Goal: Information Seeking & Learning: Find specific fact

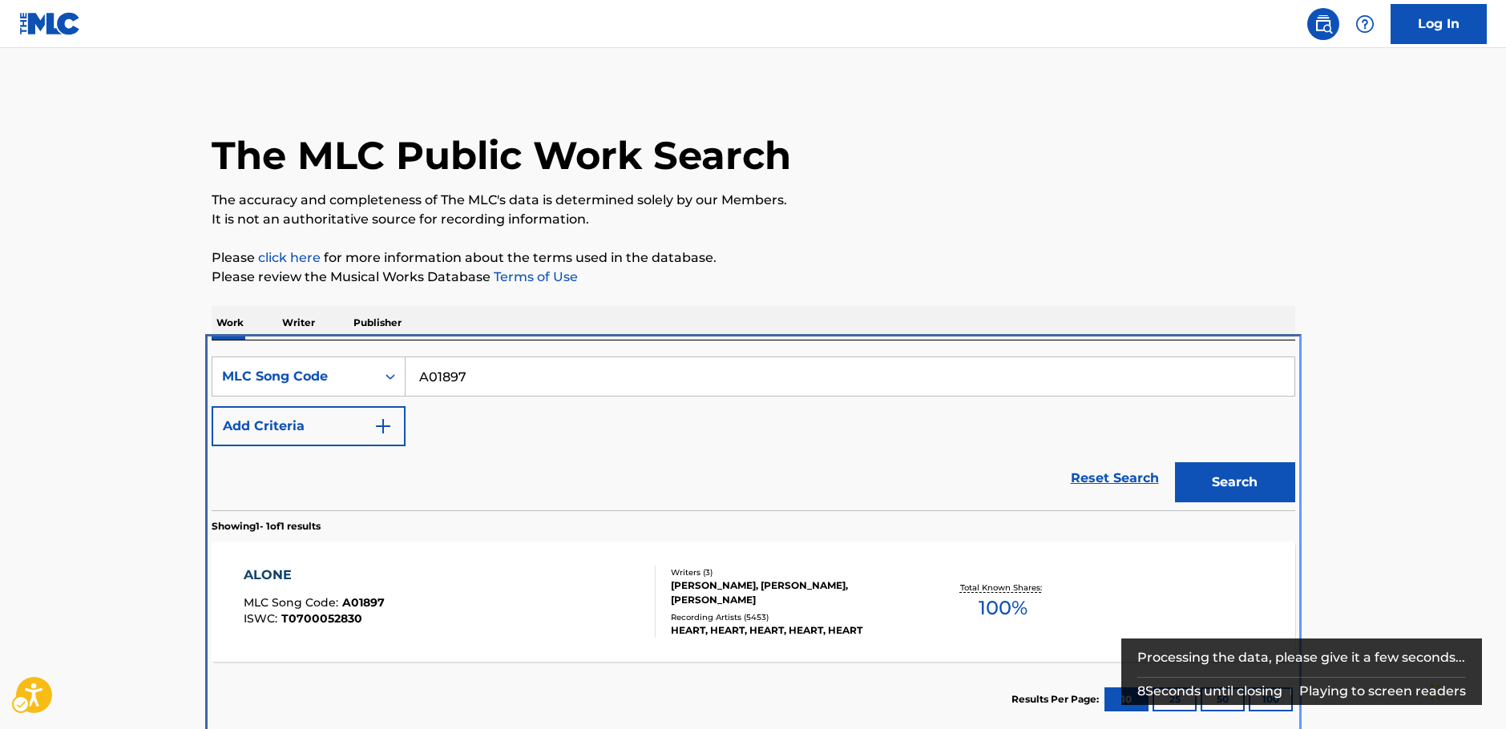
scroll to position [8, 0]
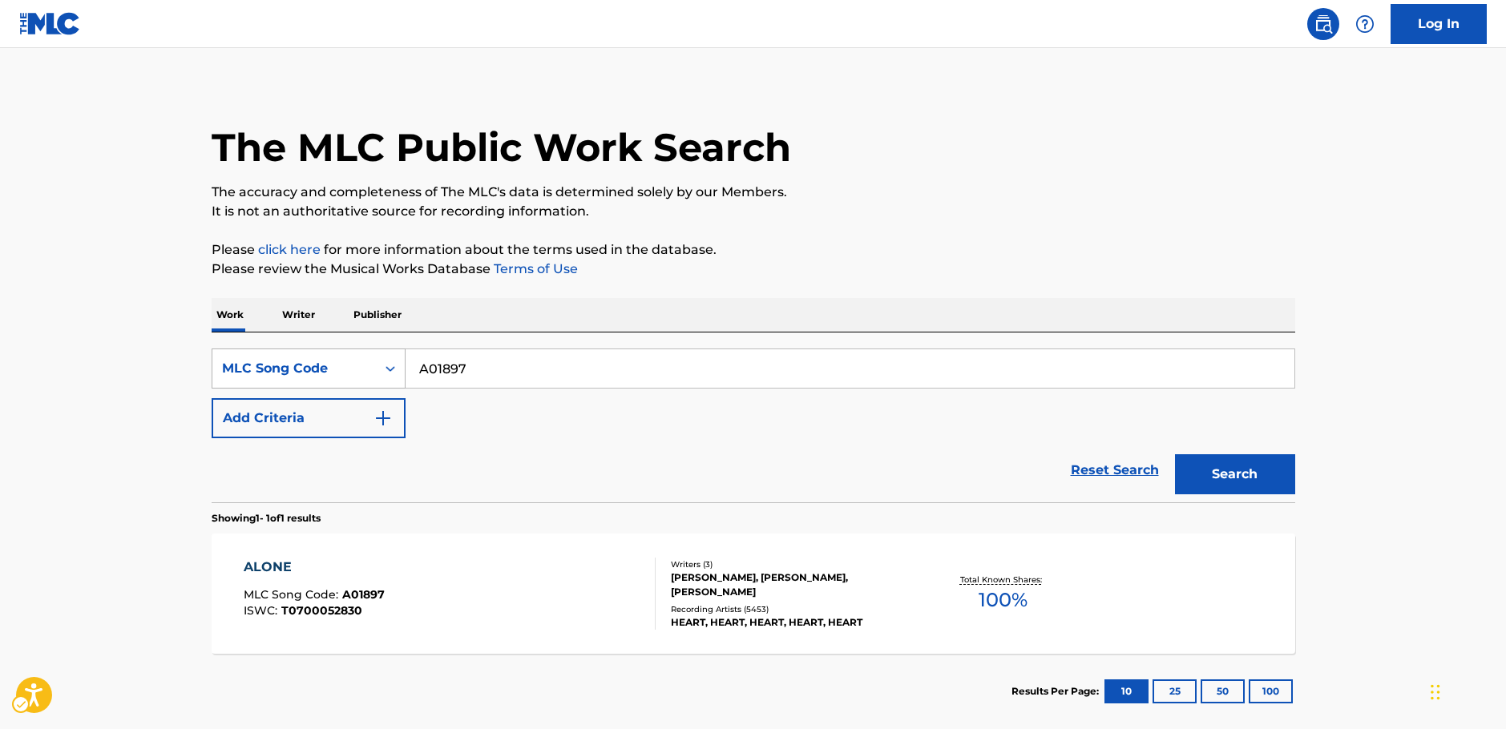
click at [396, 365] on icon "On" at bounding box center [390, 369] width 16 height 16
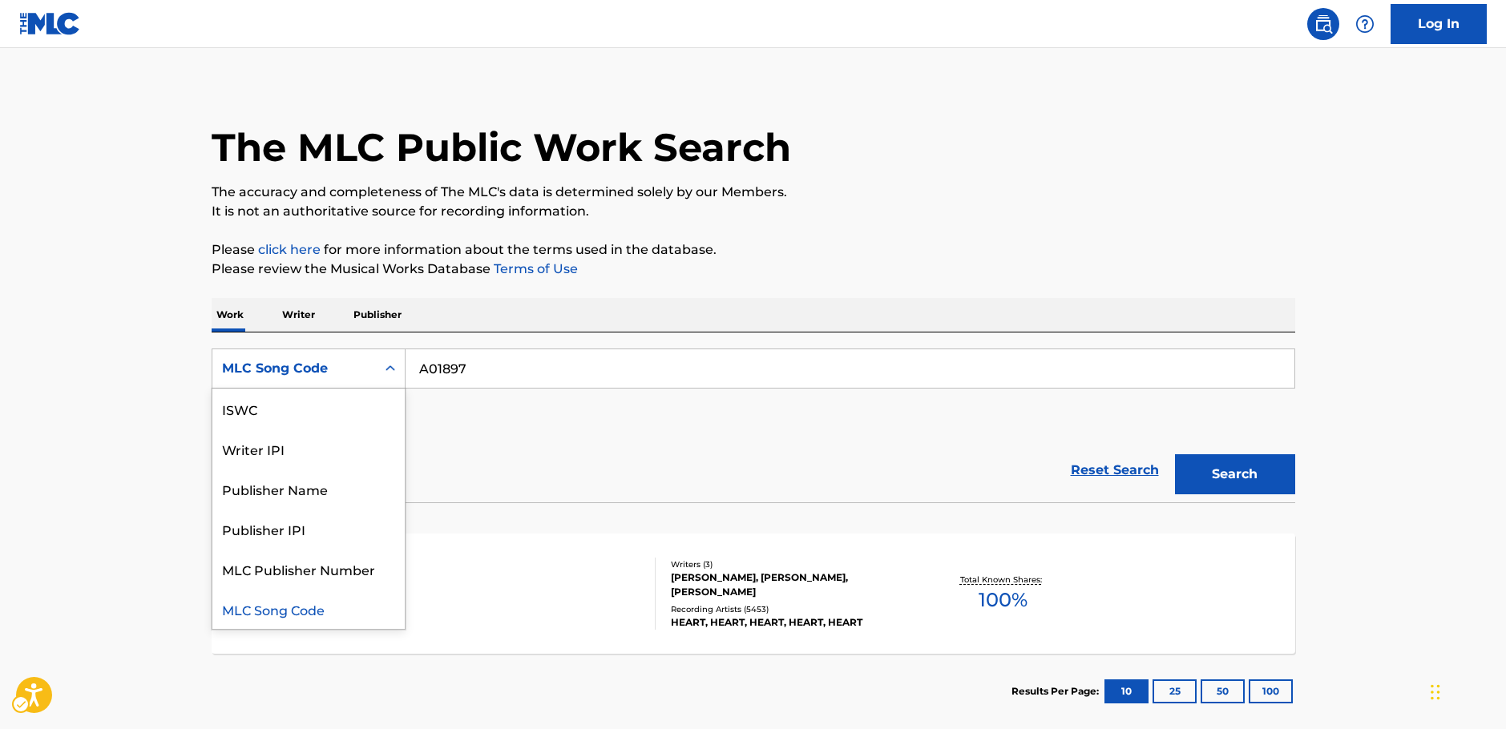
scroll to position [0, 0]
click at [332, 411] on div "Work Title" at bounding box center [308, 409] width 192 height 40
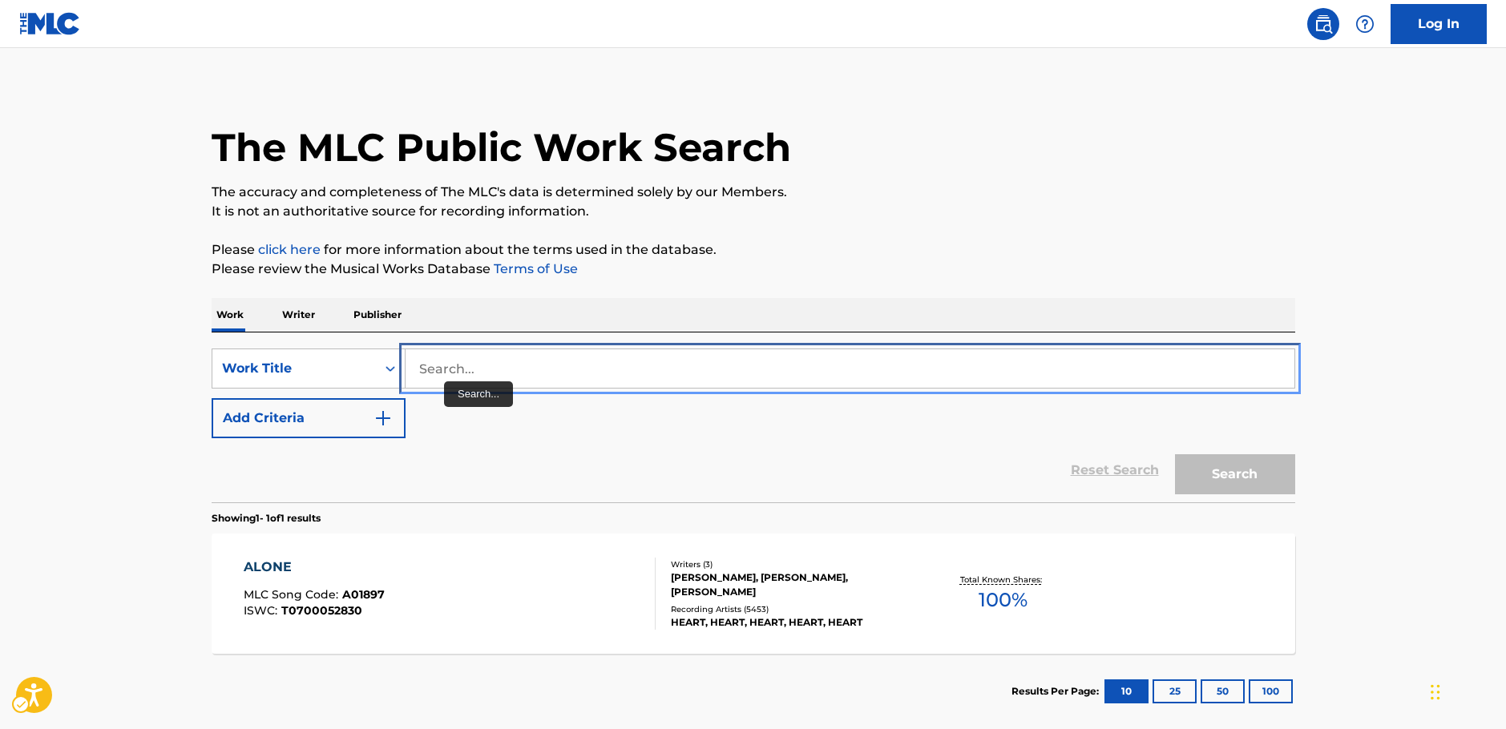
click at [486, 369] on input "Search..." at bounding box center [850, 368] width 889 height 38
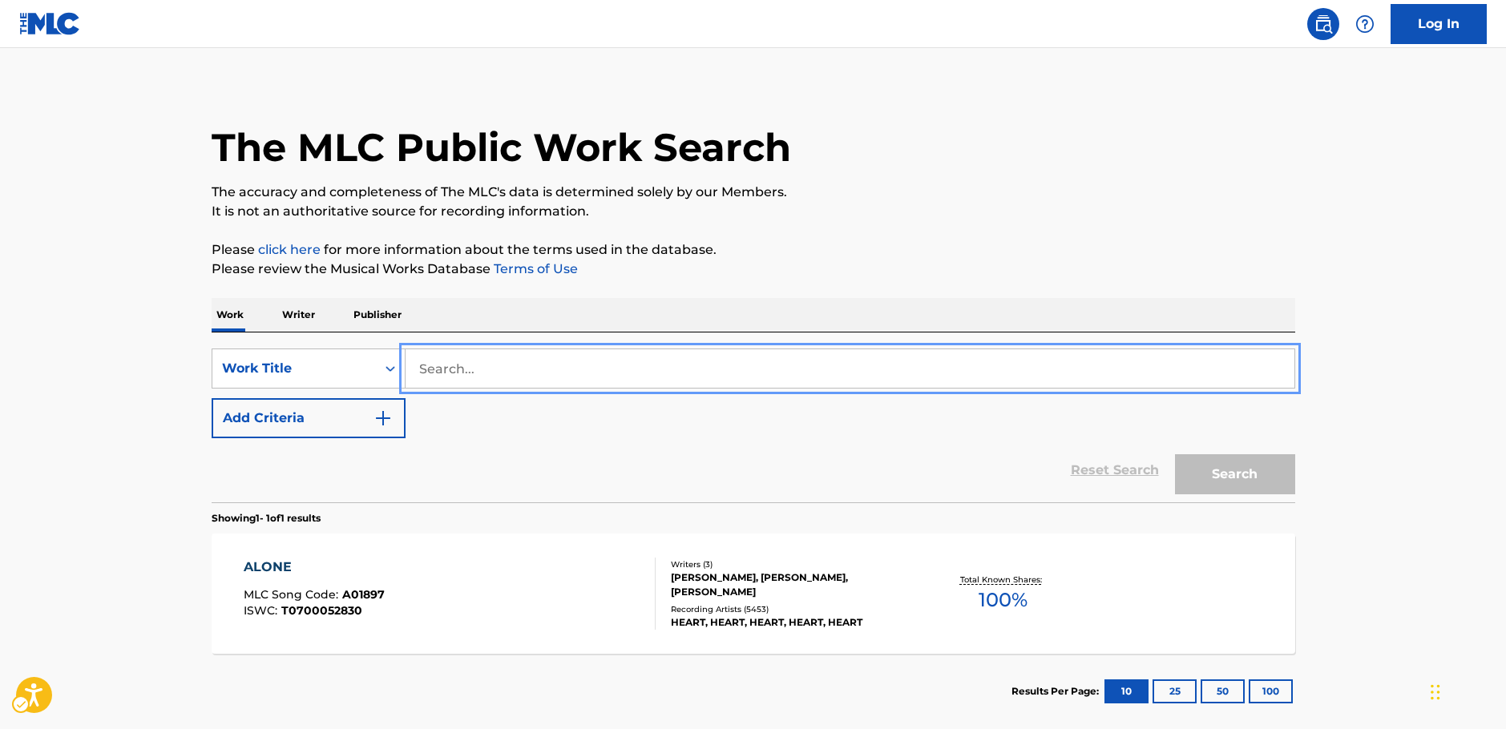
paste input "Whatever Happens"
type input "Whatever Happens"
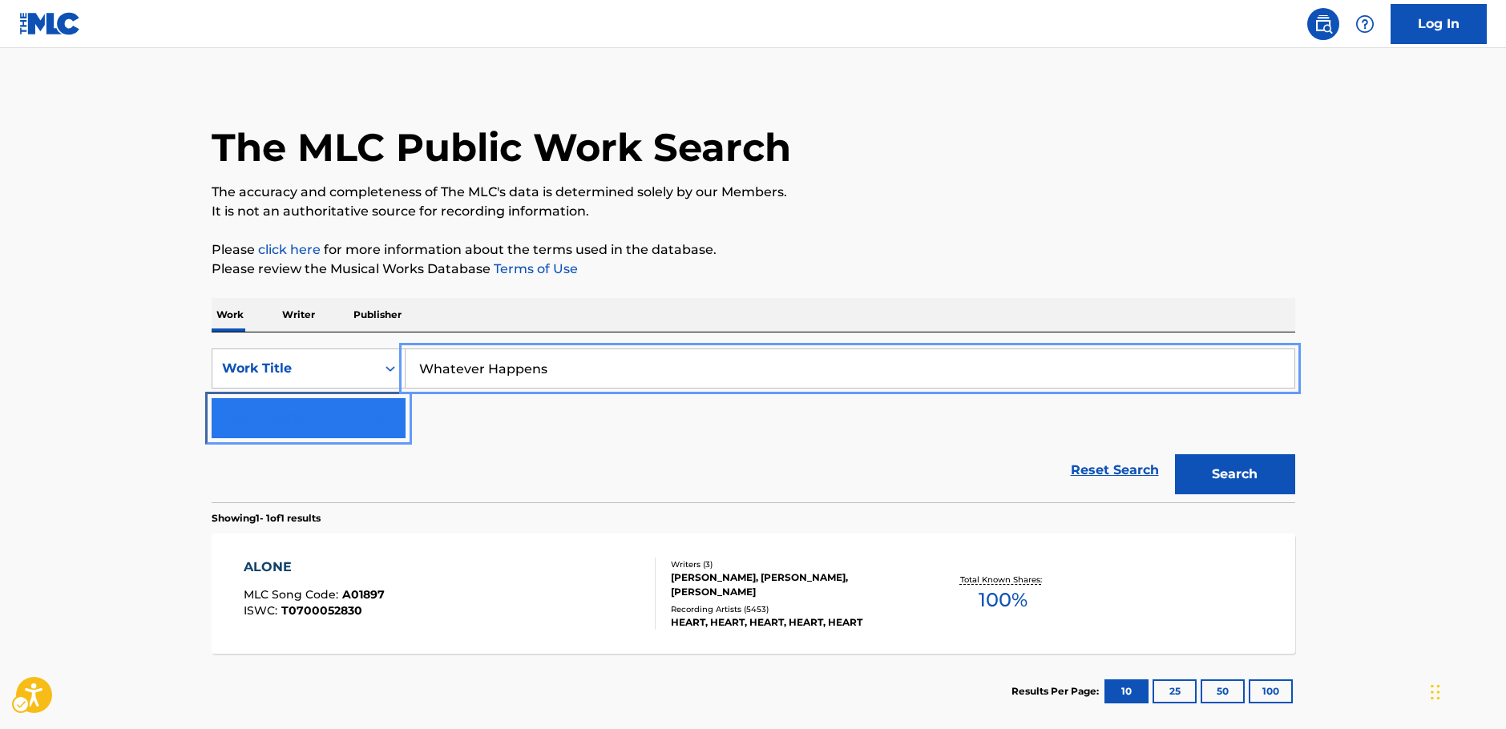
click at [386, 421] on img "Search Form" at bounding box center [382, 418] width 19 height 19
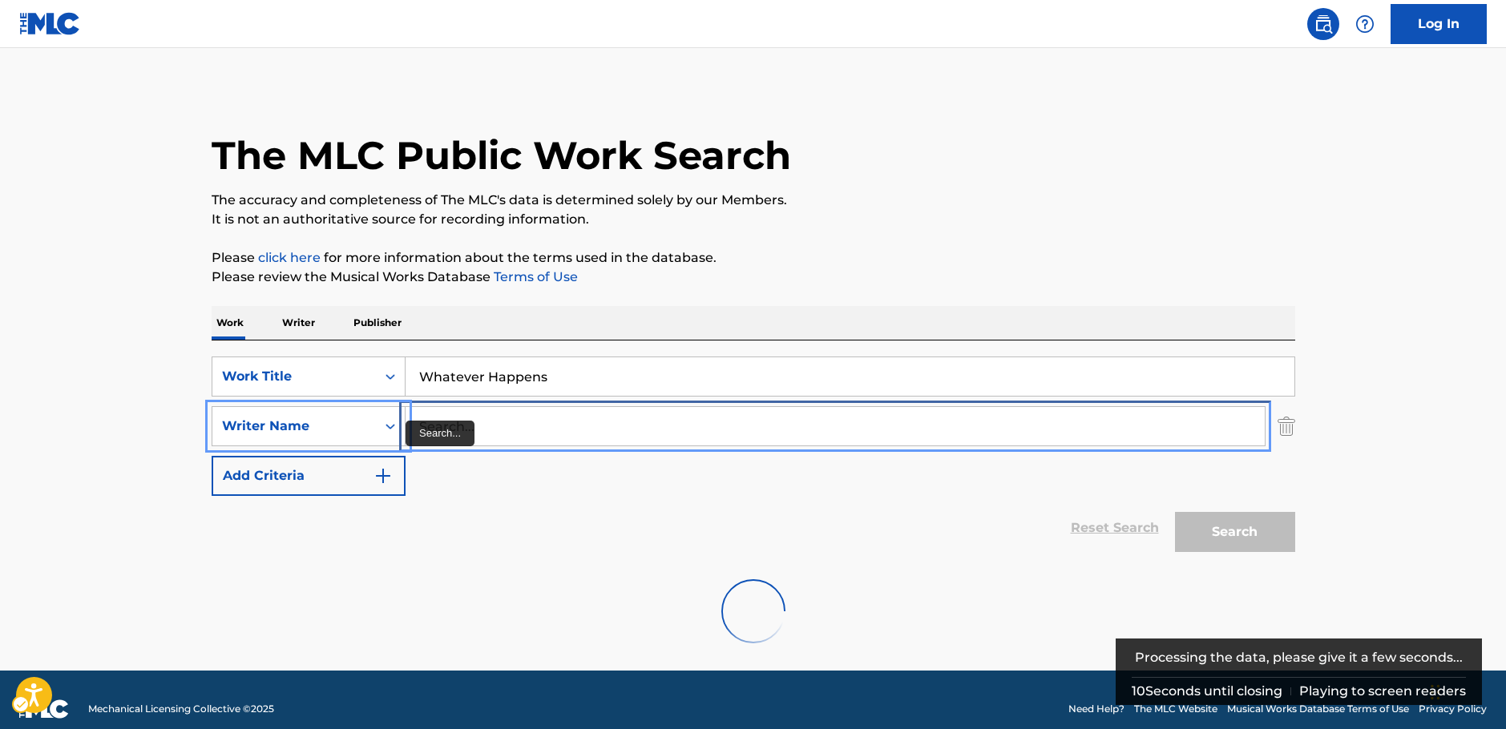
click at [441, 415] on input "Search..." at bounding box center [835, 426] width 859 height 38
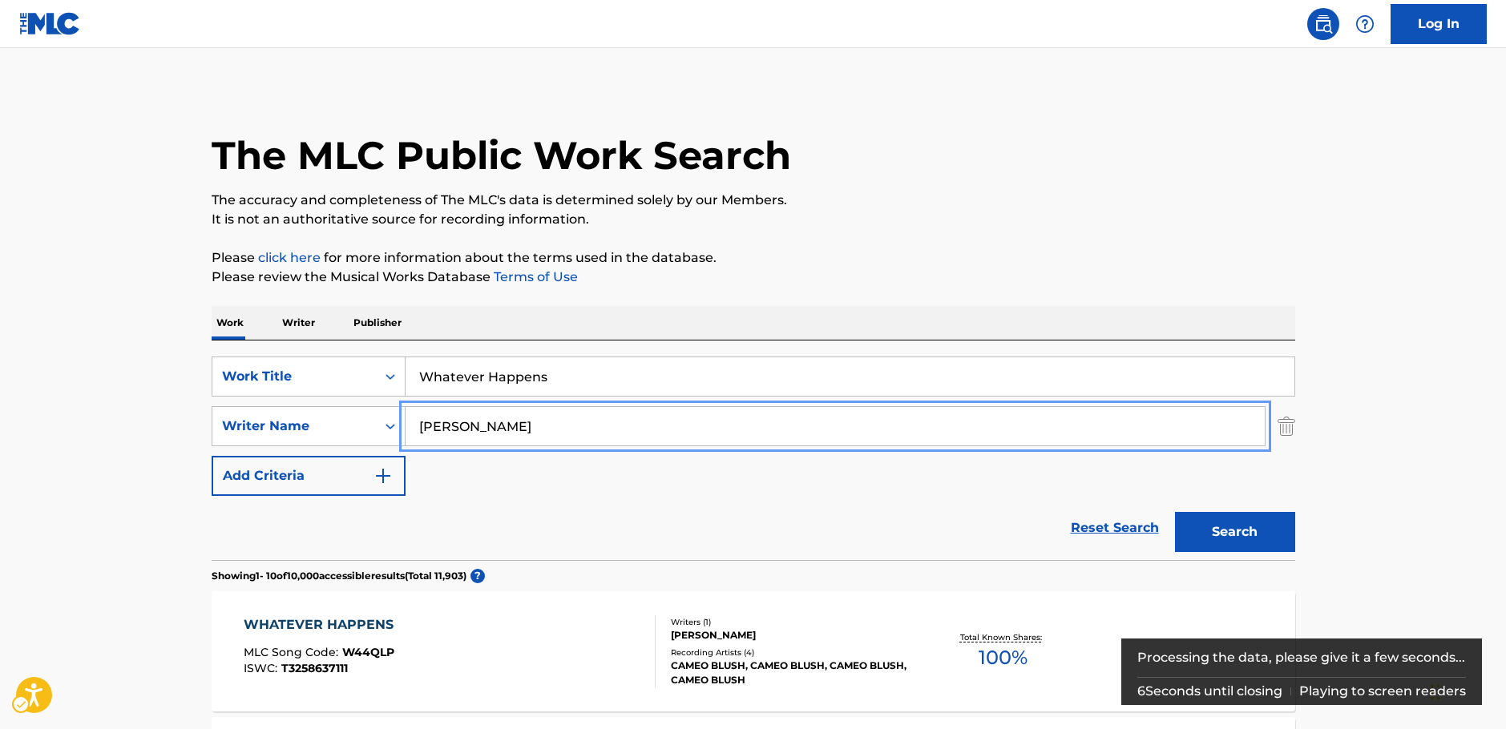
type input "jackson"
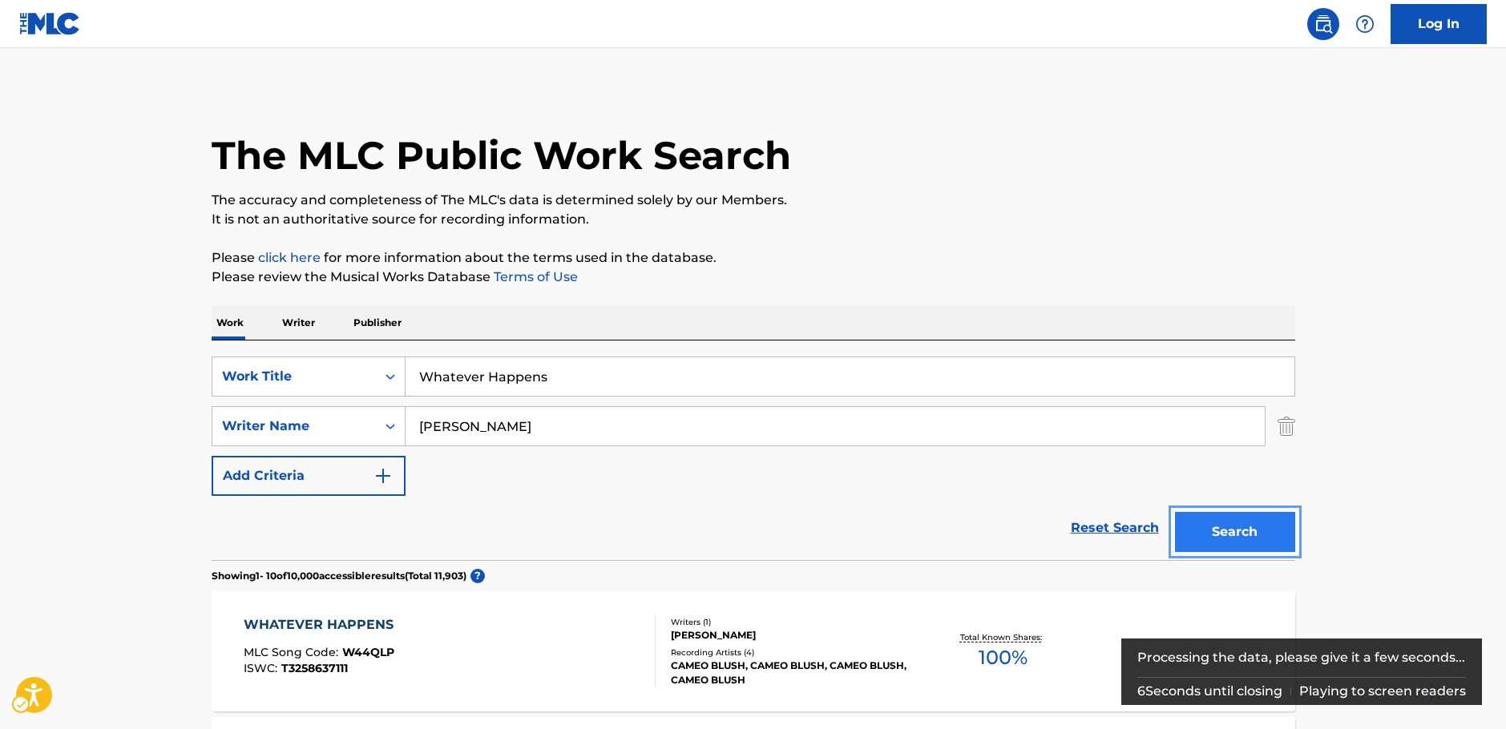
click at [1244, 522] on button "Search" at bounding box center [1235, 532] width 120 height 40
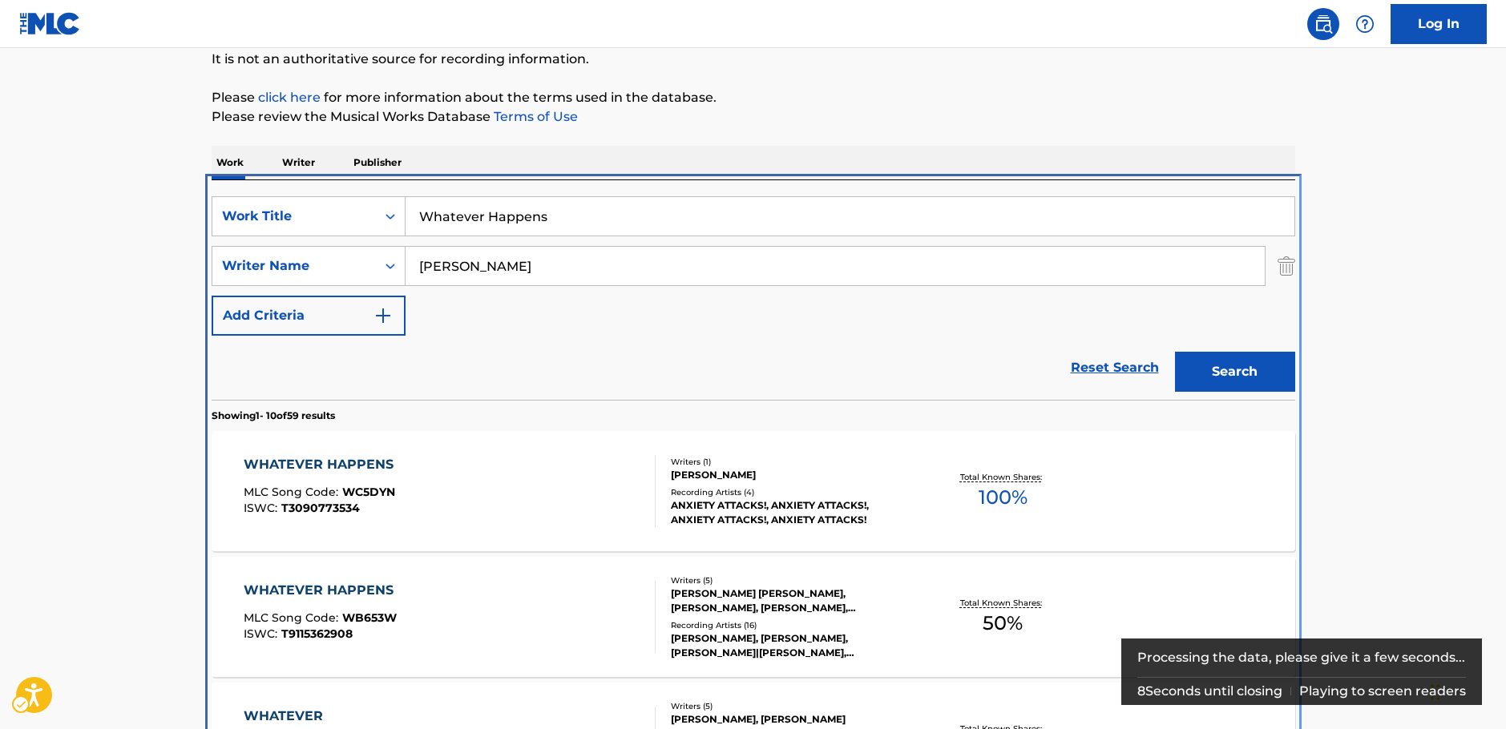
scroll to position [341, 0]
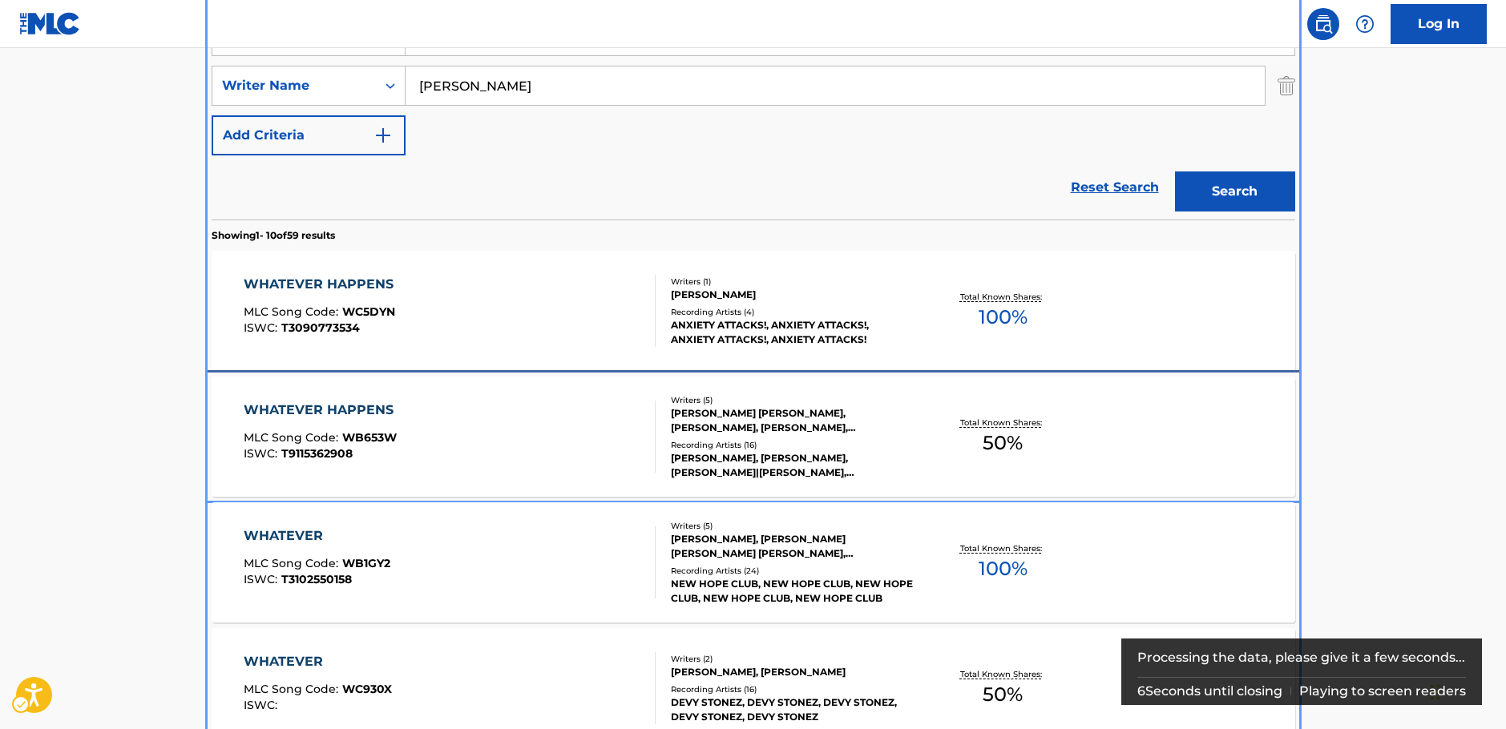
click at [467, 439] on div "WHATEVER HAPPENS MLC Song Code : WB653W ISWC : T9115362908" at bounding box center [450, 437] width 412 height 72
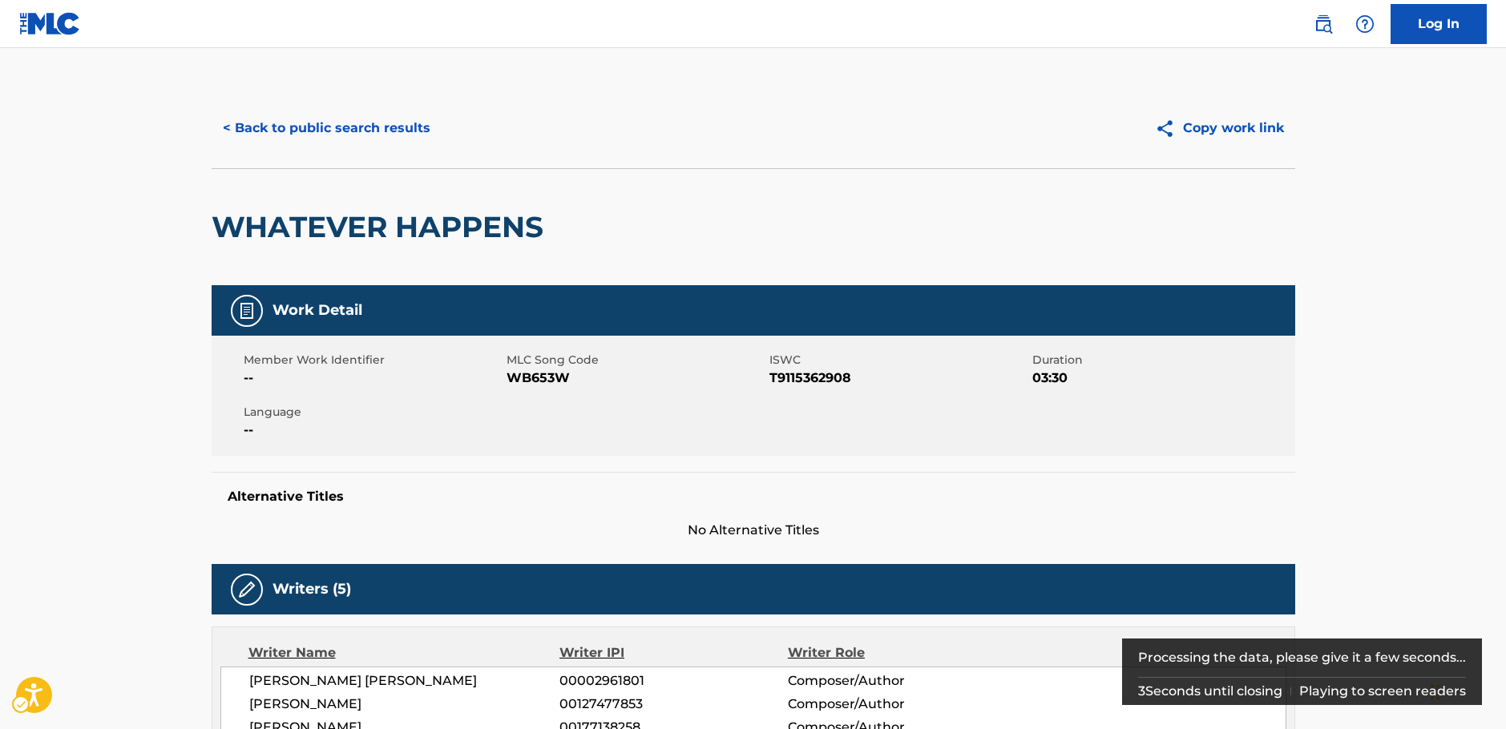
click at [518, 384] on span "MLC Song Code - WB653W" at bounding box center [636, 378] width 259 height 19
click at [519, 380] on span "MLC Song Code - WB653W" at bounding box center [636, 378] width 259 height 19
copy span "WB653W"
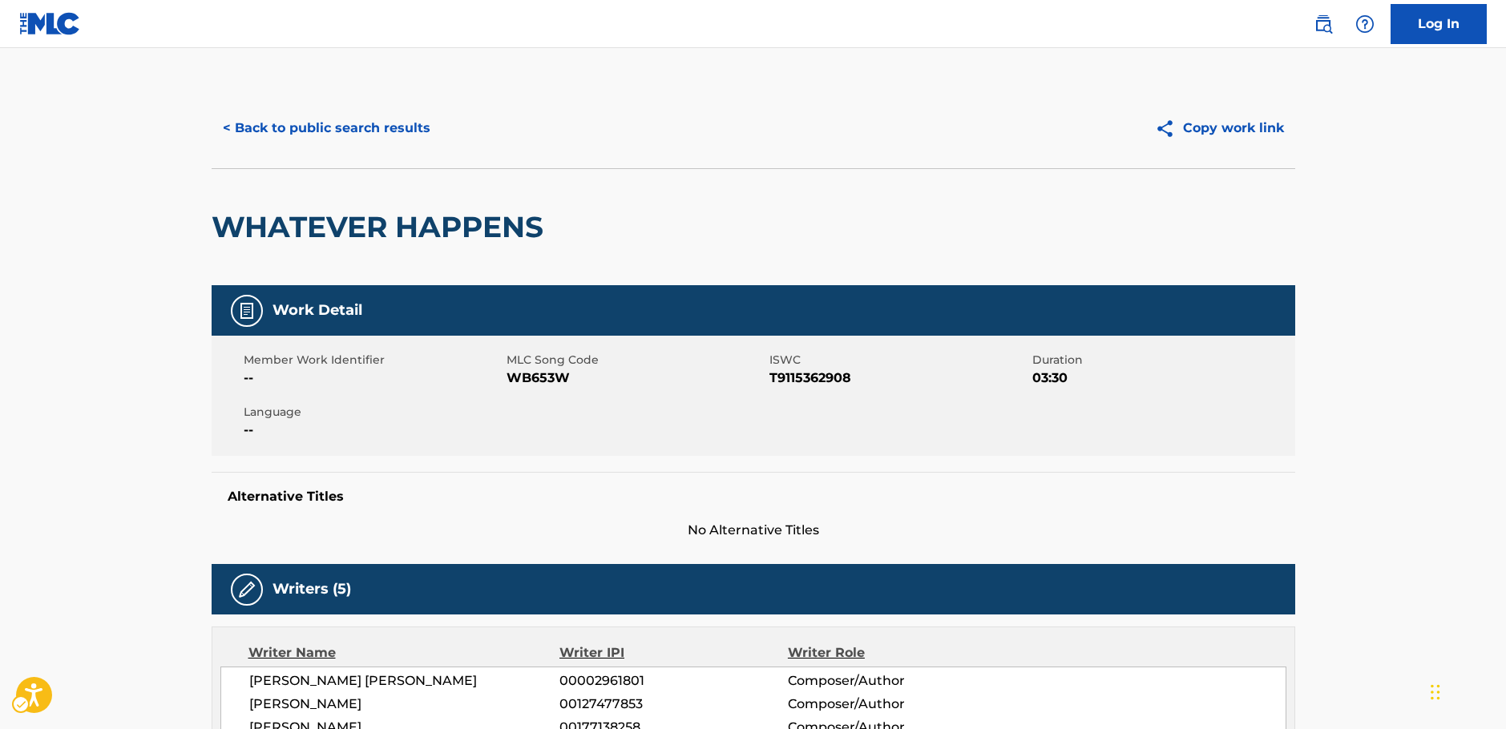
click at [801, 373] on span "ISWC - T9115362908" at bounding box center [898, 378] width 259 height 19
click at [802, 374] on span "ISWC - T9115362908" at bounding box center [898, 378] width 259 height 19
copy span "T9115362908"
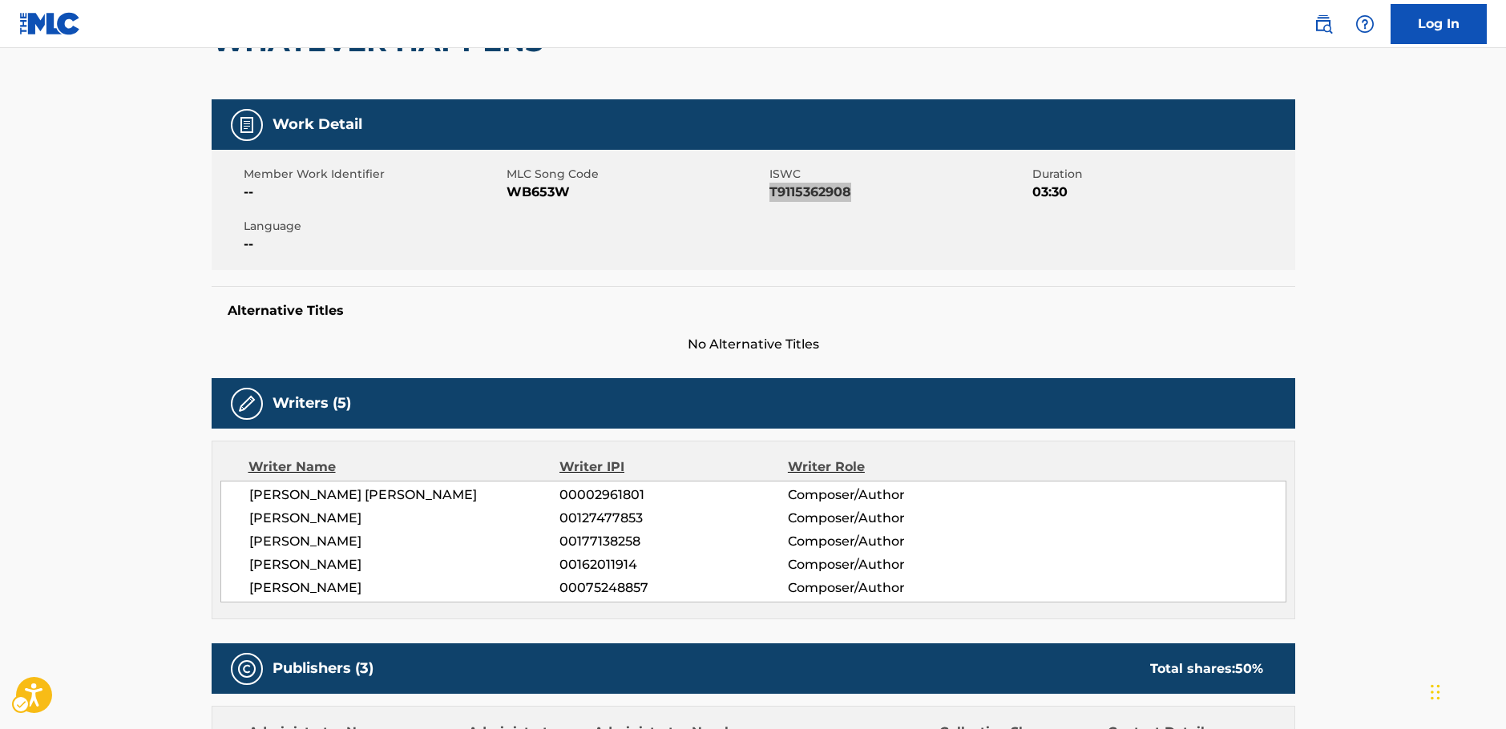
scroll to position [401, 0]
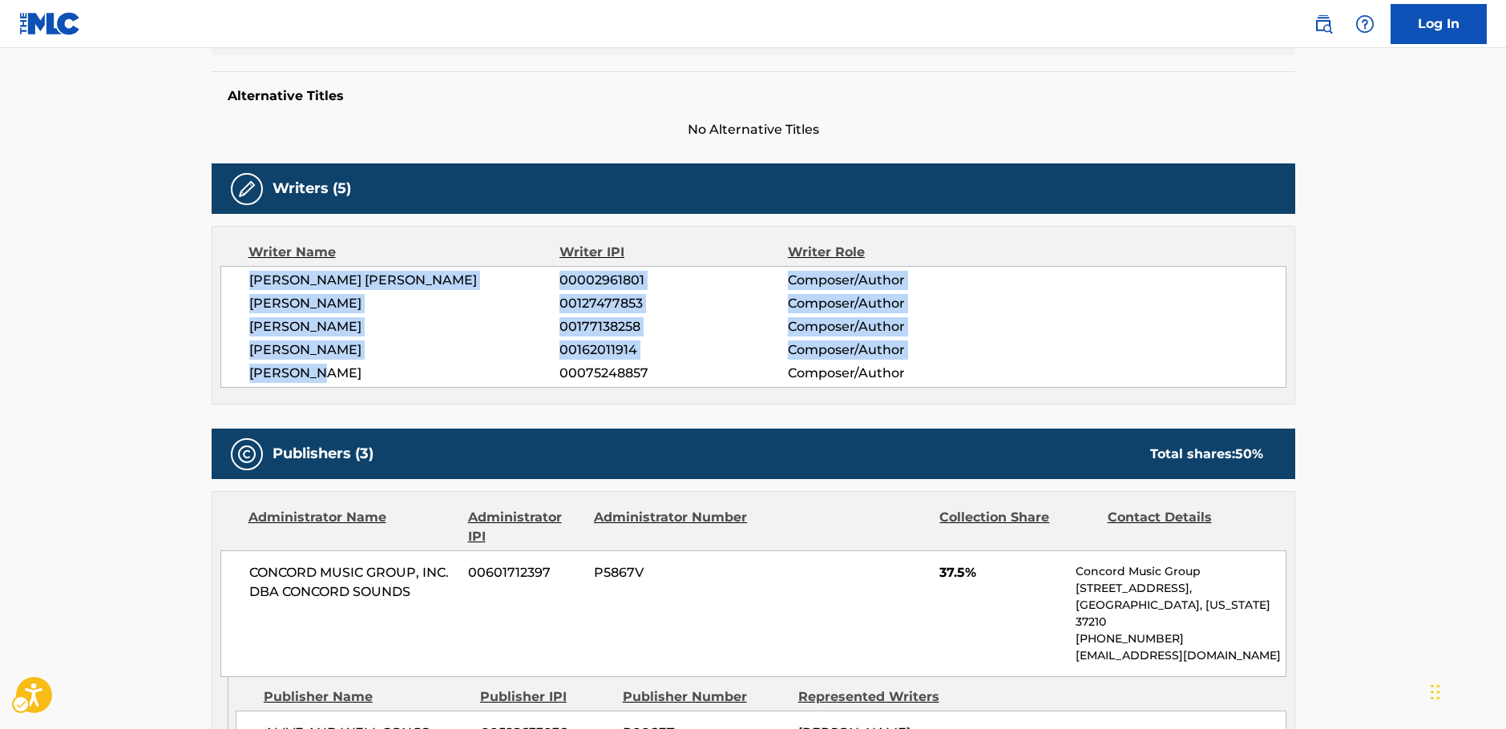
drag, startPoint x: 327, startPoint y: 373, endPoint x: 1040, endPoint y: 51, distance: 782.7
click at [242, 285] on div "MICHAEL JOE JACKSON 00002961801 Composer/Author EDWARD THEODORE RILEY 001274778…" at bounding box center [753, 327] width 1066 height 122
copy div "MICHAEL JOE JACKSON 00002961801 Composer/Author EDWARD THEODORE RILEY 001274778…"
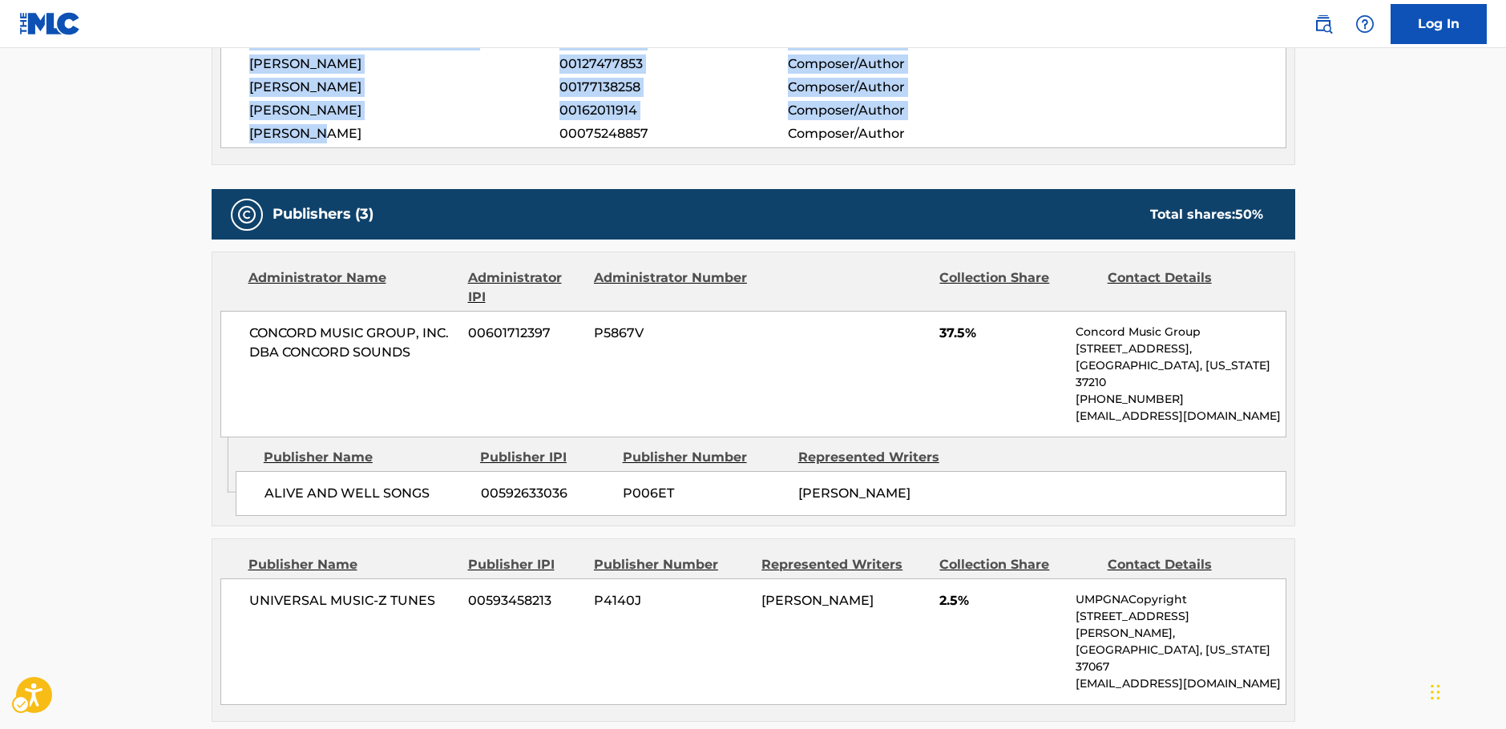
scroll to position [641, 0]
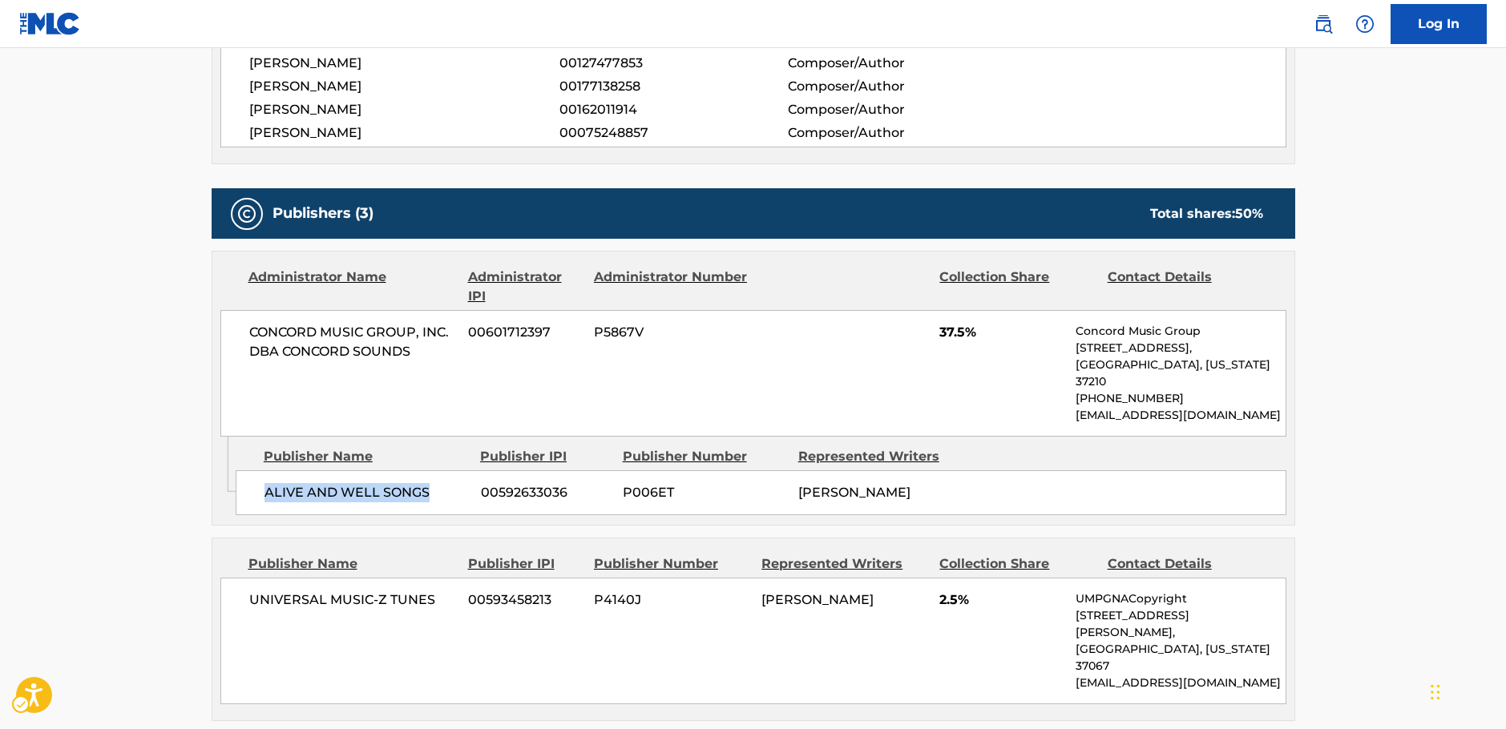
drag, startPoint x: 318, startPoint y: 474, endPoint x: 264, endPoint y: 474, distance: 53.7
click at [264, 483] on span "ALIVE AND WELL SONGS" at bounding box center [366, 492] width 204 height 19
copy span "ALIVE AND WELL SONGS"
drag, startPoint x: 417, startPoint y: 353, endPoint x: 248, endPoint y: 331, distance: 170.5
click at [248, 331] on div "CONCORD MUSIC GROUP, INC. DBA CONCORD SOUNDS 00601712397 P5867V 37.5% Concord M…" at bounding box center [753, 373] width 1066 height 127
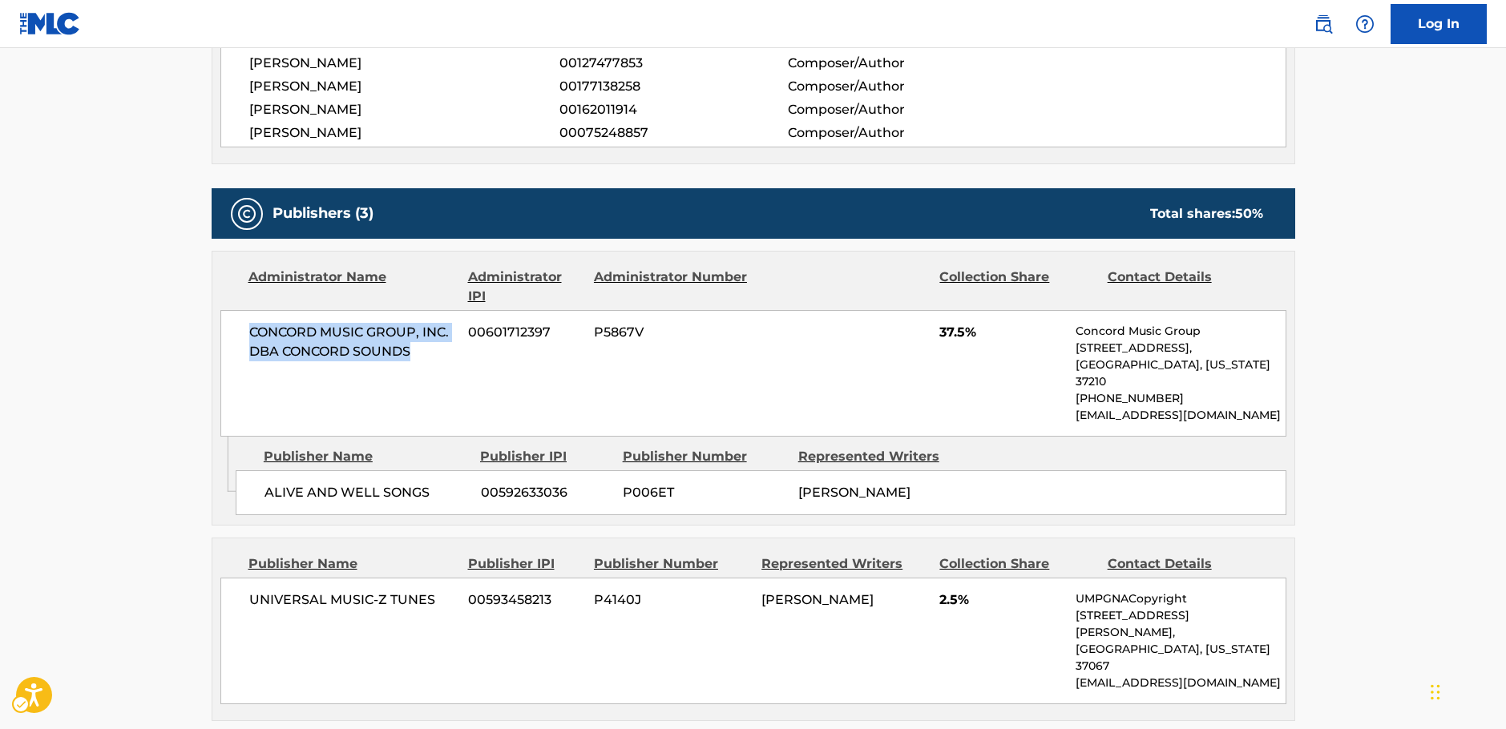
copy span "CONCORD MUSIC GROUP, INC. DBA CONCORD SOUNDS"
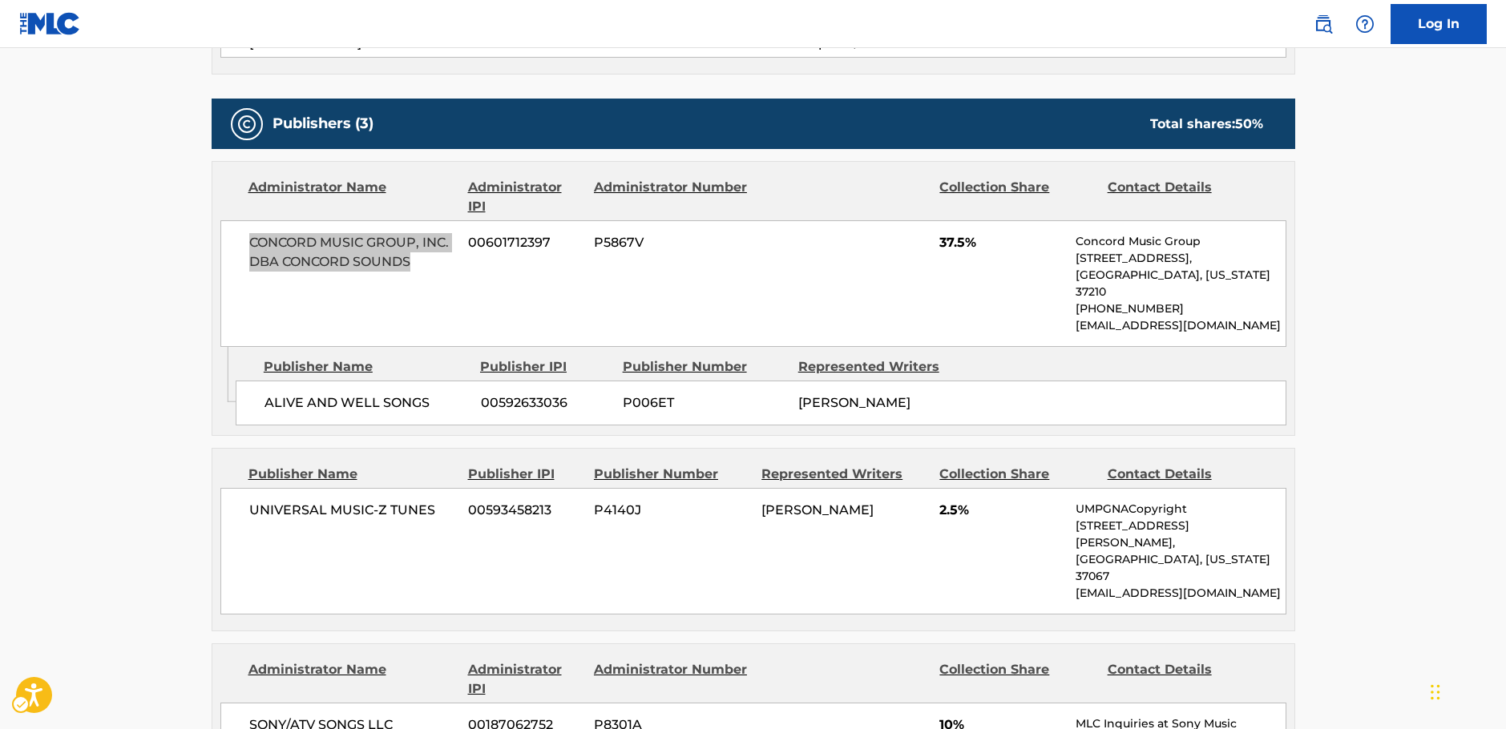
scroll to position [882, 0]
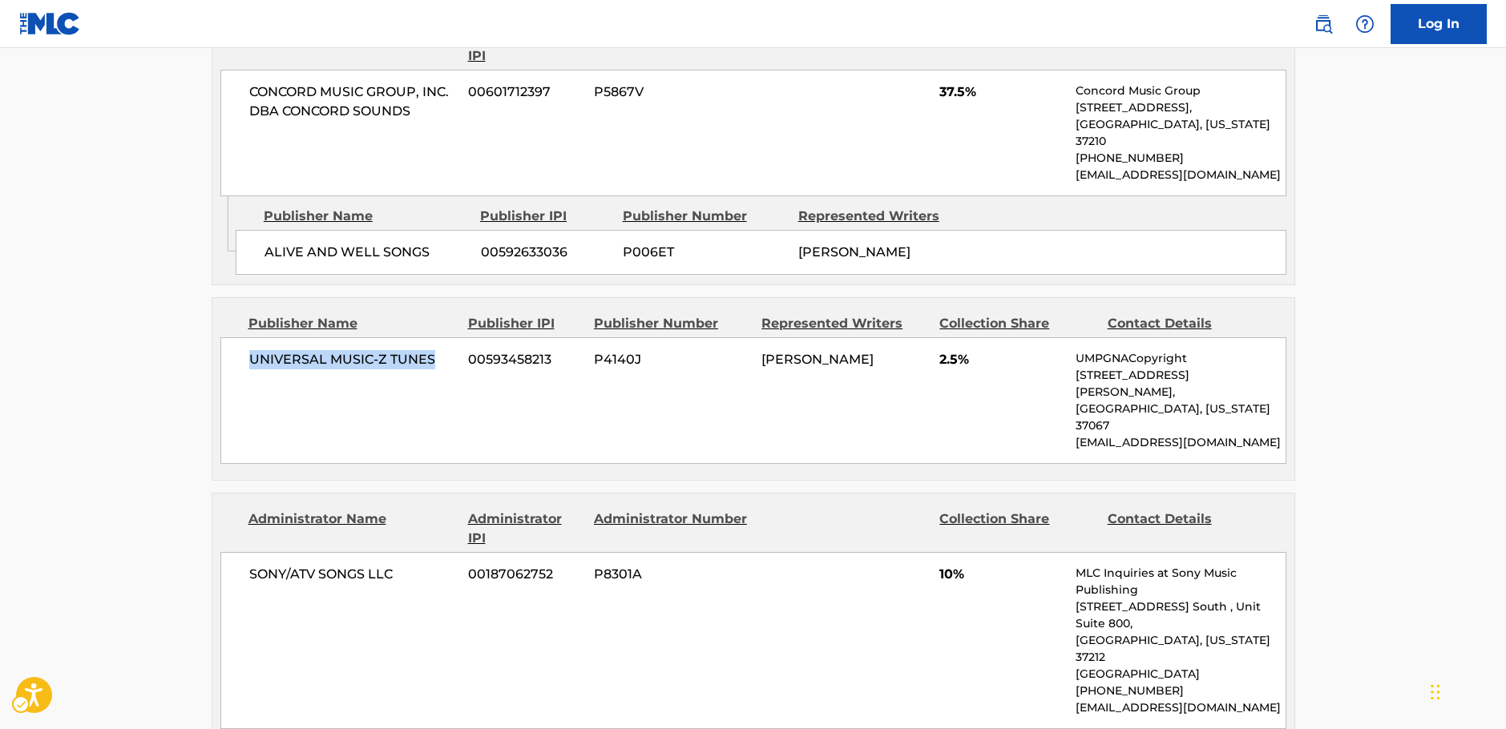
drag, startPoint x: 442, startPoint y: 343, endPoint x: 248, endPoint y: 345, distance: 194.0
click at [249, 350] on span "UNIVERSAL MUSIC-Z TUNES" at bounding box center [353, 359] width 208 height 19
copy span "UNIVERSAL MUSIC-Z TUNES"
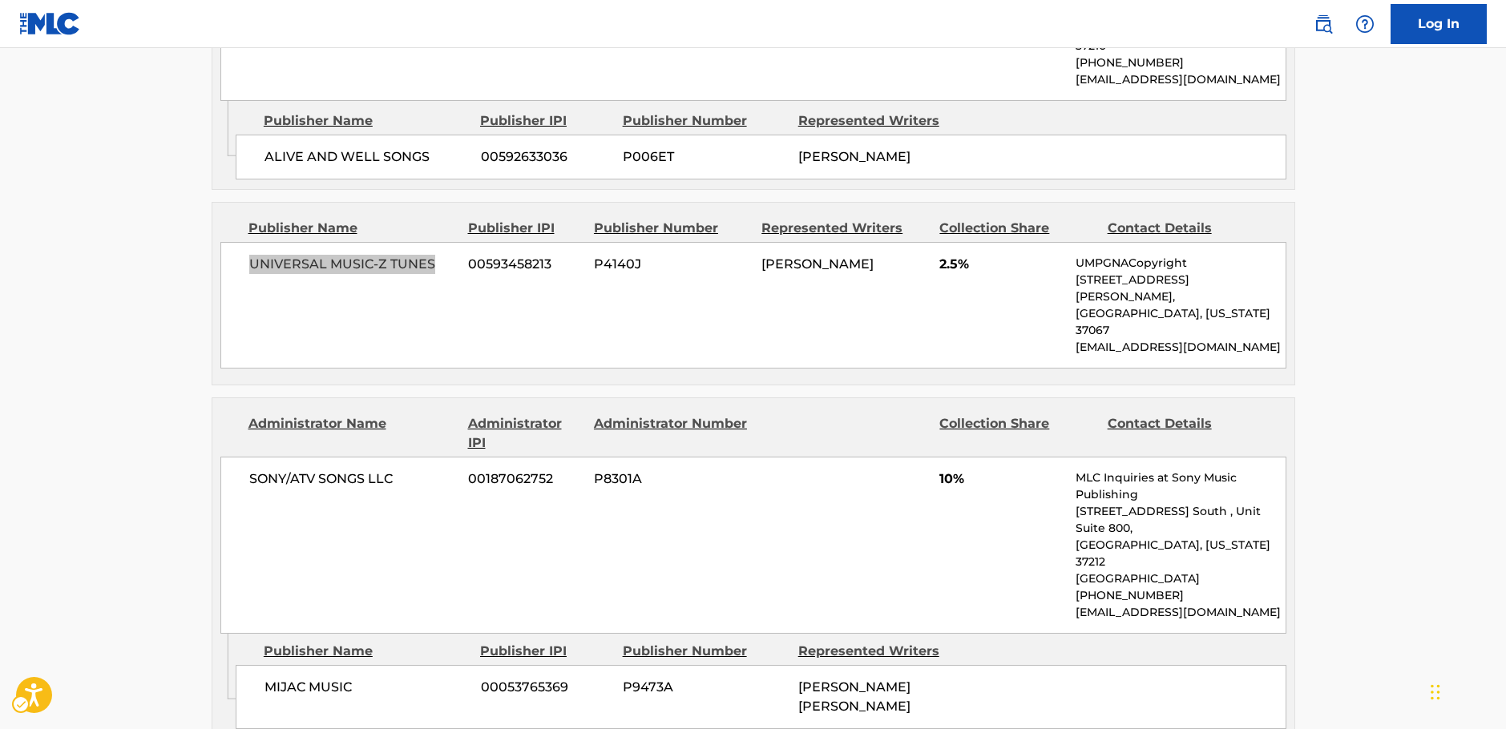
scroll to position [1122, 0]
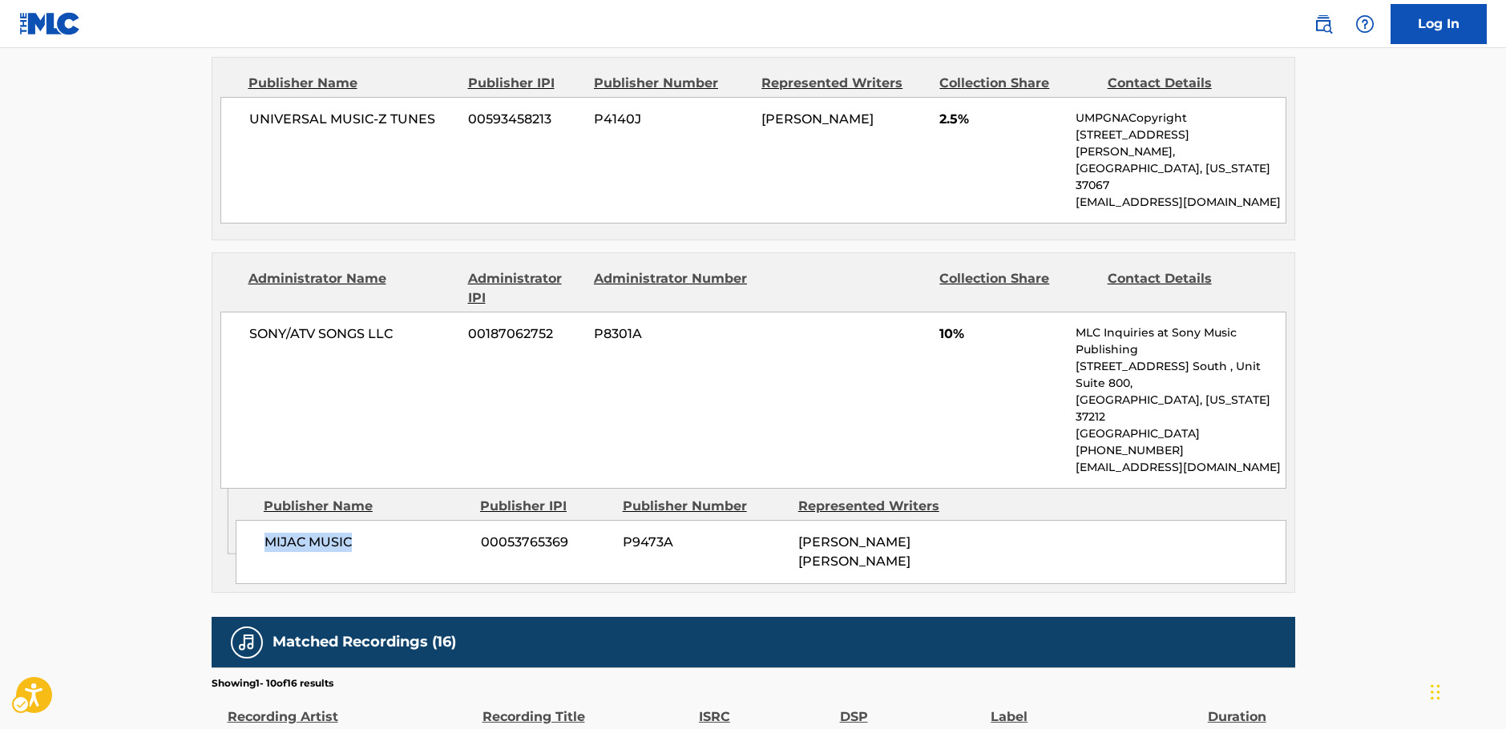
drag, startPoint x: 357, startPoint y: 467, endPoint x: 262, endPoint y: 466, distance: 95.4
click at [262, 520] on div "MIJAC MUSIC 00053765369 P9473A MICHAEL JOE JACKSON" at bounding box center [761, 552] width 1051 height 64
copy span "MIJAC MUSIC"
drag, startPoint x: 410, startPoint y: 293, endPoint x: 0, endPoint y: 368, distance: 417.1
click at [223, 312] on div "SONY/ATV SONGS LLC 00187062752 P8301A 10% MLC Inquiries at Sony Music Publishin…" at bounding box center [753, 400] width 1066 height 177
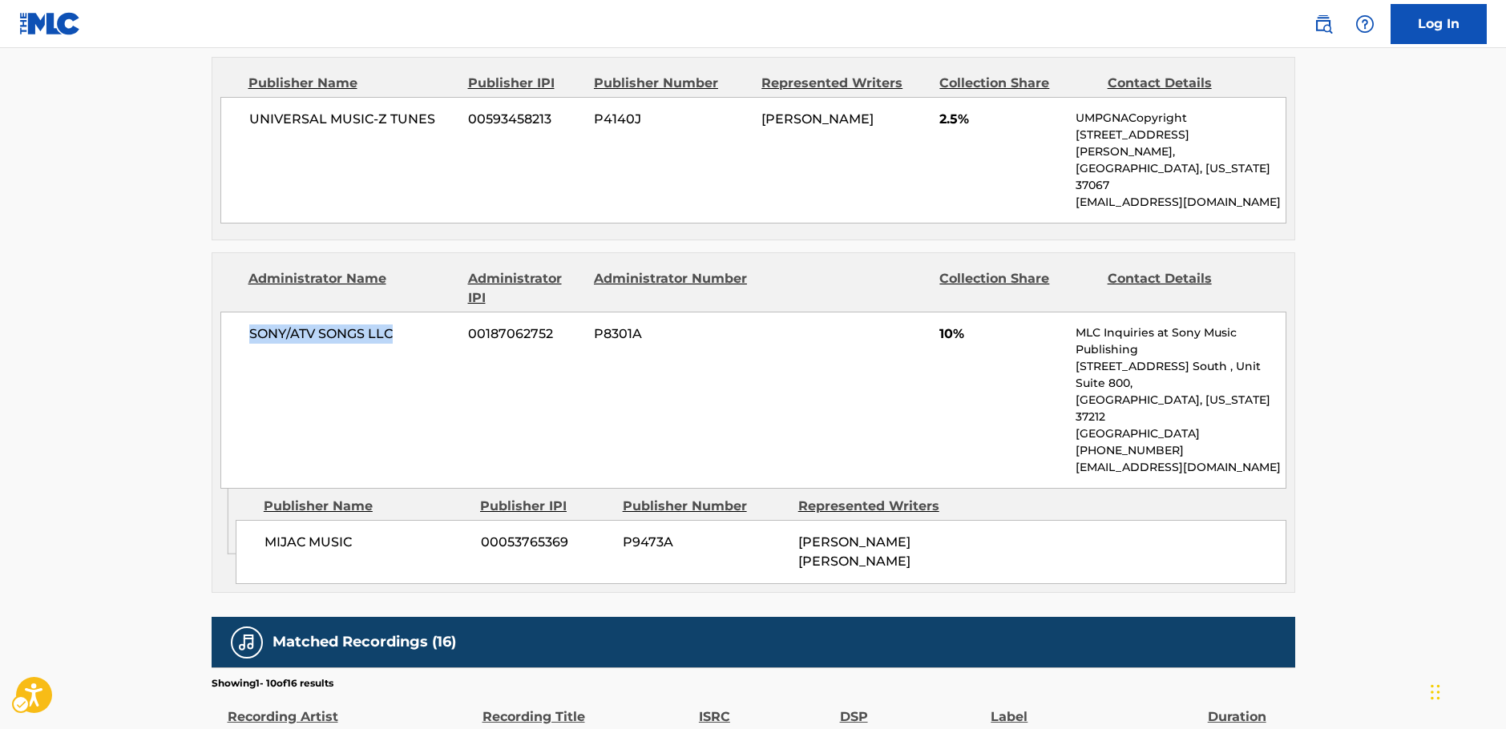
copy span "SONY/ATV SONGS LLC"
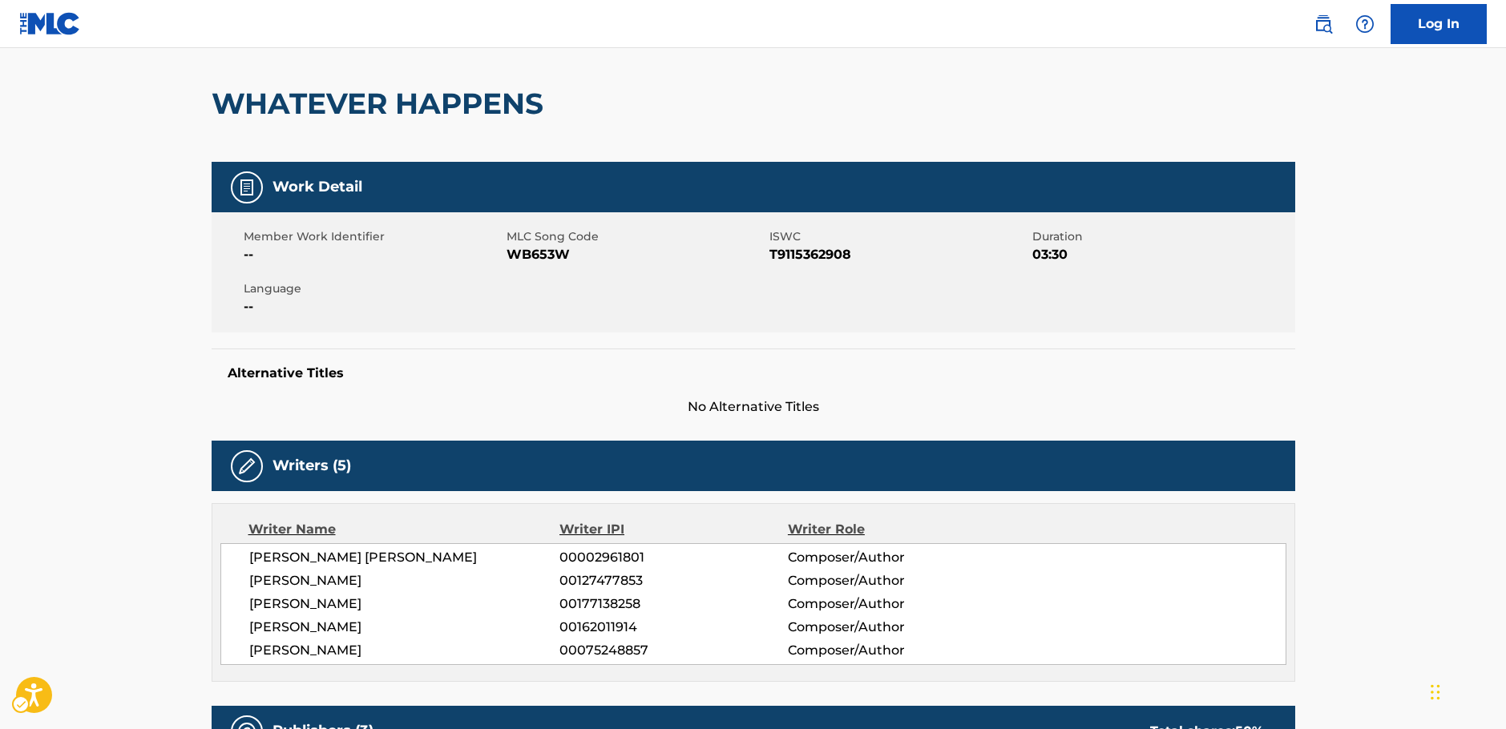
scroll to position [0, 0]
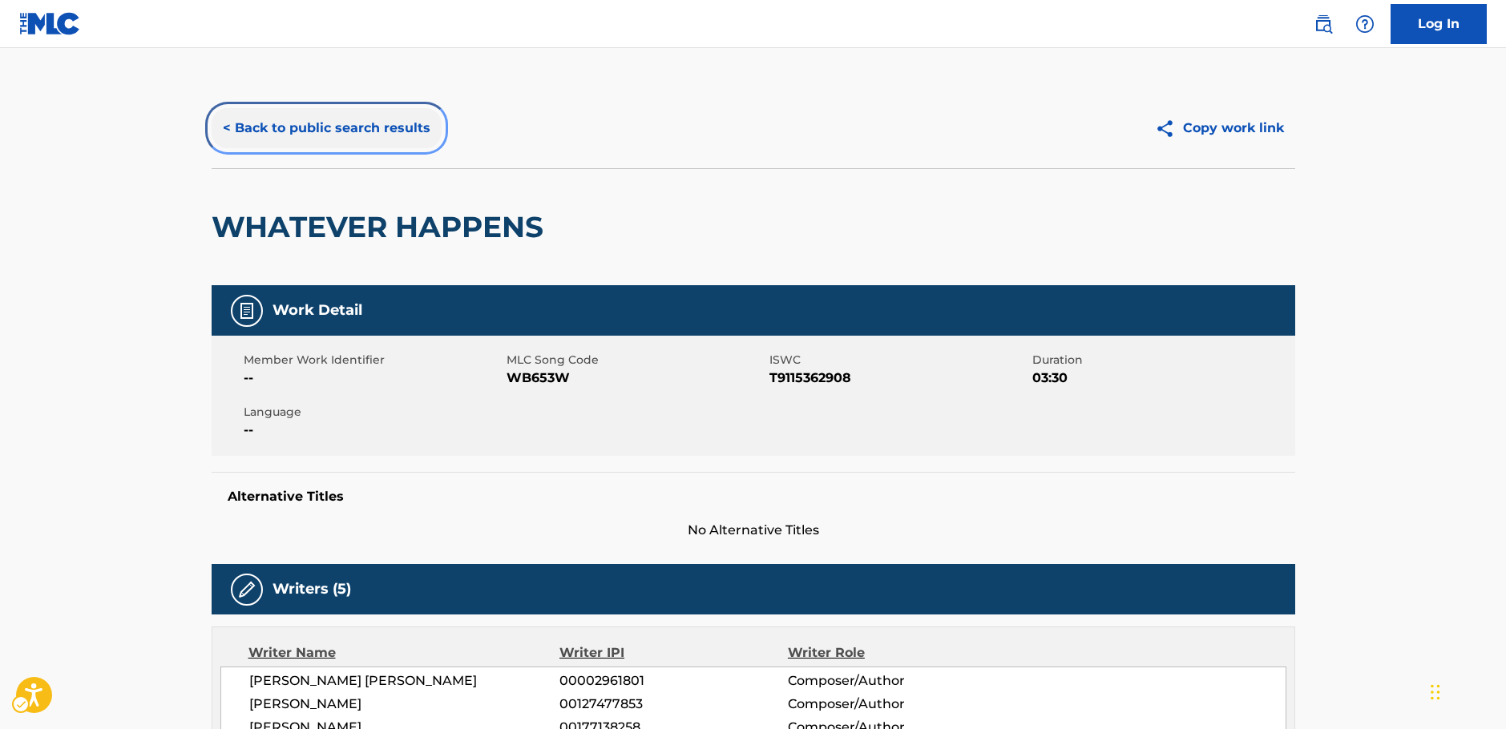
click at [321, 127] on button "< Back to public search results" at bounding box center [327, 128] width 230 height 40
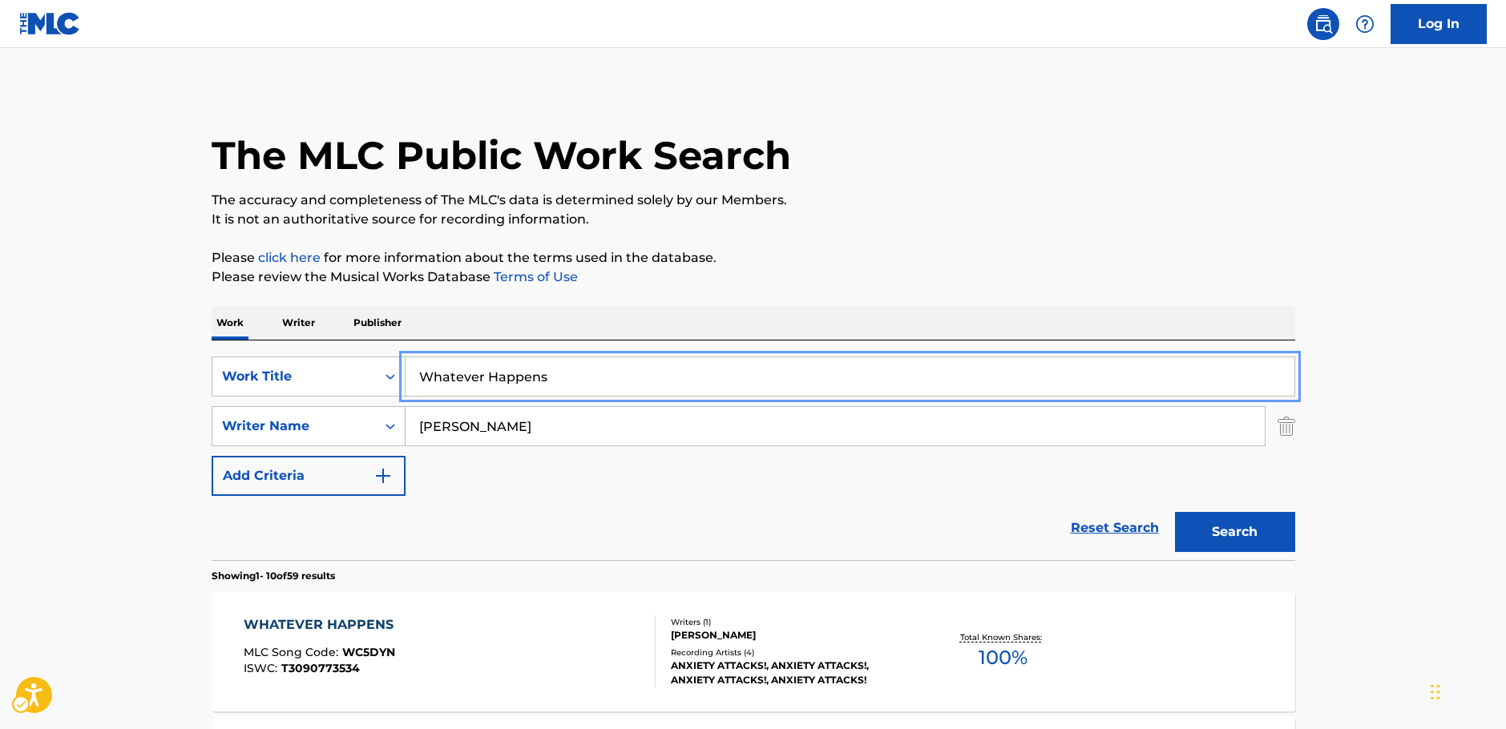
drag, startPoint x: 477, startPoint y: 371, endPoint x: 88, endPoint y: 356, distance: 389.0
click at [273, 369] on div "SearchWithCriteria7cd3763b-9846-4a70-b429-562298f4ae36 Work Title Whatever Happ…" at bounding box center [754, 377] width 1084 height 40
paste input "Something to Remind You"
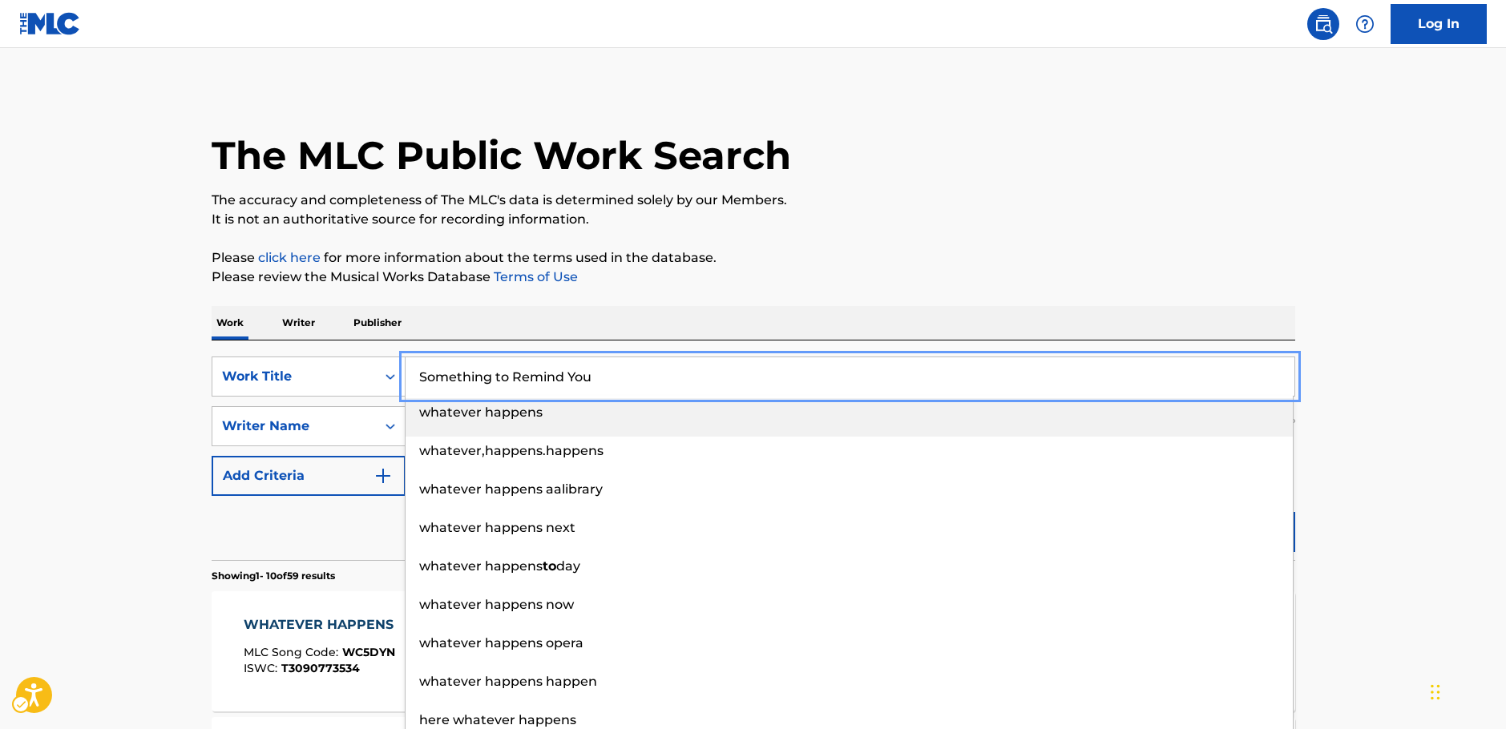
type input "Something to Remind You"
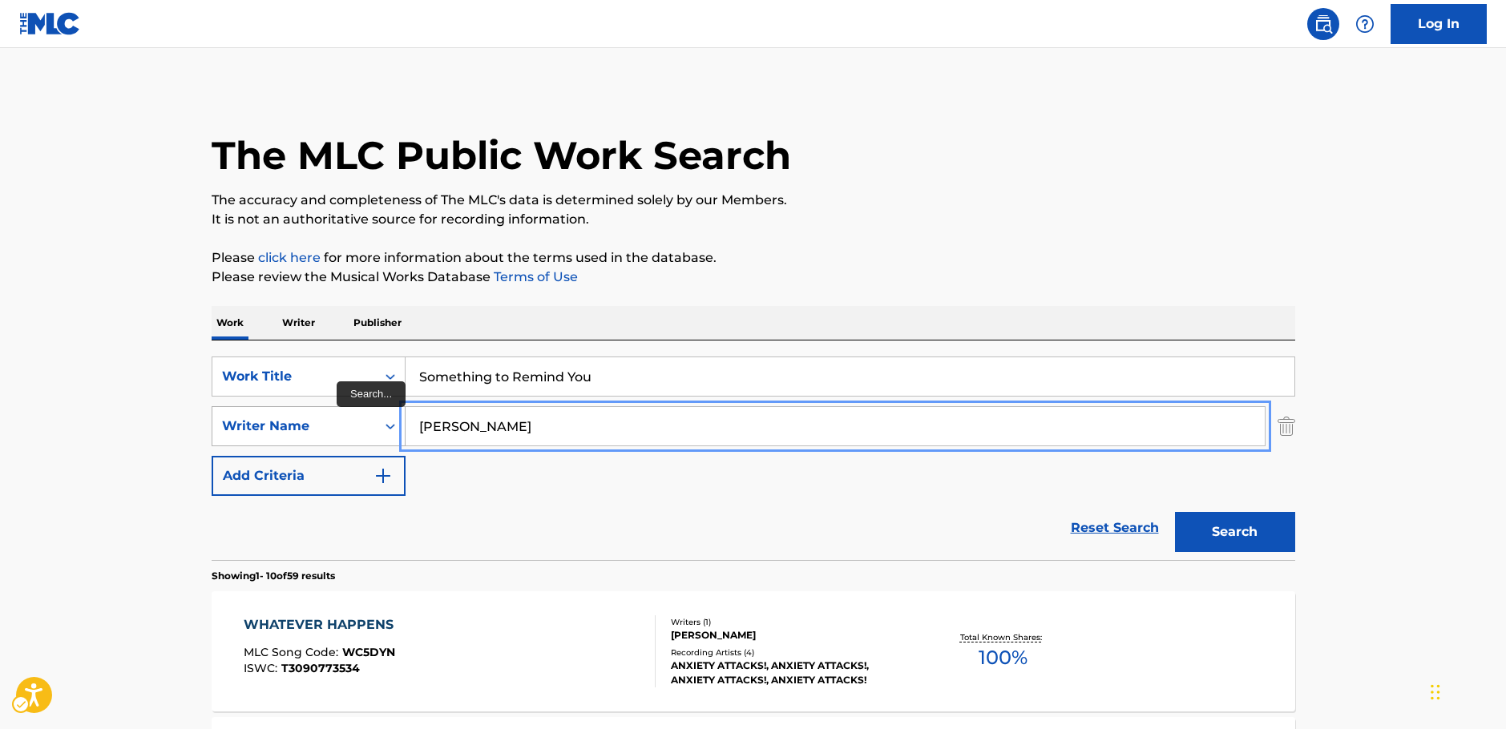
drag, startPoint x: 485, startPoint y: 426, endPoint x: 264, endPoint y: 420, distance: 220.5
click at [264, 422] on div "SearchWithCriteriaa455b861-6019-4541-9cce-d52e0d25e05c Writer Name jackson" at bounding box center [754, 426] width 1084 height 40
type input "april"
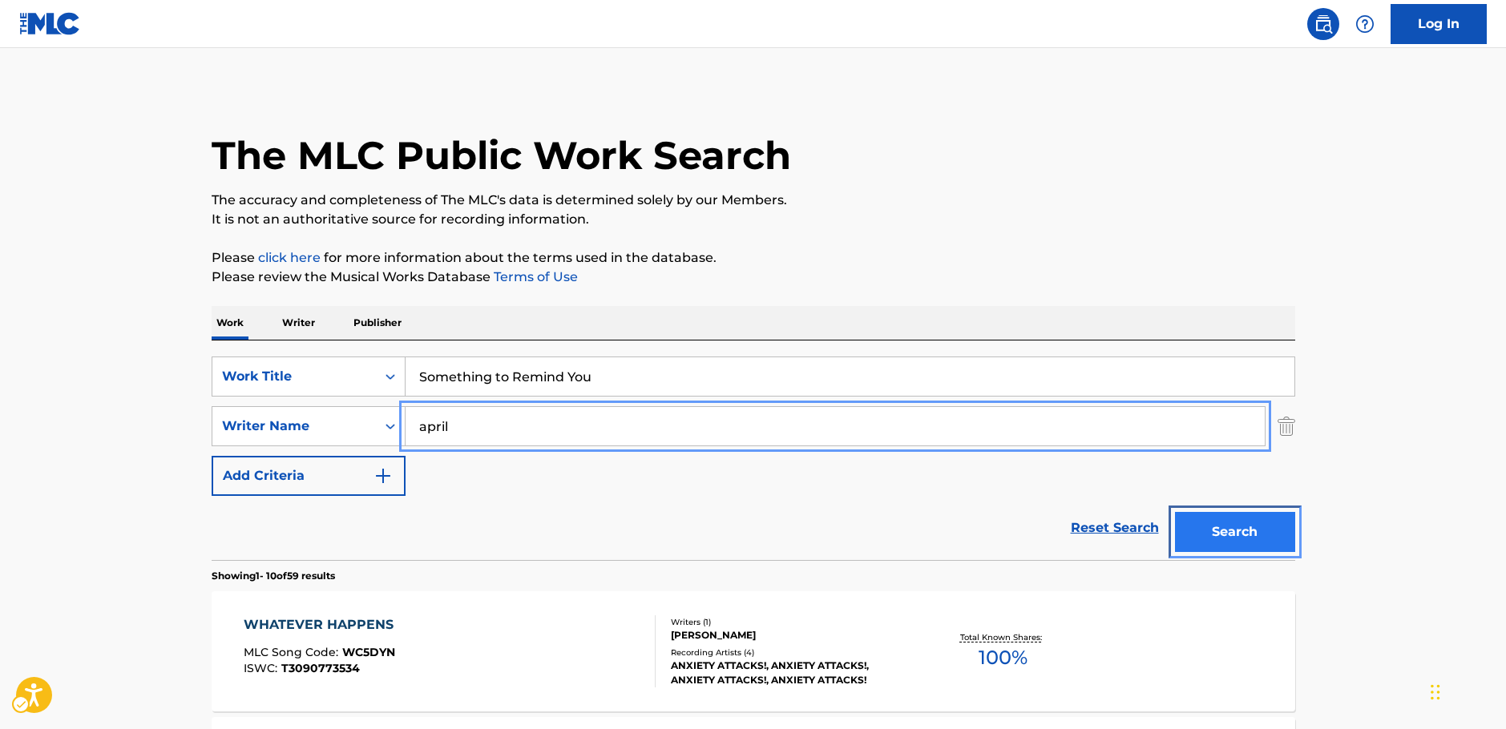
click at [1254, 529] on button "Search" at bounding box center [1235, 532] width 120 height 40
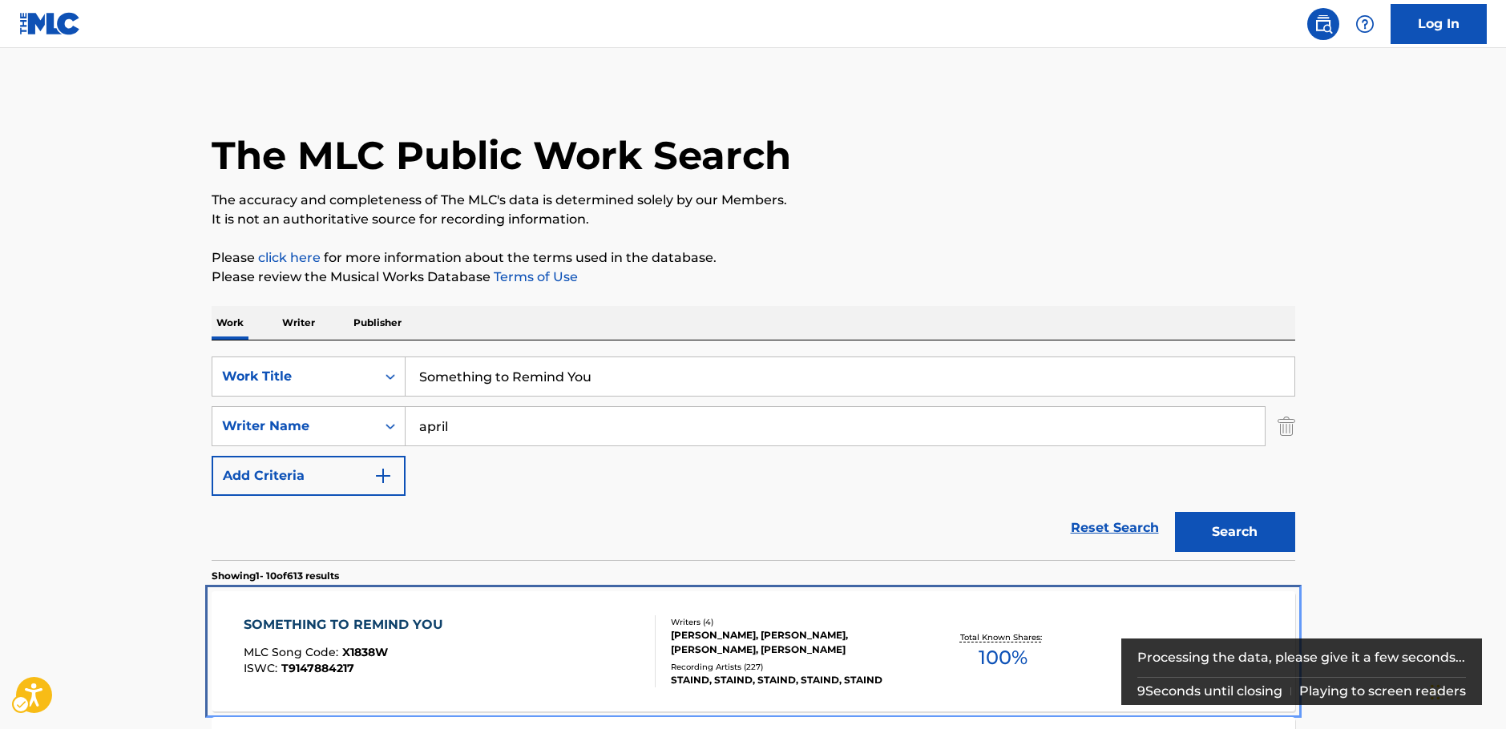
click at [466, 645] on div "SOMETHING TO REMIND YOU MLC Song Code : X1838W ISWC : T9147884217" at bounding box center [450, 652] width 412 height 72
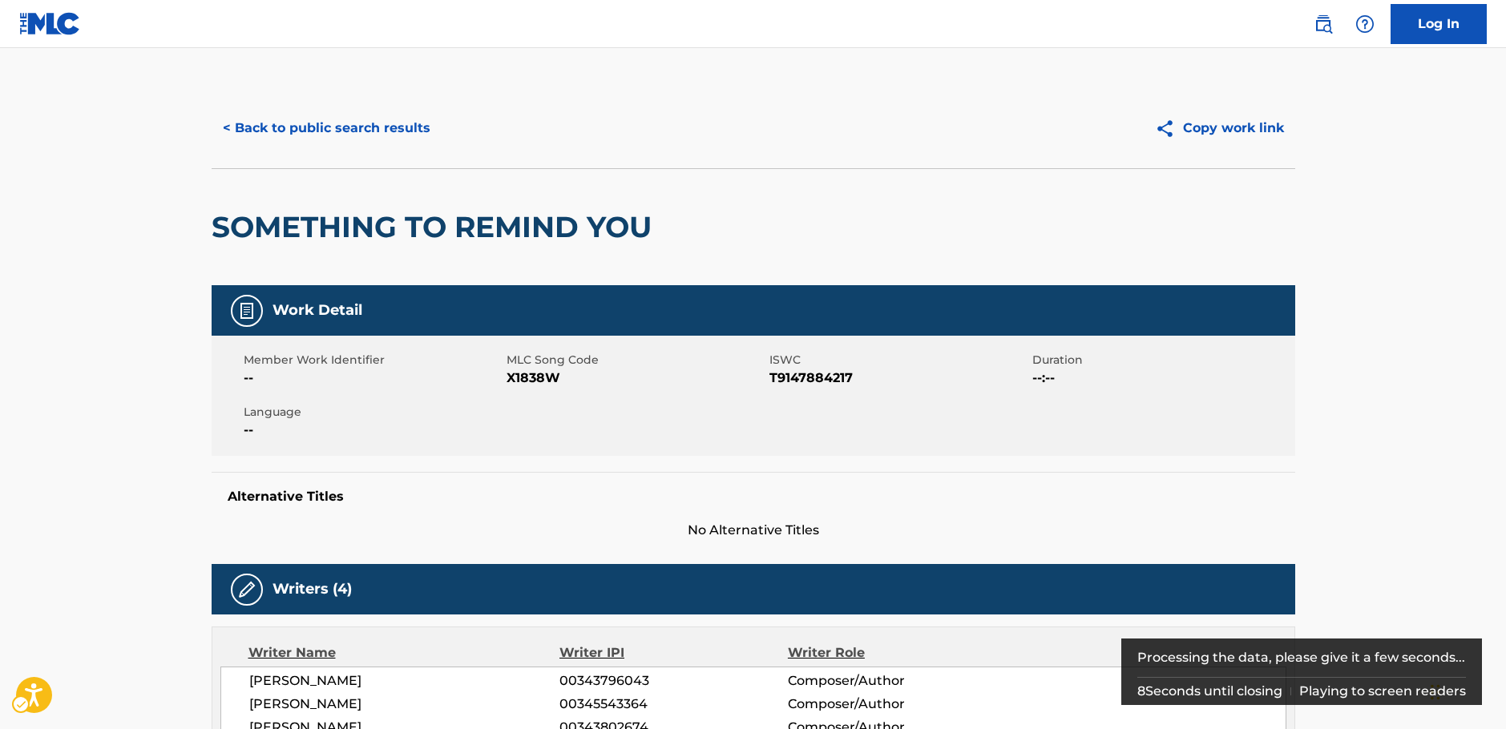
click at [540, 373] on span "MLC Song Code - X1838W" at bounding box center [636, 378] width 259 height 19
copy span "X1838W"
click at [818, 373] on span "ISWC - T9147884217" at bounding box center [898, 378] width 259 height 19
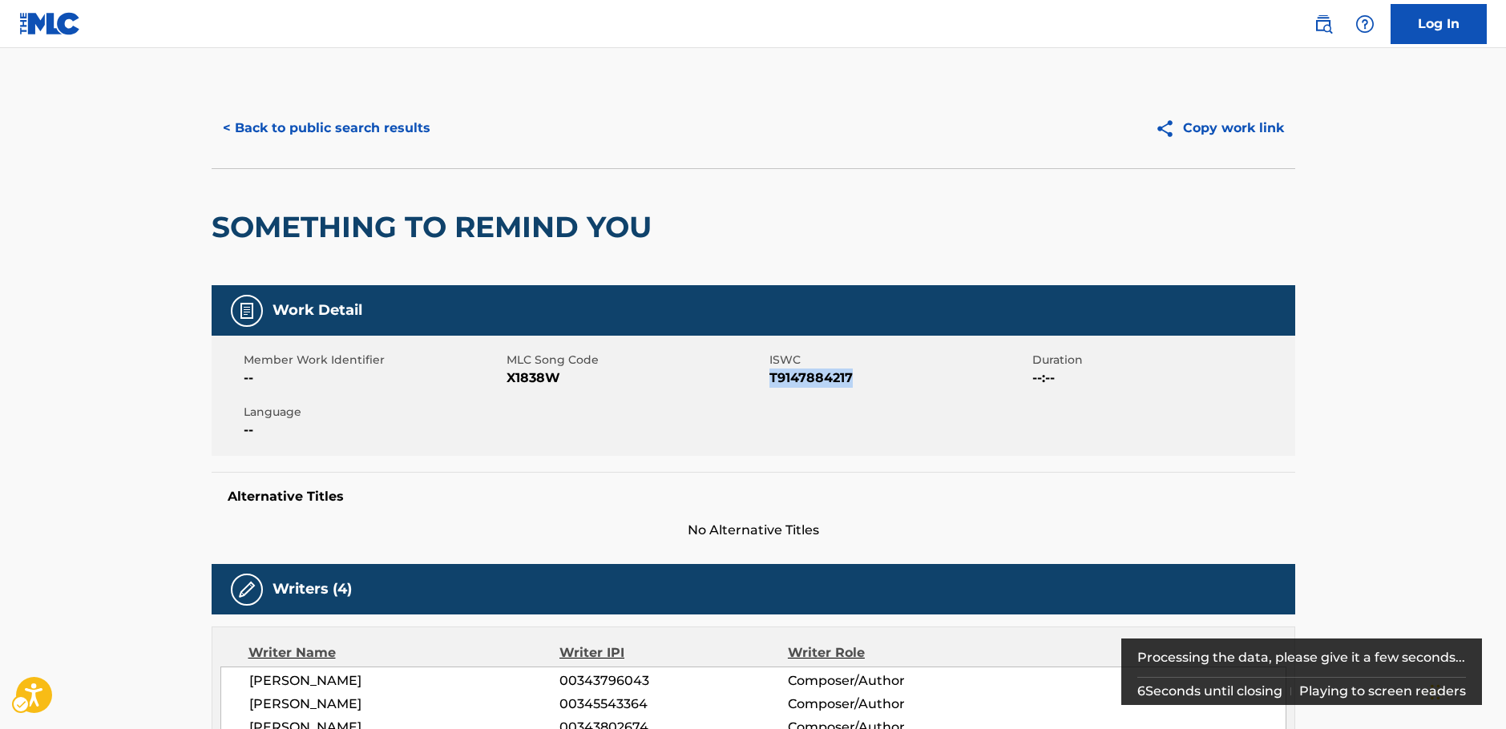
copy span "T9147884217"
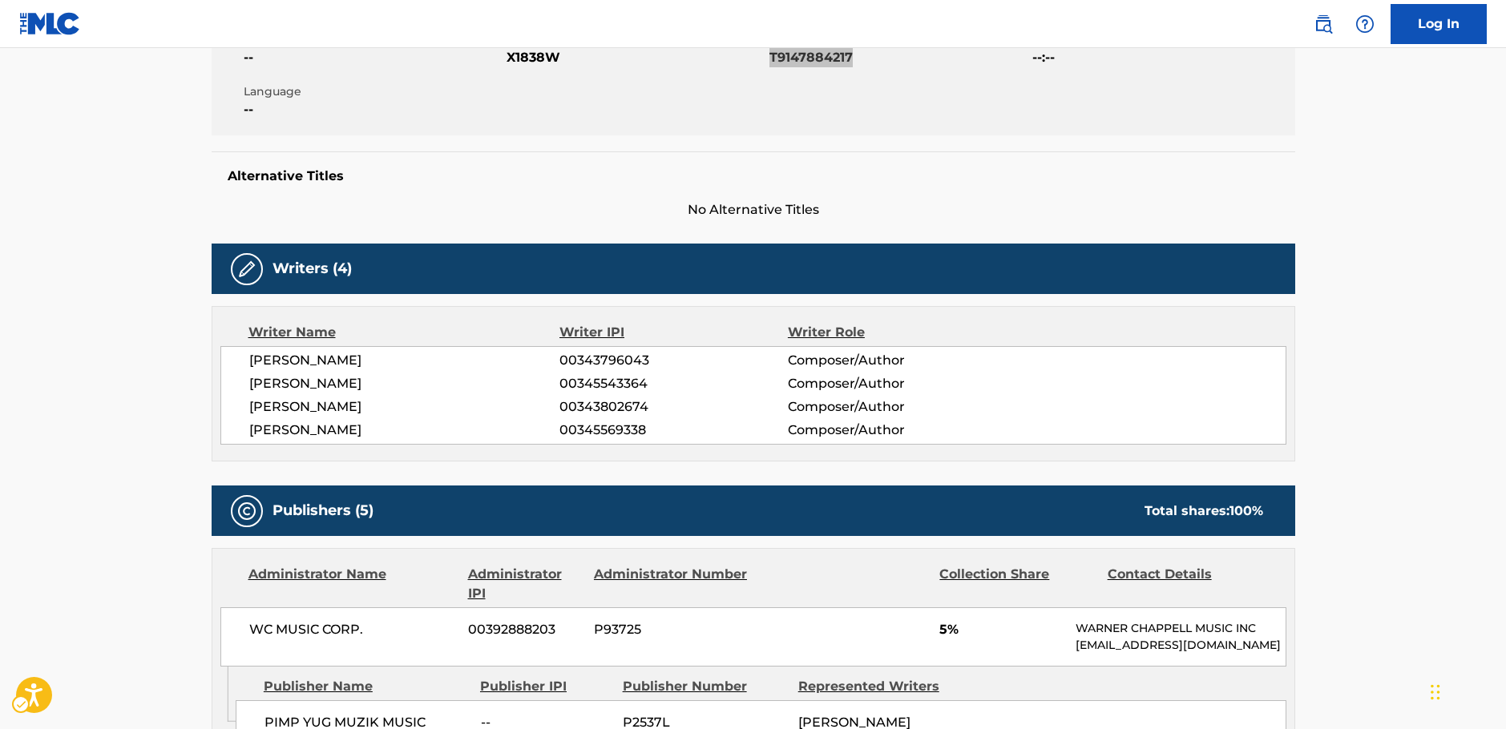
scroll to position [641, 0]
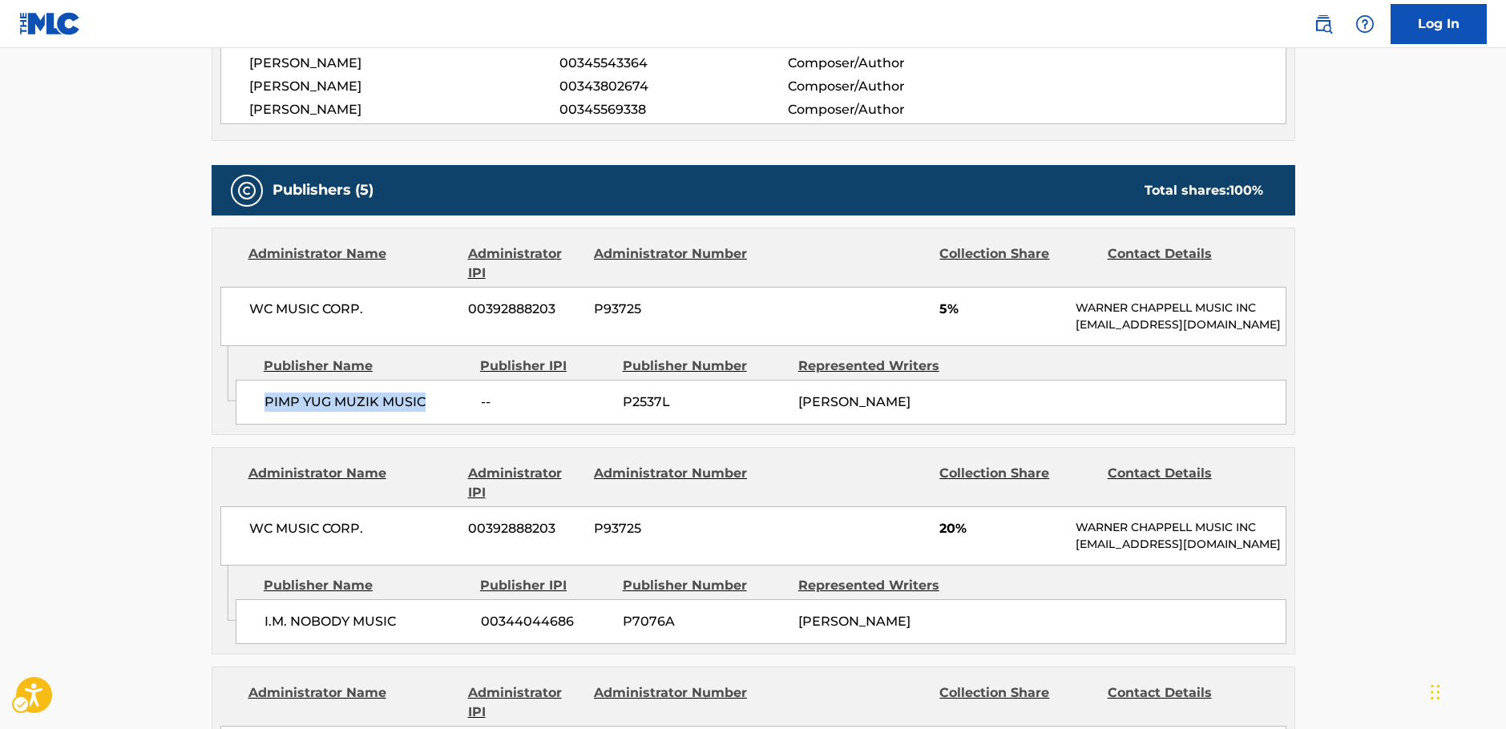
drag, startPoint x: 434, startPoint y: 421, endPoint x: 238, endPoint y: 424, distance: 195.6
click at [251, 424] on div "PIMP YUG MUZIK MUSIC -- P2537L JONATHAN WYSOCKI" at bounding box center [761, 402] width 1051 height 45
drag, startPoint x: 380, startPoint y: 314, endPoint x: 190, endPoint y: 326, distance: 190.3
click at [190, 326] on main "< Back to public search results Copy work link SOMETHING TO REMIND YOU Work Det…" at bounding box center [753, 647] width 1506 height 2481
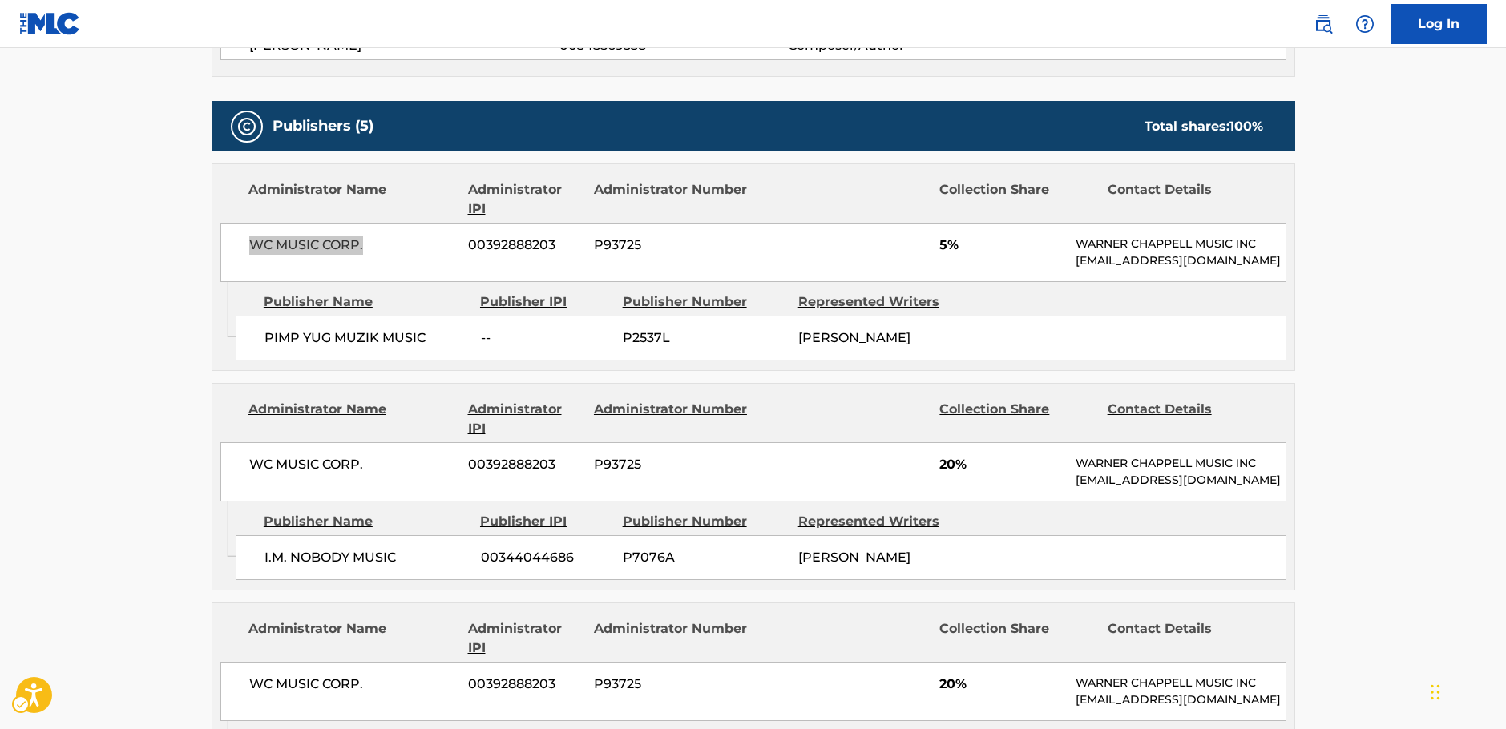
scroll to position [801, 0]
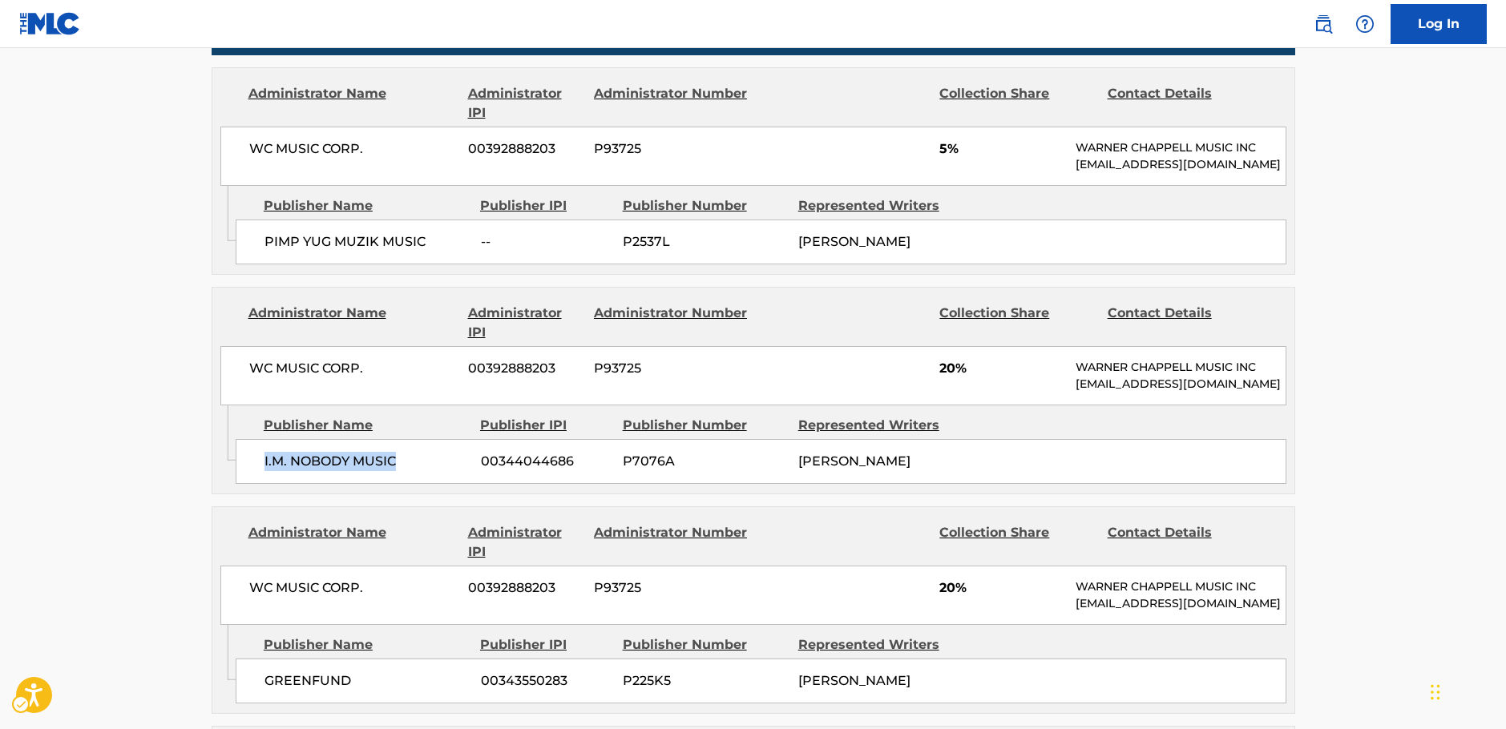
drag, startPoint x: 405, startPoint y: 488, endPoint x: 2, endPoint y: 491, distance: 402.4
click at [253, 484] on div "I.M. NOBODY MUSIC 00344044686 P7076A MICHAEL MUSHOK" at bounding box center [761, 461] width 1051 height 45
drag, startPoint x: 388, startPoint y: 385, endPoint x: 140, endPoint y: 402, distance: 248.2
click at [213, 390] on div "Administrator Name Administrator IPI Administrator Number Collection Share Cont…" at bounding box center [753, 347] width 1082 height 118
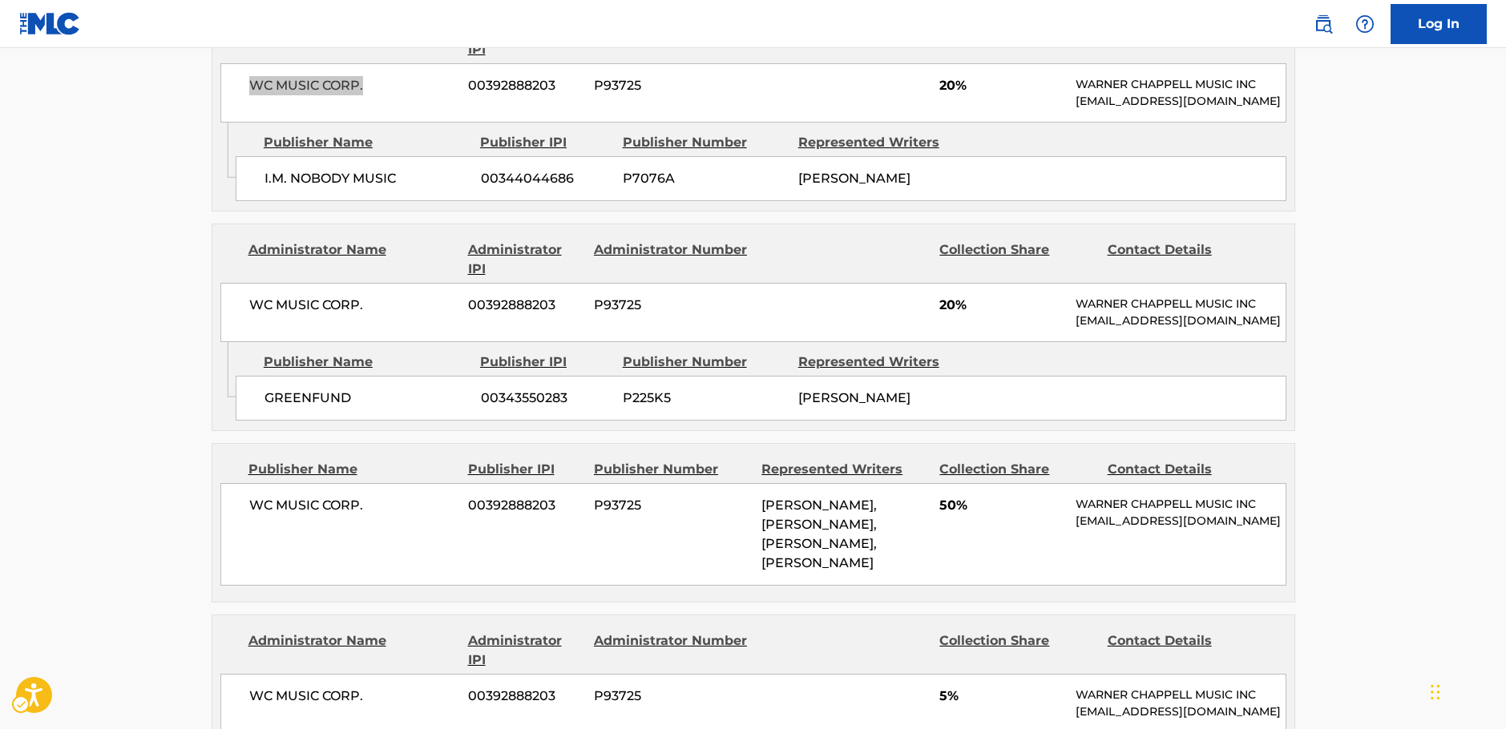
scroll to position [1122, 0]
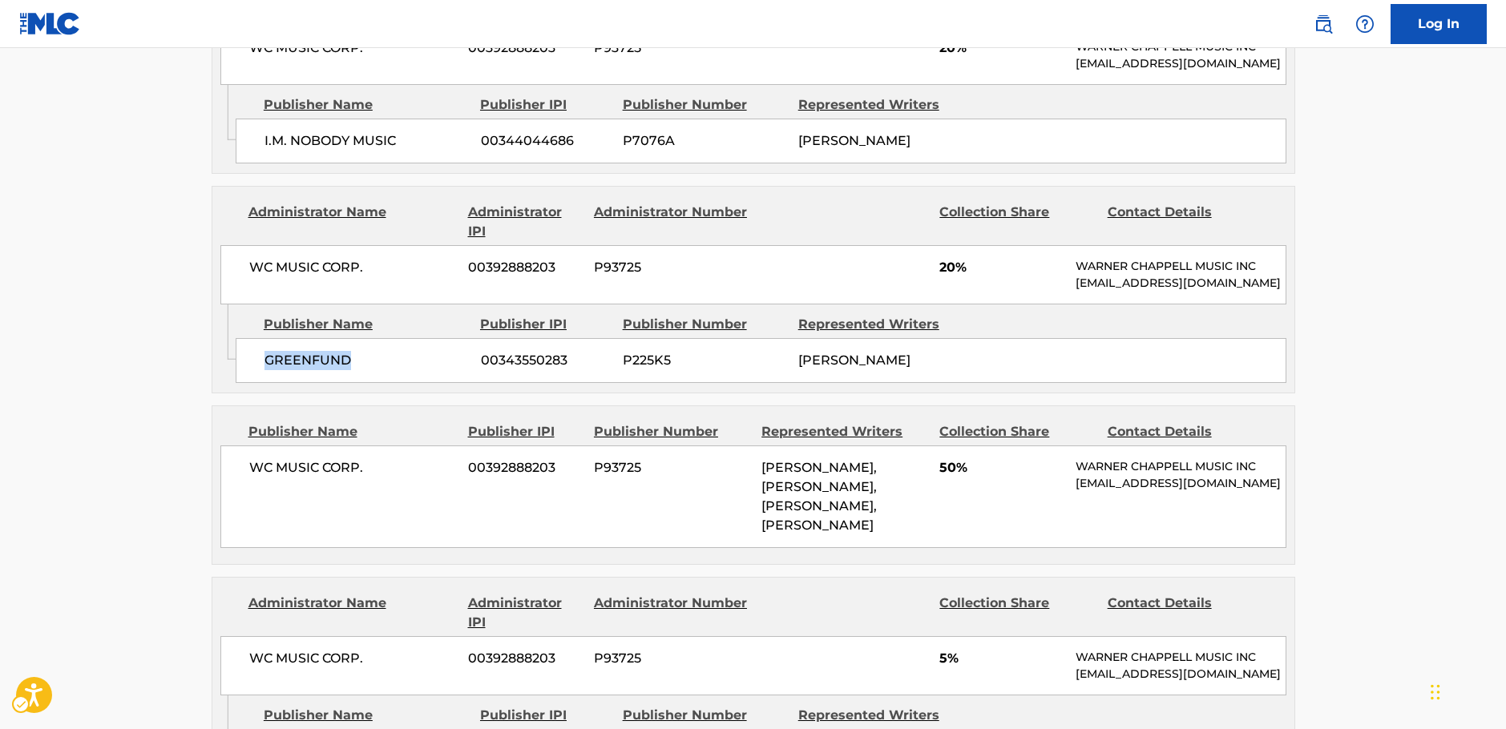
drag, startPoint x: 378, startPoint y: 402, endPoint x: 254, endPoint y: 416, distance: 124.3
click at [254, 383] on div "GREENFUND 00343550283 P225K5 AARRON LEWIS" at bounding box center [761, 360] width 1051 height 45
click at [223, 305] on div "WC MUSIC CORP. 00392888203 P93725 20% WARNER CHAPPELL MUSIC INC MLC_Inquiries@w…" at bounding box center [753, 274] width 1066 height 59
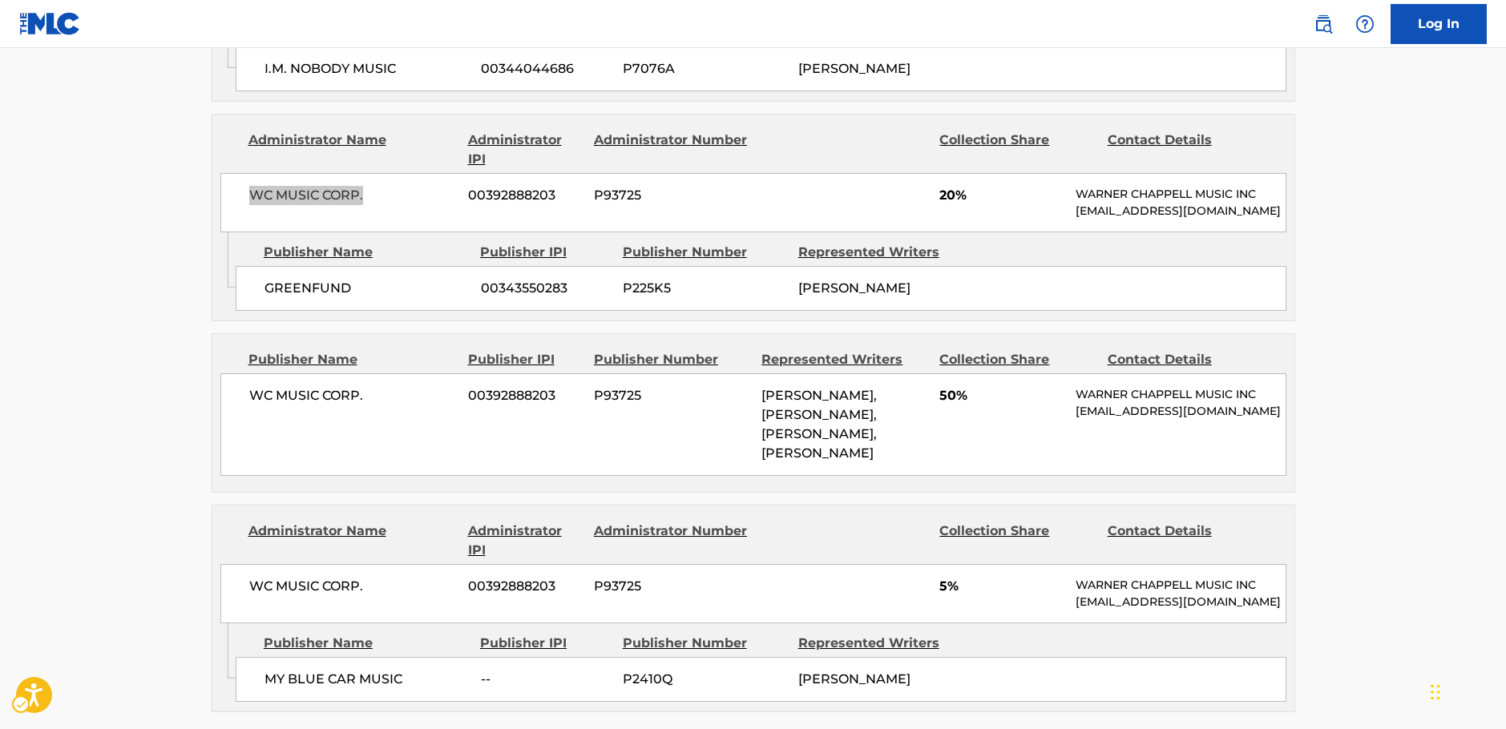
scroll to position [1363, 0]
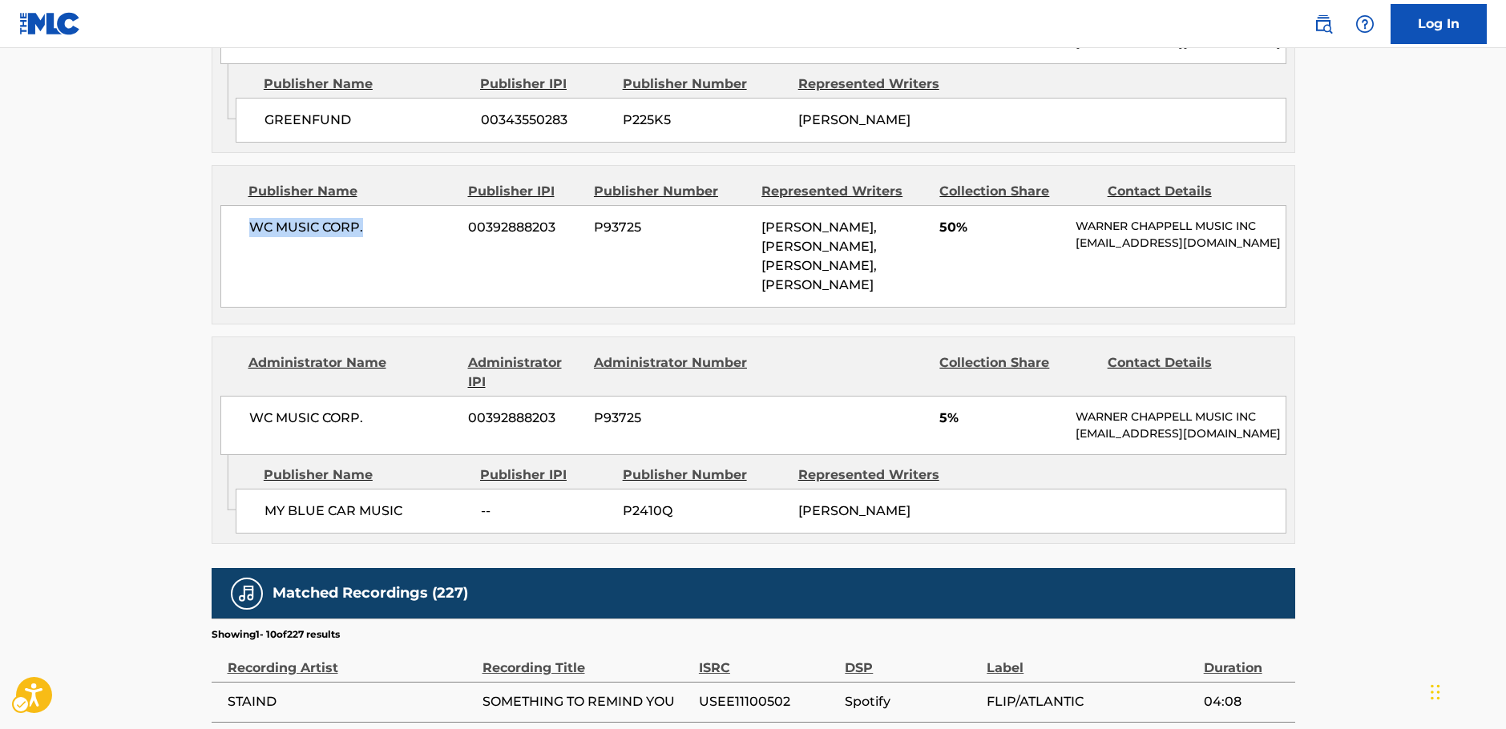
drag, startPoint x: 357, startPoint y: 294, endPoint x: 217, endPoint y: 296, distance: 140.3
click at [224, 294] on div "WC MUSIC CORP. 00392888203 P93725 JOHN APRIL, AARRON LEWIS, MICHAEL MUSHOK, JON…" at bounding box center [753, 256] width 1066 height 103
drag, startPoint x: 408, startPoint y: 573, endPoint x: 5, endPoint y: 558, distance: 403.4
click at [253, 534] on div "MY BLUE CAR MUSIC -- P2410Q JOHN APRIL" at bounding box center [761, 511] width 1051 height 45
drag, startPoint x: 375, startPoint y: 467, endPoint x: 193, endPoint y: 466, distance: 181.9
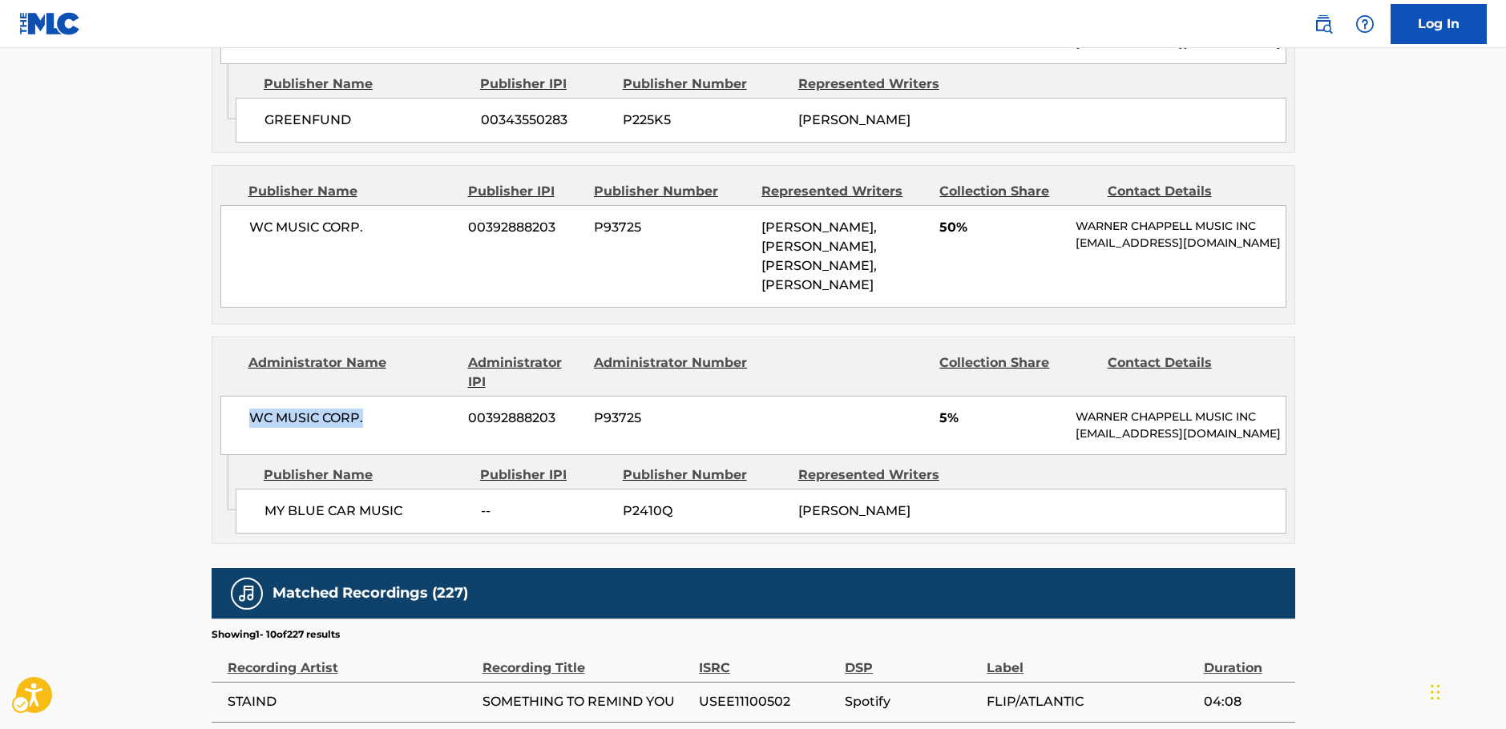
click at [216, 455] on div "Administrator Name Administrator IPI Administrator Number Collection Share Cont…" at bounding box center [753, 396] width 1082 height 118
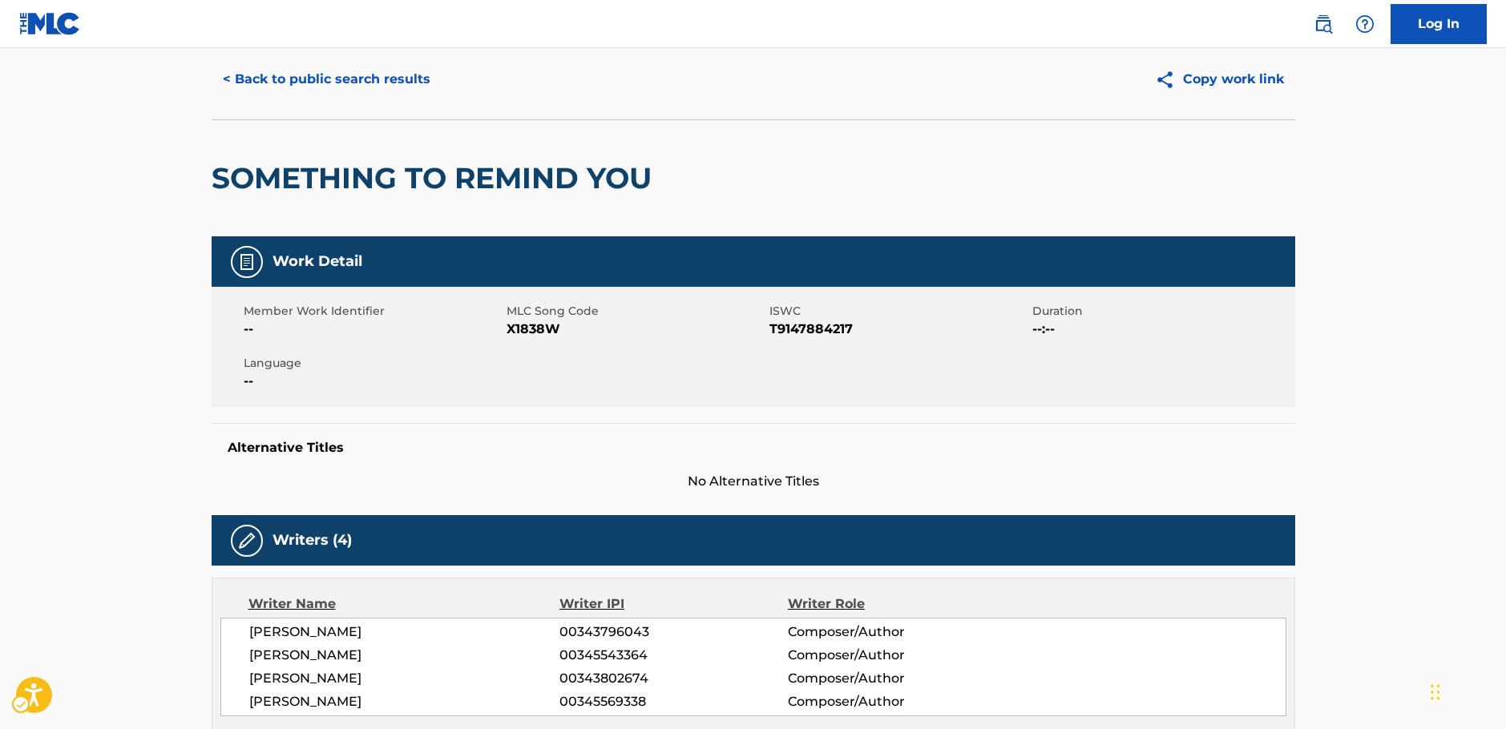
scroll to position [0, 0]
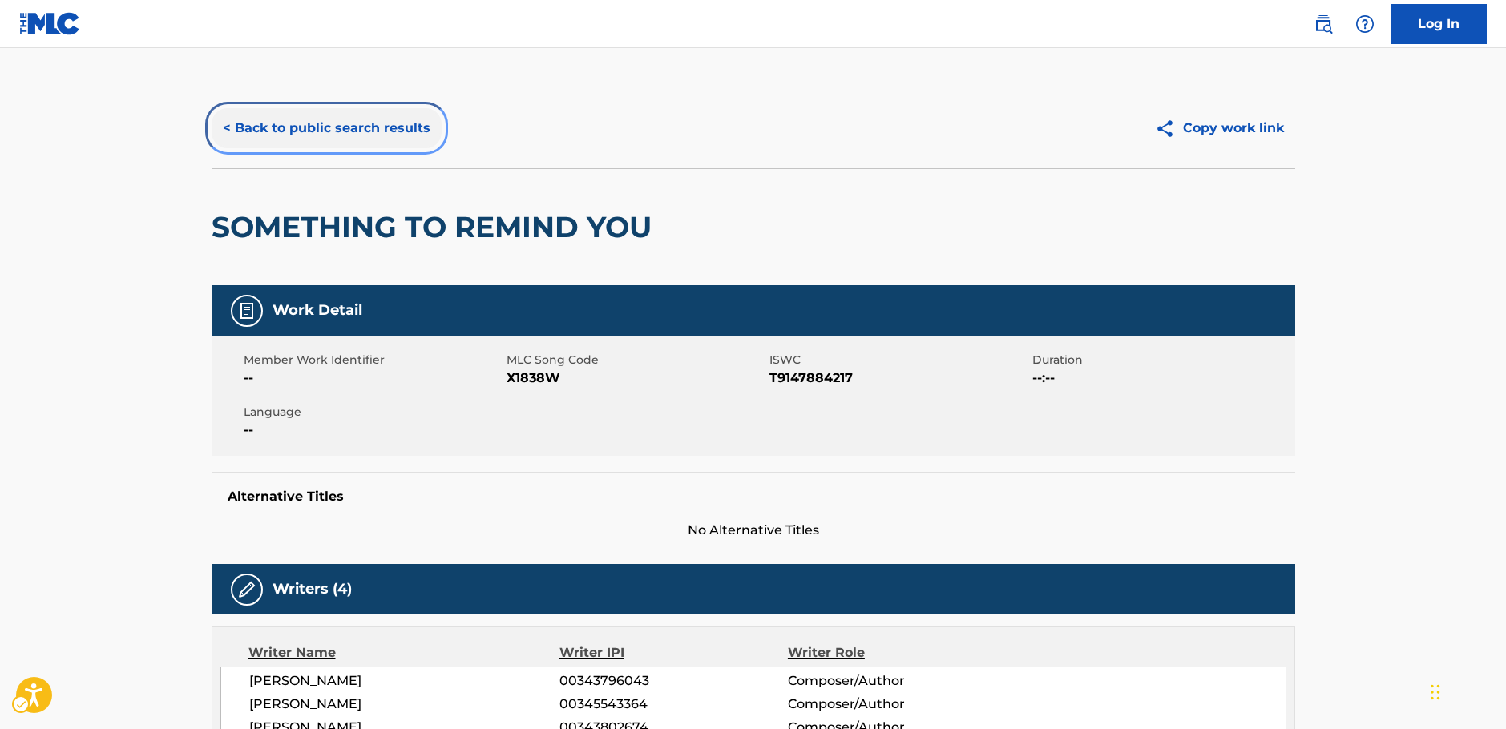
click at [330, 119] on button "< Back to public search results" at bounding box center [327, 128] width 230 height 40
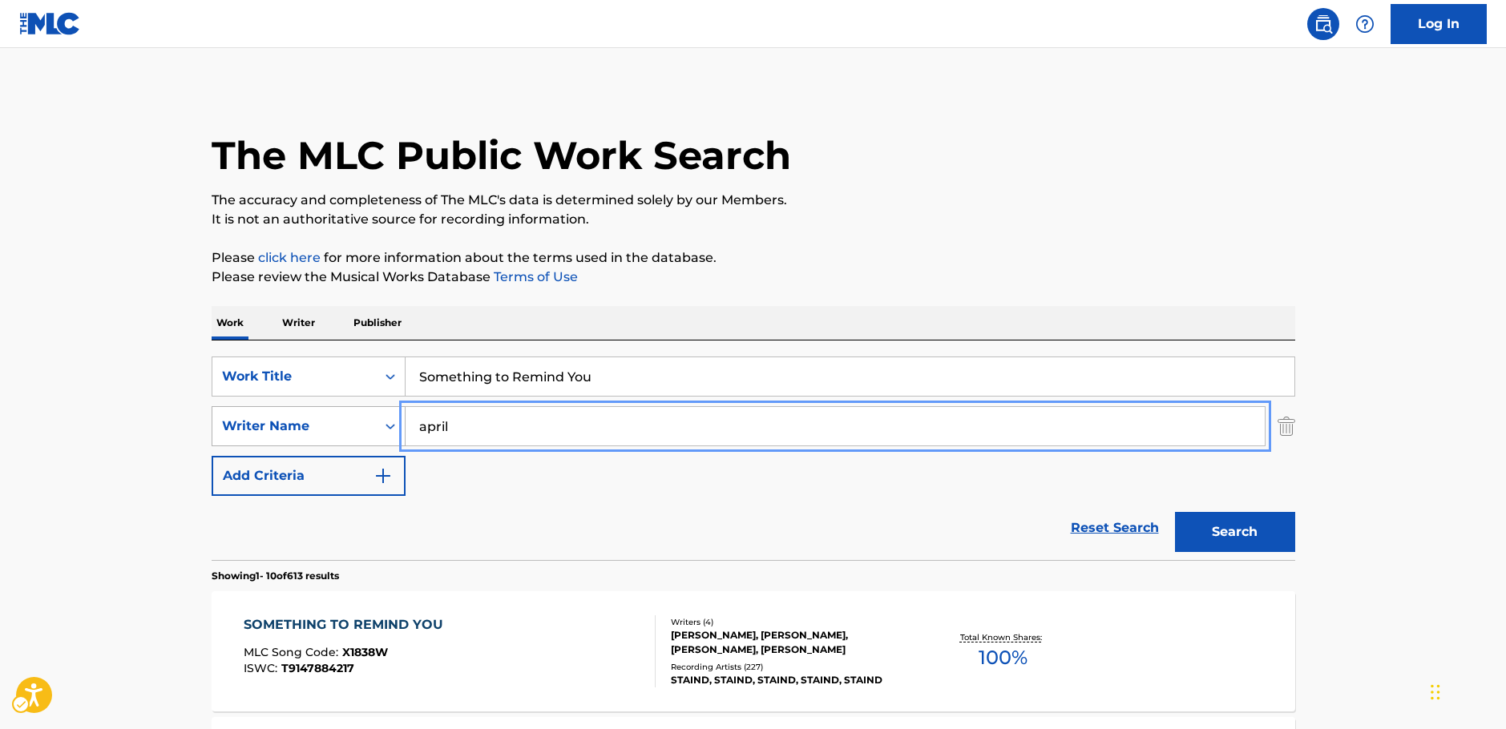
drag, startPoint x: 510, startPoint y: 435, endPoint x: 308, endPoint y: 434, distance: 202.0
click at [308, 434] on div "SearchWithCriteriaa455b861-6019-4541-9cce-d52e0d25e05c Writer Name april" at bounding box center [754, 426] width 1084 height 40
paste input "Rayne"
type input "Rayne"
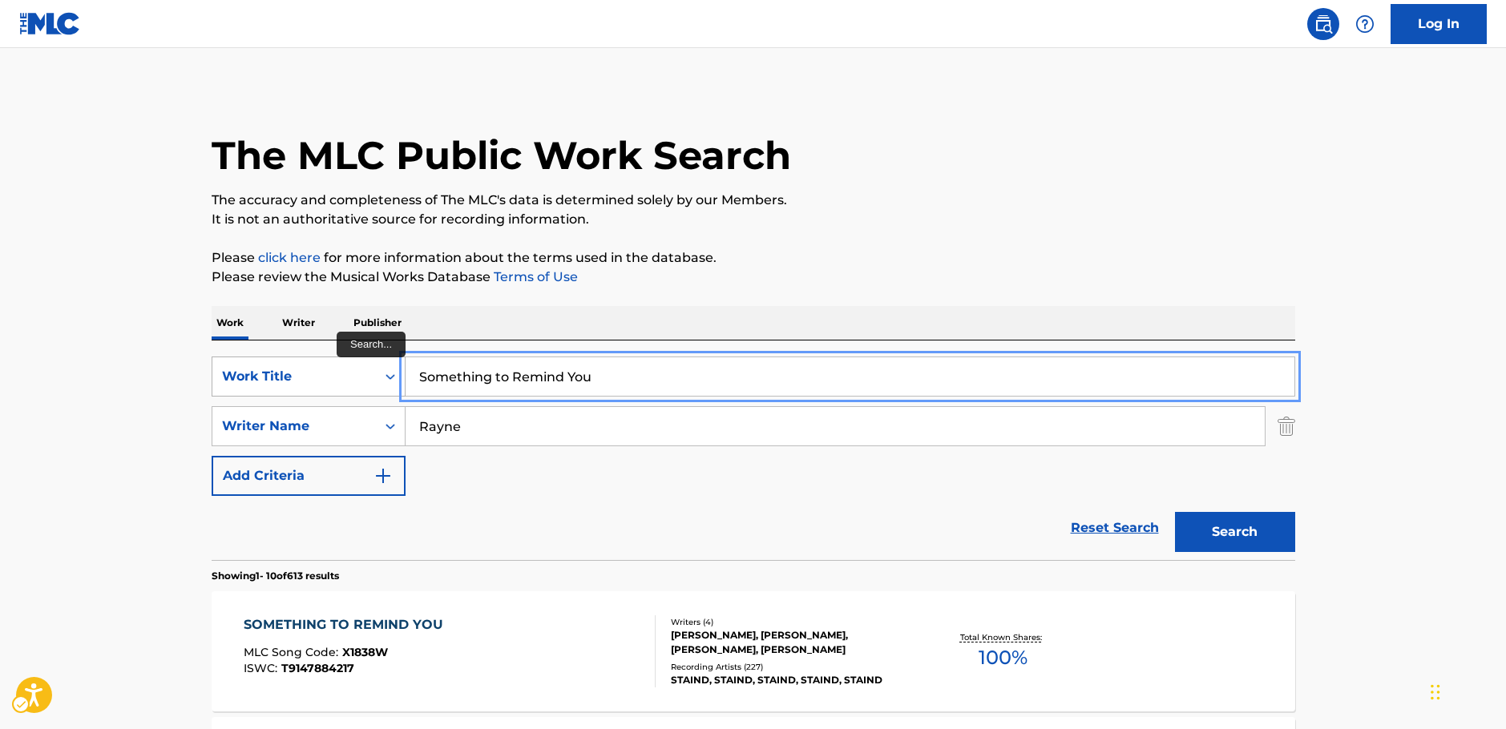
drag, startPoint x: 613, startPoint y: 378, endPoint x: 314, endPoint y: 389, distance: 299.2
click at [317, 394] on div "SearchWithCriteria7cd3763b-9846-4a70-b429-562298f4ae36 Work Title Something to …" at bounding box center [754, 377] width 1084 height 40
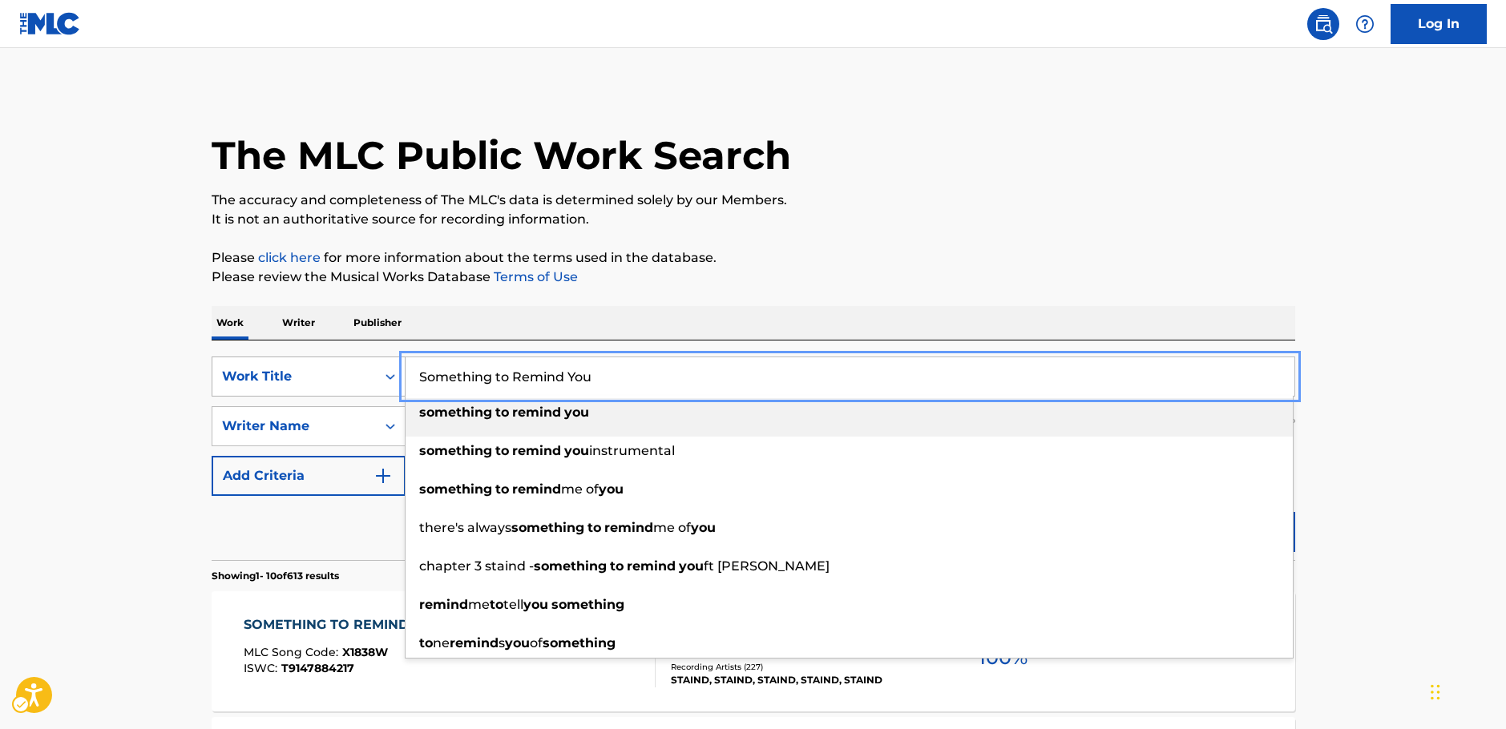
paste input "Looking for a Thrill"
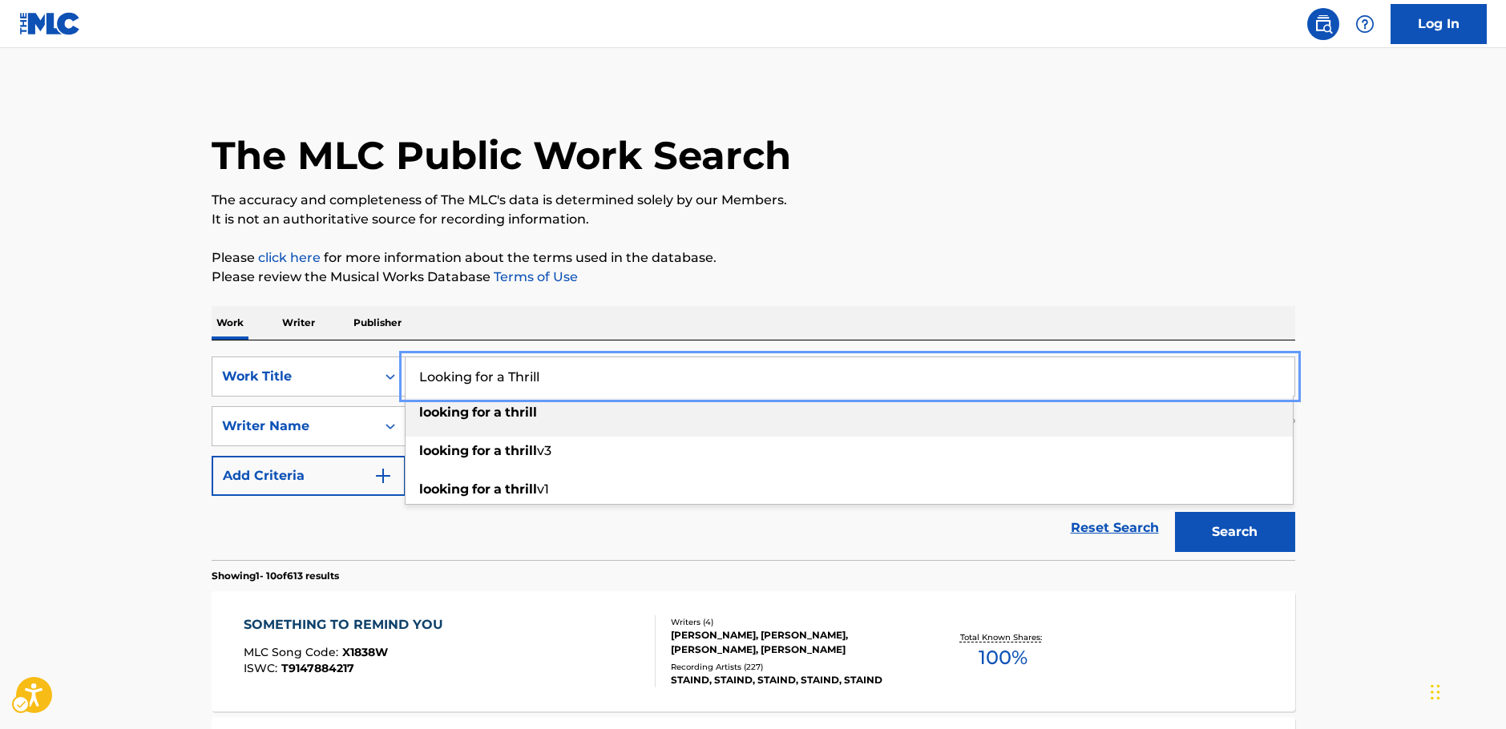
type input "Looking for a Thrill"
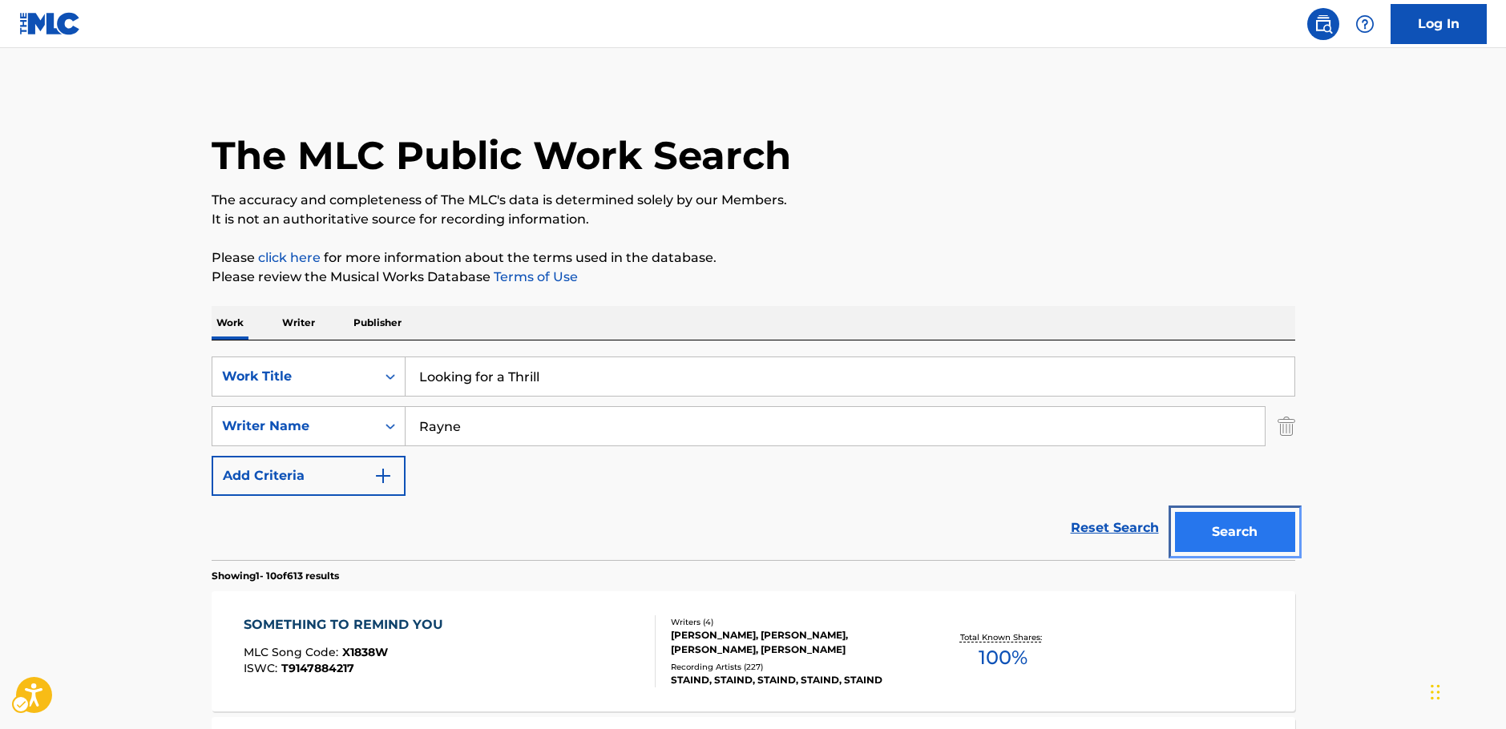
click at [1212, 529] on button "Search" at bounding box center [1235, 532] width 120 height 40
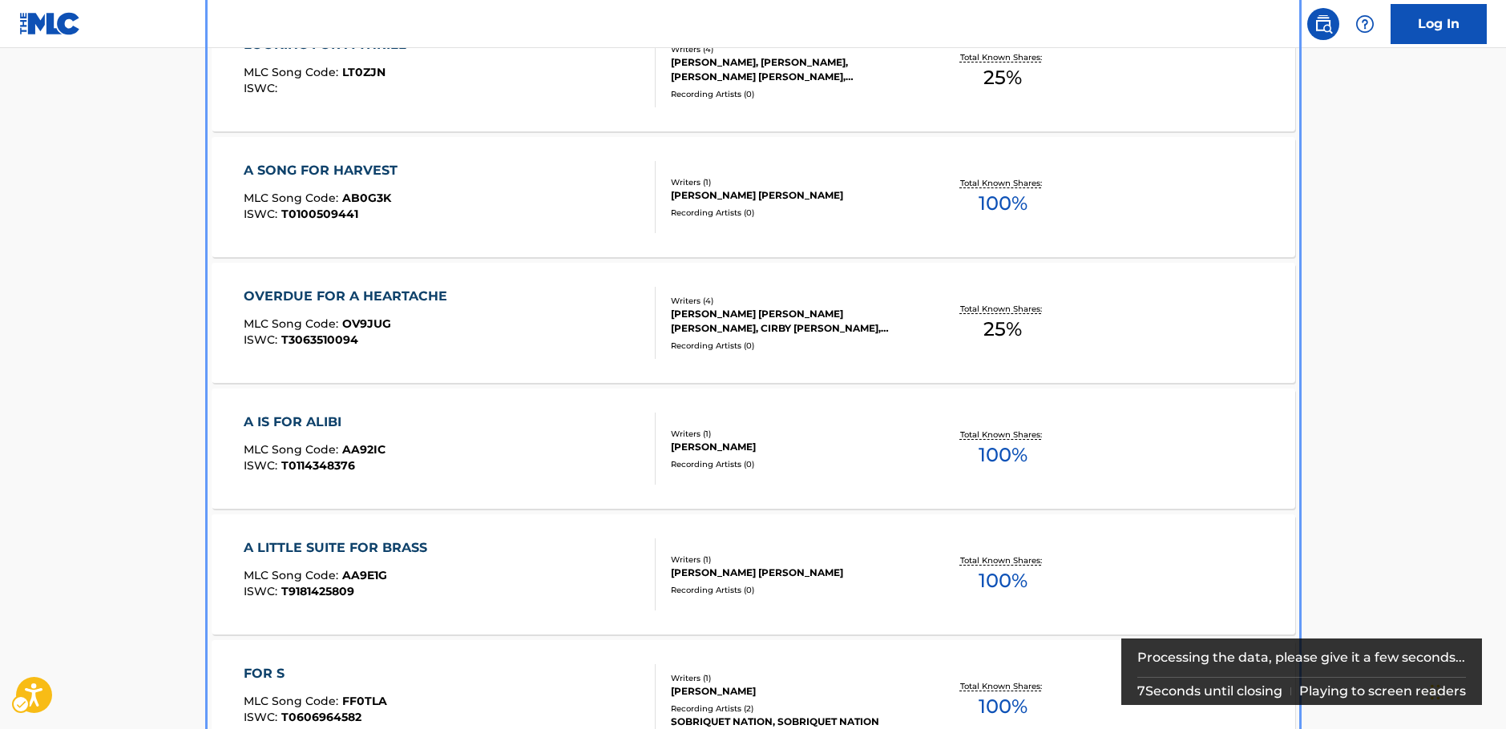
scroll to position [340, 0]
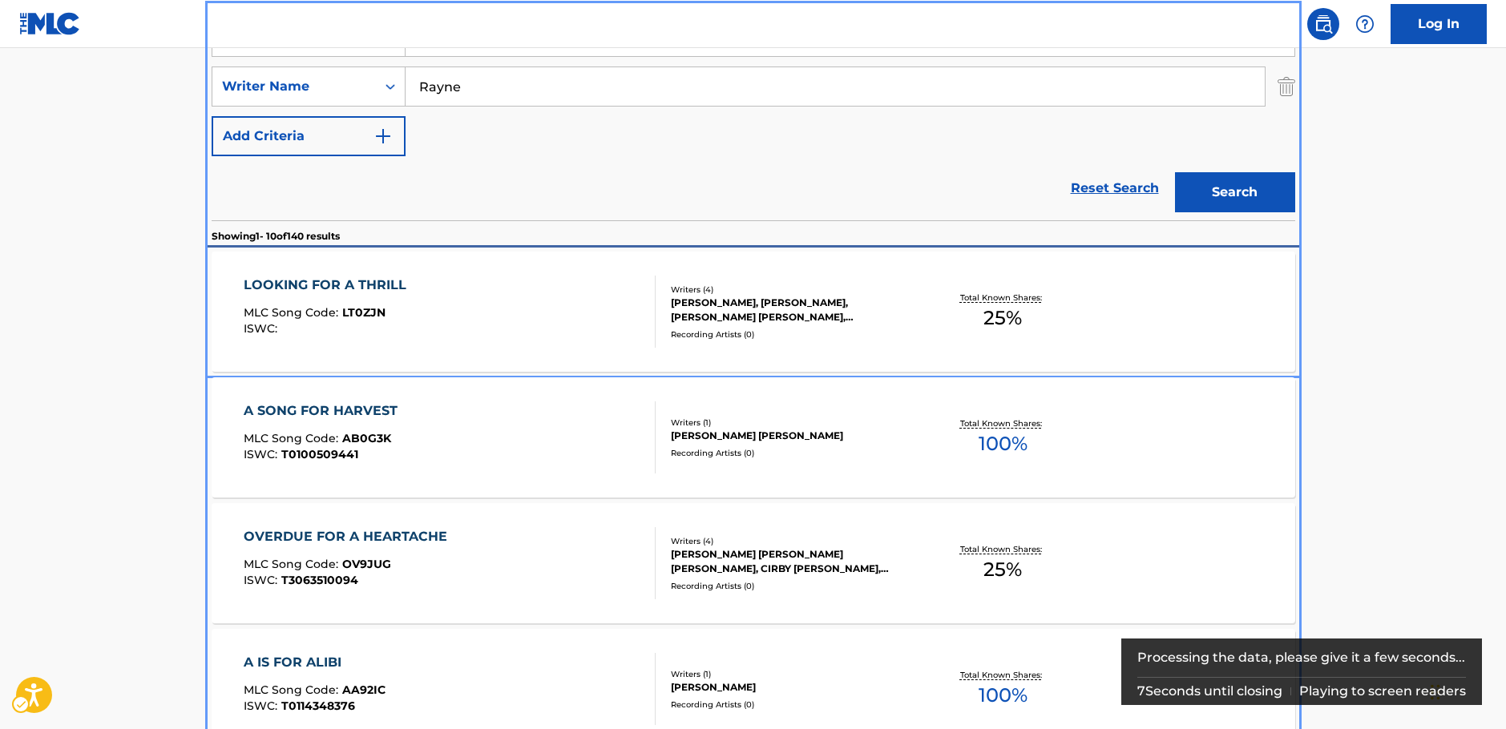
click at [638, 316] on div "LOOKING FOR A THRILL MLC Song Code : LT0ZJN ISWC :" at bounding box center [450, 312] width 412 height 72
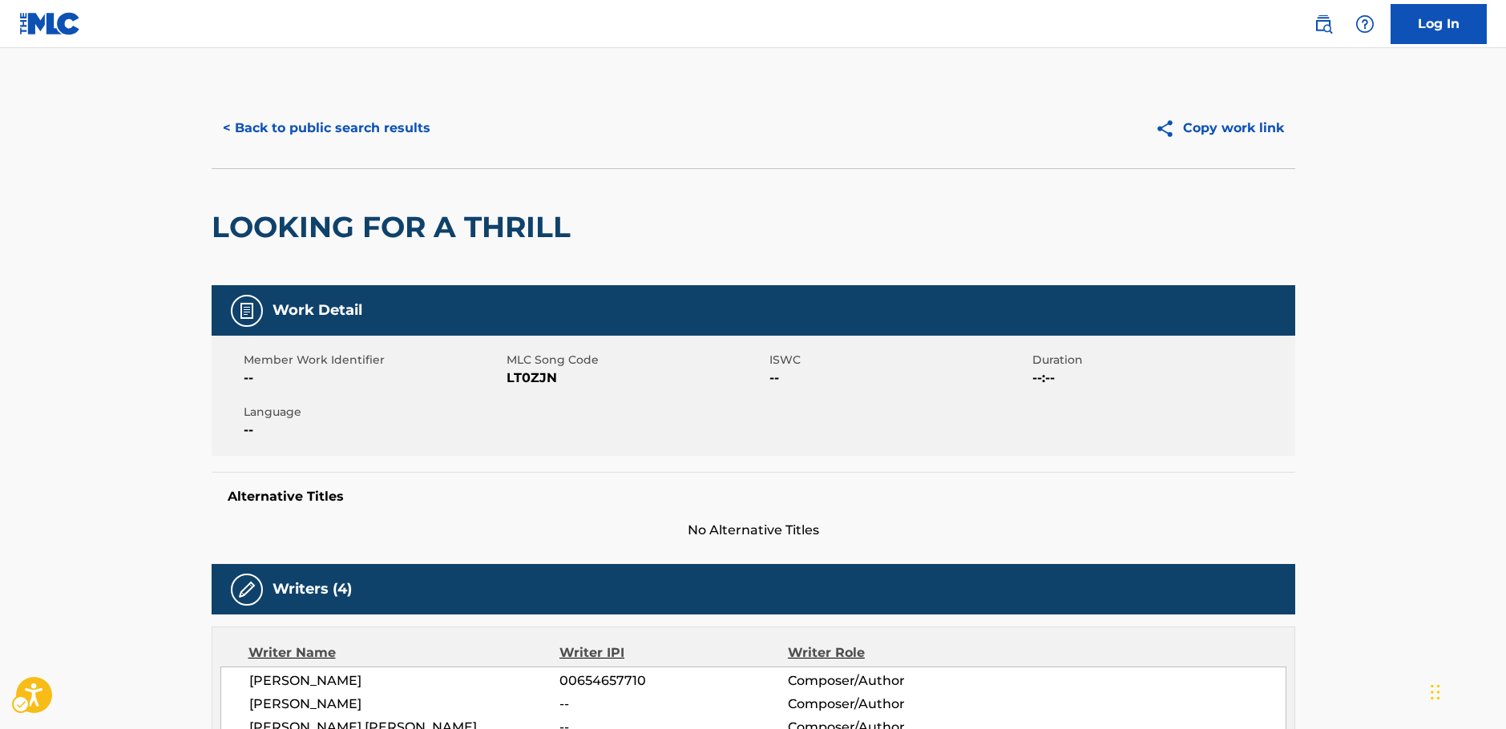
click at [531, 378] on span "MLC Song Code - LT0ZJN" at bounding box center [636, 378] width 259 height 19
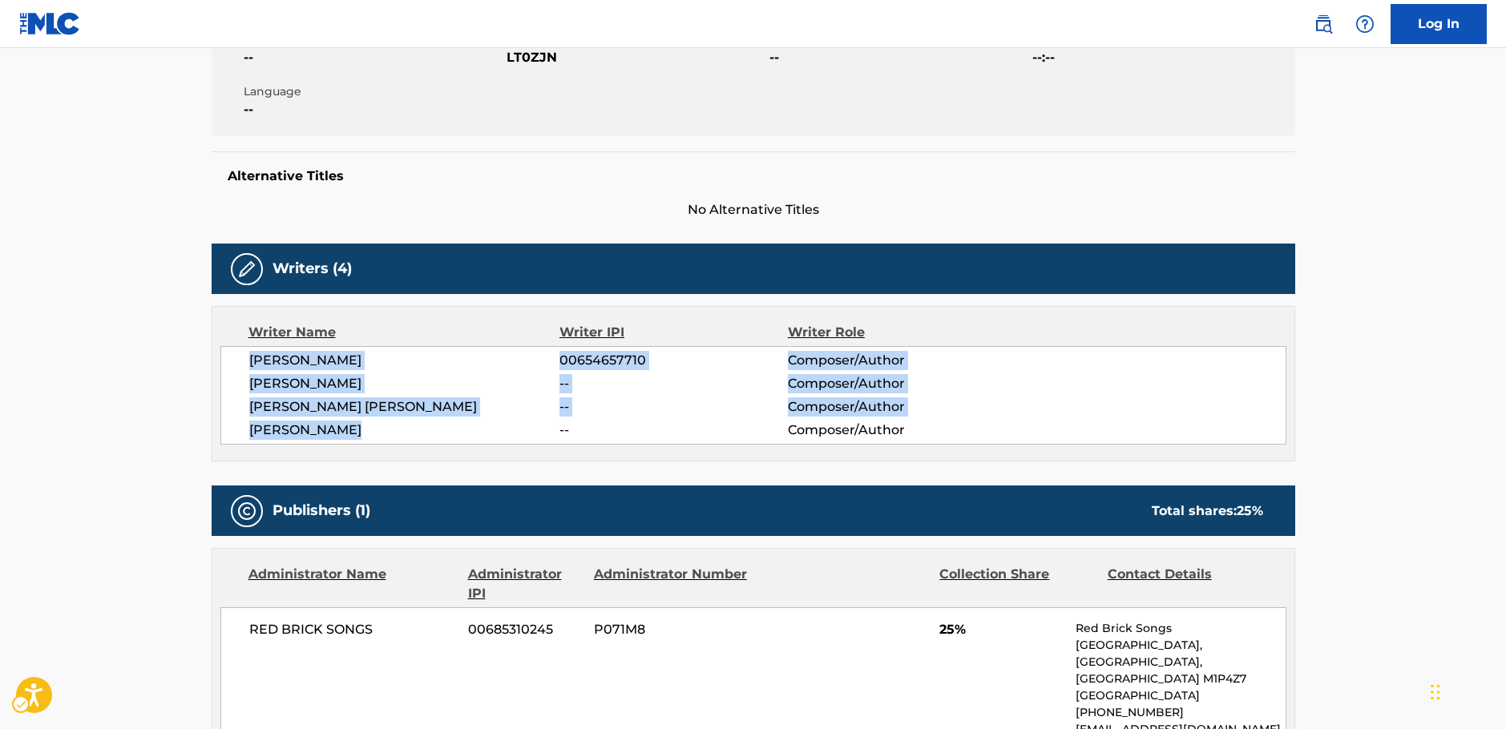
drag, startPoint x: 383, startPoint y: 430, endPoint x: 219, endPoint y: 357, distance: 179.8
click at [219, 357] on div "Writer Name Writer IPI Writer Role SARAH RAYNE 00654657710 Composer/Author CHRI…" at bounding box center [754, 383] width 1084 height 155
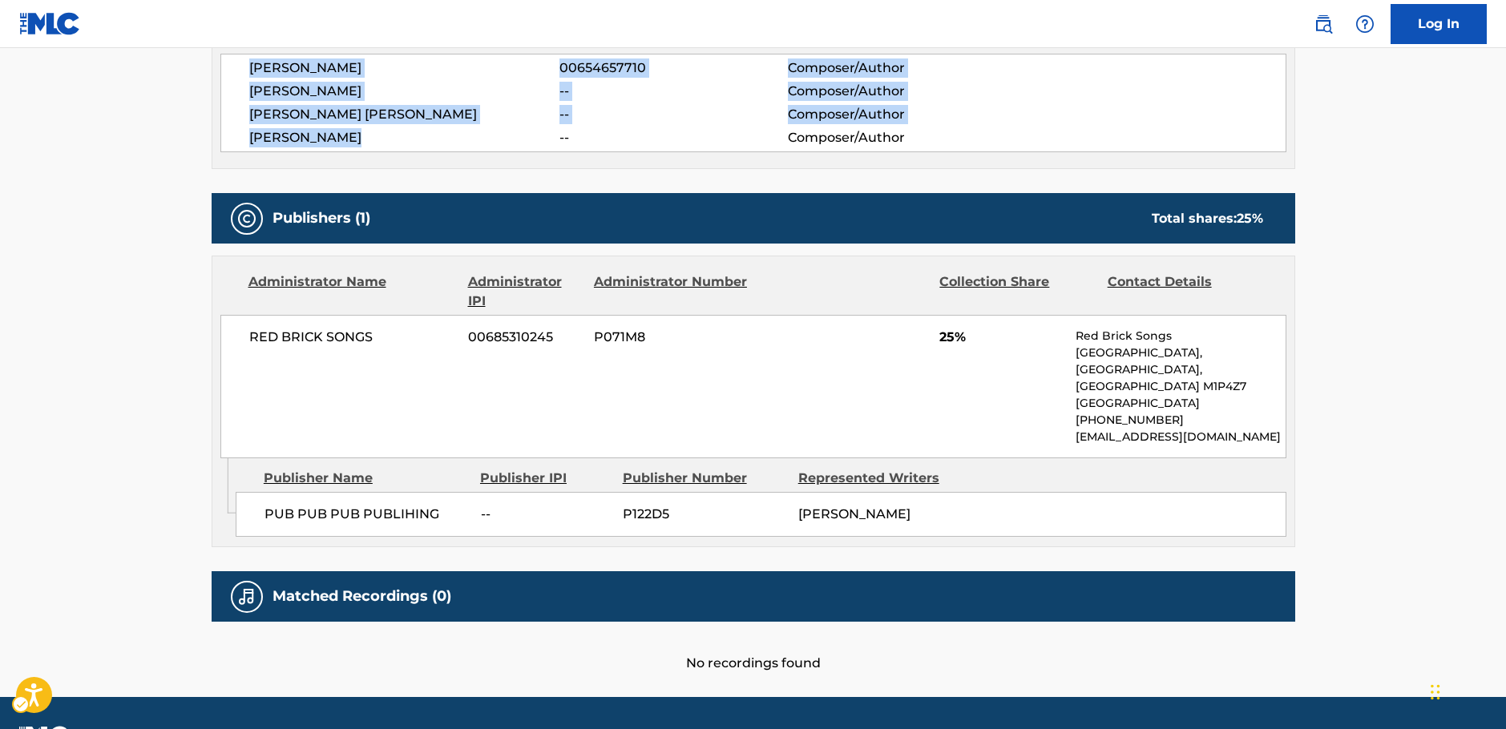
scroll to position [641, 0]
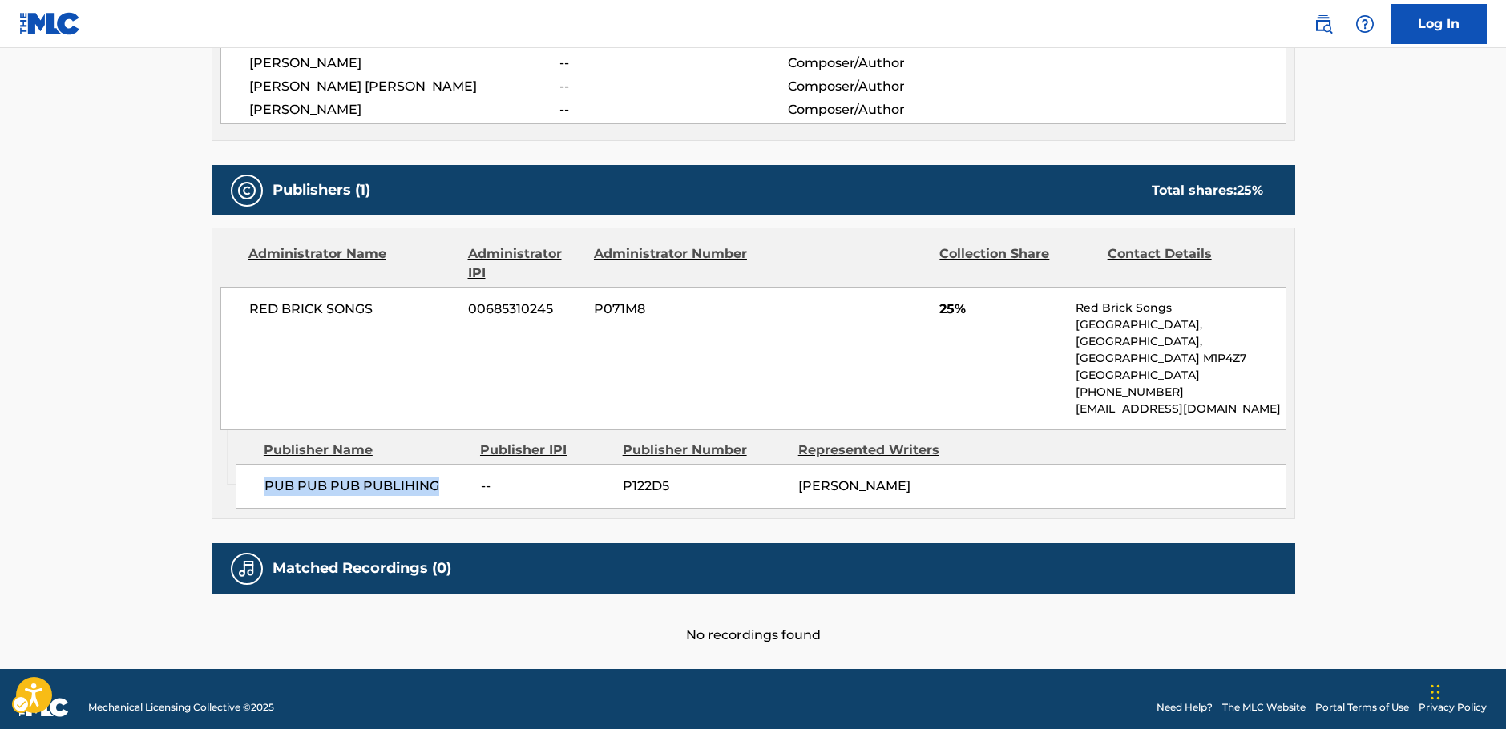
drag, startPoint x: 450, startPoint y: 495, endPoint x: 244, endPoint y: 497, distance: 206.0
click at [244, 497] on div "PUB PUB PUB PUBLIHING -- P122D5 SARAH RAYNE" at bounding box center [761, 486] width 1051 height 45
drag, startPoint x: 290, startPoint y: 321, endPoint x: 226, endPoint y: 321, distance: 64.1
click at [226, 321] on div "RED BRICK SONGS 00685310245 P071M8 25% Red Brick Songs PO Box 47046, Scarboroug…" at bounding box center [753, 358] width 1066 height 143
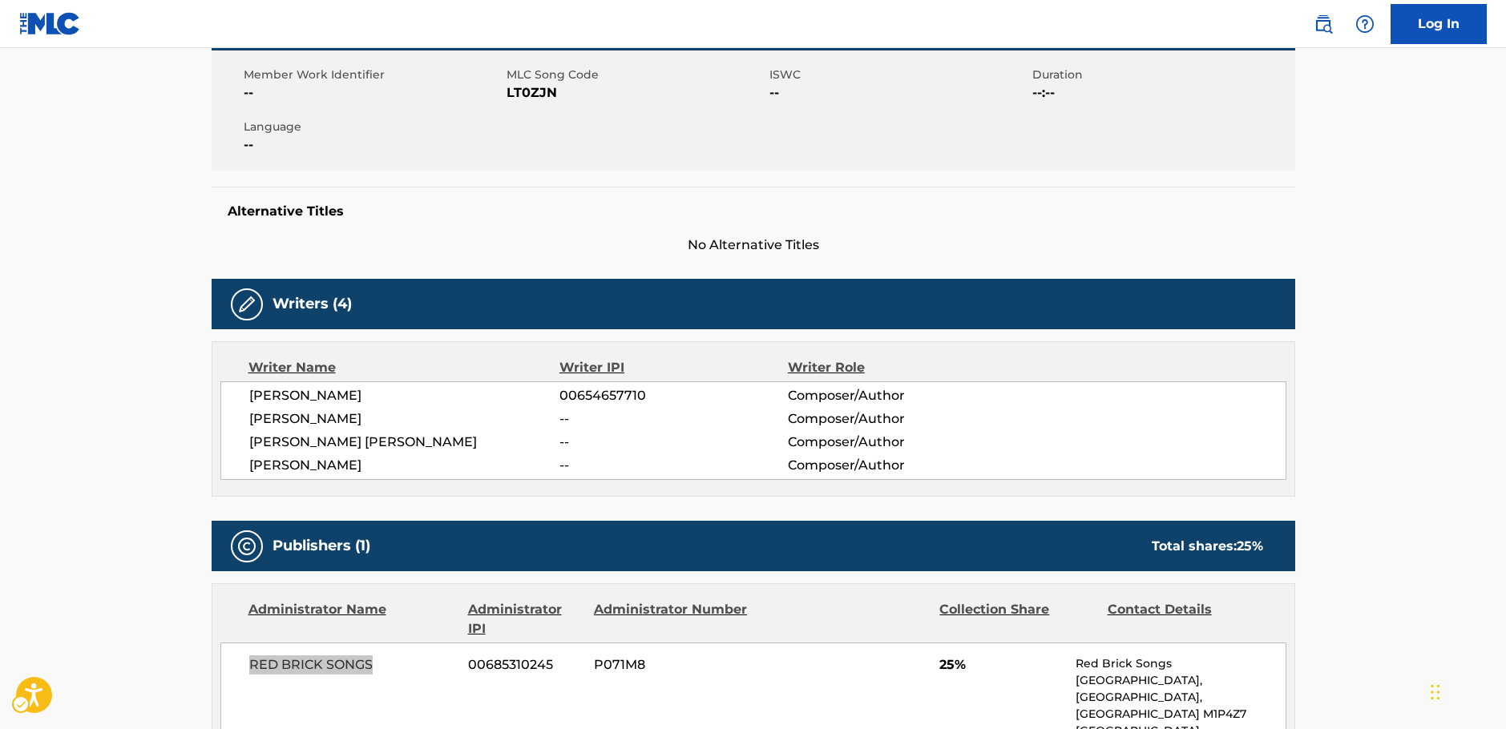
scroll to position [160, 0]
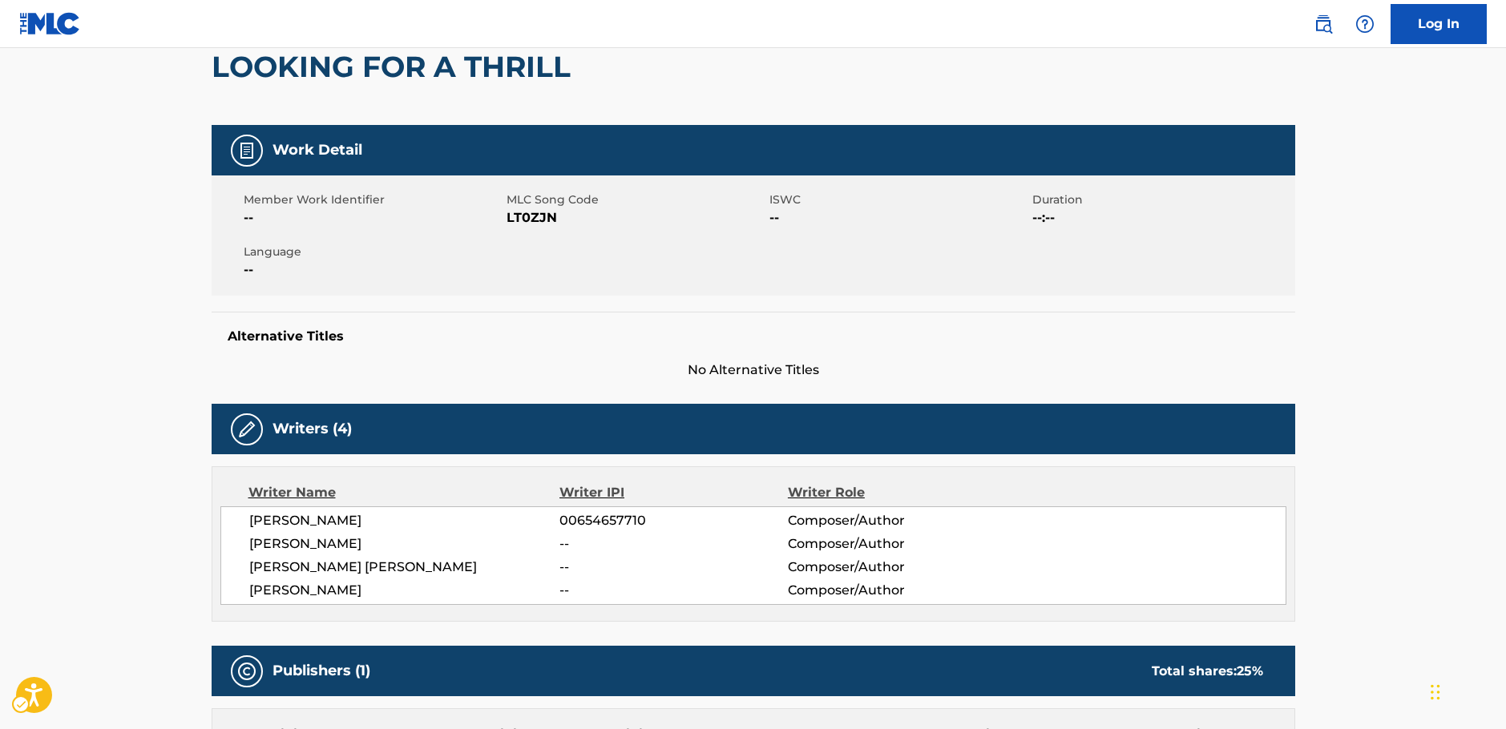
drag, startPoint x: 591, startPoint y: 79, endPoint x: 570, endPoint y: 76, distance: 21.0
click at [570, 76] on div "LOOKING FOR A THRILL" at bounding box center [754, 66] width 1084 height 117
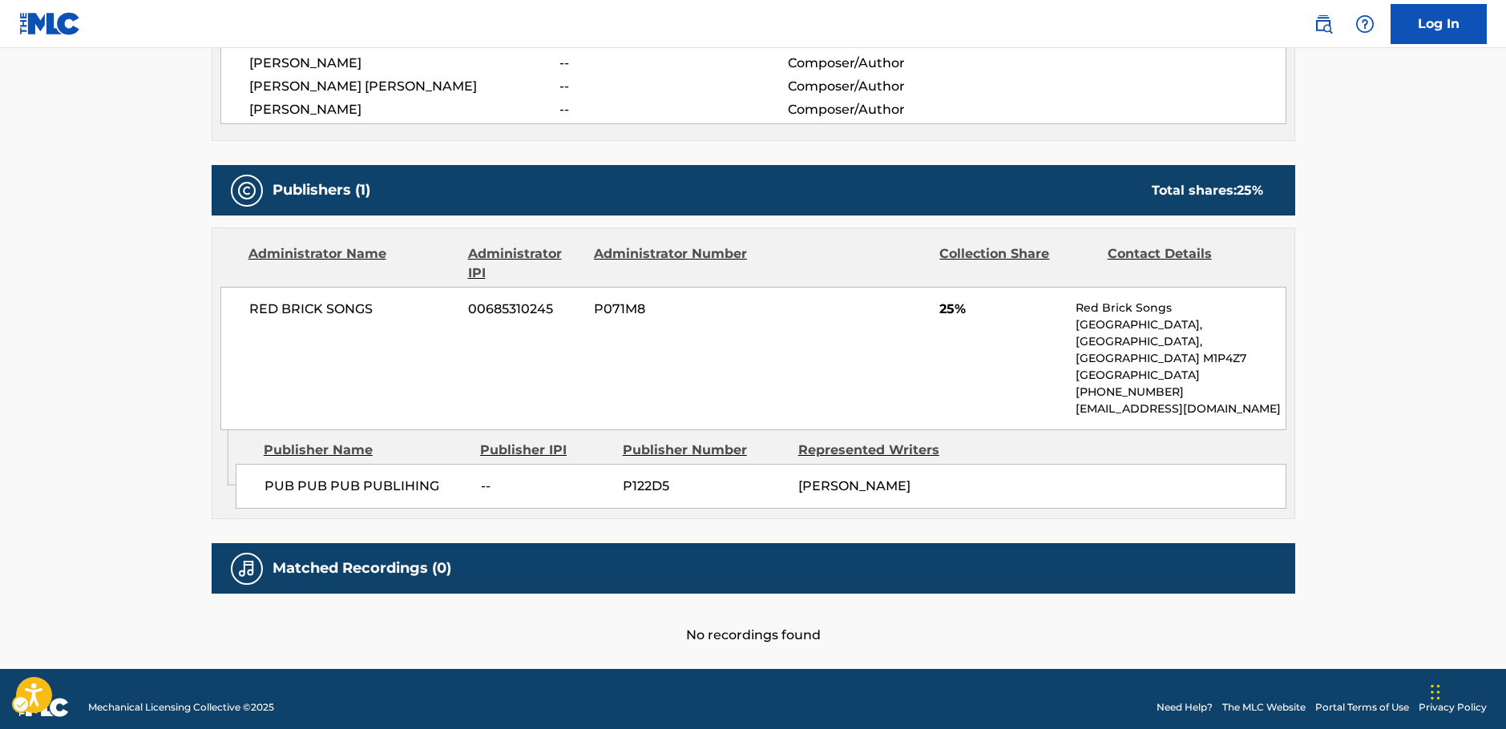
scroll to position [0, 0]
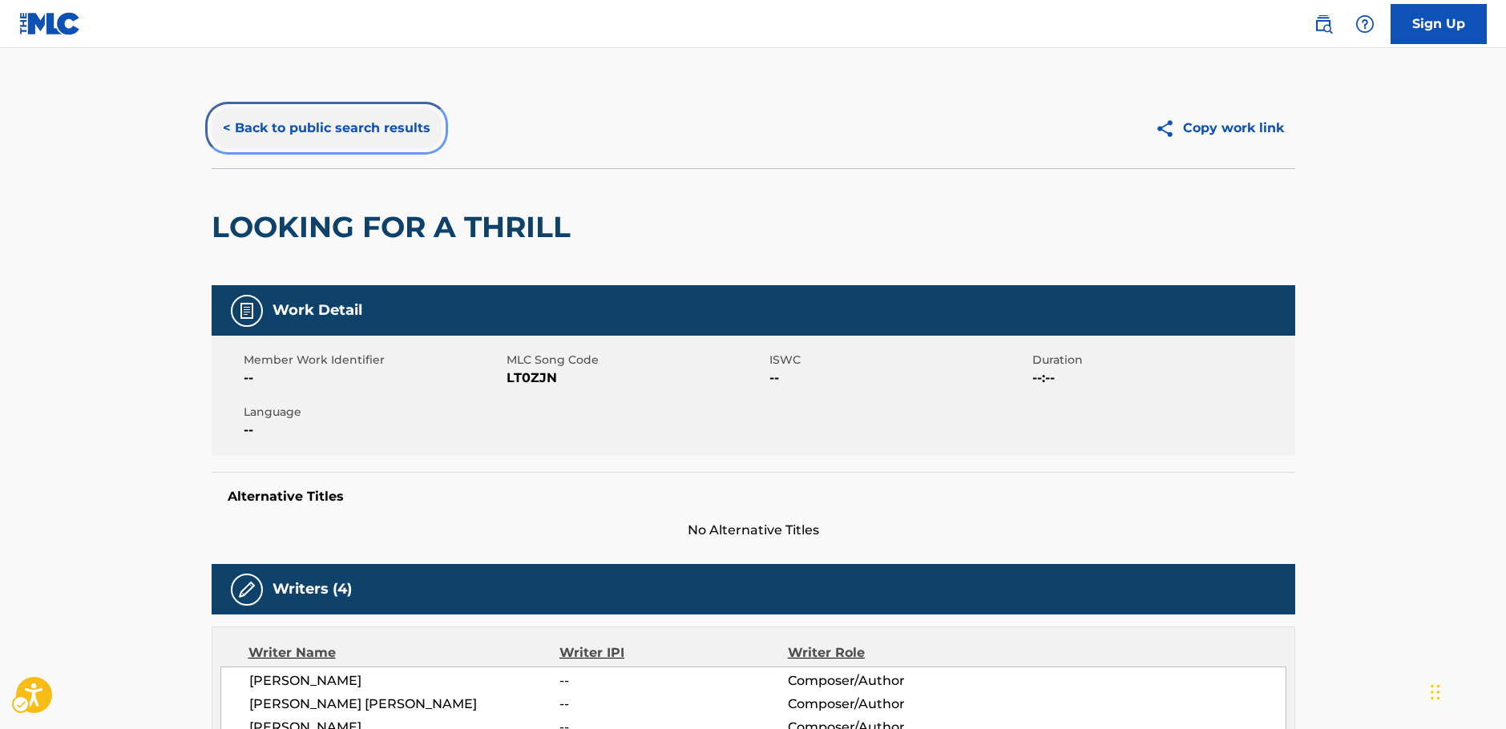
drag, startPoint x: 289, startPoint y: 127, endPoint x: 4, endPoint y: 253, distance: 312.2
click at [289, 127] on button "< Back to public search results" at bounding box center [327, 128] width 230 height 40
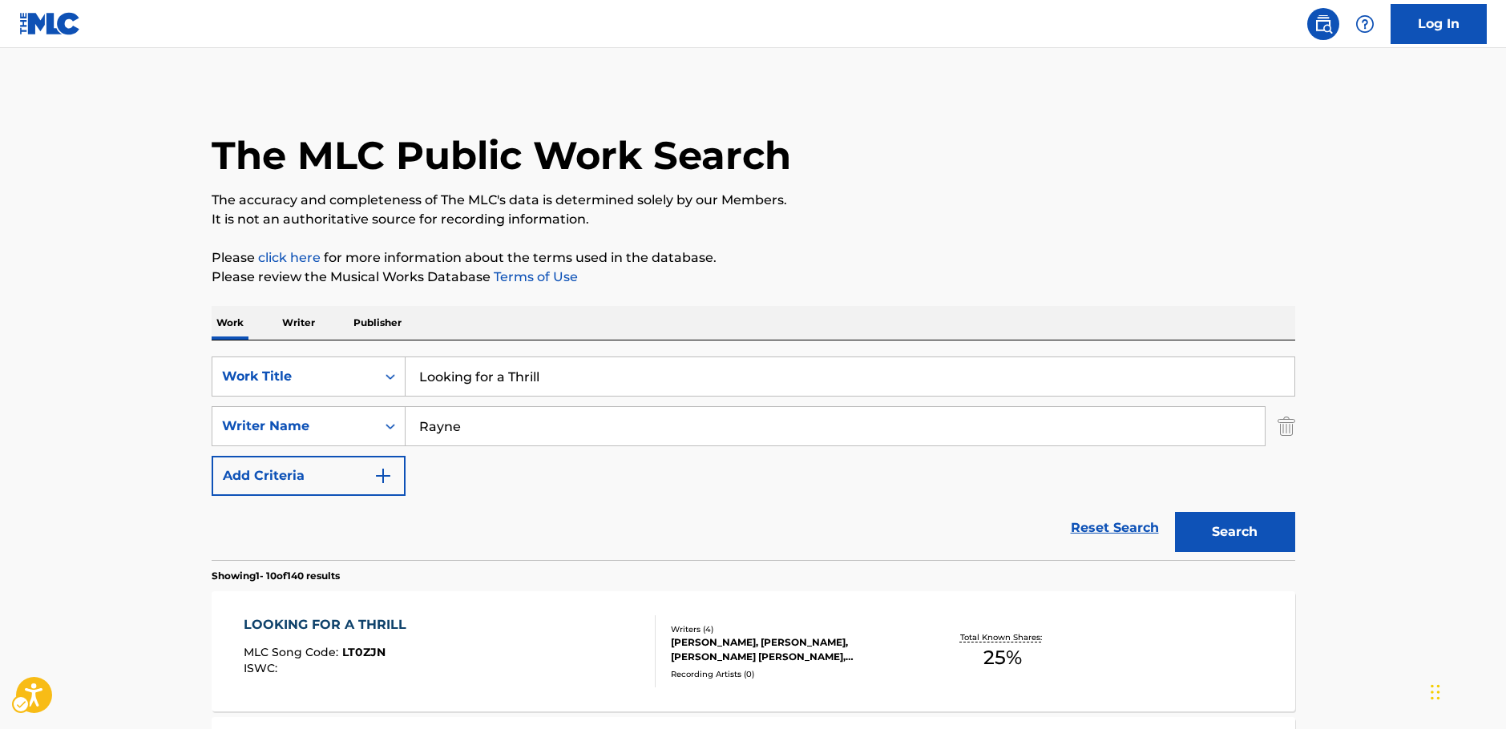
scroll to position [340, 0]
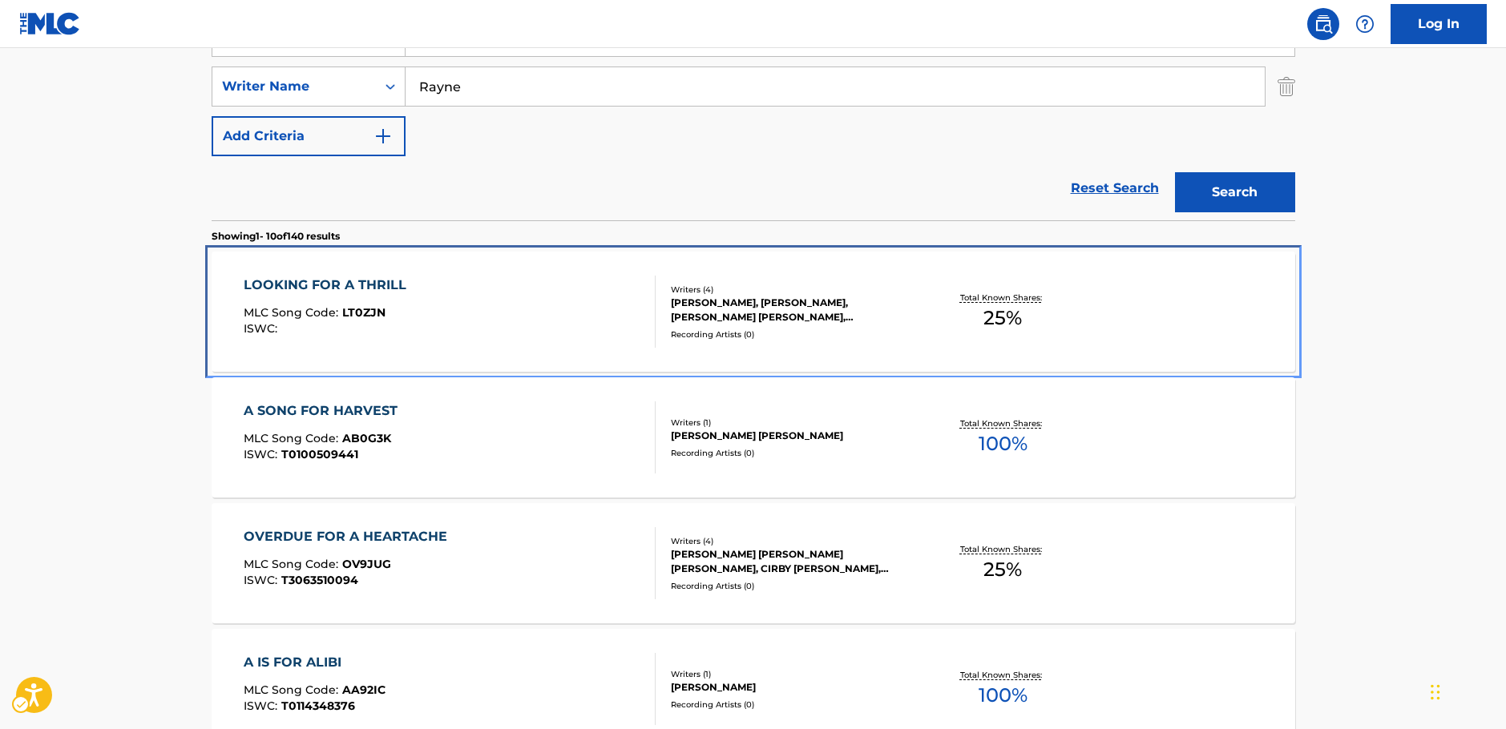
click at [402, 370] on div "LOOKING FOR A THRILL MLC Song Code : LT0ZJN ISWC : Writers ( 4 ) SARAH RAYNE, C…" at bounding box center [754, 312] width 1084 height 120
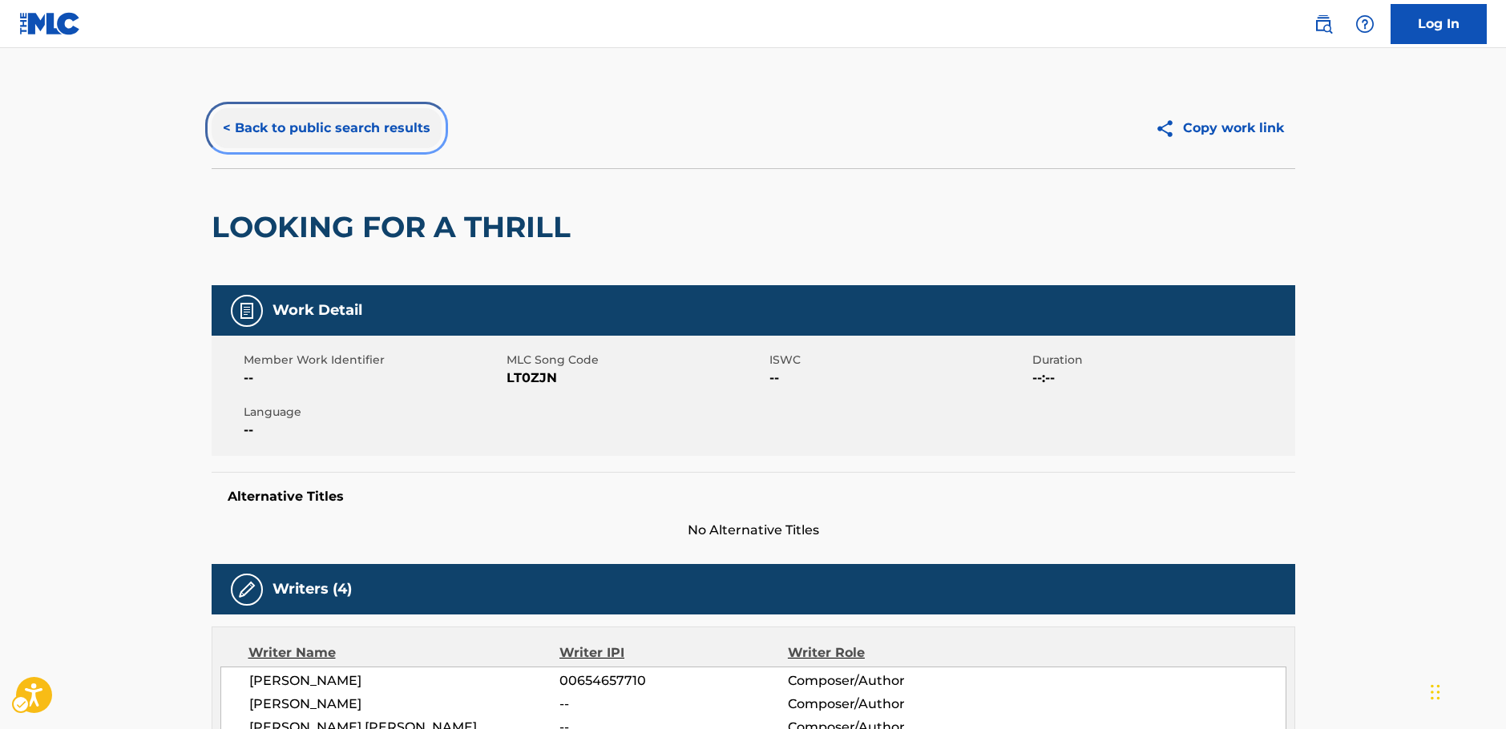
click at [333, 130] on button "< Back to public search results" at bounding box center [327, 128] width 230 height 40
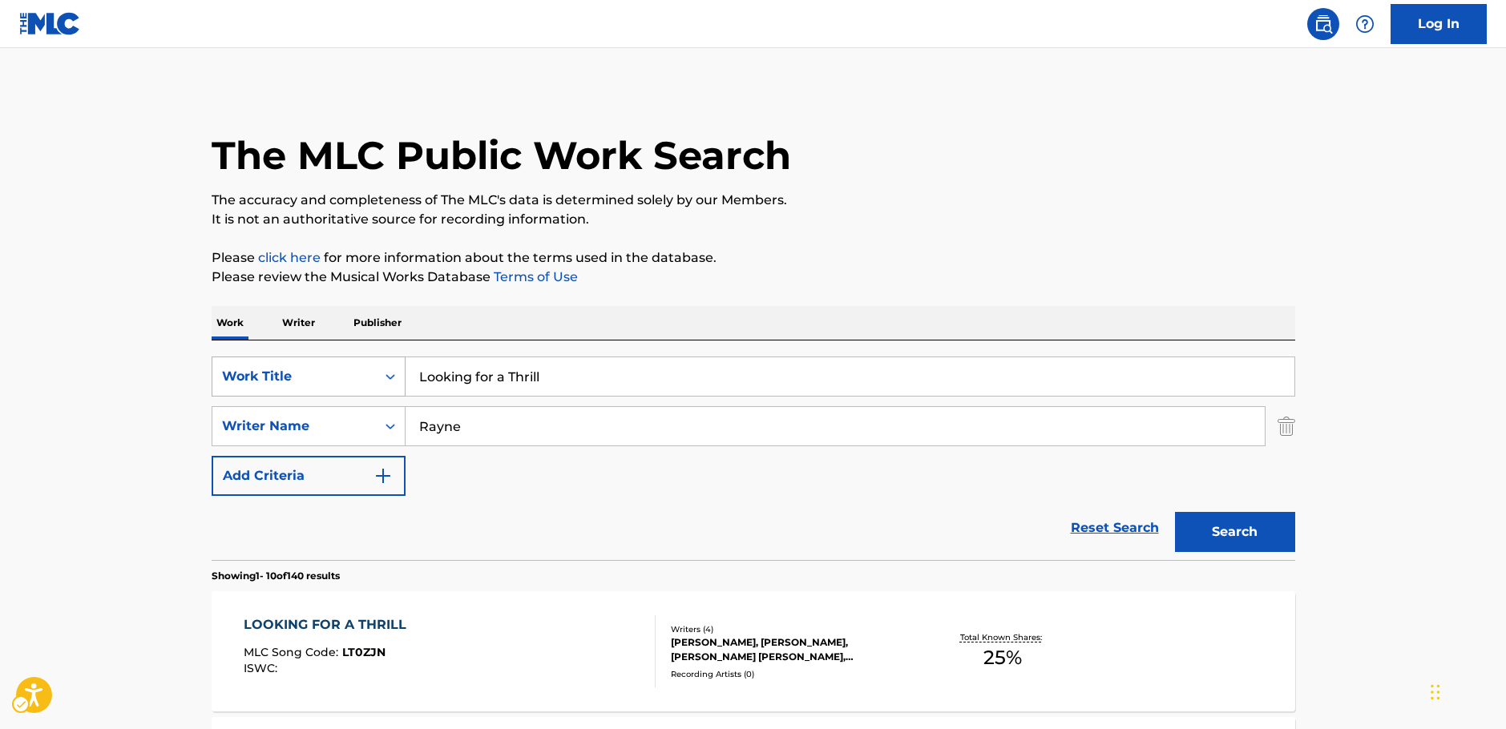
click at [394, 376] on icon "Search Form" at bounding box center [390, 377] width 16 height 16
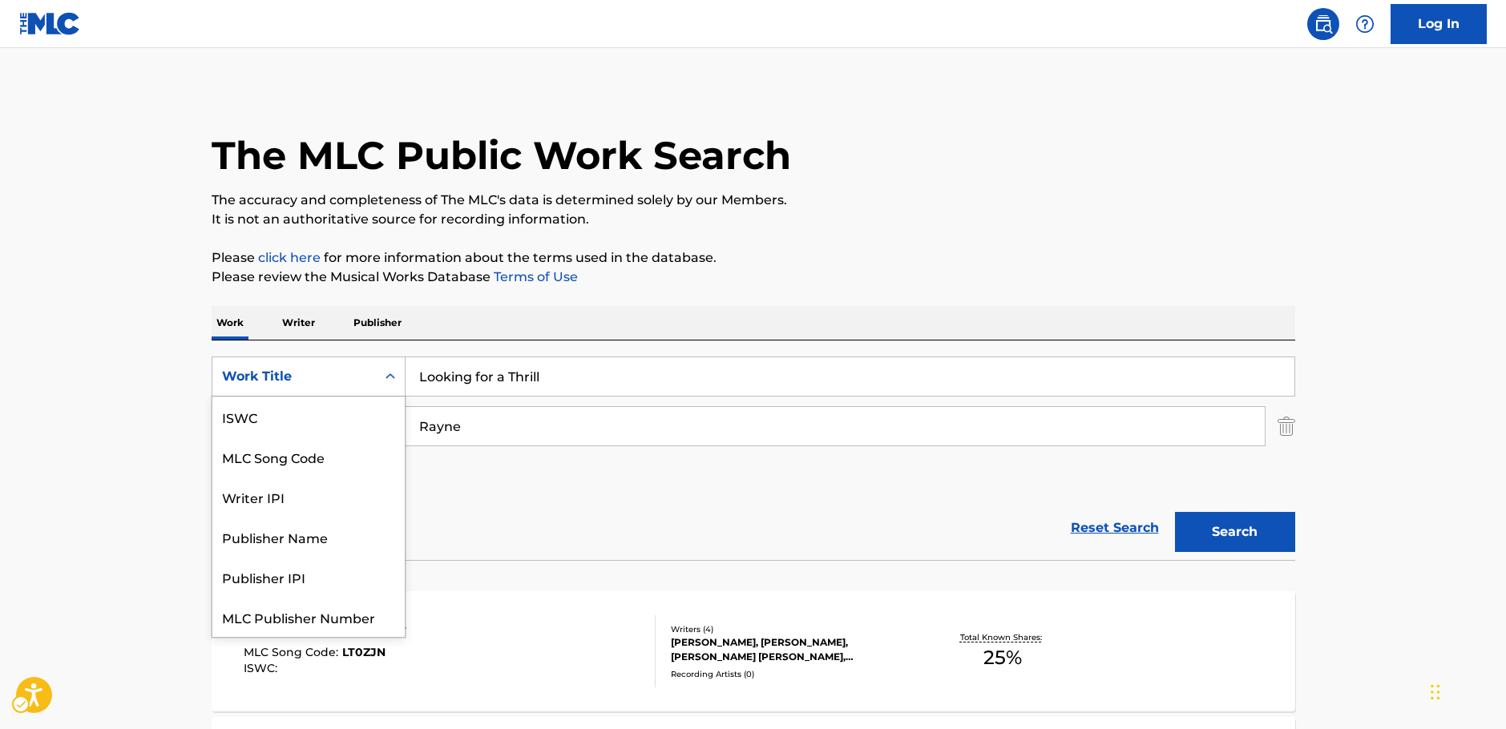
scroll to position [40, 0]
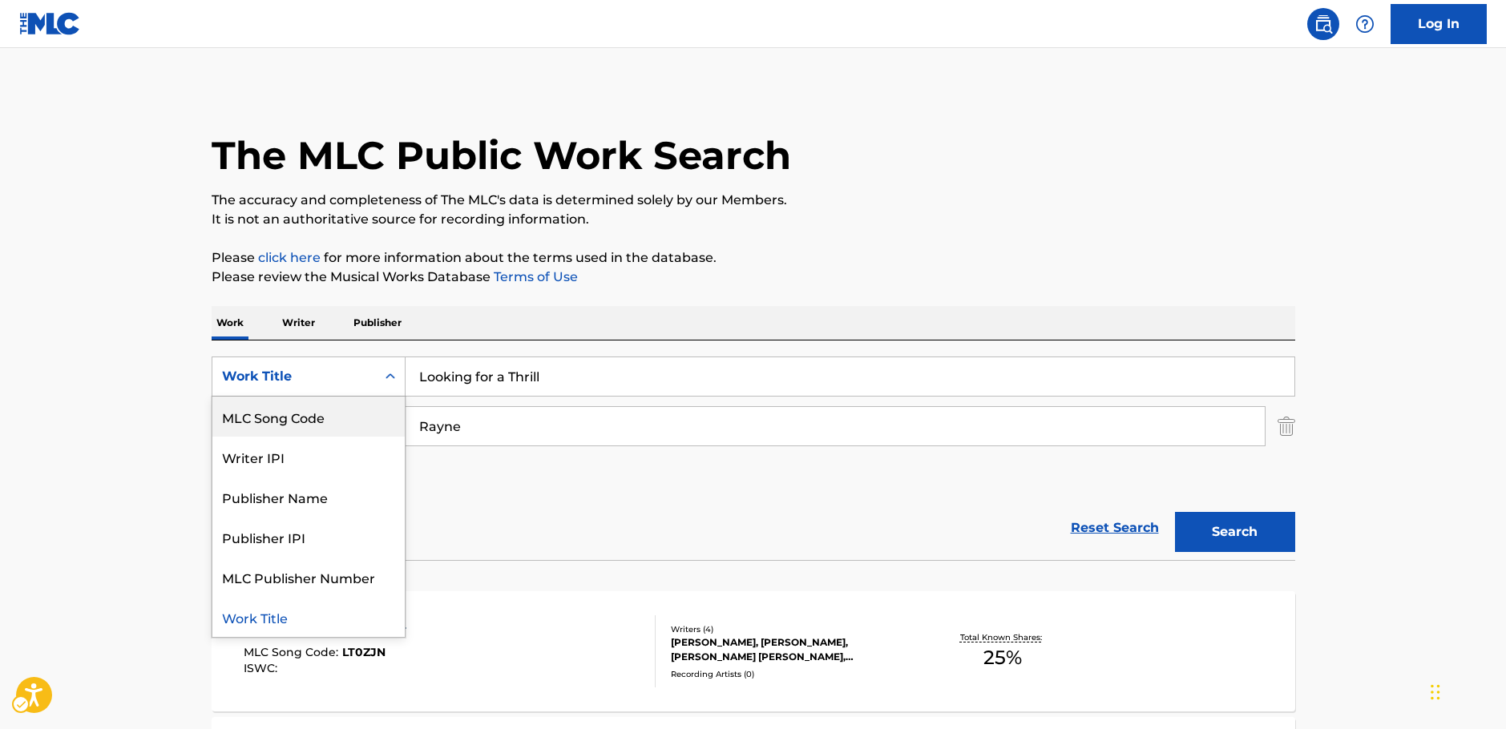
click at [324, 410] on div "MLC Song Code" at bounding box center [308, 417] width 192 height 40
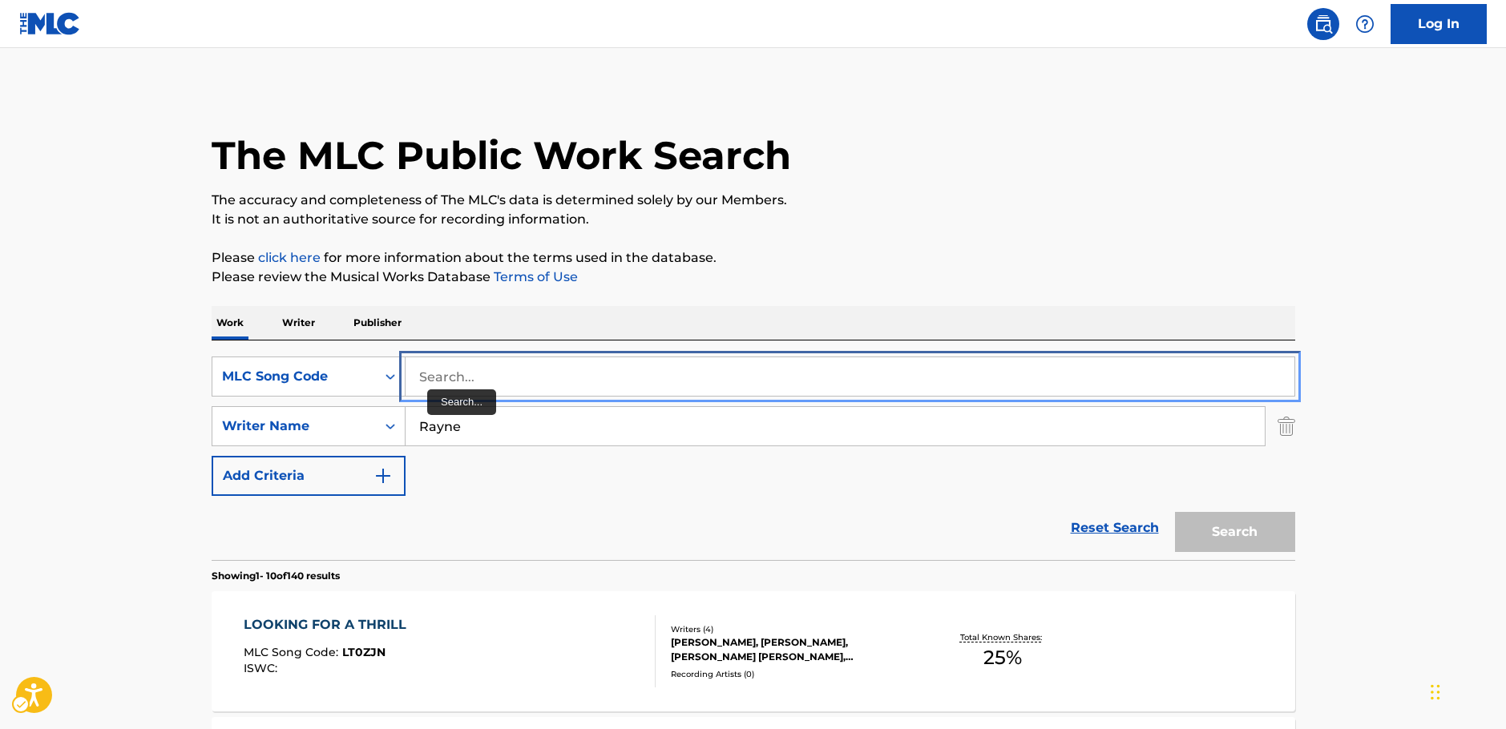
click at [491, 365] on input "Search..." at bounding box center [850, 376] width 889 height 38
paste input "TA7TG8"
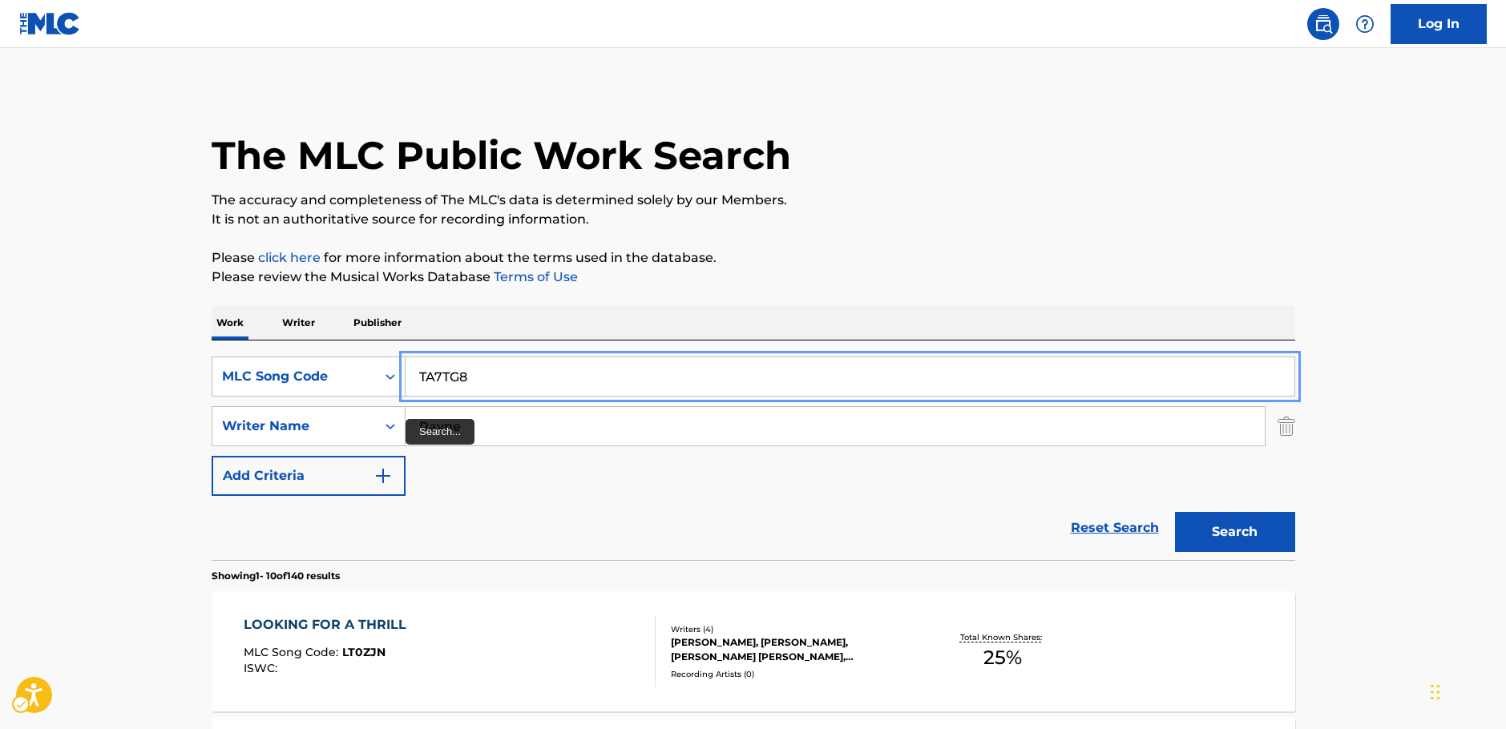
type input "TA7TG8"
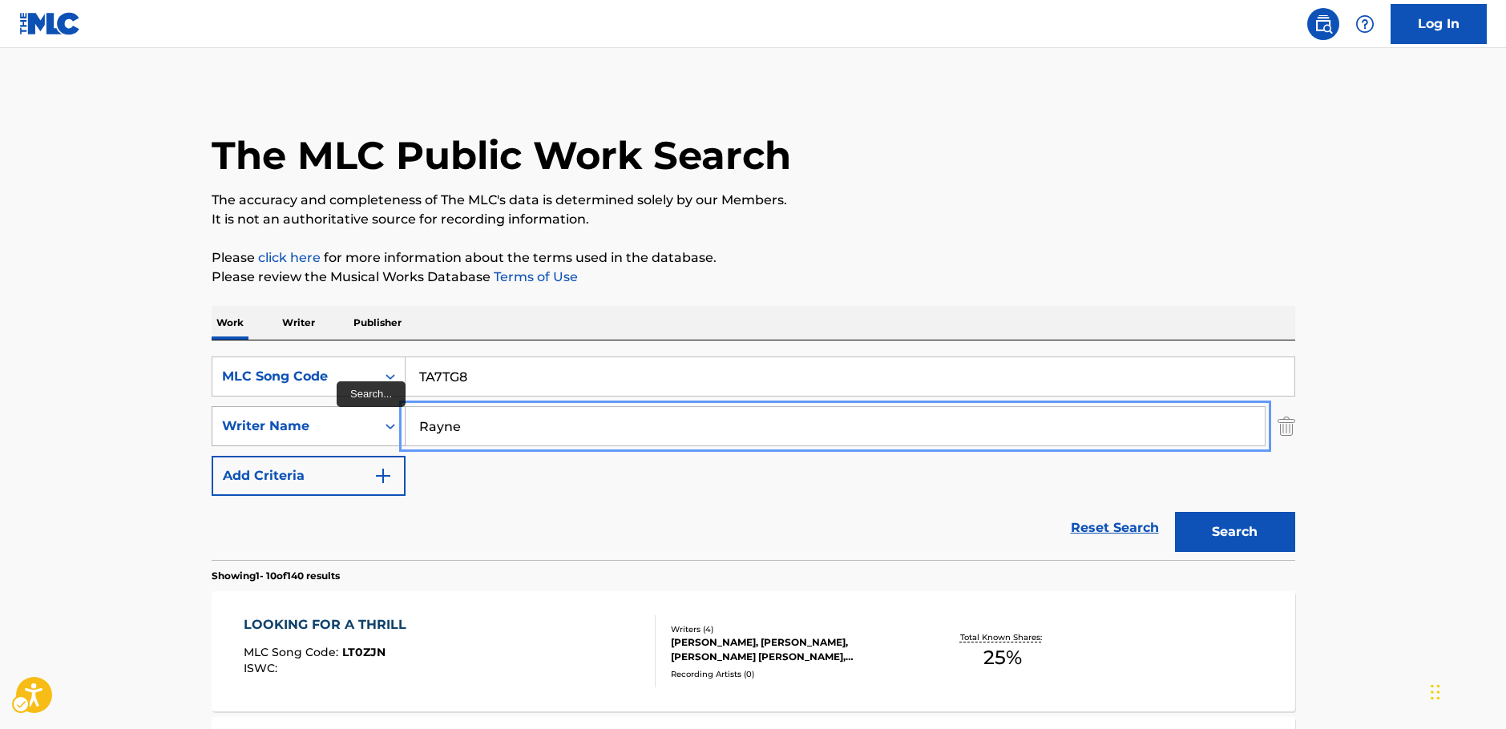
drag, startPoint x: 442, startPoint y: 429, endPoint x: 346, endPoint y: 424, distance: 96.3
click at [341, 429] on div "SearchWithCriteriaa455b861-6019-4541-9cce-d52e0d25e05c Writer Name Rayne" at bounding box center [754, 426] width 1084 height 40
drag, startPoint x: 1221, startPoint y: 531, endPoint x: 1196, endPoint y: 526, distance: 25.5
click at [1221, 531] on button "Search" at bounding box center [1235, 532] width 120 height 40
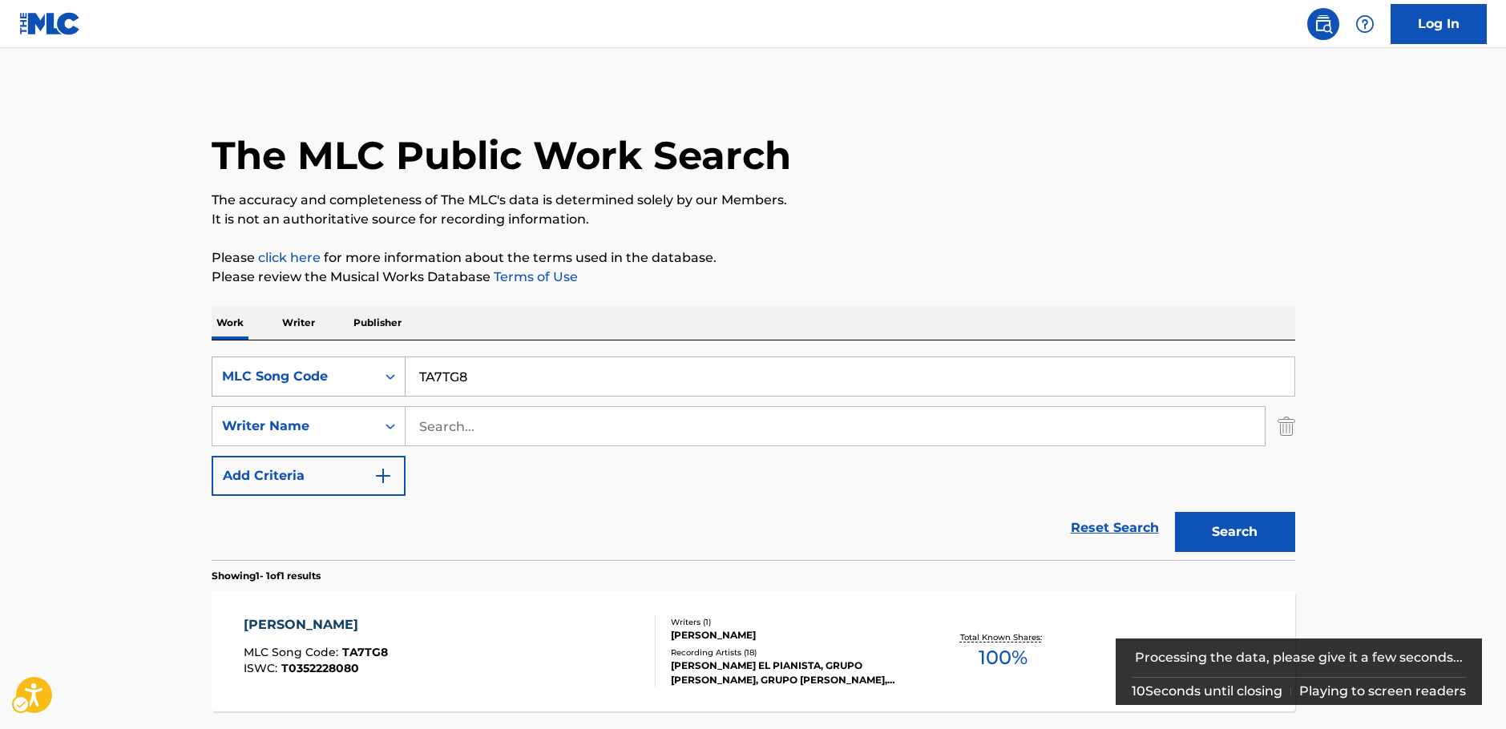
scroll to position [143, 0]
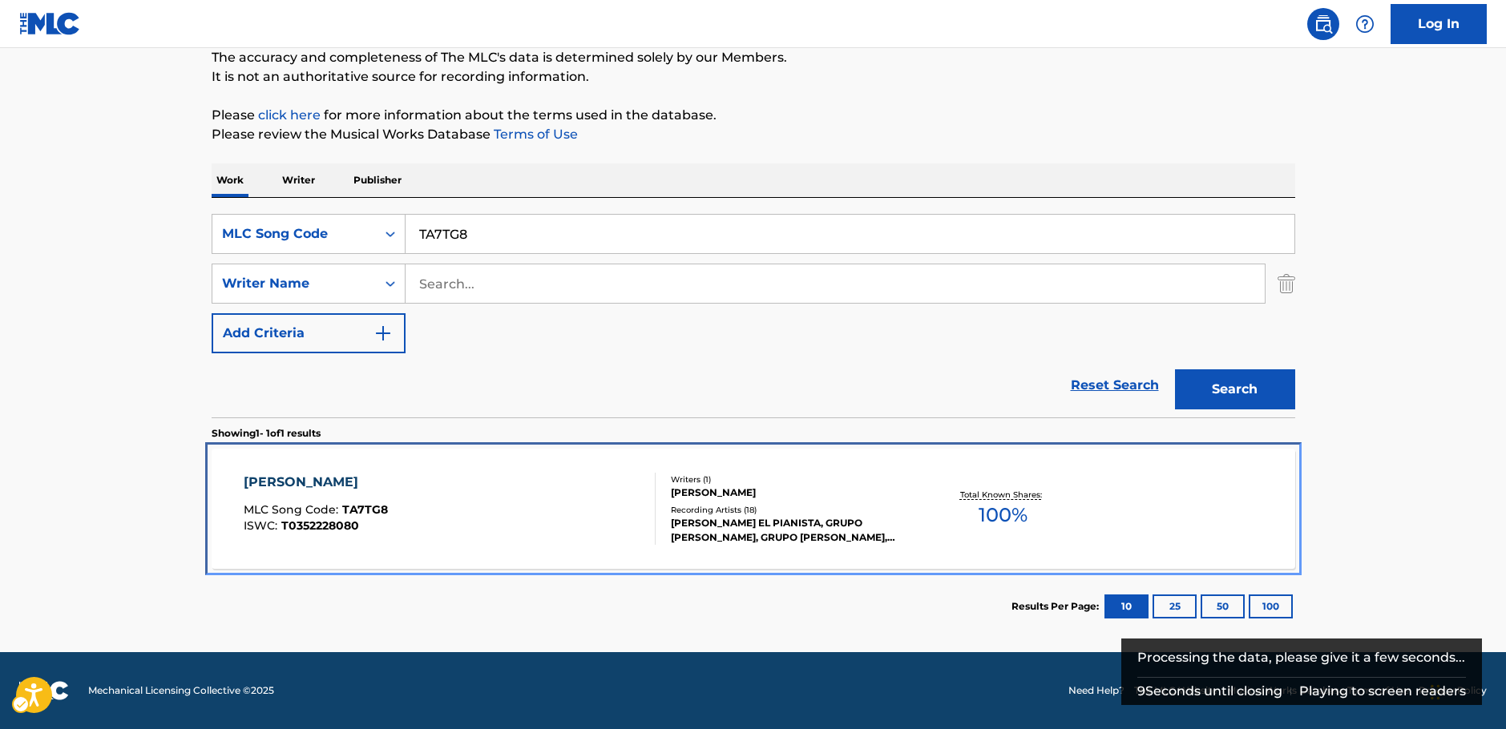
click at [499, 515] on div "TERESITA MLC Song Code : TA7TG8 ISWC : T0352228080" at bounding box center [450, 509] width 412 height 72
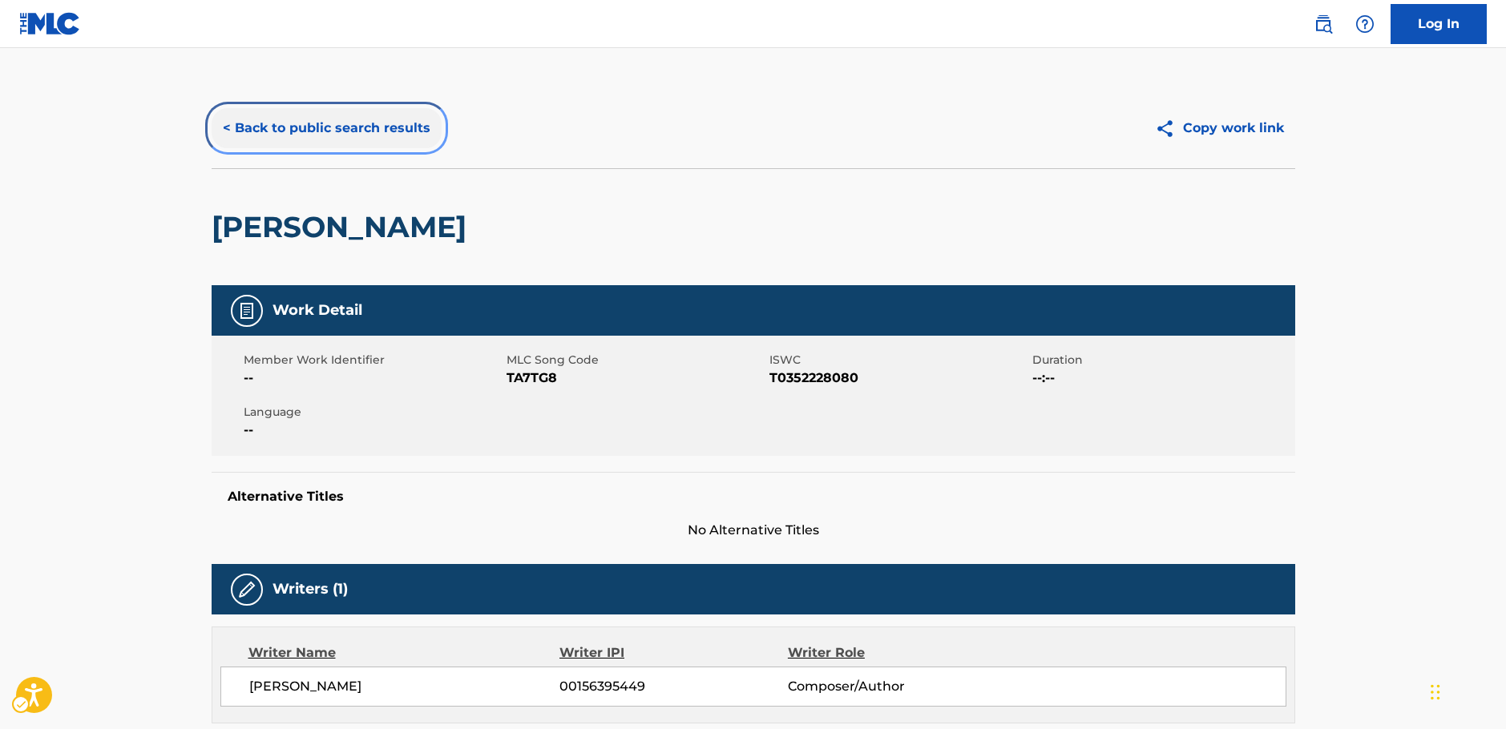
click at [277, 123] on button "< Back to public search results" at bounding box center [327, 128] width 230 height 40
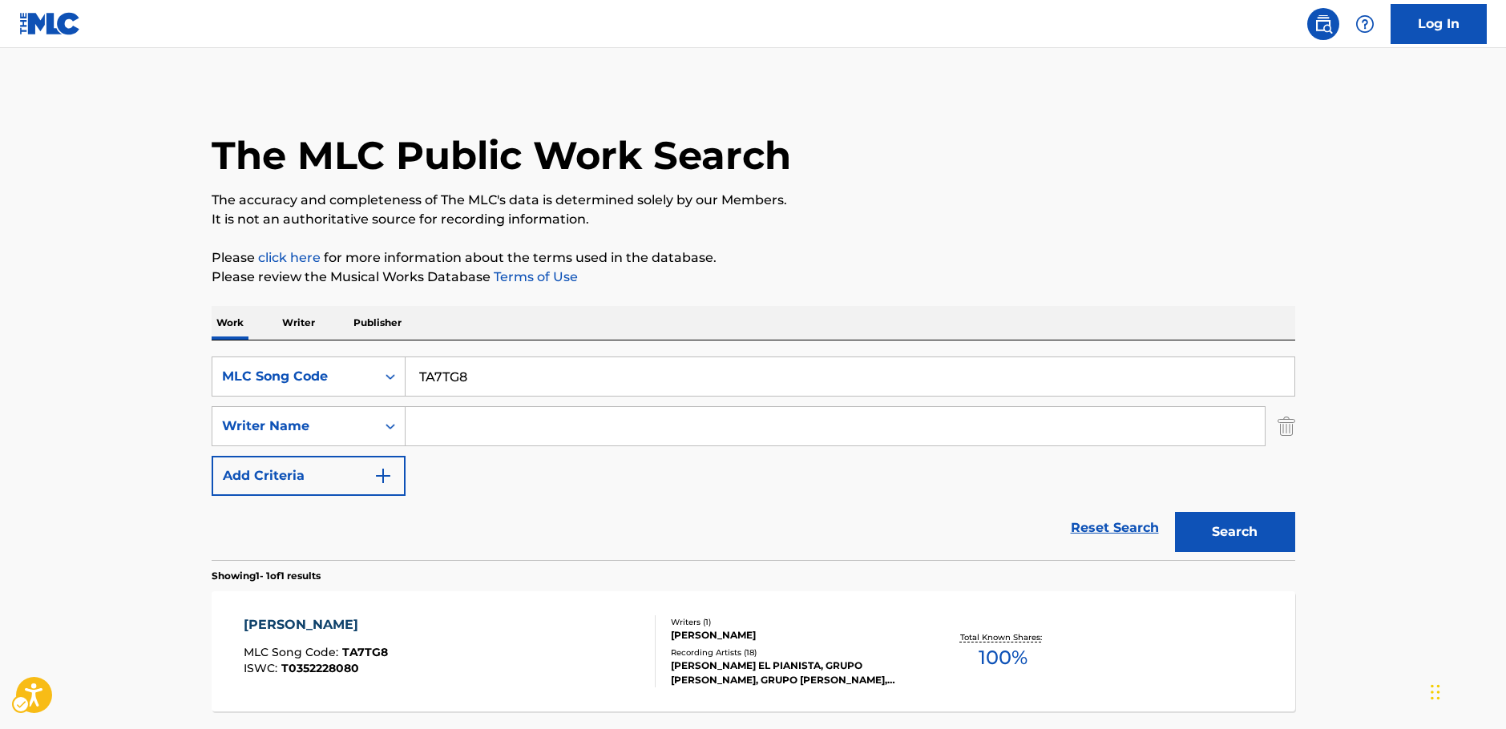
scroll to position [51, 0]
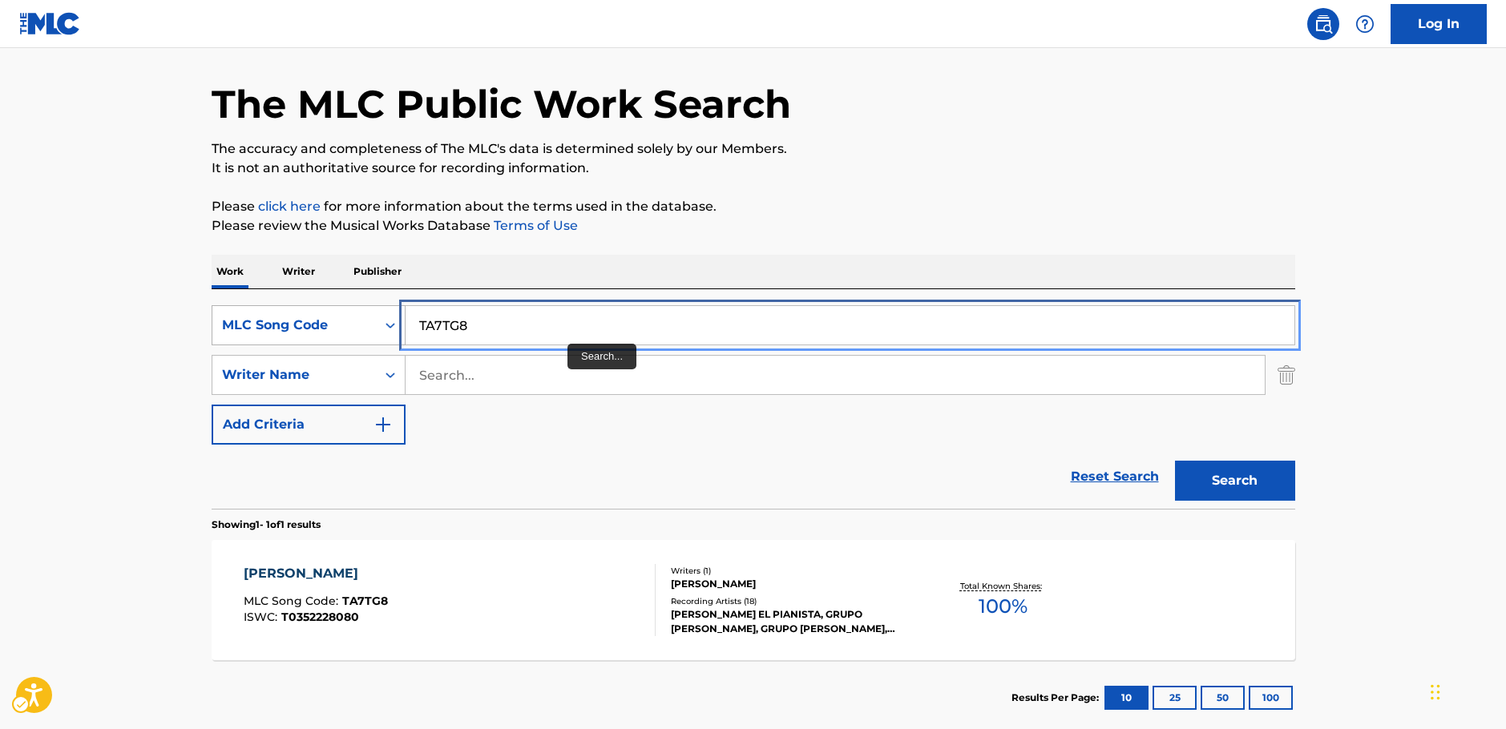
click at [359, 341] on div "SearchWithCriteriad05a0a51-45c2-4cb3-844f-f2f4ba26b72a MLC Song Code TA7TG8" at bounding box center [754, 325] width 1084 height 40
paste input "8478P"
type input "T8478P"
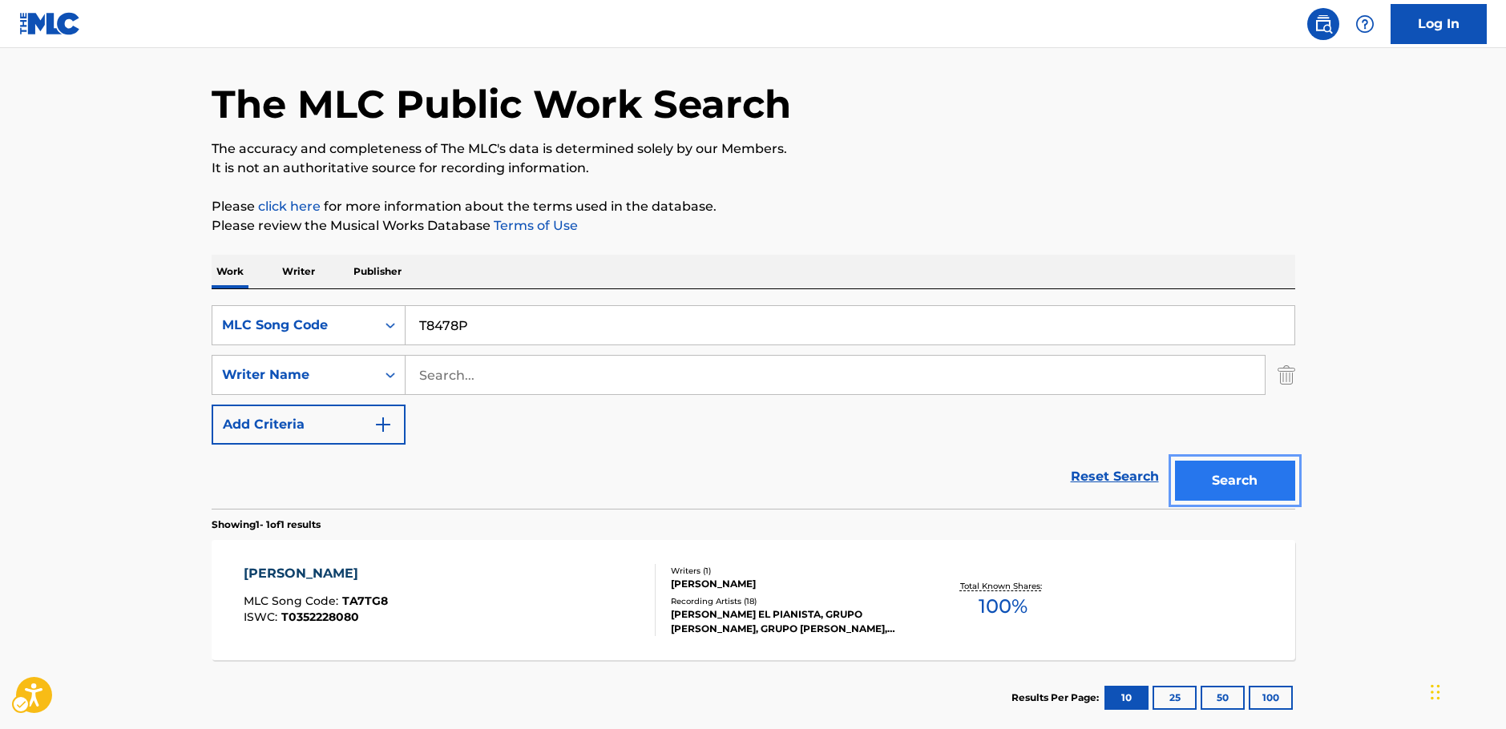
click at [1248, 493] on button "Search" at bounding box center [1235, 481] width 120 height 40
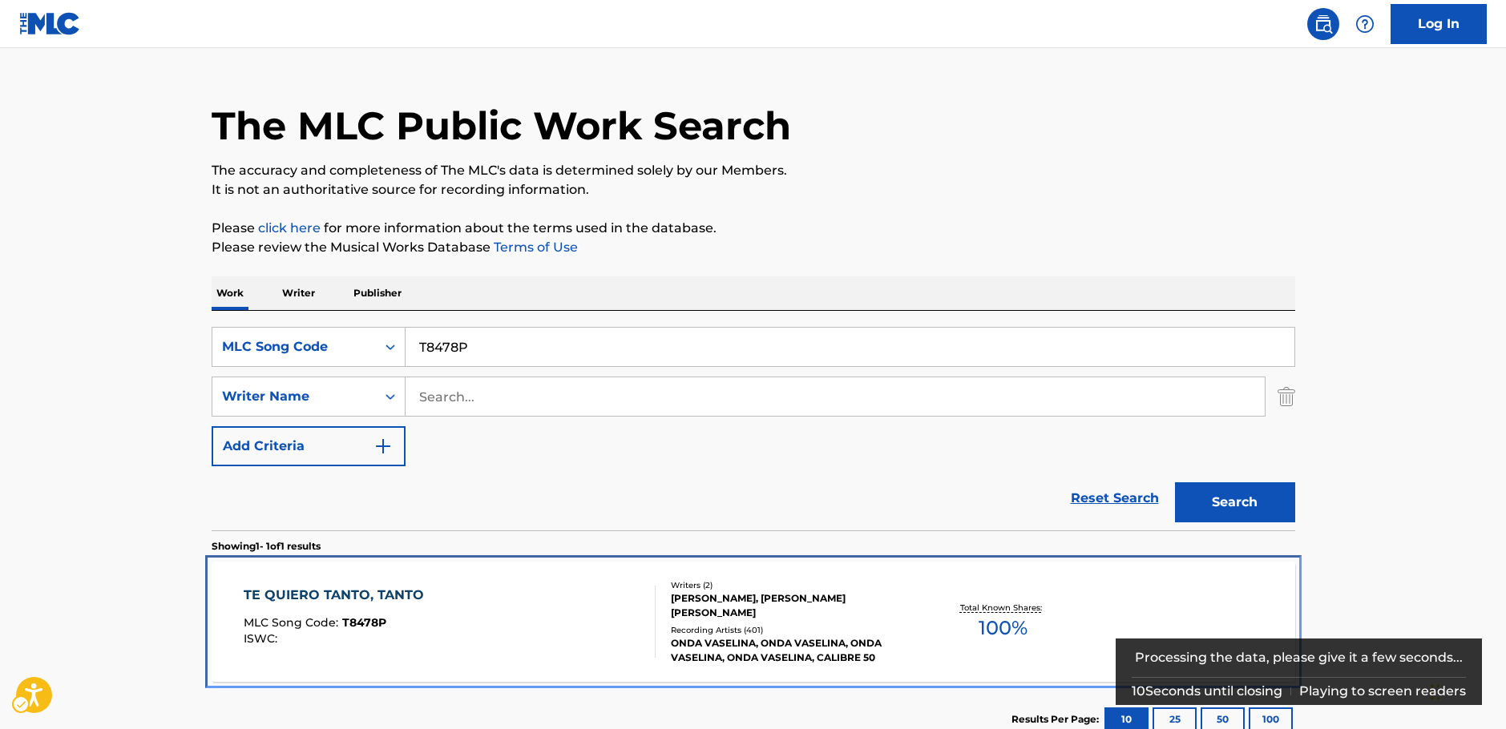
click at [508, 586] on div "TE QUIERO TANTO, TANTO MLC Song Code : T8478P ISWC :" at bounding box center [450, 622] width 412 height 72
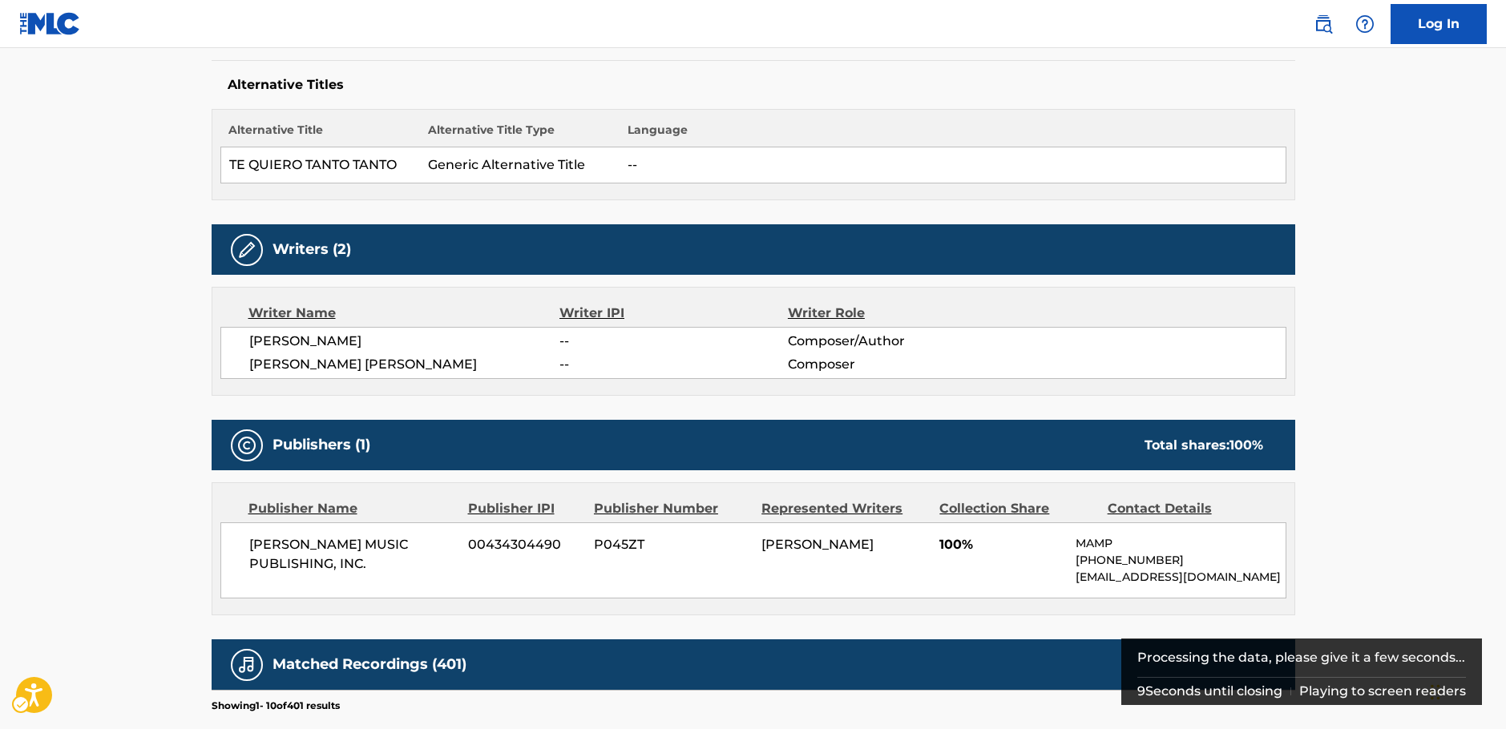
scroll to position [572, 0]
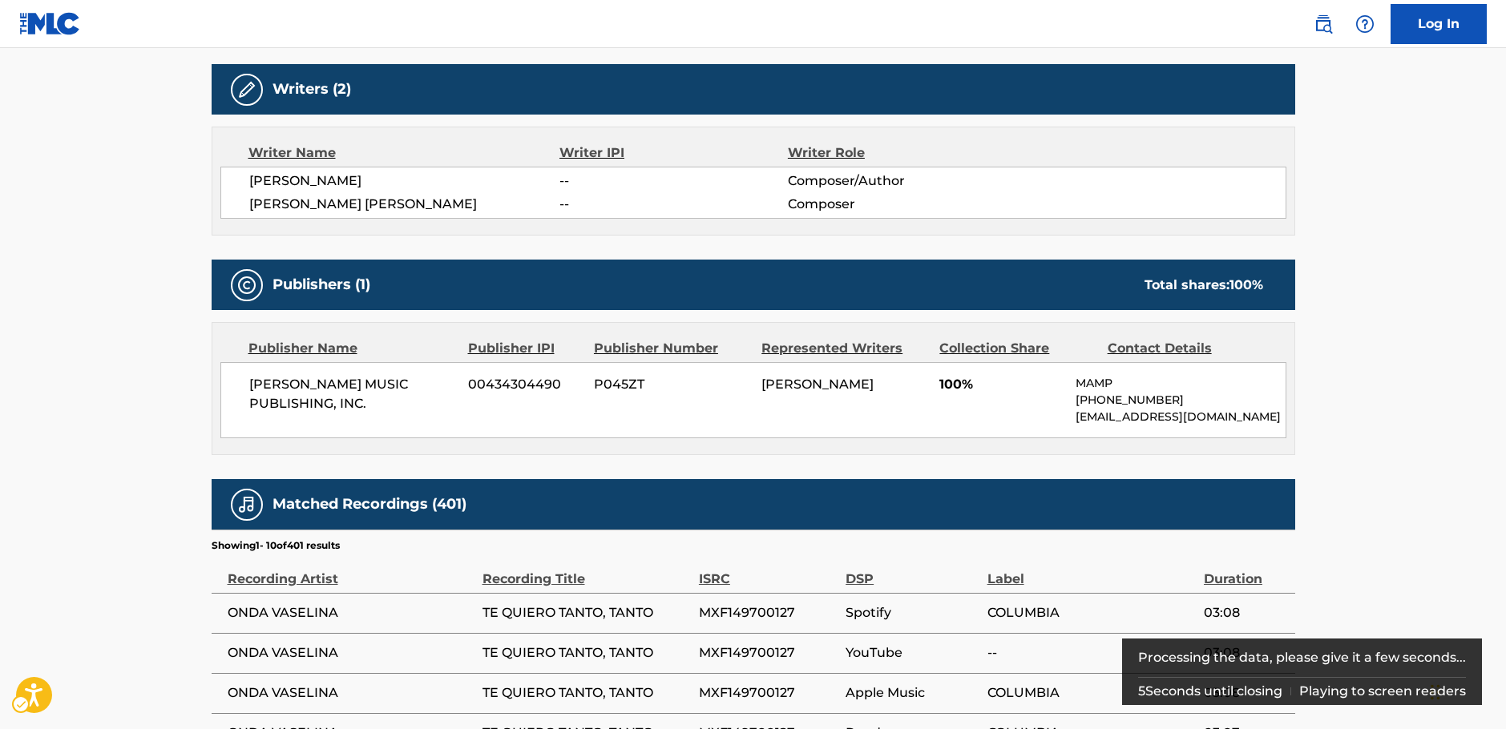
drag, startPoint x: 380, startPoint y: 408, endPoint x: 247, endPoint y: 387, distance: 134.7
click at [247, 387] on div "MAXIMO AGUIRRE MUSIC PUBLISHING, INC. 00434304490 P045ZT MENDEZ GUILLERMO GUIU …" at bounding box center [753, 400] width 1066 height 76
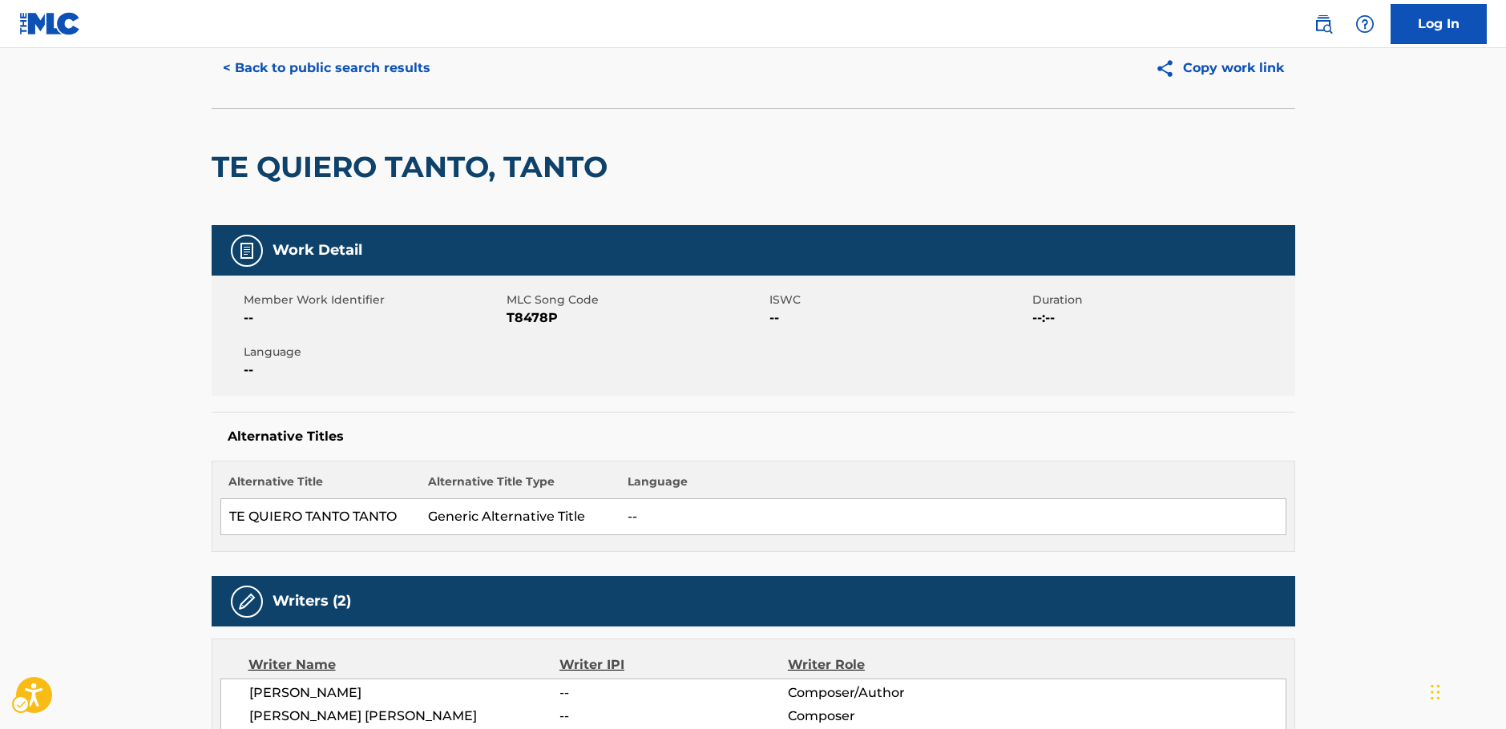
scroll to position [0, 0]
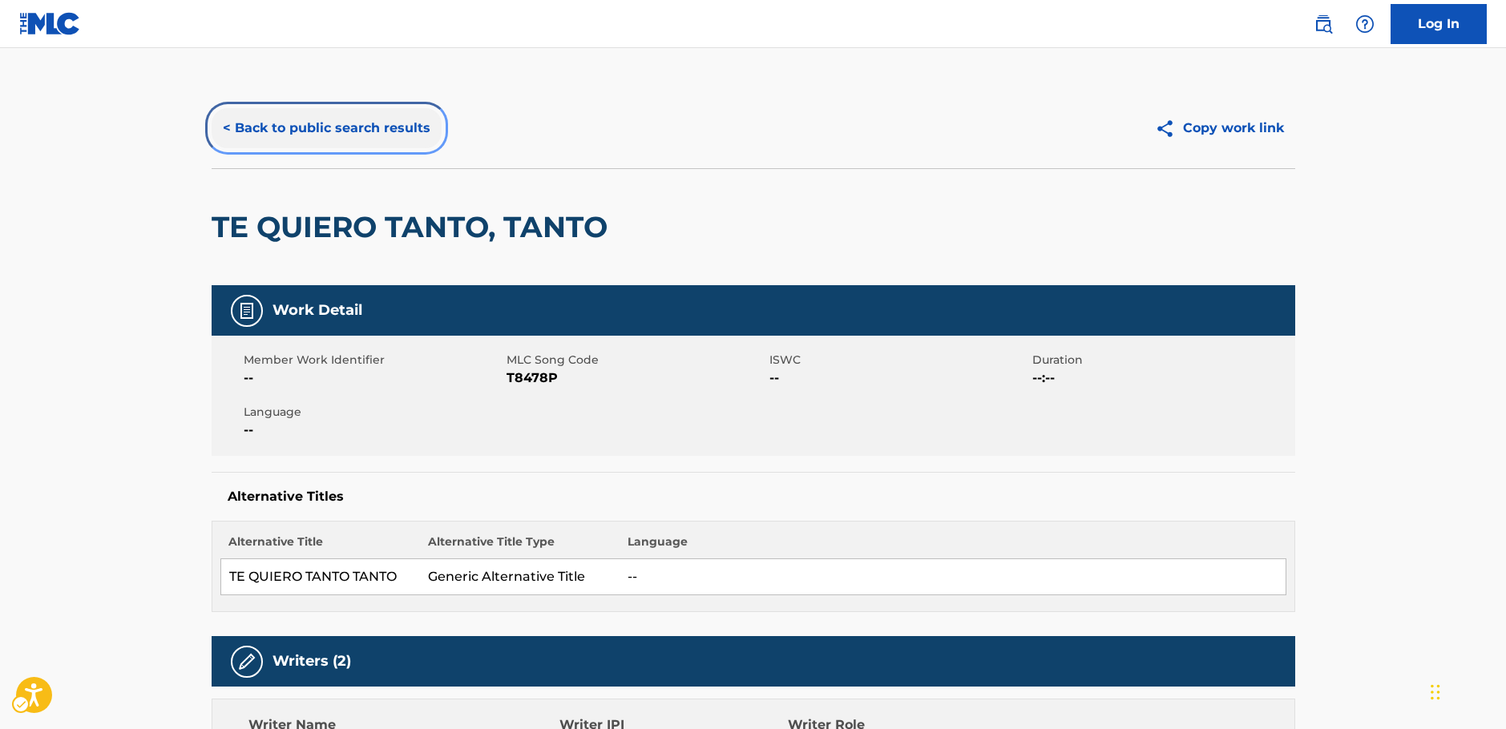
drag, startPoint x: 376, startPoint y: 135, endPoint x: 318, endPoint y: 185, distance: 76.2
click at [376, 135] on button "< Back to public search results" at bounding box center [327, 128] width 230 height 40
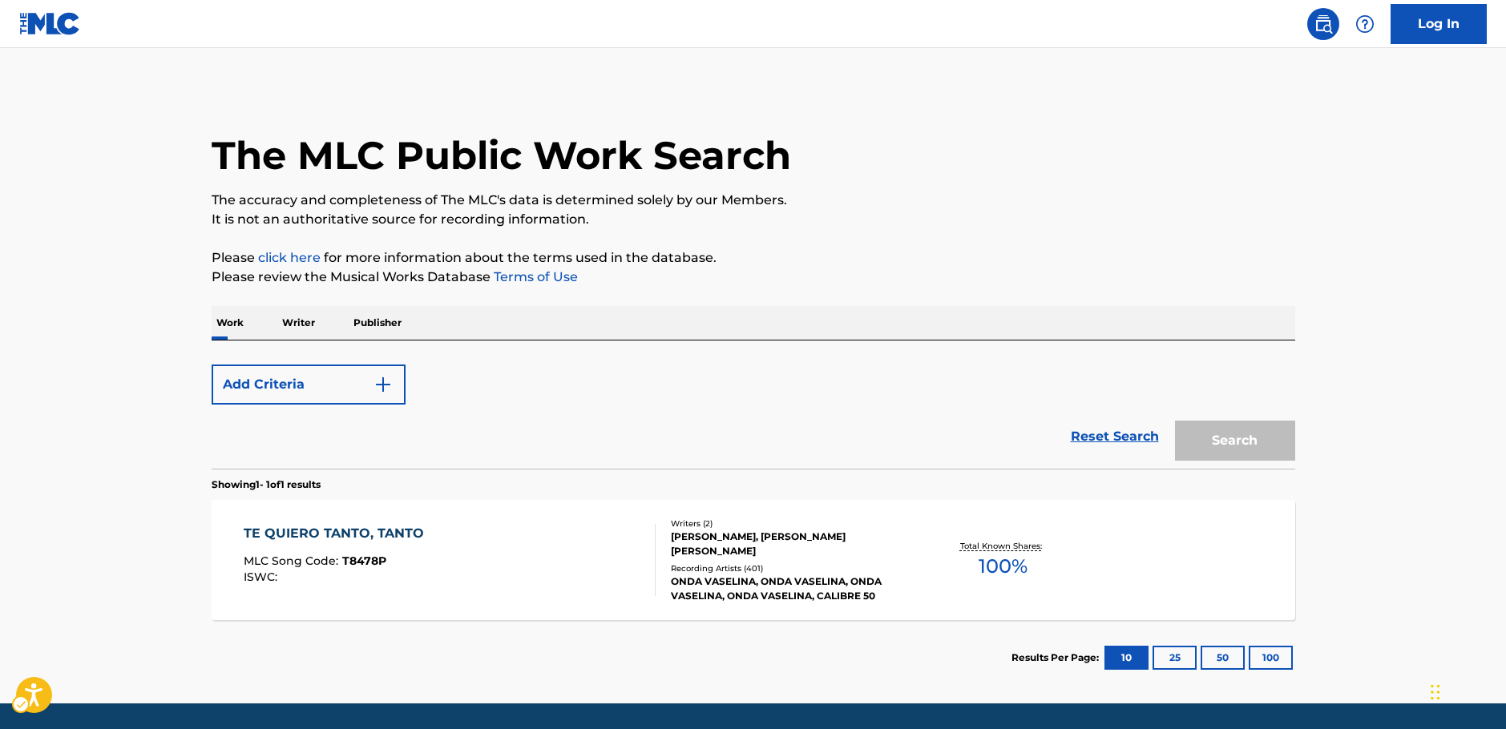
scroll to position [51, 0]
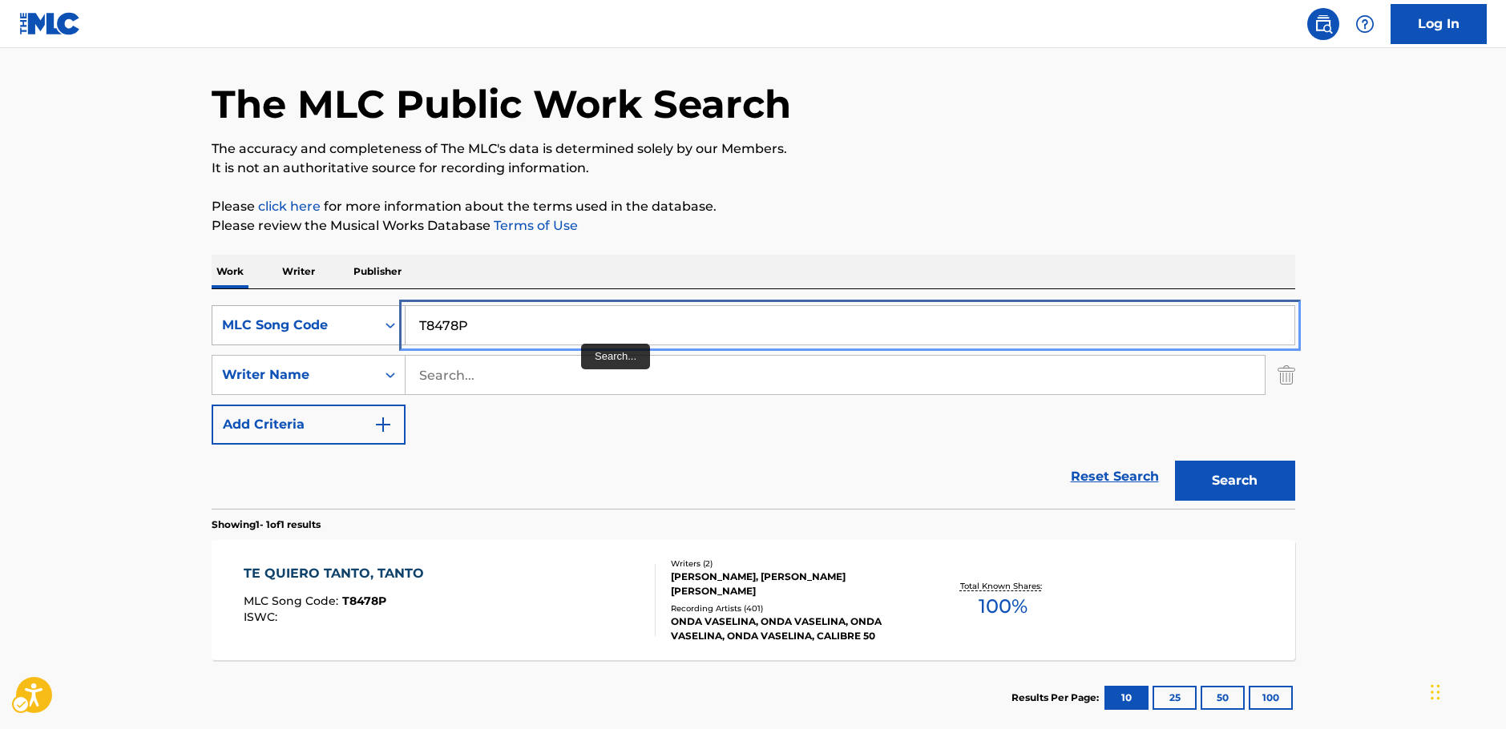
click at [323, 331] on div "SearchWithCriteriad05a0a51-45c2-4cb3-844f-f2f4ba26b72a MLC Song Code T8478P" at bounding box center [754, 325] width 1084 height 40
paste input "LS9AS6"
type input "LS9AS6"
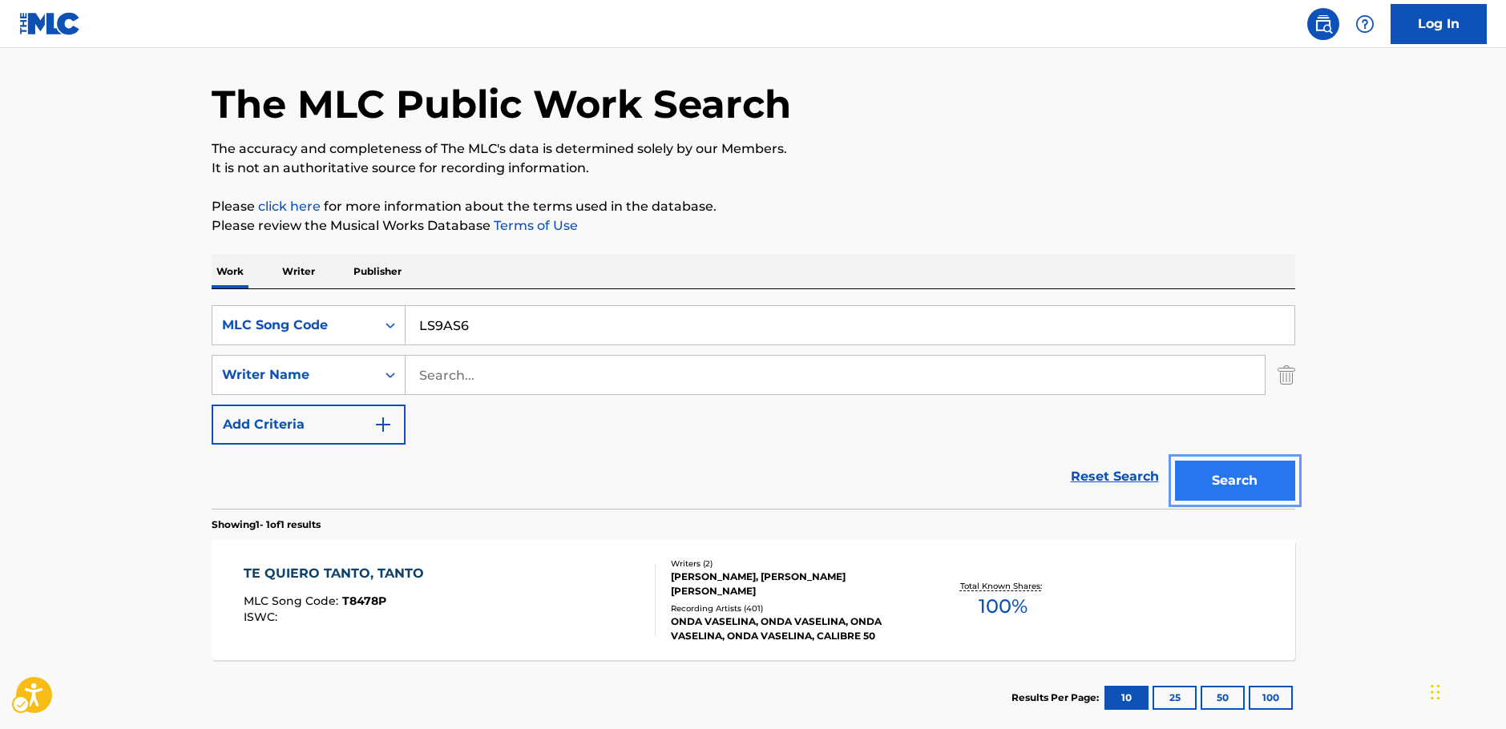
click at [1242, 486] on button "Search" at bounding box center [1235, 481] width 120 height 40
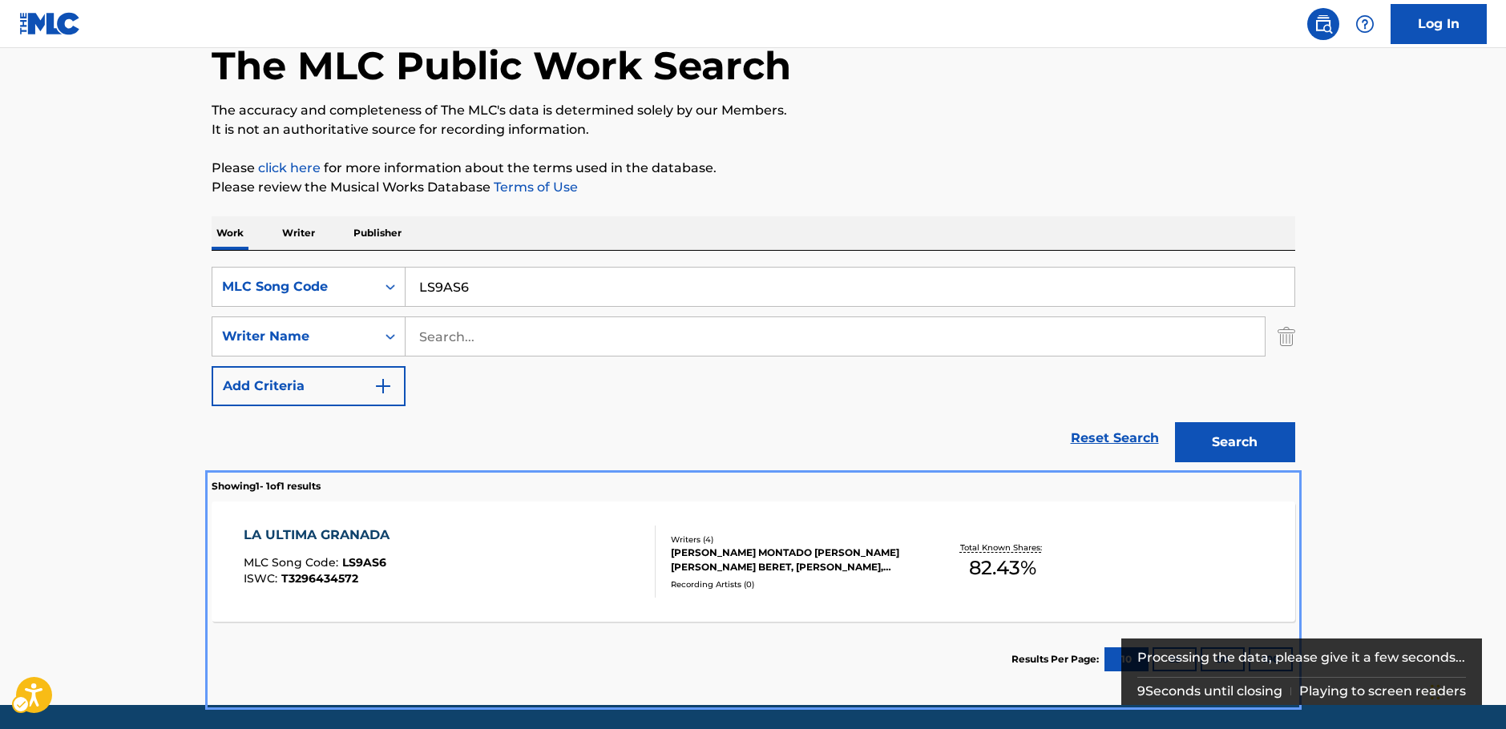
scroll to position [139, 0]
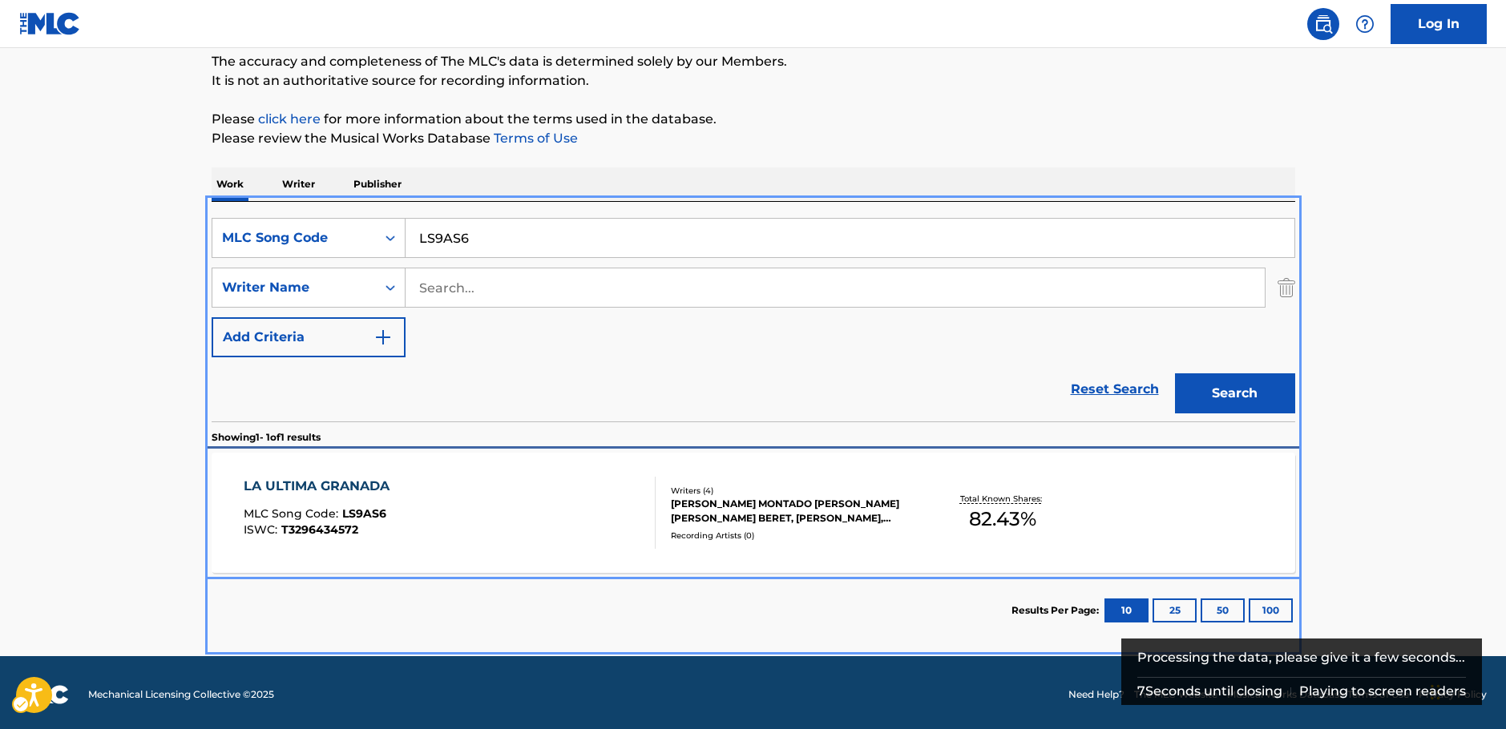
click at [529, 508] on div "LA ULTIMA GRANADA MLC Song Code : LS9AS6 ISWC : T3296434572" at bounding box center [450, 513] width 412 height 72
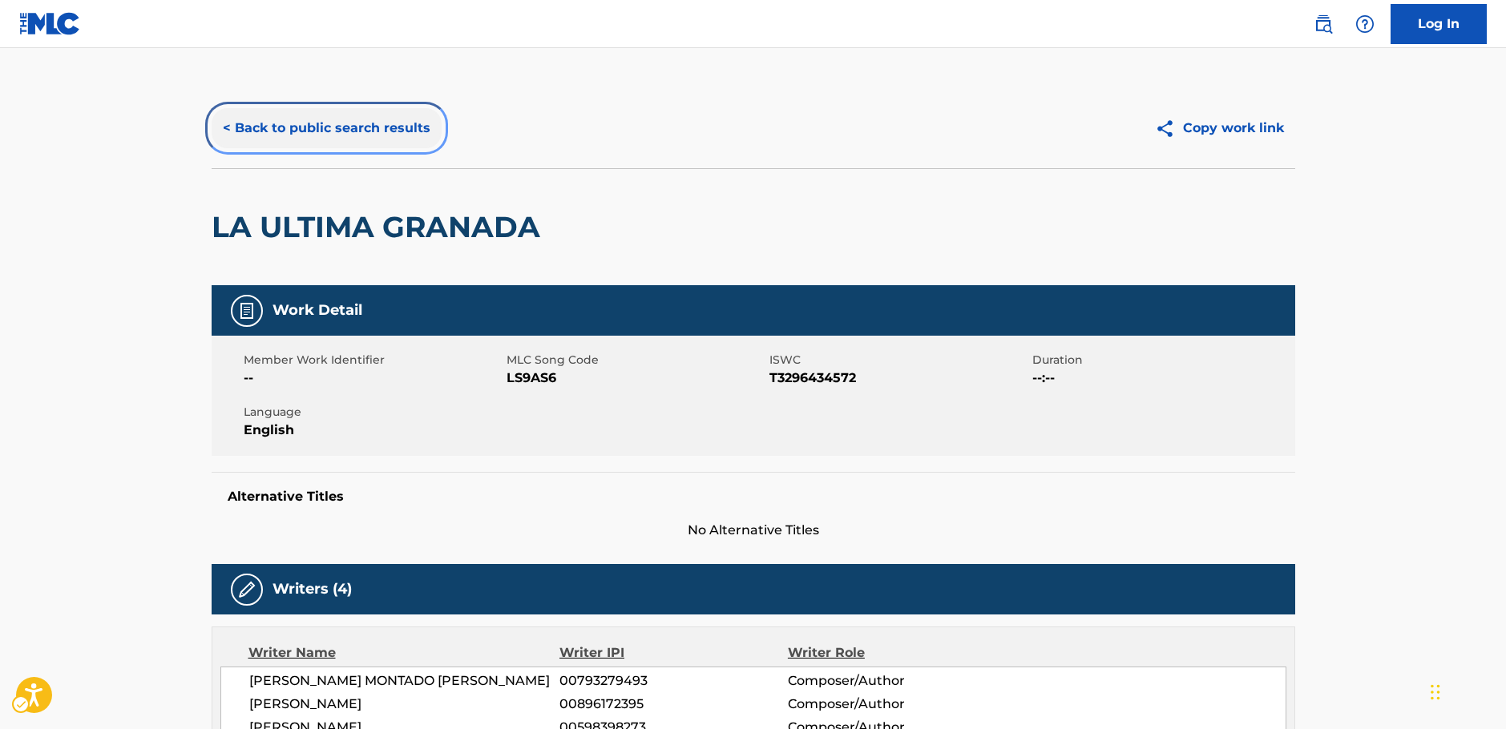
click at [361, 126] on button "< Back to public search results" at bounding box center [327, 128] width 230 height 40
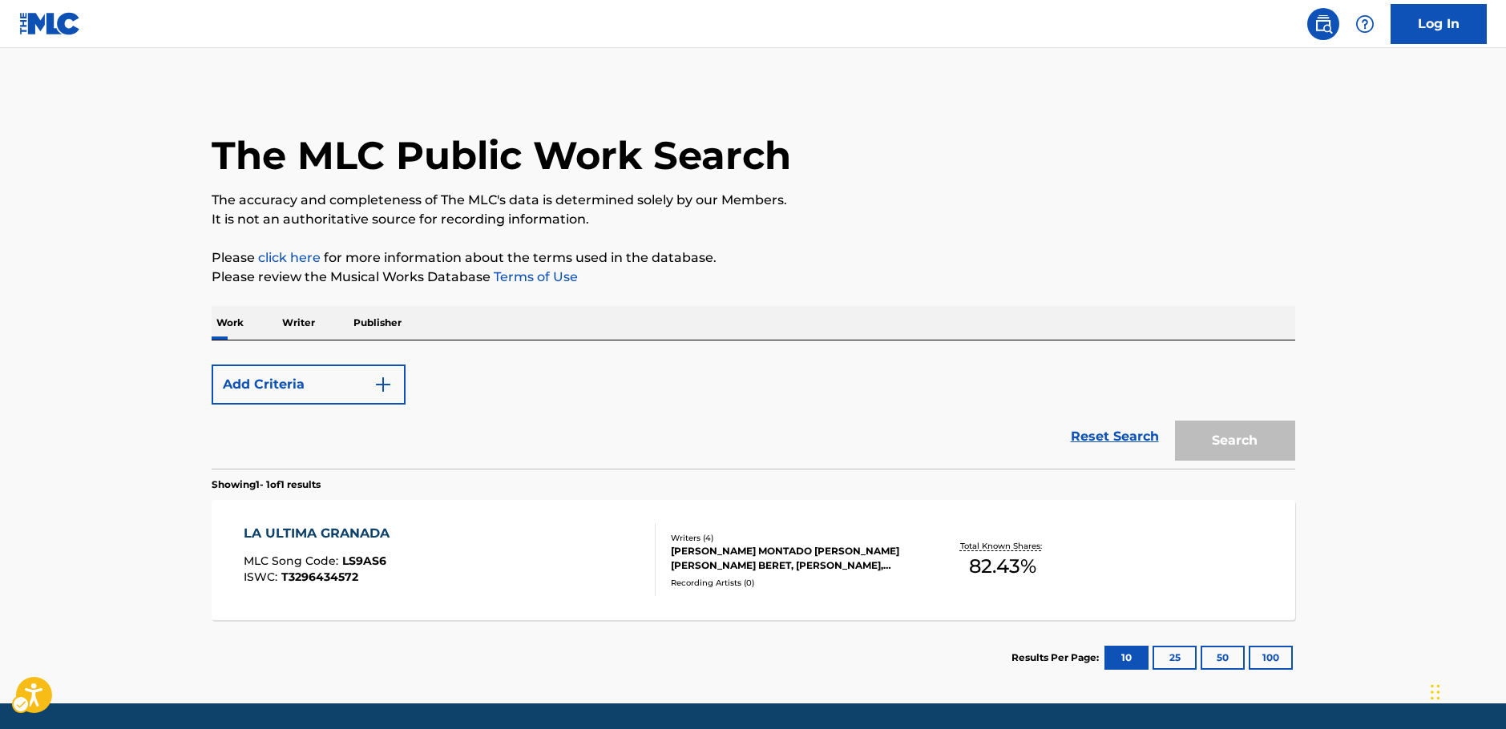
scroll to position [51, 0]
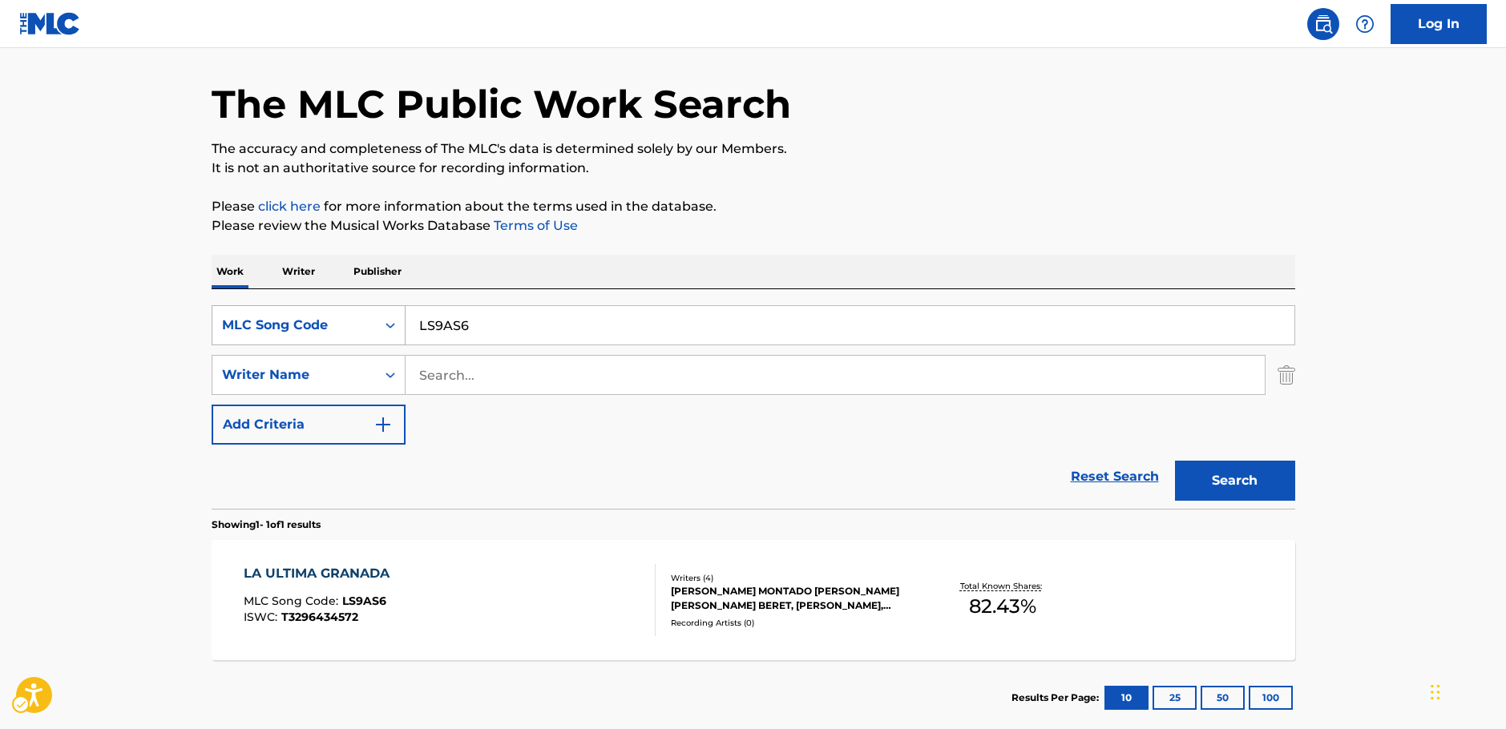
click at [390, 329] on icon "Search Form" at bounding box center [390, 325] width 16 height 16
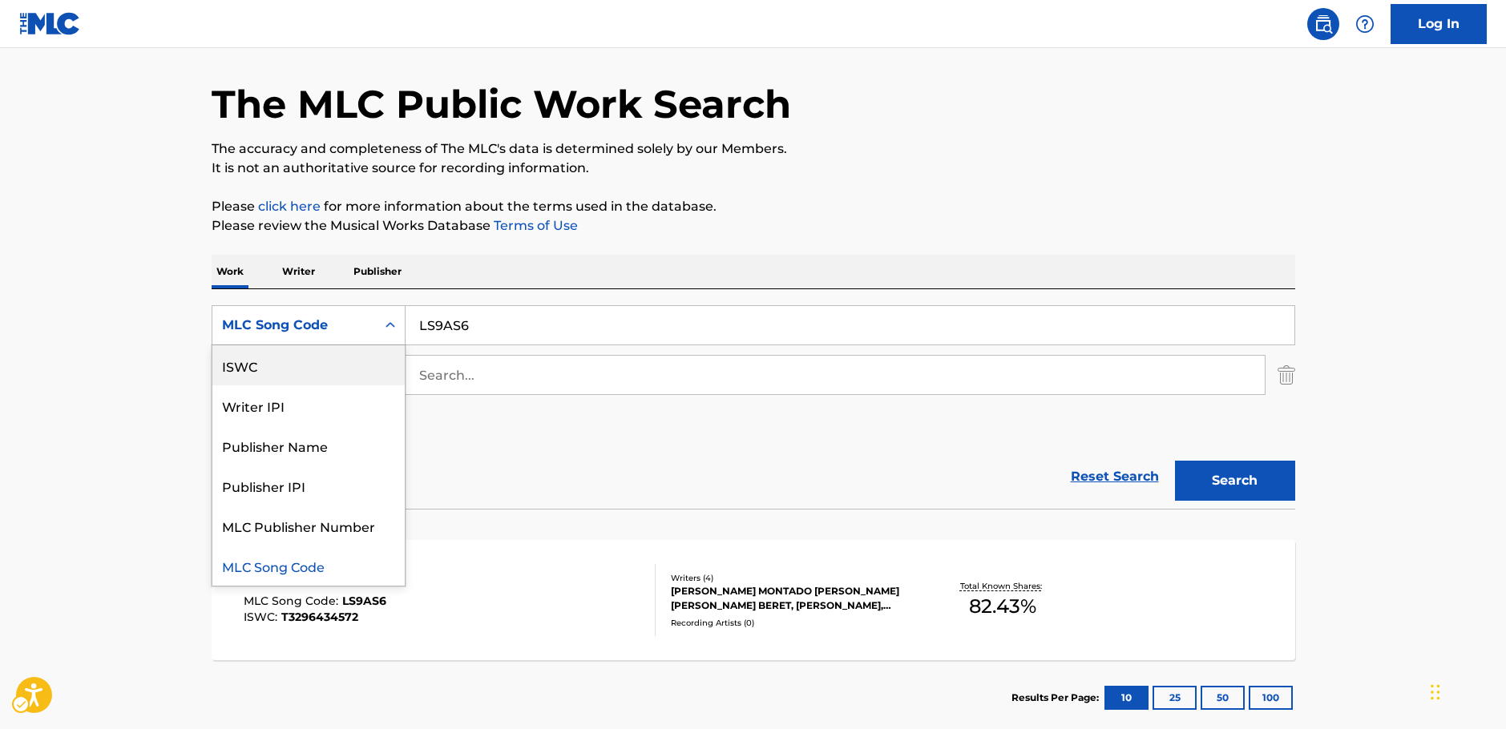
scroll to position [0, 0]
click at [307, 367] on div "Work Title" at bounding box center [308, 365] width 192 height 40
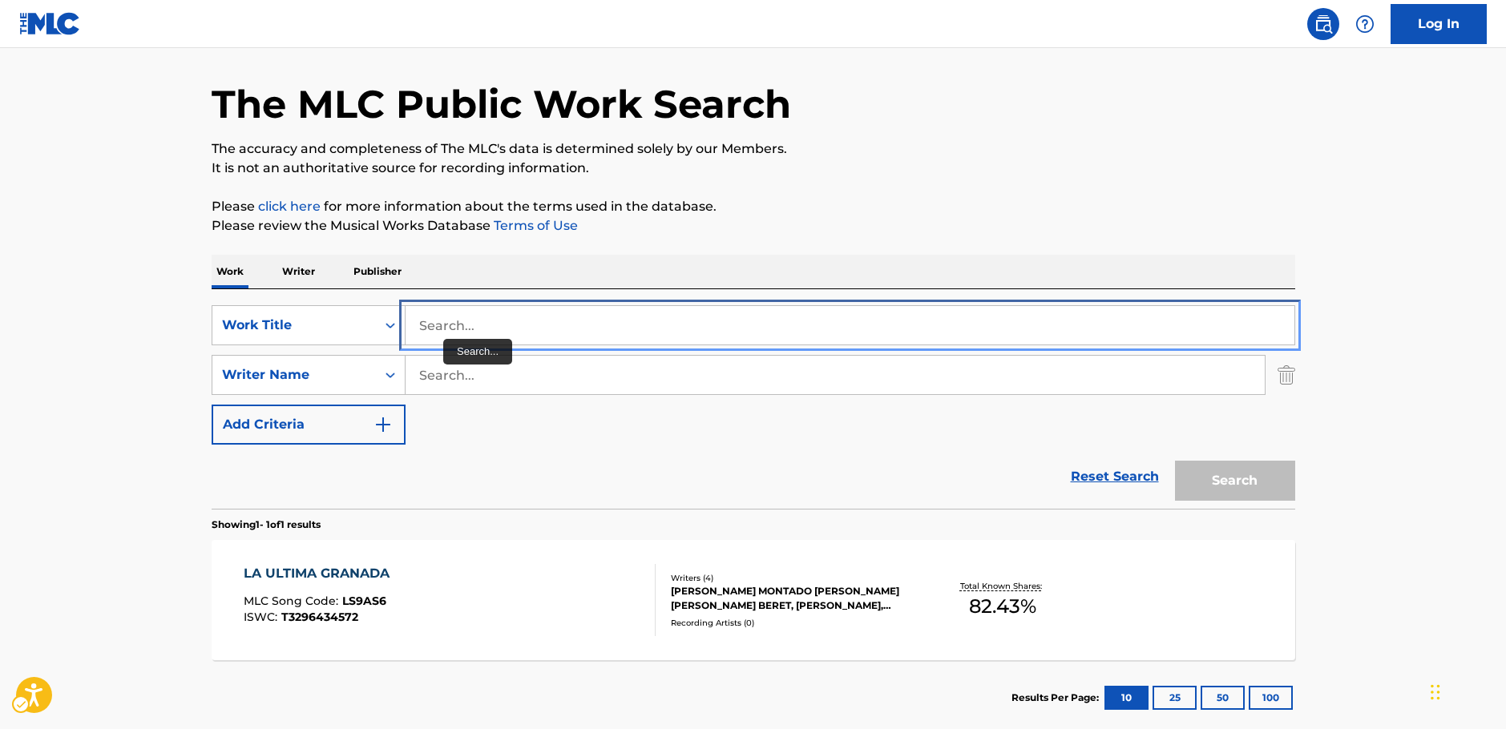
click at [486, 322] on input "Search..." at bounding box center [850, 325] width 889 height 38
paste input "Que Pides Tu"
type input "Que Pides Tu"
click at [121, 321] on main "The MLC Public Work Search The accuracy and completeness of The MLC's data is d…" at bounding box center [753, 370] width 1506 height 747
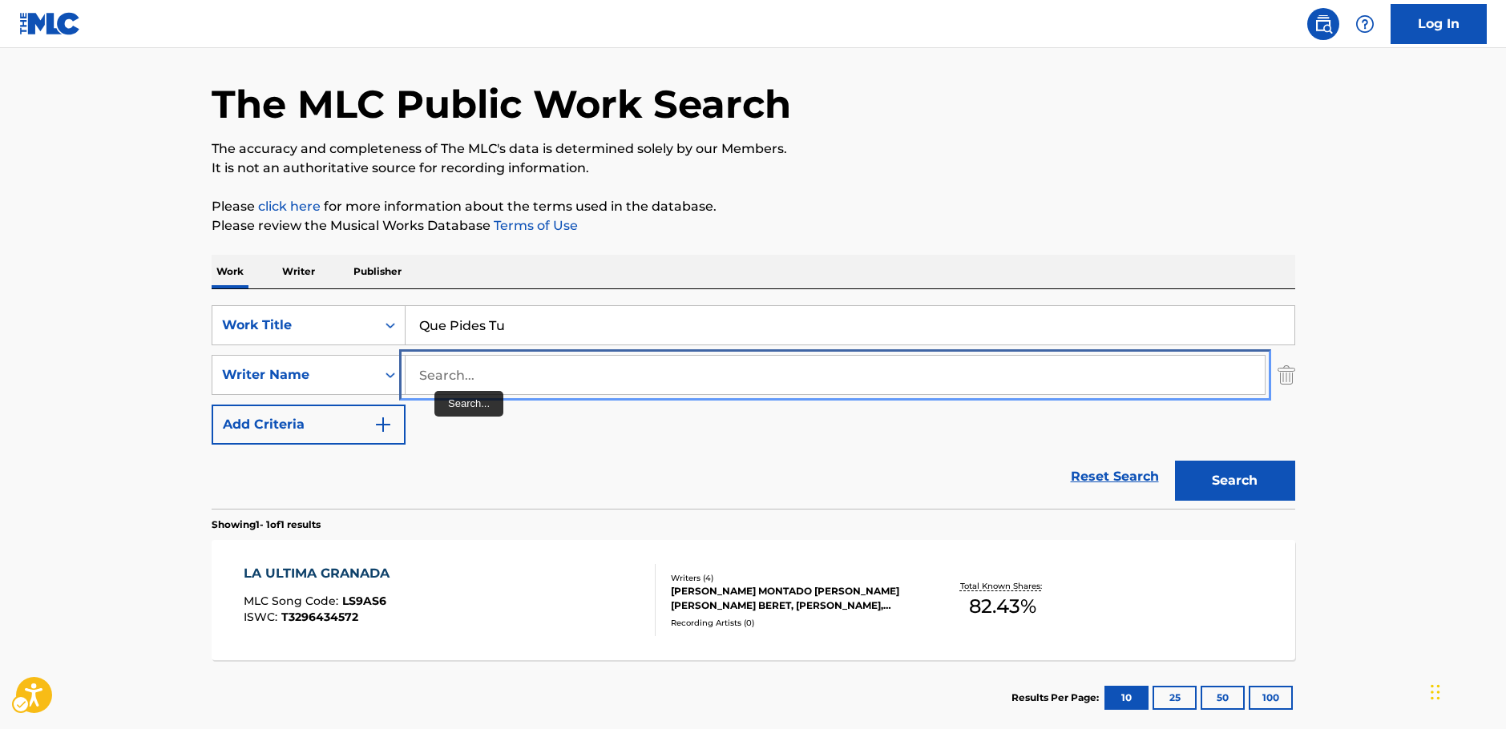
click at [469, 388] on input "Search..." at bounding box center [835, 375] width 859 height 38
type input "b"
type input "gomez"
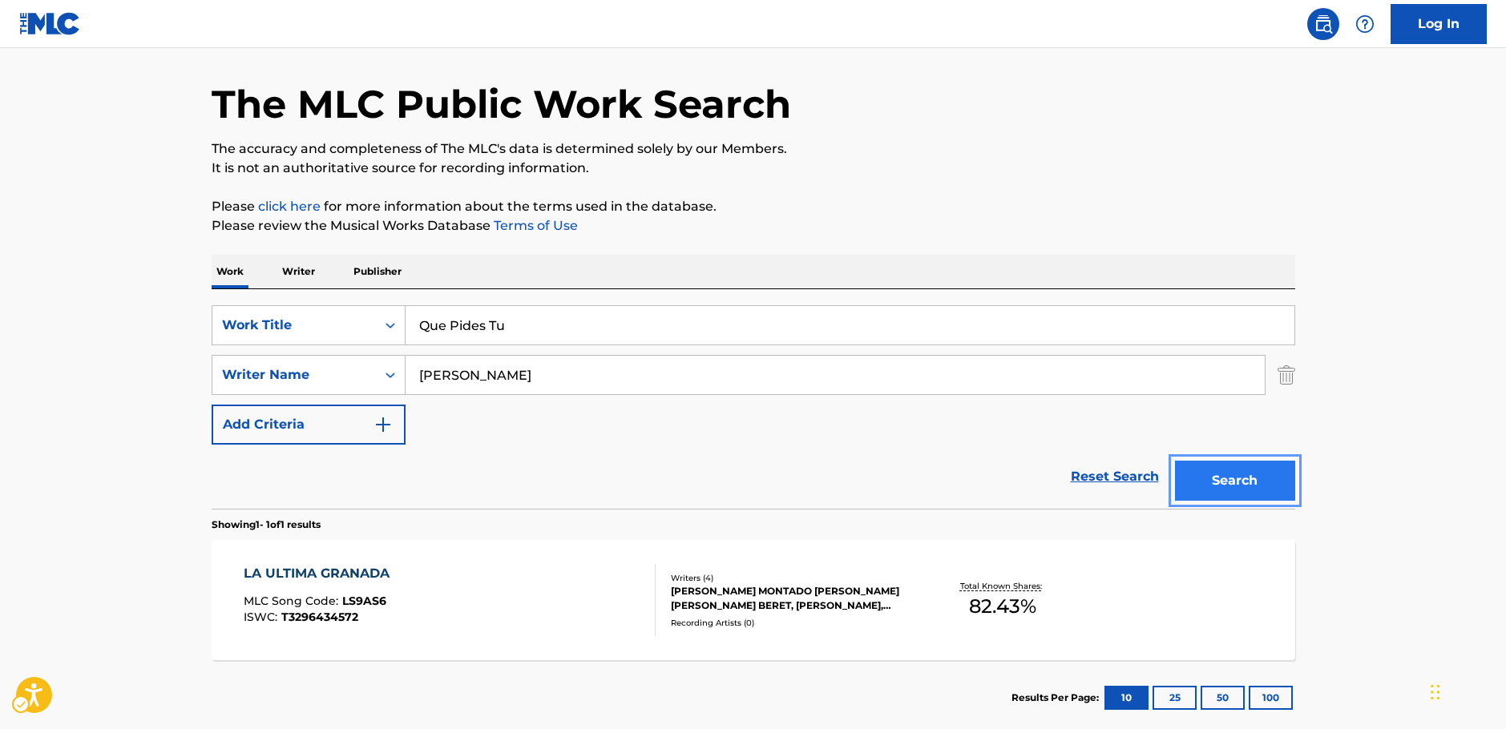
click at [1217, 487] on button "Search" at bounding box center [1235, 481] width 120 height 40
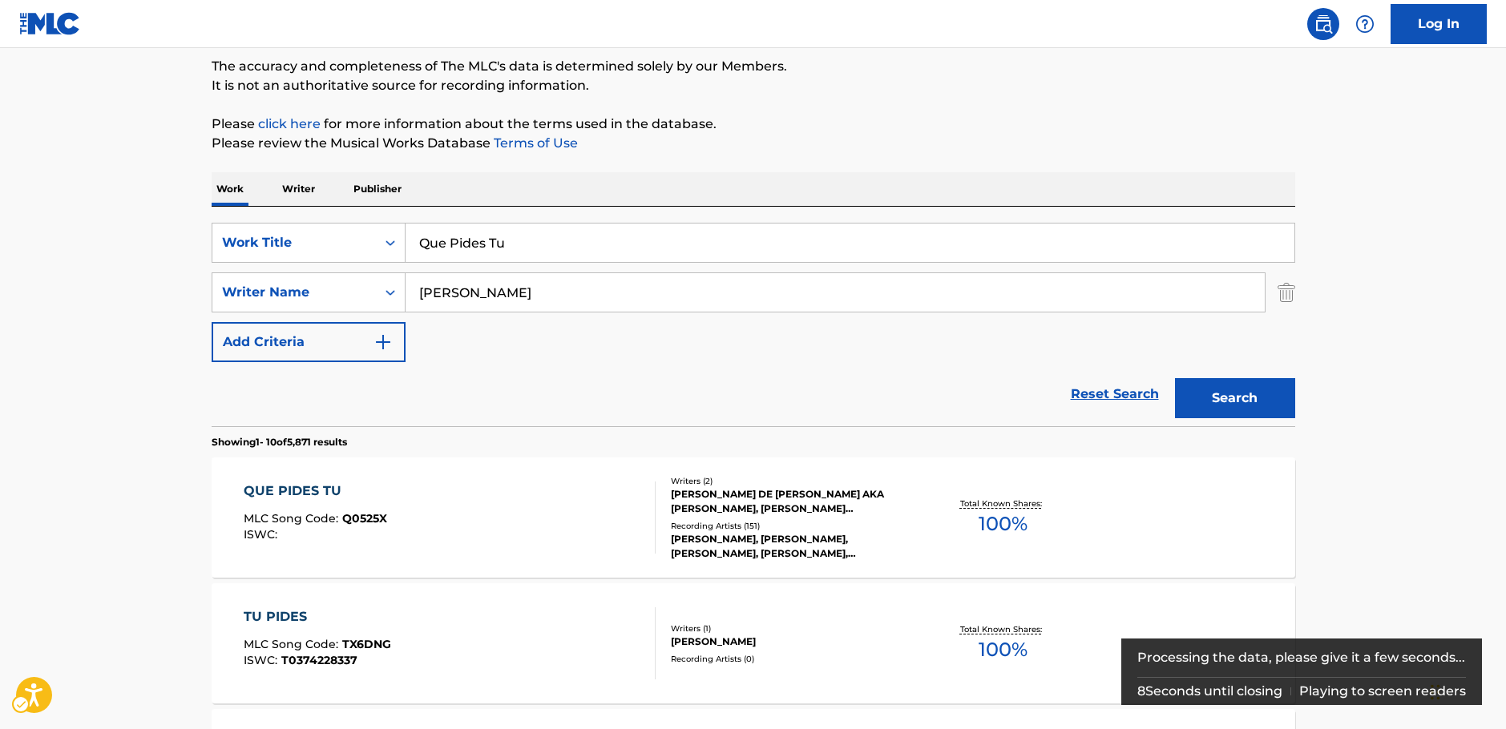
scroll to position [160, 0]
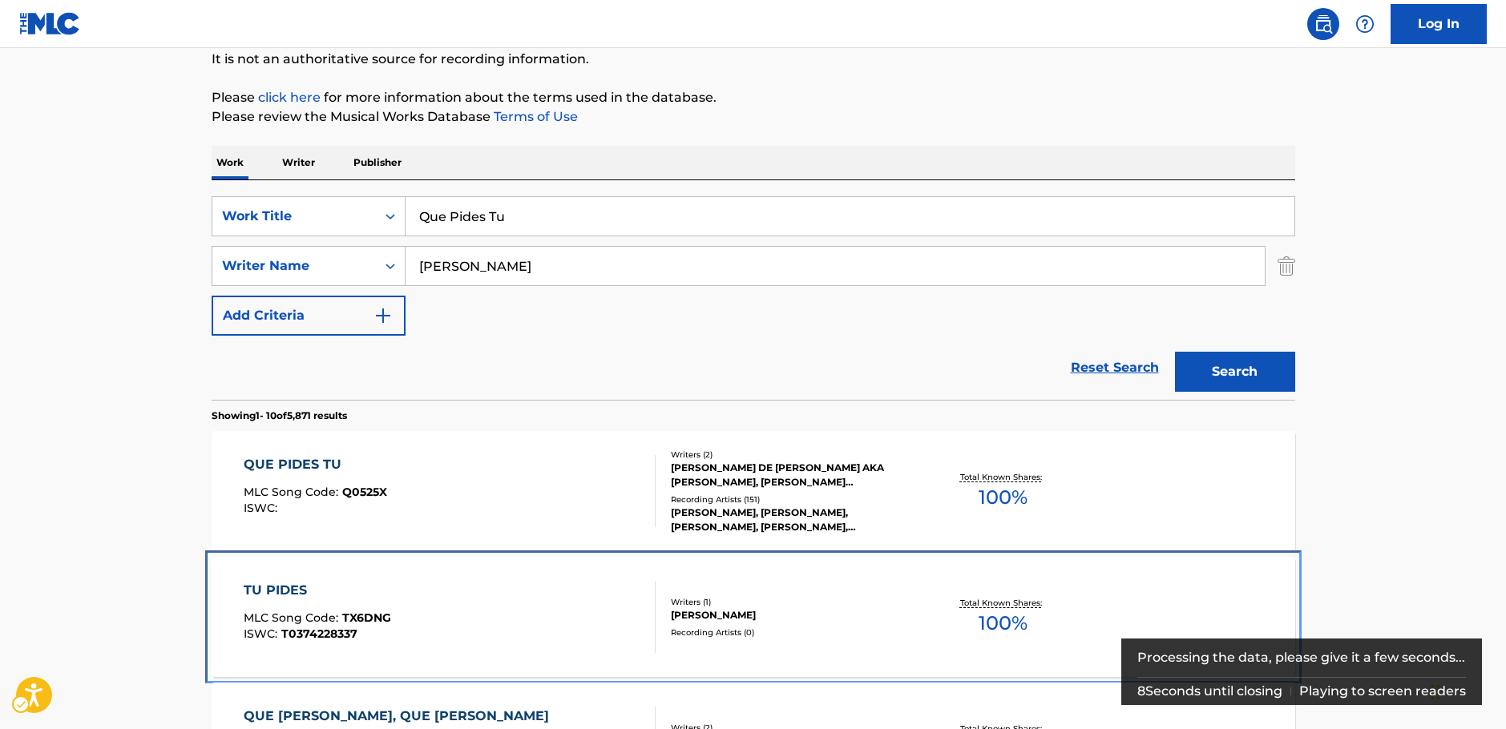
click at [546, 557] on div "TU PIDES MLC Song Code : TX6DNG ISWC : T0374228337 Writers ( 1 ) FEDERICO IGNAC…" at bounding box center [754, 617] width 1084 height 120
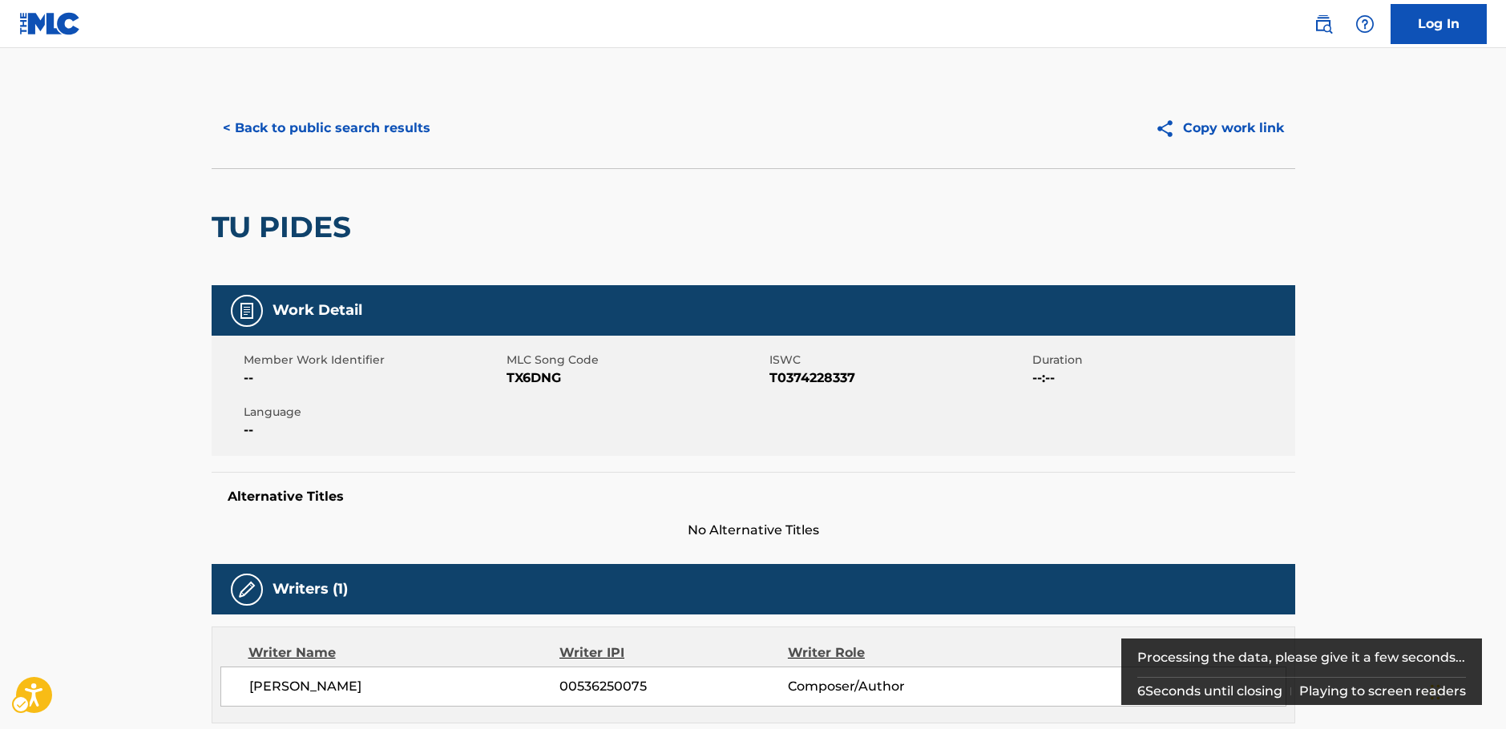
click at [527, 376] on span "MLC Song Code - TX6DNG" at bounding box center [636, 378] width 259 height 19
click at [310, 131] on button "< Back to public search results" at bounding box center [327, 128] width 230 height 40
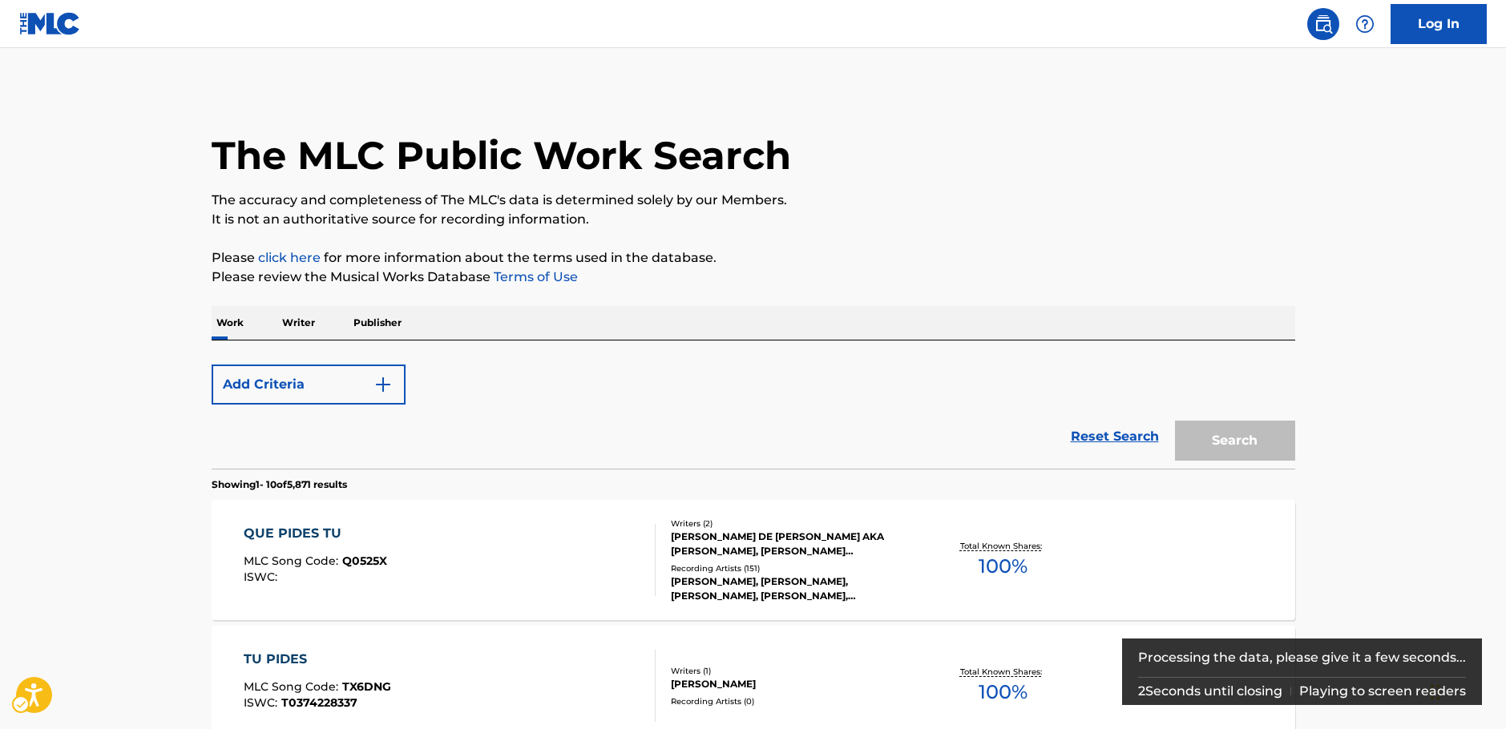
scroll to position [341, 0]
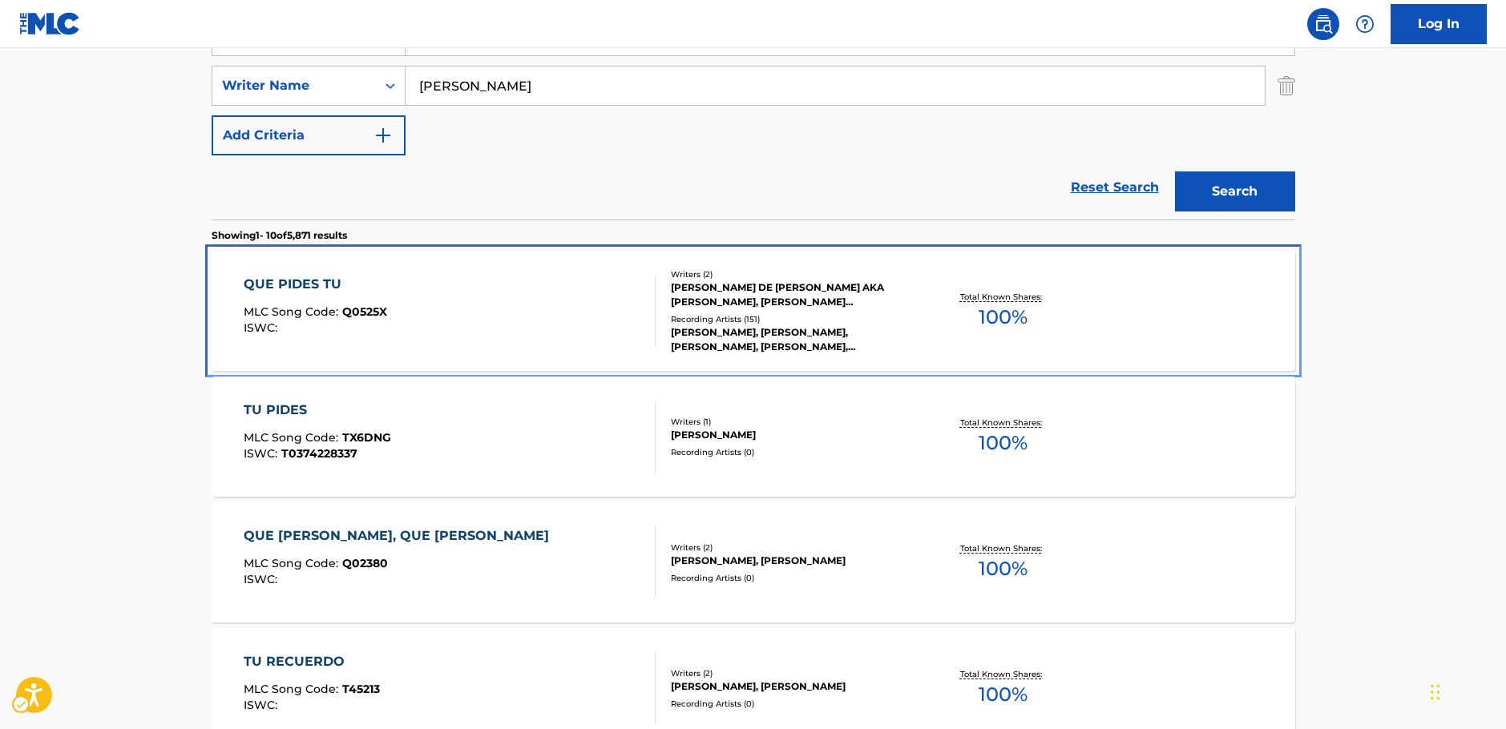
click at [533, 314] on div "QUE PIDES TU MLC Song Code : Q0525X ISWC :" at bounding box center [450, 311] width 412 height 72
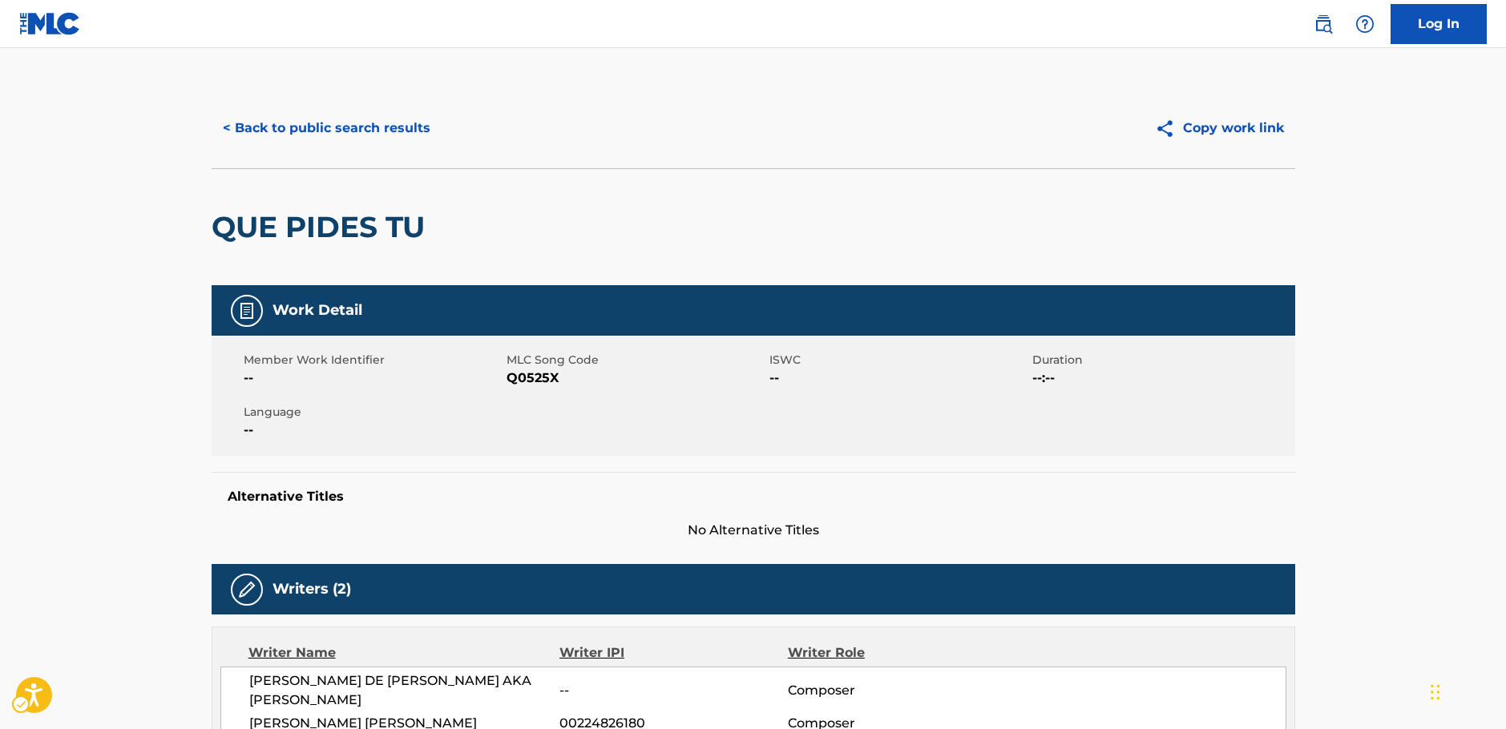
click at [542, 373] on span "MLC Song Code - Q0525X" at bounding box center [636, 378] width 259 height 19
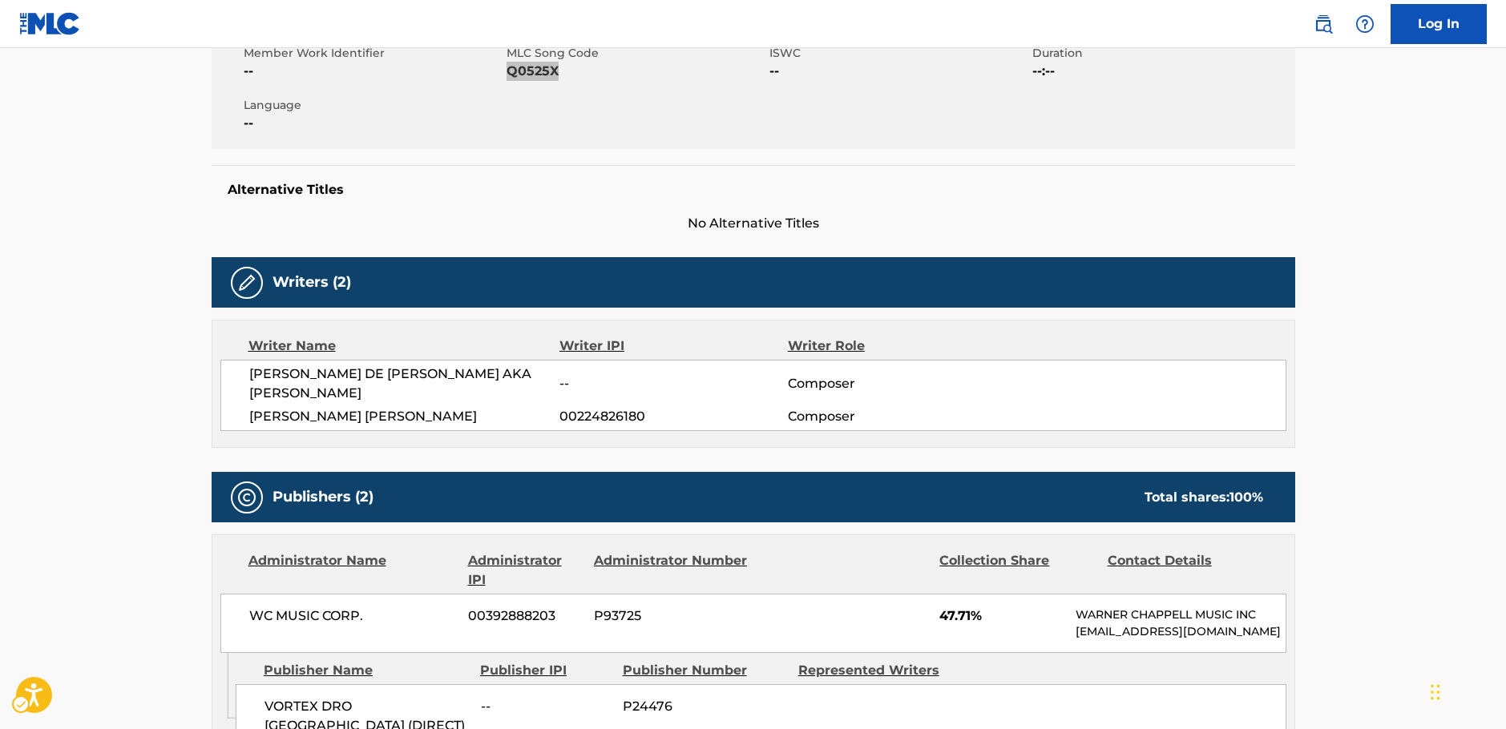
scroll to position [321, 0]
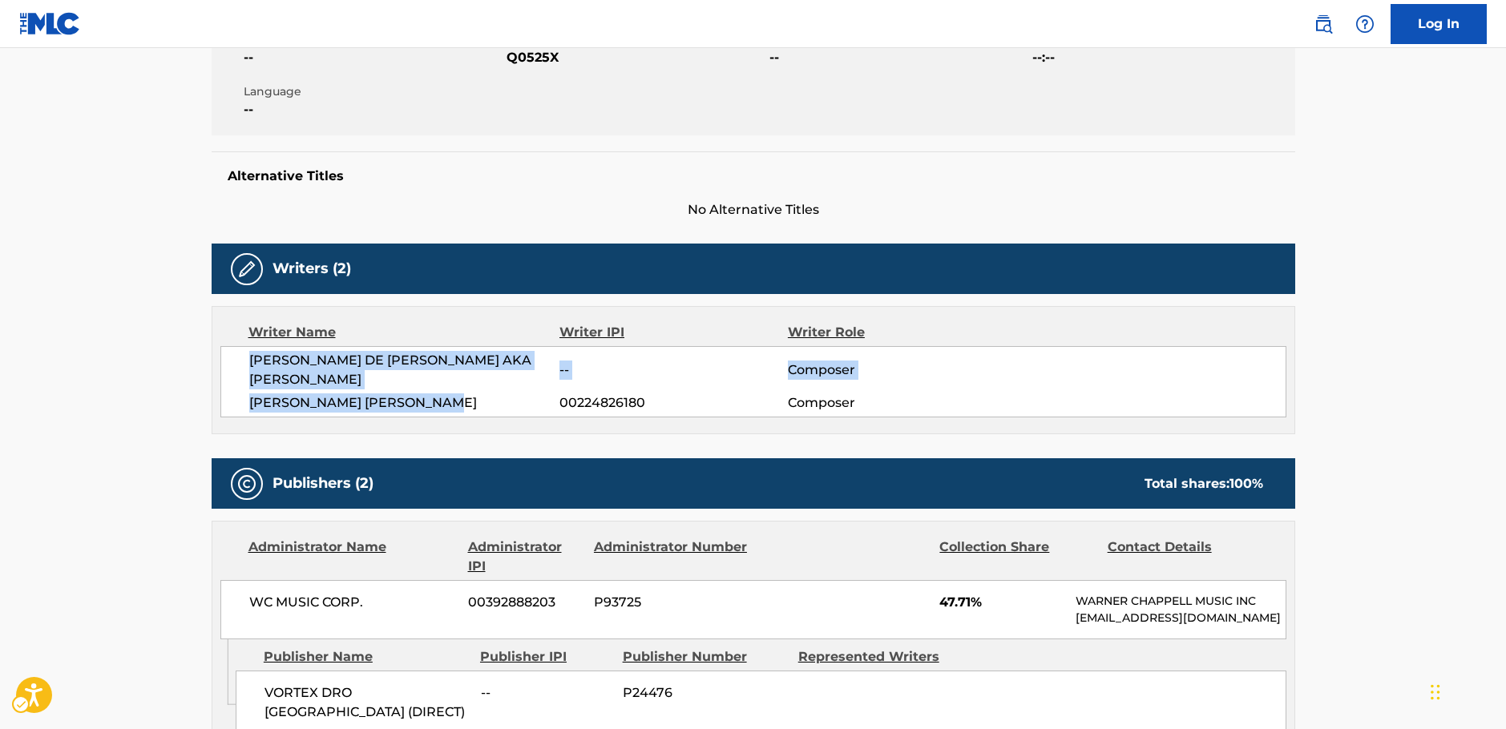
drag, startPoint x: 498, startPoint y: 410, endPoint x: 226, endPoint y: 362, distance: 275.9
click at [226, 362] on div "ALEJANDRO MARTINEZ DE UBAGO RODRIGUEZ AKA ALEX UBAGO -- Composer JESUS NICOLAS …" at bounding box center [753, 381] width 1066 height 71
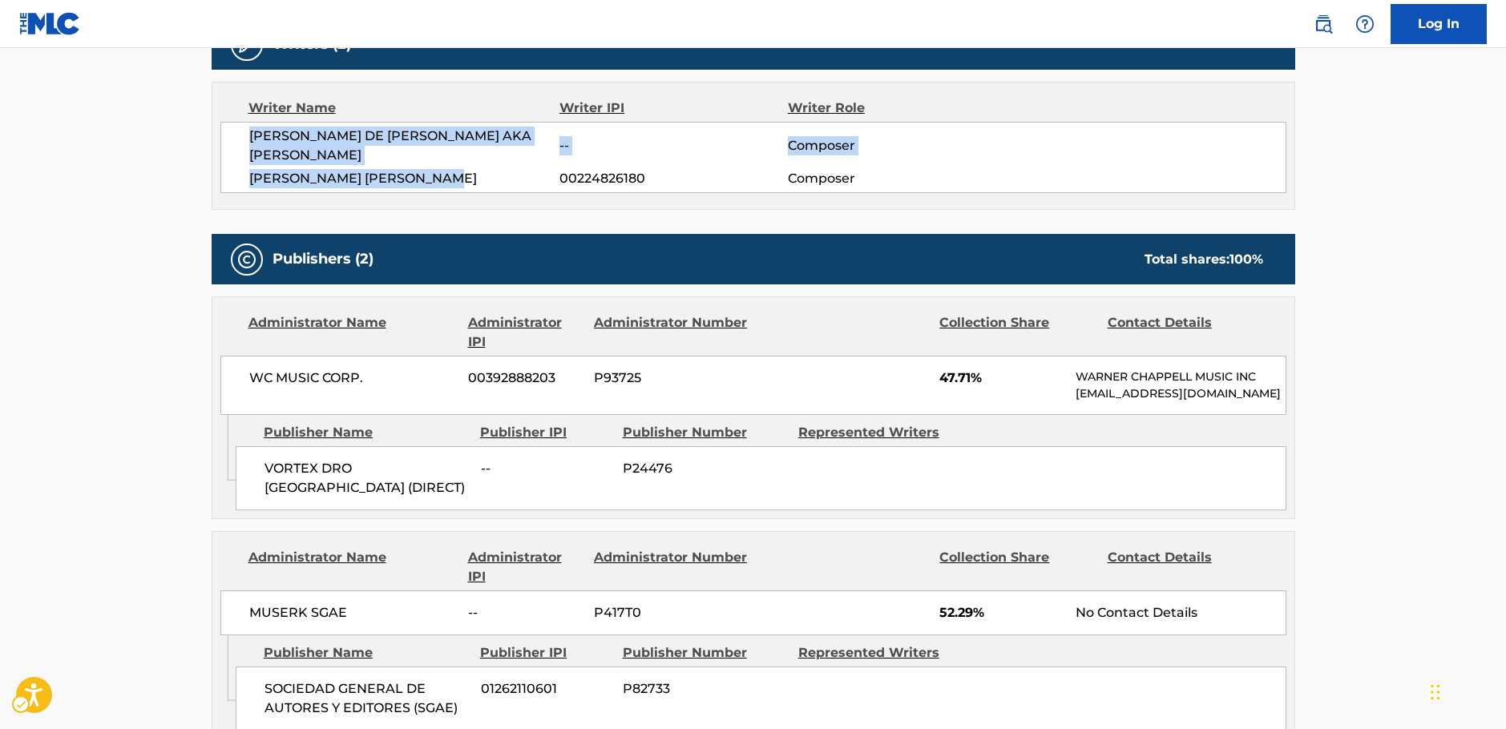
scroll to position [561, 0]
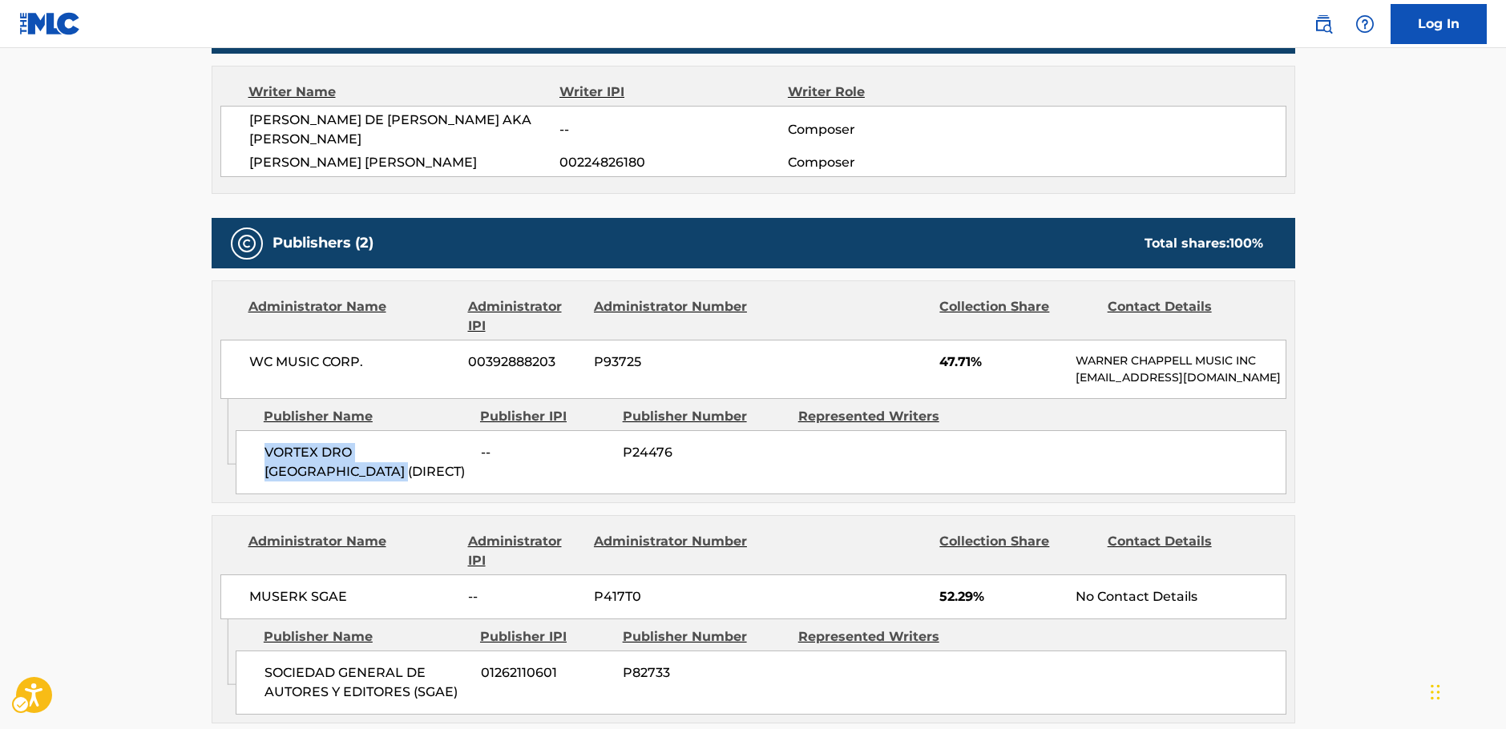
drag, startPoint x: 342, startPoint y: 491, endPoint x: 253, endPoint y: 470, distance: 91.4
click at [253, 470] on div "VORTEX DRO EAST WEST (DIRECT) -- P24476" at bounding box center [761, 462] width 1051 height 64
drag, startPoint x: 401, startPoint y: 364, endPoint x: 192, endPoint y: 382, distance: 209.2
click at [236, 373] on div "WC MUSIC CORP. 00392888203 P93725 47.71% WARNER CHAPPELL MUSIC INC MLC_Inquirie…" at bounding box center [753, 369] width 1066 height 59
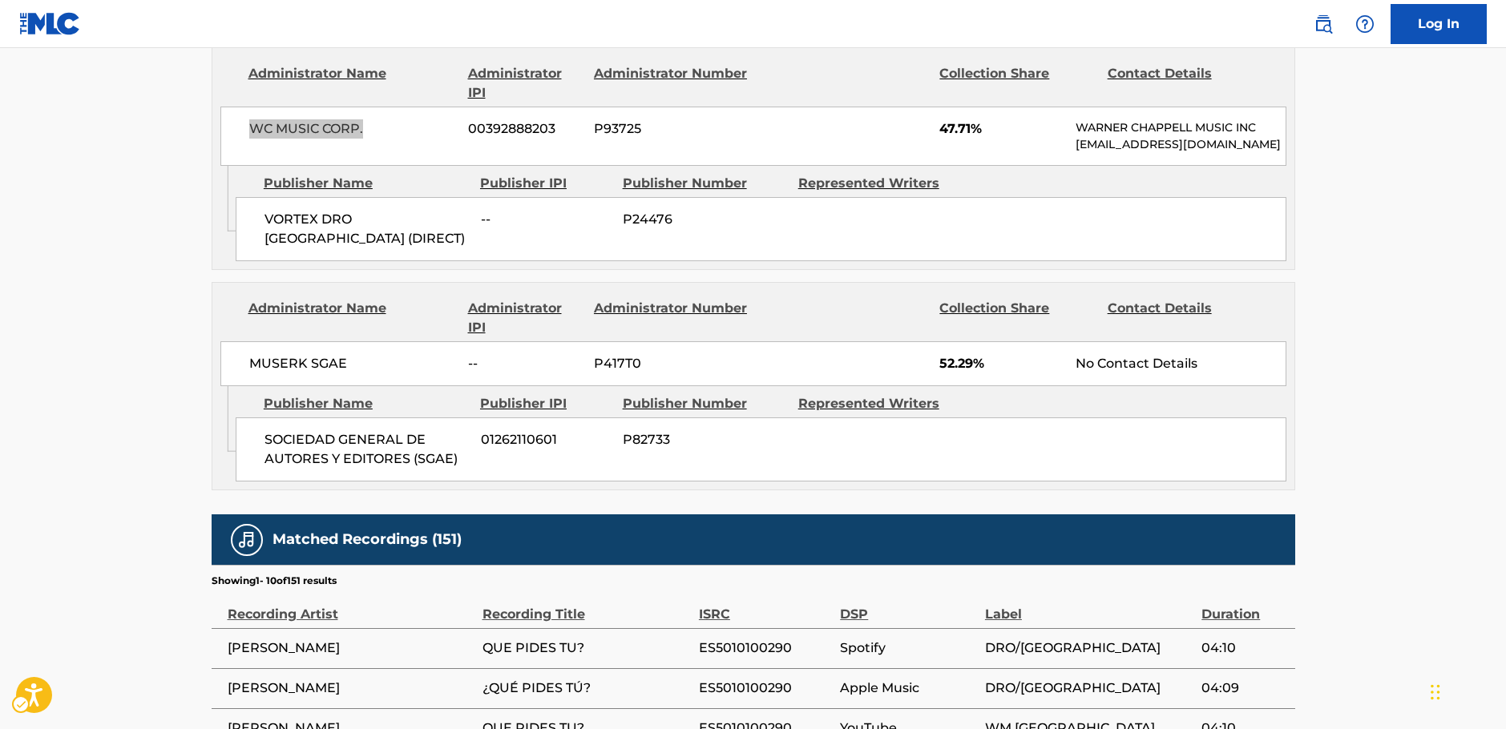
scroll to position [801, 0]
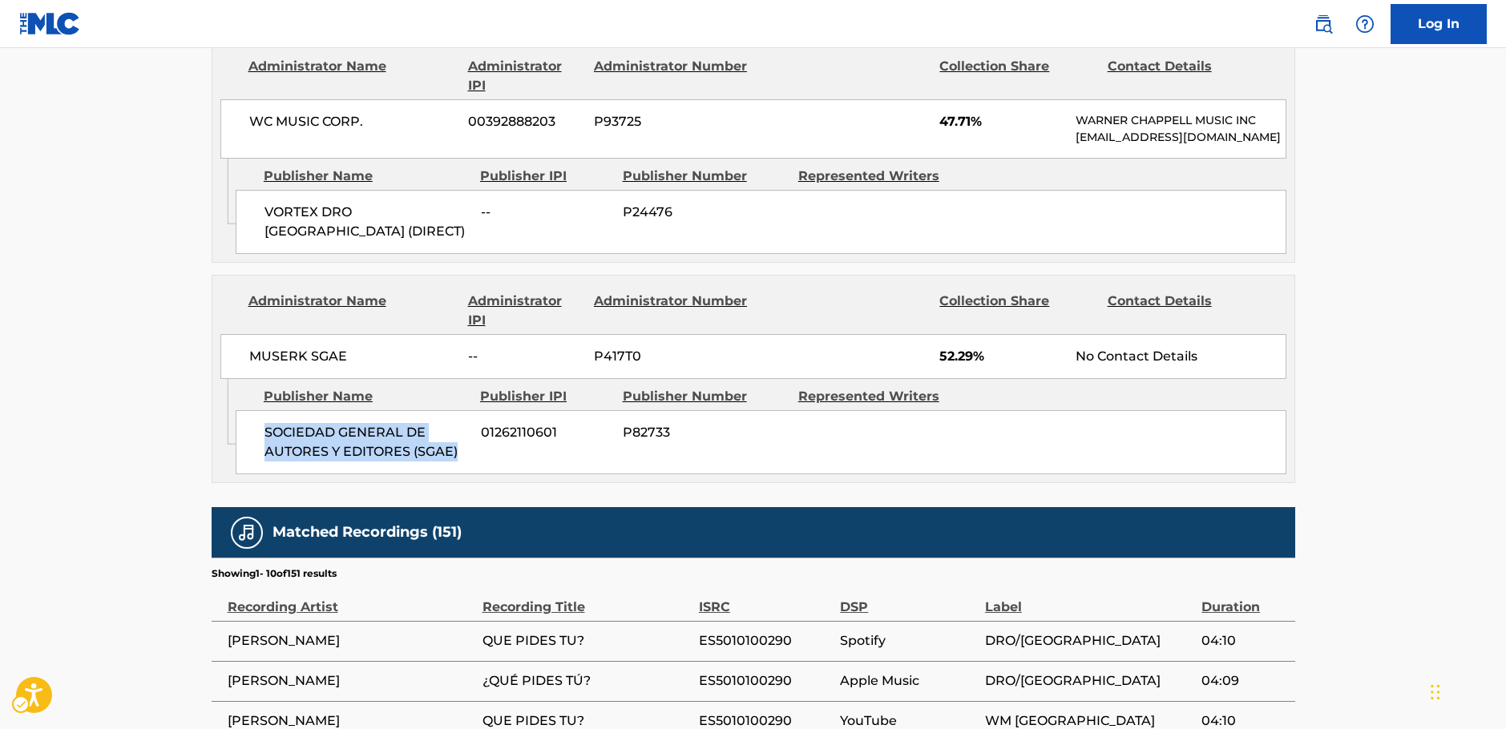
drag, startPoint x: 445, startPoint y: 470, endPoint x: 256, endPoint y: 451, distance: 189.3
click at [256, 451] on div "SOCIEDAD GENERAL DE AUTORES Y EDITORES (SGAE) 01262110601 P82733" at bounding box center [761, 442] width 1051 height 64
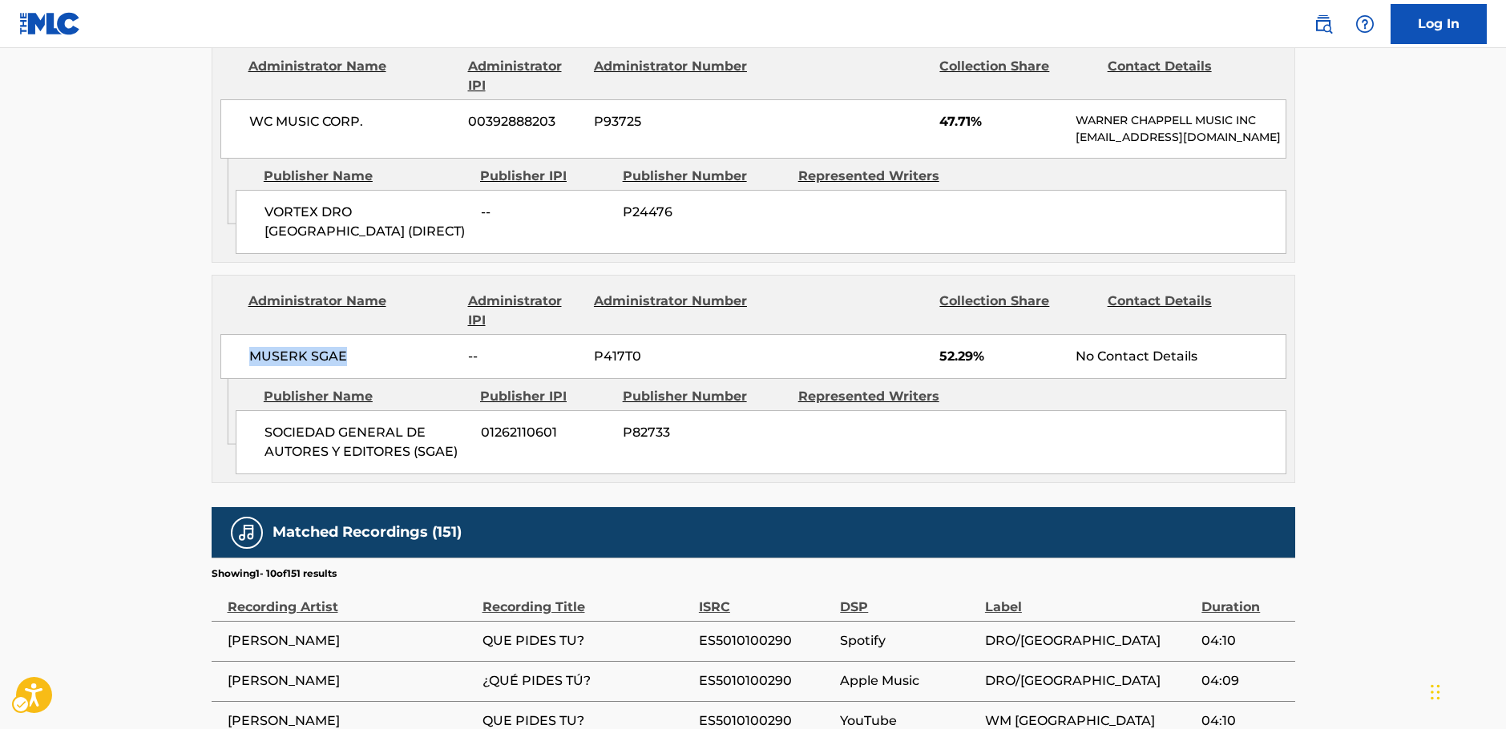
drag, startPoint x: 365, startPoint y: 372, endPoint x: 235, endPoint y: 386, distance: 130.6
click at [235, 379] on div "MUSERK SGAE -- P417T0 52.29% No Contact Details" at bounding box center [753, 356] width 1066 height 45
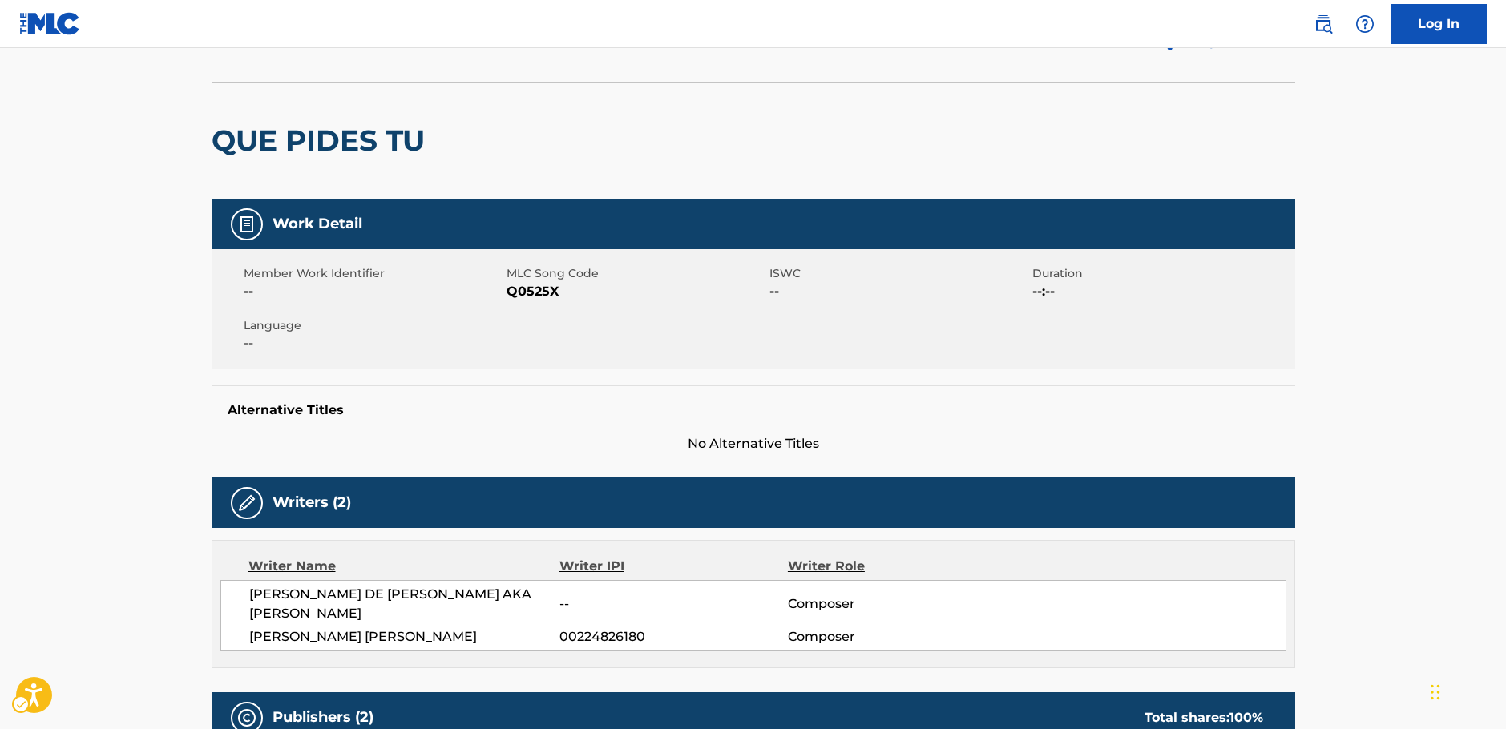
scroll to position [0, 0]
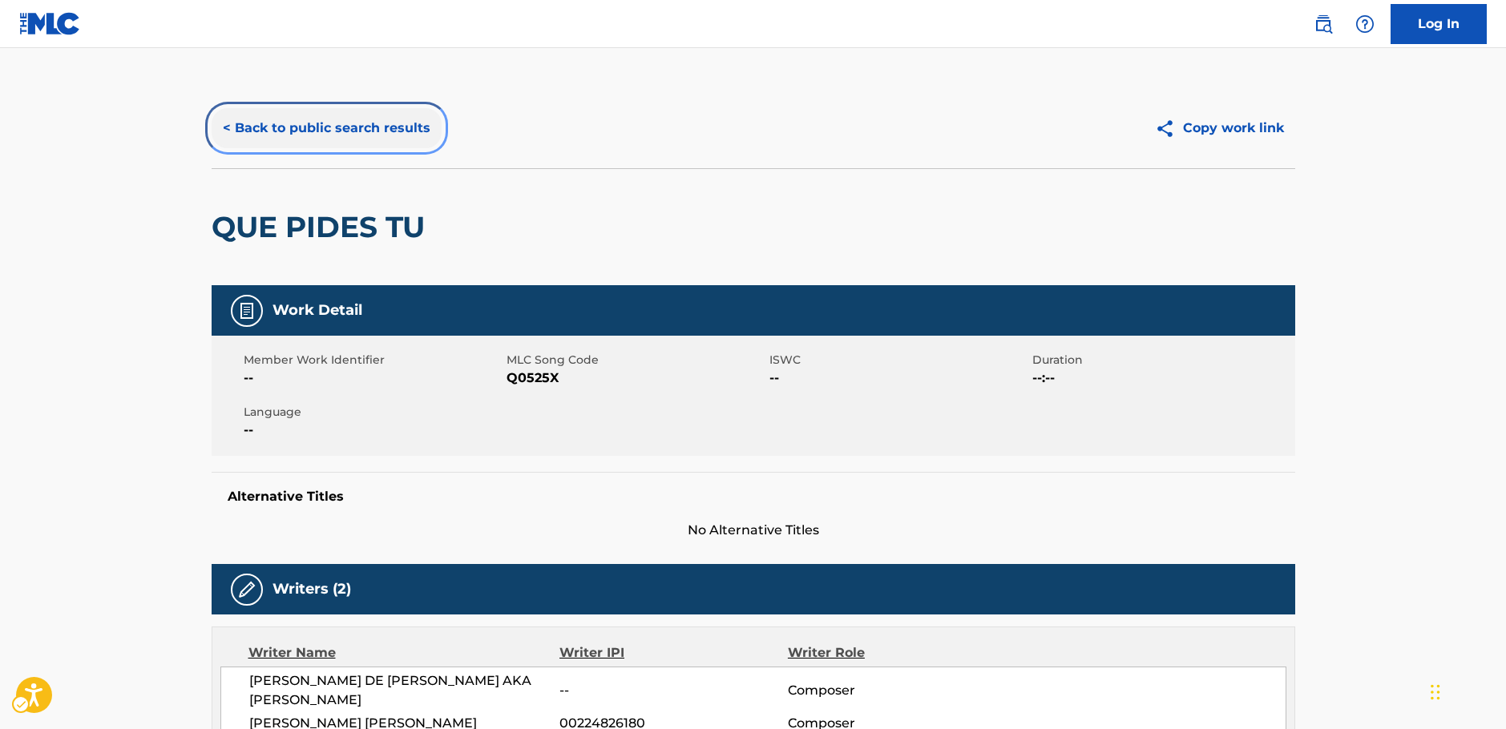
click at [349, 132] on button "< Back to public search results" at bounding box center [327, 128] width 230 height 40
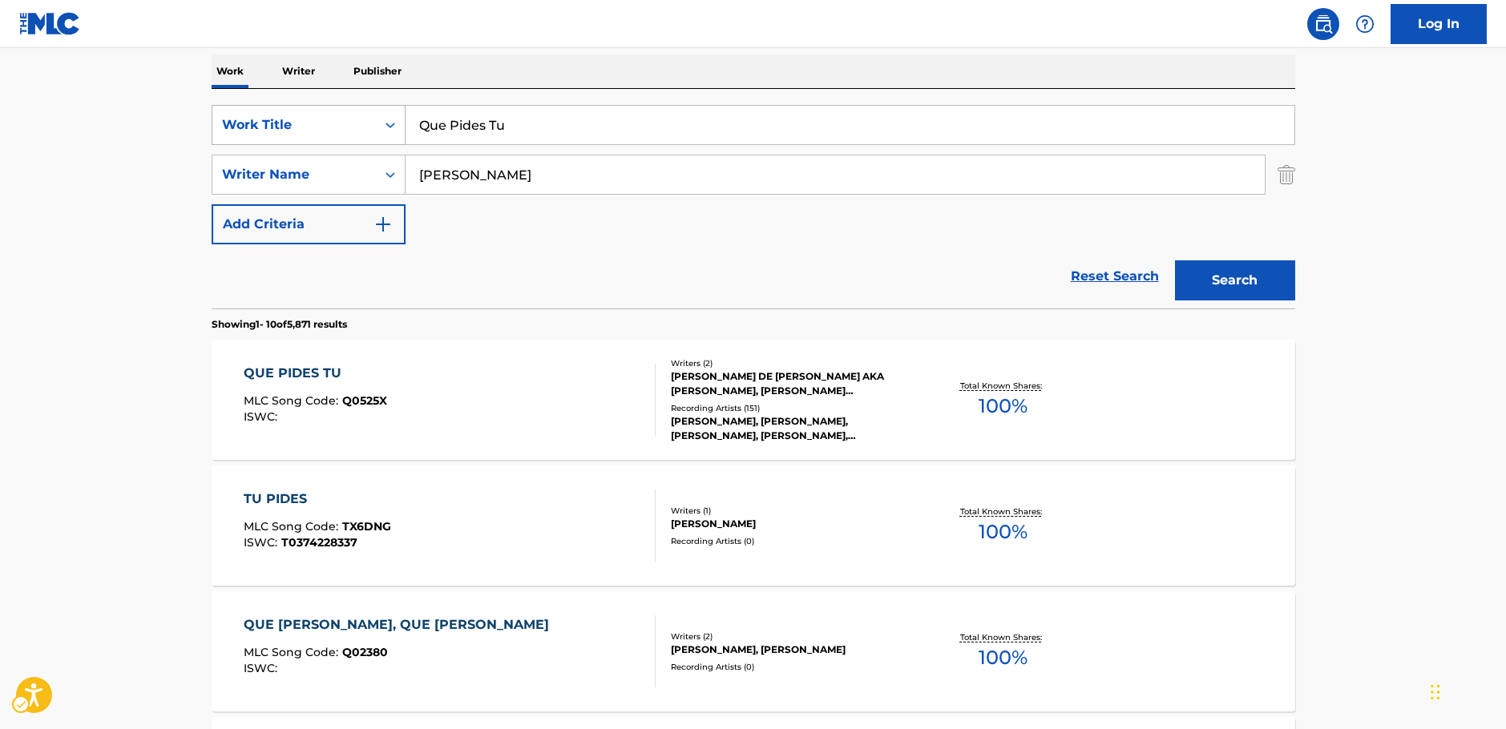
scroll to position [100, 0]
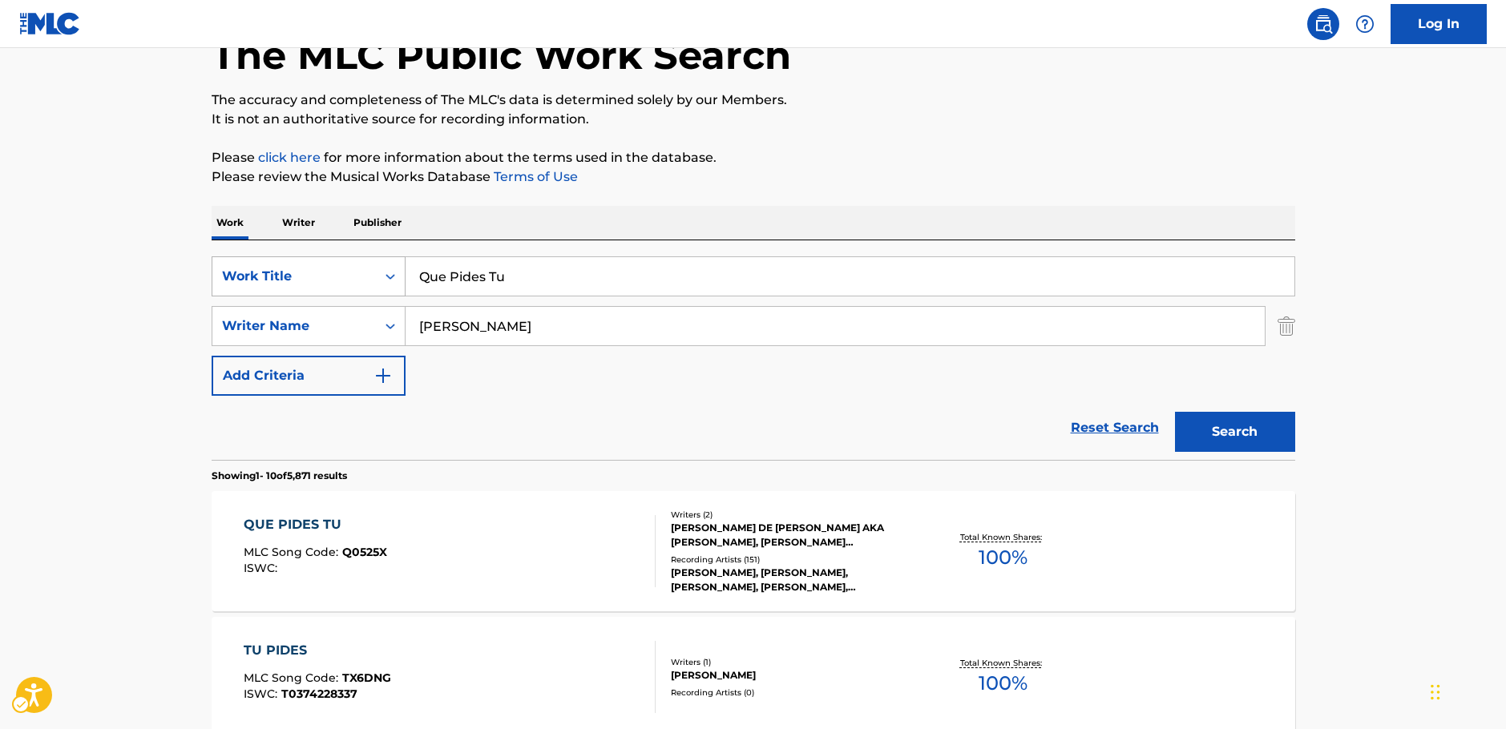
click at [384, 281] on icon "Search Form" at bounding box center [390, 276] width 16 height 16
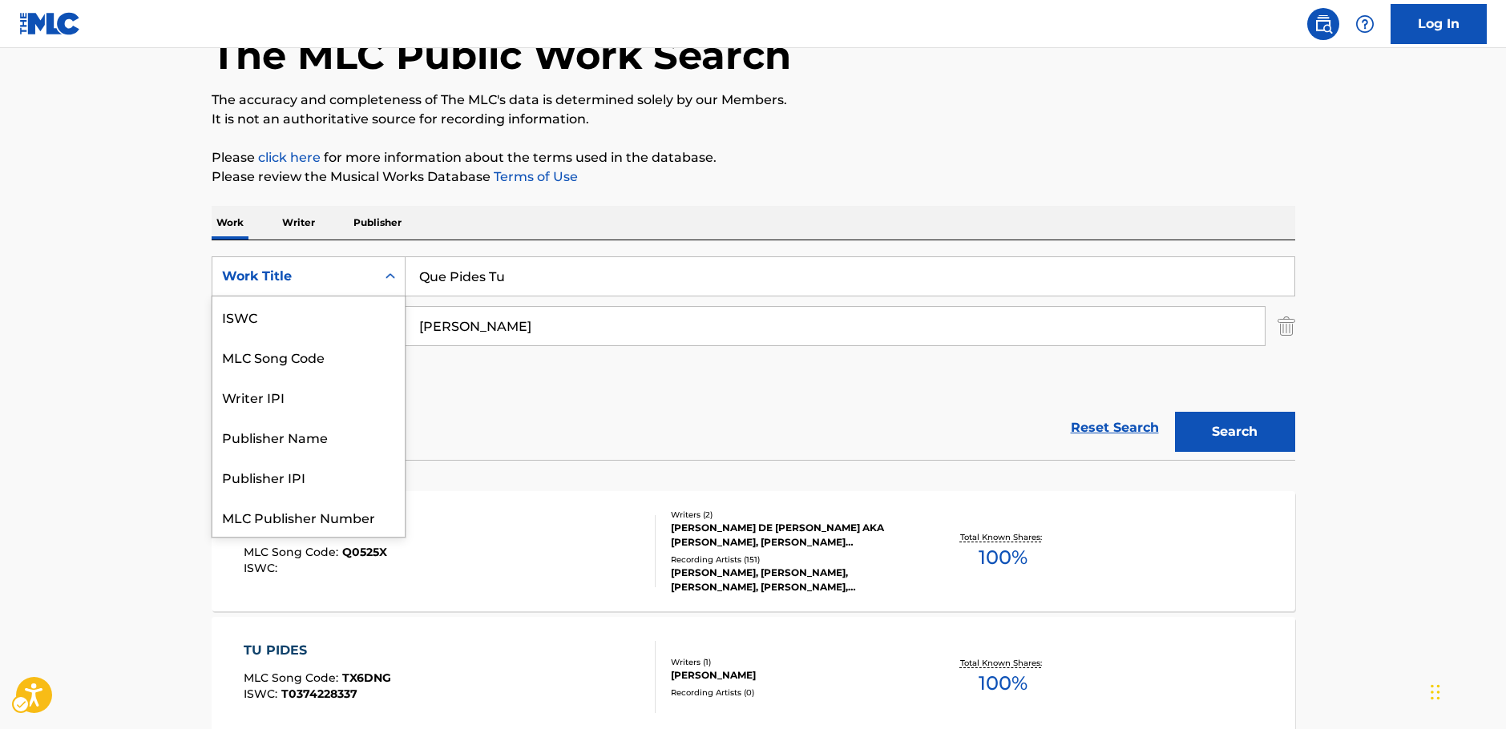
scroll to position [40, 0]
click at [325, 317] on div "MLC Song Code" at bounding box center [308, 317] width 192 height 40
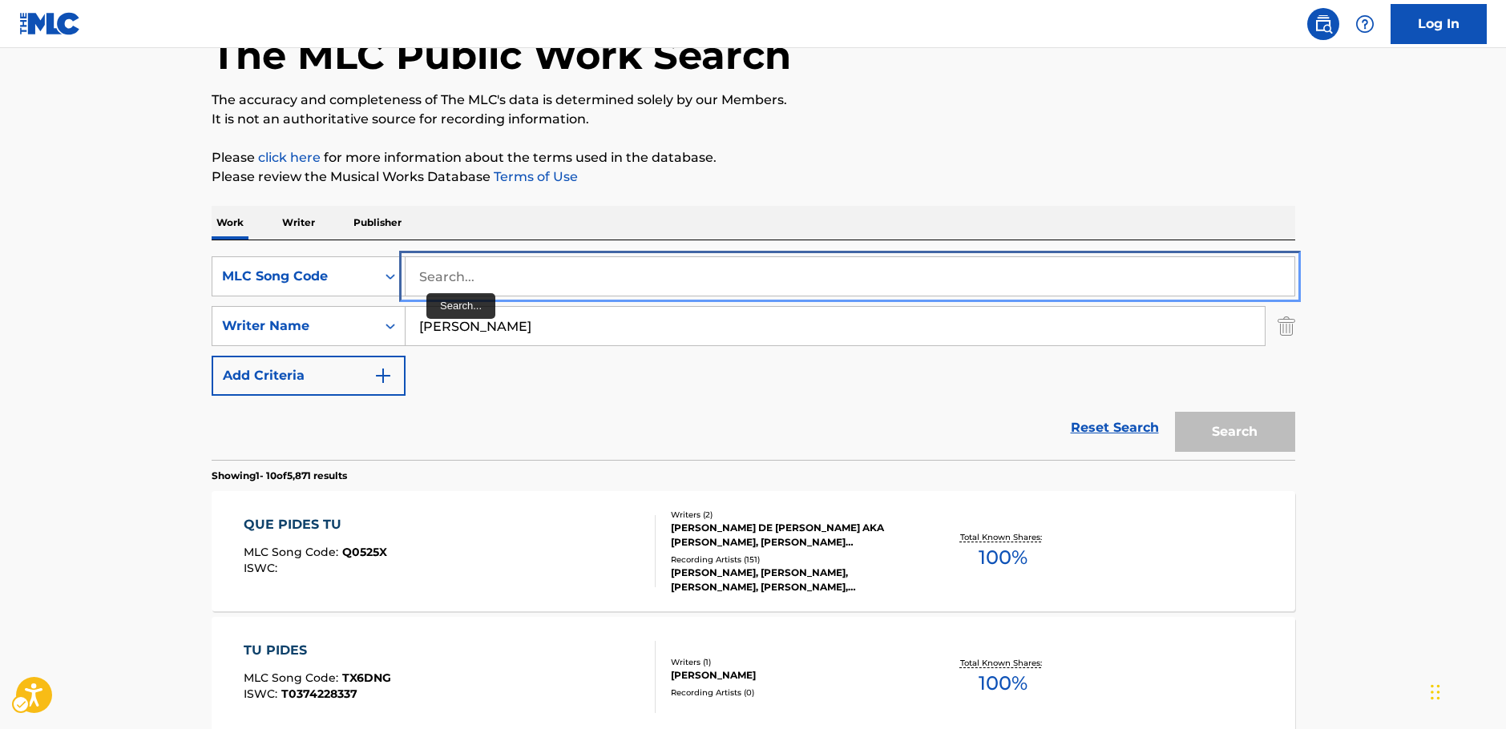
click at [460, 276] on input "Search..." at bounding box center [850, 276] width 889 height 38
paste input "O25302"
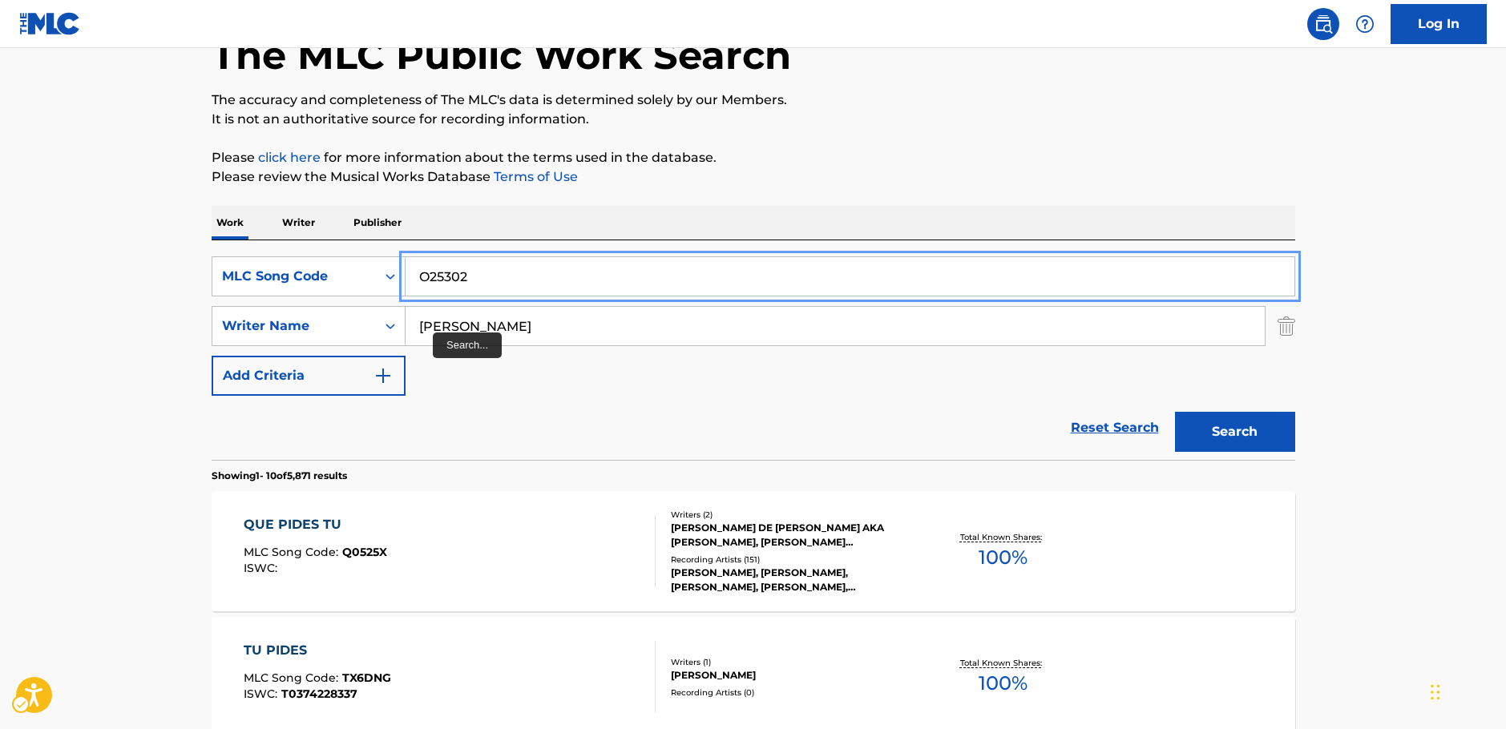
type input "O25302"
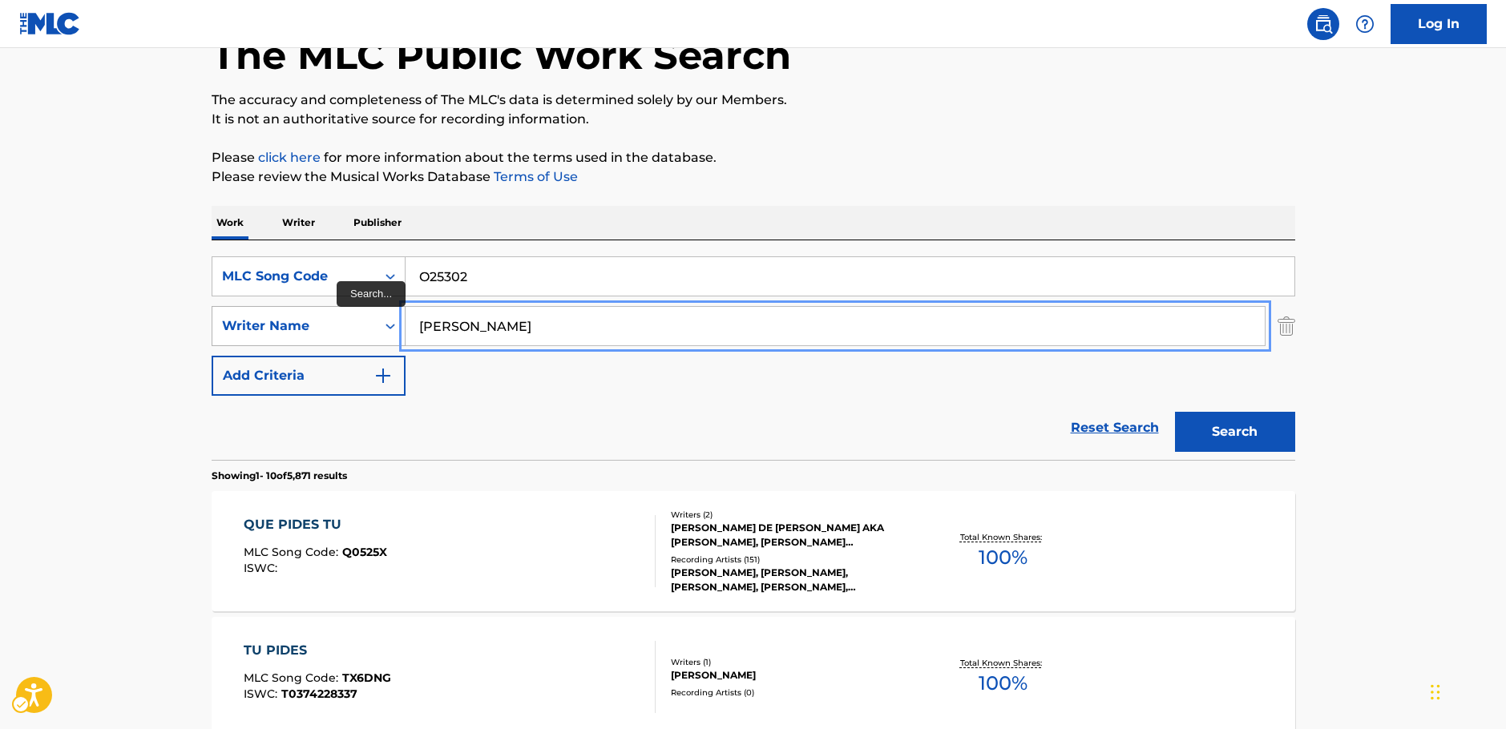
drag, startPoint x: 456, startPoint y: 332, endPoint x: 377, endPoint y: 336, distance: 79.4
click at [378, 336] on div "SearchWithCriteriaa455b861-6019-4541-9cce-d52e0d25e05c Writer Name gomez" at bounding box center [754, 326] width 1084 height 40
click at [1175, 412] on button "Search" at bounding box center [1235, 432] width 120 height 40
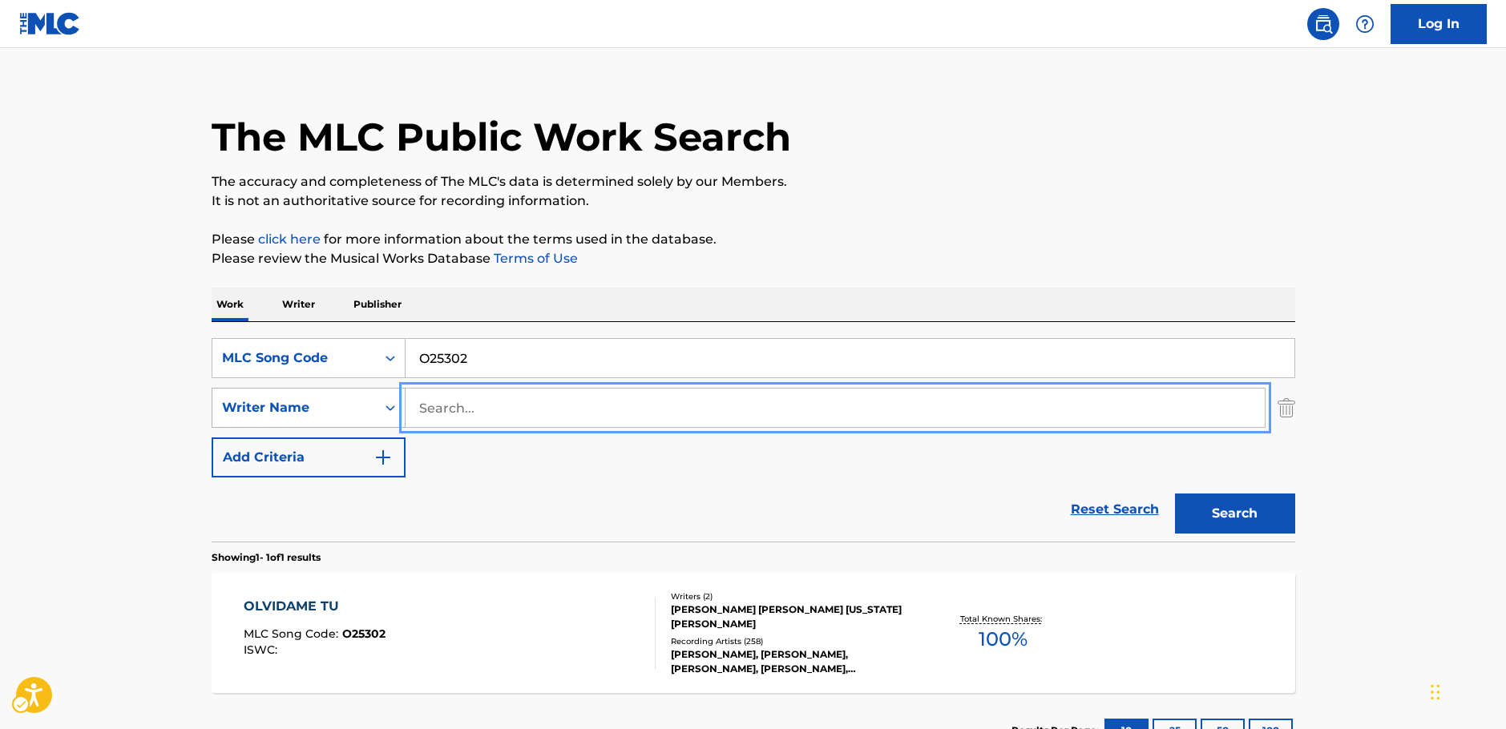
scroll to position [100, 0]
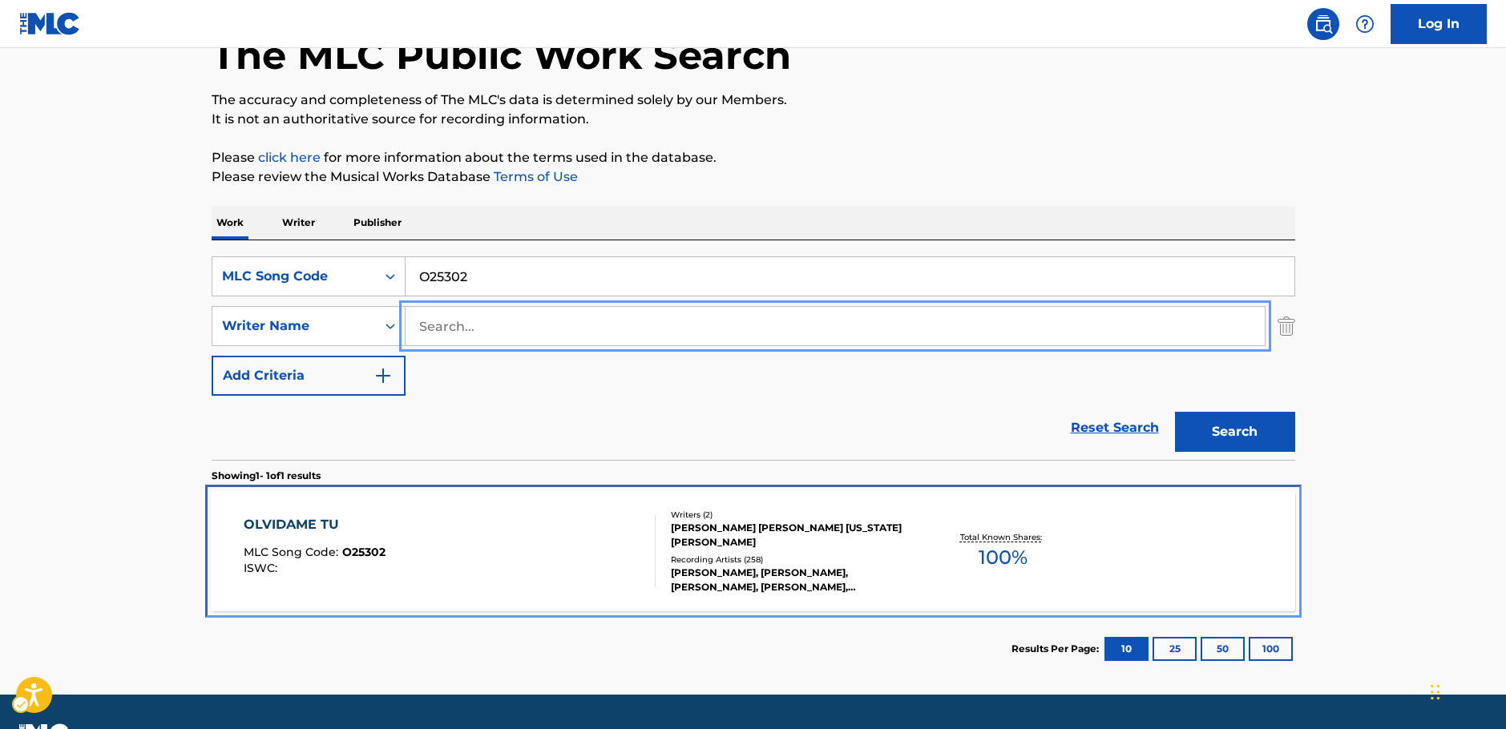
click at [530, 559] on div "OLVIDAME TU MLC Song Code : O25302 ISWC :" at bounding box center [450, 551] width 412 height 72
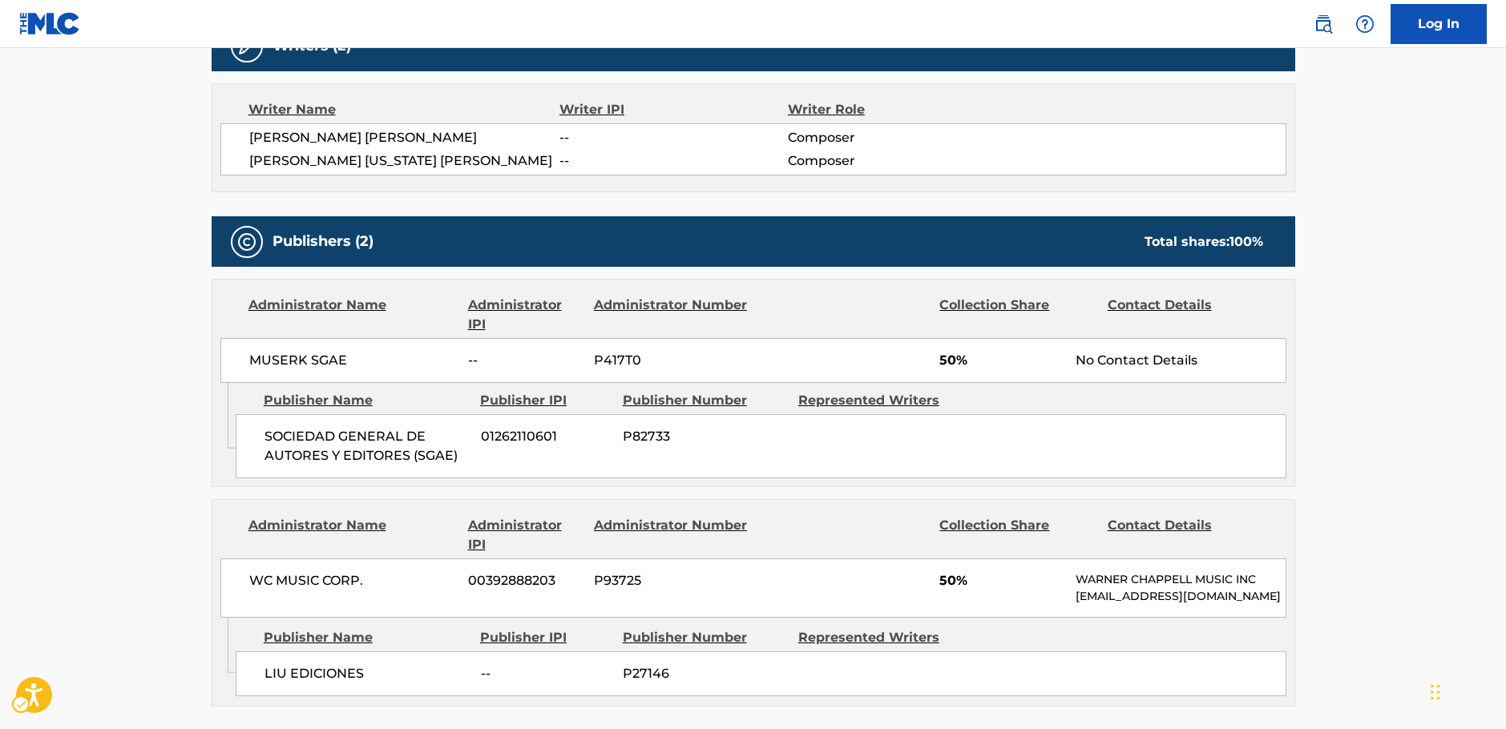
scroll to position [641, 0]
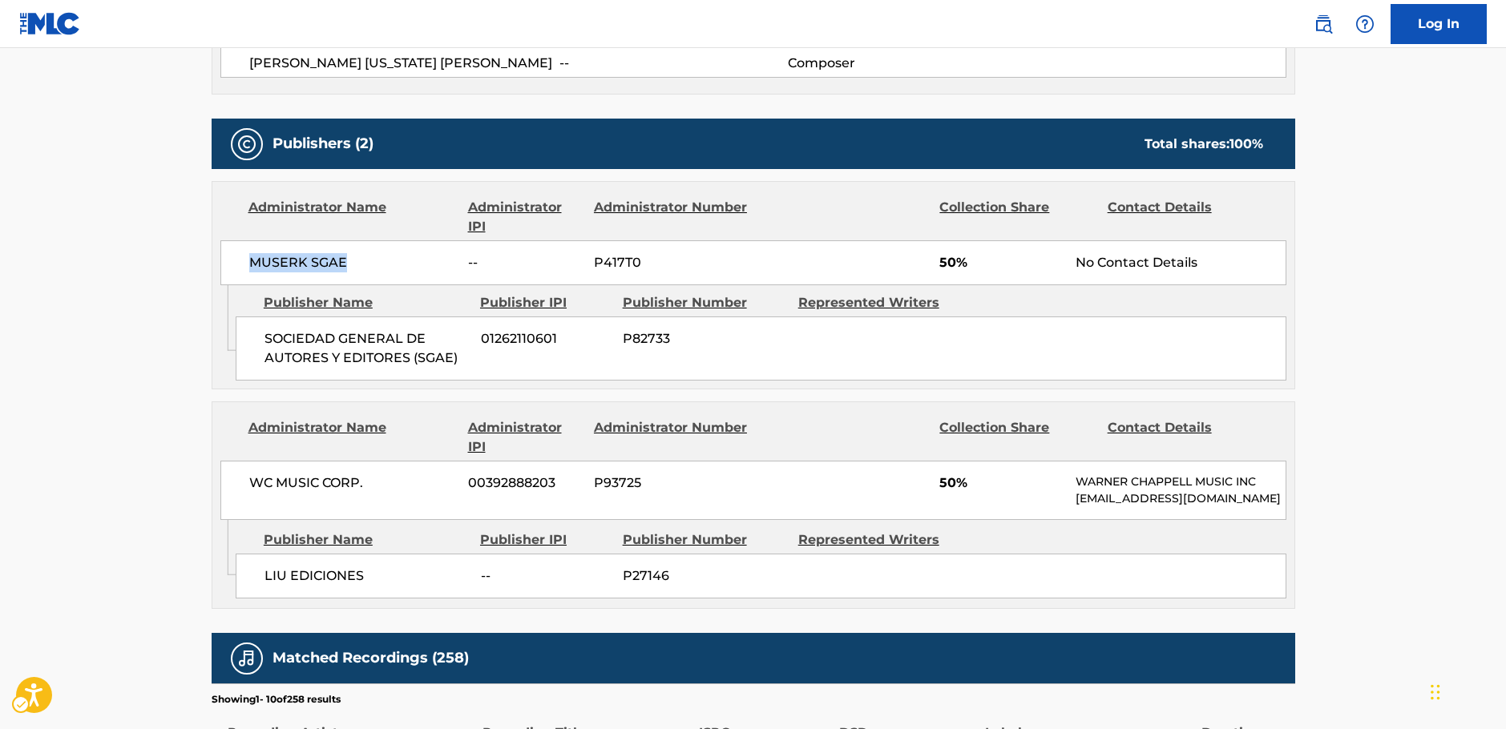
drag, startPoint x: 386, startPoint y: 251, endPoint x: 6, endPoint y: 304, distance: 383.6
click at [240, 256] on div "MUSERK SGAE -- P417T0 50% No Contact Details" at bounding box center [753, 262] width 1066 height 45
drag, startPoint x: 464, startPoint y: 360, endPoint x: 247, endPoint y: 332, distance: 219.0
click at [252, 332] on div "SOCIEDAD GENERAL DE AUTORES Y EDITORES (SGAE) 01262110601 P82733" at bounding box center [761, 349] width 1051 height 64
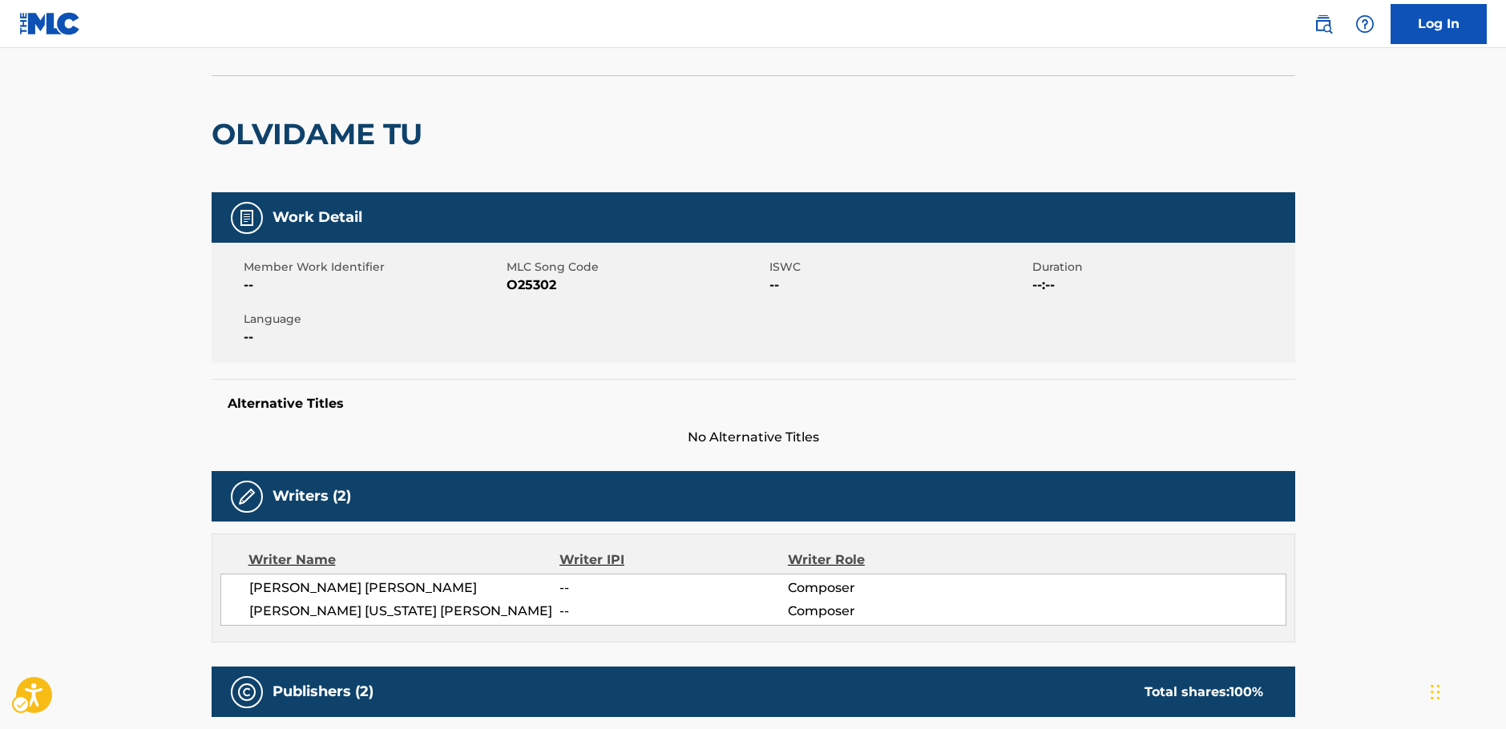
scroll to position [0, 0]
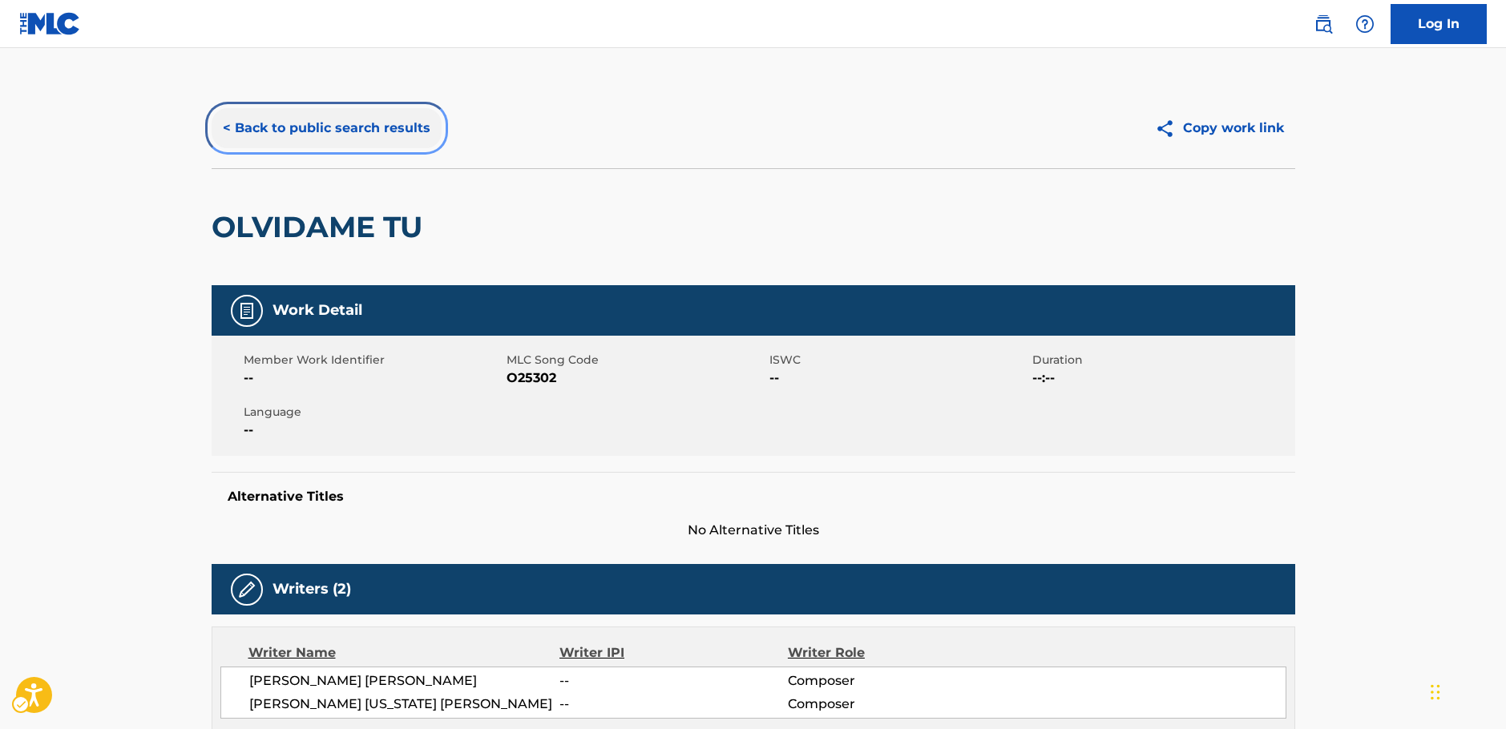
drag, startPoint x: 398, startPoint y: 128, endPoint x: 487, endPoint y: 224, distance: 130.5
click at [398, 128] on button "< Back to public search results" at bounding box center [327, 128] width 230 height 40
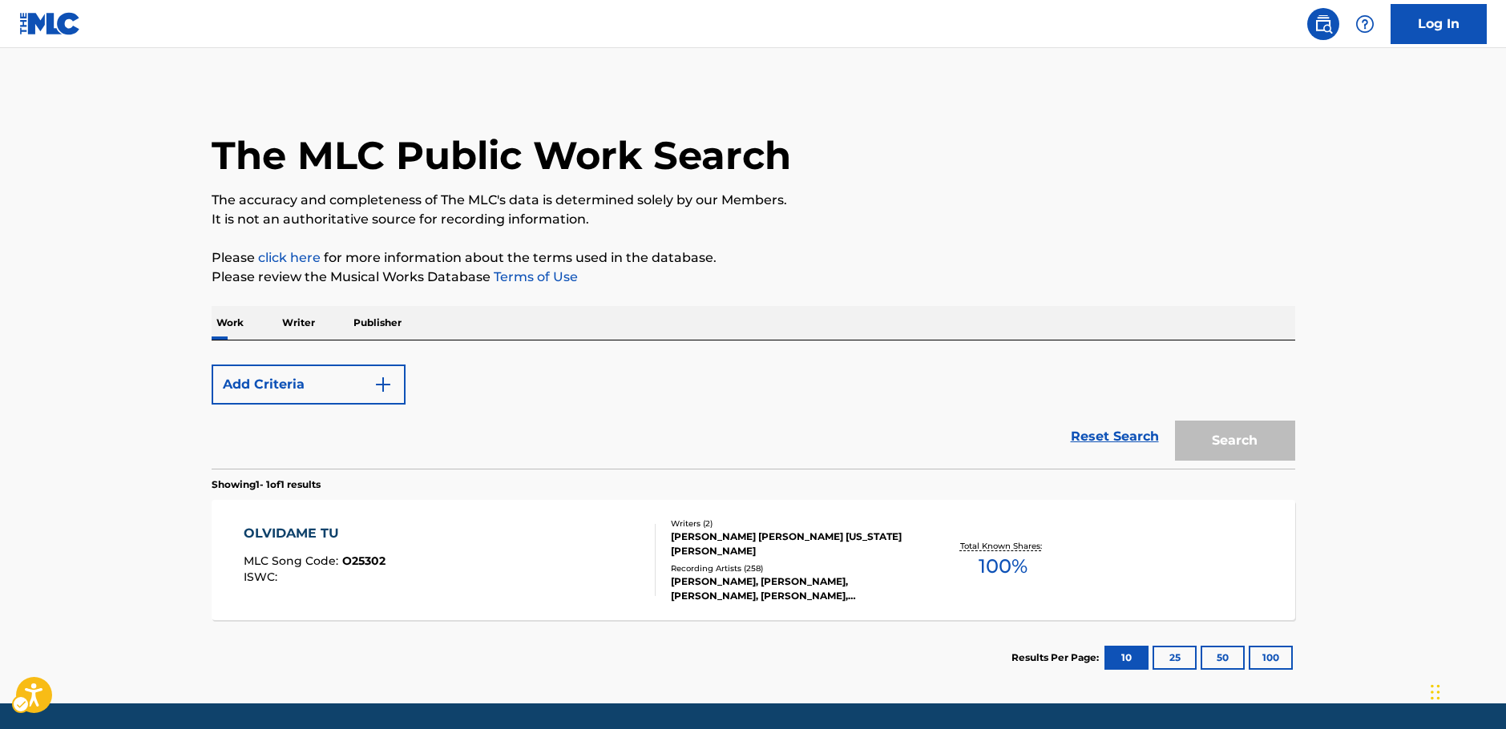
scroll to position [51, 0]
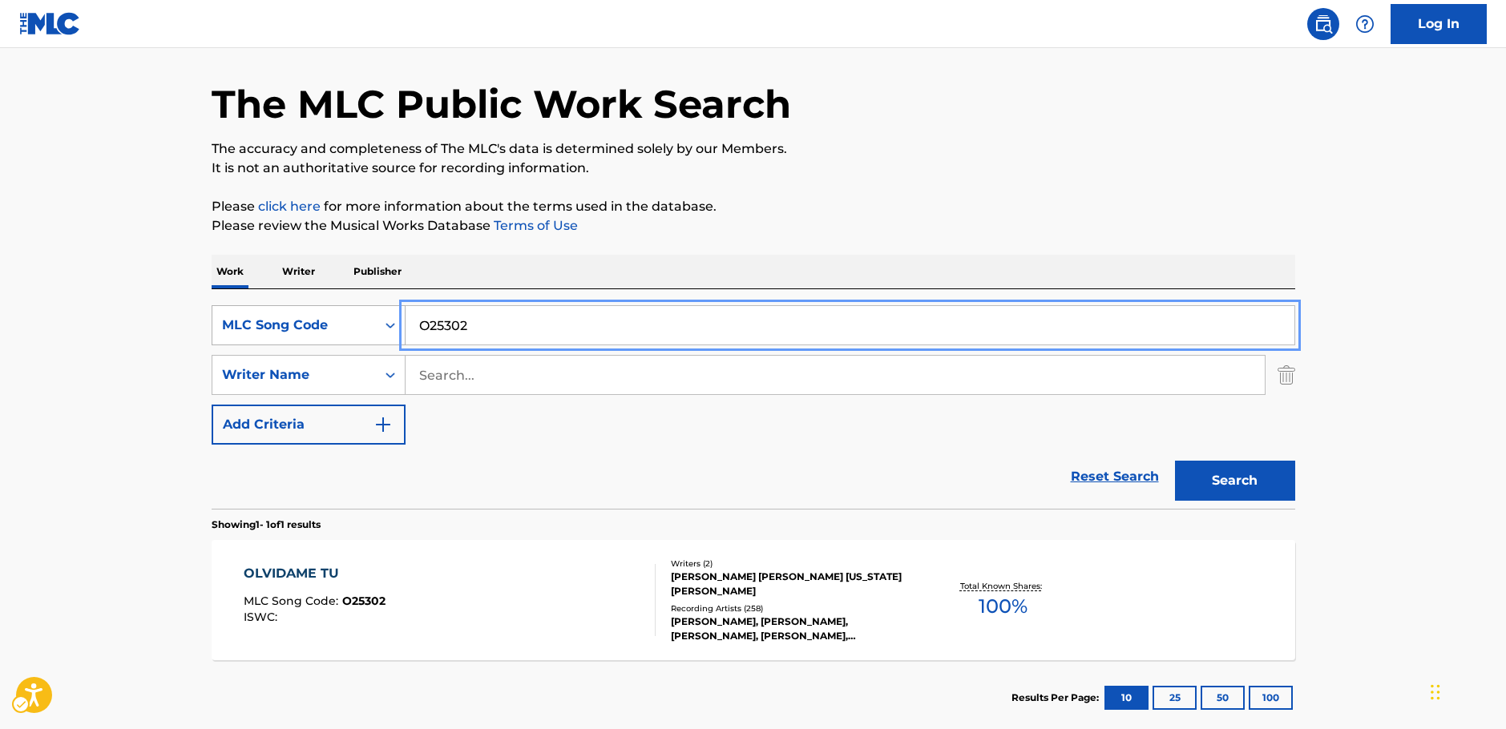
drag, startPoint x: 391, startPoint y: 333, endPoint x: 339, endPoint y: 317, distance: 54.3
click at [339, 325] on div "SearchWithCriteriadaafa444-92d1-49dc-8b36-3c419fb3080a MLC Song Code O25302" at bounding box center [754, 325] width 1084 height 40
paste input "E80000"
type input "E80000"
click at [1290, 491] on button "Search" at bounding box center [1235, 481] width 120 height 40
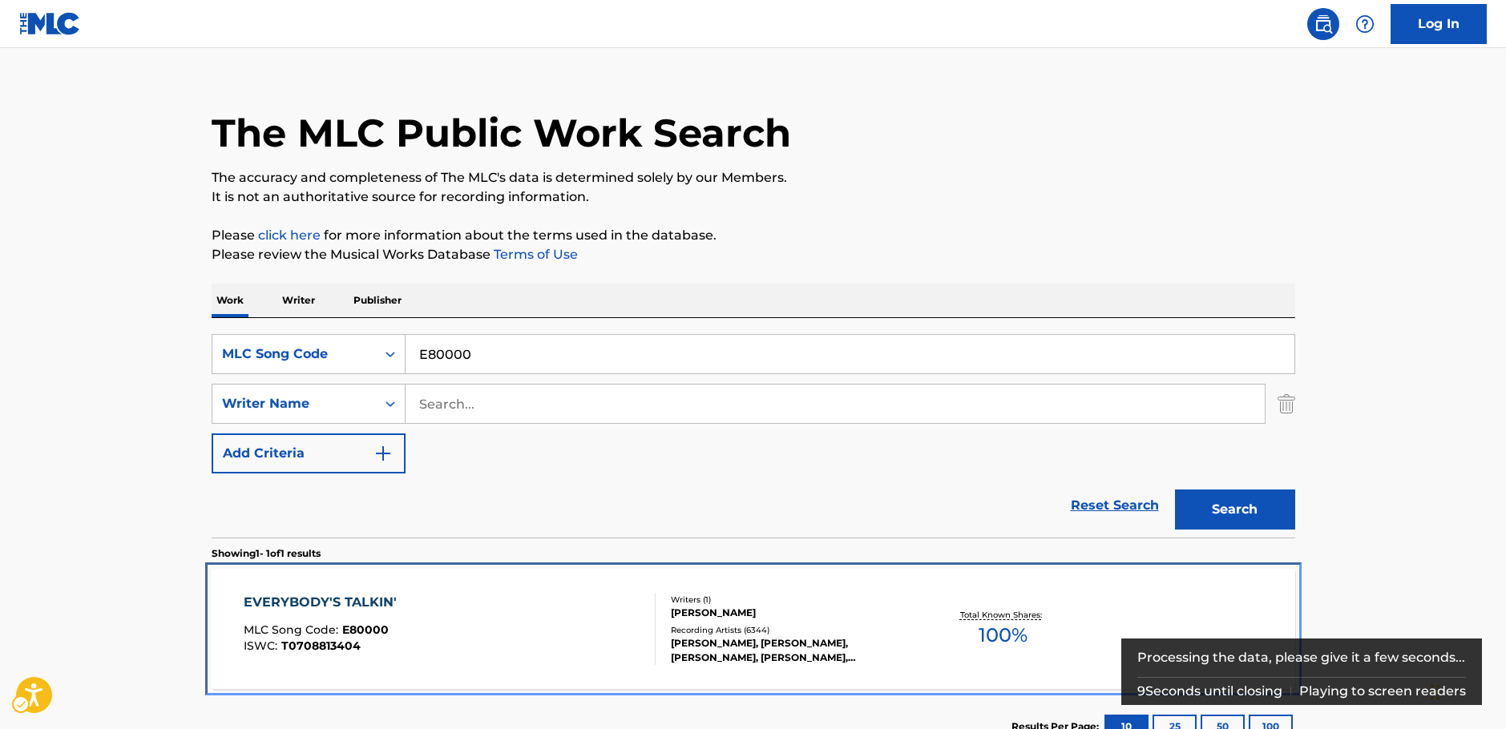
scroll to position [143, 0]
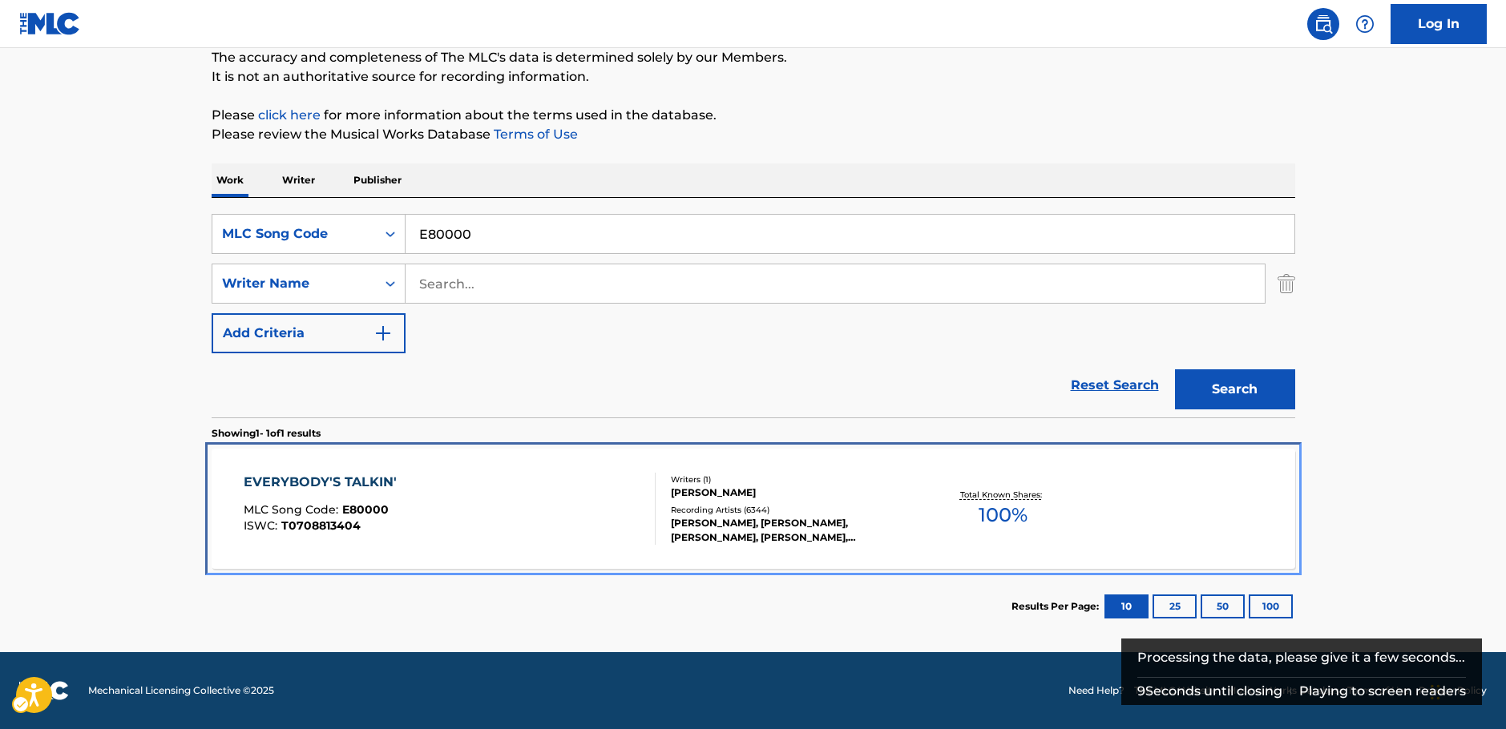
click at [527, 519] on div "EVERYBODY'S TALKIN' MLC Song Code : E80000 ISWC : T0708813404" at bounding box center [450, 509] width 412 height 72
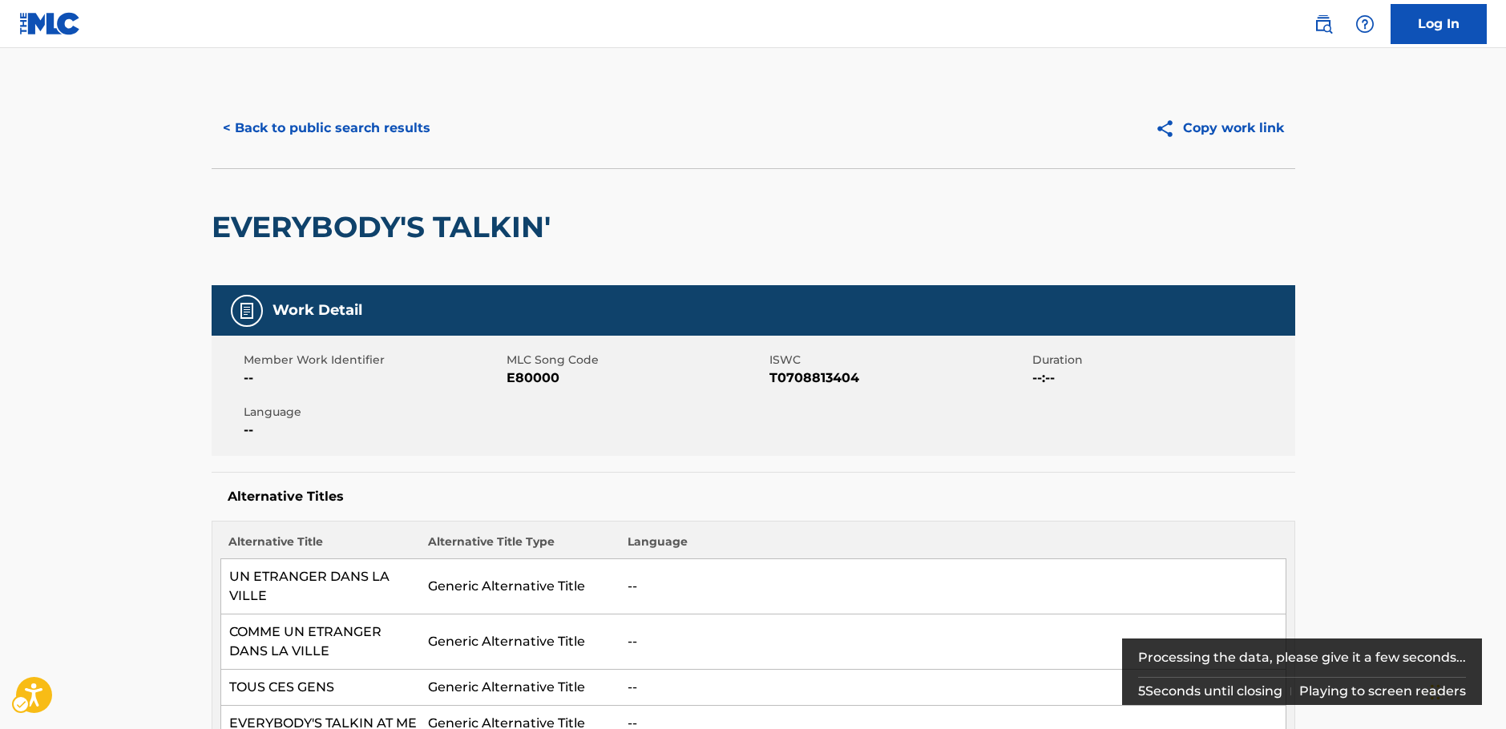
click at [787, 378] on span "ISWC - T0708813404" at bounding box center [898, 378] width 259 height 19
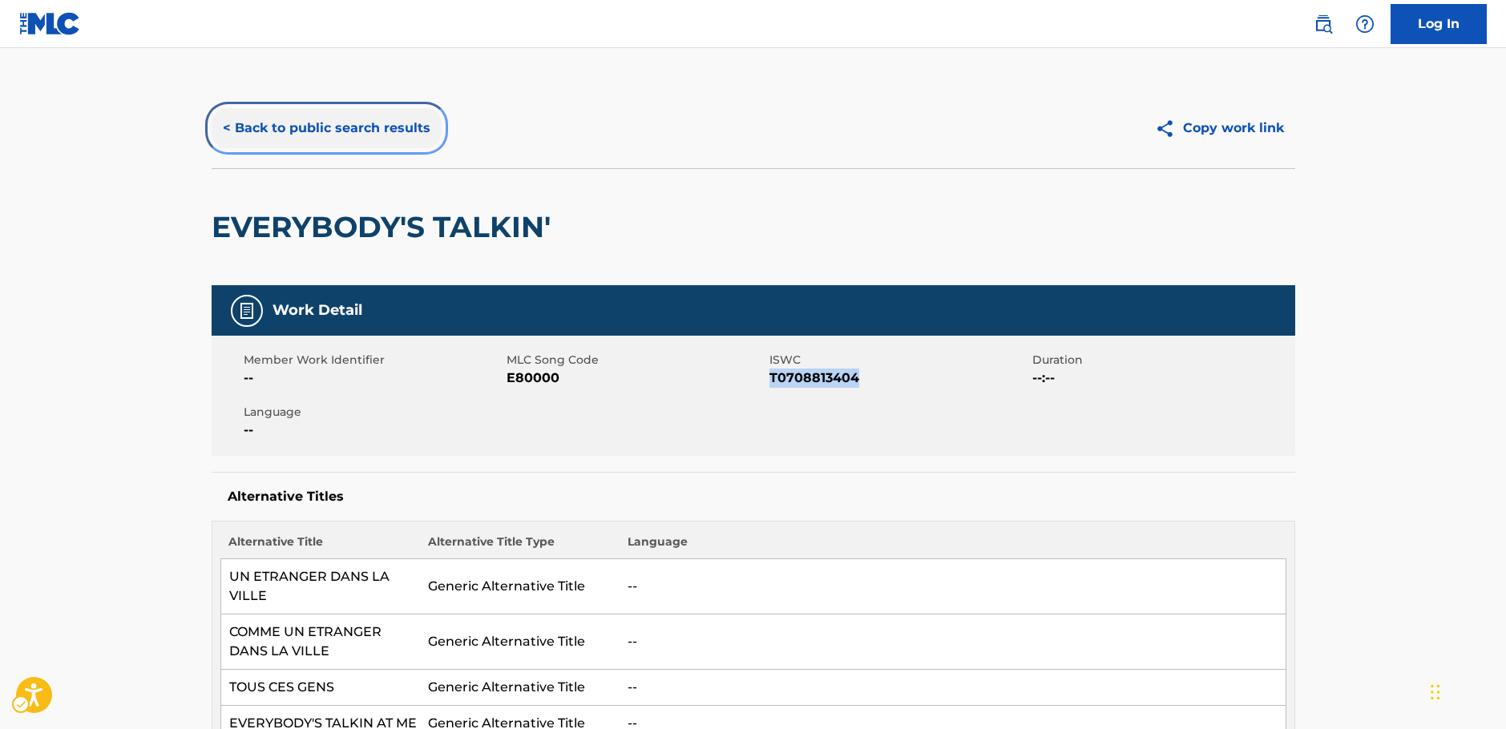
click at [291, 120] on button "< Back to public search results" at bounding box center [327, 128] width 230 height 40
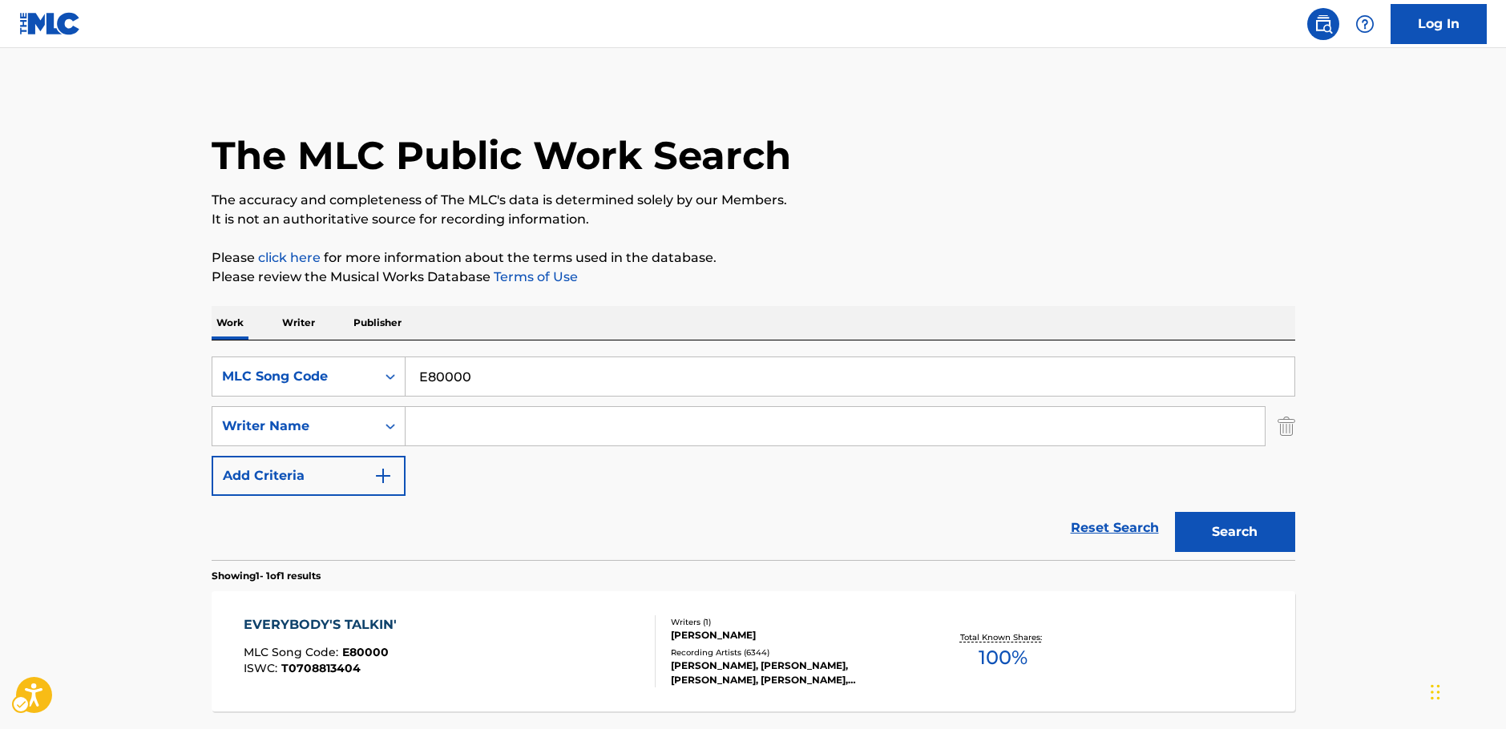
scroll to position [51, 0]
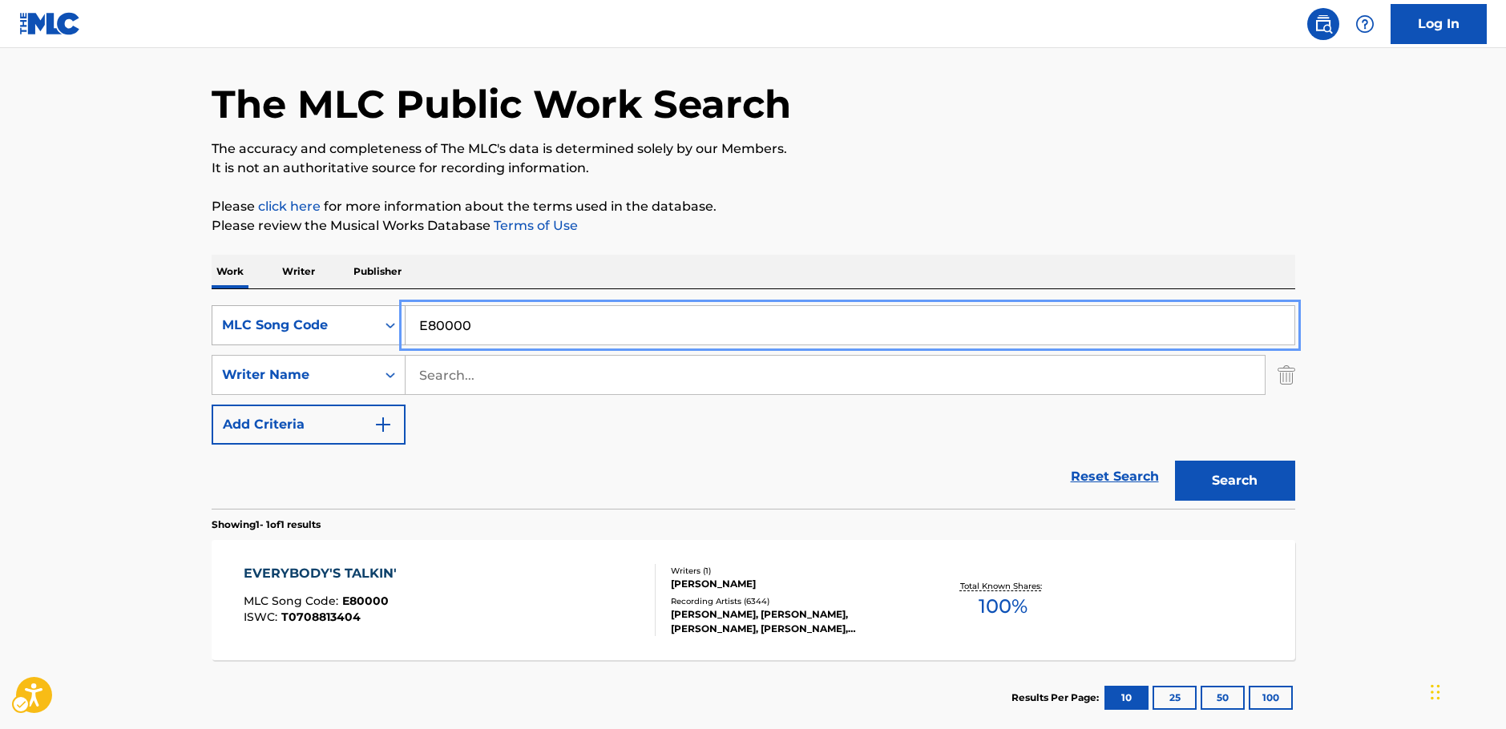
drag, startPoint x: 352, startPoint y: 336, endPoint x: 305, endPoint y: 336, distance: 46.5
click at [305, 336] on div "SearchWithCriteriadaafa444-92d1-49dc-8b36-3c419fb3080a MLC Song Code E80000" at bounding box center [754, 325] width 1084 height 40
paste input "R086"
type input "R08600"
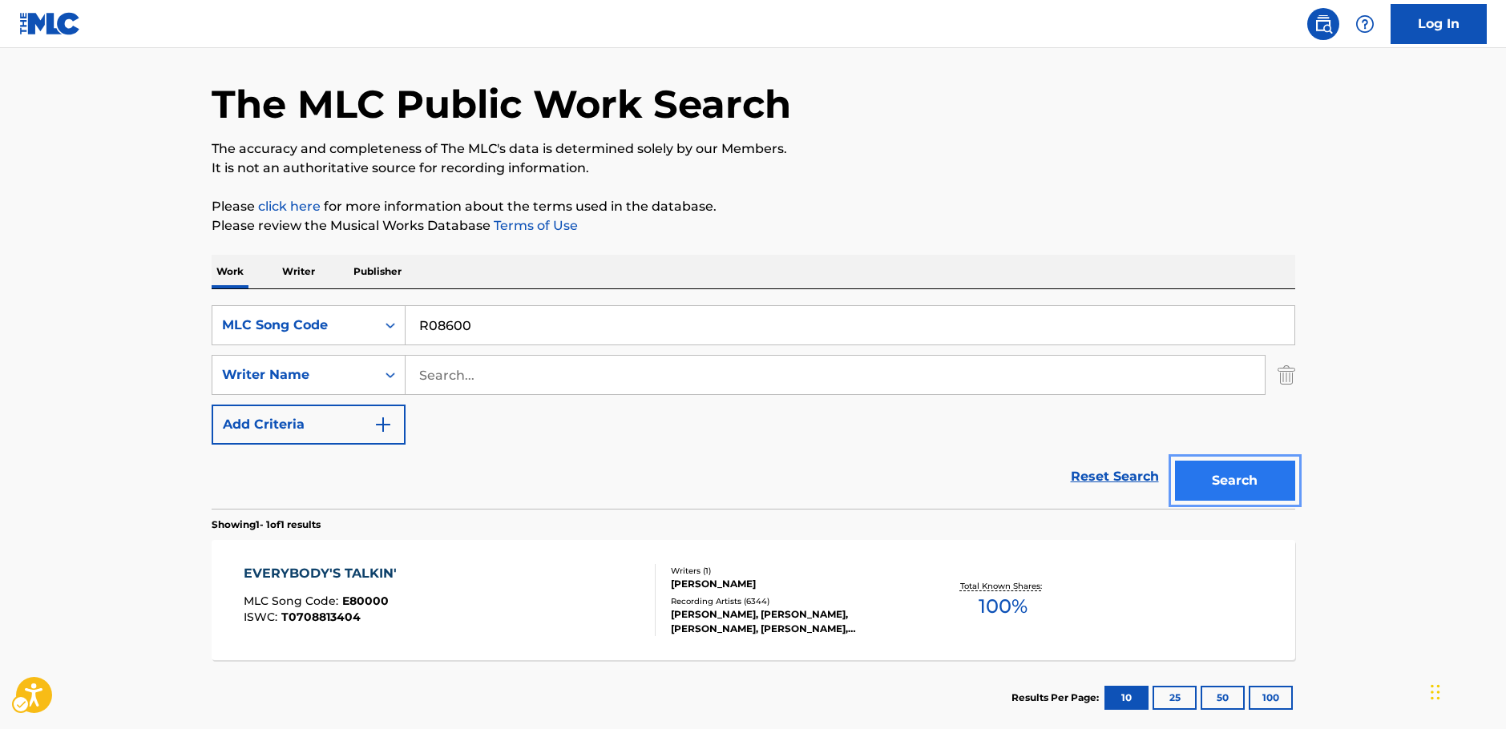
click at [1262, 482] on button "Search" at bounding box center [1235, 481] width 120 height 40
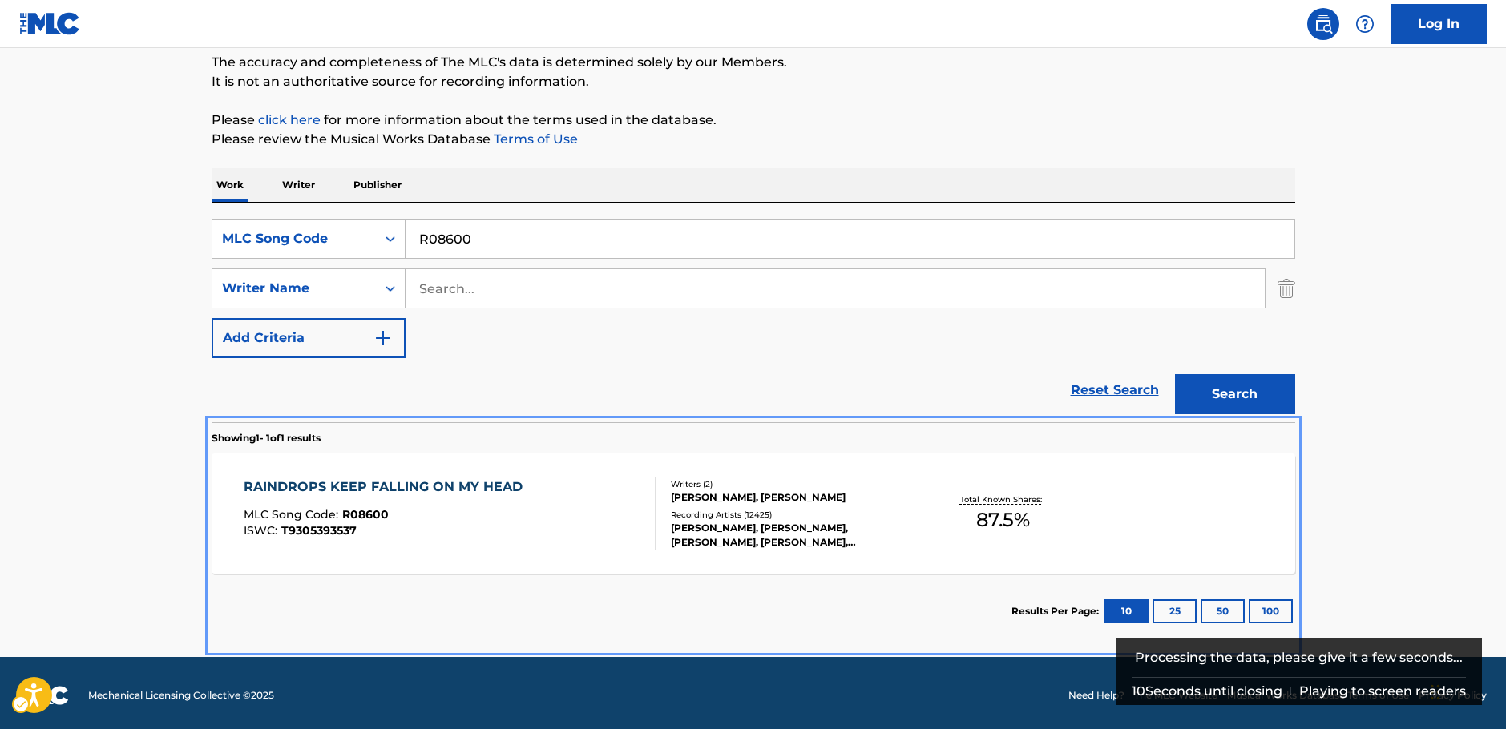
scroll to position [143, 0]
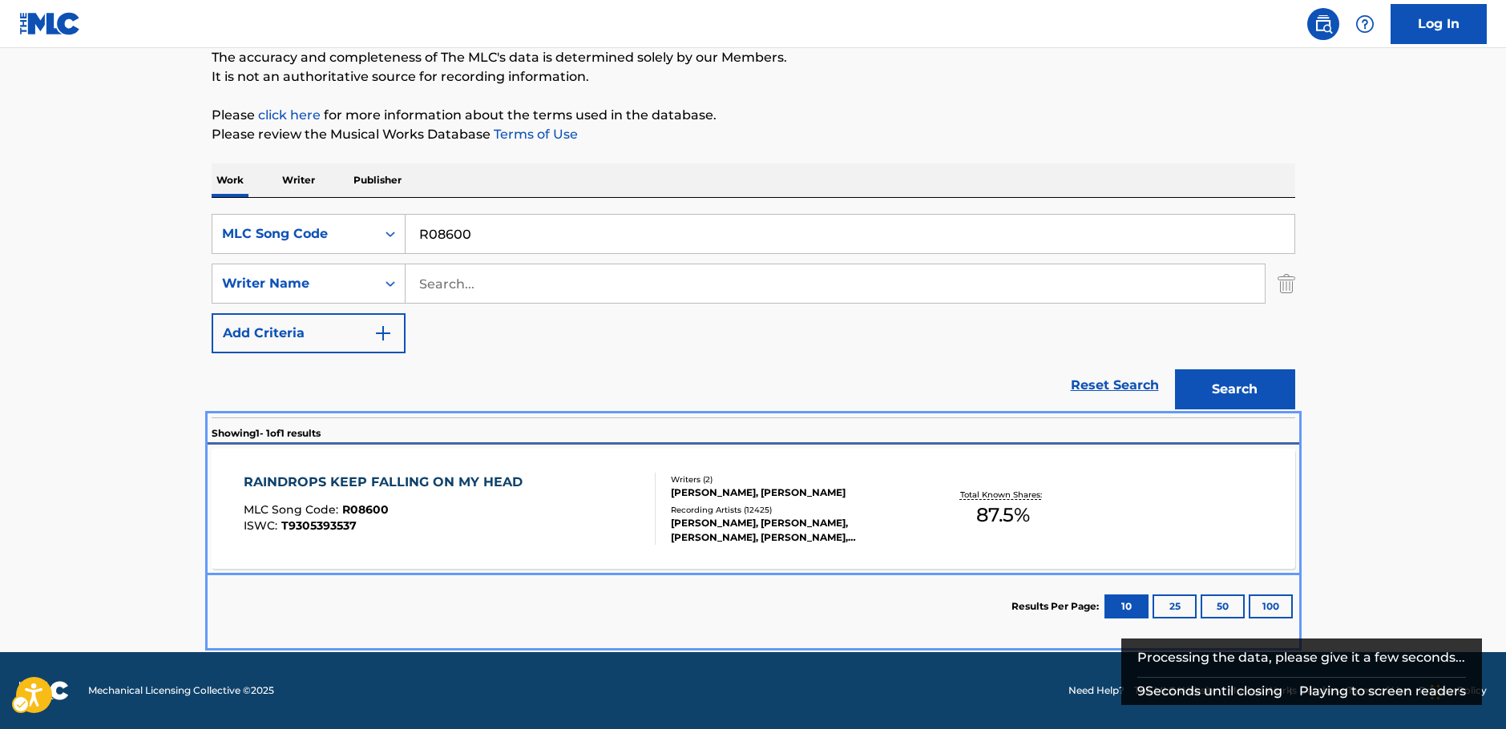
click at [551, 512] on div "RAINDROPS KEEP FALLING ON MY HEAD MLC Song Code : R08600 ISWC : T9305393537" at bounding box center [450, 509] width 412 height 72
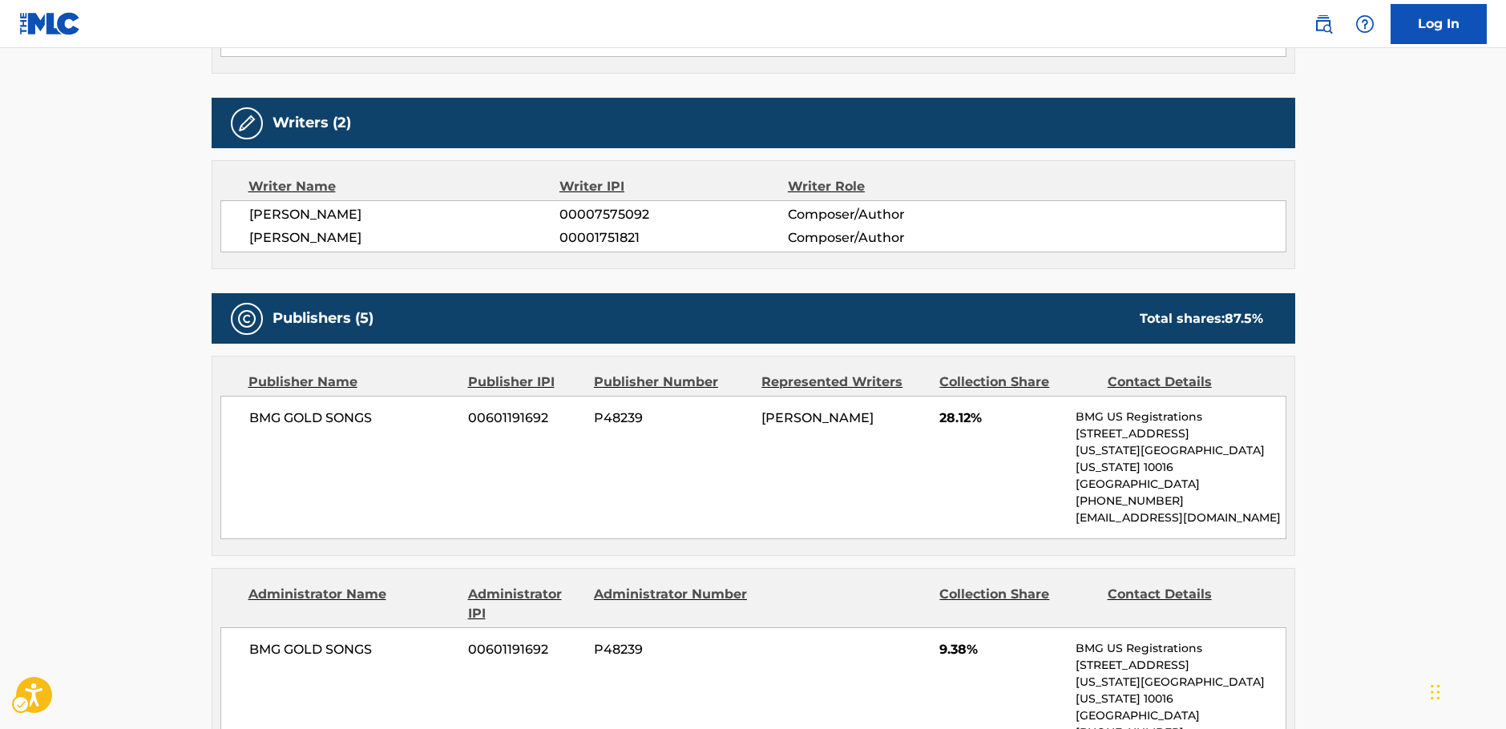
scroll to position [2004, 0]
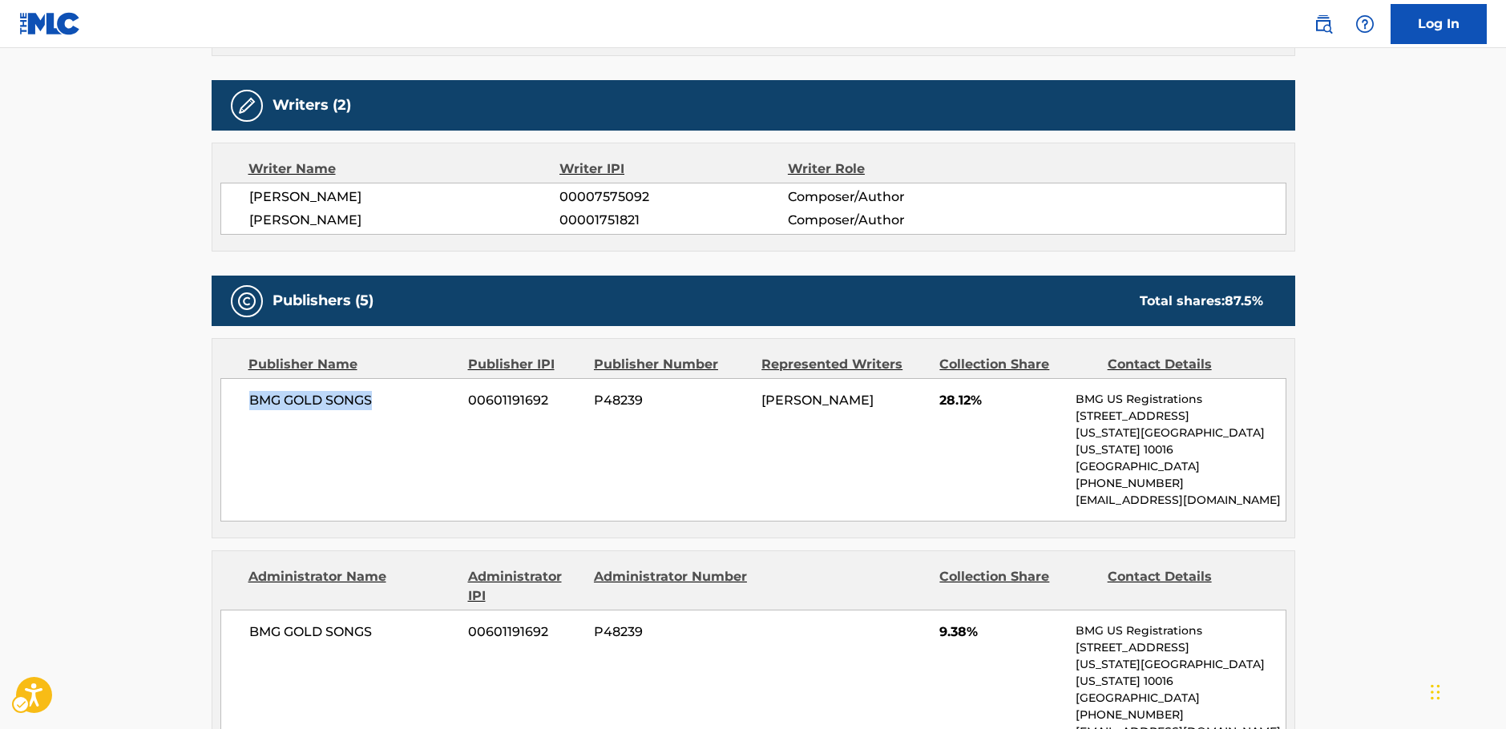
drag, startPoint x: 393, startPoint y: 354, endPoint x: 245, endPoint y: 360, distance: 147.6
click at [245, 378] on div "BMG GOLD SONGS 00601191692 P48239 HAL DAVID 28.12% BMG US Registrations 1 Park …" at bounding box center [753, 449] width 1066 height 143
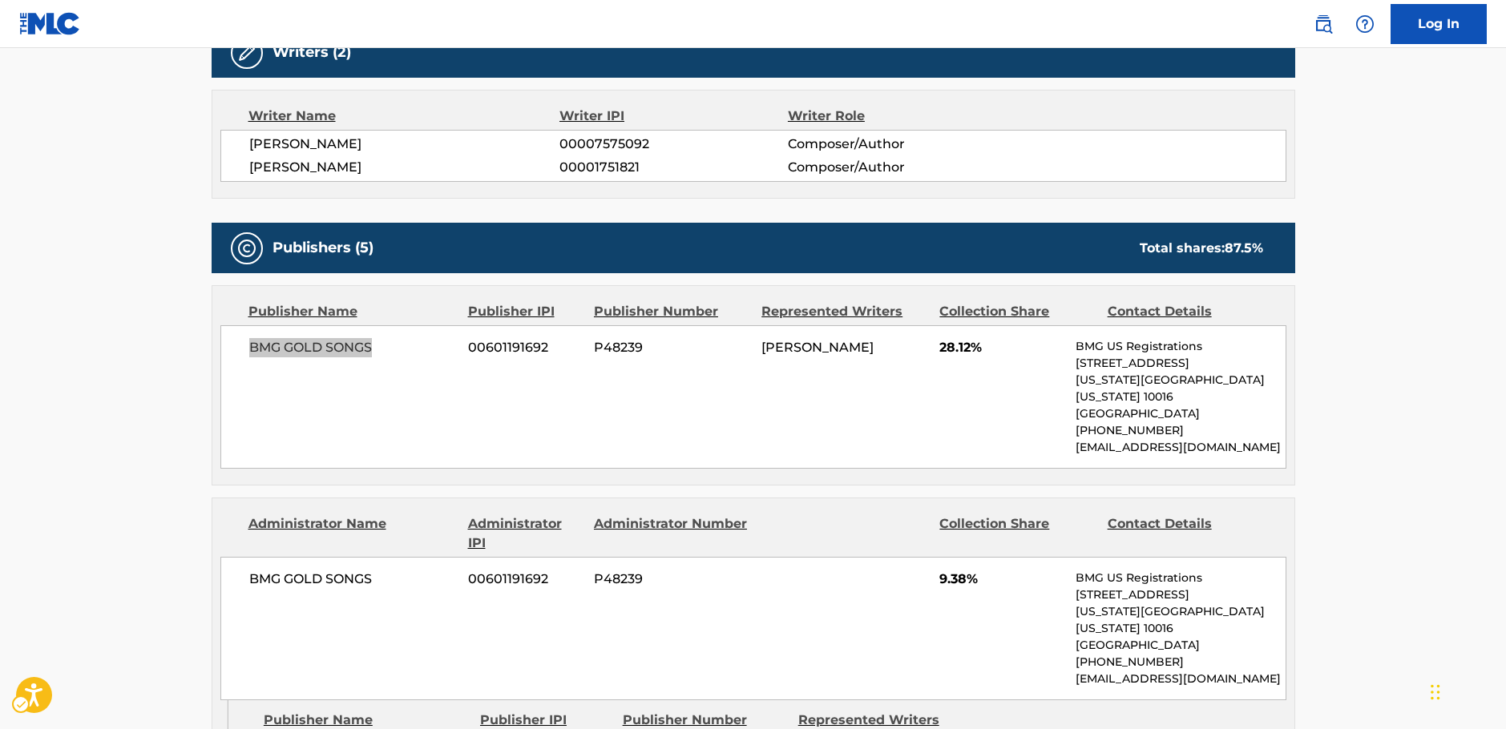
scroll to position [2164, 0]
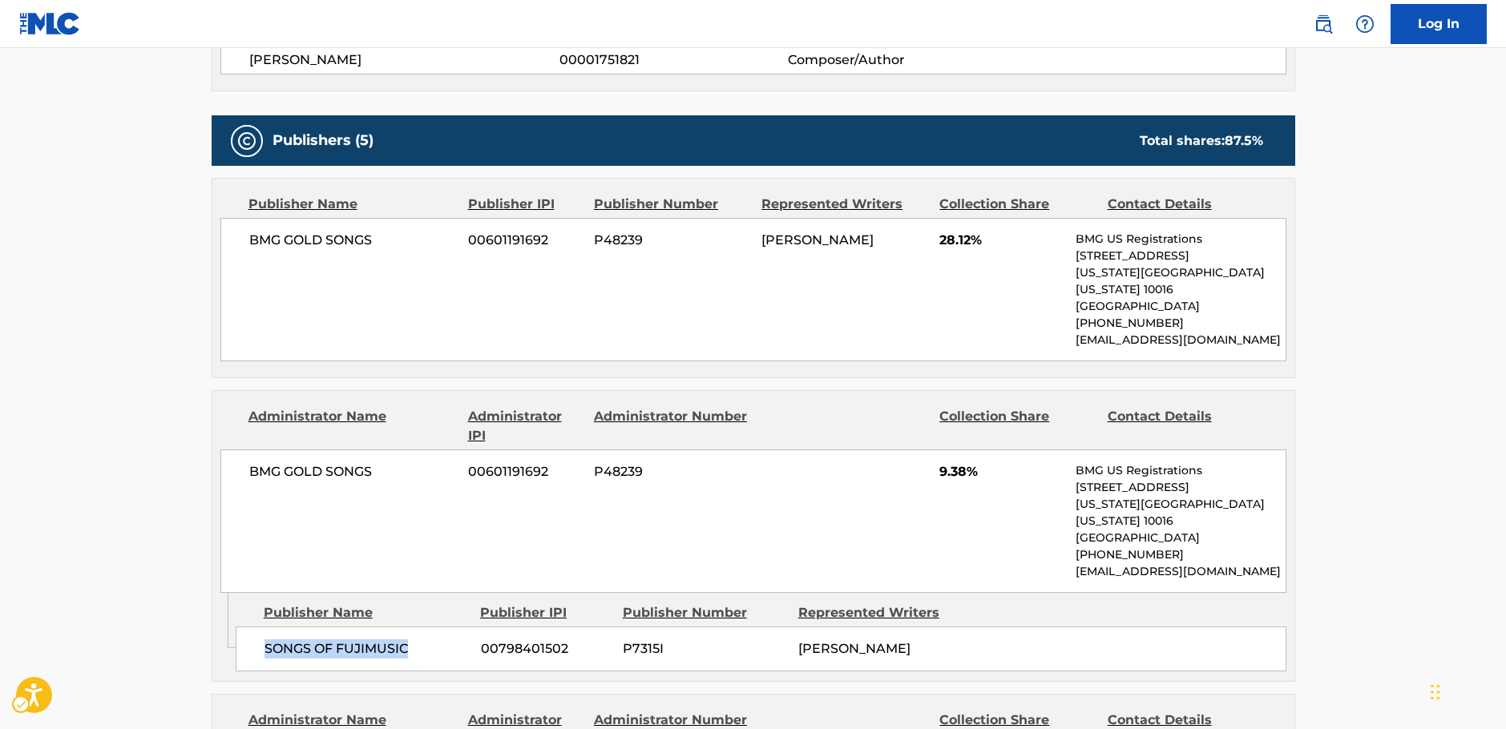
click at [256, 627] on div "SONGS OF FUJIMUSIC 00798401502 P7315I HAL DAVID" at bounding box center [761, 649] width 1051 height 45
drag, startPoint x: 388, startPoint y: 393, endPoint x: 240, endPoint y: 403, distance: 147.8
click at [240, 450] on div "BMG GOLD SONGS 00601191692 P48239 9.38% BMG US Registrations 1 Park Ave, New Yo…" at bounding box center [753, 521] width 1066 height 143
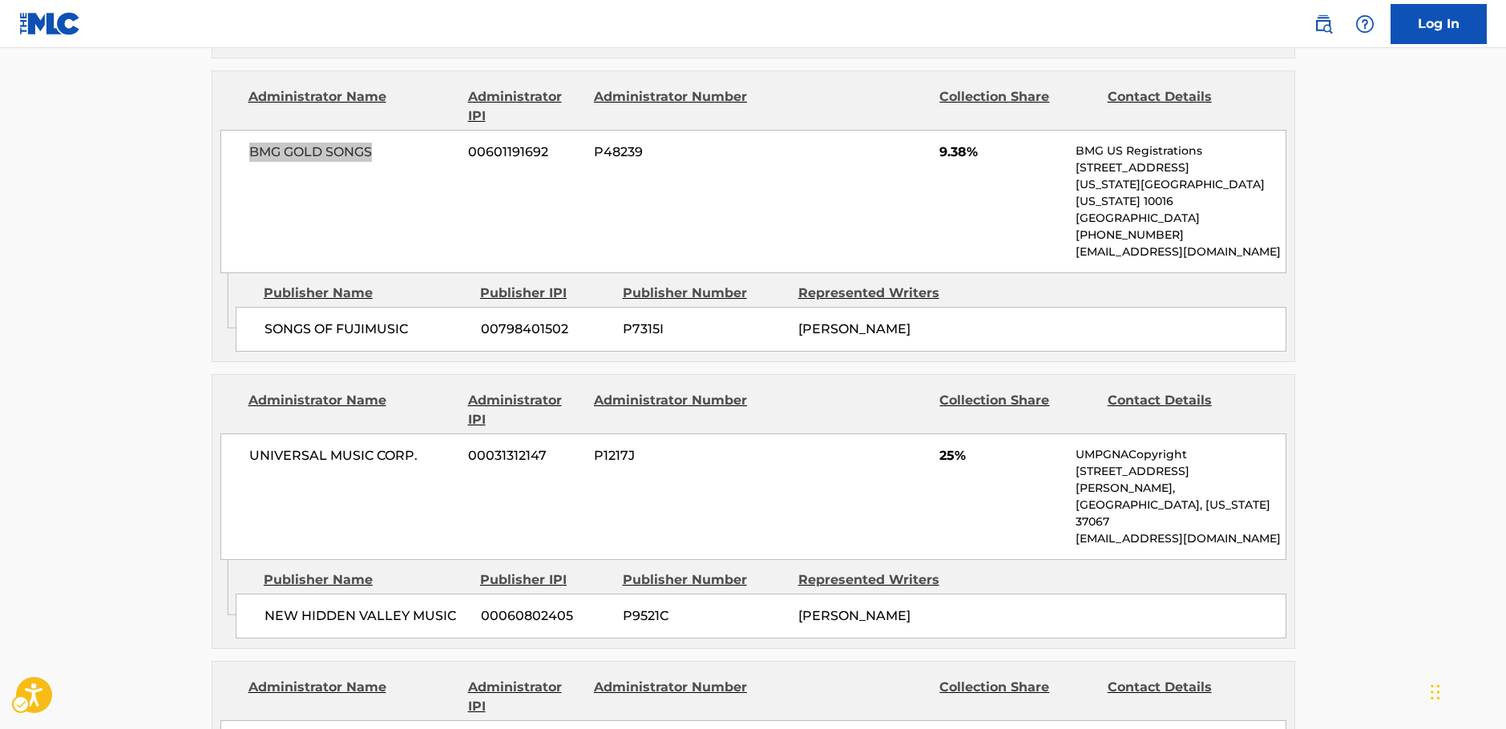
scroll to position [2485, 0]
drag, startPoint x: 469, startPoint y: 491, endPoint x: 260, endPoint y: 492, distance: 208.4
click at [260, 593] on div "NEW HIDDEN VALLEY MUSIC 00060802405 P9521C BURT F BACHARACH" at bounding box center [761, 615] width 1051 height 45
drag, startPoint x: 383, startPoint y: 357, endPoint x: 196, endPoint y: 365, distance: 187.0
click at [235, 433] on div "UNIVERSAL MUSIC CORP. 00031312147 P1217J 25% UMPGNACopyright 1550 W. McEwen Dri…" at bounding box center [753, 496] width 1066 height 127
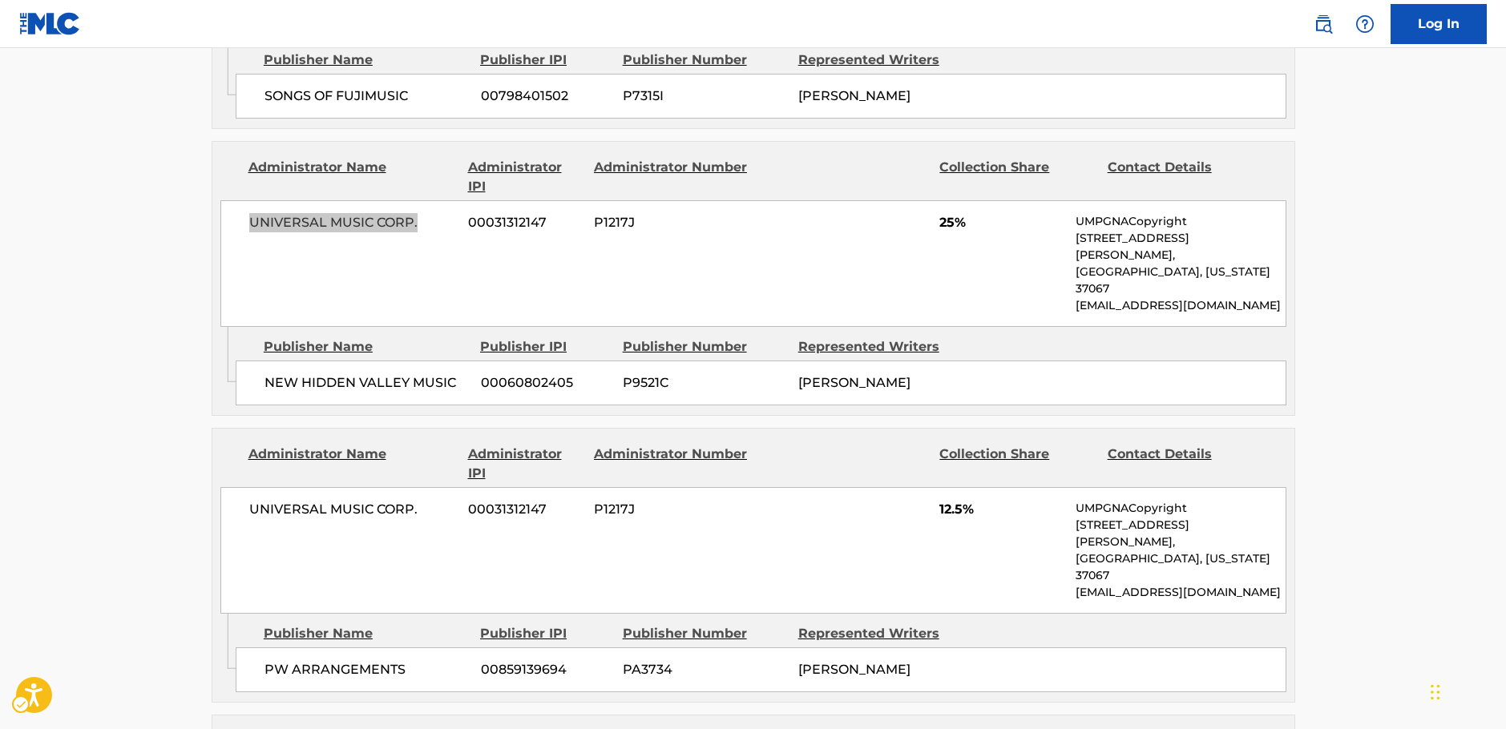
scroll to position [2725, 0]
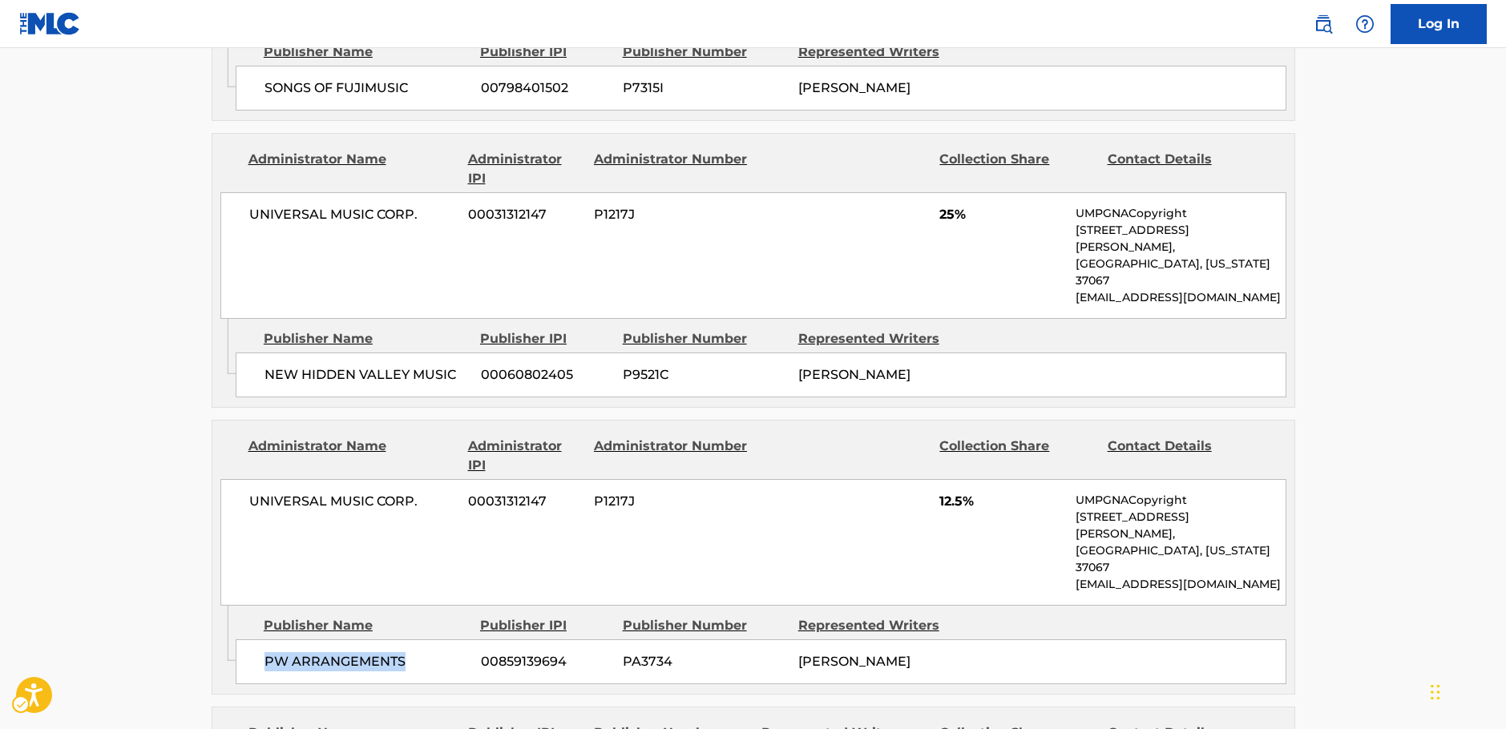
drag, startPoint x: 410, startPoint y: 504, endPoint x: 248, endPoint y: 508, distance: 161.1
click at [248, 640] on div "PW ARRANGEMENTS 00859139694 PA3734 BURT F BACHARACH" at bounding box center [761, 662] width 1051 height 45
drag, startPoint x: 417, startPoint y: 385, endPoint x: 200, endPoint y: 394, distance: 217.4
click at [233, 479] on div "UNIVERSAL MUSIC CORP. 00031312147 P1217J 12.5% UMPGNACopyright 1550 W. McEwen D…" at bounding box center [753, 542] width 1066 height 127
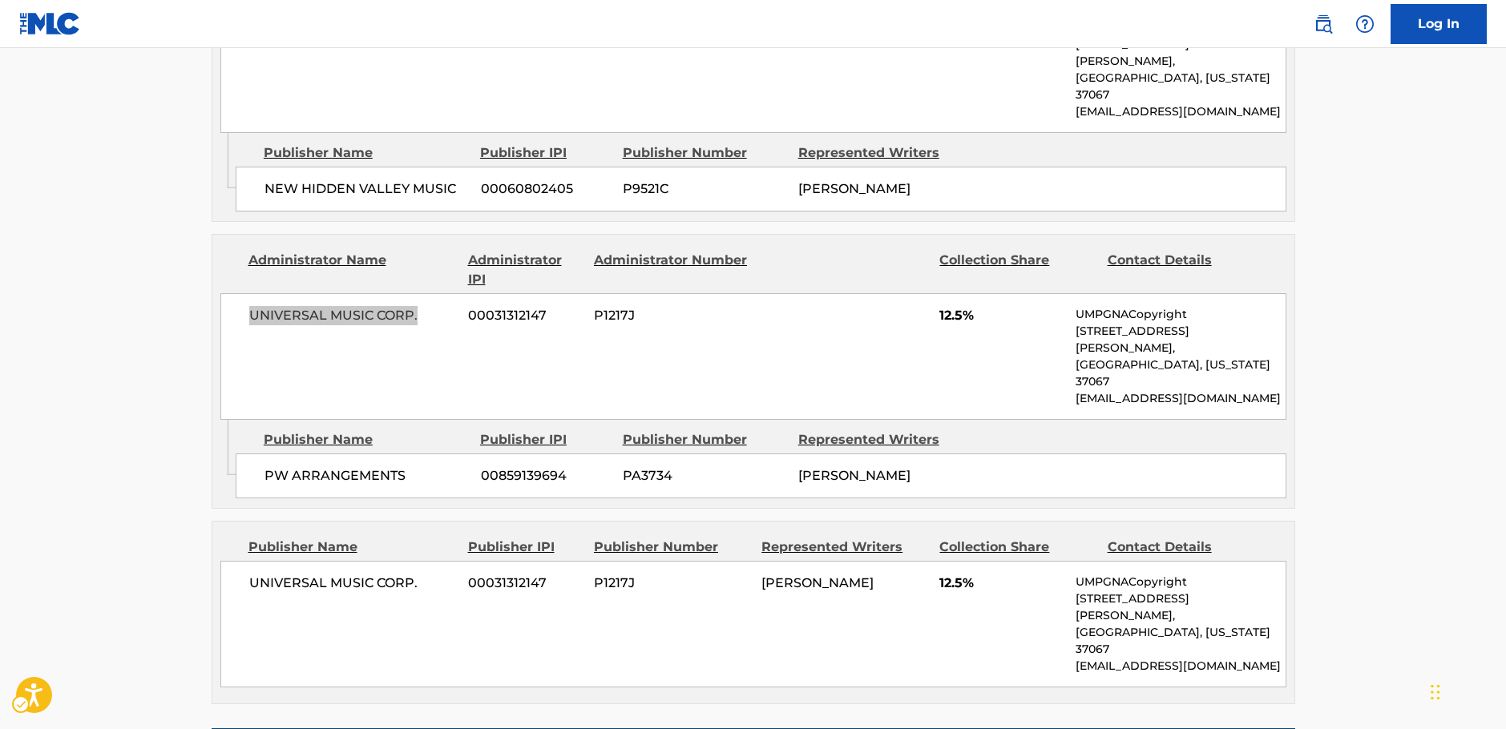
scroll to position [2966, 0]
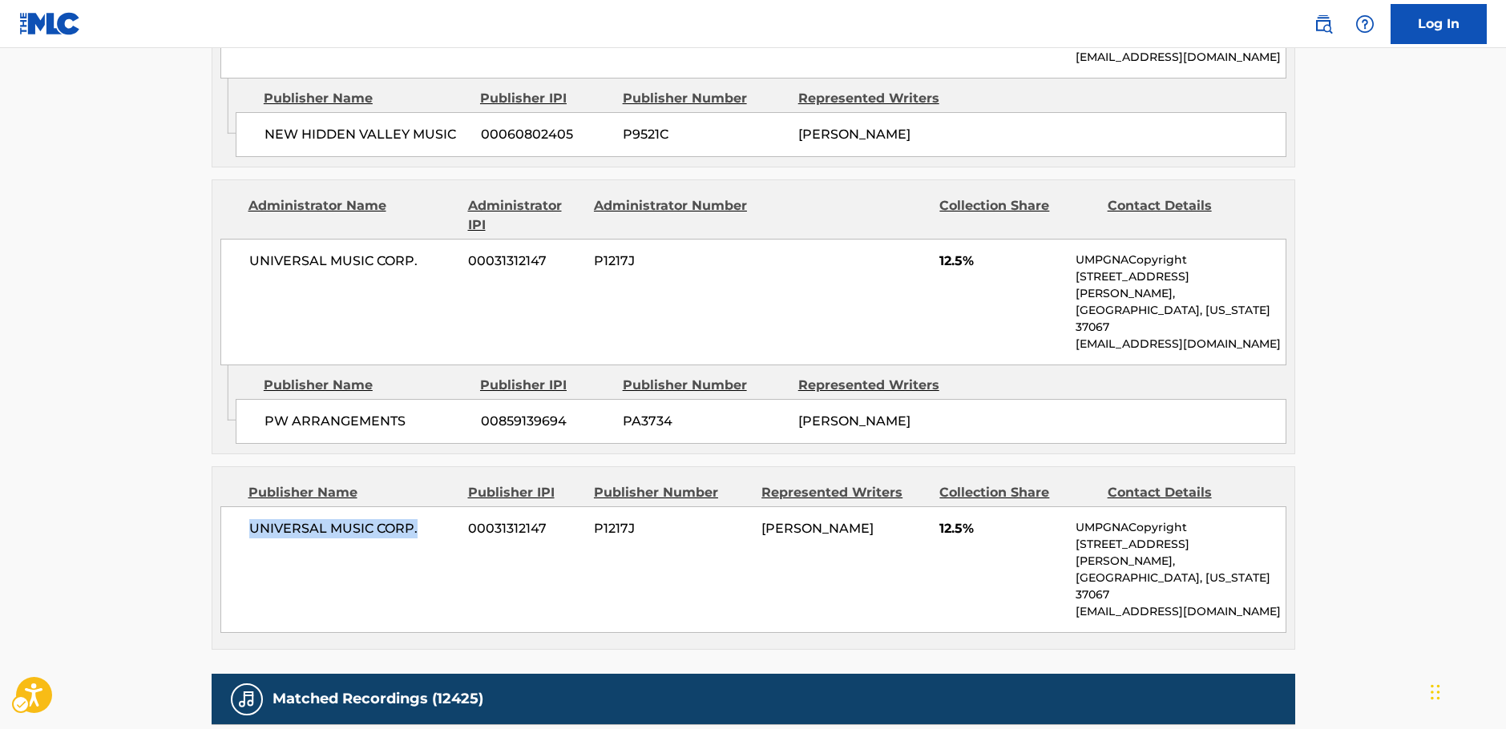
drag, startPoint x: 431, startPoint y: 376, endPoint x: 1, endPoint y: 405, distance: 431.4
click at [223, 507] on div "UNIVERSAL MUSIC CORP. 00031312147 P1217J BURT F BACHARACH 12.5% UMPGNACopyright…" at bounding box center [753, 570] width 1066 height 127
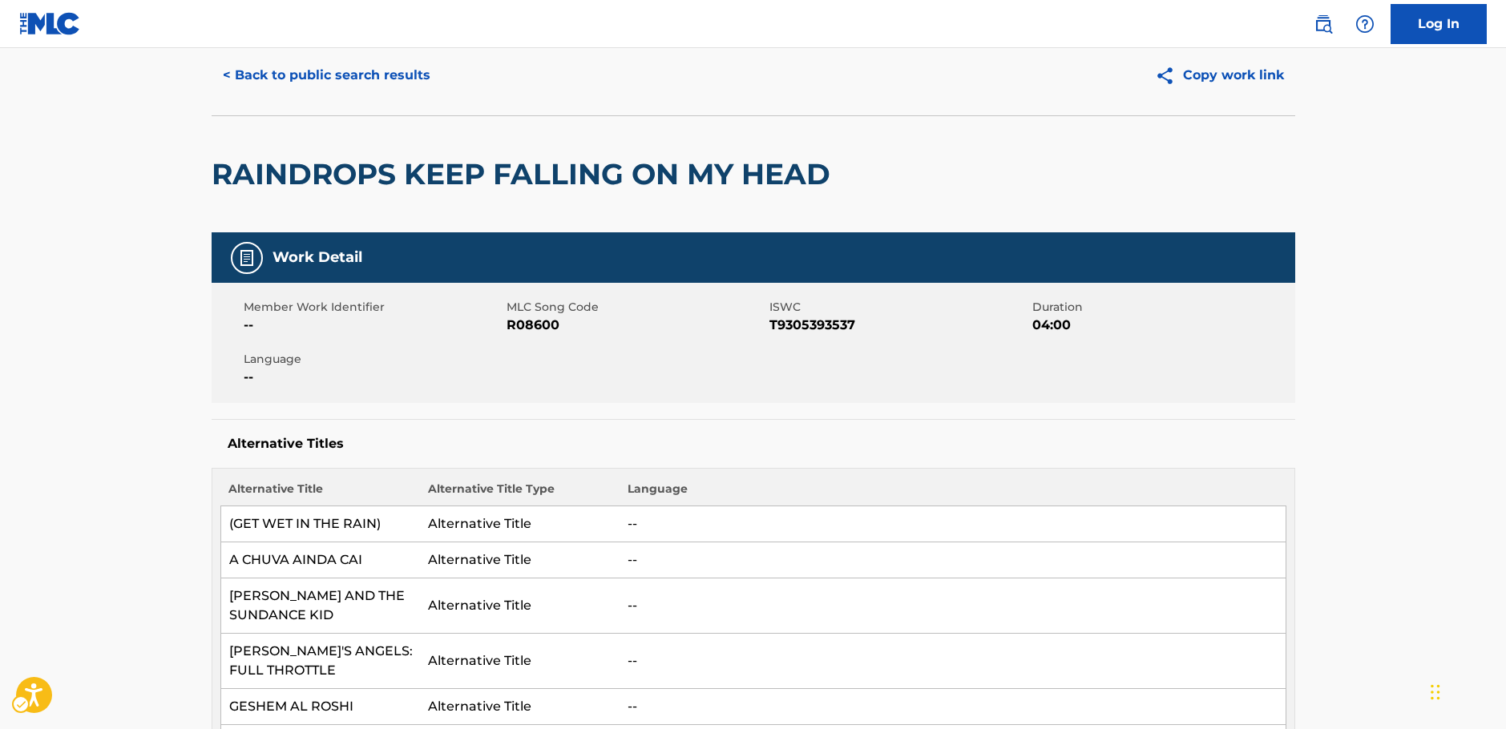
scroll to position [0, 0]
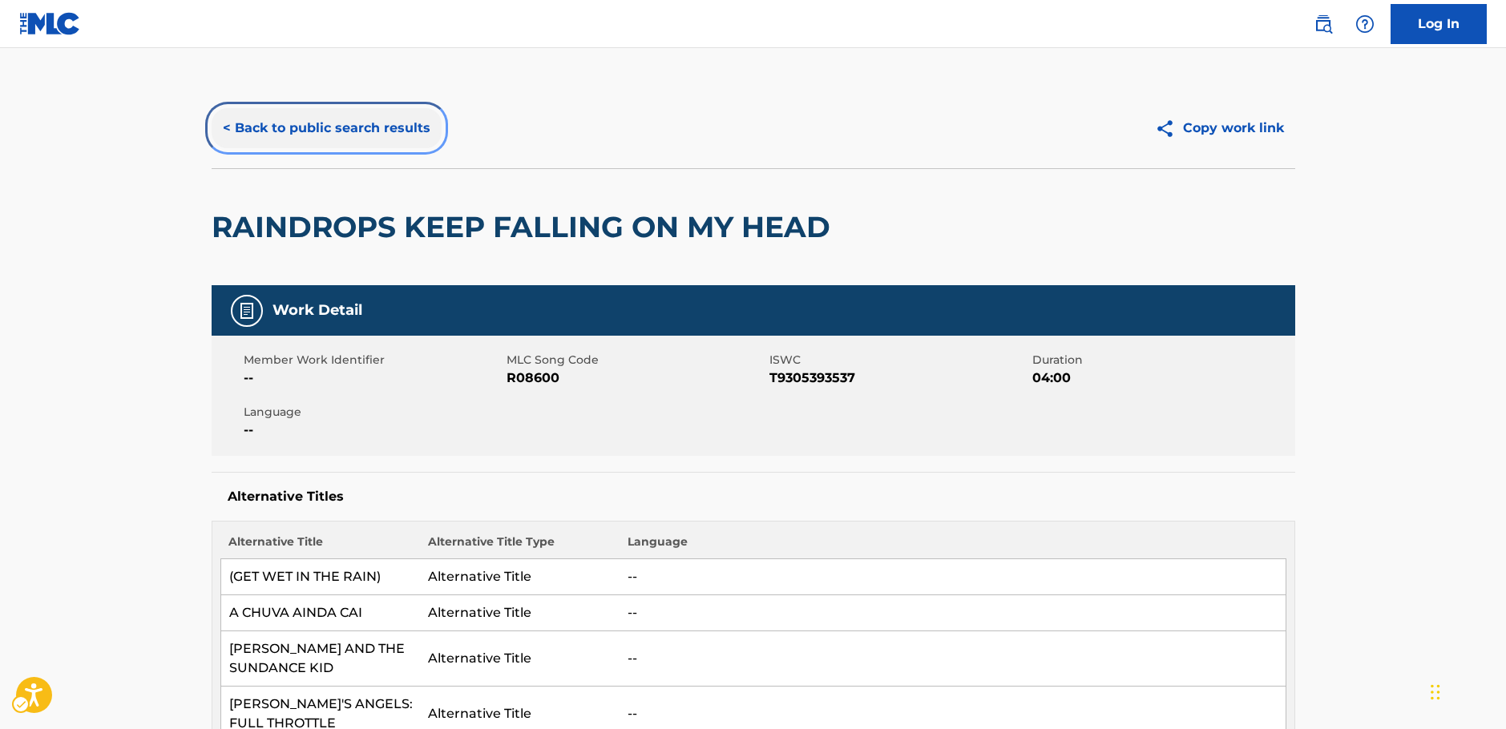
click at [274, 134] on button "< Back to public search results" at bounding box center [327, 128] width 230 height 40
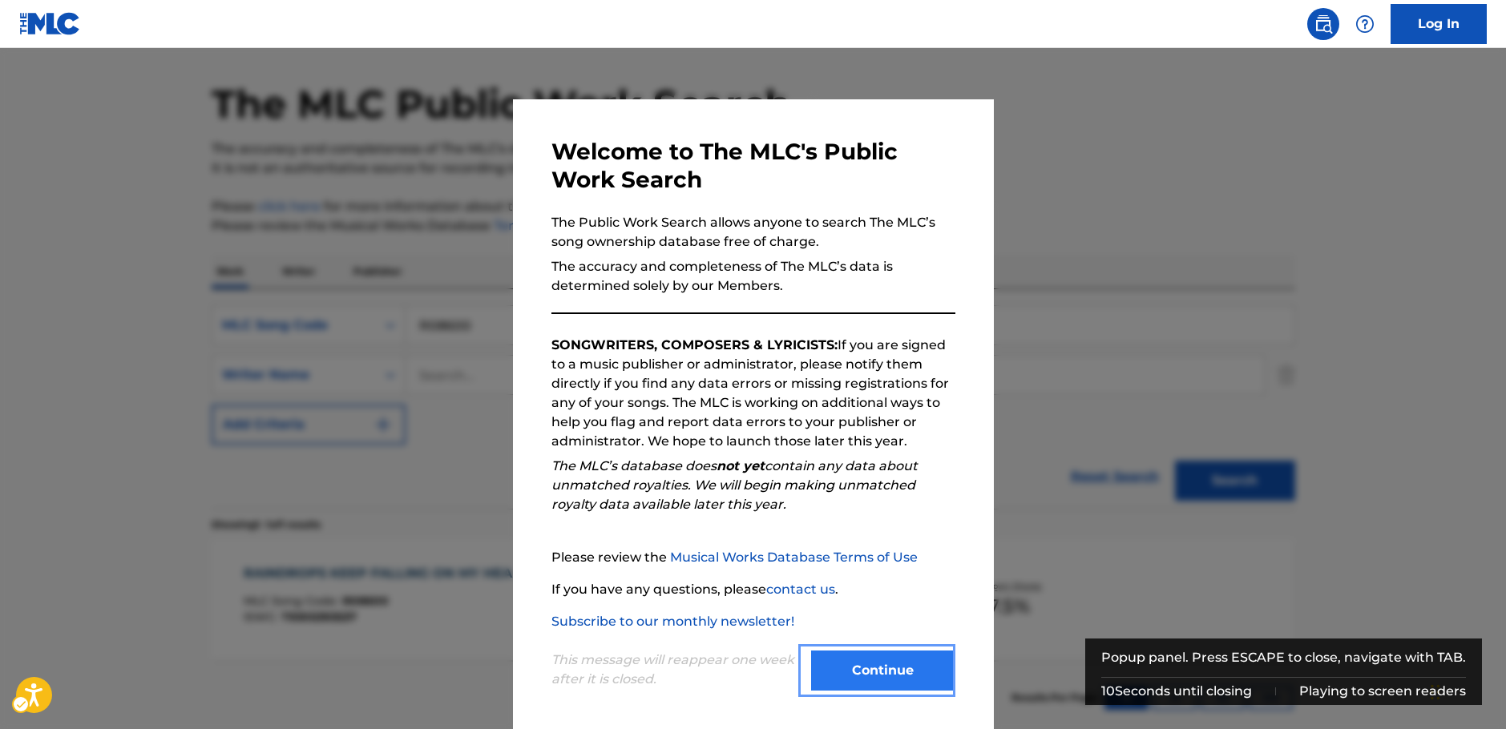
click at [860, 673] on button "Continue" at bounding box center [883, 671] width 144 height 40
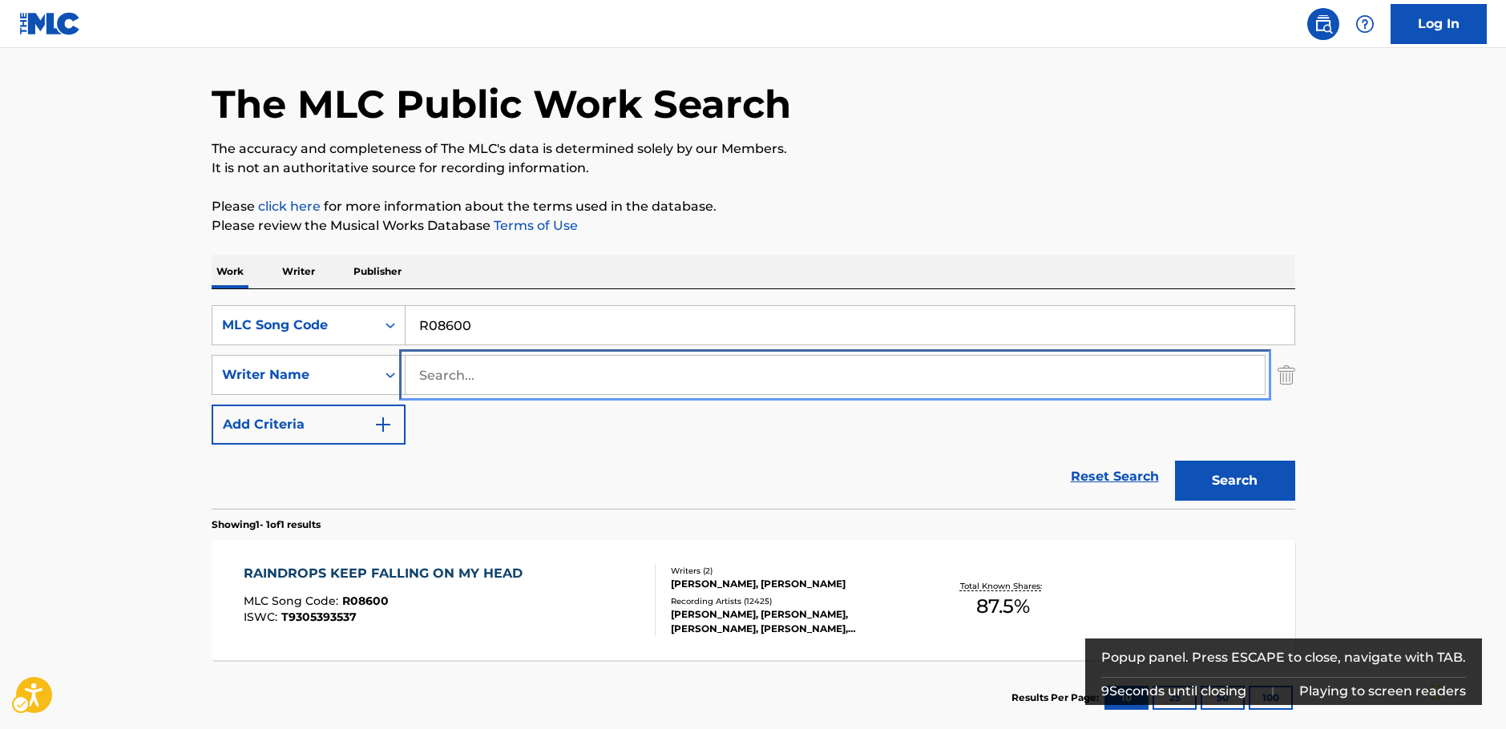
click at [474, 364] on input "Search..." at bounding box center [835, 375] width 859 height 38
click at [452, 373] on input "Search..." at bounding box center [835, 375] width 859 height 38
paste input "Sullivan"
type input "Sullivan"
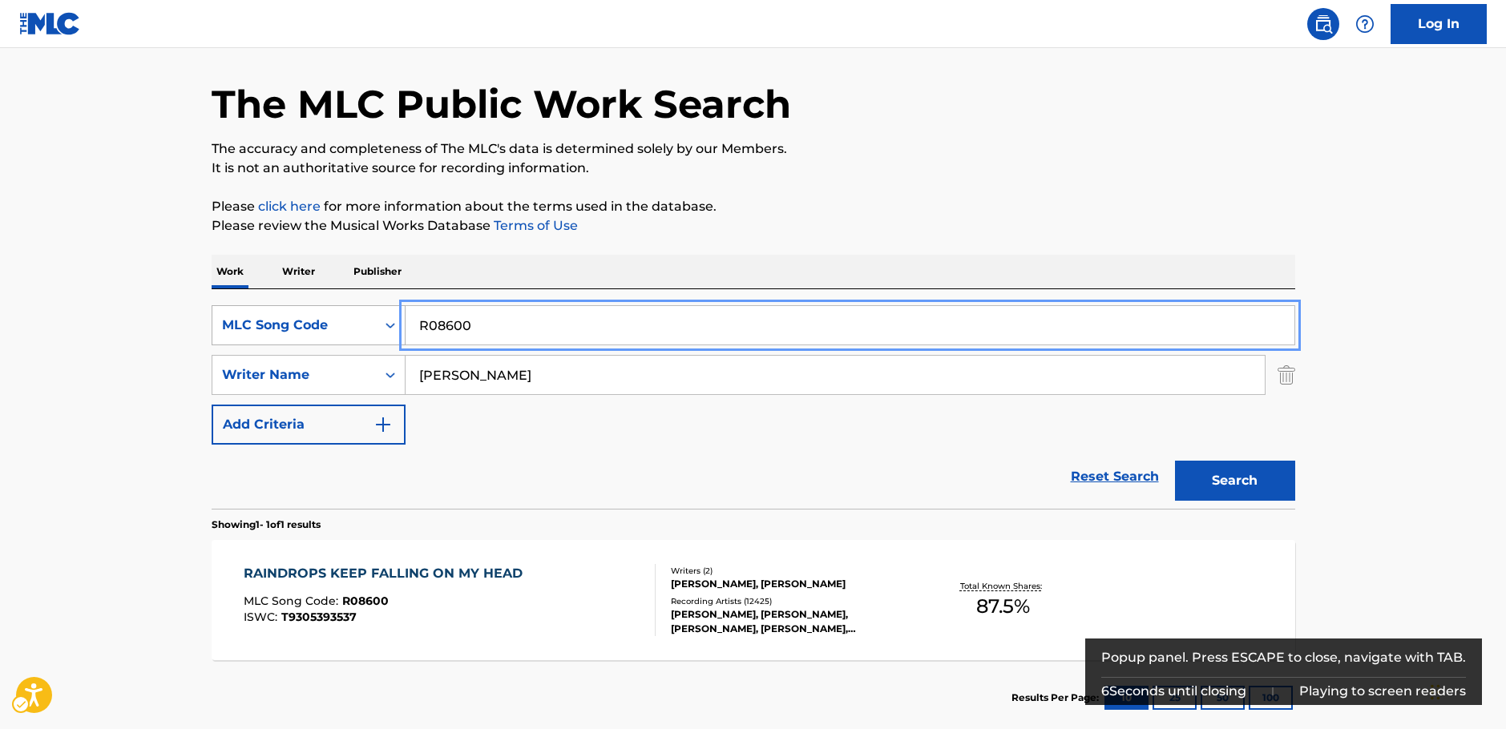
drag, startPoint x: 396, startPoint y: 325, endPoint x: 341, endPoint y: 325, distance: 55.3
click at [341, 325] on div "SearchWithCriteriadaafa444-92d1-49dc-8b36-3c419fb3080a MLC Song Code | Submit |…" at bounding box center [754, 325] width 1084 height 40
paste input "Better Than Them"
type input "Better Than Them"
click at [385, 325] on icon "Search Form" at bounding box center [390, 325] width 16 height 16
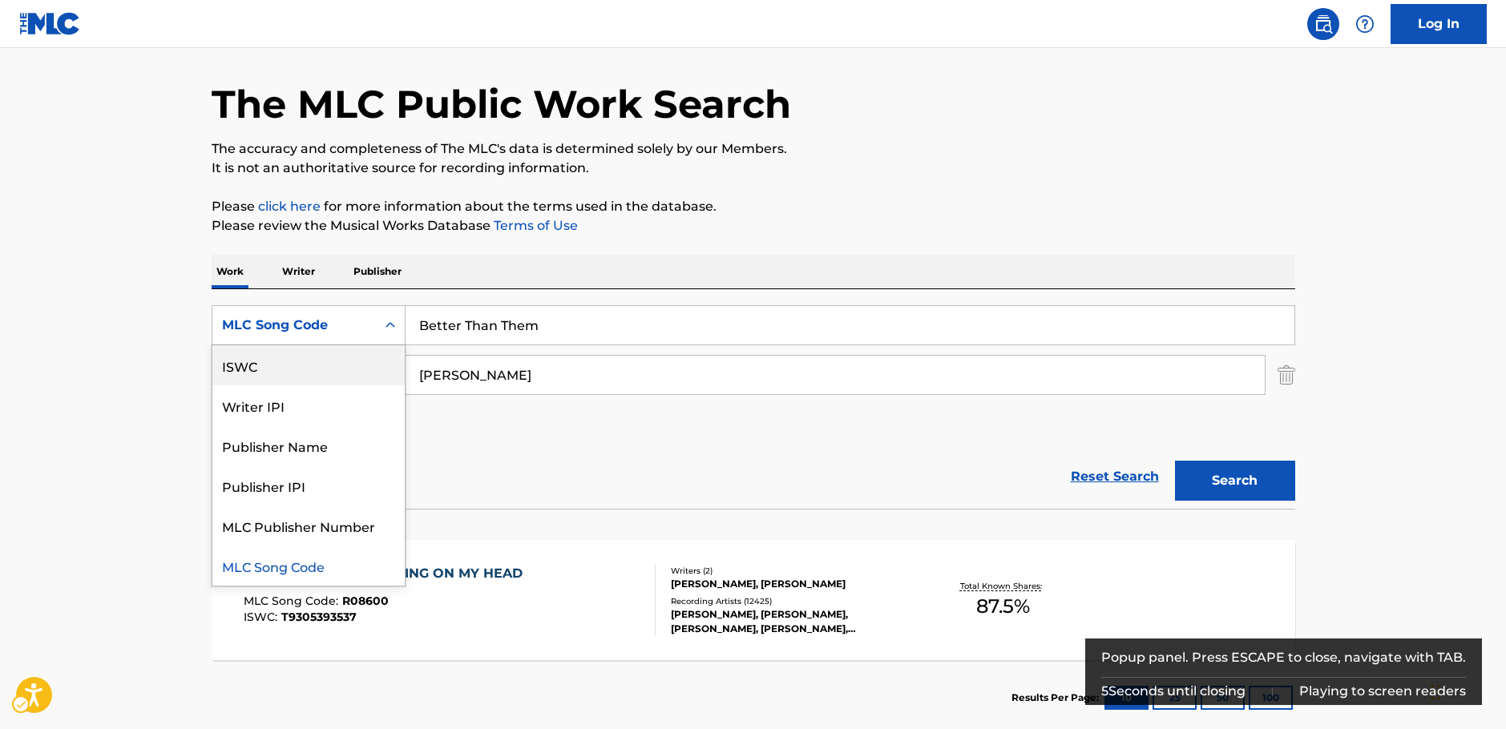
scroll to position [0, 0]
click at [306, 369] on div "Work Title" at bounding box center [308, 365] width 192 height 40
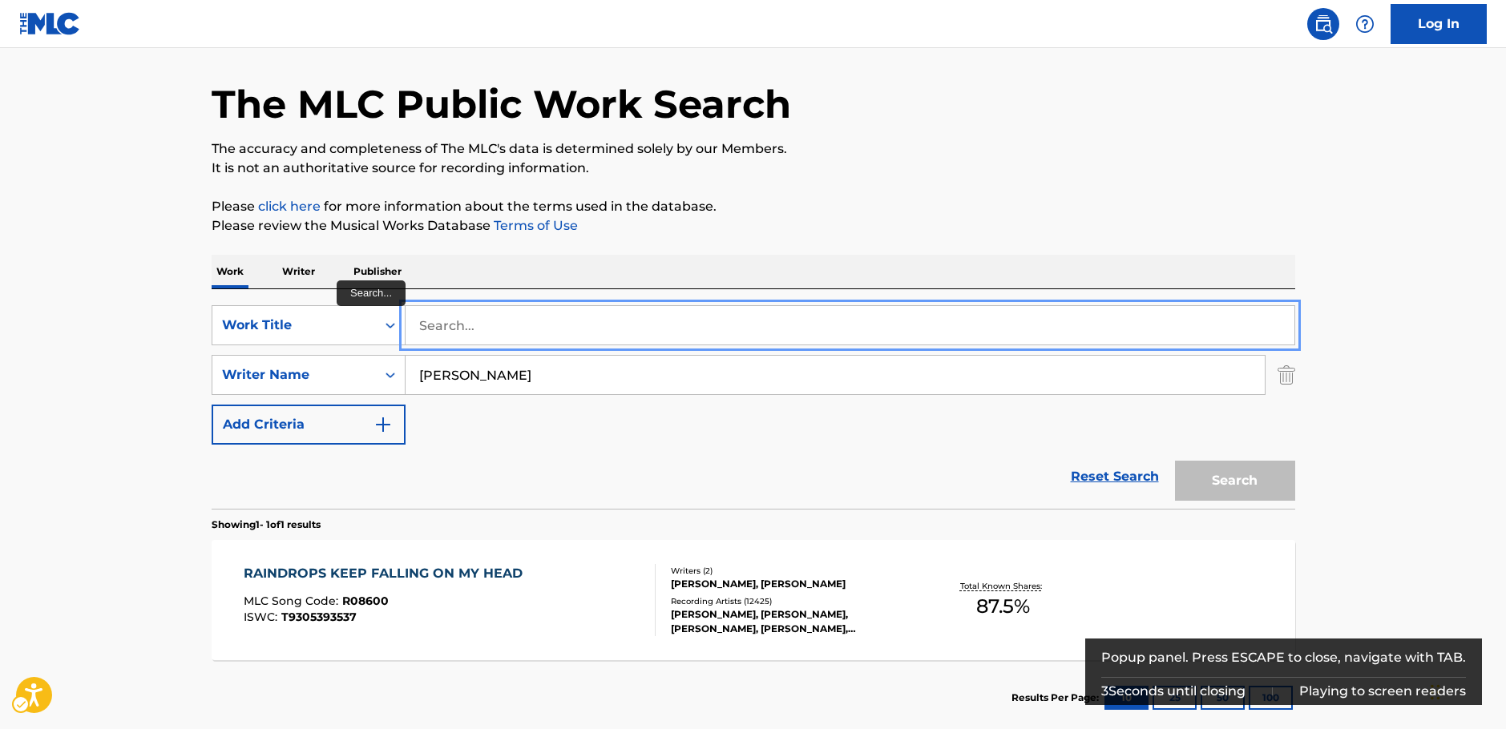
click at [679, 327] on input "Search..." at bounding box center [850, 325] width 889 height 38
paste input "Better Than Them"
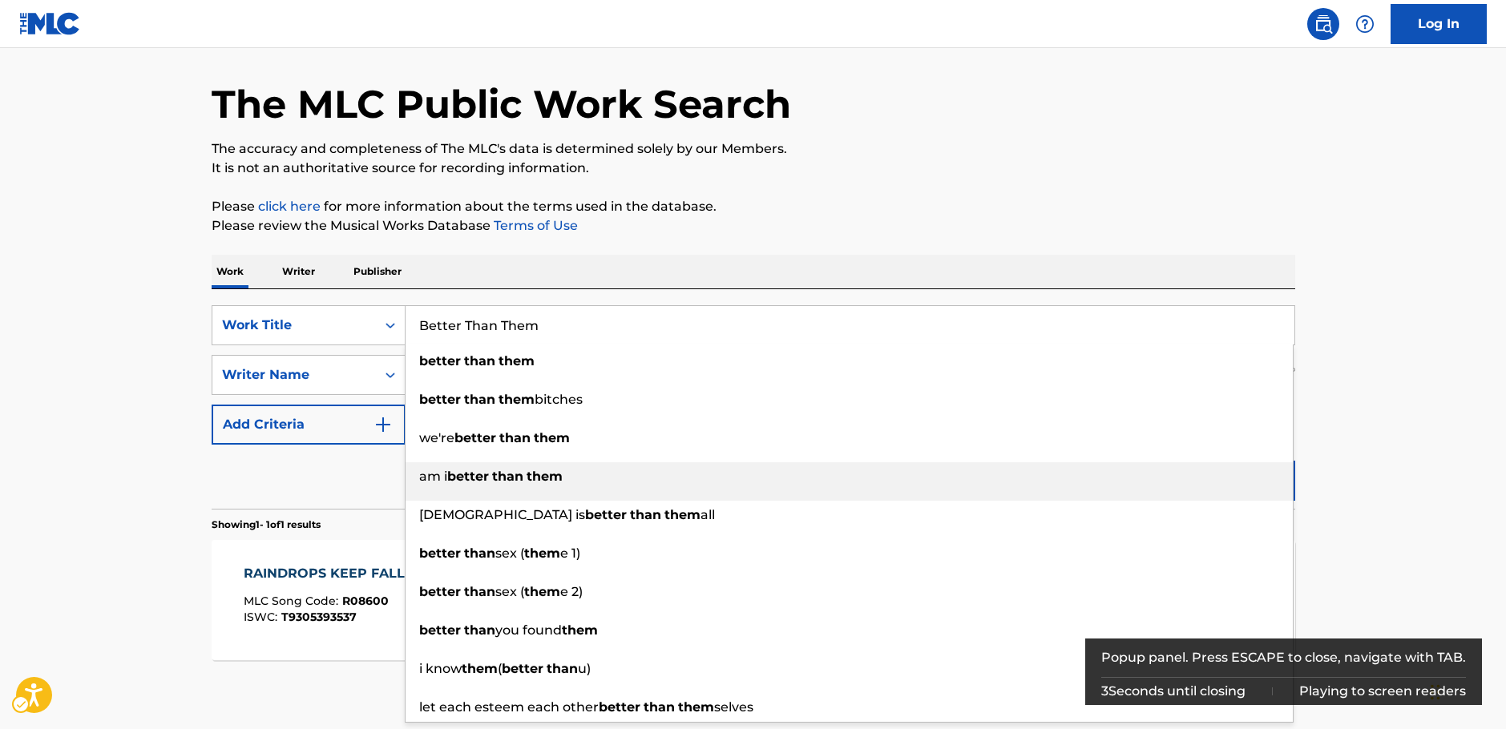
click at [1269, 475] on div "am i better than them" at bounding box center [849, 476] width 887 height 29
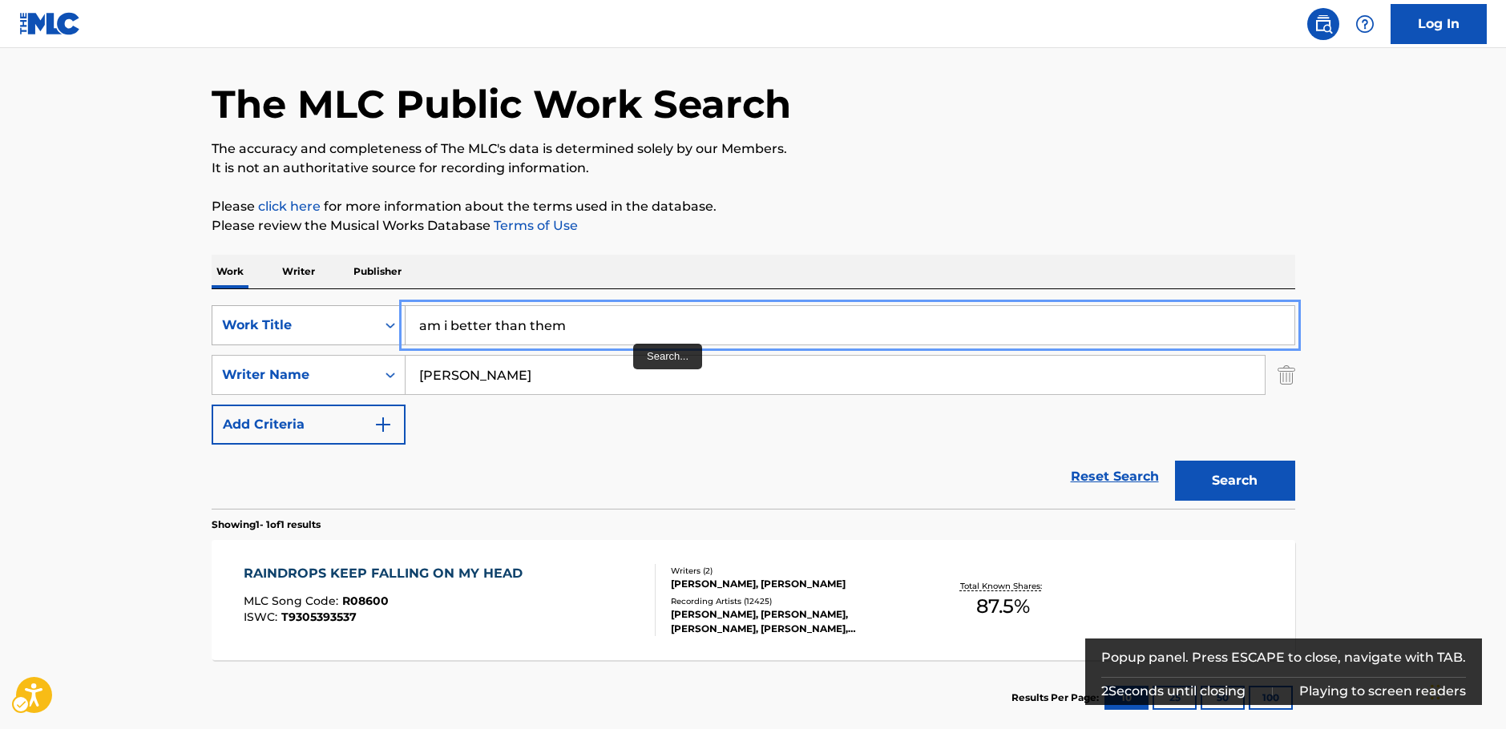
drag, startPoint x: 567, startPoint y: 325, endPoint x: 345, endPoint y: 329, distance: 221.2
click at [345, 329] on div "SearchWithCriteria87b8cf72-b751-4c81-b839-c0f1e01e1a87 Work Title am i better t…" at bounding box center [754, 325] width 1084 height 40
paste input "Better Than T"
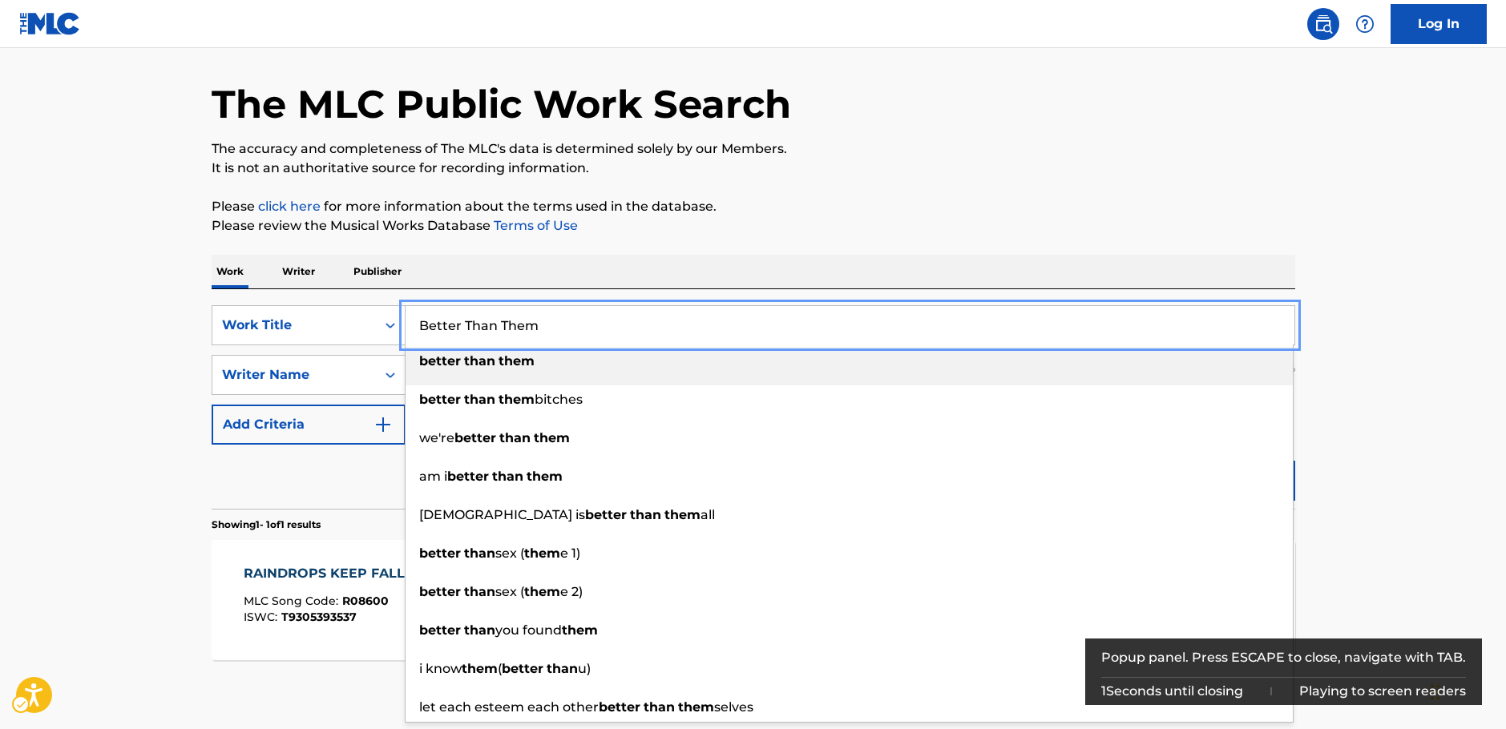
type input "Better Than Them"
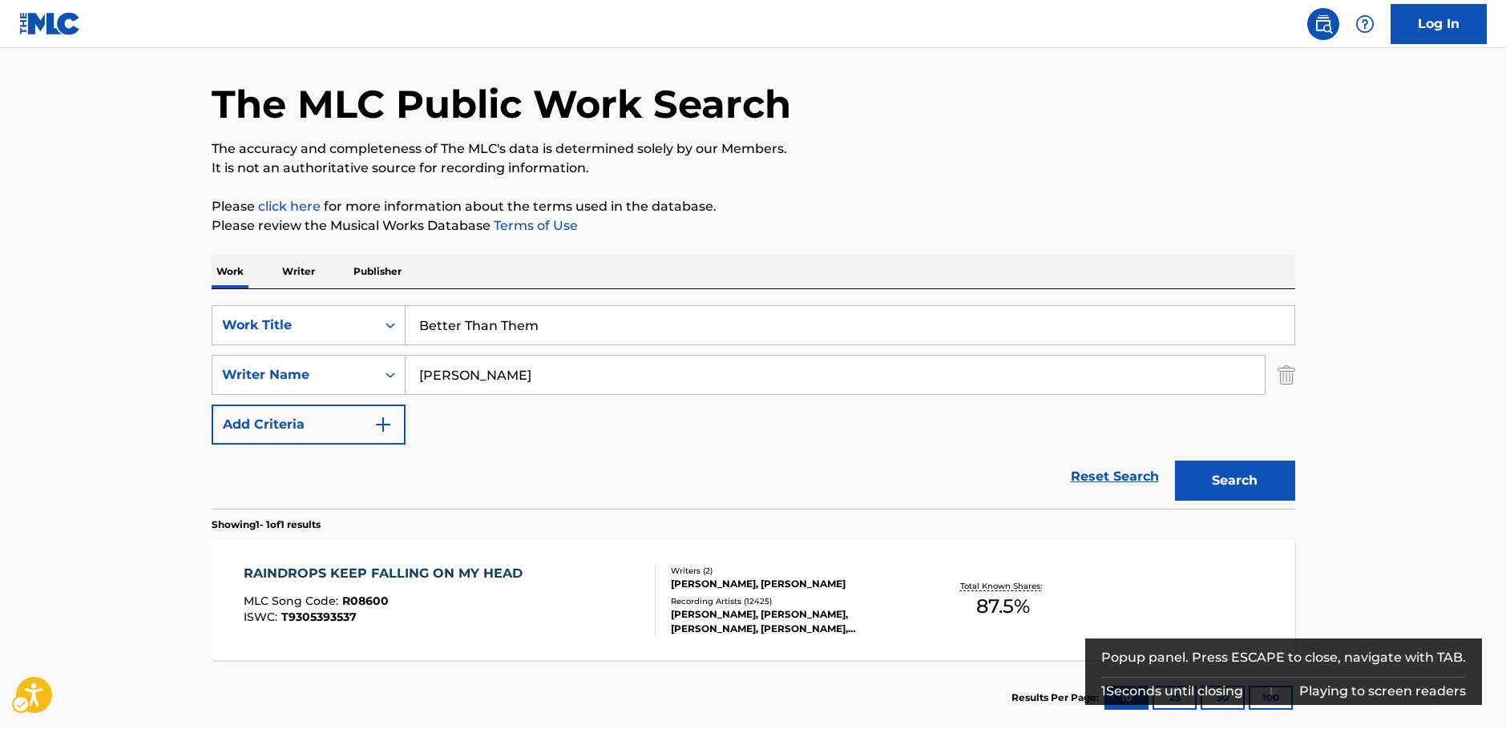
drag, startPoint x: 1428, startPoint y: 439, endPoint x: 1396, endPoint y: 442, distance: 32.1
click at [1427, 439] on main "The MLC Public Work Search The accuracy and completeness of The MLC's data is d…" at bounding box center [753, 370] width 1506 height 747
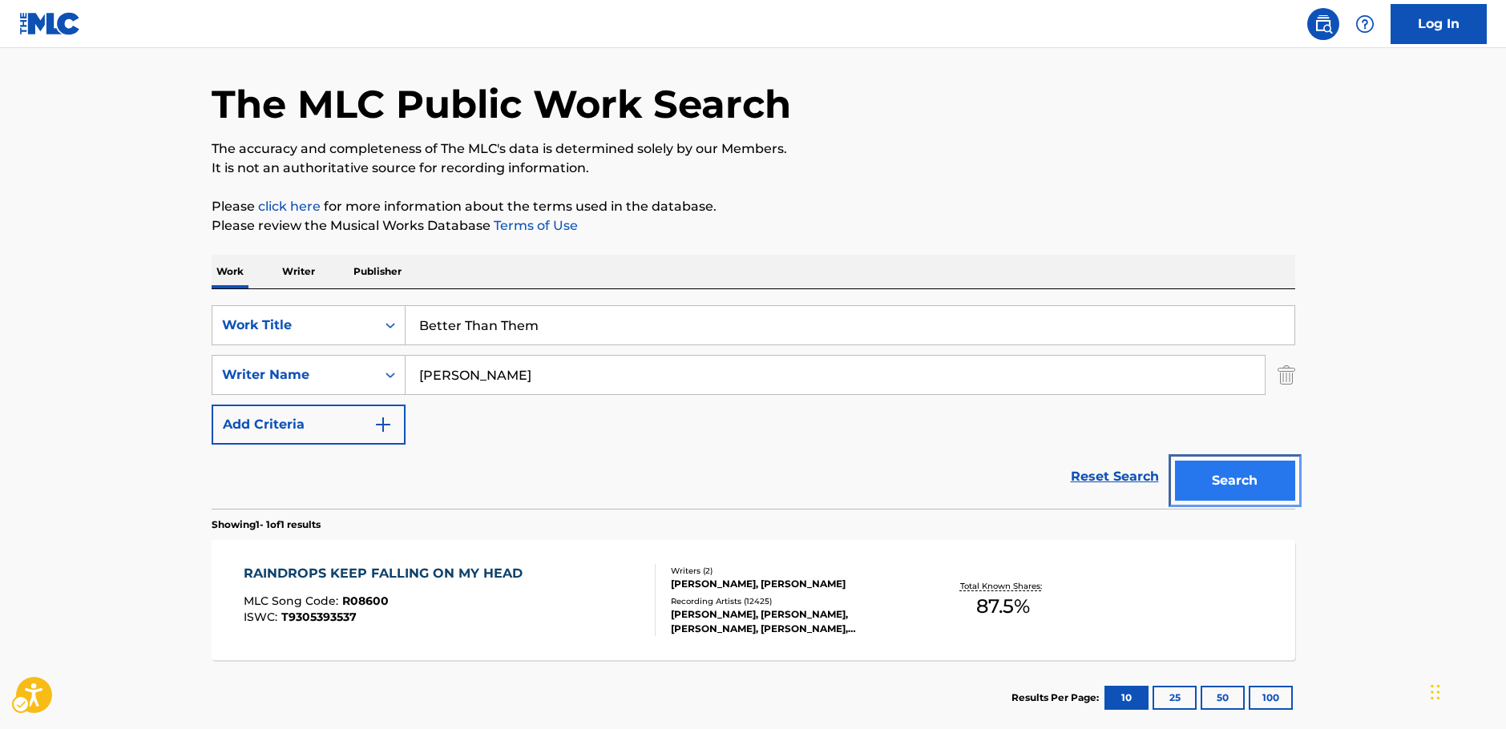
click at [1247, 481] on button "Search" at bounding box center [1235, 481] width 120 height 40
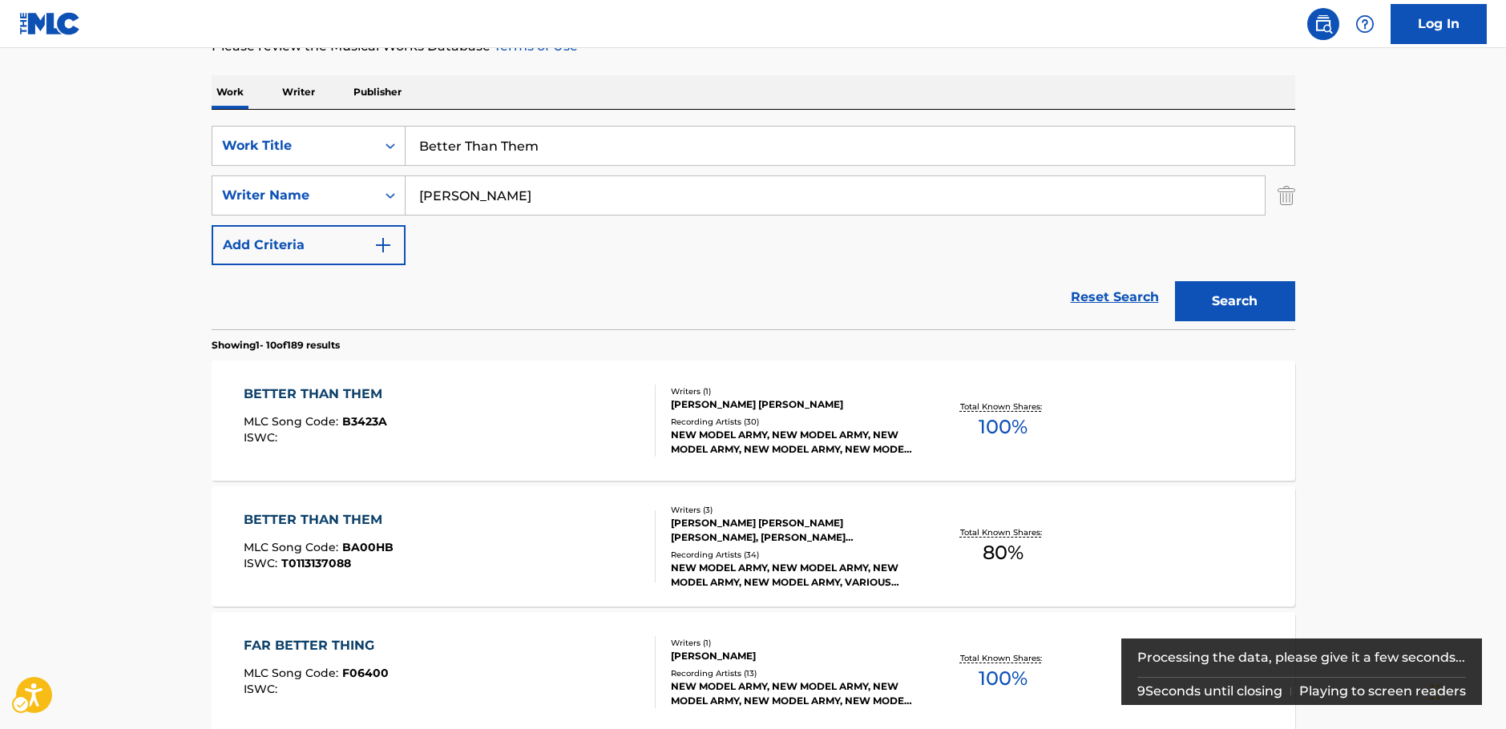
scroll to position [240, 0]
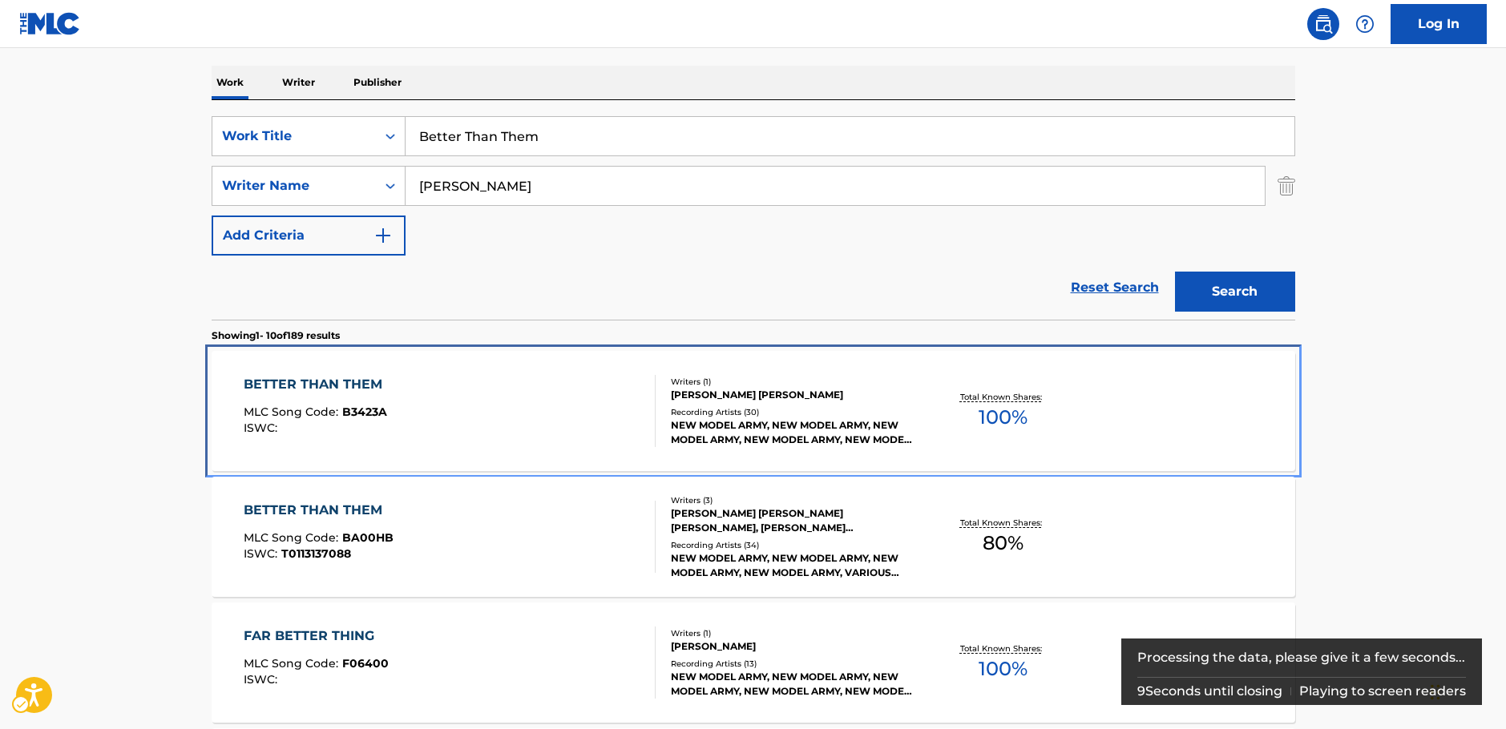
click at [466, 421] on div "BETTER THAN THEM MLC Song Code : B3423A ISWC :" at bounding box center [450, 411] width 412 height 72
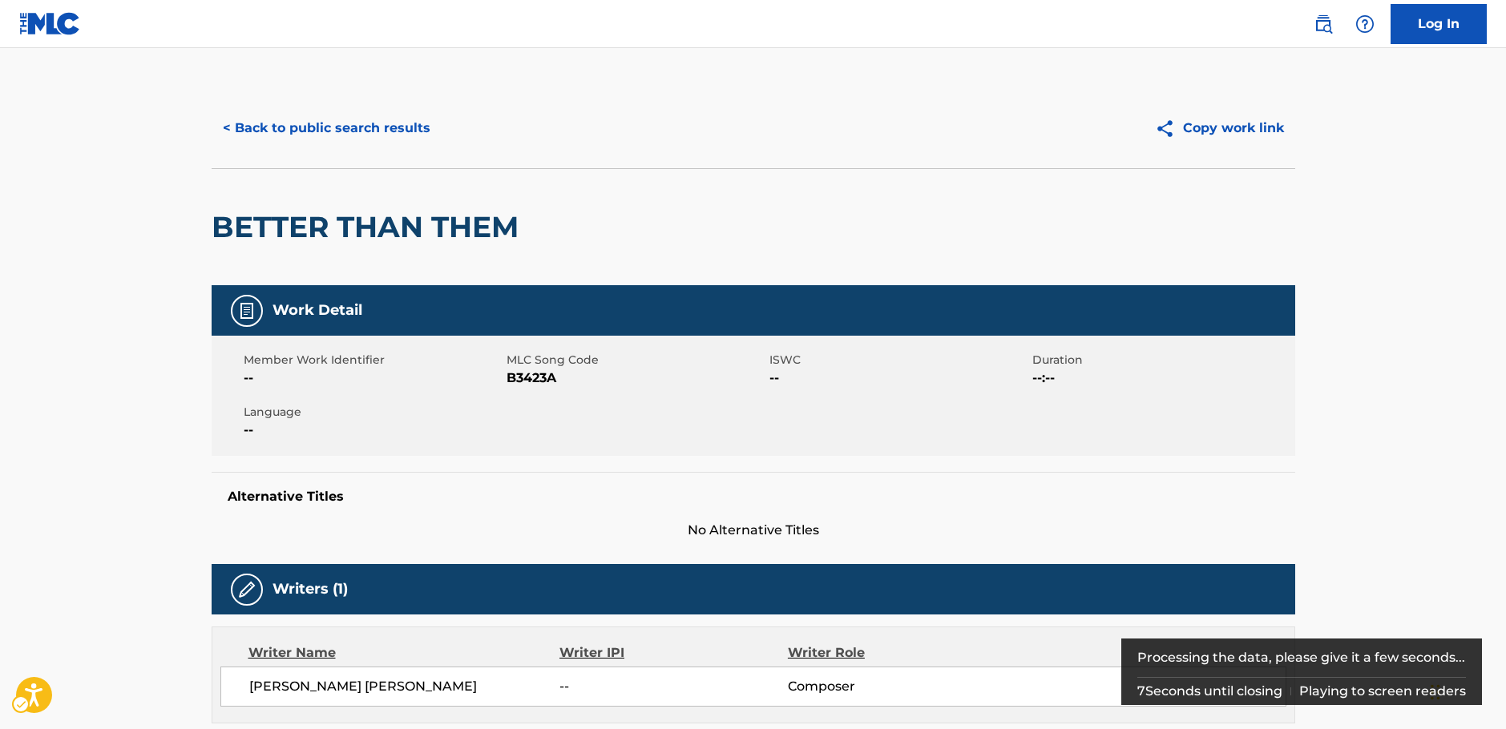
click at [519, 381] on span "MLC Song Code - B3423A" at bounding box center [636, 378] width 259 height 19
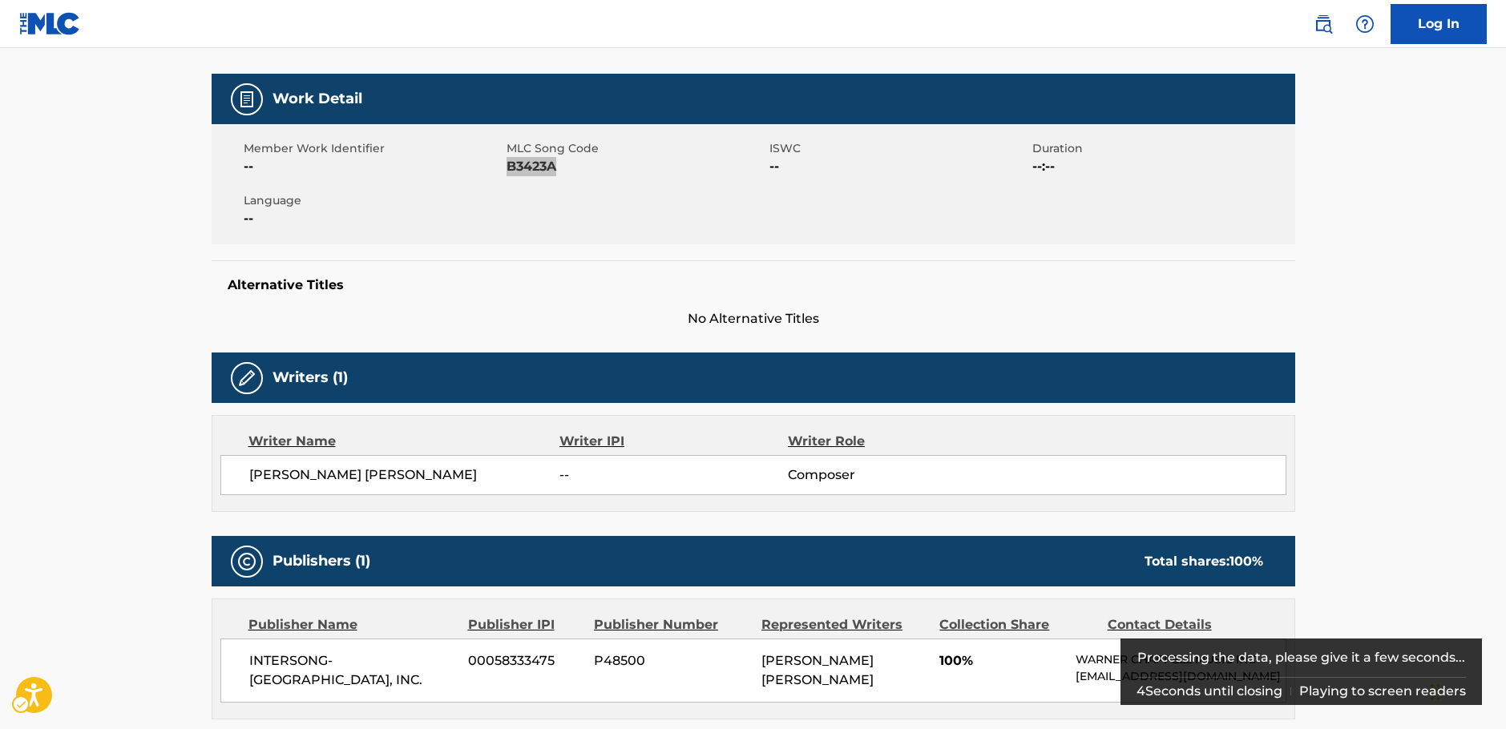
scroll to position [321, 0]
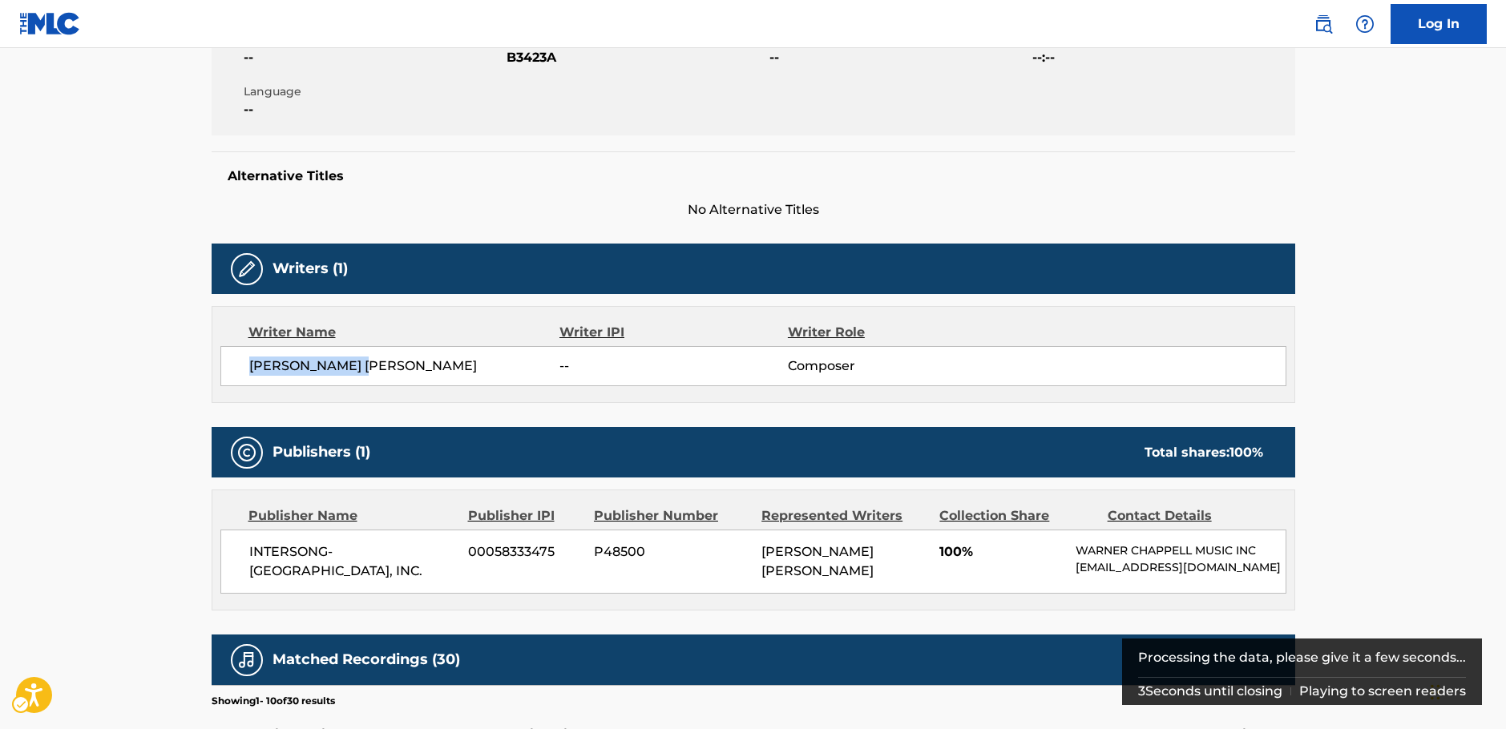
drag, startPoint x: 283, startPoint y: 373, endPoint x: 246, endPoint y: 375, distance: 36.9
click at [246, 375] on div "HEATON SULLIVAN -- Composer" at bounding box center [753, 366] width 1066 height 40
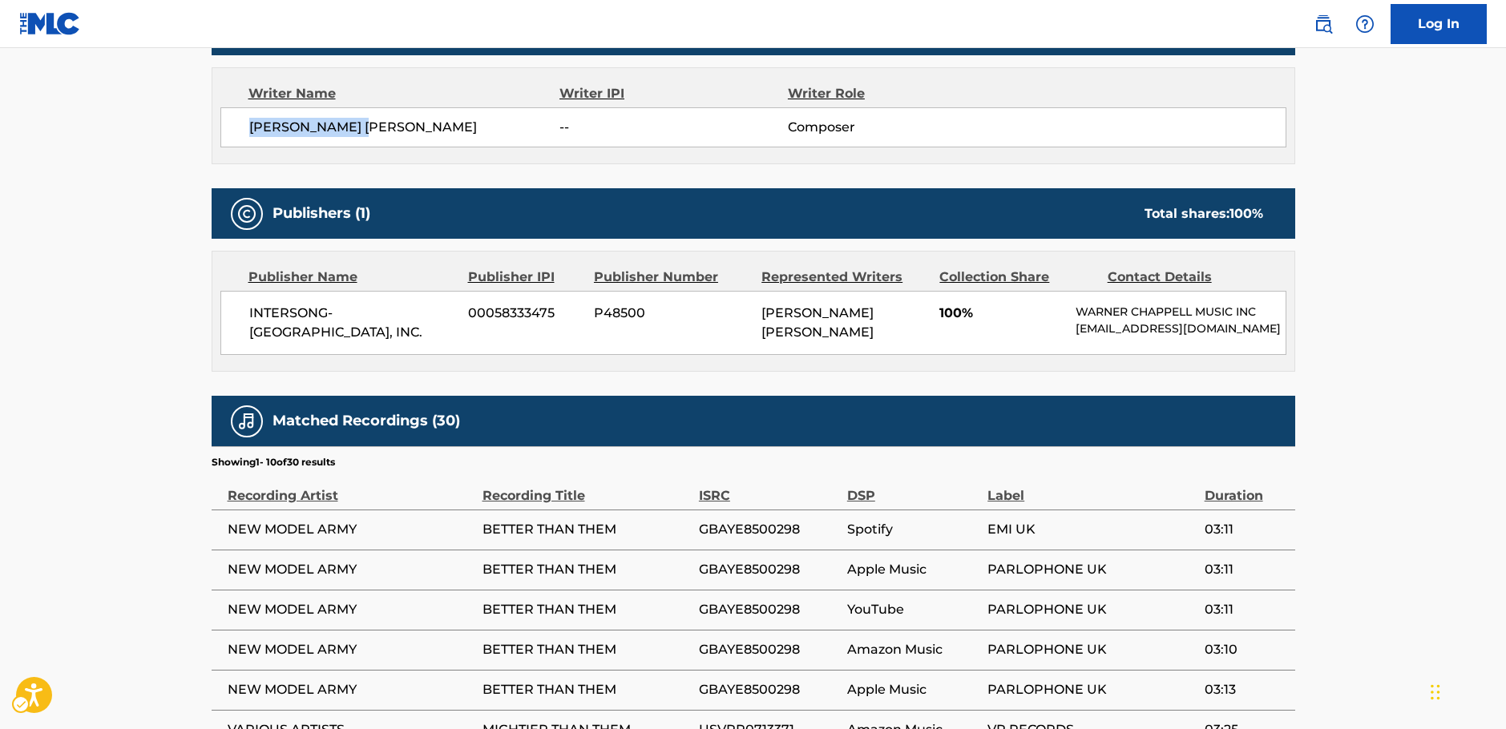
scroll to position [561, 0]
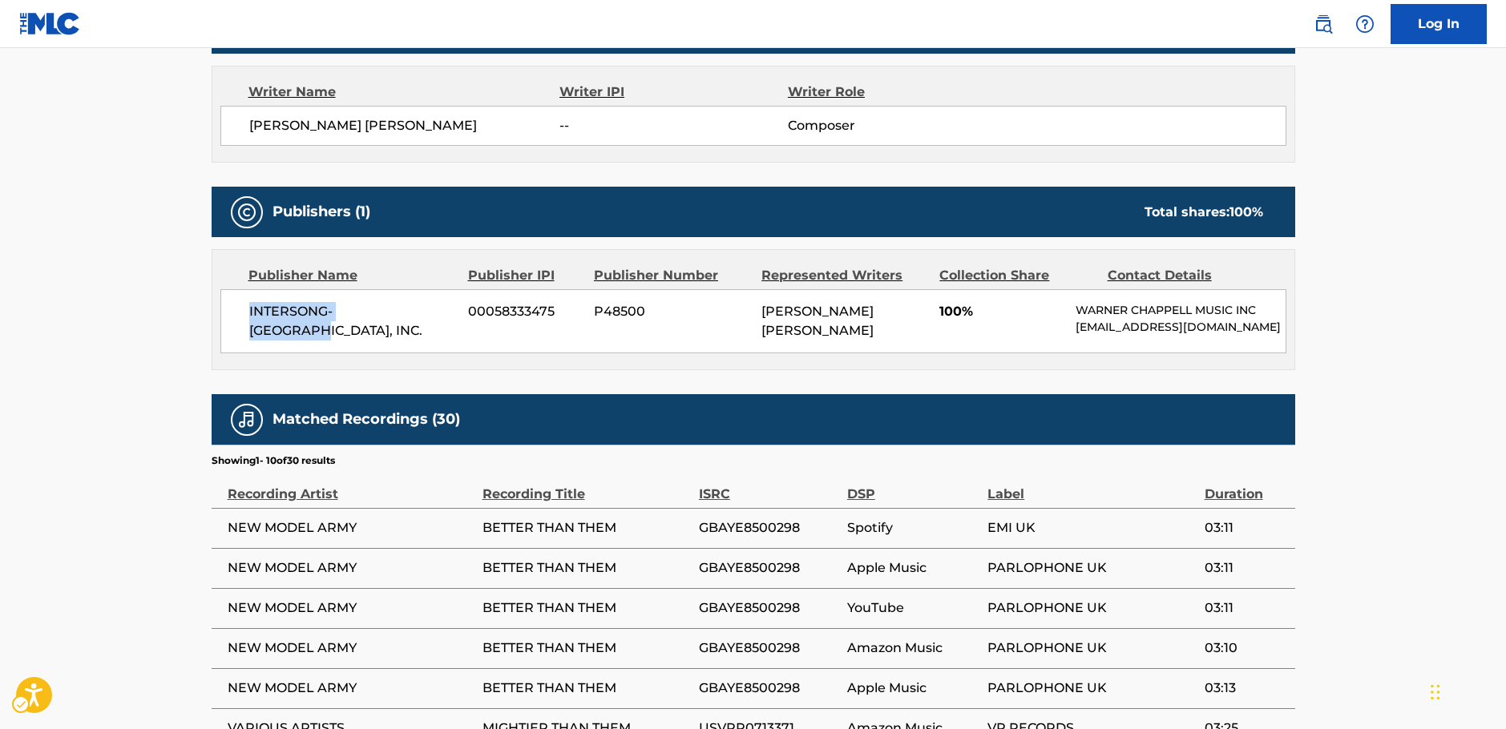
drag, startPoint x: 235, startPoint y: 317, endPoint x: 216, endPoint y: 317, distance: 18.4
click at [216, 317] on div "Publisher Name Publisher IPI Publisher Number Represented Writers Collection Sh…" at bounding box center [753, 309] width 1082 height 119
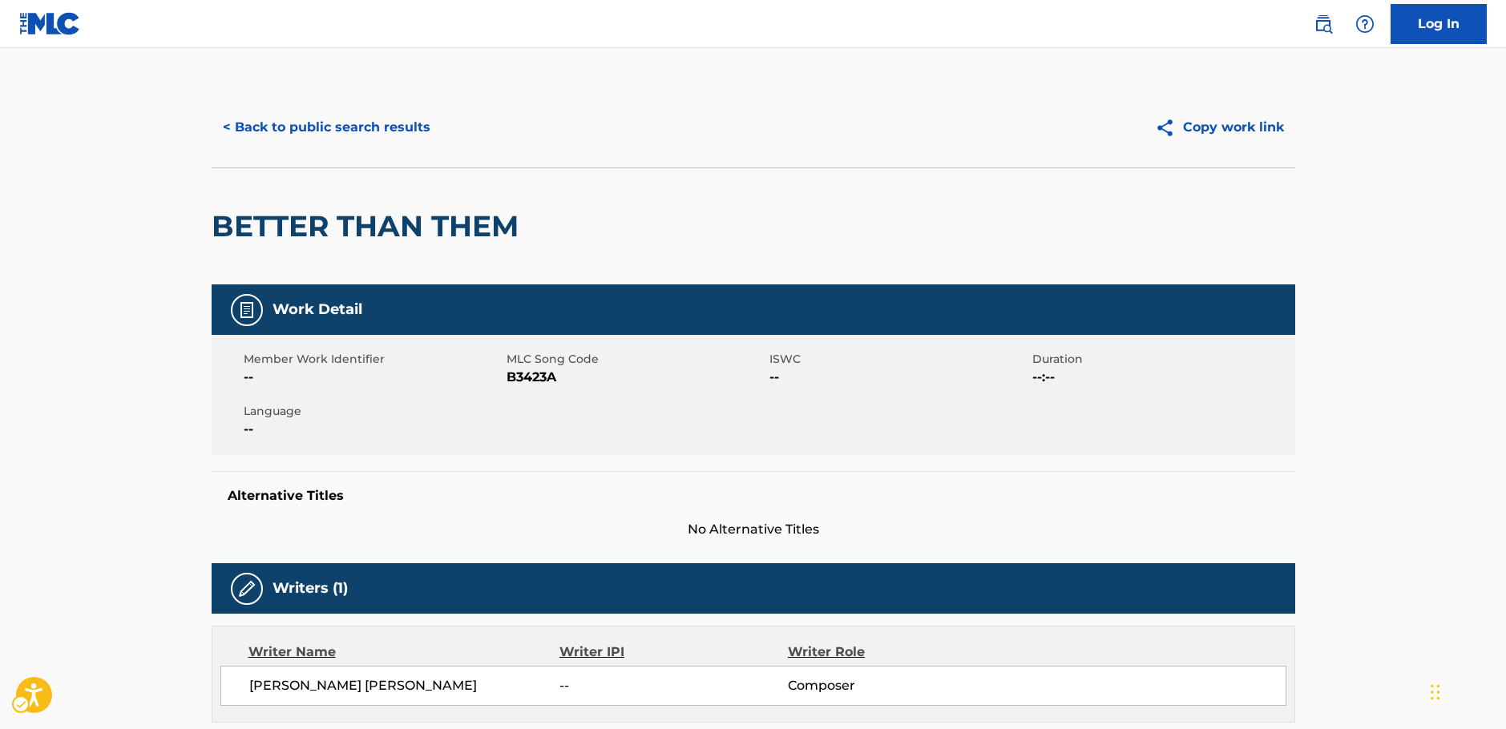
scroll to position [0, 0]
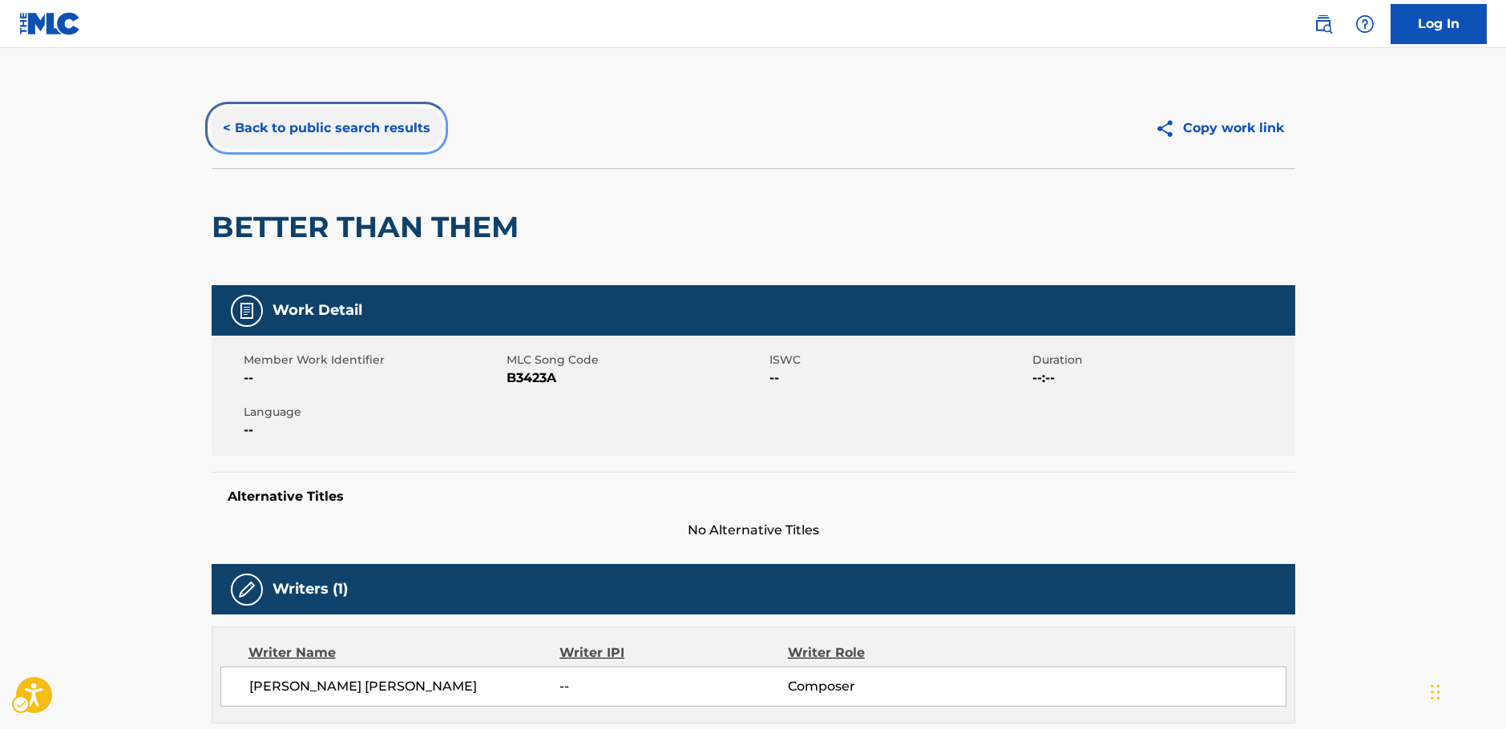
click at [357, 137] on button "< Back to public search results" at bounding box center [327, 128] width 230 height 40
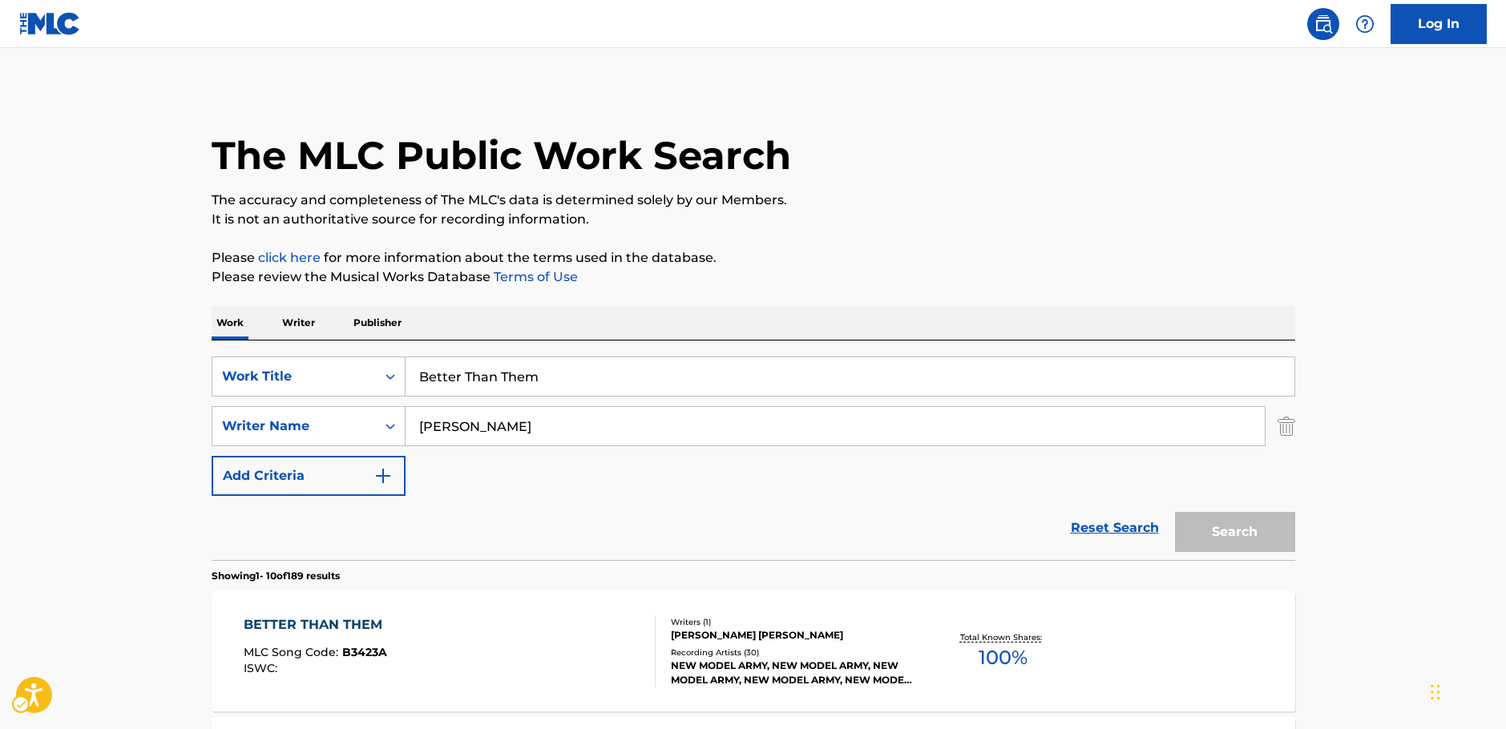
scroll to position [240, 0]
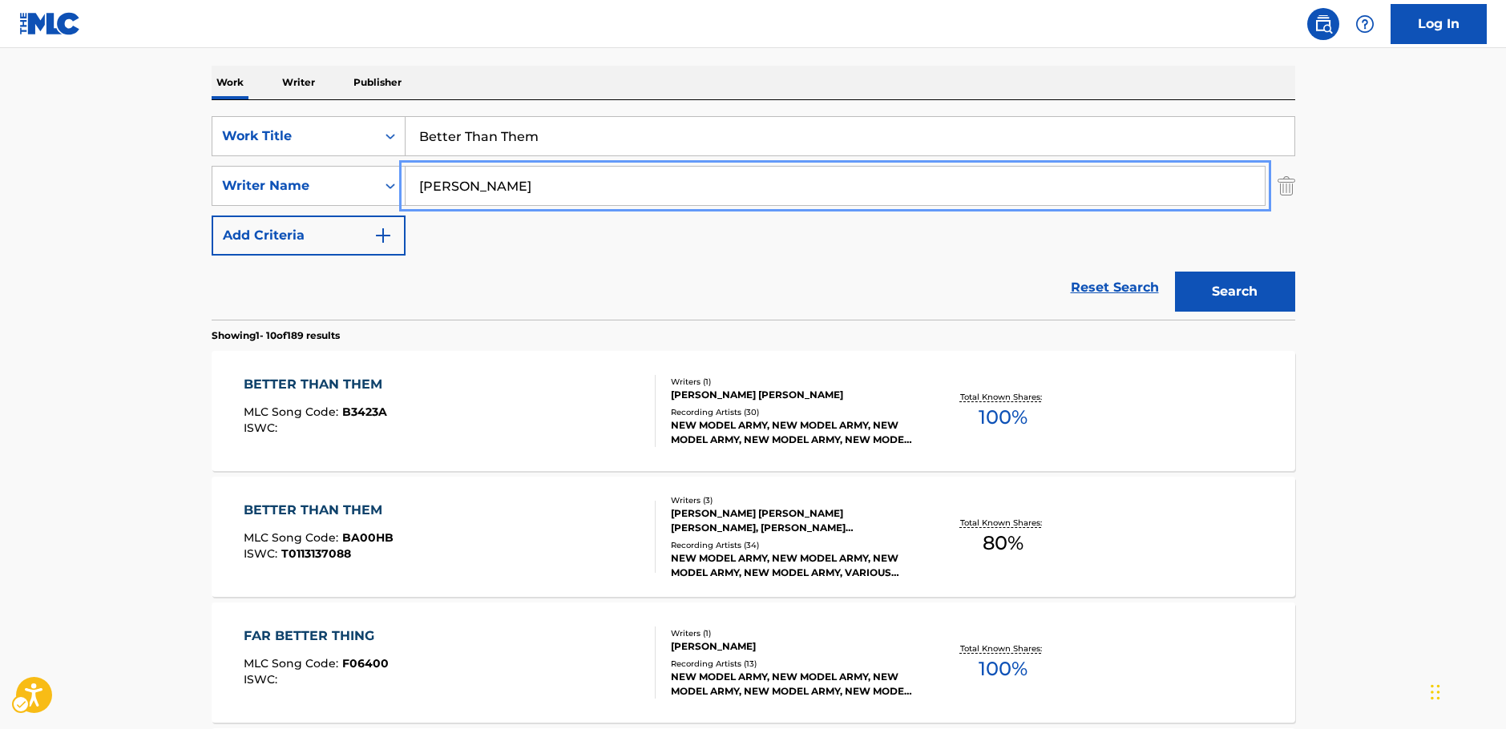
drag, startPoint x: 435, startPoint y: 193, endPoint x: 168, endPoint y: 274, distance: 279.7
click at [371, 198] on div "SearchWithCriteriaa455b861-6019-4541-9cce-d52e0d25e05c Writer Name Sullivan" at bounding box center [754, 186] width 1084 height 40
paste input "Weaver"
type input "Weaver"
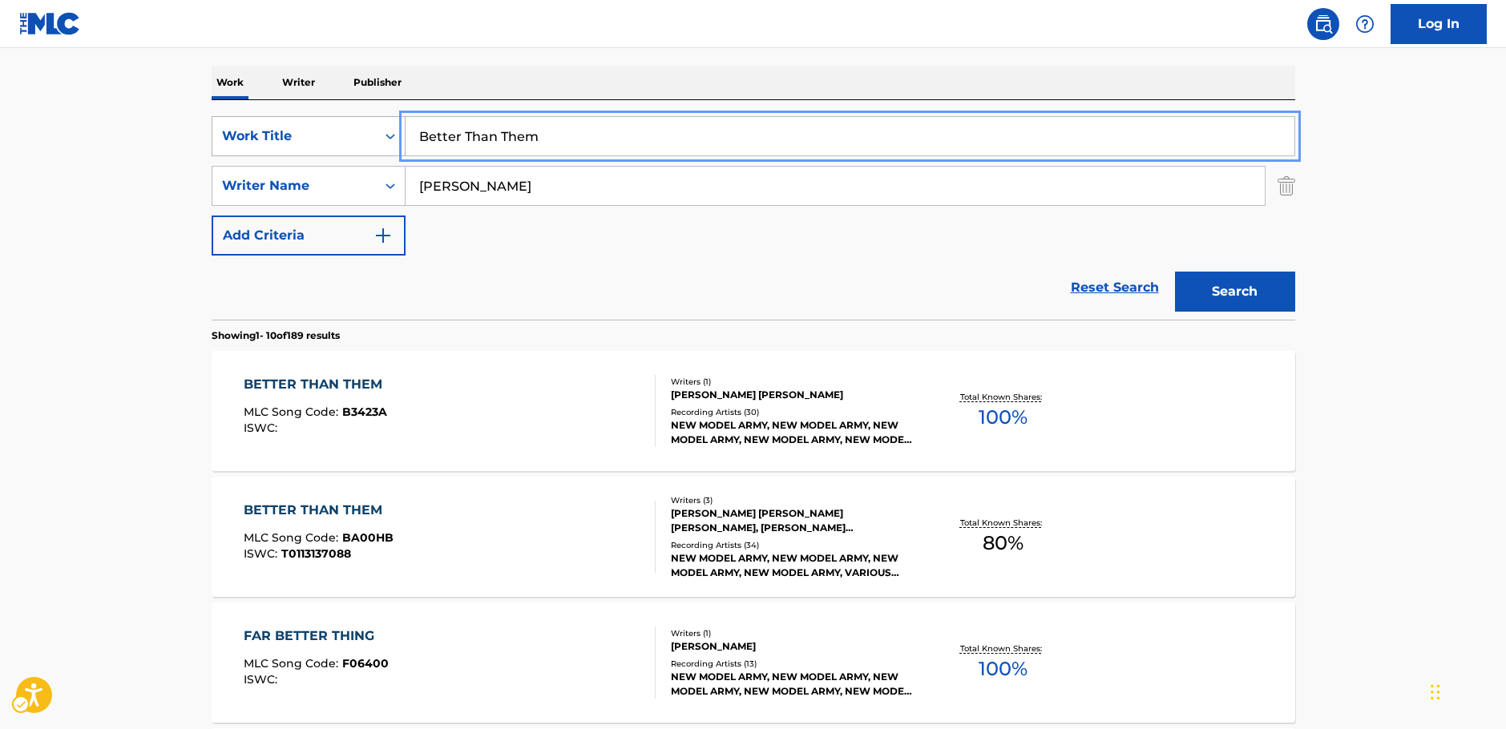
drag, startPoint x: 410, startPoint y: 147, endPoint x: 373, endPoint y: 149, distance: 37.7
click at [373, 149] on div "SearchWithCriteria87b8cf72-b751-4c81-b839-c0f1e01e1a87 Work Title Better Than T…" at bounding box center [754, 136] width 1084 height 40
paste input "Teeth"
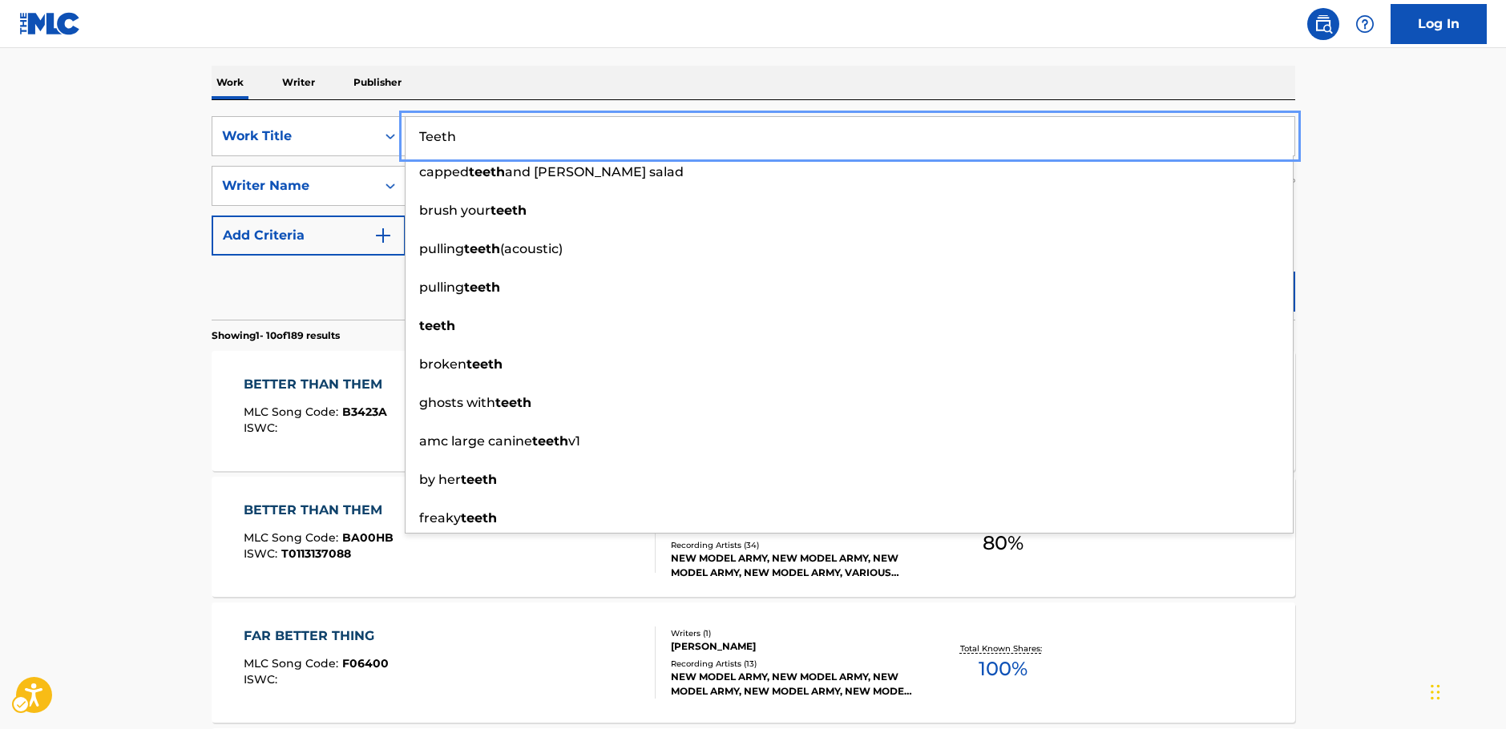
type input "Teeth"
drag, startPoint x: 1458, startPoint y: 281, endPoint x: 1446, endPoint y: 281, distance: 12.0
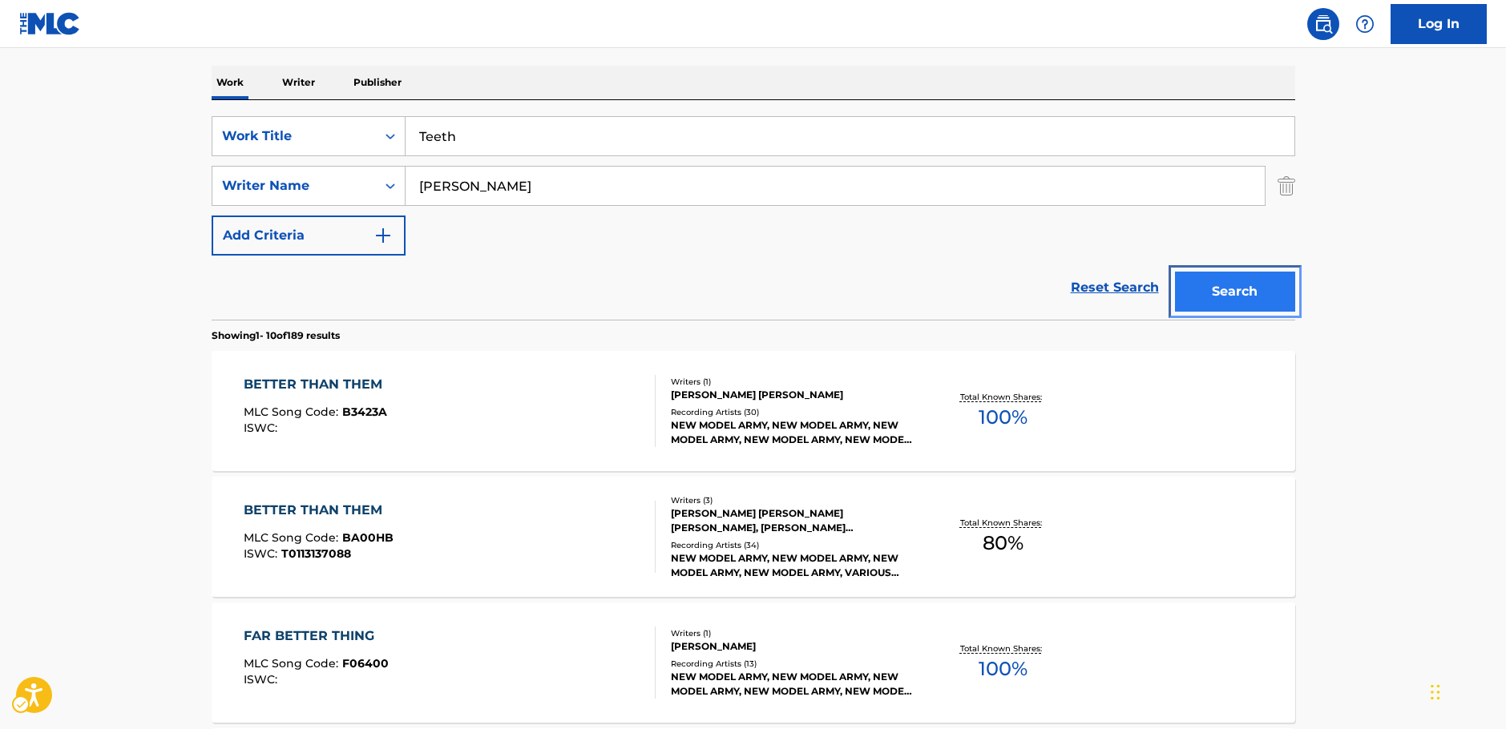
click at [1271, 293] on button "Search" at bounding box center [1235, 292] width 120 height 40
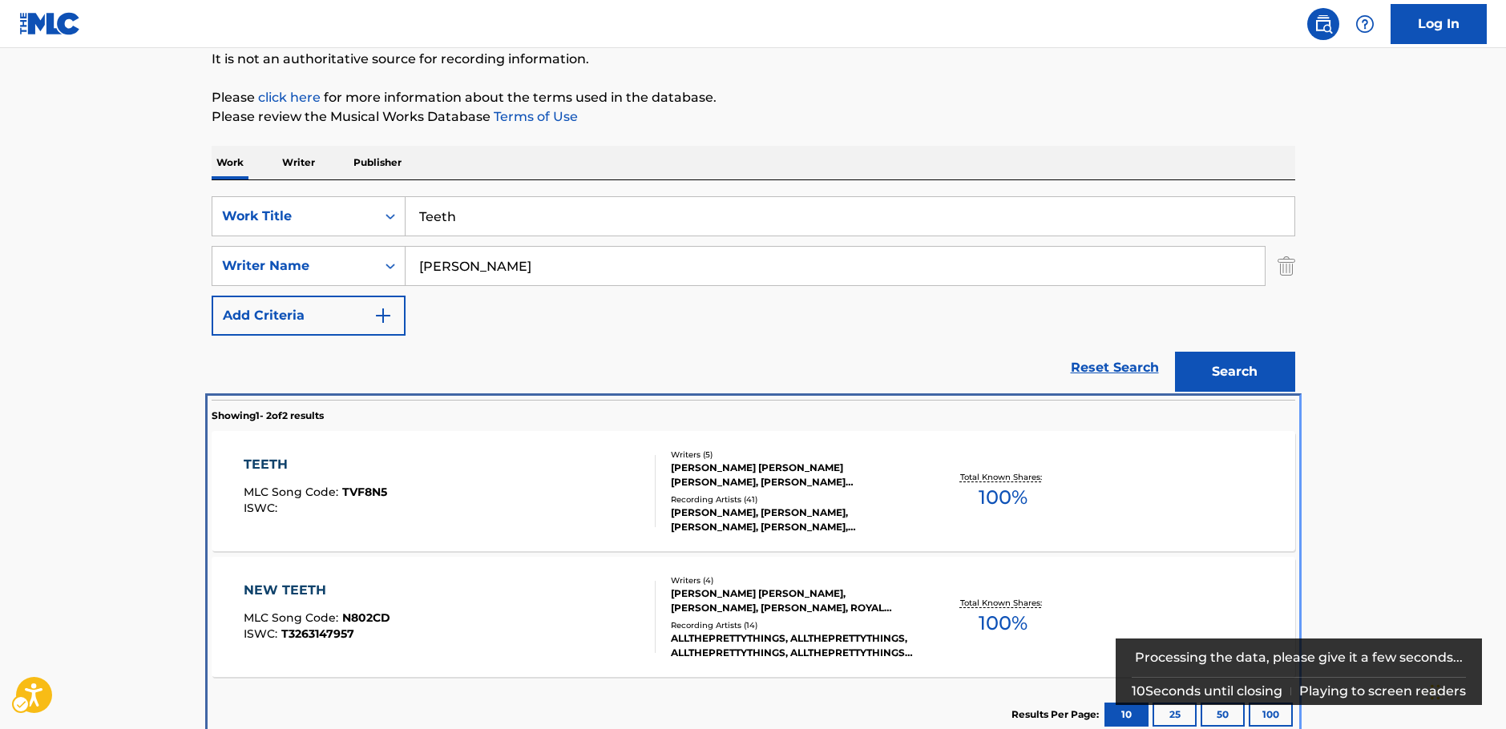
scroll to position [184, 0]
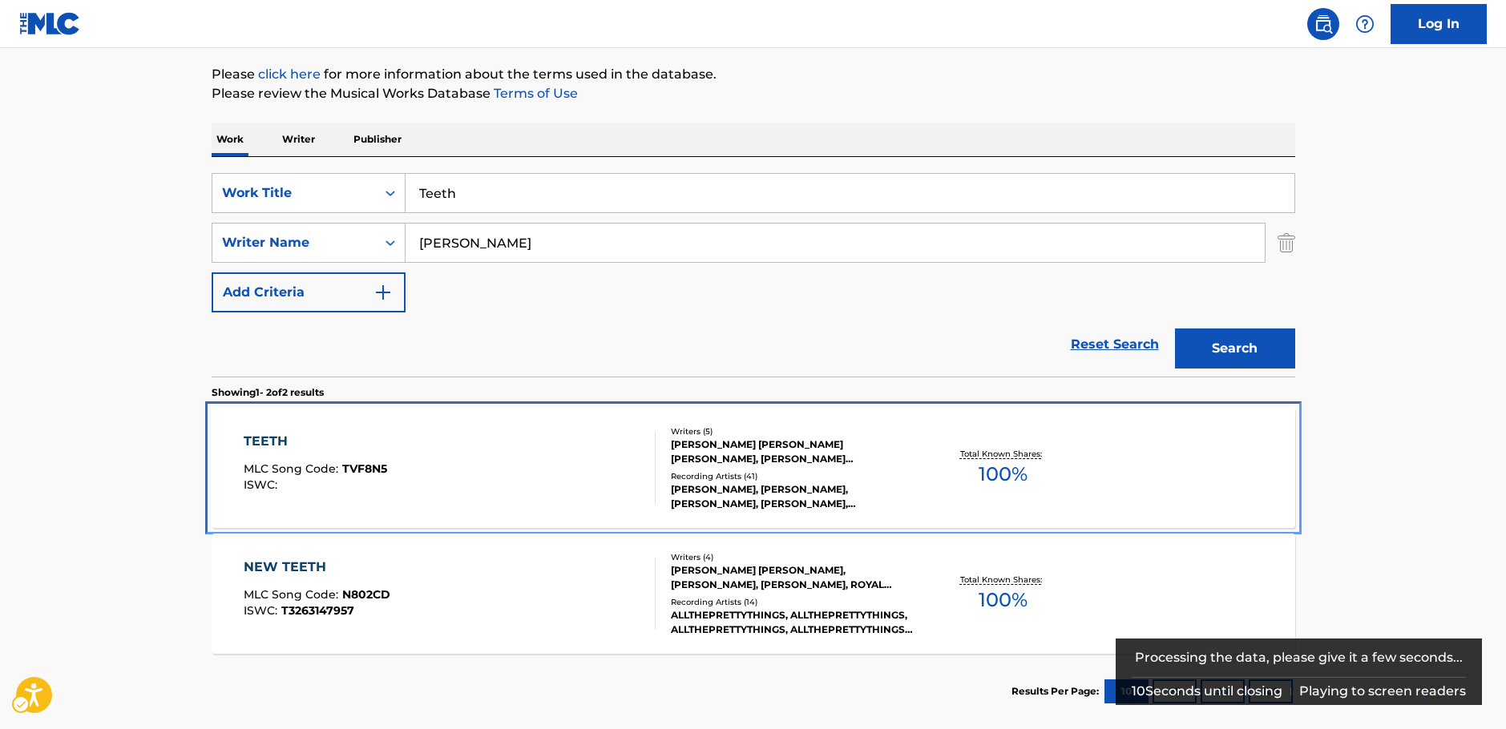
click at [458, 510] on div "TEETH MLC Song Code : TVF8N5 ISWC : Writers ( 5 ) LIAM KANE TORRANCE, TOBY JAME…" at bounding box center [754, 468] width 1084 height 120
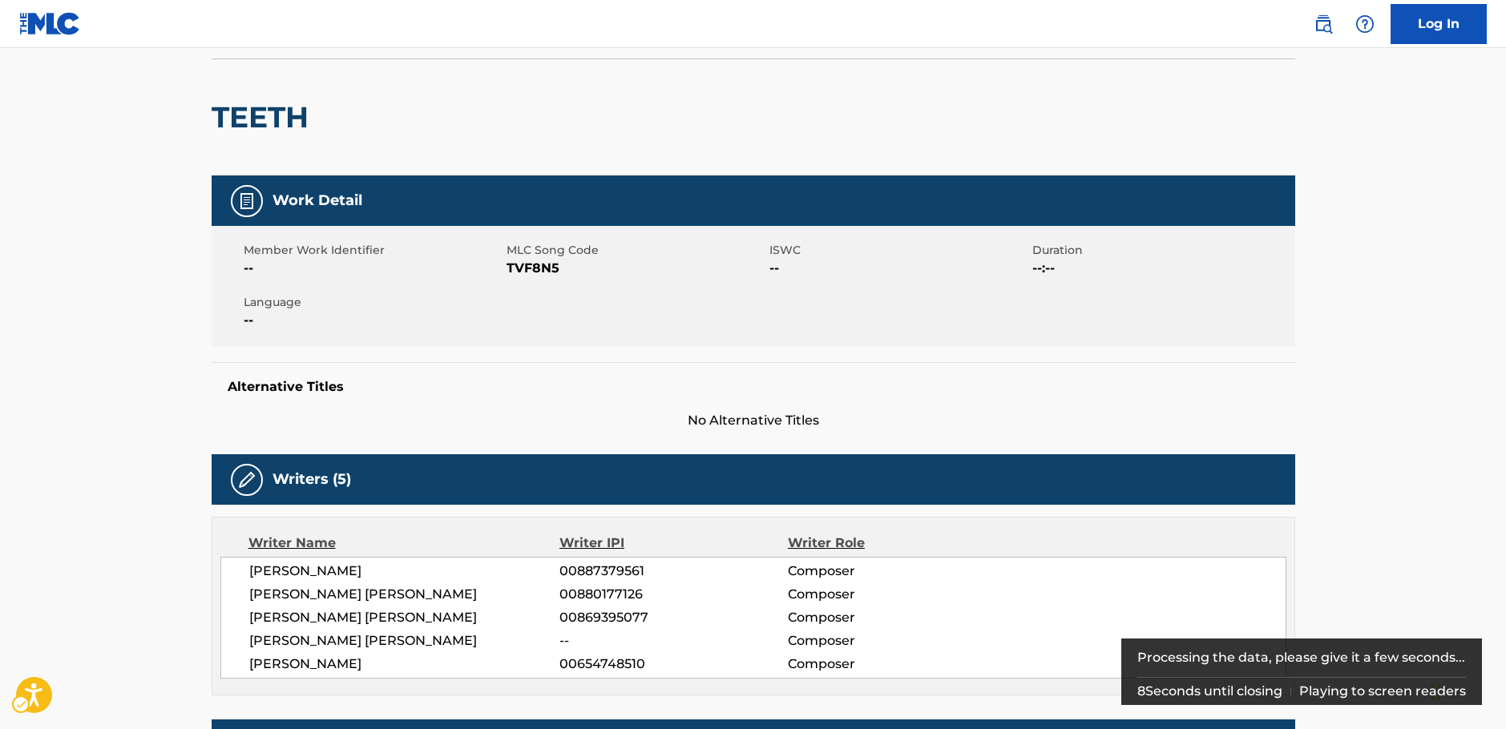
scroll to position [160, 0]
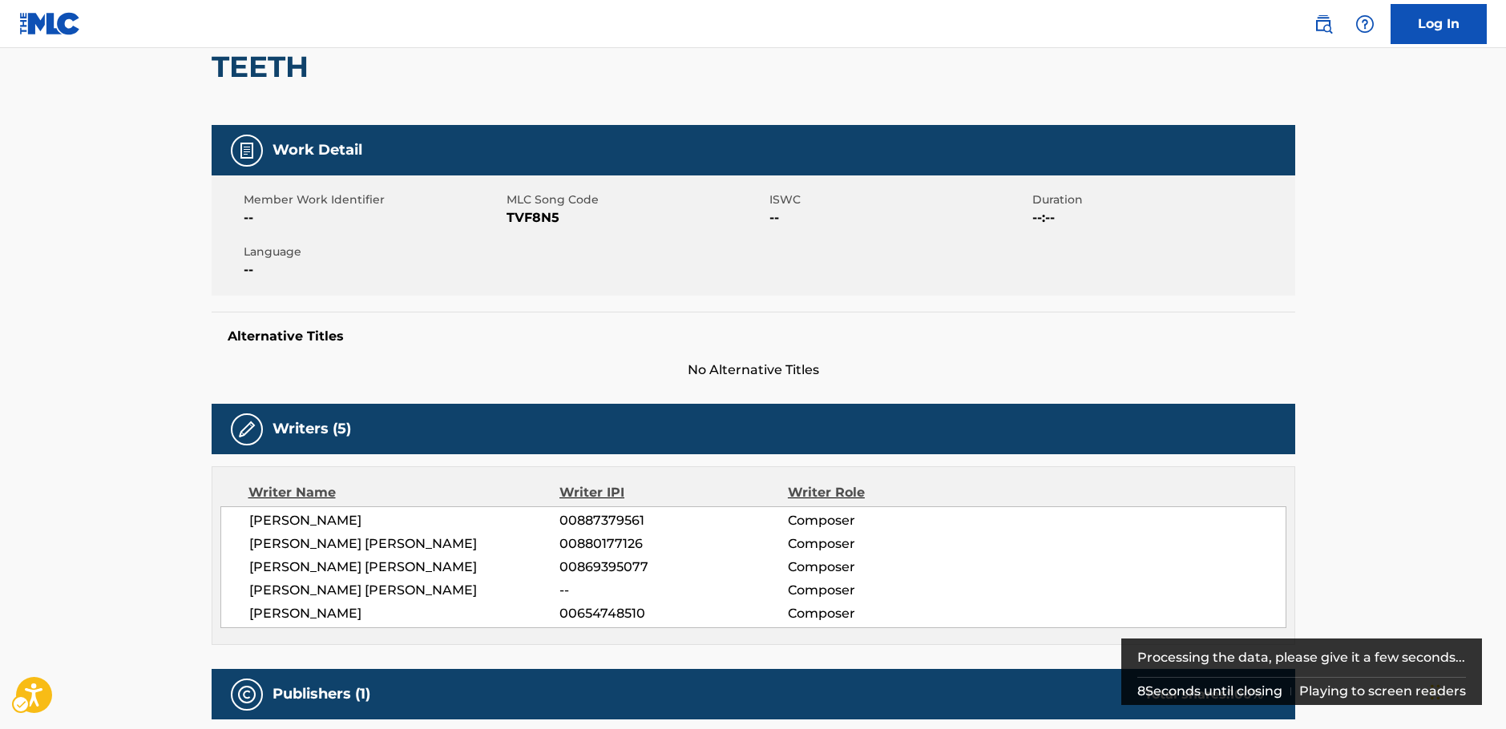
click at [370, 521] on span "LIAM KANE TORRANCE" at bounding box center [404, 520] width 311 height 19
click at [369, 521] on span "LIAM KANE TORRANCE" at bounding box center [404, 520] width 311 height 19
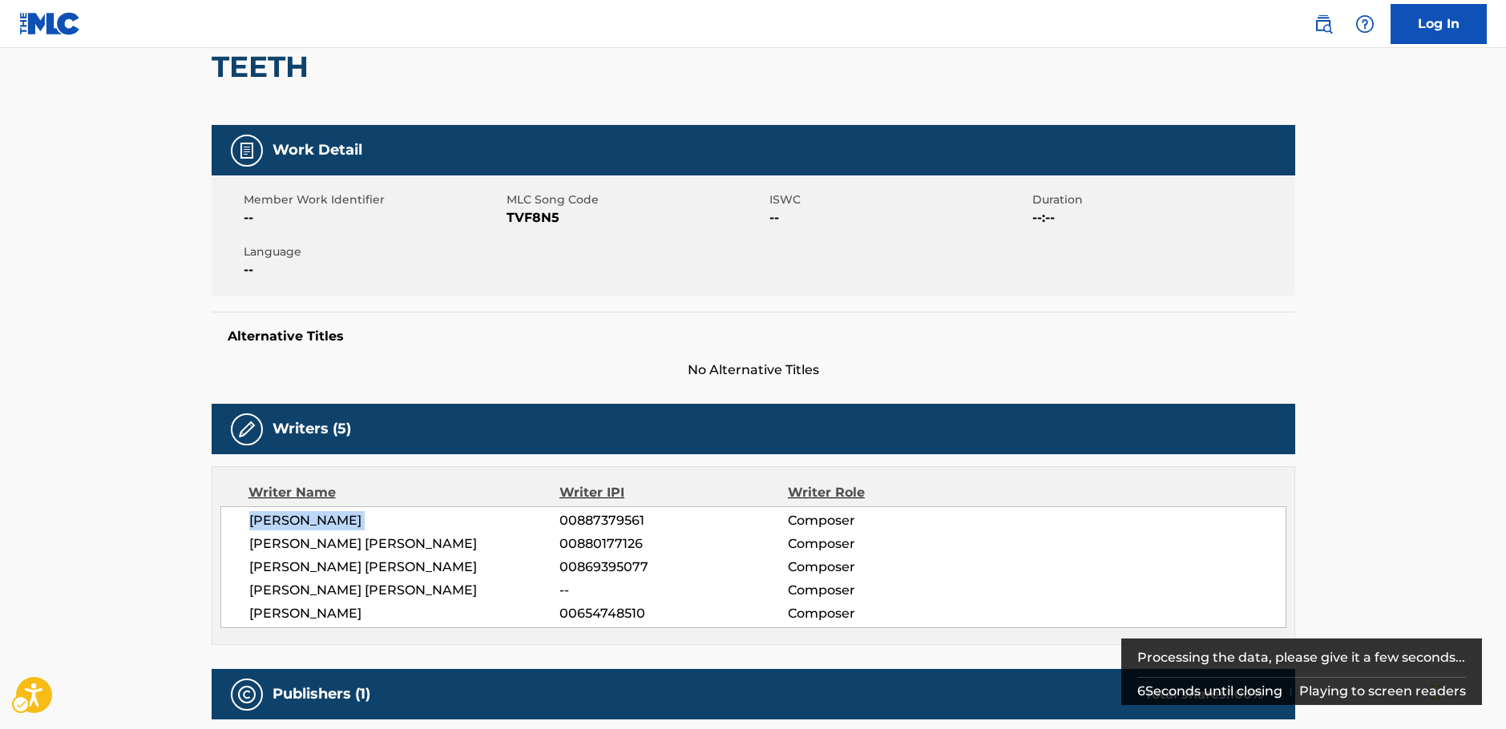
click at [357, 524] on span "LIAM KANE TORRANCE" at bounding box center [404, 520] width 311 height 19
click at [361, 519] on span "LIAM KANE TORRANCE" at bounding box center [404, 520] width 311 height 19
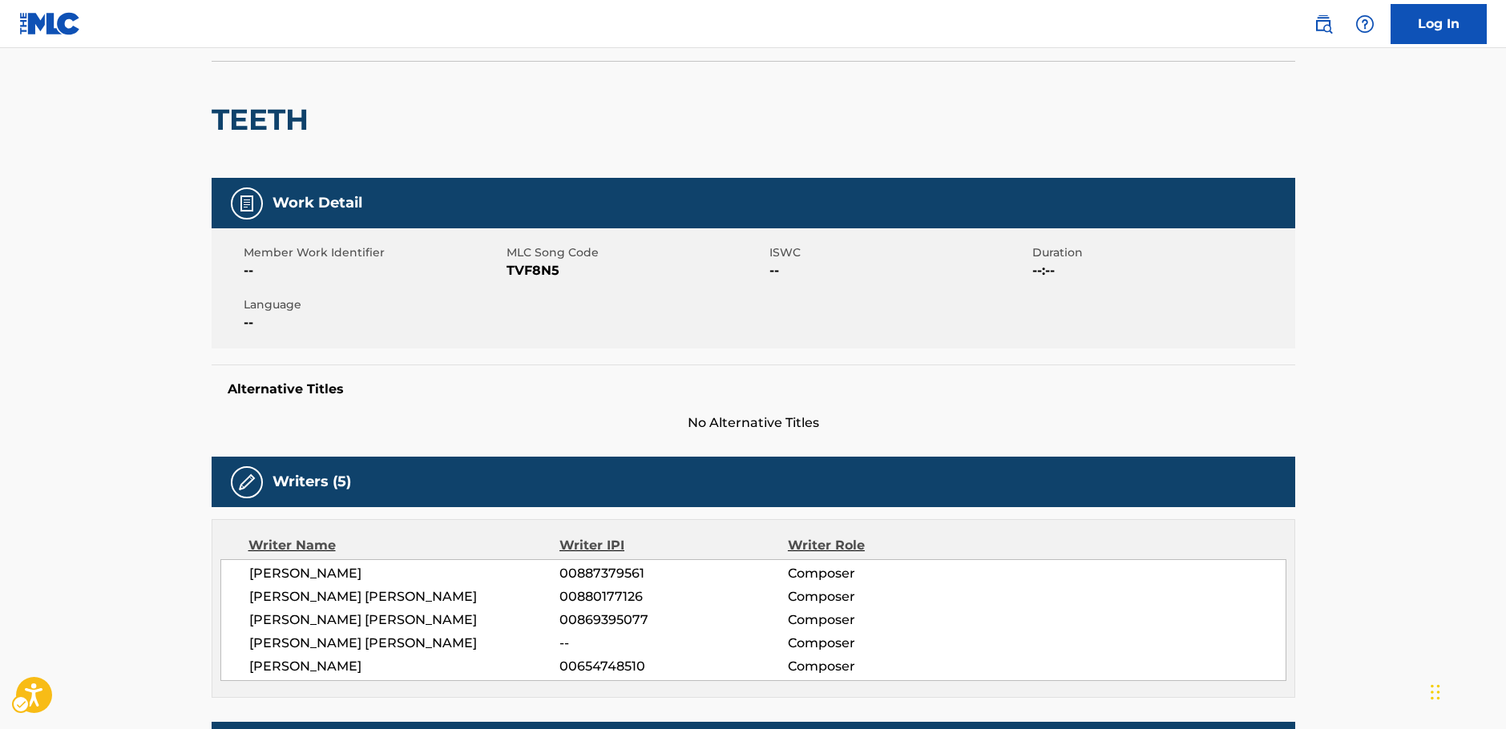
scroll to position [80, 0]
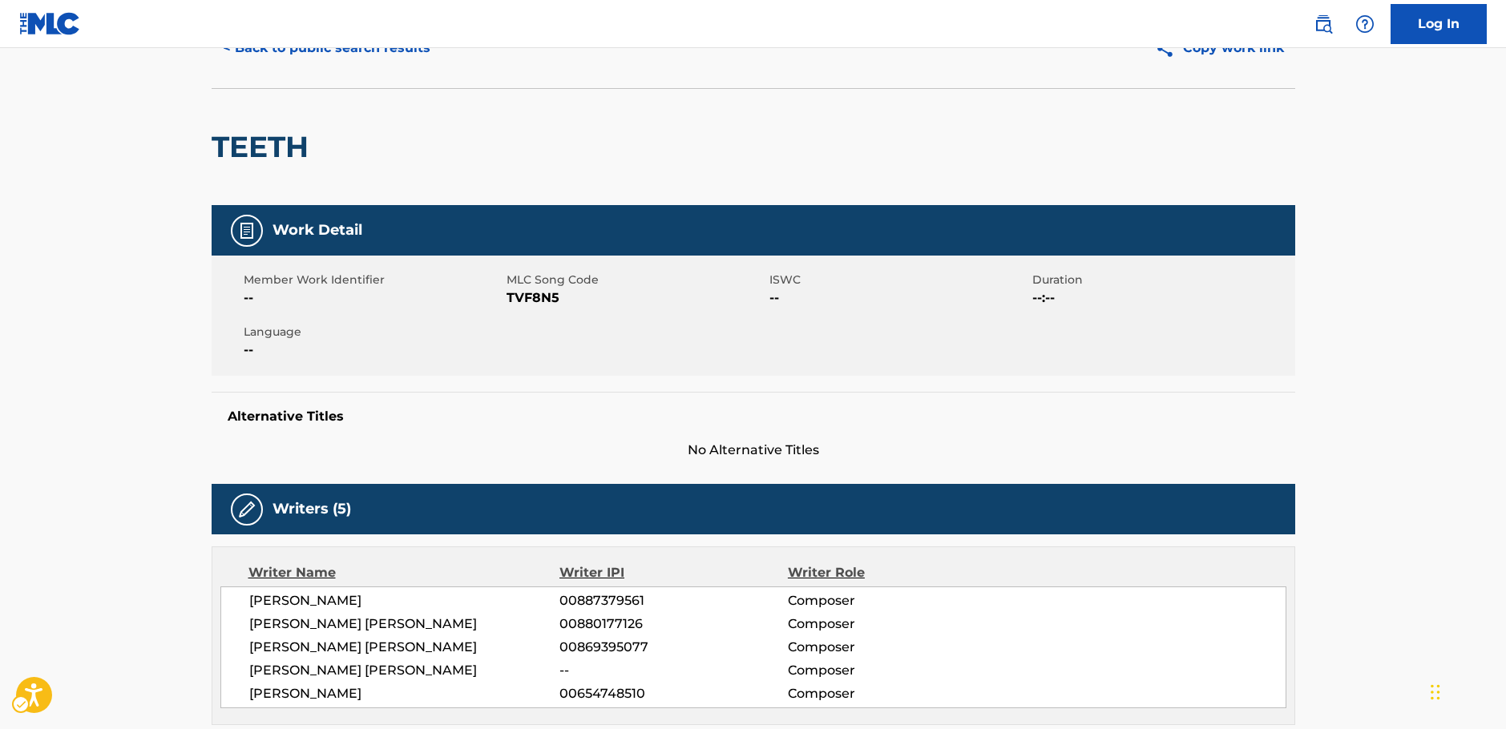
click at [529, 297] on span "MLC Song Code - TVF8N5" at bounding box center [636, 298] width 259 height 19
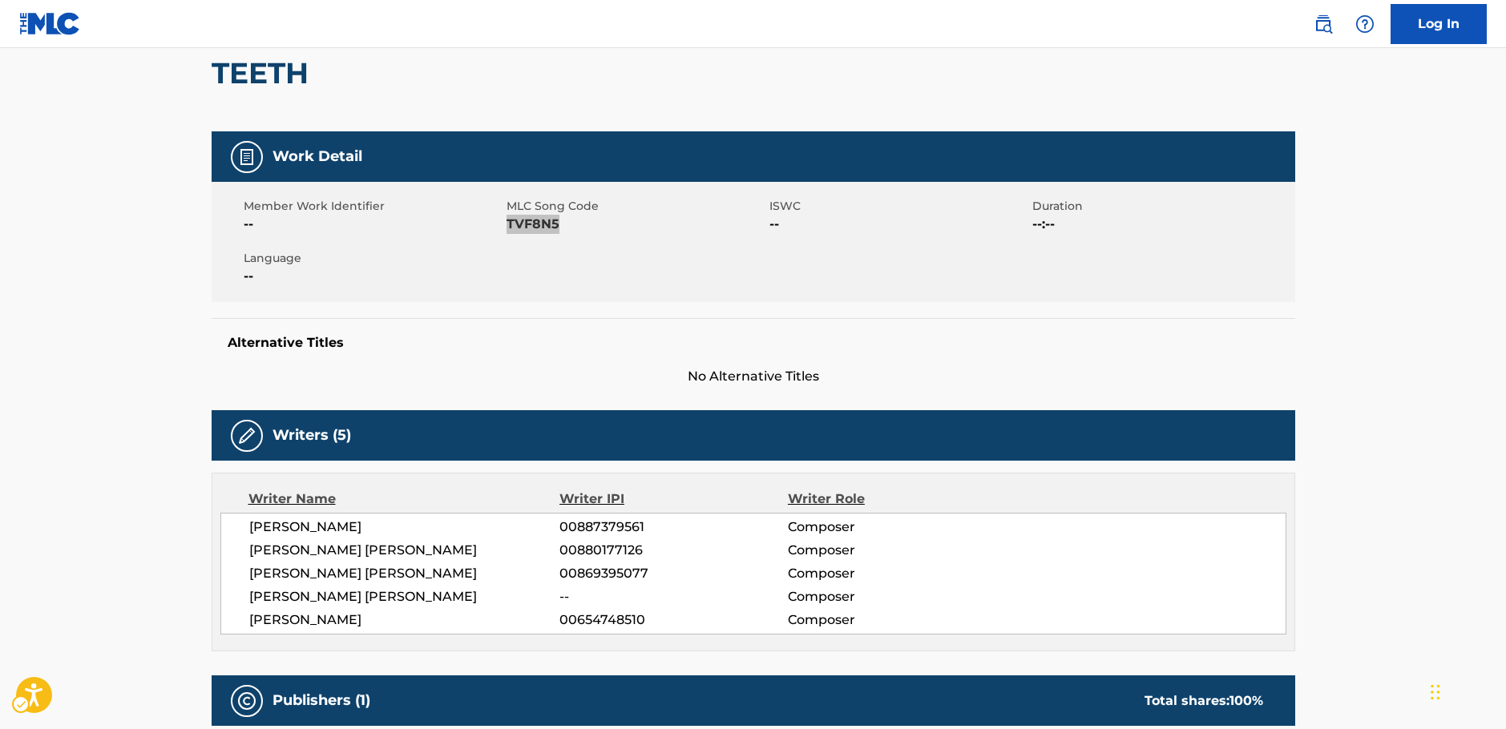
scroll to position [240, 0]
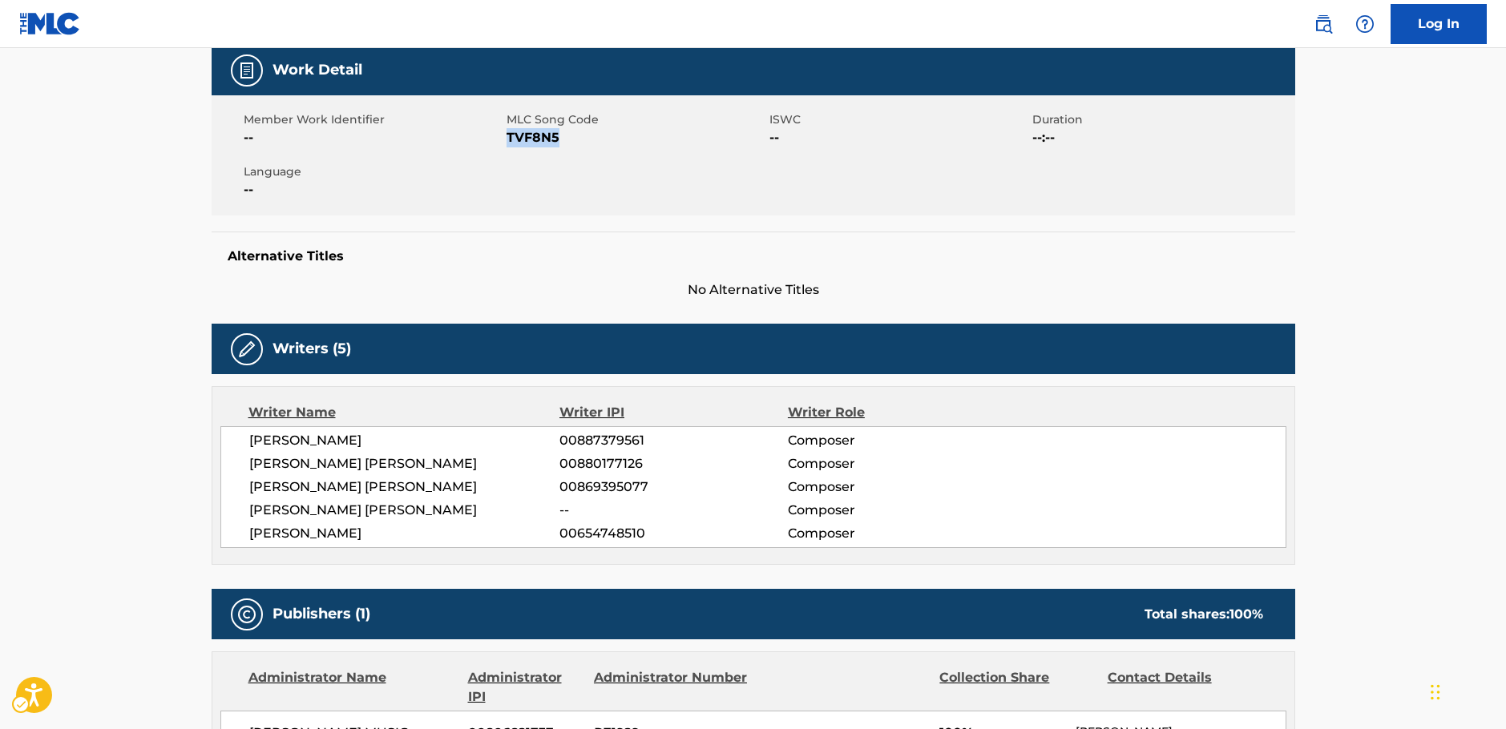
drag, startPoint x: 455, startPoint y: 530, endPoint x: 232, endPoint y: 441, distance: 240.7
click at [232, 441] on div "LIAM KANE TORRANCE 00887379561 Composer TOBY JAMES EVANS 00880177126 Composer S…" at bounding box center [753, 487] width 1066 height 122
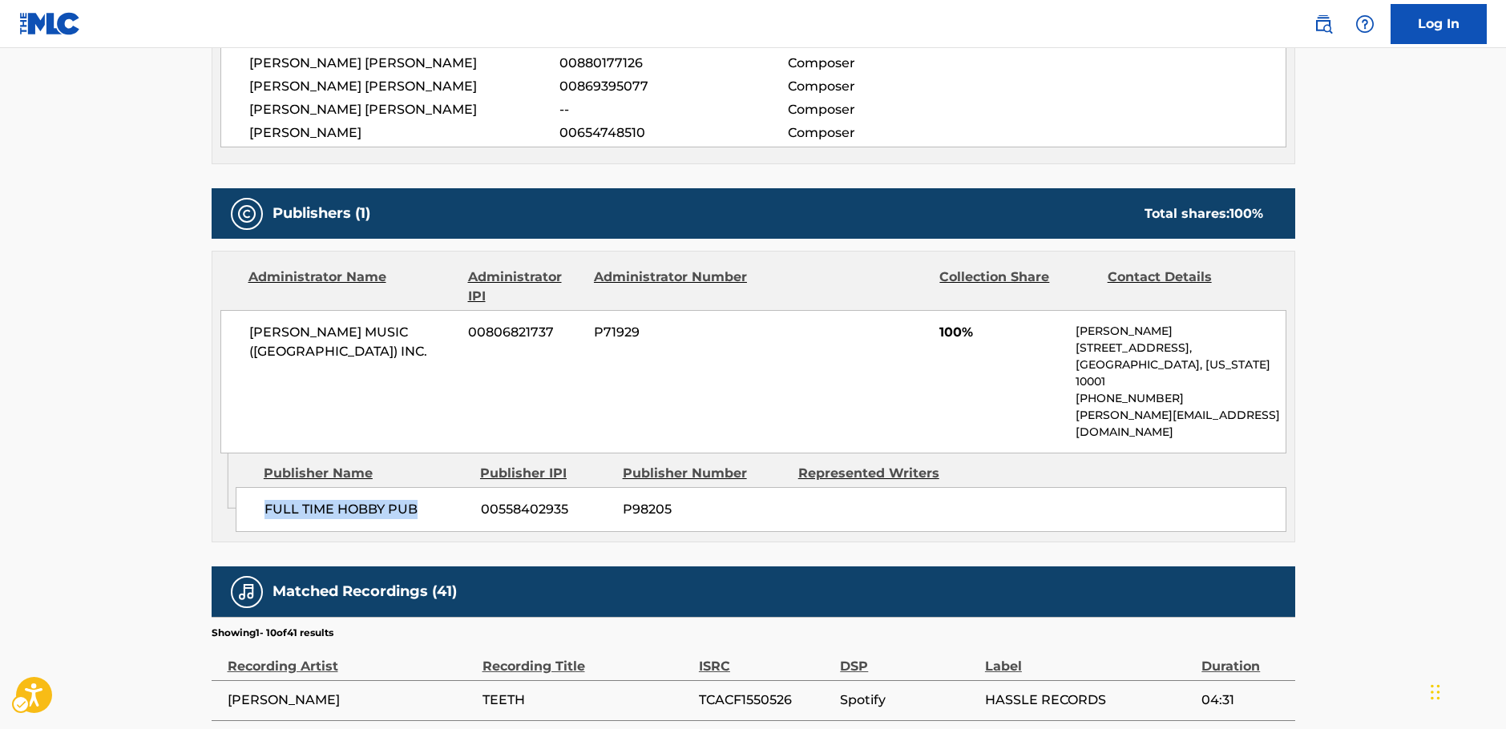
drag, startPoint x: 363, startPoint y: 469, endPoint x: 265, endPoint y: 470, distance: 97.8
click at [265, 500] on span "FULL TIME HOBBY PUB" at bounding box center [366, 509] width 204 height 19
drag, startPoint x: 463, startPoint y: 335, endPoint x: 232, endPoint y: 338, distance: 230.9
click at [232, 338] on div "DAVID PLATZ MUSIC (USA) INC. 00806821737 P71929 100% Renato Olivari 224 West 30…" at bounding box center [753, 381] width 1066 height 143
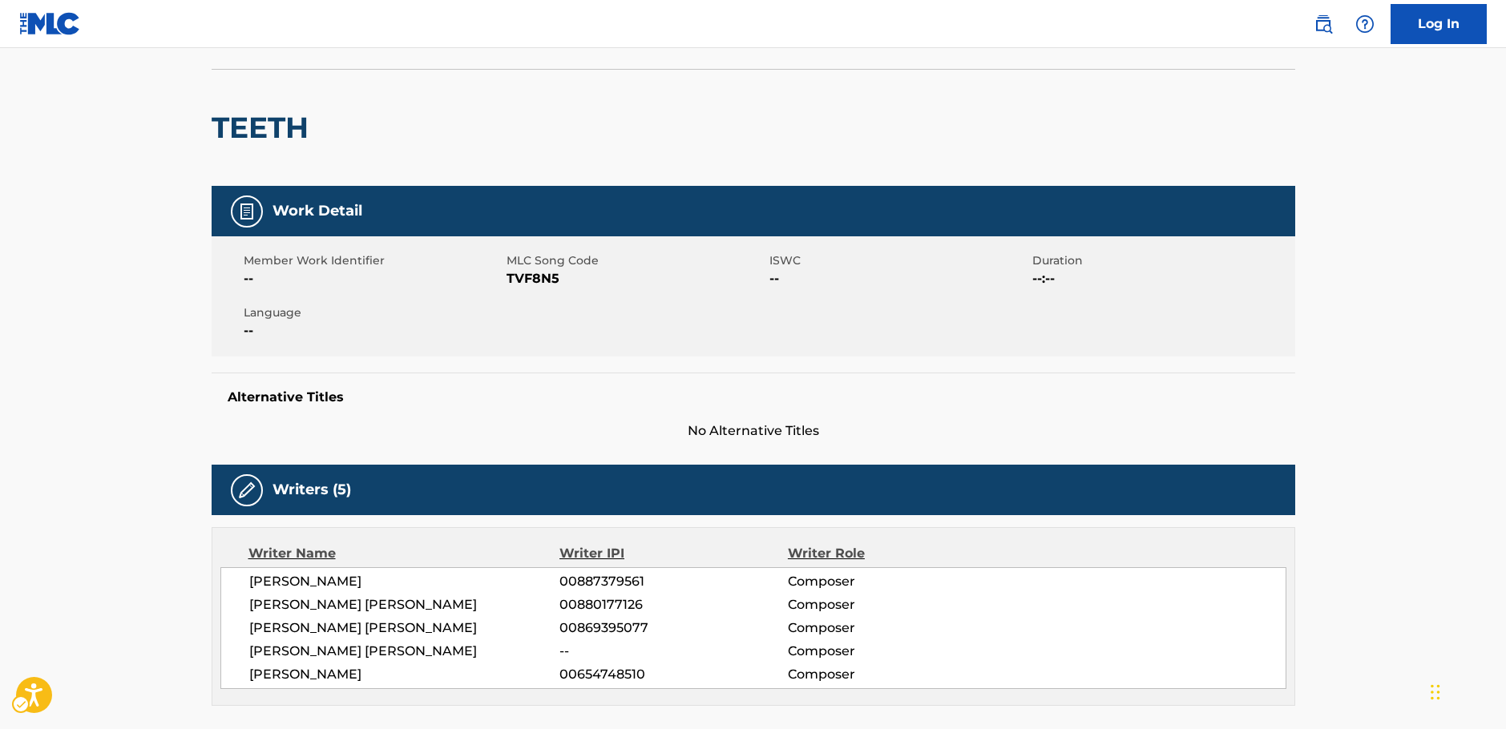
scroll to position [0, 0]
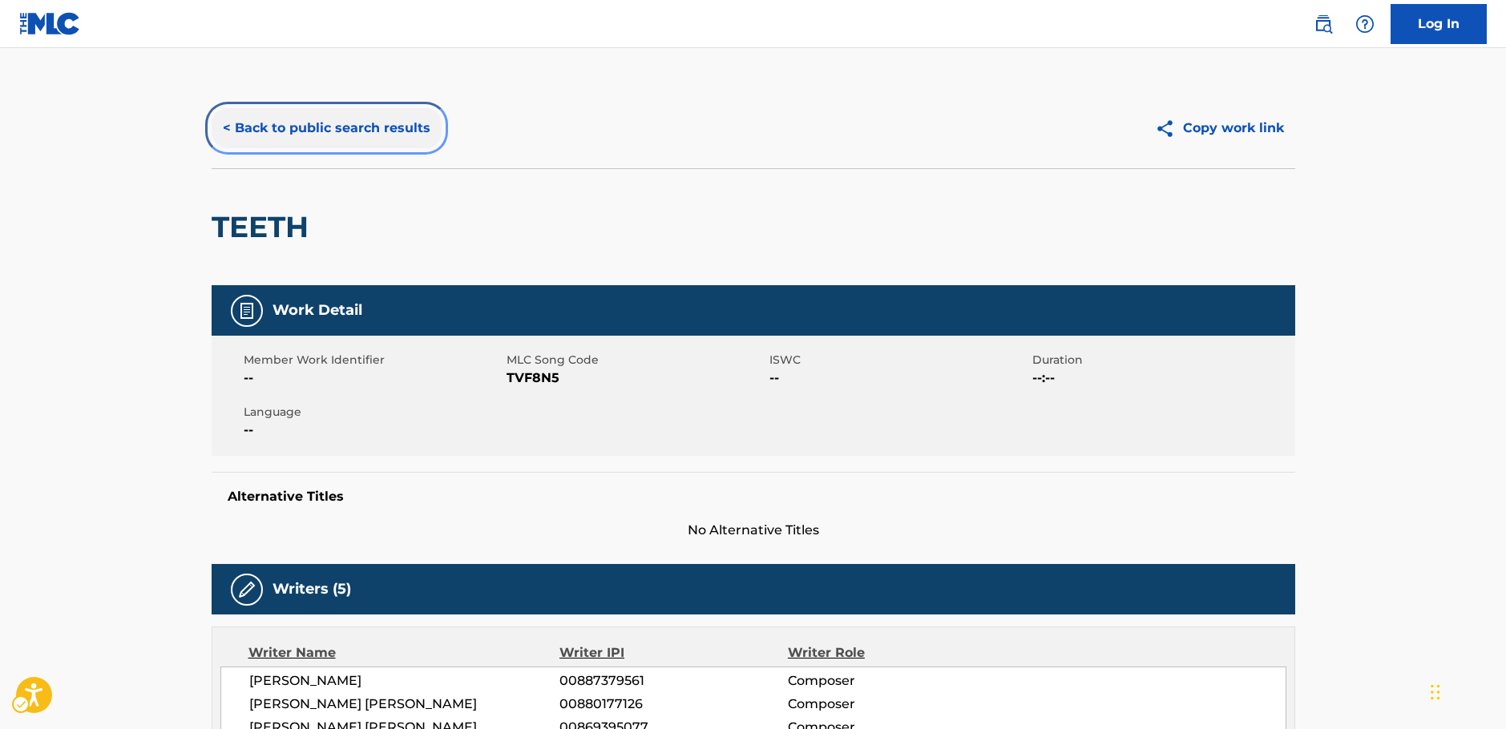
click at [330, 129] on button "< Back to public search results" at bounding box center [327, 128] width 230 height 40
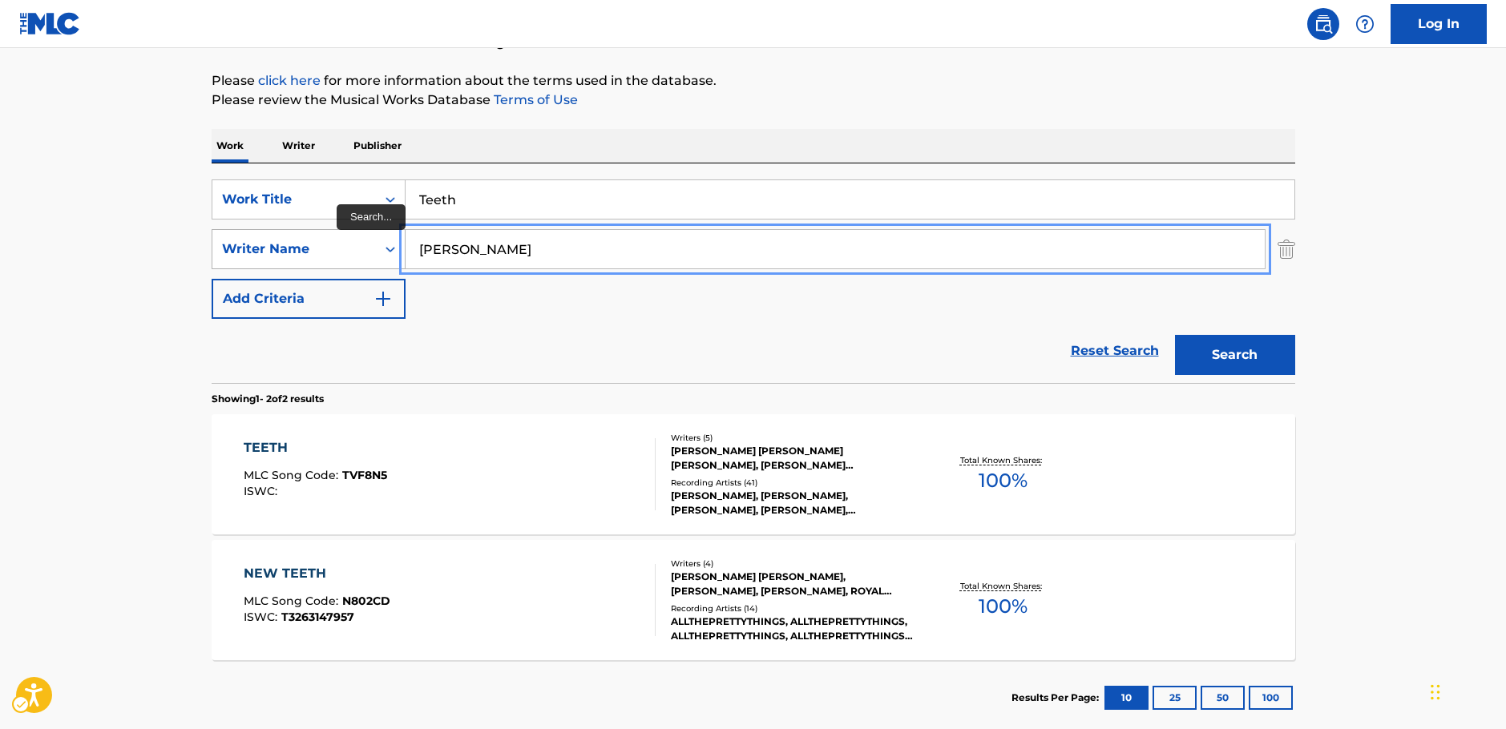
drag, startPoint x: 329, startPoint y: 249, endPoint x: 349, endPoint y: 230, distance: 28.4
click at [312, 248] on div "SearchWithCriteriaa455b861-6019-4541-9cce-d52e0d25e05c Writer Name Weaver" at bounding box center [754, 249] width 1084 height 40
paste input "Crawford"
type input "Crawford"
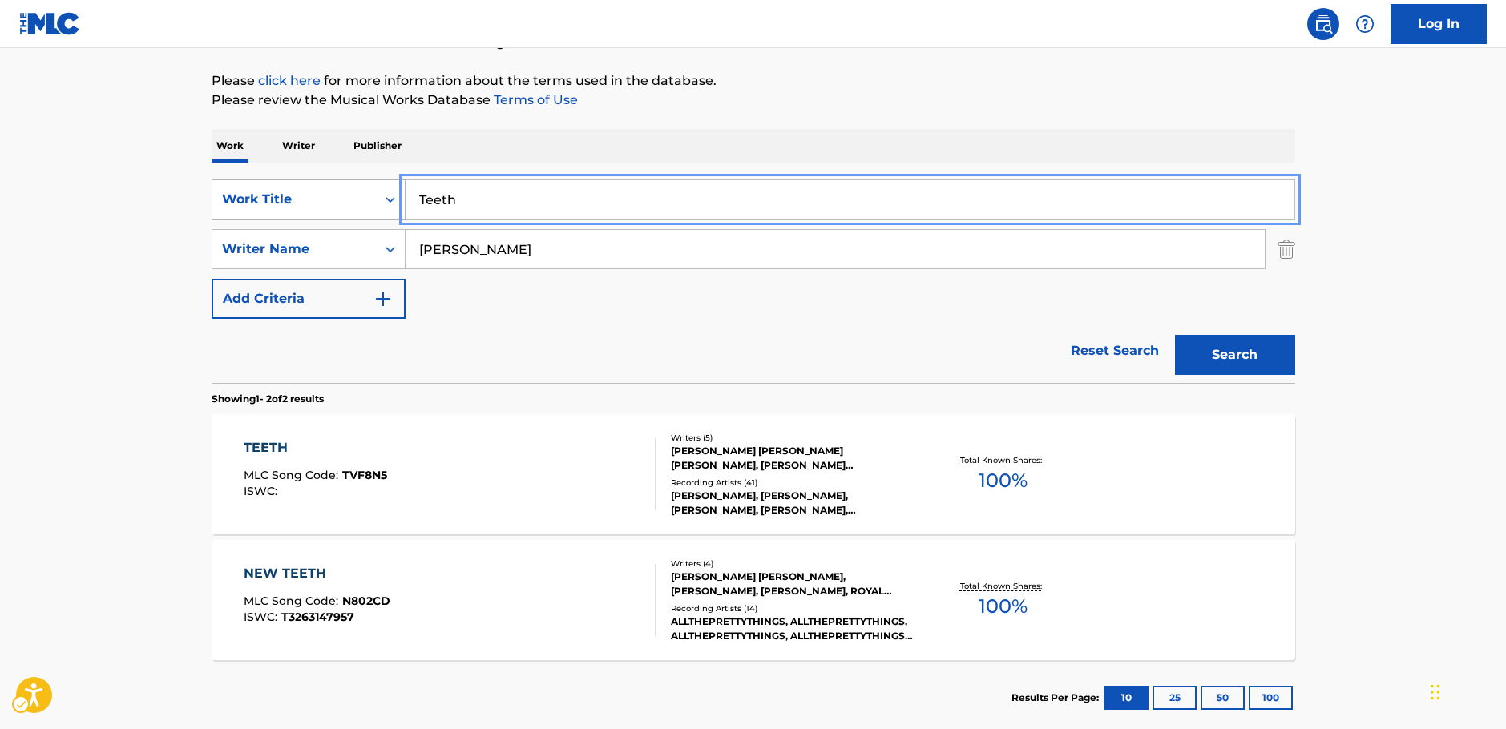
drag, startPoint x: 468, startPoint y: 189, endPoint x: 322, endPoint y: 196, distance: 146.0
click at [322, 196] on div "SearchWithCriteria87b8cf72-b751-4c81-b839-c0f1e01e1a87 Work Title Teeth" at bounding box center [754, 200] width 1084 height 40
type input "pickin pot pie"
click at [160, 248] on main "The MLC Public Work Search The accuracy and completeness of The MLC's data is d…" at bounding box center [753, 307] width 1506 height 873
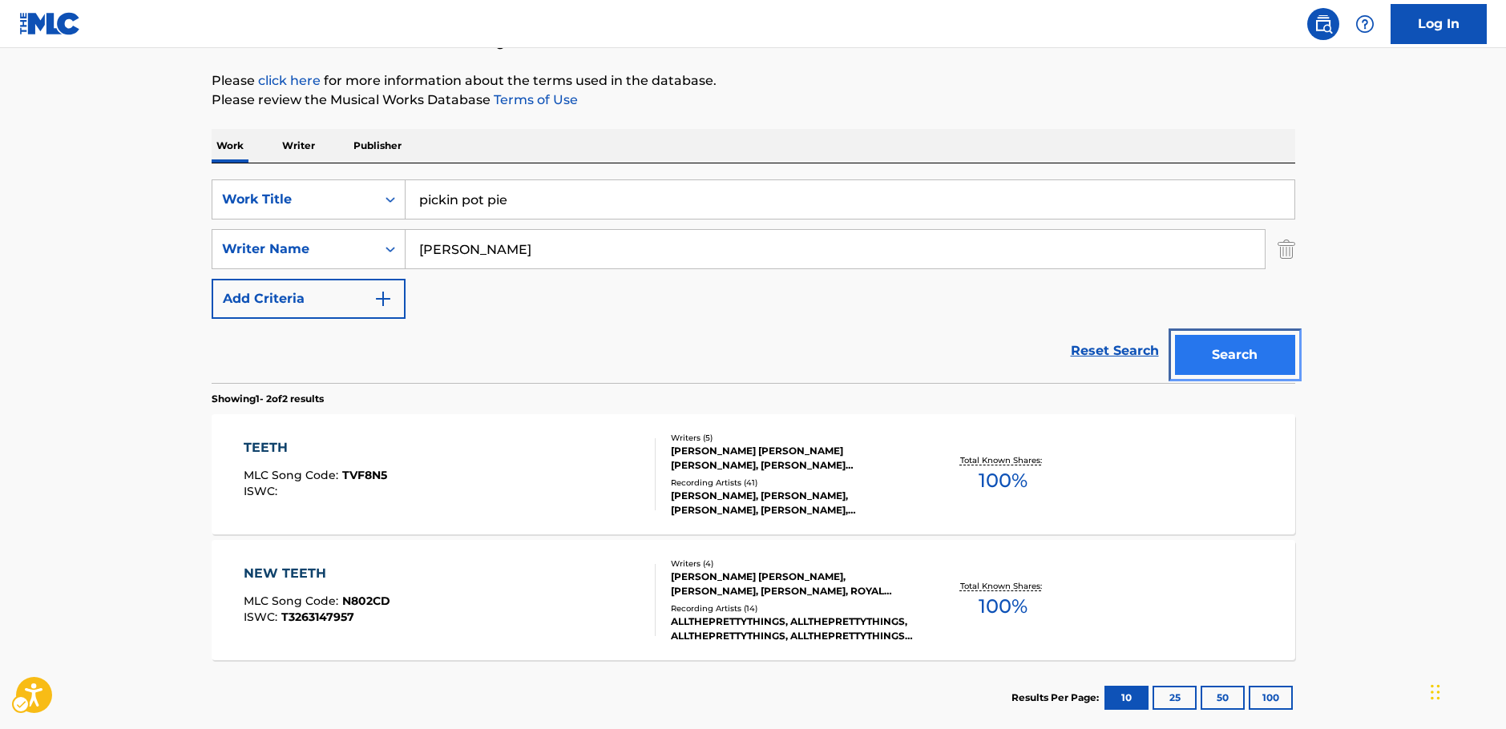
click at [1213, 367] on button "Search" at bounding box center [1235, 355] width 120 height 40
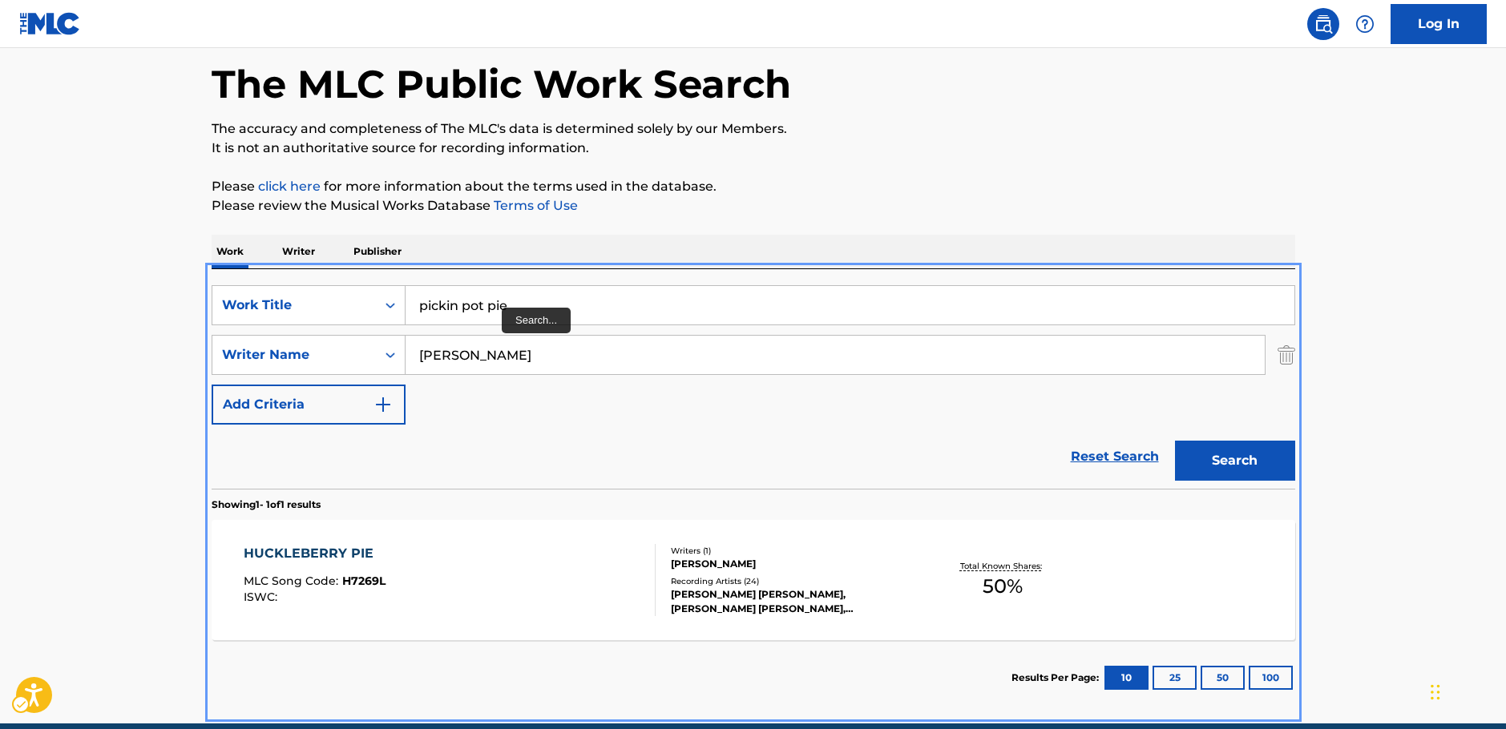
scroll to position [0, 0]
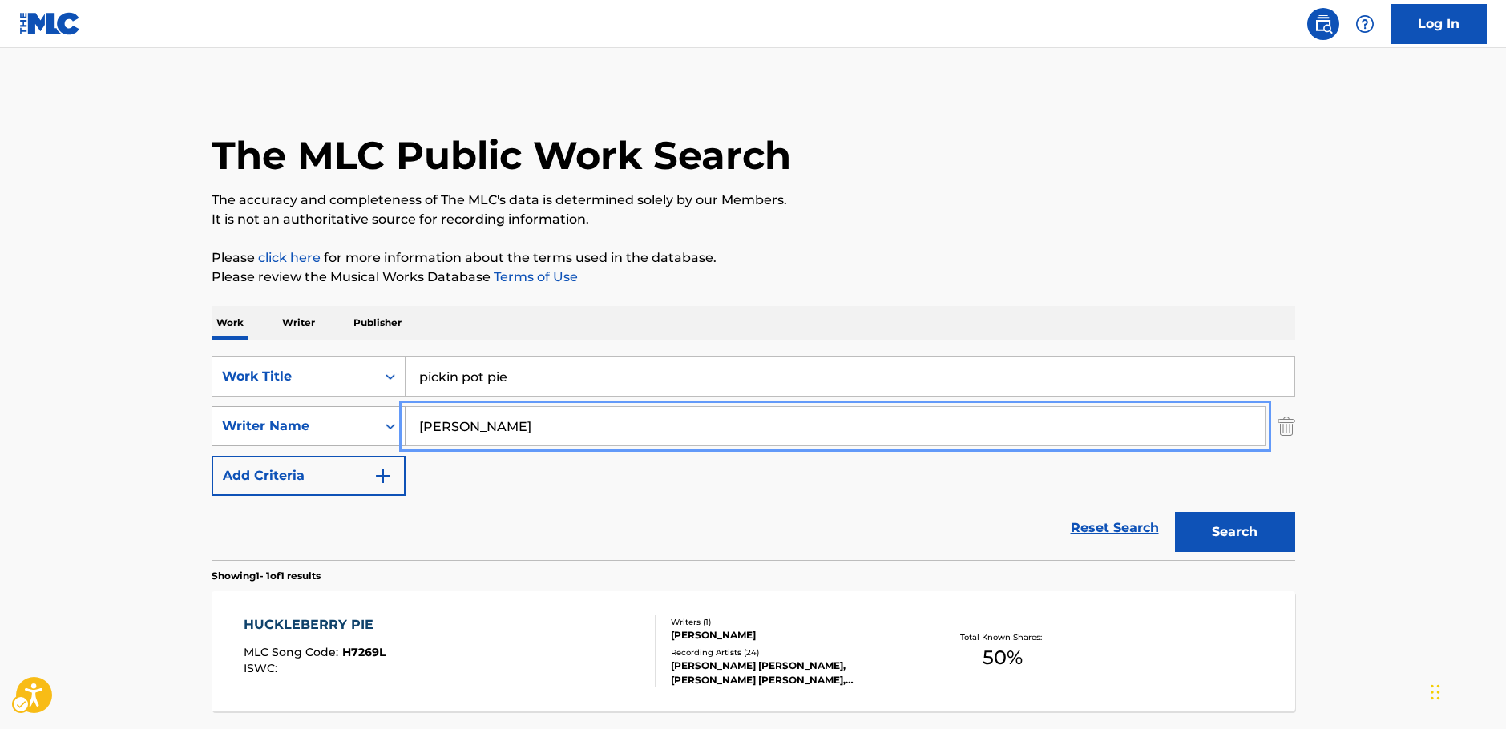
drag, startPoint x: 495, startPoint y: 428, endPoint x: 369, endPoint y: 422, distance: 126.0
click at [369, 422] on div "SearchWithCriteriaa455b861-6019-4541-9cce-d52e0d25e05c Writer Name Crawford" at bounding box center [754, 426] width 1084 height 40
paste input "loudermilk"
type input "loudermilk"
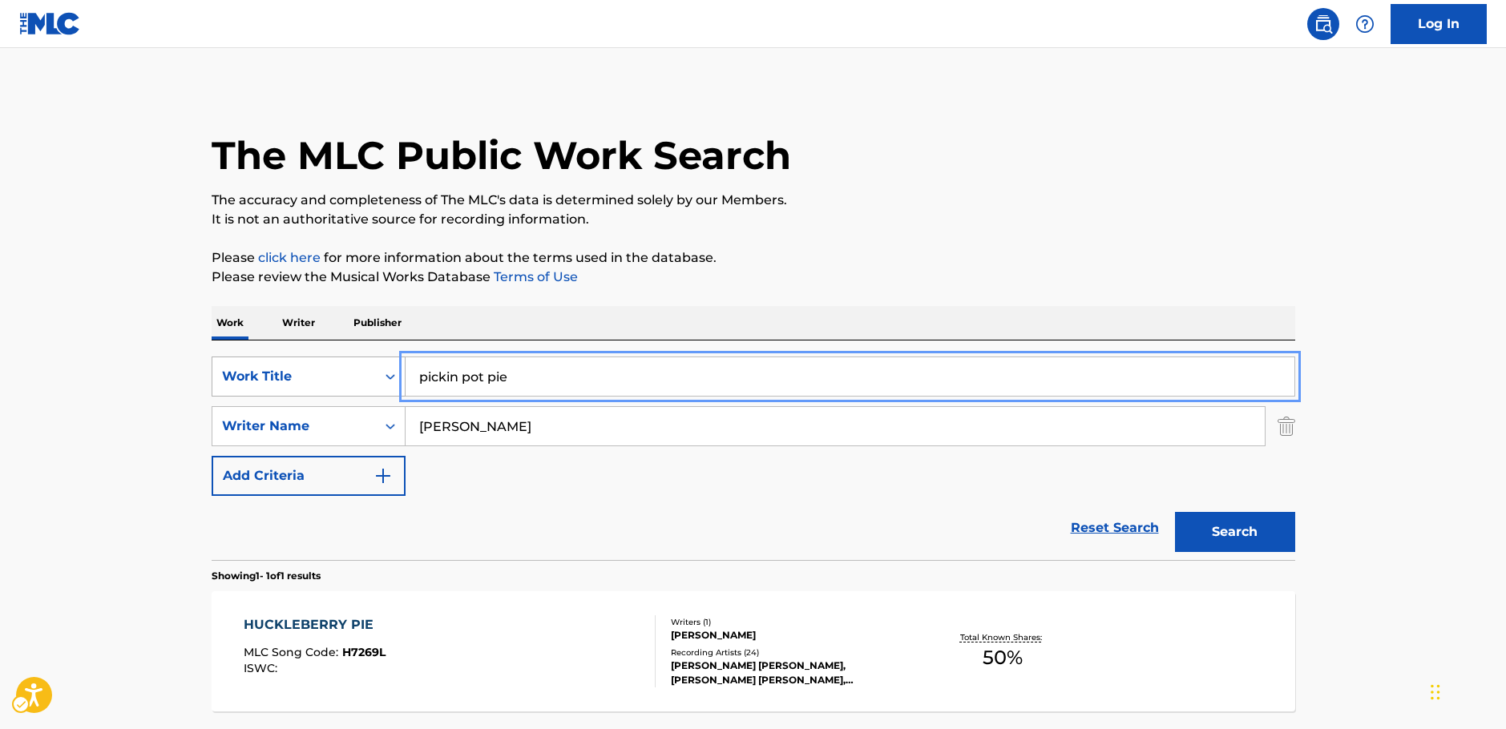
drag, startPoint x: 387, startPoint y: 385, endPoint x: 309, endPoint y: 392, distance: 78.9
click at [309, 392] on div "SearchWithCriteria87b8cf72-b751-4c81-b839-c0f1e01e1a87 Work Title pickin pot pie" at bounding box center [754, 377] width 1084 height 40
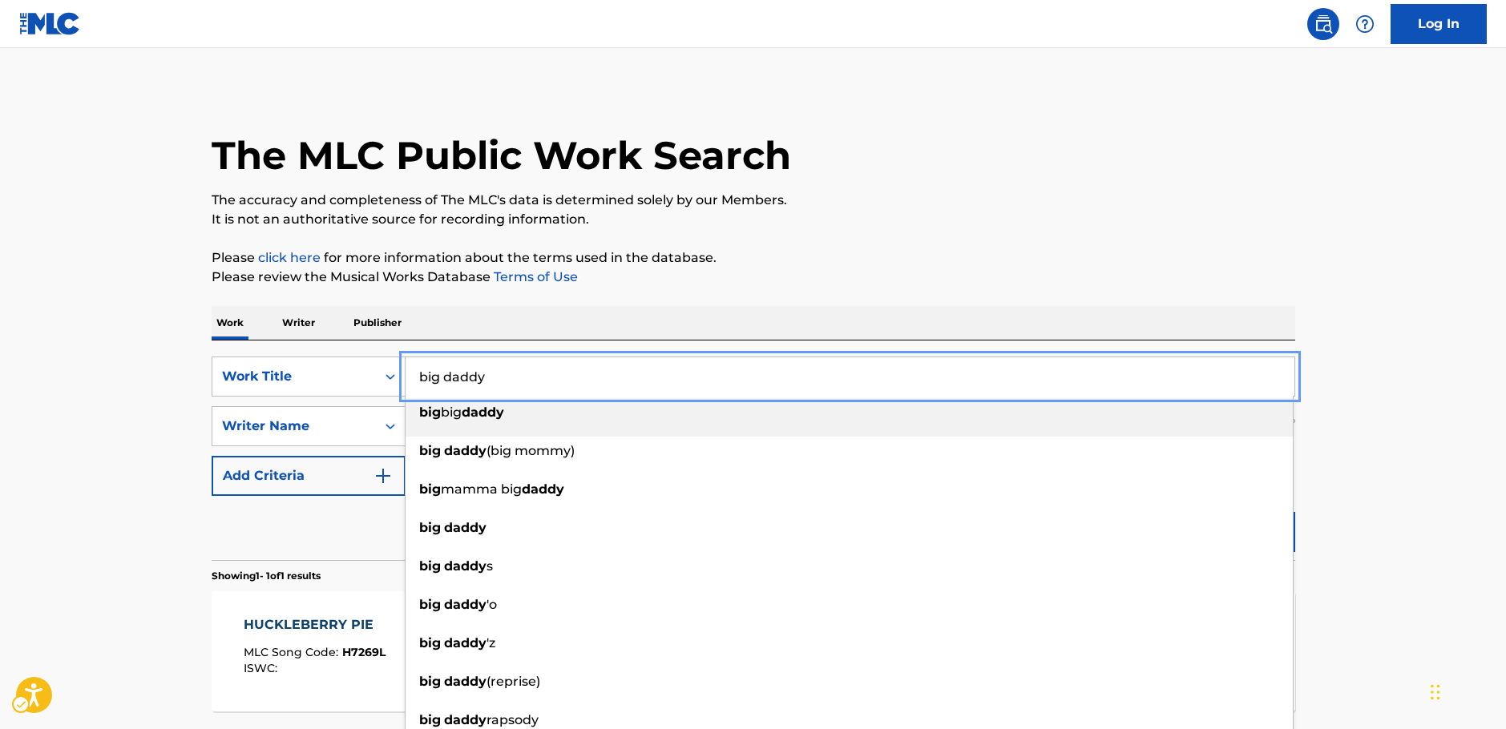
type input "big daddy"
click at [131, 408] on main "The MLC Public Work Search The accuracy and completeness of The MLC's data is d…" at bounding box center [753, 421] width 1506 height 747
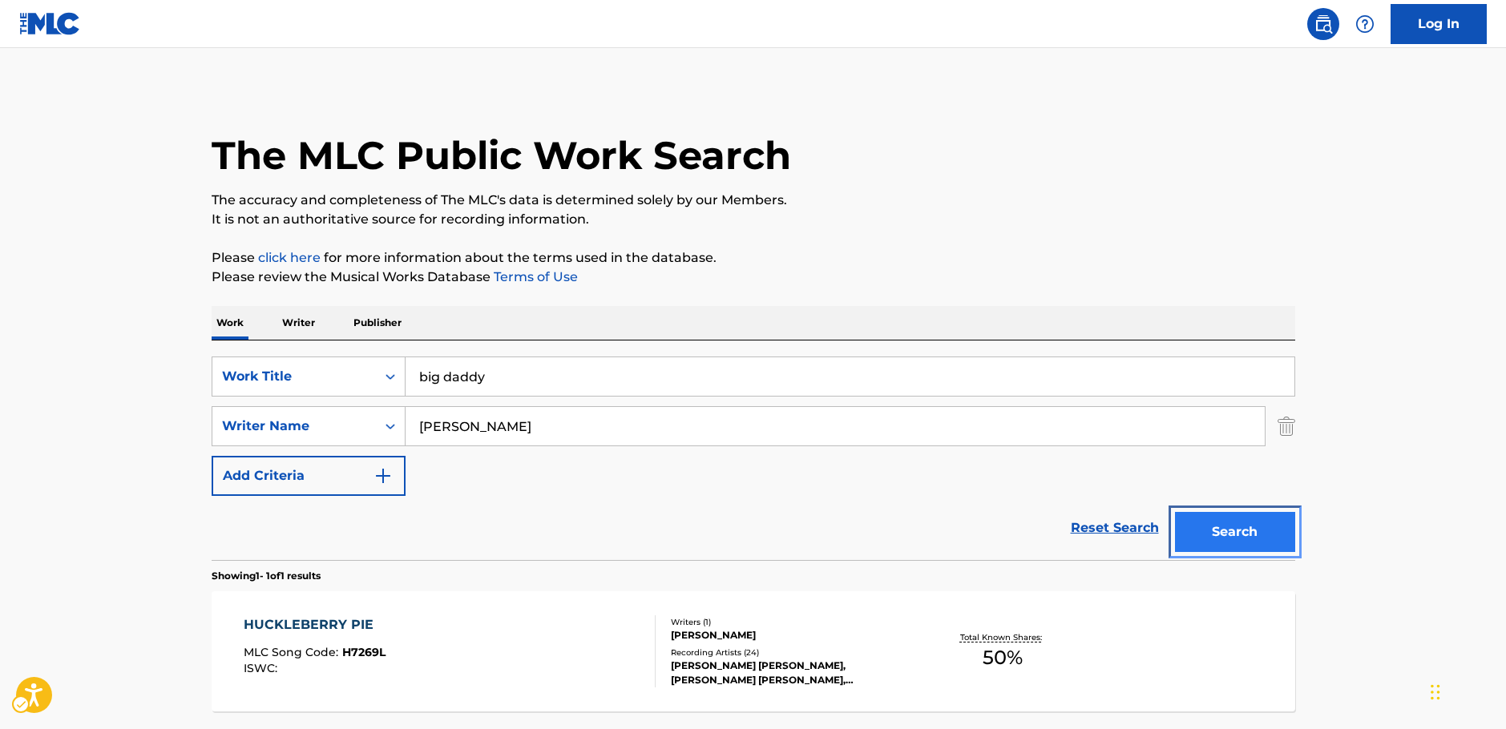
drag, startPoint x: 1229, startPoint y: 531, endPoint x: 2, endPoint y: 510, distance: 1227.3
click at [1227, 532] on button "Search" at bounding box center [1235, 532] width 120 height 40
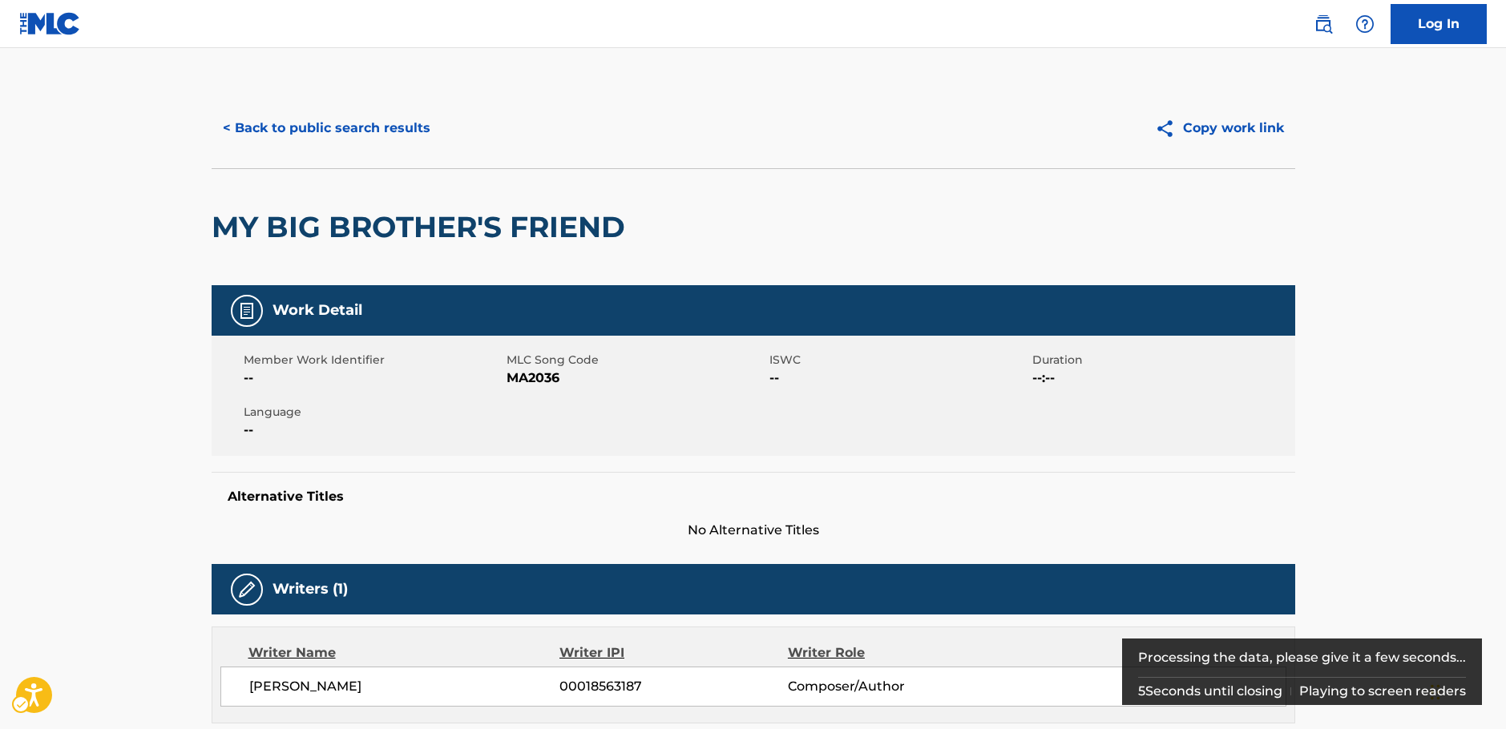
click at [531, 379] on span "MLC Song Code - MA2036" at bounding box center [636, 378] width 259 height 19
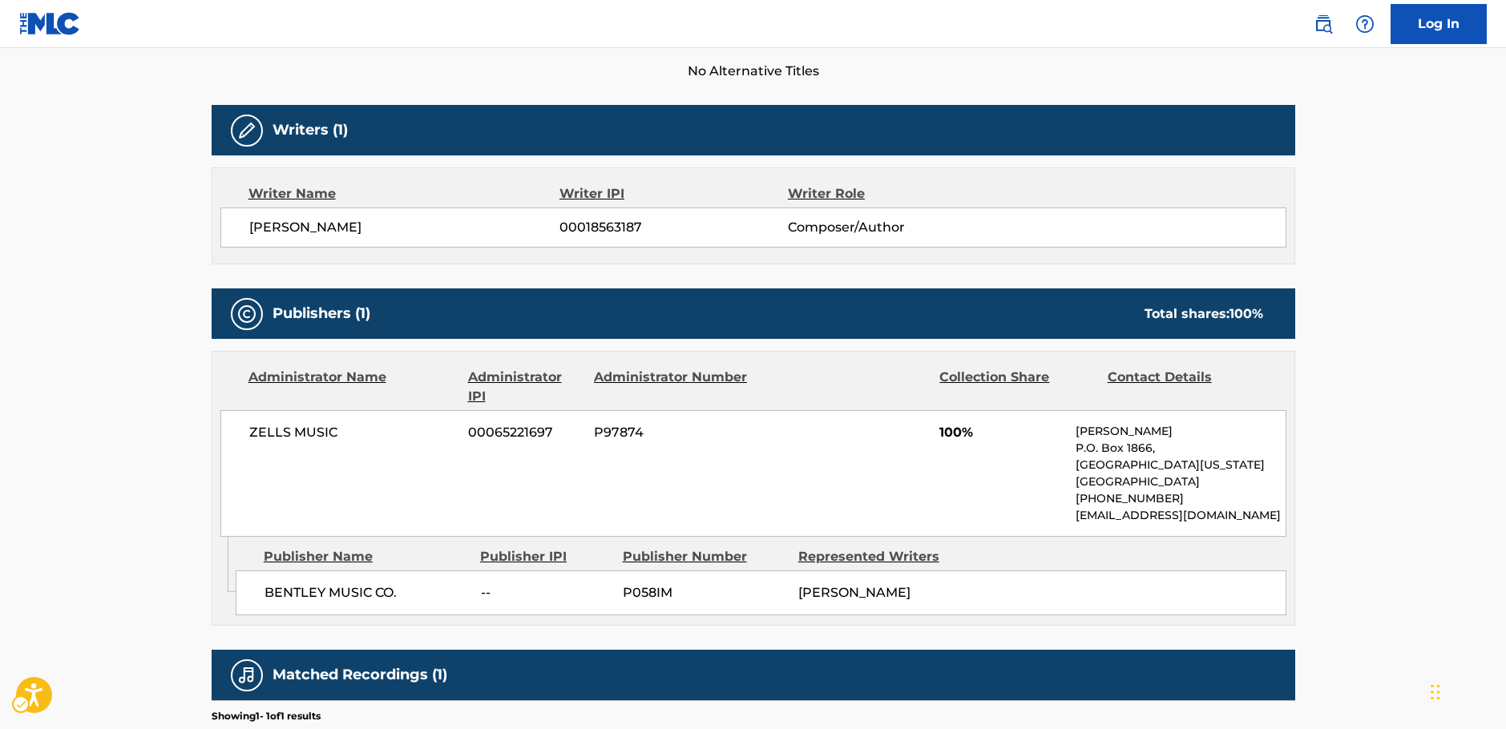
scroll to position [481, 0]
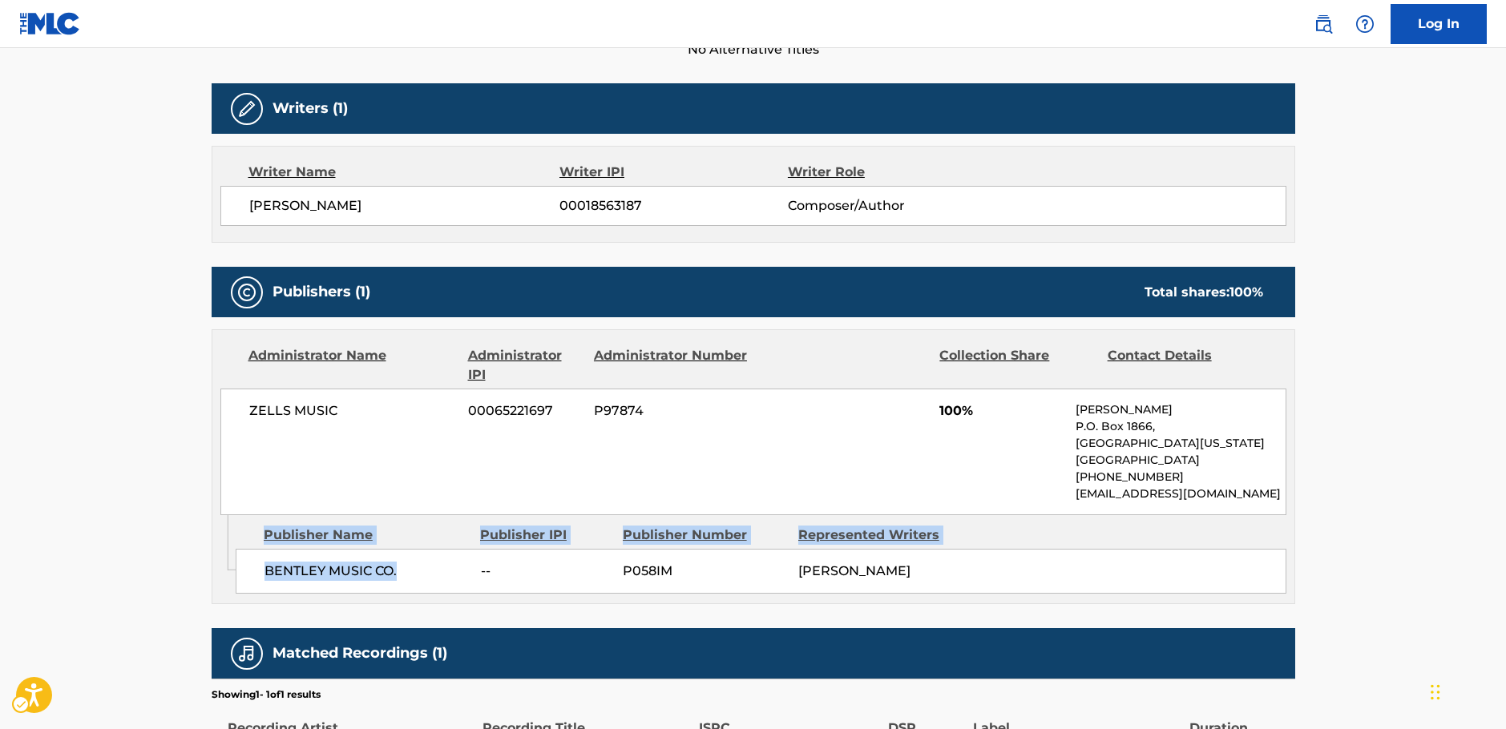
drag, startPoint x: 283, startPoint y: 574, endPoint x: 6, endPoint y: 576, distance: 277.3
click at [230, 574] on div "Admin Original Publisher Connecting Line Publisher Name Publisher IPI Publisher…" at bounding box center [753, 559] width 1082 height 88
click at [418, 541] on div "Publisher Name" at bounding box center [366, 535] width 204 height 19
click at [389, 583] on div "BENTLEY MUSIC CO. -- P058IM JOHN D. LOUDERMILK" at bounding box center [761, 571] width 1051 height 45
drag, startPoint x: 414, startPoint y: 571, endPoint x: 238, endPoint y: 567, distance: 175.6
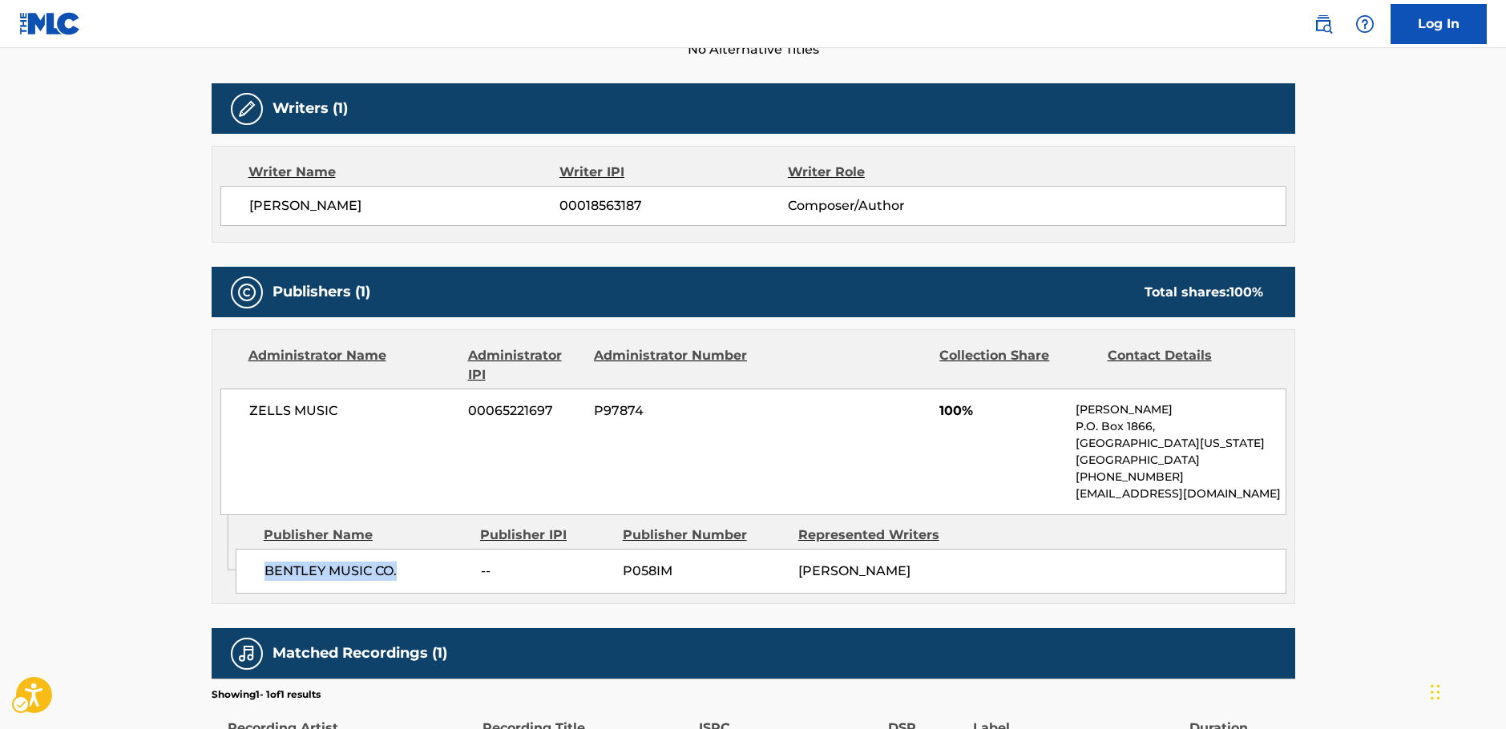
click at [238, 567] on div "BENTLEY MUSIC CO. -- P058IM JOHN D. LOUDERMILK" at bounding box center [761, 571] width 1051 height 45
drag, startPoint x: 358, startPoint y: 429, endPoint x: 200, endPoint y: 430, distance: 157.9
click at [200, 430] on div "< Back to public search results Copy work link MY BIG BROTHER'S FRIEND Work Det…" at bounding box center [753, 195] width 1122 height 1176
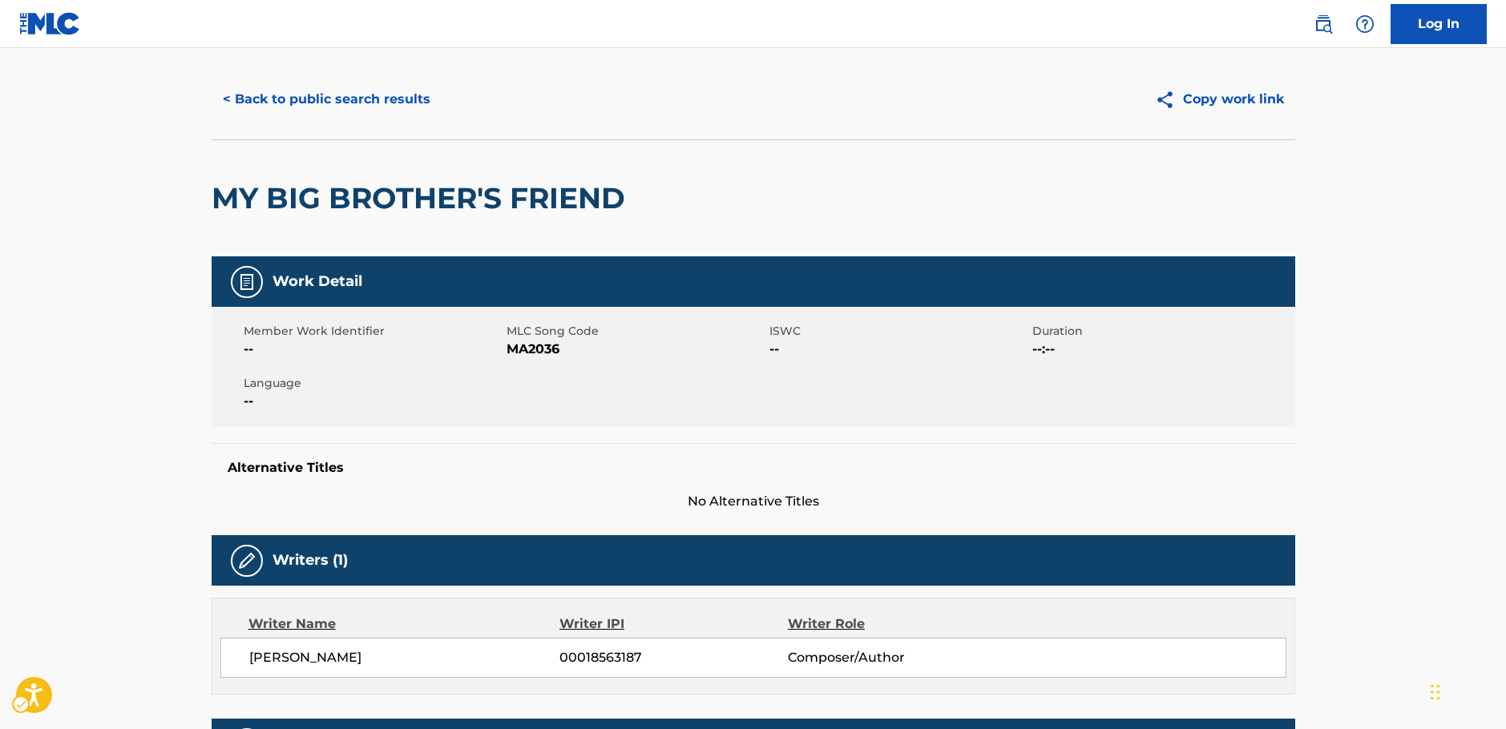
scroll to position [0, 0]
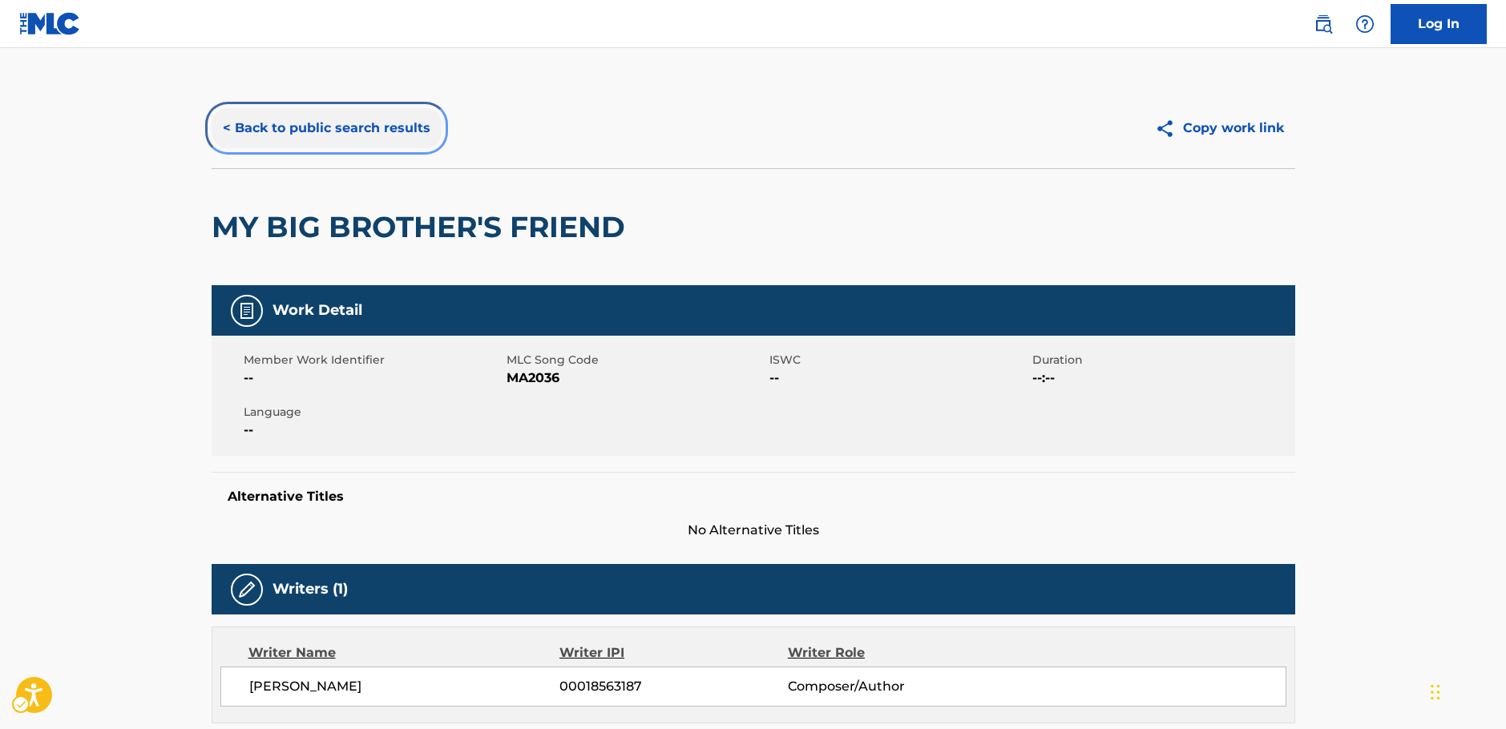
click at [256, 125] on button "< Back to public search results" at bounding box center [327, 128] width 230 height 40
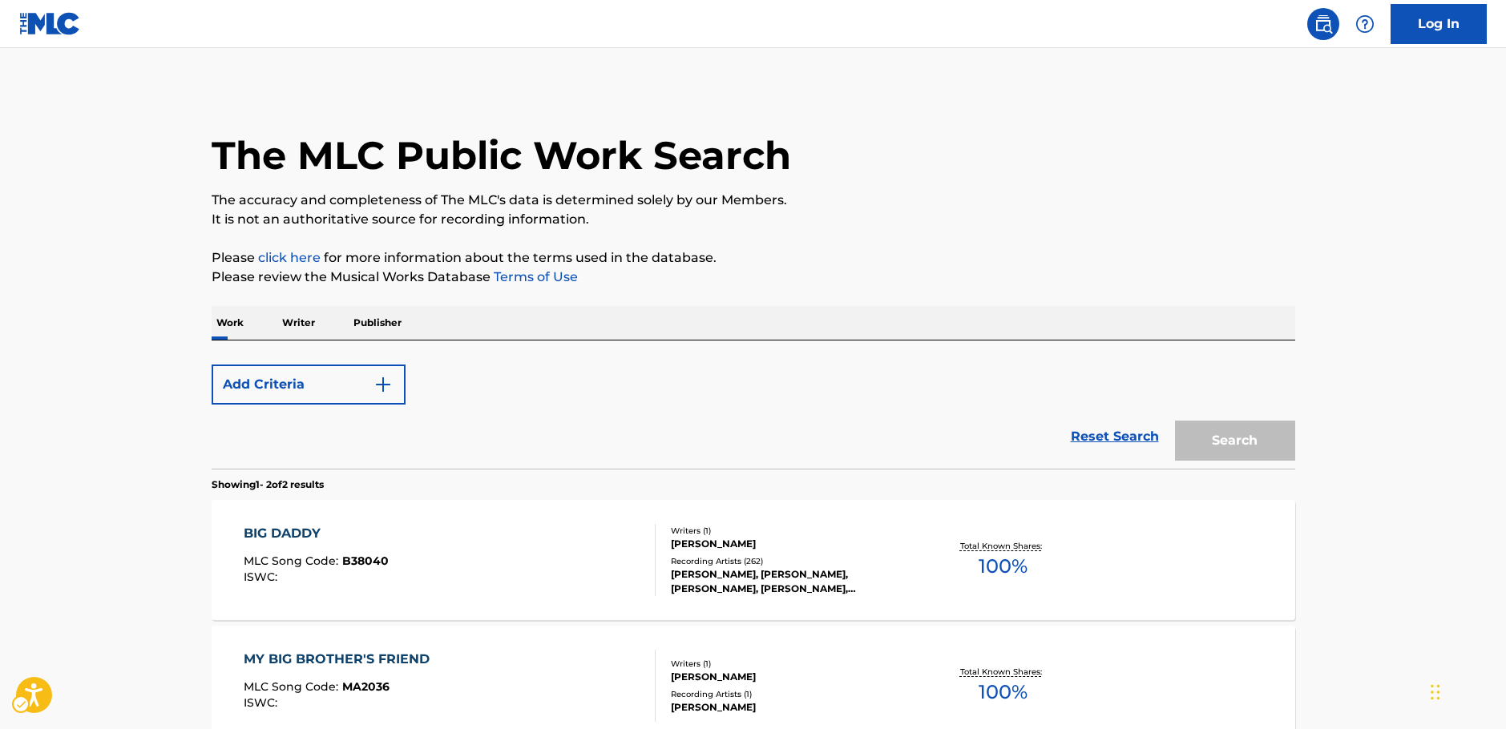
scroll to position [177, 0]
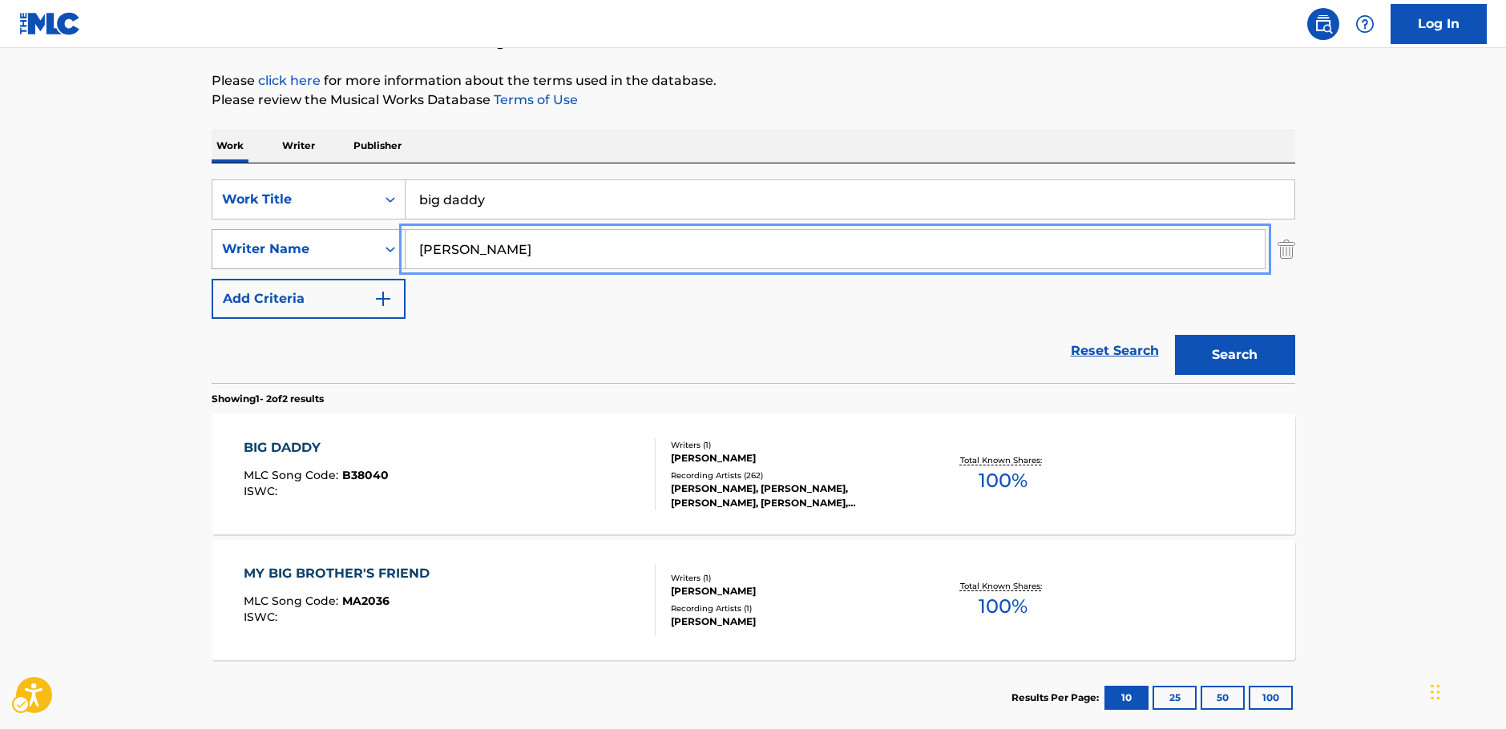
drag, startPoint x: 510, startPoint y: 244, endPoint x: 340, endPoint y: 252, distance: 170.1
click at [340, 252] on div "SearchWithCriteriaa455b861-6019-4541-9cce-d52e0d25e05c Writer Name loudermilk" at bounding box center [754, 249] width 1084 height 40
paste input "Hardcastle"
type input "Hardcastle"
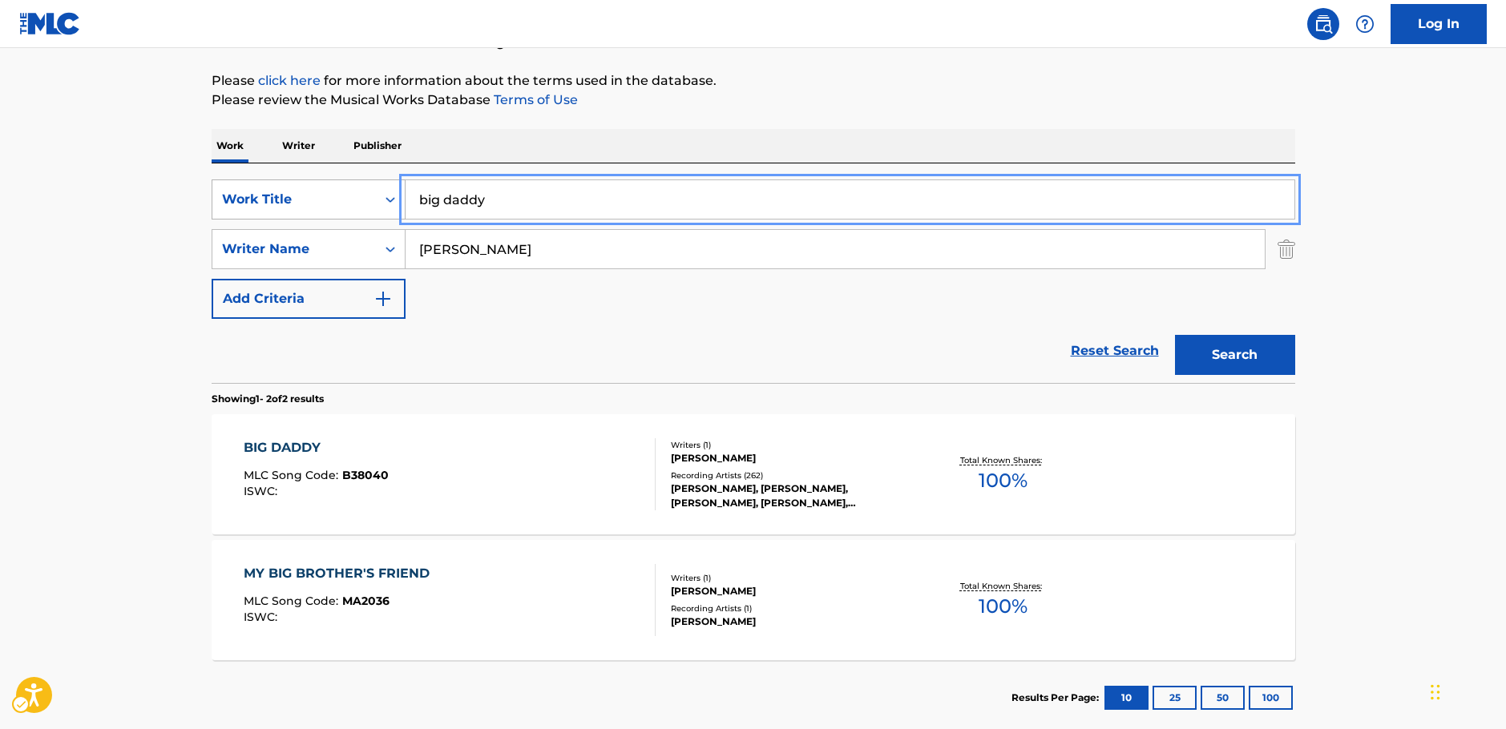
click at [319, 199] on div "SearchWithCriteria87b8cf72-b751-4c81-b839-c0f1e01e1a87 Work Title big daddy" at bounding box center [754, 200] width 1084 height 40
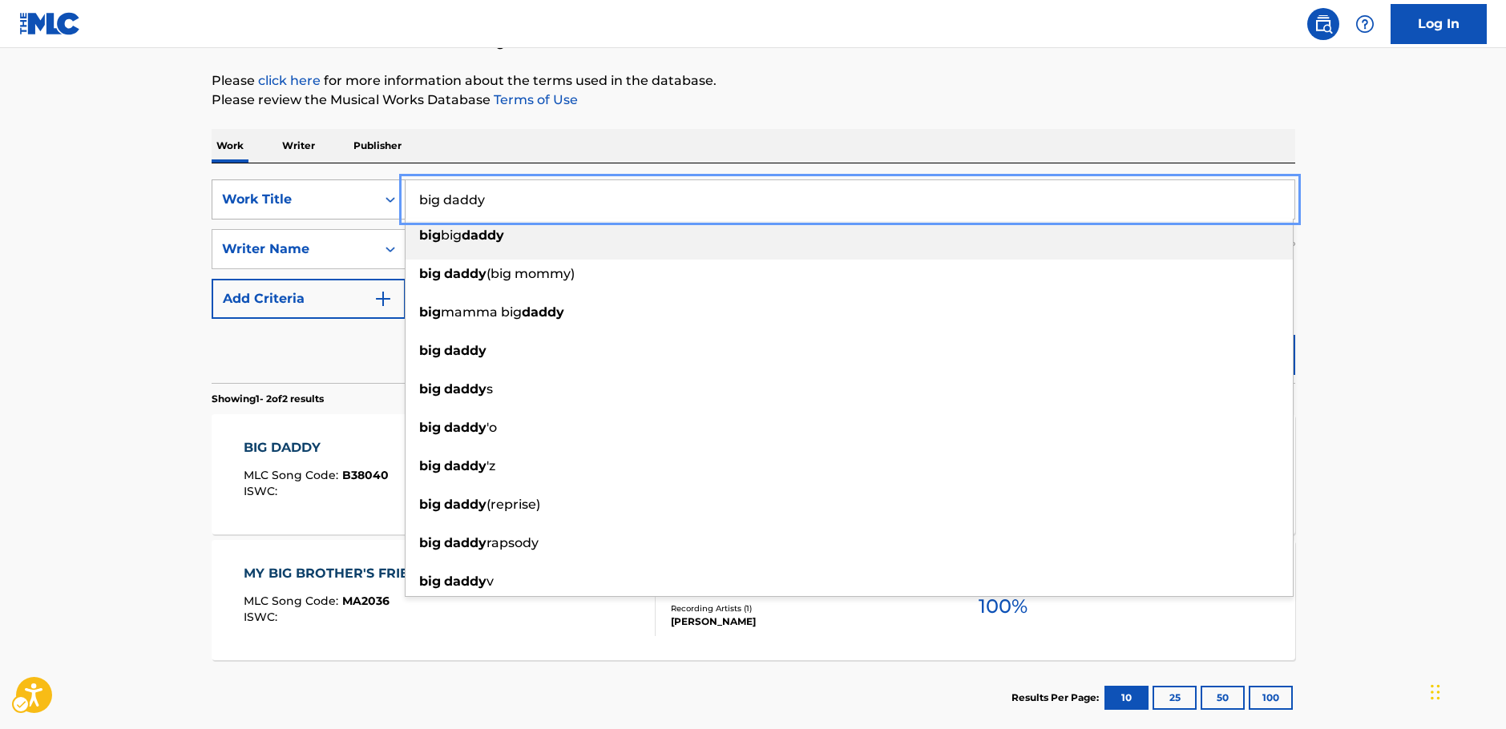
paste input "Rainforest"
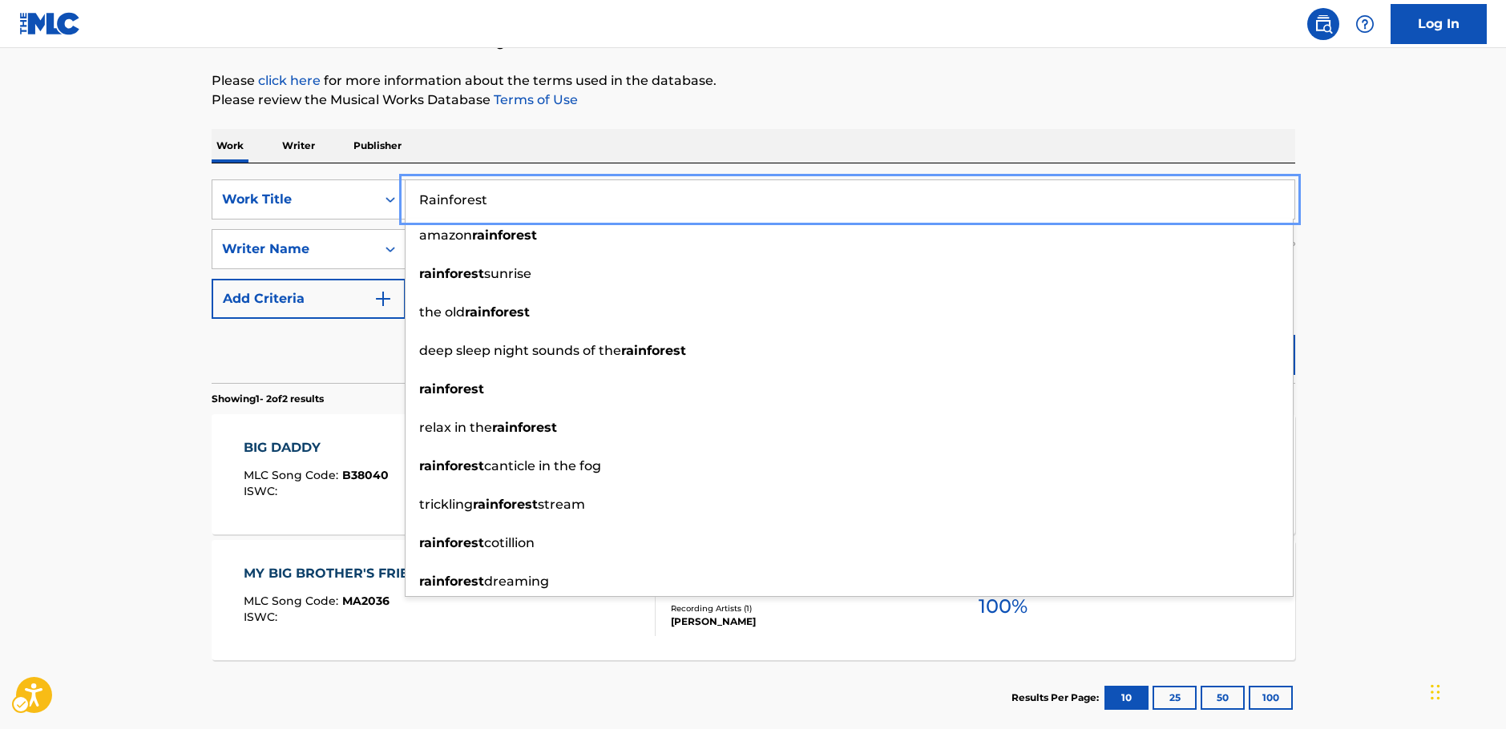
type input "Rainforest"
click at [143, 300] on main "The MLC Public Work Search The accuracy and completeness of The MLC's data is d…" at bounding box center [753, 307] width 1506 height 873
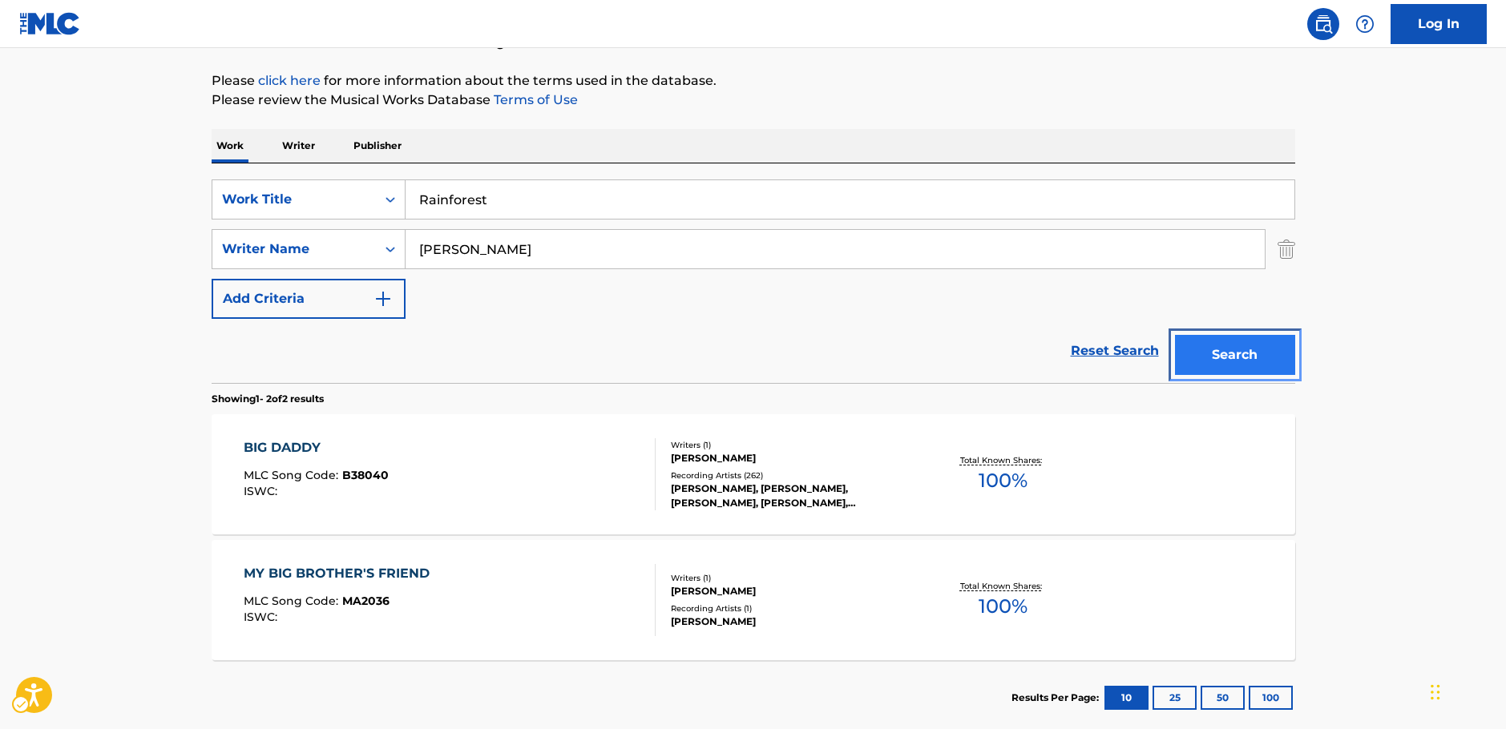
click at [1251, 353] on button "Search" at bounding box center [1235, 355] width 120 height 40
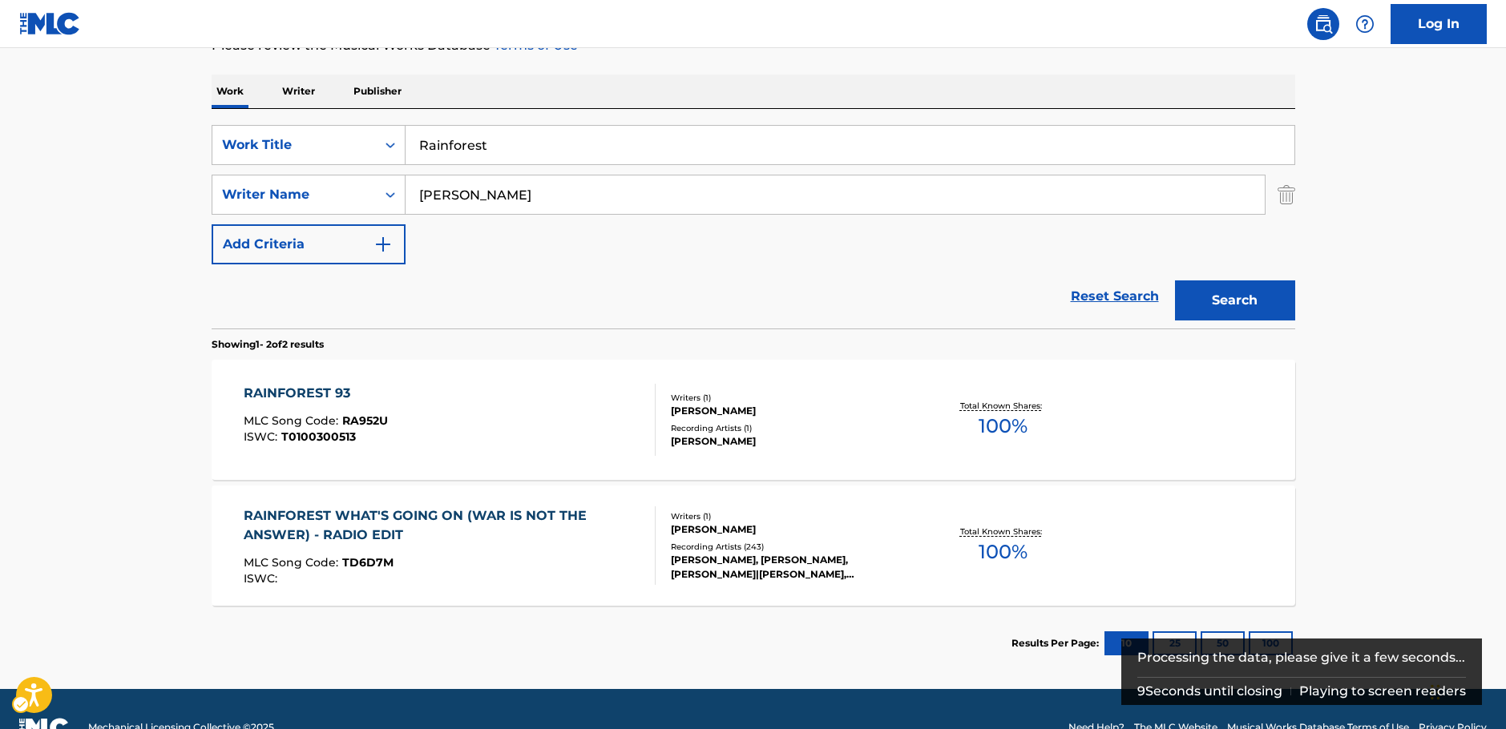
scroll to position [240, 0]
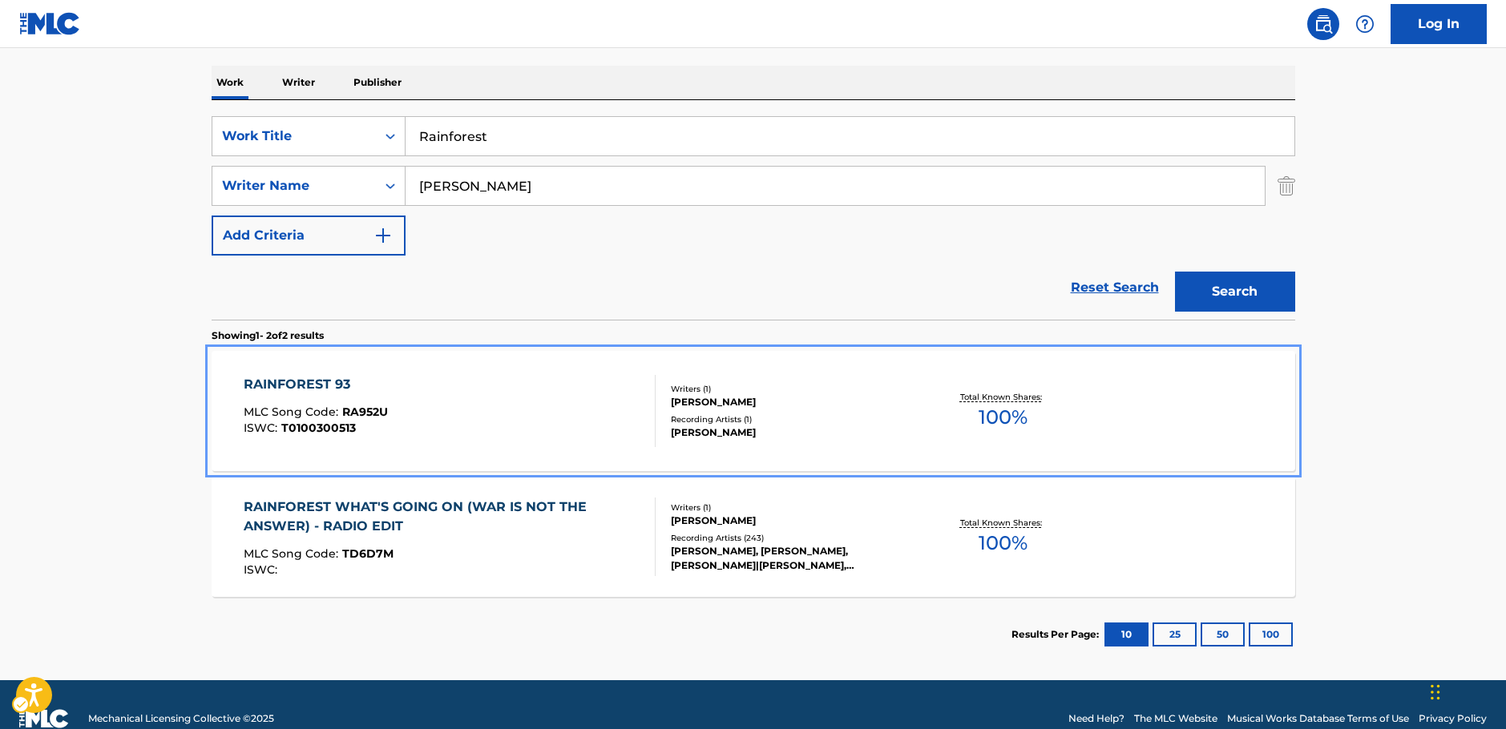
click at [559, 398] on div "RAINFOREST 93 MLC Song Code : RA952U ISWC : T0100300513" at bounding box center [450, 411] width 412 height 72
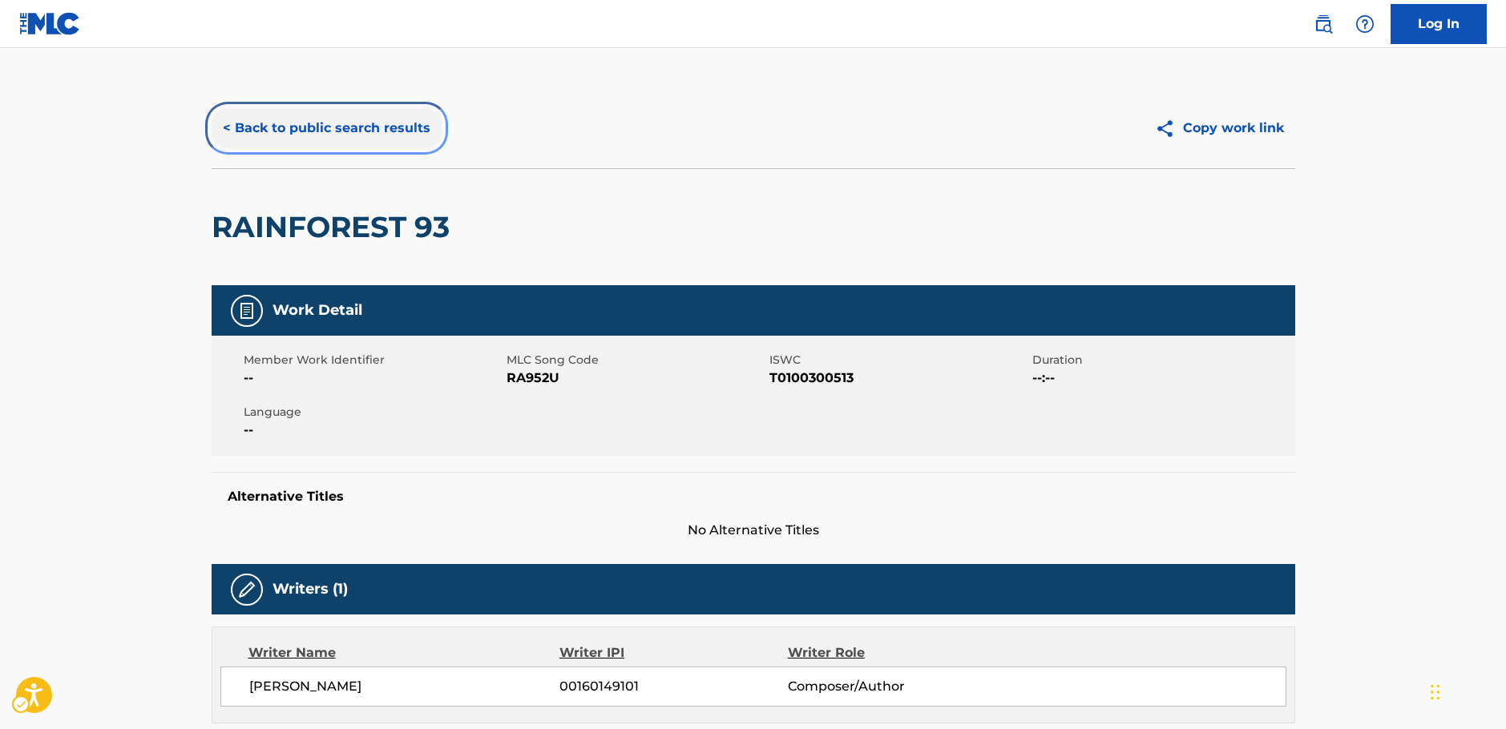
click at [361, 125] on button "< Back to public search results" at bounding box center [327, 128] width 230 height 40
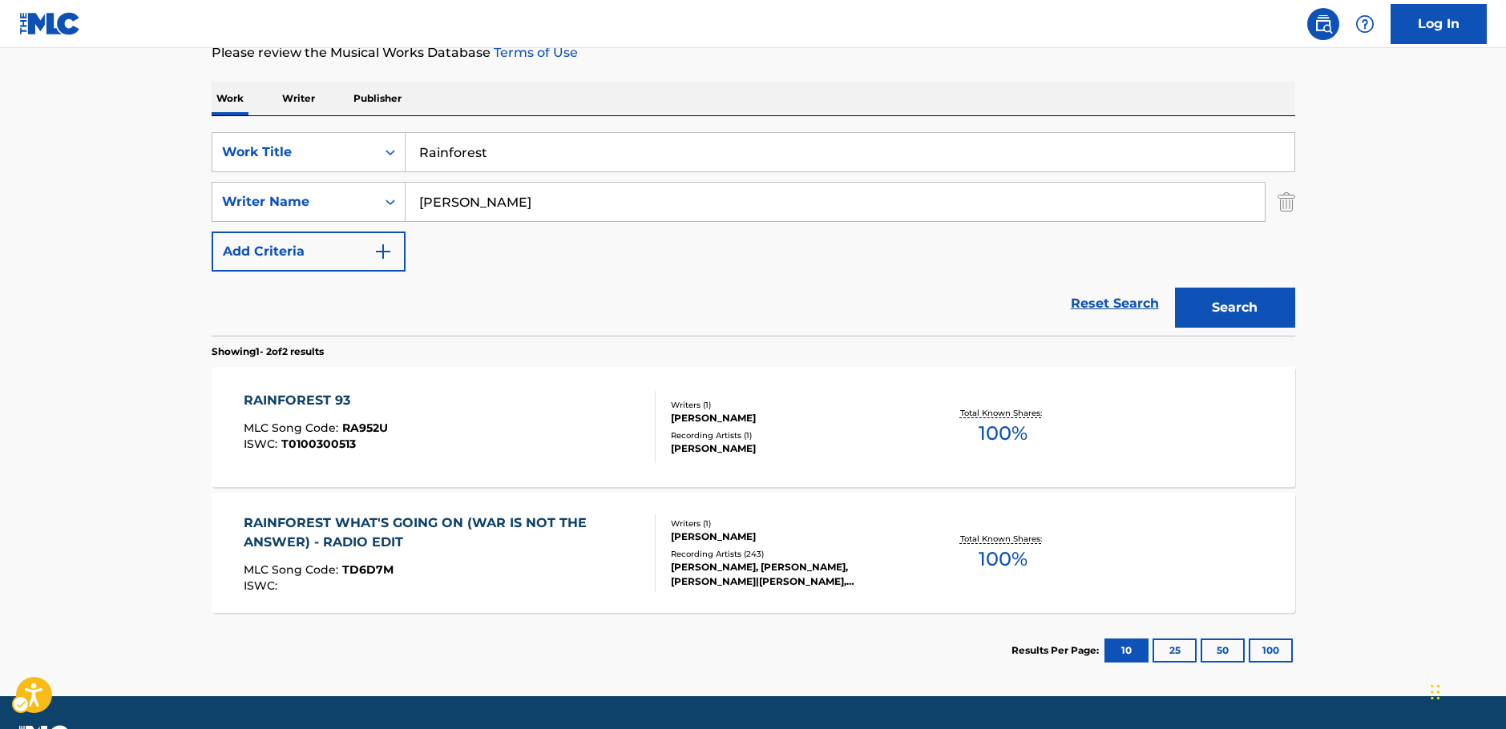
scroll to position [268, 0]
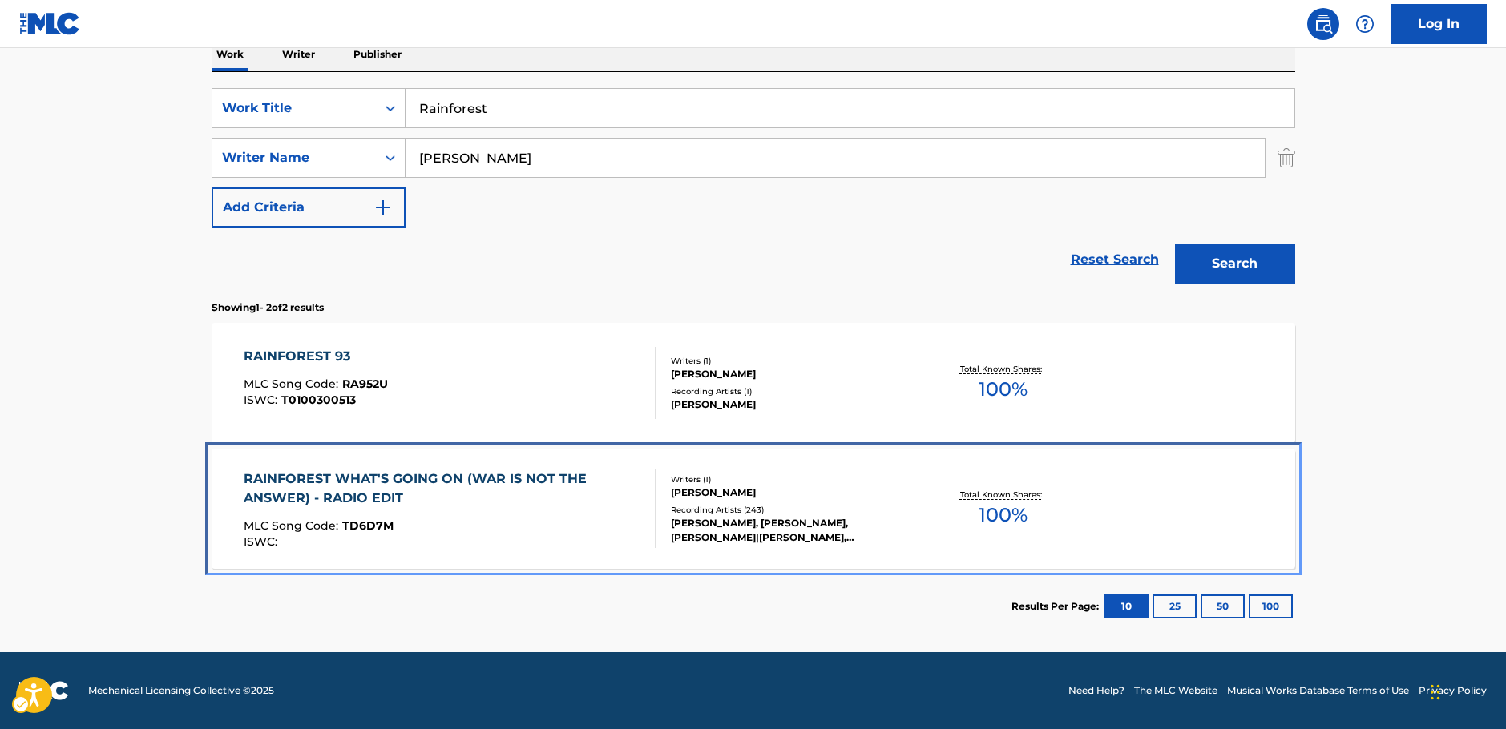
click at [545, 527] on div "MLC Song Code : TD6D7M" at bounding box center [443, 528] width 398 height 16
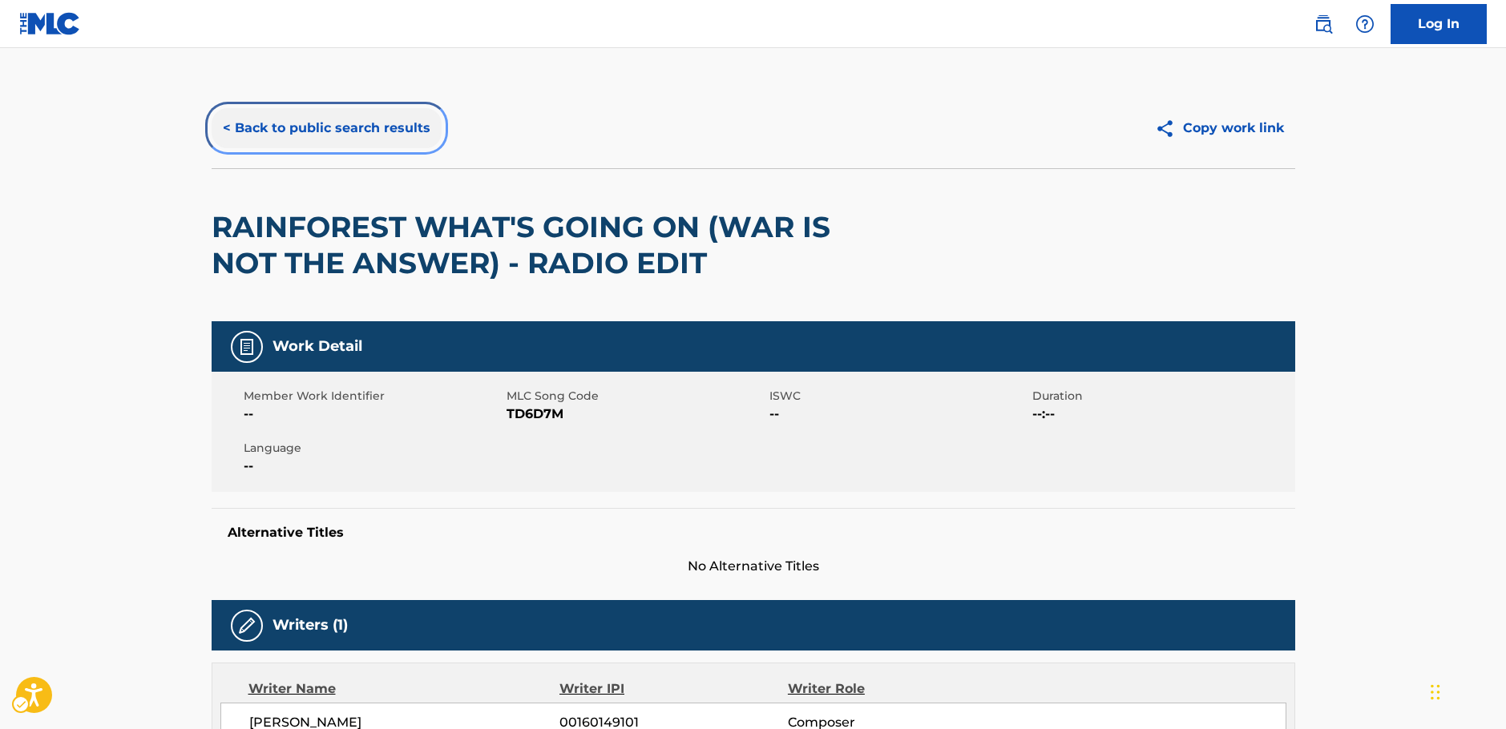
drag, startPoint x: 292, startPoint y: 114, endPoint x: 315, endPoint y: 131, distance: 29.2
click at [292, 114] on button "< Back to public search results" at bounding box center [327, 128] width 230 height 40
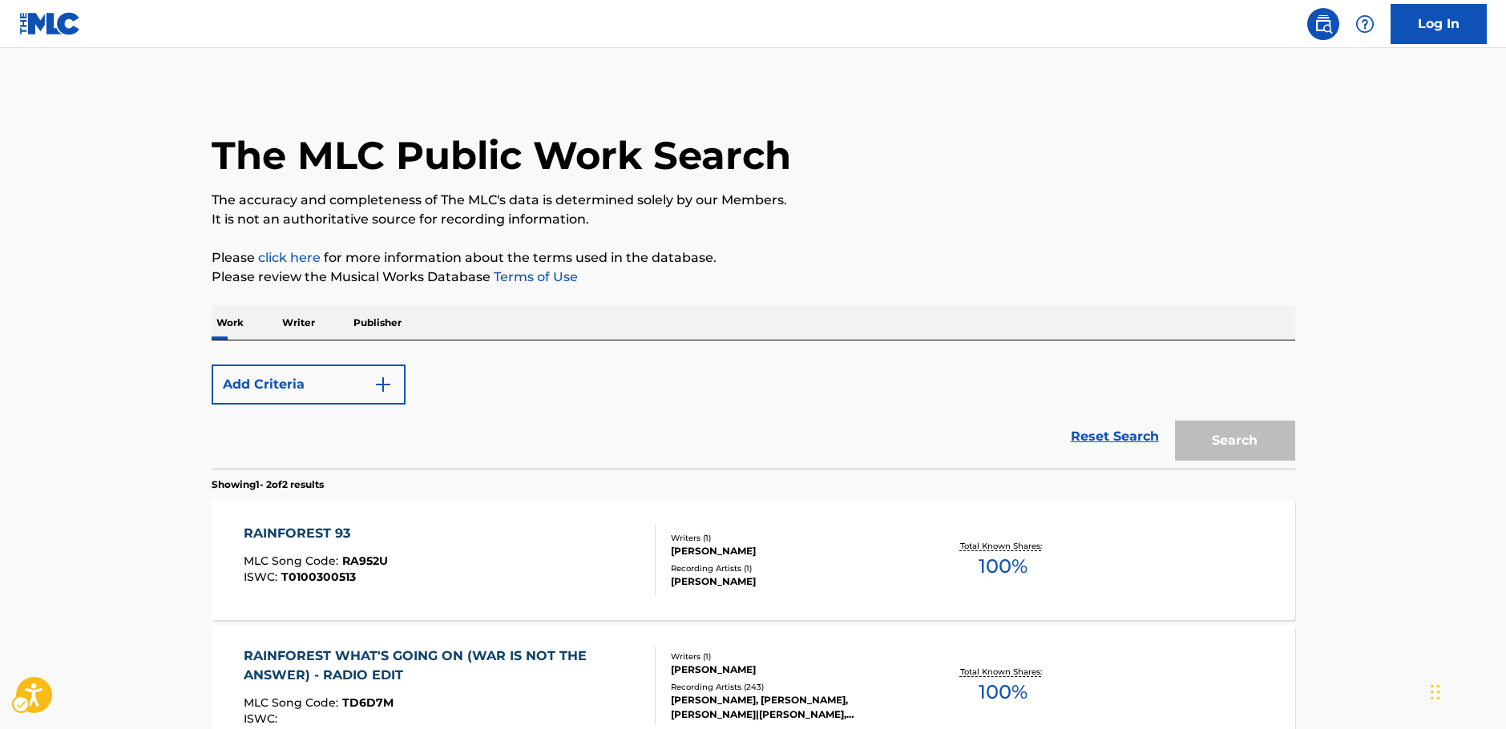
scroll to position [177, 0]
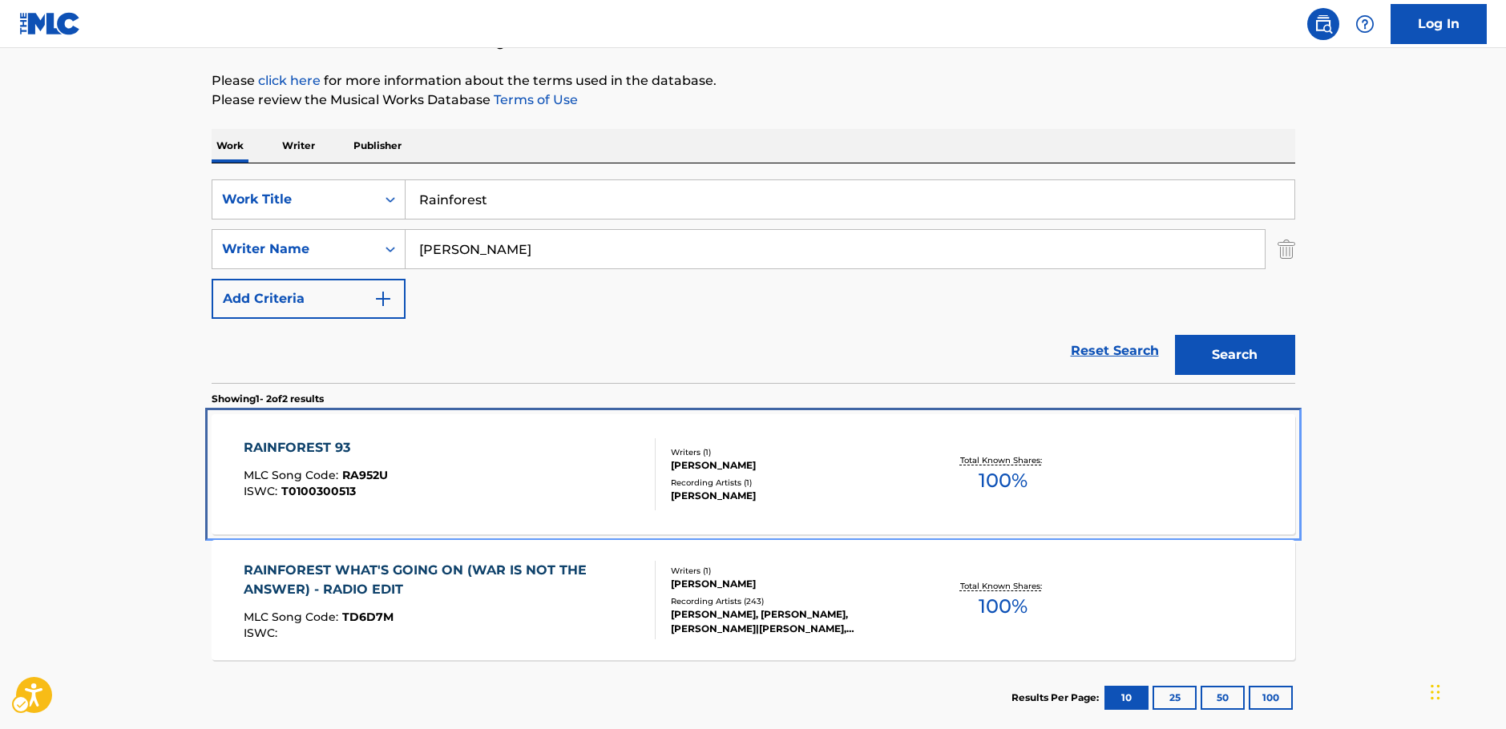
click at [443, 475] on div "RAINFOREST 93 MLC Song Code : RA952U ISWC : T0100300513" at bounding box center [450, 474] width 412 height 72
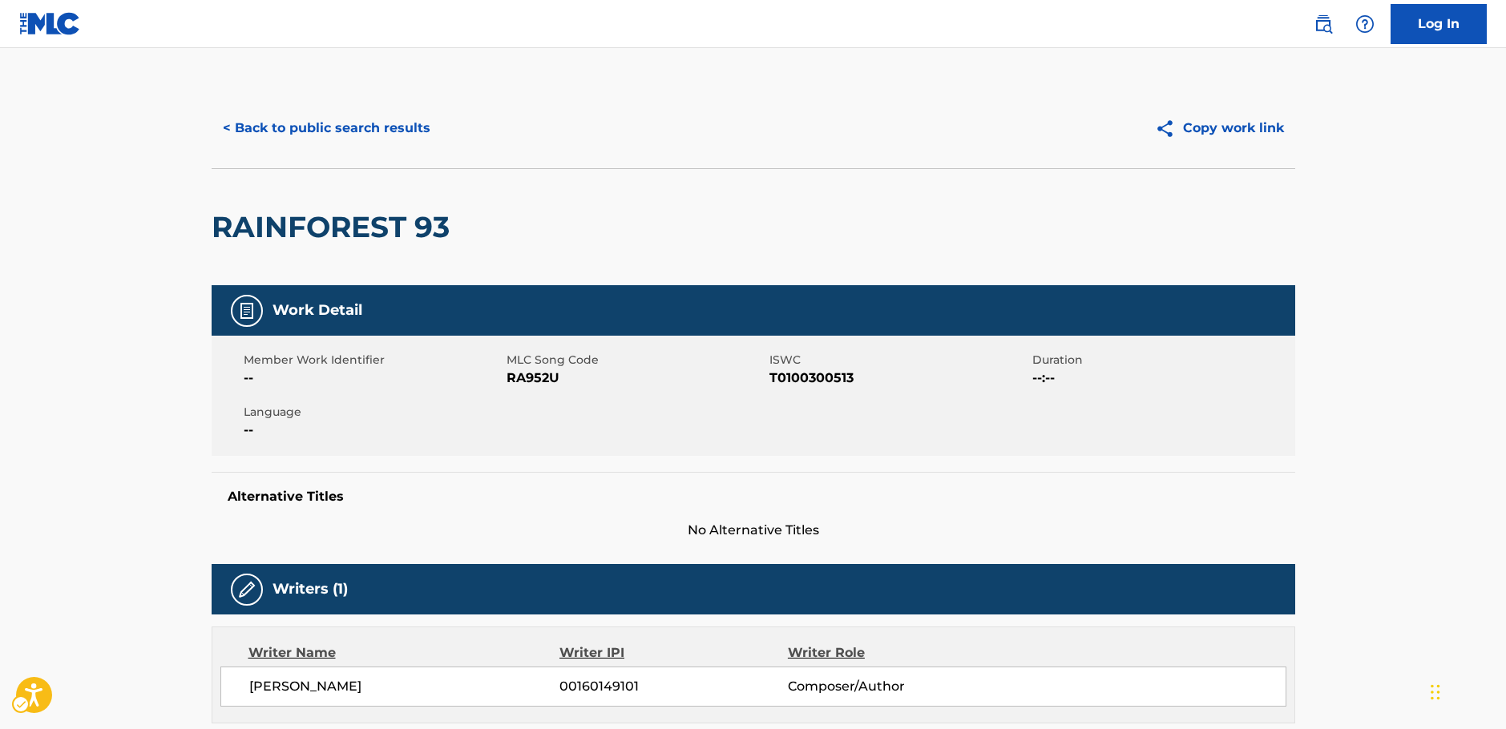
click at [536, 379] on span "MLC Song Code - RA952U" at bounding box center [636, 378] width 259 height 19
click at [804, 379] on span "ISWC - T0100300513" at bounding box center [898, 378] width 259 height 19
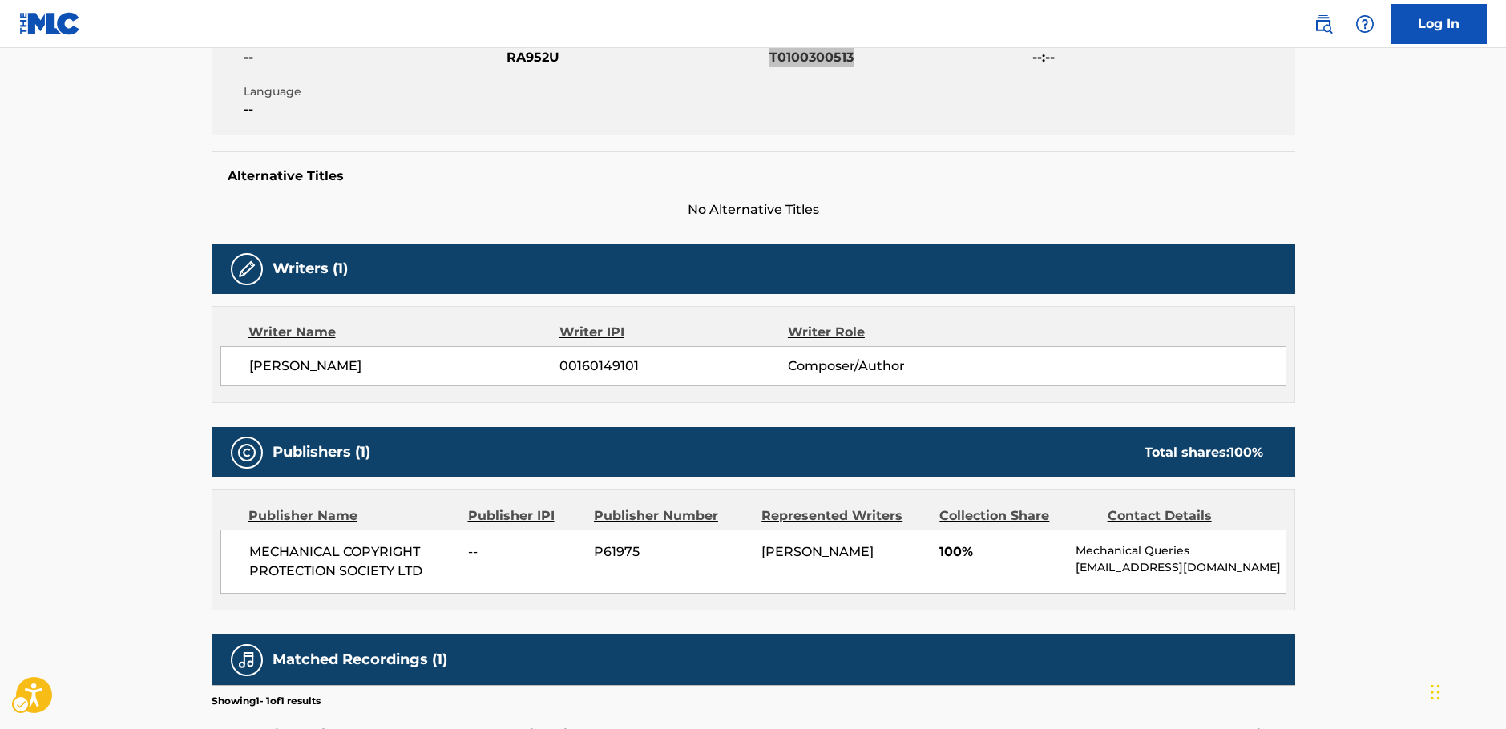
scroll to position [481, 0]
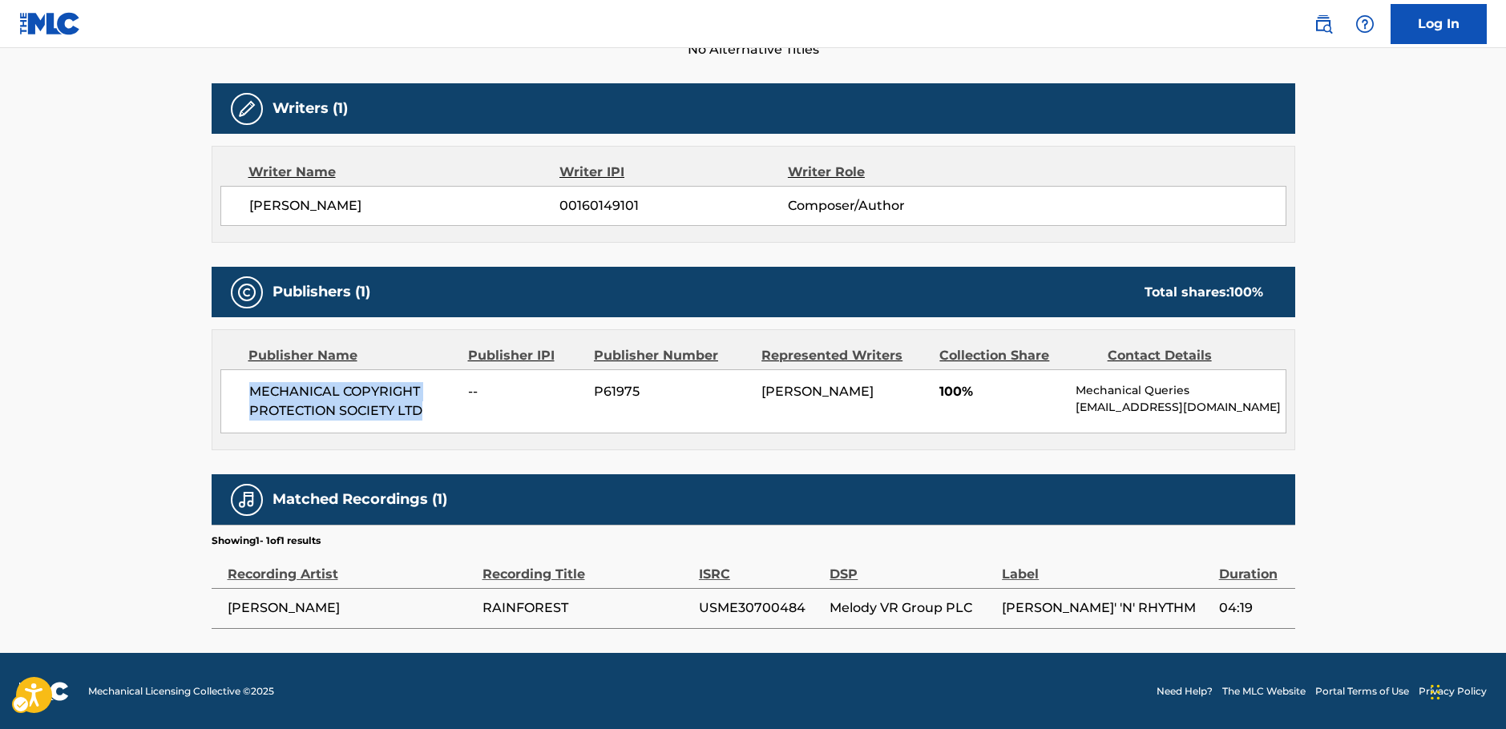
drag, startPoint x: 361, startPoint y: 411, endPoint x: 242, endPoint y: 394, distance: 120.6
click at [242, 394] on div "MECHANICAL COPYRIGHT PROTECTION SOCIETY LTD -- P61975 PAUL HARDCASTLE 100% Mech…" at bounding box center [753, 401] width 1066 height 64
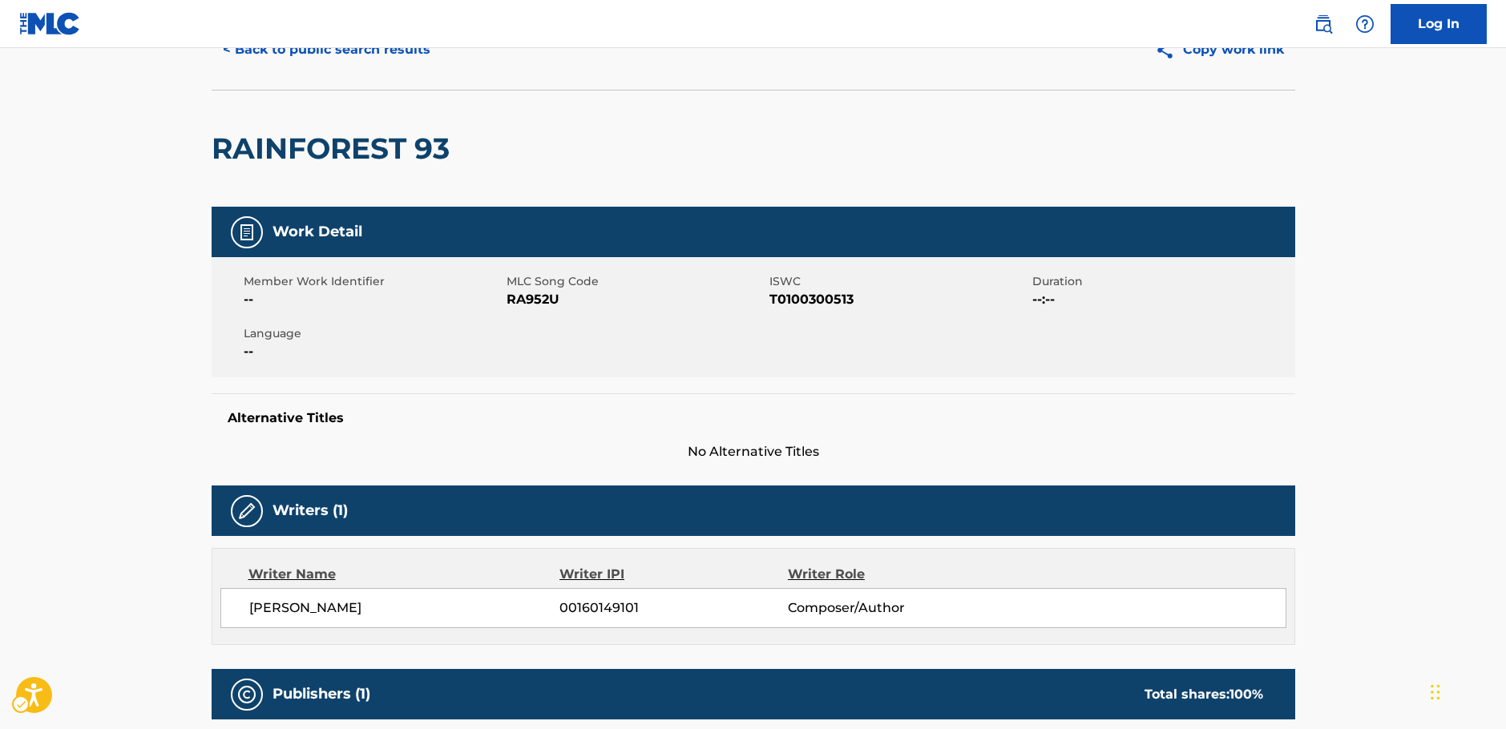
scroll to position [0, 0]
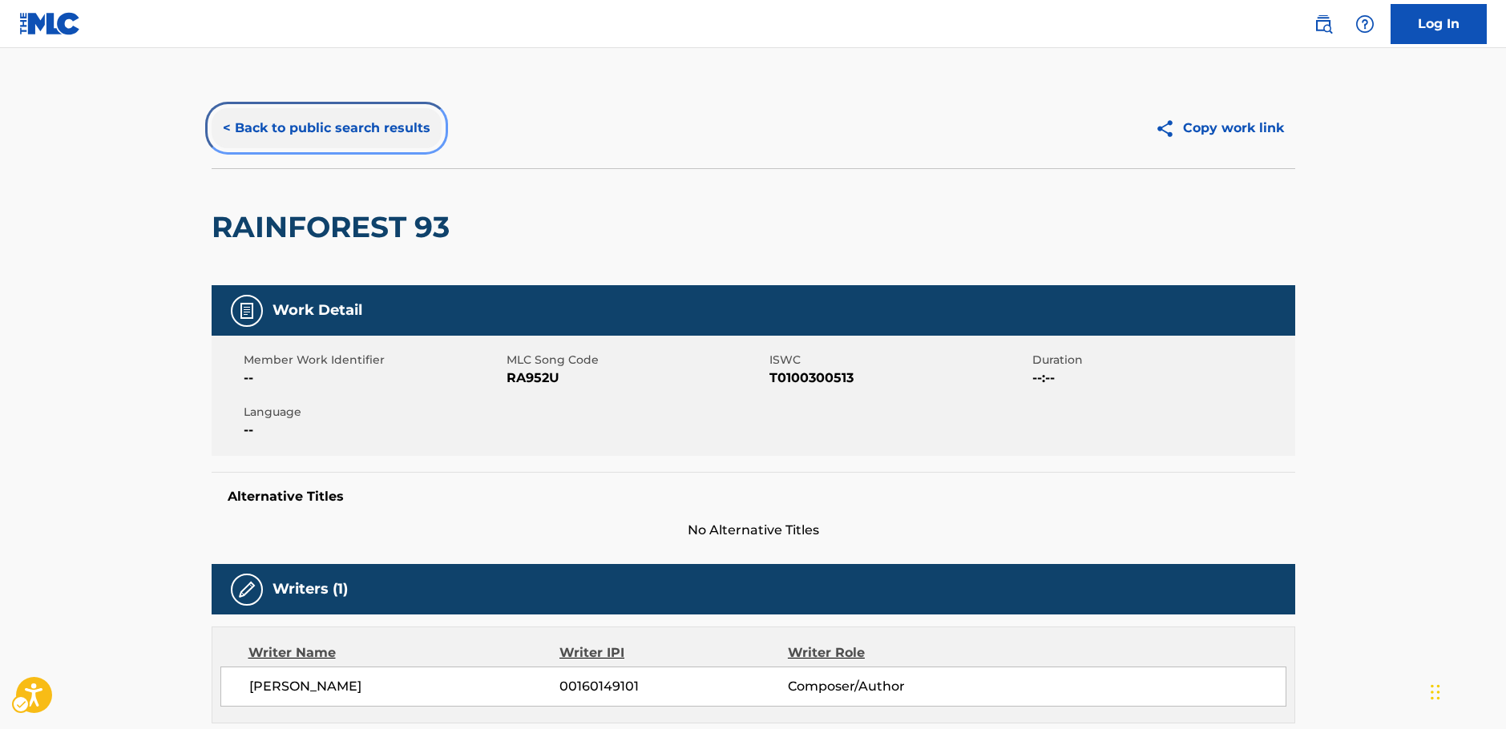
click at [271, 138] on button "< Back to public search results" at bounding box center [327, 128] width 230 height 40
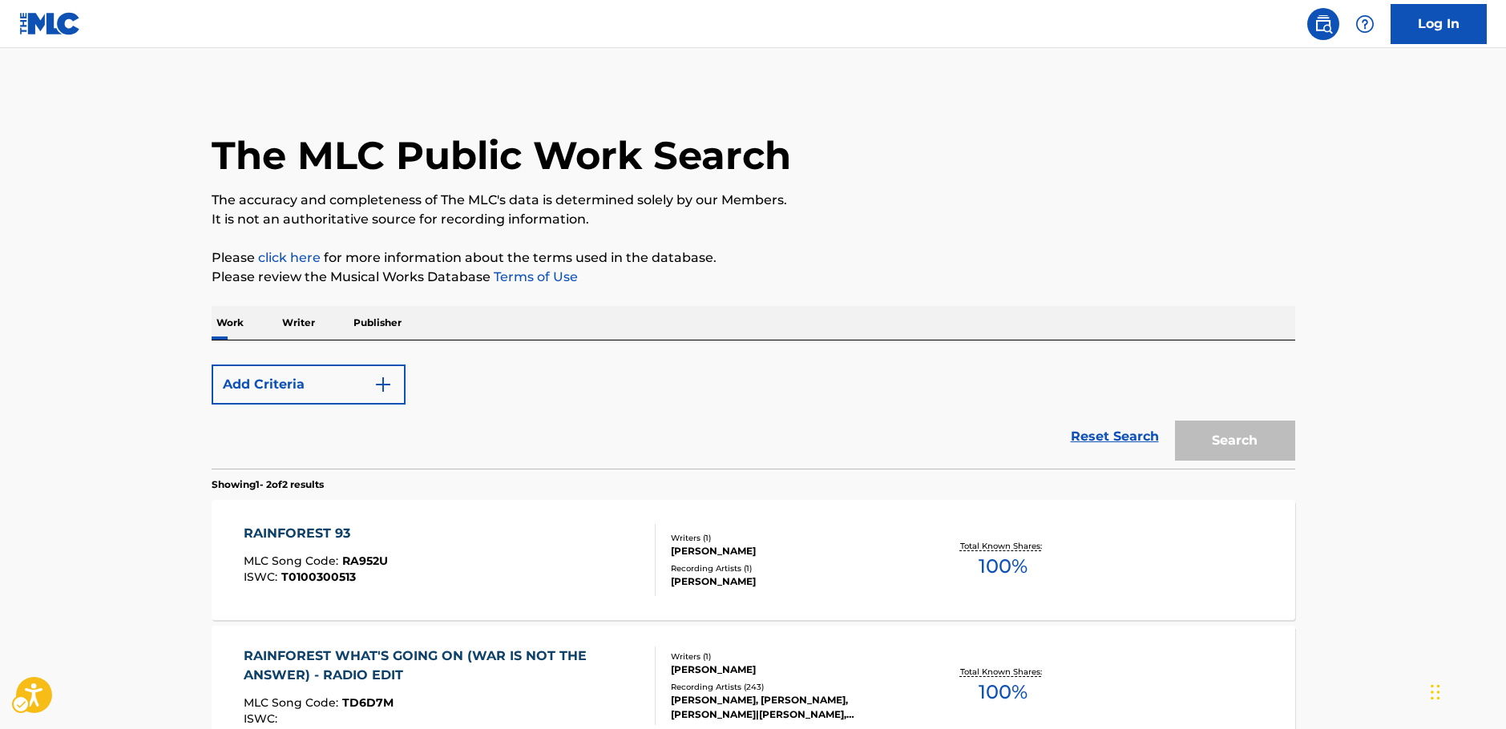
scroll to position [177, 0]
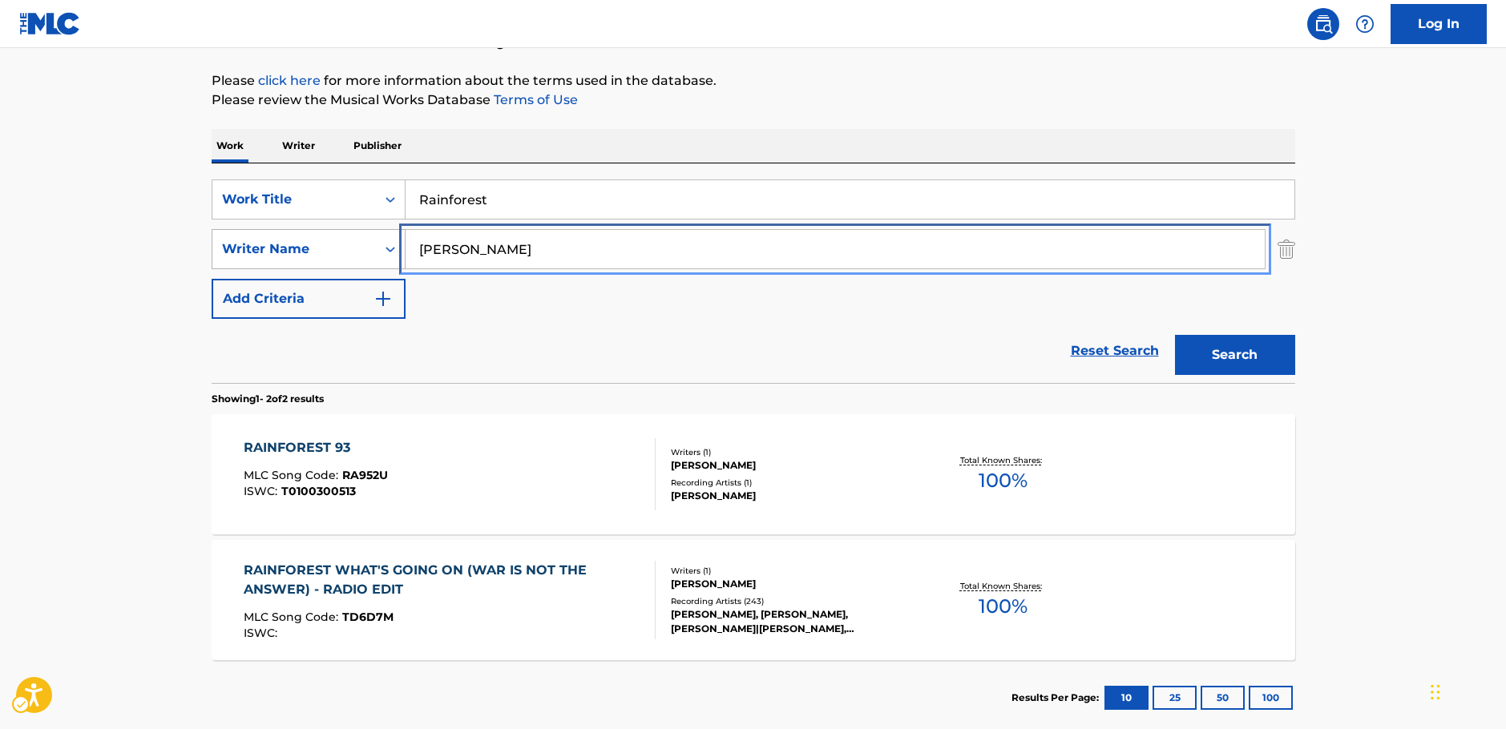
drag, startPoint x: 409, startPoint y: 245, endPoint x: 321, endPoint y: 247, distance: 87.4
click at [321, 247] on div "SearchWithCriteriaa455b861-6019-4541-9cce-d52e0d25e05c Writer Name Hardcastle" at bounding box center [754, 249] width 1084 height 40
paste input "Acosta"
type input "Acosta"
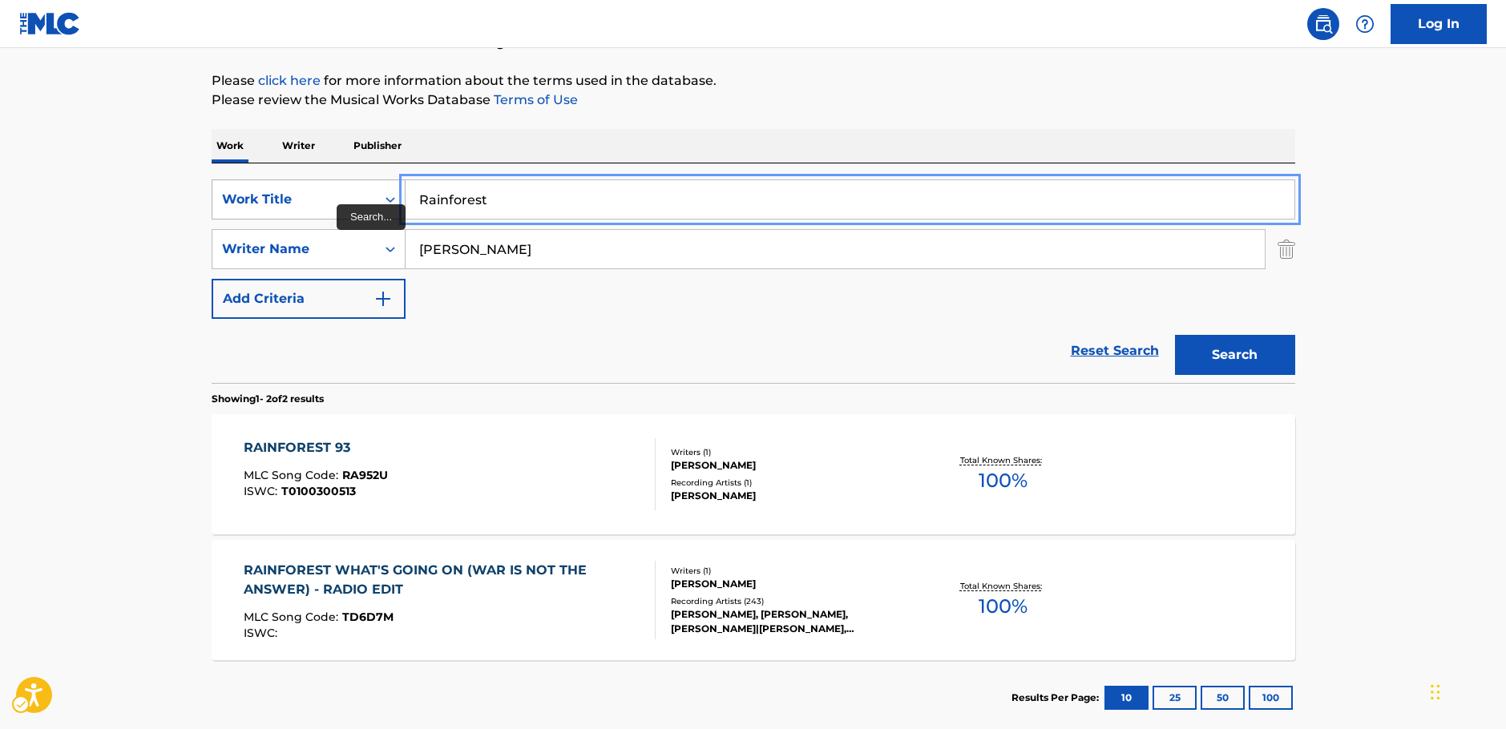
click at [356, 195] on div "SearchWithCriteria87b8cf72-b751-4c81-b839-c0f1e01e1a87 Work Title Rainforest" at bounding box center [754, 200] width 1084 height 40
paste input "Tambores de Mi Tierra"
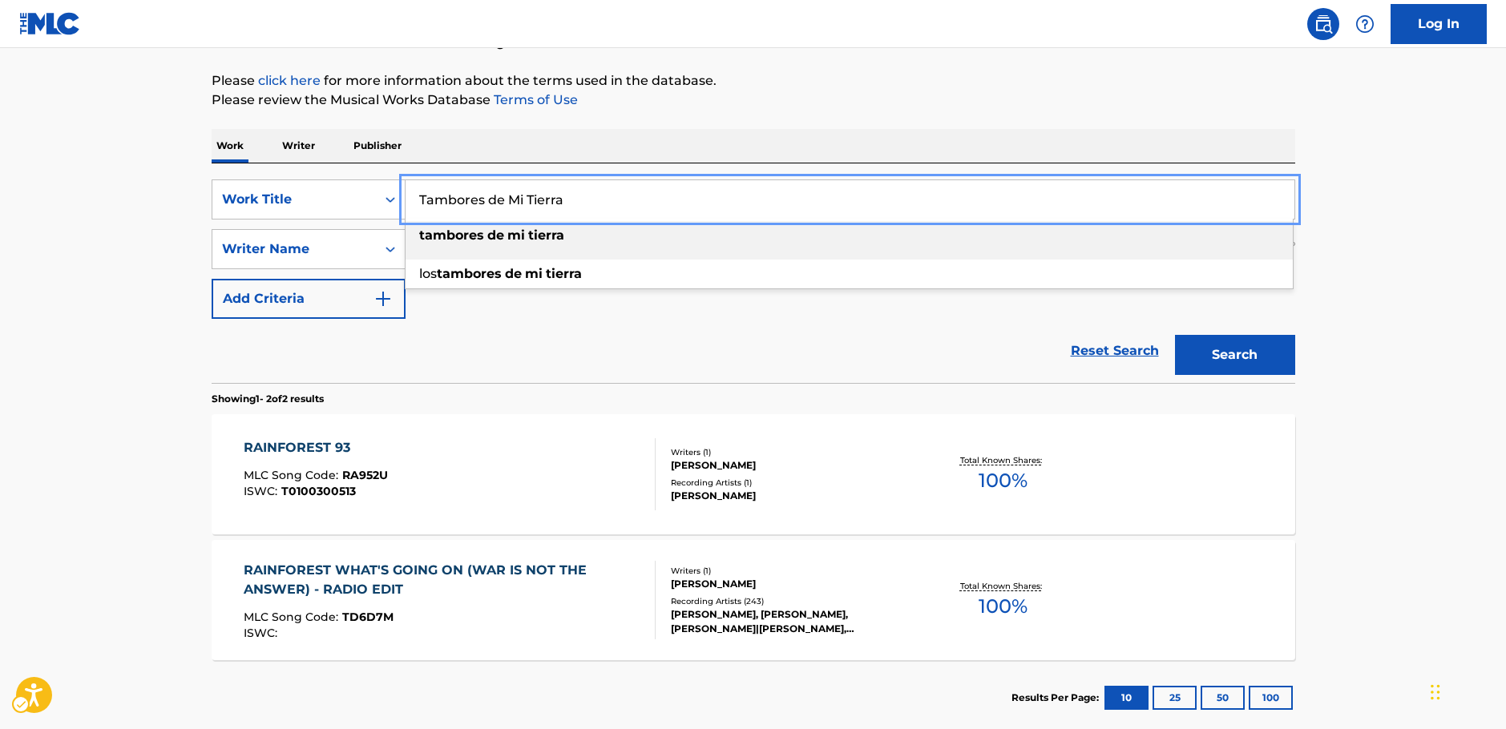
type input "Tambores de Mi Tierra"
click at [1375, 316] on main "The MLC Public Work Search The accuracy and completeness of The MLC's data is d…" at bounding box center [753, 307] width 1506 height 873
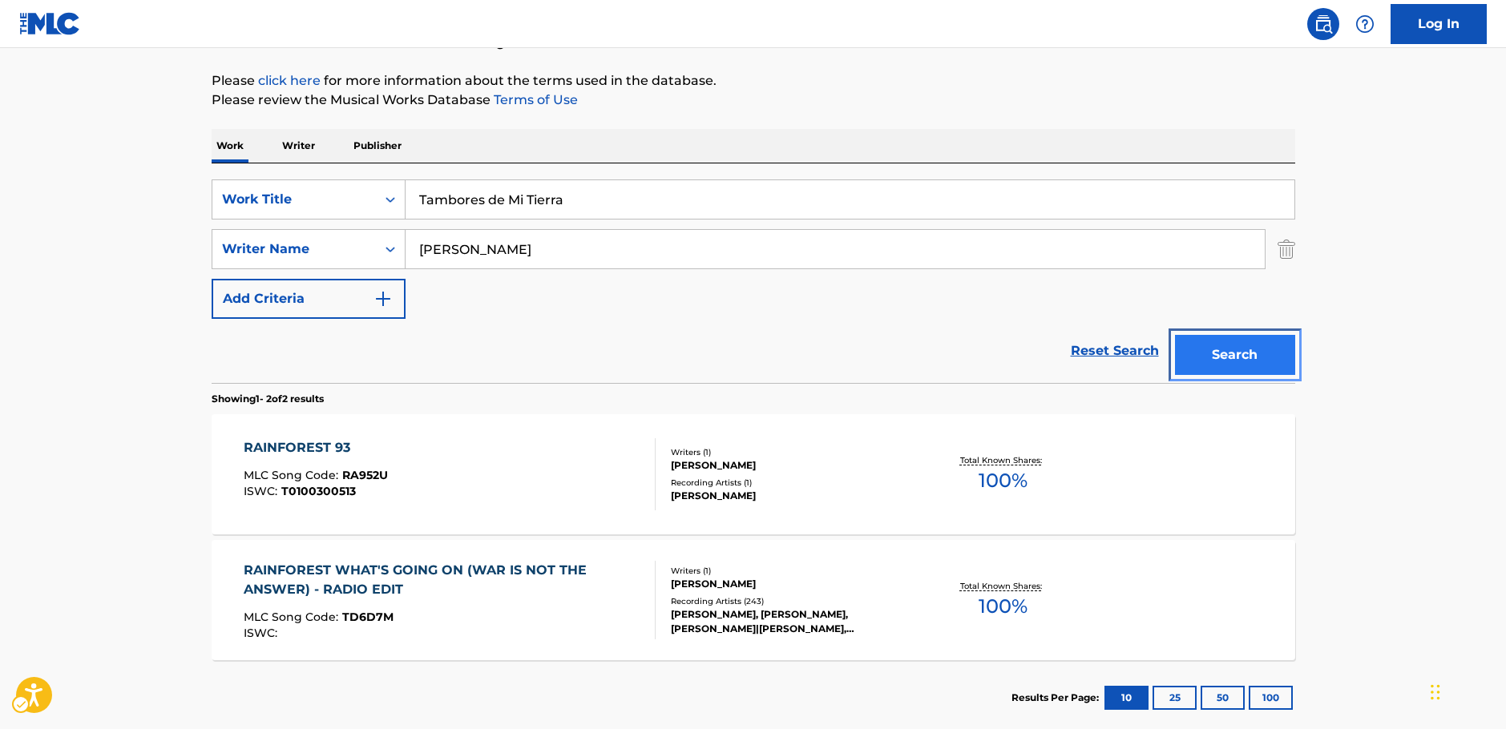
click at [1288, 350] on button "Search" at bounding box center [1235, 355] width 120 height 40
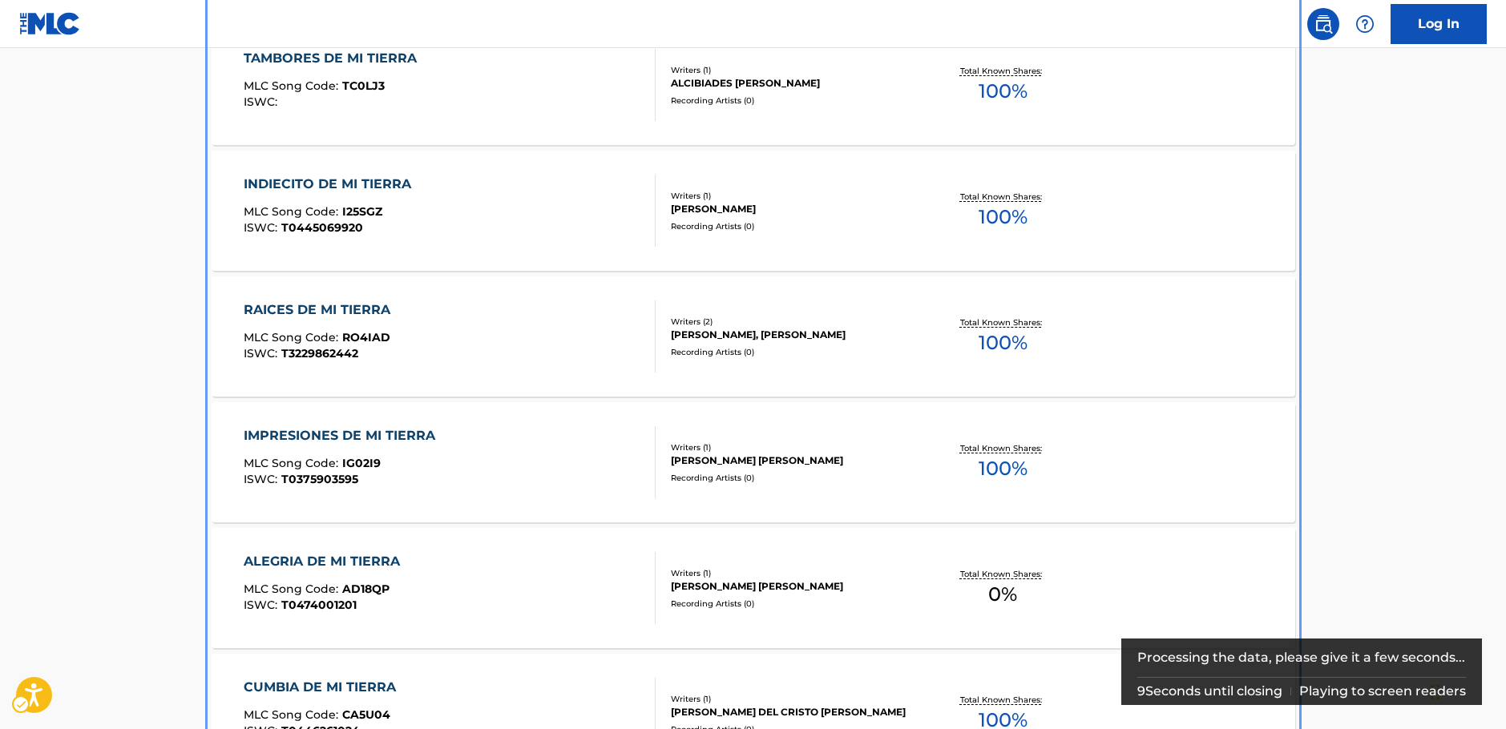
scroll to position [400, 0]
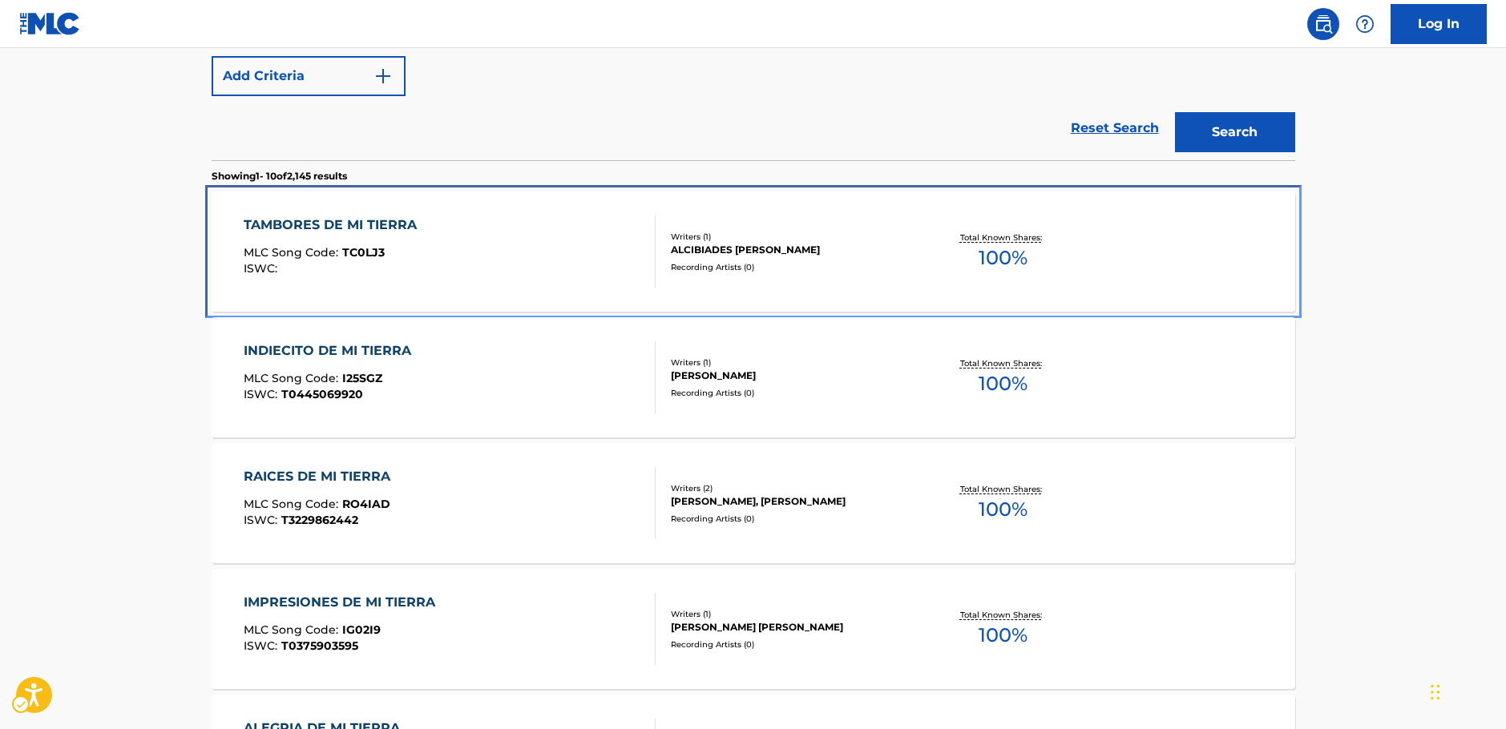
click at [433, 256] on div "TAMBORES DE MI TIERRA MLC Song Code : TC0LJ3 ISWC :" at bounding box center [450, 252] width 412 height 72
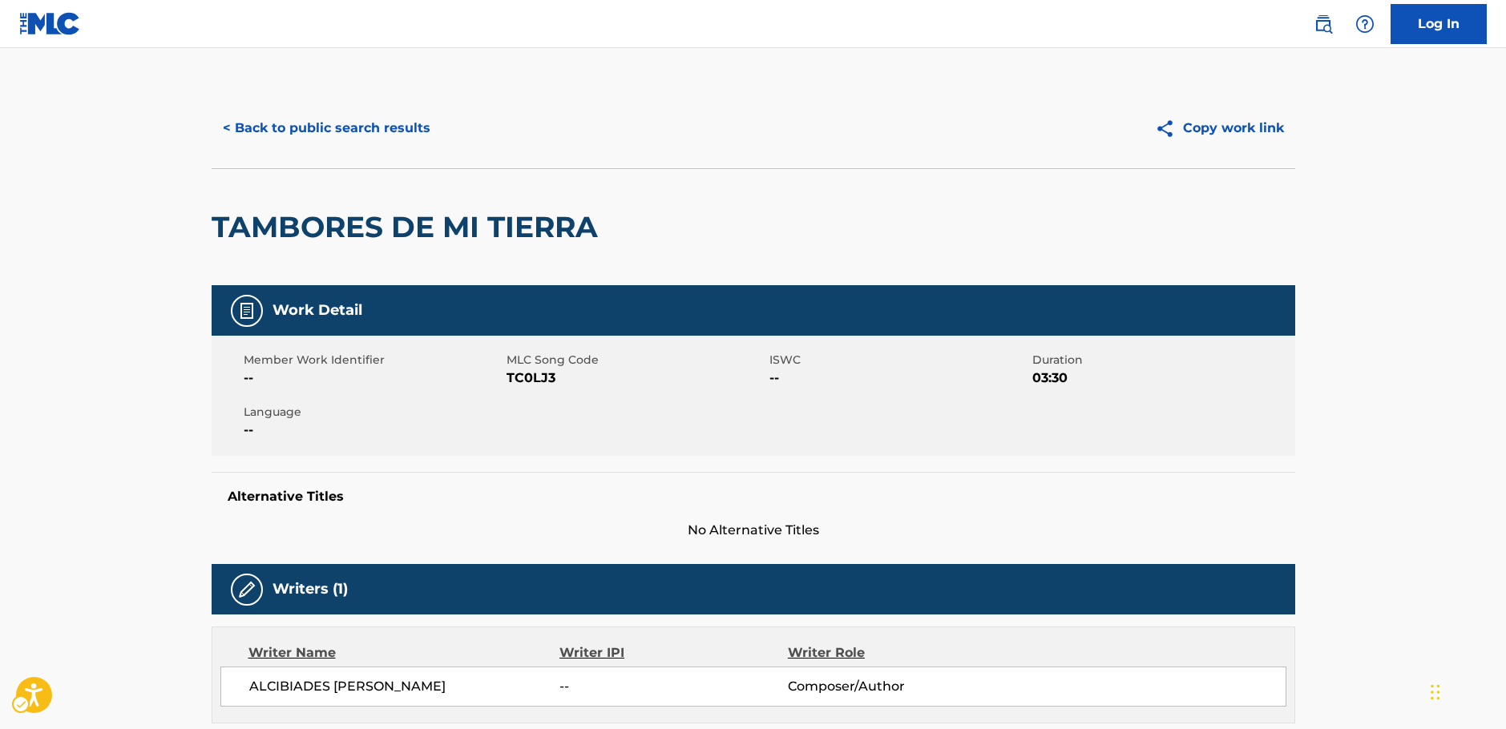
click at [519, 374] on span "MLC Song Code - TC0LJ3" at bounding box center [636, 378] width 259 height 19
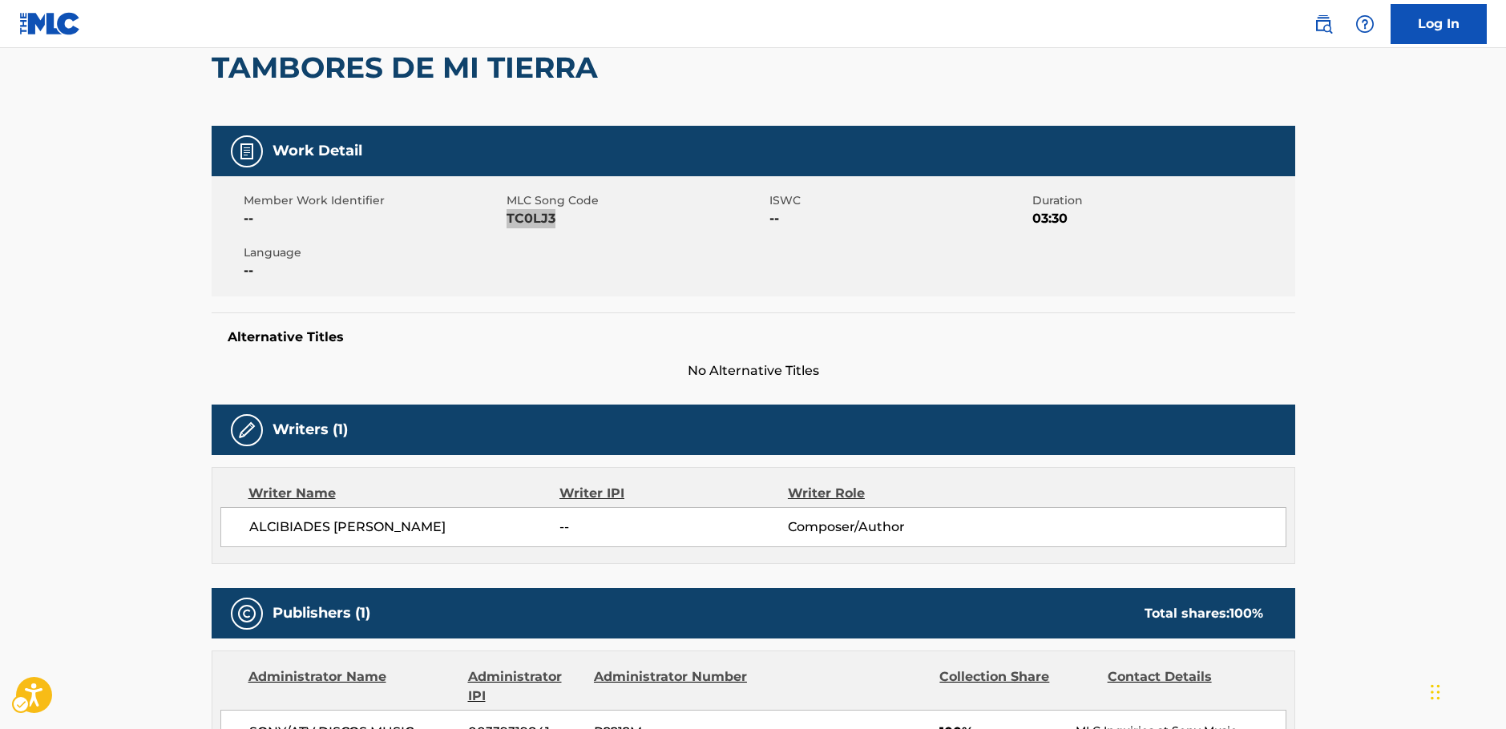
scroll to position [160, 0]
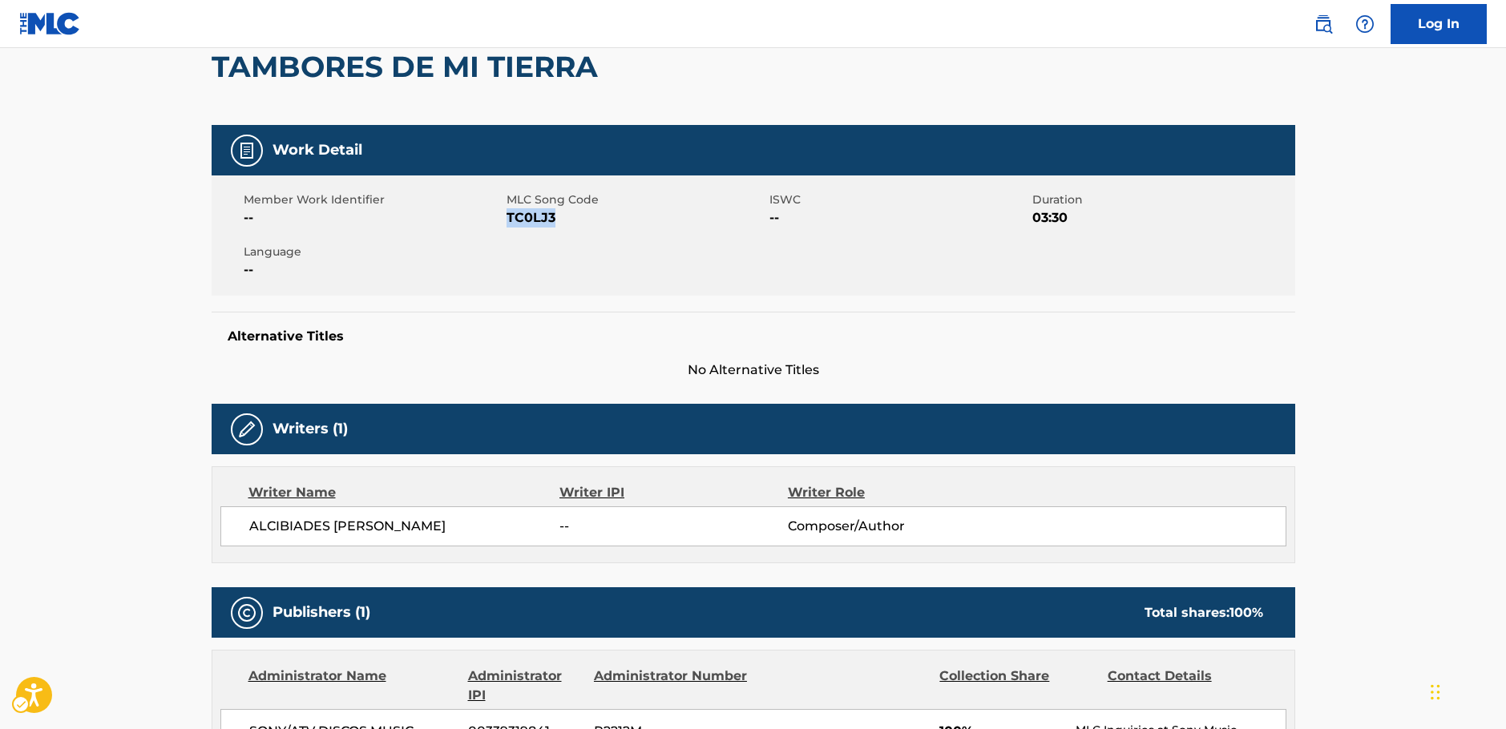
drag, startPoint x: 426, startPoint y: 529, endPoint x: 398, endPoint y: 485, distance: 52.3
click at [256, 535] on span "ALCIBIADES ANTONIO ACOSTA AGUDELO" at bounding box center [404, 526] width 311 height 19
click at [365, 520] on span "ALCIBIADES ANTONIO ACOSTA AGUDELO" at bounding box center [404, 526] width 311 height 19
click at [366, 520] on span "ALCIBIADES ANTONIO ACOSTA AGUDELO" at bounding box center [404, 526] width 311 height 19
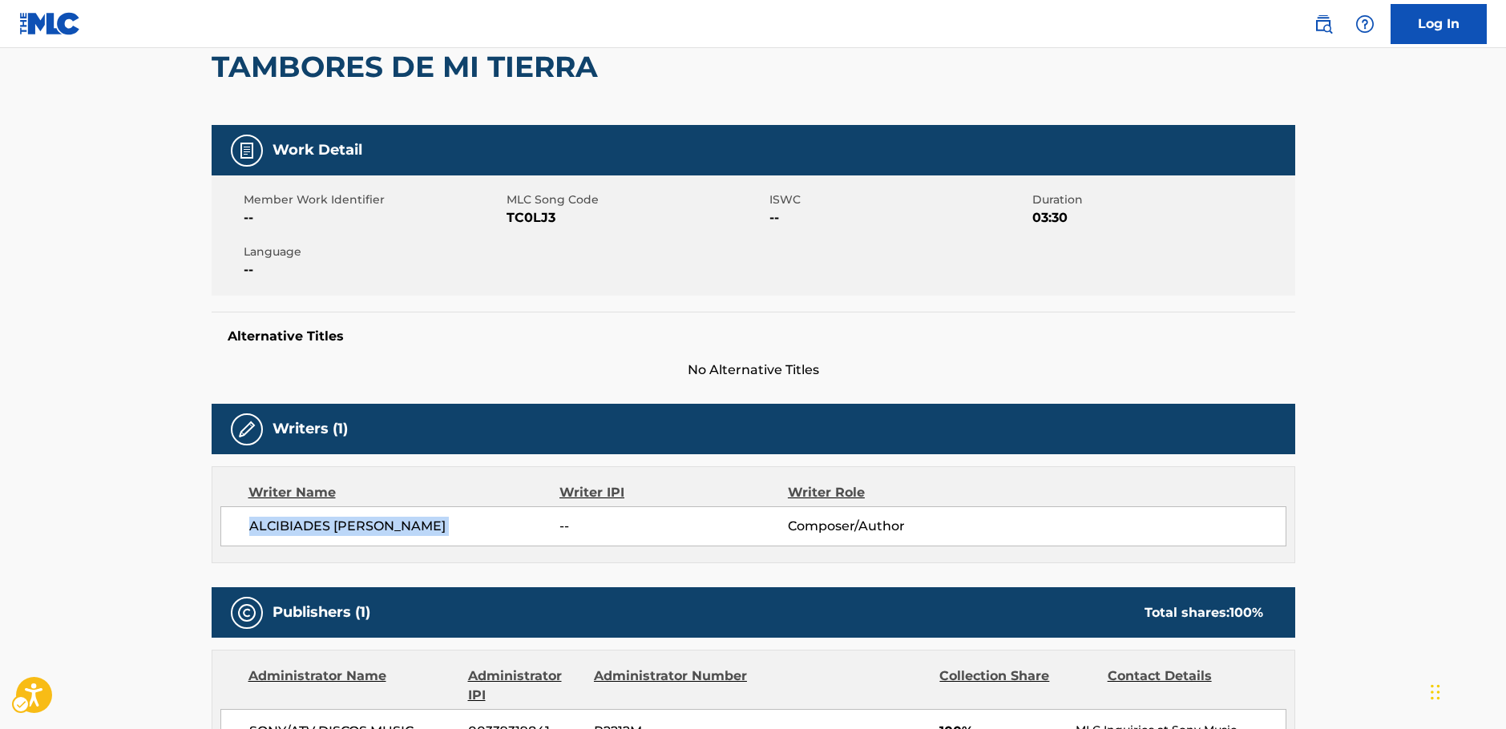
click at [366, 520] on span "ALCIBIADES ANTONIO ACOSTA AGUDELO" at bounding box center [404, 526] width 311 height 19
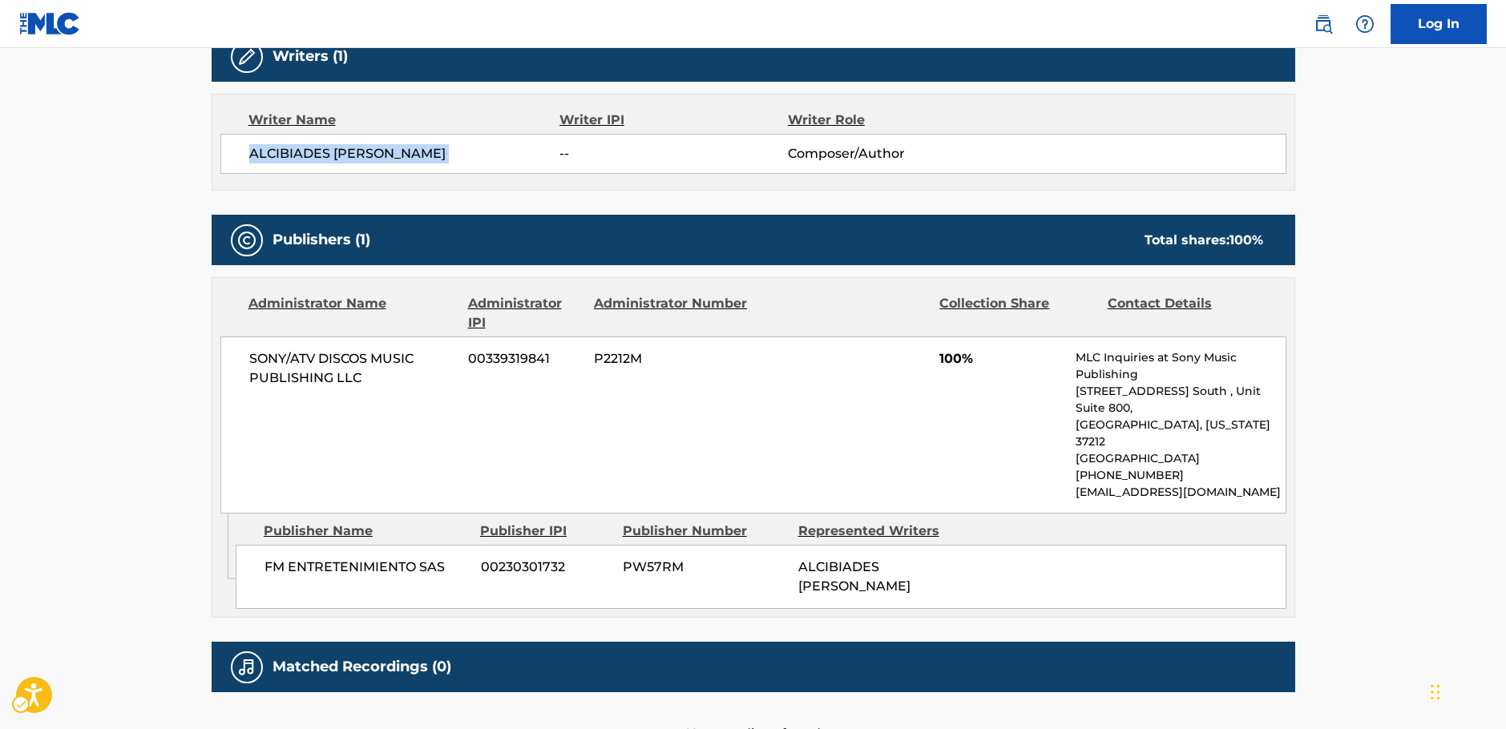
scroll to position [561, 0]
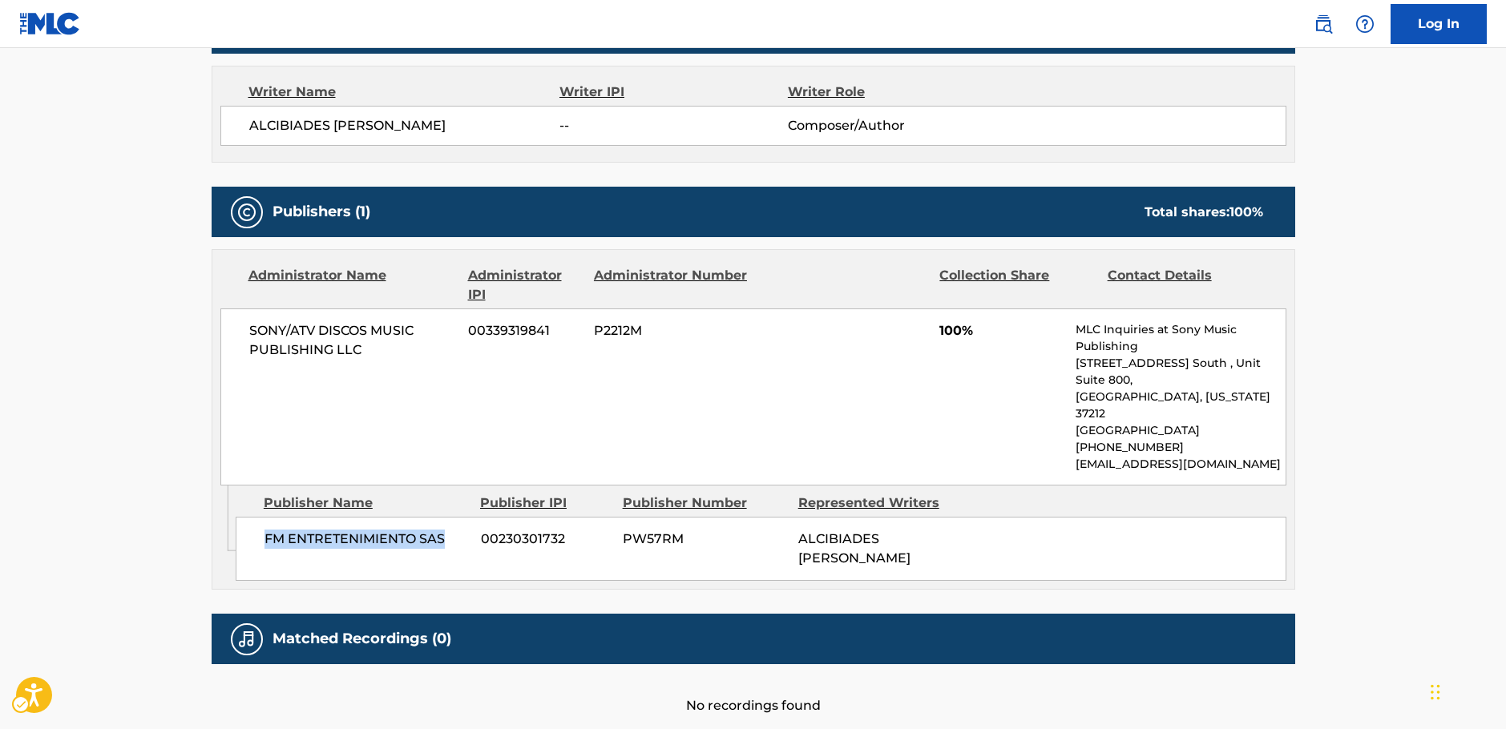
drag, startPoint x: 442, startPoint y: 506, endPoint x: 216, endPoint y: 509, distance: 226.0
click at [264, 530] on span "FM ENTRETENIMIENTO SAS" at bounding box center [366, 539] width 204 height 19
drag, startPoint x: 391, startPoint y: 353, endPoint x: 240, endPoint y: 327, distance: 153.0
click at [240, 327] on div "SONY/ATV DISCOS MUSIC PUBLISHING LLC 00339319841 P2212M 100% MLC Inquiries at S…" at bounding box center [753, 397] width 1066 height 177
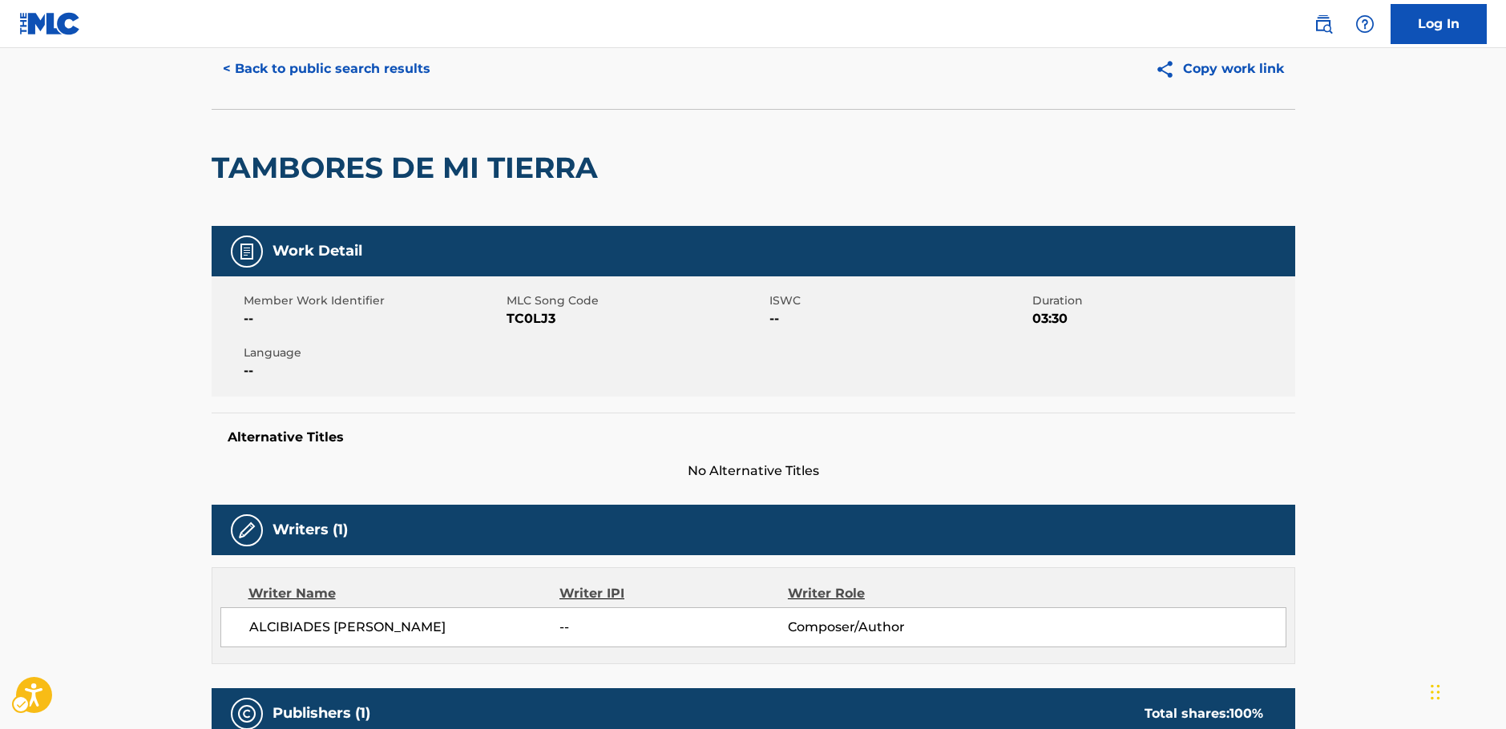
scroll to position [0, 0]
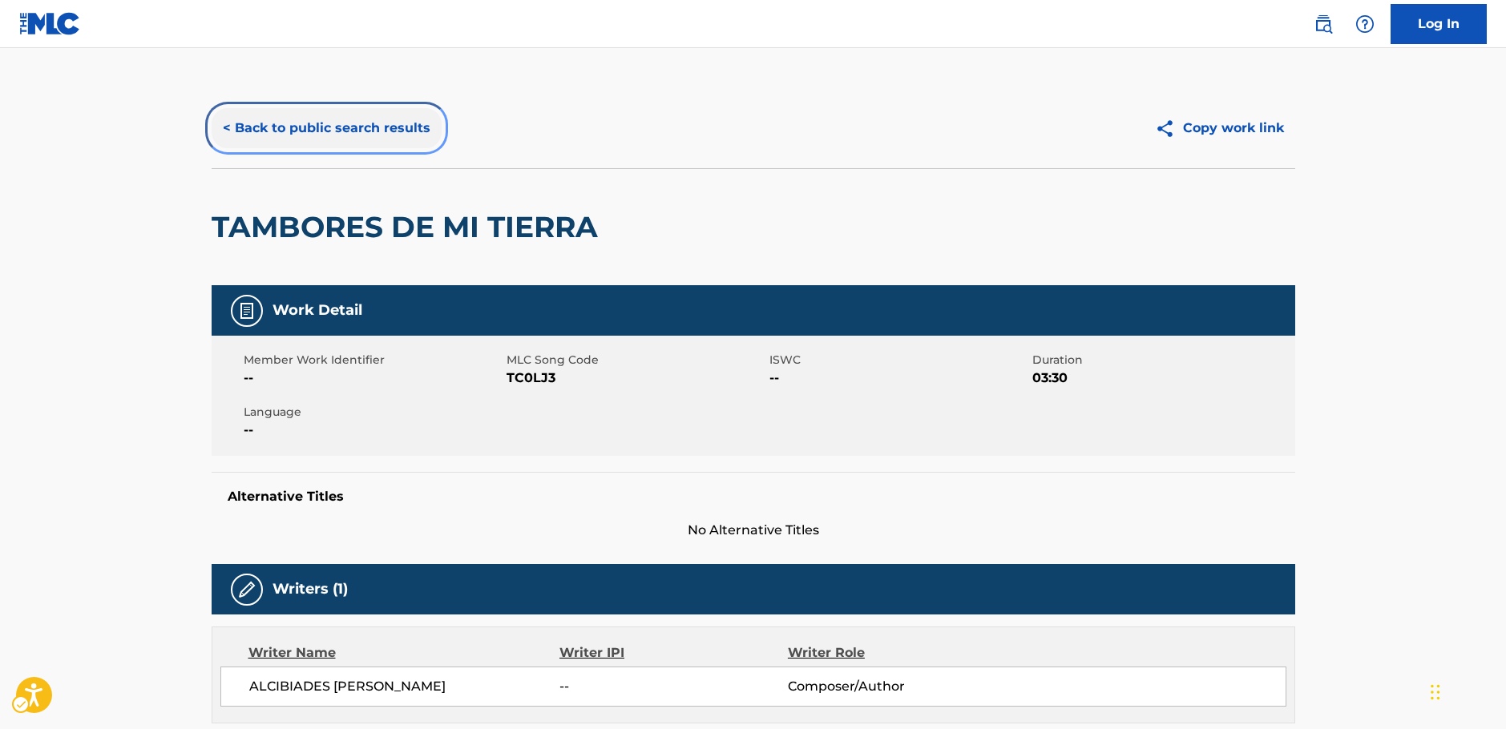
click at [369, 120] on button "< Back to public search results" at bounding box center [327, 128] width 230 height 40
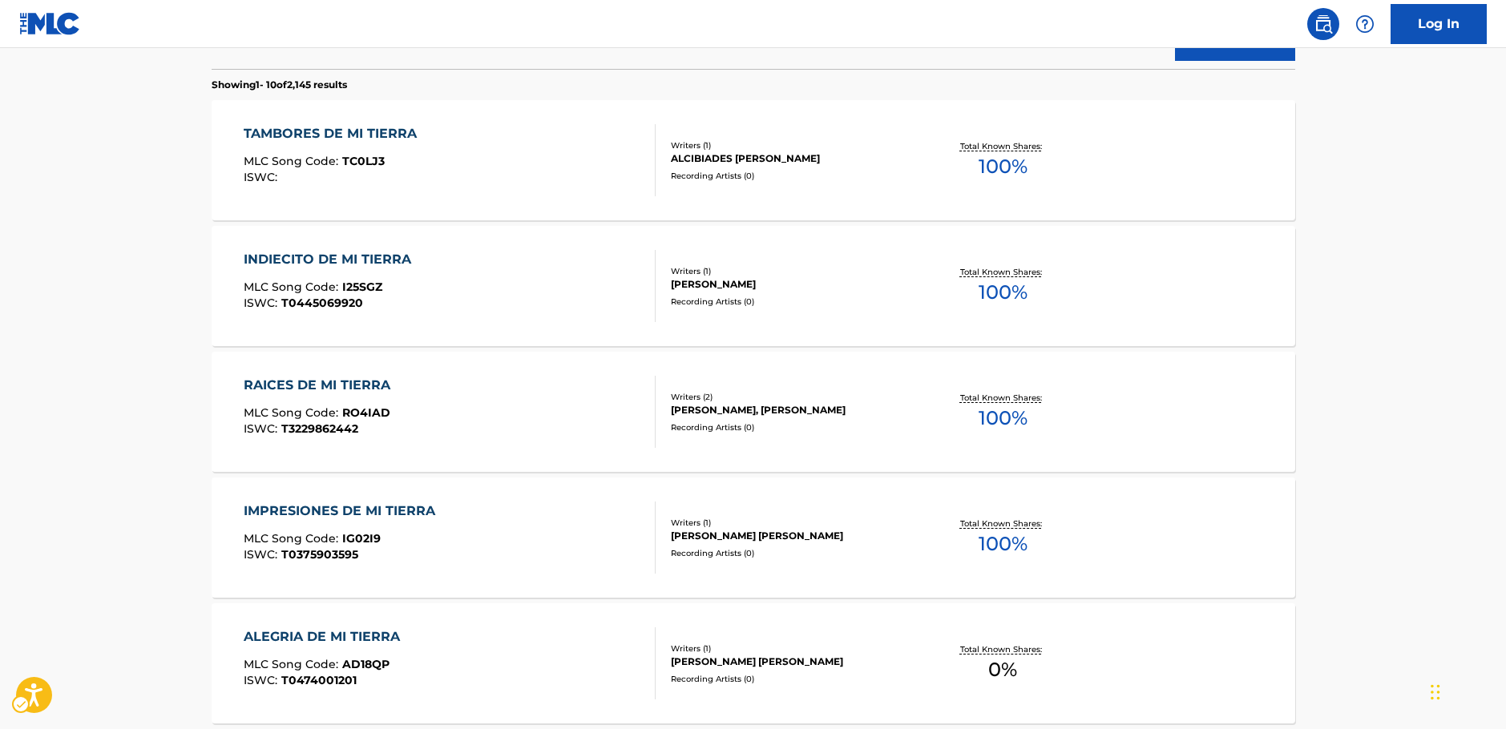
scroll to position [171, 0]
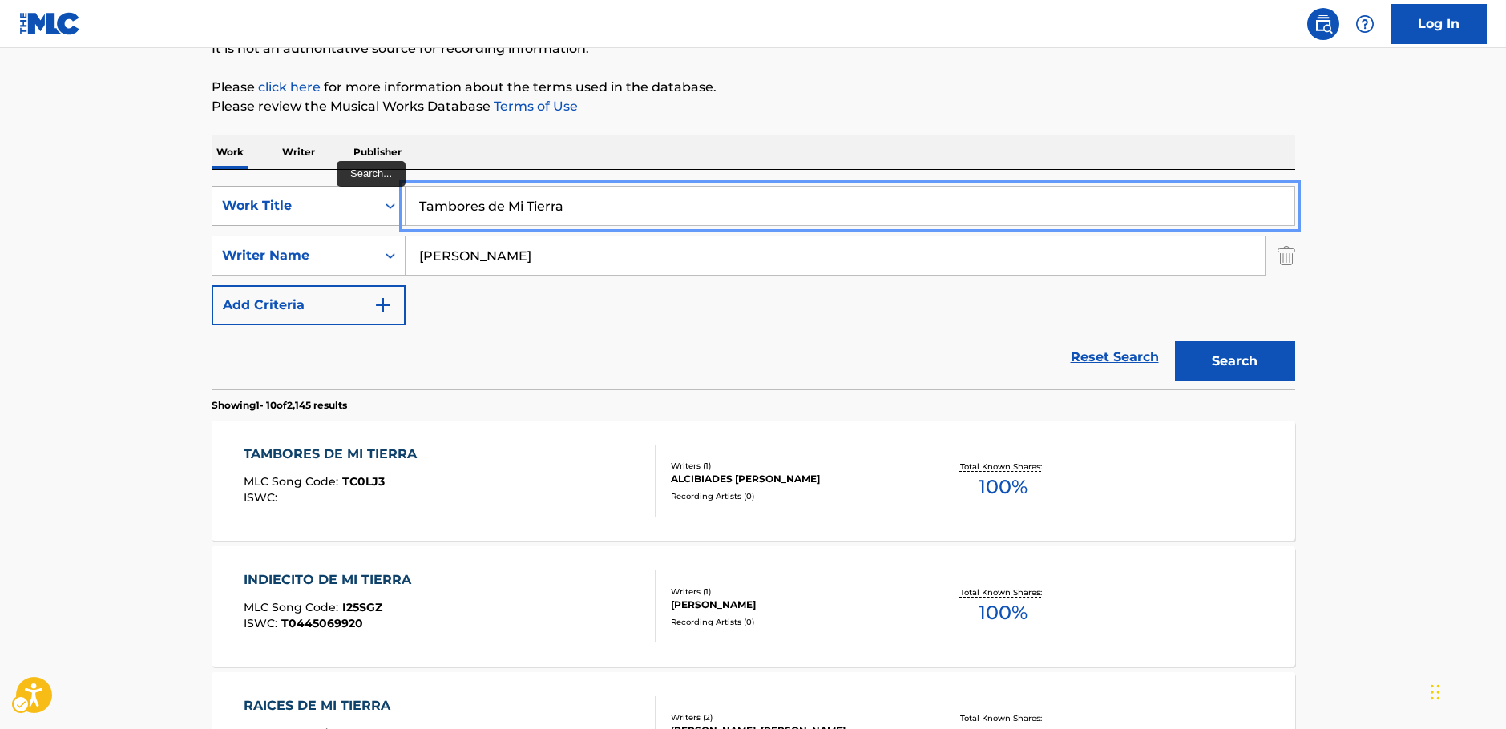
drag, startPoint x: 261, startPoint y: 214, endPoint x: 249, endPoint y: 216, distance: 12.1
click at [246, 215] on div "SearchWithCriteria87b8cf72-b751-4c81-b839-c0f1e01e1a87 Work Title Tambores de M…" at bounding box center [754, 206] width 1084 height 40
paste input "Senza Di Te Warbeck"
click at [497, 208] on input "Senza Di Te Warbeck" at bounding box center [850, 206] width 889 height 38
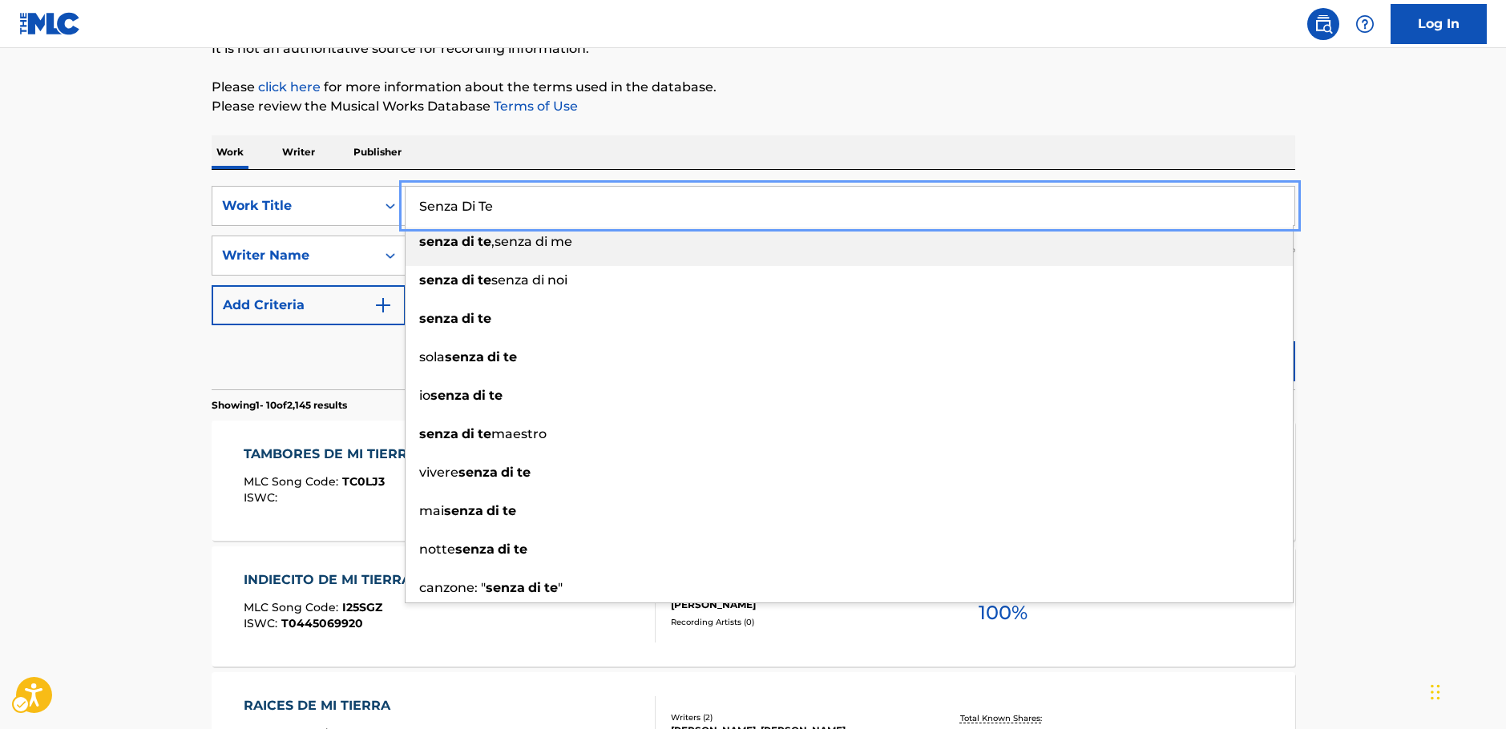
type input "Senza Di Te"
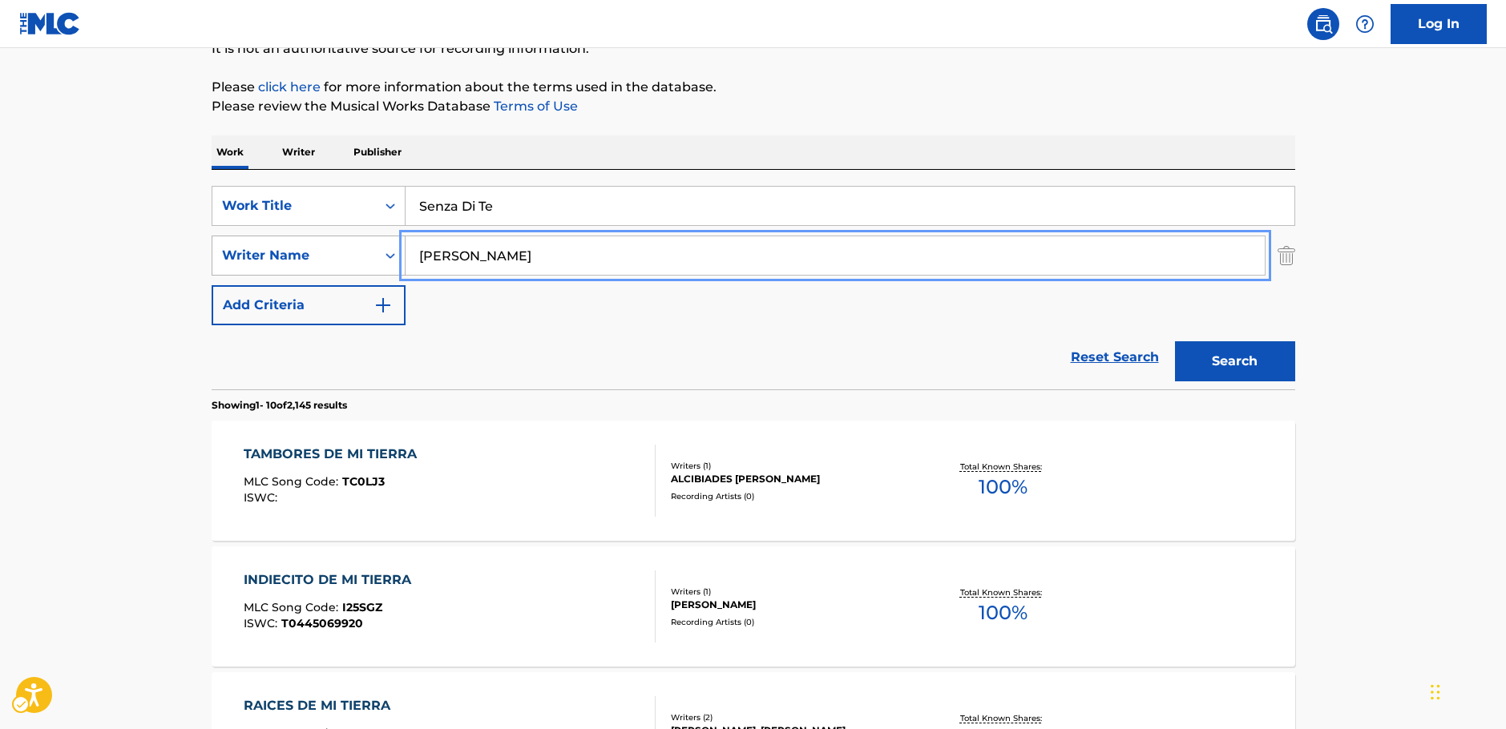
click at [318, 256] on div "SearchWithCriteriaa455b861-6019-4541-9cce-d52e0d25e05c Writer Name Acosta" at bounding box center [754, 256] width 1084 height 40
paste input "Warbeck"
type input "Warbeck"
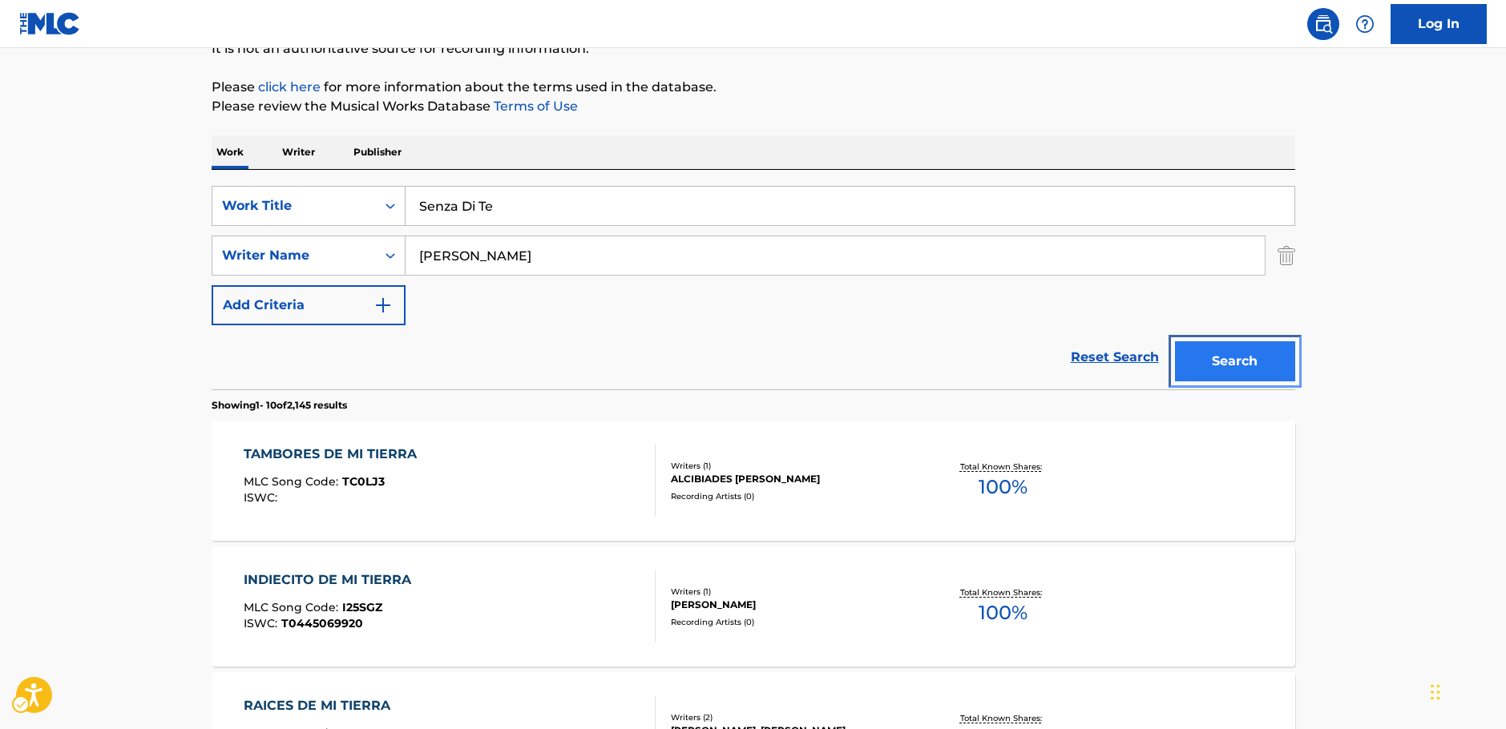
click at [1213, 359] on button "Search" at bounding box center [1235, 361] width 120 height 40
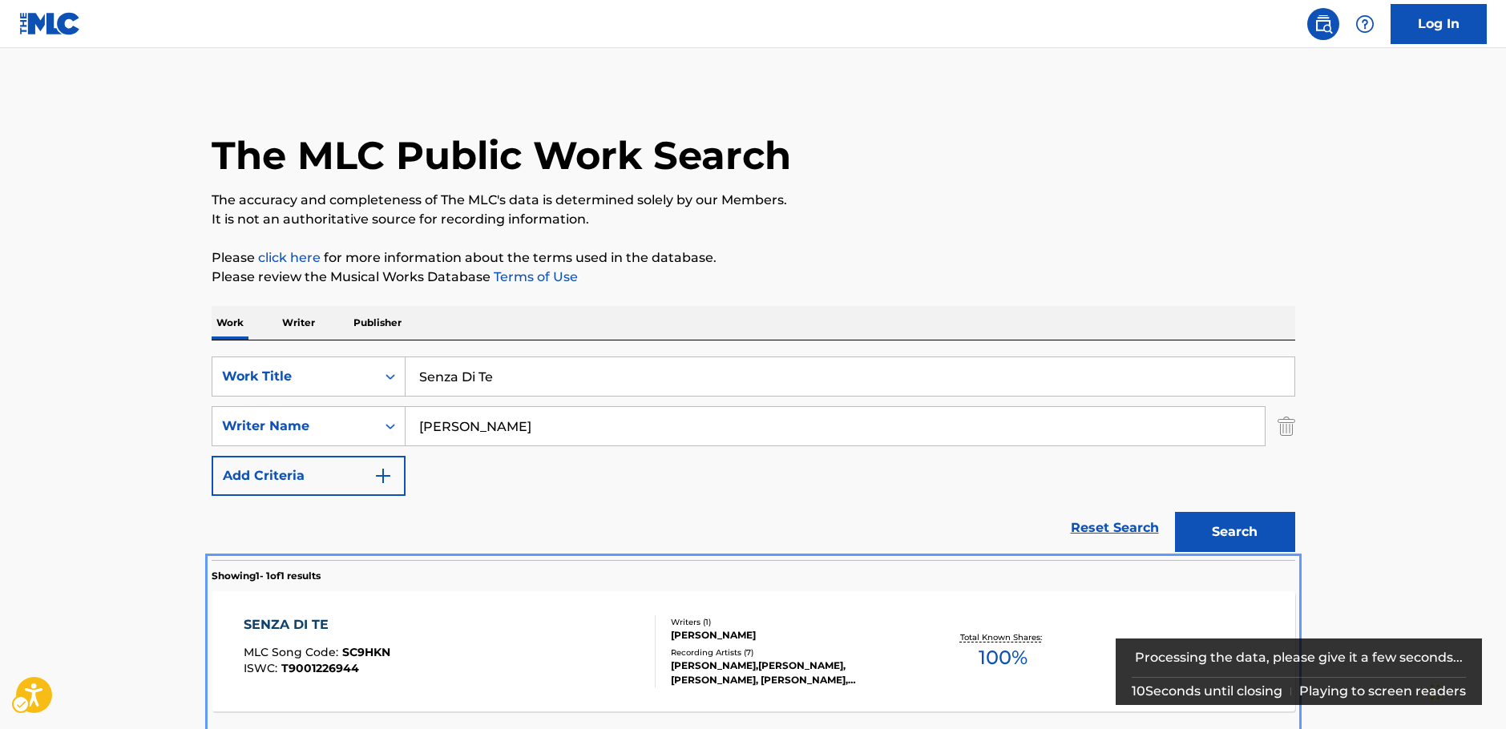
scroll to position [58, 0]
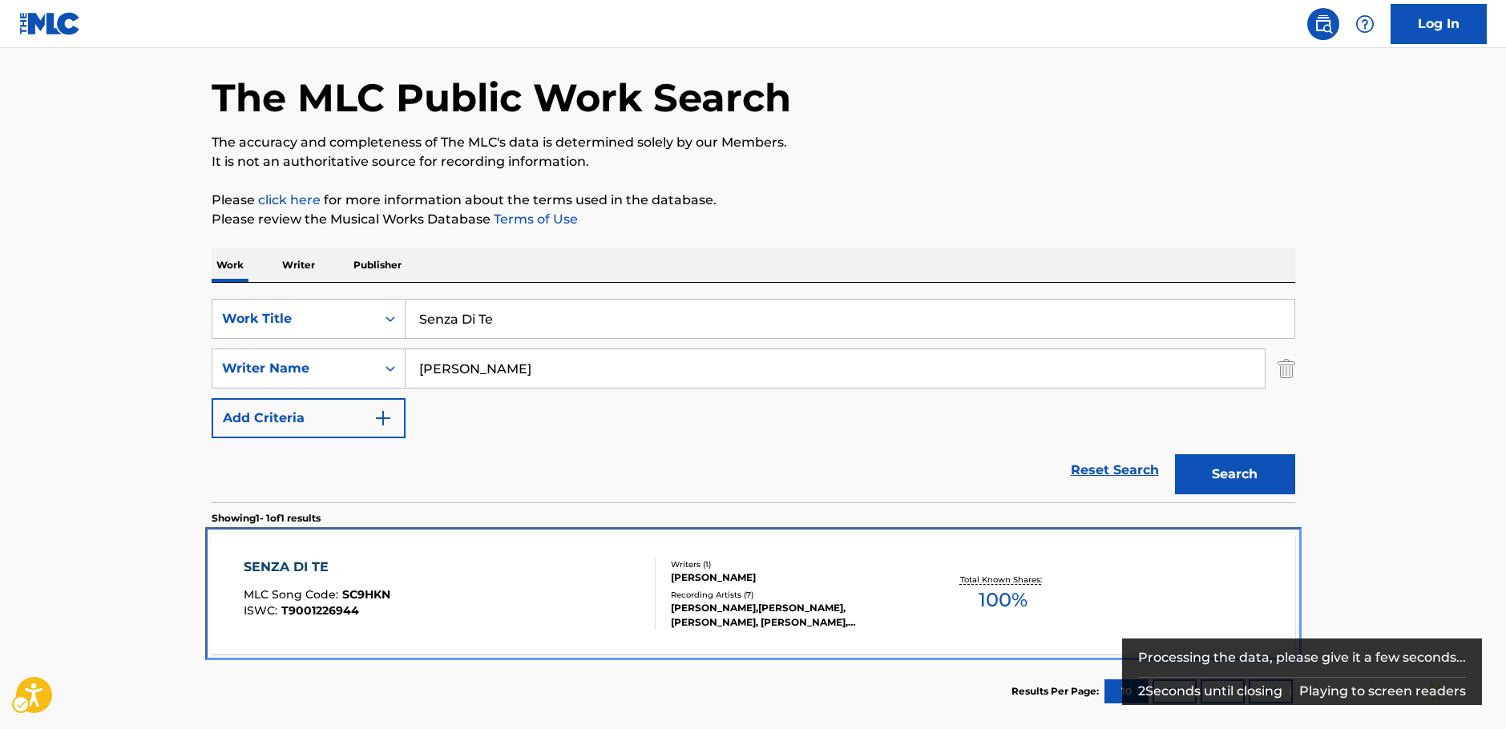
click at [527, 600] on div "SENZA DI TE MLC Song Code : SC9HKN ISWC : T9001226944" at bounding box center [450, 594] width 412 height 72
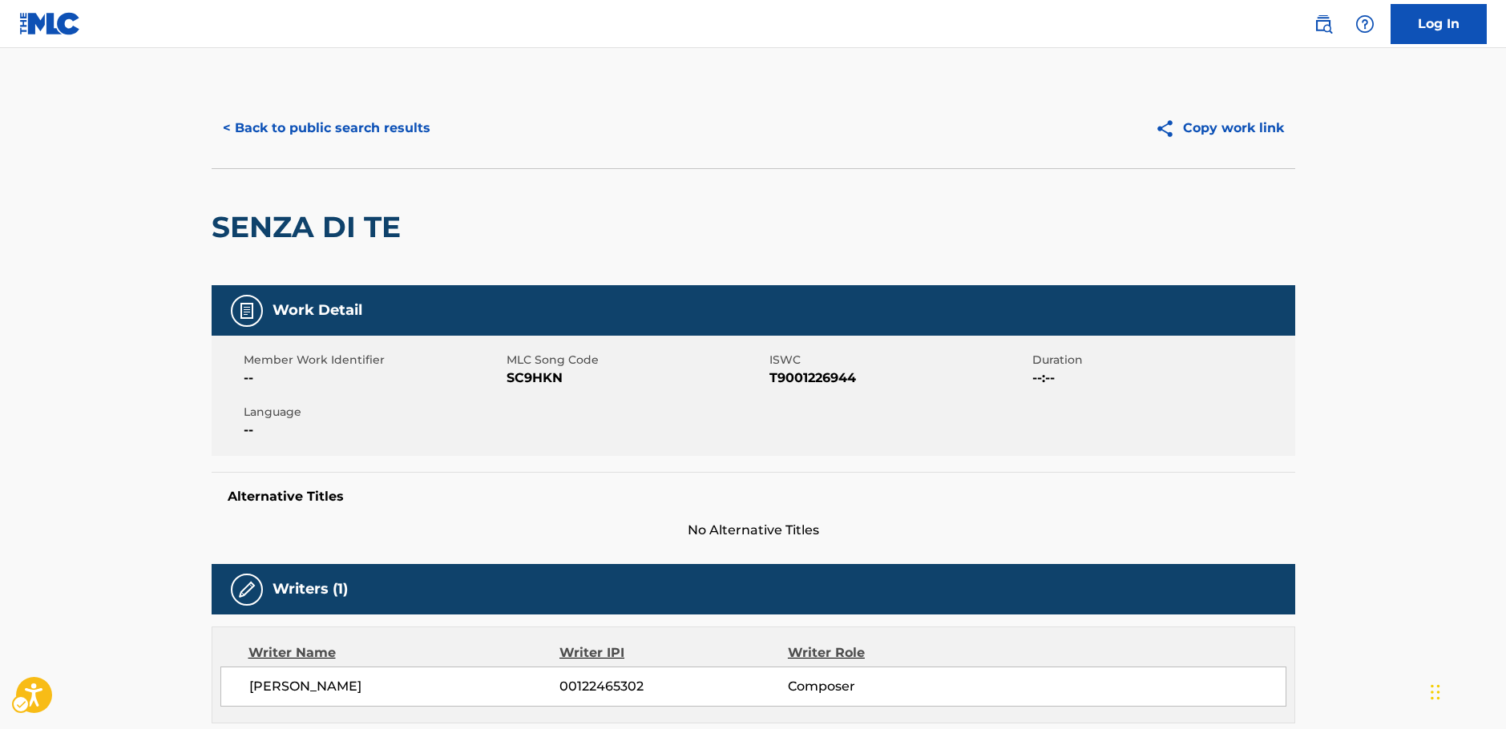
click at [540, 377] on span "MLC Song Code - SC9HKN" at bounding box center [636, 378] width 259 height 19
click at [826, 378] on span "ISWC - T9001226944" at bounding box center [898, 378] width 259 height 19
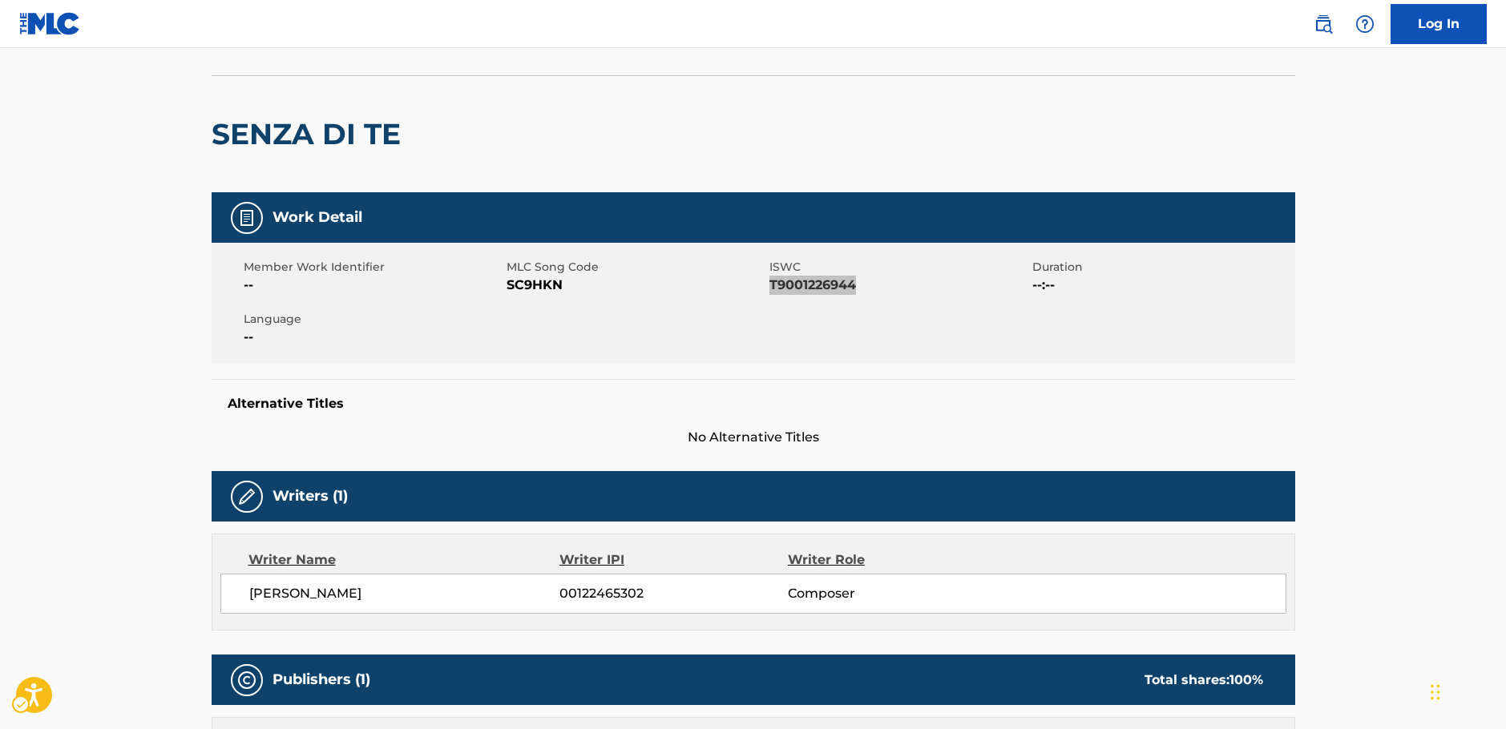
scroll to position [240, 0]
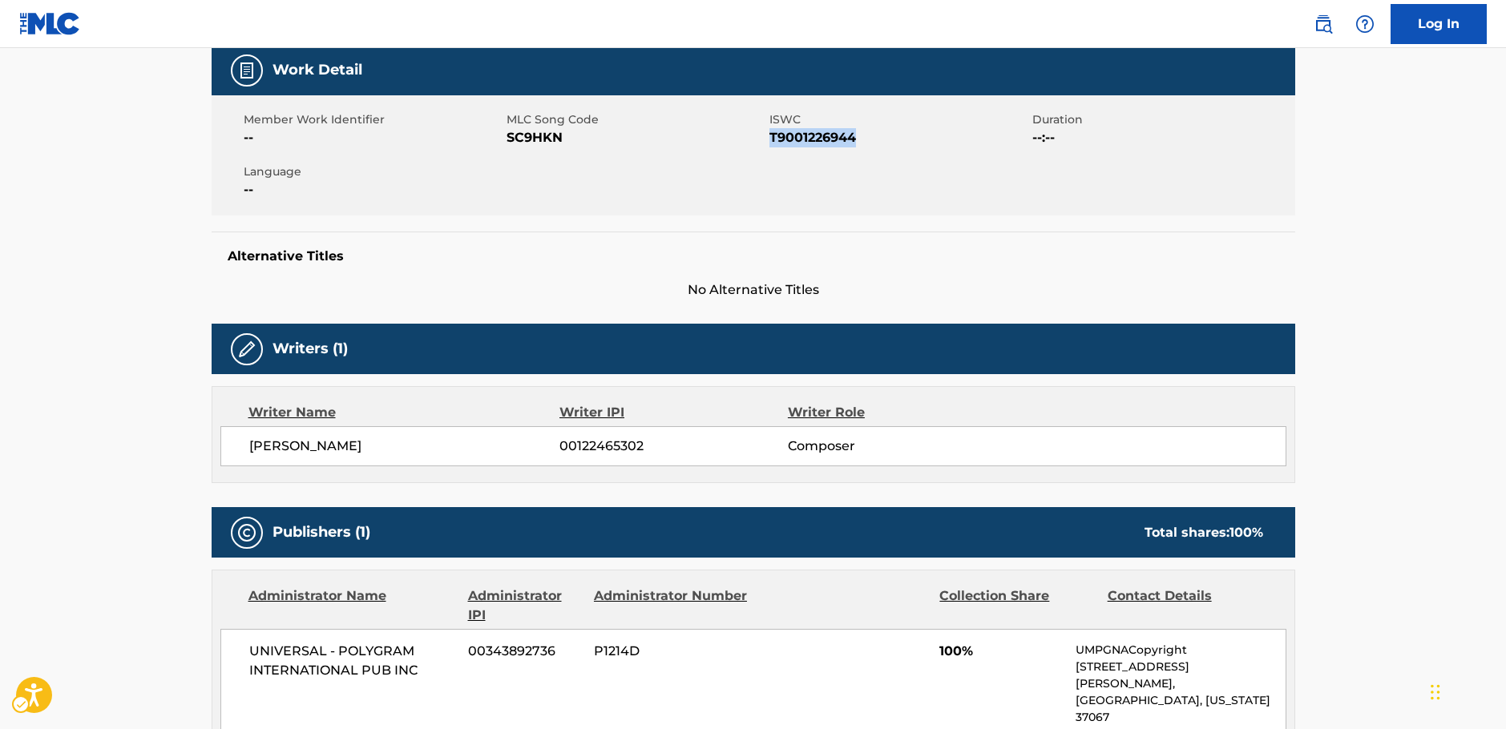
drag, startPoint x: 399, startPoint y: 448, endPoint x: 1124, endPoint y: 43, distance: 830.6
click at [257, 442] on span "STEPHEN WARBECK" at bounding box center [404, 446] width 311 height 19
click at [301, 434] on div "STEPHEN WARBECK 00122465302 Composer" at bounding box center [753, 446] width 1066 height 40
click at [303, 440] on span "STEPHEN WARBECK" at bounding box center [404, 446] width 311 height 19
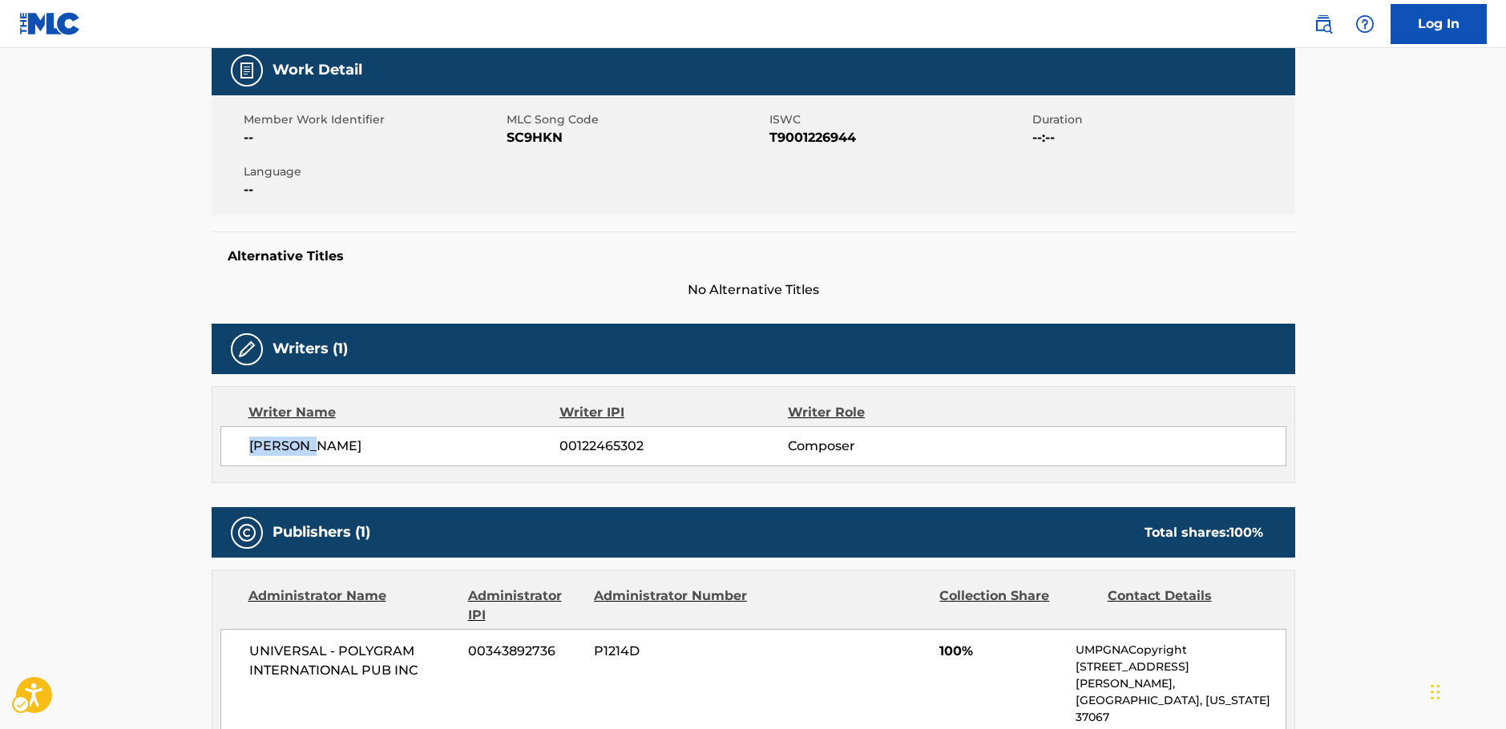
click at [303, 440] on span "STEPHEN WARBECK" at bounding box center [404, 446] width 311 height 19
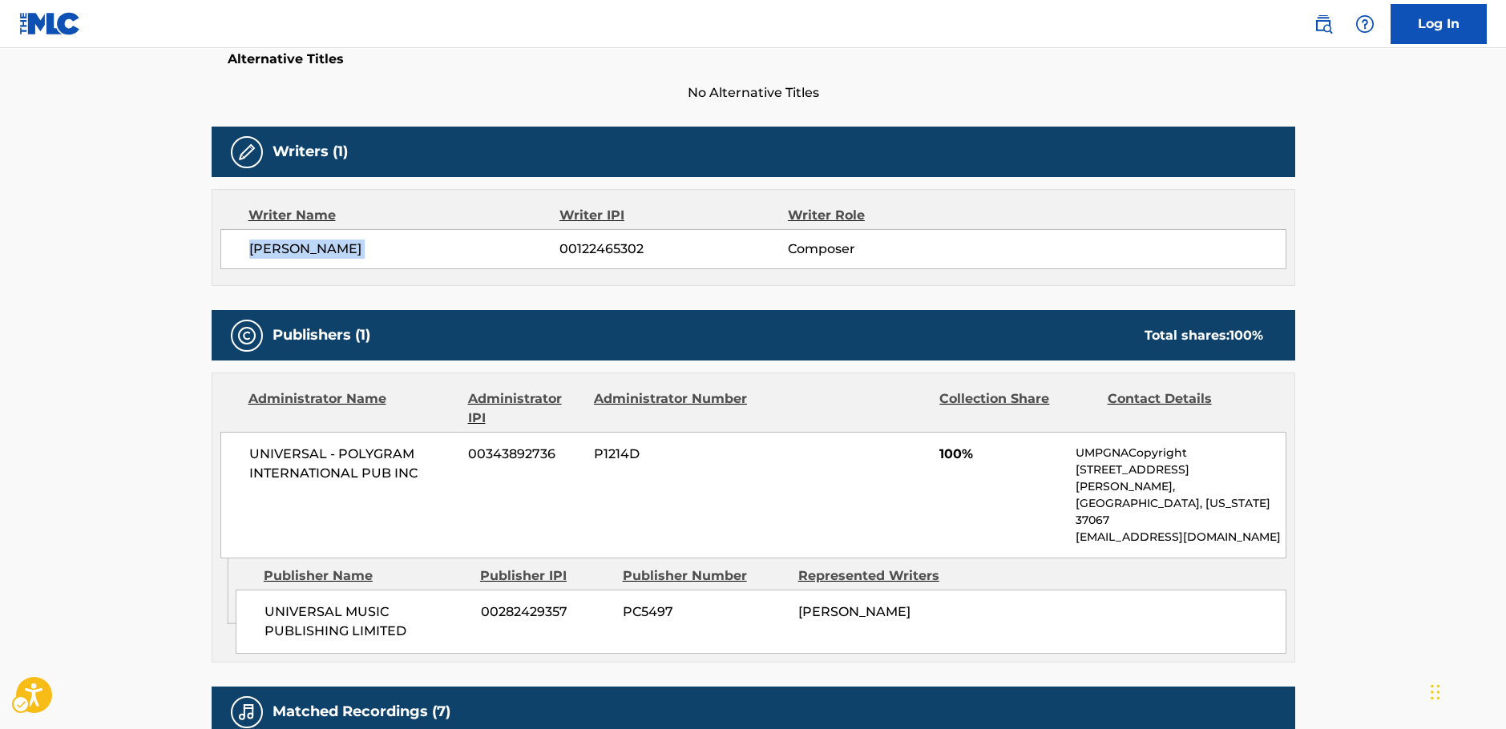
scroll to position [641, 0]
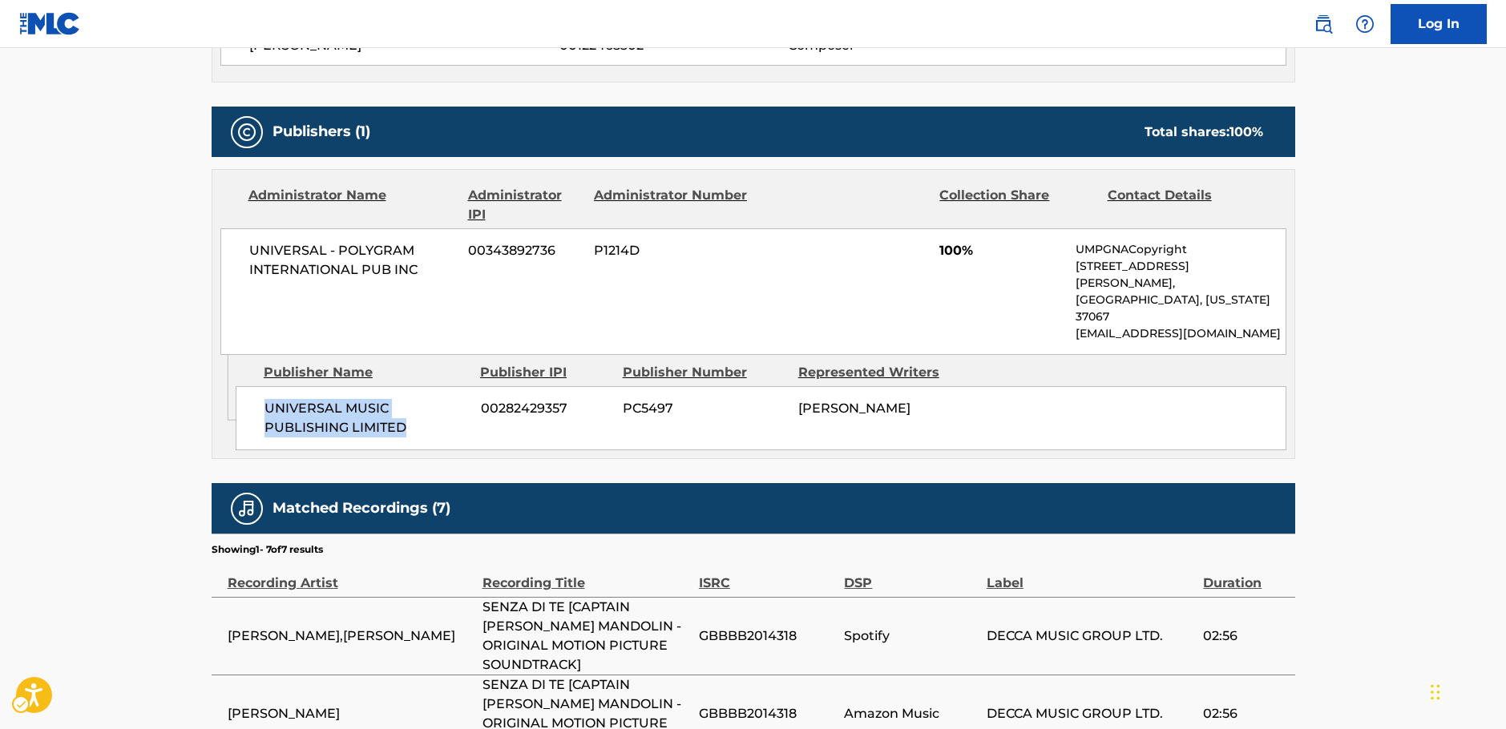
drag, startPoint x: 421, startPoint y: 396, endPoint x: 284, endPoint y: 355, distance: 143.0
click at [264, 399] on span "UNIVERSAL MUSIC PUBLISHING LIMITED" at bounding box center [366, 418] width 204 height 38
drag, startPoint x: 409, startPoint y: 265, endPoint x: 190, endPoint y: 257, distance: 219.0
click at [190, 257] on main "< Back to public search results Copy work link SENZA DI TE Work Detail Member W…" at bounding box center [753, 211] width 1506 height 1609
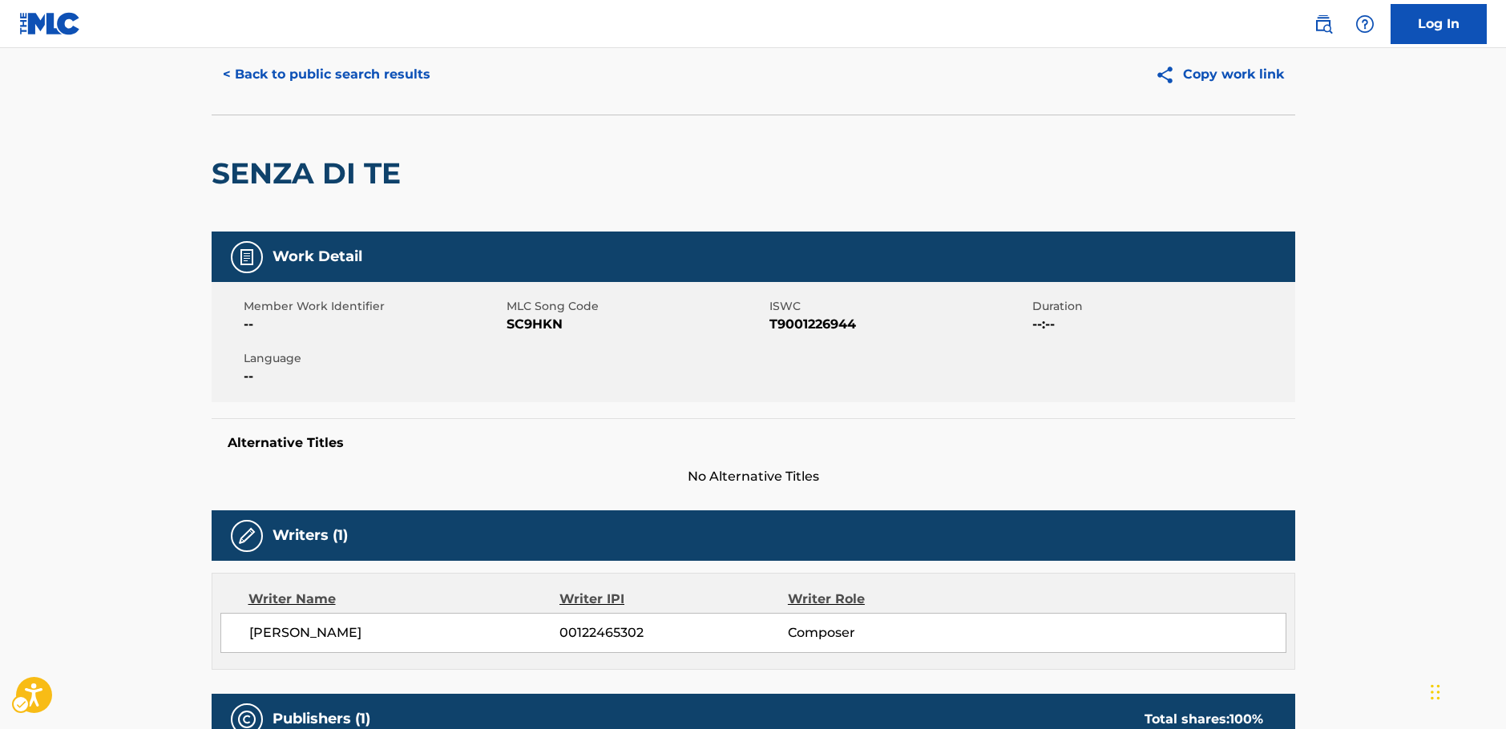
scroll to position [0, 0]
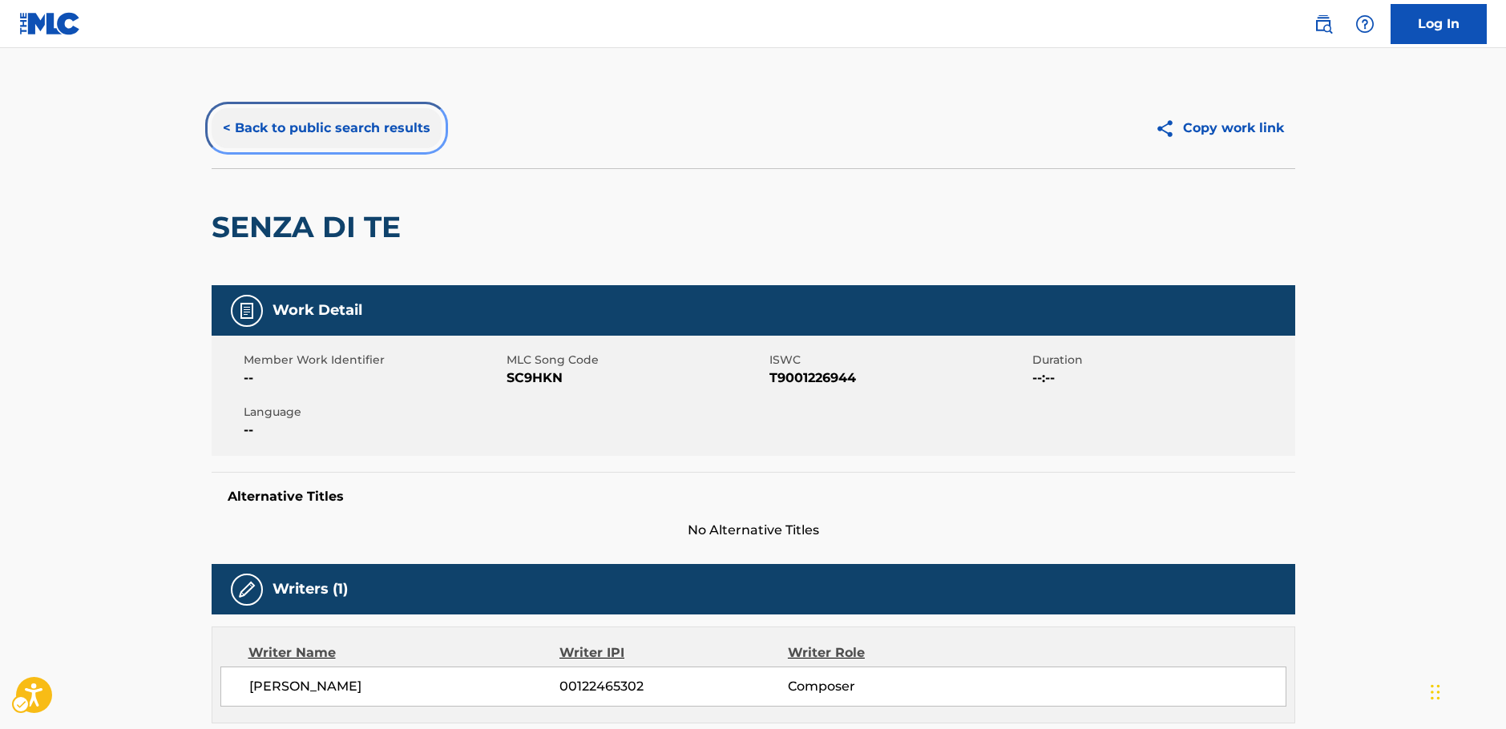
click at [301, 128] on button "< Back to public search results" at bounding box center [327, 128] width 230 height 40
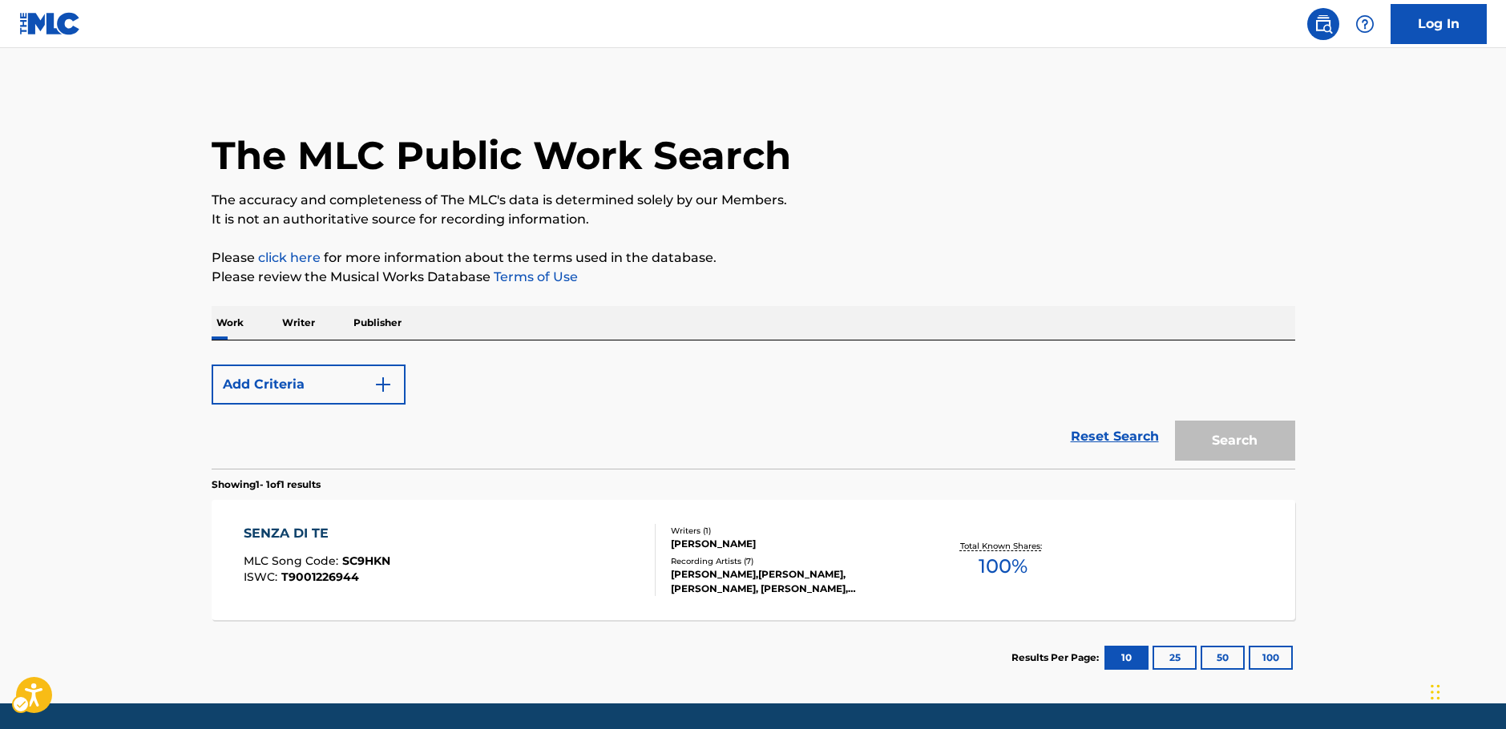
scroll to position [51, 0]
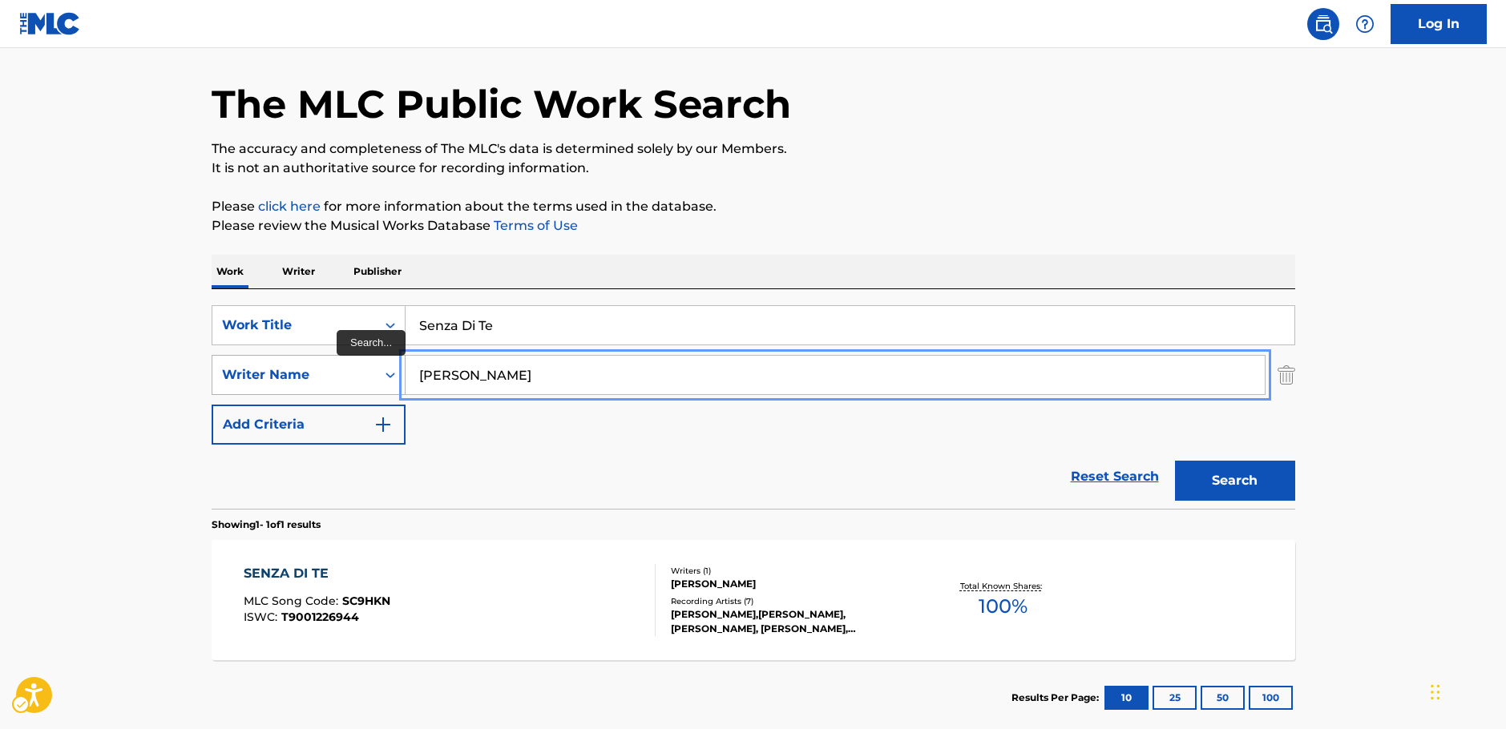
drag, startPoint x: 347, startPoint y: 373, endPoint x: 381, endPoint y: 368, distance: 34.1
click at [341, 373] on div "SearchWithCriteriaa455b861-6019-4541-9cce-d52e0d25e05c Writer Name Warbeck" at bounding box center [754, 375] width 1084 height 40
paste input "Belester"
type input "Belester"
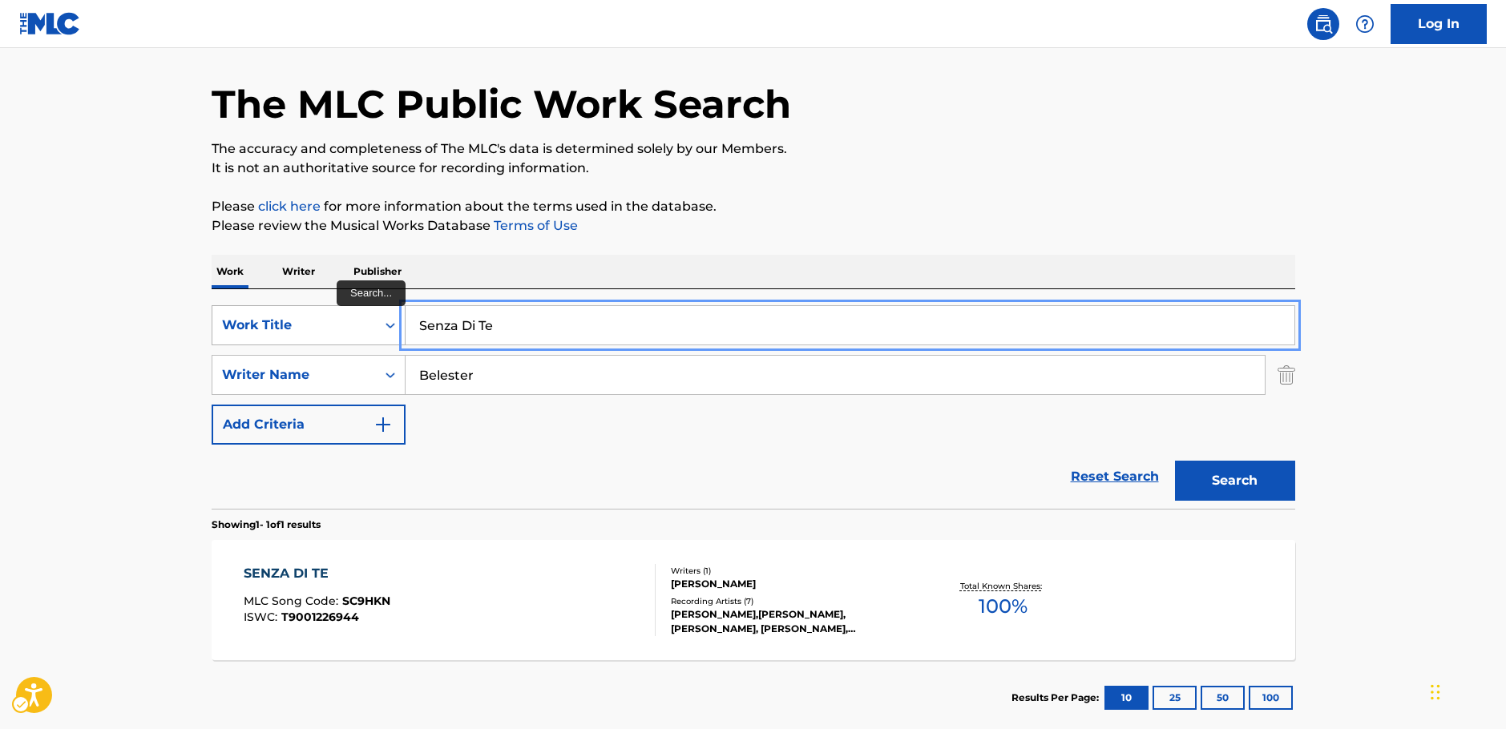
drag, startPoint x: 449, startPoint y: 328, endPoint x: 316, endPoint y: 322, distance: 133.2
click at [321, 329] on div "SearchWithCriteria87b8cf72-b751-4c81-b839-c0f1e01e1a87 Work Title Senza Di Te" at bounding box center [754, 325] width 1084 height 40
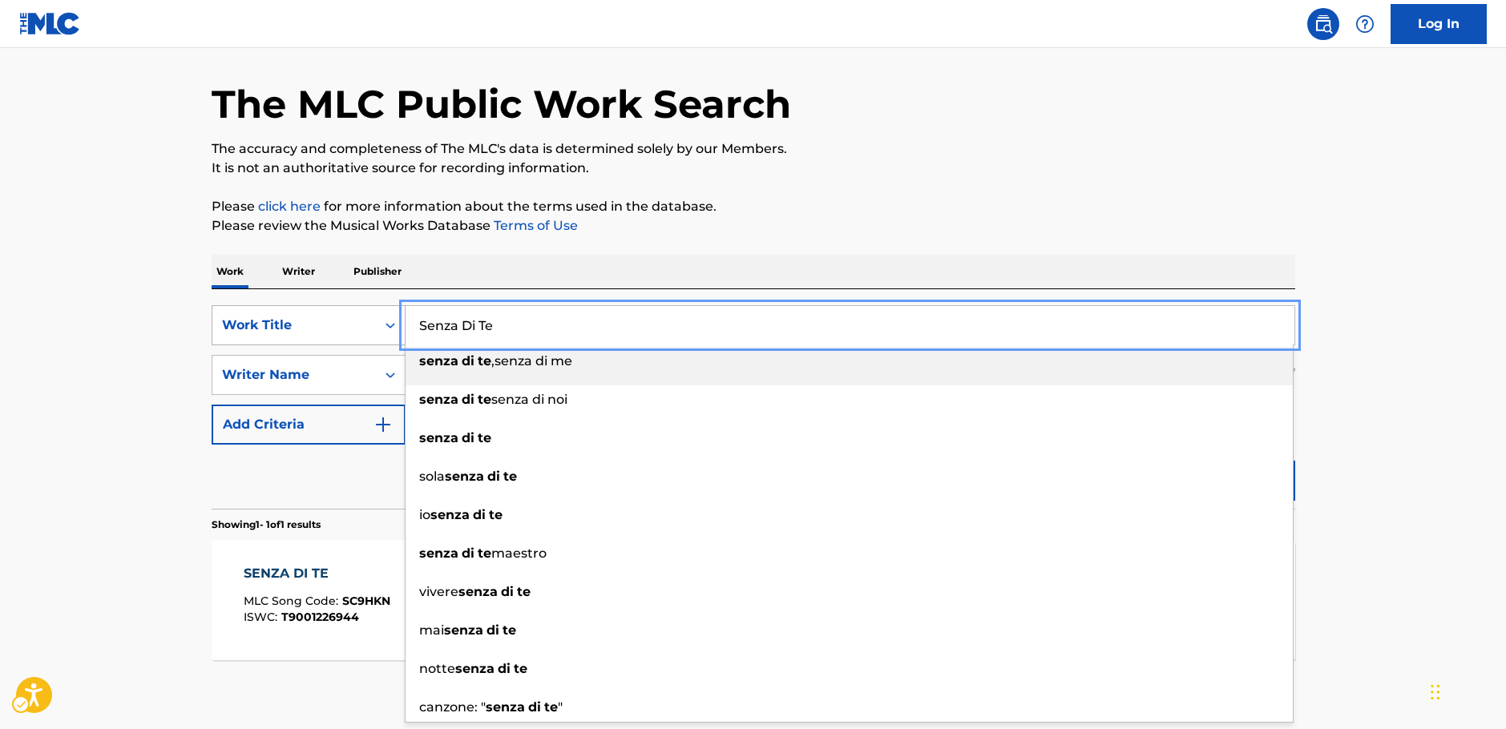
paste input "Yo Se Que Tu"
type input "Yo Se Que Tu"
click at [103, 330] on main "The MLC Public Work Search The accuracy and completeness of The MLC's data is d…" at bounding box center [753, 370] width 1506 height 747
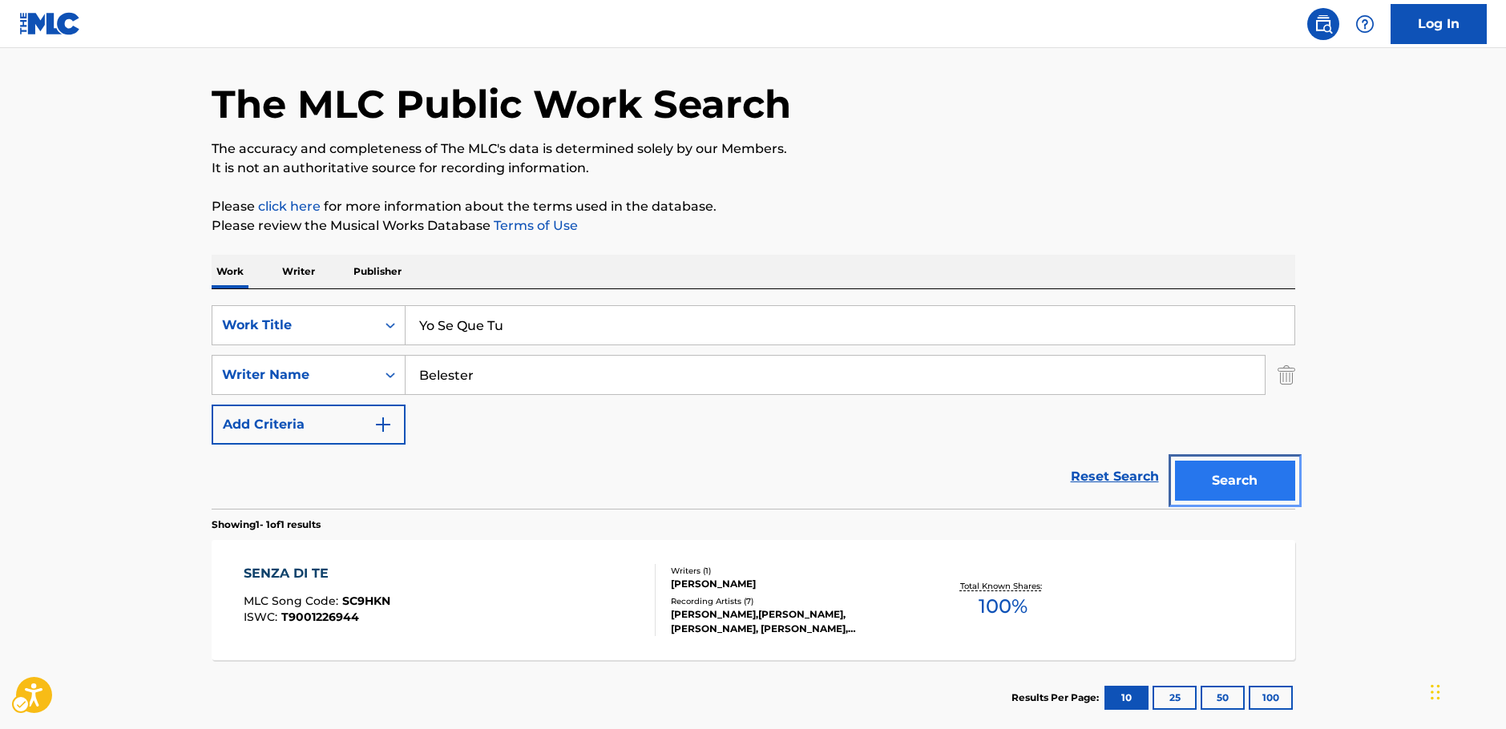
click at [1231, 474] on button "Search" at bounding box center [1235, 481] width 120 height 40
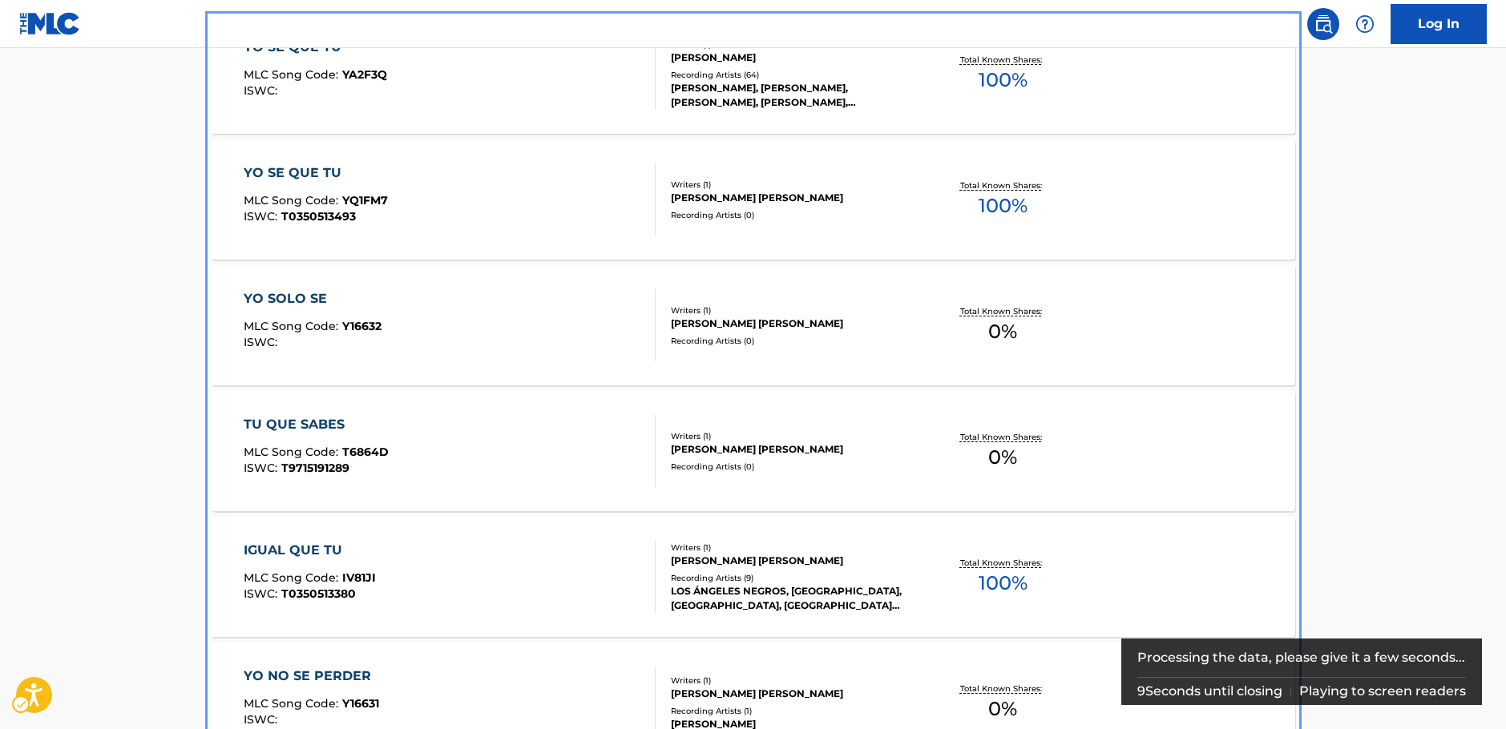
scroll to position [320, 0]
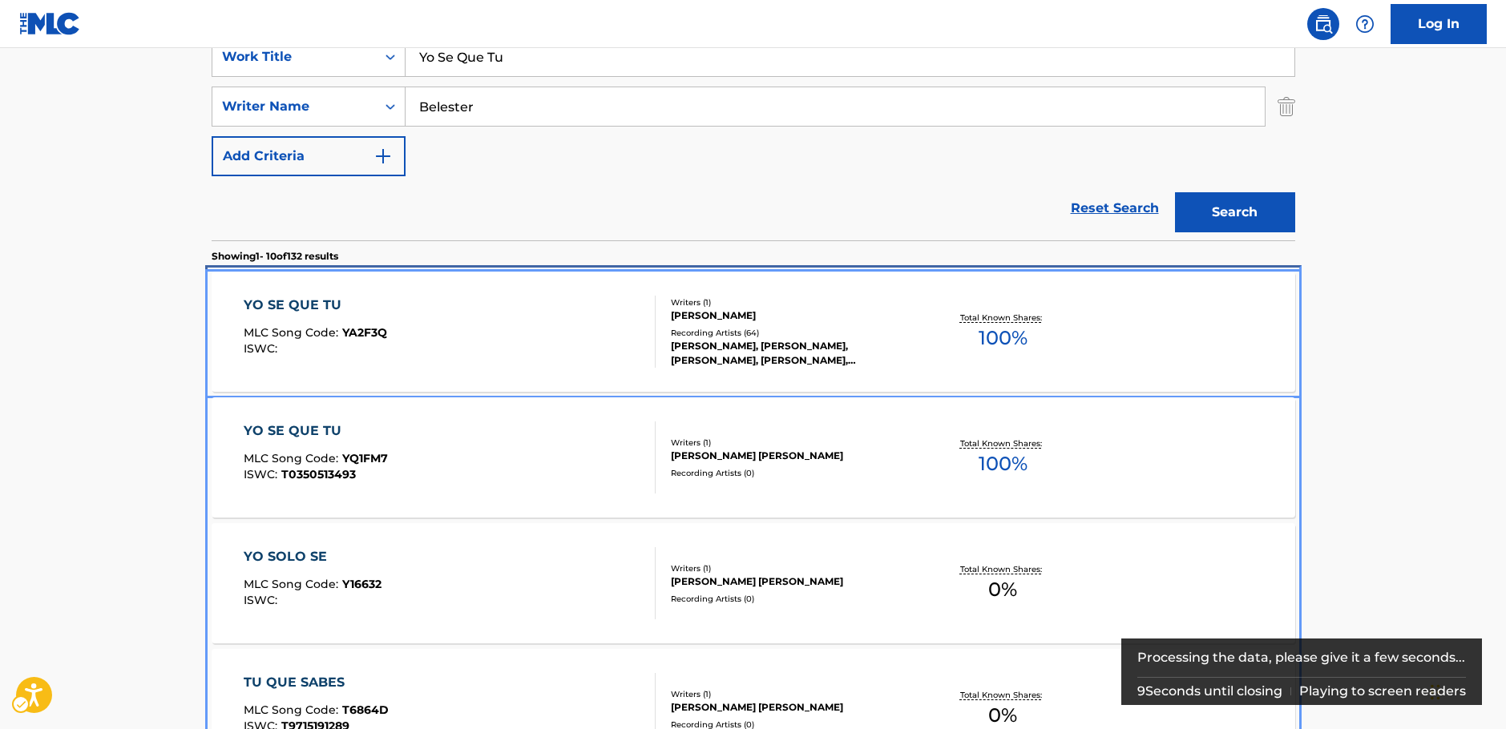
click at [455, 326] on div "YO SE QUE TU MLC Song Code : YA2F3Q ISWC :" at bounding box center [450, 332] width 412 height 72
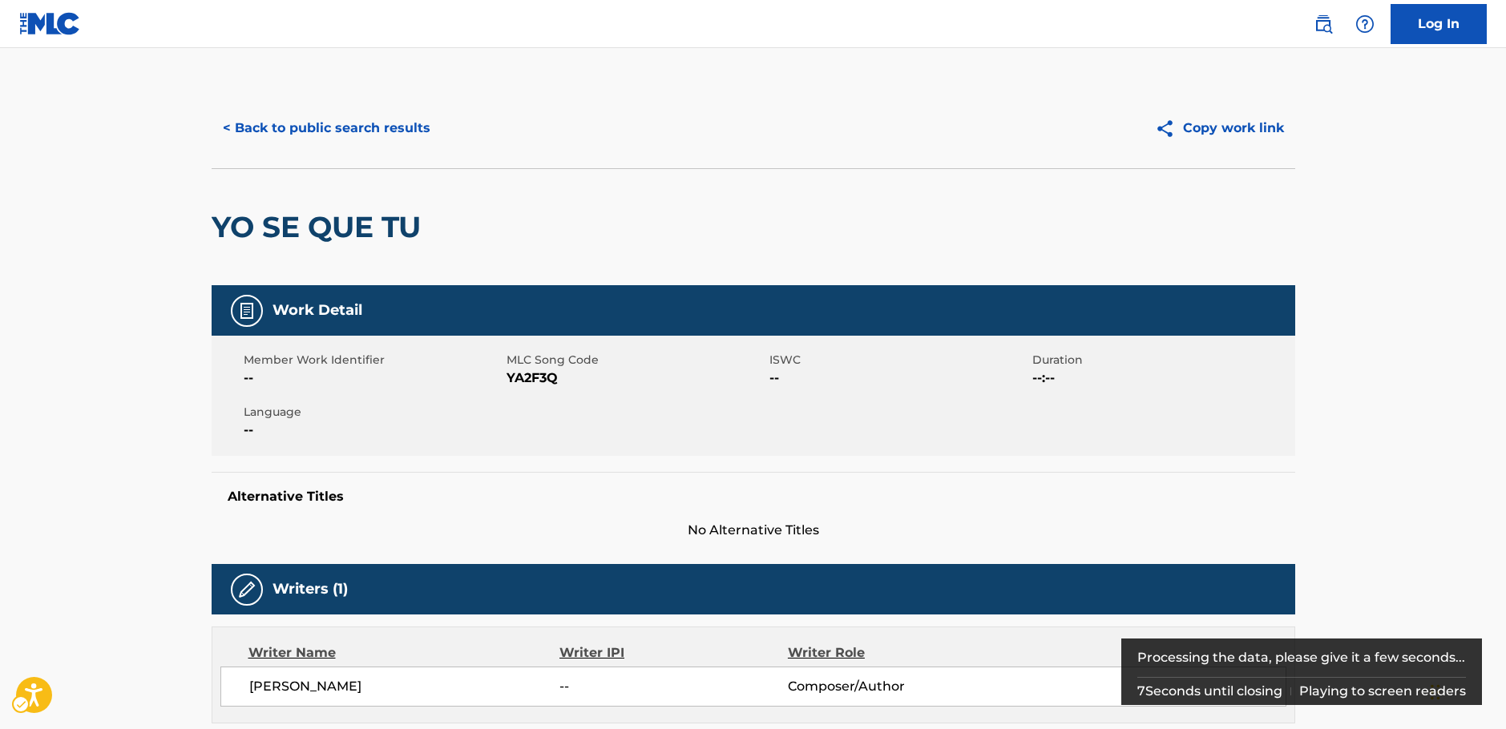
click at [528, 380] on span "MLC Song Code - YA2F3Q" at bounding box center [636, 378] width 259 height 19
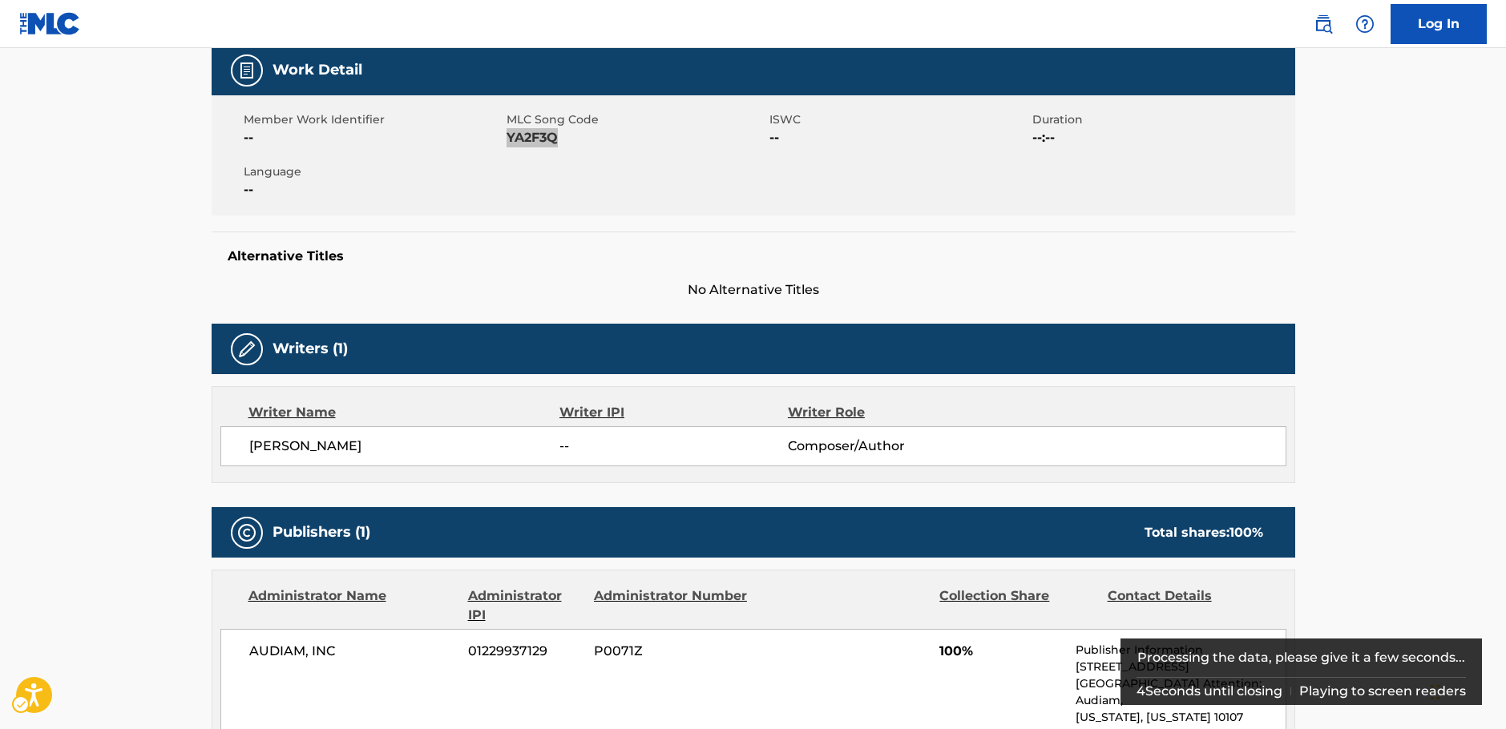
scroll to position [481, 0]
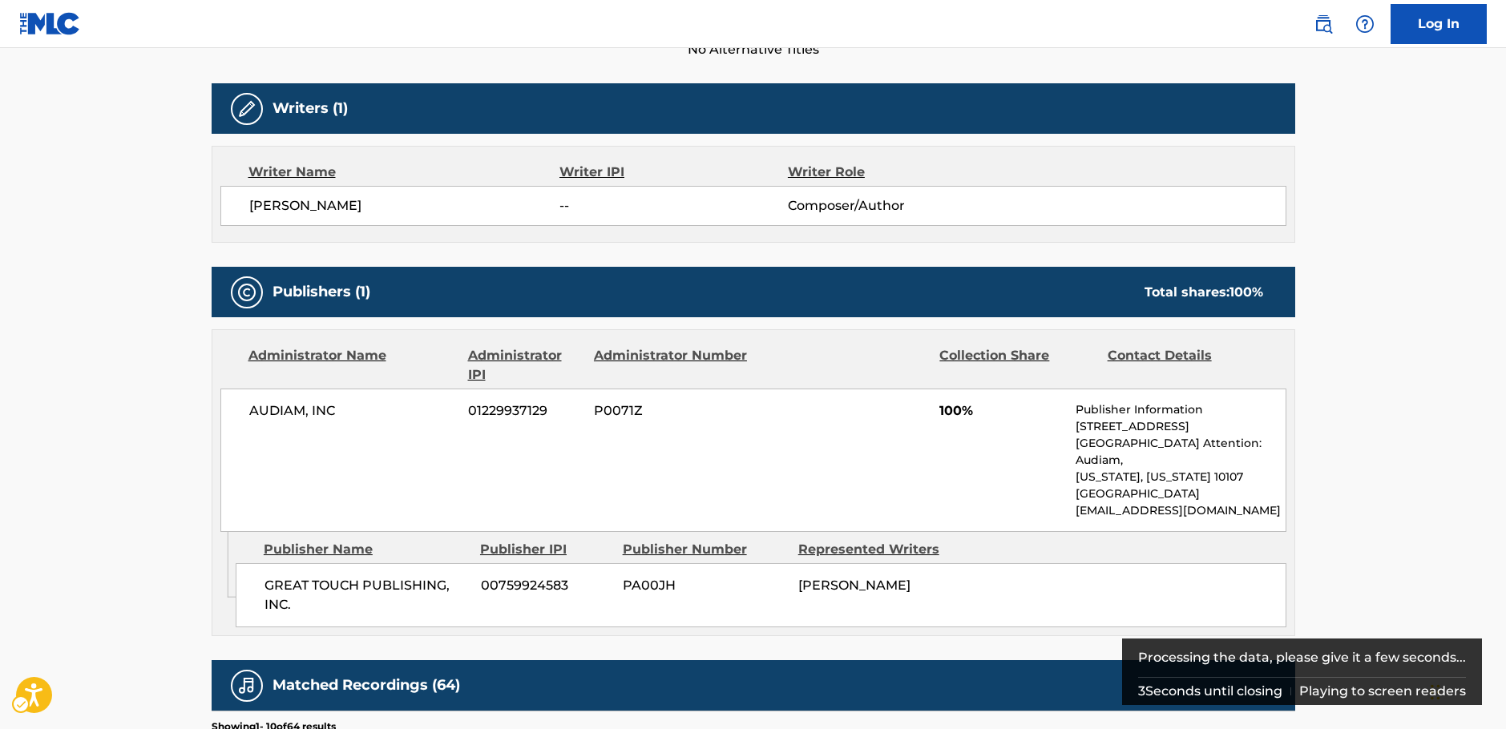
drag, startPoint x: 388, startPoint y: 205, endPoint x: 245, endPoint y: 212, distance: 142.8
click at [245, 212] on div "ROBERTO BELESTER -- Composer/Author" at bounding box center [753, 206] width 1066 height 40
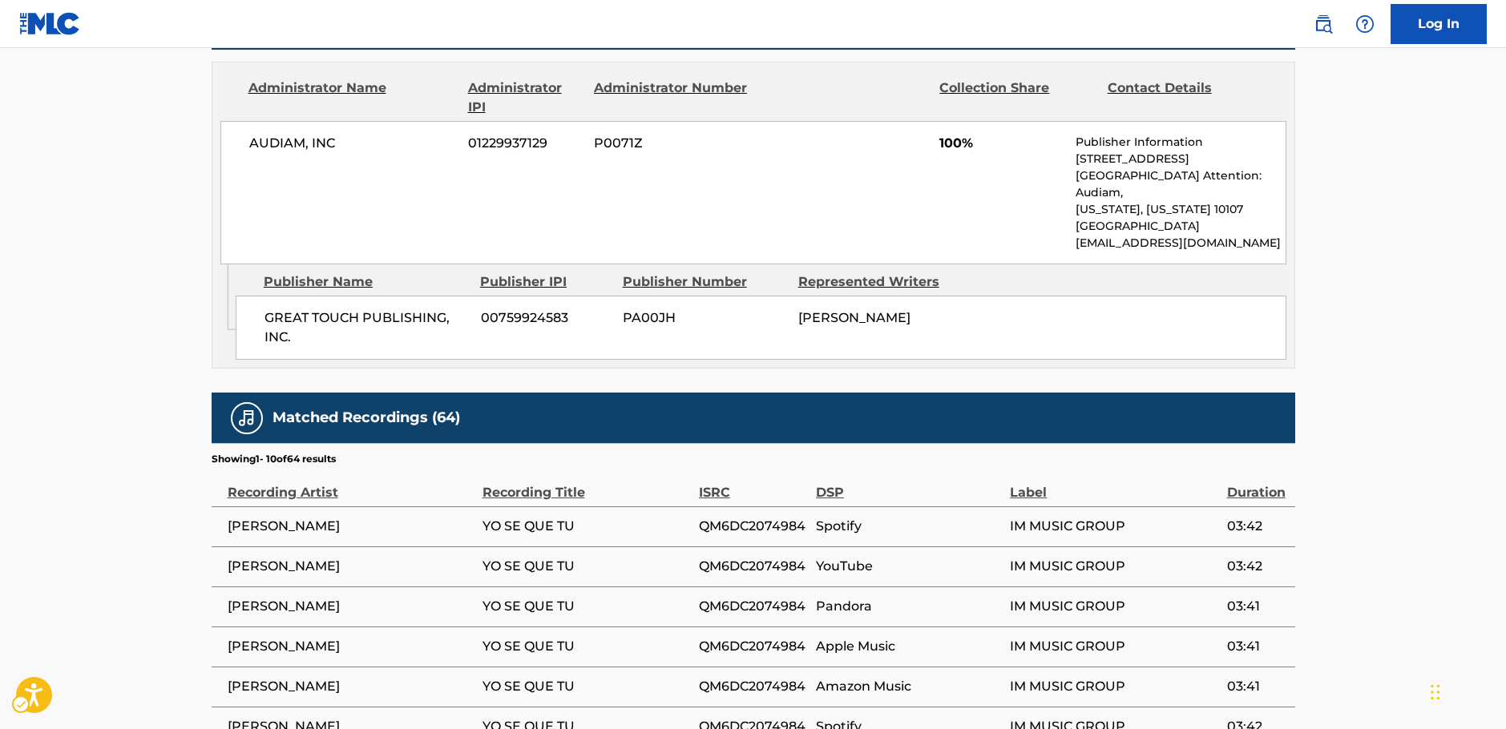
scroll to position [721, 0]
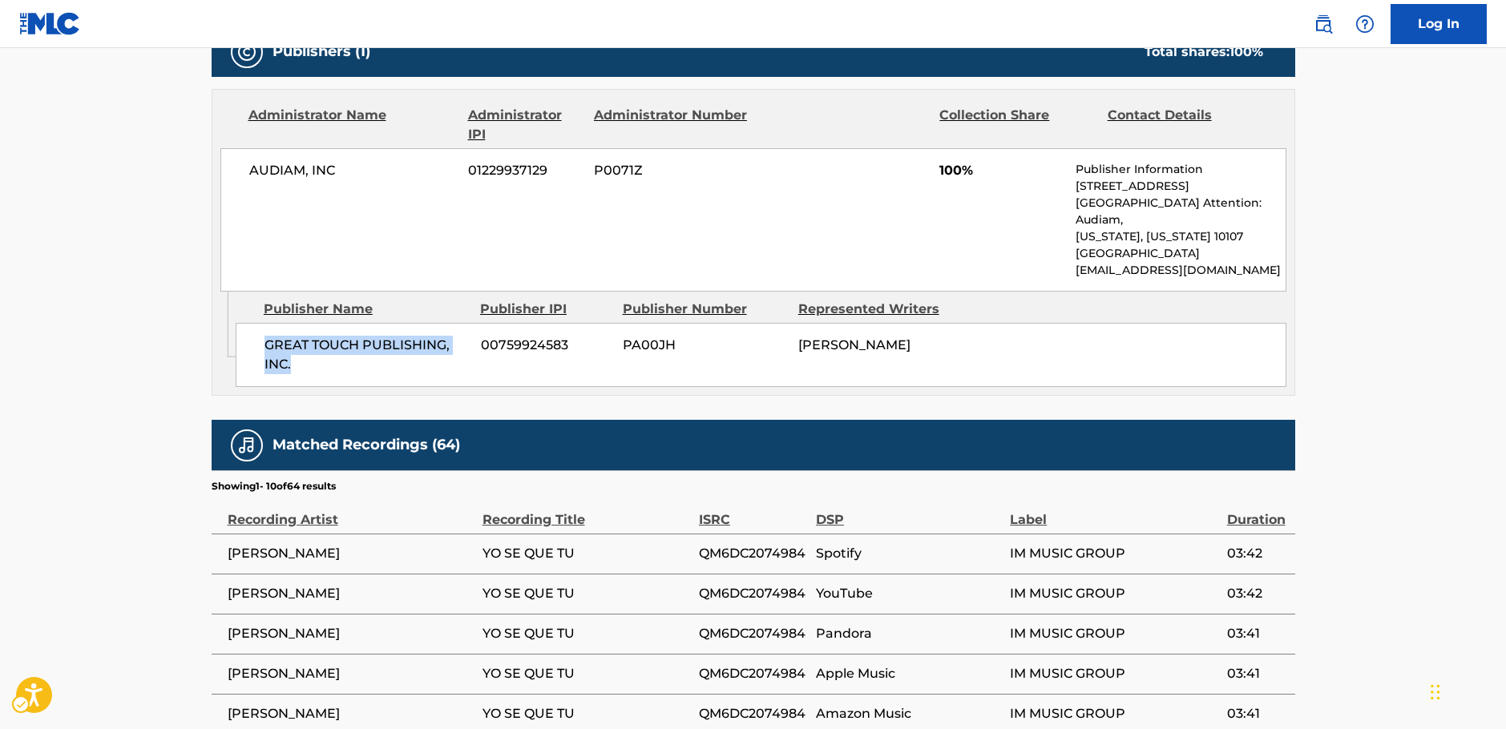
drag, startPoint x: 266, startPoint y: 341, endPoint x: 253, endPoint y: 332, distance: 16.0
click at [253, 332] on div "GREAT TOUCH PUBLISHING, INC. 00759924583 PA00JH ROBERTO BELESTER" at bounding box center [761, 355] width 1051 height 64
drag, startPoint x: 349, startPoint y: 160, endPoint x: 224, endPoint y: 176, distance: 126.8
click at [224, 176] on div "AUDIAM, INC 01229937129 P0071Z 100% Publisher Information 250 W57th Street, Uni…" at bounding box center [753, 219] width 1066 height 143
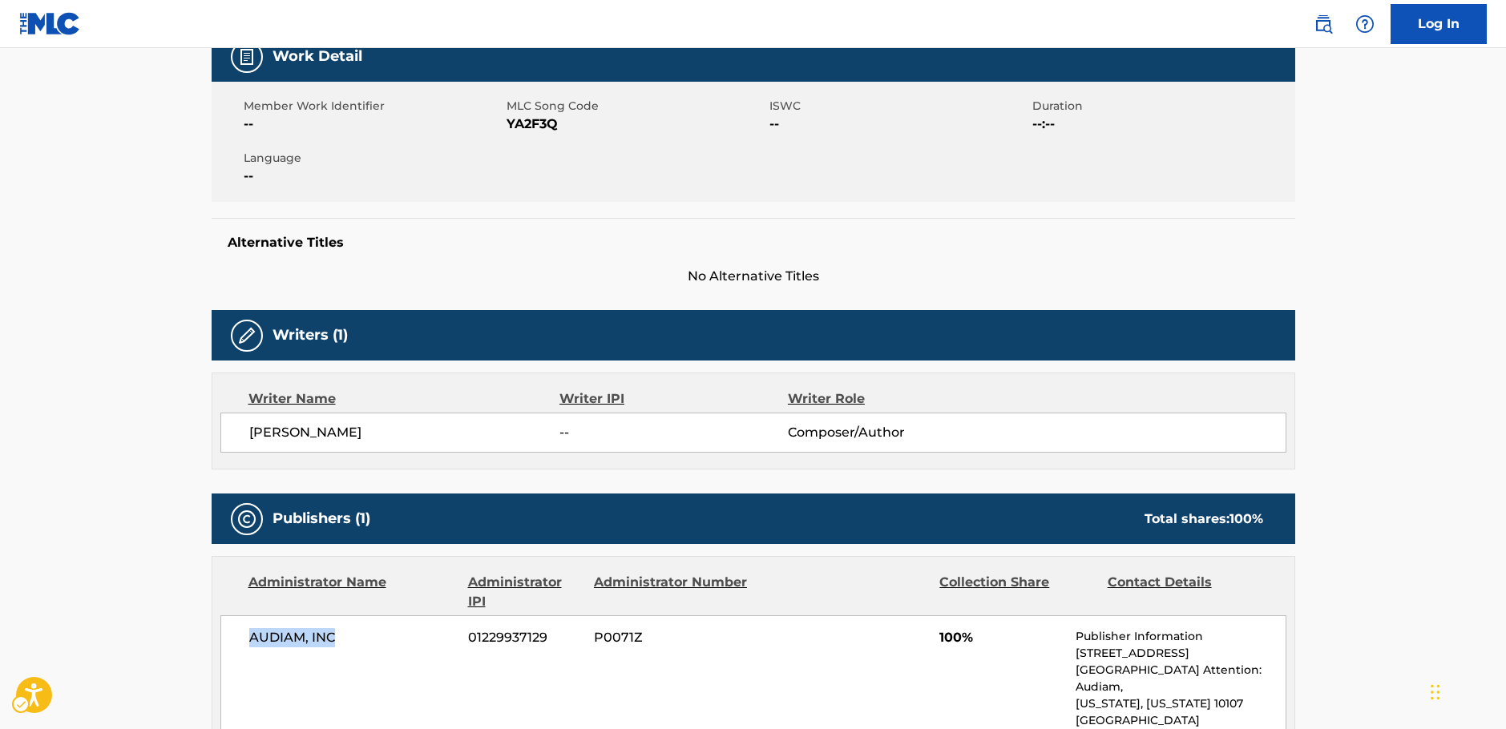
scroll to position [0, 0]
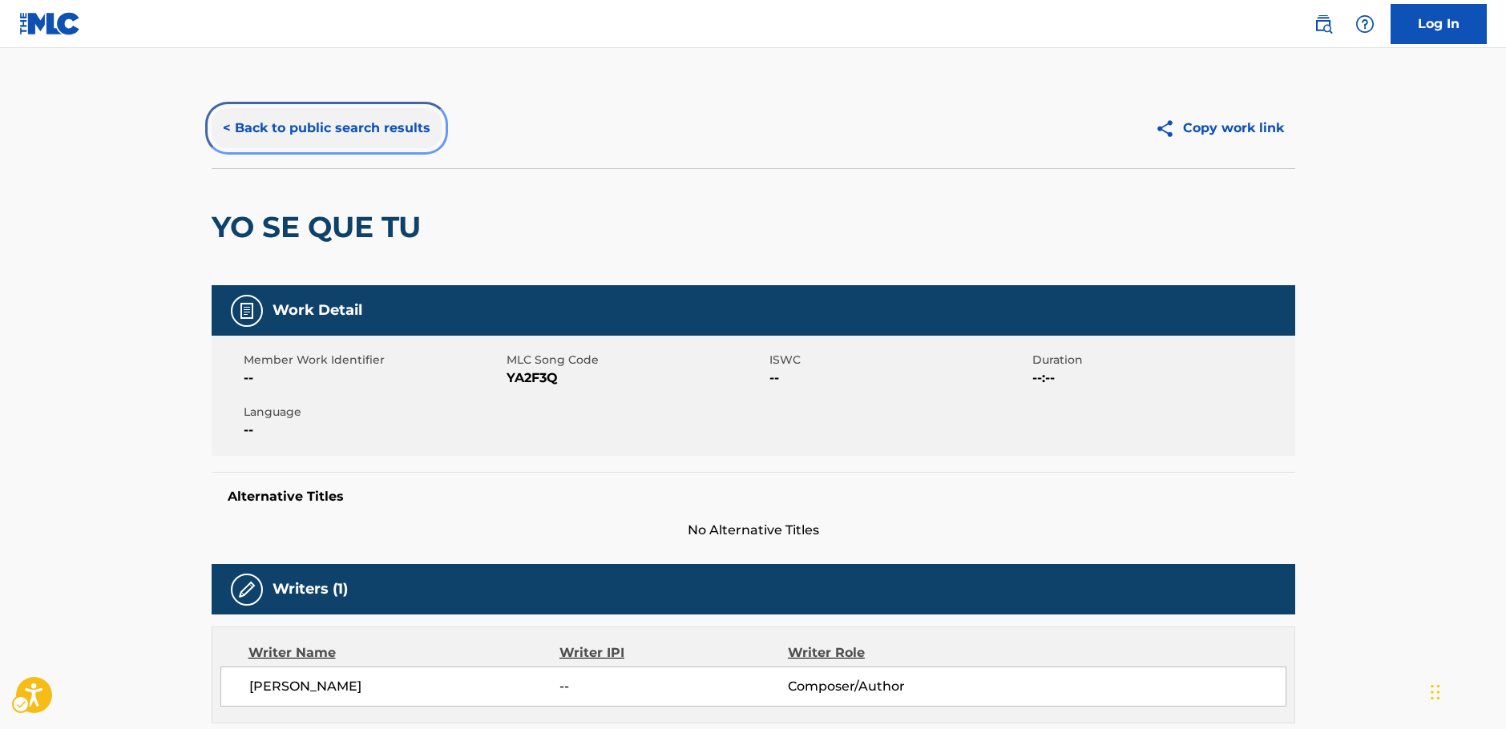
click at [324, 138] on button "< Back to public search results" at bounding box center [327, 128] width 230 height 40
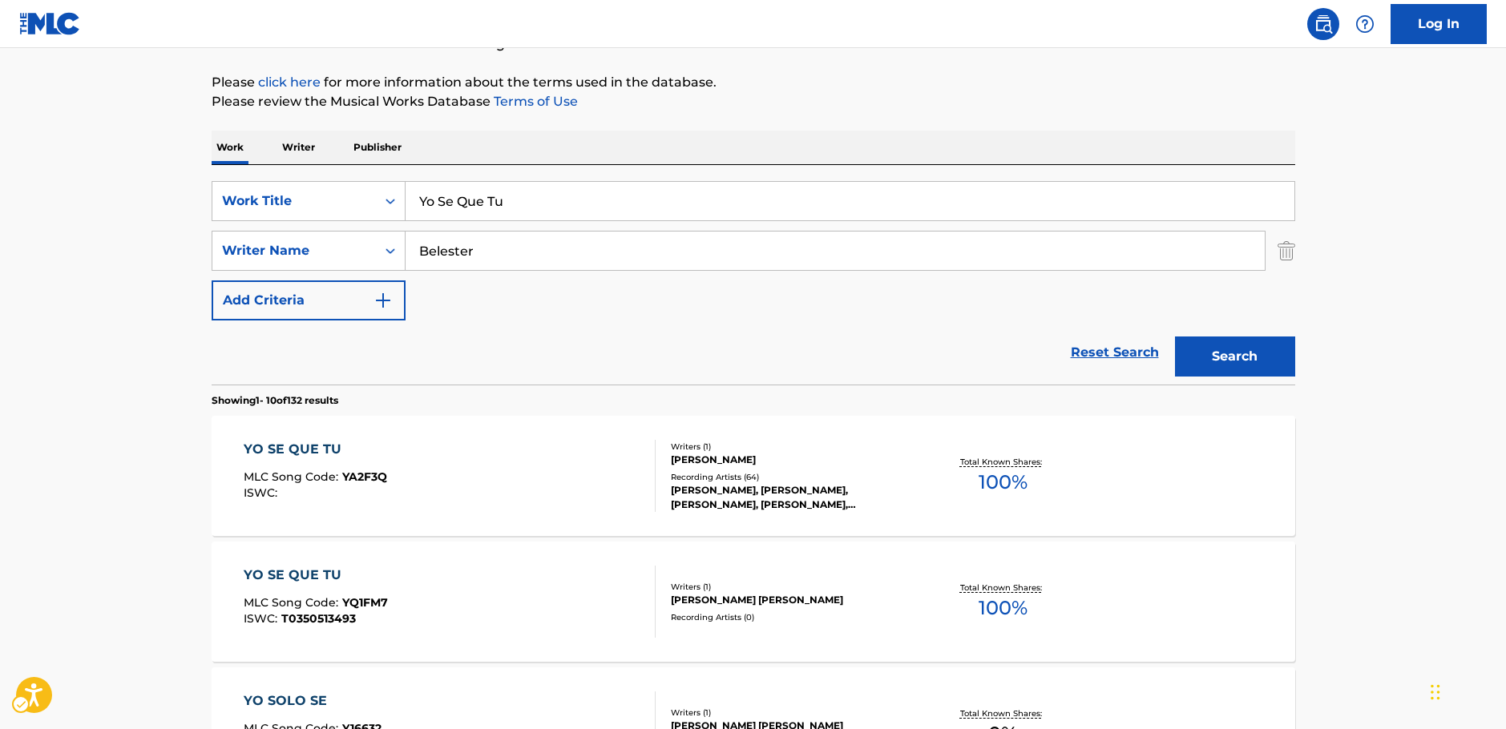
scroll to position [159, 0]
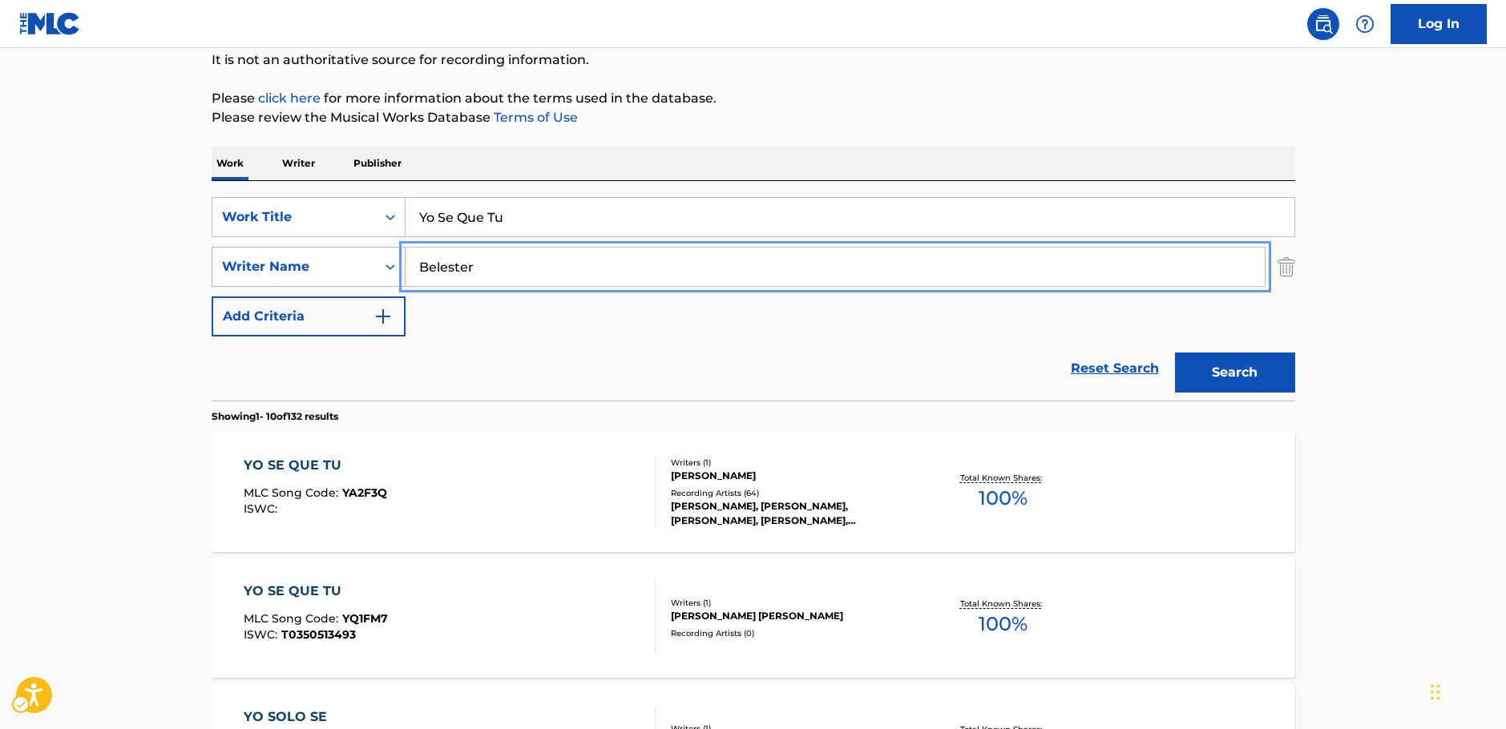
drag, startPoint x: 503, startPoint y: 268, endPoint x: 351, endPoint y: 267, distance: 151.5
click at [351, 267] on div "SearchWithCriteriaa455b861-6019-4541-9cce-d52e0d25e05c Writer Name Belester" at bounding box center [754, 267] width 1084 height 40
paste input "sterline"
type input "sterline"
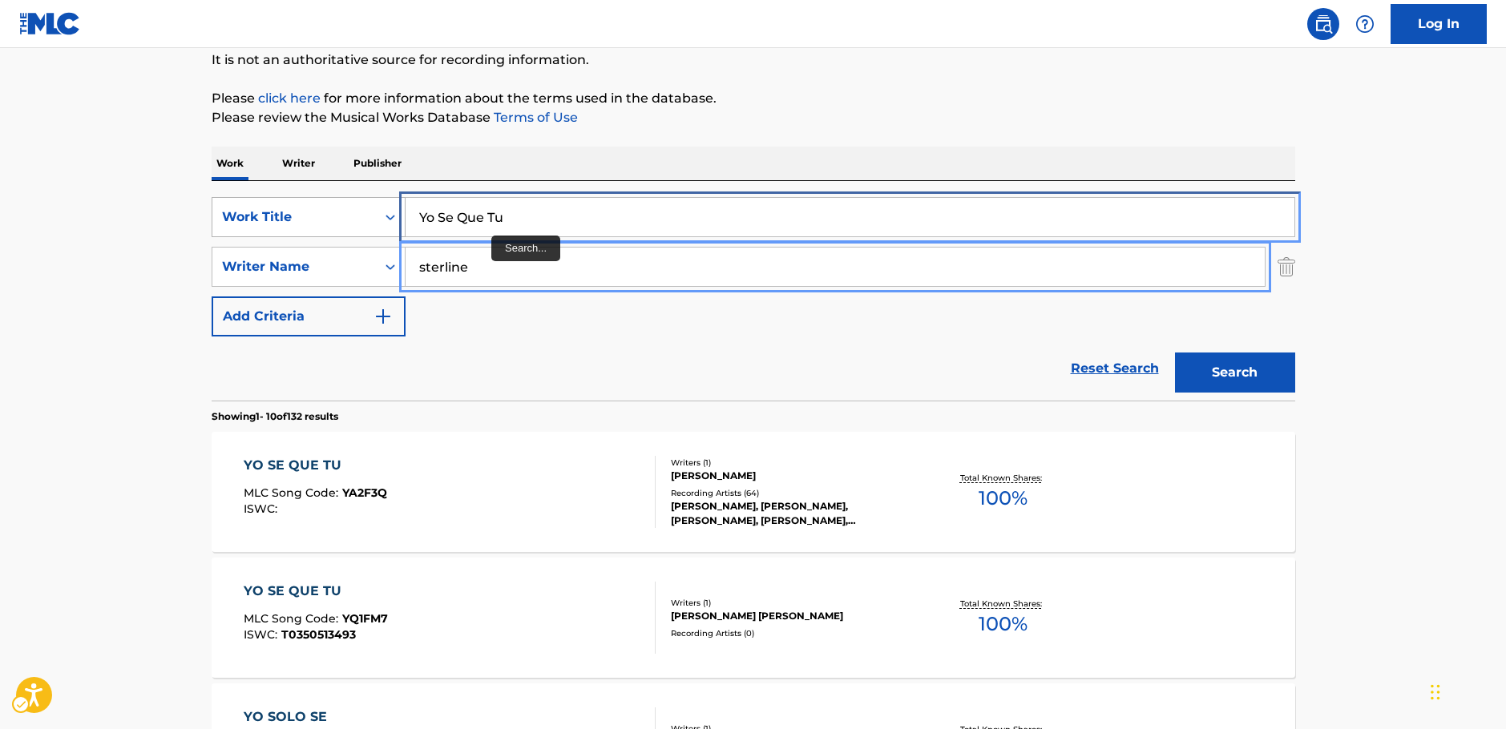
click at [316, 228] on div "SearchWithCriteria87b8cf72-b751-4c81-b839-c0f1e01e1a87 Work Title Yo Se Que Tu" at bounding box center [754, 217] width 1084 height 40
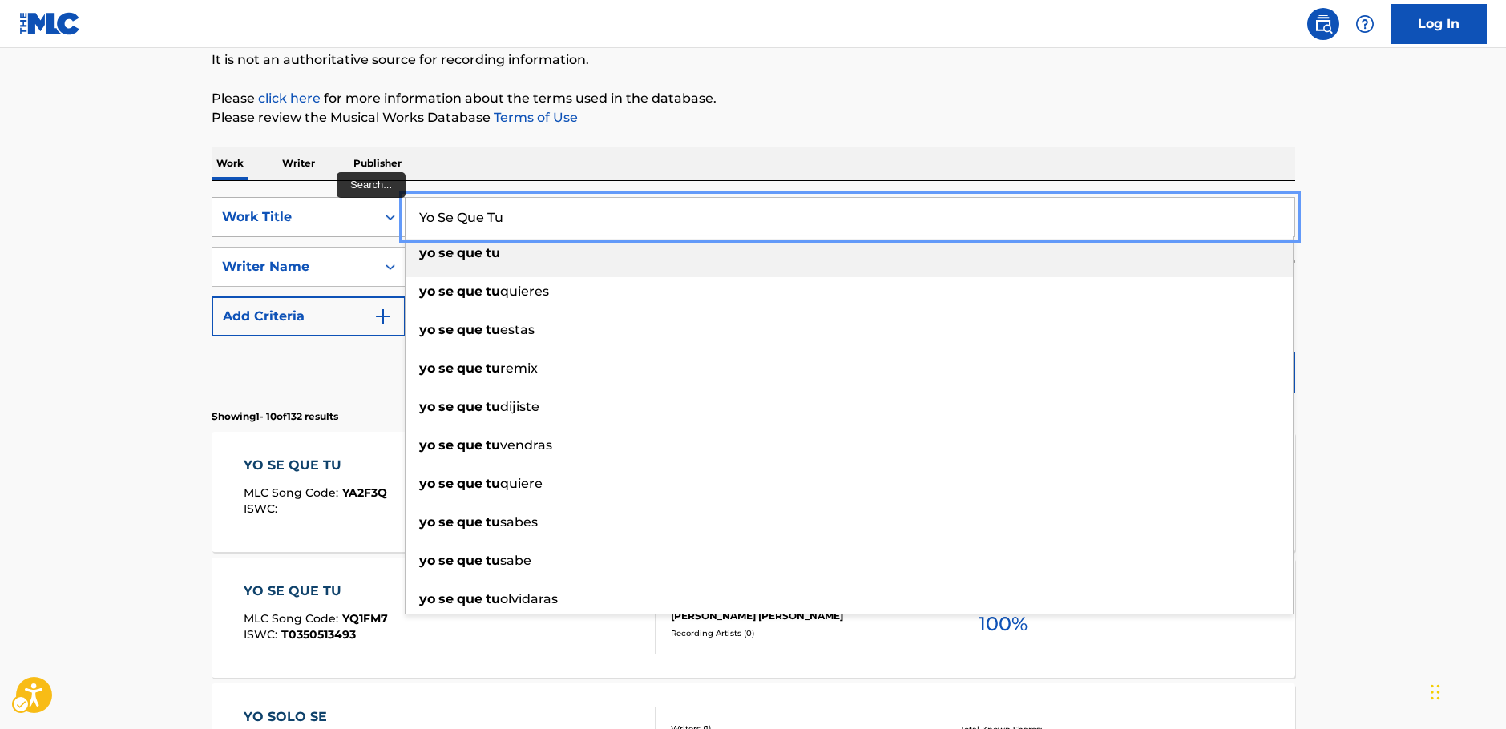
paste input "n Lot Vi"
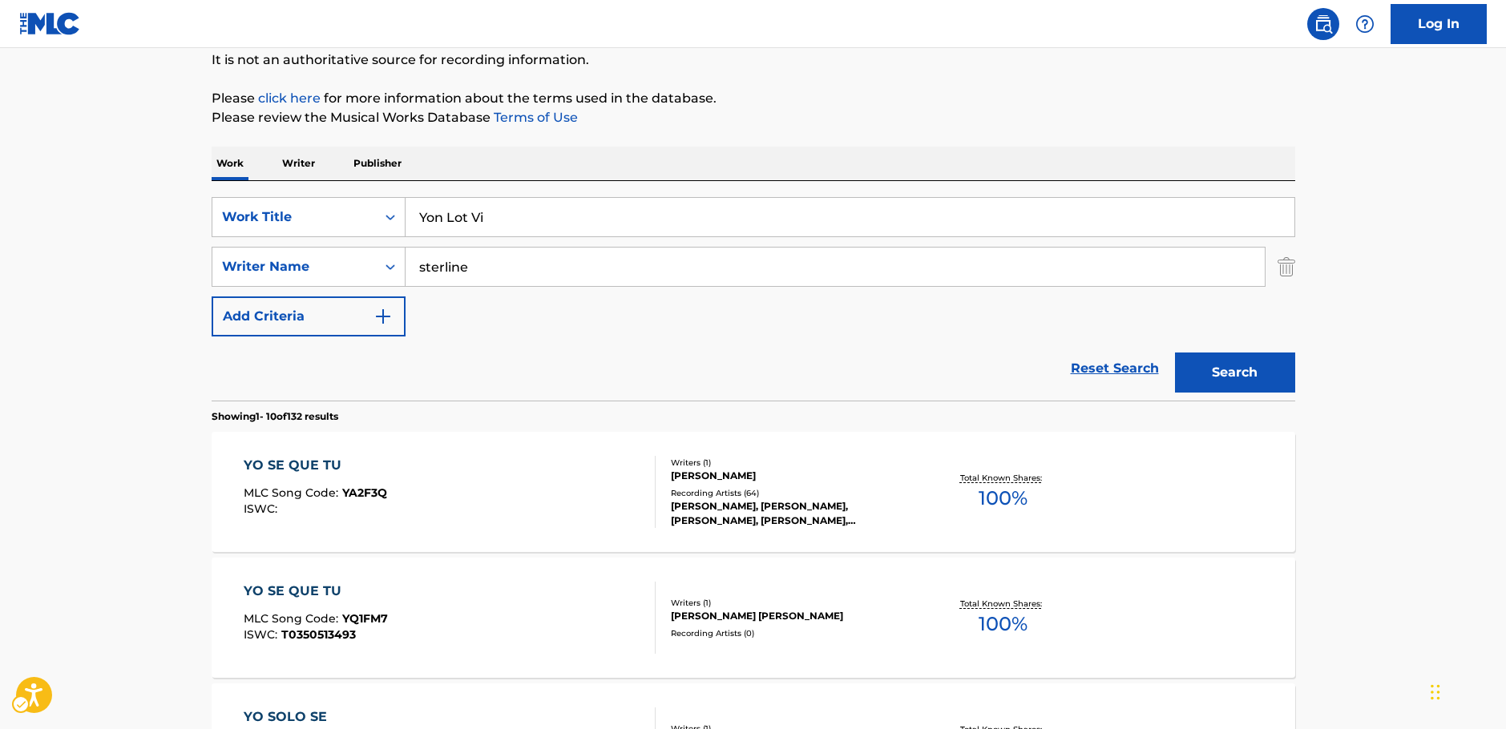
click at [1246, 378] on button "Search" at bounding box center [1235, 373] width 120 height 40
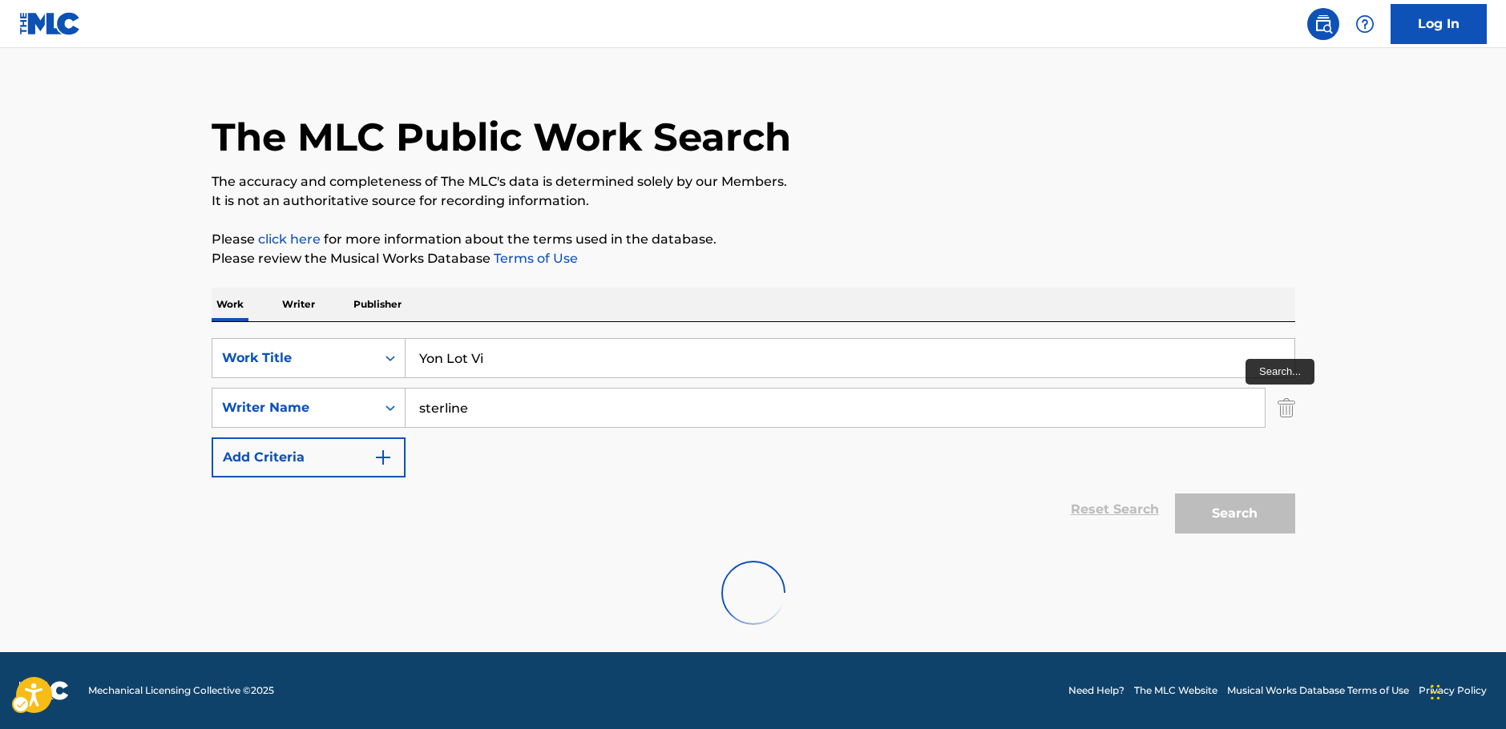
scroll to position [0, 0]
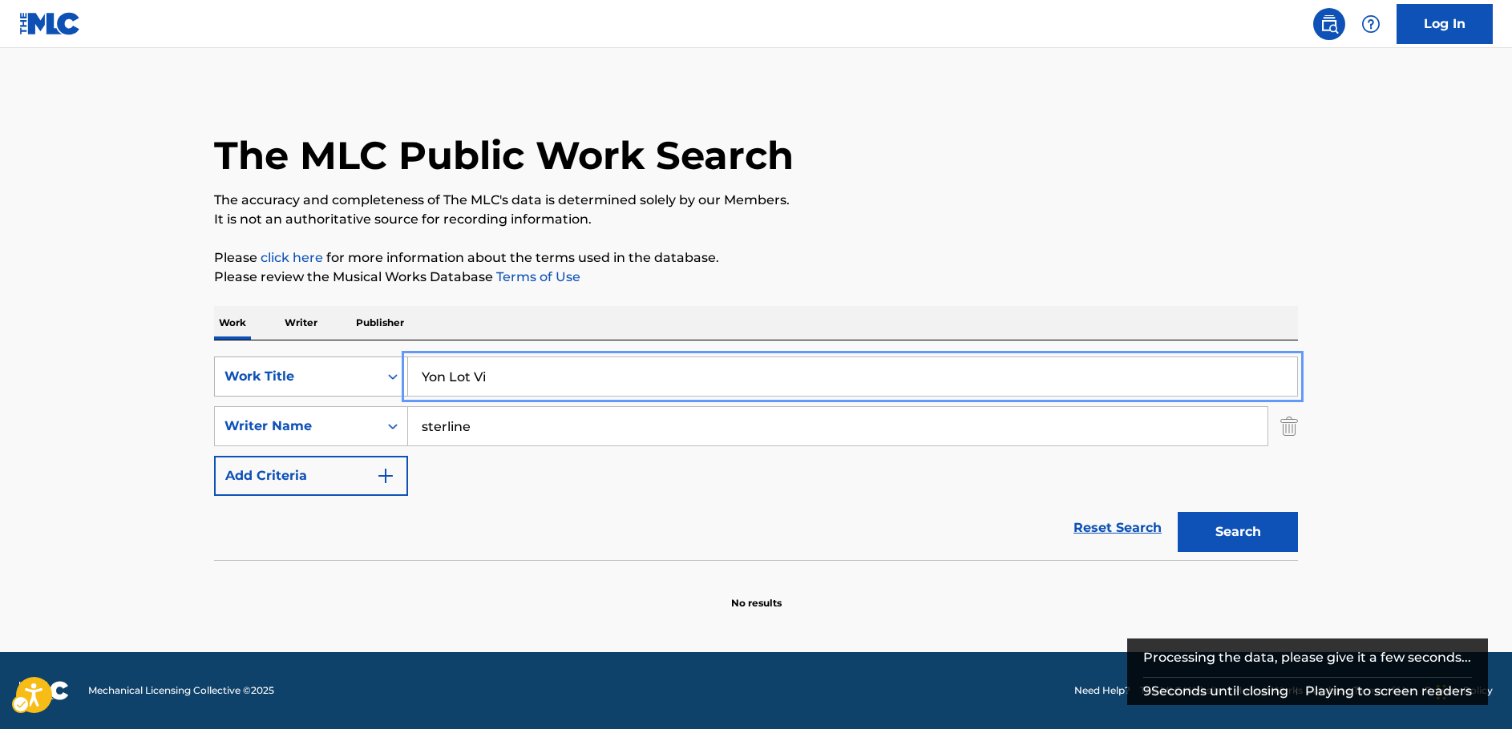
drag, startPoint x: 508, startPoint y: 375, endPoint x: 359, endPoint y: 376, distance: 149.1
click at [359, 376] on div "SearchWithCriteria87b8cf72-b751-4c81-b839-c0f1e01e1a87 Work Title | Submit | Su…" at bounding box center [756, 377] width 1084 height 40
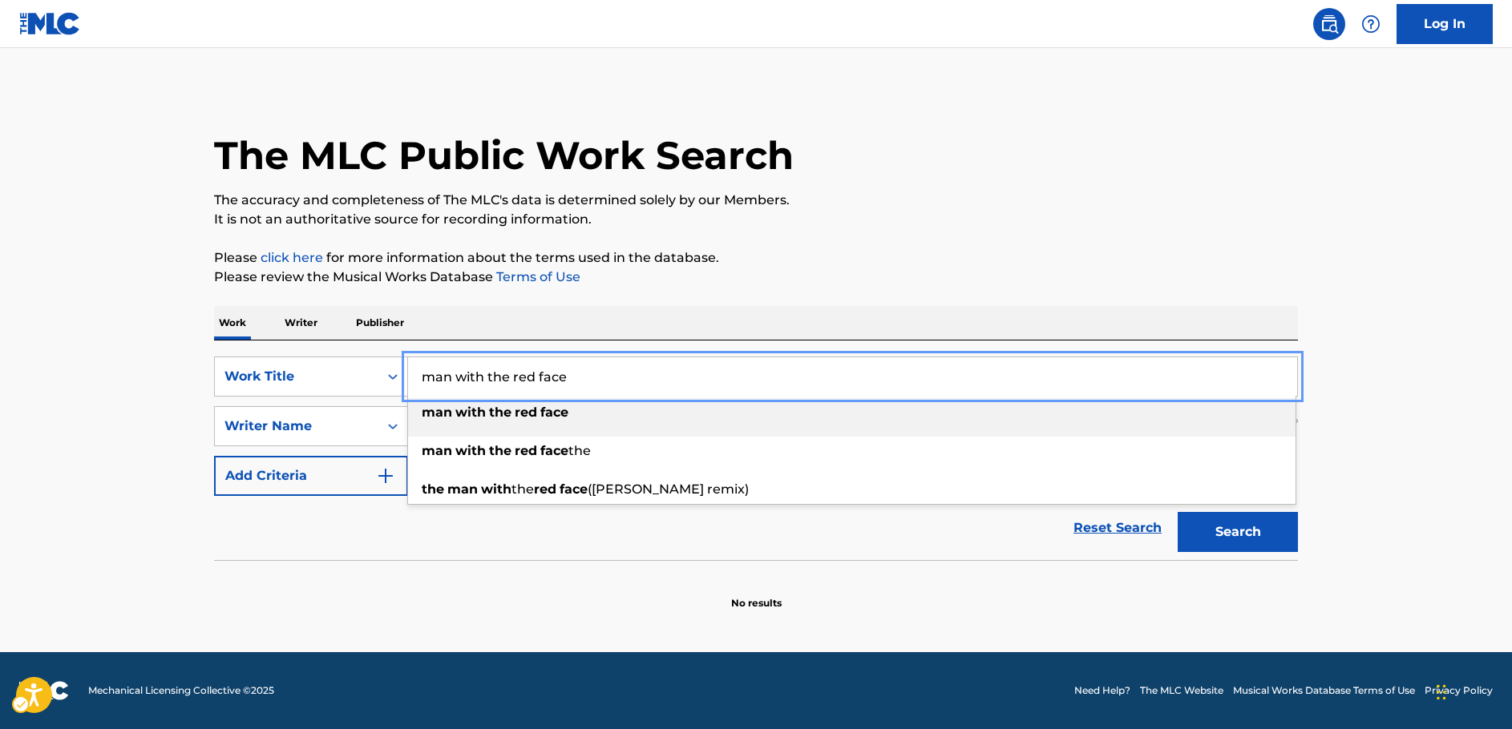
type input "man with the red face"
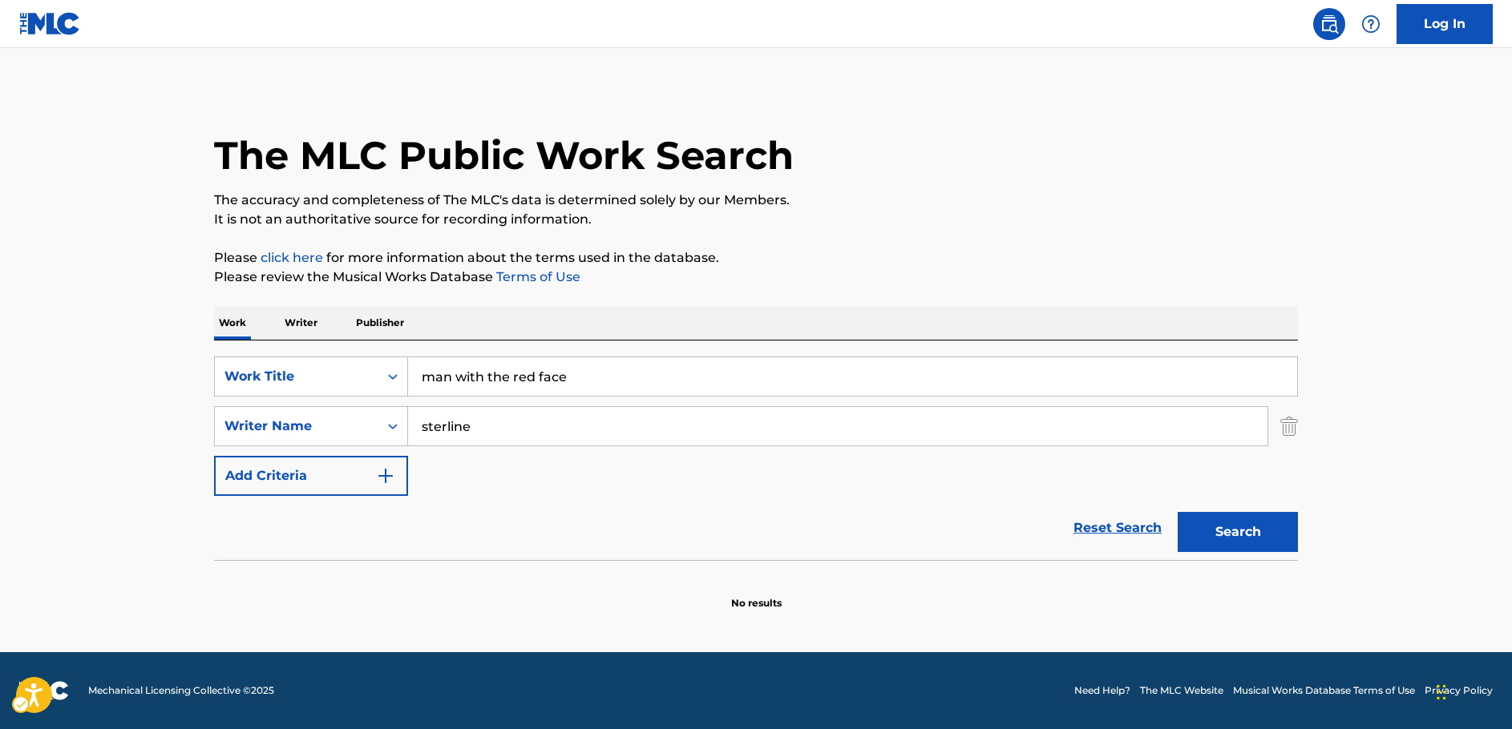
click at [156, 388] on main "The MLC Public Work Search The accuracy and completeness of The MLC's data is d…" at bounding box center [756, 350] width 1512 height 604
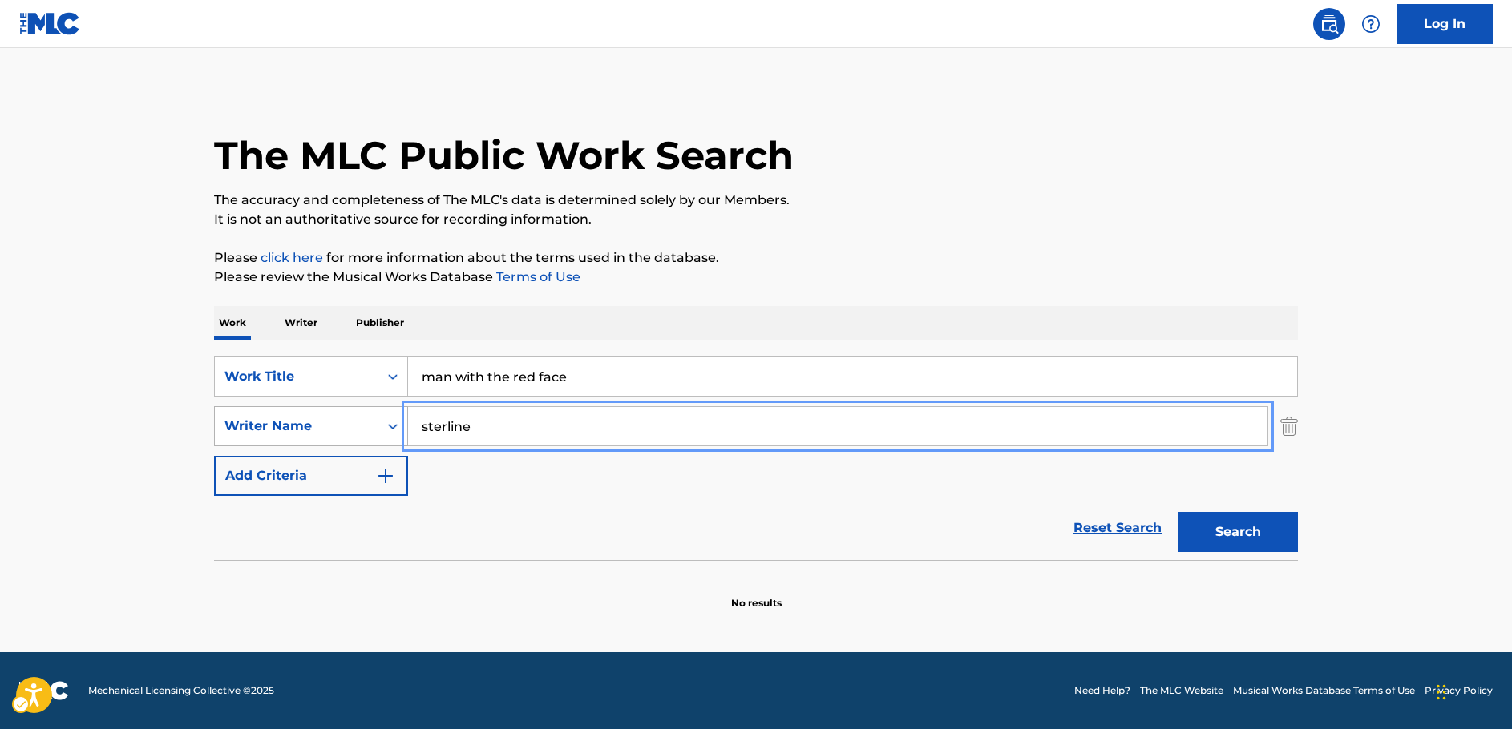
drag, startPoint x: 467, startPoint y: 427, endPoint x: 386, endPoint y: 426, distance: 81.8
click at [386, 426] on div "SearchWithCriteriaa455b861-6019-4541-9cce-d52e0d25e05c Writer Name | Submit | S…" at bounding box center [756, 426] width 1084 height 40
click at [1177, 512] on button "Search" at bounding box center [1237, 532] width 120 height 40
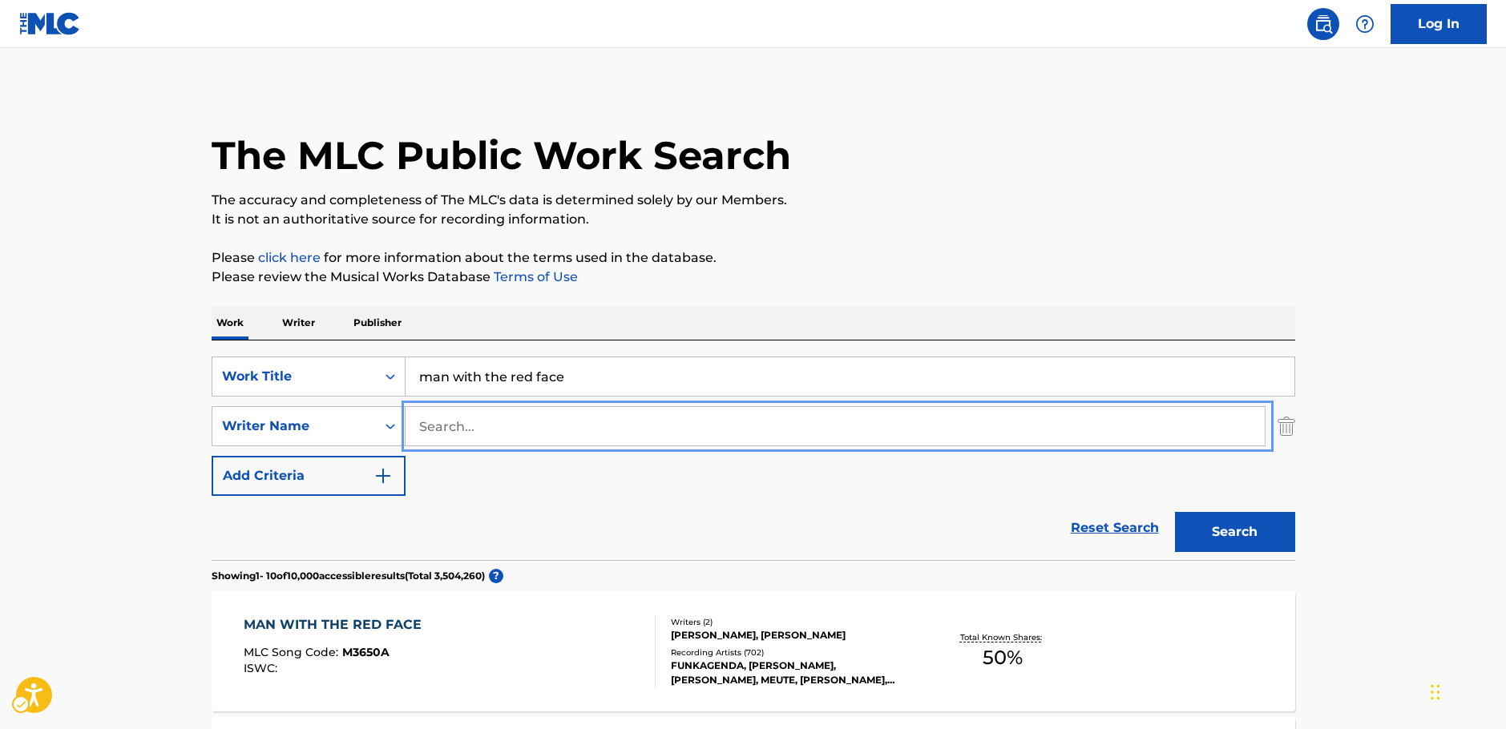
scroll to position [160, 0]
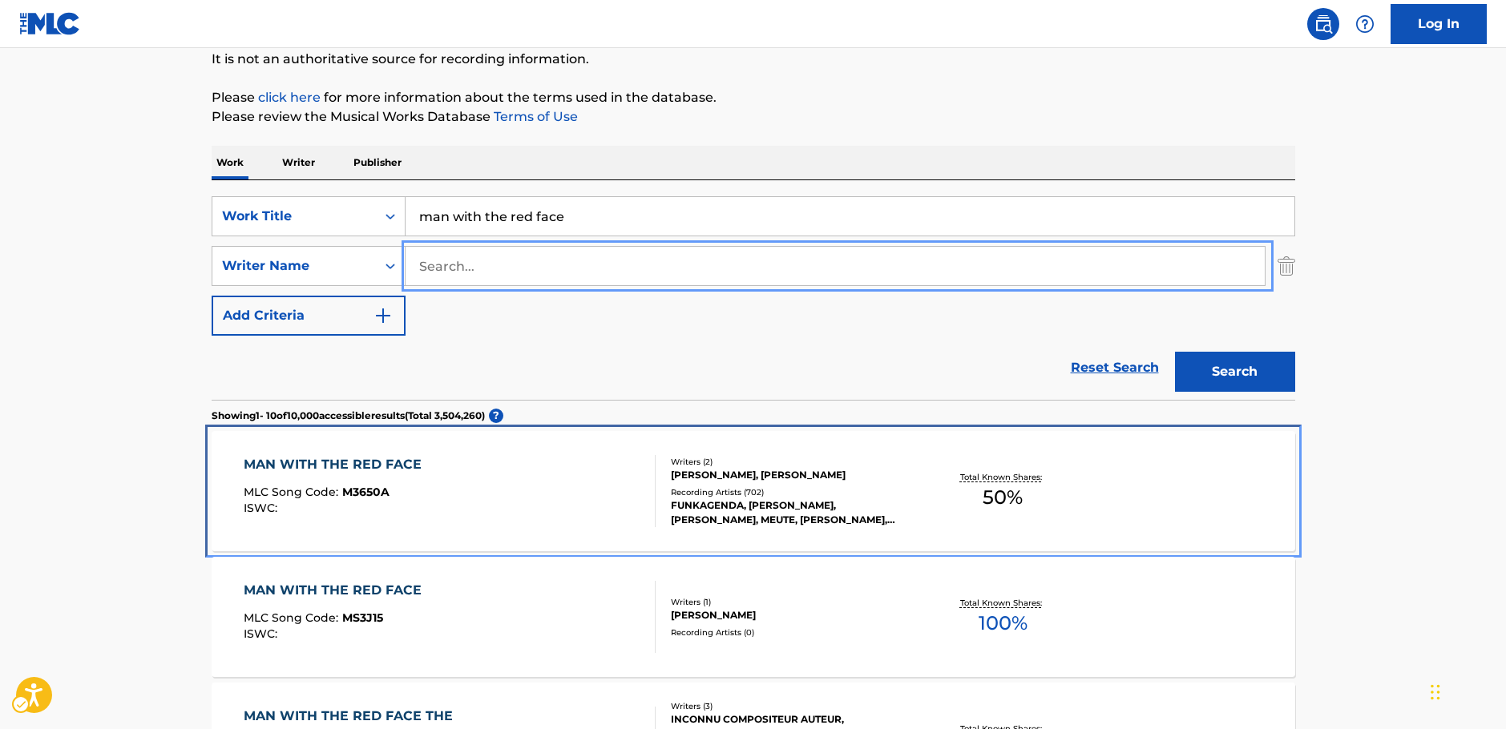
click at [478, 486] on div "MAN WITH THE RED FACE MLC Song Code : M3650A ISWC :" at bounding box center [450, 491] width 412 height 72
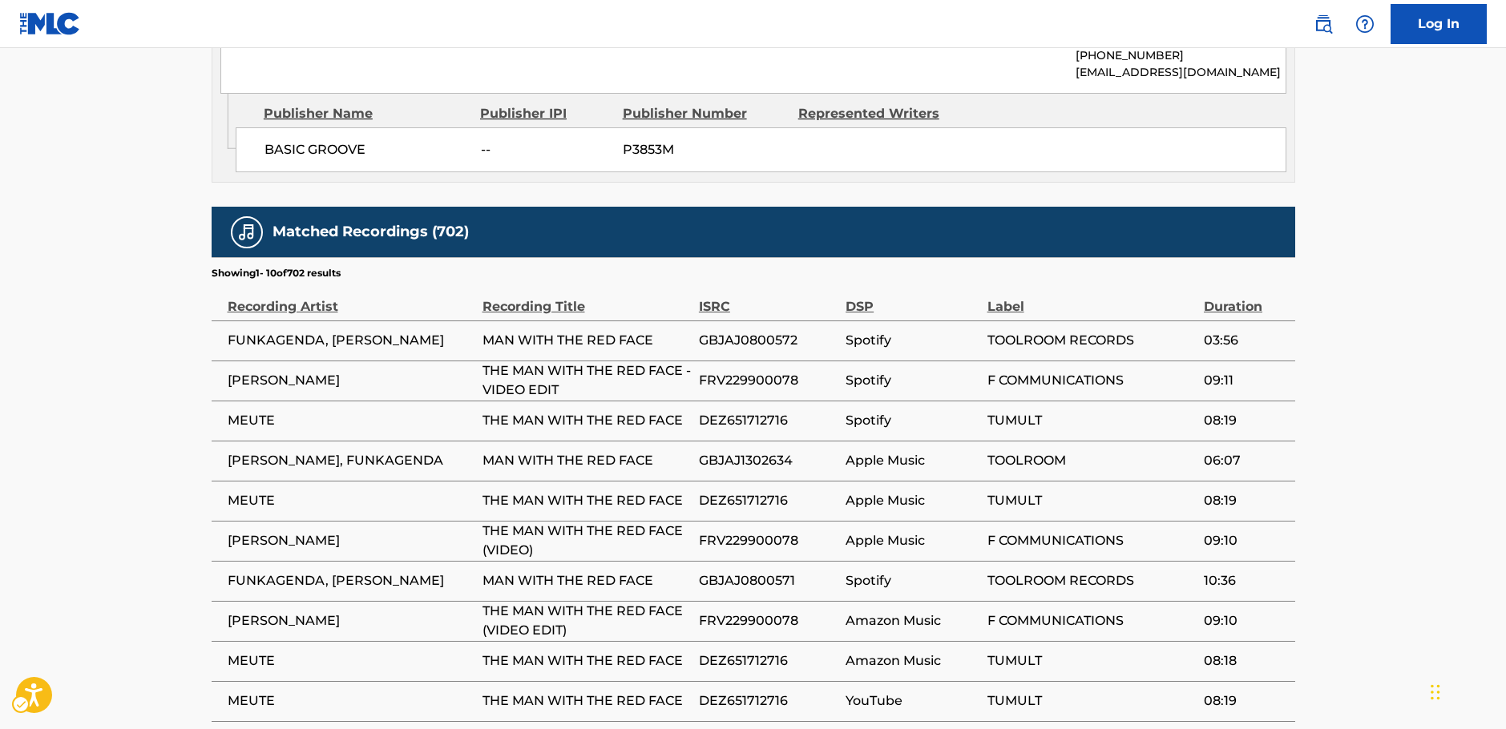
scroll to position [1033, 0]
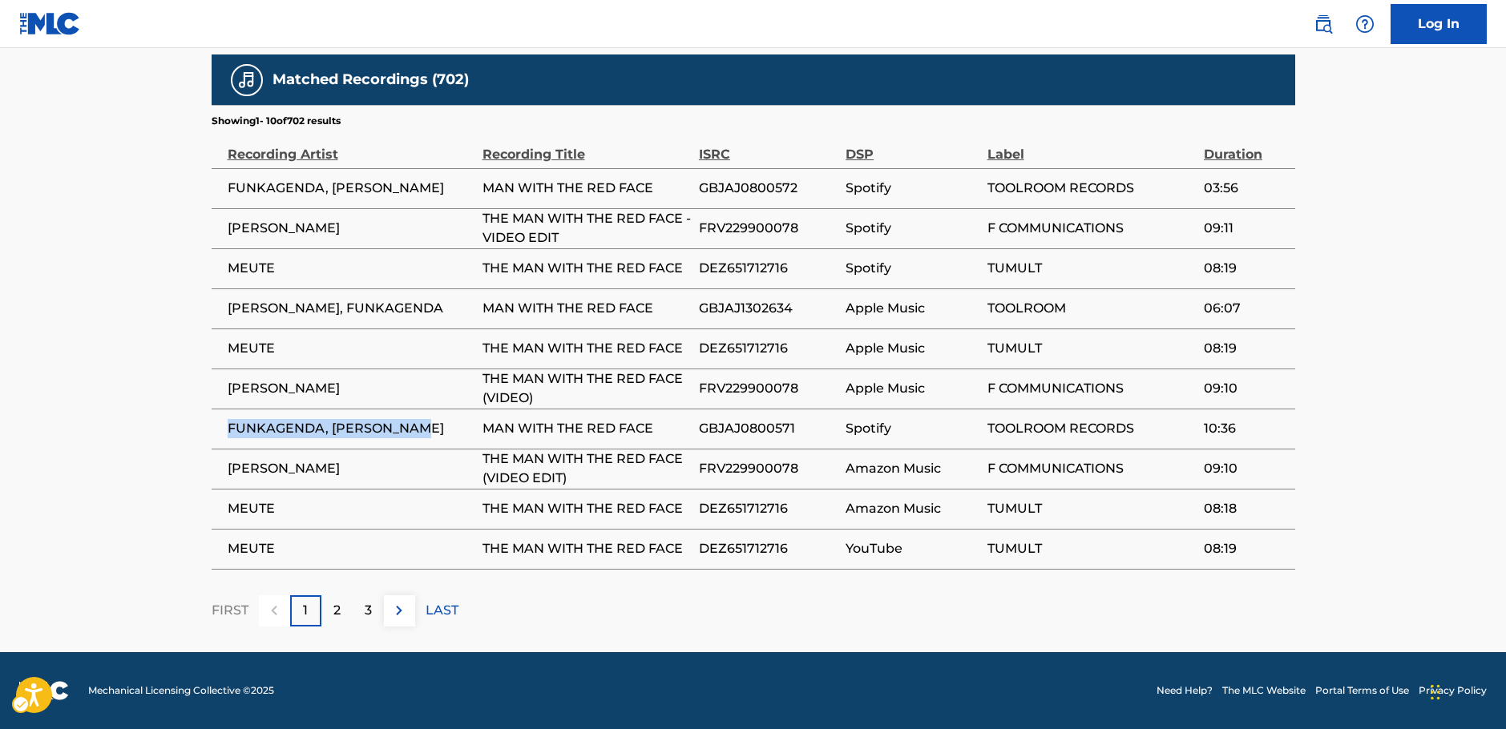
drag, startPoint x: 404, startPoint y: 422, endPoint x: 217, endPoint y: 419, distance: 186.8
click at [217, 419] on td "FUNKAGENDA, MARK KNIGHT" at bounding box center [347, 429] width 271 height 40
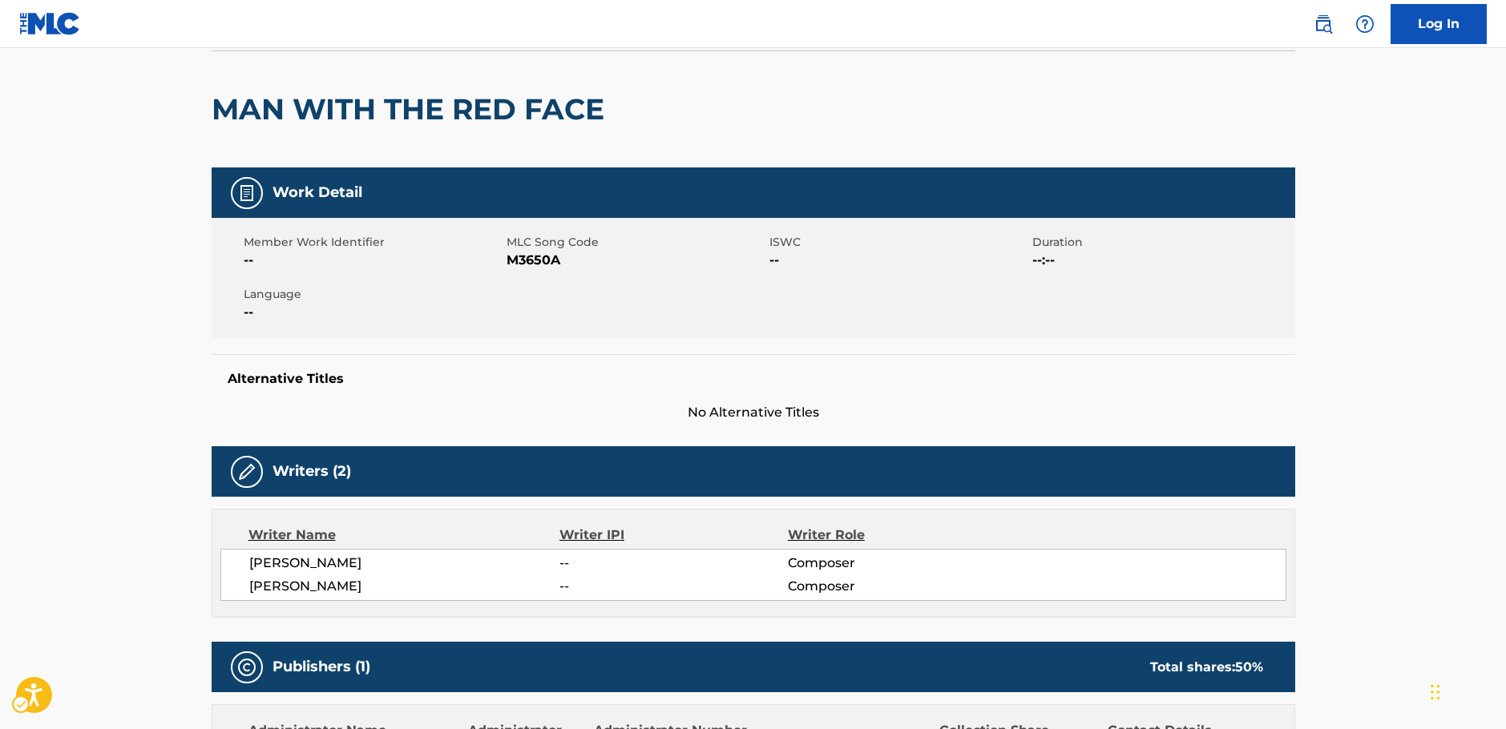
scroll to position [240, 0]
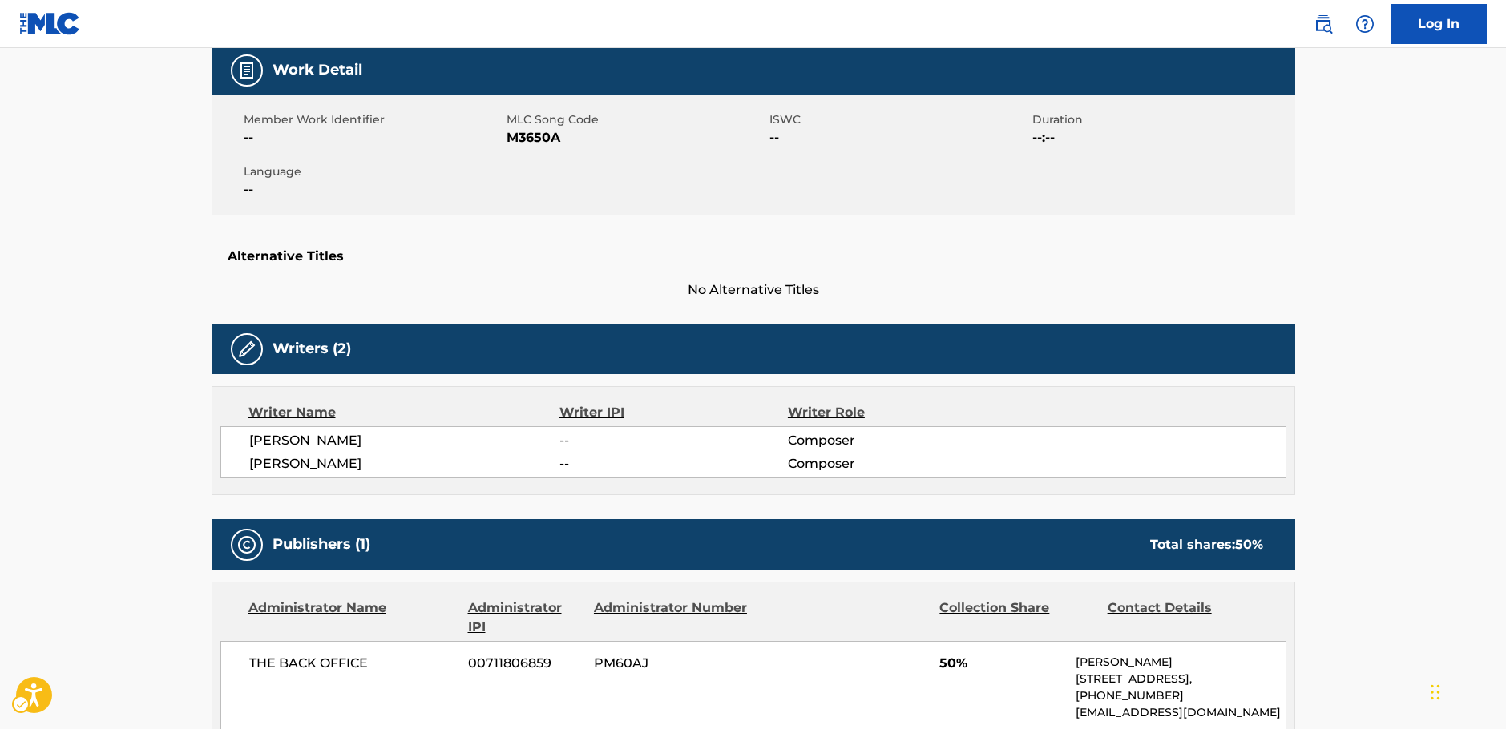
drag, startPoint x: 388, startPoint y: 463, endPoint x: 249, endPoint y: 445, distance: 139.9
click at [249, 445] on div "PHILIPPE NADAUD -- Composer LAURENT GARNIER -- Composer" at bounding box center [753, 452] width 1066 height 52
click at [122, 426] on main "< Back to public search results Copy work link MAN WITH THE RED FACE Work Detai…" at bounding box center [753, 626] width 1506 height 1637
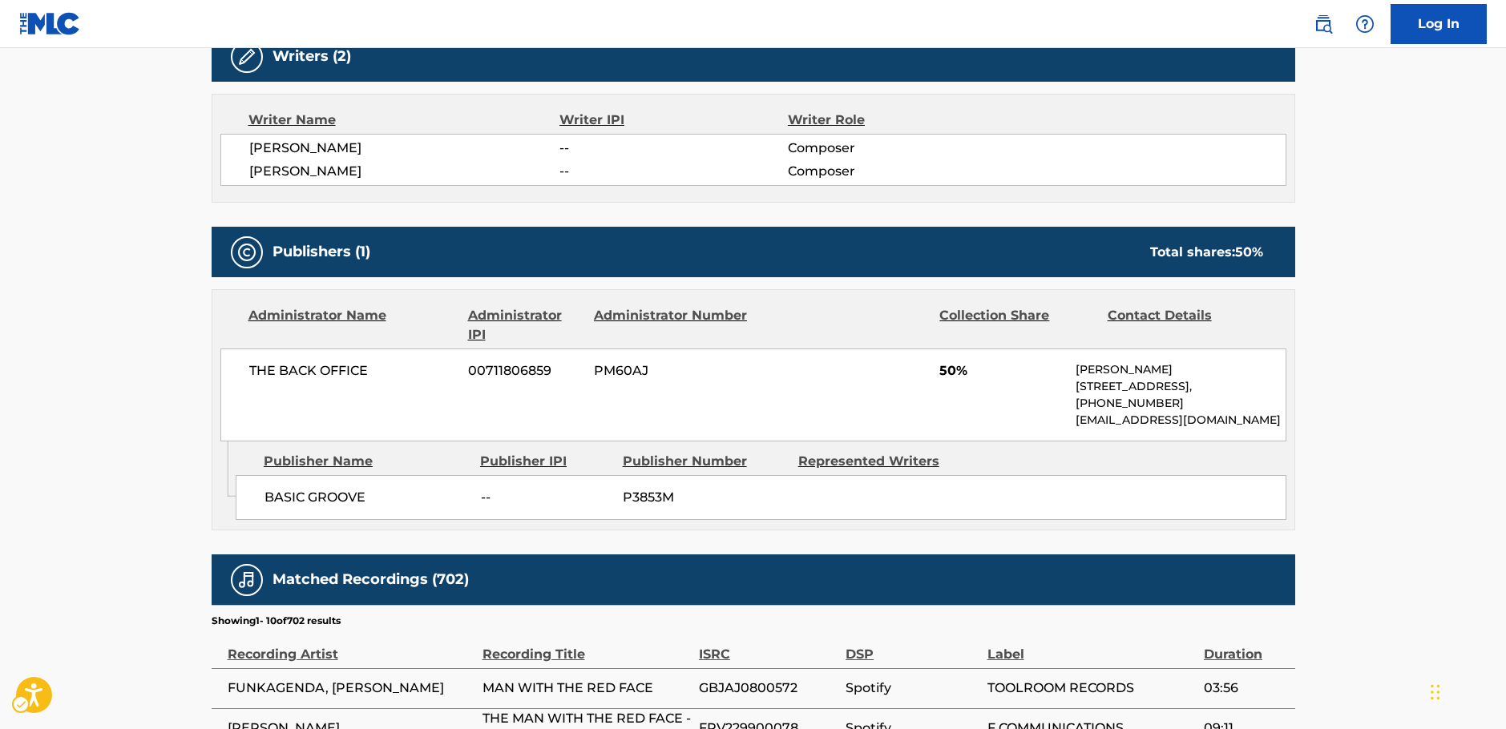
scroll to position [561, 0]
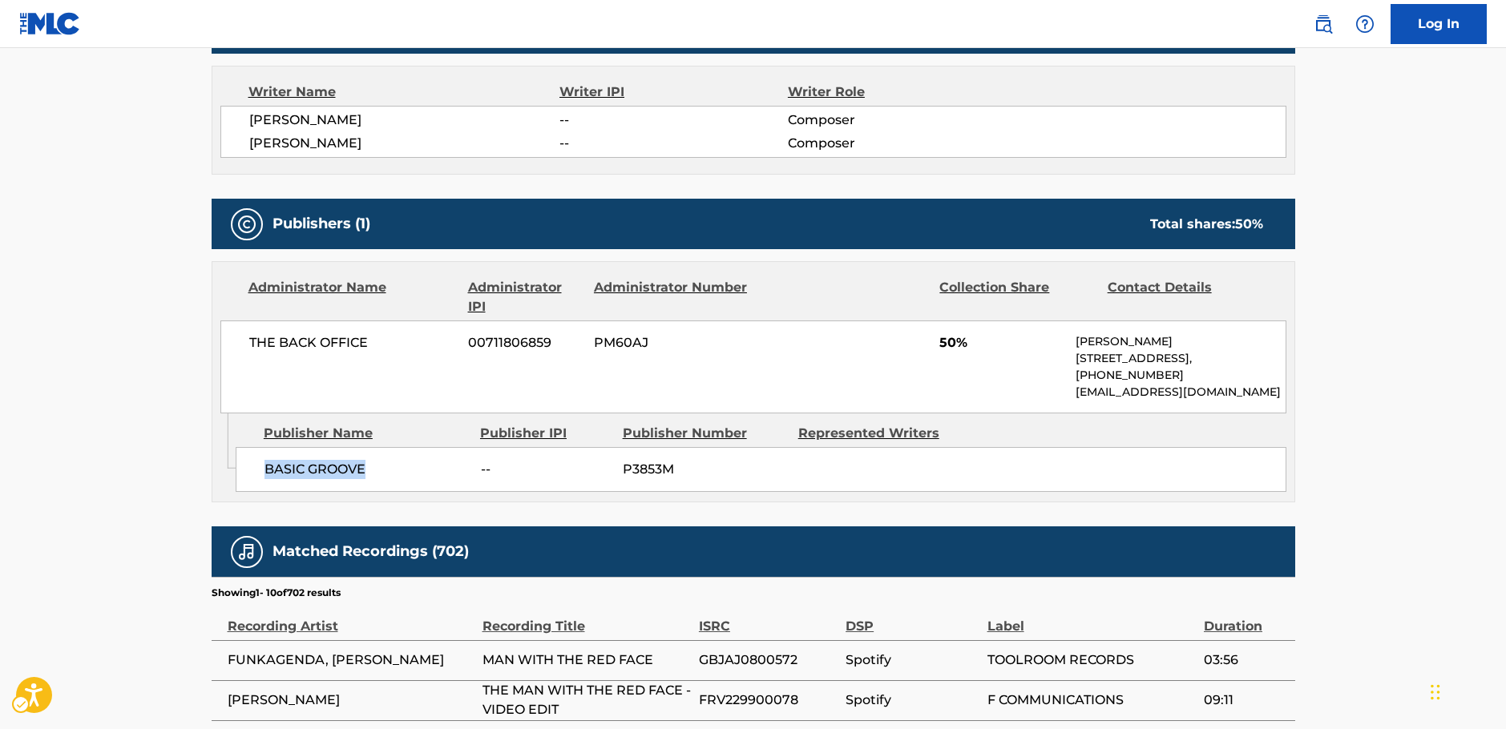
drag, startPoint x: 386, startPoint y: 478, endPoint x: 266, endPoint y: 466, distance: 120.9
click at [266, 466] on span "BASIC GROOVE" at bounding box center [366, 469] width 204 height 19
drag, startPoint x: 382, startPoint y: 349, endPoint x: 232, endPoint y: 345, distance: 150.7
click at [232, 345] on div "THE BACK OFFICE 00711806859 PM60AJ 50% Héloïse Pineau 132 rue du Faubourg Saint…" at bounding box center [753, 367] width 1066 height 93
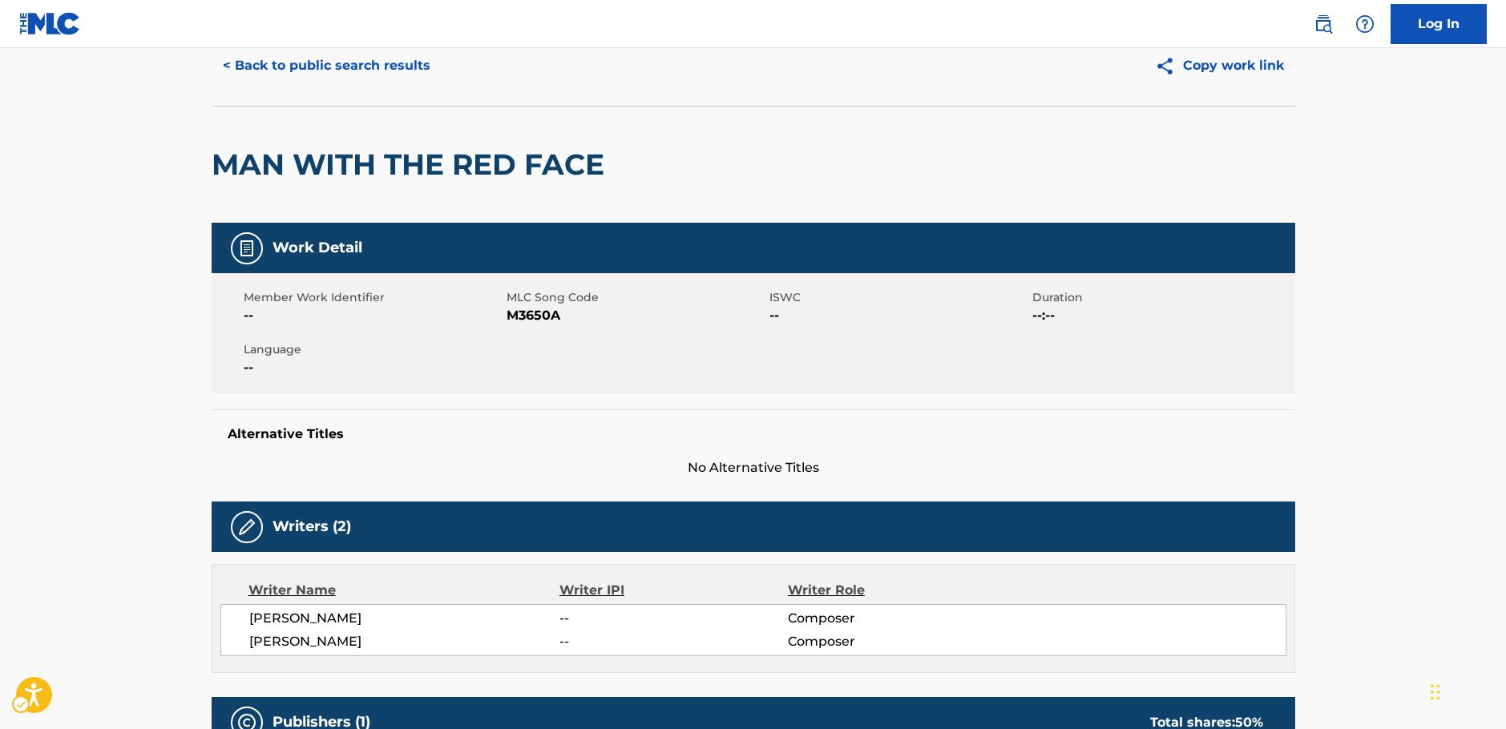
scroll to position [0, 0]
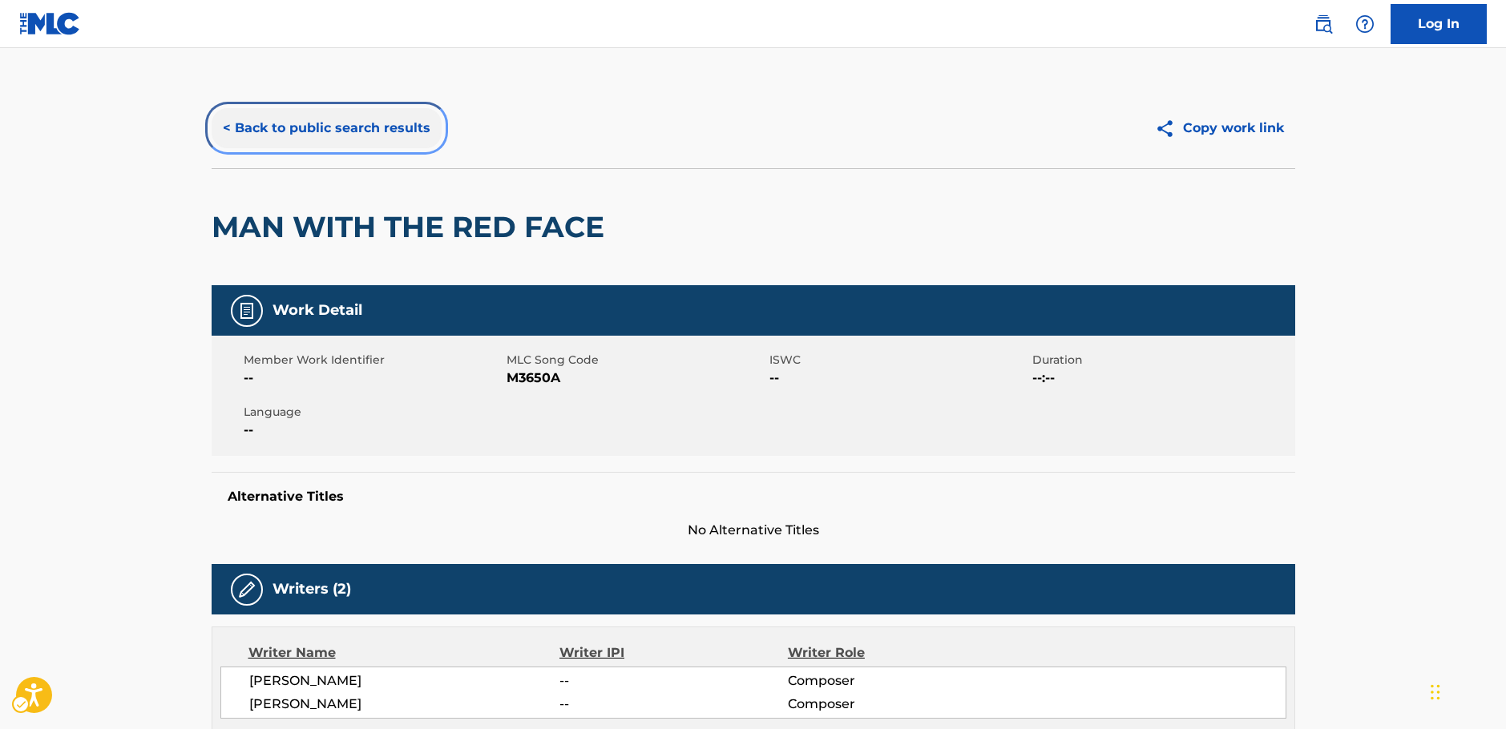
click at [296, 141] on button "< Back to public search results" at bounding box center [327, 128] width 230 height 40
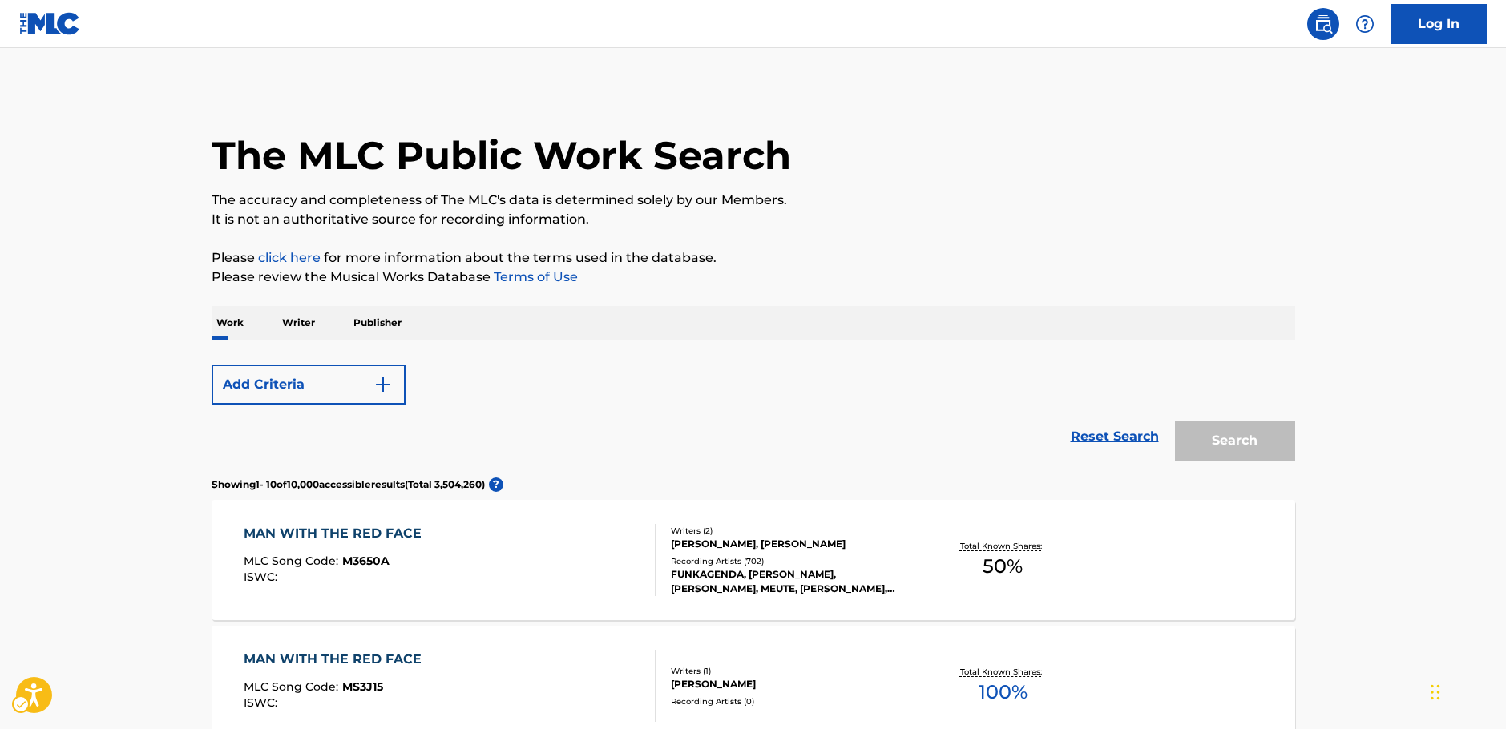
scroll to position [160, 0]
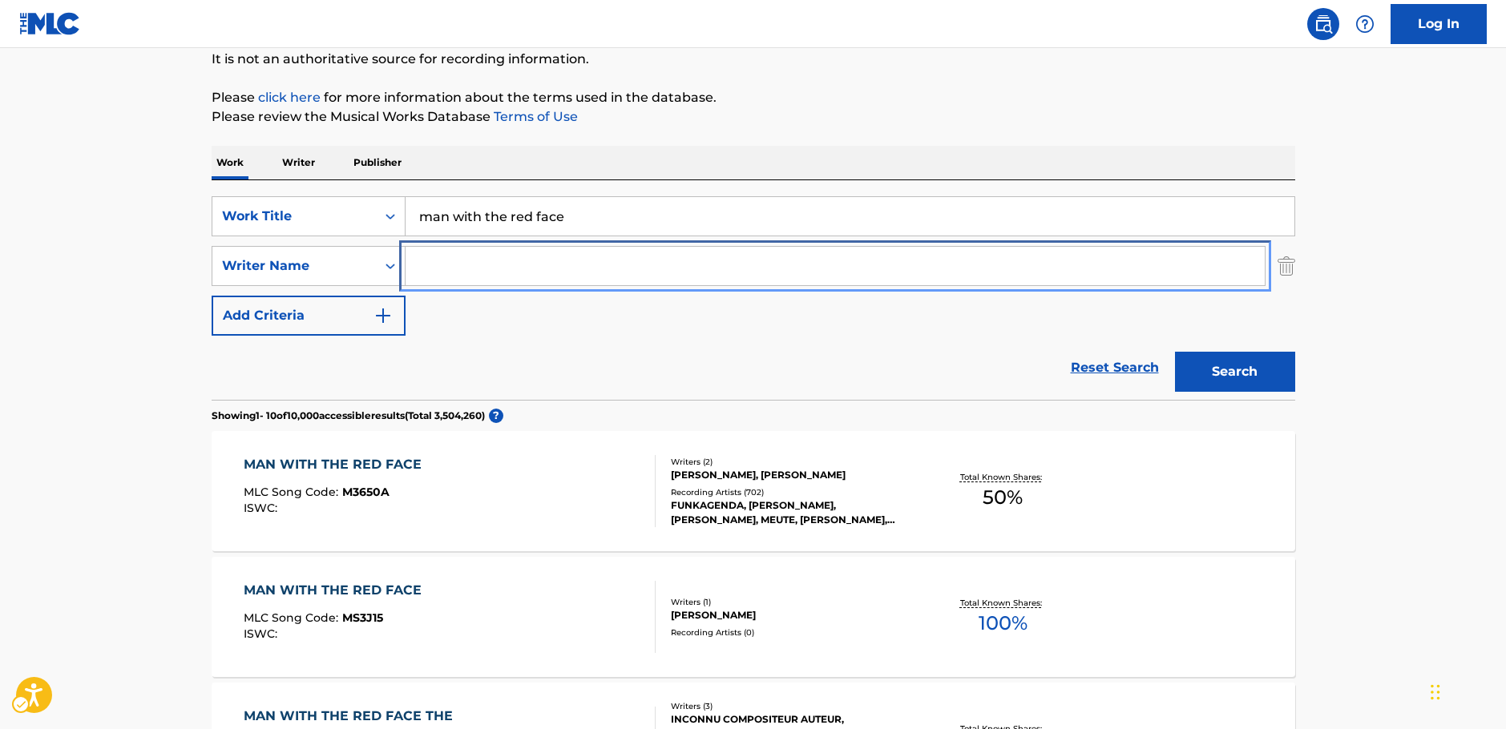
click at [471, 271] on input "Search Form" at bounding box center [835, 266] width 859 height 38
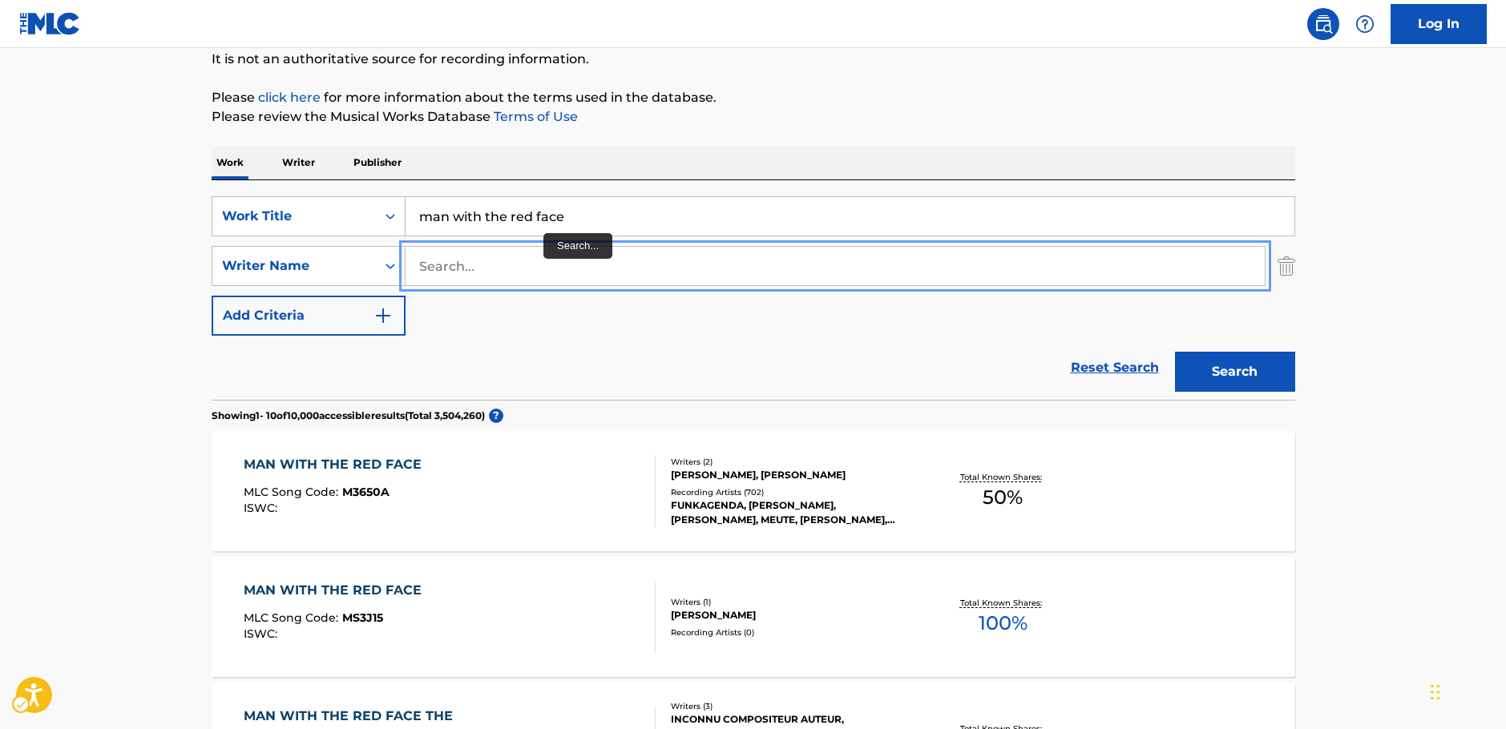
paste input "[PERSON_NAME]"
type input "[PERSON_NAME]"
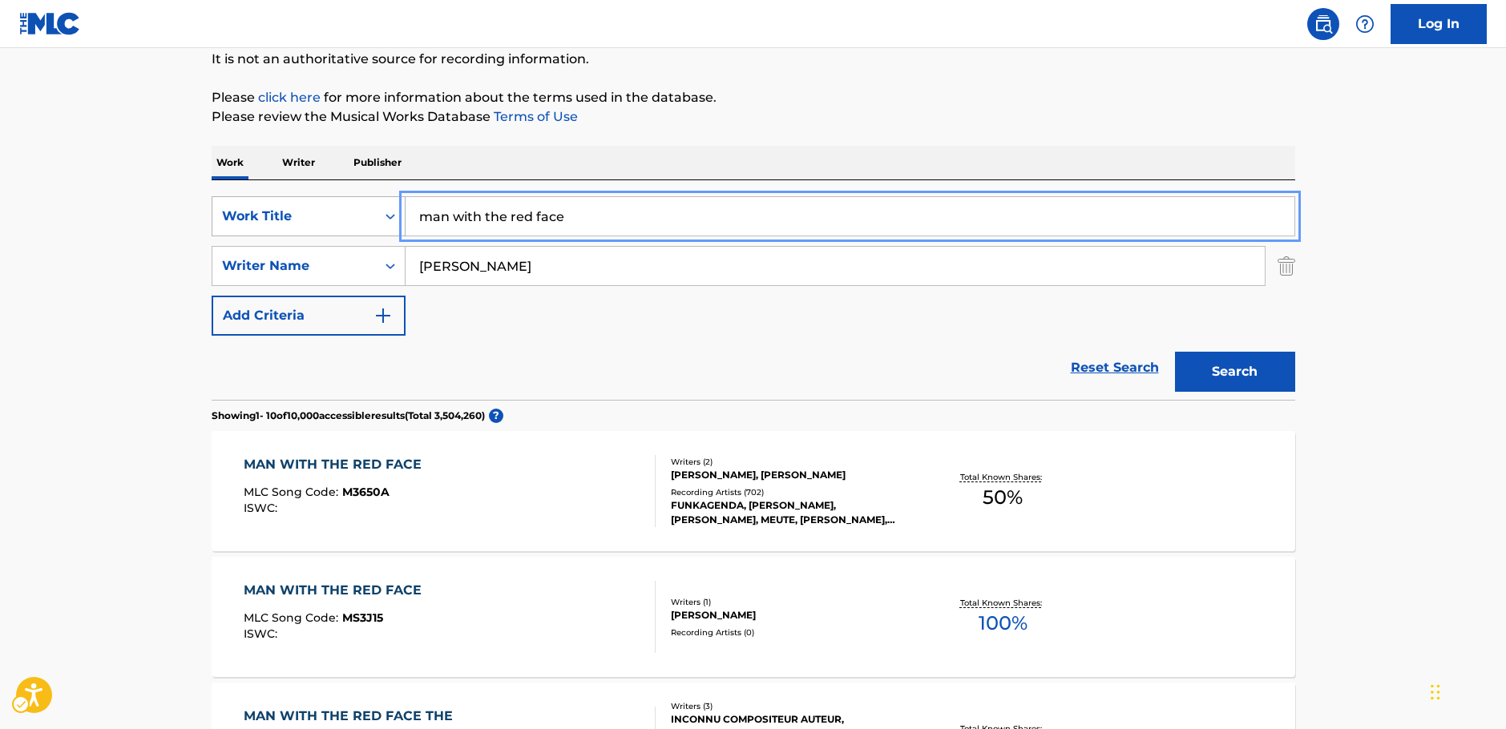
click at [325, 219] on div "SearchWithCriteria87b8cf72-b751-4c81-b839-c0f1e01e1a87 Work Title man with the …" at bounding box center [754, 216] width 1084 height 40
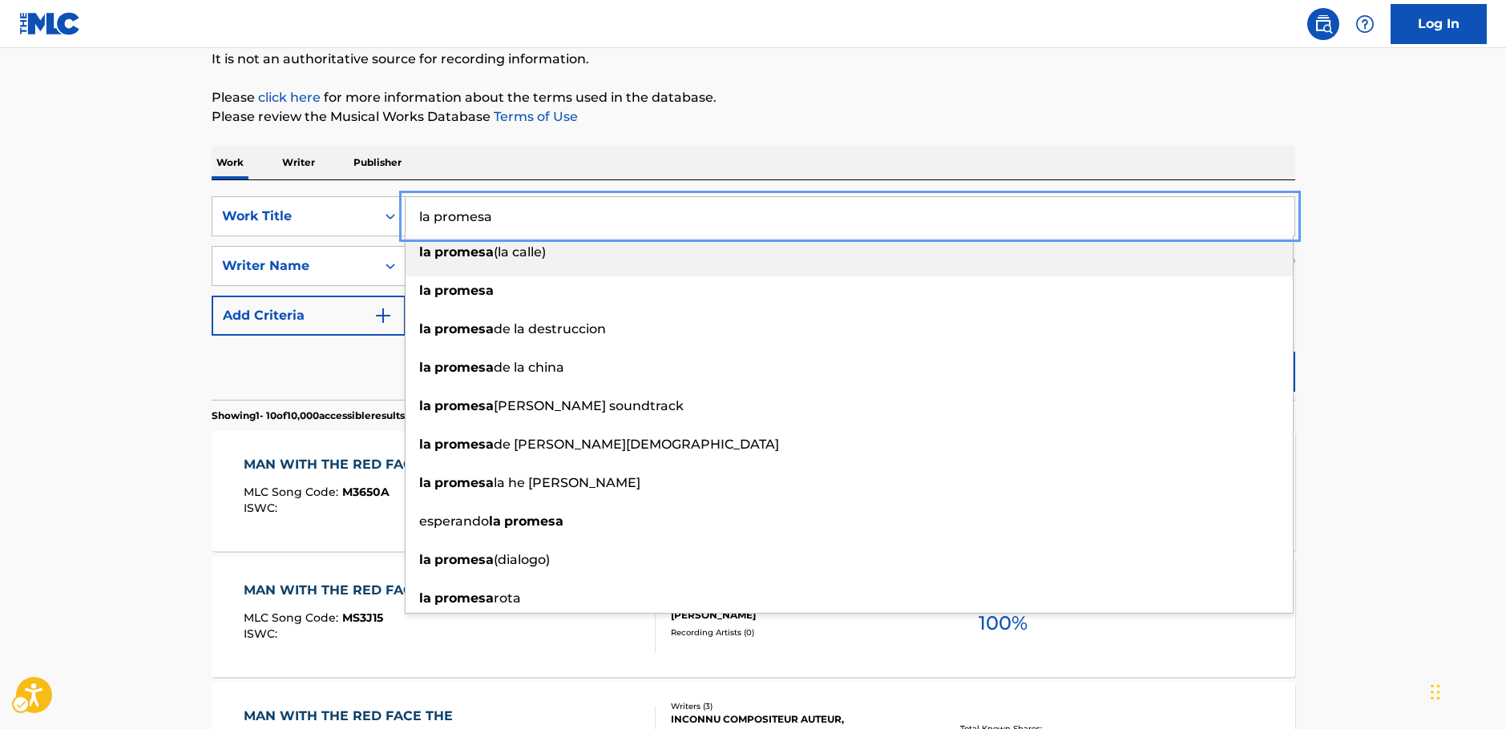
type input "la promesa"
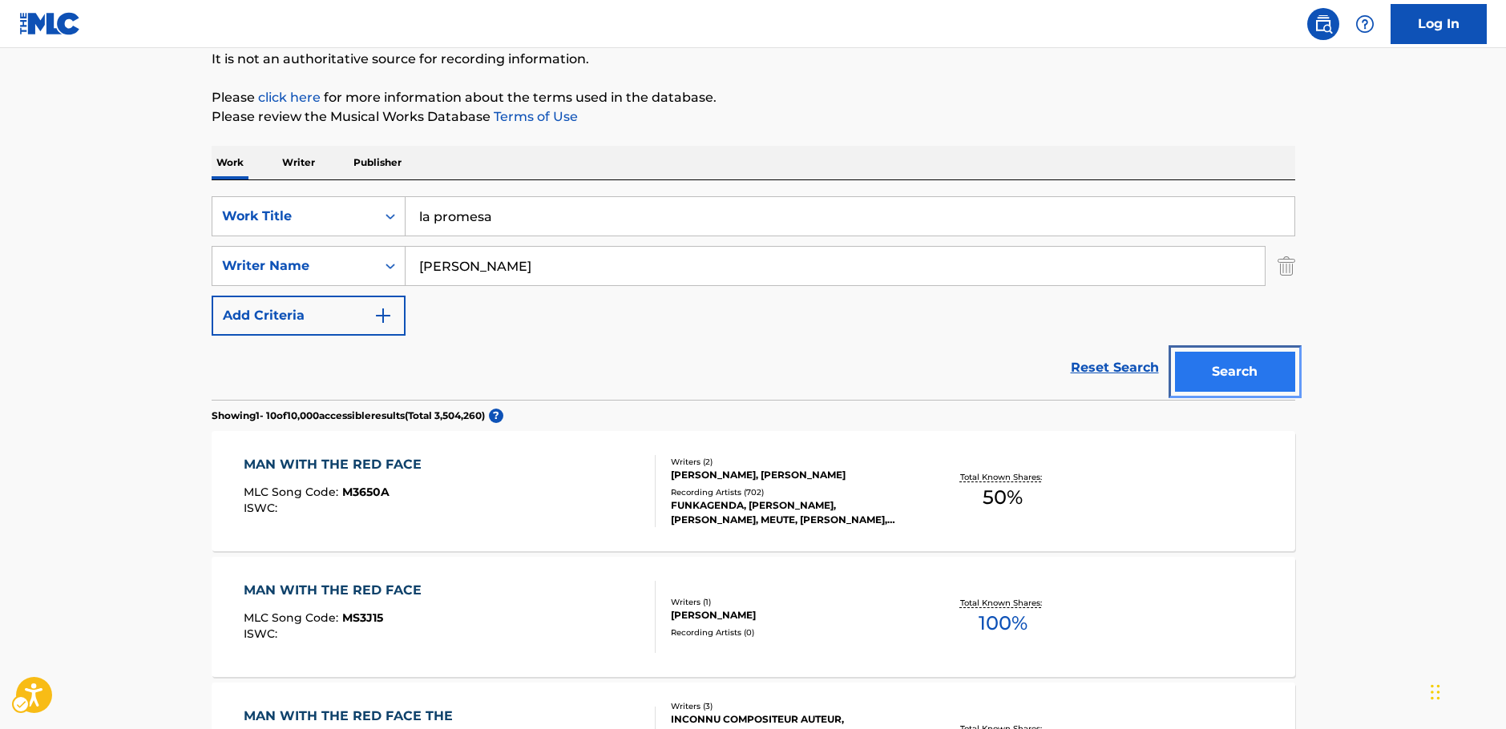
click at [1223, 374] on button "Search" at bounding box center [1235, 372] width 120 height 40
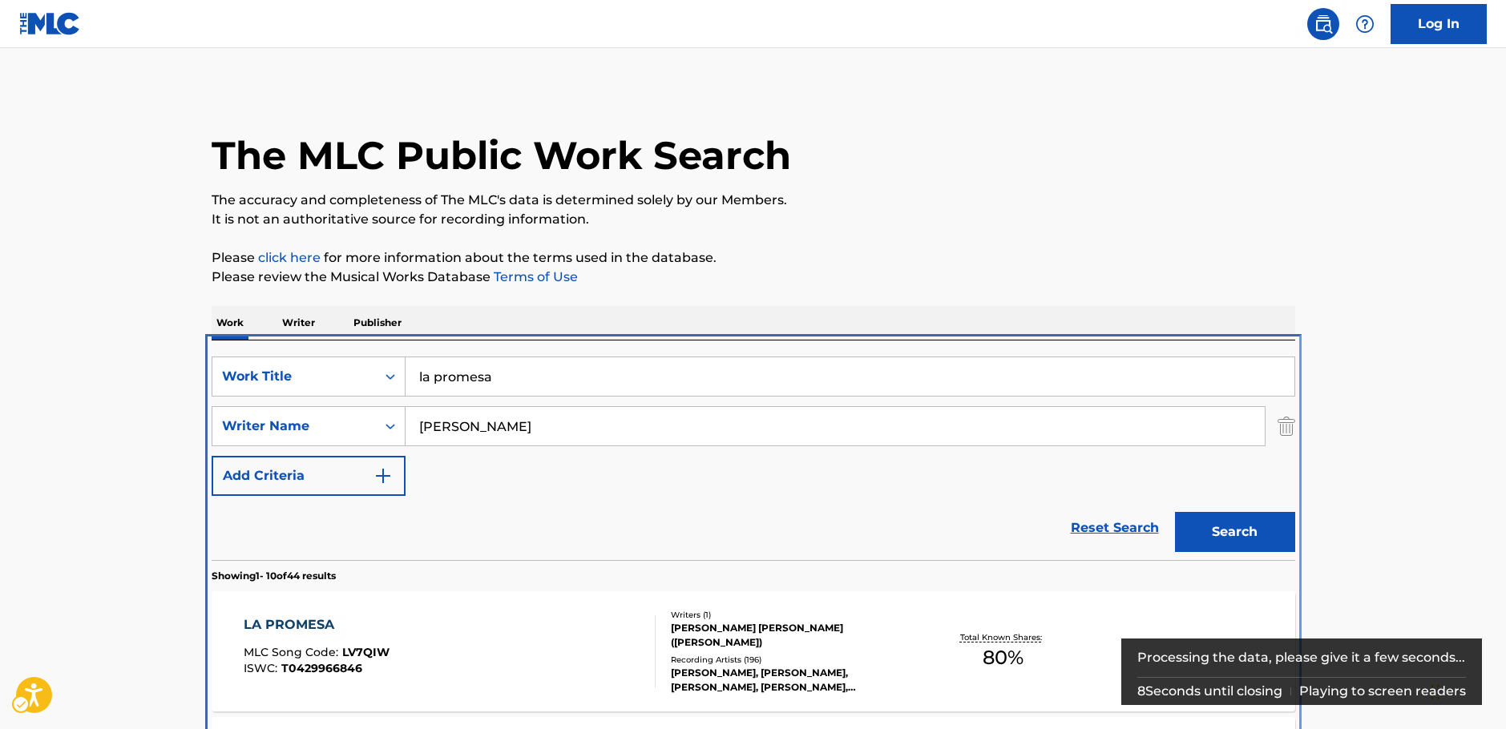
scroll to position [341, 0]
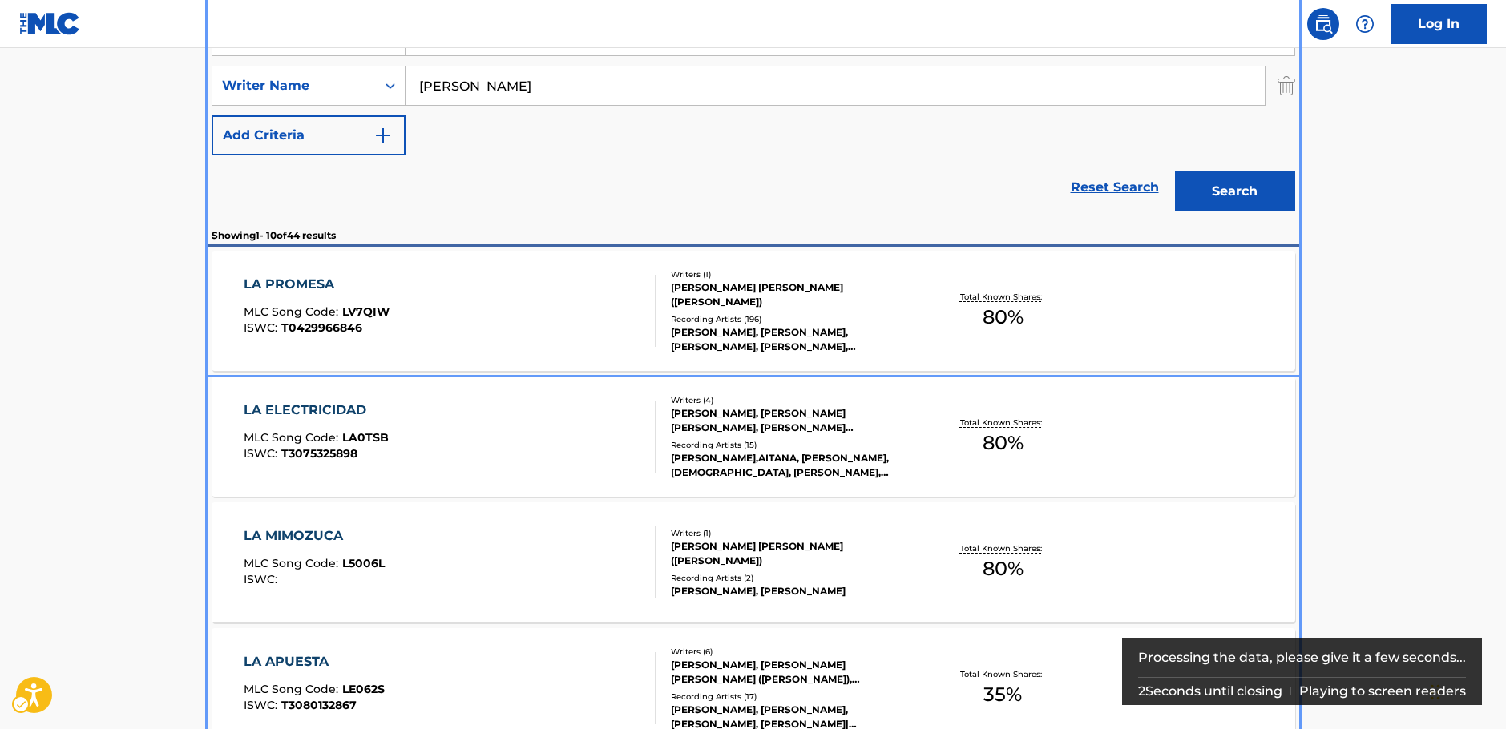
drag, startPoint x: 484, startPoint y: 319, endPoint x: 387, endPoint y: 44, distance: 291.5
click at [484, 319] on div "LA PROMESA MLC Song Code : LV7QIW ISWC : T0429966846" at bounding box center [450, 311] width 412 height 72
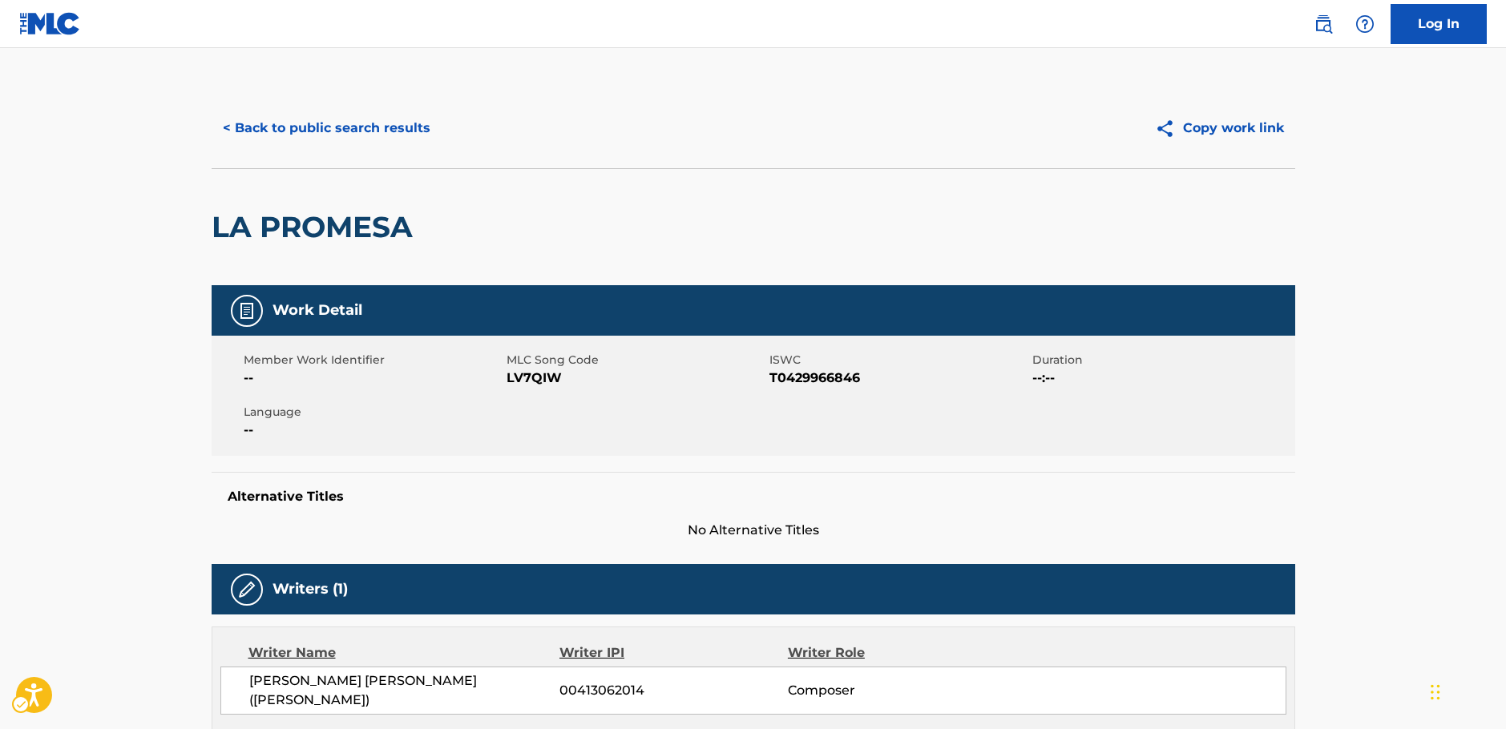
click at [524, 380] on span "MLC Song Code - LV7QIW" at bounding box center [636, 378] width 259 height 19
copy span "LV7QIW"
click at [807, 378] on span "ISWC - T0429966846" at bounding box center [898, 378] width 259 height 19
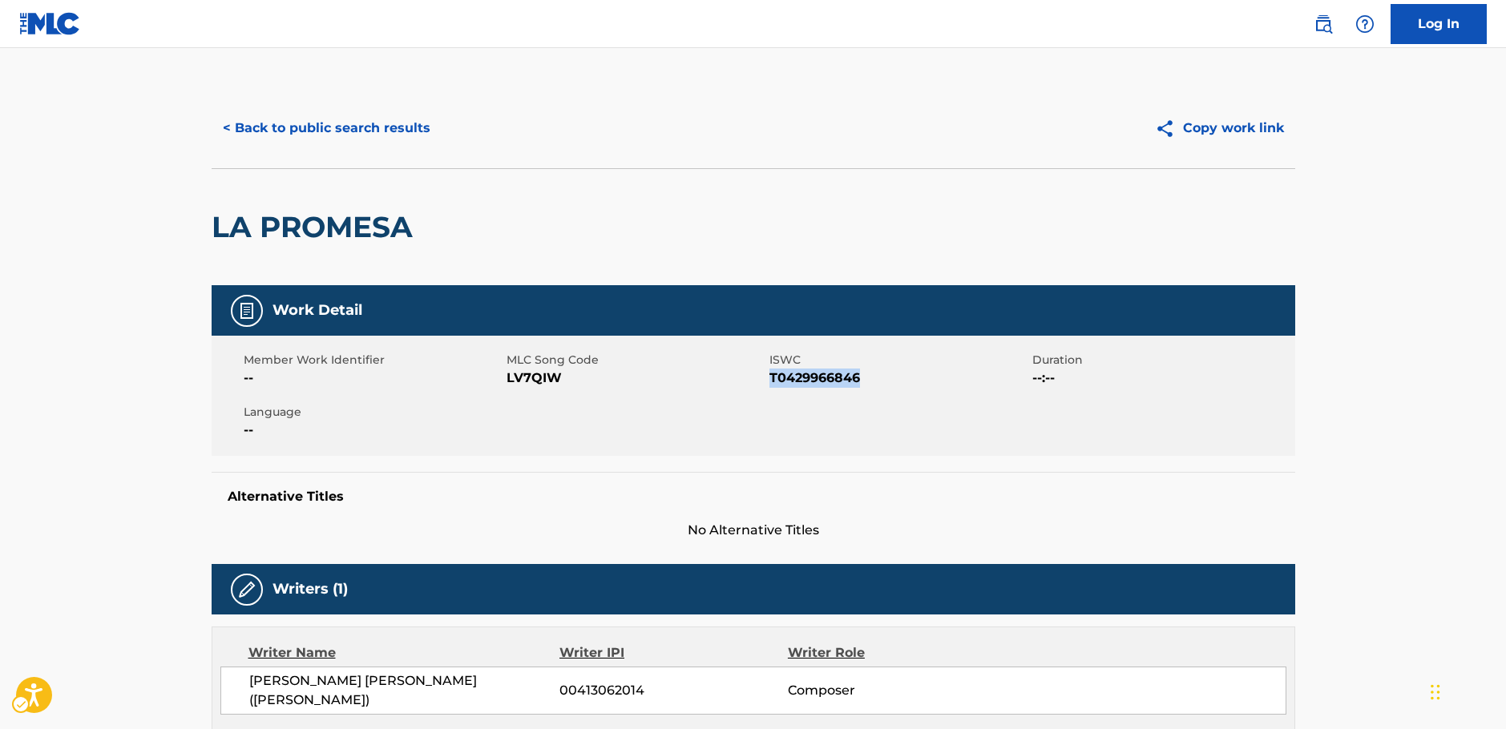
copy span "T0429966846"
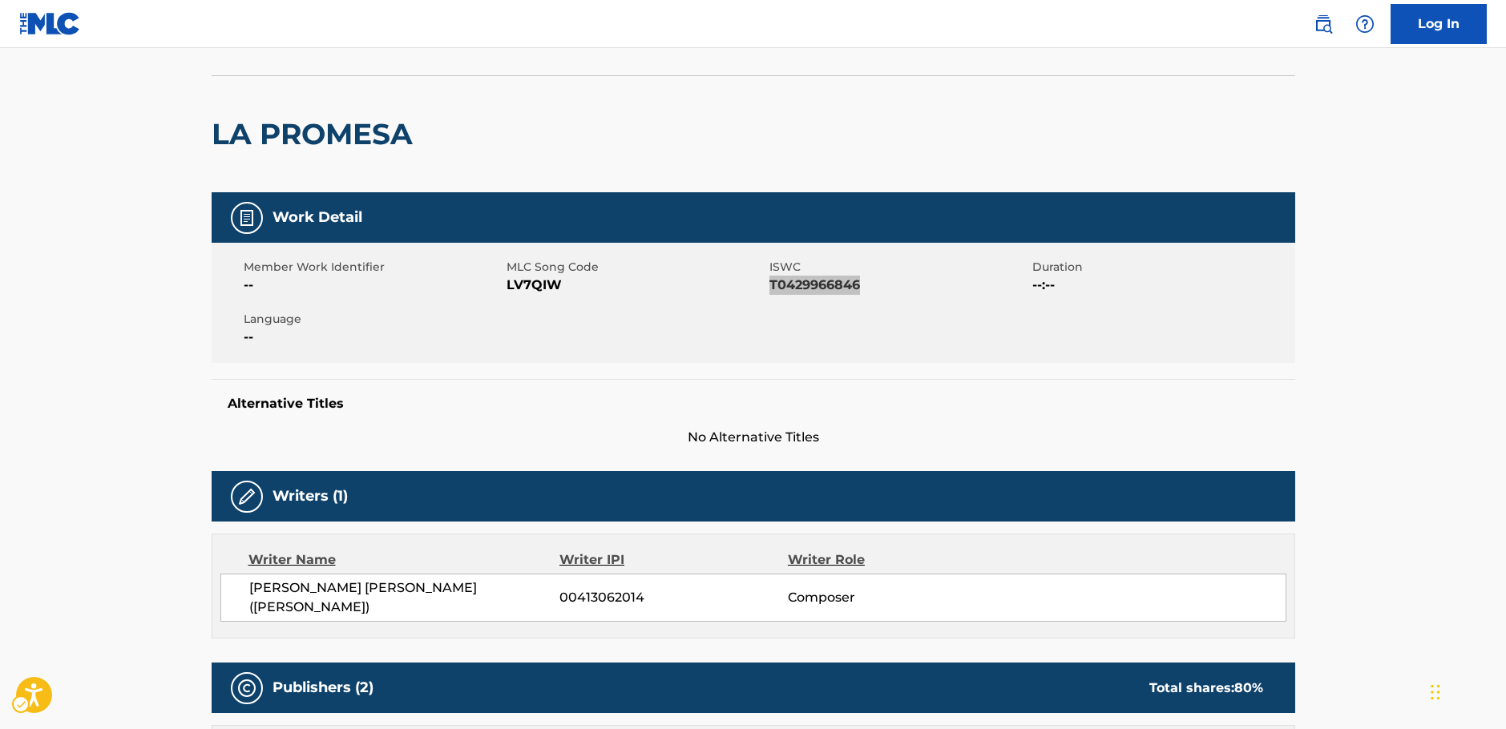
scroll to position [240, 0]
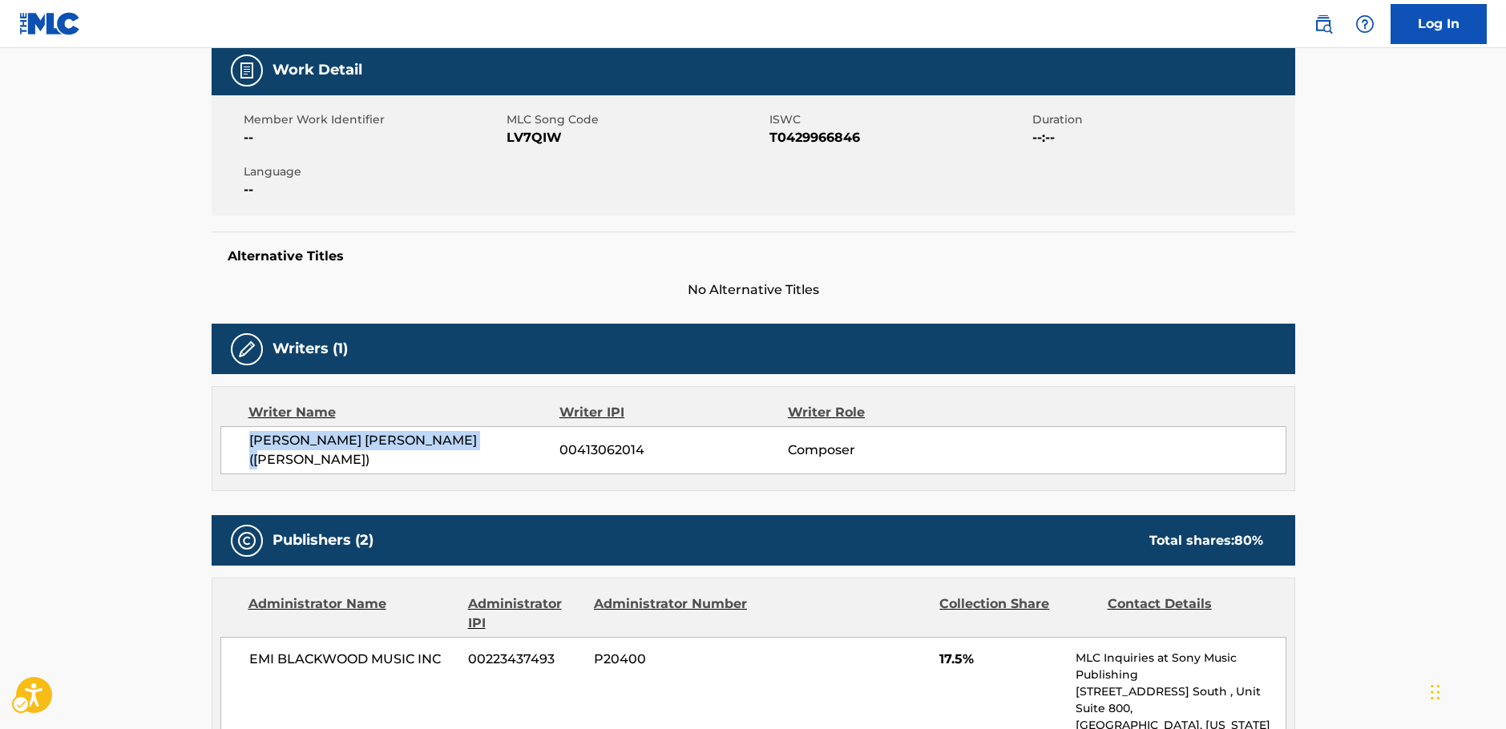
drag, startPoint x: 482, startPoint y: 454, endPoint x: 1124, endPoint y: 91, distance: 737.2
click at [267, 448] on span "[PERSON_NAME] [PERSON_NAME] ([PERSON_NAME])" at bounding box center [404, 450] width 311 height 38
copy span "MON [PERSON_NAME] [PERSON_NAME] ([PERSON_NAME])"
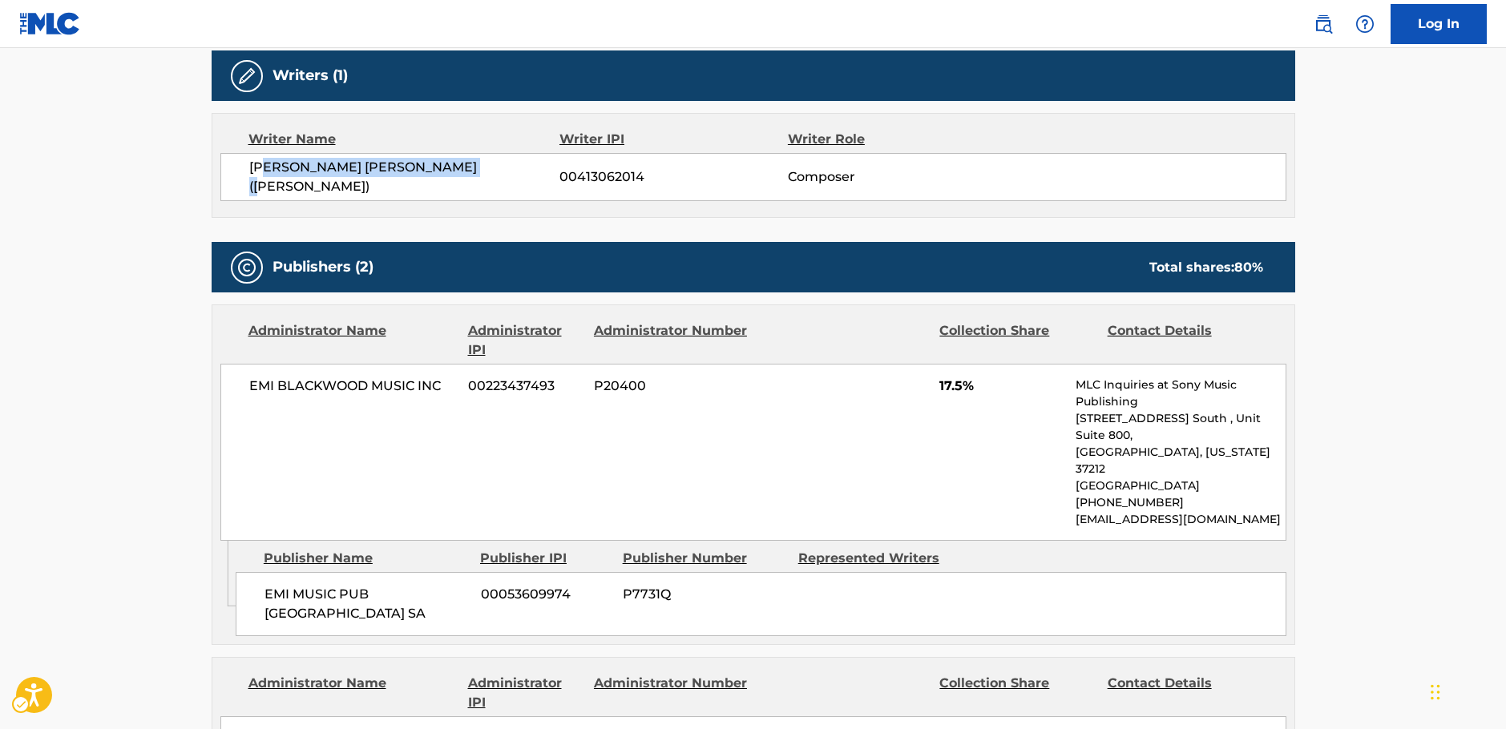
scroll to position [561, 0]
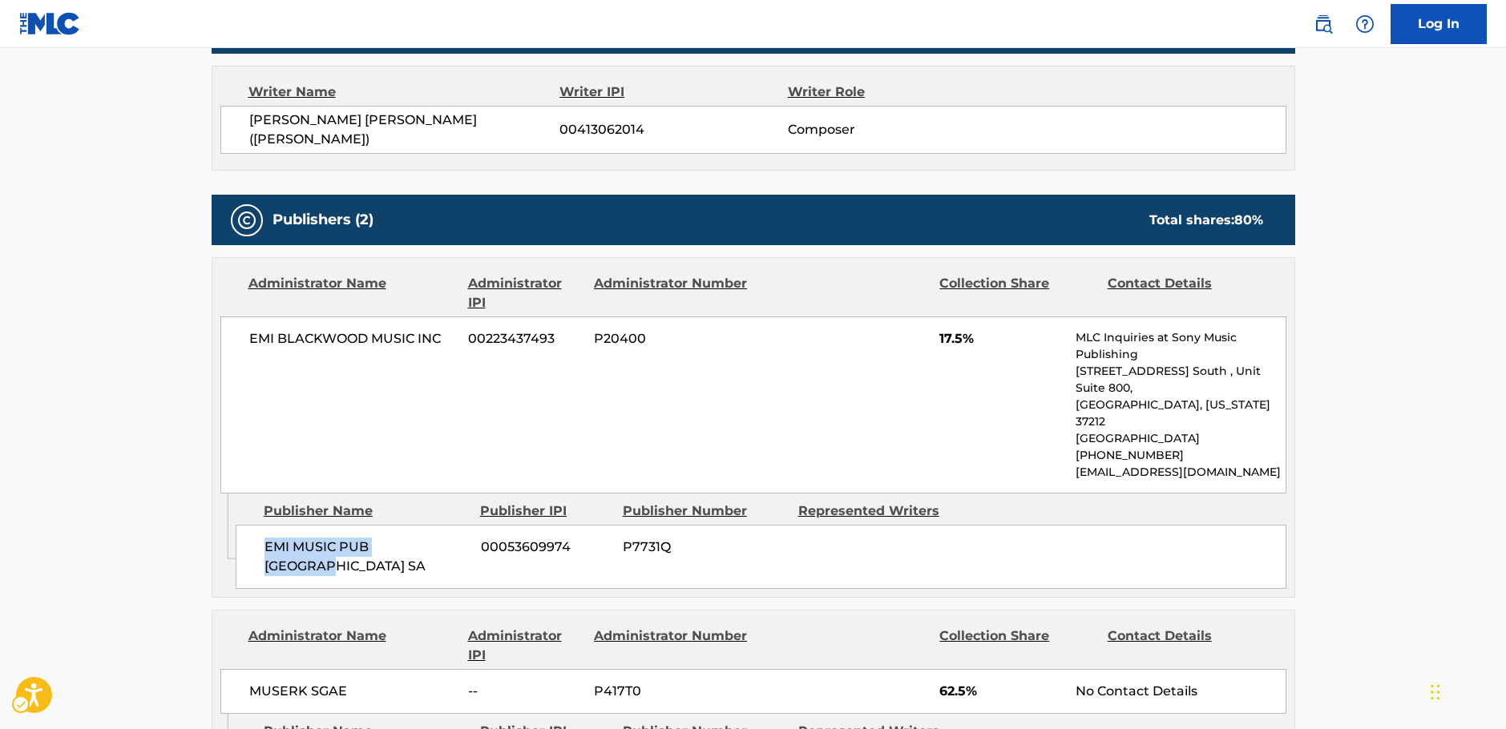
drag, startPoint x: 439, startPoint y: 516, endPoint x: 248, endPoint y: 507, distance: 191.0
click at [248, 525] on div "EMI MUSIC PUB [GEOGRAPHIC_DATA] SA 00053609974 P7731Q" at bounding box center [761, 557] width 1051 height 64
copy span "EMI MUSIC PUB [GEOGRAPHIC_DATA] SA"
drag, startPoint x: 443, startPoint y: 335, endPoint x: 244, endPoint y: 334, distance: 198.8
click at [244, 334] on div "EMI [PERSON_NAME] MUSIC INC 00223437493 P20400 17.5% MLC Inquiries at Sony Musi…" at bounding box center [753, 405] width 1066 height 177
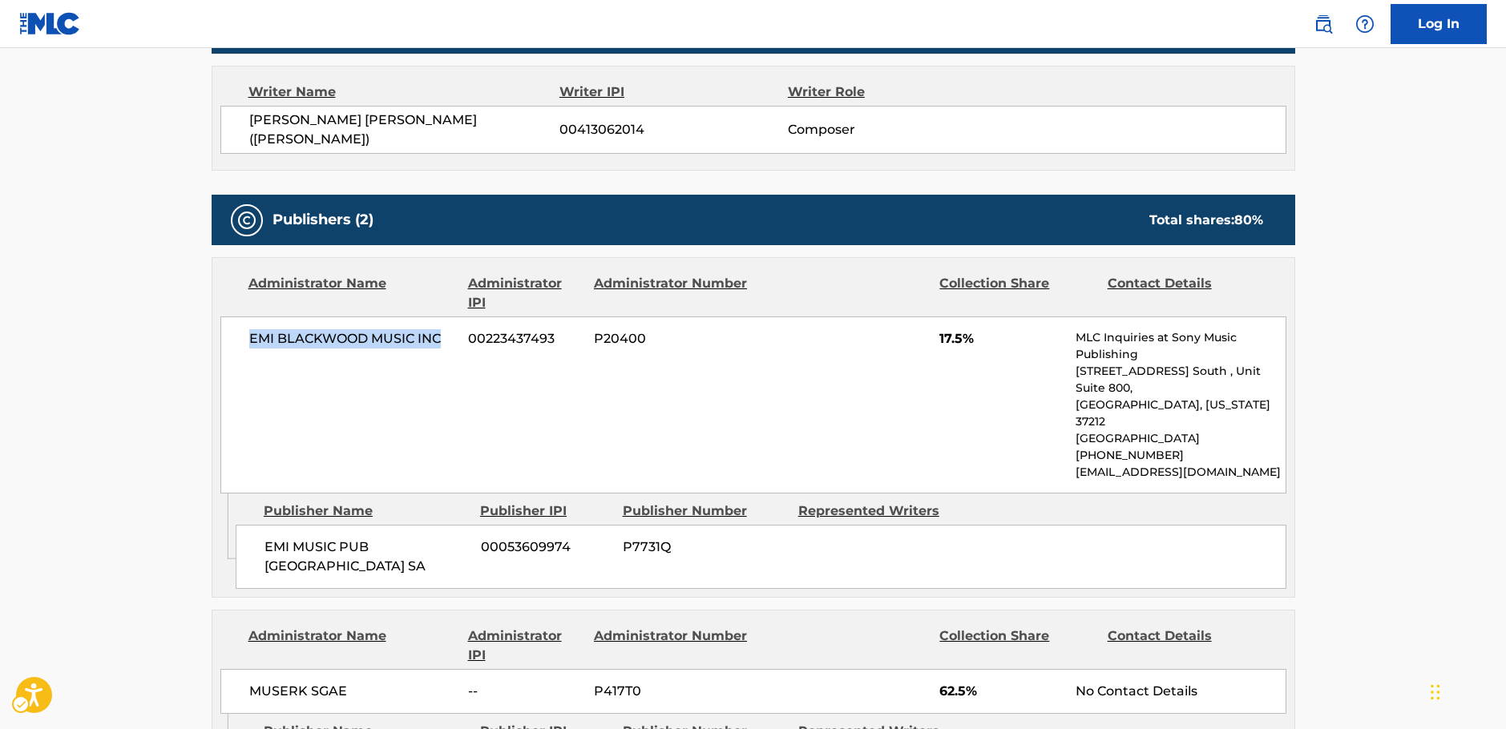
copy span "EMI BLACKWOOD MUSIC INC"
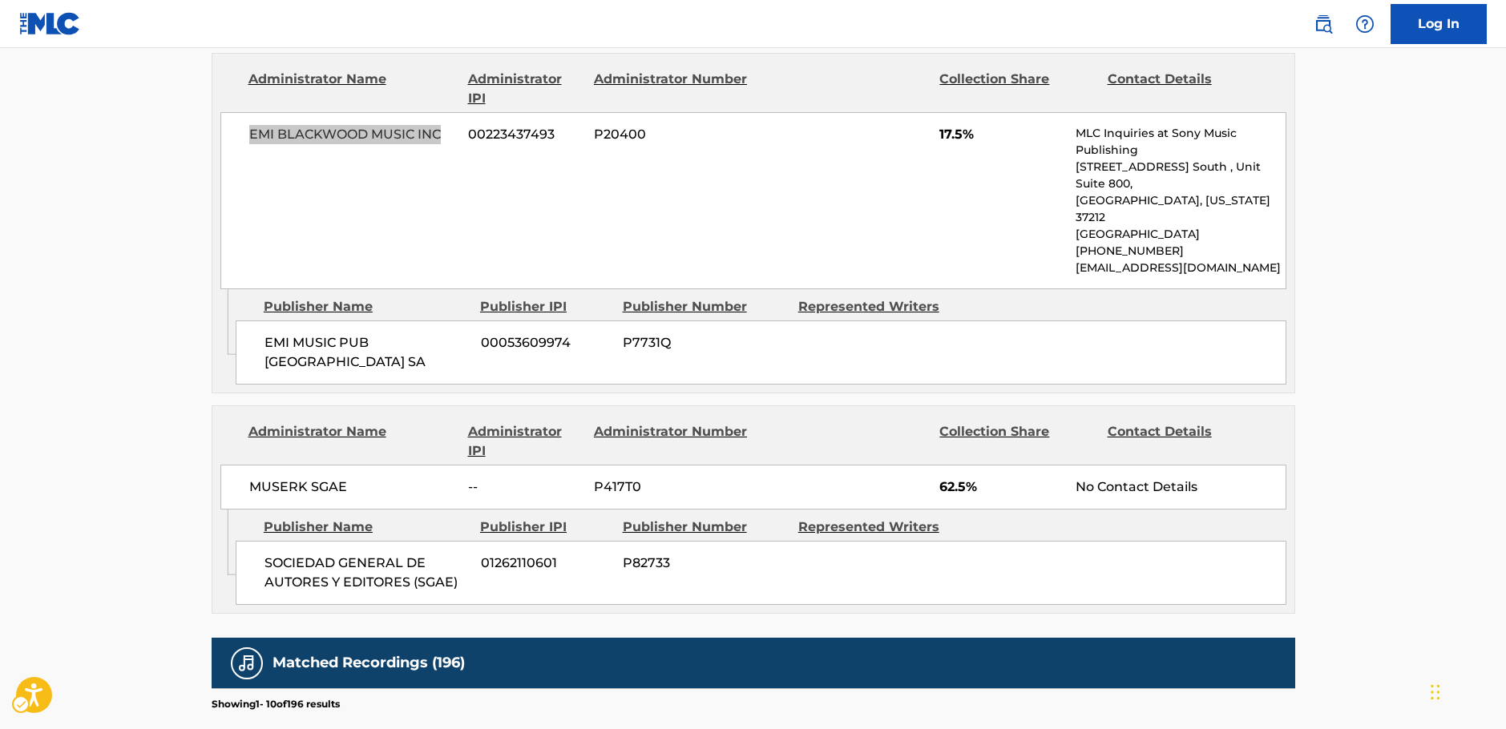
scroll to position [801, 0]
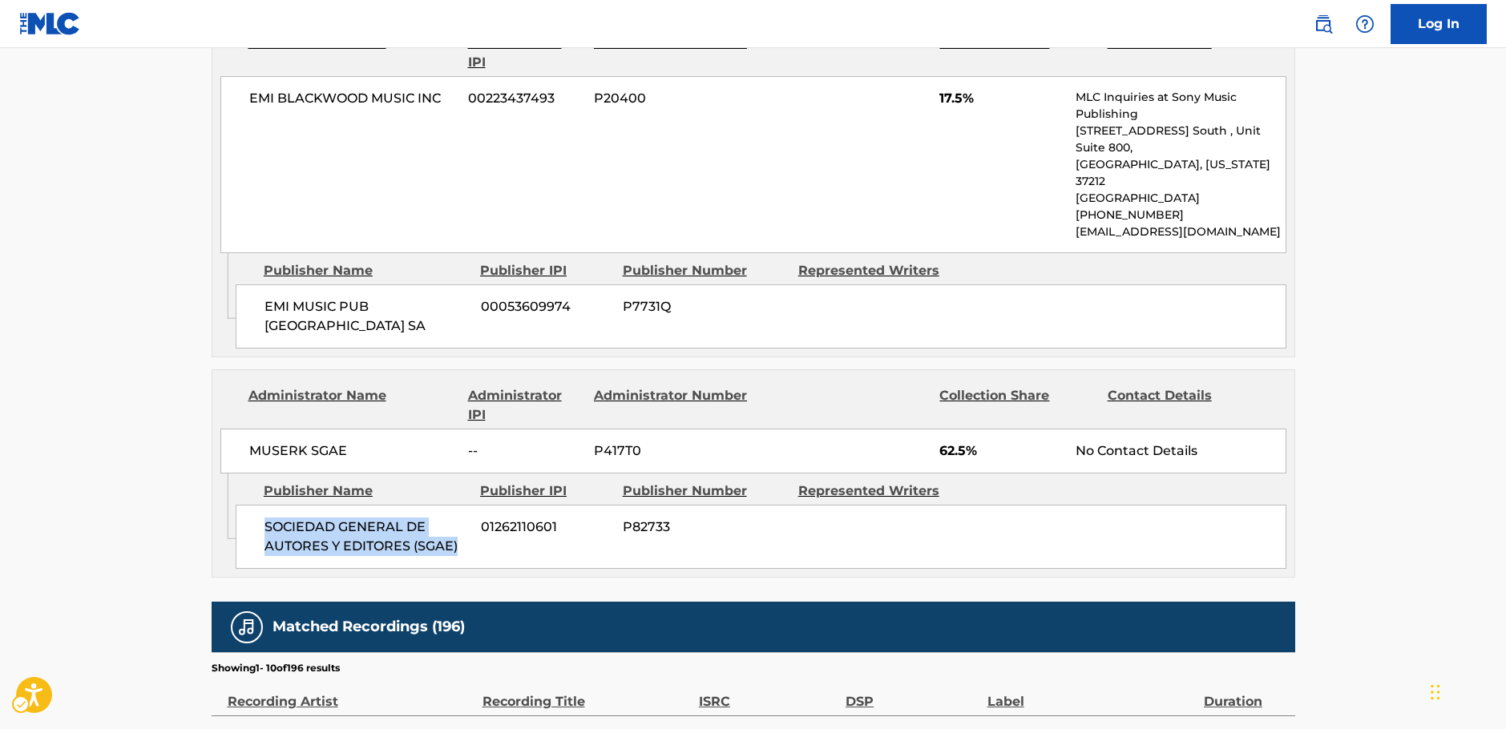
drag, startPoint x: 459, startPoint y: 490, endPoint x: 255, endPoint y: 470, distance: 205.4
click at [255, 505] on div "SOCIEDAD GENERAL DE AUTORES Y EDITORES (SGAE) 01262110601 P82733" at bounding box center [761, 537] width 1051 height 64
copy span "SOCIEDAD GENERAL DE AUTORES Y EDITORES (SGAE)"
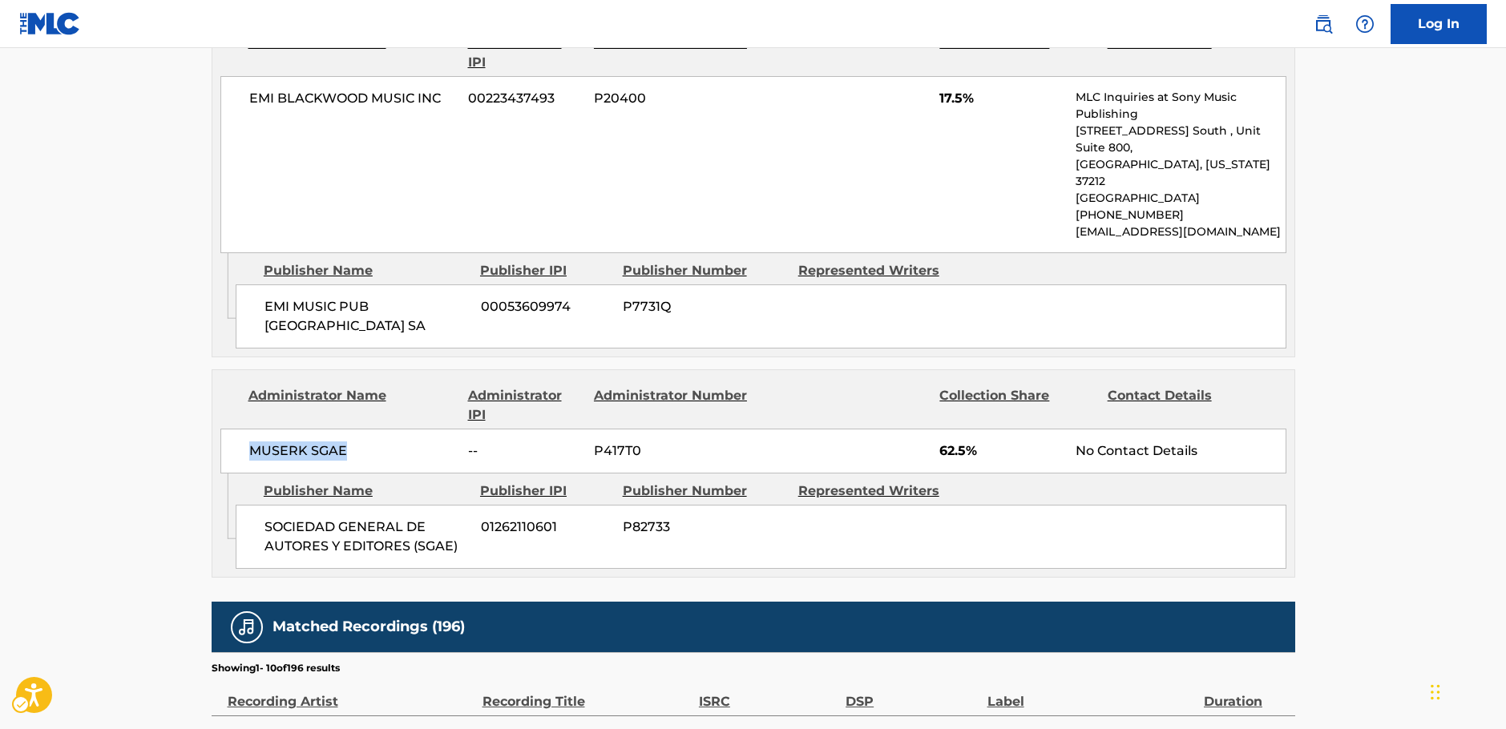
drag, startPoint x: 379, startPoint y: 398, endPoint x: 228, endPoint y: 393, distance: 150.8
click at [247, 429] on div "MUSERK SGAE -- P417T0 62.5% No Contact Details" at bounding box center [753, 451] width 1066 height 45
copy span "MUSERK SGAE"
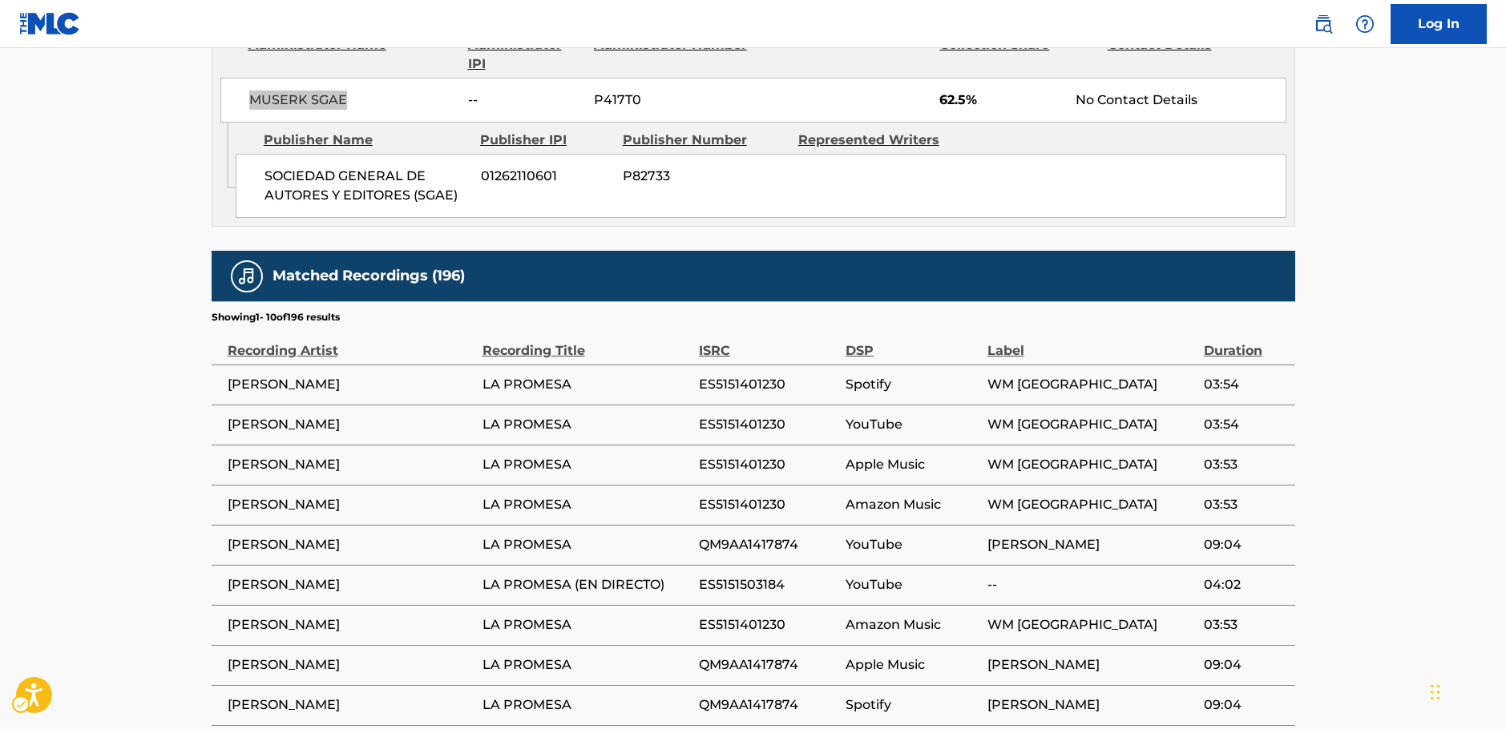
scroll to position [1282, 0]
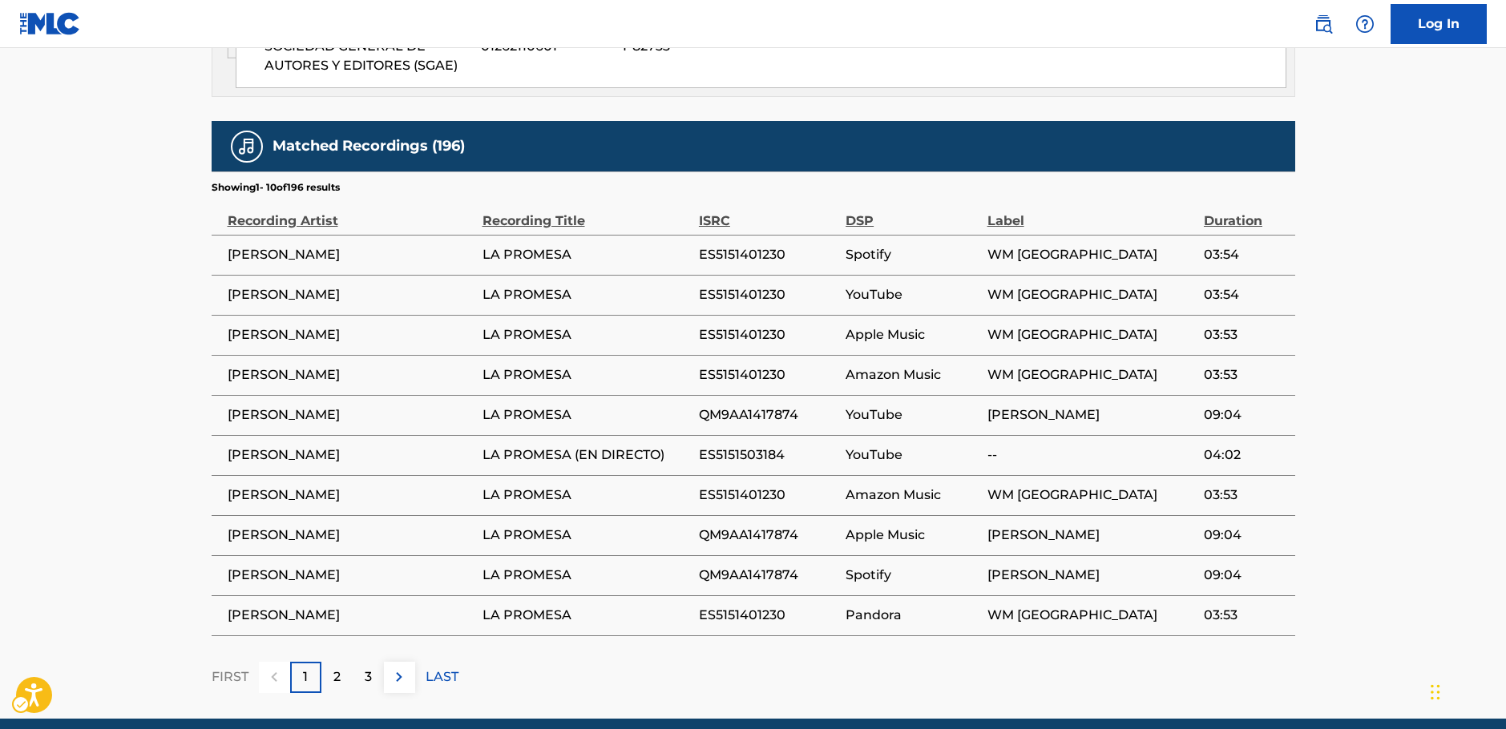
click at [330, 662] on div "2" at bounding box center [336, 677] width 31 height 31
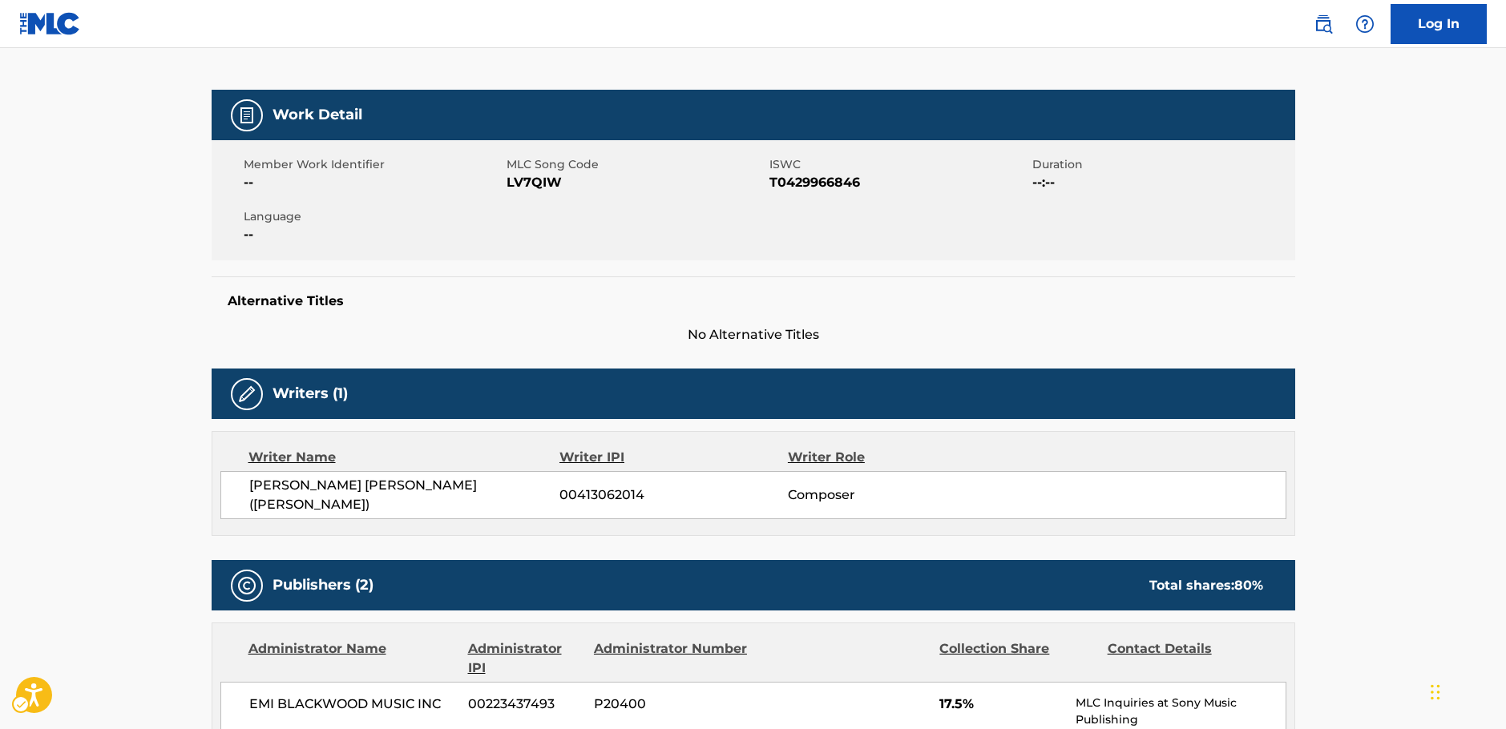
scroll to position [0, 0]
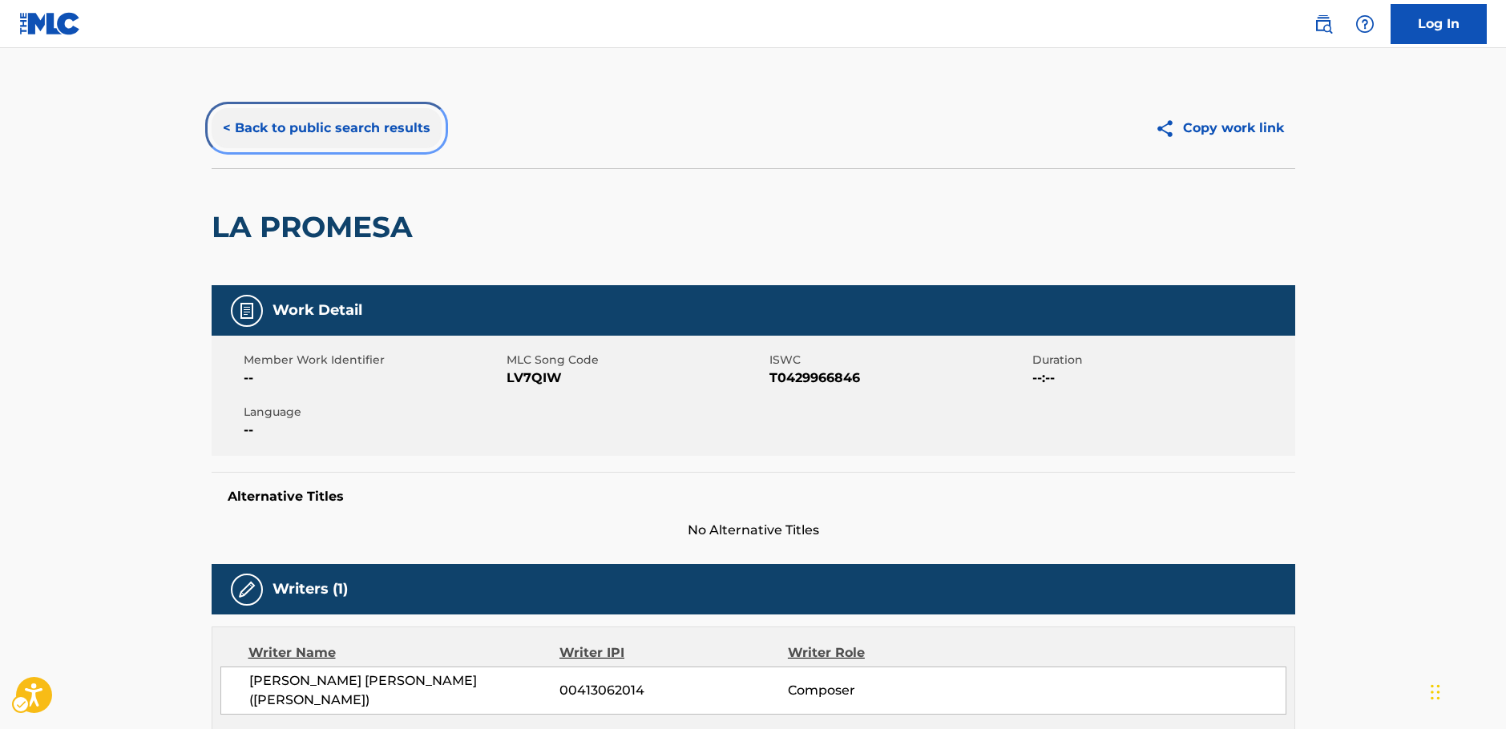
click at [256, 136] on button "< Back to public search results" at bounding box center [327, 128] width 230 height 40
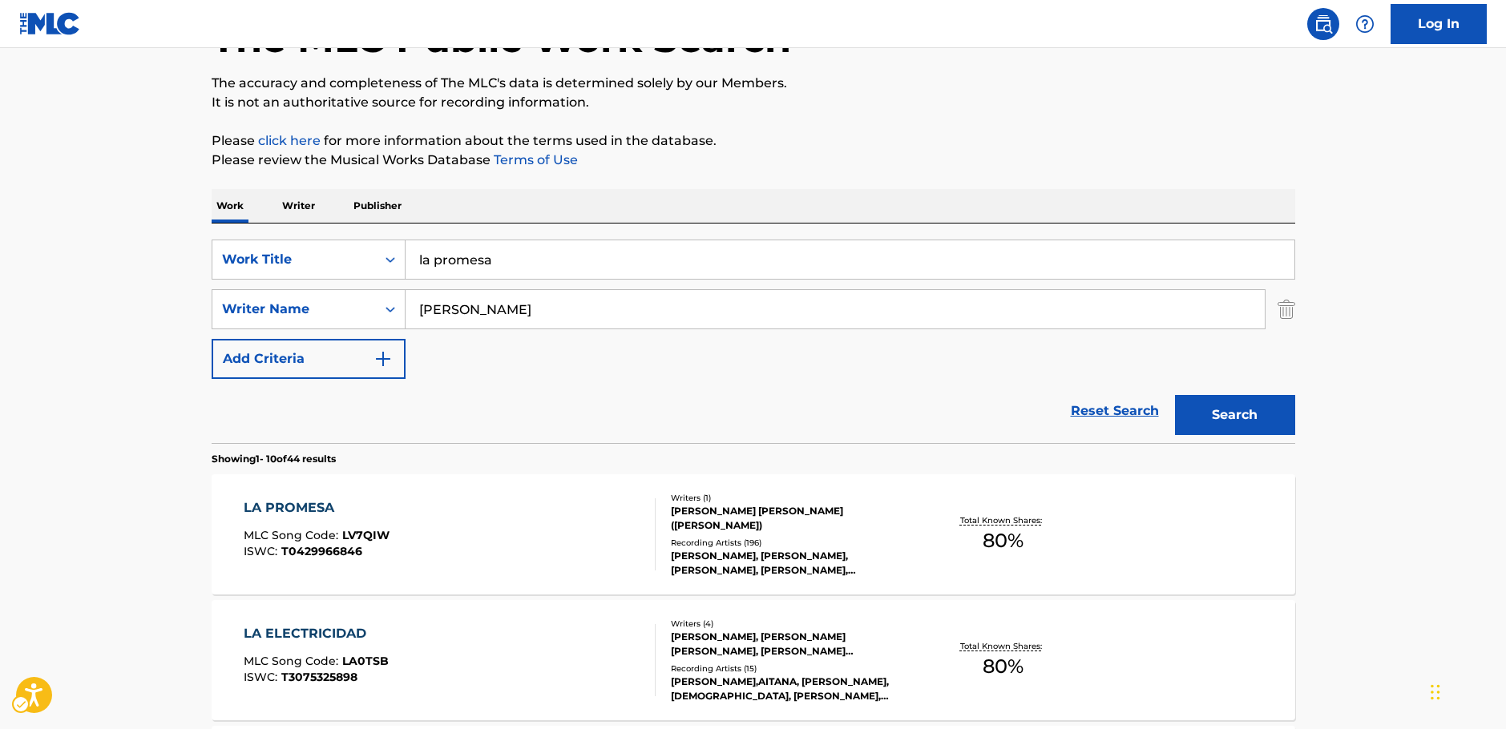
scroll to position [100, 0]
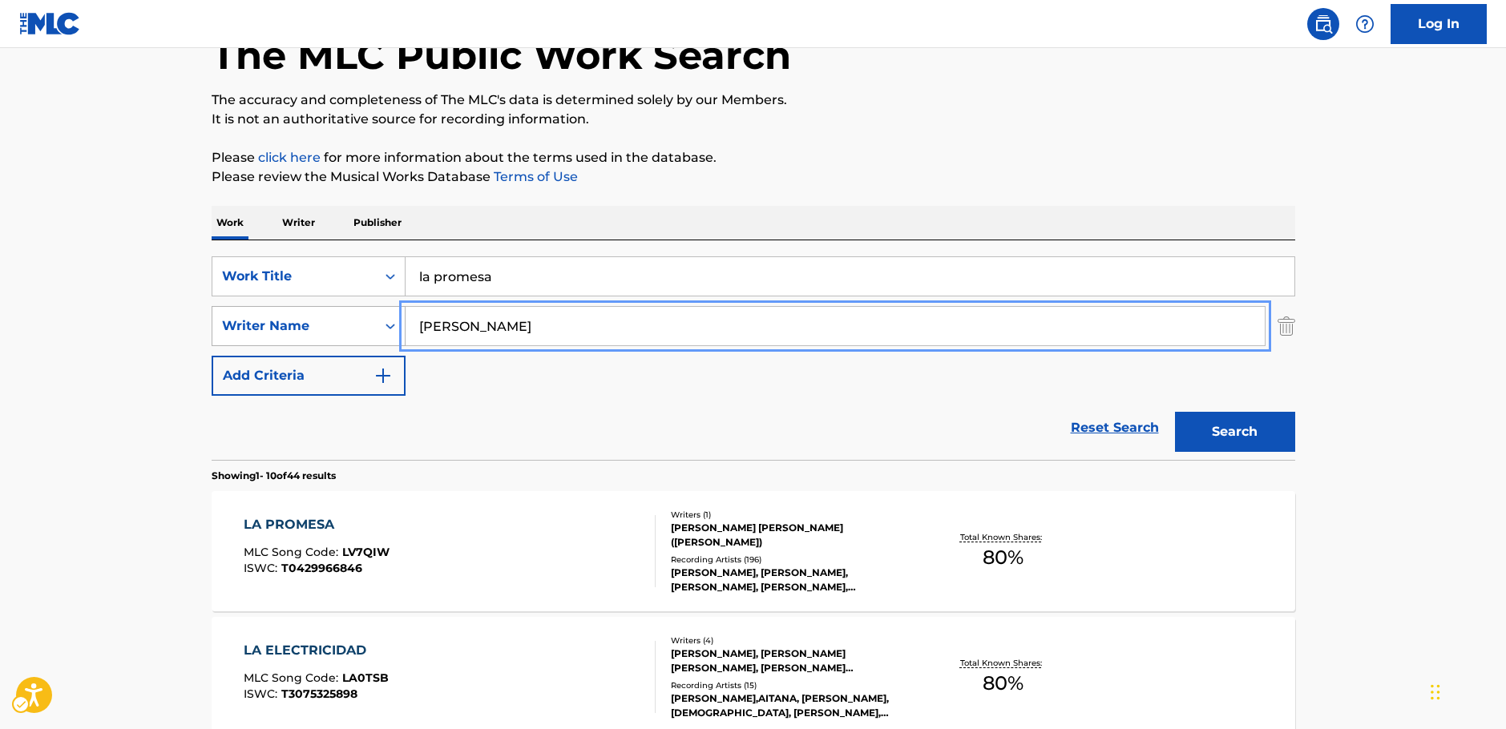
drag, startPoint x: 357, startPoint y: 326, endPoint x: 394, endPoint y: 310, distance: 40.2
click at [355, 325] on div "SearchWithCriteriaa455b861-6019-4541-9cce-d52e0d25e05c Writer Name [PERSON_NAME]" at bounding box center [754, 326] width 1084 height 40
paste input "orales"
type input "[PERSON_NAME]"
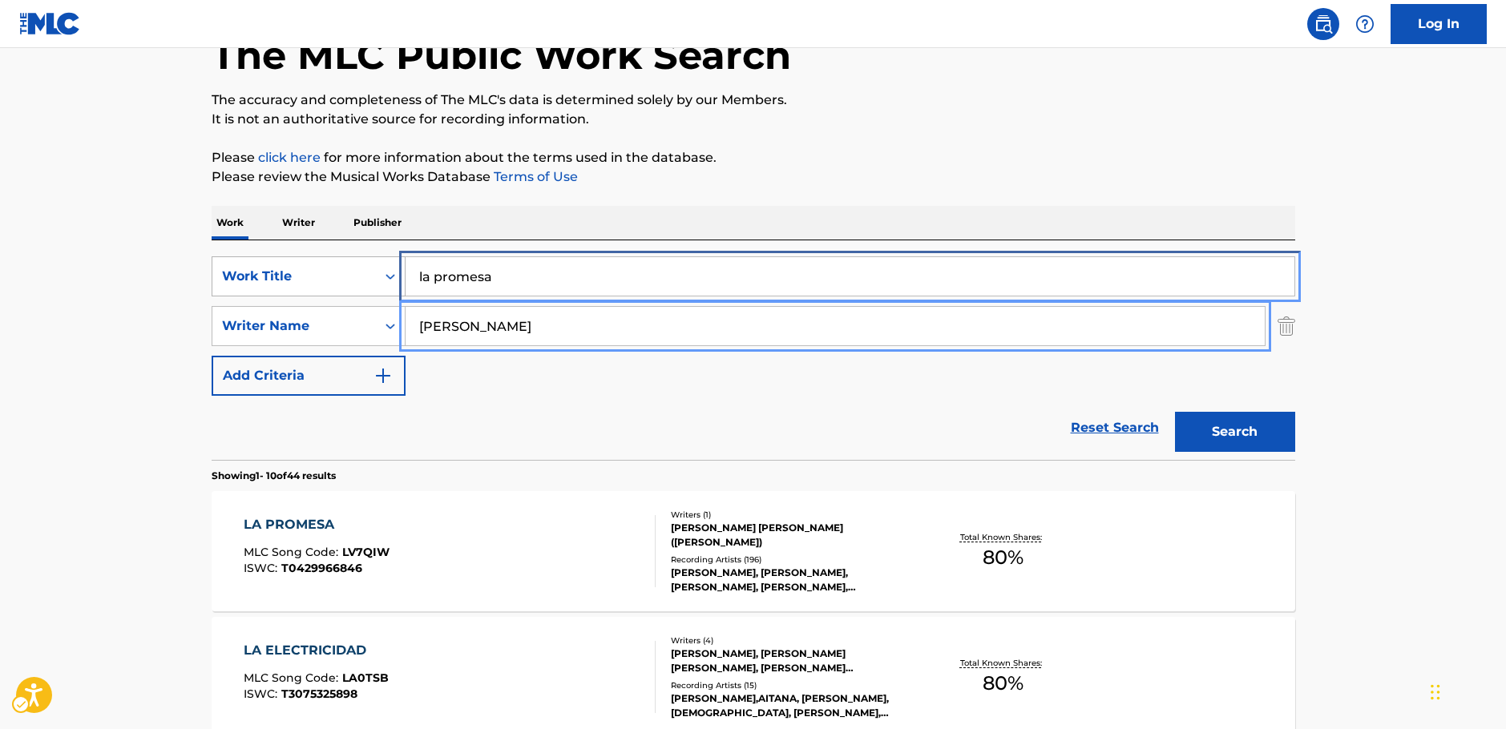
click at [314, 275] on div "SearchWithCriteria87b8cf72-b751-4c81-b839-c0f1e01e1a87 Work Title la promesa" at bounding box center [754, 276] width 1084 height 40
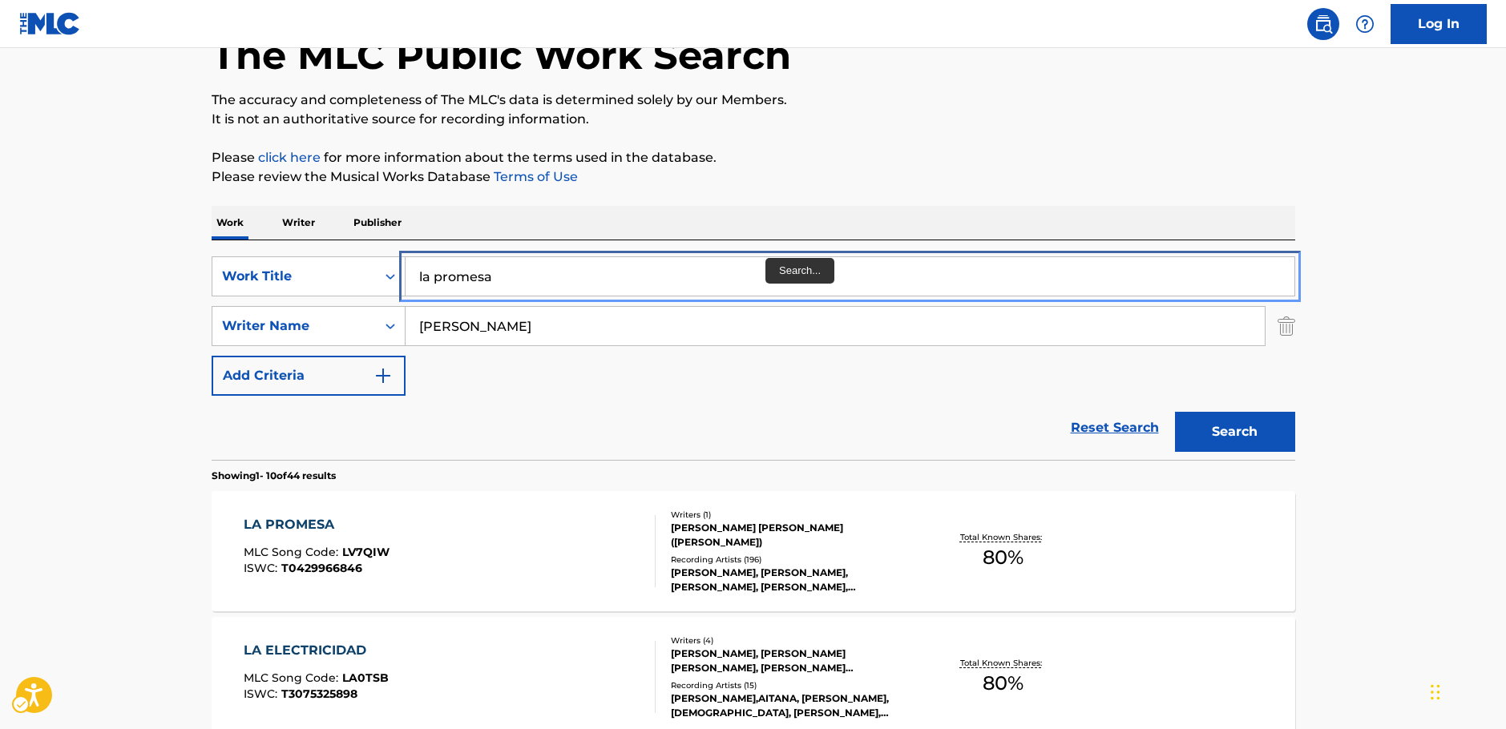
click at [769, 276] on input "la promesa" at bounding box center [850, 276] width 889 height 38
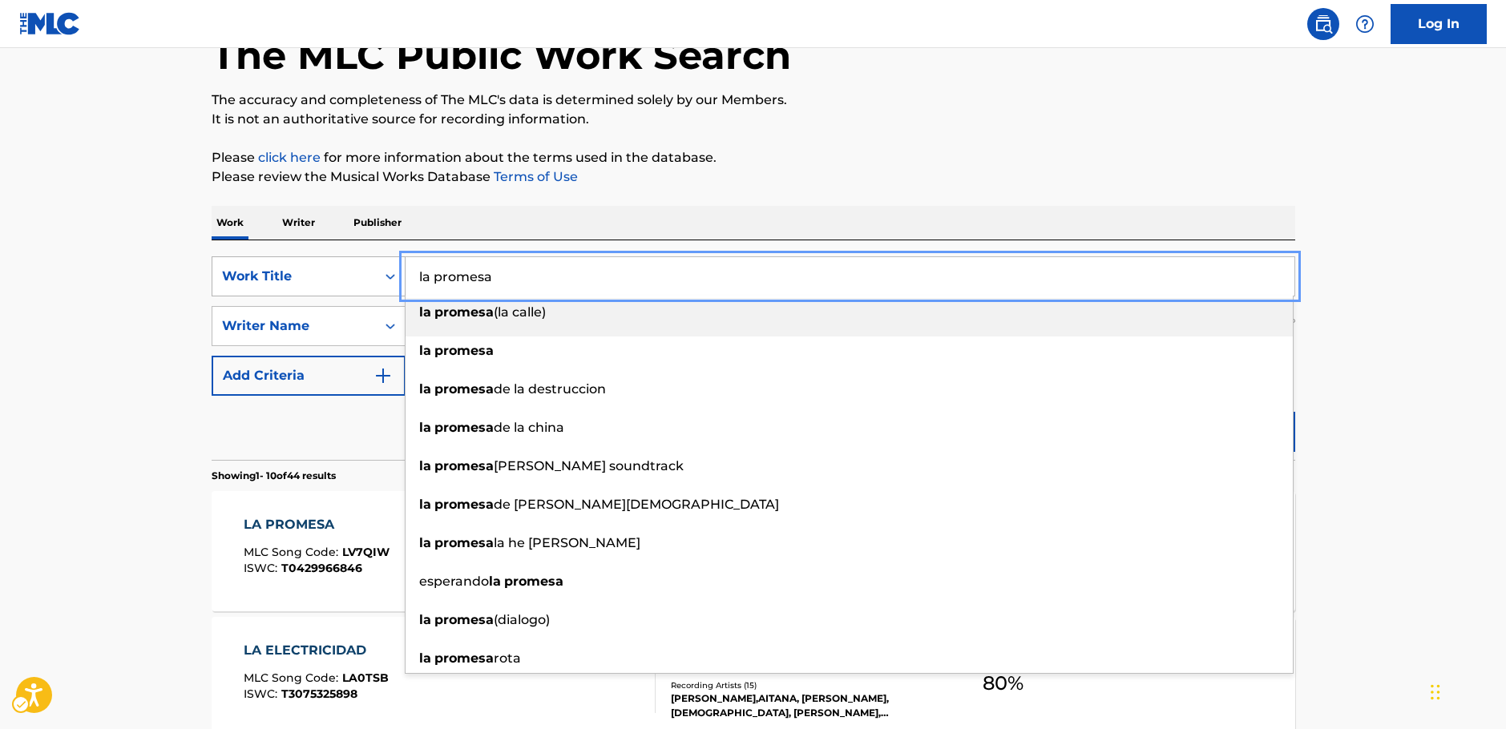
drag, startPoint x: 360, startPoint y: 279, endPoint x: 320, endPoint y: 279, distance: 40.1
click at [320, 279] on div "SearchWithCriteria87b8cf72-b751-4c81-b839-c0f1e01e1a87 Work Title | Submit | Su…" at bounding box center [754, 276] width 1084 height 40
paste input "Vitamin"
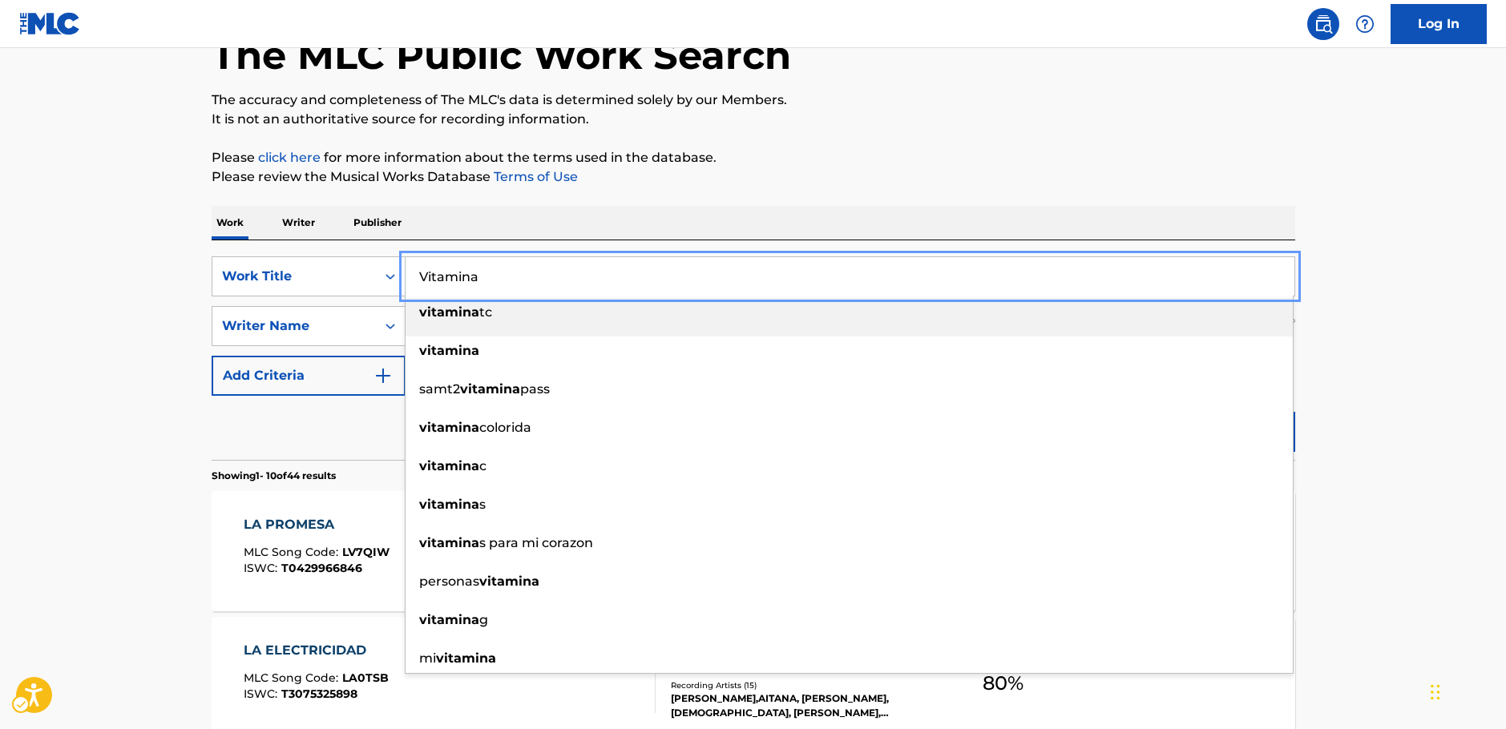
type input "Vitamina"
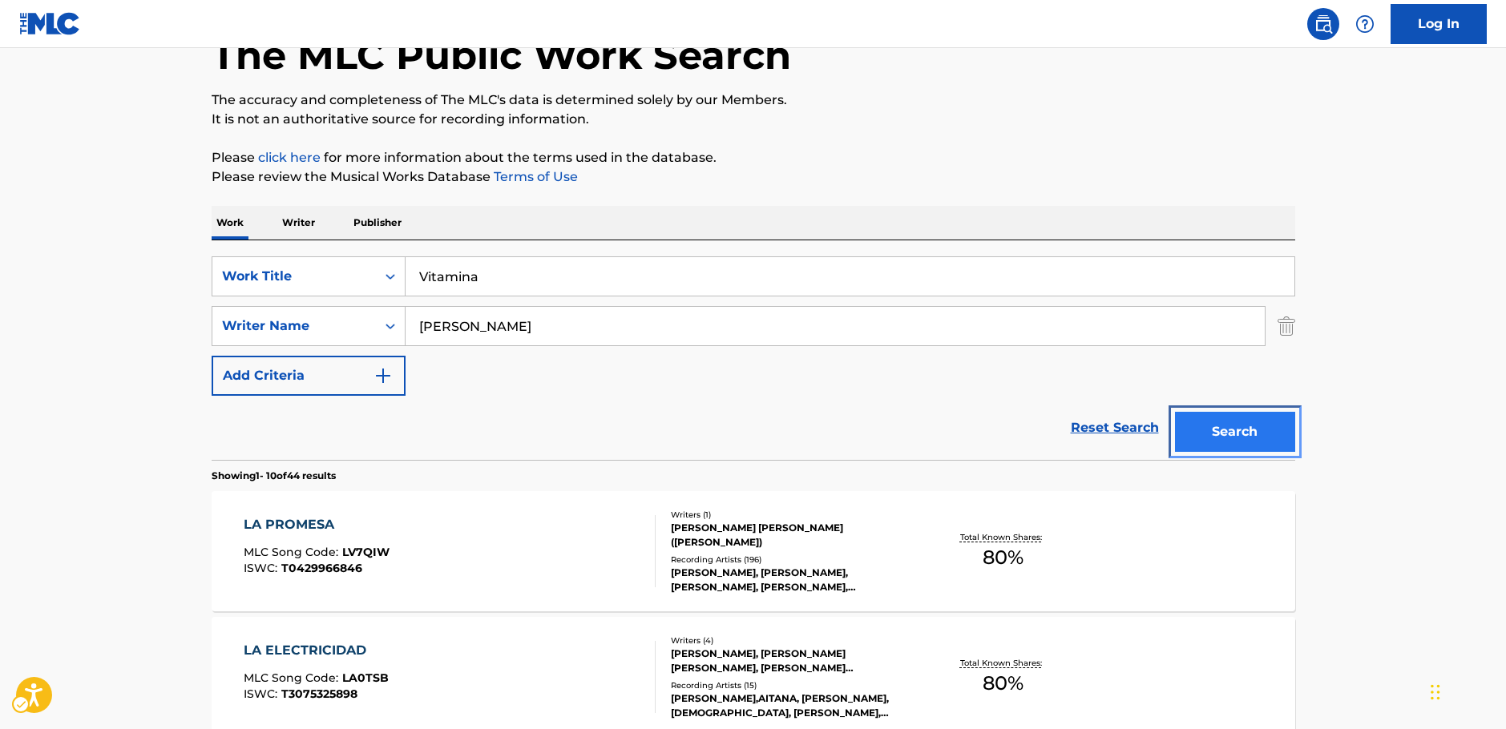
click at [1213, 432] on button "Search" at bounding box center [1235, 432] width 120 height 40
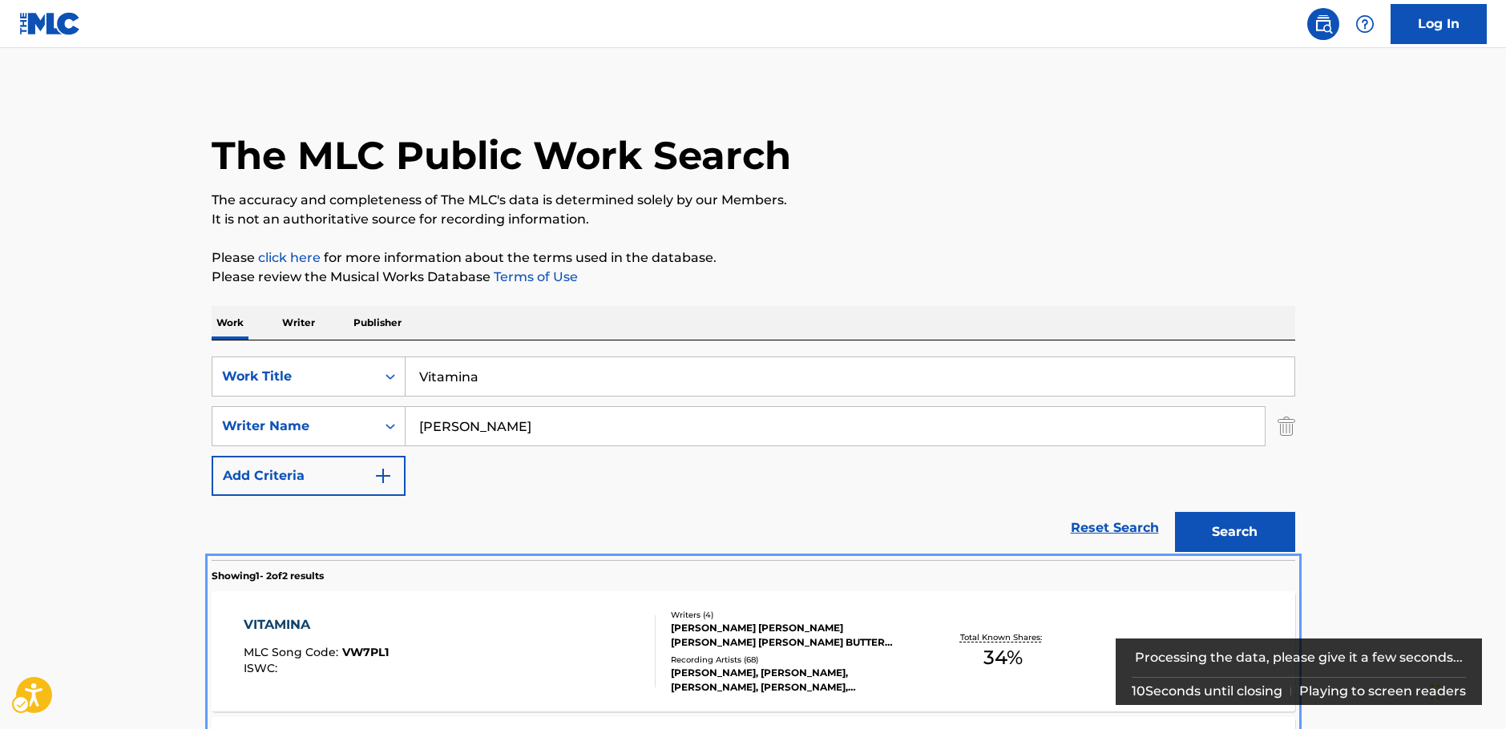
scroll to position [184, 0]
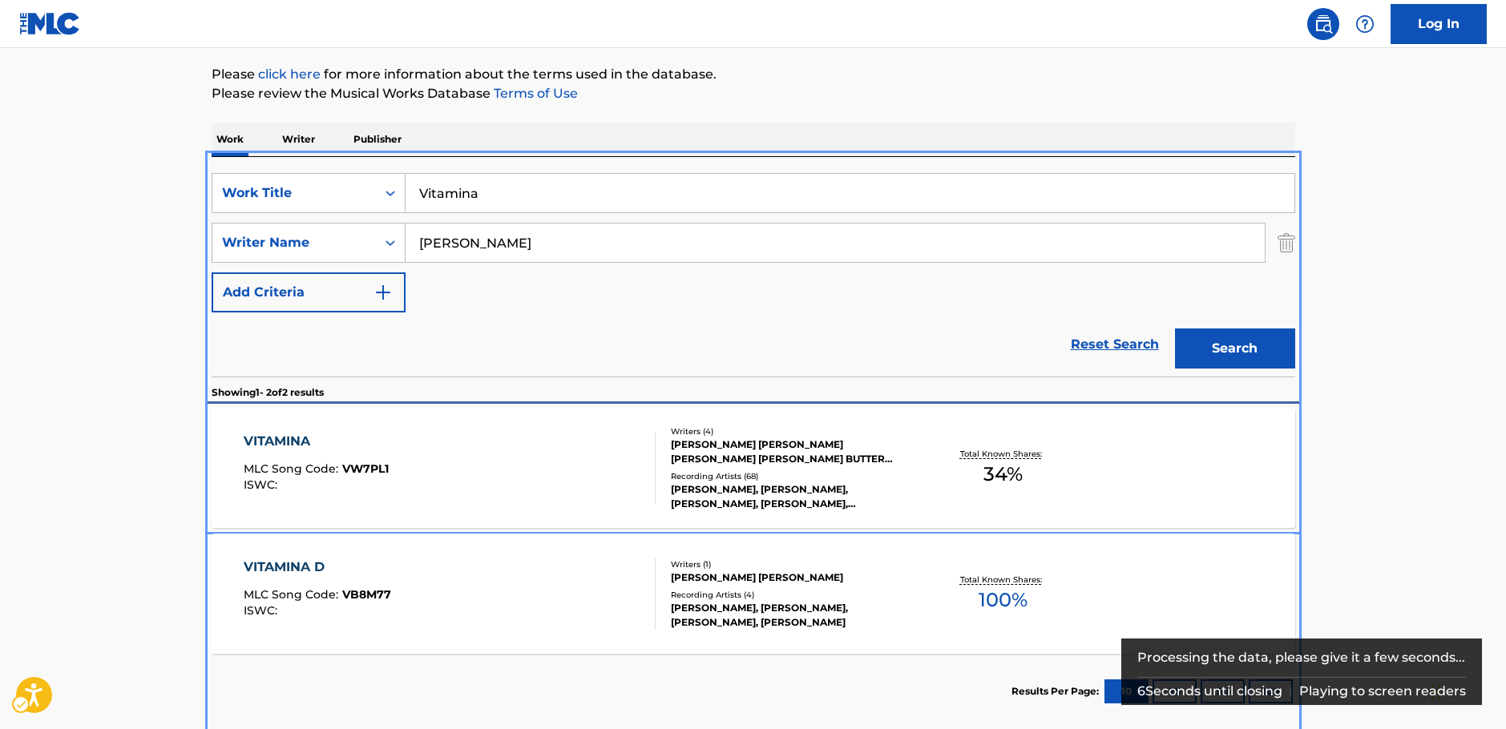
click at [539, 471] on div "VITAMINA MLC Song Code : VW7PL1 ISWC :" at bounding box center [450, 468] width 412 height 72
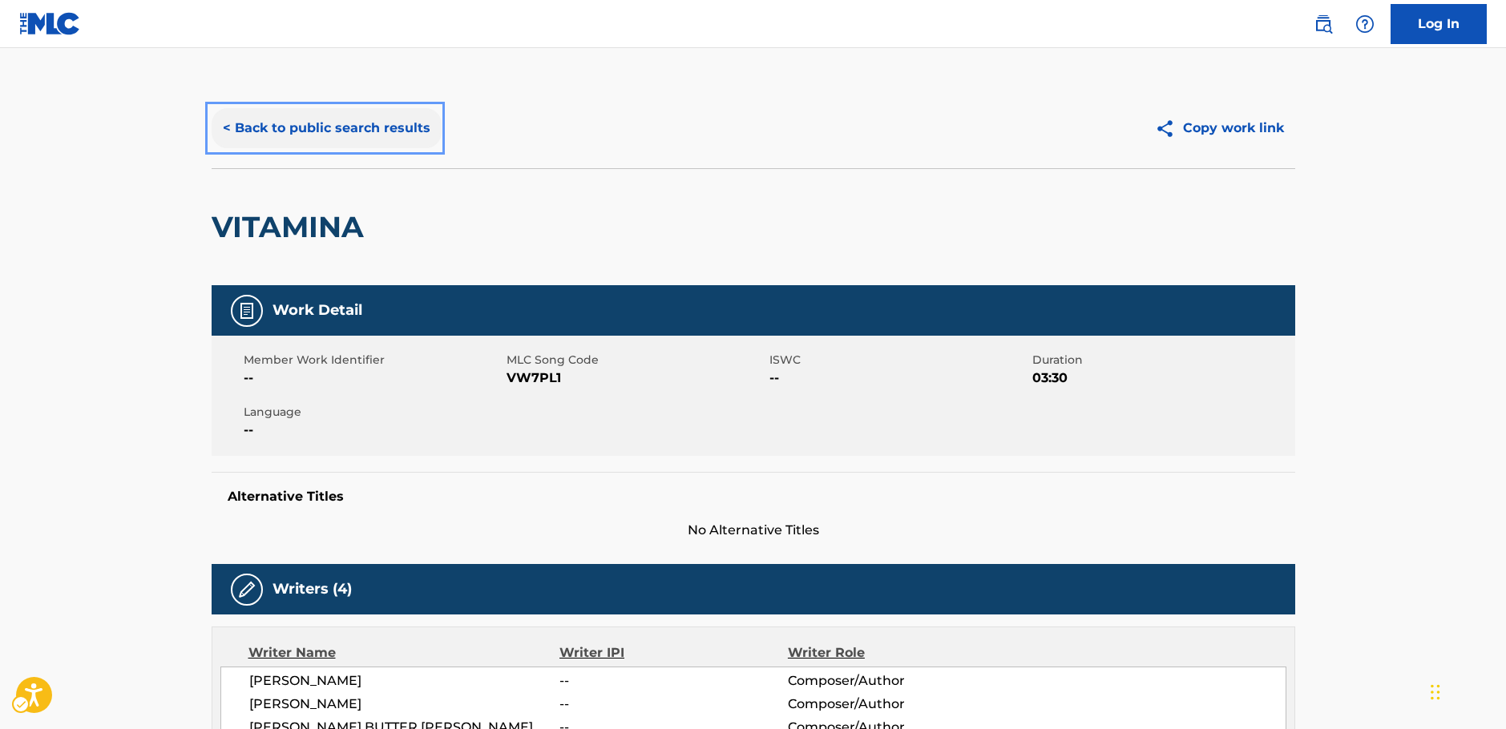
click at [309, 132] on button "< Back to public search results" at bounding box center [327, 128] width 230 height 40
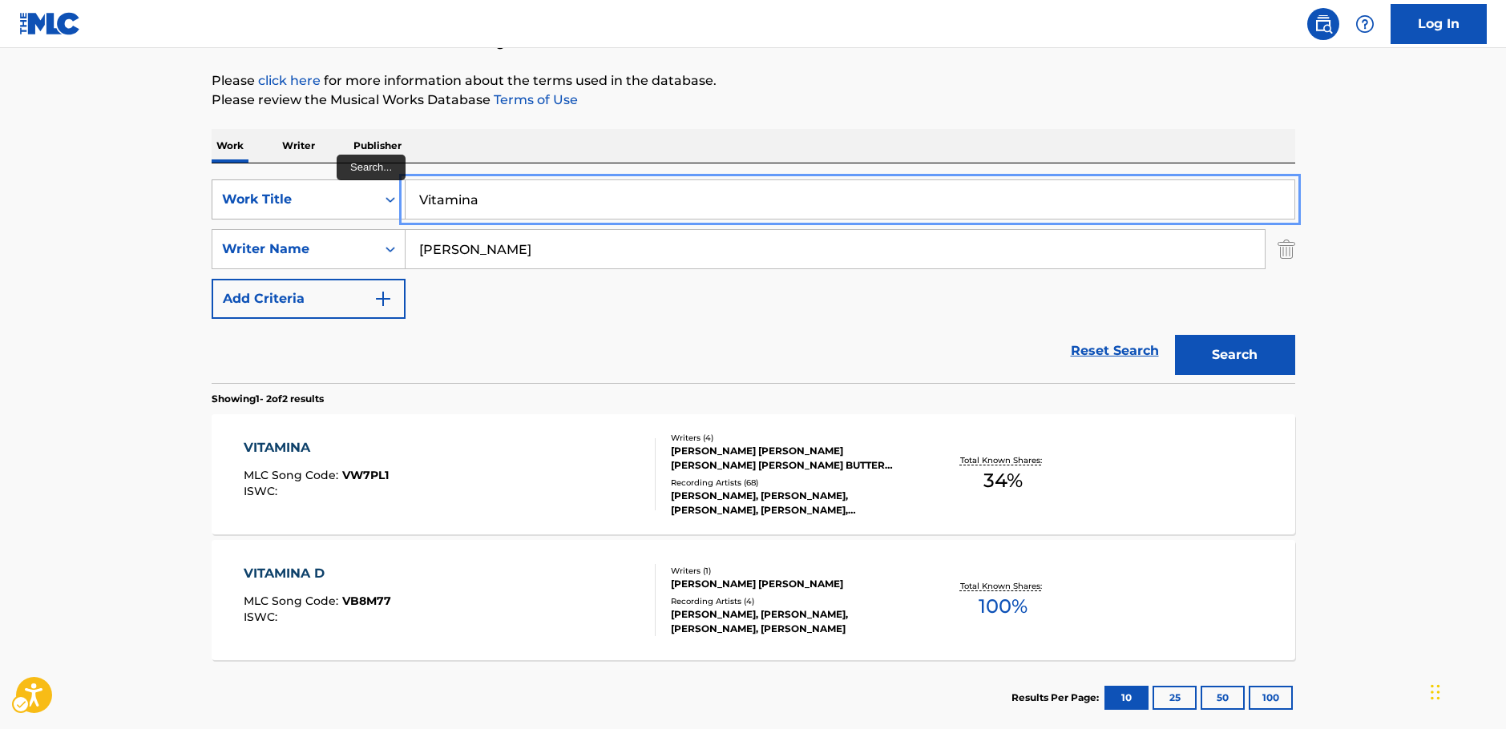
drag, startPoint x: 499, startPoint y: 203, endPoint x: 264, endPoint y: 201, distance: 234.8
click at [277, 200] on div "SearchWithCriteria87b8cf72-b751-4c81-b839-c0f1e01e1a87 Work Title Vitamina" at bounding box center [754, 200] width 1084 height 40
paste input "HAPPII RAKKII CHAPPII"
type input "HAPPII RAKKII CHAPPII"
click at [111, 200] on main "The MLC Public Work Search The accuracy and completeness of The MLC's data is d…" at bounding box center [753, 307] width 1506 height 873
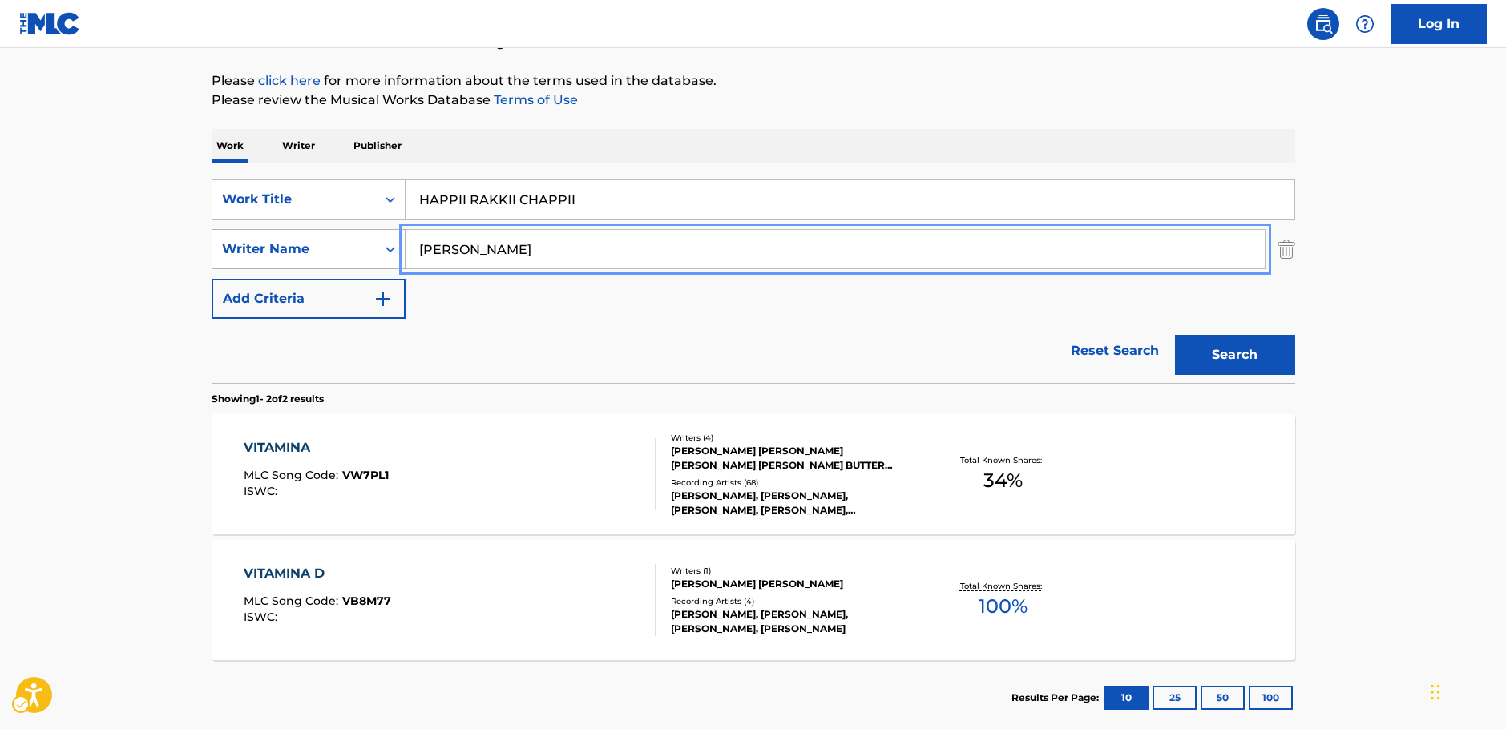
drag, startPoint x: 398, startPoint y: 250, endPoint x: 349, endPoint y: 249, distance: 48.1
click at [349, 249] on div "SearchWithCriteriaa455b861-6019-4541-9cce-d52e0d25e05c Writer Name [PERSON_NAME]" at bounding box center [754, 249] width 1084 height 40
click at [1175, 335] on button "Search" at bounding box center [1235, 355] width 120 height 40
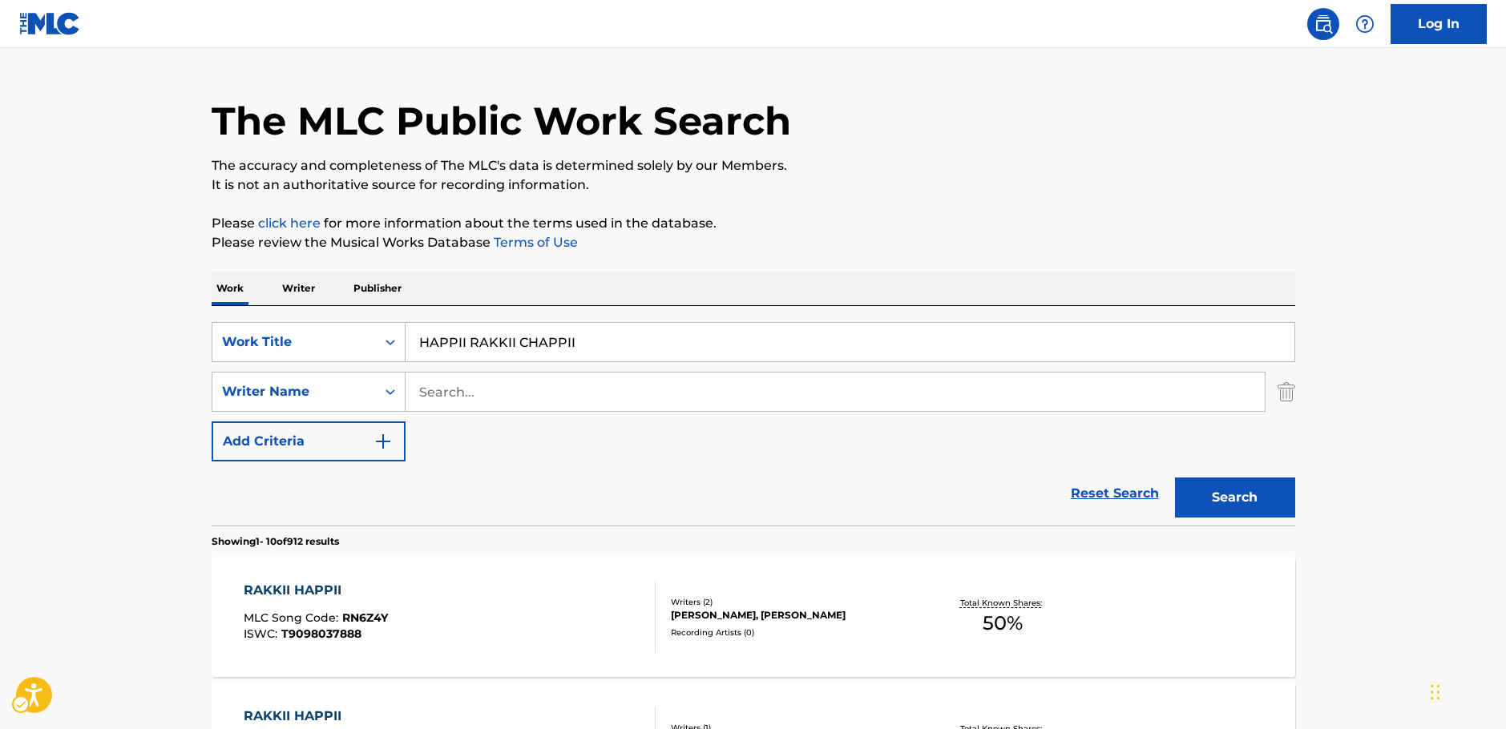
scroll to position [0, 0]
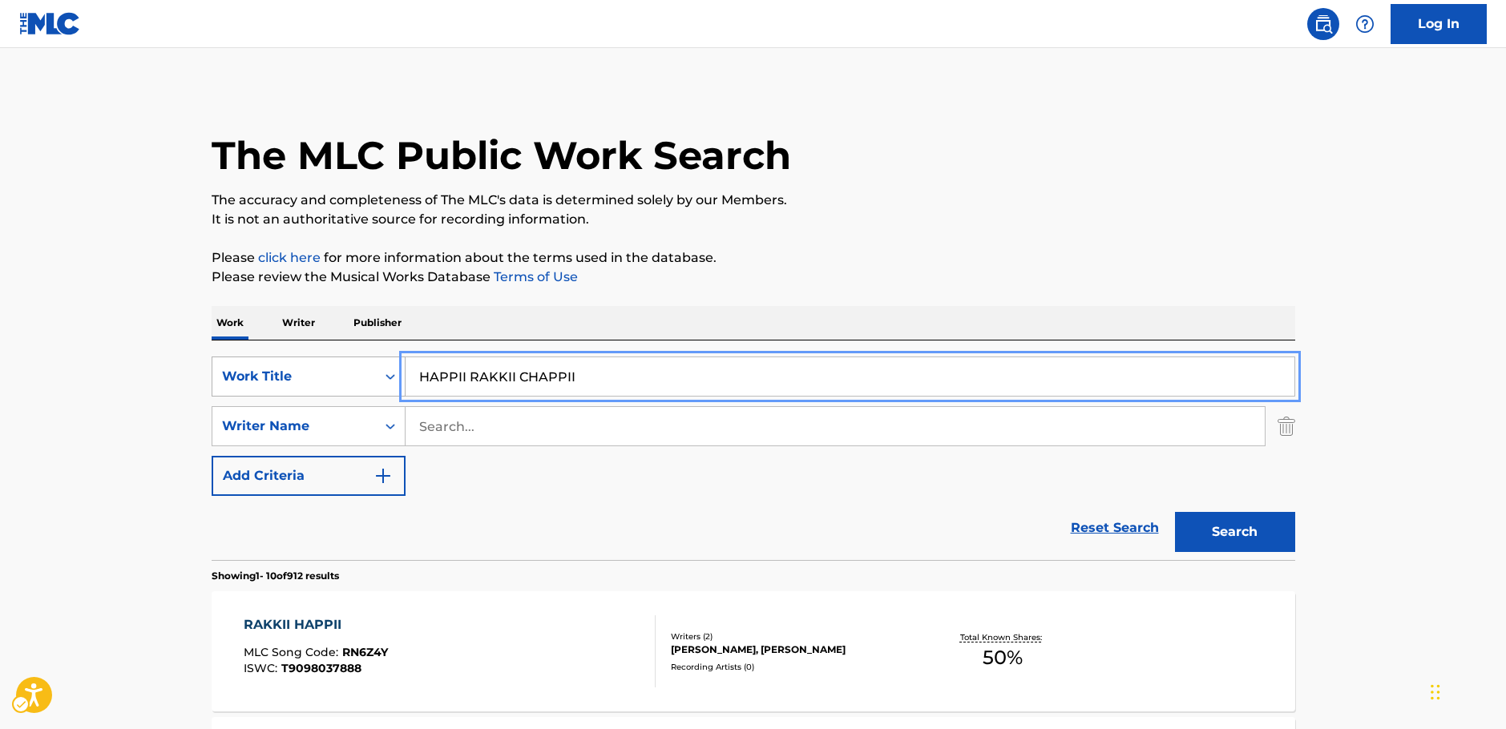
drag, startPoint x: 402, startPoint y: 376, endPoint x: 325, endPoint y: 371, distance: 77.1
click at [330, 372] on div "SearchWithCriteria87b8cf72-b751-4c81-b839-c0f1e01e1a87 Work Title HAPPII RAKKII…" at bounding box center [754, 377] width 1084 height 40
paste input "No Kind of Superstar"
type input "No Kind of Superstar"
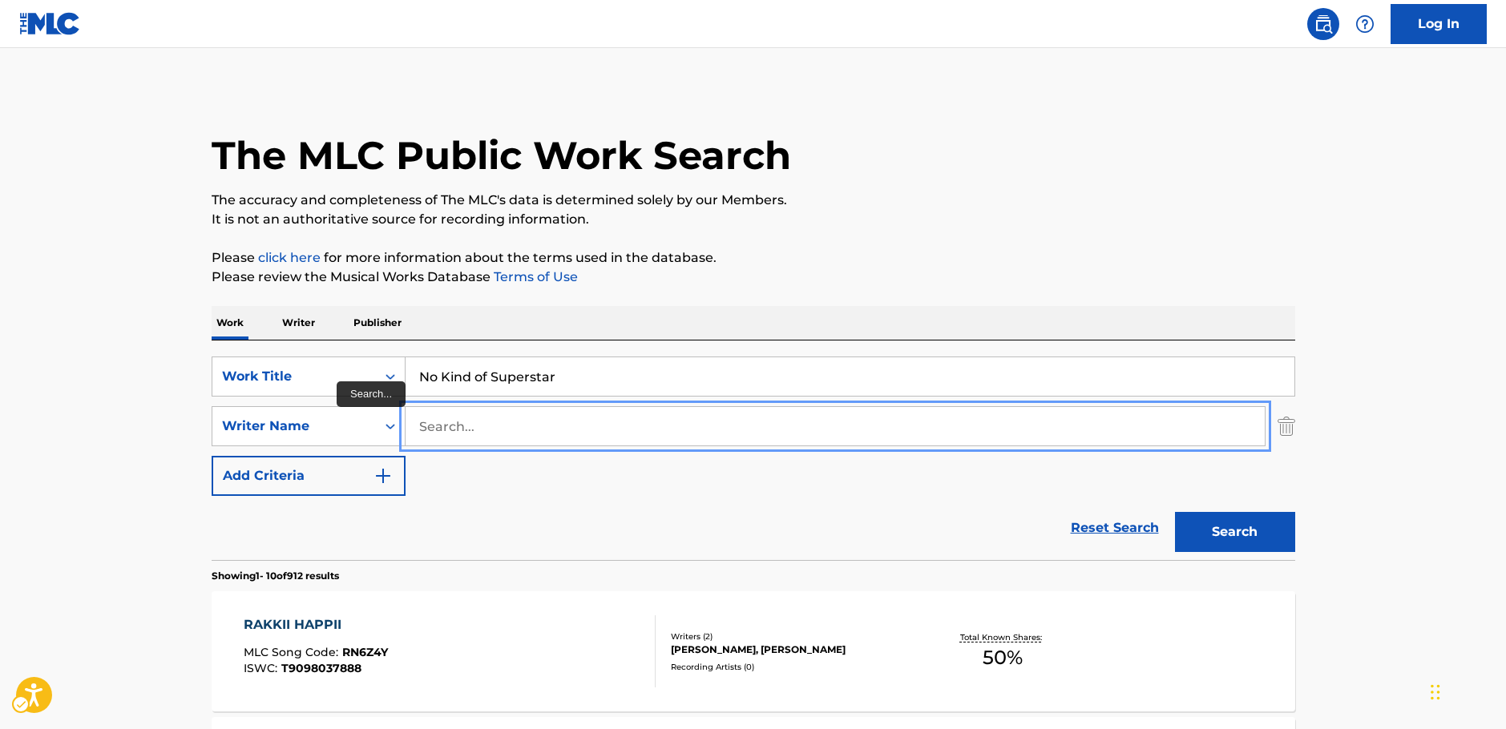
click at [461, 426] on input "Search..." at bounding box center [835, 426] width 859 height 38
type input "weston"
click at [1209, 542] on button "Search" at bounding box center [1235, 532] width 120 height 40
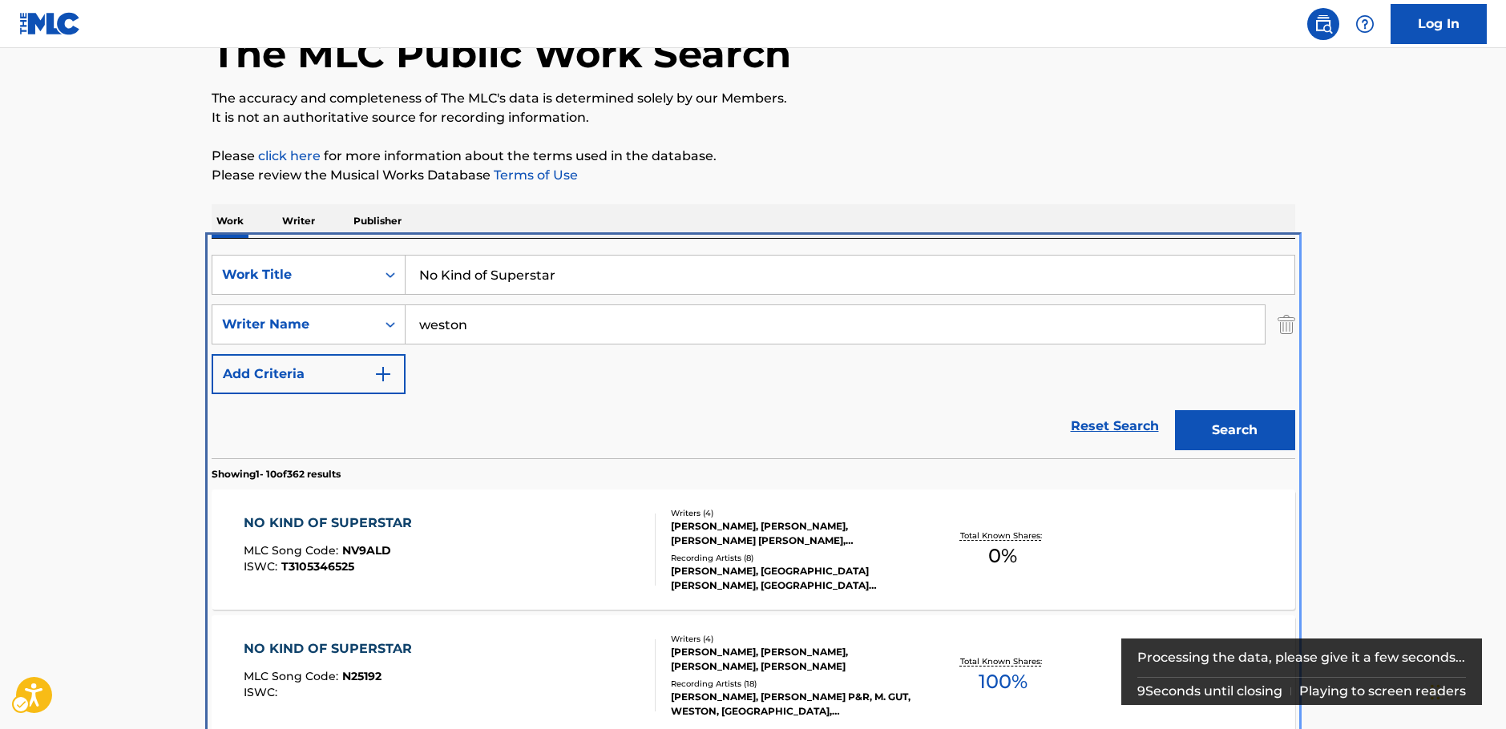
scroll to position [347, 0]
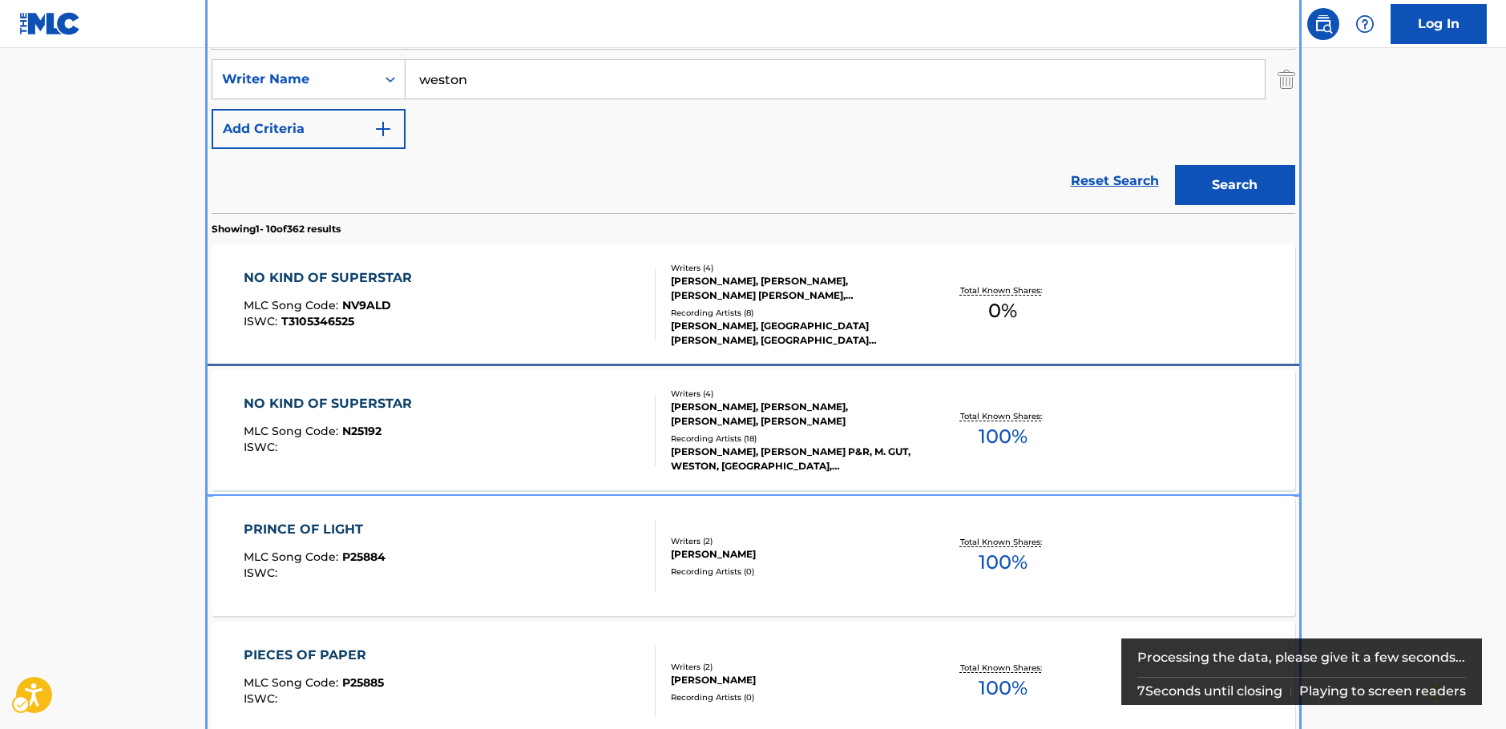
click at [509, 428] on div "NO KIND OF SUPERSTAR MLC Song Code : N25192 ISWC :" at bounding box center [450, 430] width 412 height 72
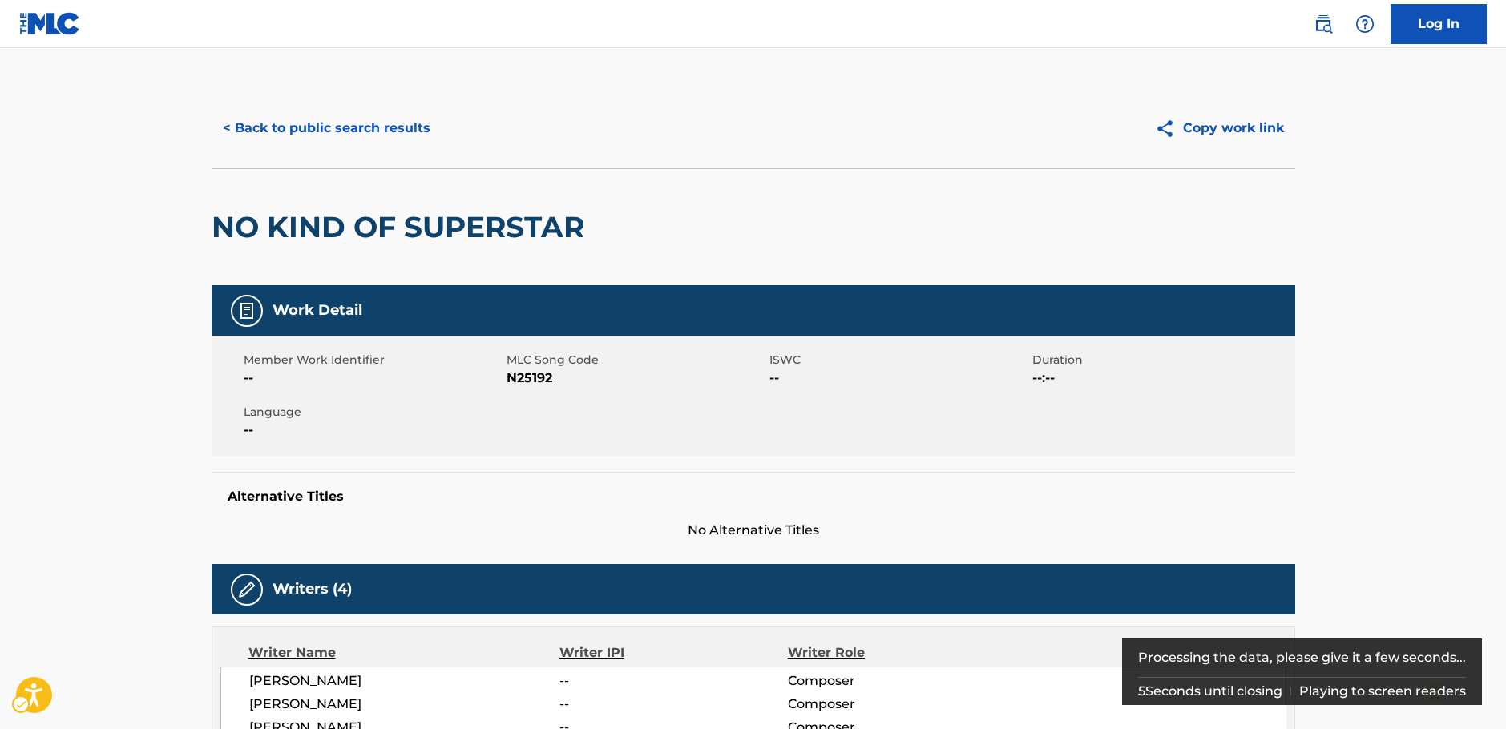
click at [528, 380] on span "MLC Song Code - N25192" at bounding box center [636, 378] width 259 height 19
copy span "N25192"
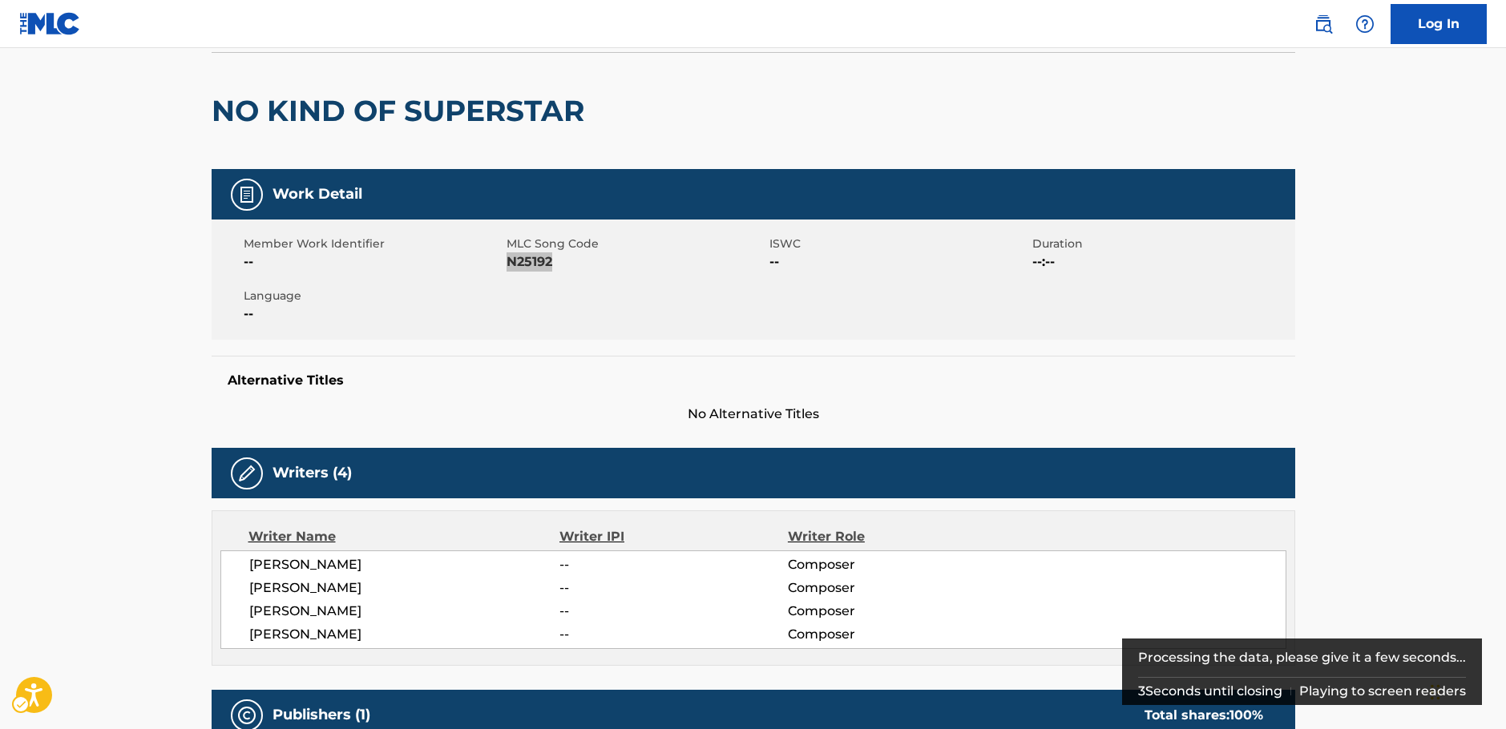
scroll to position [240, 0]
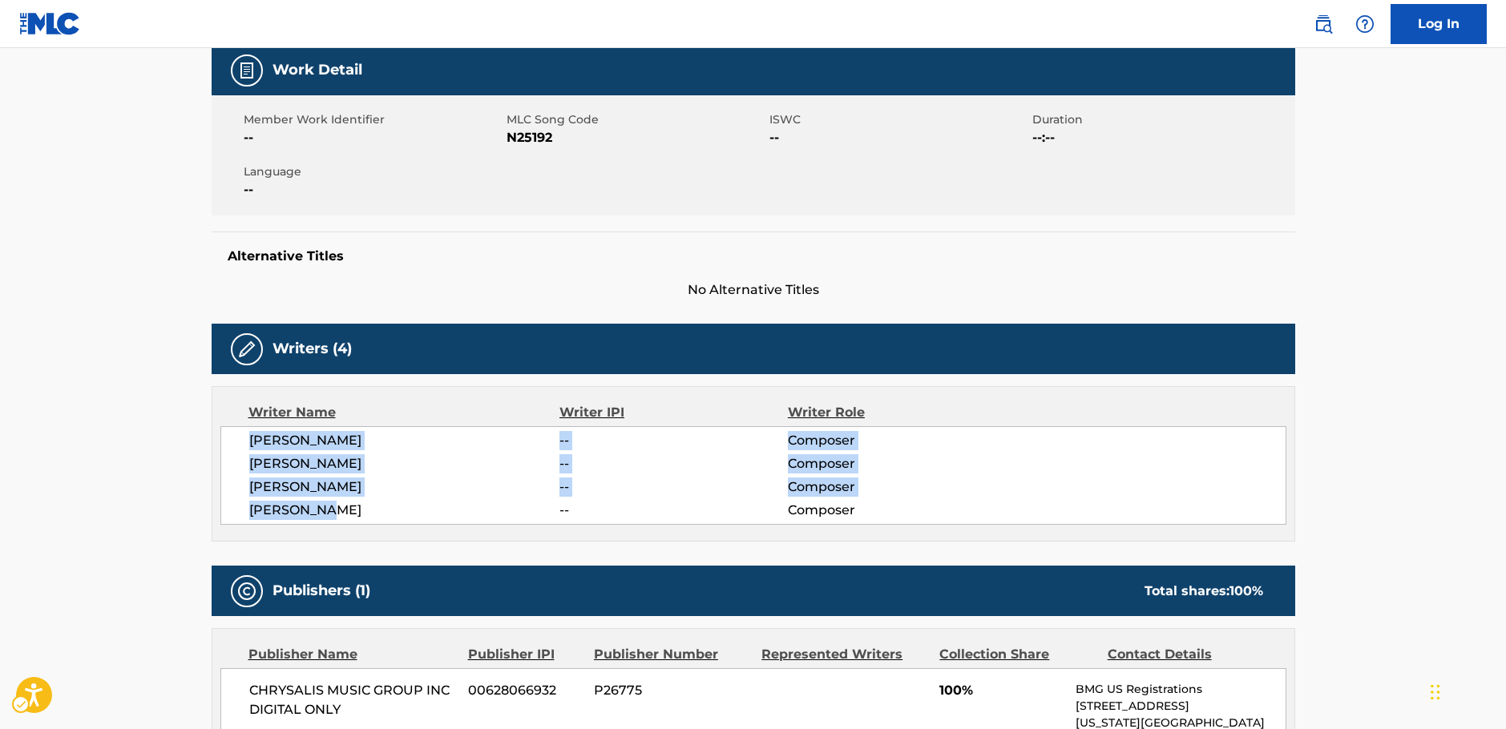
drag, startPoint x: 352, startPoint y: 508, endPoint x: 234, endPoint y: 435, distance: 138.6
click at [234, 435] on div "[PERSON_NAME] -- Composer [PERSON_NAME] -- Composer [PERSON_NAME] -- Composer […" at bounding box center [753, 475] width 1066 height 99
copy div "[PERSON_NAME] -- Composer [PERSON_NAME] -- Composer [PERSON_NAME] -- Composer […"
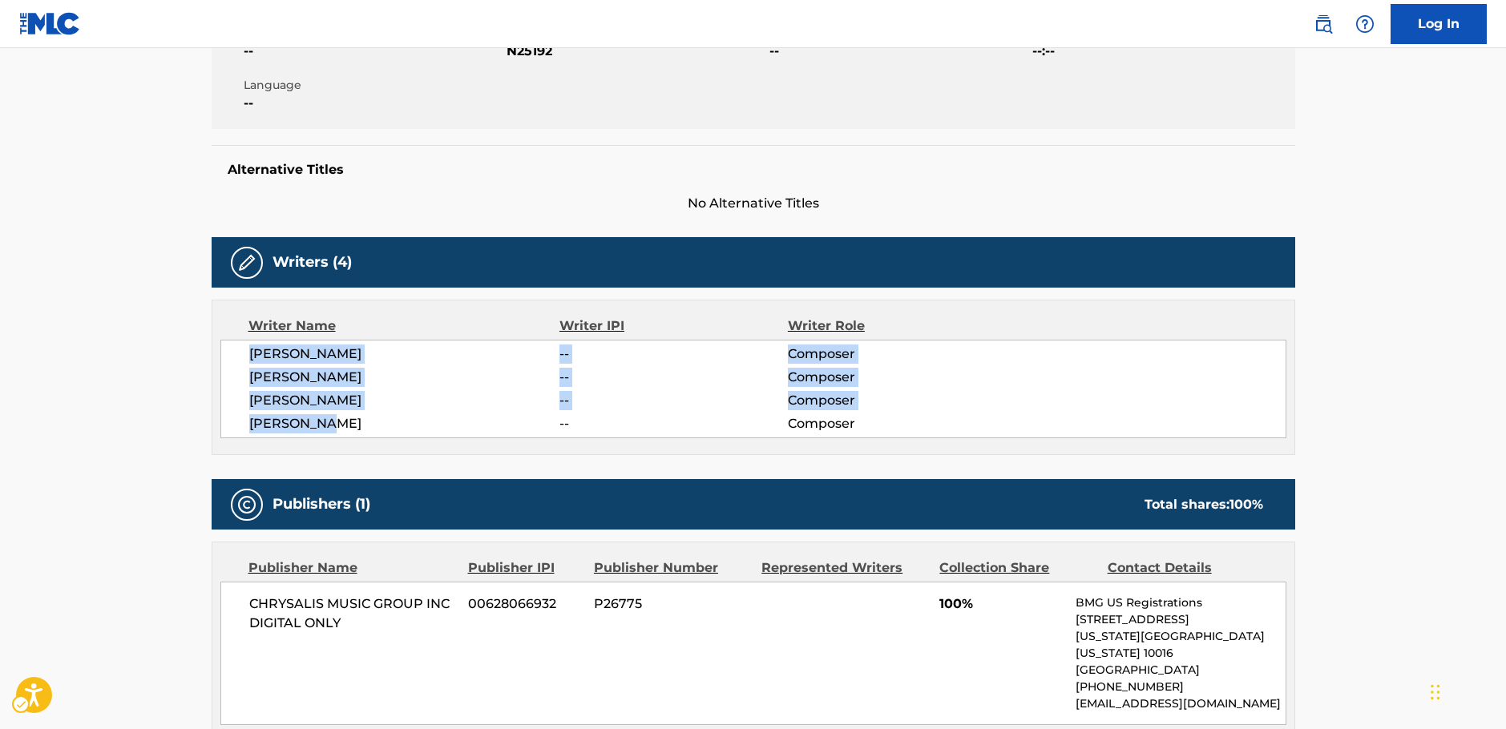
scroll to position [481, 0]
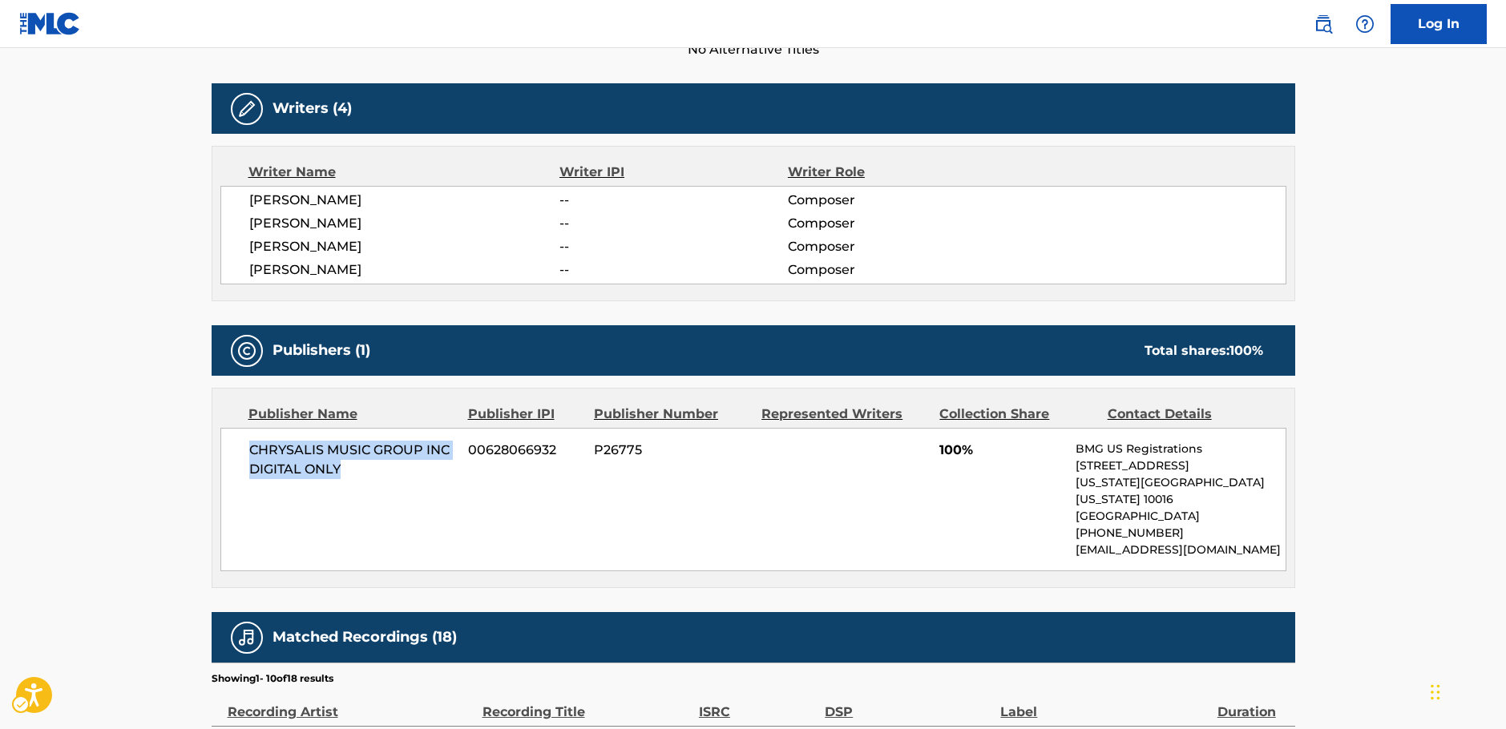
drag, startPoint x: 351, startPoint y: 466, endPoint x: 243, endPoint y: 450, distance: 109.3
click at [243, 450] on div "CHRYSALIS MUSIC GROUP INC DIGITAL ONLY 00628066932 P26775 100% BMG US Registrat…" at bounding box center [753, 499] width 1066 height 143
copy span "CHRYSALIS MUSIC GROUP INC DIGITAL ONLY"
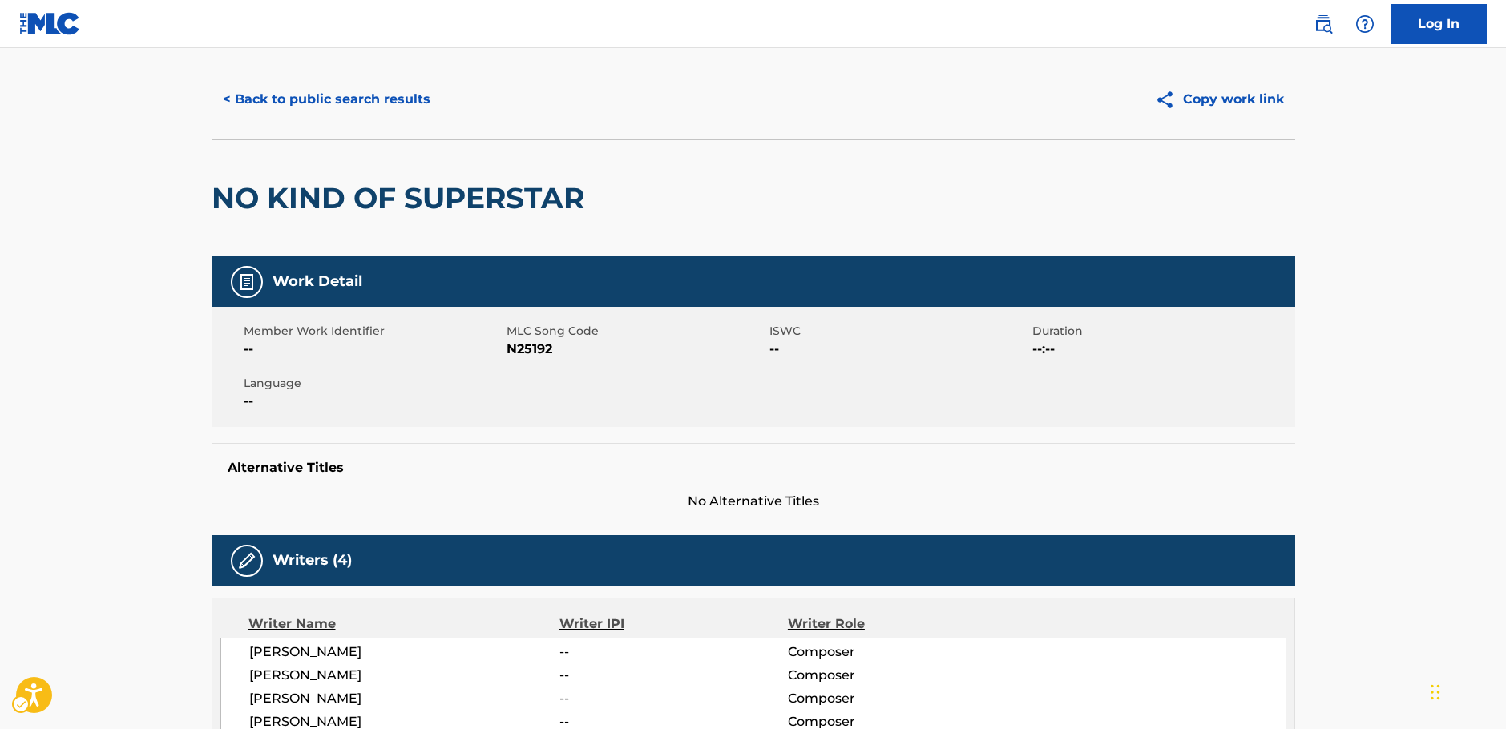
scroll to position [0, 0]
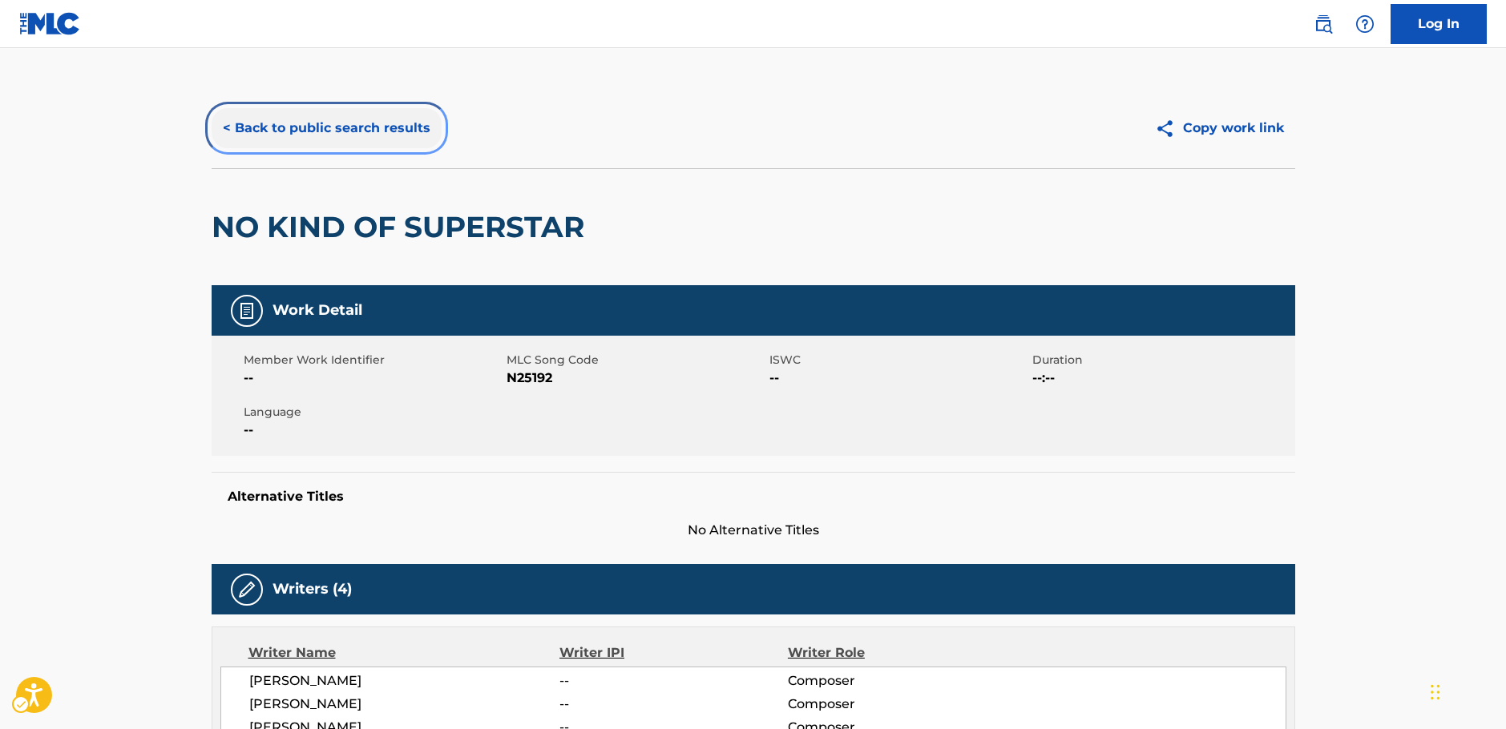
click at [316, 140] on button "< Back to public search results" at bounding box center [327, 128] width 230 height 40
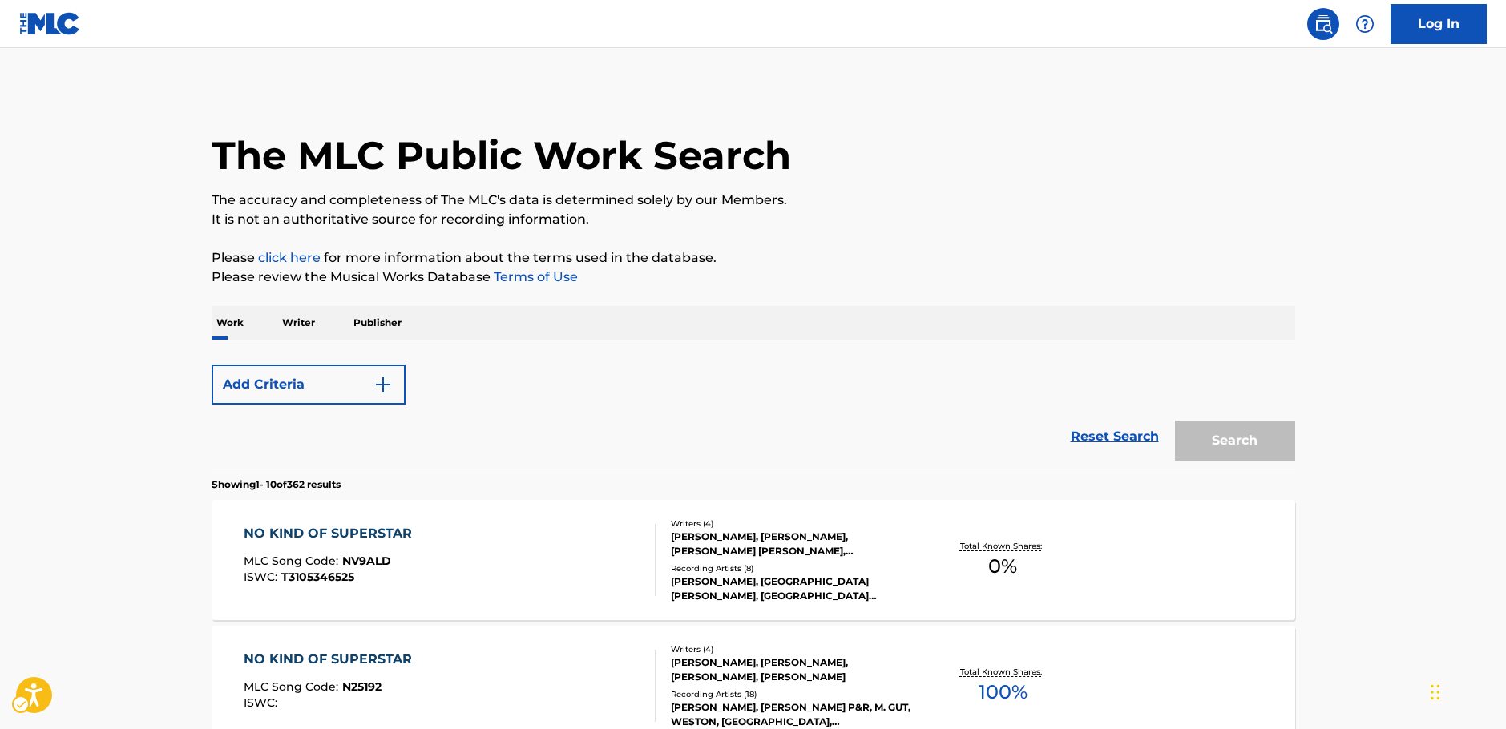
scroll to position [347, 0]
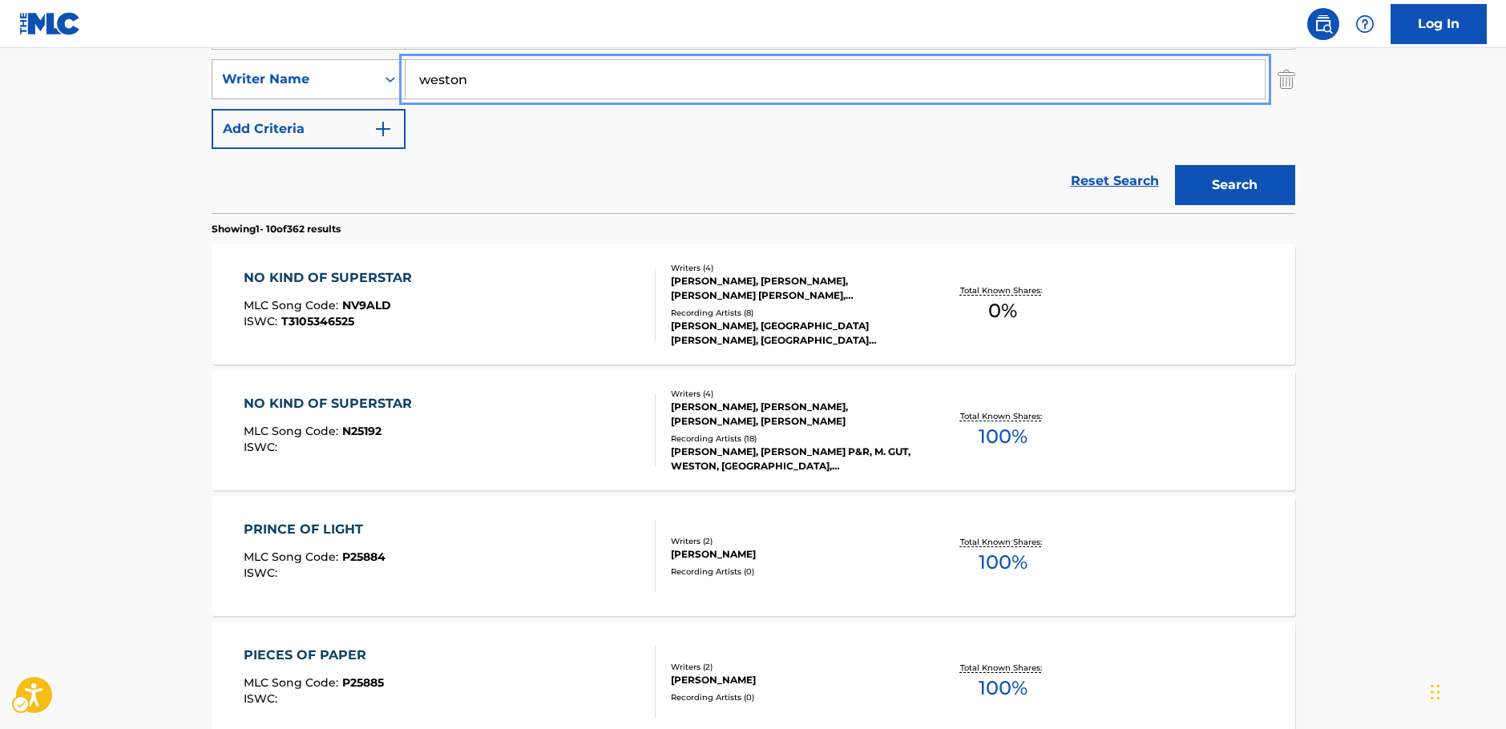
drag, startPoint x: 479, startPoint y: 84, endPoint x: 343, endPoint y: 95, distance: 136.7
click at [343, 95] on div "SearchWithCriteriaa455b861-6019-4541-9cce-d52e0d25e05c Writer Name [PERSON_NAME]" at bounding box center [754, 79] width 1084 height 40
paste input "Pond"
type input "Pond"
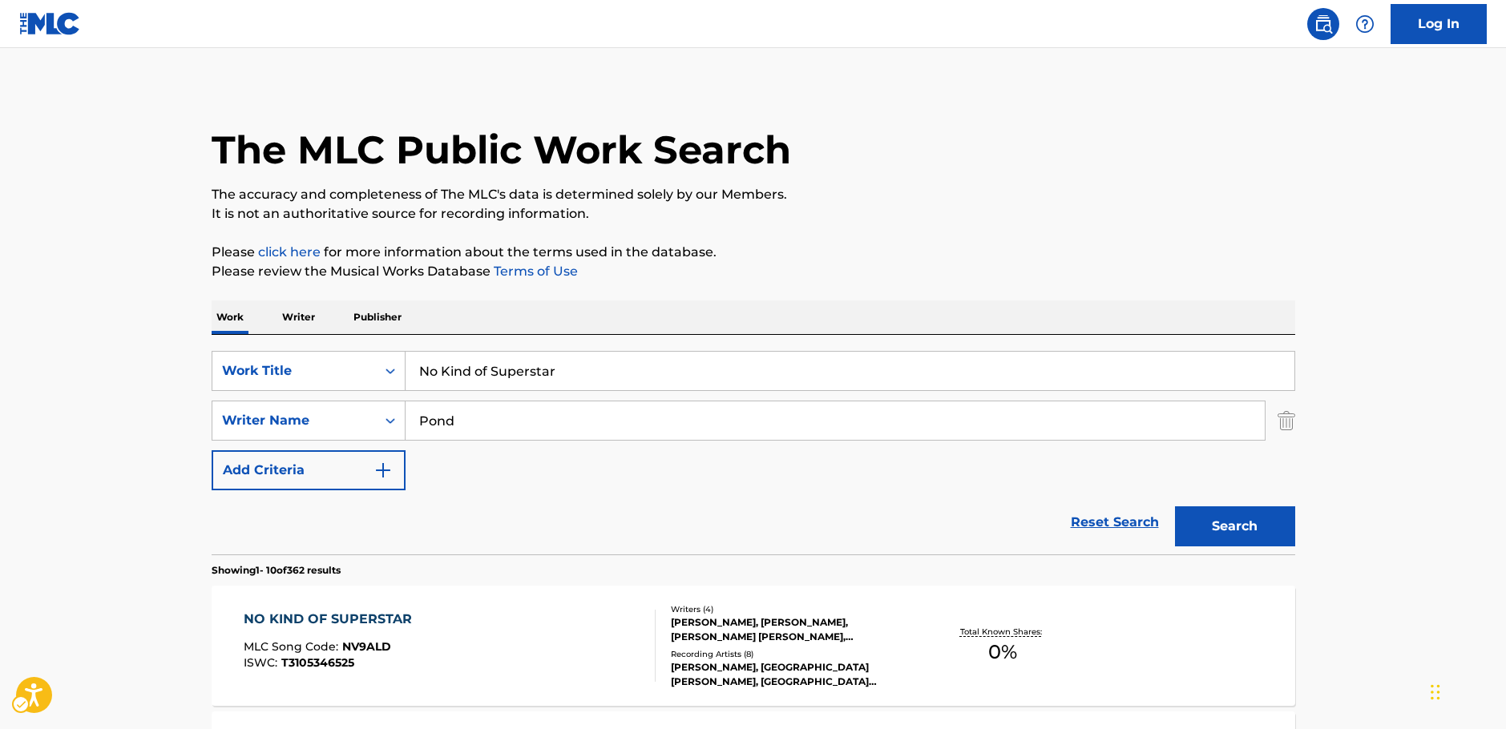
scroll to position [0, 0]
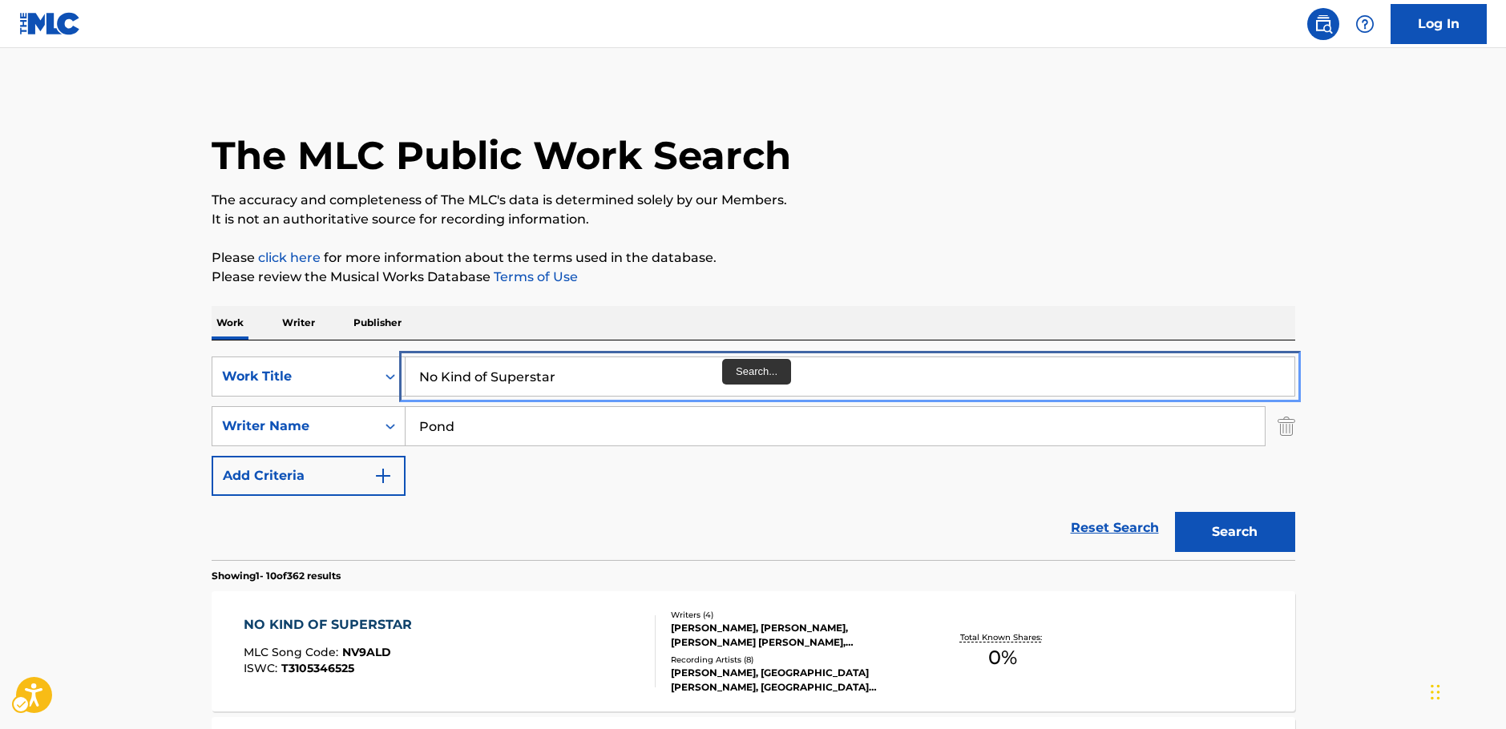
click at [321, 374] on div "SearchWithCriteria87b8cf72-b751-4c81-b839-c0f1e01e1a87 Work Title No Kind of Su…" at bounding box center [754, 377] width 1084 height 40
paste input "So Much Trouble"
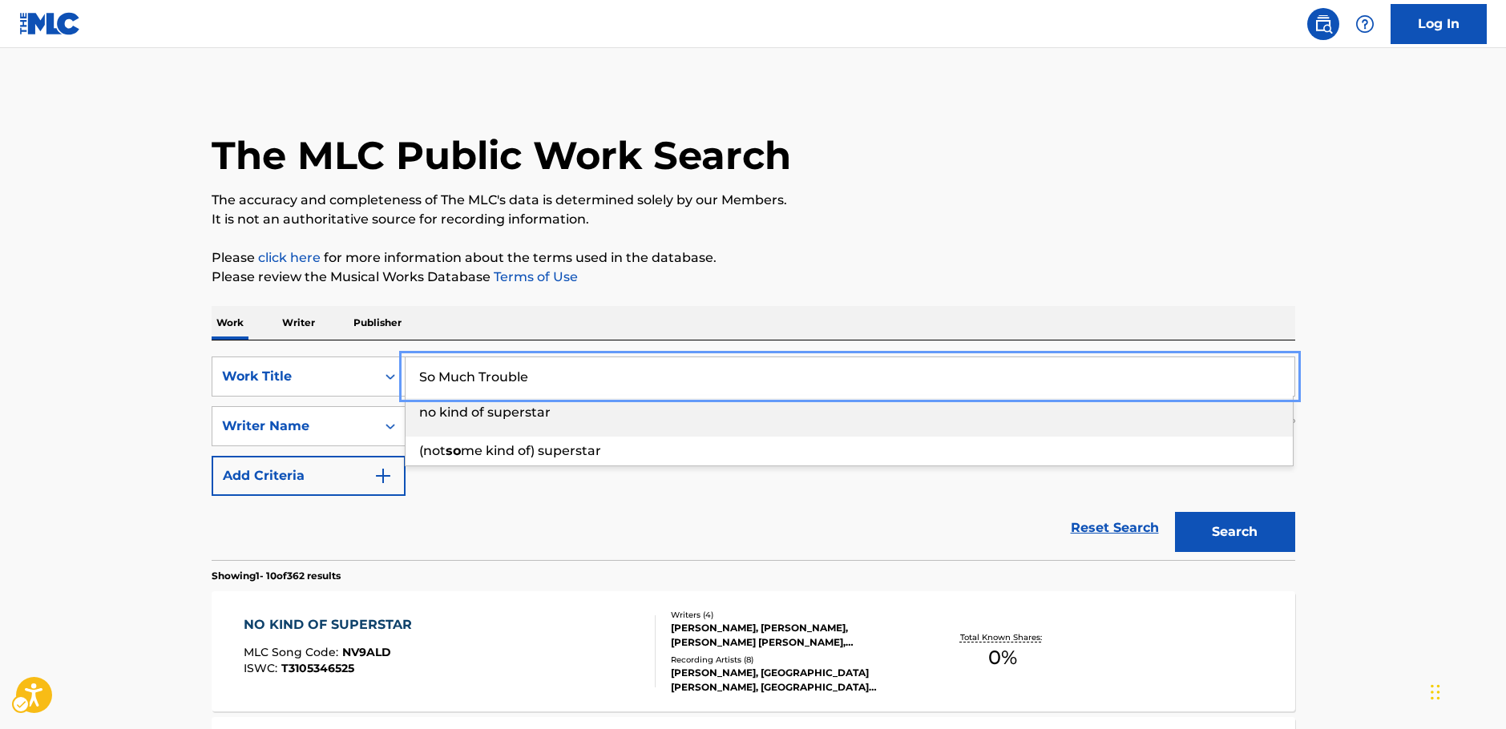
type input "So Much Trouble"
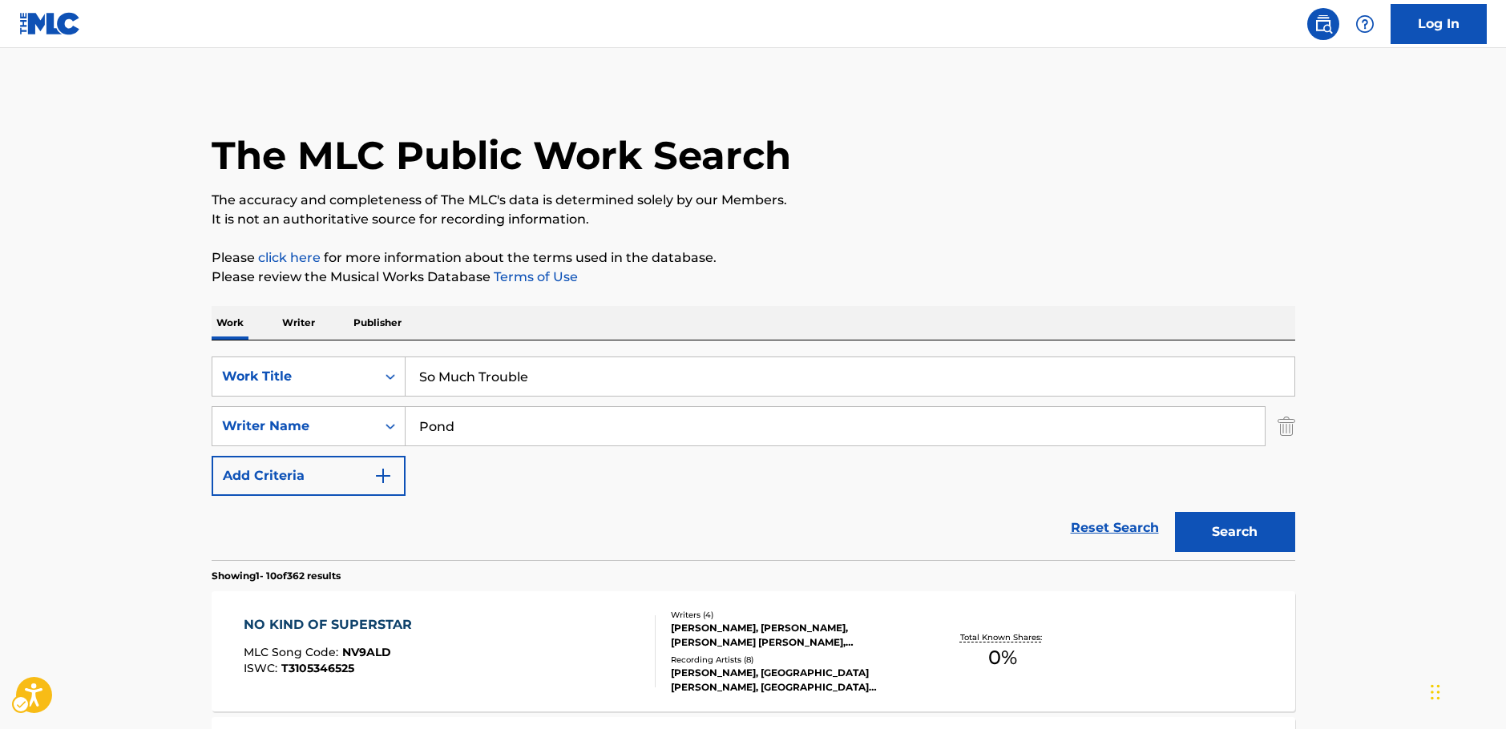
drag, startPoint x: 1416, startPoint y: 580, endPoint x: 1369, endPoint y: 570, distance: 48.4
drag, startPoint x: 1252, startPoint y: 528, endPoint x: 527, endPoint y: 515, distance: 724.7
click at [1253, 528] on button "Search" at bounding box center [1235, 532] width 120 height 40
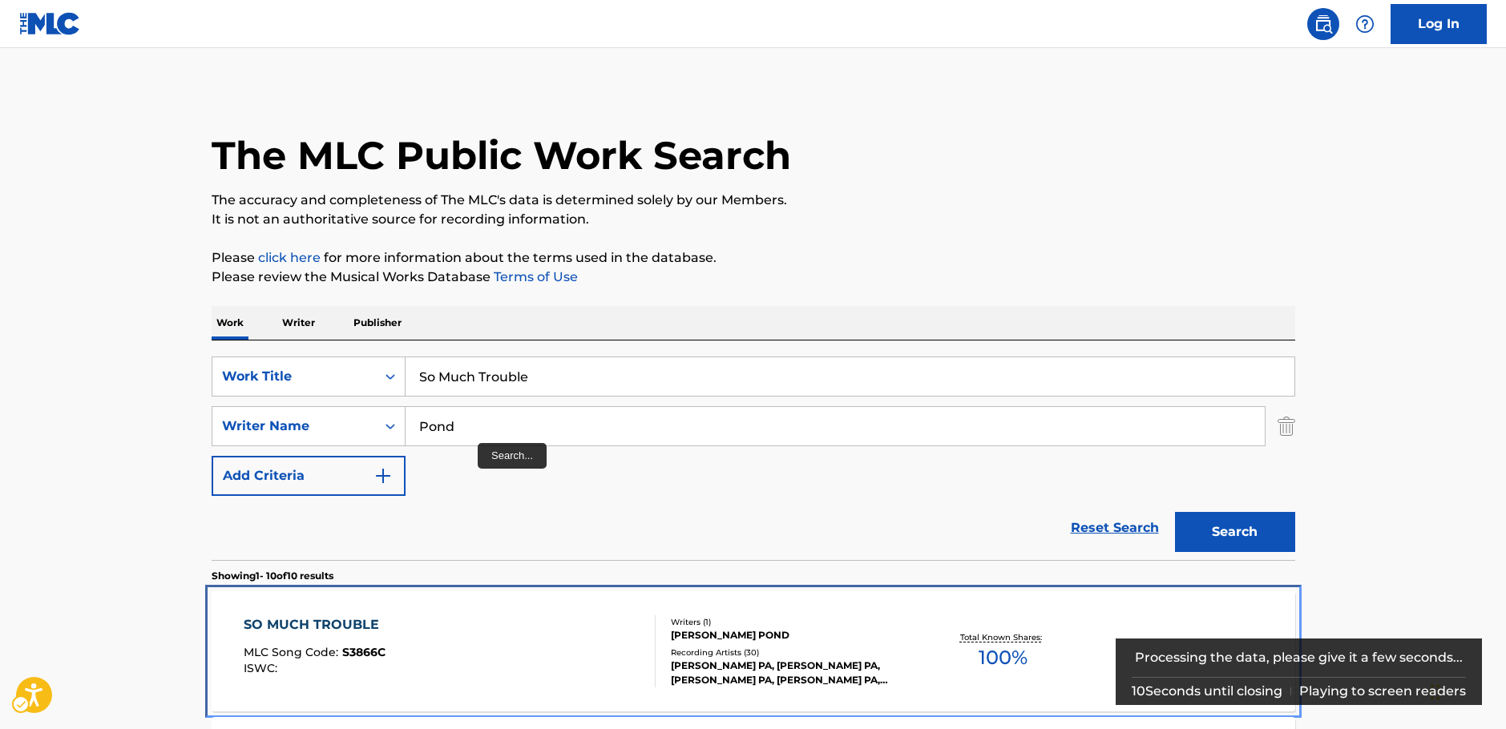
click at [482, 616] on div "SO MUCH TROUBLE MLC Song Code : S3866C ISWC :" at bounding box center [450, 652] width 412 height 72
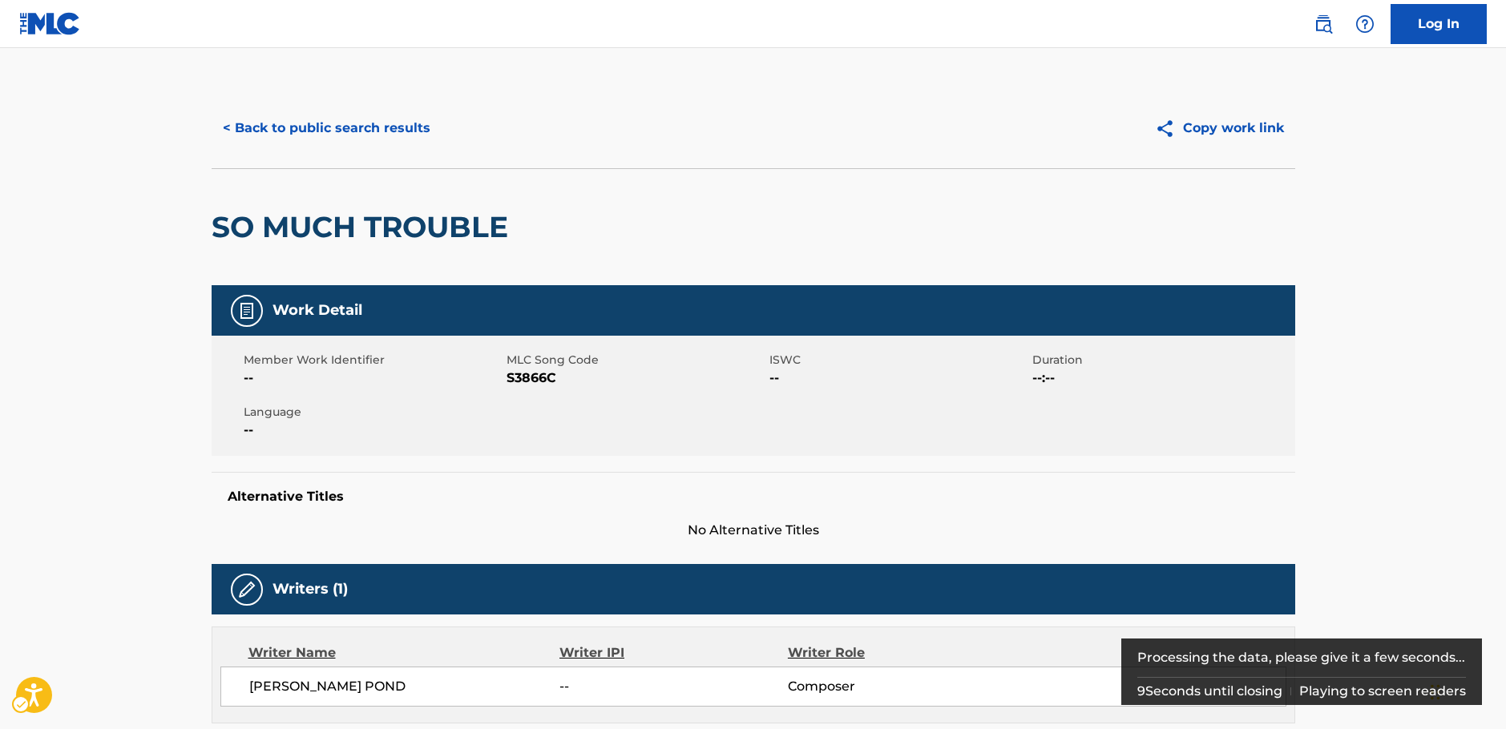
scroll to position [51, 0]
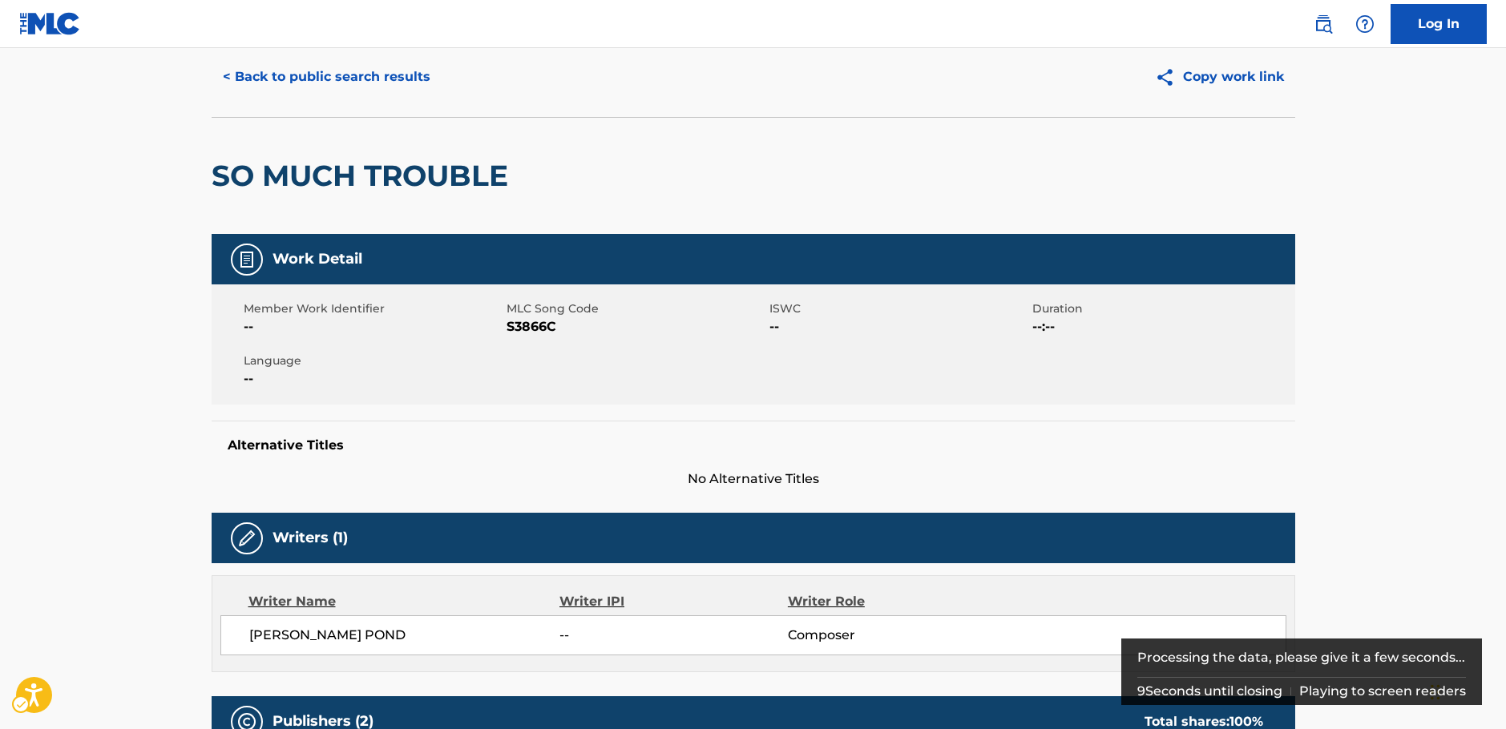
click at [525, 331] on span "MLC Song Code - S3866C" at bounding box center [636, 326] width 259 height 19
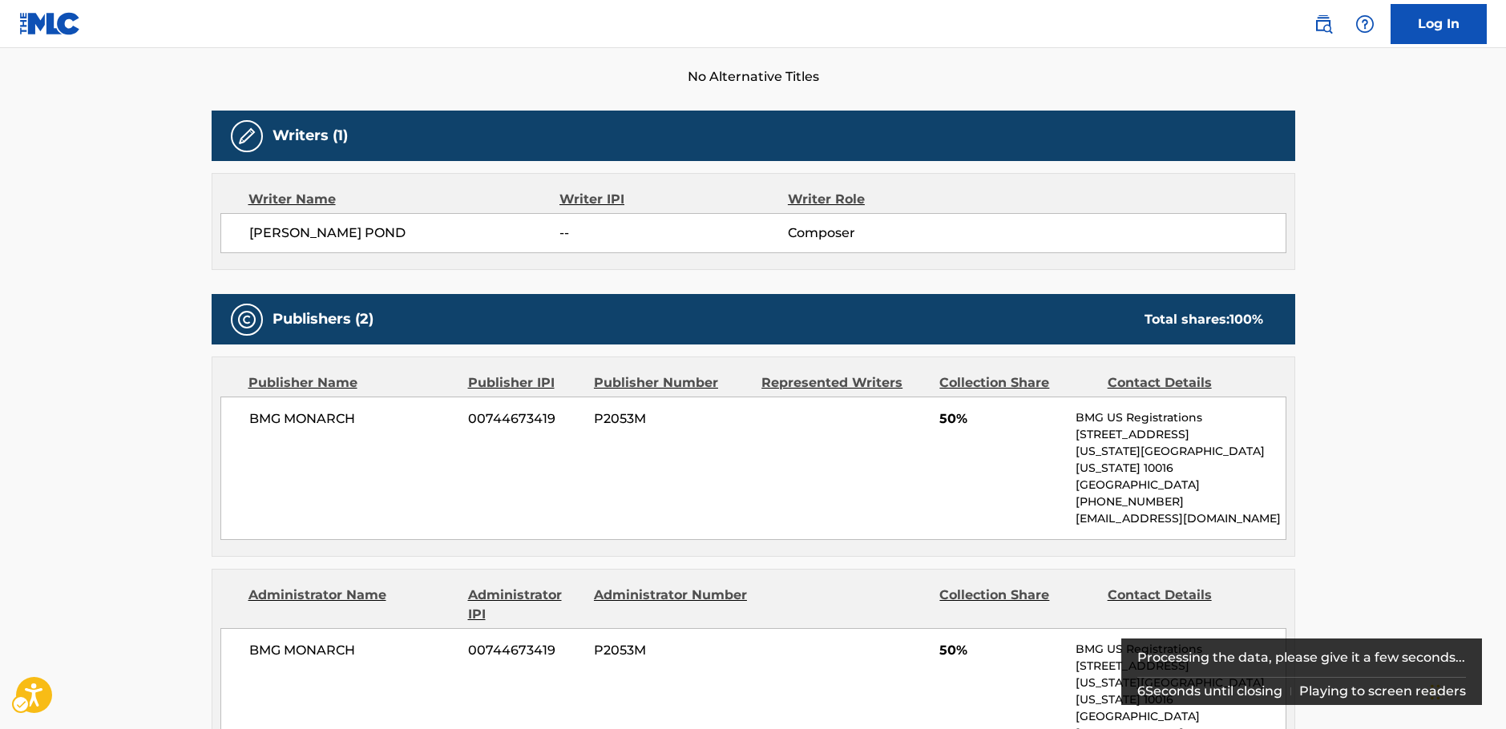
scroll to position [532, 0]
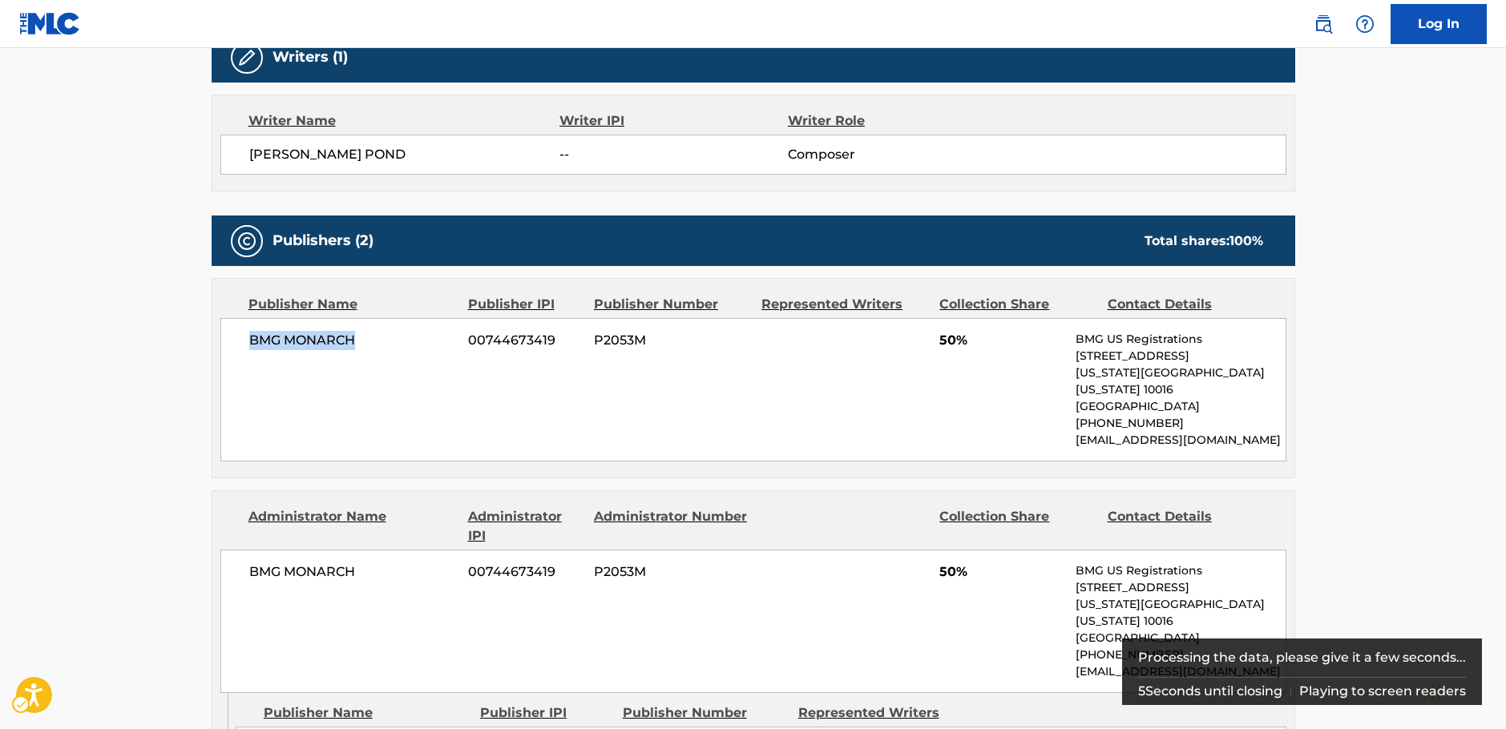
drag, startPoint x: 311, startPoint y: 350, endPoint x: 243, endPoint y: 349, distance: 68.1
click at [243, 349] on div "BMG MONARCH 00744673419 P2053M 50% BMG US Registrations [STREET_ADDRESS][US_STA…" at bounding box center [753, 389] width 1066 height 143
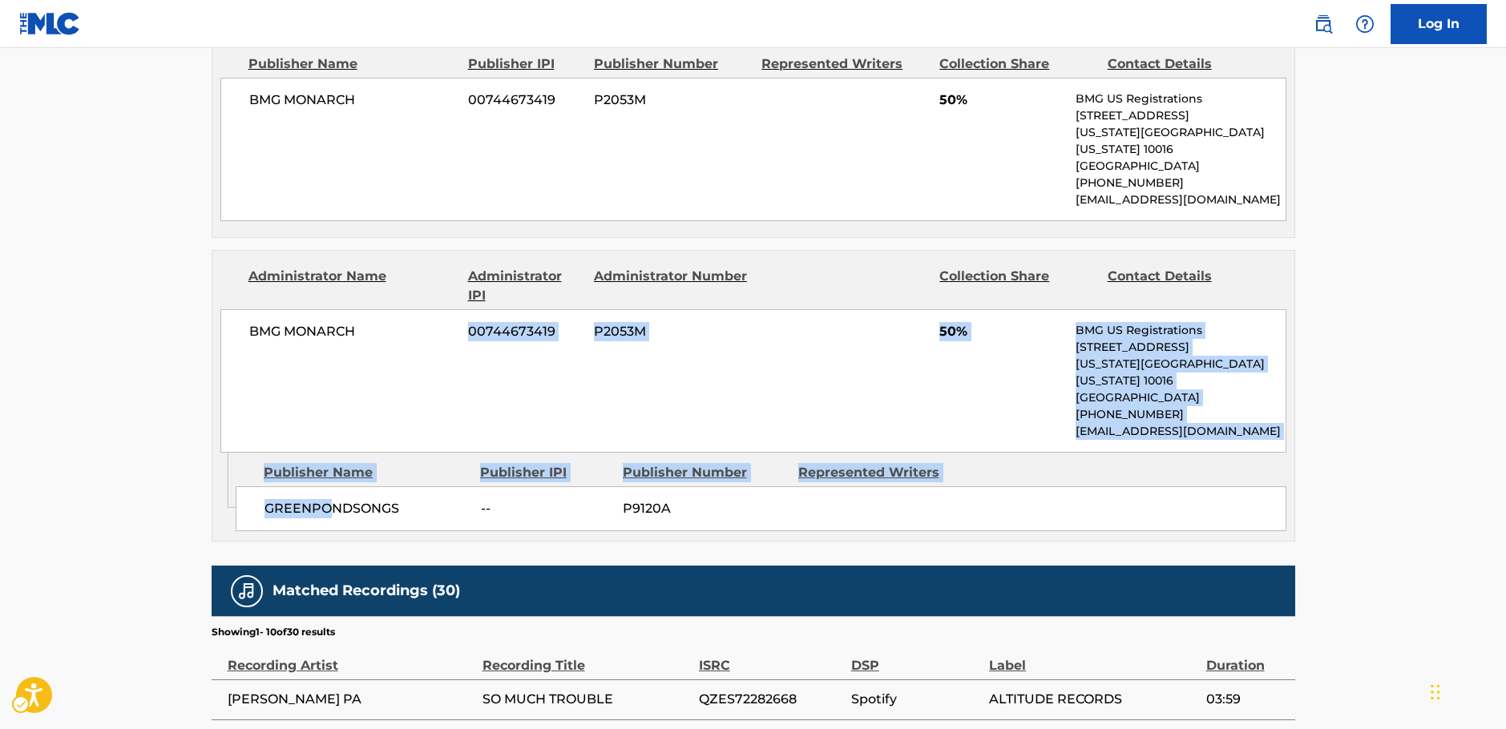
drag, startPoint x: 281, startPoint y: 473, endPoint x: 329, endPoint y: 471, distance: 47.3
click at [329, 471] on div "Administrator Name Administrator IPI Administrator Number Collection Share Cont…" at bounding box center [754, 396] width 1084 height 292
click at [329, 499] on span "GREENPONDSONGS" at bounding box center [366, 508] width 204 height 19
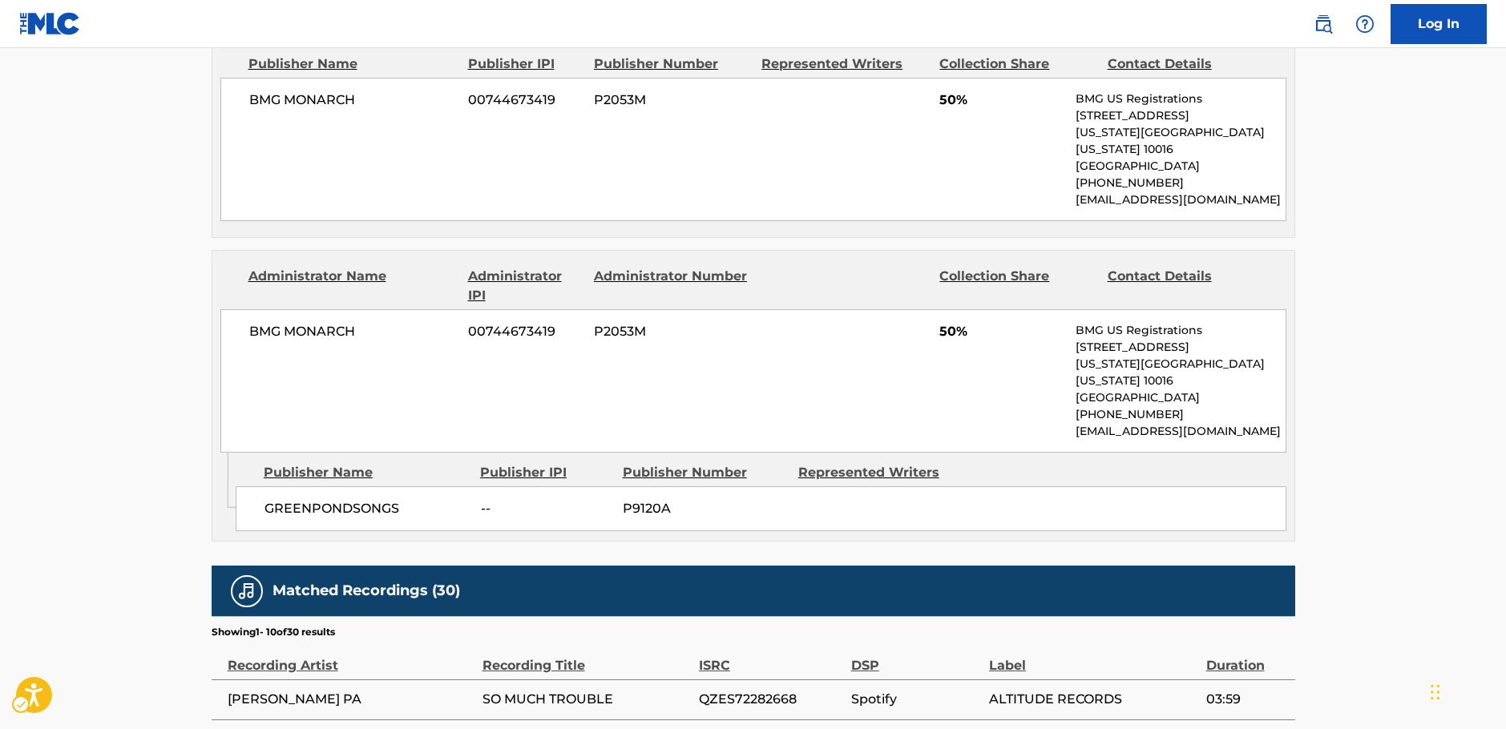
drag, startPoint x: 407, startPoint y: 480, endPoint x: 273, endPoint y: 474, distance: 134.0
click at [270, 499] on span "GREENPONDSONGS" at bounding box center [366, 508] width 204 height 19
click at [273, 499] on span "GREENPONDSONGS" at bounding box center [366, 508] width 204 height 19
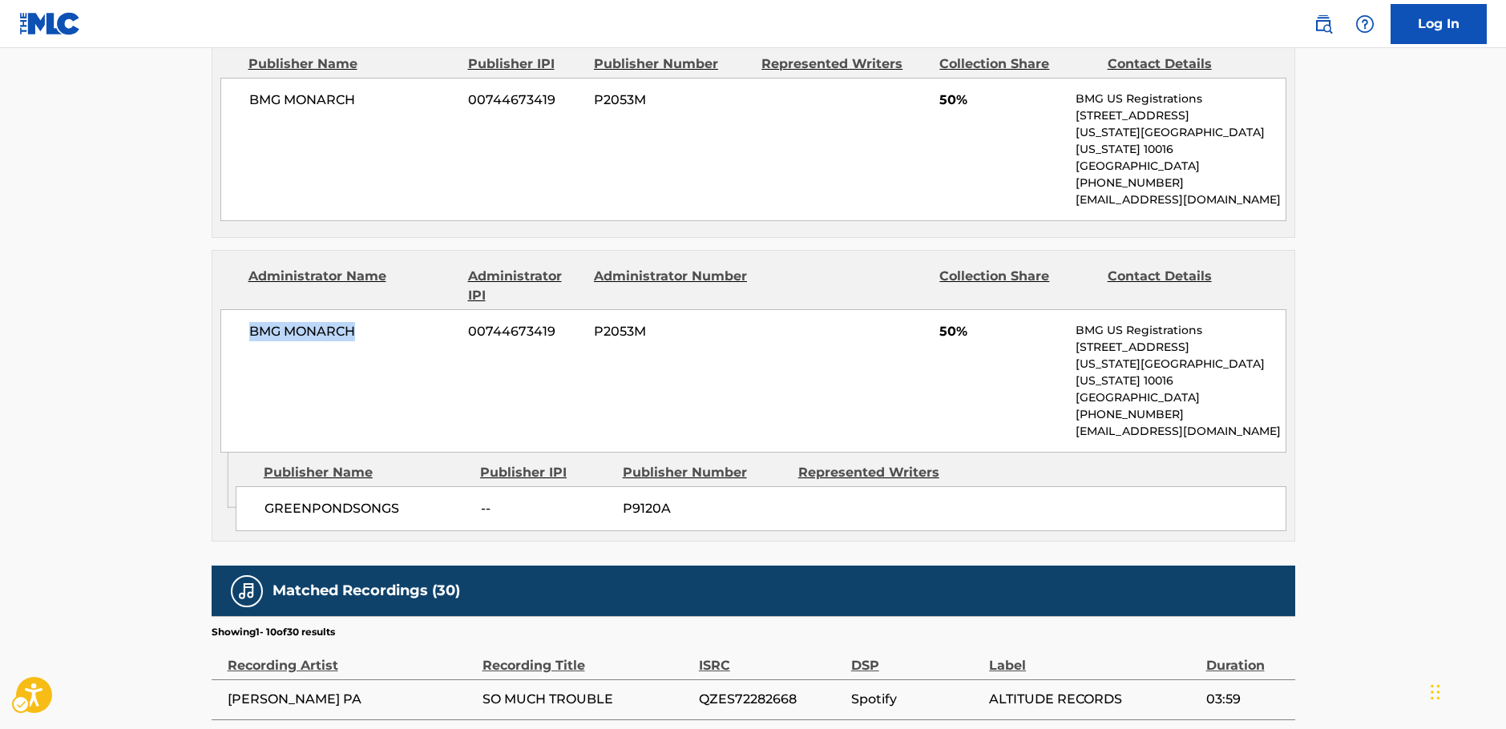
drag, startPoint x: 365, startPoint y: 316, endPoint x: 251, endPoint y: 318, distance: 113.8
click at [251, 322] on span "BMG MONARCH" at bounding box center [353, 331] width 208 height 19
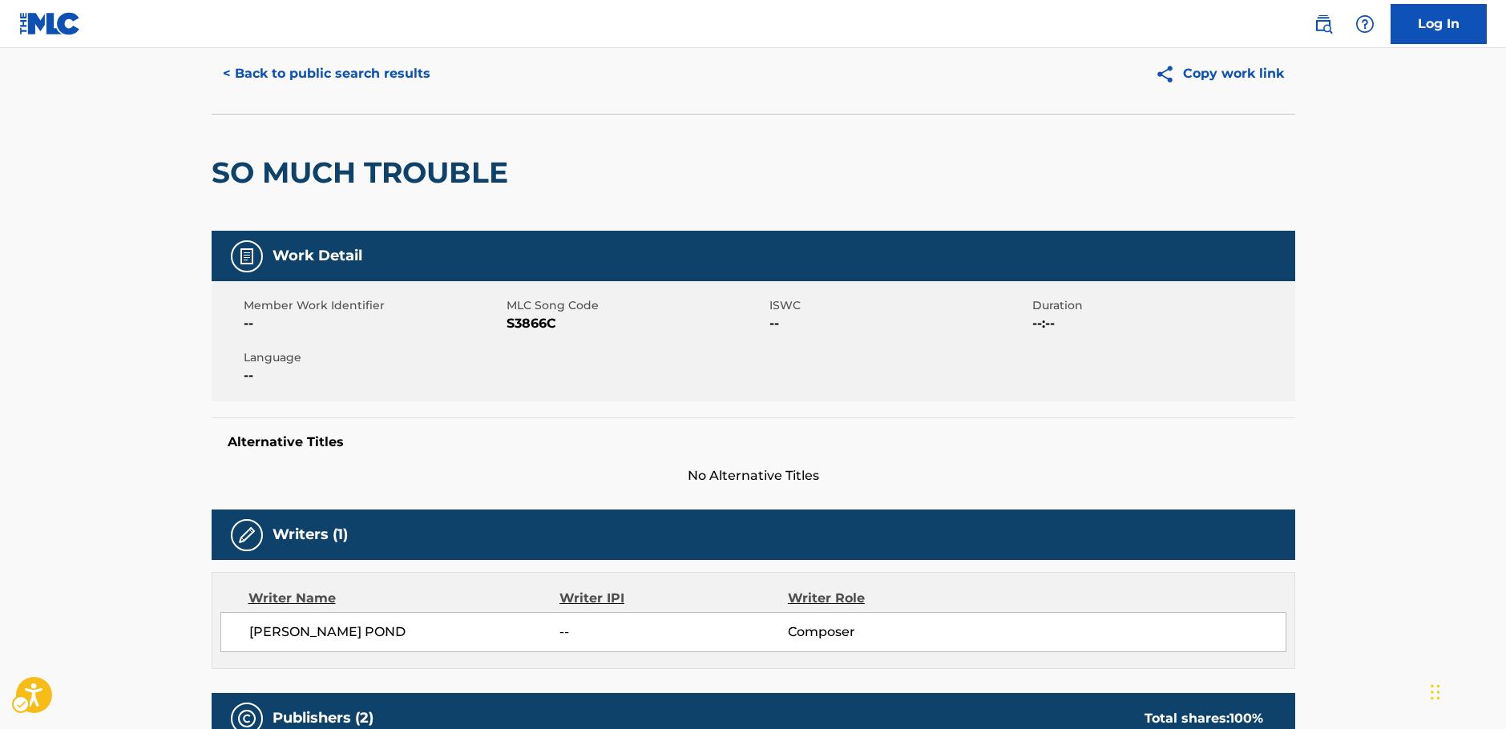
scroll to position [0, 0]
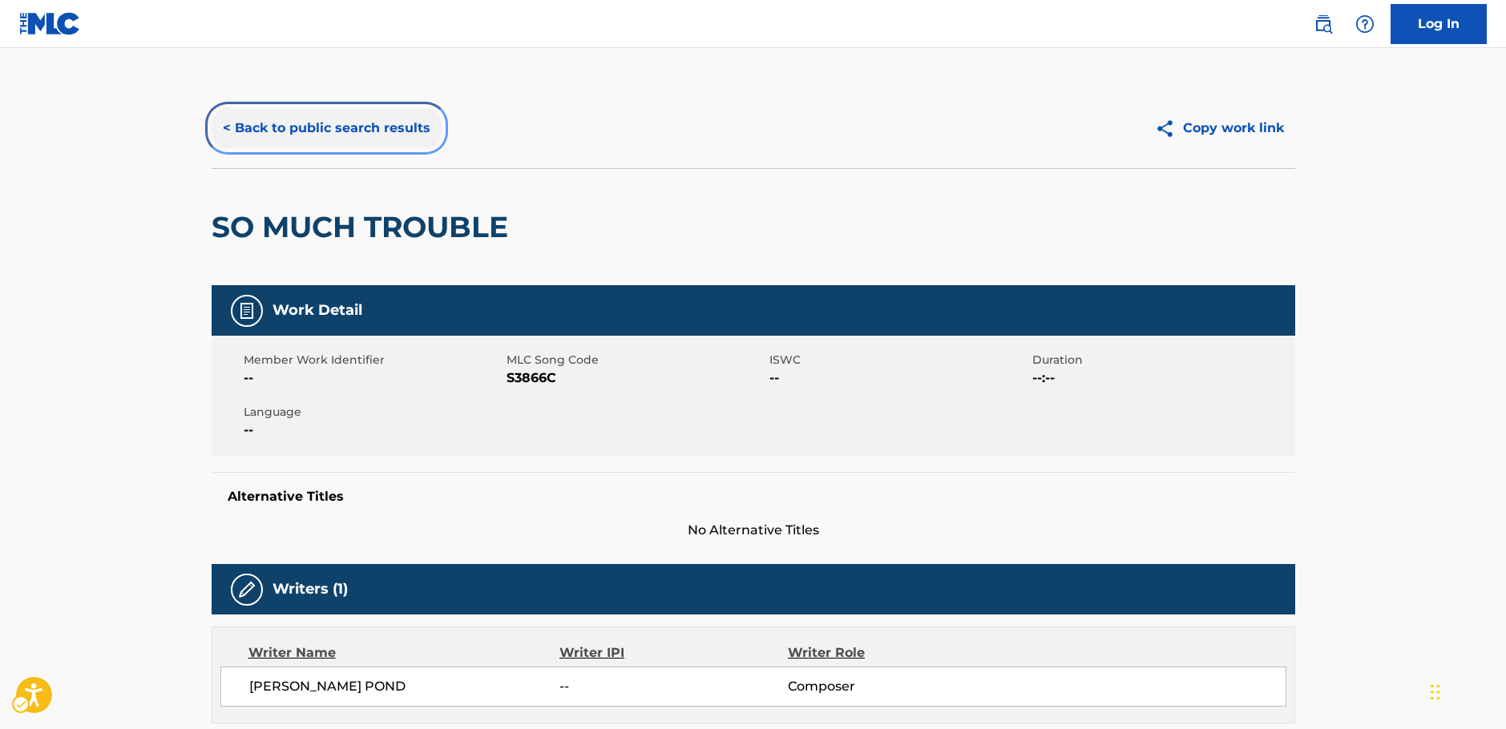
click at [308, 123] on button "< Back to public search results" at bounding box center [327, 128] width 230 height 40
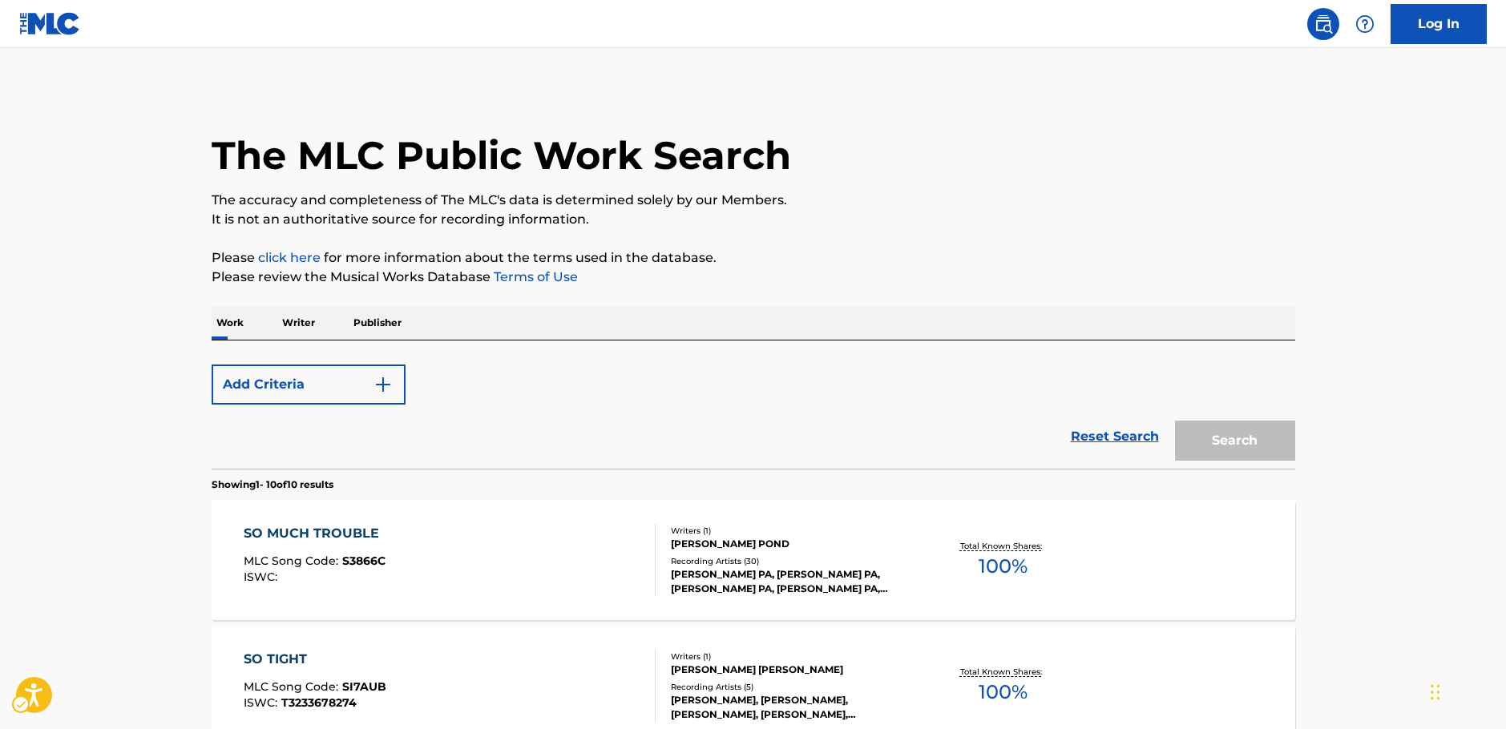
scroll to position [29, 0]
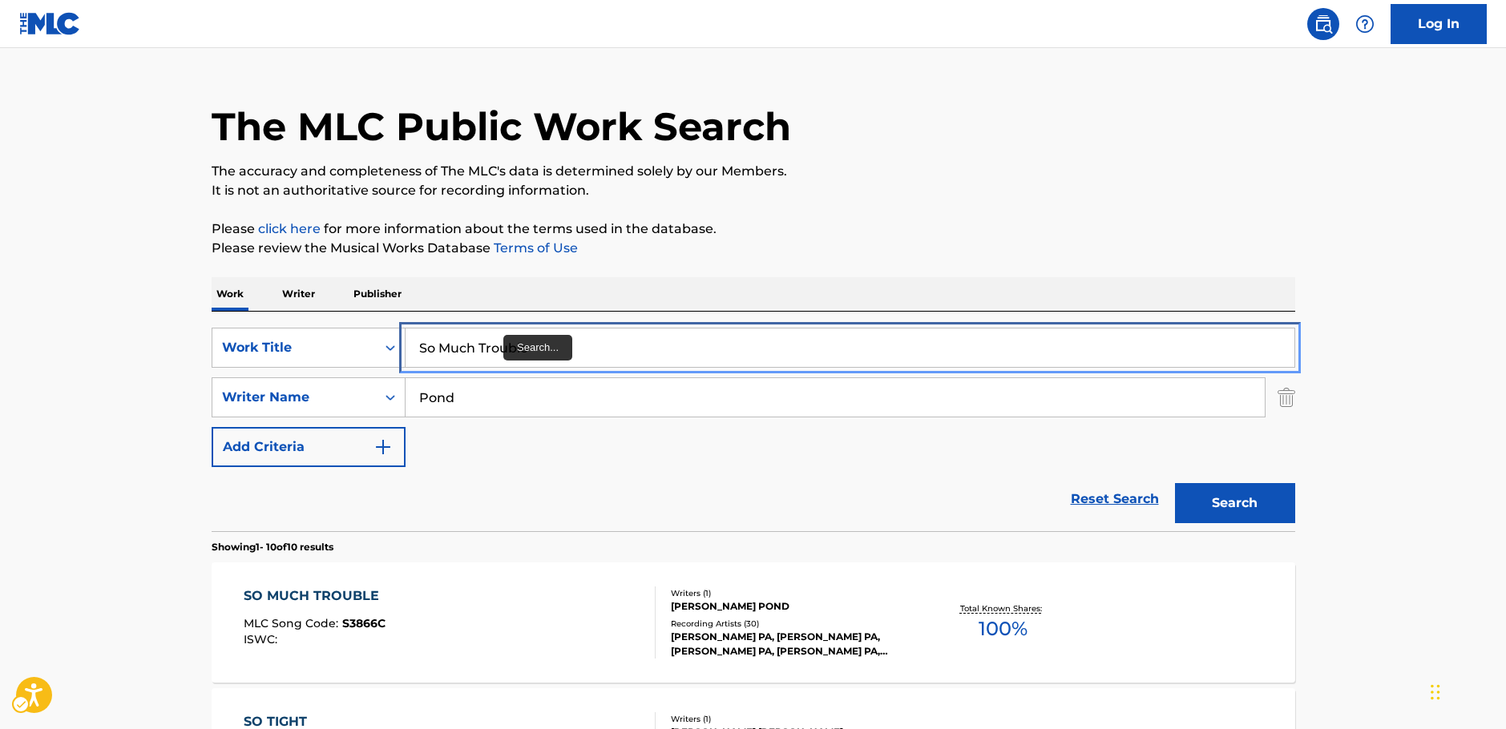
drag, startPoint x: 373, startPoint y: 352, endPoint x: 454, endPoint y: 406, distance: 97.1
click at [371, 352] on div "SearchWithCriteria87b8cf72-b751-4c81-b839-c0f1e01e1a87 Work Title So Much Troub…" at bounding box center [754, 348] width 1084 height 40
paste input "Running for [DEMOGRAPHIC_DATA]"
type input "Running for [DEMOGRAPHIC_DATA]"
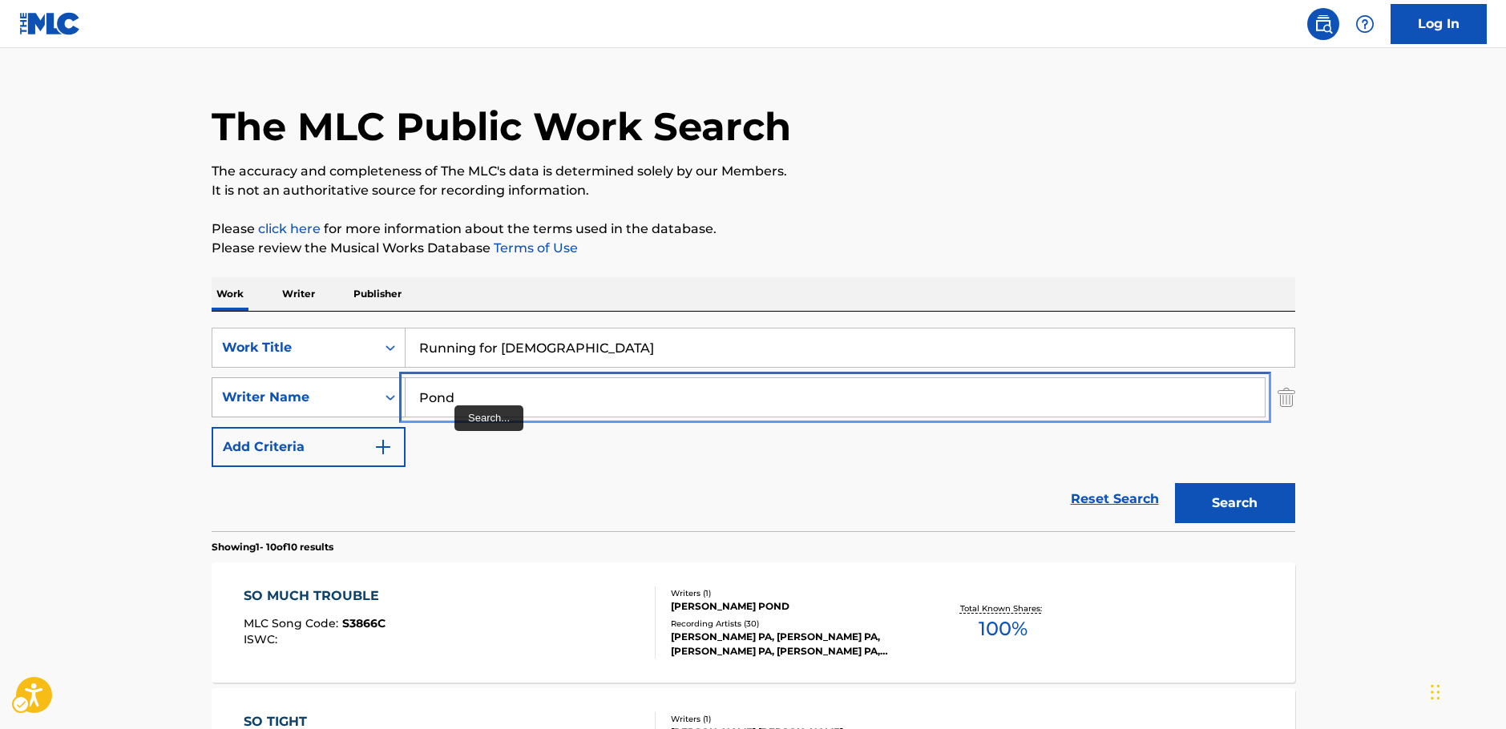
click at [386, 390] on div "SearchWithCriteriaa455b861-6019-4541-9cce-d52e0d25e05c Writer Name Pond" at bounding box center [754, 398] width 1084 height 40
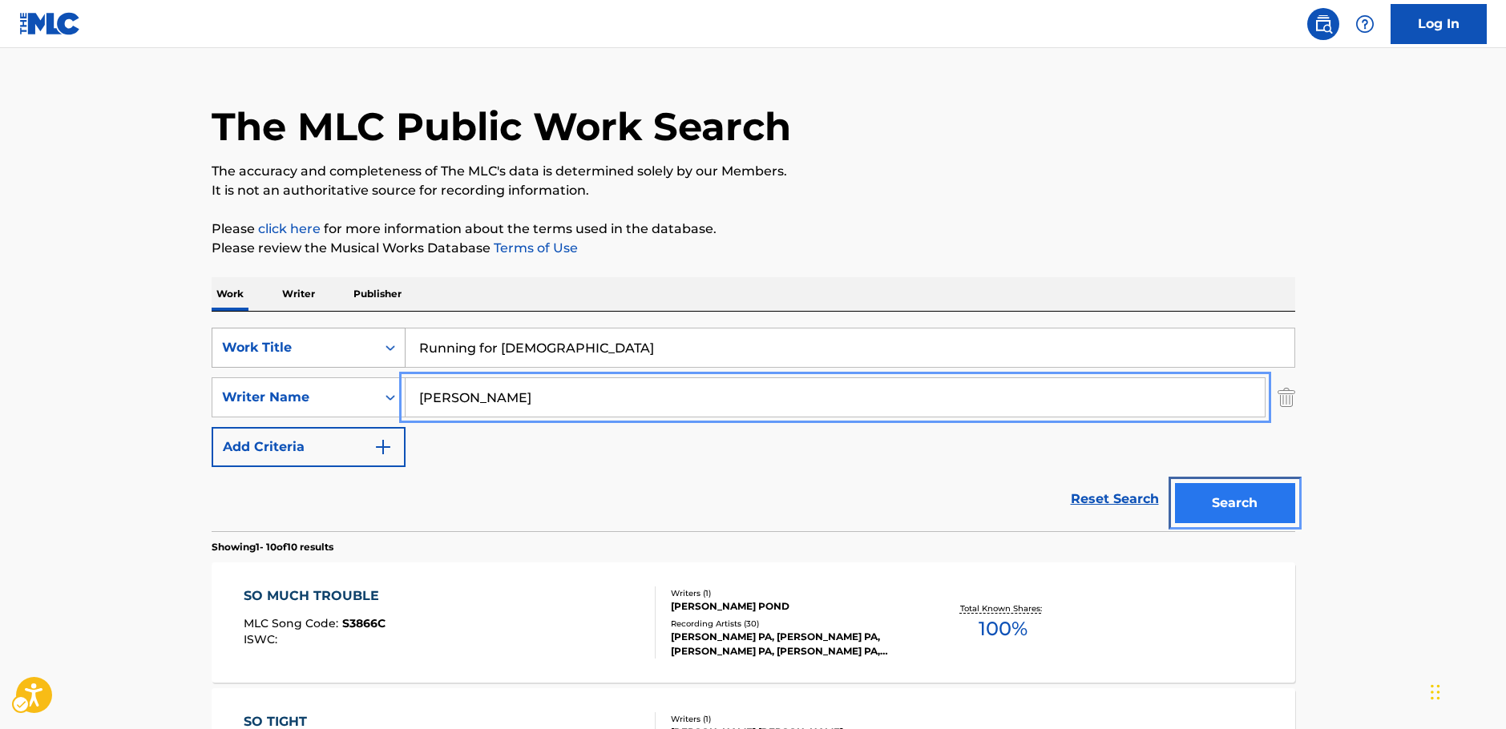
click at [1236, 502] on button "Search" at bounding box center [1235, 503] width 120 height 40
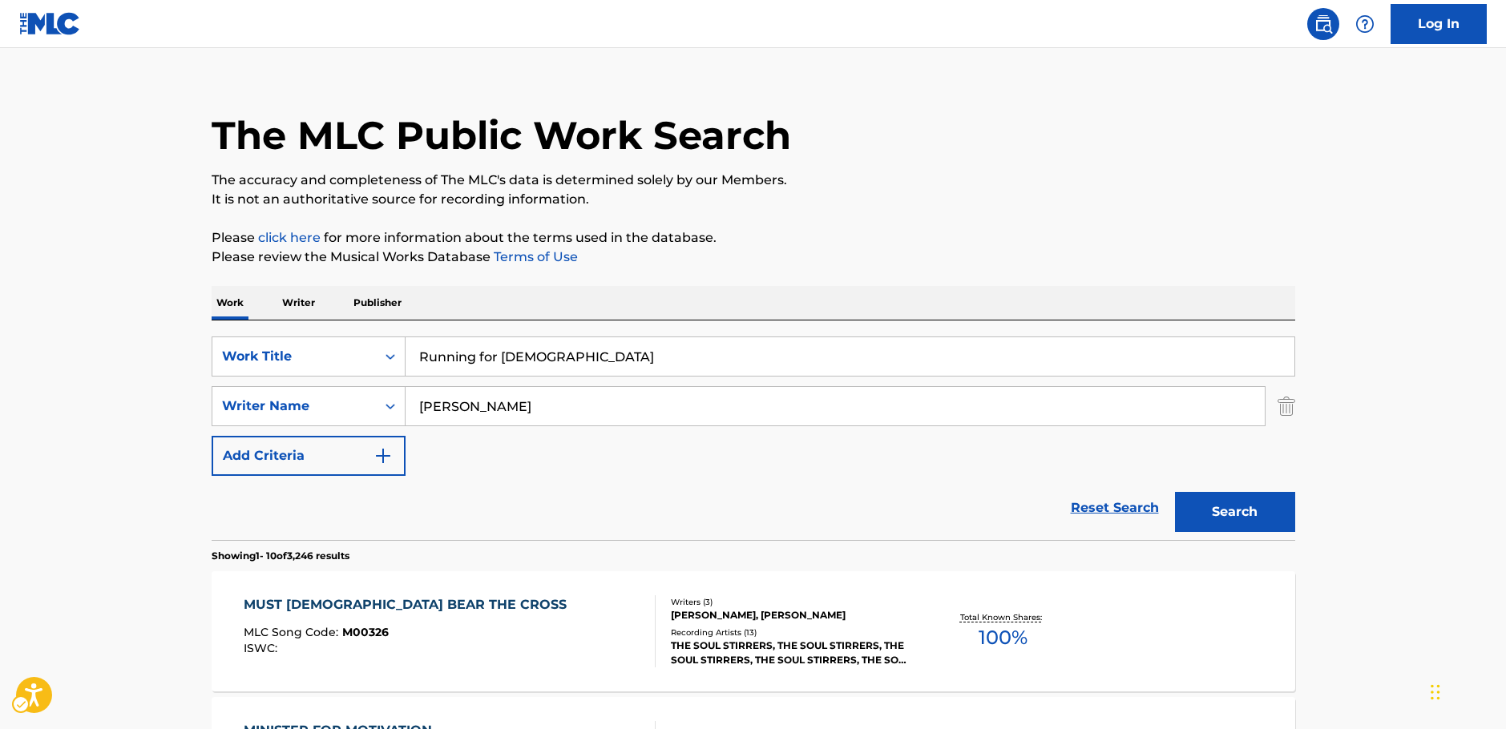
scroll to position [0, 0]
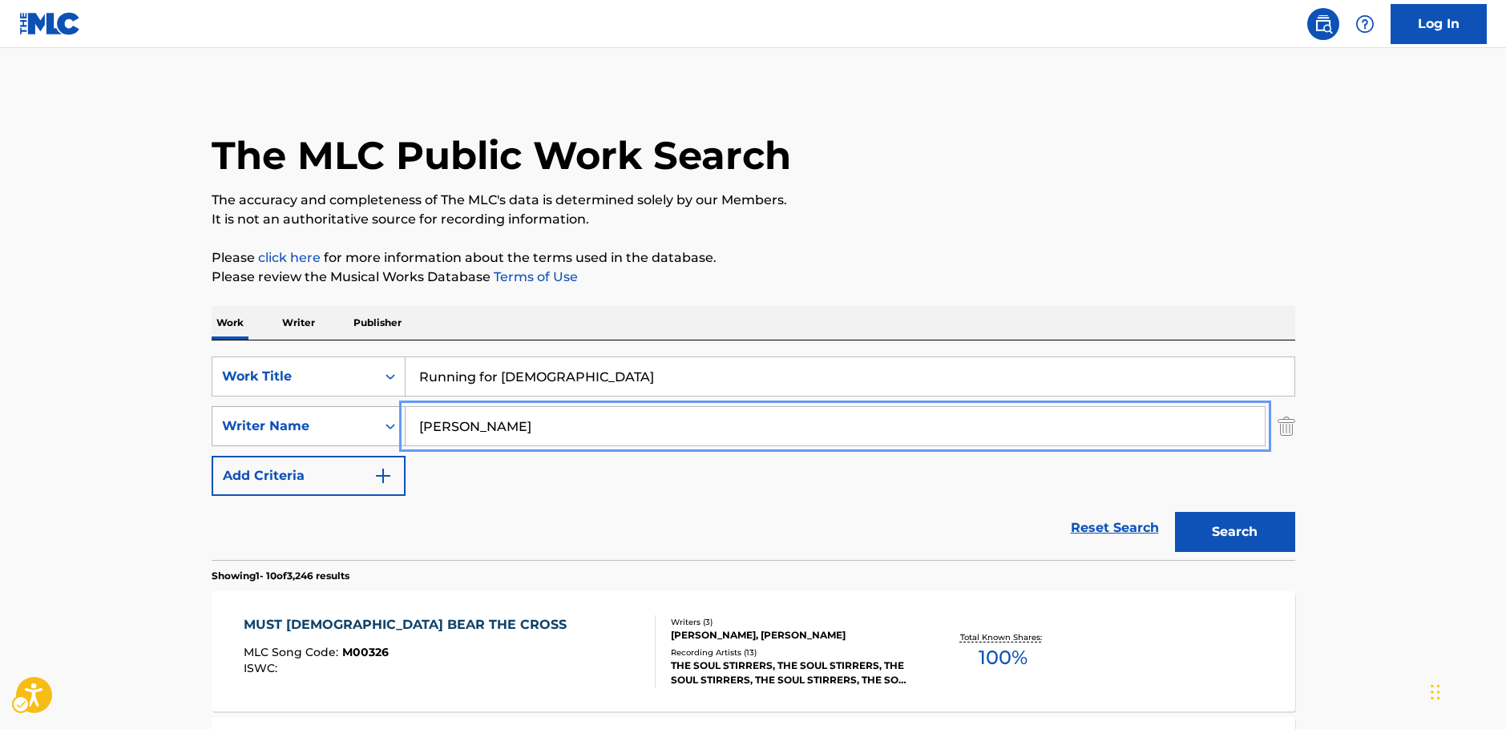
drag, startPoint x: 378, startPoint y: 429, endPoint x: 337, endPoint y: 429, distance: 40.9
click at [337, 429] on div "SearchWithCriteriaa455b861-6019-4541-9cce-d52e0d25e05c Writer Name | Submit | S…" at bounding box center [754, 426] width 1084 height 40
paste input "[PERSON_NAME]"
type input "[PERSON_NAME]"
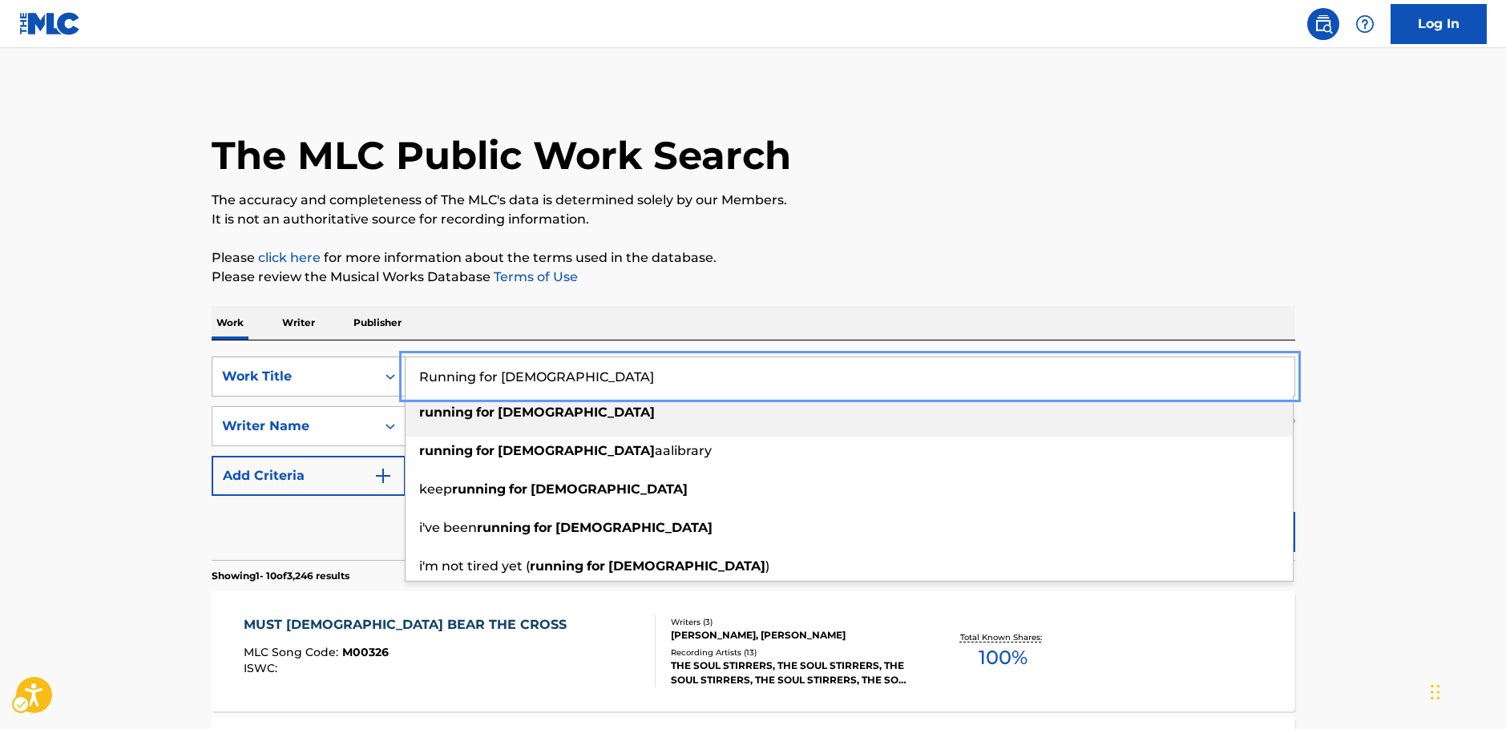
drag, startPoint x: 478, startPoint y: 386, endPoint x: 393, endPoint y: 376, distance: 86.3
click at [393, 376] on div "SearchWithCriteria87b8cf72-b751-4c81-b839-c0f1e01e1a87 Work Title | Submit | Su…" at bounding box center [754, 377] width 1084 height 40
paste input "Get Out My Head"
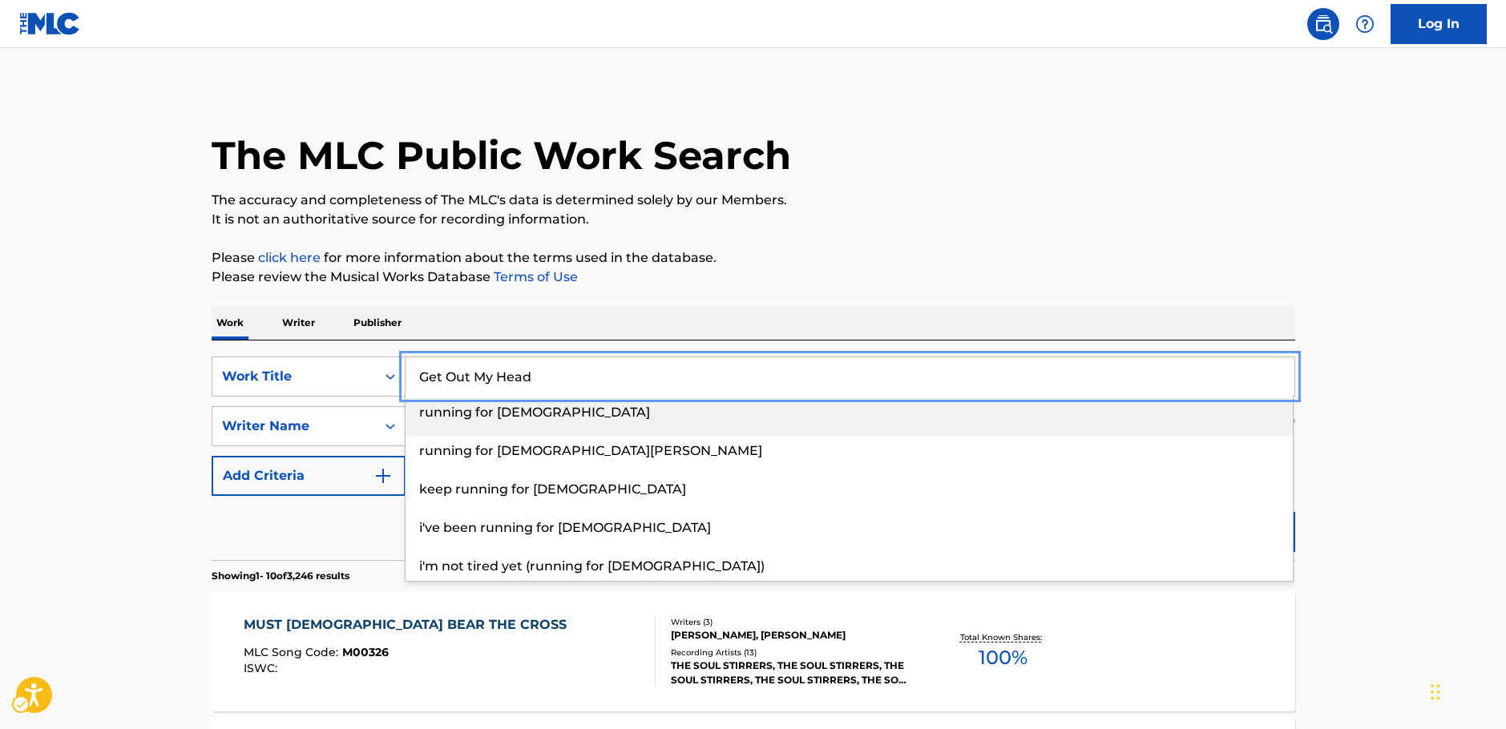
type input "Get Out My Head"
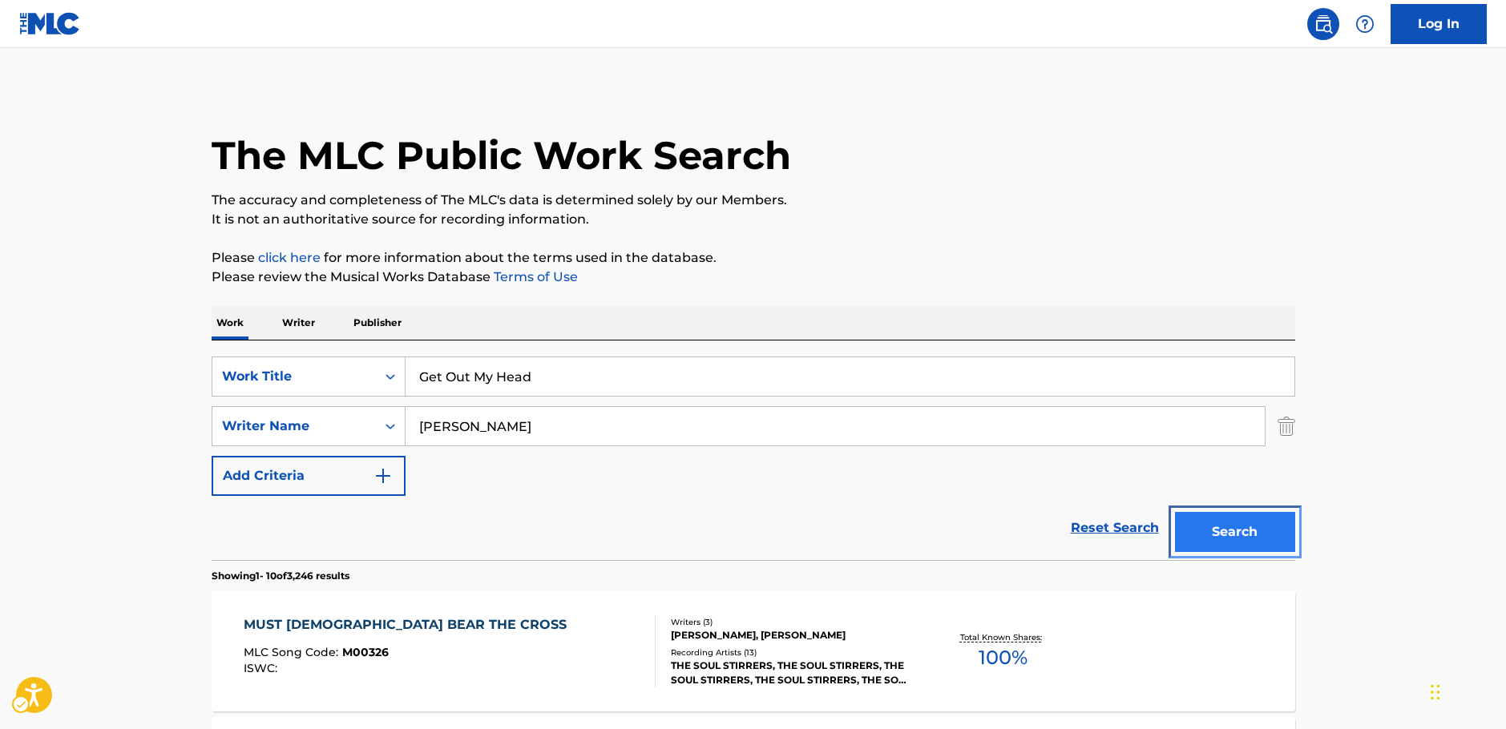
click at [1253, 533] on button "Search" at bounding box center [1235, 532] width 120 height 40
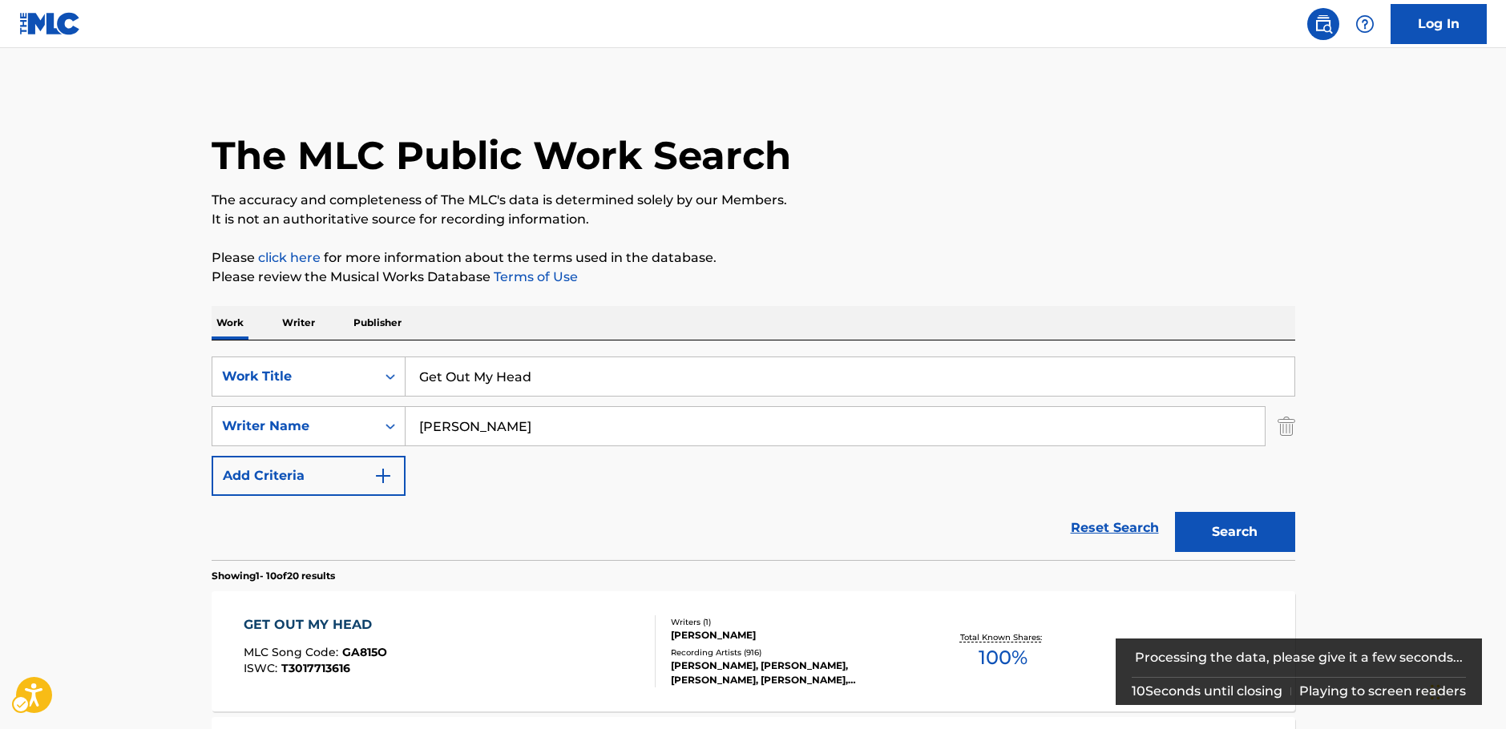
click at [571, 499] on div "Reset Search Search" at bounding box center [754, 528] width 1084 height 64
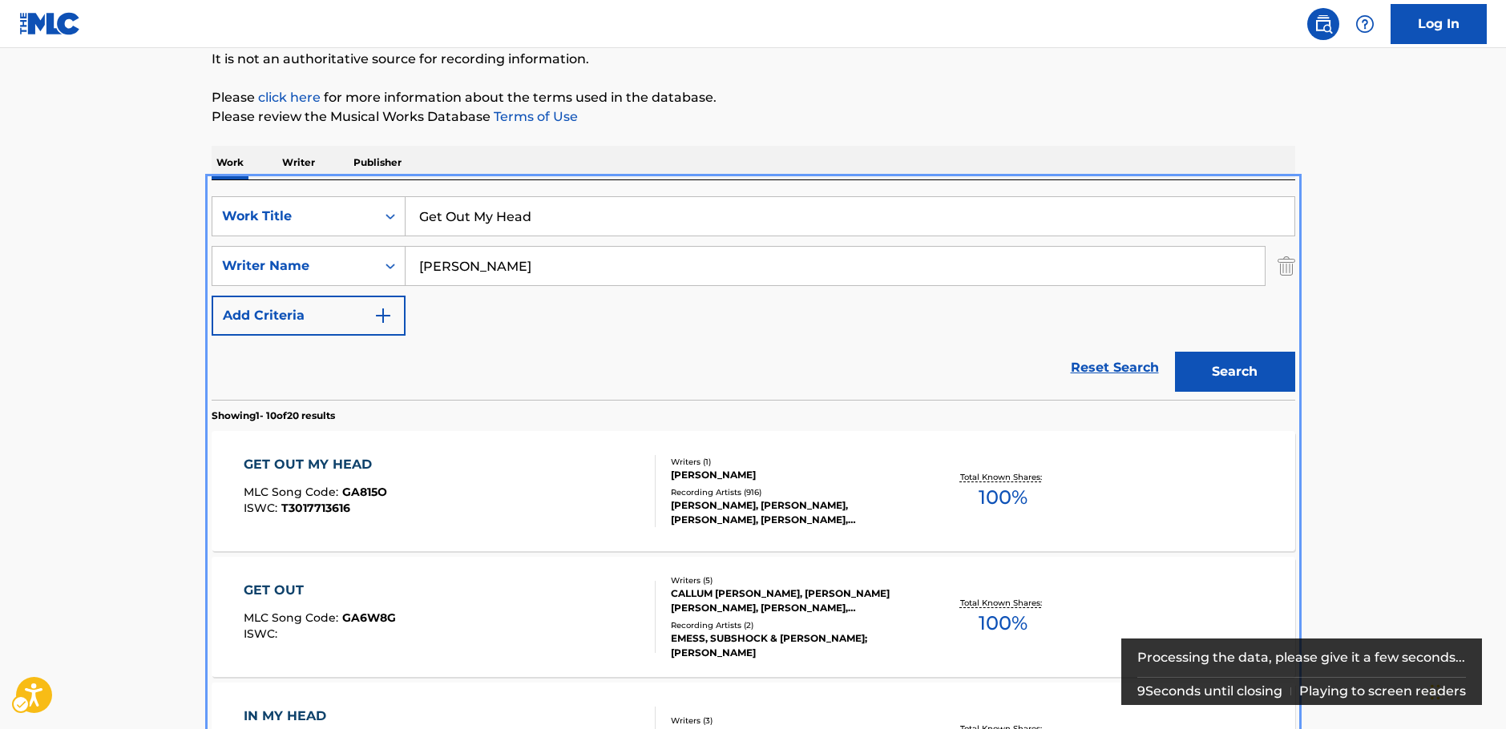
scroll to position [341, 0]
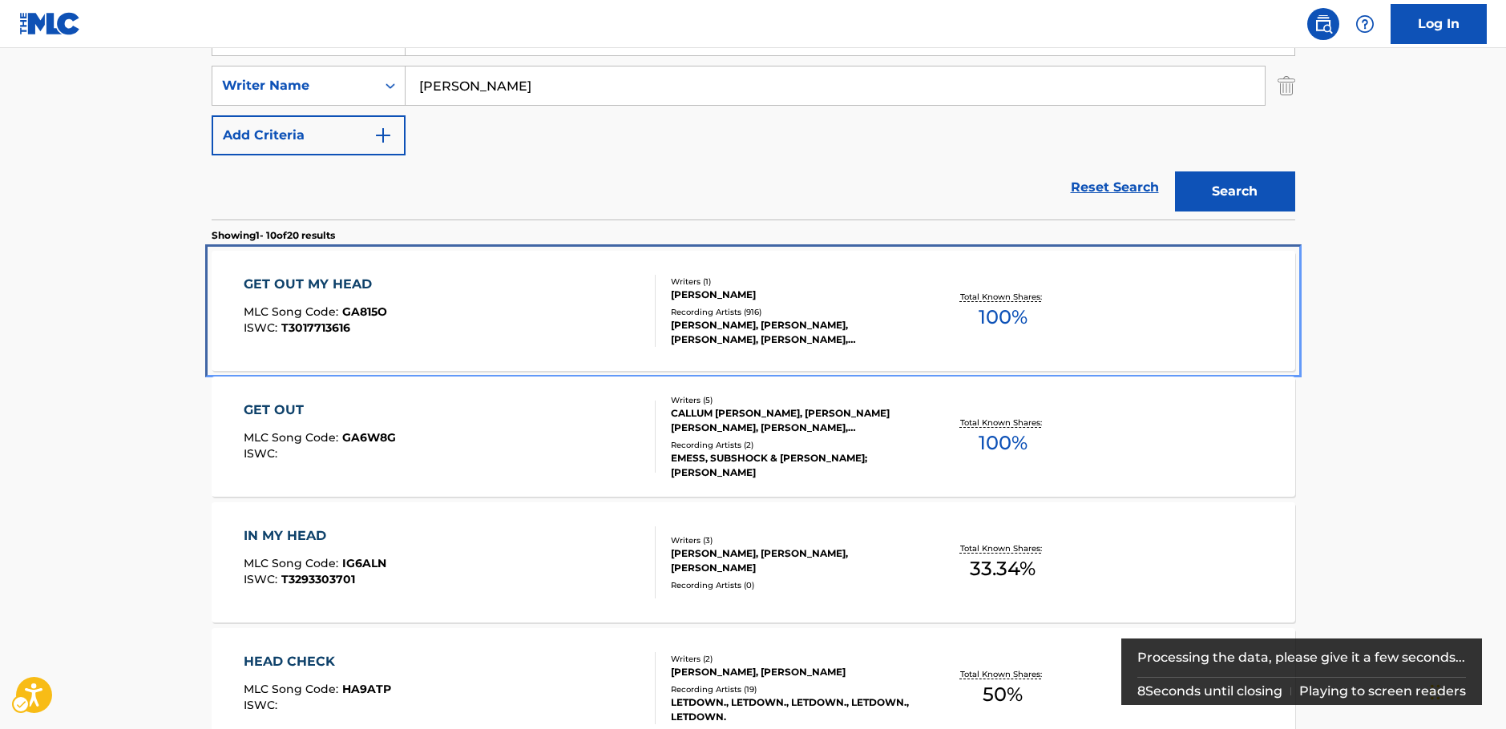
click at [503, 291] on div "GET OUT MY HEAD MLC Song Code : GA815O ISWC : T3017713616" at bounding box center [450, 311] width 412 height 72
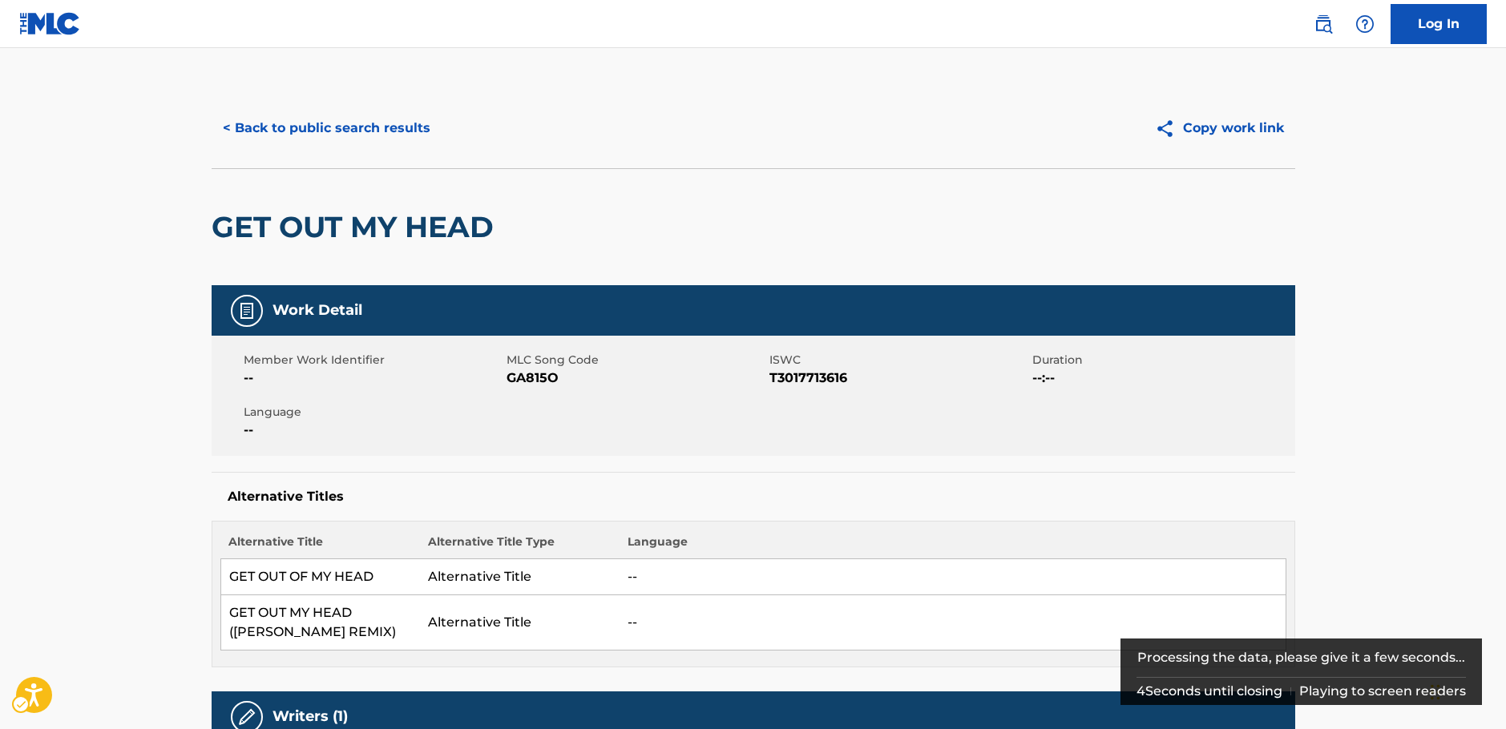
click at [530, 372] on span "MLC Song Code - GA815O" at bounding box center [636, 378] width 259 height 19
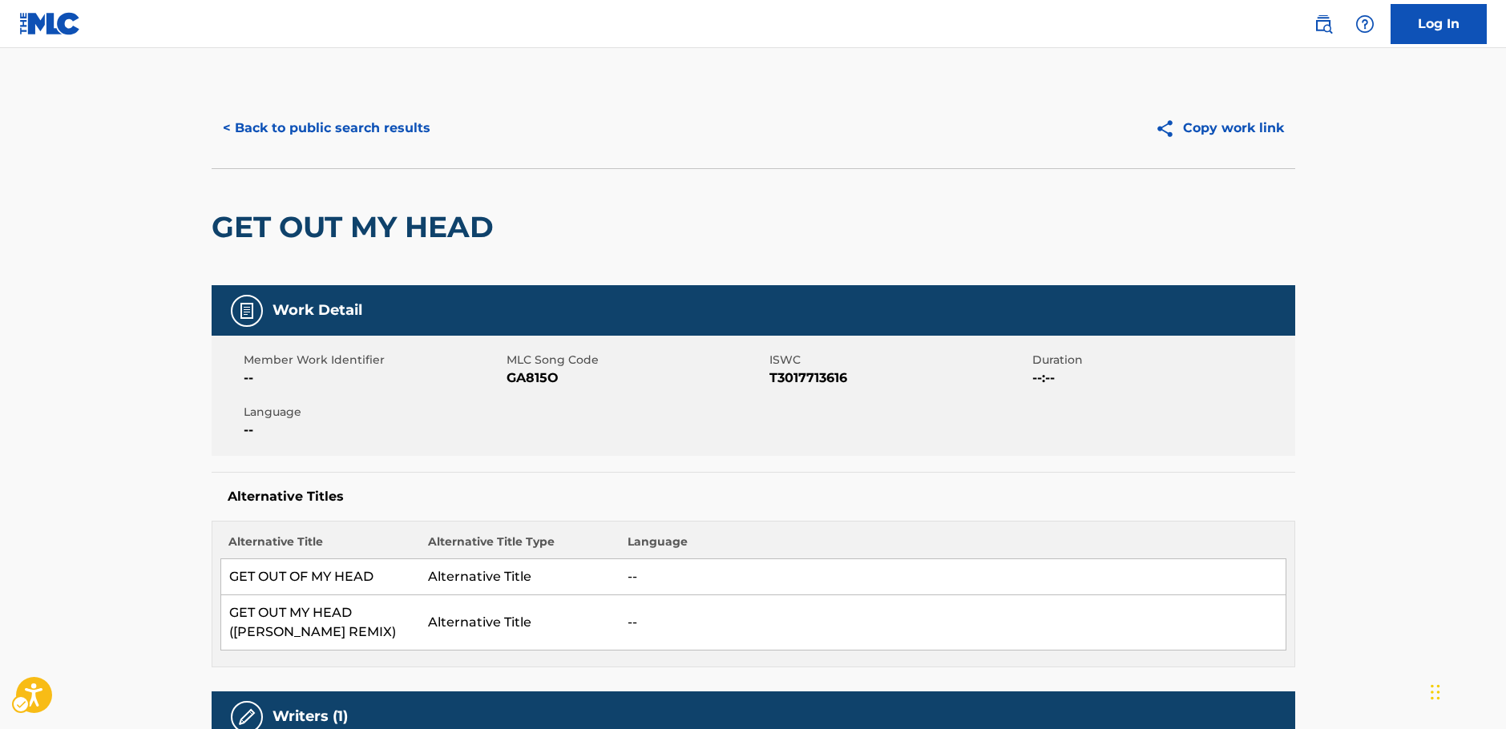
click at [802, 384] on span "ISWC - T3017713616" at bounding box center [898, 378] width 259 height 19
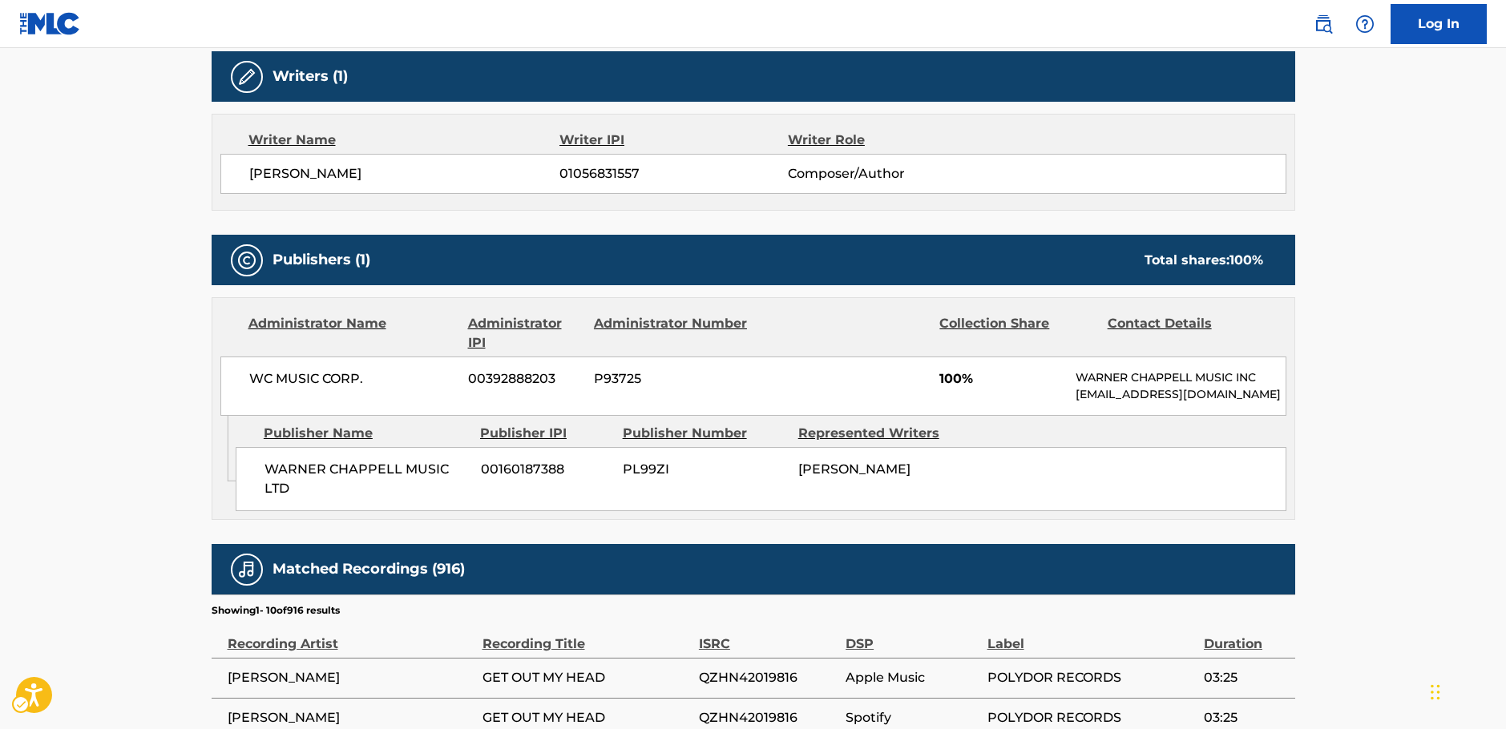
scroll to position [641, 0]
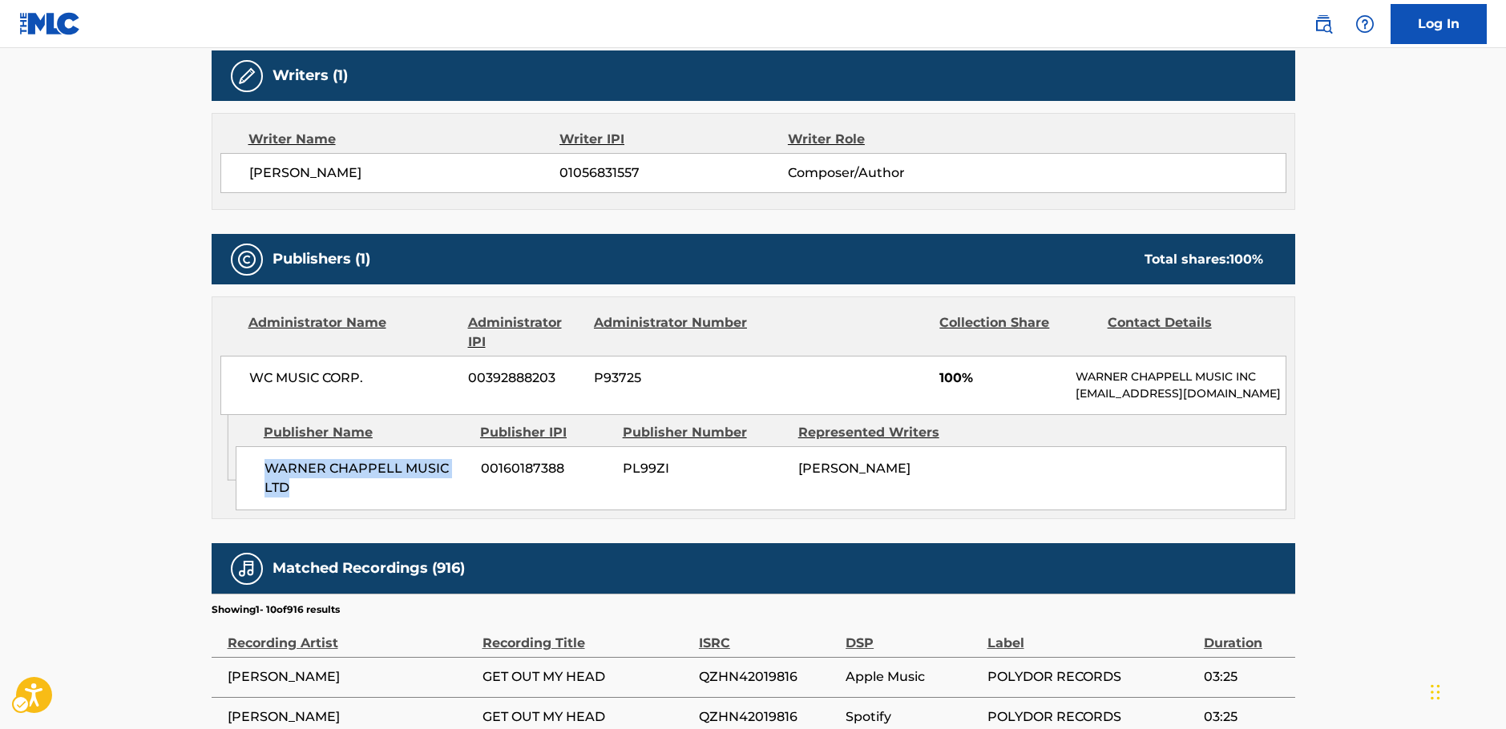
drag, startPoint x: 298, startPoint y: 495, endPoint x: 261, endPoint y: 481, distance: 39.6
click at [261, 481] on div "[PERSON_NAME] MUSIC LTD 00160187388 PL99ZI [PERSON_NAME]" at bounding box center [761, 478] width 1051 height 64
drag, startPoint x: 374, startPoint y: 378, endPoint x: 225, endPoint y: 378, distance: 149.1
click at [243, 375] on div "WC MUSIC CORP. 00392888203 P93725 100% [PERSON_NAME] MUSIC INC [EMAIL_ADDRESS][…" at bounding box center [753, 385] width 1066 height 59
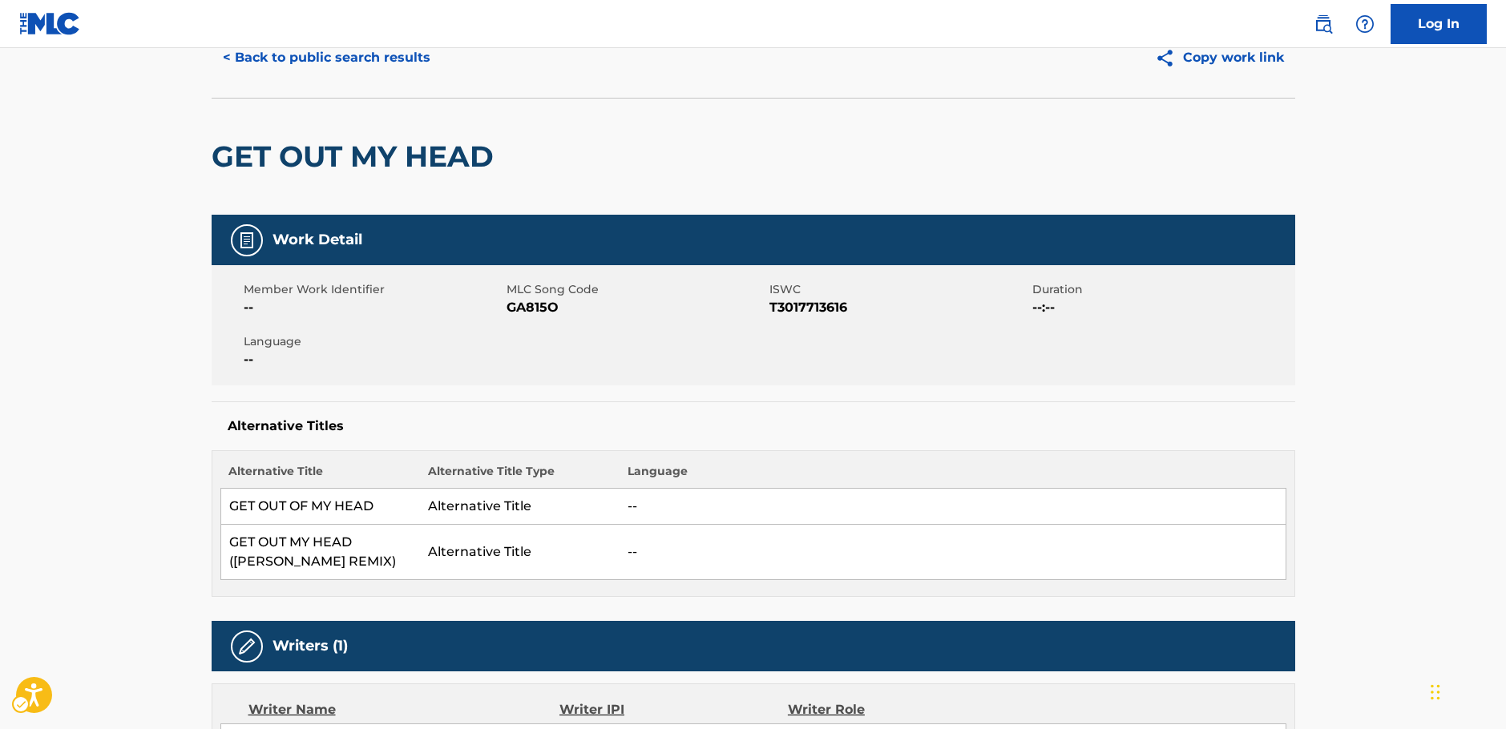
scroll to position [0, 0]
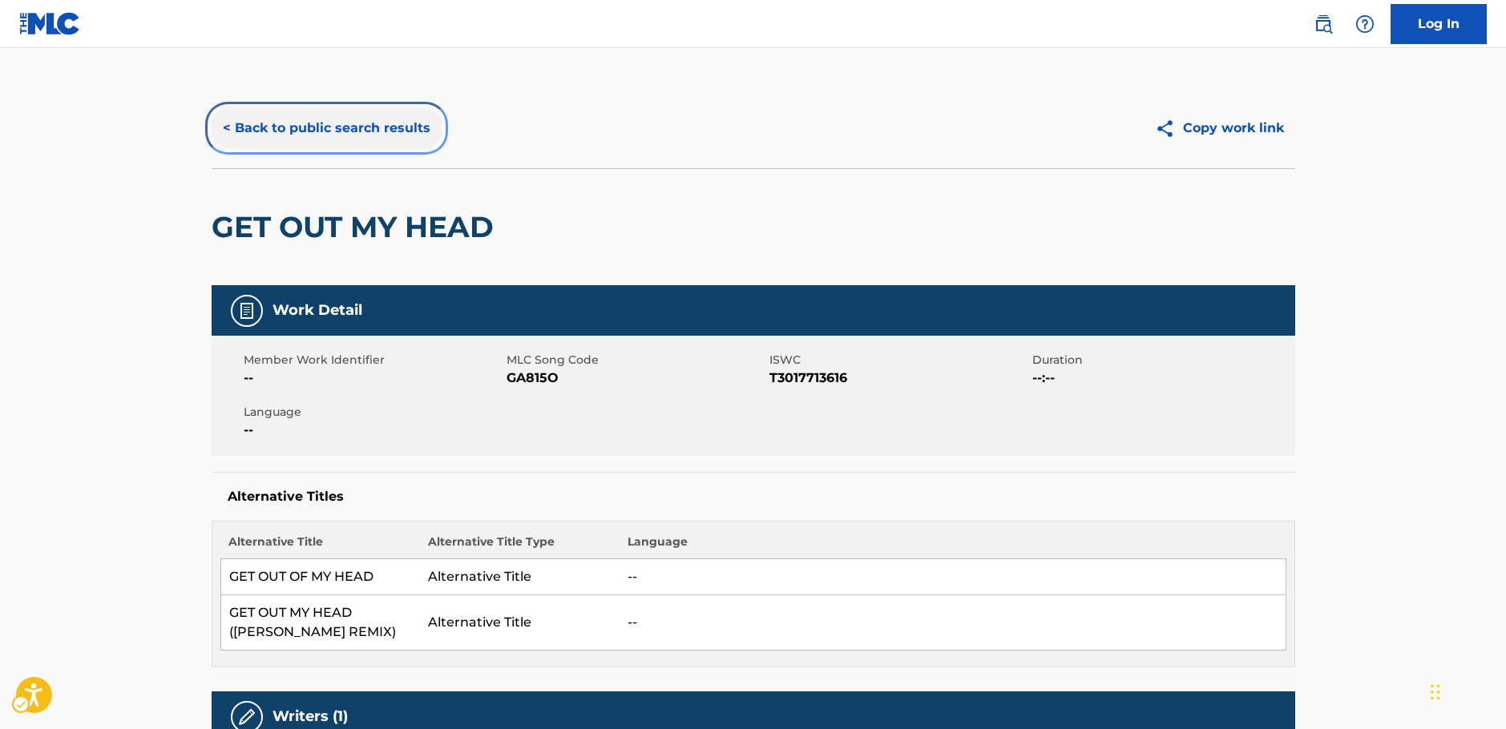
click at [365, 122] on button "< Back to public search results" at bounding box center [327, 128] width 230 height 40
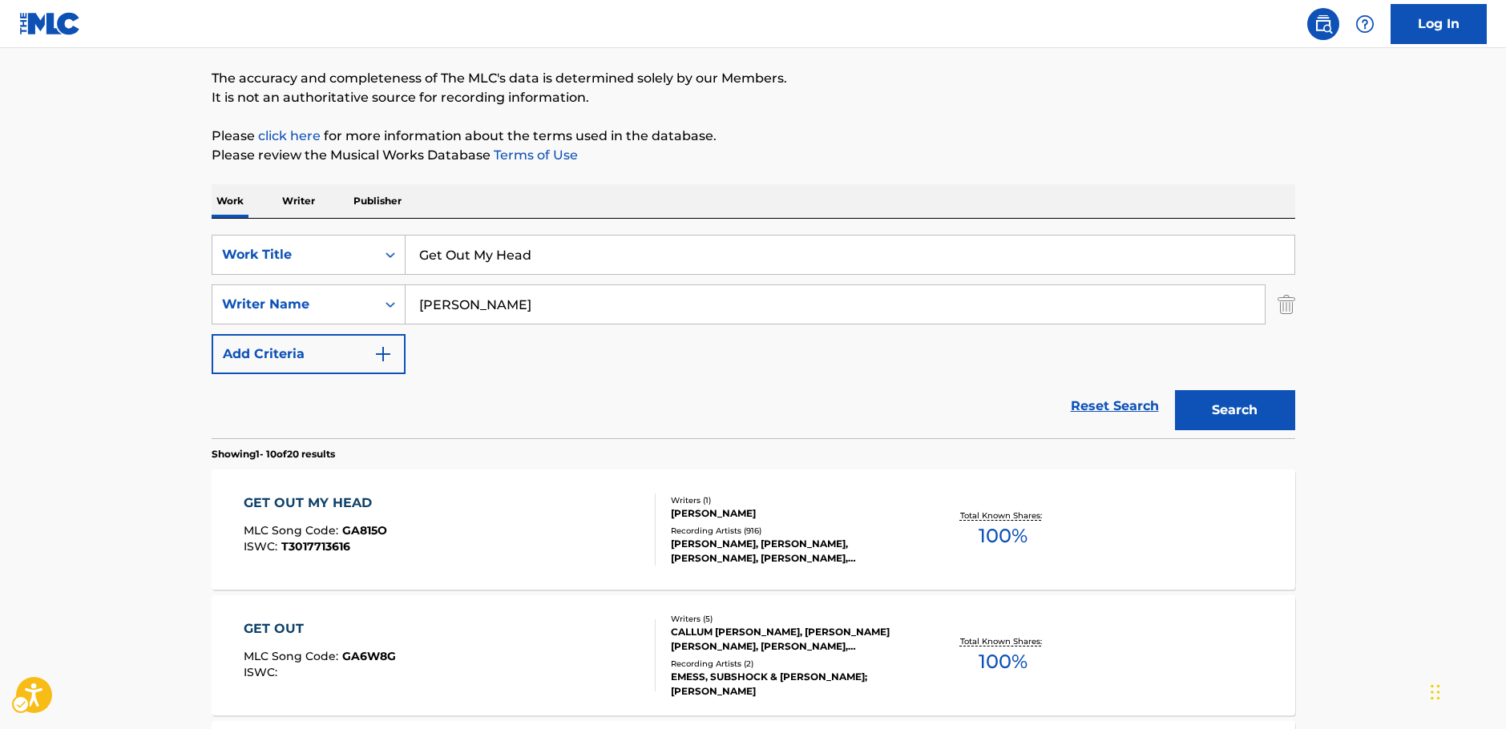
scroll to position [100, 0]
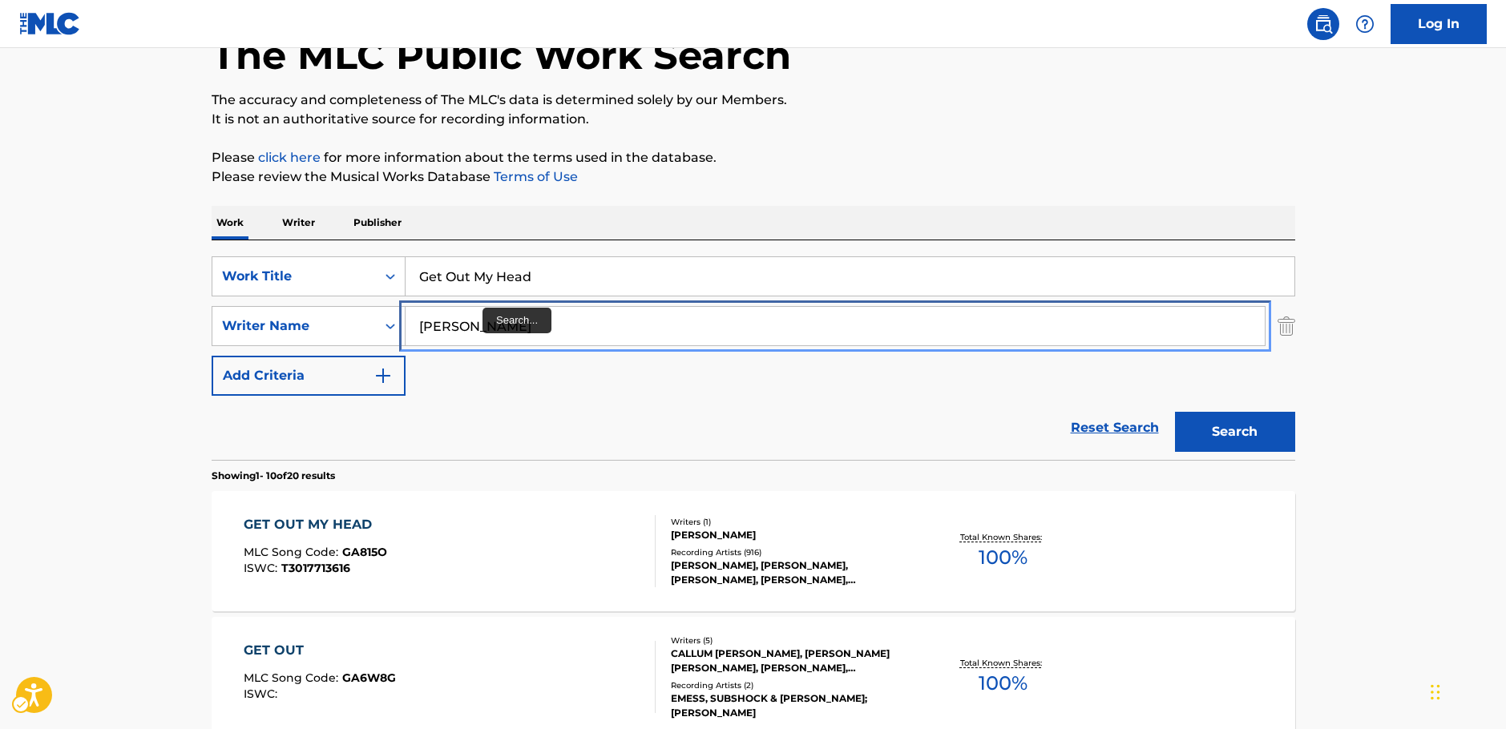
click at [373, 324] on div "SearchWithCriteriaa455b861-6019-4541-9cce-d52e0d25e05c Writer Name [PERSON_NAME]" at bounding box center [754, 326] width 1084 height 40
paste input "[PERSON_NAME]"
type input "[PERSON_NAME]"
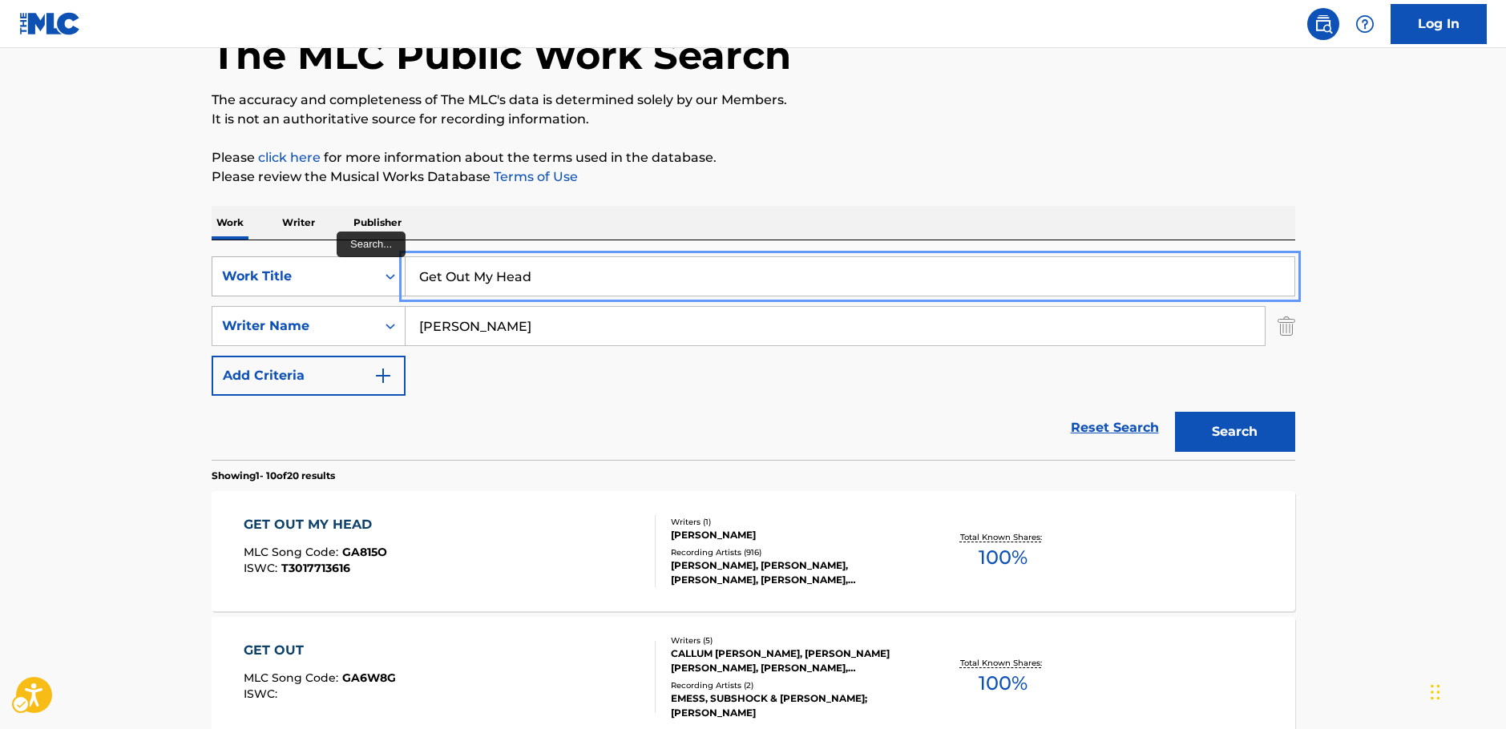
drag, startPoint x: 480, startPoint y: 272, endPoint x: 365, endPoint y: 262, distance: 115.0
click at [348, 271] on div "SearchWithCriteria87b8cf72-b751-4c81-b839-c0f1e01e1a87 Work Title Get Out My He…" at bounding box center [754, 276] width 1084 height 40
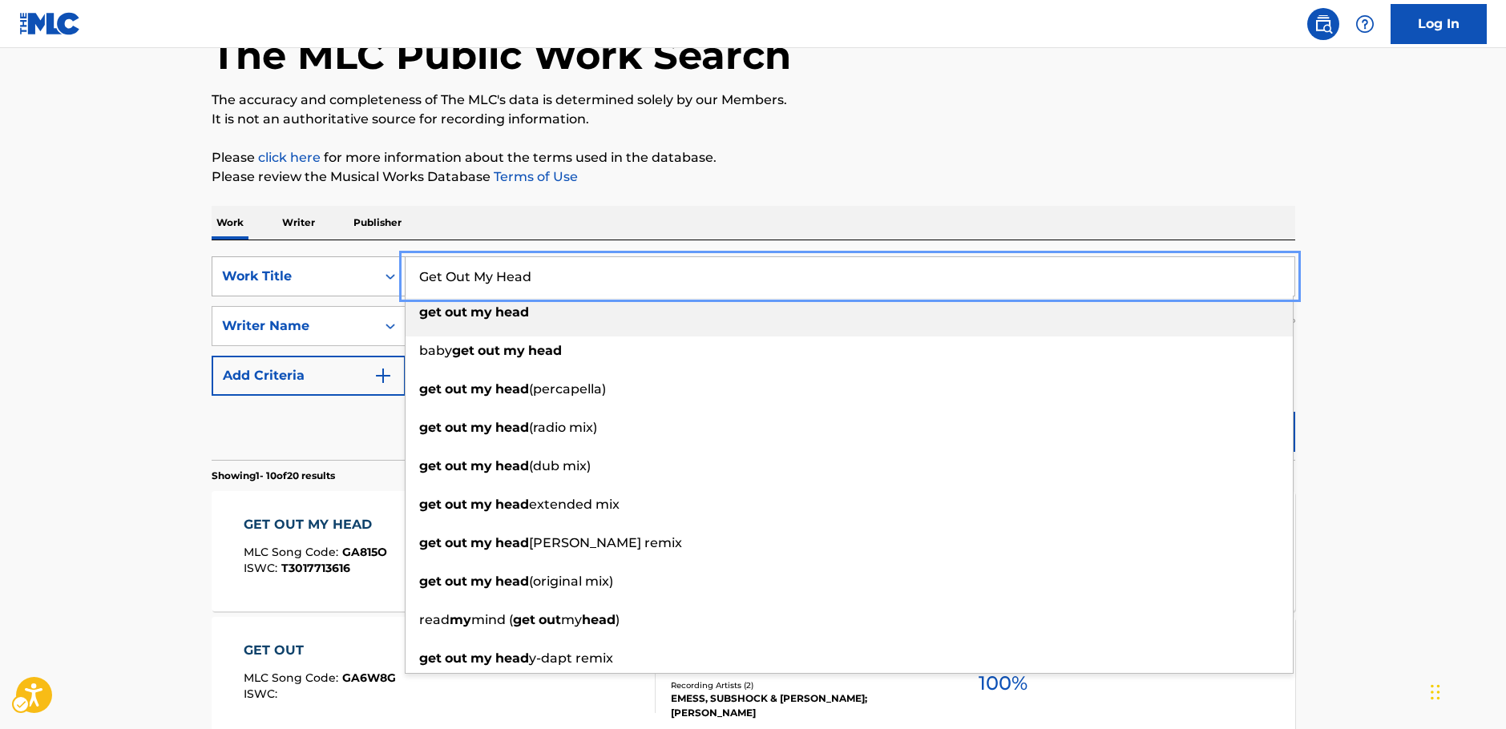
paste input "I Be U Be"
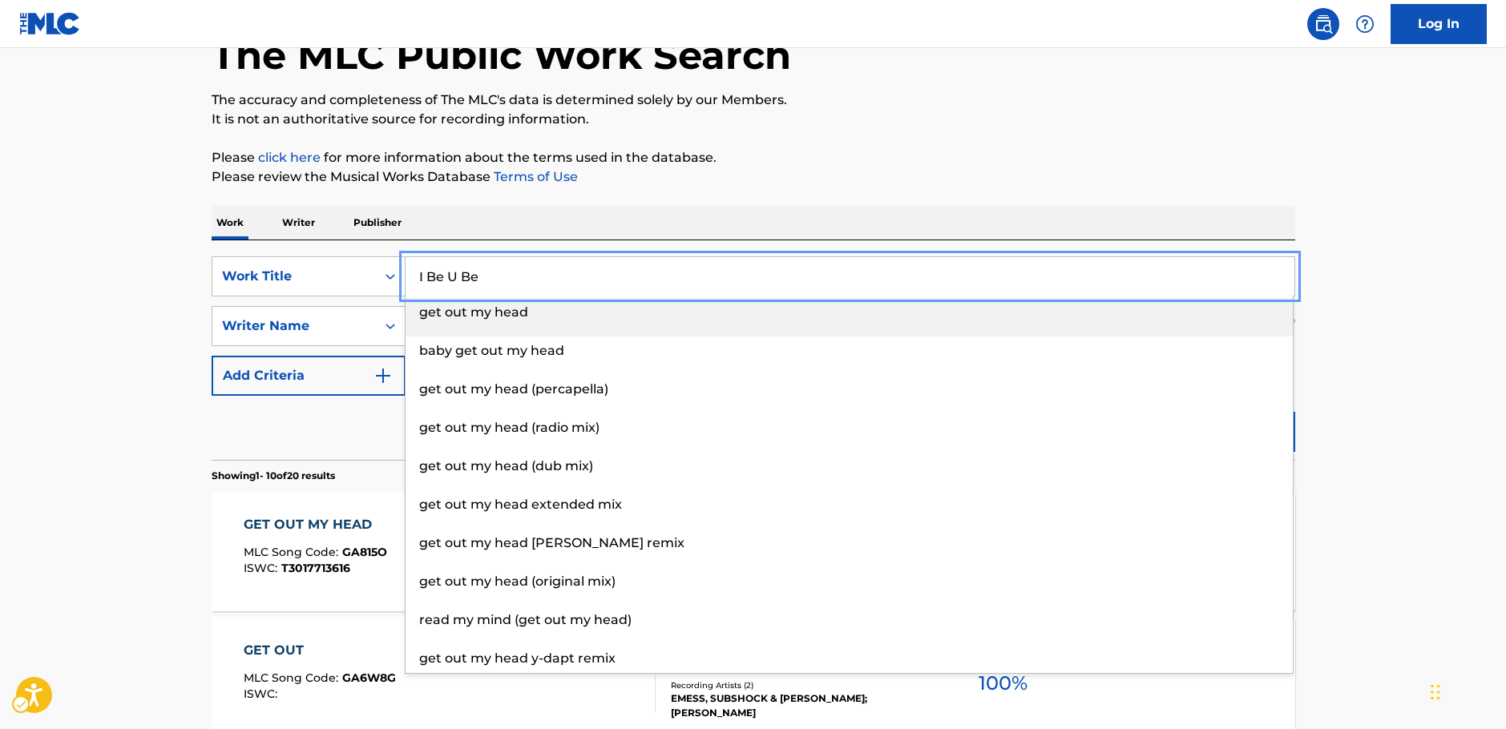
type input "I Be U Be"
click at [1218, 434] on button "Search" at bounding box center [1235, 432] width 120 height 40
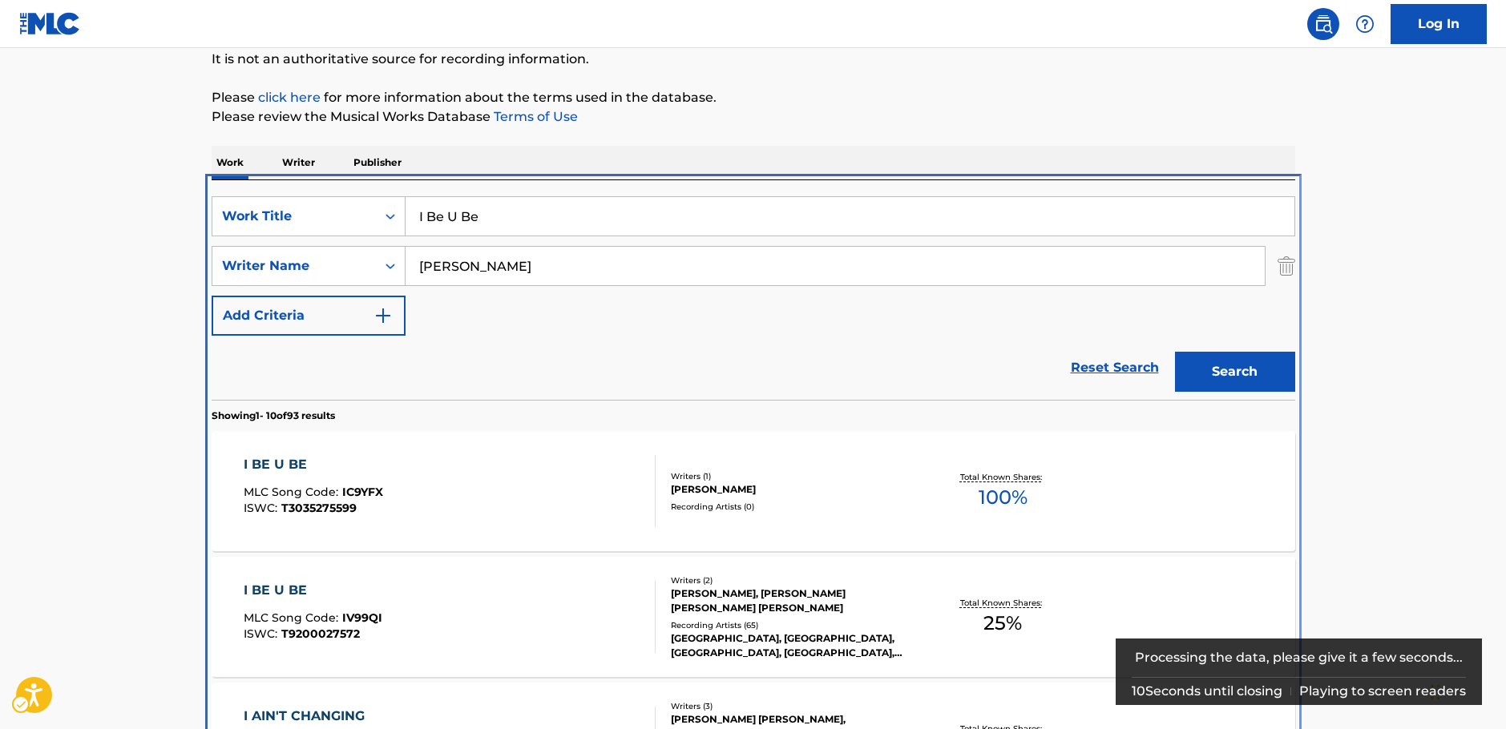
scroll to position [341, 0]
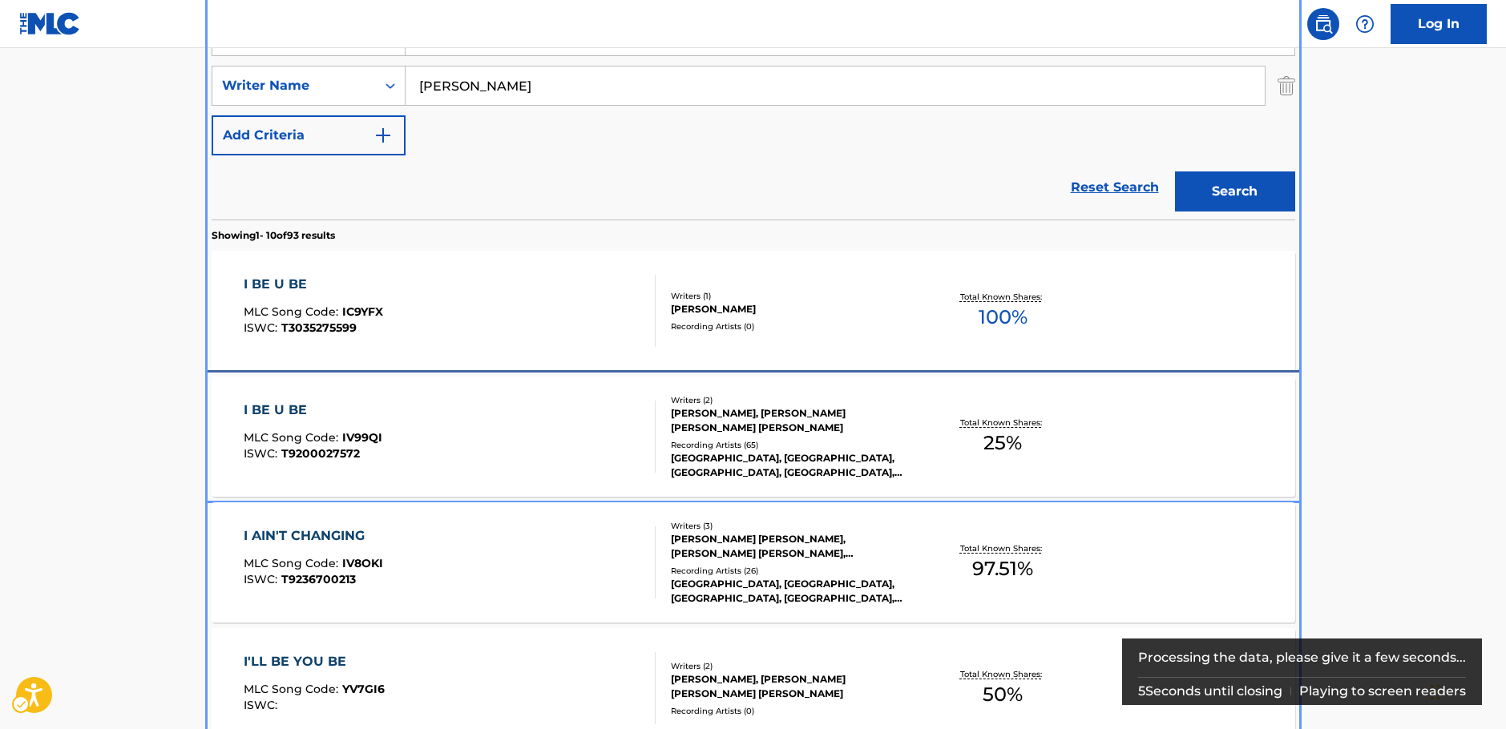
click at [532, 430] on div "I BE U BE MLC Song Code : IV99QI ISWC : T9200027572" at bounding box center [450, 437] width 412 height 72
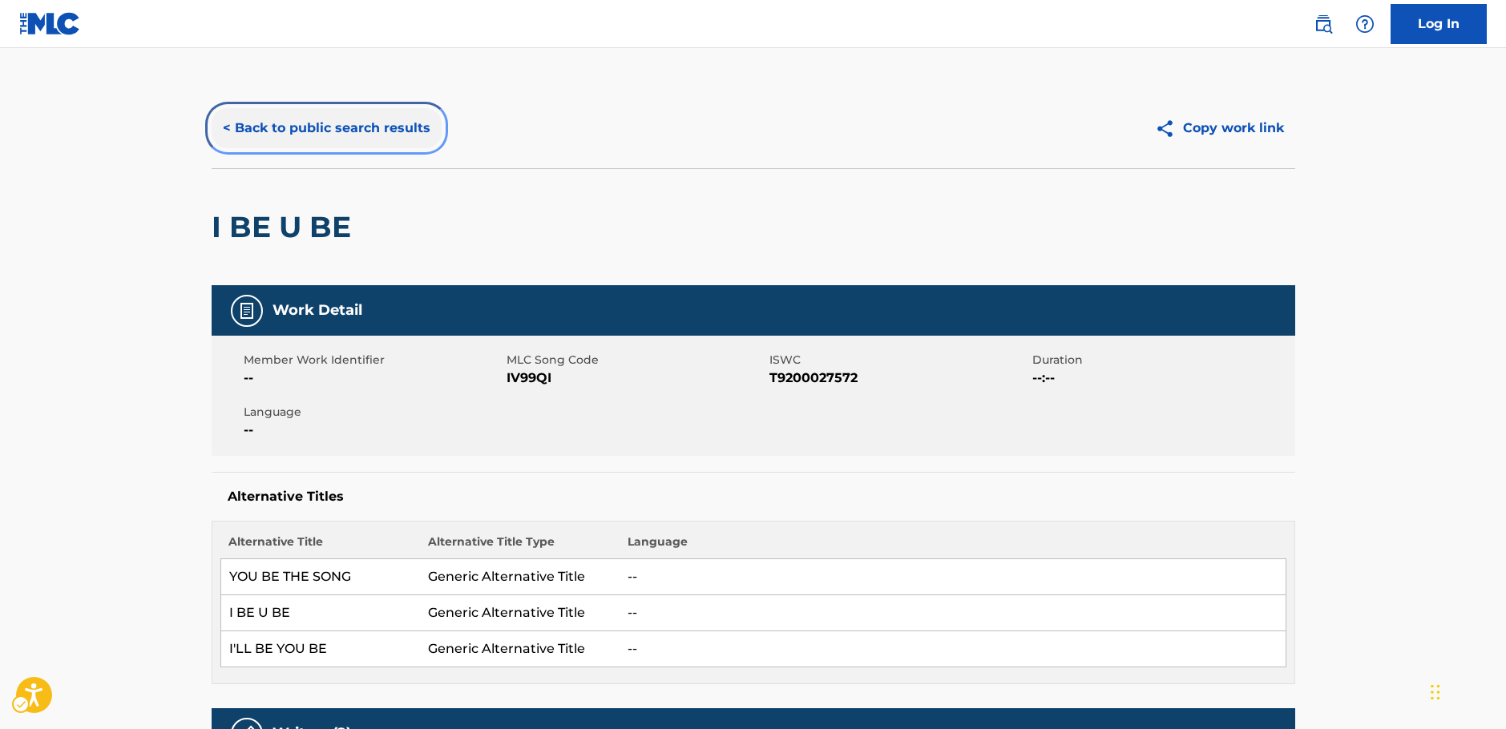
click at [316, 119] on button "< Back to public search results" at bounding box center [327, 128] width 230 height 40
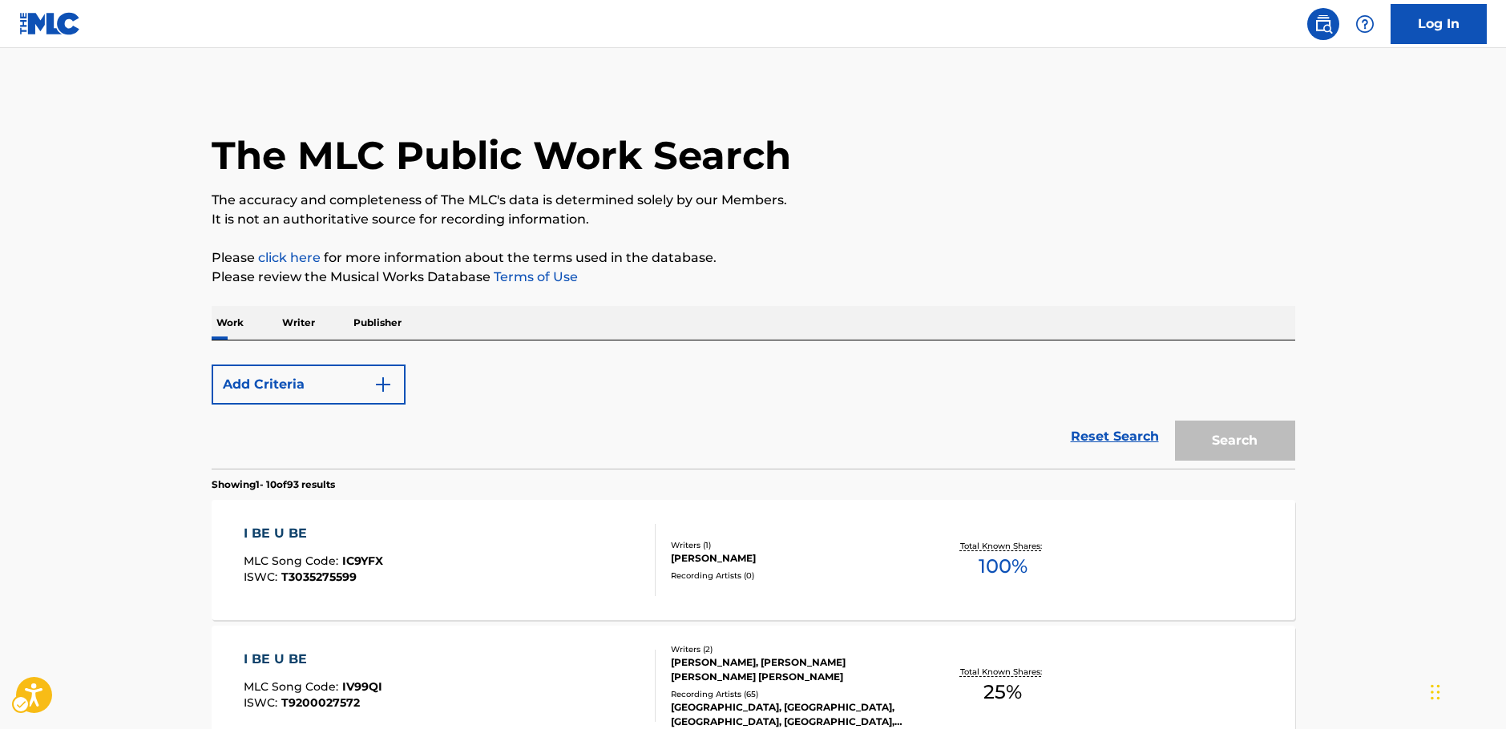
scroll to position [341, 0]
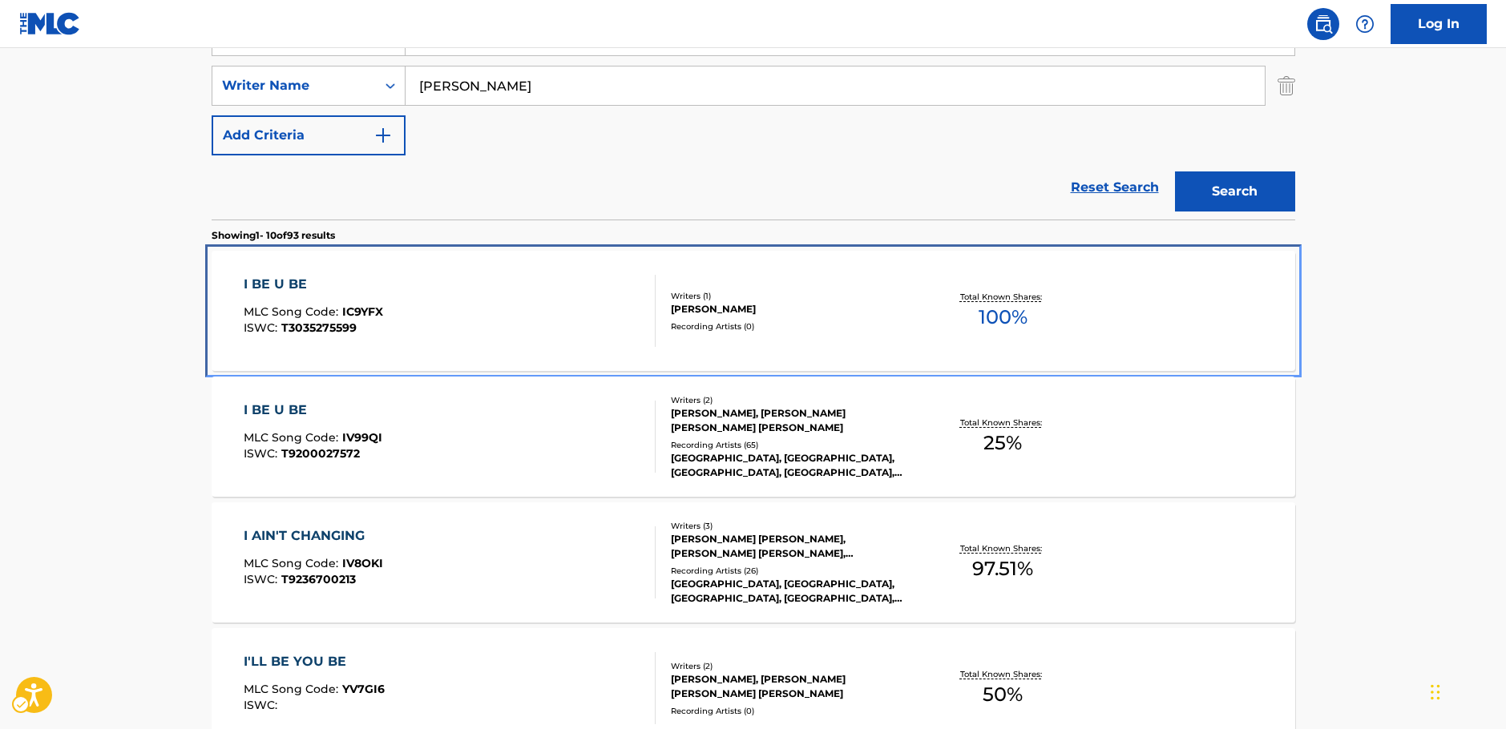
click at [576, 319] on div "I BE U BE MLC Song Code : IC9YFX ISWC : T3035275599" at bounding box center [450, 311] width 412 height 72
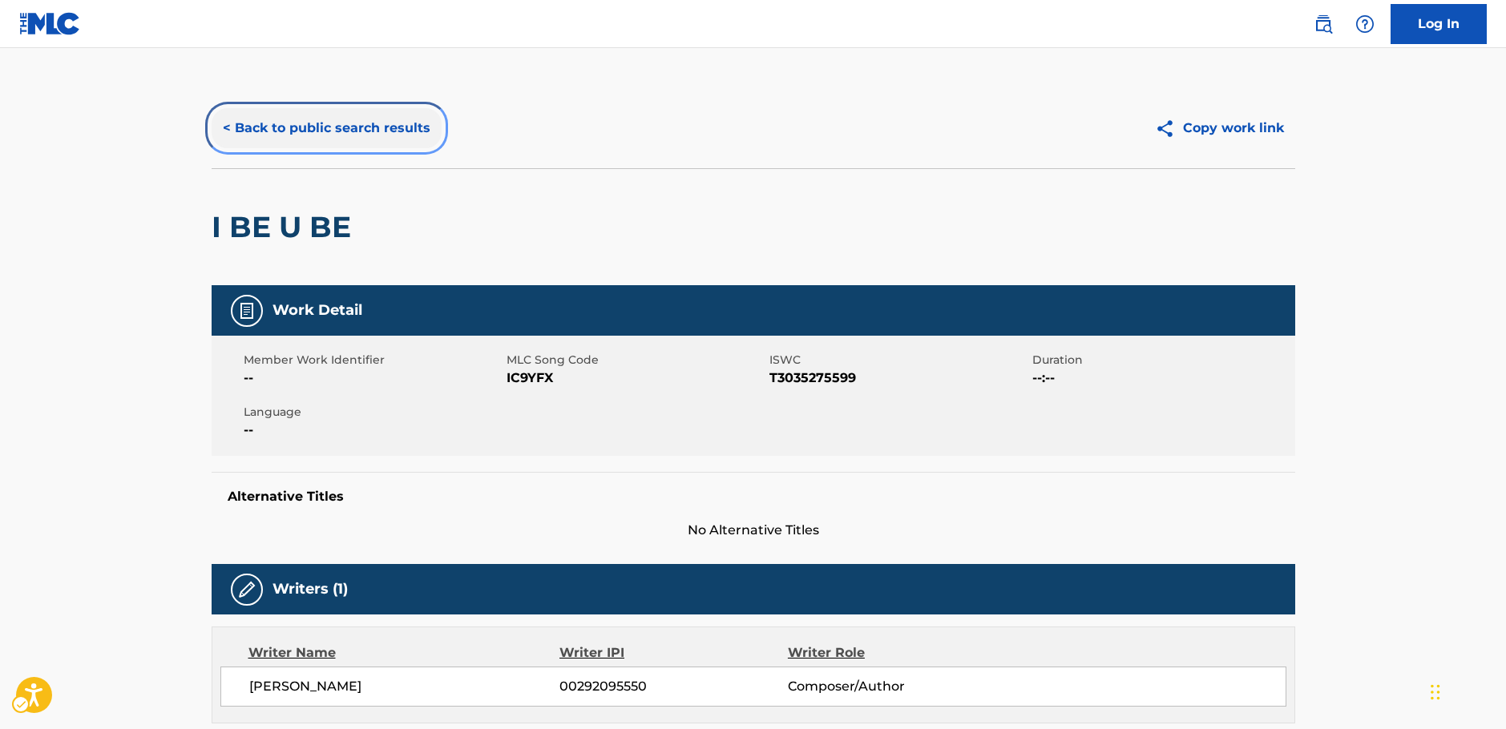
click at [327, 127] on button "< Back to public search results" at bounding box center [327, 128] width 230 height 40
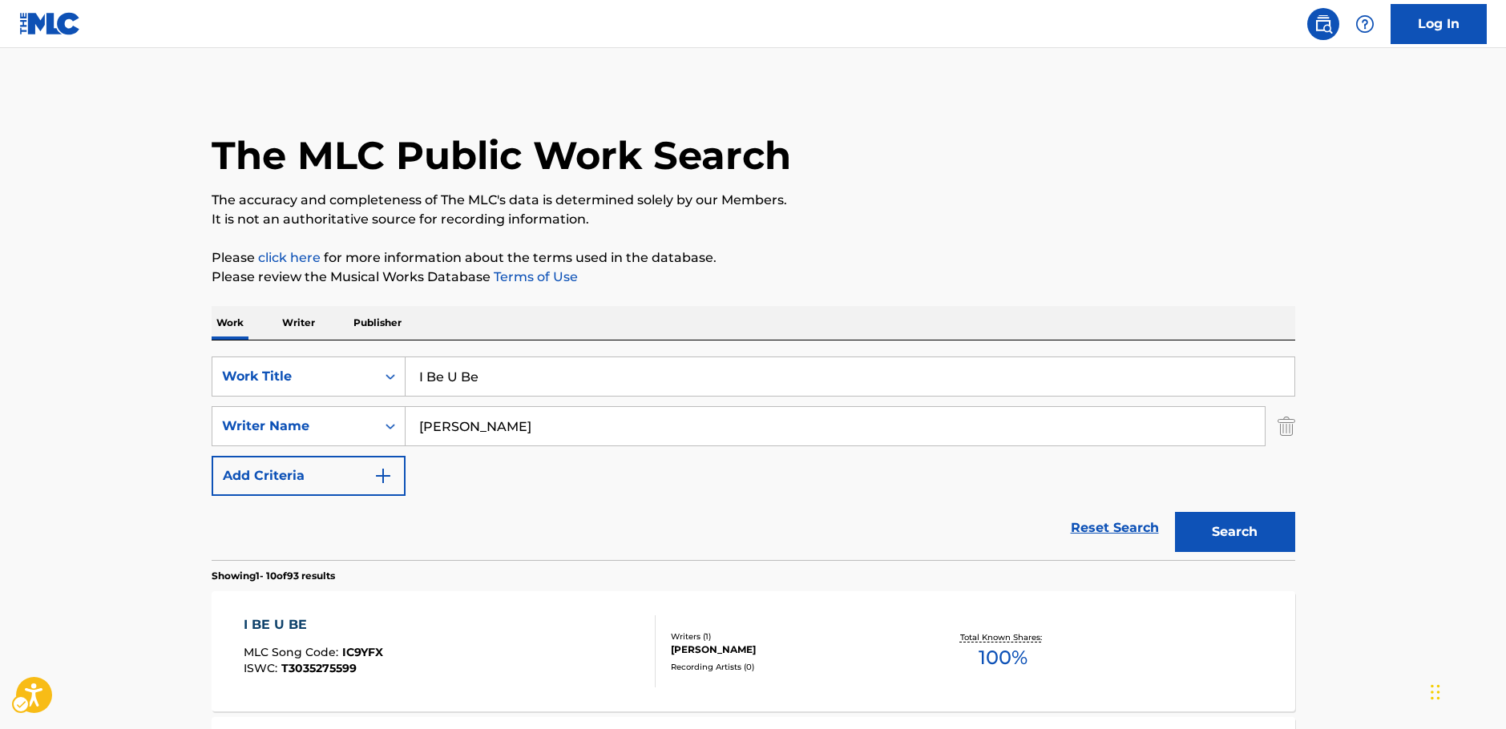
scroll to position [341, 0]
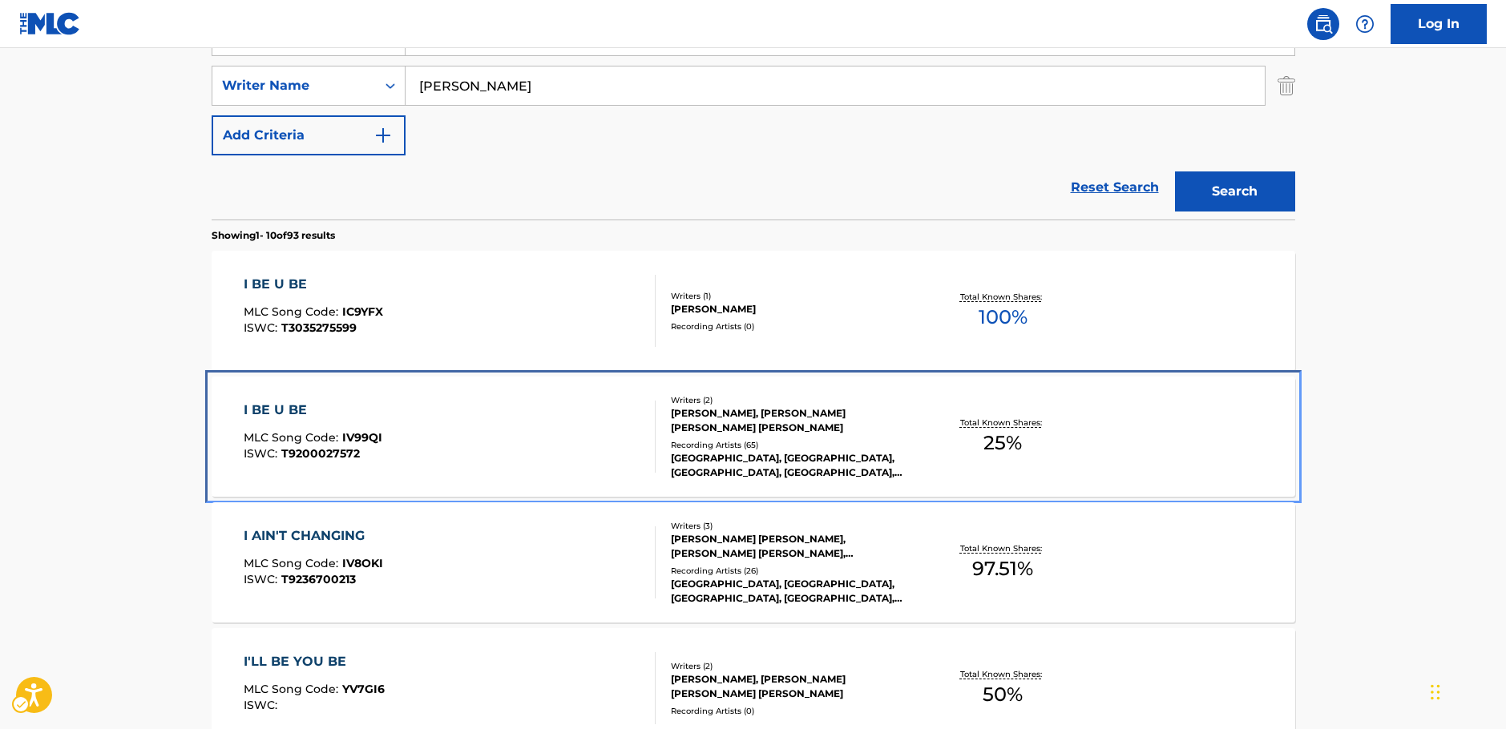
click at [518, 451] on div "I BE U BE MLC Song Code : IV99QI ISWC : T9200027572" at bounding box center [450, 437] width 412 height 72
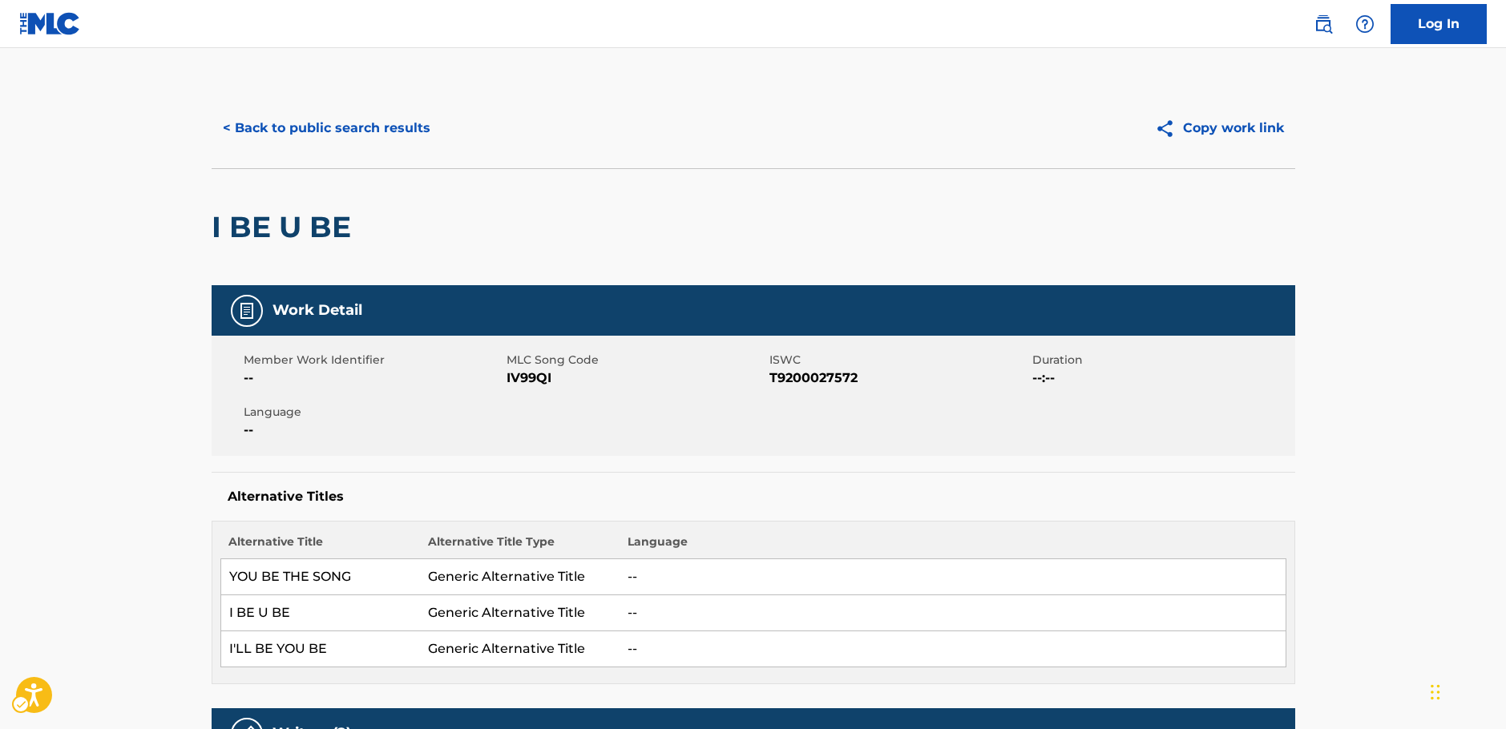
click at [527, 376] on span "MLC Song Code - IV99QI" at bounding box center [636, 378] width 259 height 19
click at [796, 378] on span "ISWC - T9200027572" at bounding box center [898, 378] width 259 height 19
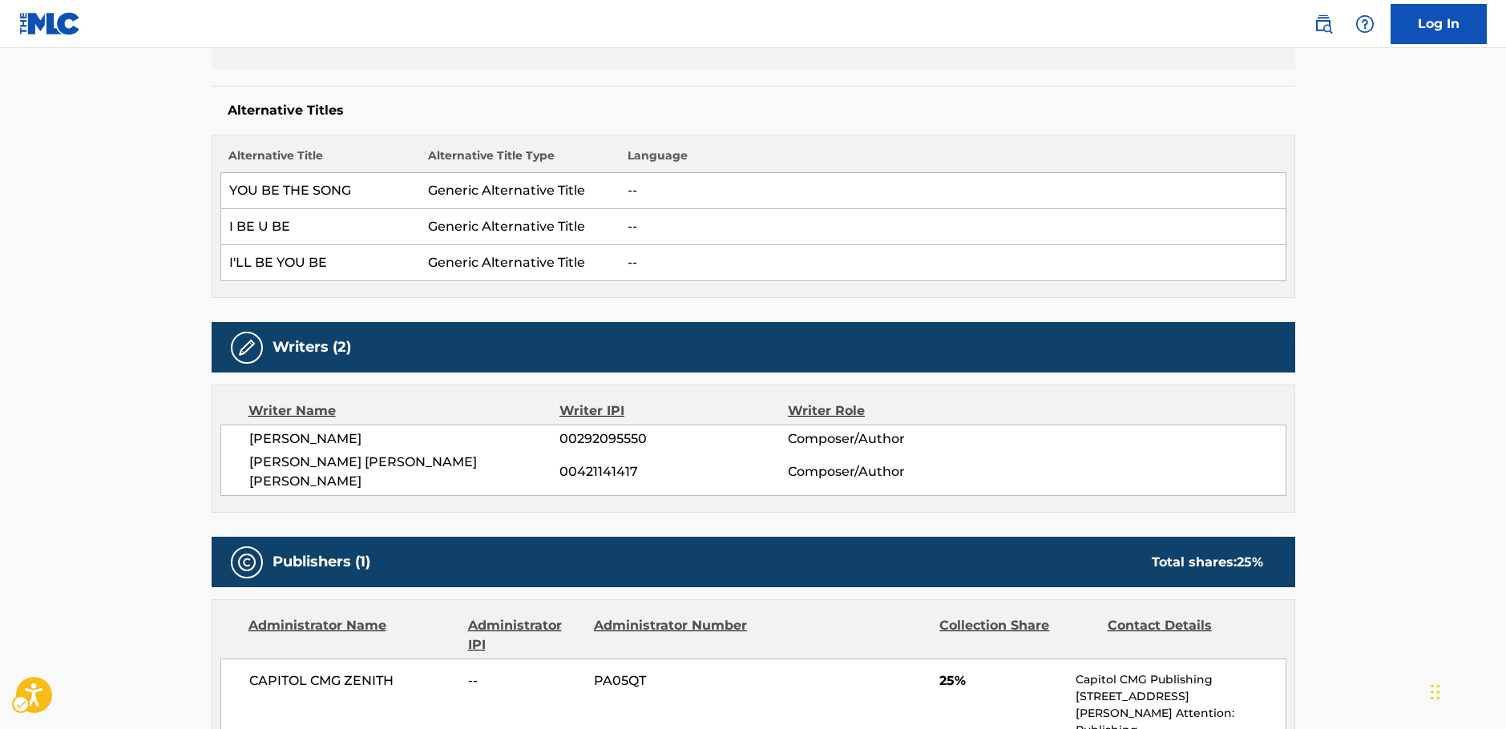
scroll to position [401, 0]
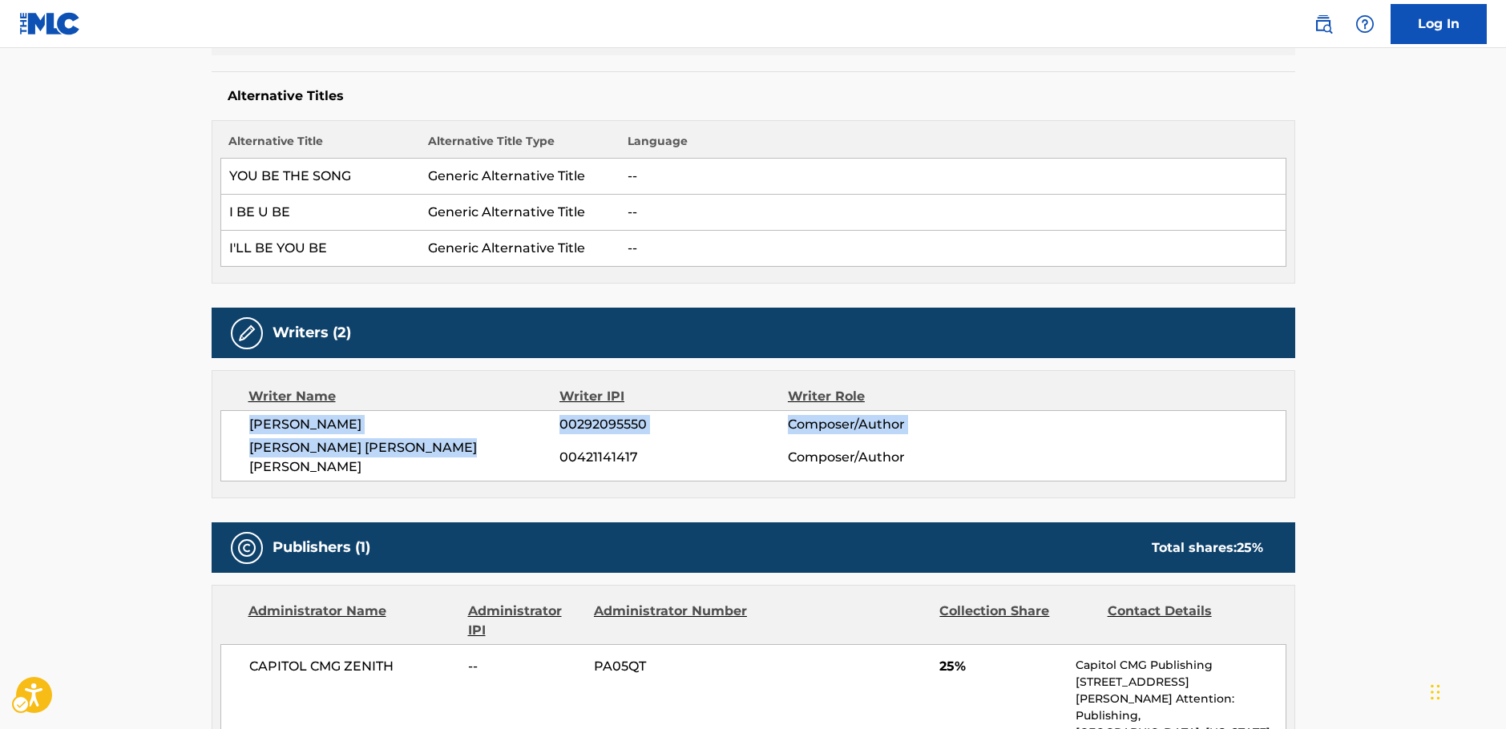
drag, startPoint x: 508, startPoint y: 450, endPoint x: 949, endPoint y: 87, distance: 571.1
click at [252, 428] on div "[PERSON_NAME] 00292095550 Composer/Author [PERSON_NAME] [PERSON_NAME] [PERSON_N…" at bounding box center [753, 445] width 1066 height 71
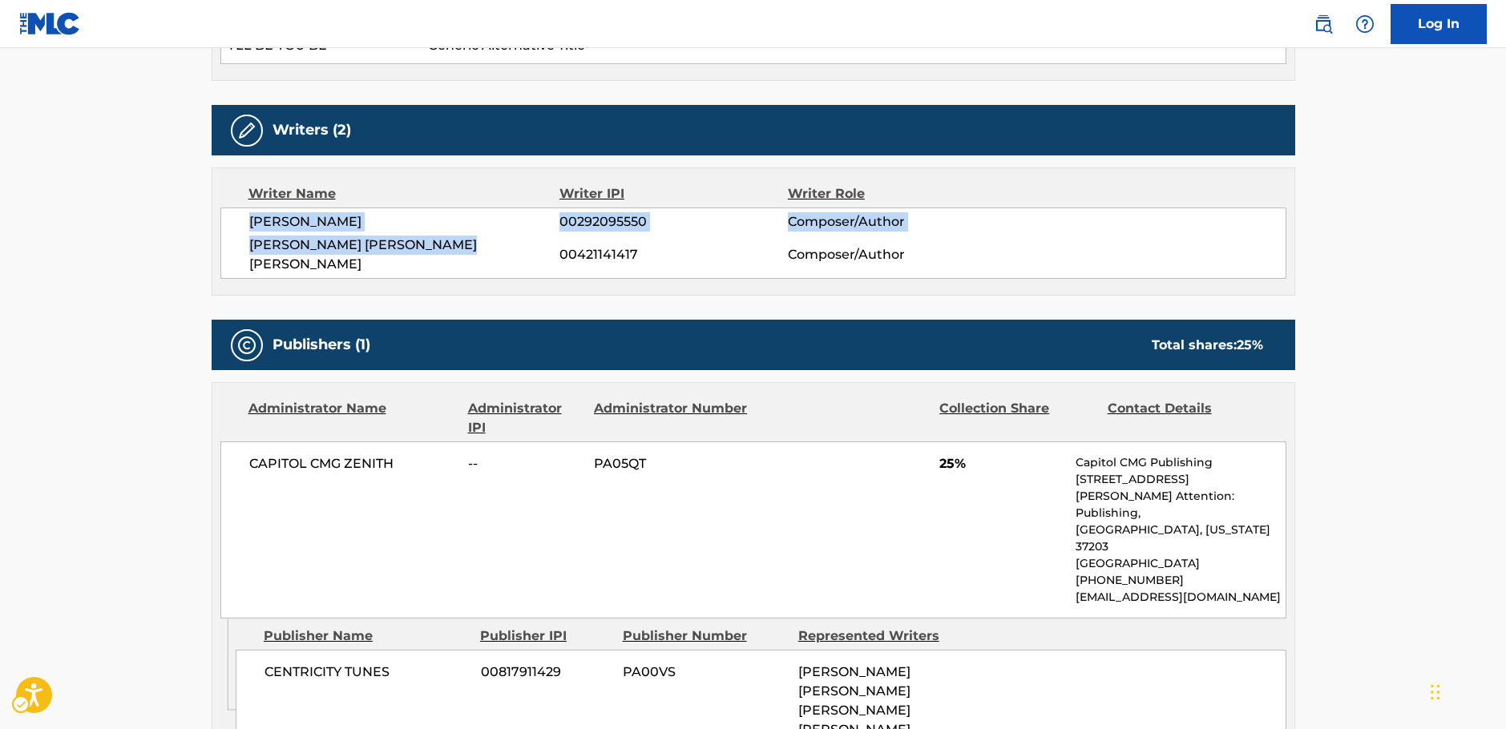
scroll to position [801, 0]
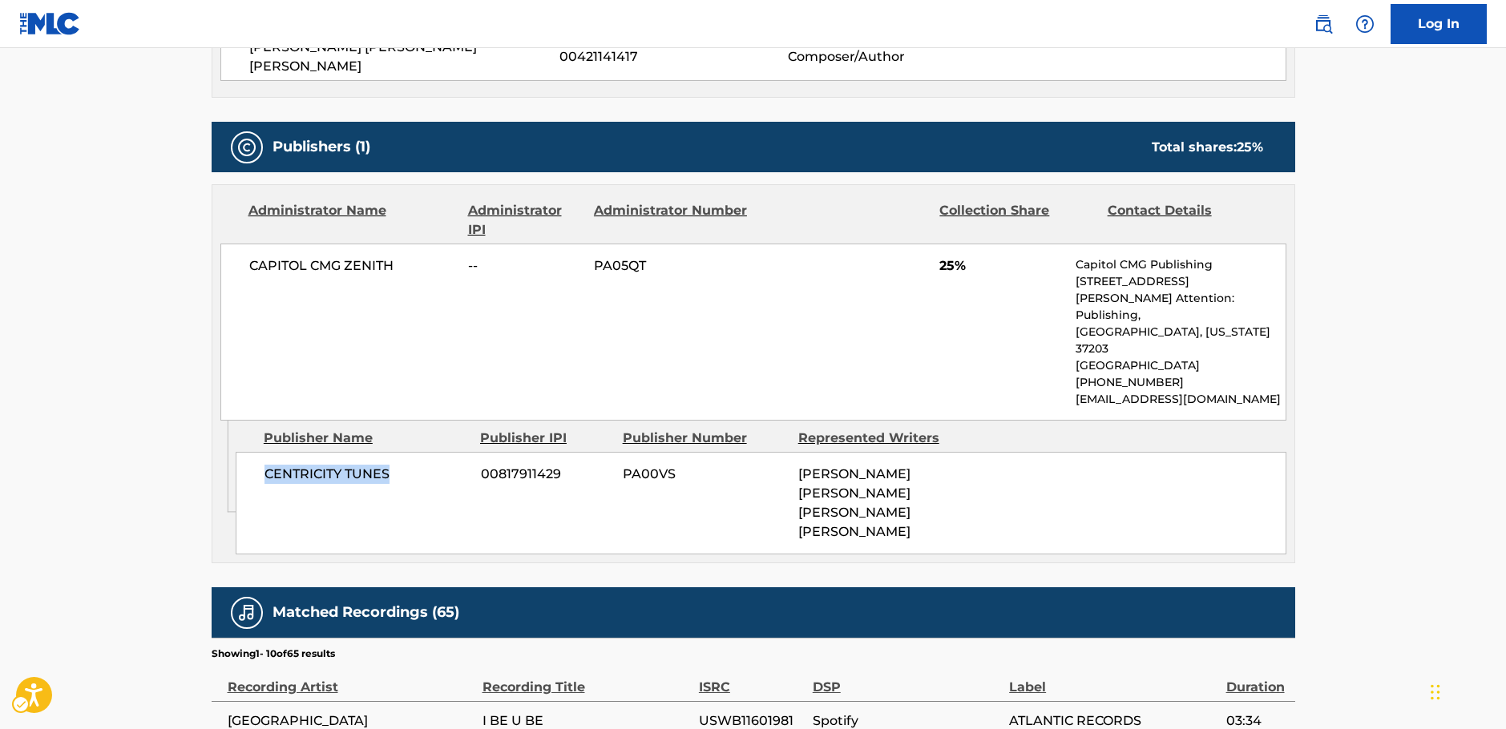
drag, startPoint x: 389, startPoint y: 440, endPoint x: 263, endPoint y: 438, distance: 125.8
click at [263, 452] on div "CENTRICITY TUNES 00817911429 PA00VS [PERSON_NAME] [PERSON_NAME] [PERSON_NAME] […" at bounding box center [761, 503] width 1051 height 103
drag, startPoint x: 413, startPoint y: 247, endPoint x: 227, endPoint y: 259, distance: 186.3
click at [227, 259] on div "CAPITOL CMG ZENITH -- PA05QT 25% Capitol CMG Publishing [STREET_ADDRESS][PERSON…" at bounding box center [753, 332] width 1066 height 177
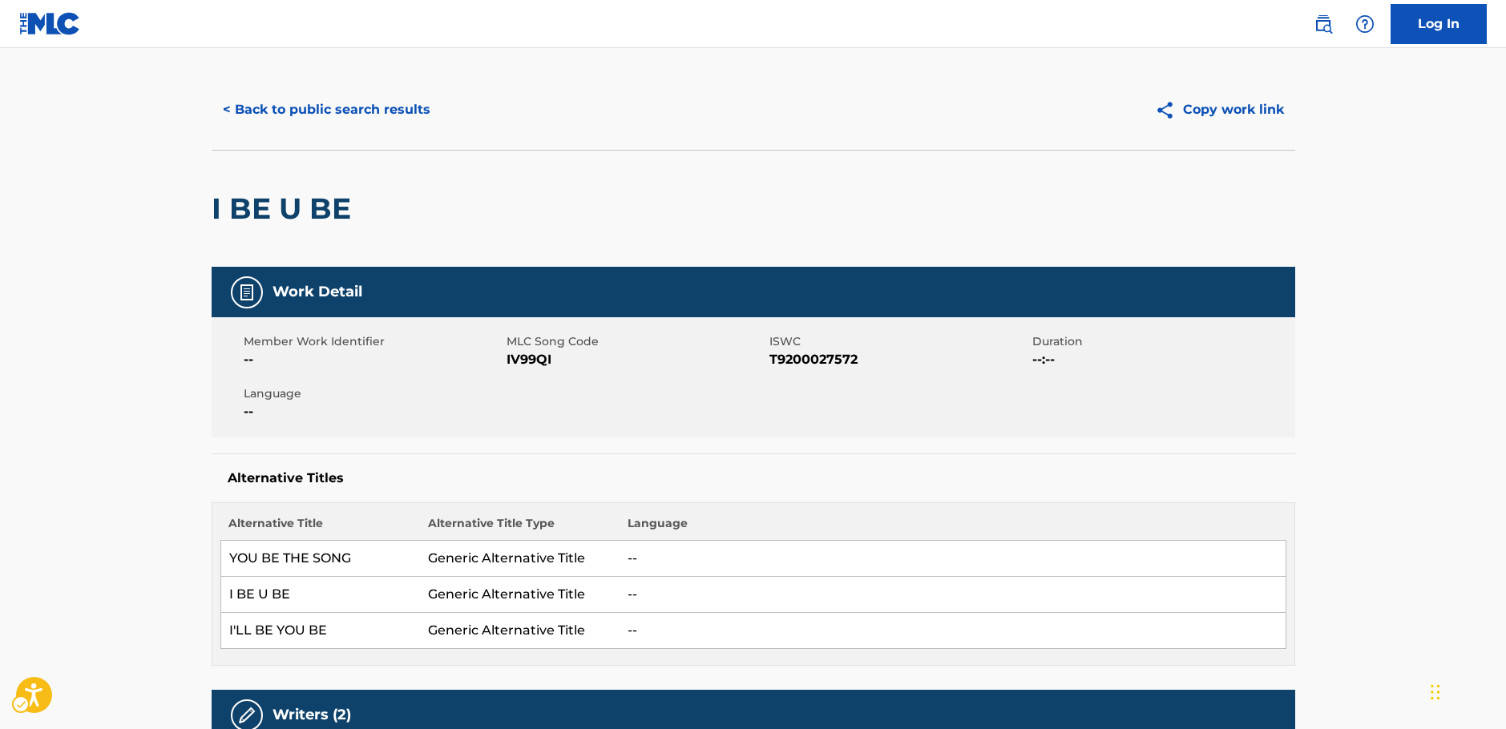
scroll to position [0, 0]
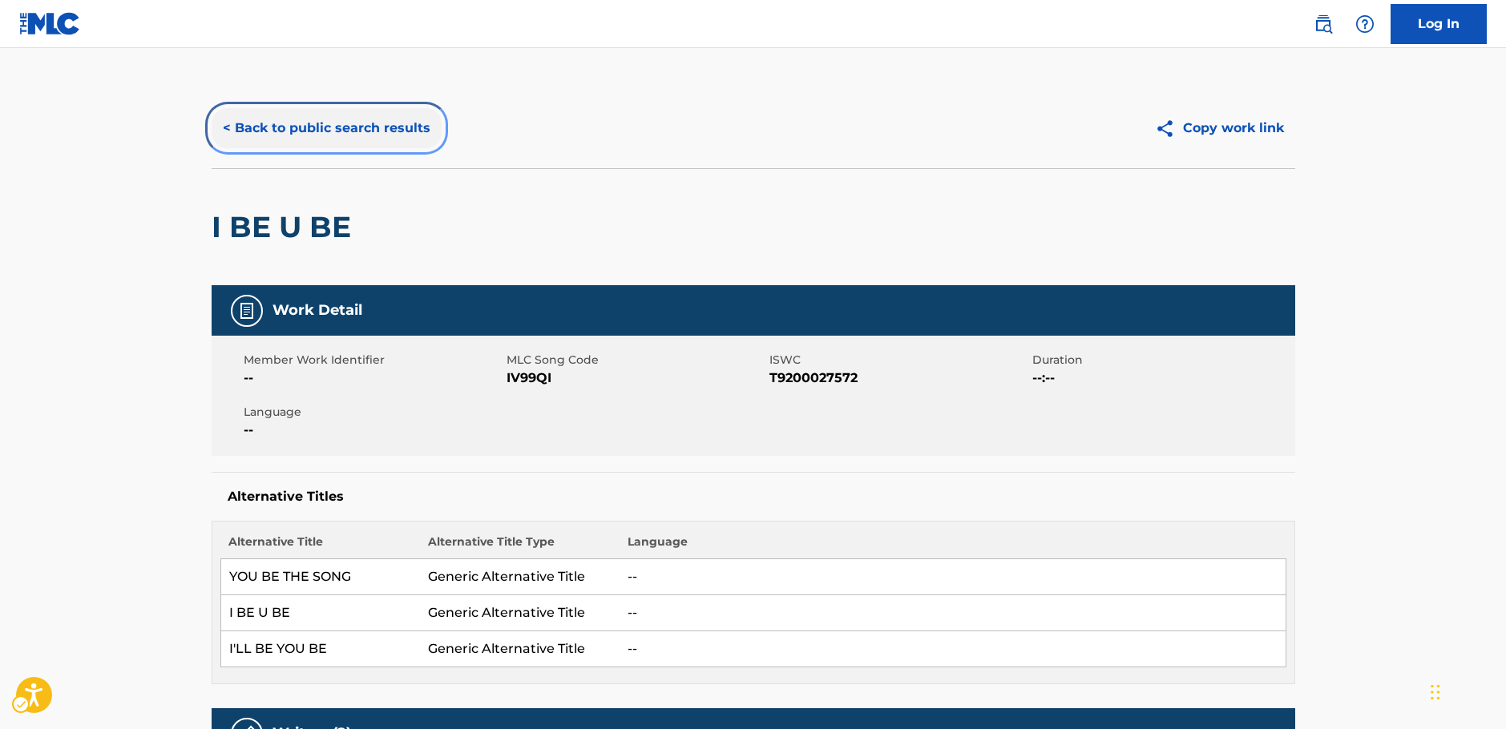
click at [351, 132] on button "< Back to public search results" at bounding box center [327, 128] width 230 height 40
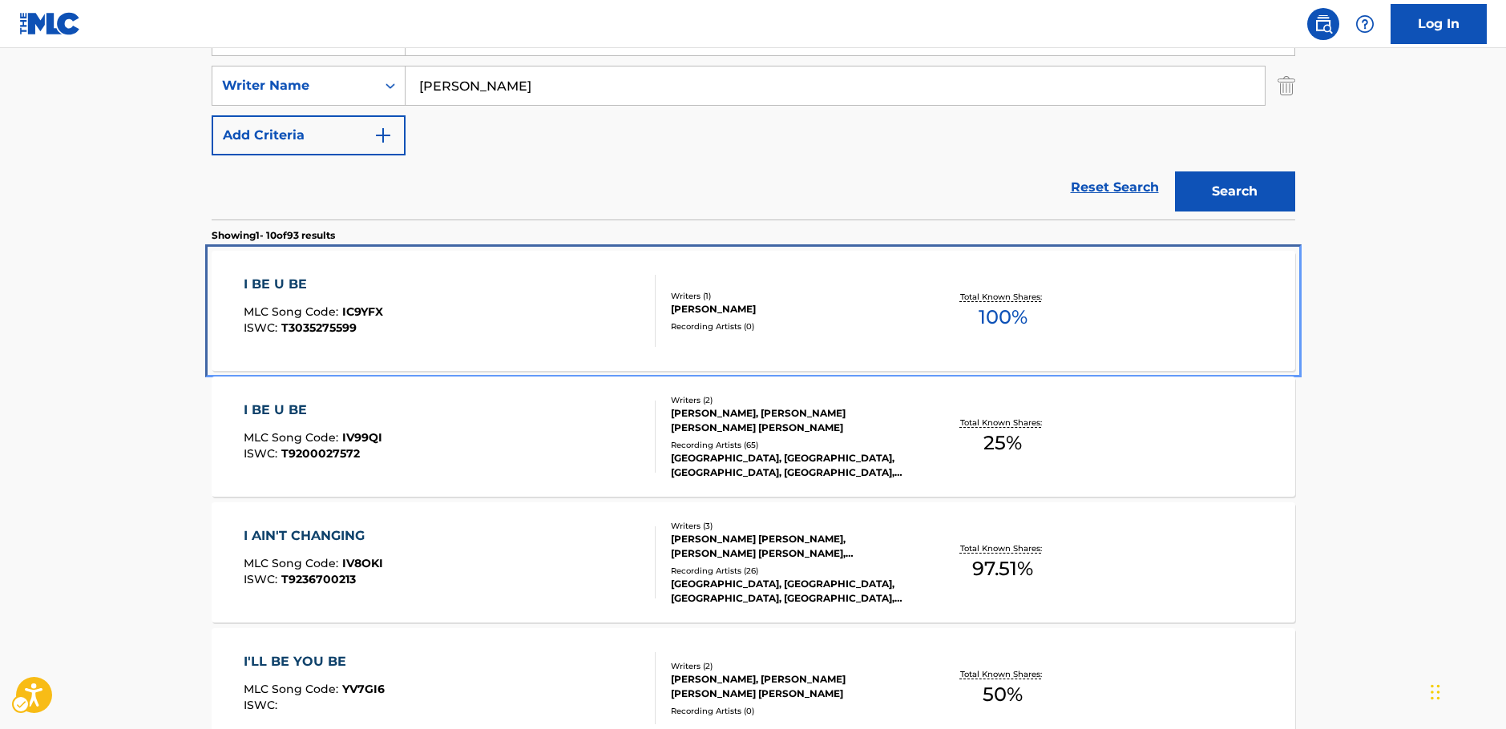
scroll to position [100, 0]
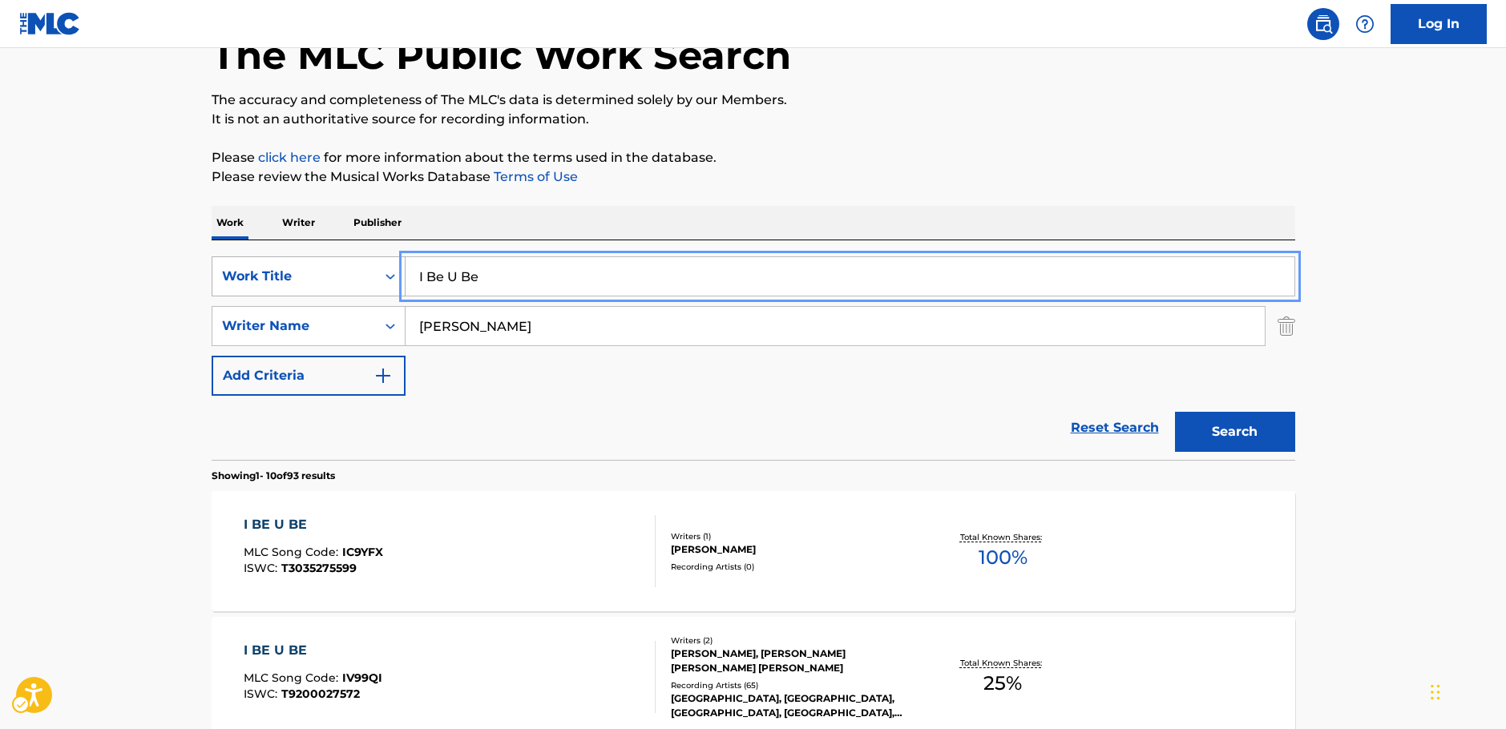
drag, startPoint x: 374, startPoint y: 285, endPoint x: 365, endPoint y: 280, distance: 10.0
click at [367, 281] on div "SearchWithCriteria87b8cf72-b751-4c81-b839-c0f1e01e1a87 Work Title I Be U Be" at bounding box center [754, 276] width 1084 height 40
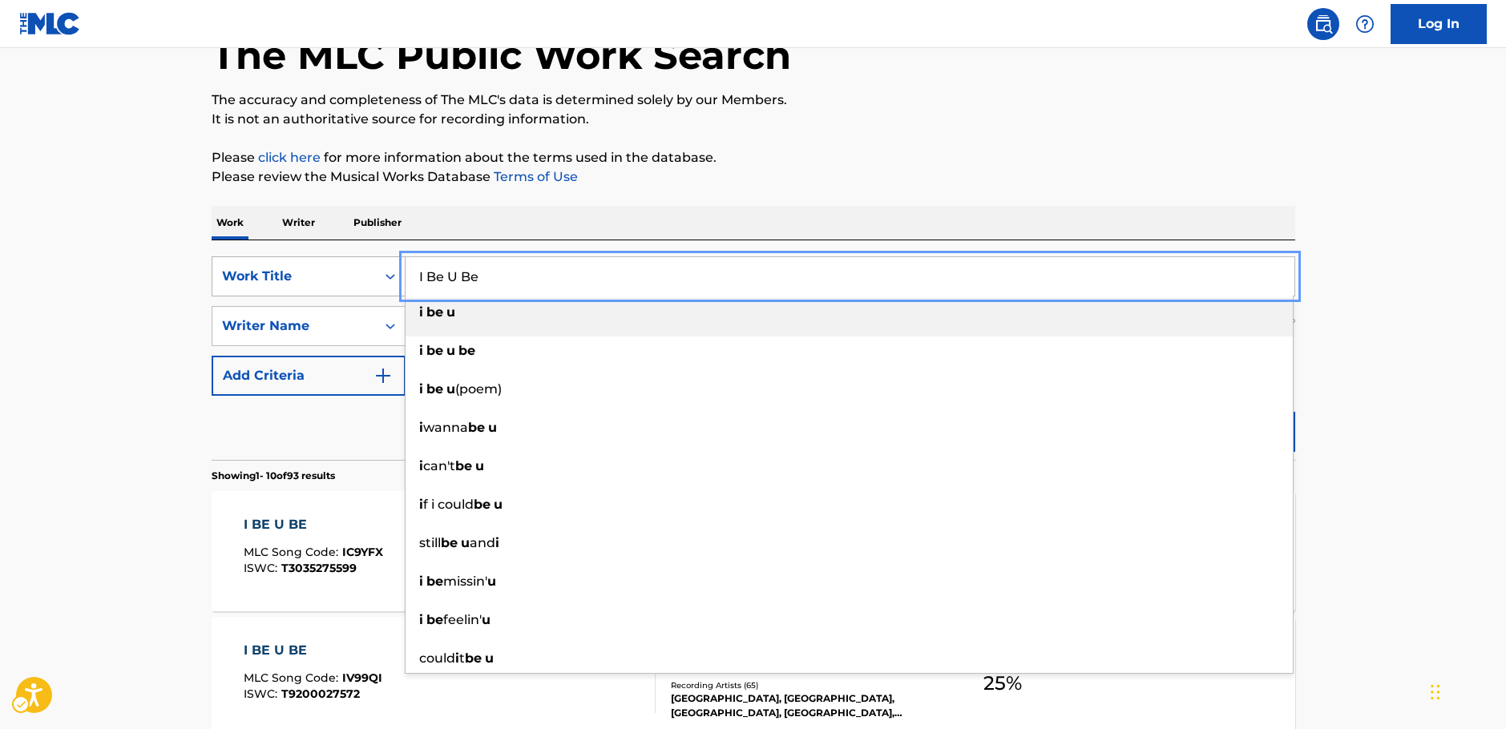
paste input "One Man's Ceiling Is Another Man's Floor"
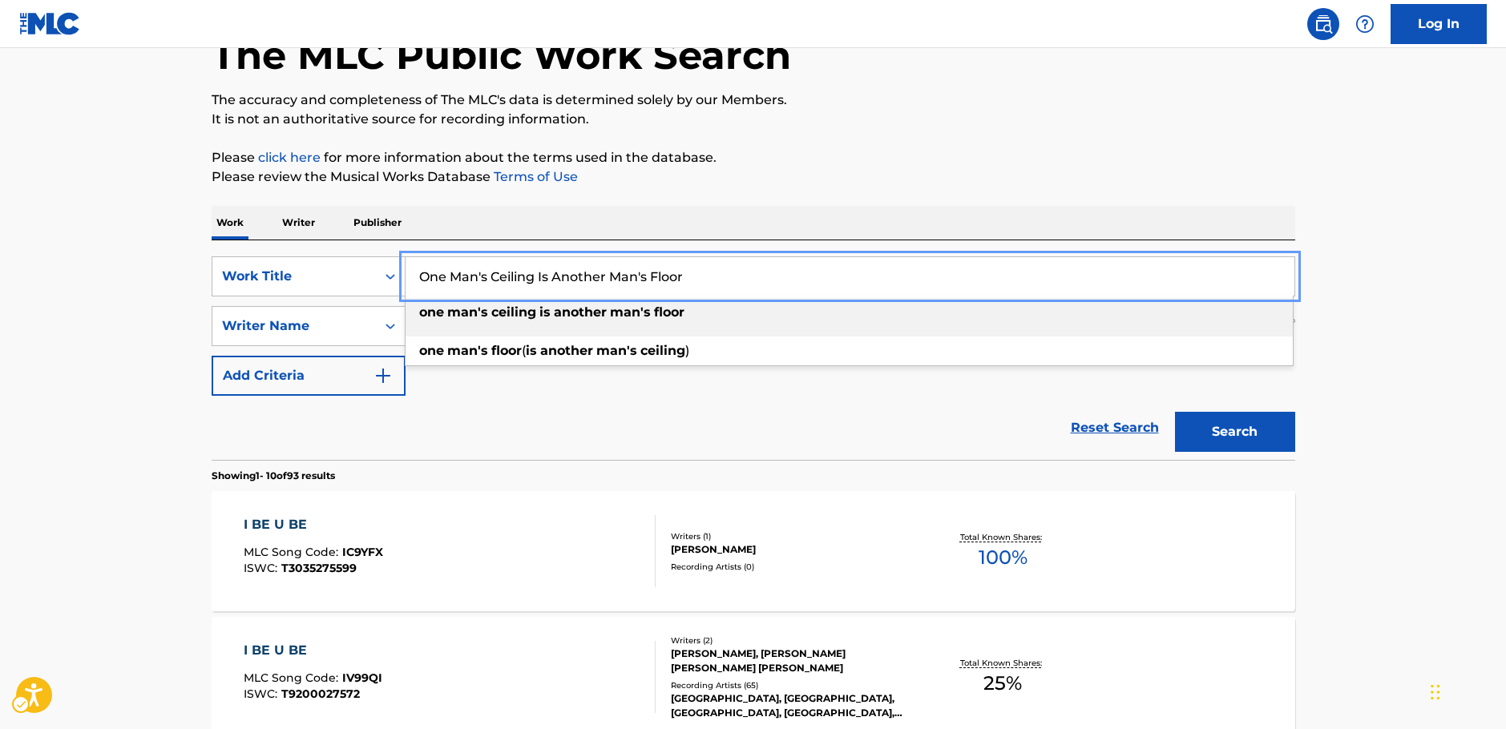
type input "One Man's Ceiling Is Another Man's Floor"
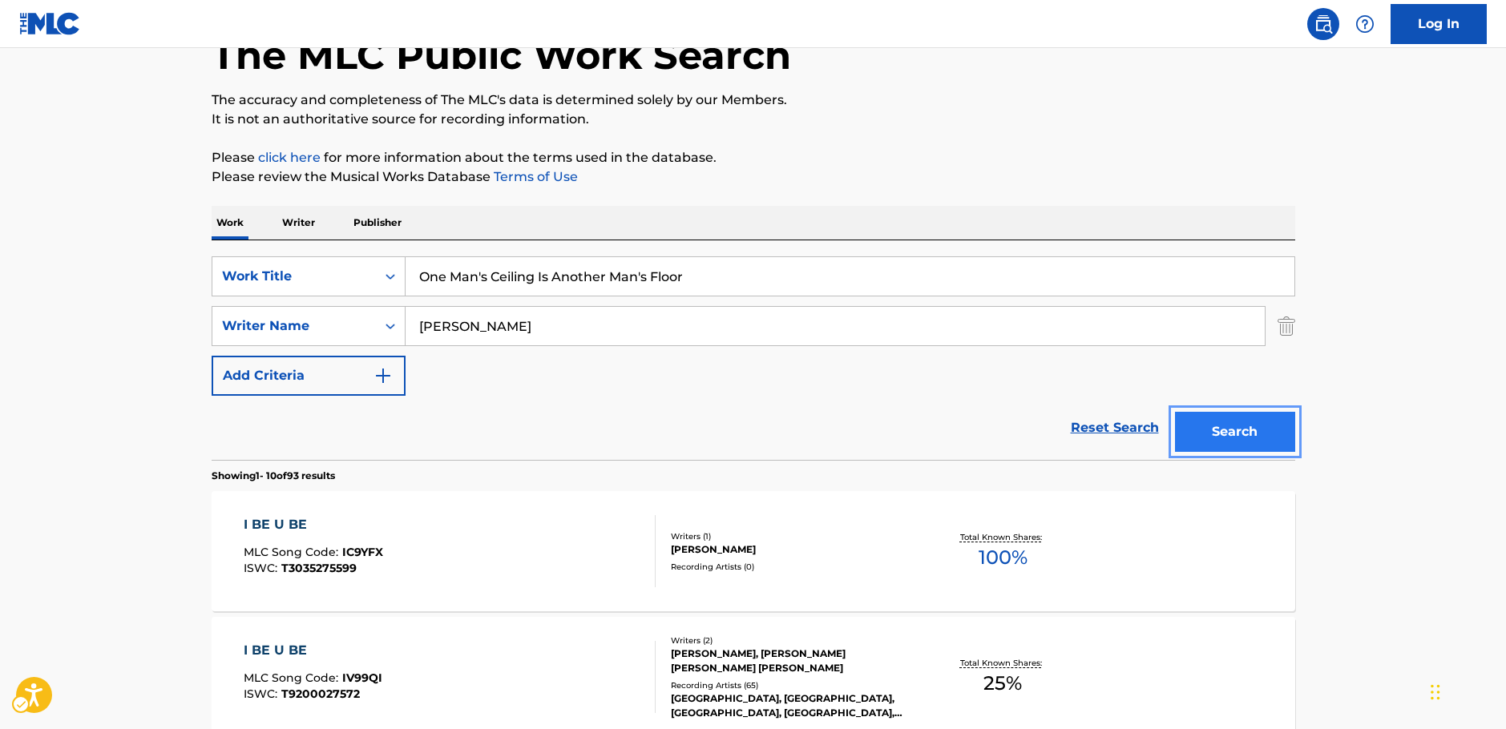
click at [1257, 440] on button "Search" at bounding box center [1235, 432] width 120 height 40
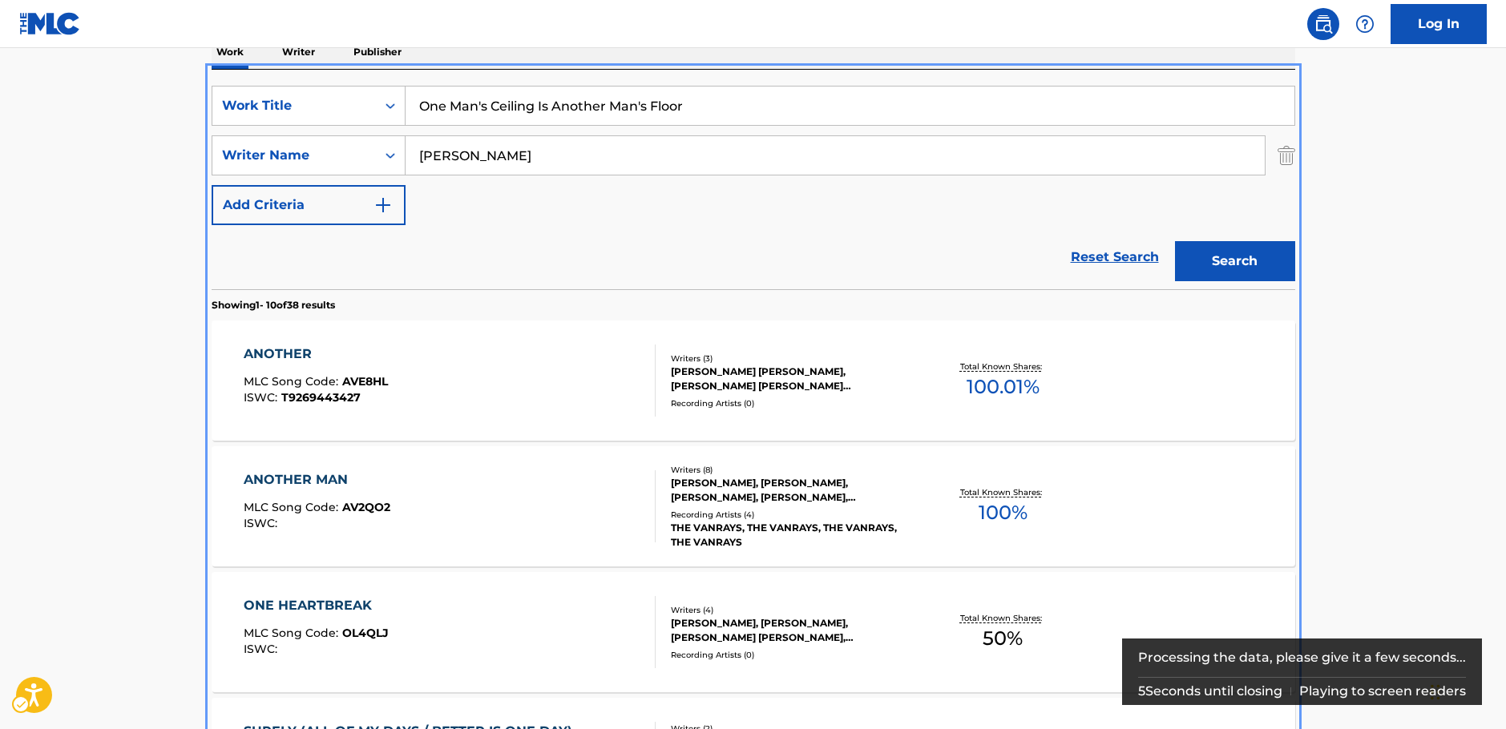
scroll to position [0, 0]
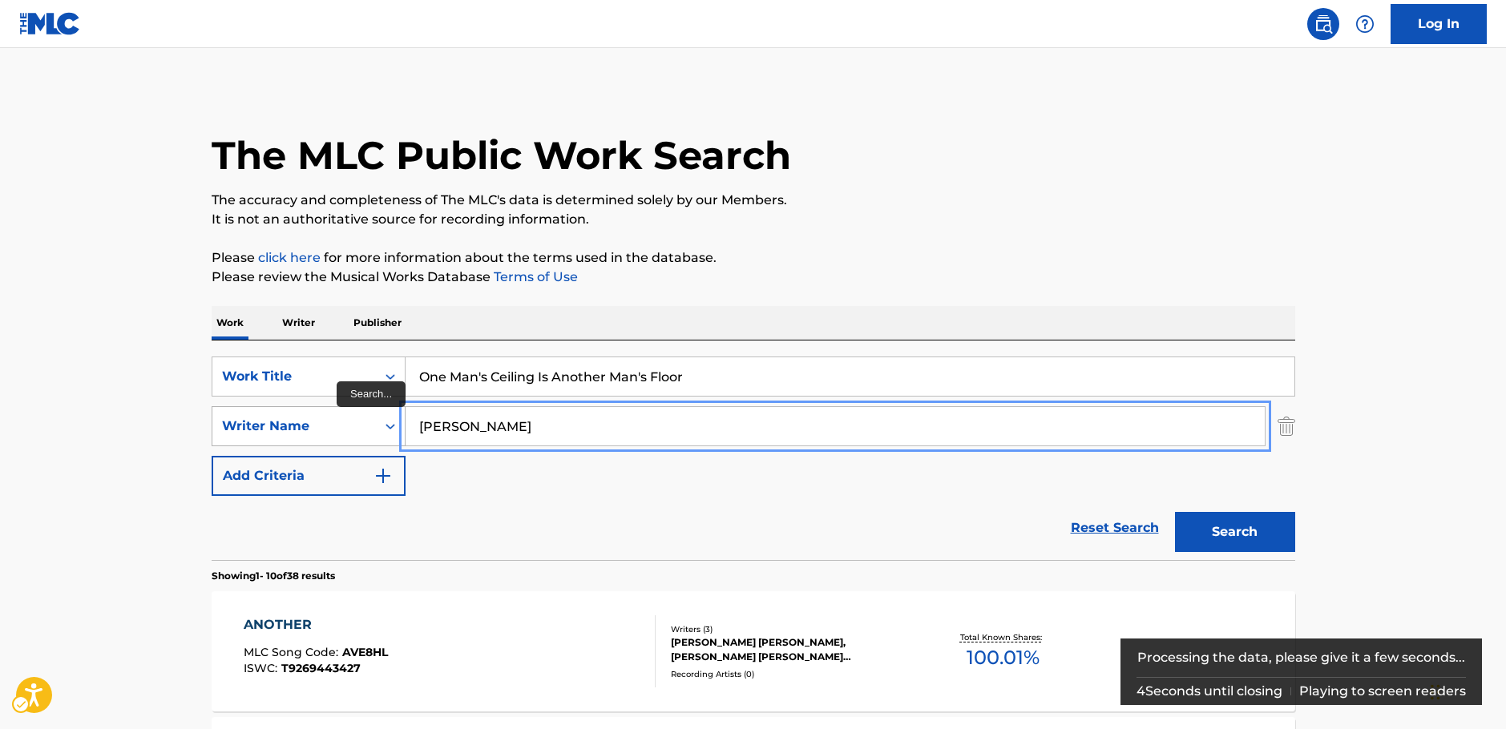
drag, startPoint x: 455, startPoint y: 427, endPoint x: 384, endPoint y: 424, distance: 71.4
click at [384, 424] on div "SearchWithCriteriaa455b861-6019-4541-9cce-d52e0d25e05c Writer Name [PERSON_NAME]" at bounding box center [754, 426] width 1084 height 40
type input "[PERSON_NAME]"
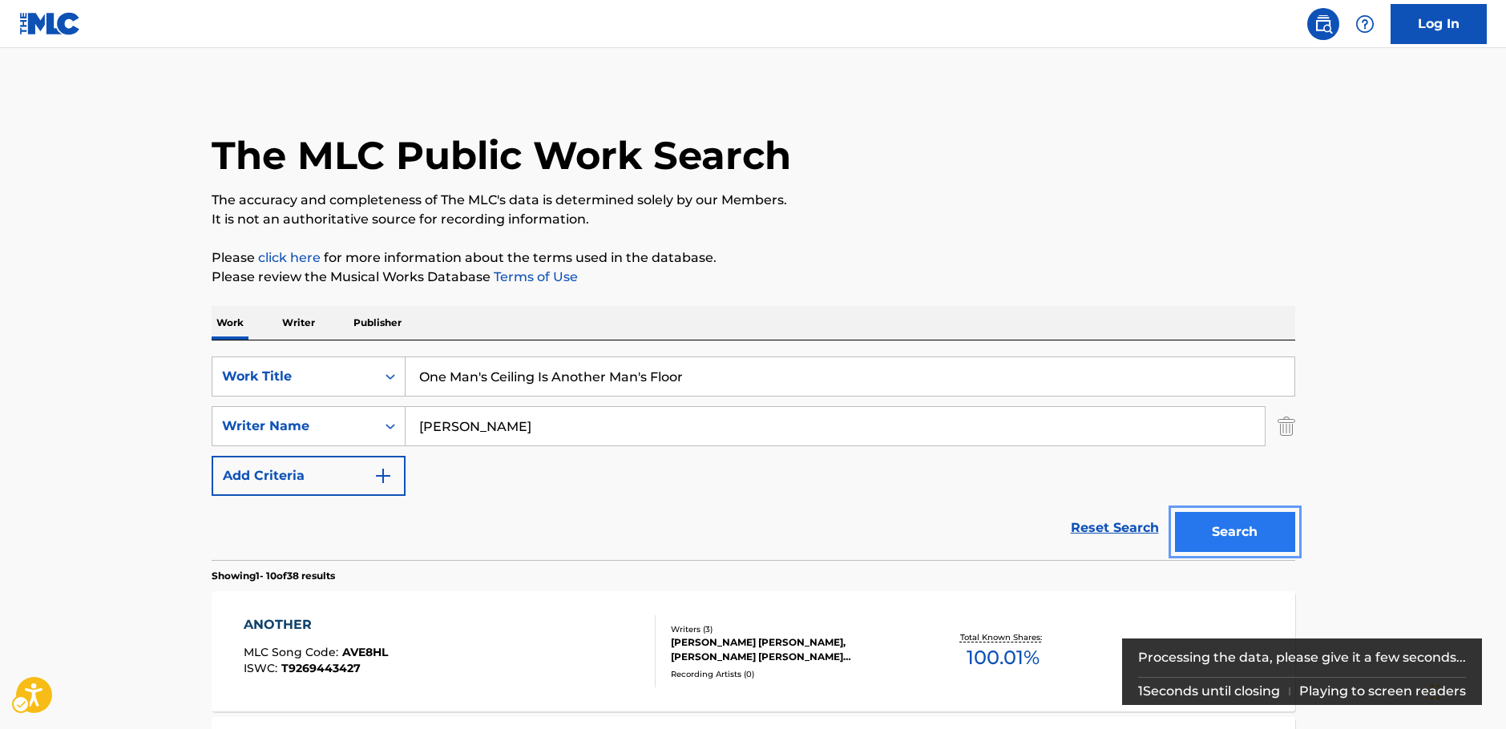
click at [1271, 523] on button "Search" at bounding box center [1235, 532] width 120 height 40
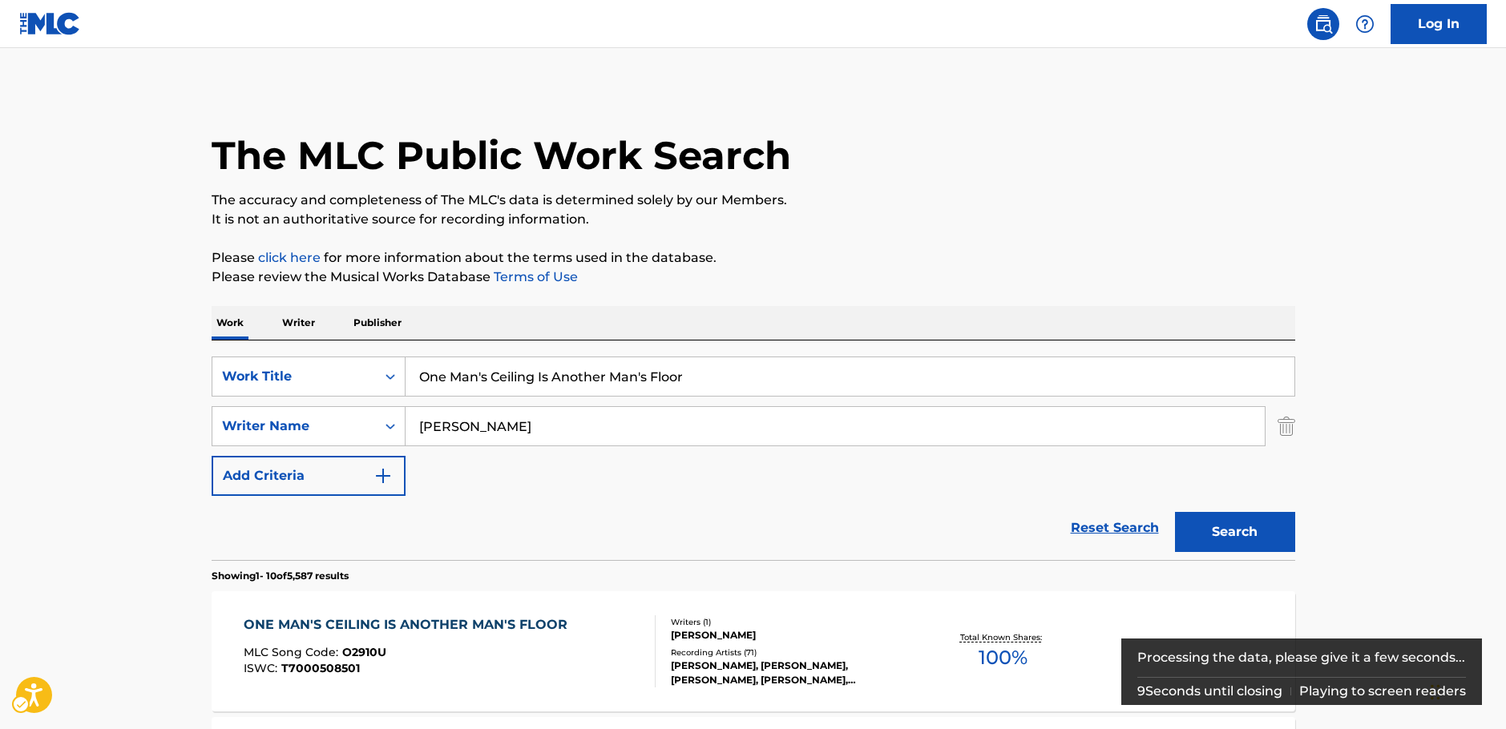
scroll to position [160, 0]
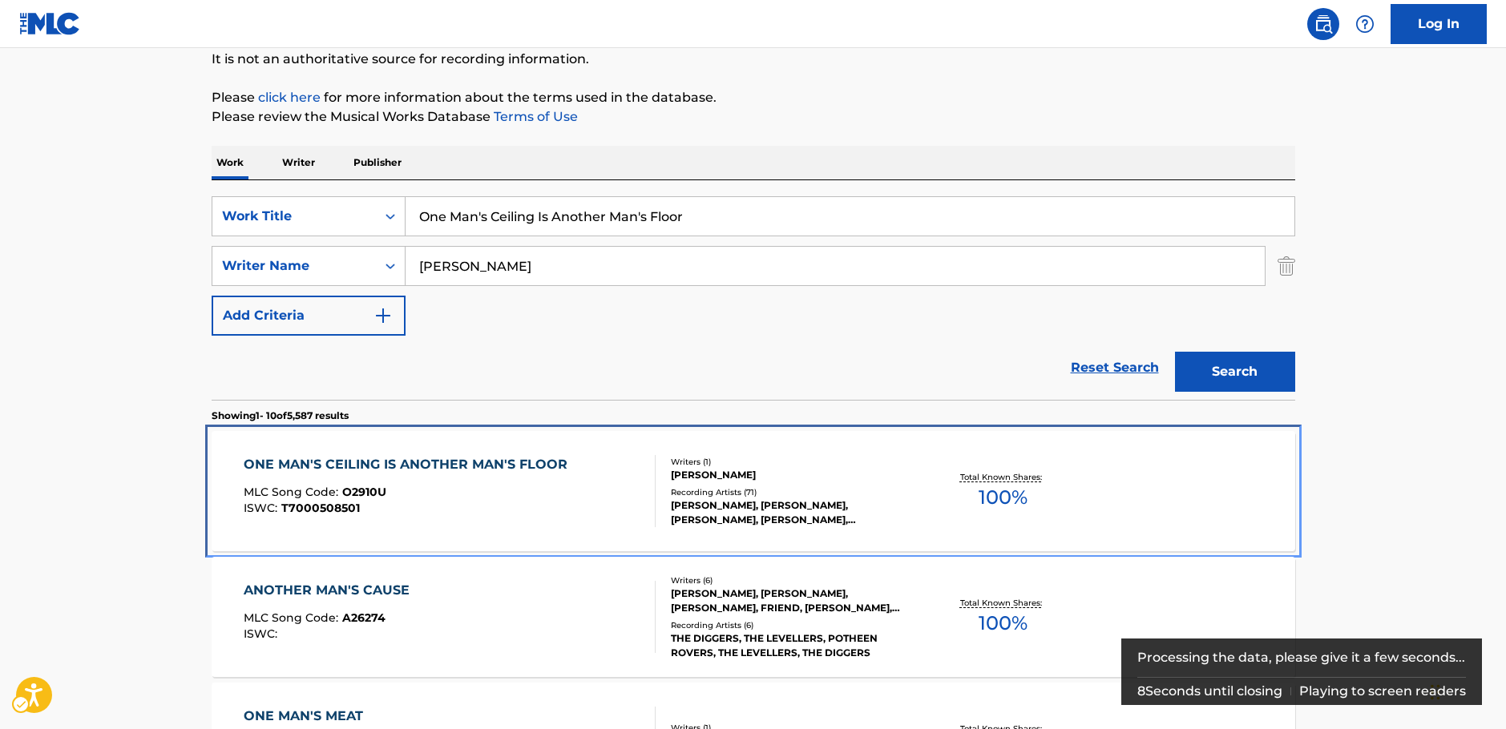
click at [484, 511] on div "ISWC : T7000508501" at bounding box center [410, 509] width 332 height 12
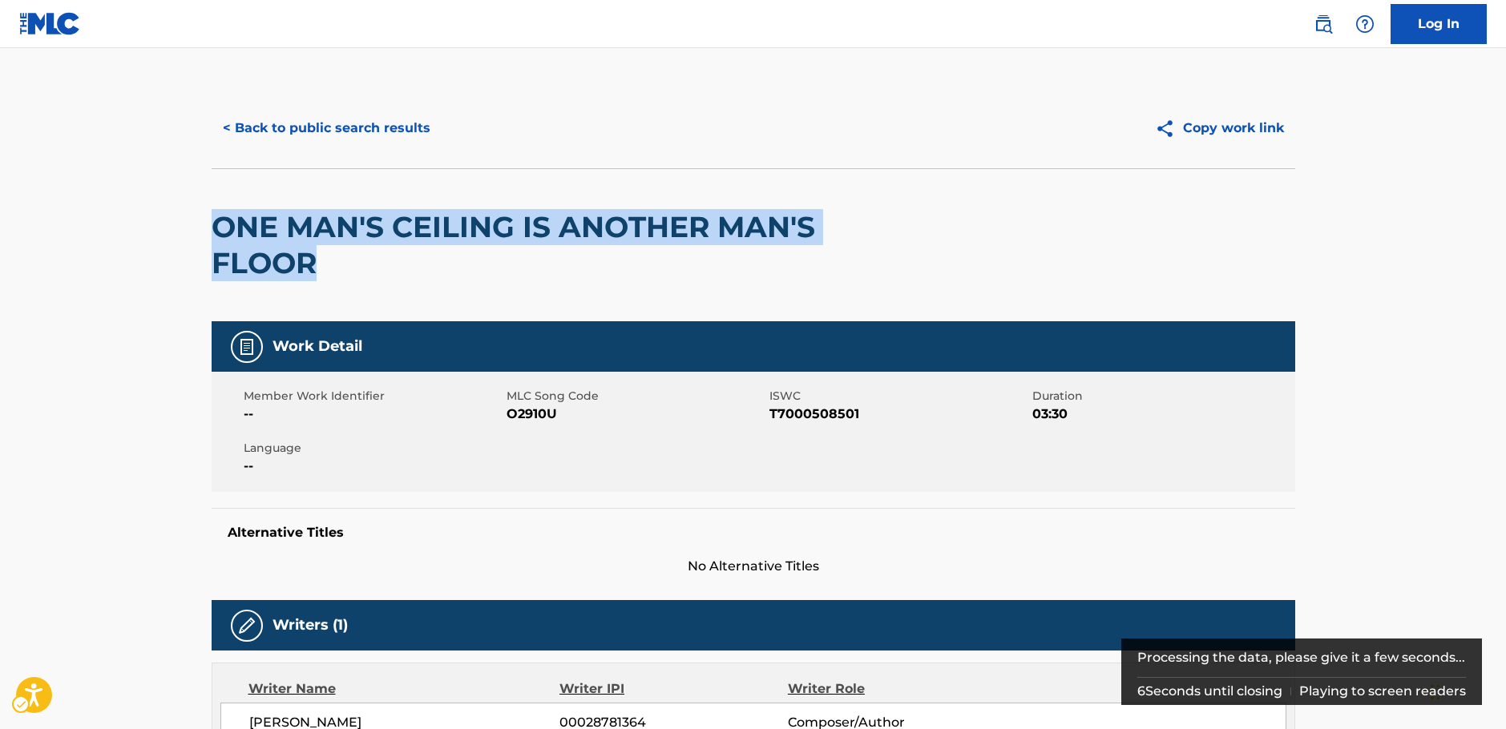
drag, startPoint x: 333, startPoint y: 269, endPoint x: 1105, endPoint y: 2, distance: 817.7
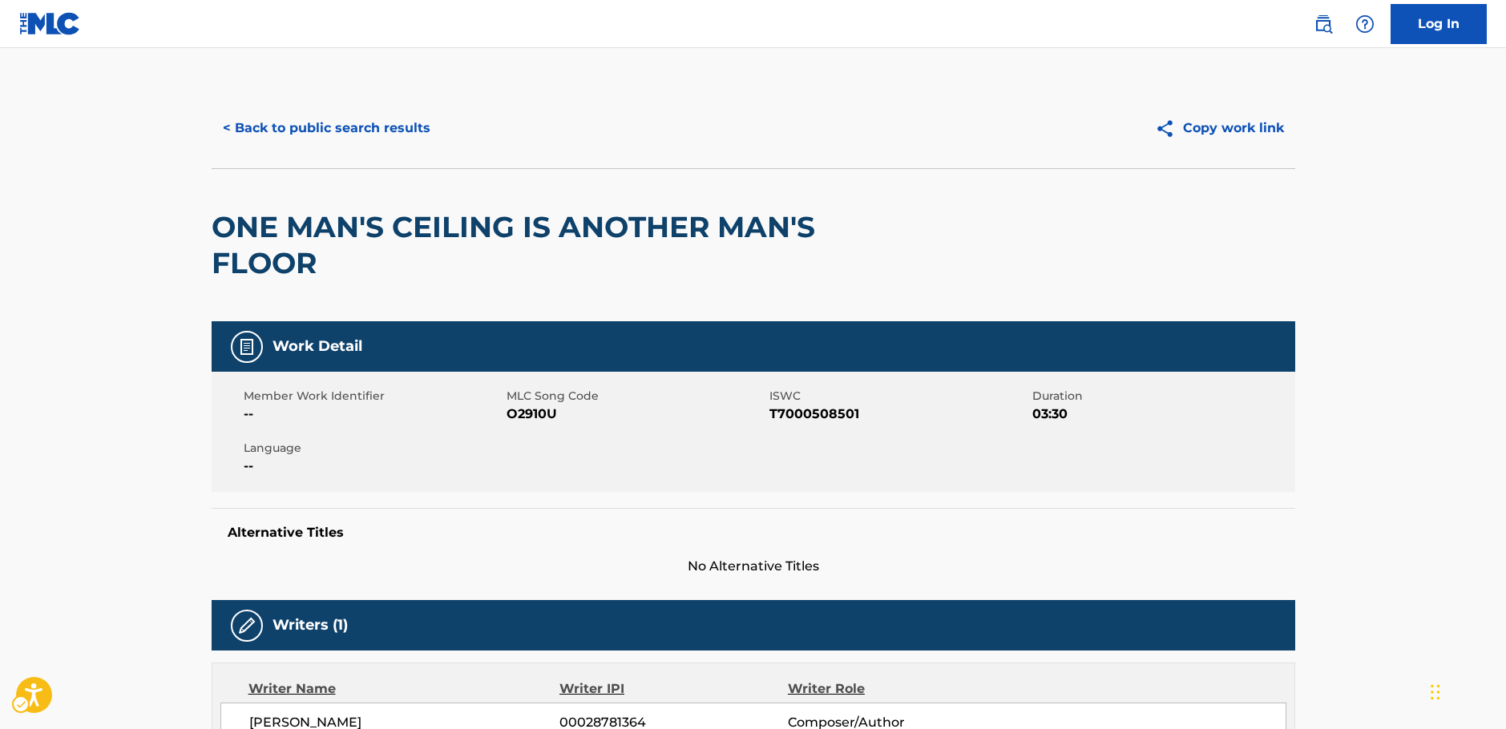
click at [523, 410] on span "MLC Song Code - O2910U" at bounding box center [636, 414] width 259 height 19
click at [822, 412] on span "ISWC - T7000508501" at bounding box center [898, 414] width 259 height 19
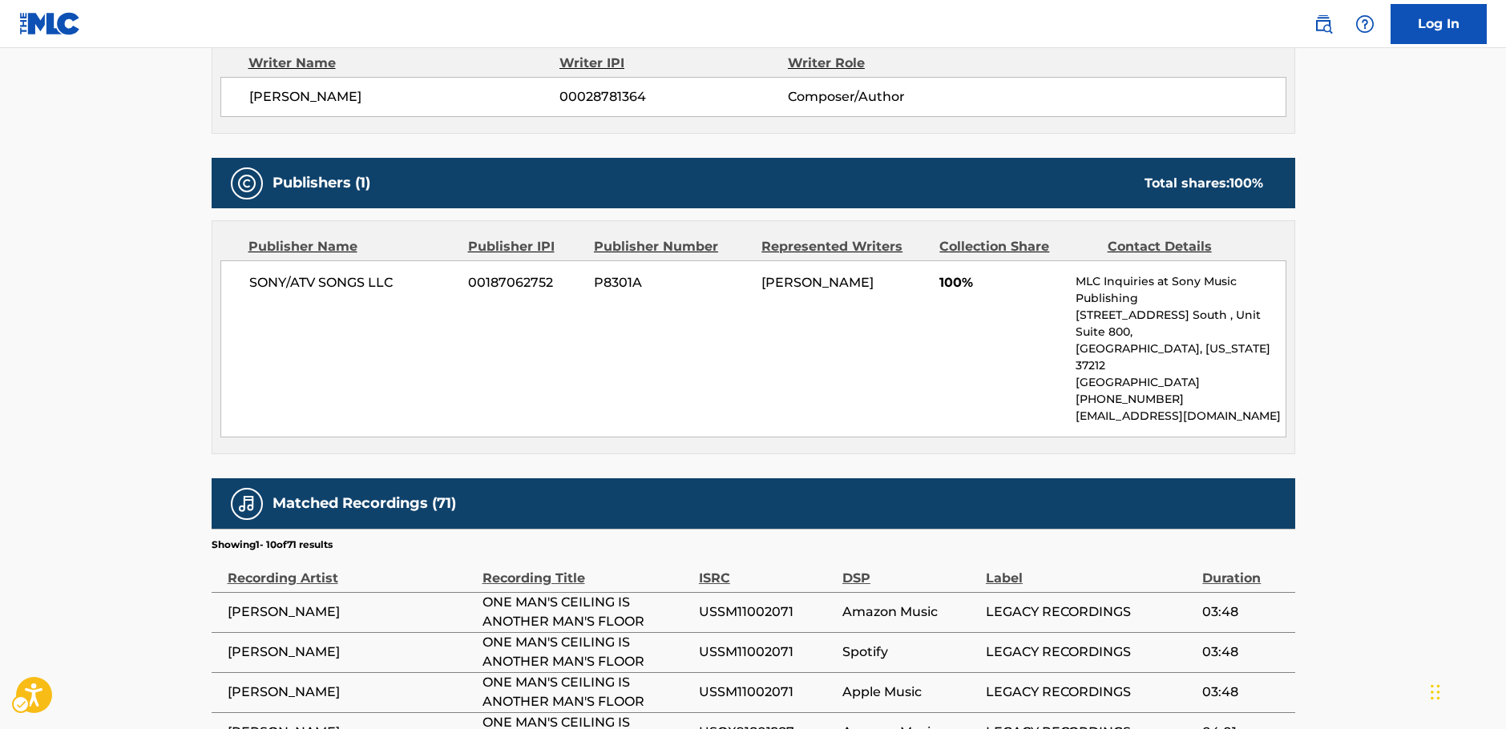
scroll to position [641, 0]
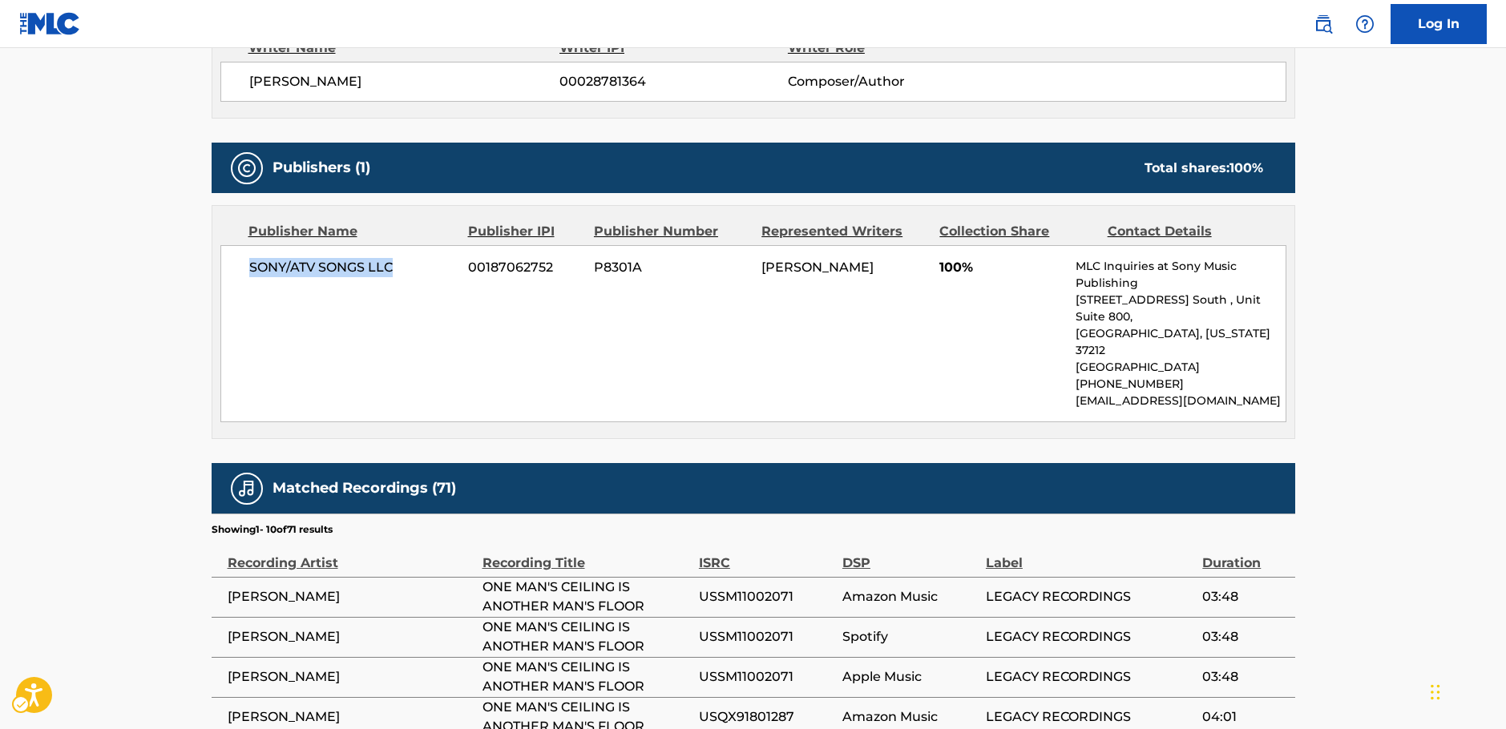
drag, startPoint x: 402, startPoint y: 278, endPoint x: 1, endPoint y: 354, distance: 407.9
click at [246, 275] on div "SONY/ATV SONGS LLC 00187062752 P8301A [PERSON_NAME] 100% MLC Inquiries at Sony …" at bounding box center [753, 333] width 1066 height 177
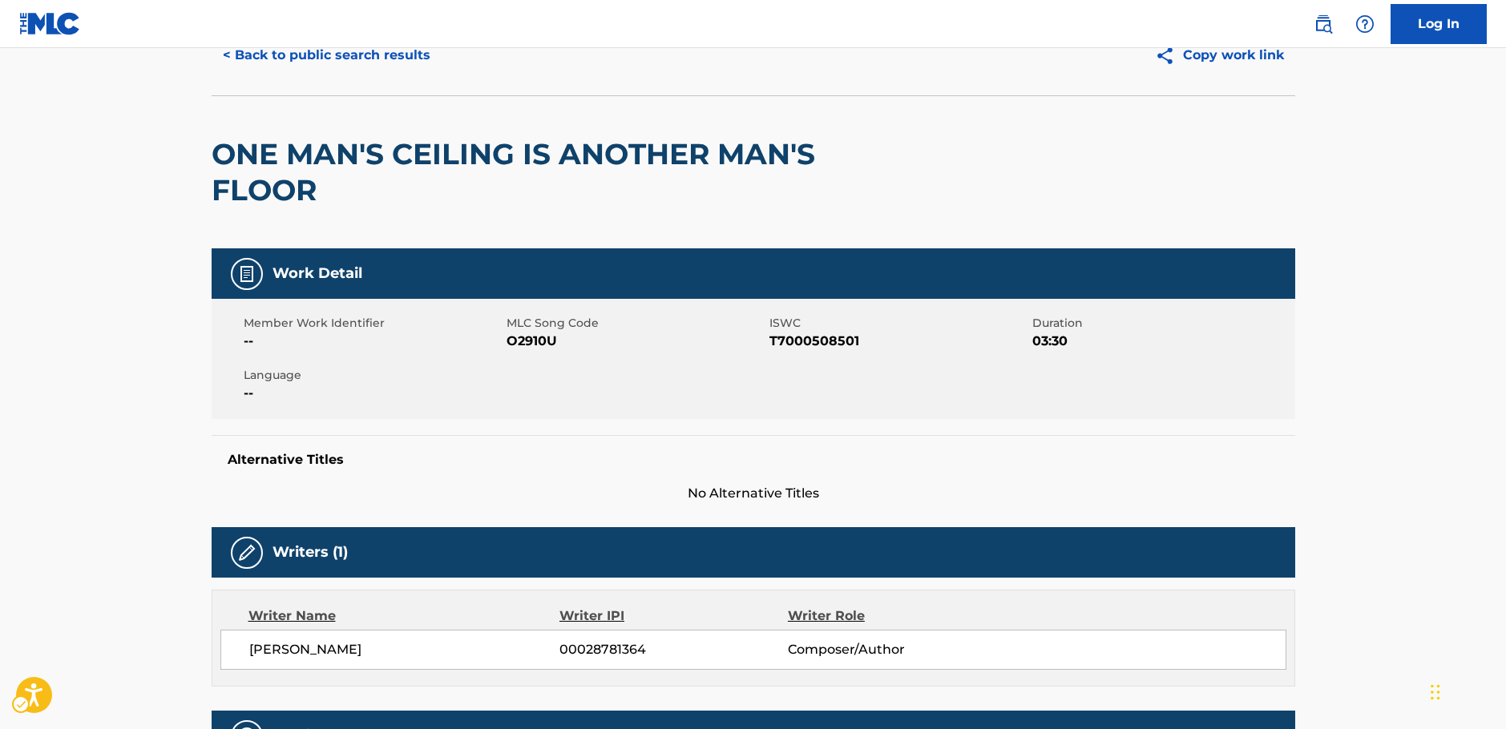
scroll to position [0, 0]
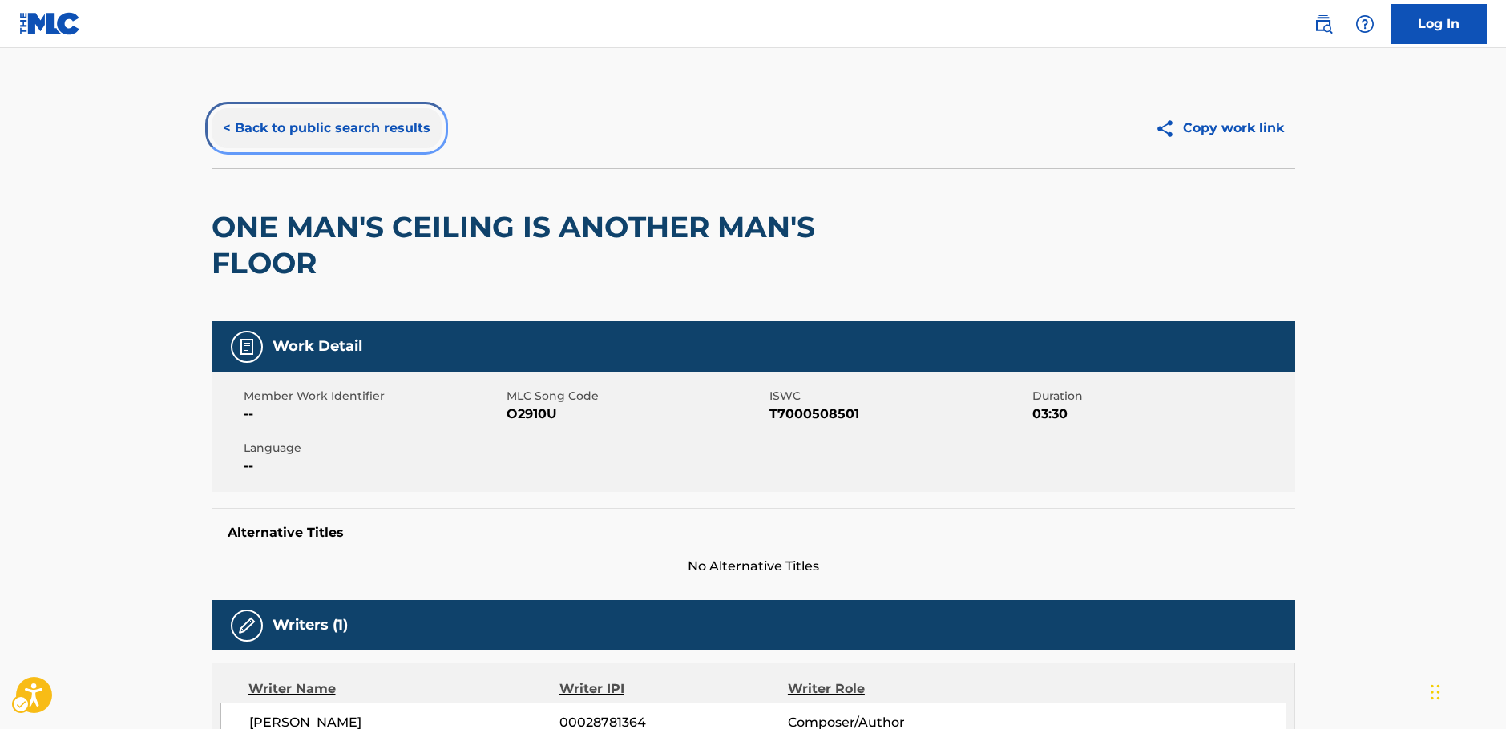
click at [337, 136] on button "< Back to public search results" at bounding box center [327, 128] width 230 height 40
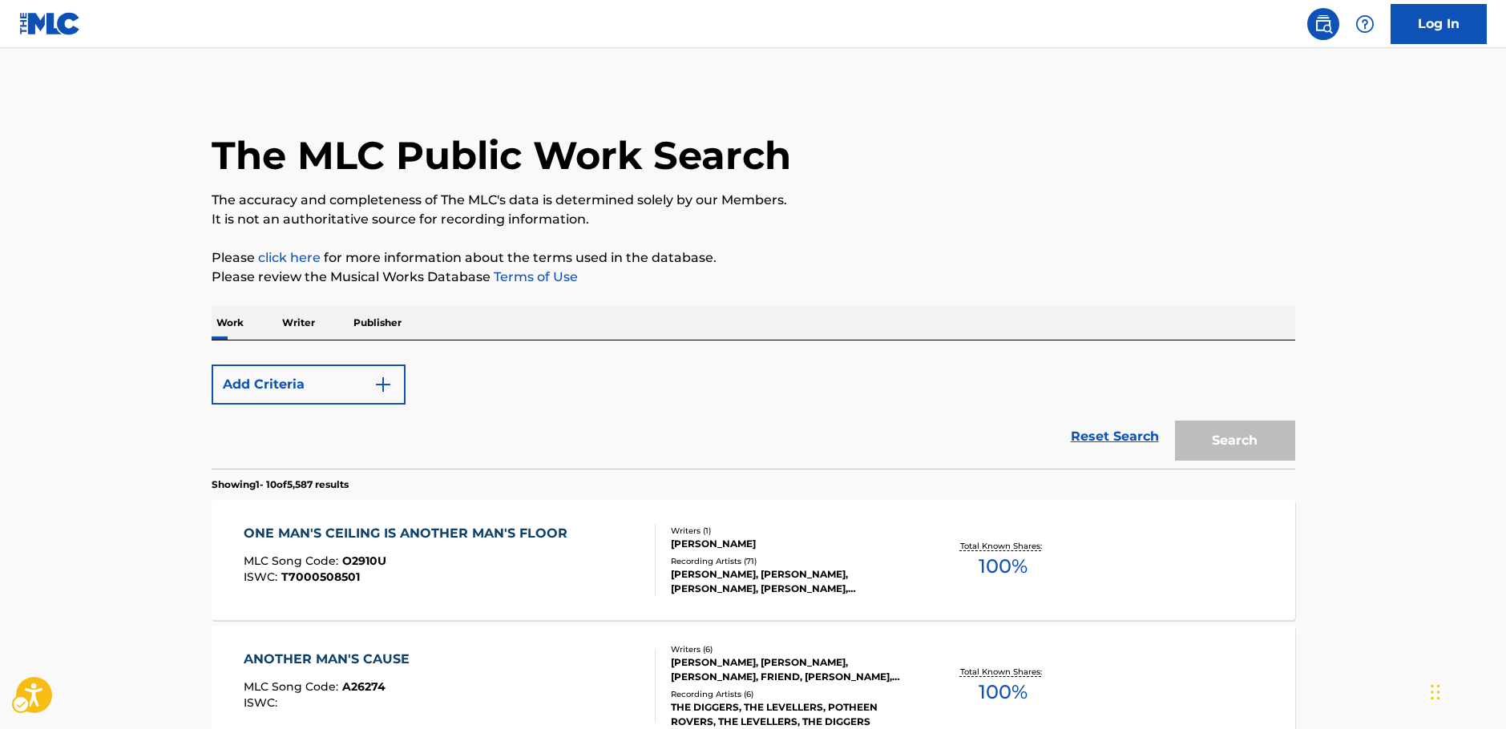
scroll to position [160, 0]
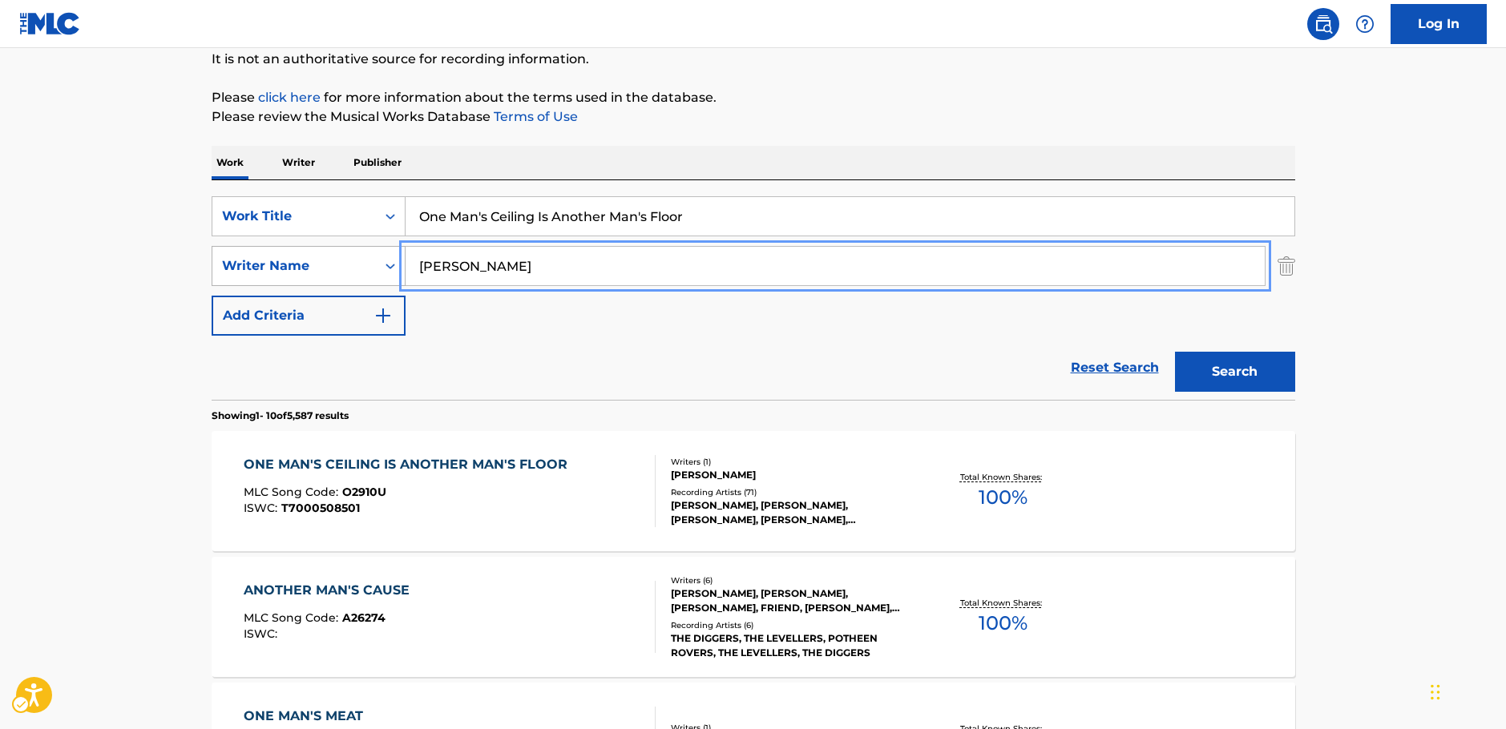
drag, startPoint x: 427, startPoint y: 261, endPoint x: 369, endPoint y: 264, distance: 57.8
click at [369, 264] on div "SearchWithCriteriaa455b861-6019-4541-9cce-d52e0d25e05c Writer Name [PERSON_NAME]" at bounding box center [754, 266] width 1084 height 40
paste input "[PERSON_NAME]"
type input "[PERSON_NAME]"
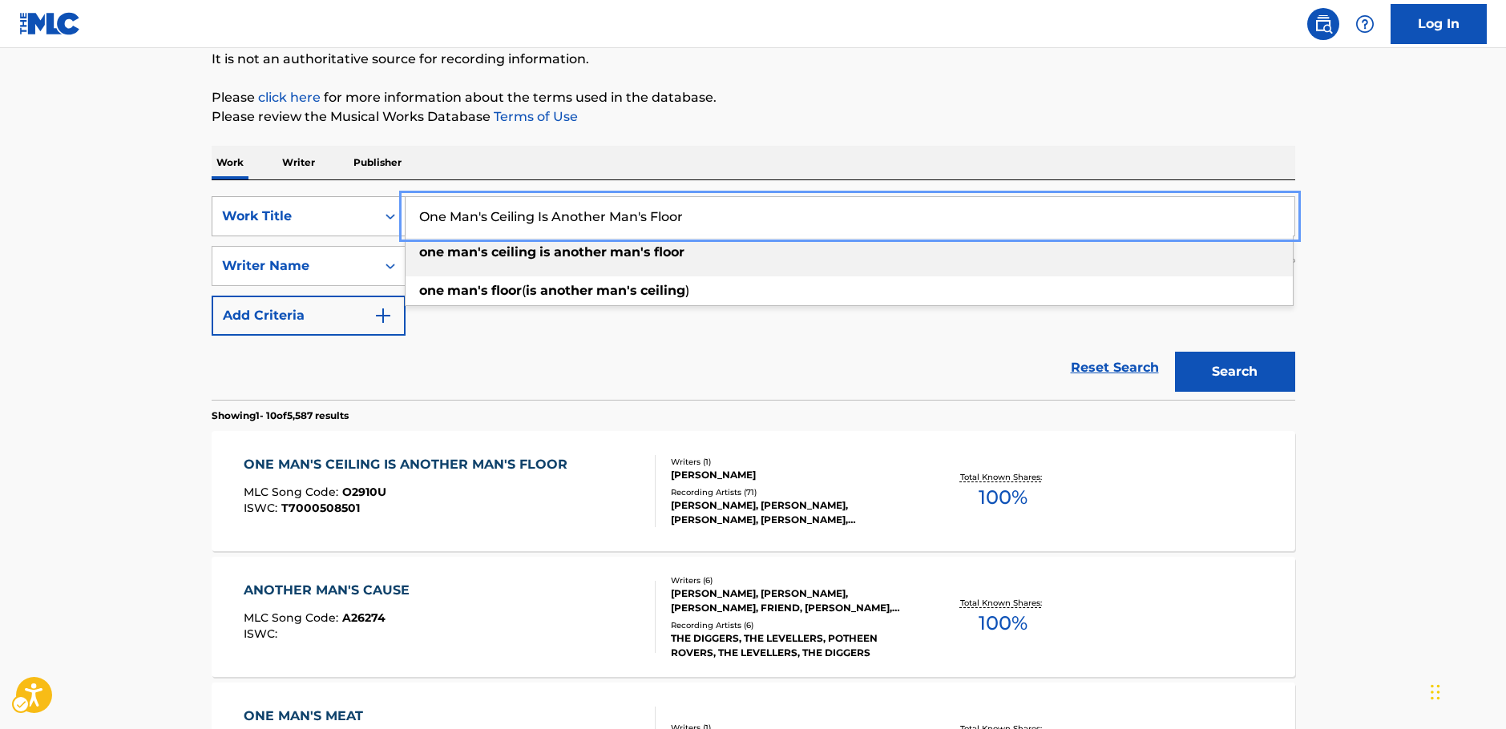
drag, startPoint x: 713, startPoint y: 215, endPoint x: 1082, endPoint y: 397, distance: 411.1
click at [305, 229] on div "SearchWithCriteria87b8cf72-b751-4c81-b839-c0f1e01e1a87 Work Title One Man's Cei…" at bounding box center [754, 216] width 1084 height 40
paste input "I Just Wanna Run"
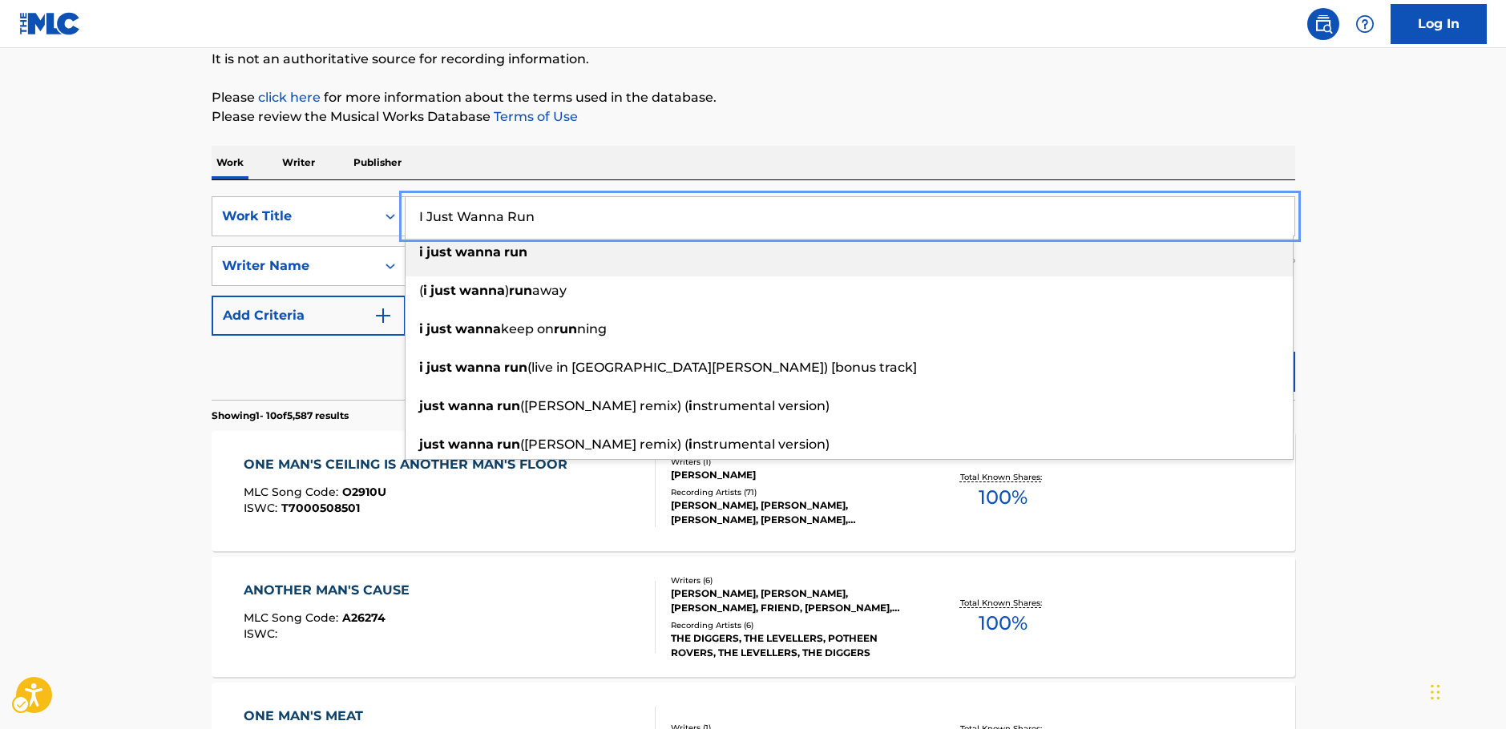
type input "I Just Wanna Run"
drag, startPoint x: 1394, startPoint y: 403, endPoint x: 1346, endPoint y: 398, distance: 48.4
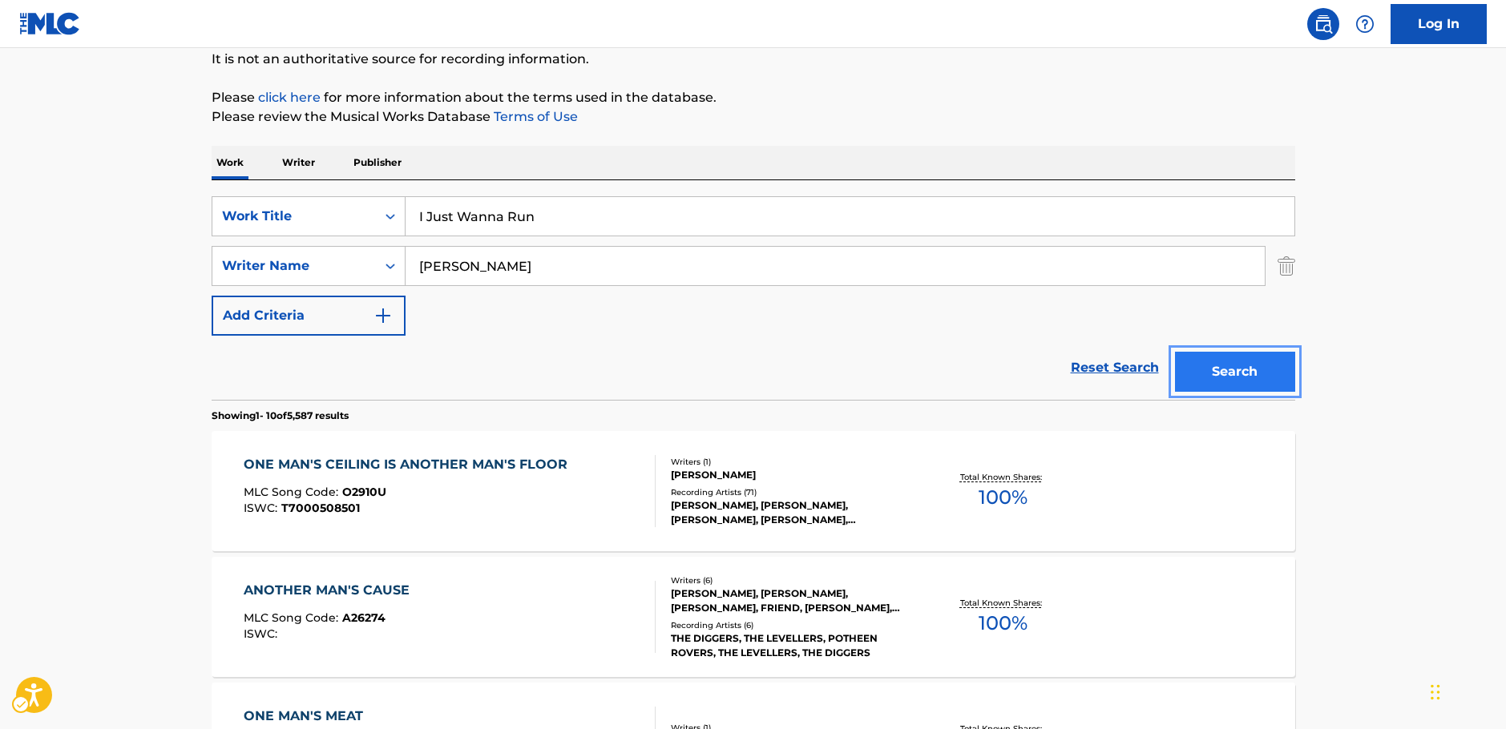
click at [1242, 379] on button "Search" at bounding box center [1235, 372] width 120 height 40
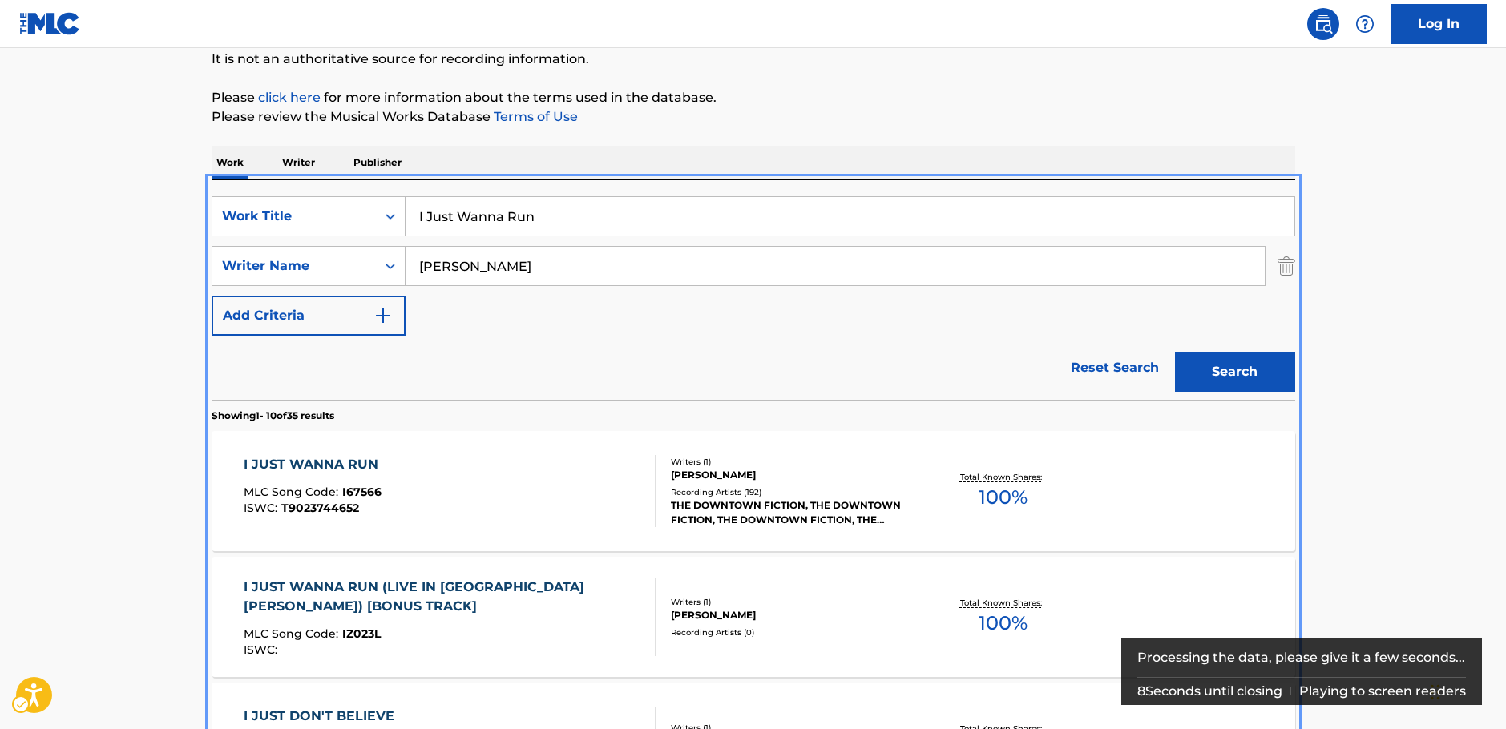
scroll to position [341, 0]
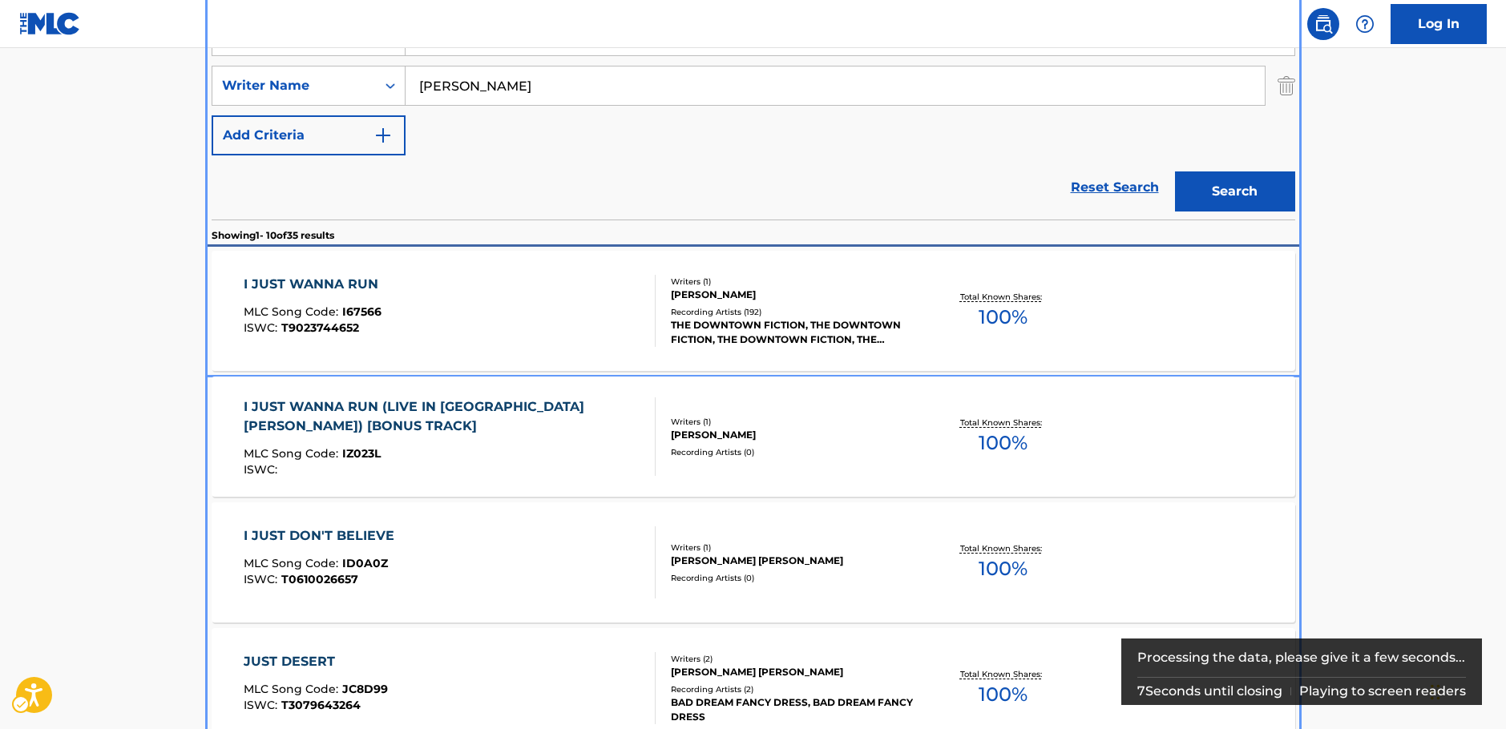
click at [548, 317] on div "I JUST WANNA RUN MLC Song Code : I67566 ISWC : T9023744652" at bounding box center [450, 311] width 412 height 72
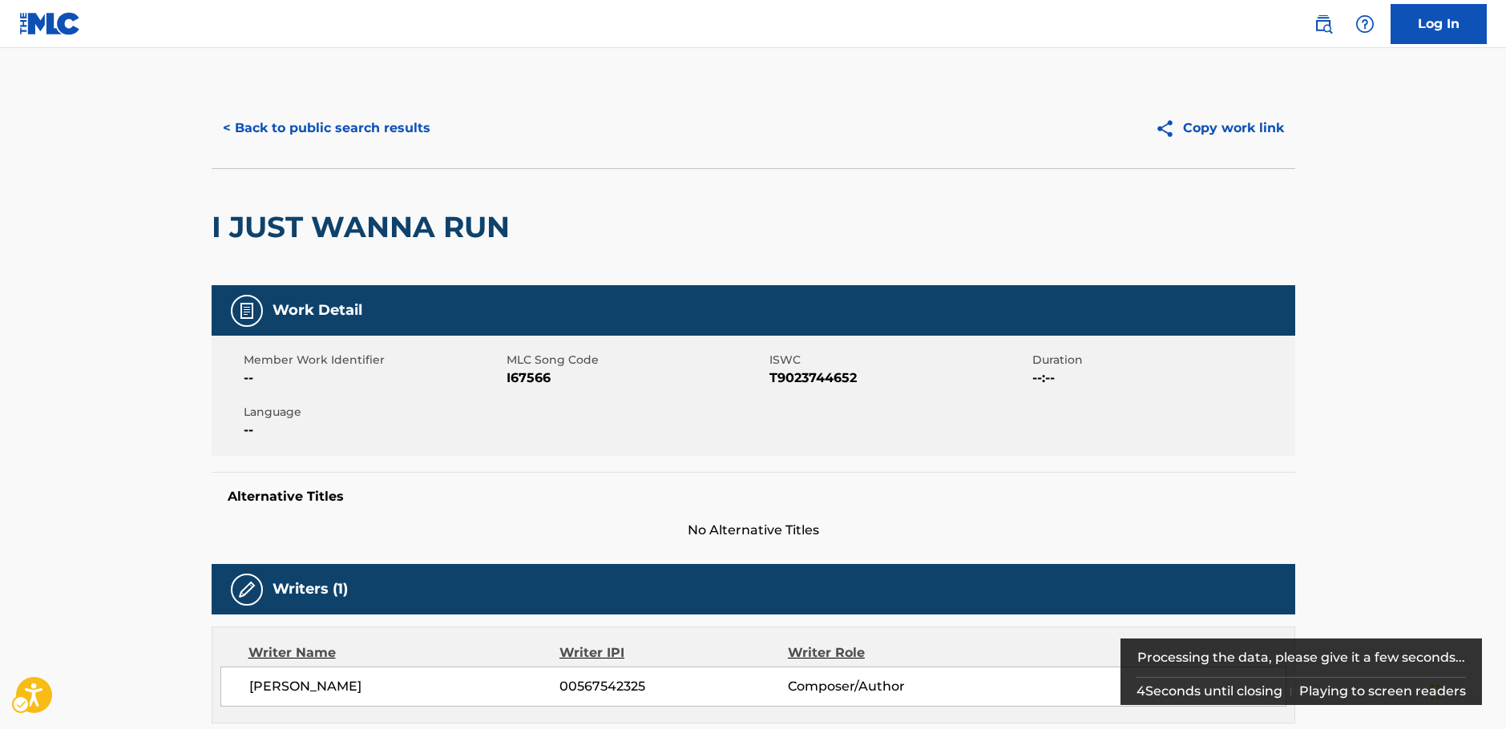
click at [520, 380] on span "MLC Song Code - I67566" at bounding box center [636, 378] width 259 height 19
click at [814, 379] on span "ISWC - T9023744652" at bounding box center [898, 378] width 259 height 19
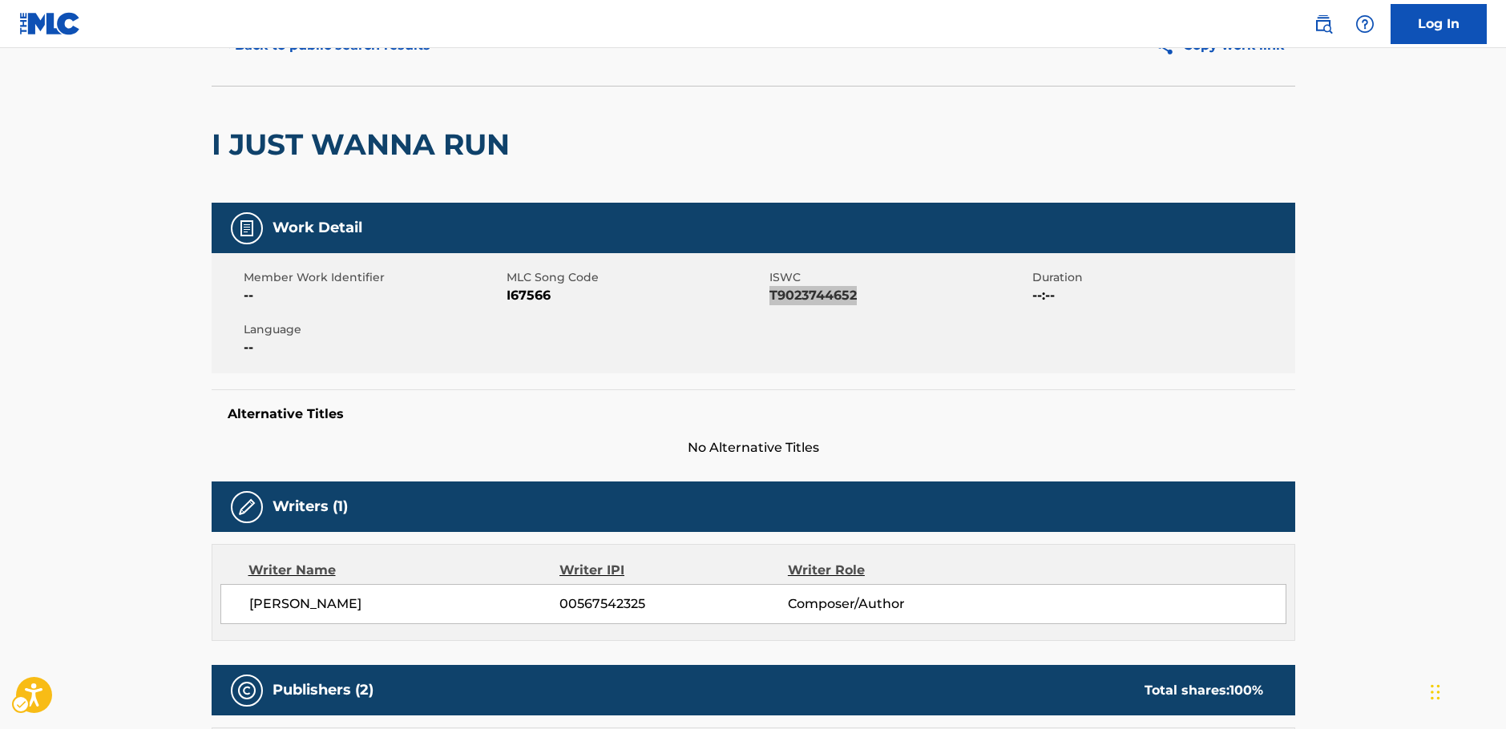
scroll to position [160, 0]
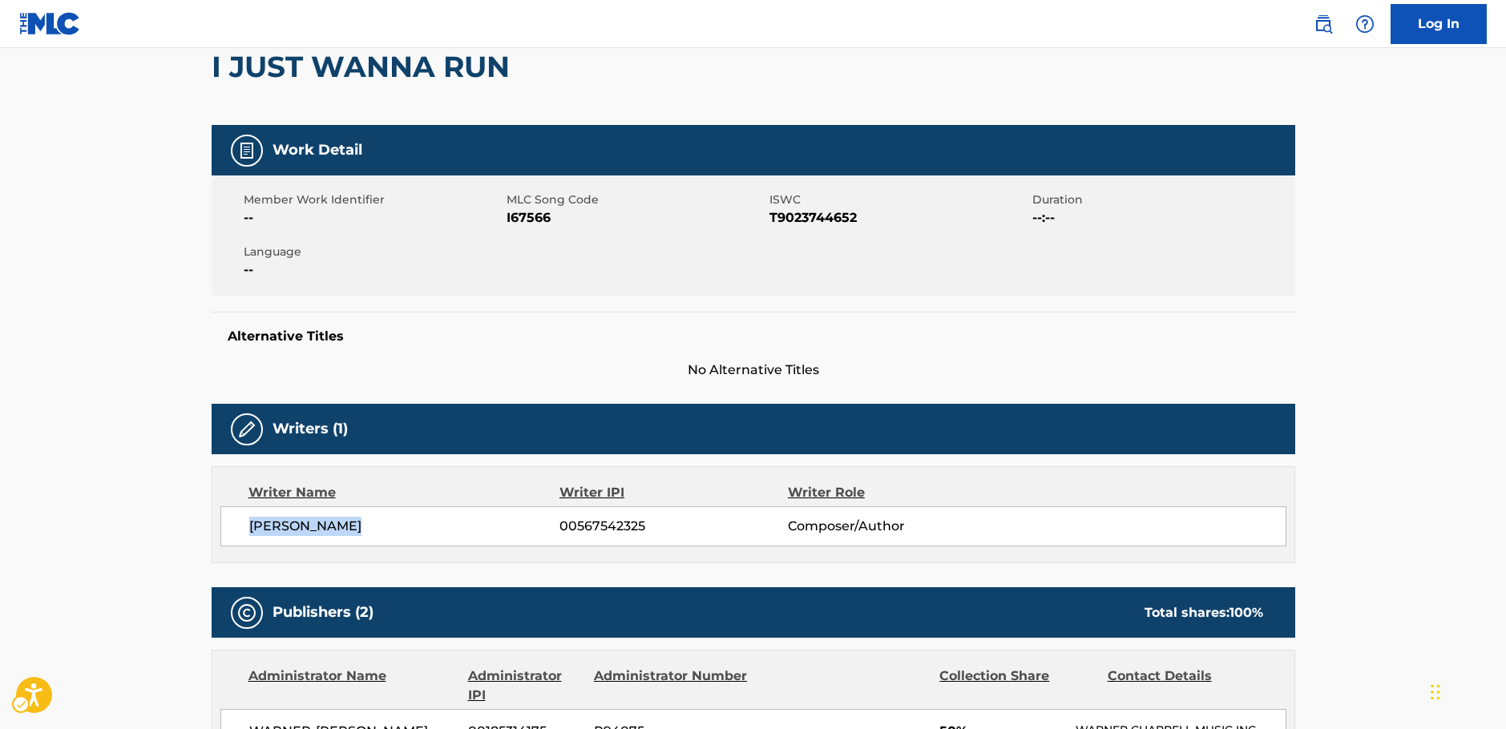
drag, startPoint x: 378, startPoint y: 523, endPoint x: 249, endPoint y: 522, distance: 129.0
click at [249, 522] on span "[PERSON_NAME]" at bounding box center [404, 526] width 311 height 19
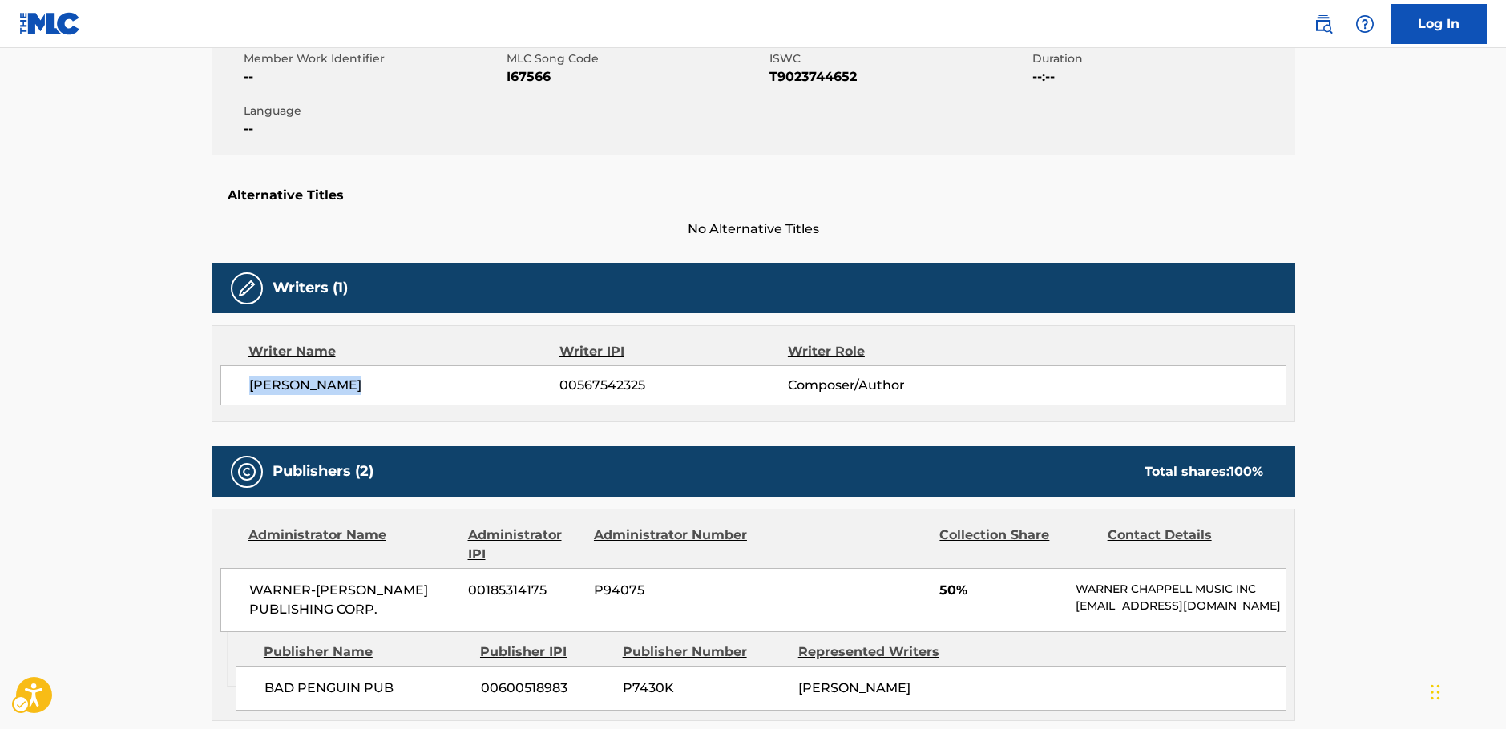
scroll to position [481, 0]
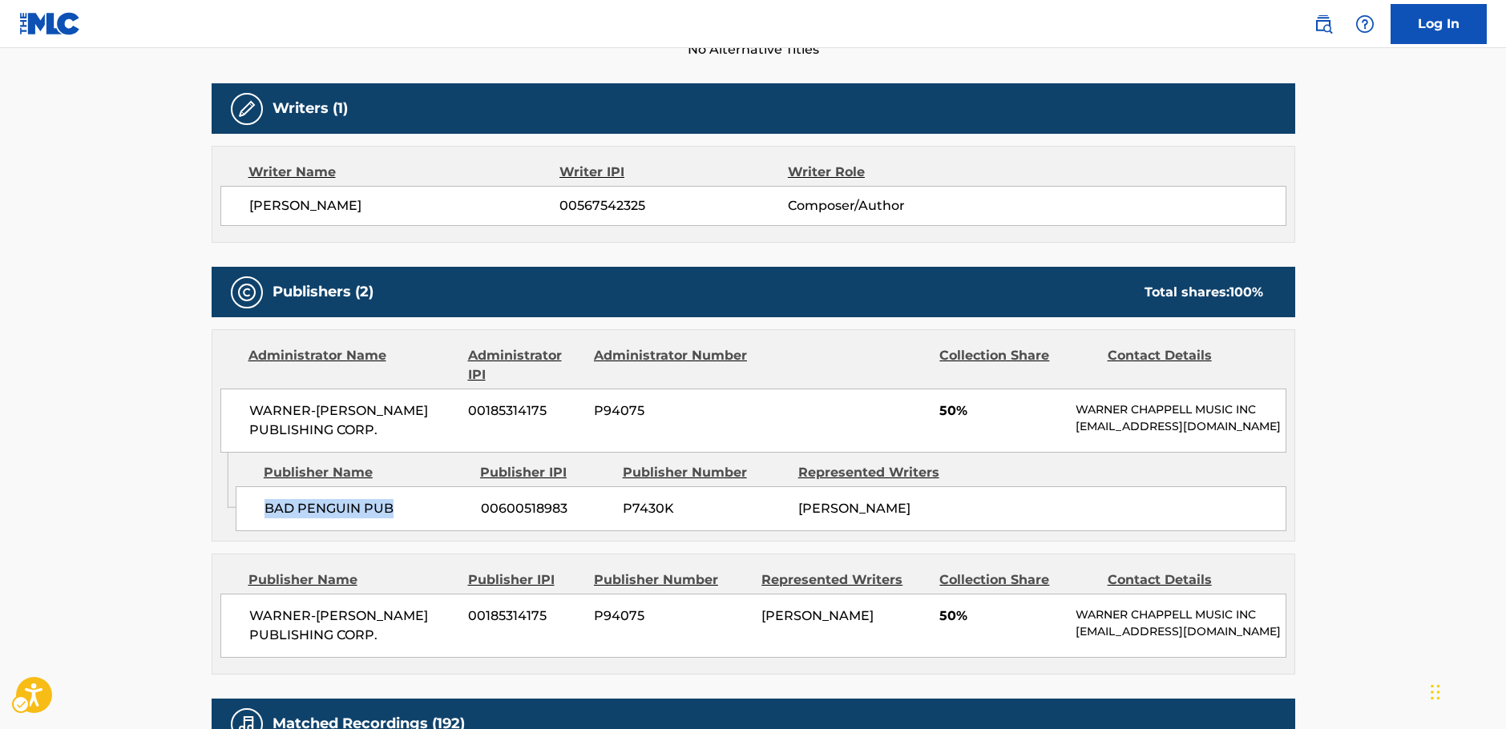
drag, startPoint x: 361, startPoint y: 519, endPoint x: 265, endPoint y: 520, distance: 96.2
click at [265, 519] on span "BAD PENGUIN PUB" at bounding box center [366, 508] width 204 height 19
drag, startPoint x: 382, startPoint y: 437, endPoint x: 236, endPoint y: 412, distance: 147.2
click at [244, 412] on div "WARNER-[PERSON_NAME] PUBLISHING CORP. 00185314175 P94075 50% [PERSON_NAME] MUSI…" at bounding box center [753, 421] width 1066 height 64
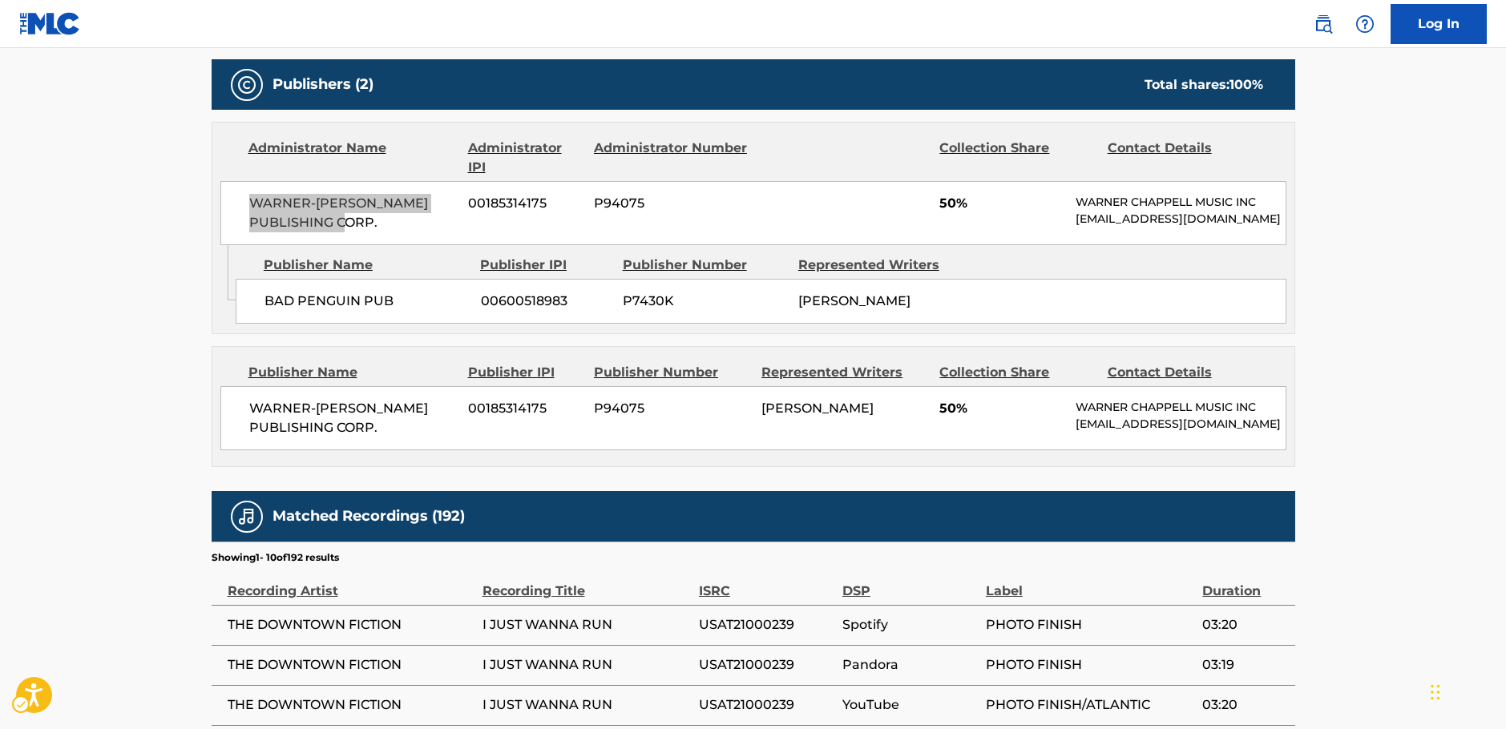
scroll to position [721, 0]
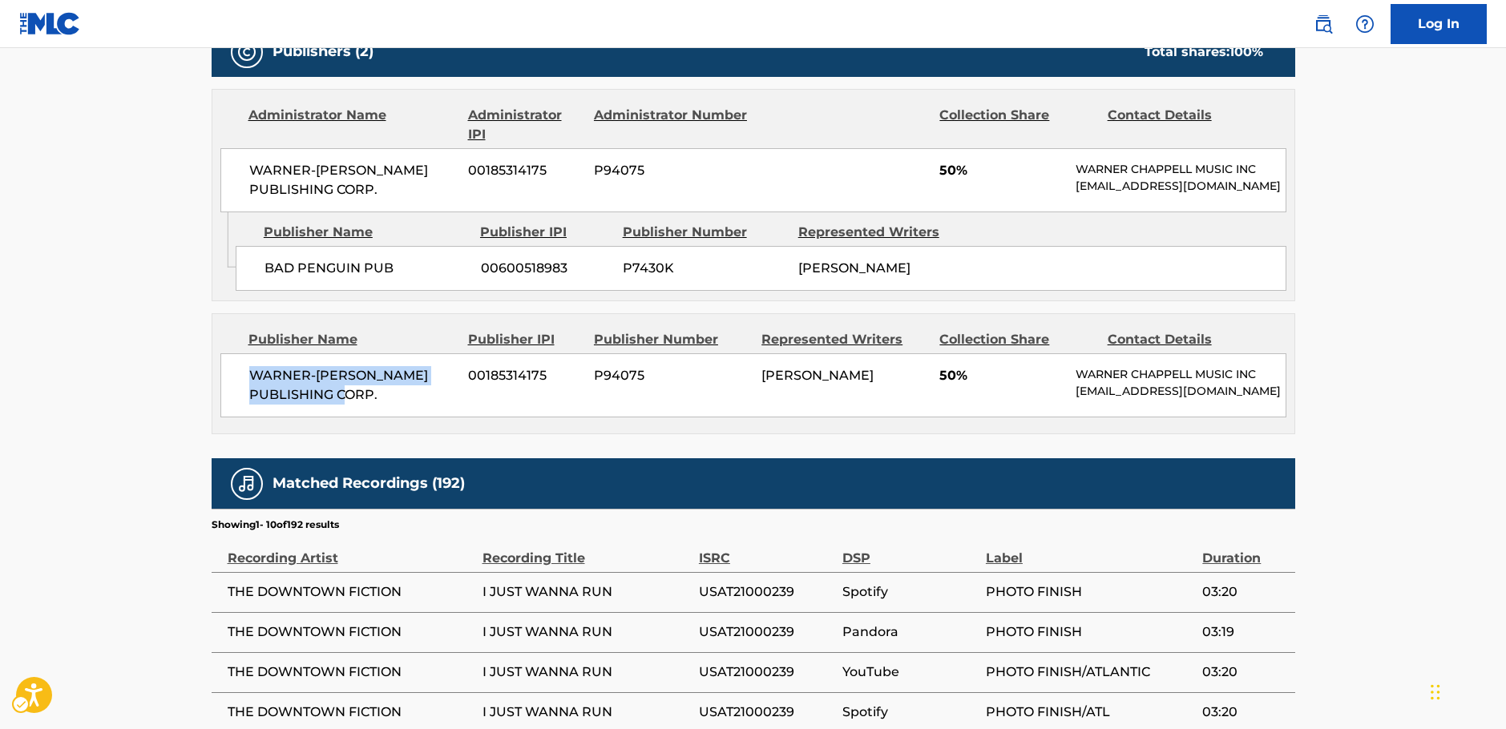
drag, startPoint x: 392, startPoint y: 408, endPoint x: 236, endPoint y: 386, distance: 157.1
click at [240, 384] on div "WARNER-[PERSON_NAME] PUBLISHING CORP. 00185314175 P94075 [PERSON_NAME] 50% [PER…" at bounding box center [753, 385] width 1066 height 64
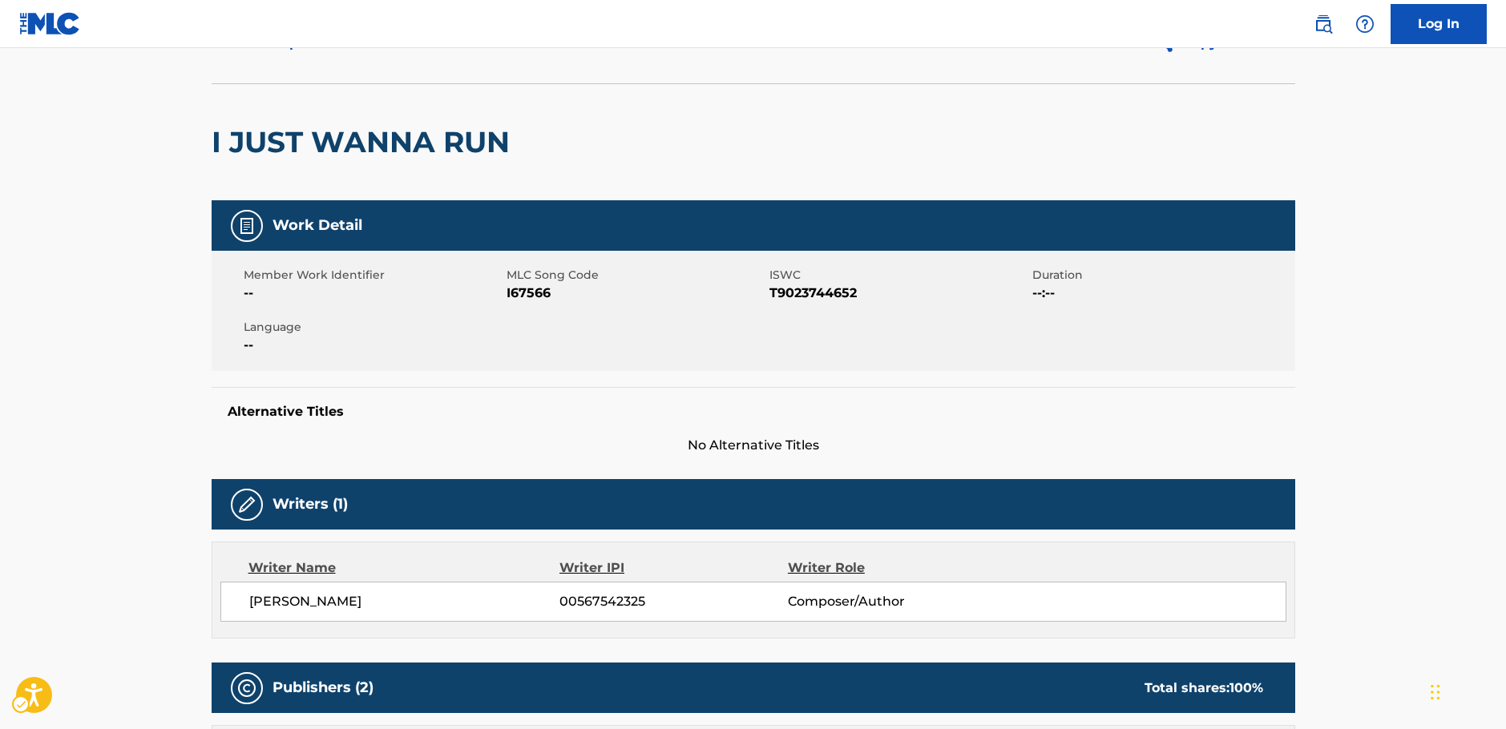
scroll to position [0, 0]
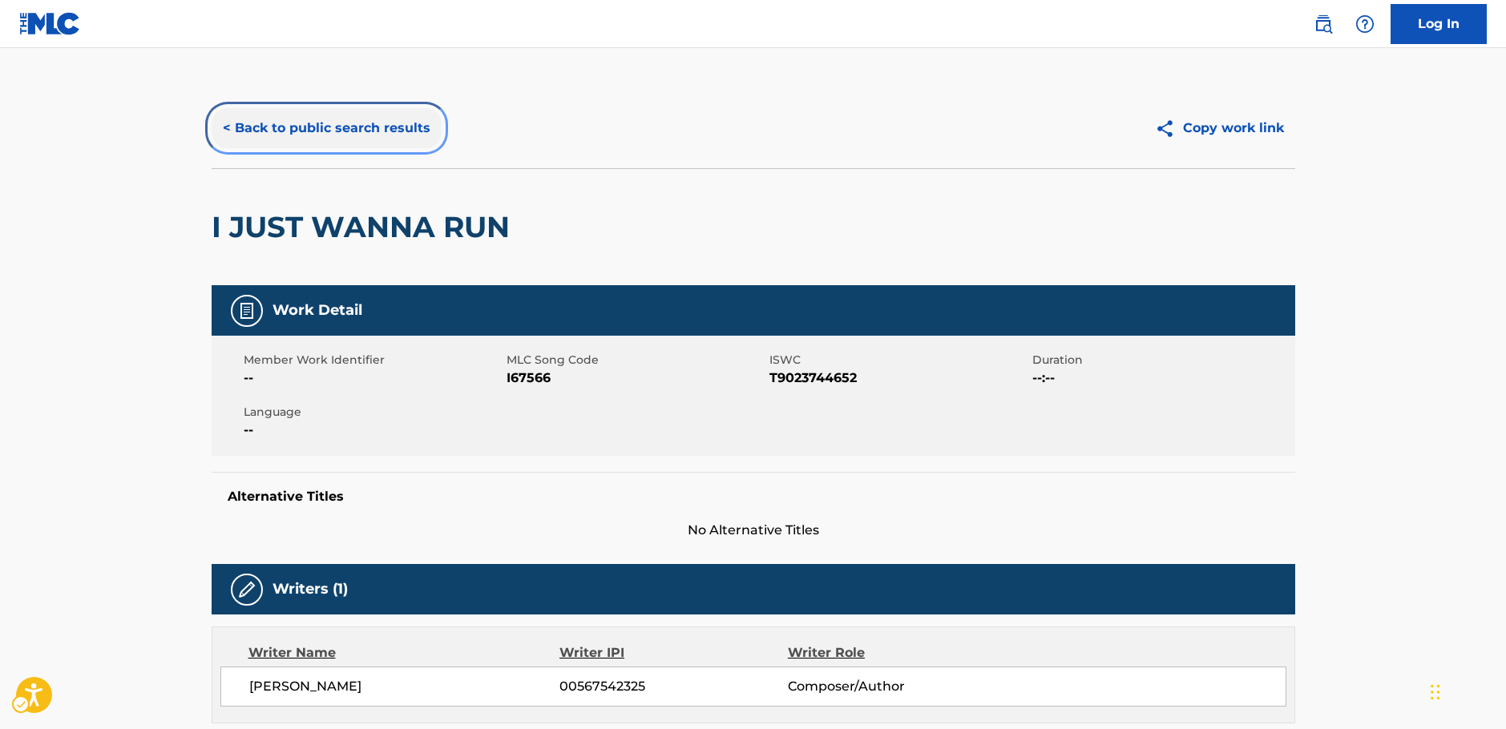
click at [305, 135] on button "< Back to public search results" at bounding box center [327, 128] width 230 height 40
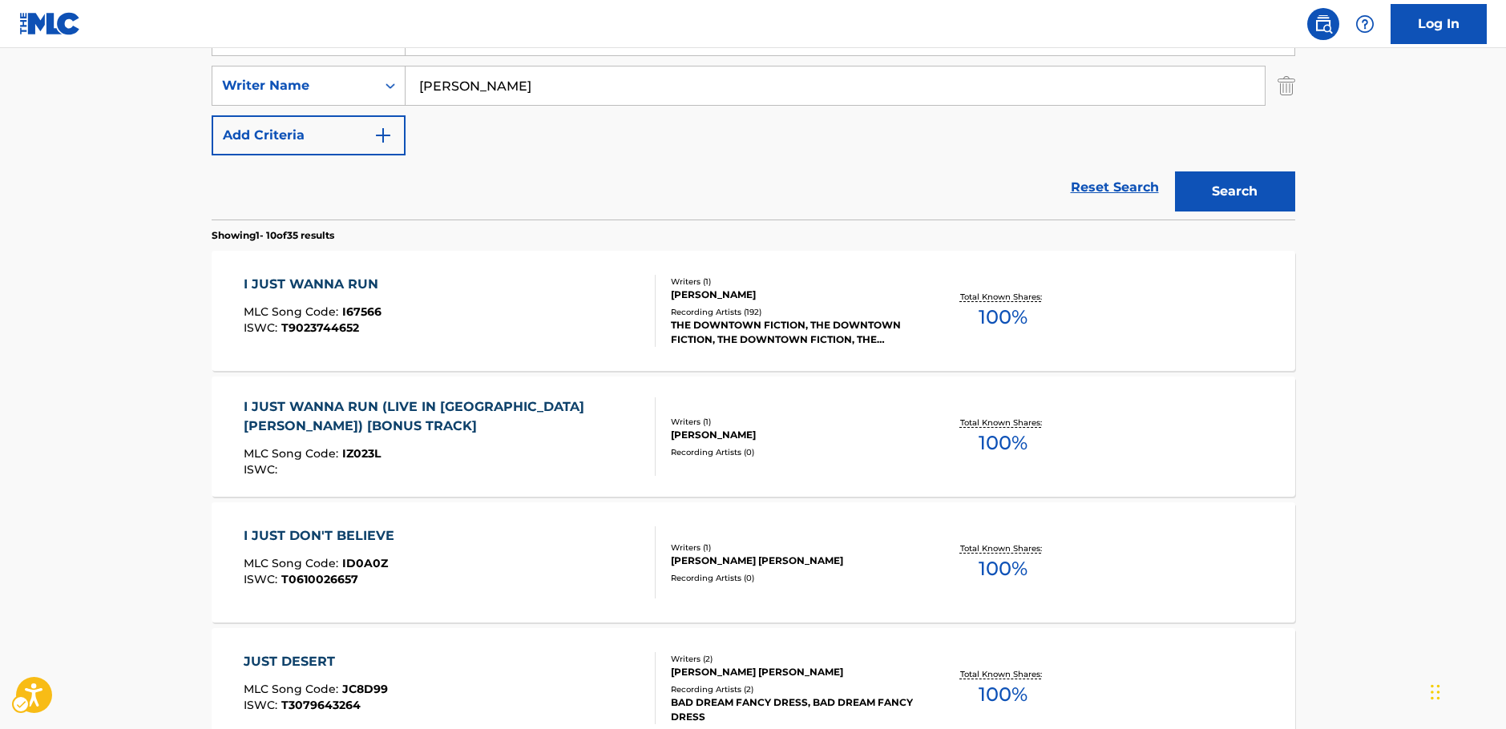
scroll to position [100, 0]
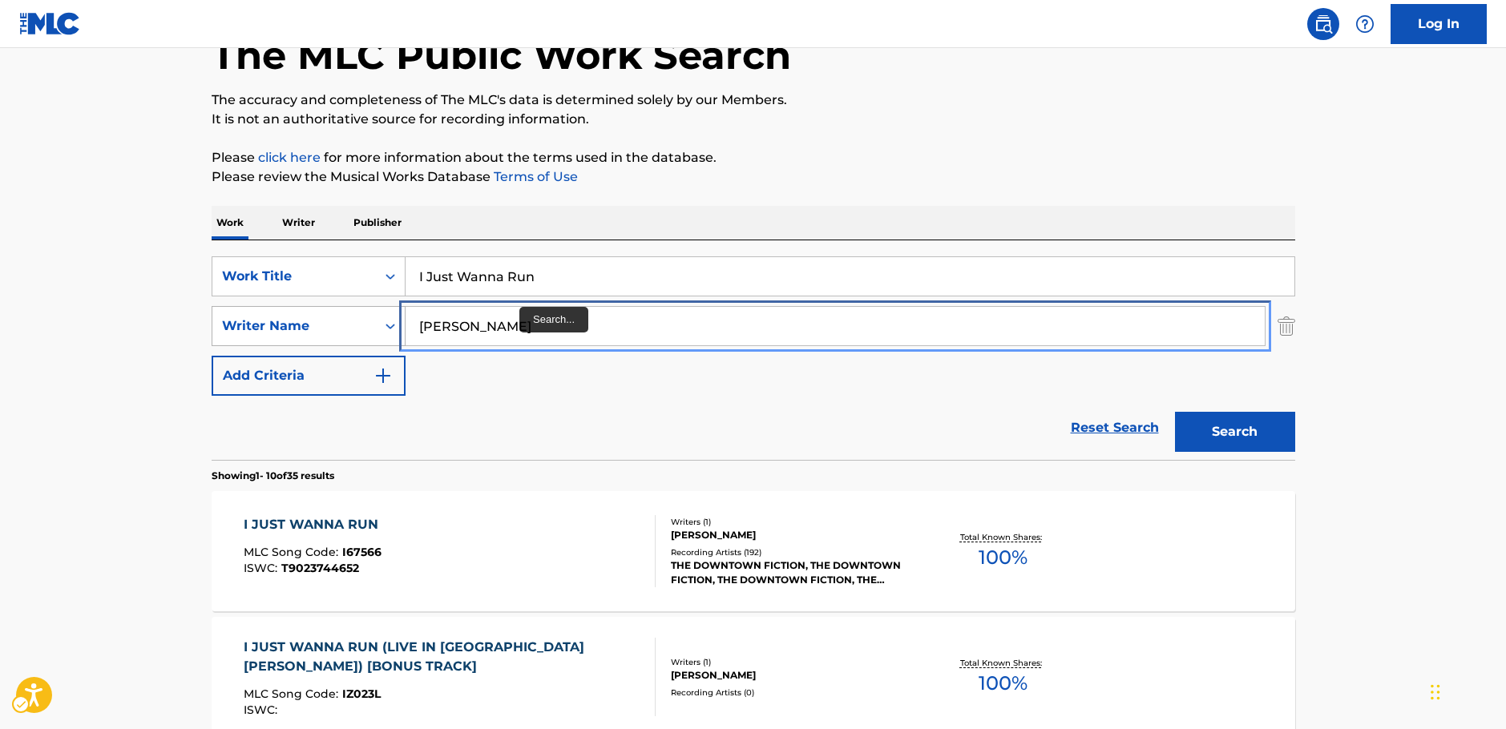
drag, startPoint x: 370, startPoint y: 327, endPoint x: 324, endPoint y: 329, distance: 46.5
click at [325, 328] on div "SearchWithCriteriaa455b861-6019-4541-9cce-d52e0d25e05c Writer Name [PERSON_NAME]" at bounding box center [754, 326] width 1084 height 40
paste input "[PERSON_NAME]"
click at [324, 337] on div "SearchWithCriteriaa455b861-6019-4541-9cce-d52e0d25e05c Writer Name | Submit | S…" at bounding box center [754, 326] width 1084 height 40
paste input "[PERSON_NAME]"
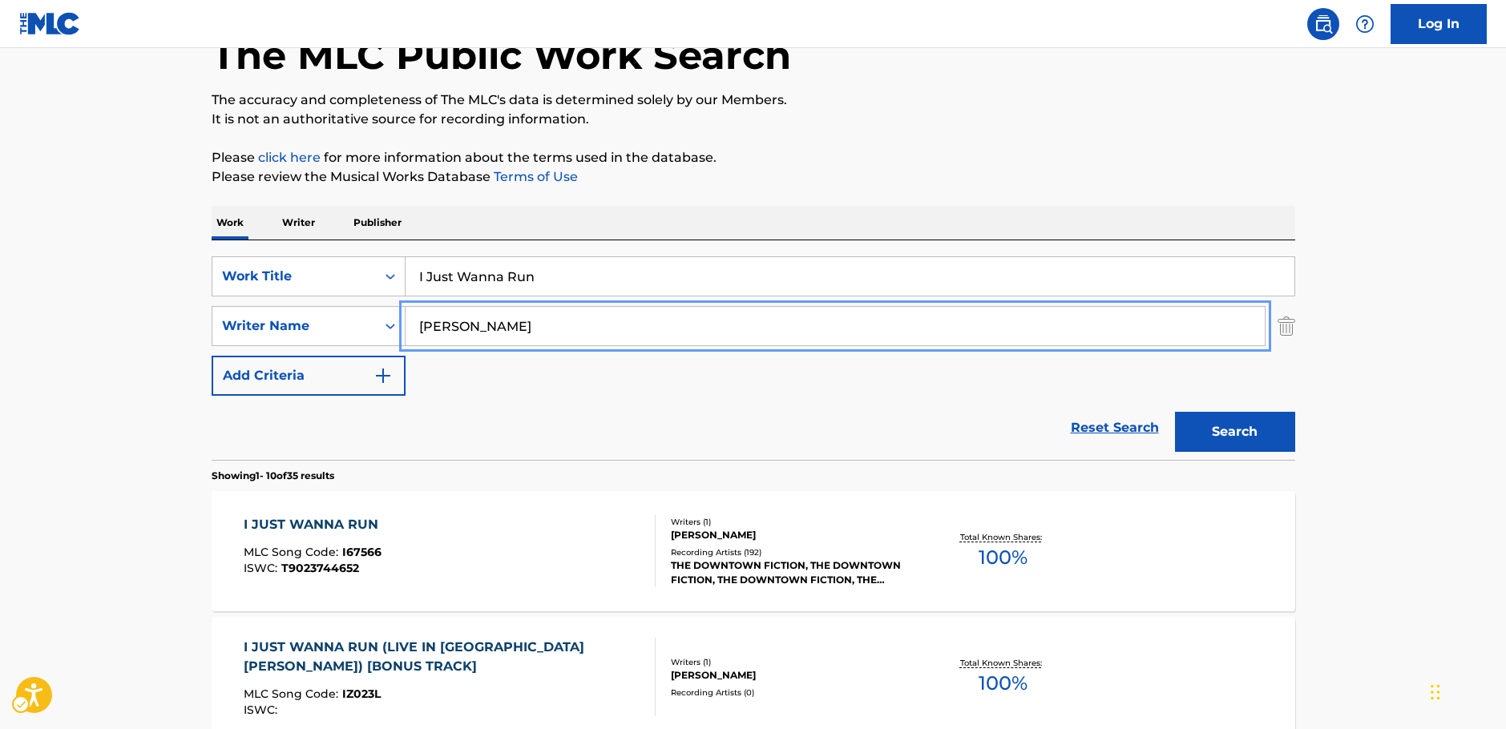
type input "[PERSON_NAME]"
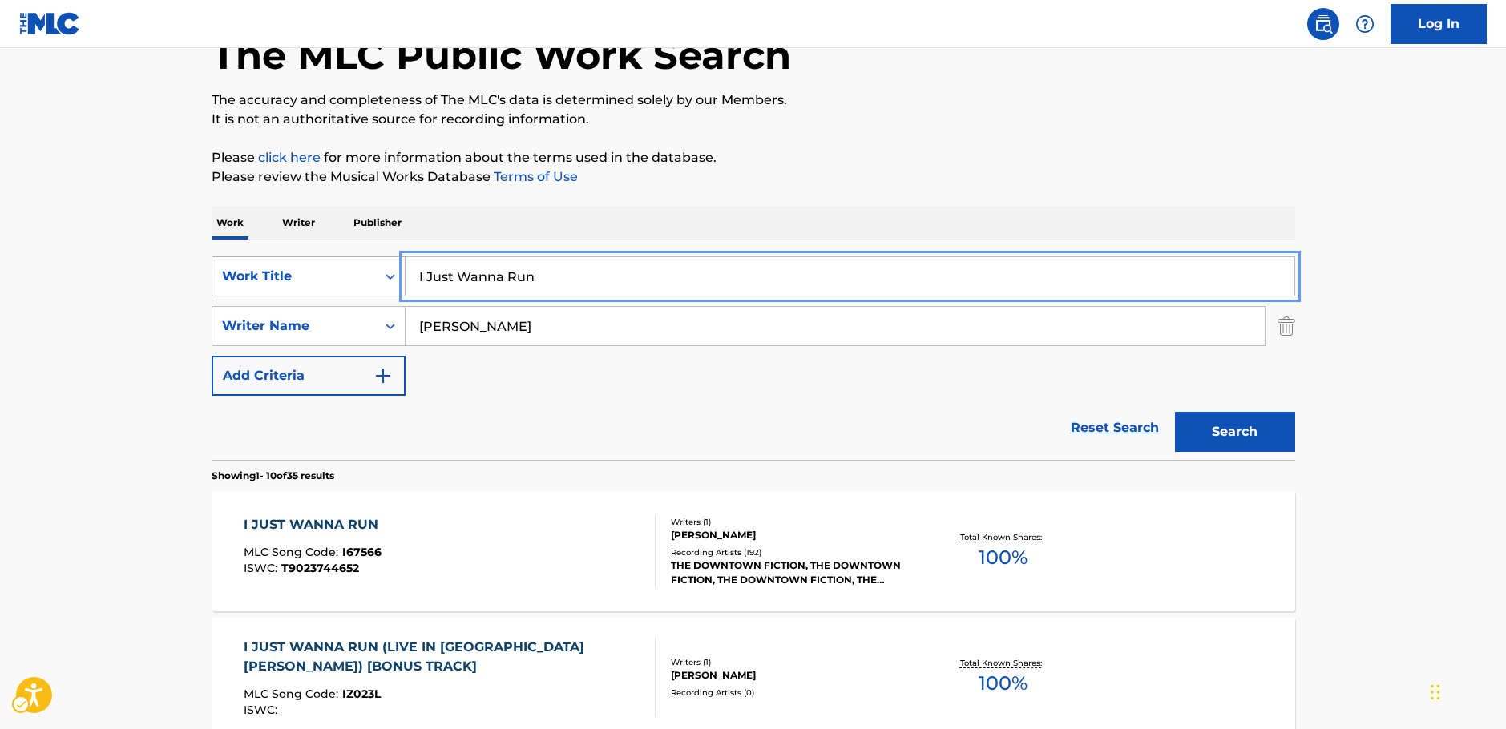
drag, startPoint x: 383, startPoint y: 281, endPoint x: 338, endPoint y: 284, distance: 44.9
click at [338, 284] on div "SearchWithCriteria87b8cf72-b751-4c81-b839-c0f1e01e1a87 Work Title | Submit | Su…" at bounding box center [754, 276] width 1084 height 40
paste input "Blues in the Bottle"
type input "Blues in the Bottle"
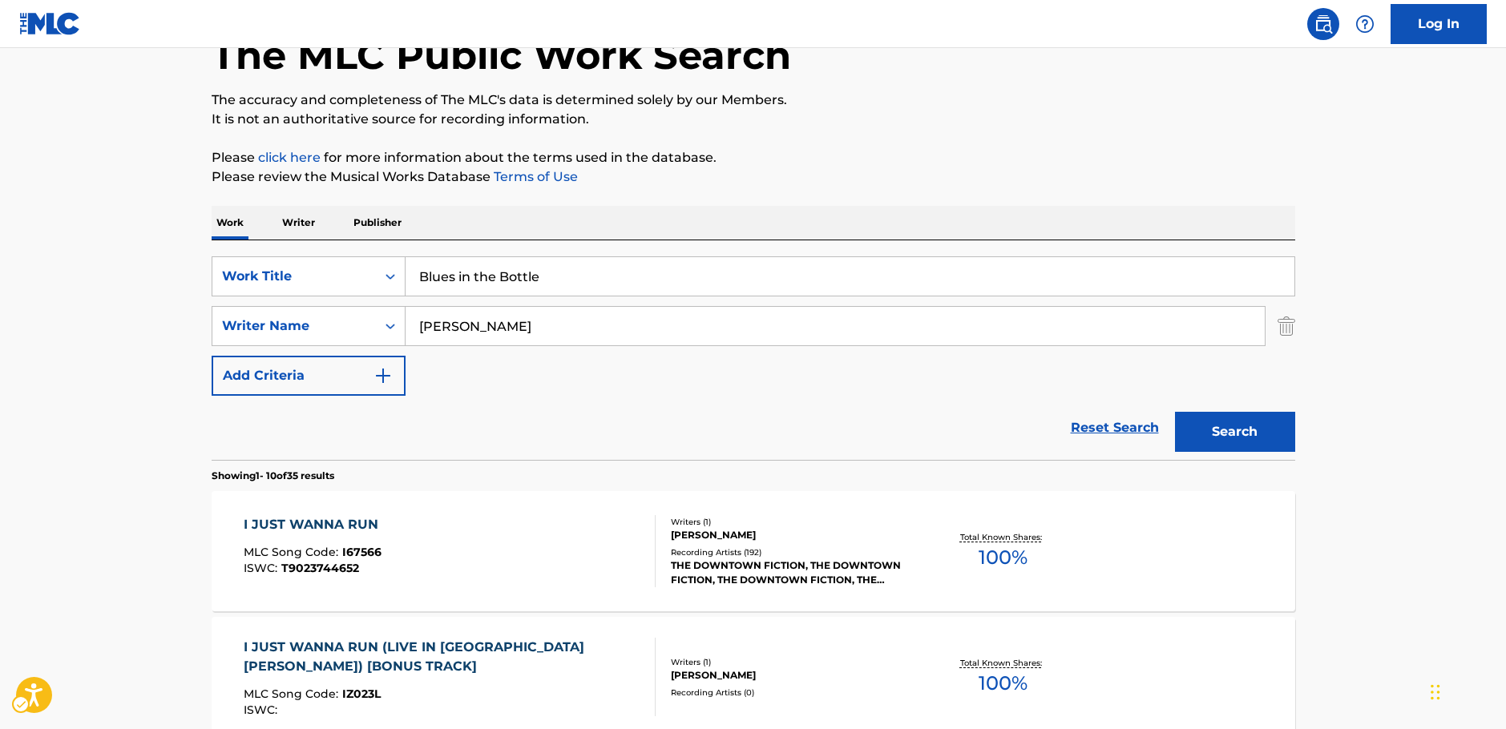
click at [1260, 429] on button "Search" at bounding box center [1235, 432] width 120 height 40
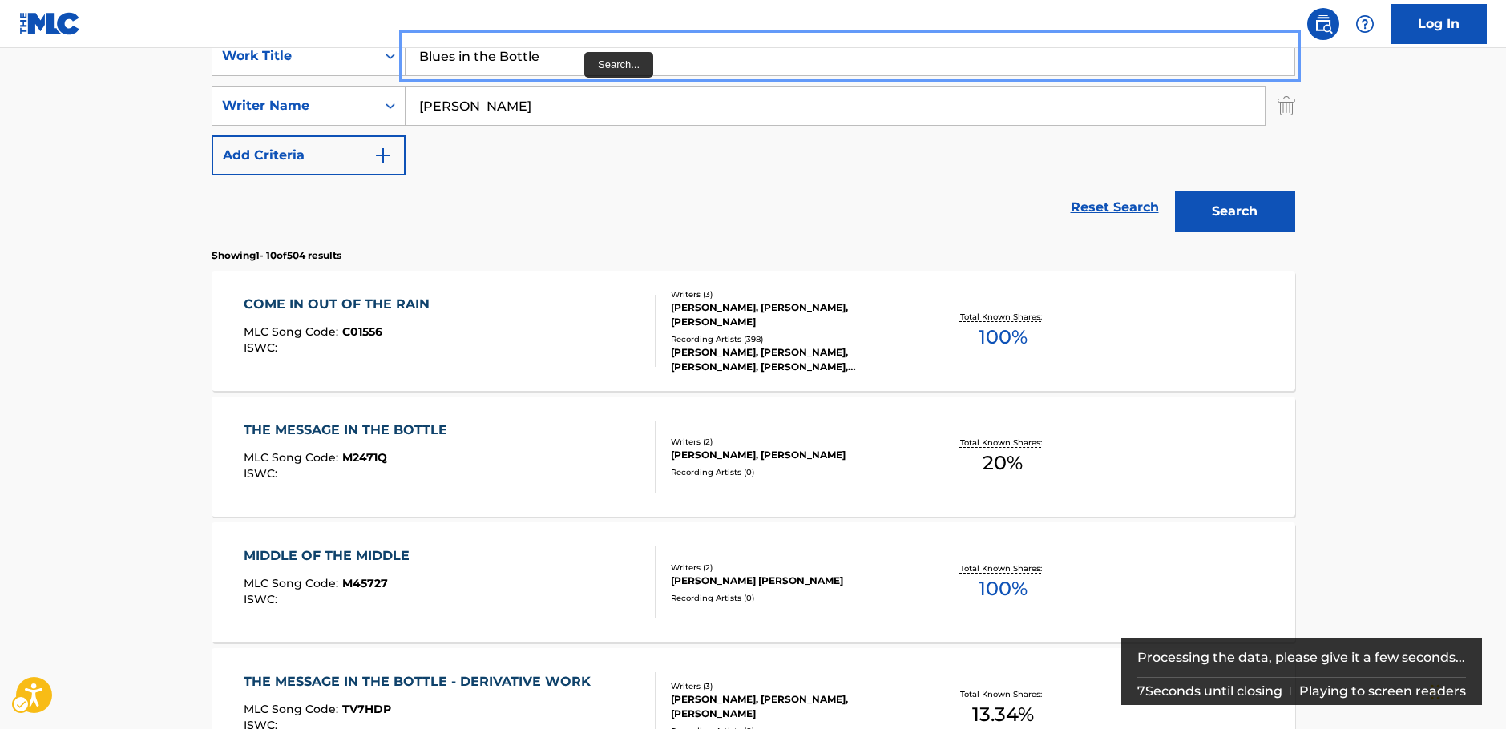
scroll to position [0, 0]
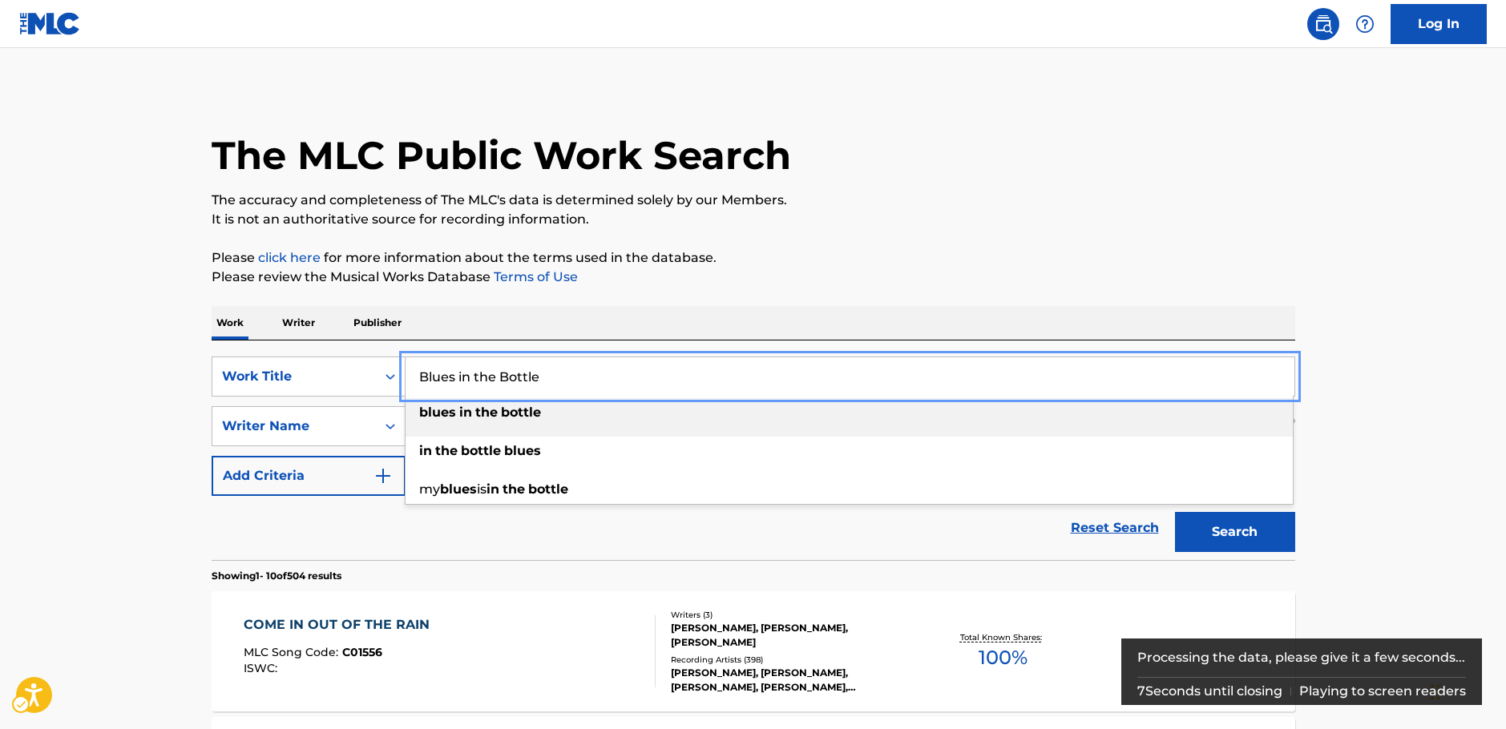
drag, startPoint x: 534, startPoint y: 373, endPoint x: 630, endPoint y: 87, distance: 302.6
click at [355, 360] on div "SearchWithCriteria87b8cf72-b751-4c81-b839-c0f1e01e1a87 Work Title | Submit | Su…" at bounding box center [754, 377] width 1084 height 40
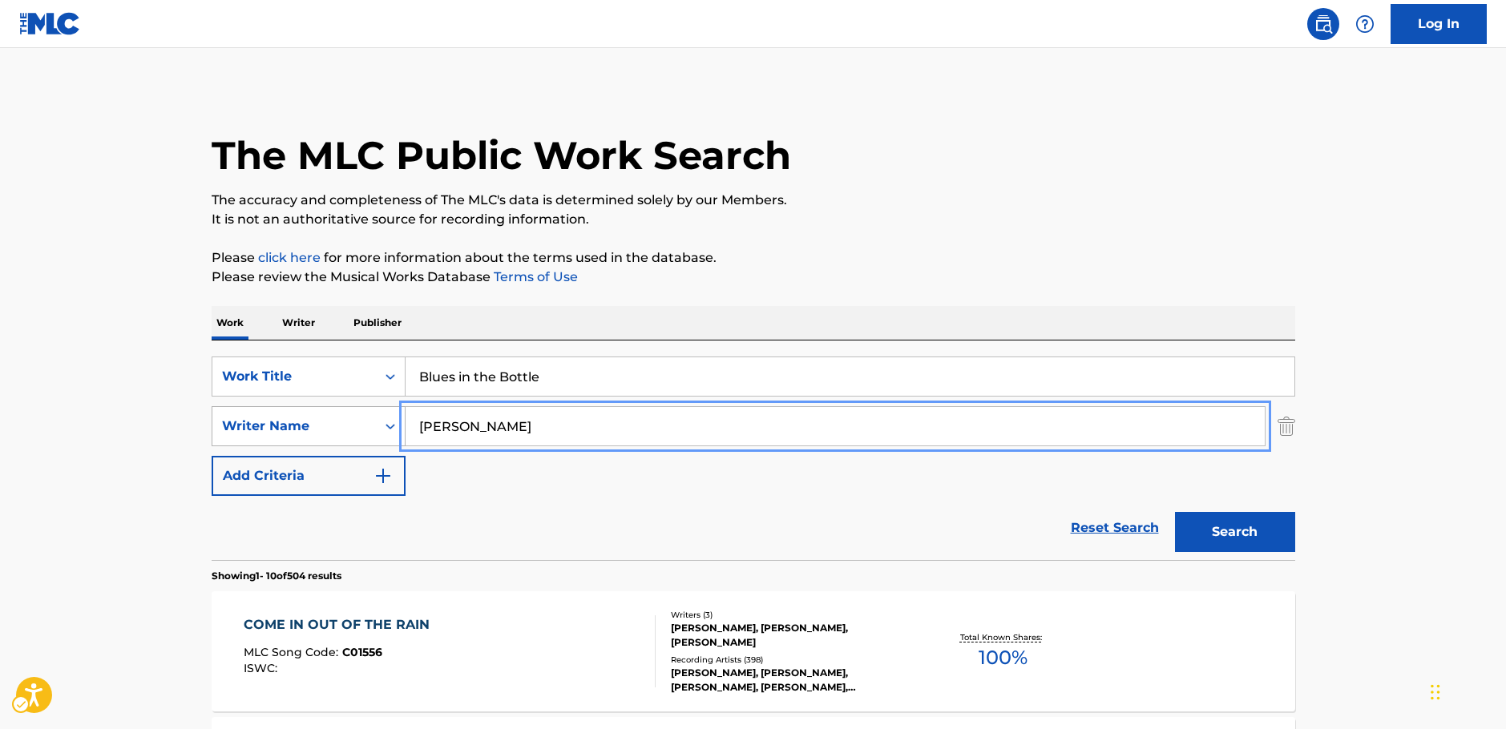
drag, startPoint x: 426, startPoint y: 431, endPoint x: 337, endPoint y: 428, distance: 89.0
click at [337, 428] on div "SearchWithCriteriaa455b861-6019-4541-9cce-d52e0d25e05c Writer Name | Submit | S…" at bounding box center [754, 426] width 1084 height 40
type input "[PERSON_NAME]"
click at [1244, 541] on button "Search" at bounding box center [1235, 532] width 120 height 40
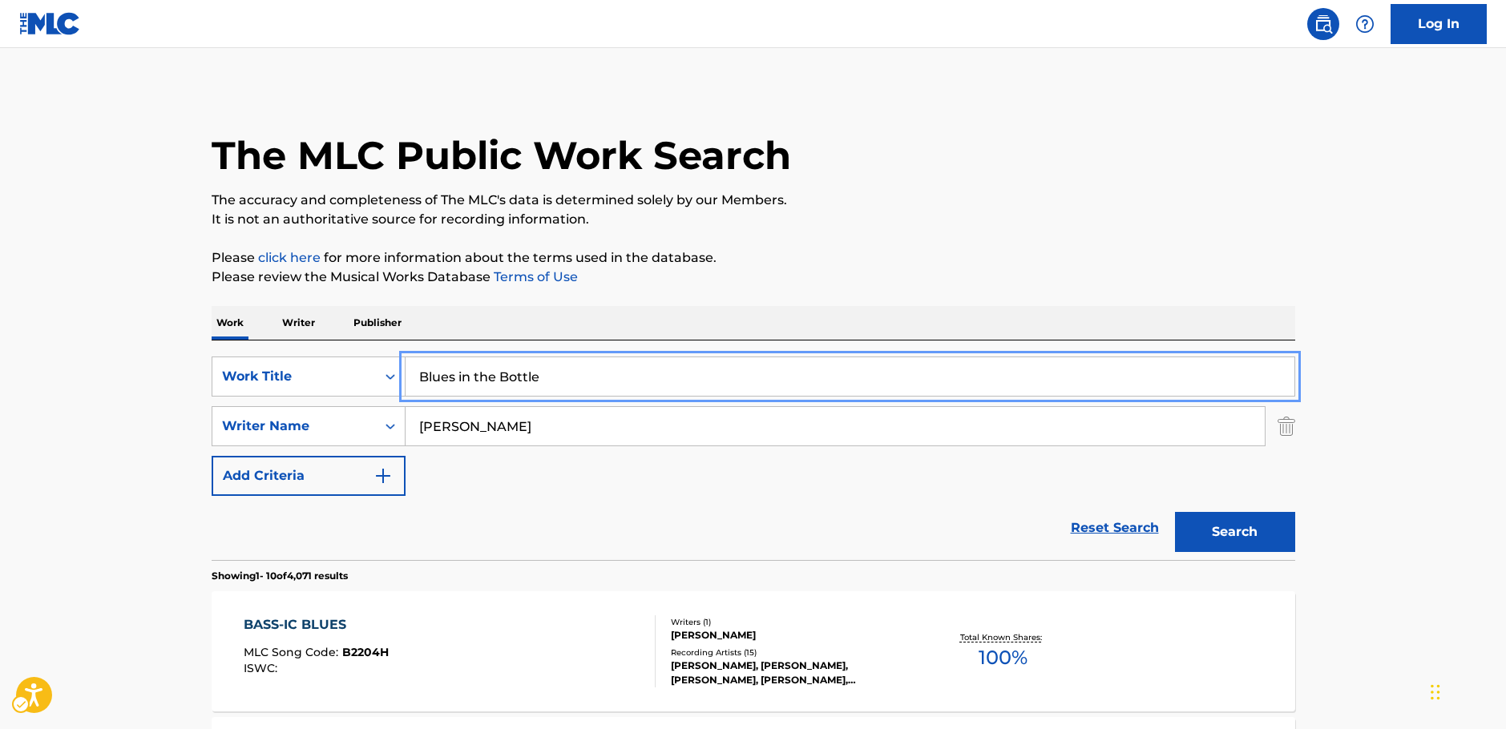
drag, startPoint x: 547, startPoint y: 378, endPoint x: 181, endPoint y: 345, distance: 367.0
click at [289, 373] on div "SearchWithCriteria87b8cf72-b751-4c81-b839-c0f1e01e1a87 Work Title | Submit | Su…" at bounding box center [754, 377] width 1084 height 40
paste input "Steeled Blues"
type input "Steeled Blues"
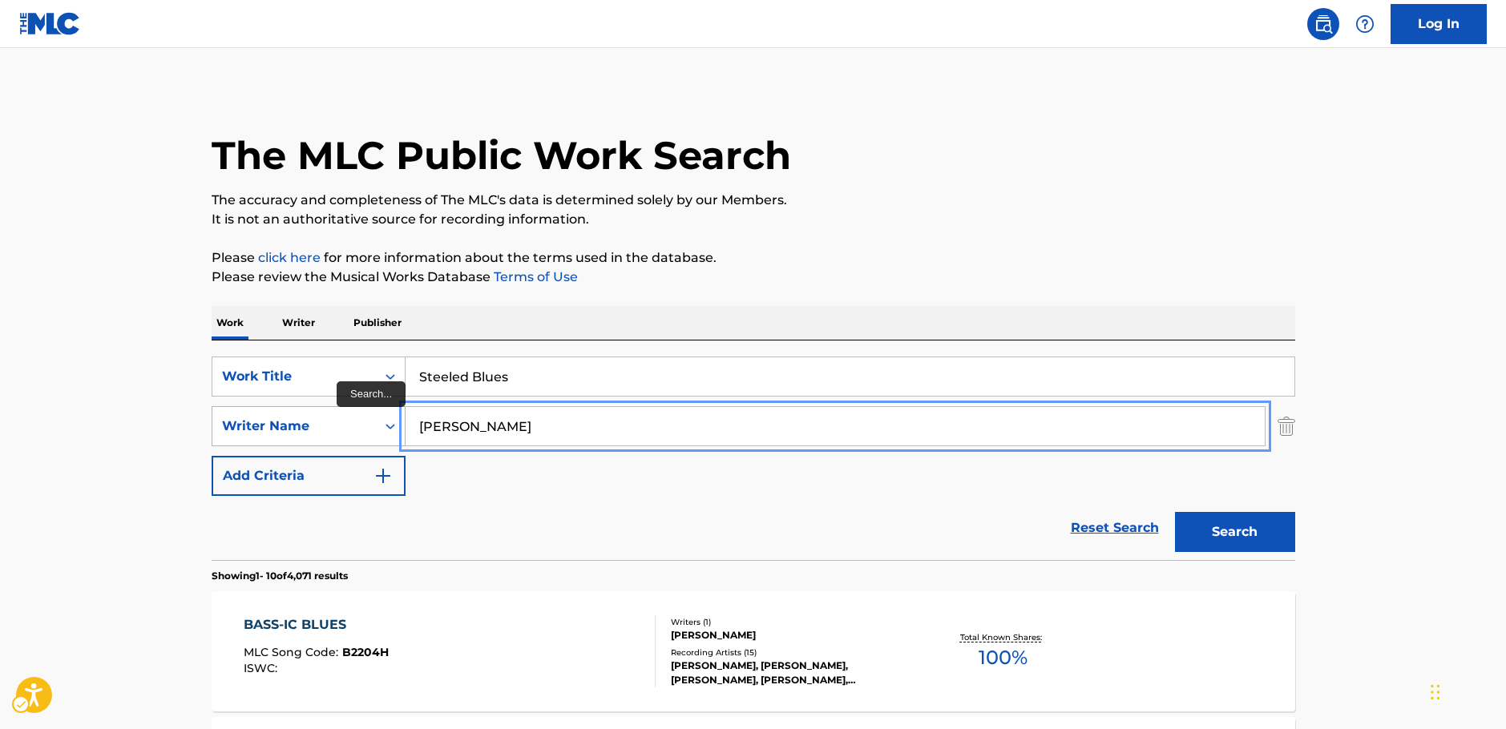
drag, startPoint x: 414, startPoint y: 423, endPoint x: 236, endPoint y: 410, distance: 179.3
click at [246, 411] on div "SearchWithCriteriaa455b861-6019-4541-9cce-d52e0d25e05c Writer Name | Submit | S…" at bounding box center [754, 426] width 1084 height 40
type input "[PERSON_NAME]"
click at [1175, 512] on button "Search" at bounding box center [1235, 532] width 120 height 40
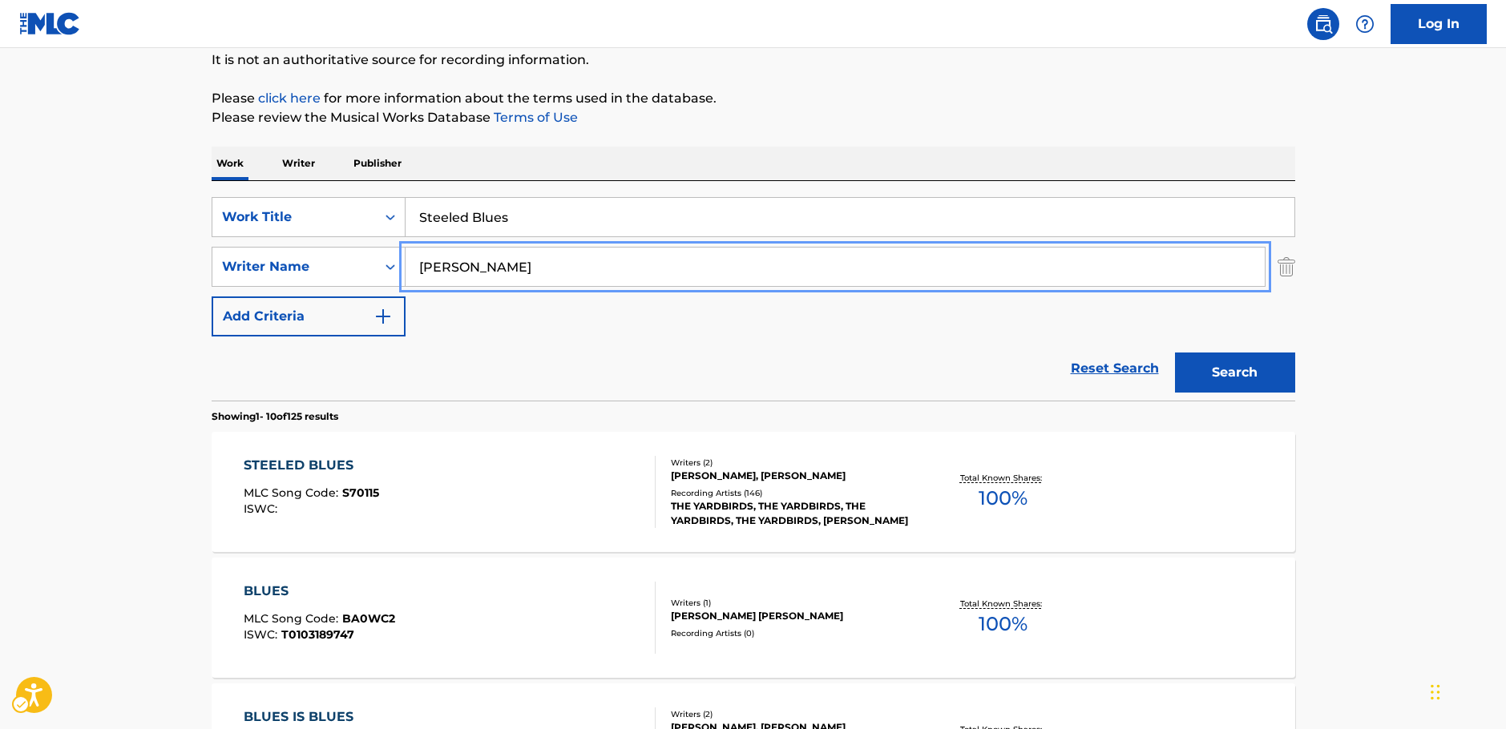
scroll to position [160, 0]
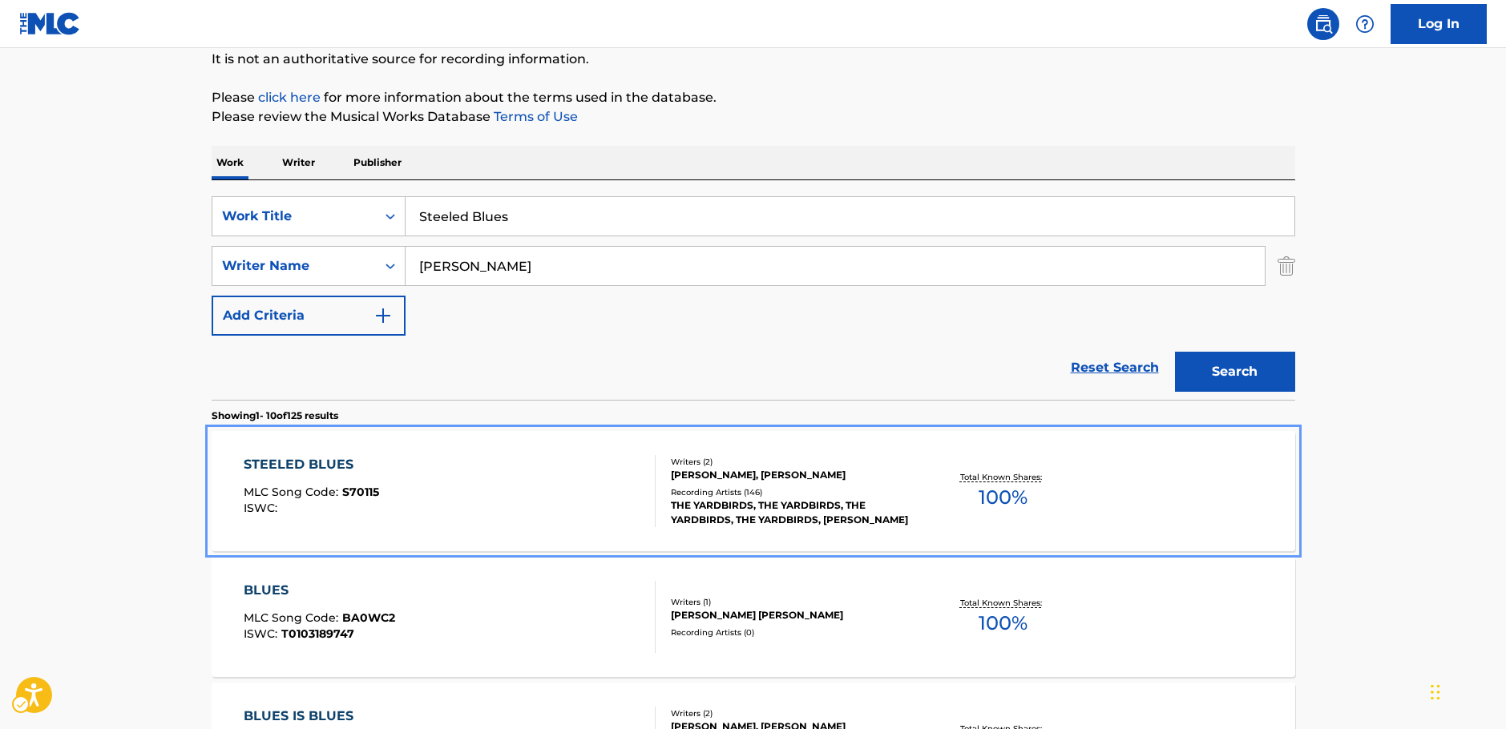
click at [509, 484] on div "STEELED BLUES MLC Song Code : S70115 ISWC :" at bounding box center [450, 491] width 412 height 72
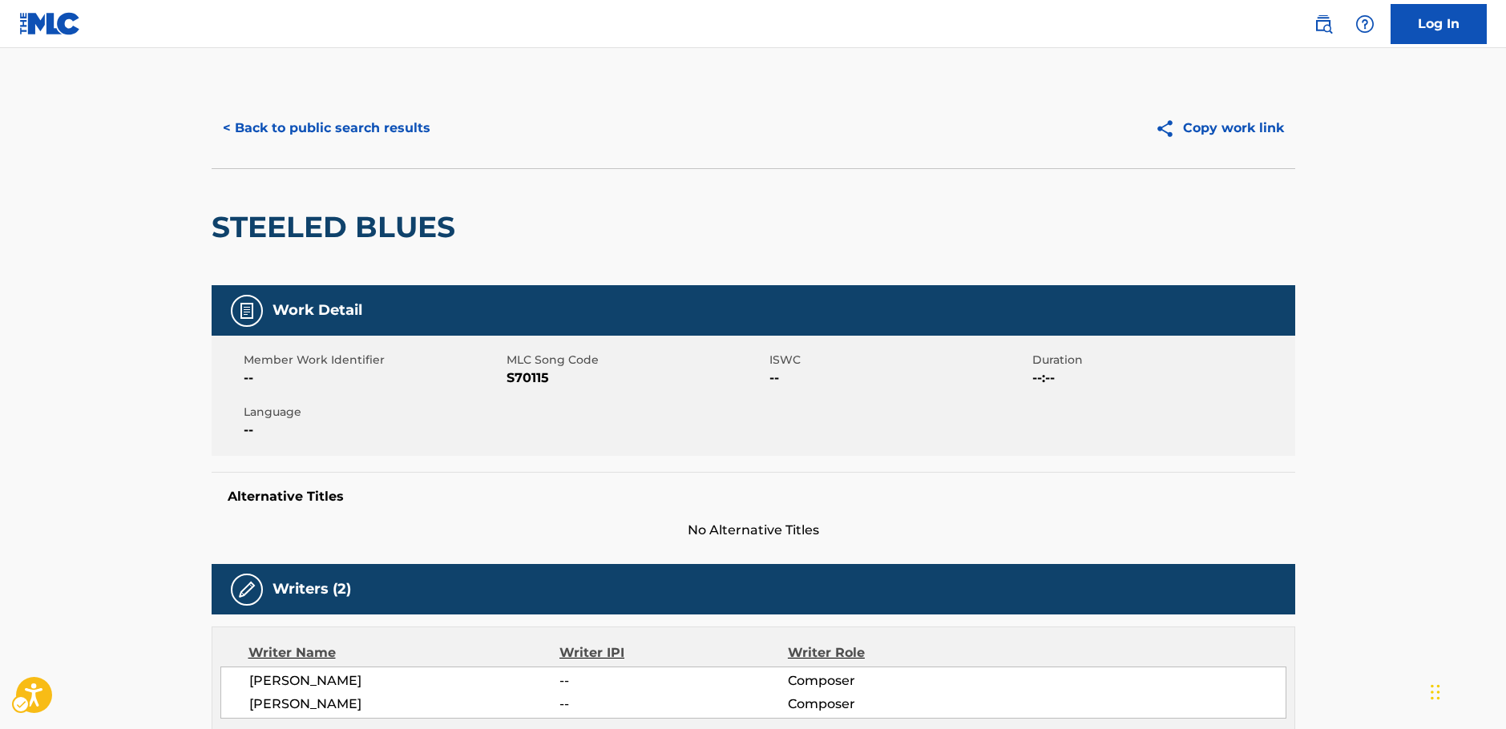
click at [535, 375] on span "MLC Song Code - S70115" at bounding box center [636, 378] width 259 height 19
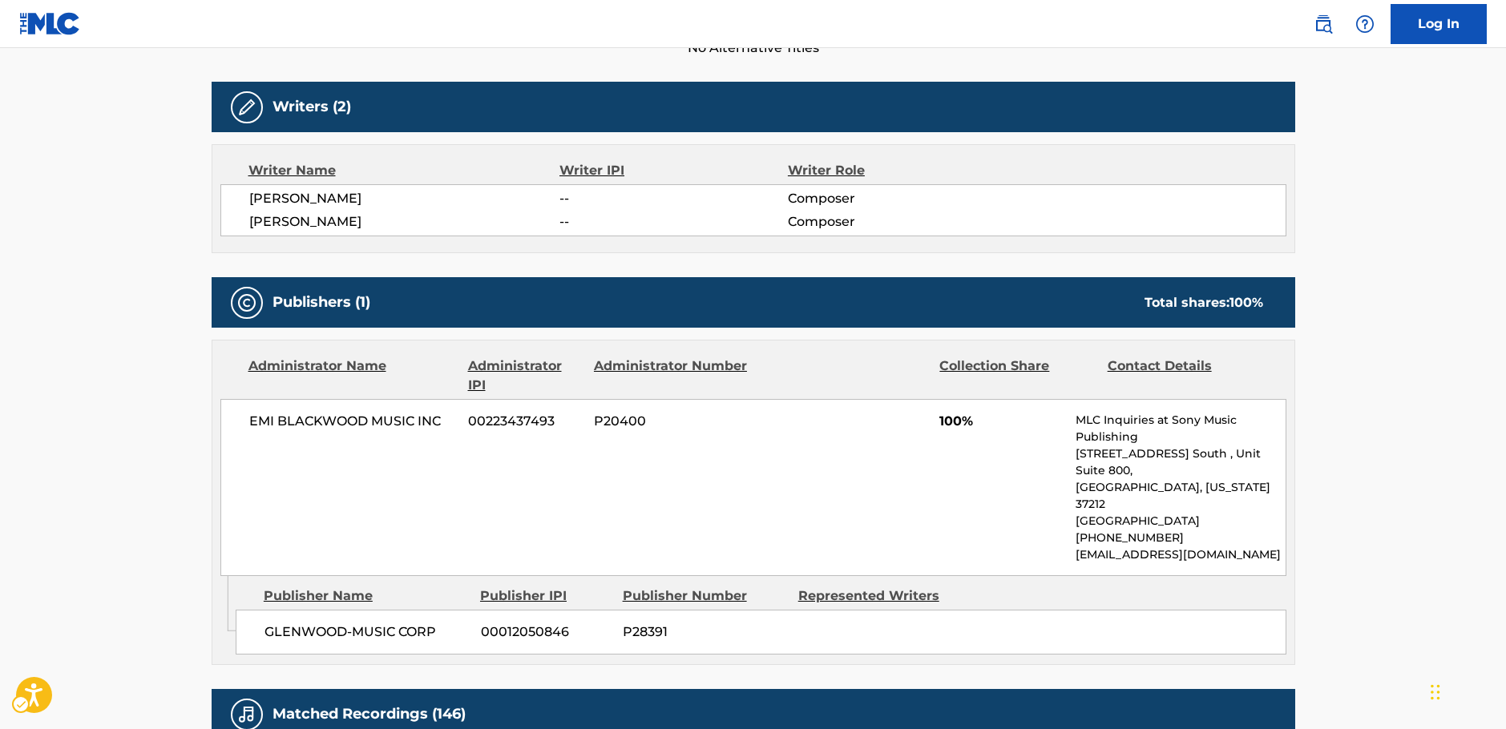
scroll to position [561, 0]
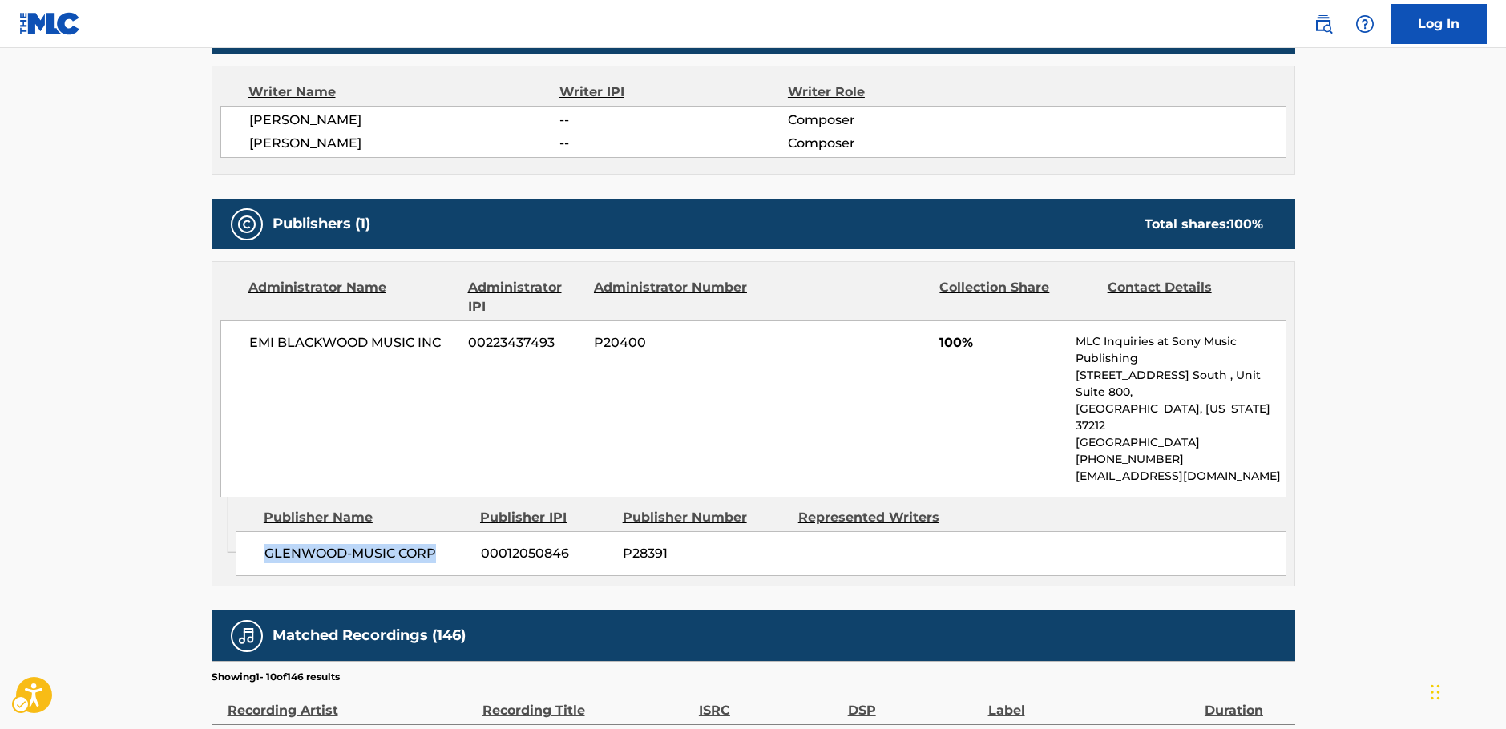
drag, startPoint x: 451, startPoint y: 516, endPoint x: 264, endPoint y: 513, distance: 187.6
click at [264, 544] on span "GLENWOOD-MUSIC CORP" at bounding box center [366, 553] width 204 height 19
drag, startPoint x: 451, startPoint y: 347, endPoint x: 212, endPoint y: 351, distance: 238.9
click at [212, 351] on div "Administrator Name Administrator IPI Administrator Number Collection Share Cont…" at bounding box center [753, 380] width 1082 height 236
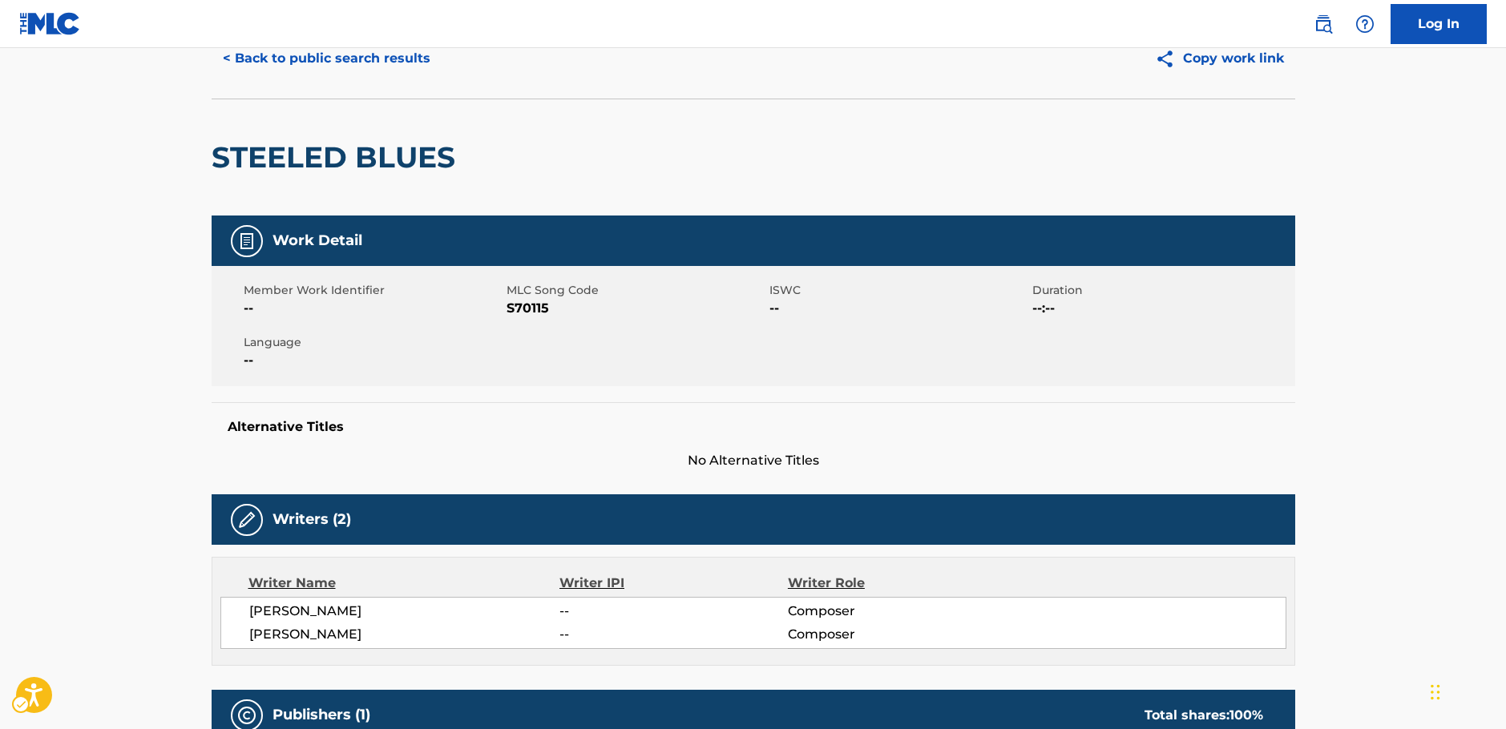
scroll to position [0, 0]
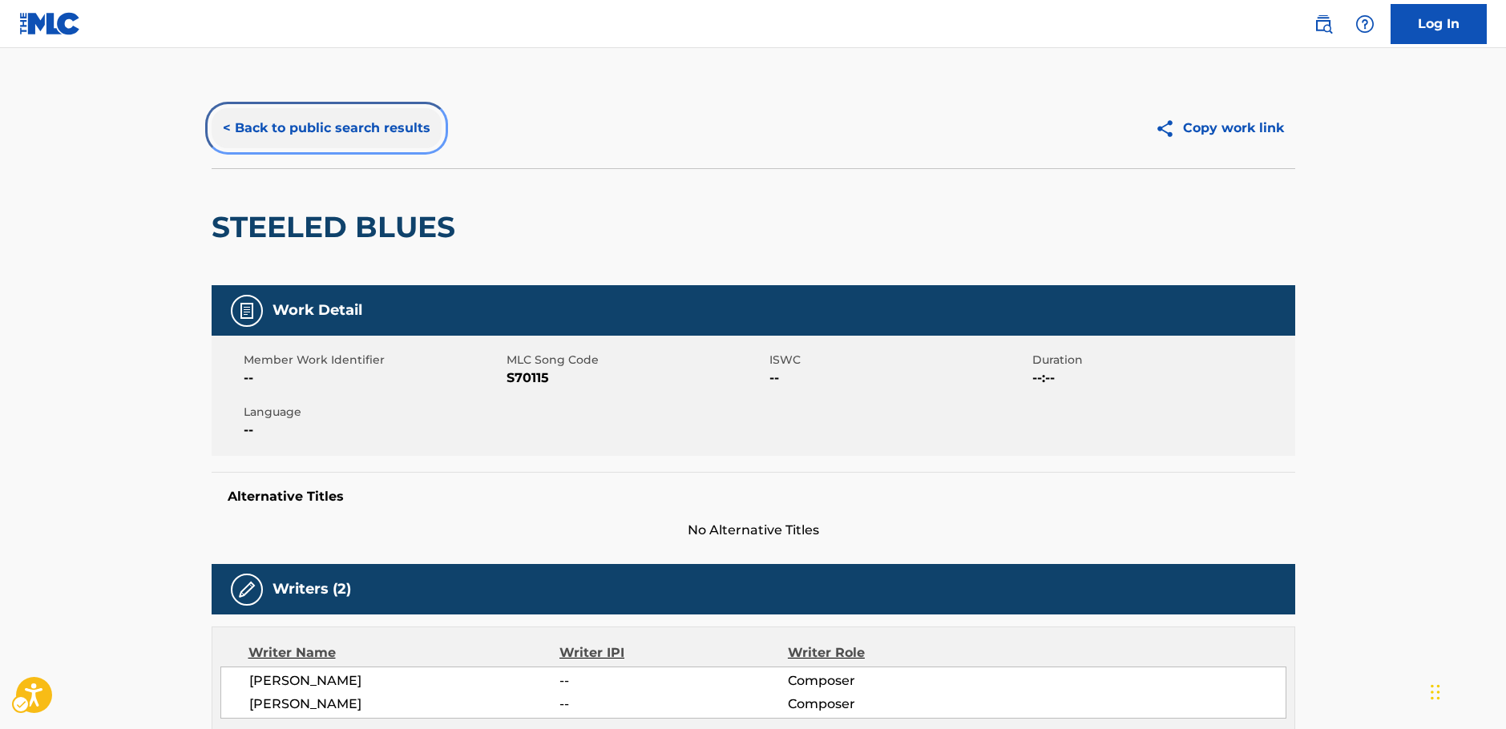
click at [397, 138] on button "< Back to public search results" at bounding box center [327, 128] width 230 height 40
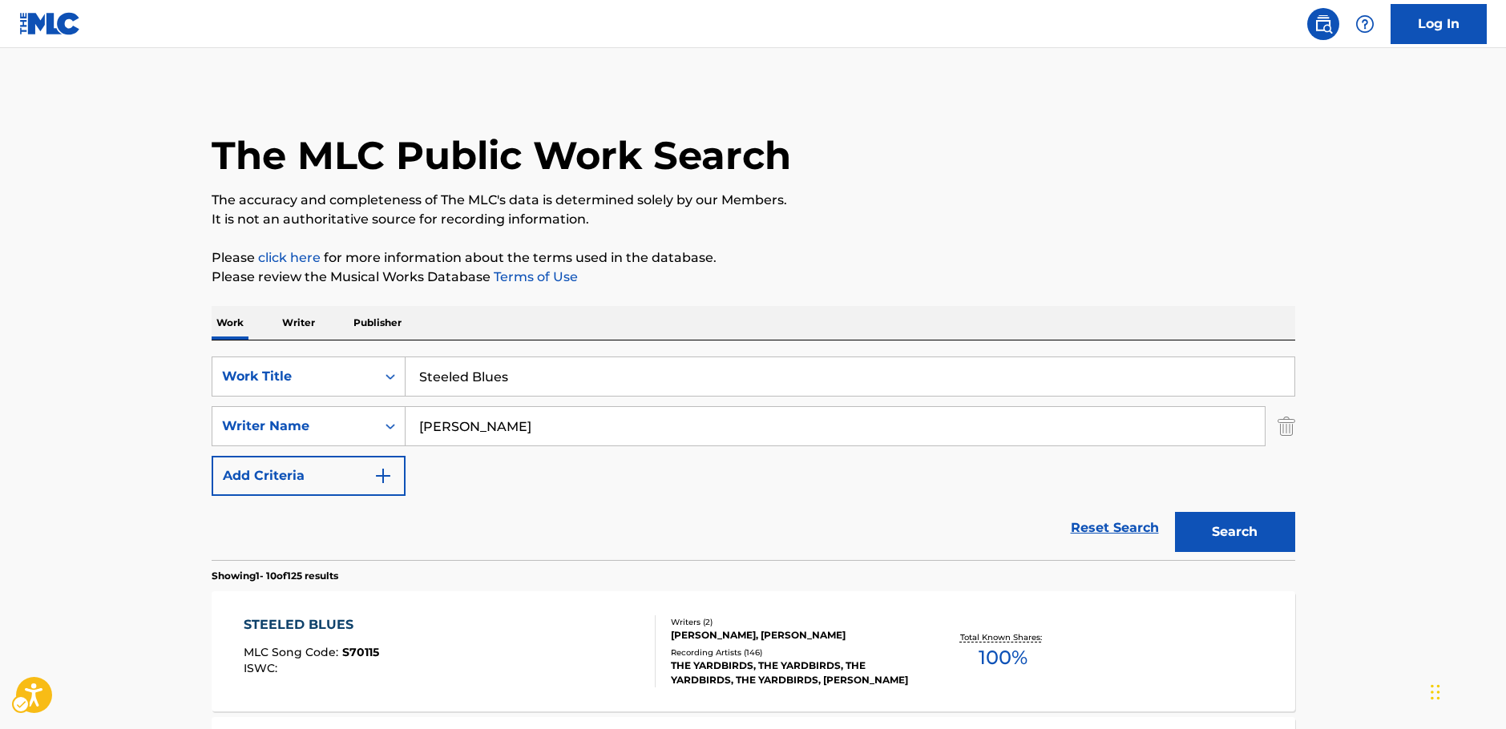
scroll to position [160, 0]
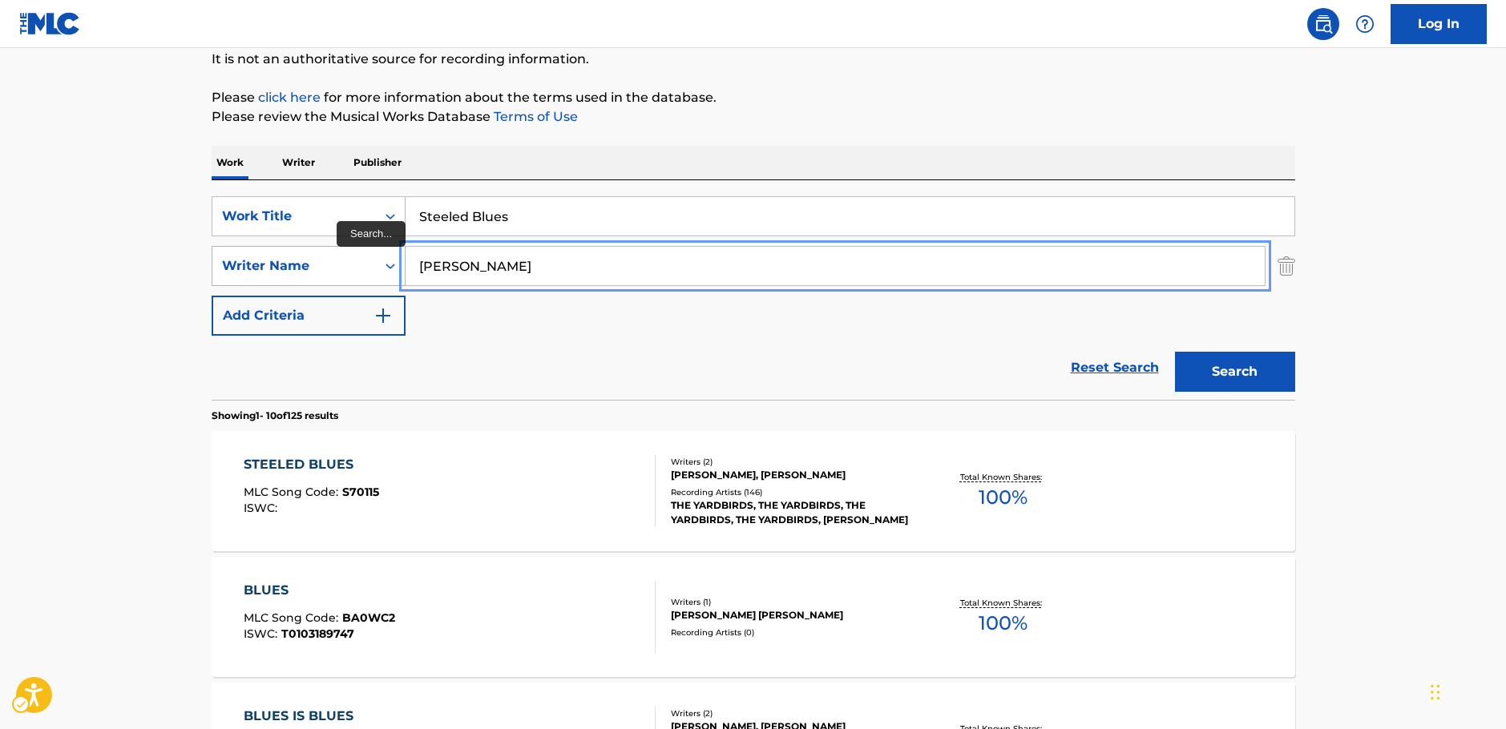
click at [325, 263] on div "SearchWithCriteriaa455b861-6019-4541-9cce-d52e0d25e05c Writer Name [PERSON_NAME]" at bounding box center [754, 266] width 1084 height 40
paste input "Brown"
type input "Brown"
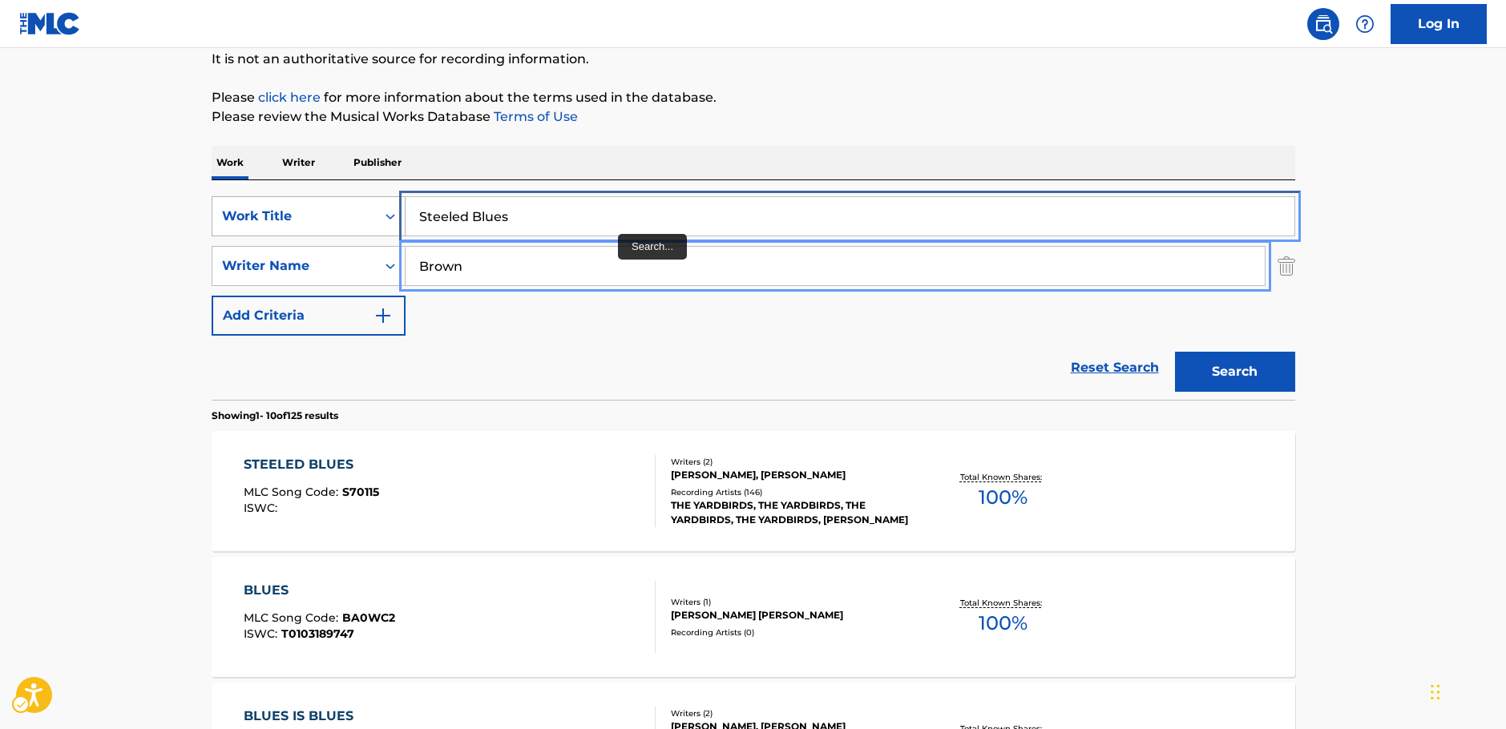
click at [329, 218] on div "SearchWithCriteria87b8cf72-b751-4c81-b839-c0f1e01e1a87 Work Title Steeled Blues" at bounding box center [754, 216] width 1084 height 40
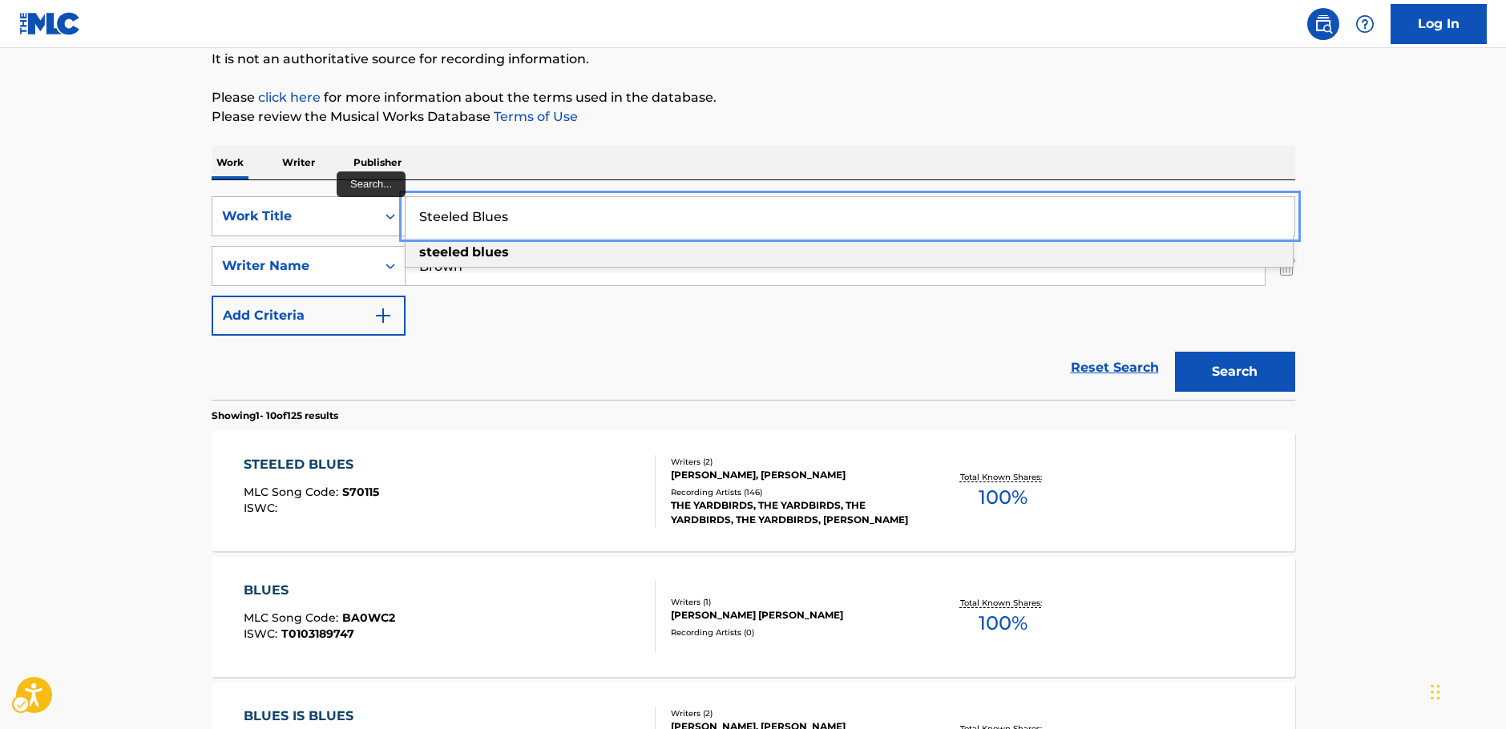
paste input "Evening Gown"
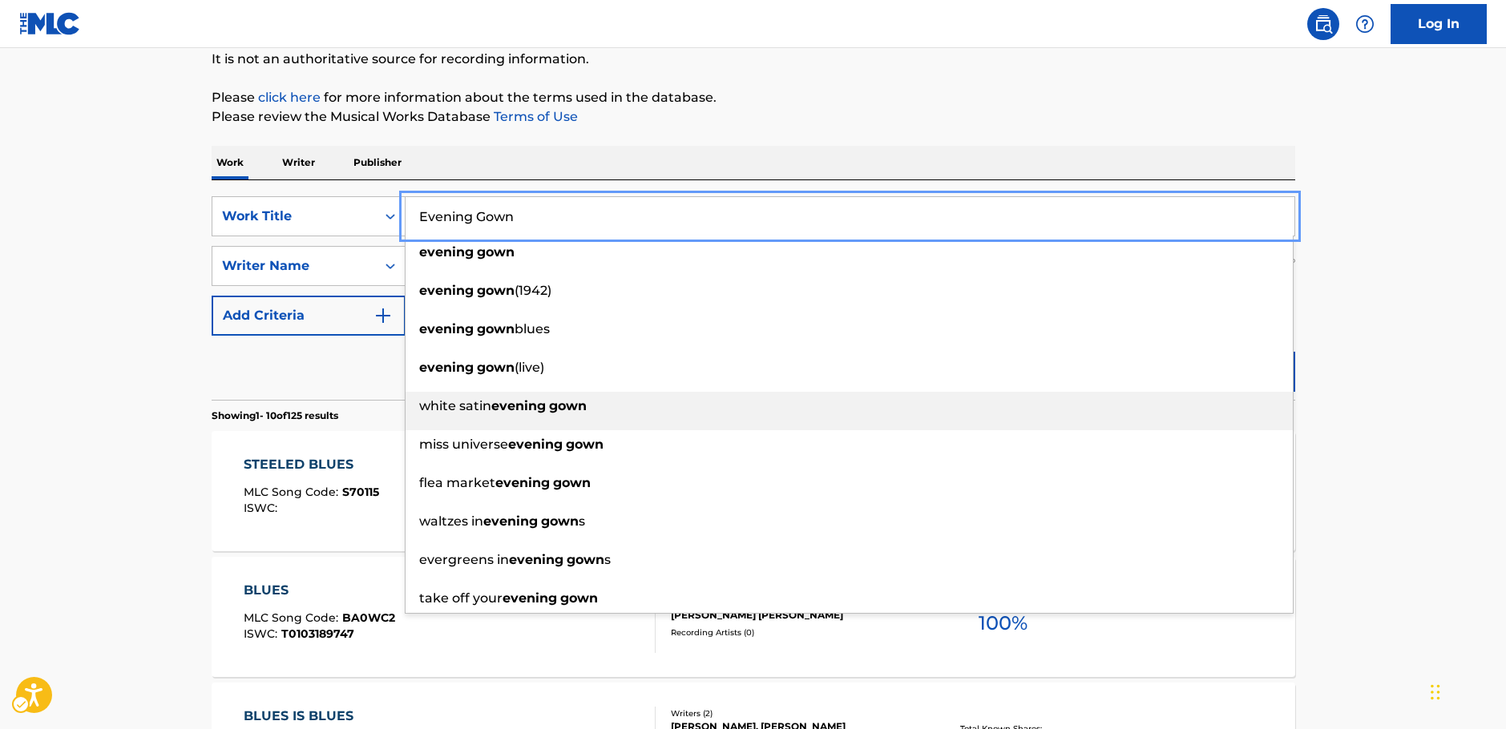
type input "Evening Gown"
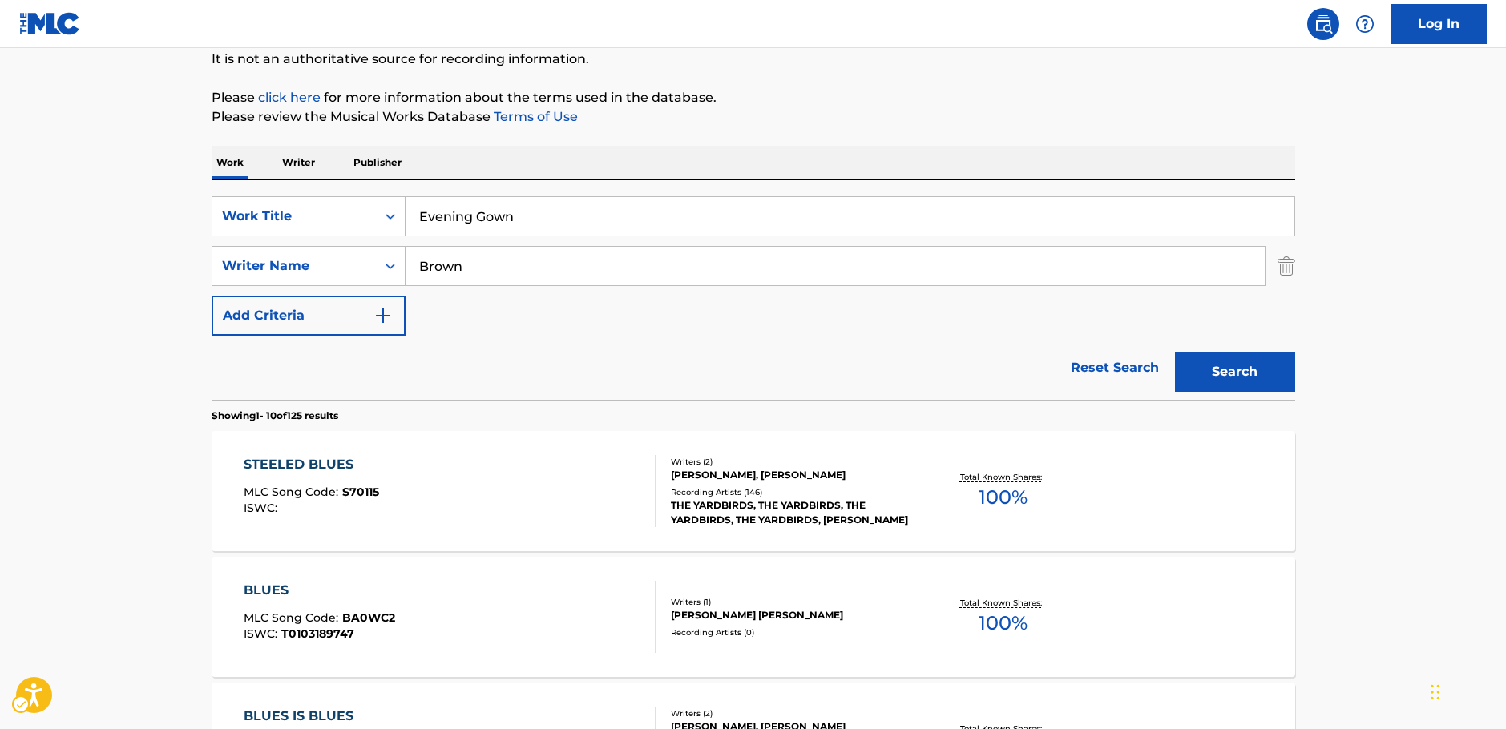
drag, startPoint x: 1403, startPoint y: 386, endPoint x: 1365, endPoint y: 389, distance: 38.6
click at [1262, 378] on button "Search" at bounding box center [1235, 372] width 120 height 40
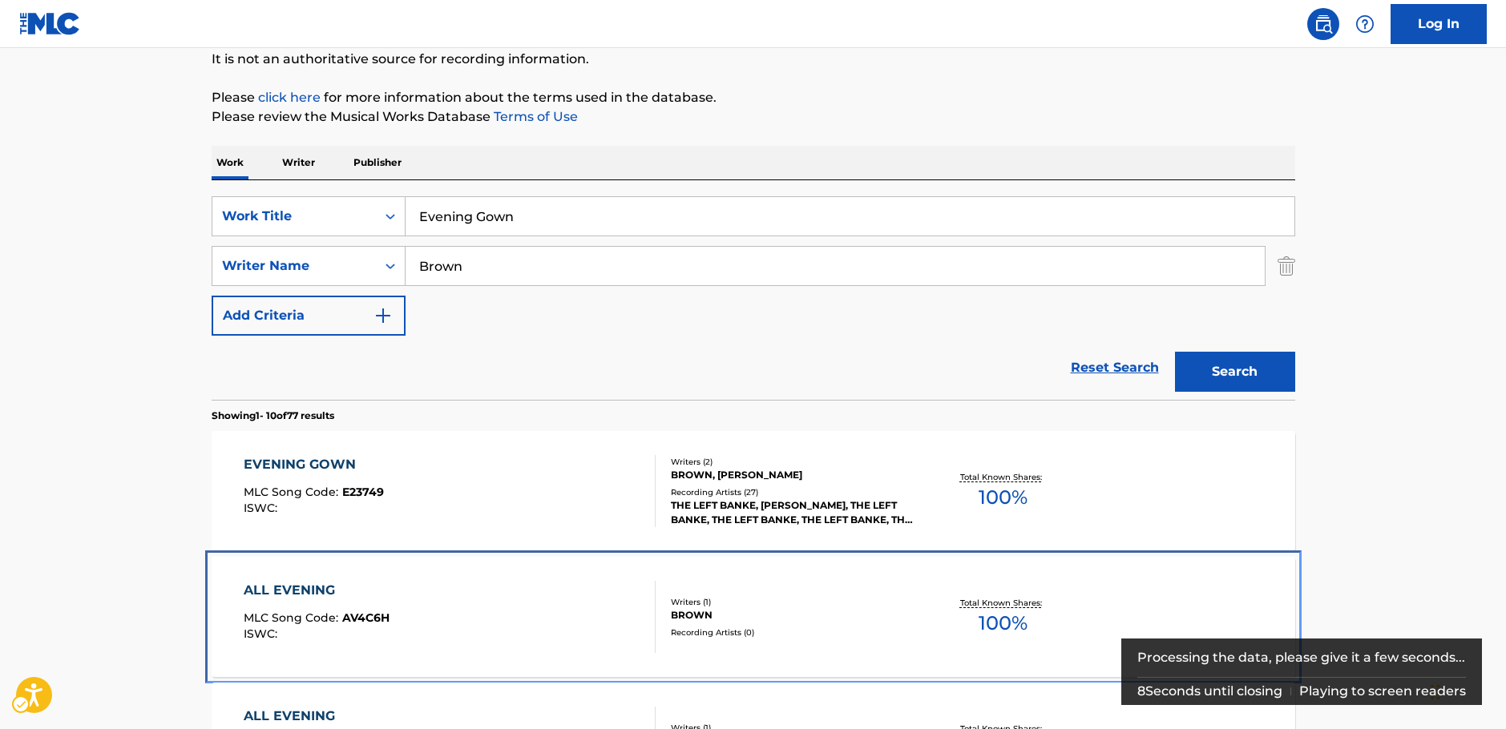
click at [589, 557] on div "ALL EVENING MLC Song Code : AV4C6H ISWC : Writers ( 1 ) BROWN Recording Artists…" at bounding box center [754, 617] width 1084 height 120
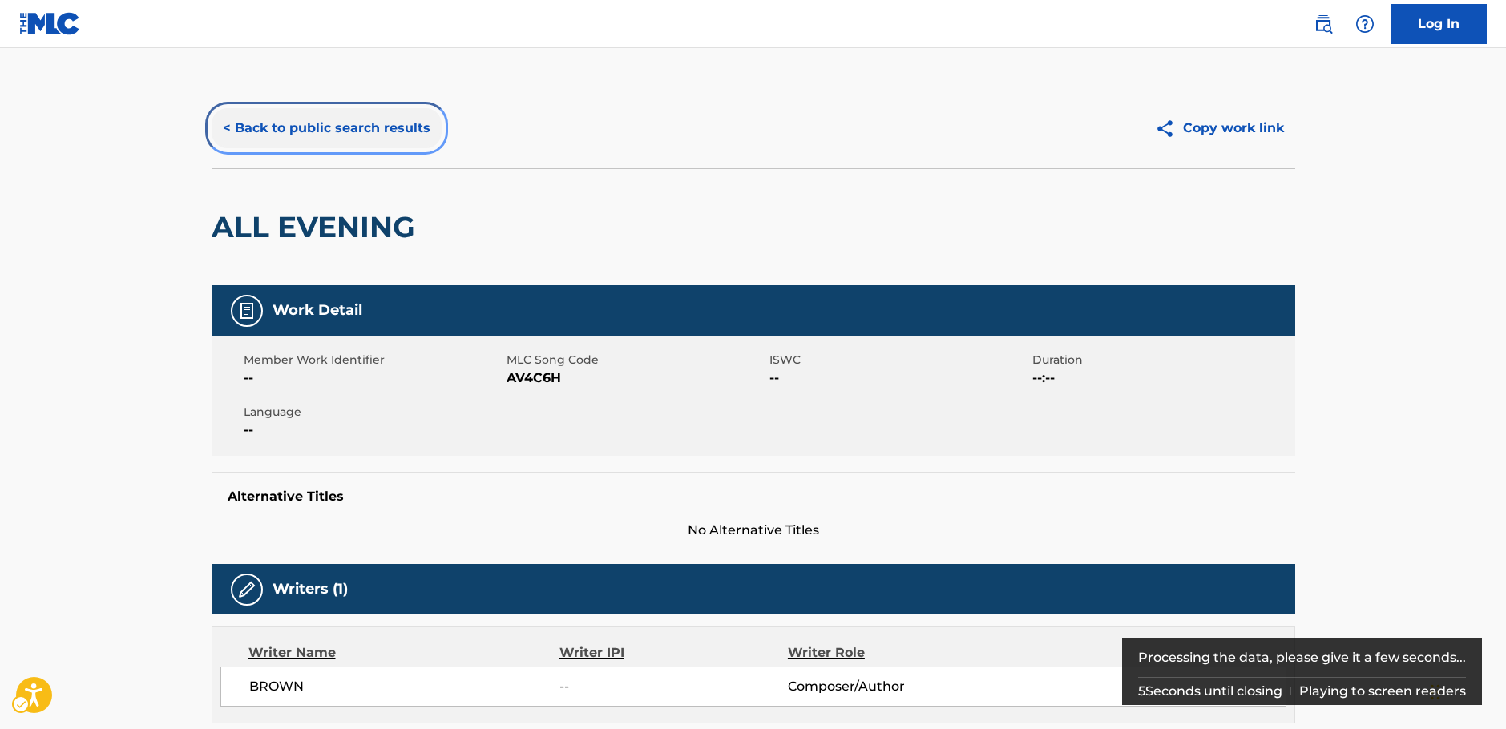
click at [394, 135] on button "< Back to public search results" at bounding box center [327, 128] width 230 height 40
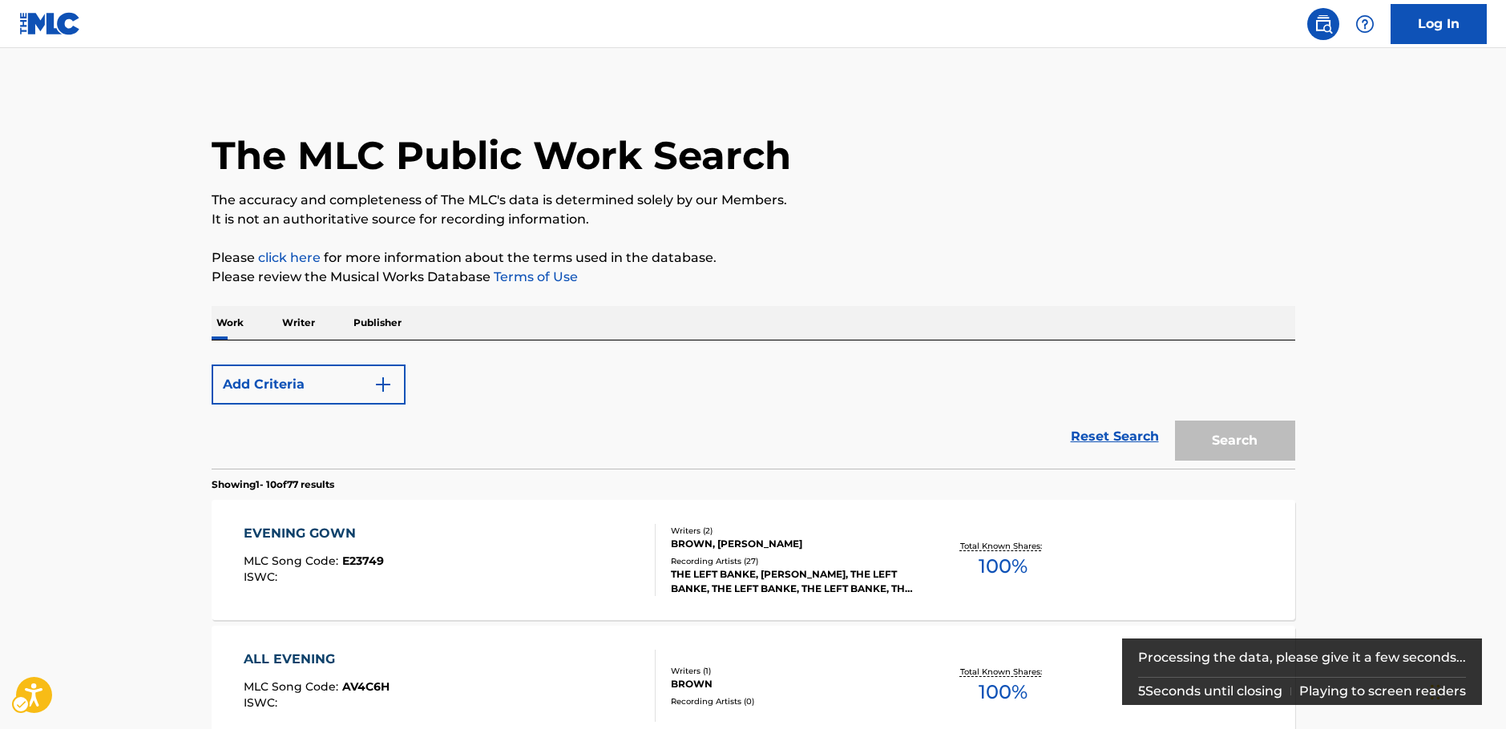
scroll to position [341, 0]
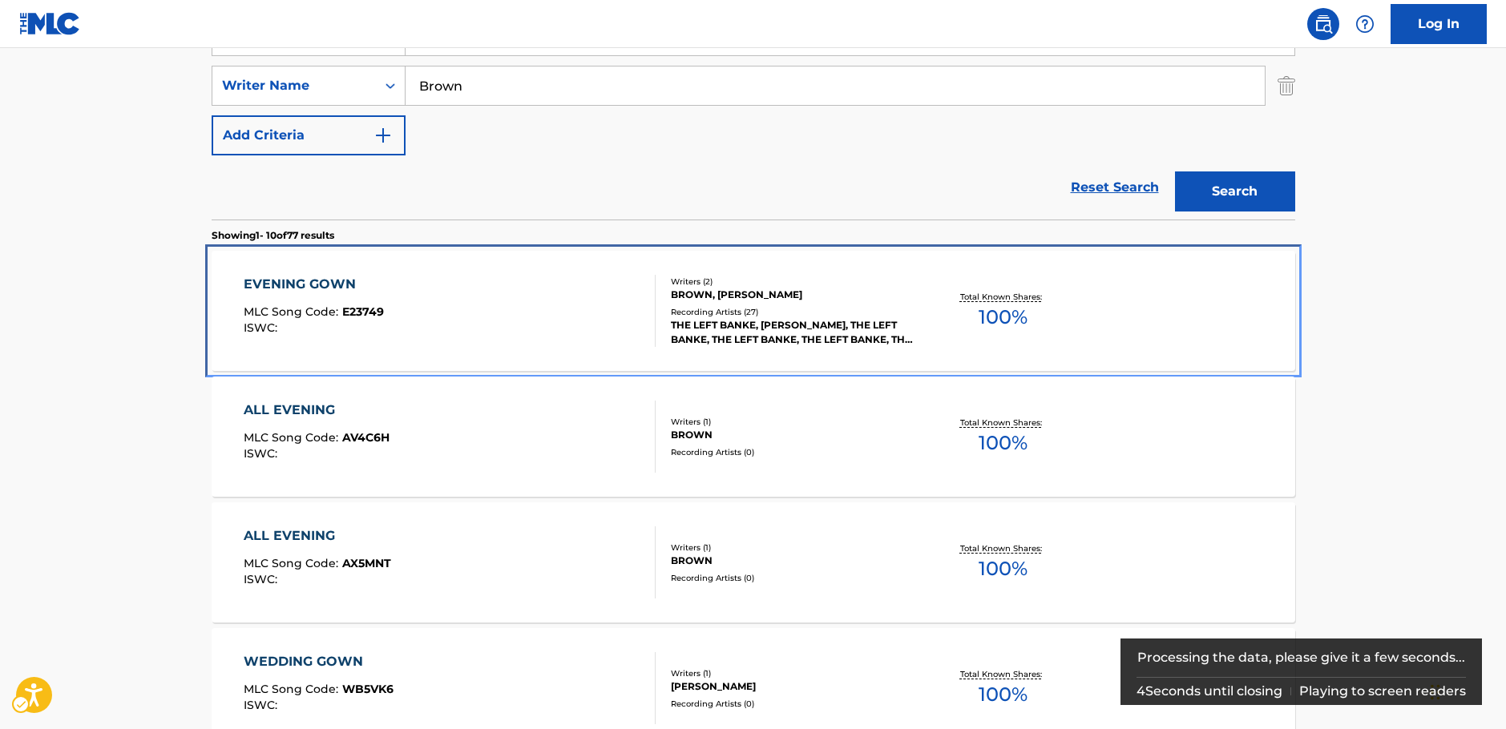
click at [543, 311] on div "EVENING GOWN MLC Song Code : E23749 ISWC :" at bounding box center [450, 311] width 412 height 72
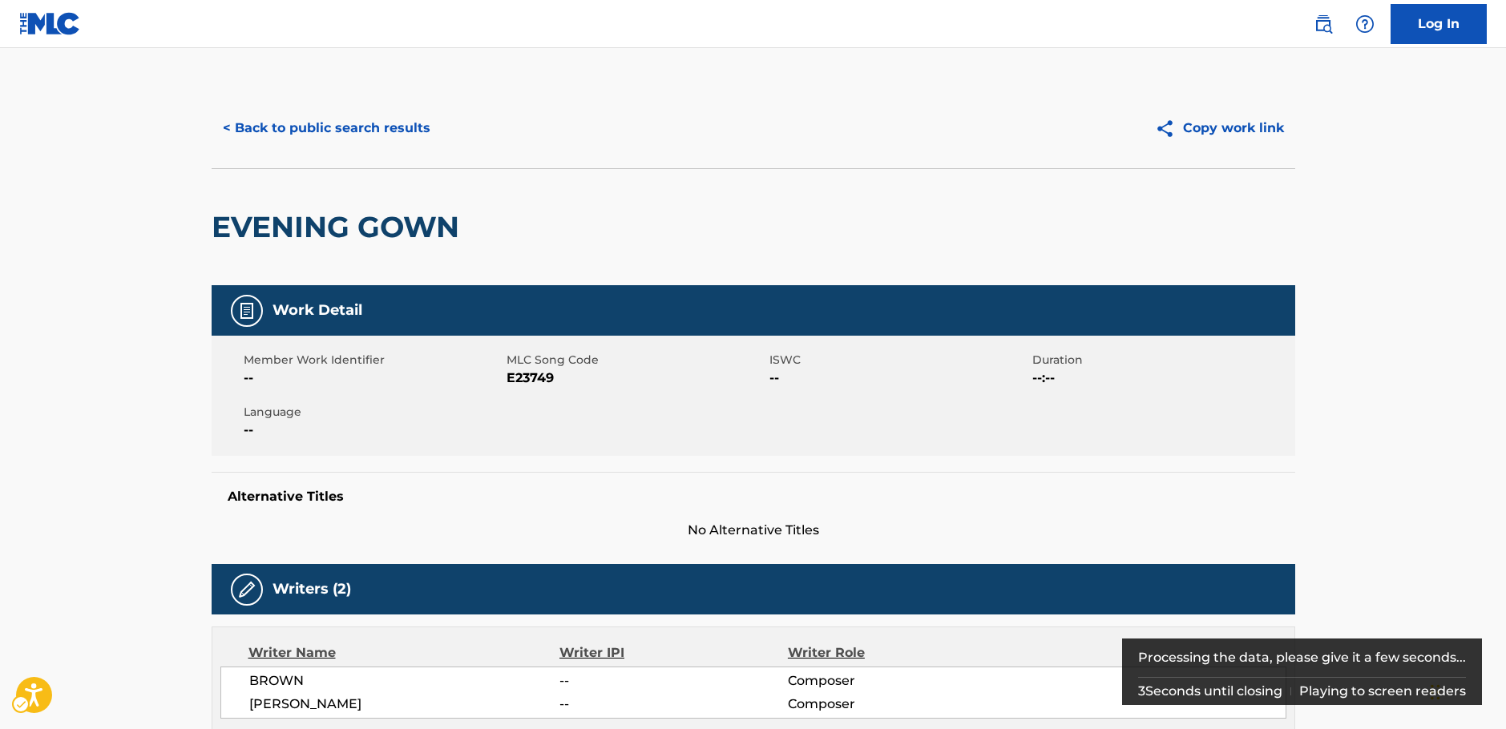
click at [529, 381] on span "MLC Song Code - E23749" at bounding box center [636, 378] width 259 height 19
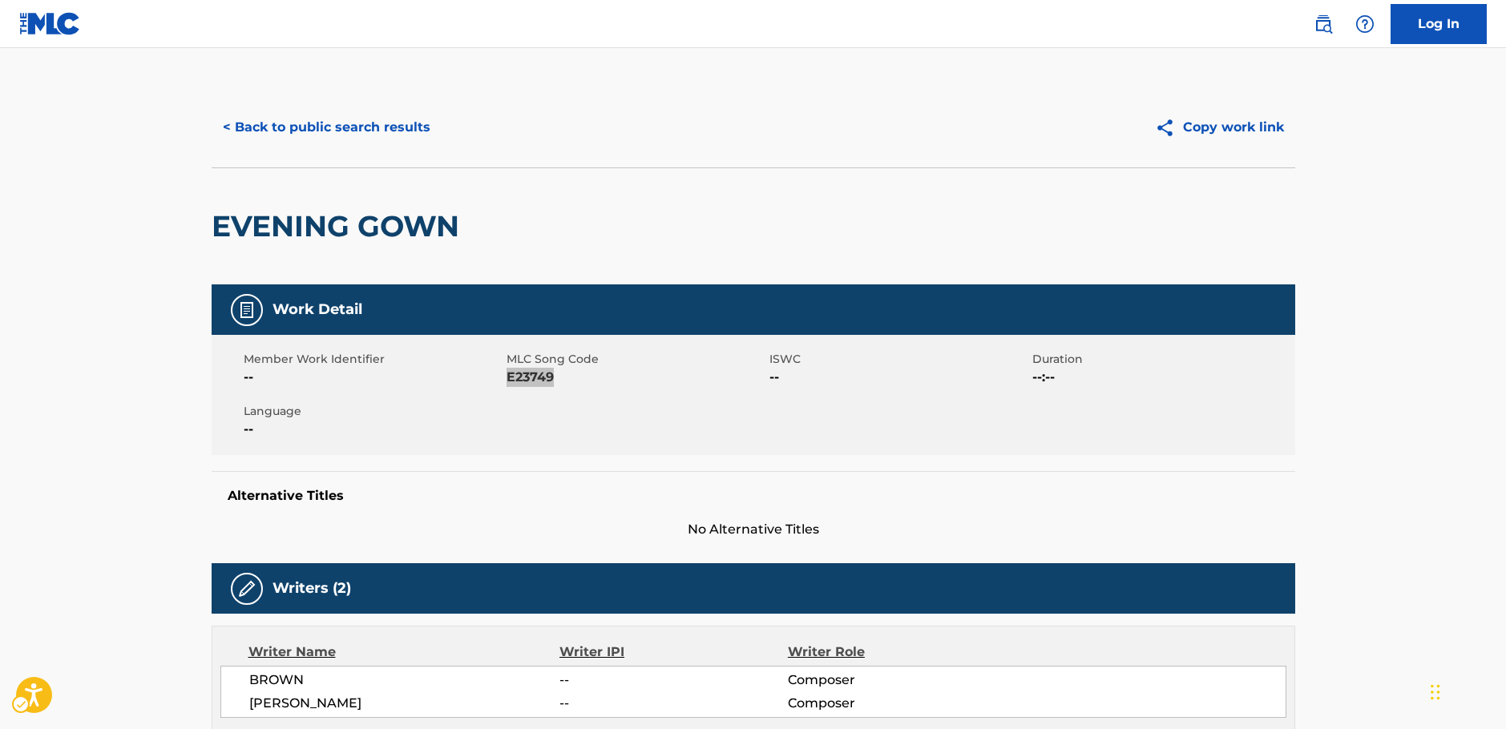
scroll to position [160, 0]
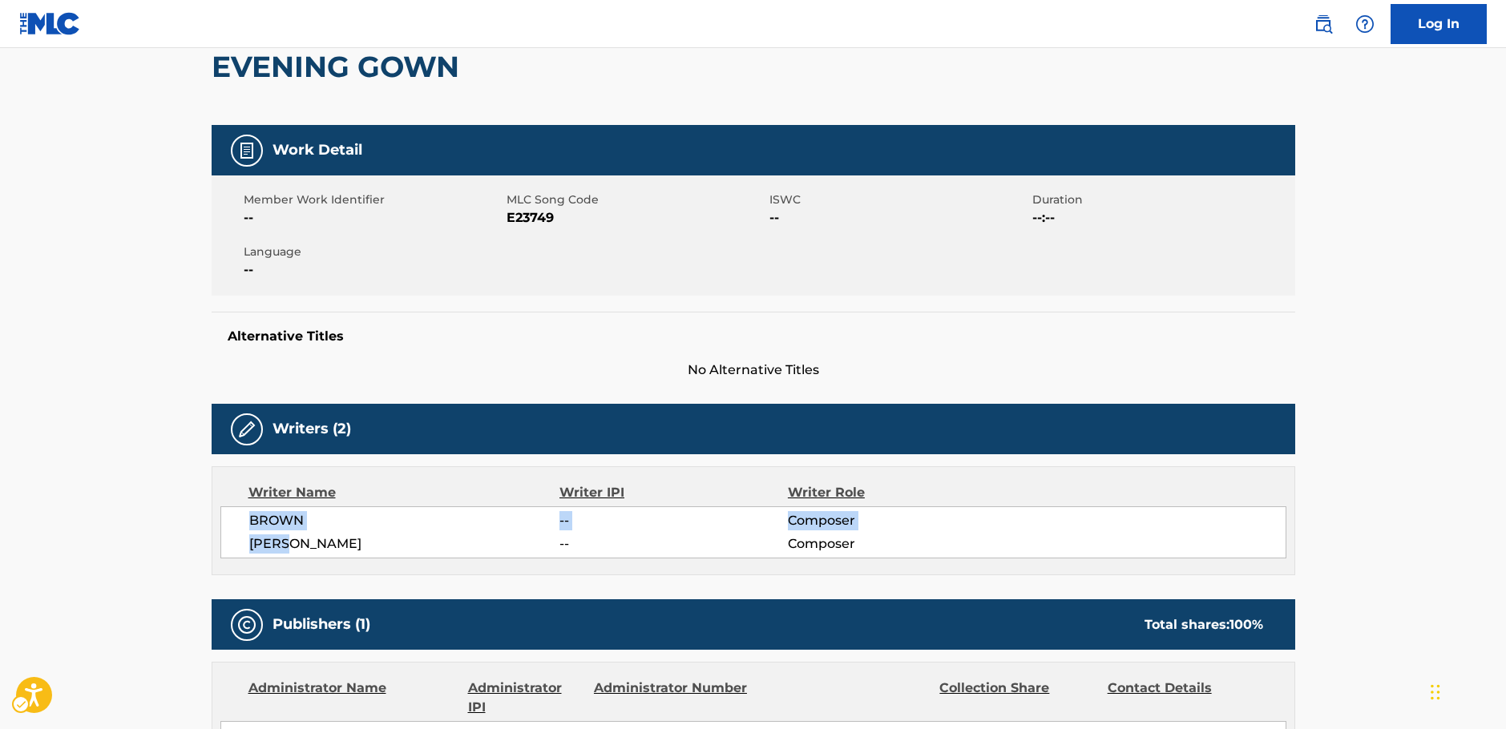
drag, startPoint x: 313, startPoint y: 542, endPoint x: 246, endPoint y: 517, distance: 71.0
click at [246, 517] on div "BROWN -- Composer [PERSON_NAME] -- Composer" at bounding box center [753, 533] width 1066 height 52
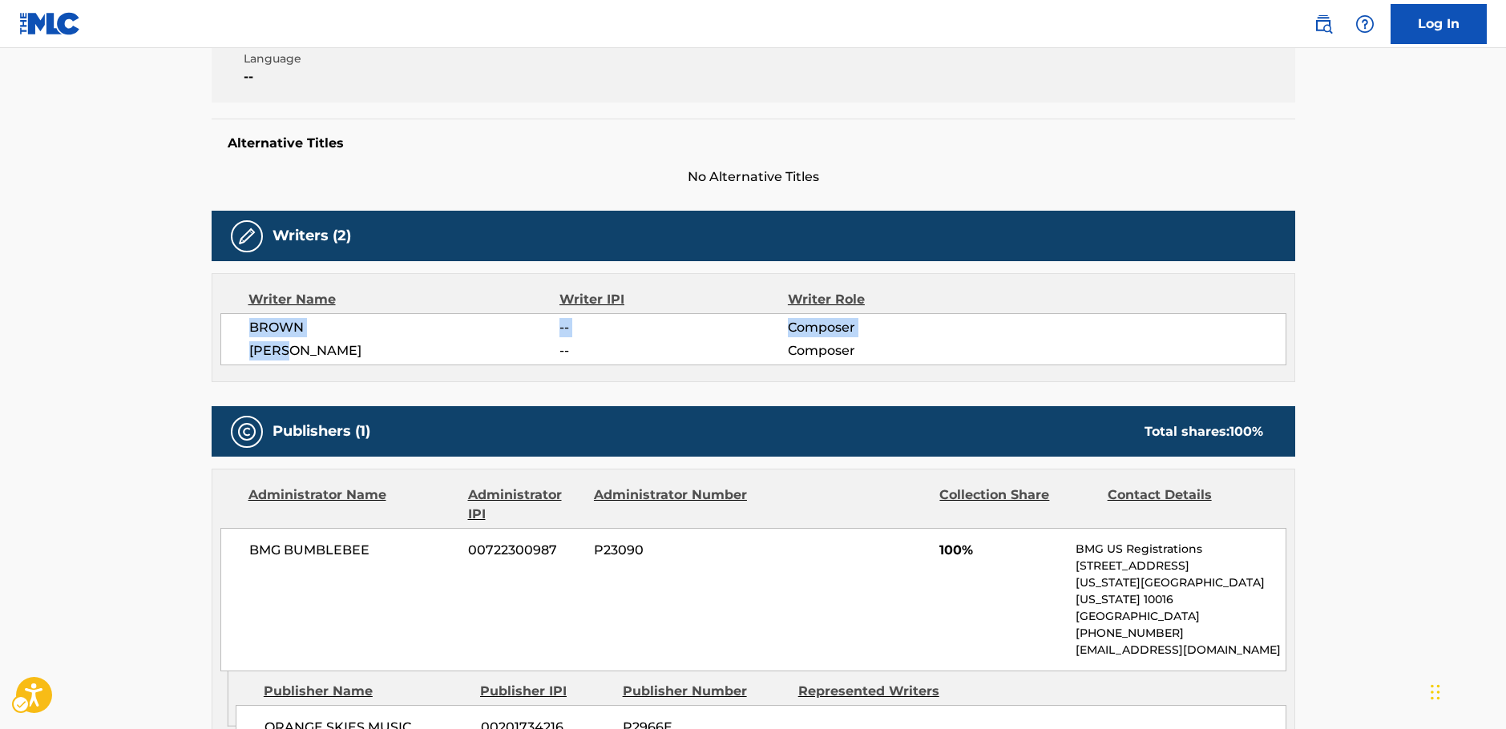
scroll to position [561, 0]
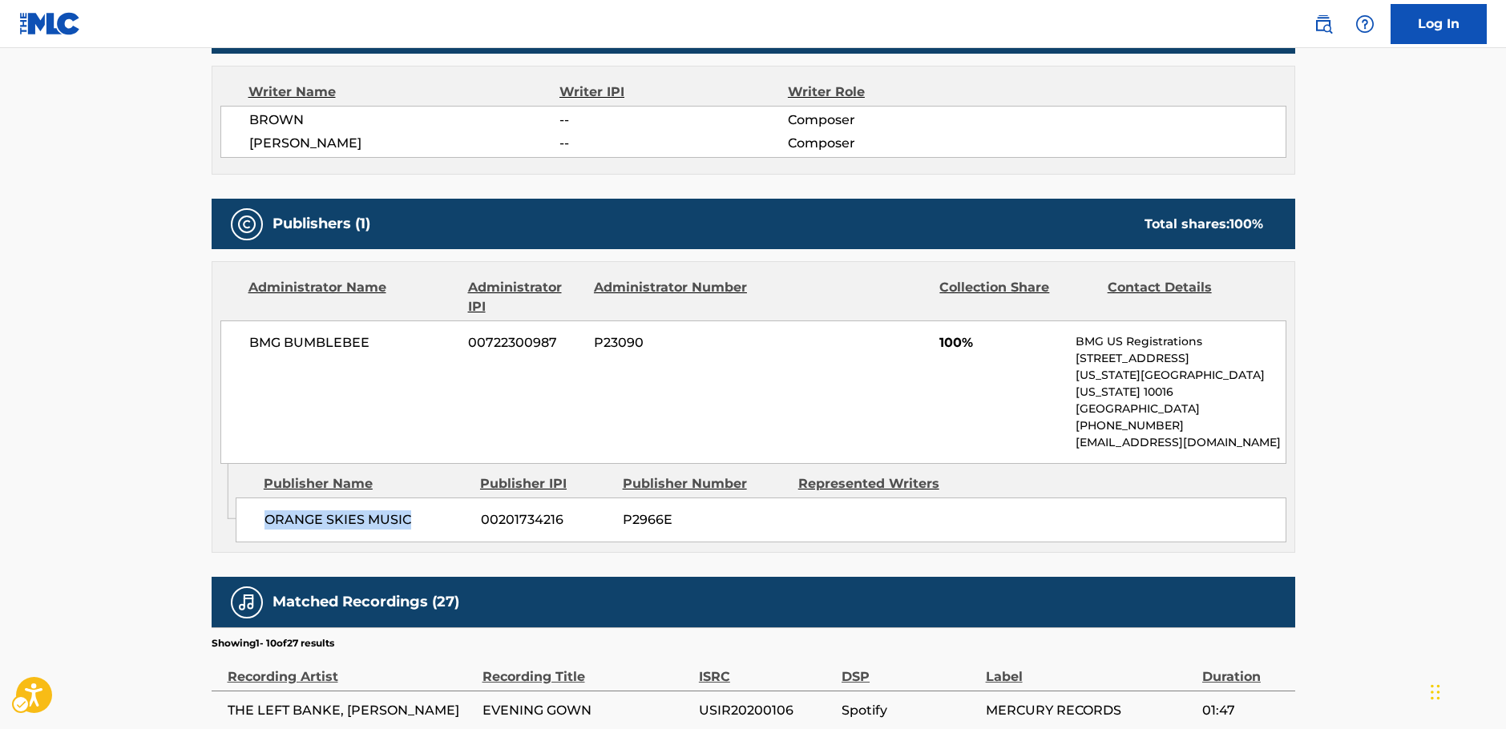
drag, startPoint x: 435, startPoint y: 502, endPoint x: 258, endPoint y: 507, distance: 177.2
click at [258, 507] on div "ORANGE SKIES MUSIC 00201734216 P2966E" at bounding box center [761, 520] width 1051 height 45
drag, startPoint x: 369, startPoint y: 341, endPoint x: 214, endPoint y: 350, distance: 154.9
click at [218, 349] on div "Administrator Name Administrator IPI Administrator Number Collection Share Cont…" at bounding box center [753, 363] width 1082 height 202
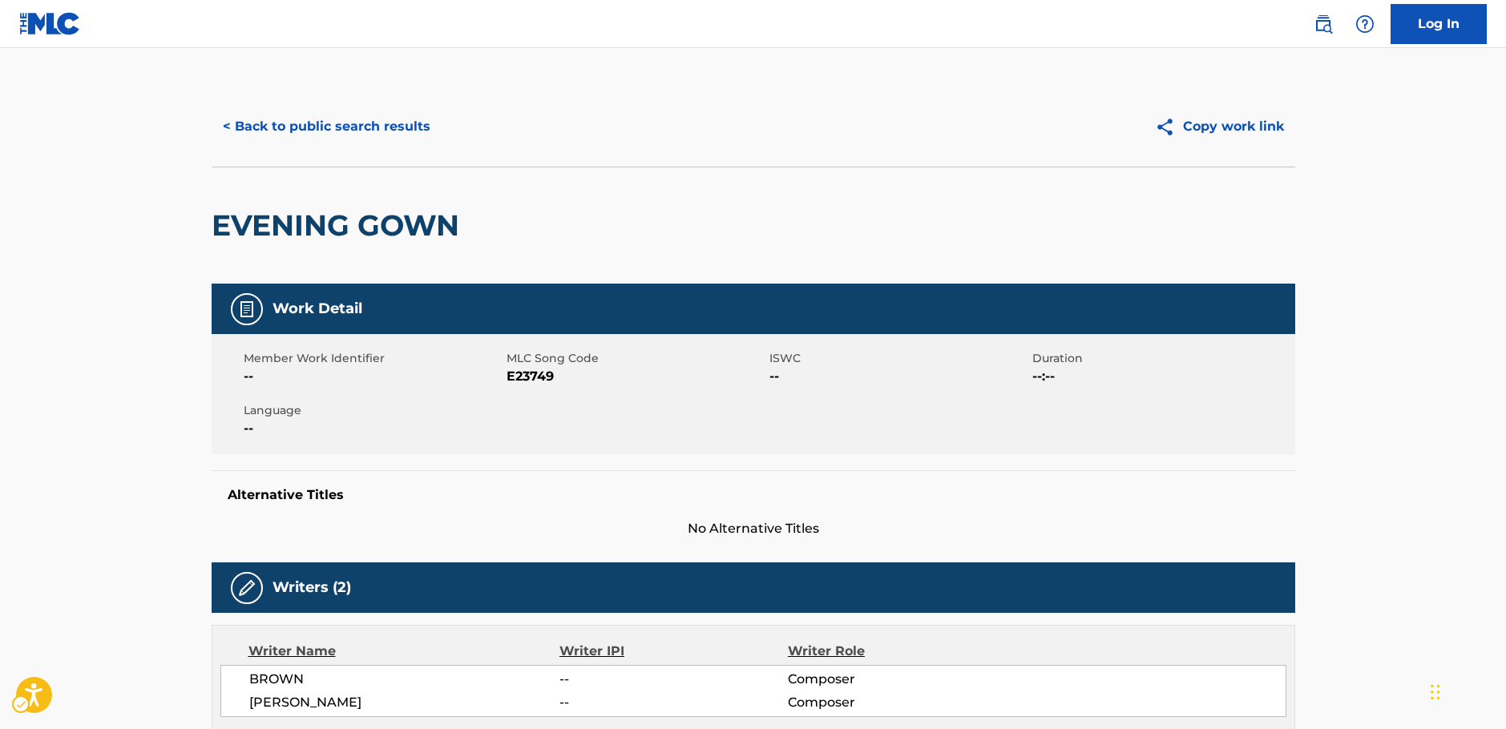
scroll to position [0, 0]
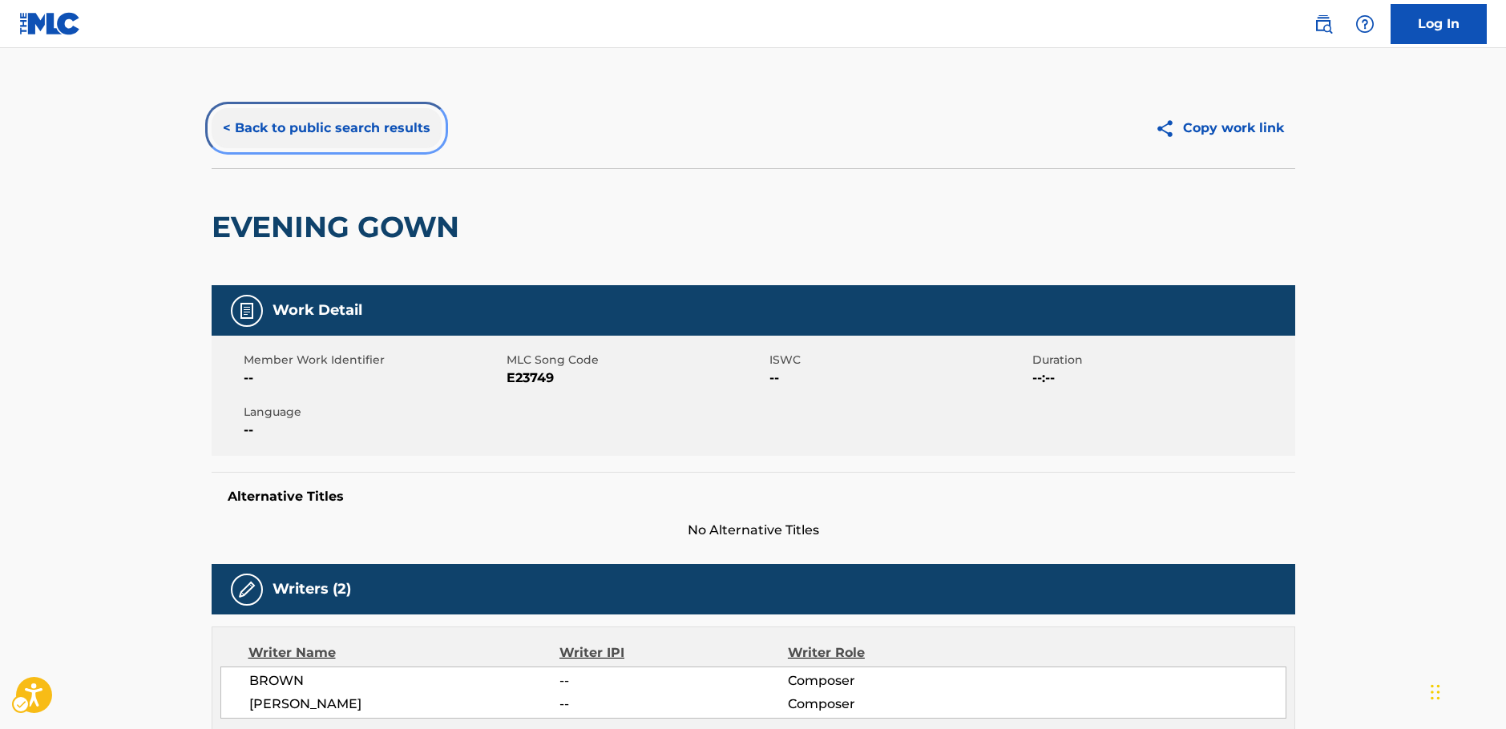
click at [340, 131] on button "< Back to public search results" at bounding box center [327, 128] width 230 height 40
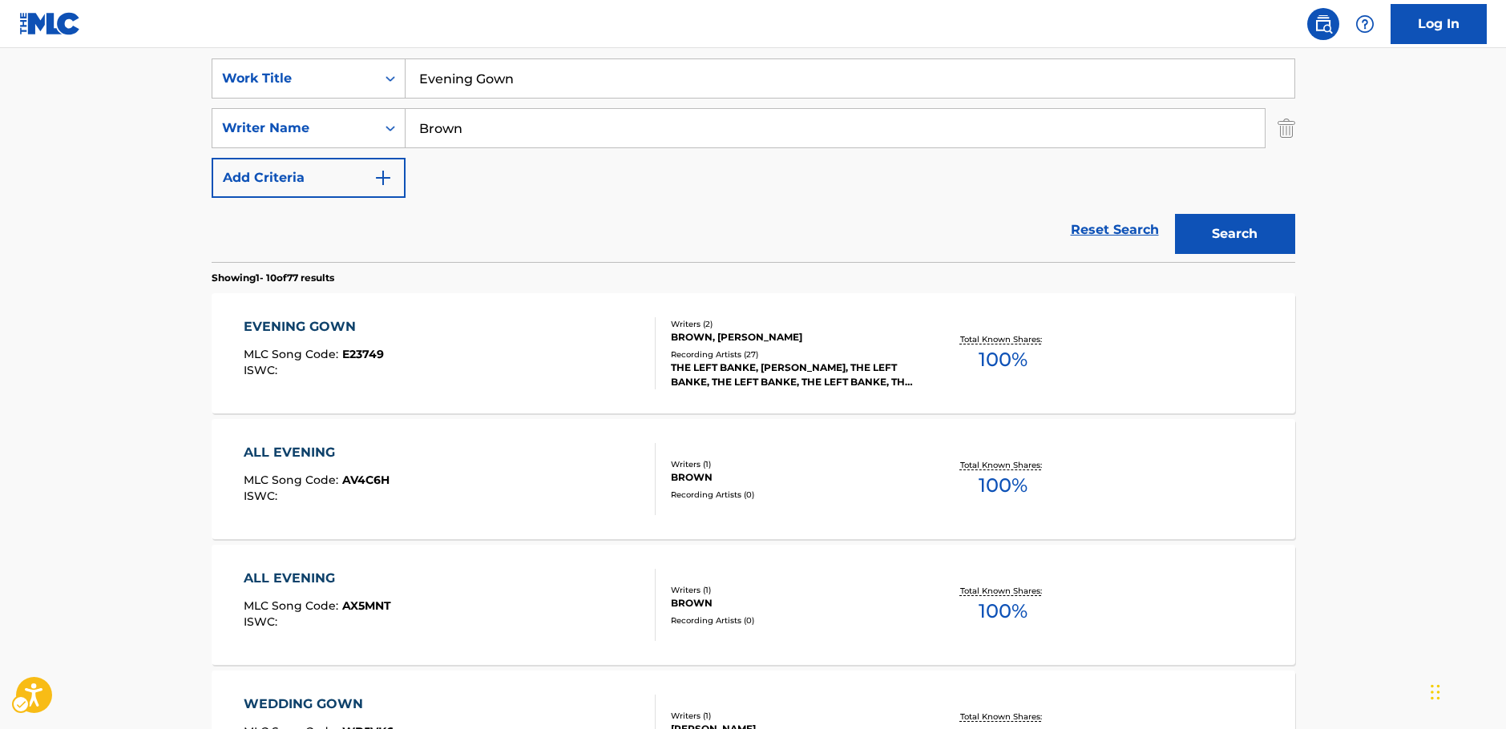
scroll to position [100, 0]
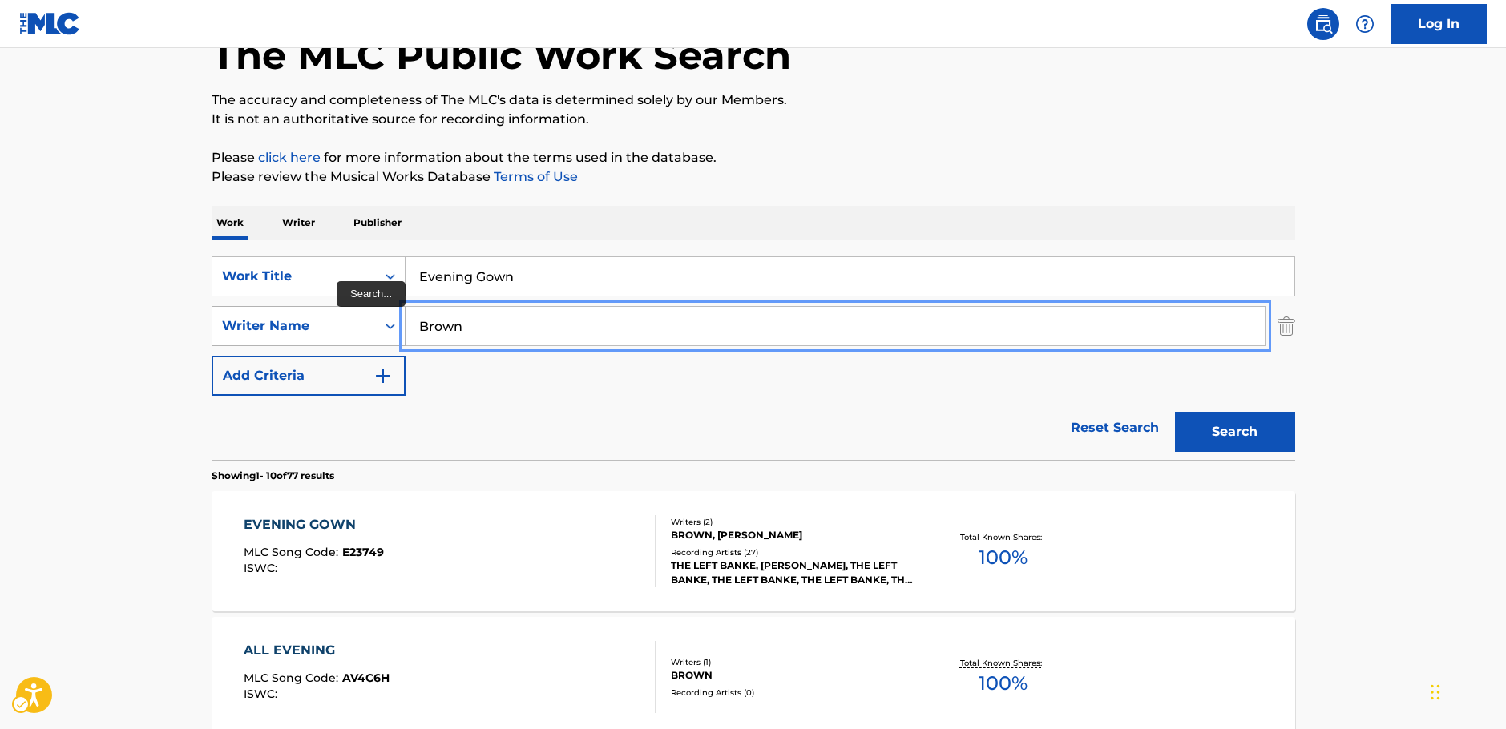
drag, startPoint x: 462, startPoint y: 330, endPoint x: 319, endPoint y: 331, distance: 142.7
click at [326, 333] on div "SearchWithCriteriaa455b861-6019-4541-9cce-d52e0d25e05c Writer Name [PERSON_NAME]" at bounding box center [754, 326] width 1084 height 40
paste input "[PERSON_NAME]"
type input "[PERSON_NAME]"
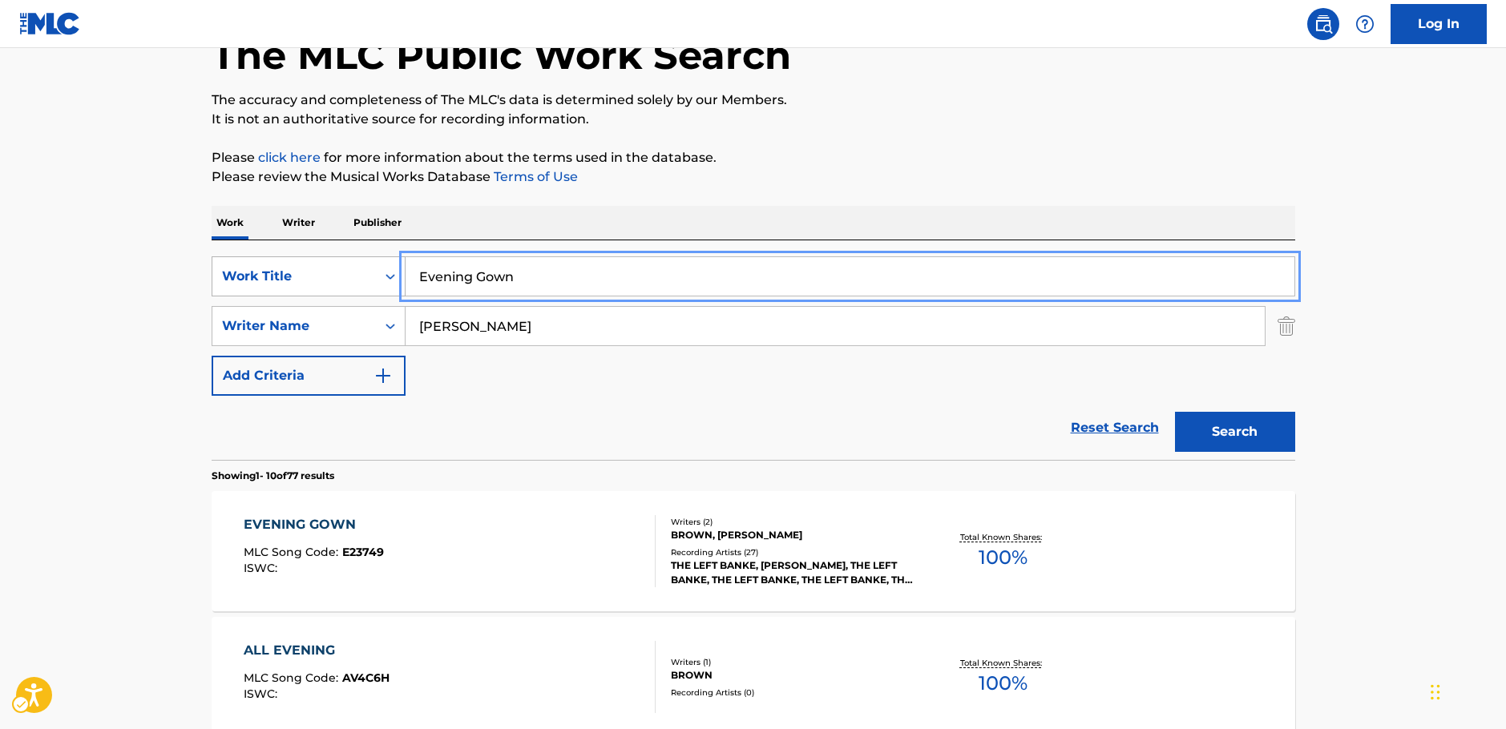
drag, startPoint x: 353, startPoint y: 283, endPoint x: 334, endPoint y: 282, distance: 18.5
click at [335, 282] on div "SearchWithCriteria87b8cf72-b751-4c81-b839-c0f1e01e1a87 Work Title Evening Gown" at bounding box center [754, 276] width 1084 height 40
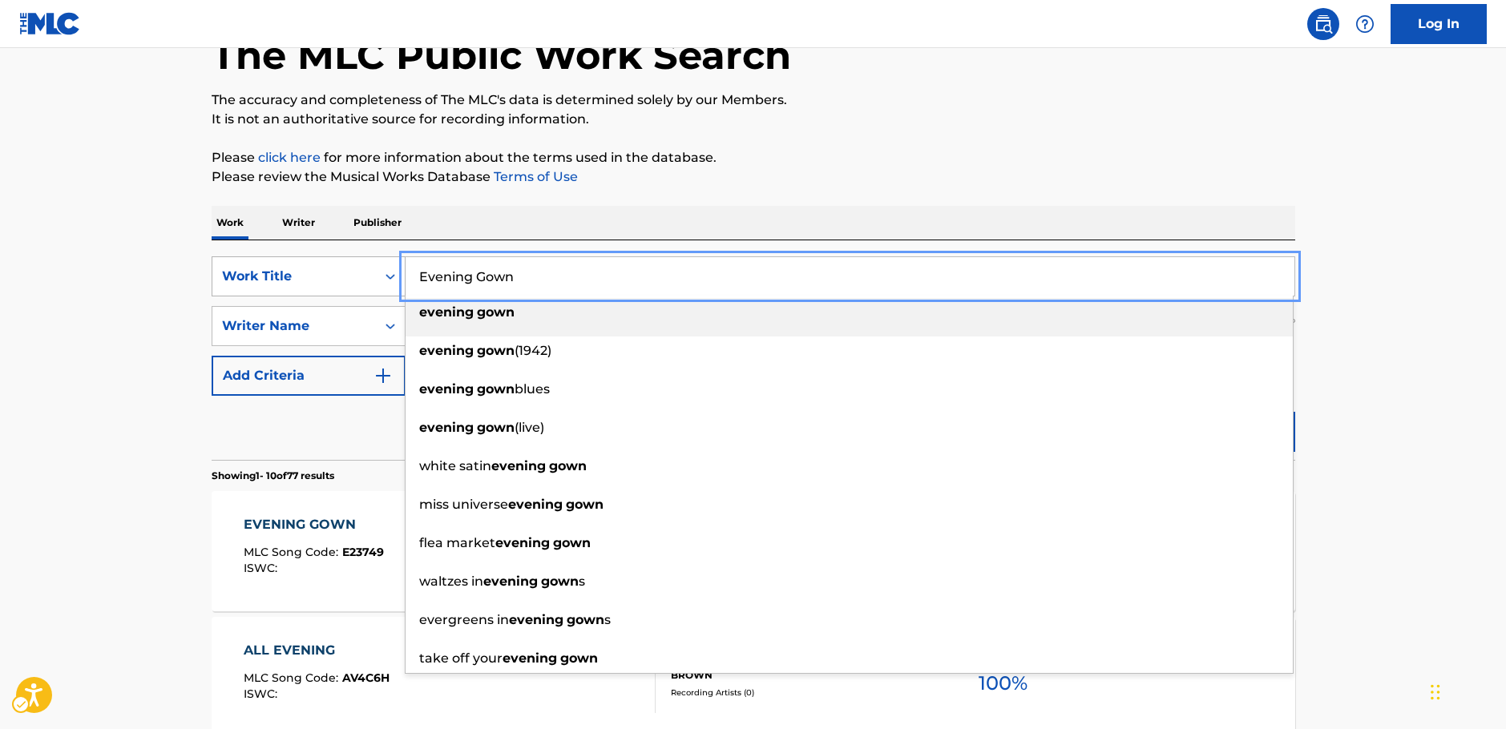
paste input "War Is a [DEMOGRAPHIC_DATA]"
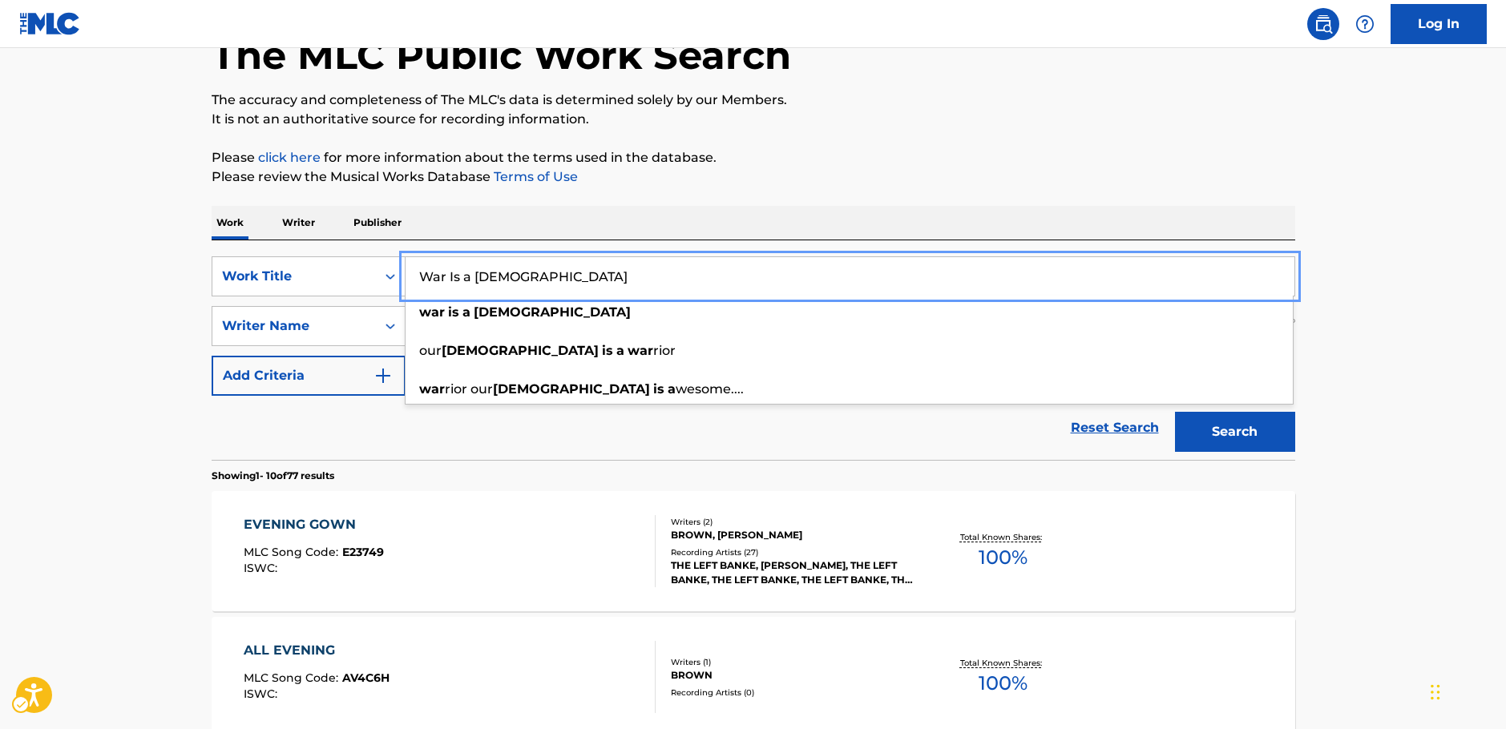
type input "War Is a [DEMOGRAPHIC_DATA]"
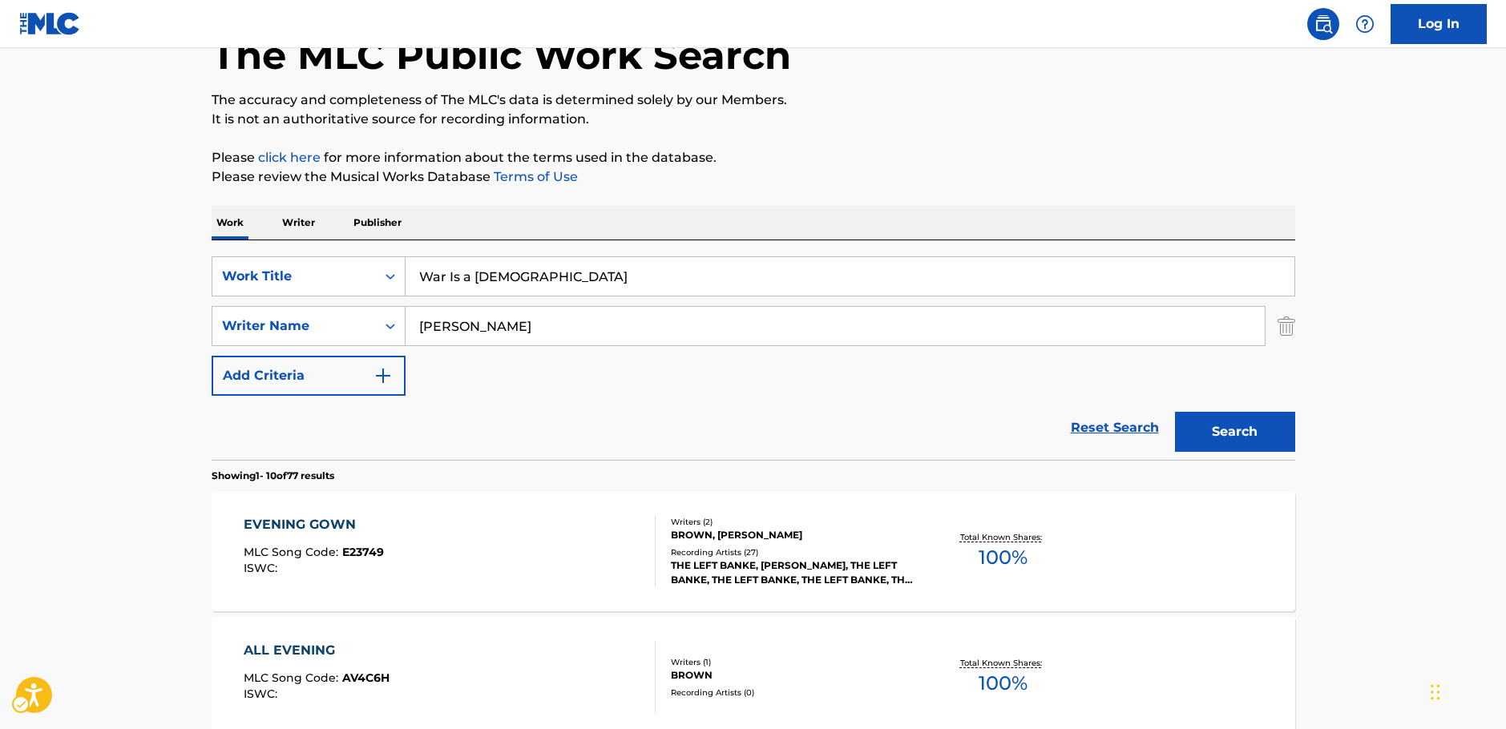
click at [1277, 418] on button "Search" at bounding box center [1235, 432] width 120 height 40
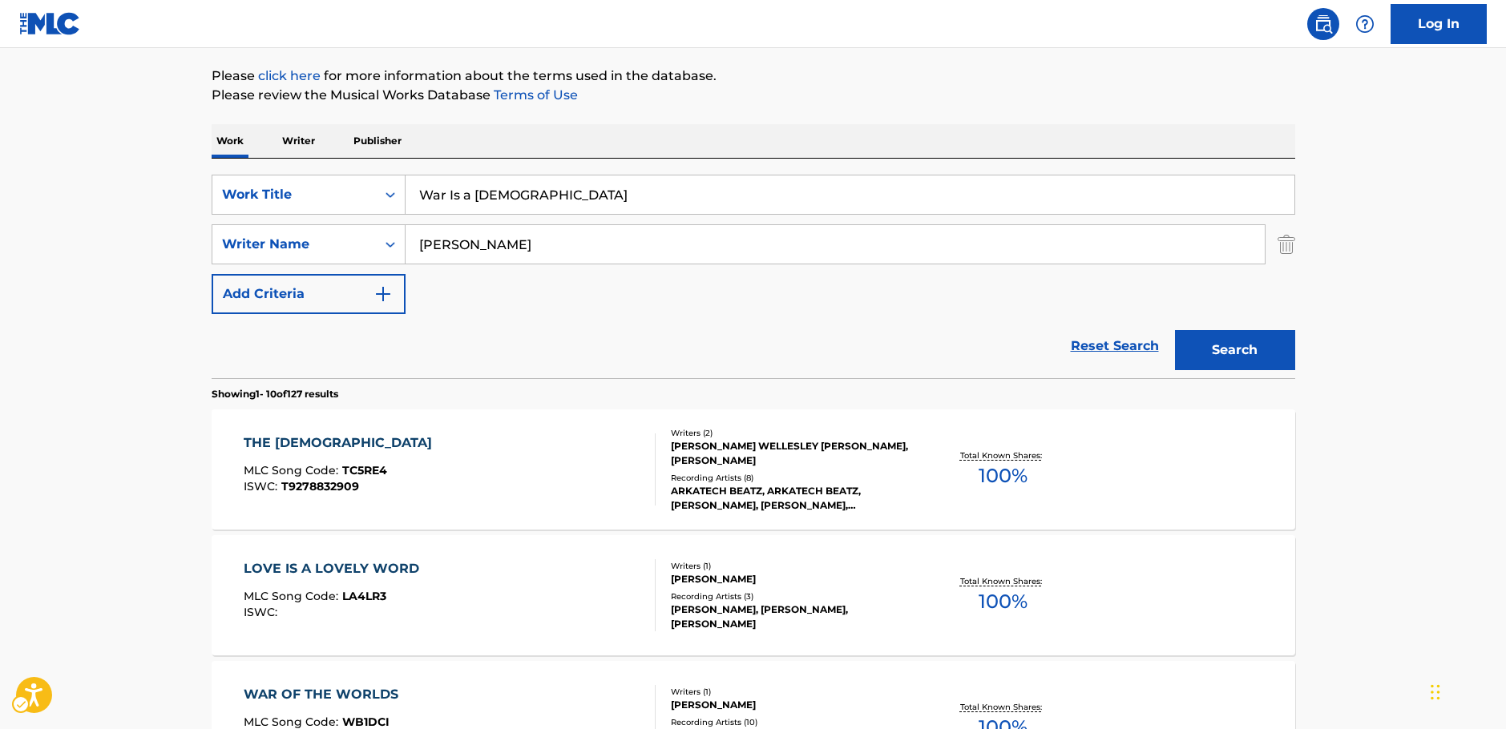
scroll to position [180, 0]
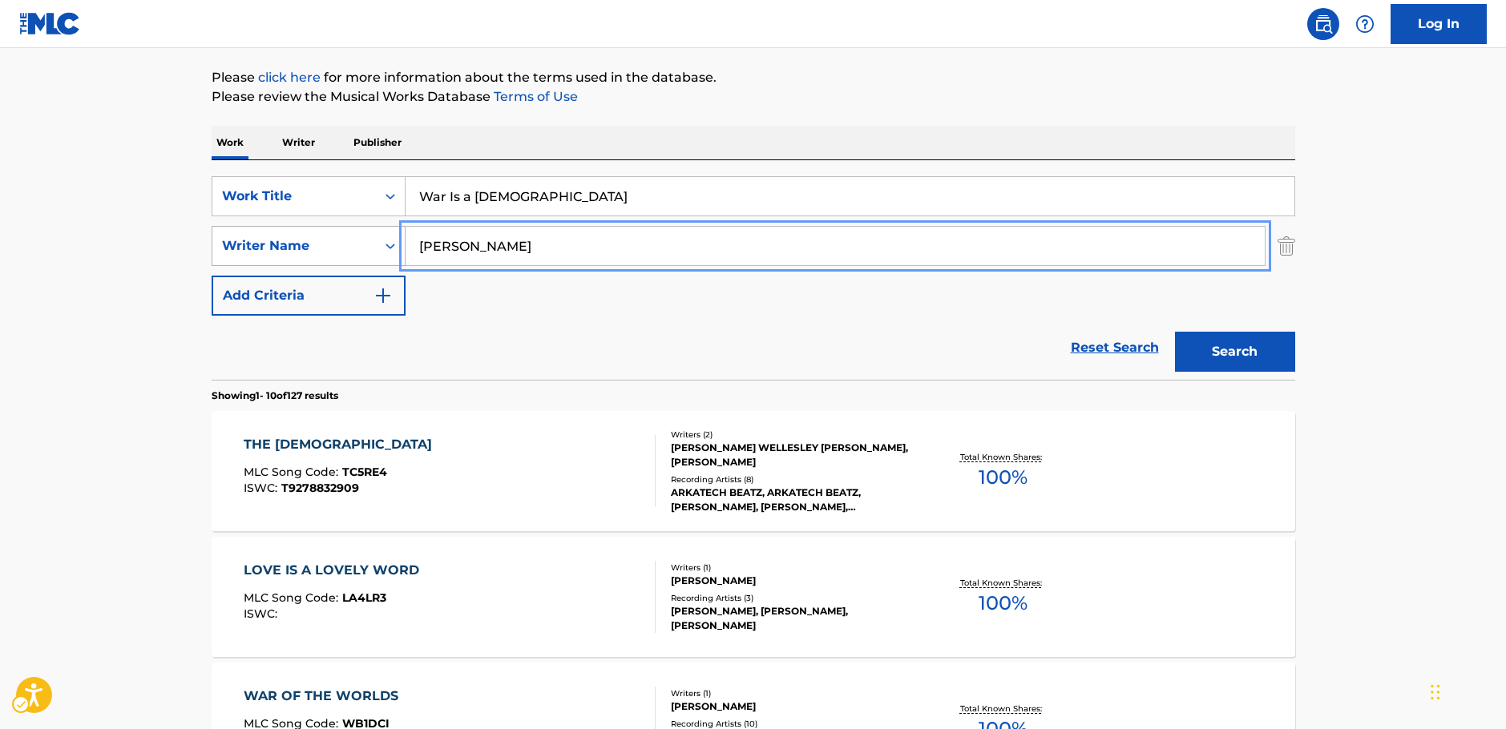
drag, startPoint x: 458, startPoint y: 244, endPoint x: 324, endPoint y: 241, distance: 134.7
click at [324, 241] on div "SearchWithCriteriaa455b861-6019-4541-9cce-d52e0d25e05c Writer Name | Submit | […" at bounding box center [754, 246] width 1084 height 40
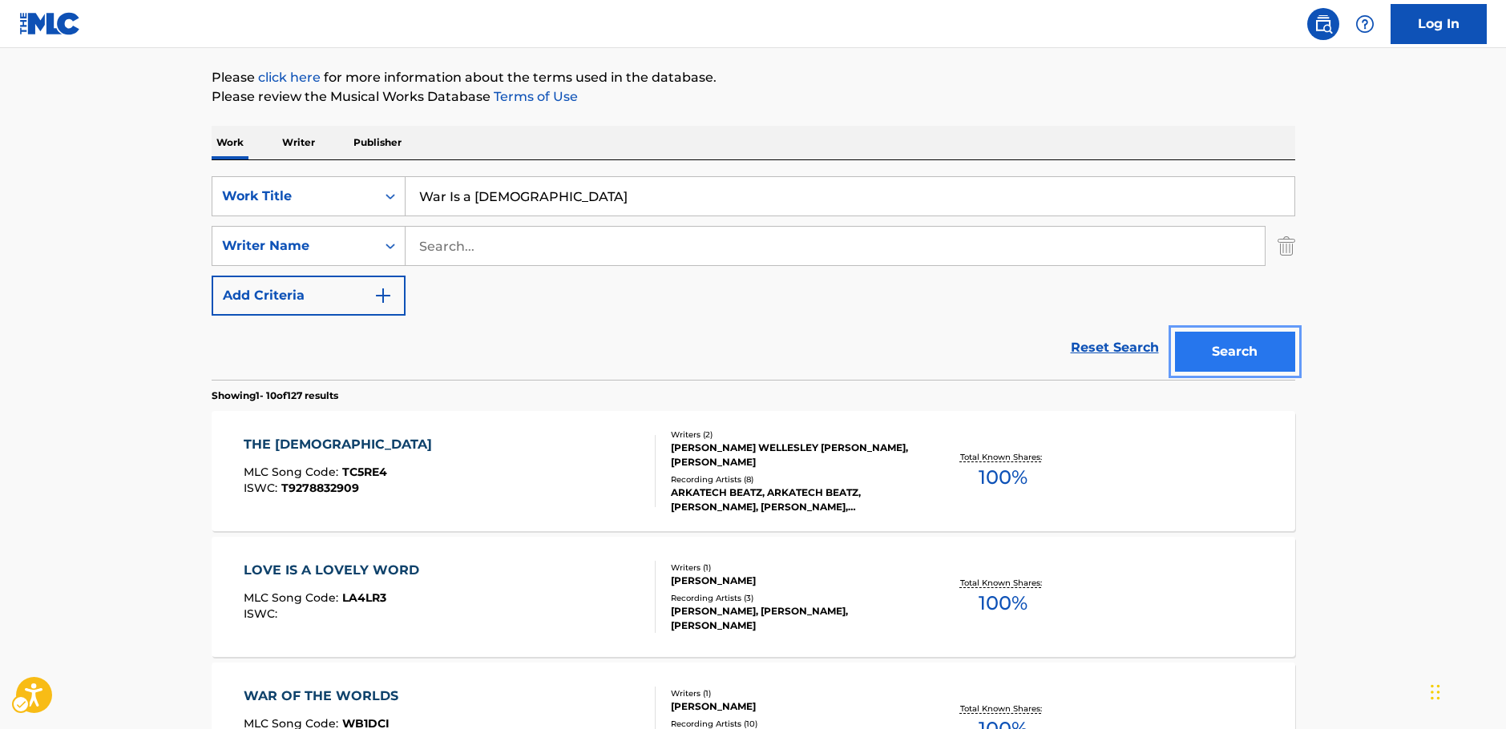
click at [1243, 340] on button "Search" at bounding box center [1235, 352] width 120 height 40
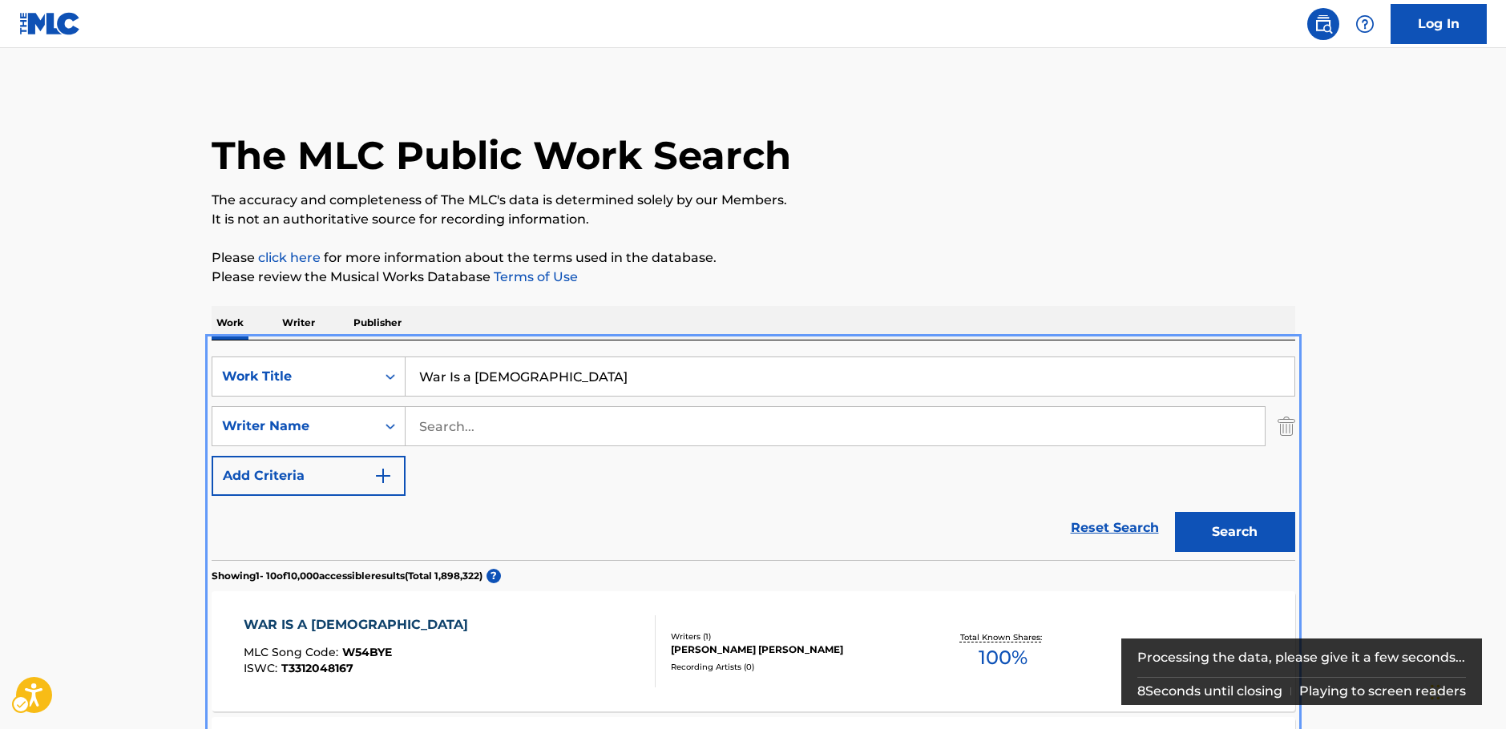
scroll to position [341, 0]
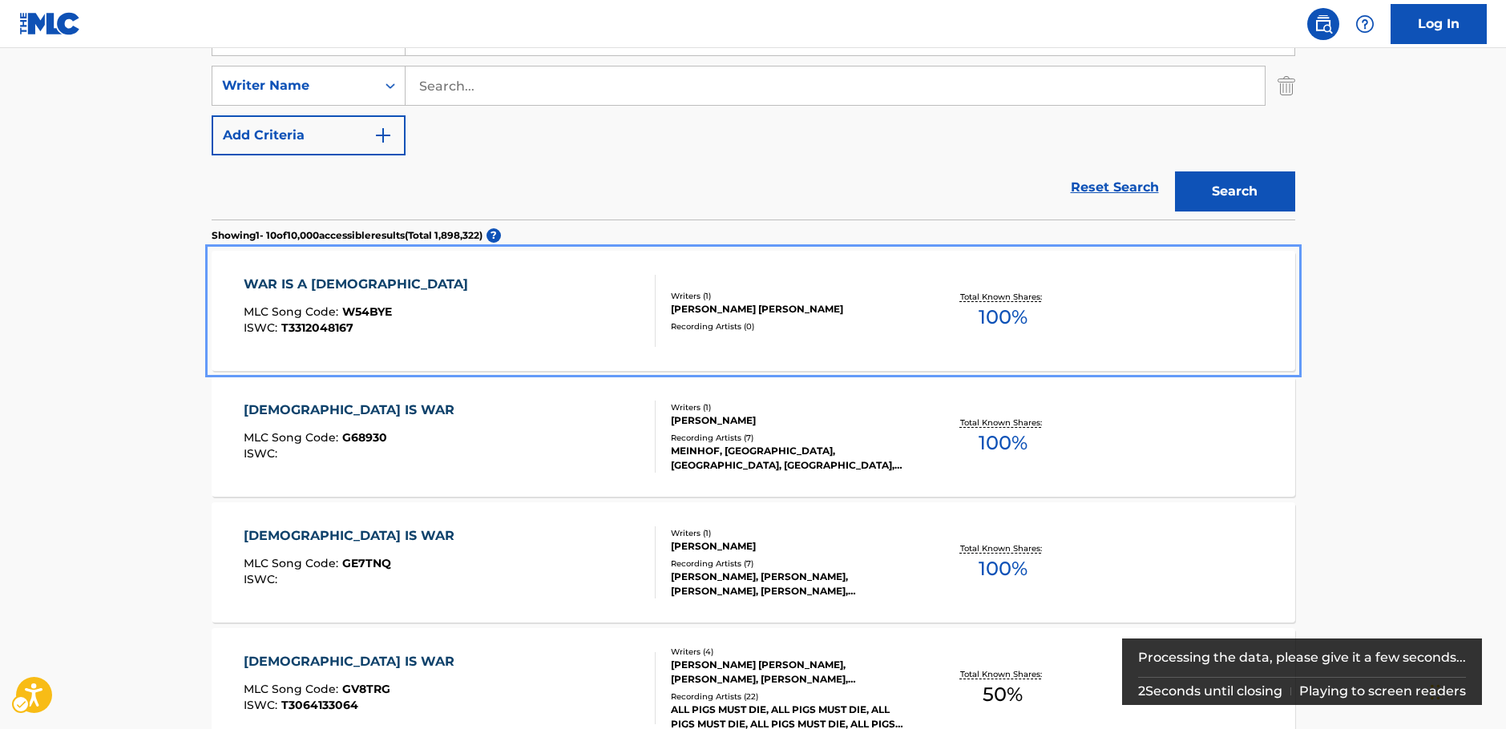
click at [501, 308] on div "WAR IS A GOD MLC Song Code : W54BYE ISWC : T3312048167" at bounding box center [450, 311] width 412 height 72
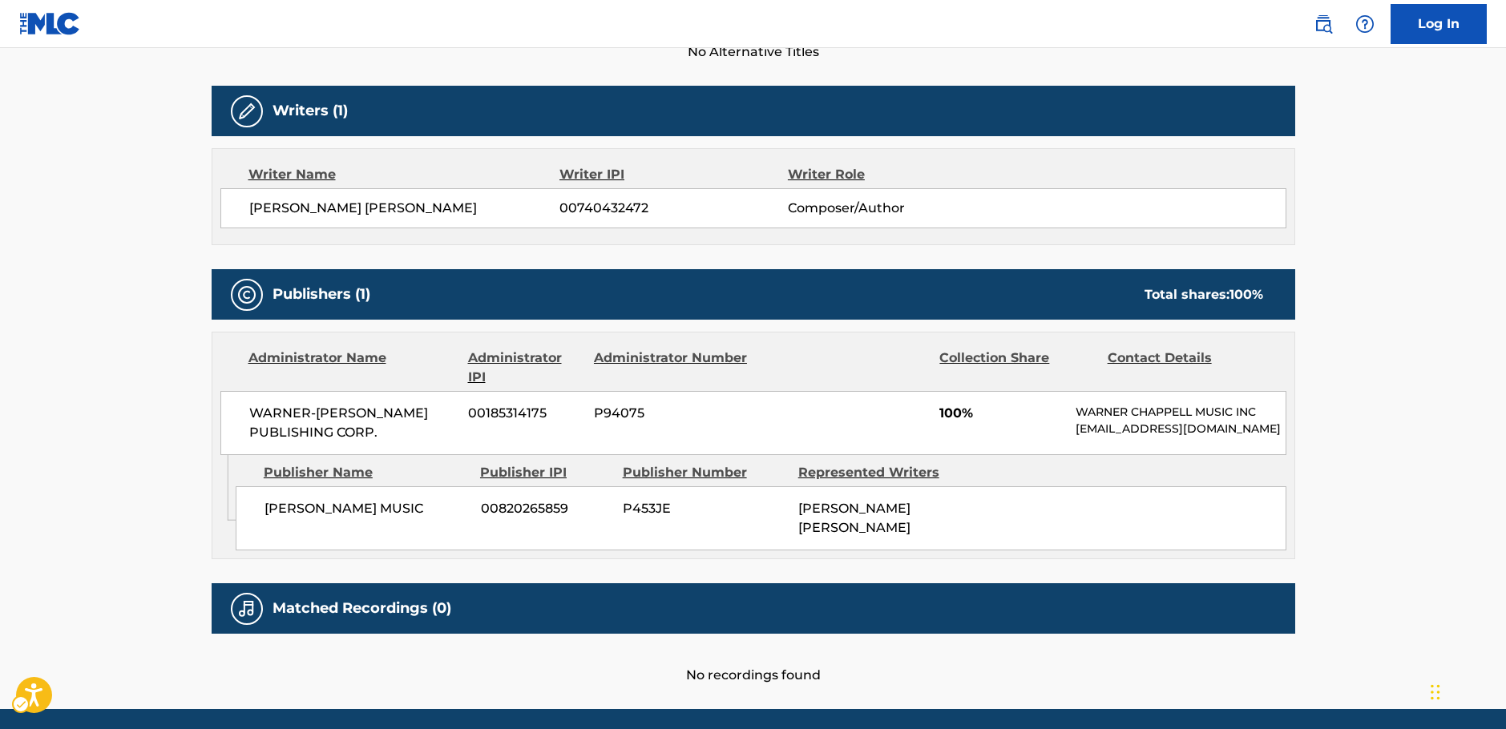
scroll to position [532, 0]
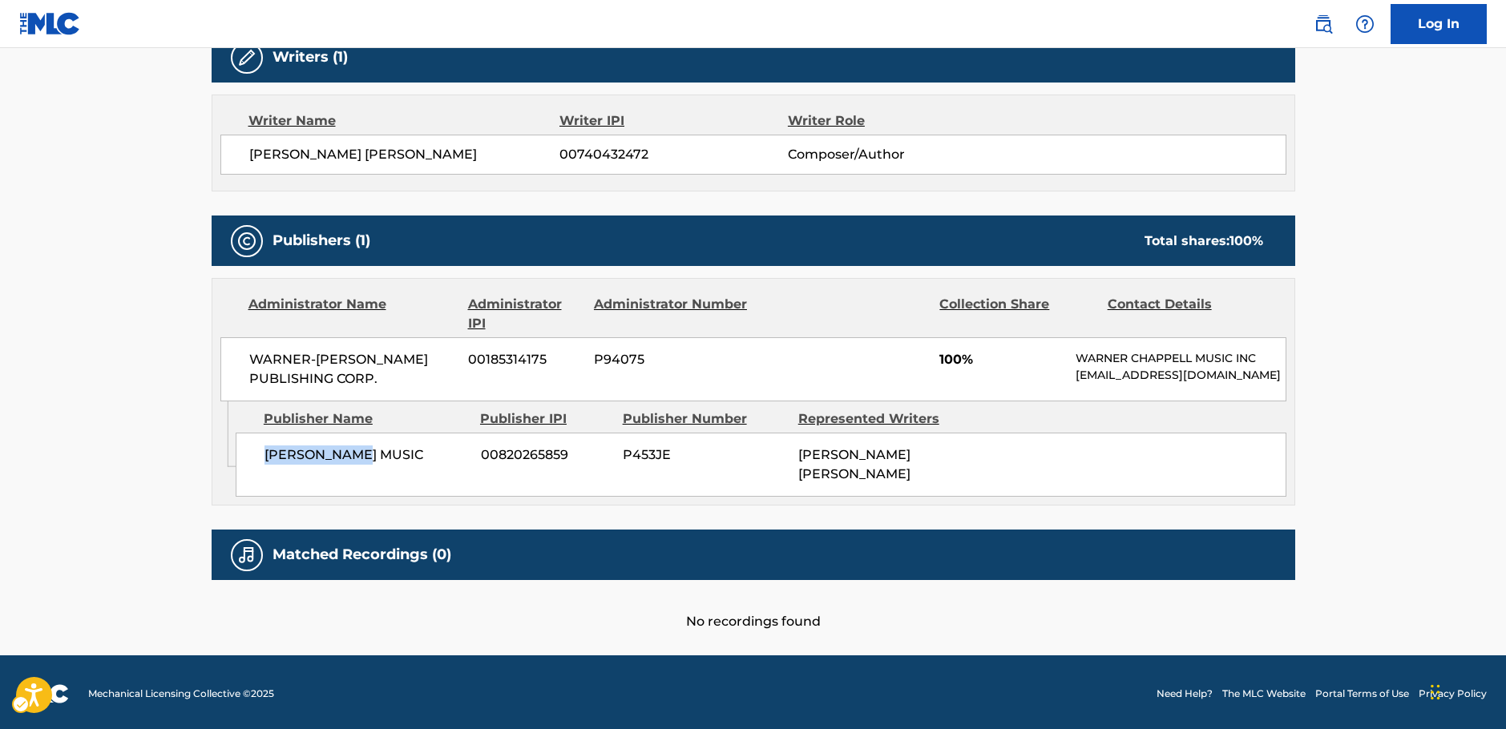
drag, startPoint x: 346, startPoint y: 466, endPoint x: 248, endPoint y: 469, distance: 98.6
click at [248, 469] on div "[PERSON_NAME] MUSIC 00820265859 P453JE [PERSON_NAME] [PERSON_NAME]" at bounding box center [761, 465] width 1051 height 64
drag, startPoint x: 399, startPoint y: 383, endPoint x: 232, endPoint y: 353, distance: 170.3
click at [232, 353] on div "WARNER-[PERSON_NAME] PUBLISHING CORP. 00185314175 P94075 100% [PERSON_NAME] MUS…" at bounding box center [753, 369] width 1066 height 64
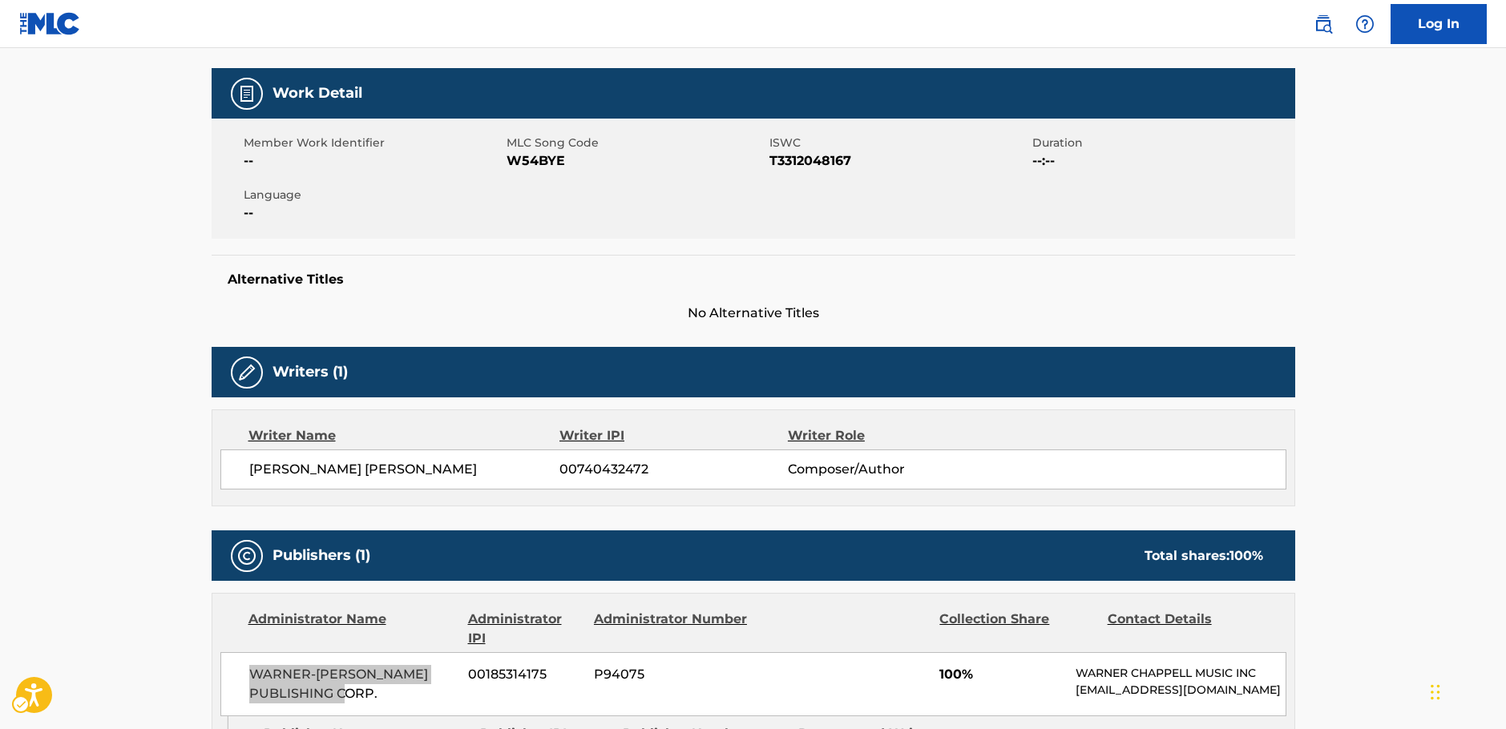
scroll to position [212, 0]
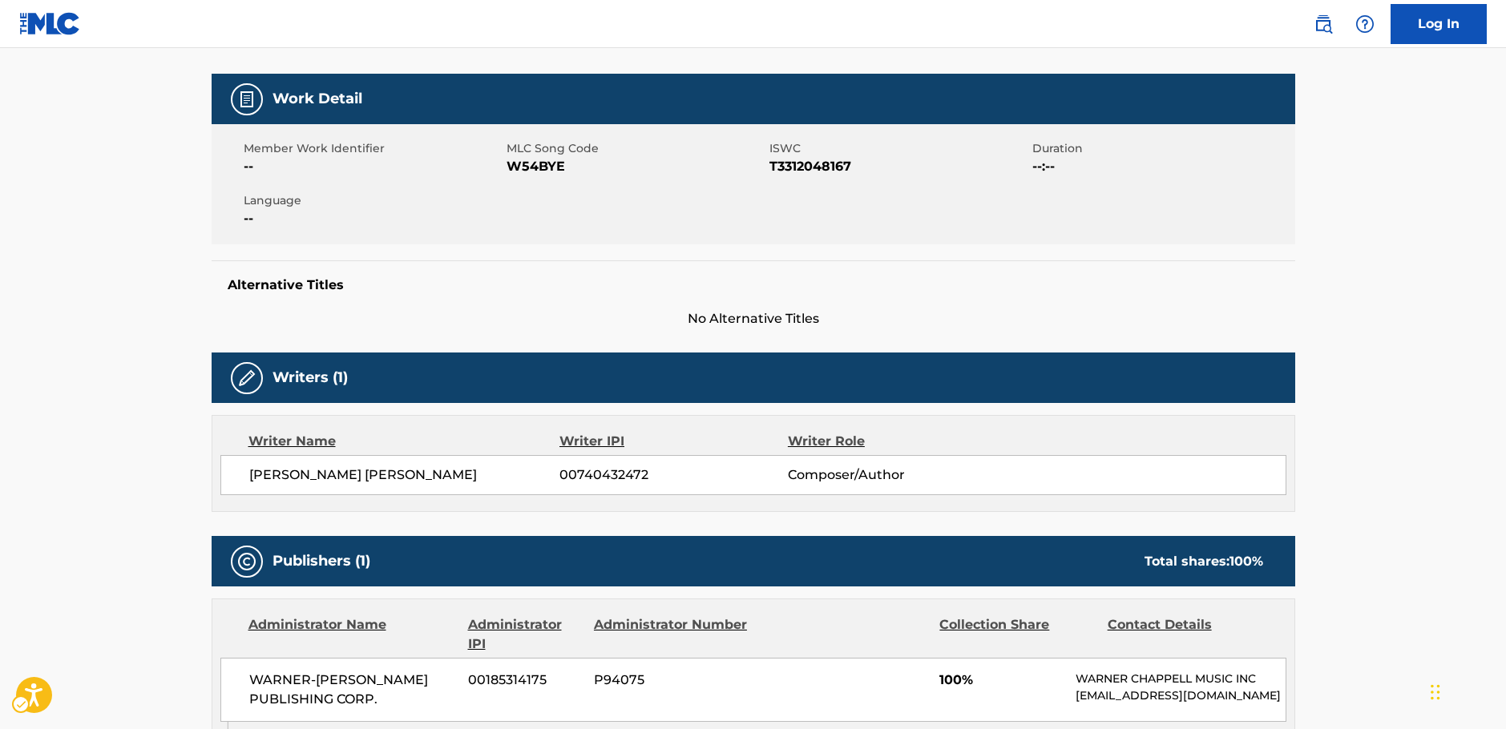
click at [548, 172] on span "MLC Song Code - W54BYE" at bounding box center [636, 166] width 259 height 19
click at [793, 172] on span "ISWC - T3312048167" at bounding box center [898, 166] width 259 height 19
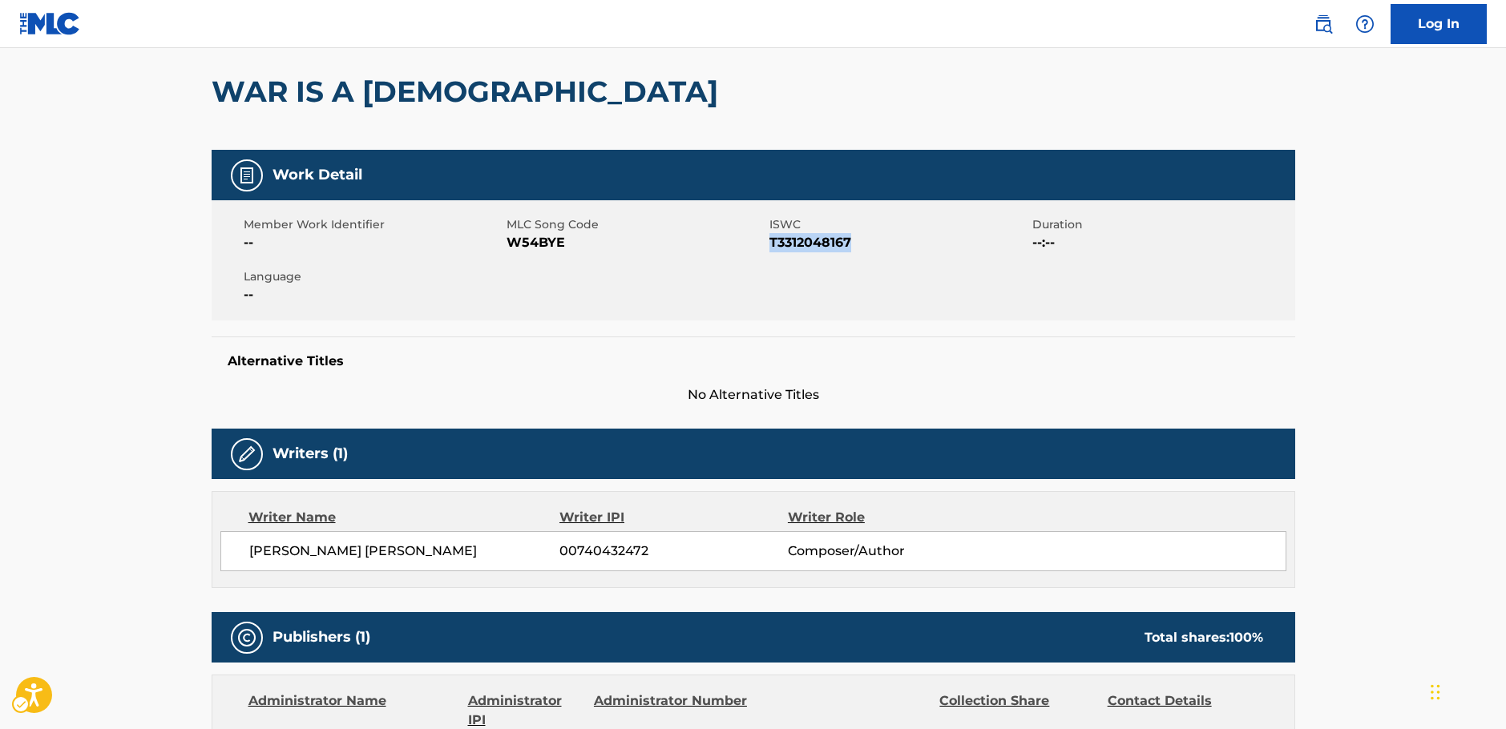
scroll to position [0, 0]
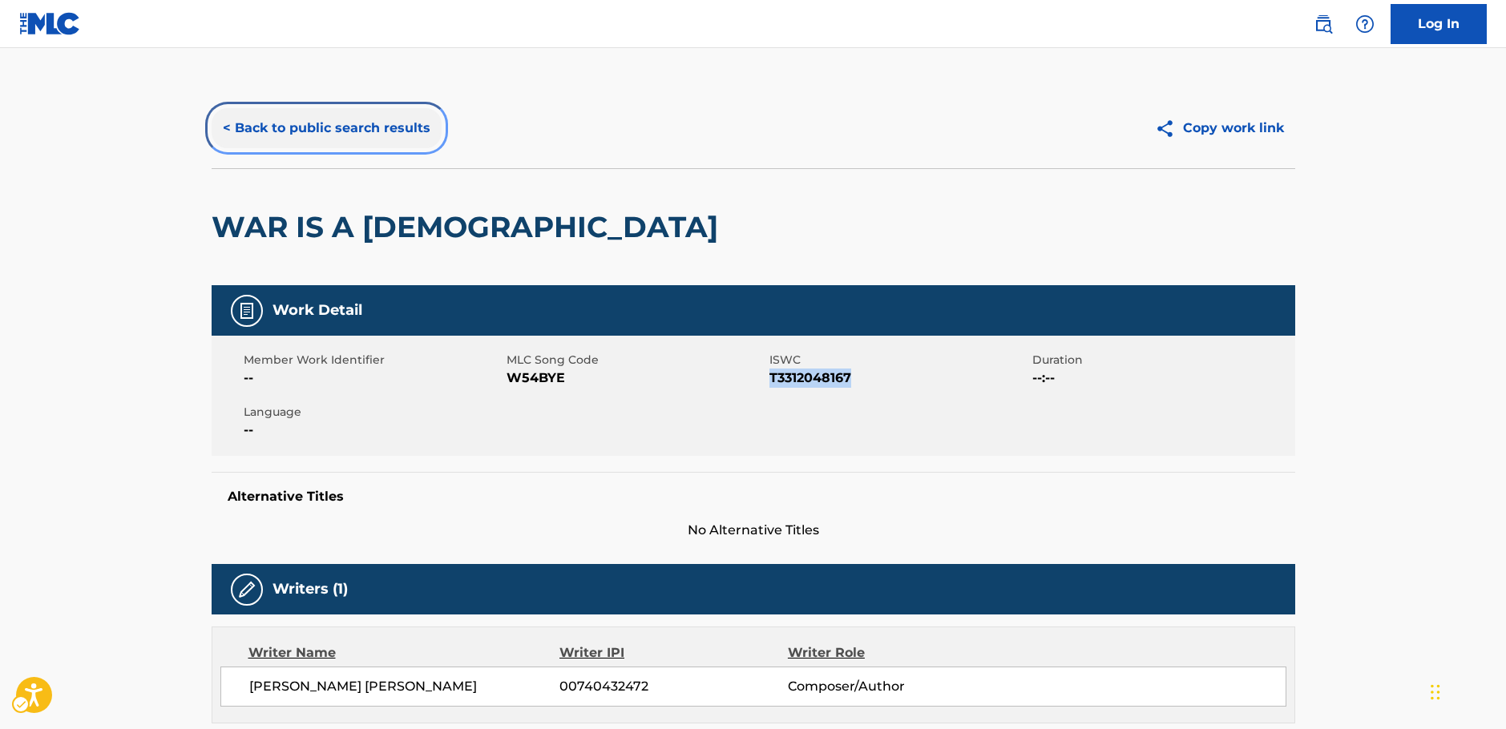
click at [381, 111] on button "< Back to public search results" at bounding box center [327, 128] width 230 height 40
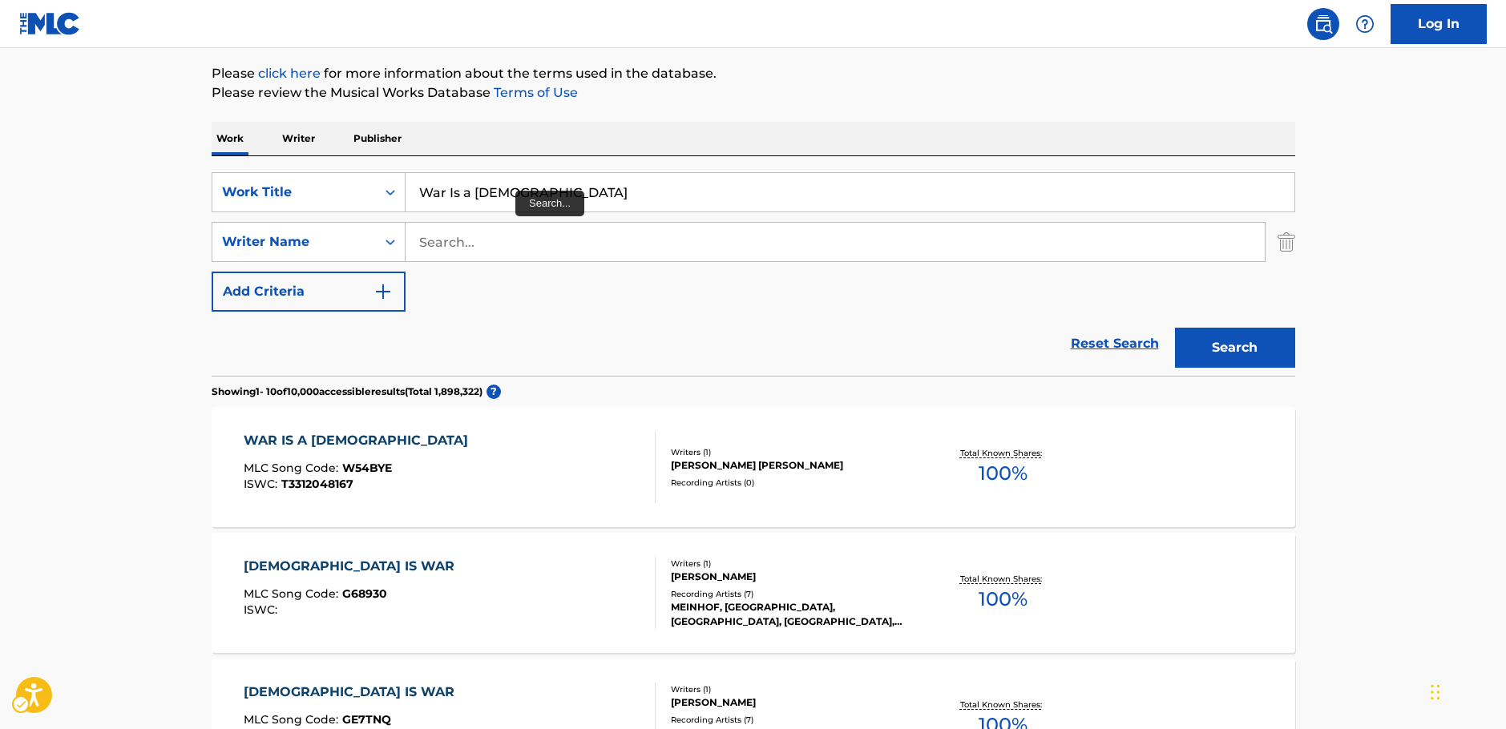
scroll to position [100, 0]
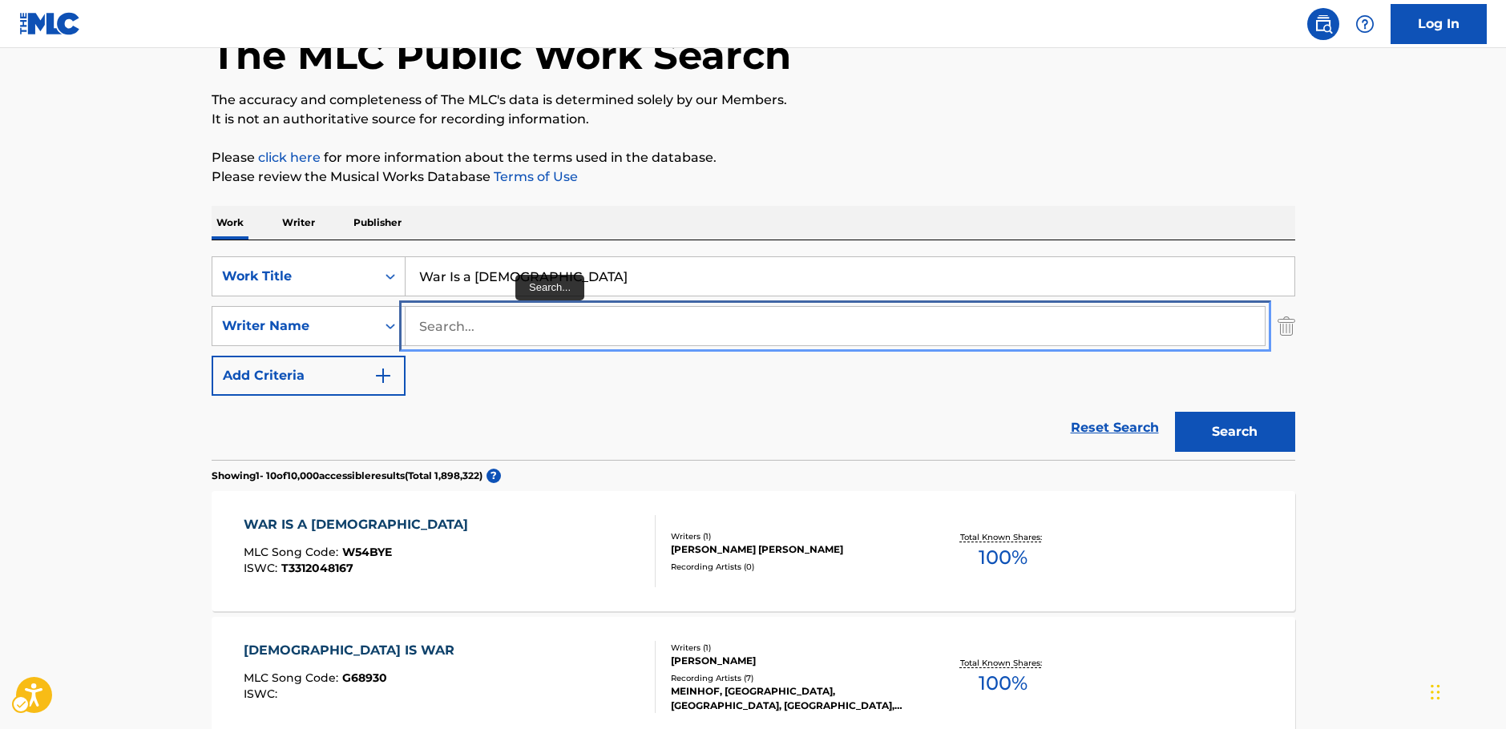
drag, startPoint x: 454, startPoint y: 323, endPoint x: 471, endPoint y: 306, distance: 24.4
click at [454, 323] on input "Search..." at bounding box center [835, 326] width 859 height 38
paste input "Karvelas"
type input "Karvelas"
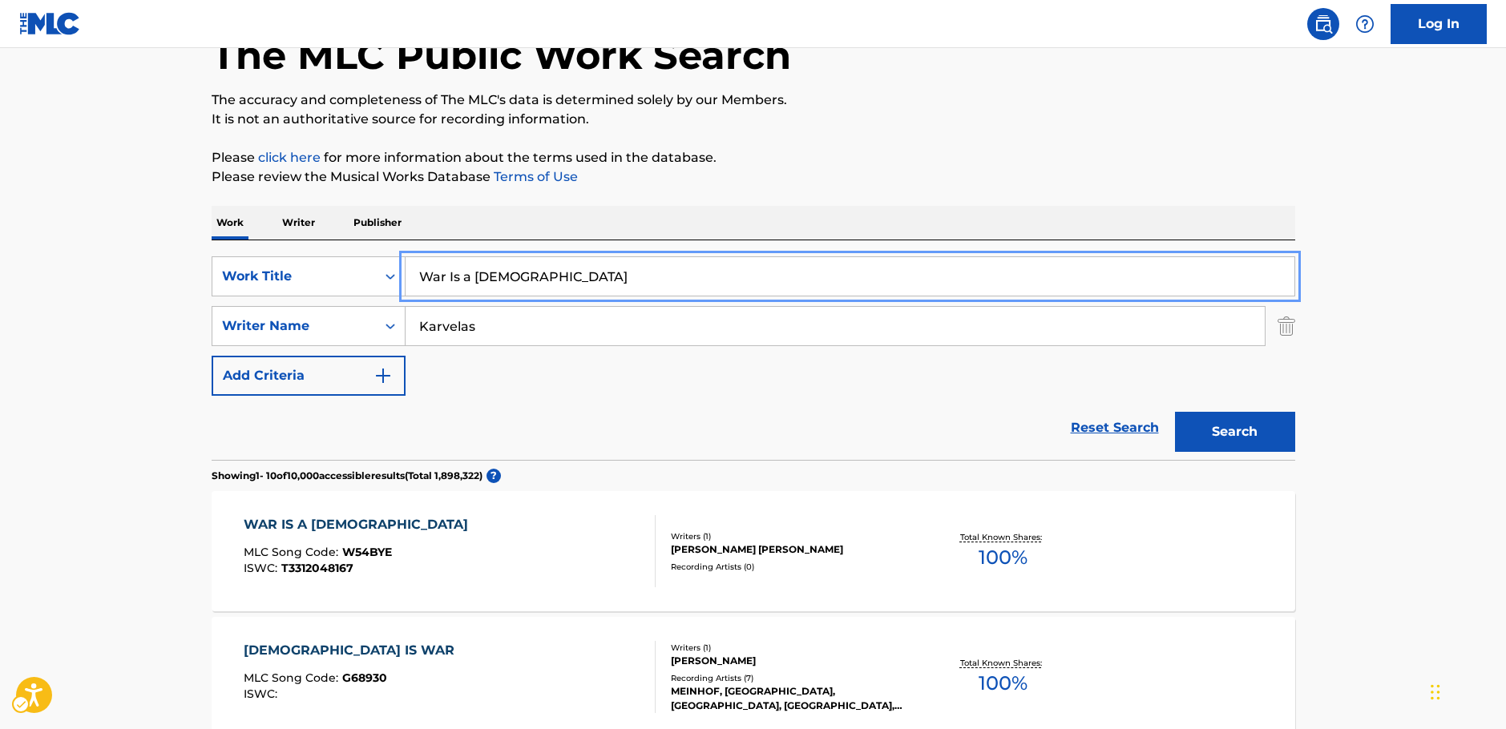
drag, startPoint x: 523, startPoint y: 274, endPoint x: 79, endPoint y: 265, distance: 443.3
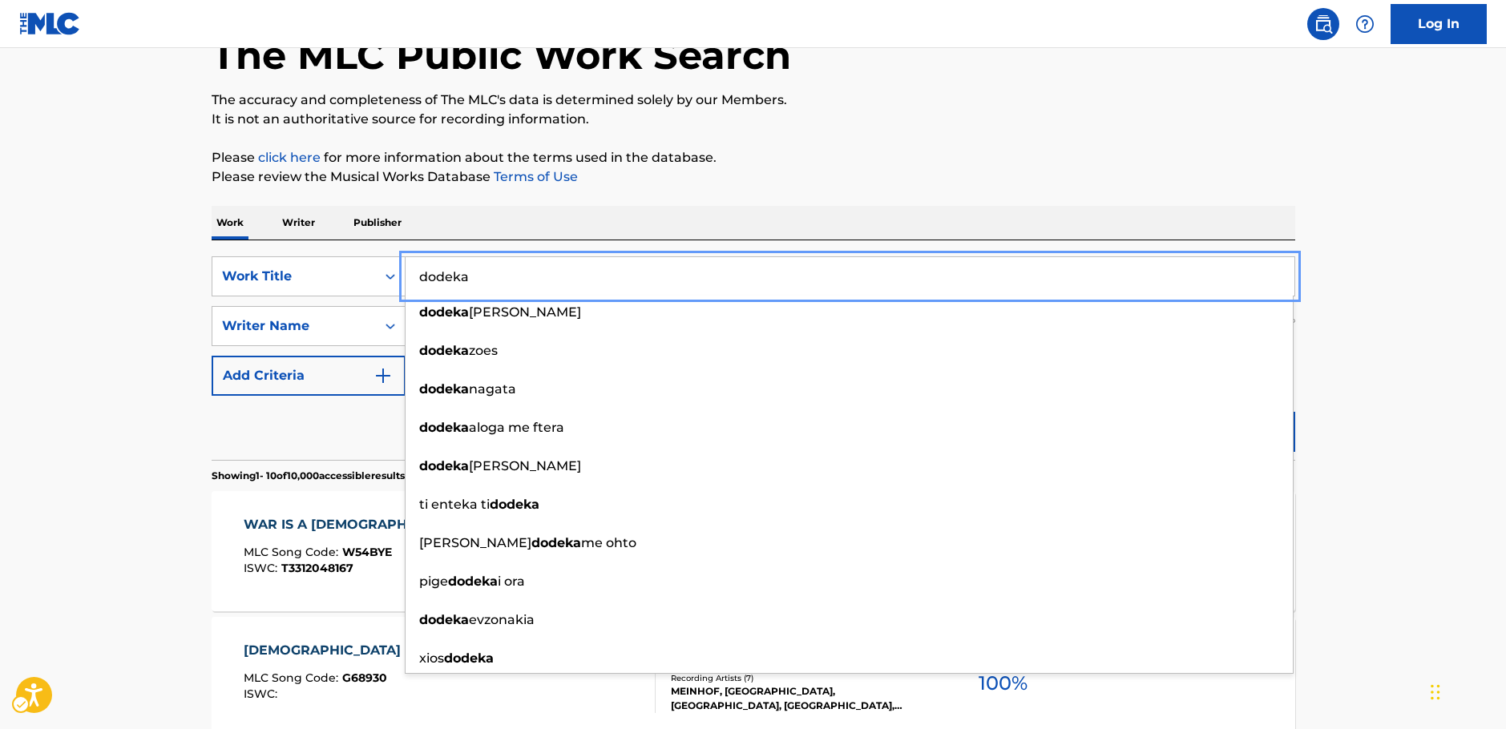
type input "dodeka"
drag, startPoint x: 1374, startPoint y: 416, endPoint x: 1273, endPoint y: 434, distance: 102.5
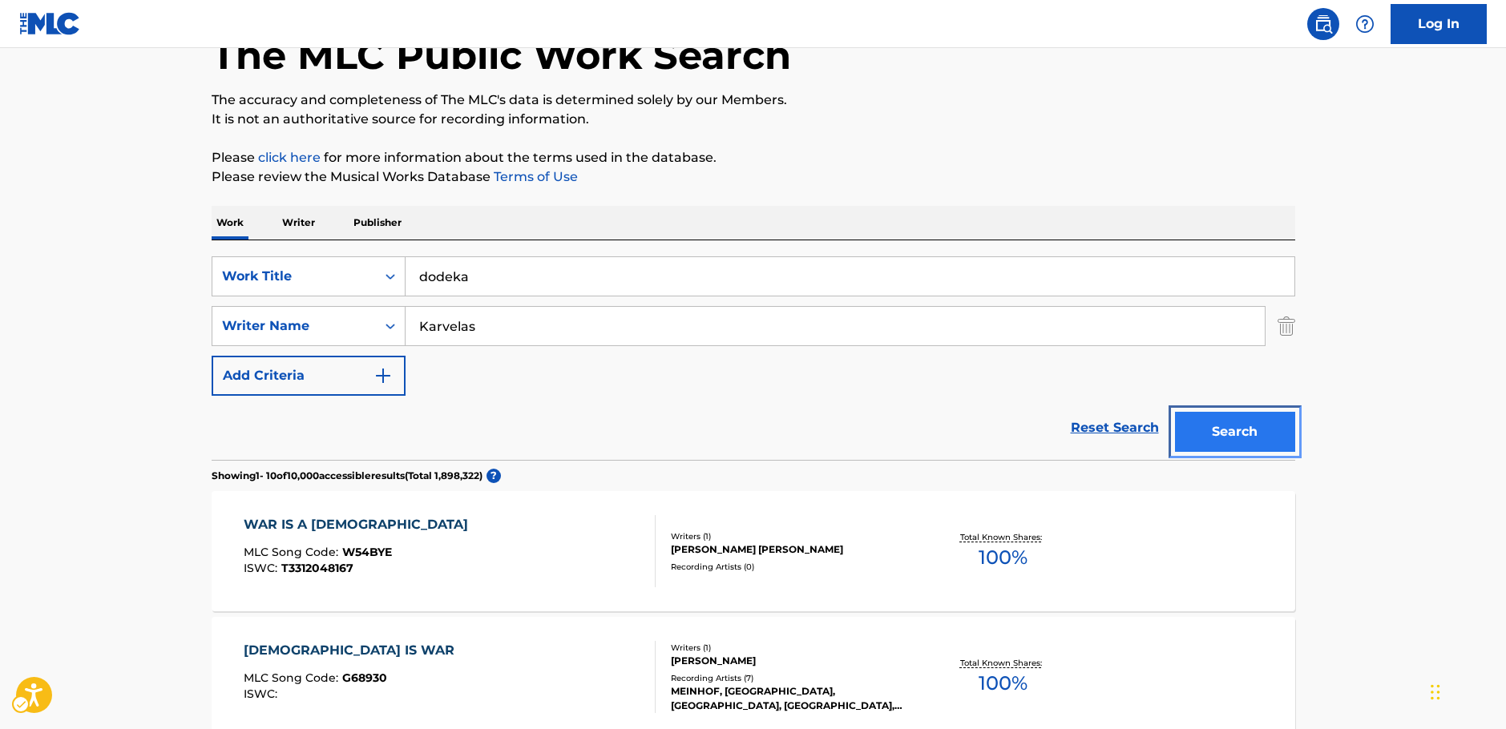
click at [1261, 430] on button "Search" at bounding box center [1235, 432] width 120 height 40
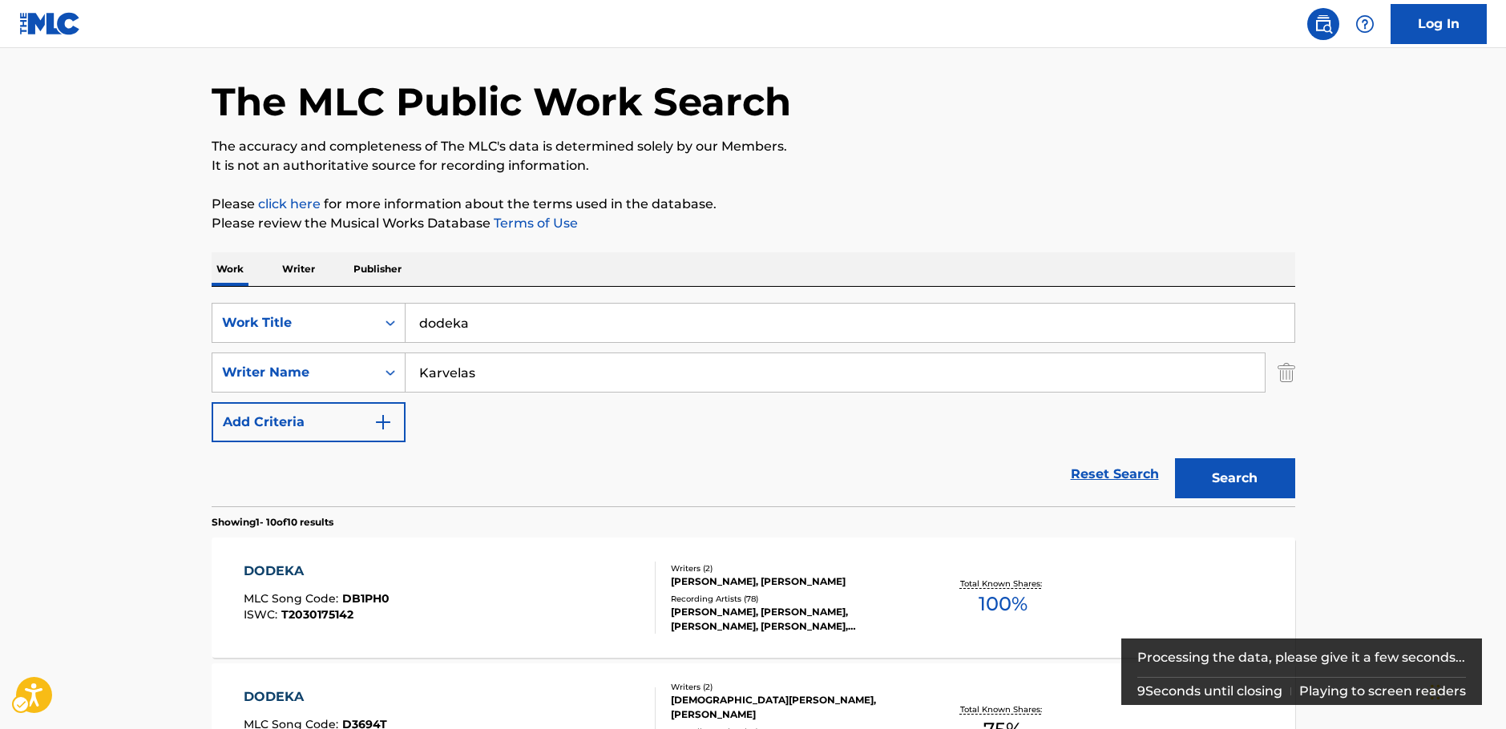
scroll to position [80, 0]
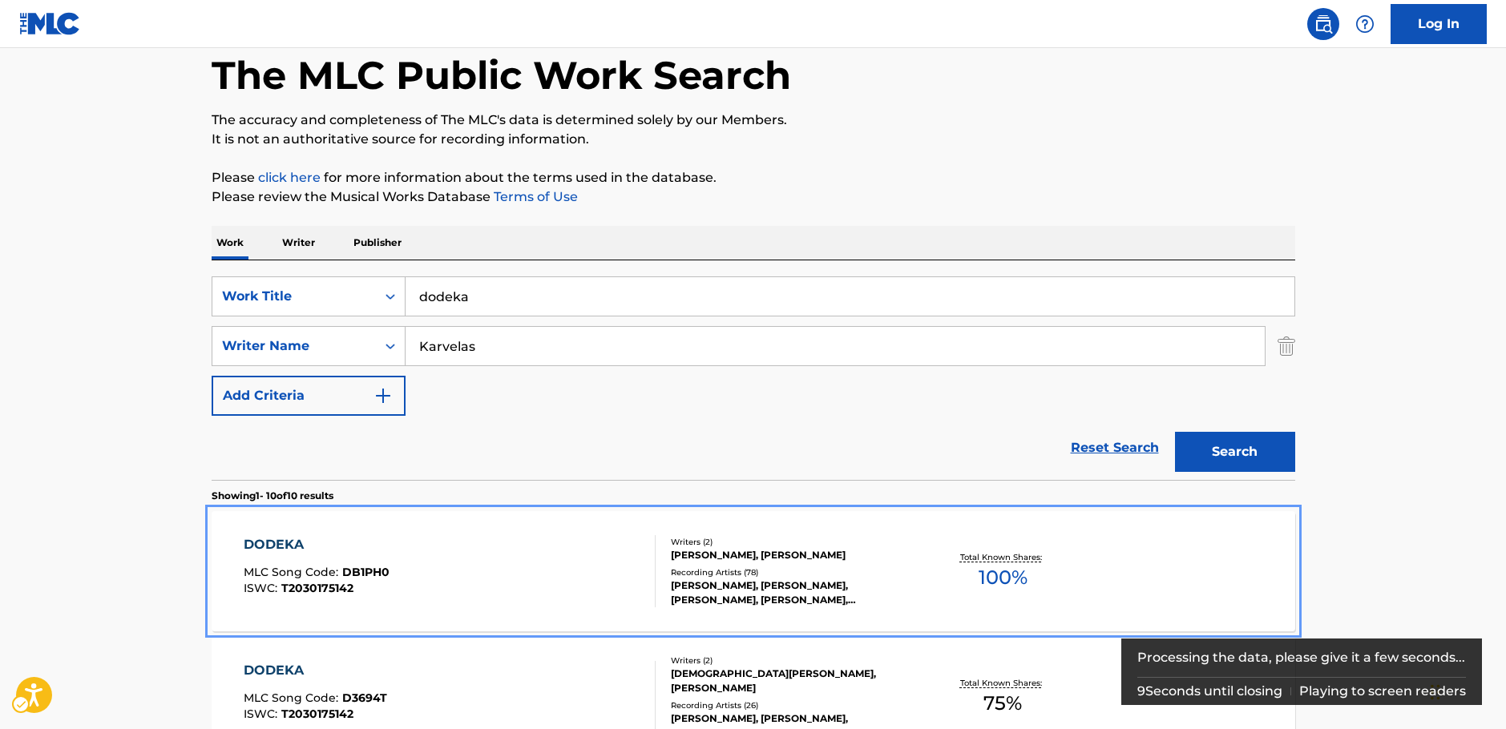
click at [441, 576] on div "DODEKA MLC Song Code : DB1PH0 ISWC : T2030175142" at bounding box center [450, 571] width 412 height 72
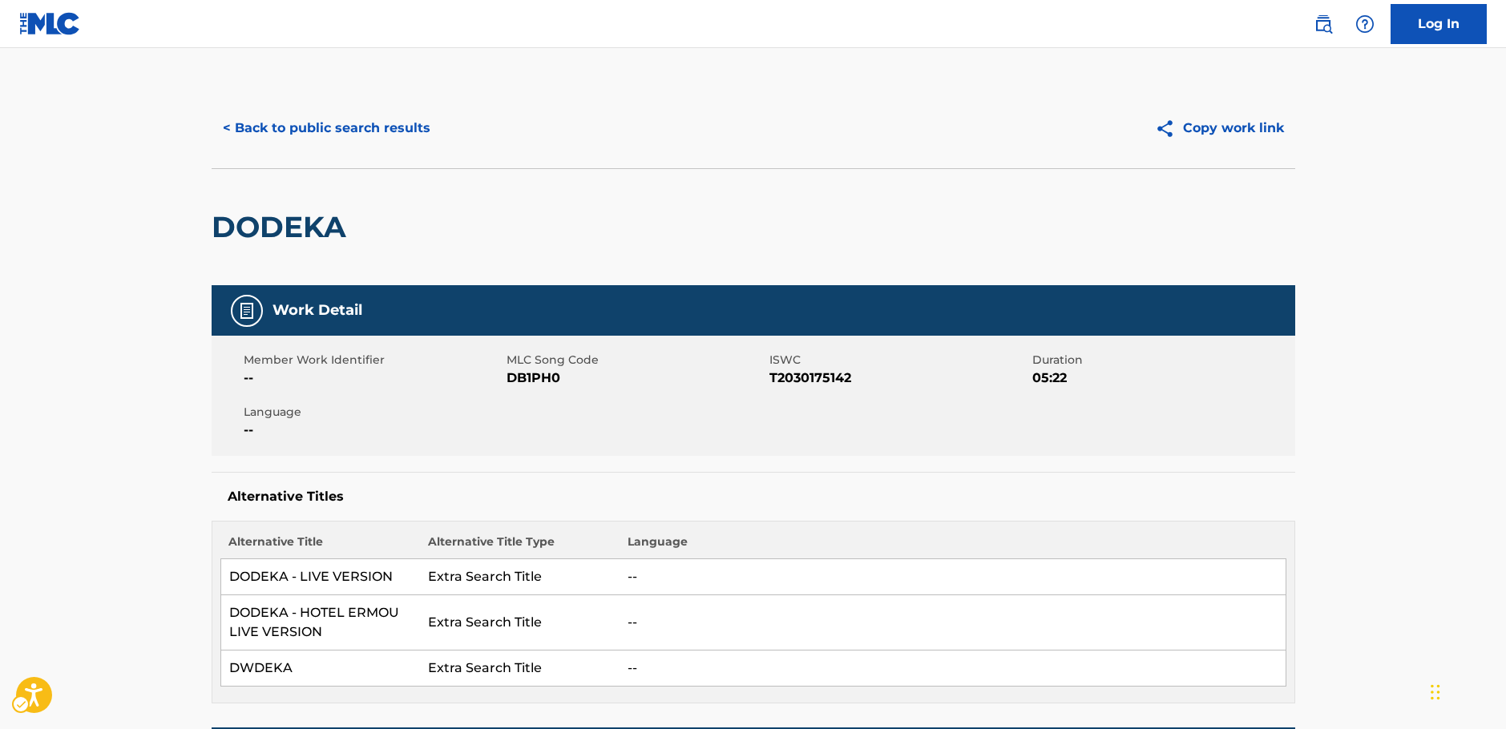
click at [540, 384] on span "MLC Song Code - DB1PH0" at bounding box center [636, 378] width 259 height 19
click at [797, 386] on span "ISWC - T2030175142" at bounding box center [898, 378] width 259 height 19
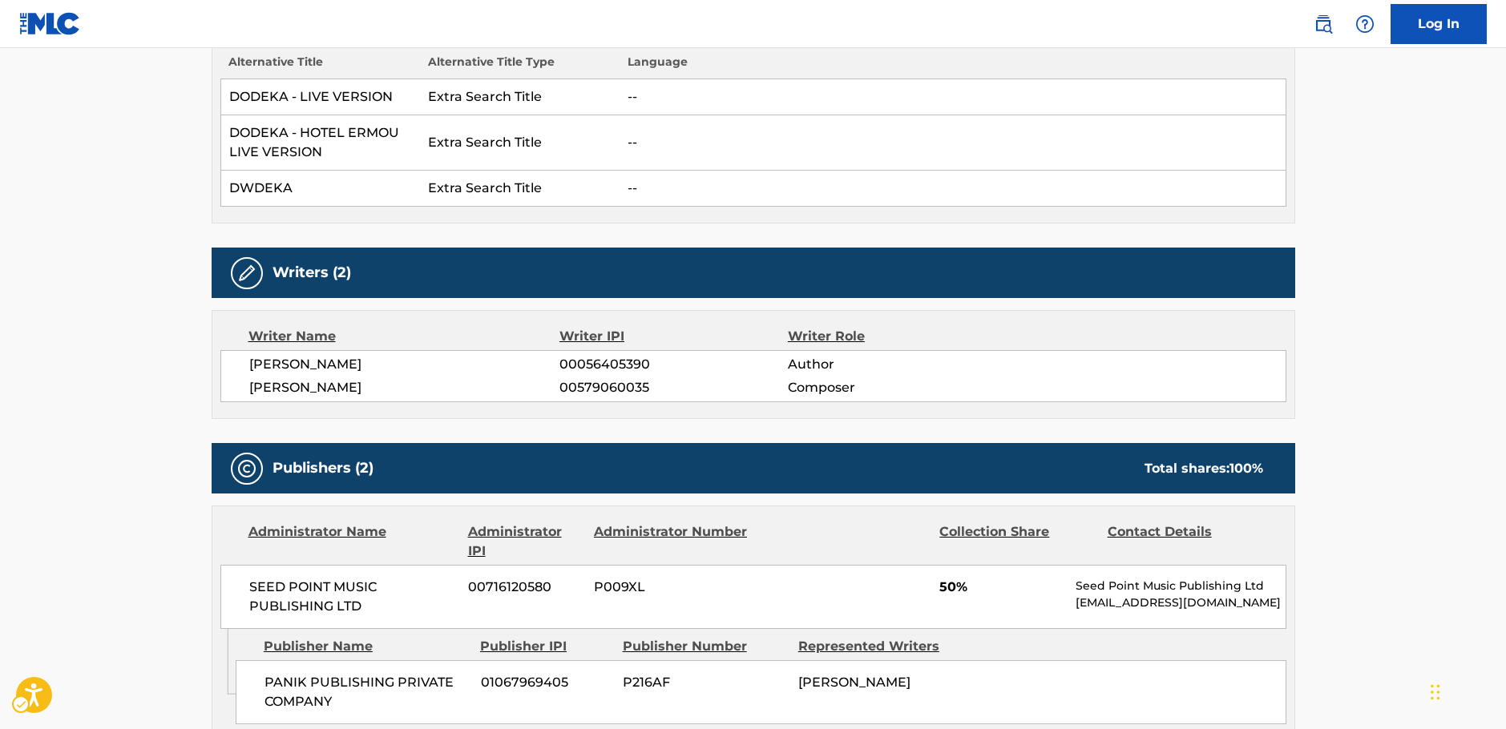
scroll to position [481, 0]
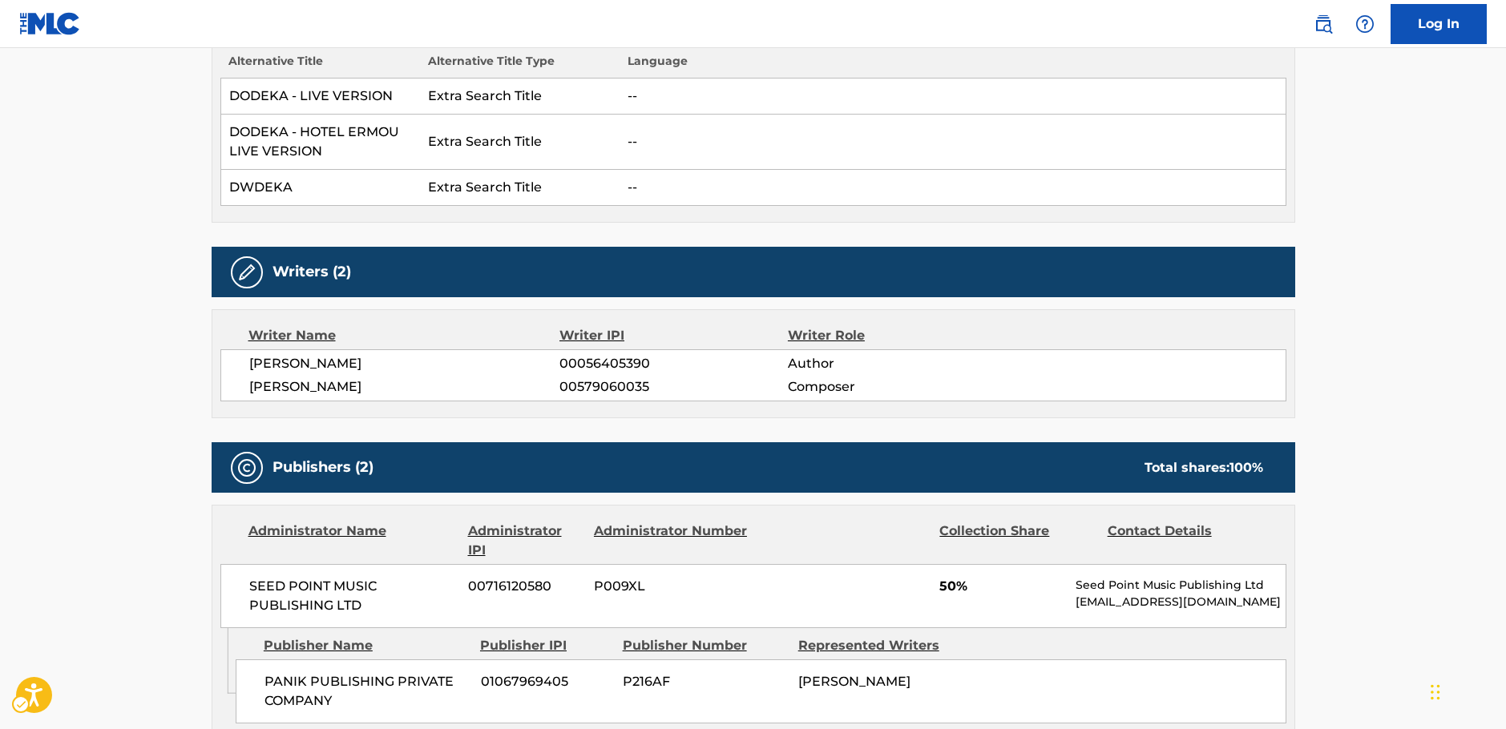
drag, startPoint x: 388, startPoint y: 384, endPoint x: 238, endPoint y: 356, distance: 152.5
click at [238, 356] on div "[PERSON_NAME] 00056405390 Author [PERSON_NAME] 00579060035 Composer" at bounding box center [753, 375] width 1066 height 52
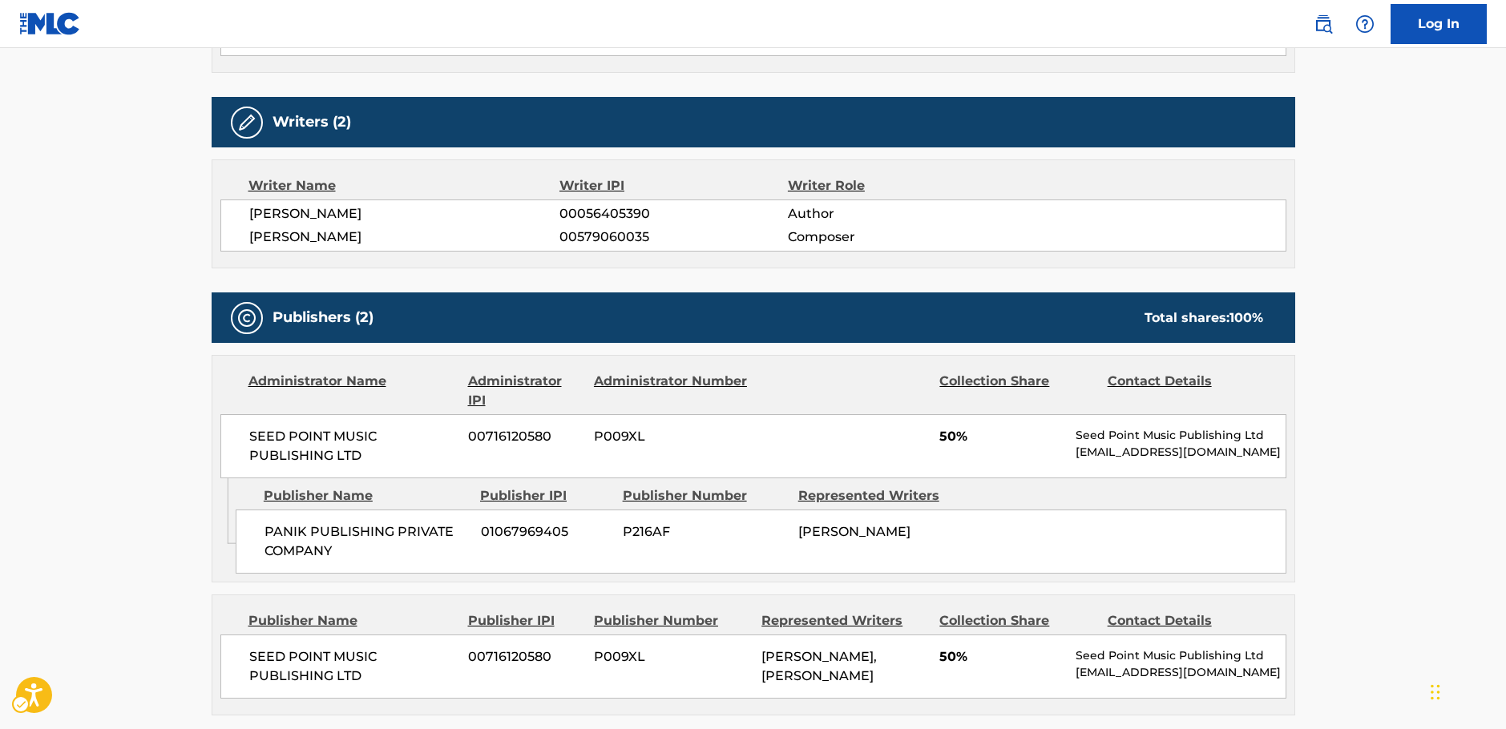
scroll to position [801, 0]
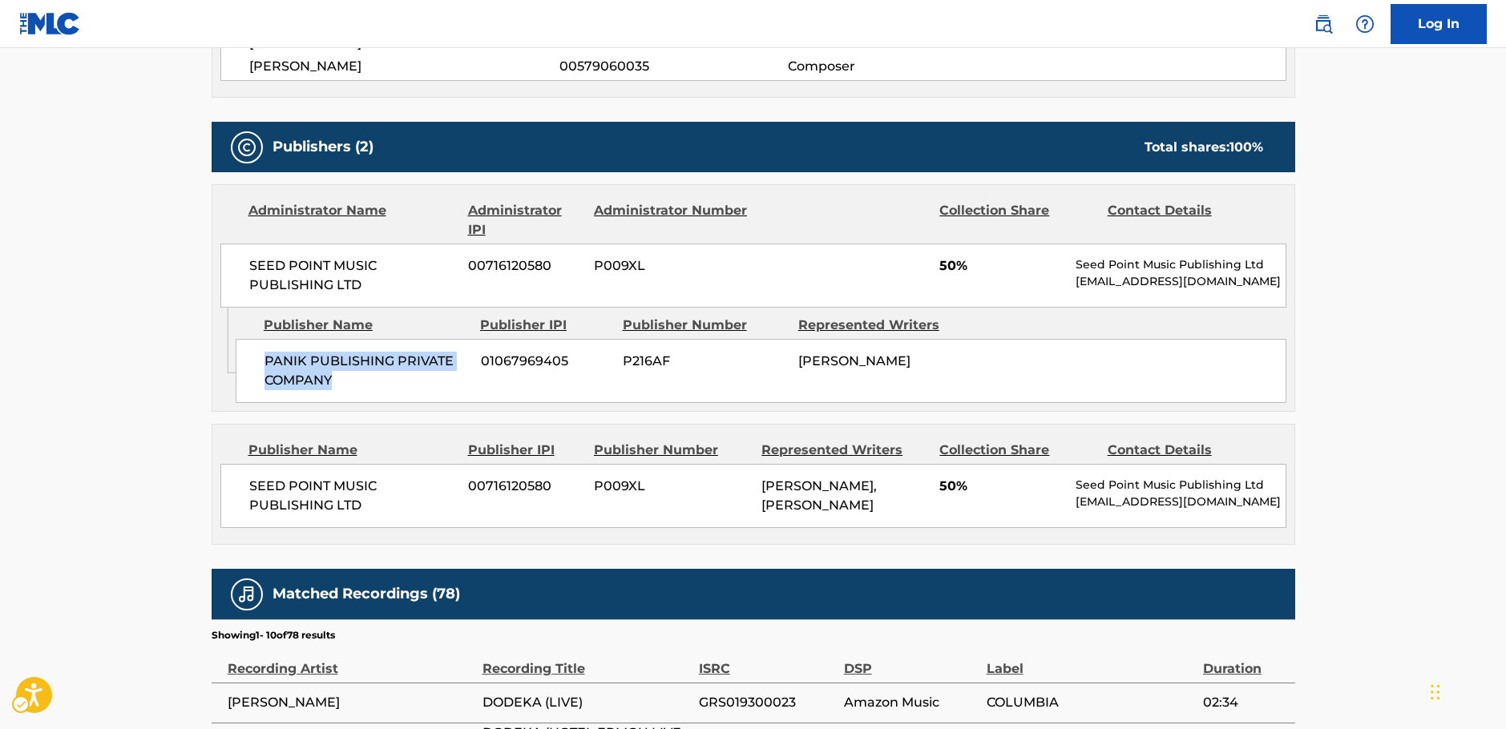
drag, startPoint x: 357, startPoint y: 386, endPoint x: 256, endPoint y: 357, distance: 105.0
click at [259, 357] on div "PANIK PUBLISHING PRIVATE COMPANY 01067969405 P216AF [PERSON_NAME]" at bounding box center [761, 371] width 1051 height 64
drag, startPoint x: 410, startPoint y: 298, endPoint x: 246, endPoint y: 261, distance: 167.6
click at [246, 261] on div "SEED POINT MUSIC PUBLISHING LTD 00716120580 P009XL 50% Seed Point Music Publish…" at bounding box center [753, 276] width 1066 height 64
drag, startPoint x: 372, startPoint y: 504, endPoint x: 248, endPoint y: 479, distance: 125.9
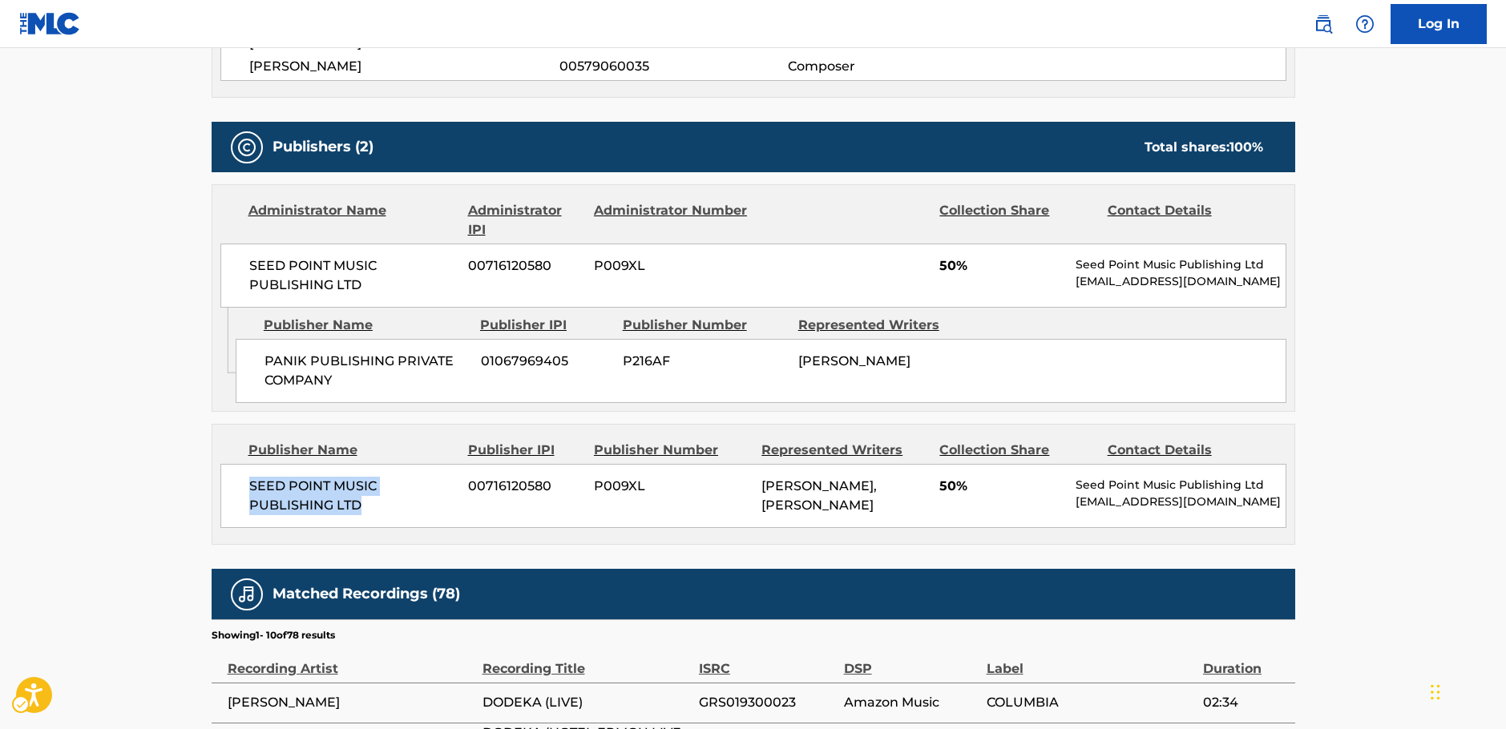
click at [246, 478] on div "SEED POINT MUSIC PUBLISHING LTD 00716120580 P009XL [PERSON_NAME], [PERSON_NAME]…" at bounding box center [753, 496] width 1066 height 64
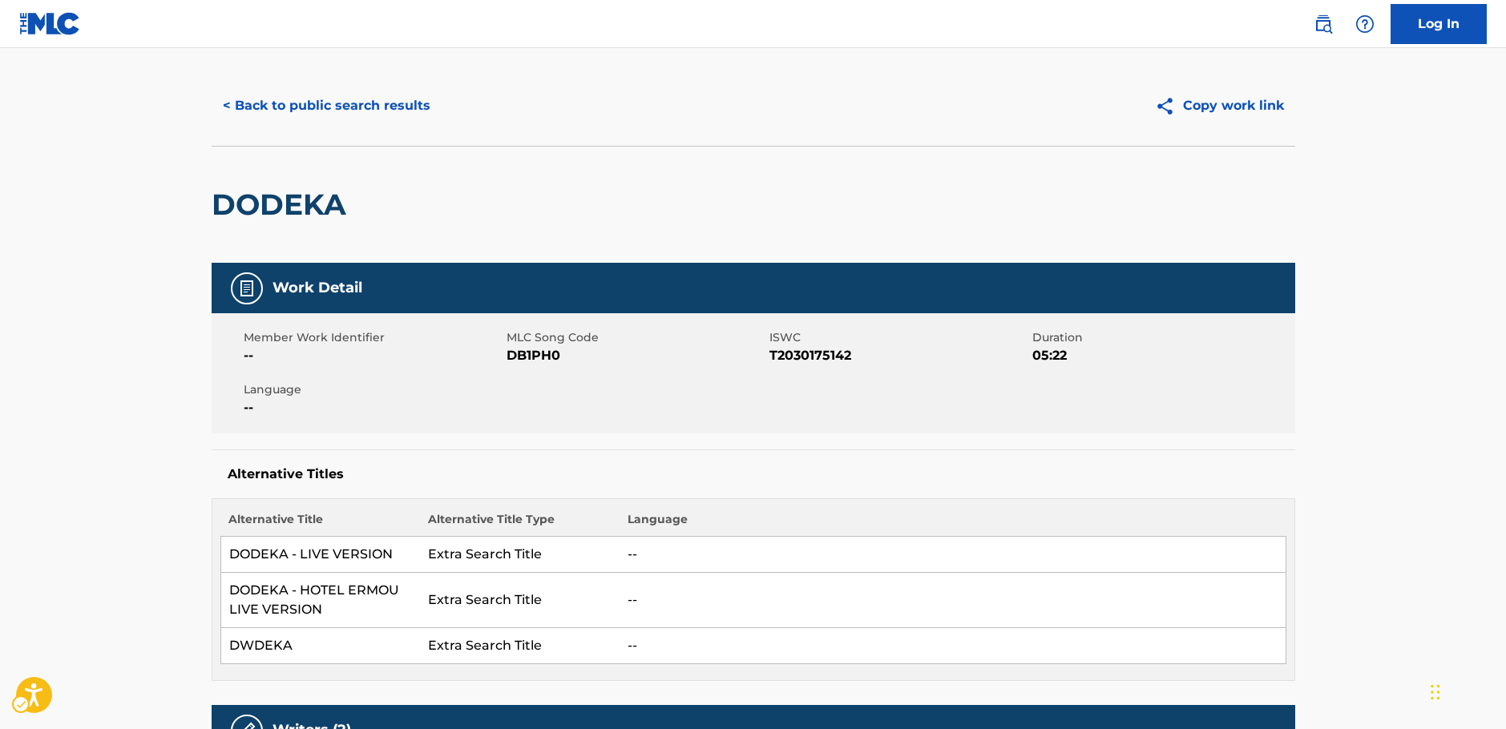
scroll to position [0, 0]
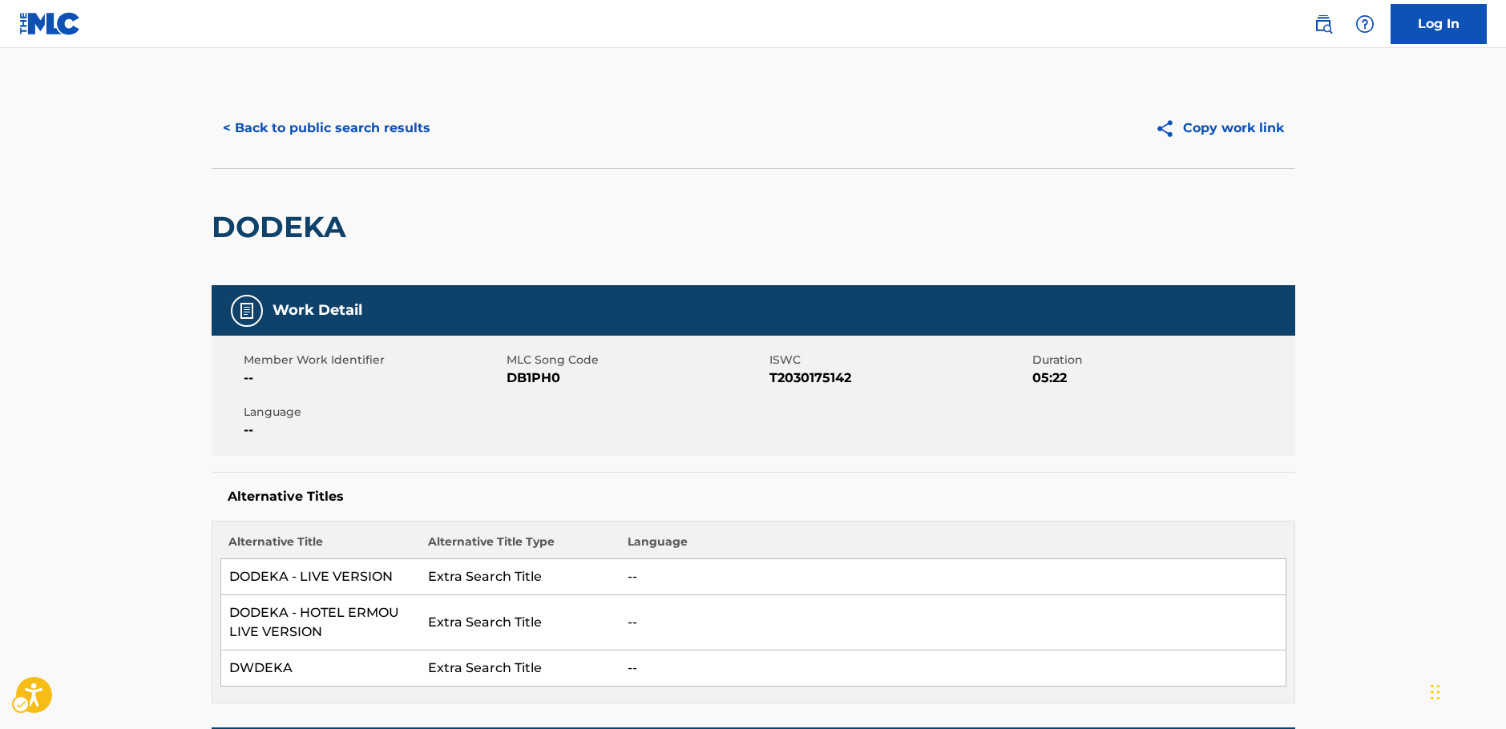
click at [523, 382] on span "MLC Song Code - DB1PH0" at bounding box center [636, 378] width 259 height 19
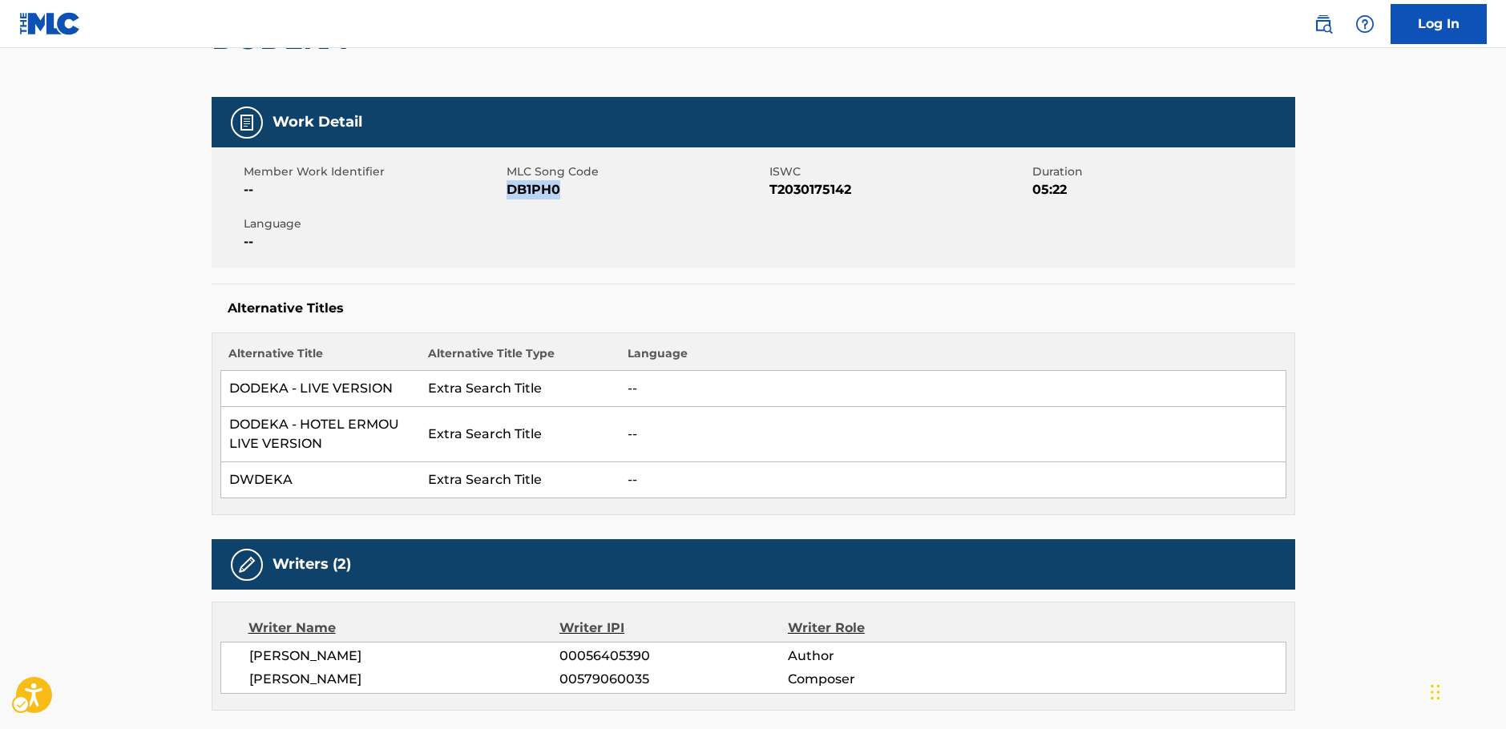
scroll to position [160, 0]
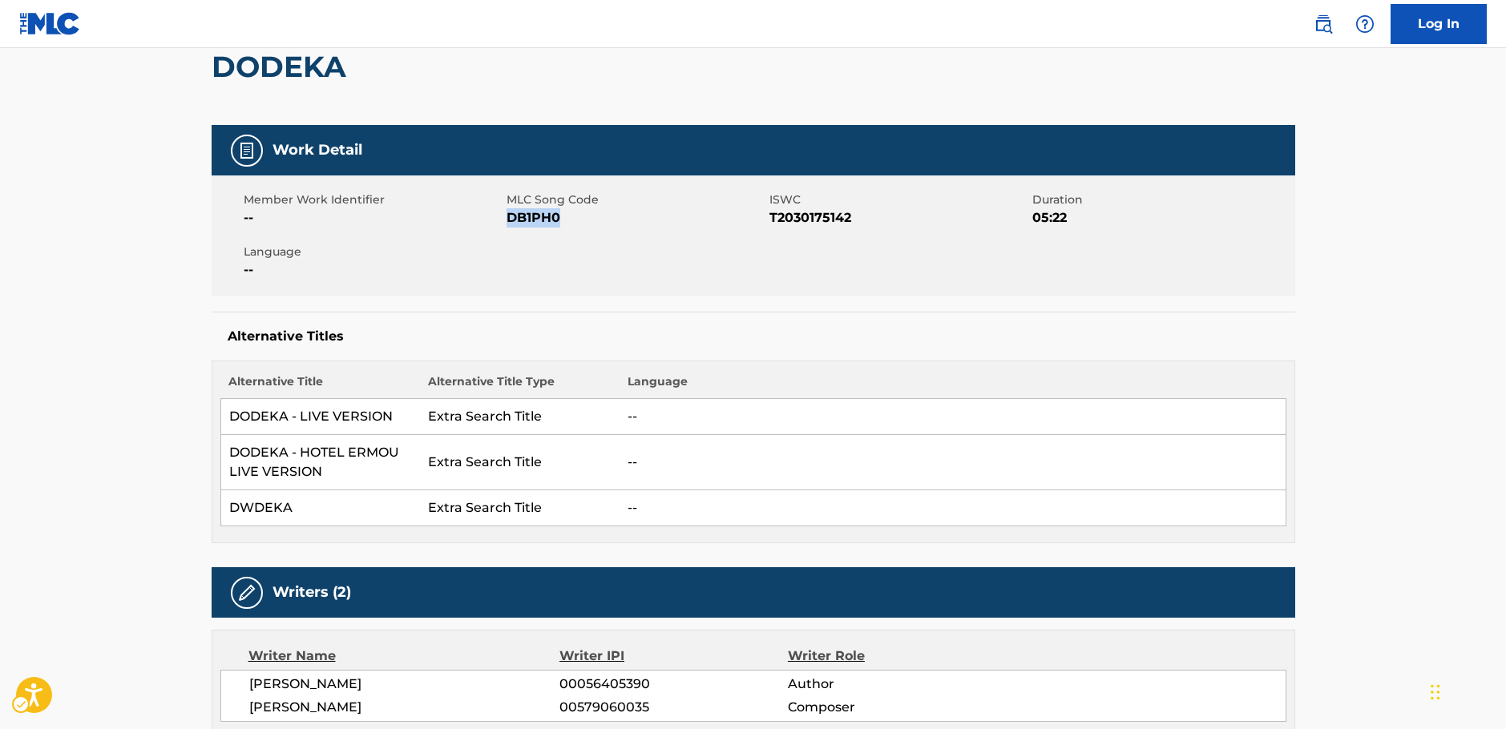
drag, startPoint x: 385, startPoint y: 685, endPoint x: 311, endPoint y: 679, distance: 74.0
click at [311, 679] on span "[PERSON_NAME]" at bounding box center [404, 684] width 311 height 19
click at [353, 678] on span "[PERSON_NAME]" at bounding box center [404, 684] width 311 height 19
click at [395, 681] on span "[PERSON_NAME]" at bounding box center [404, 684] width 311 height 19
drag, startPoint x: 386, startPoint y: 678, endPoint x: 317, endPoint y: 679, distance: 69.7
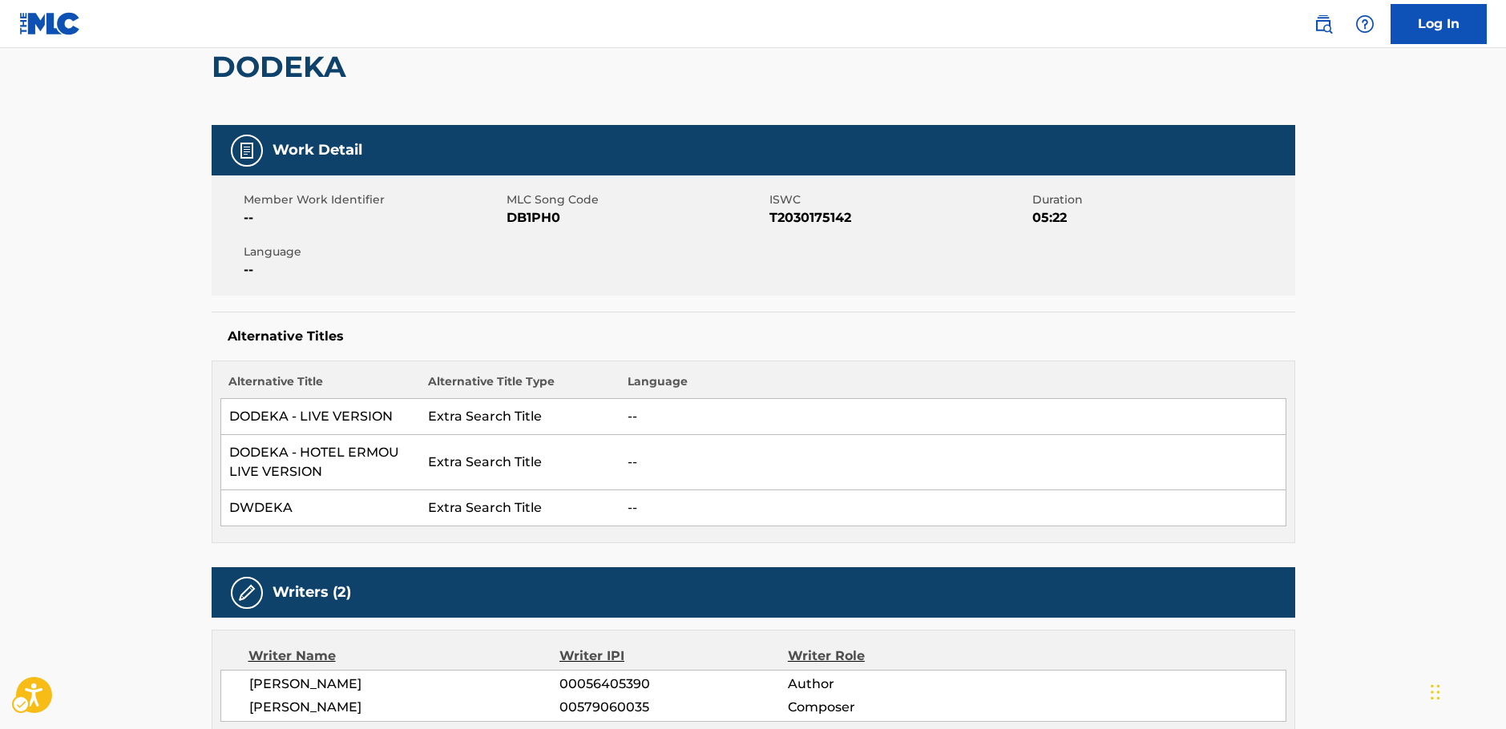
click at [317, 679] on span "[PERSON_NAME]" at bounding box center [404, 684] width 311 height 19
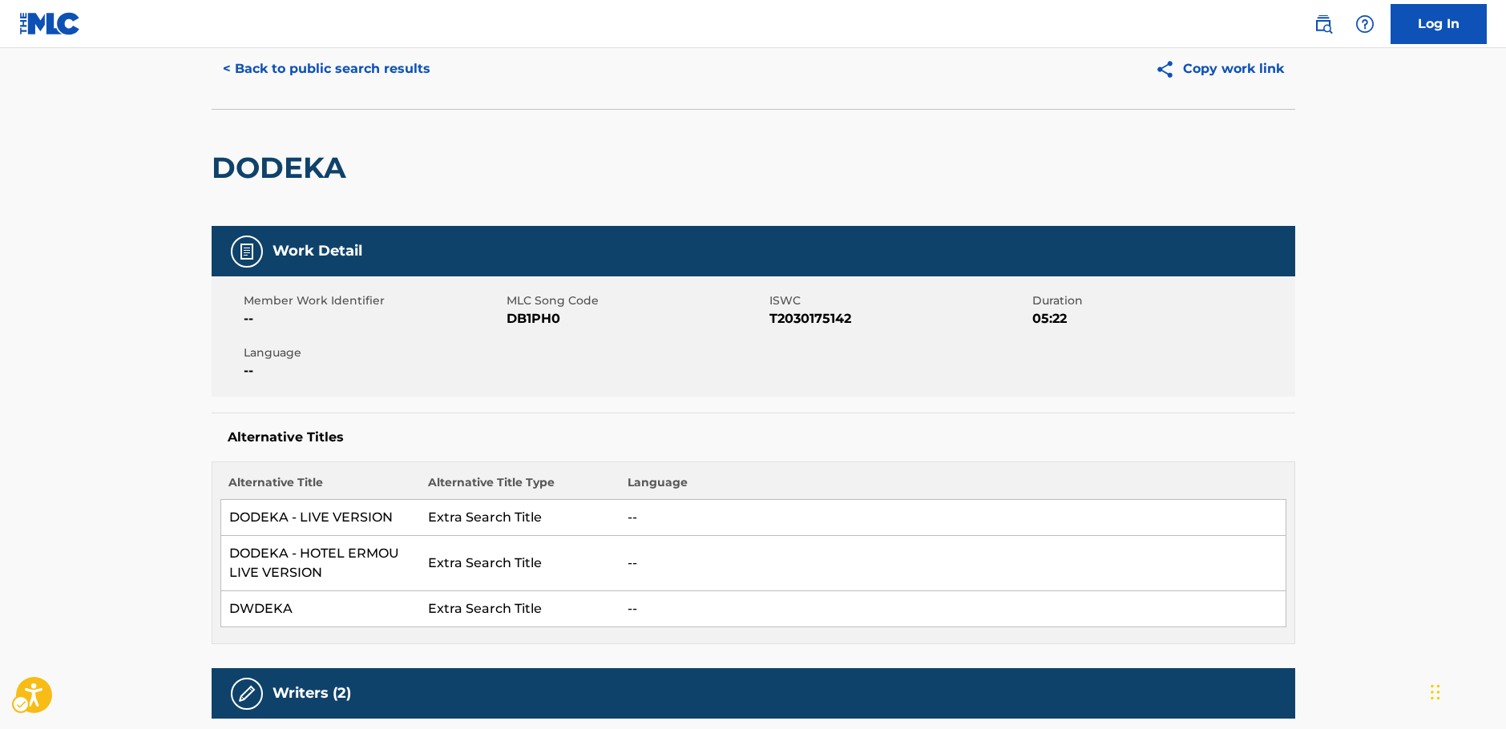
scroll to position [0, 0]
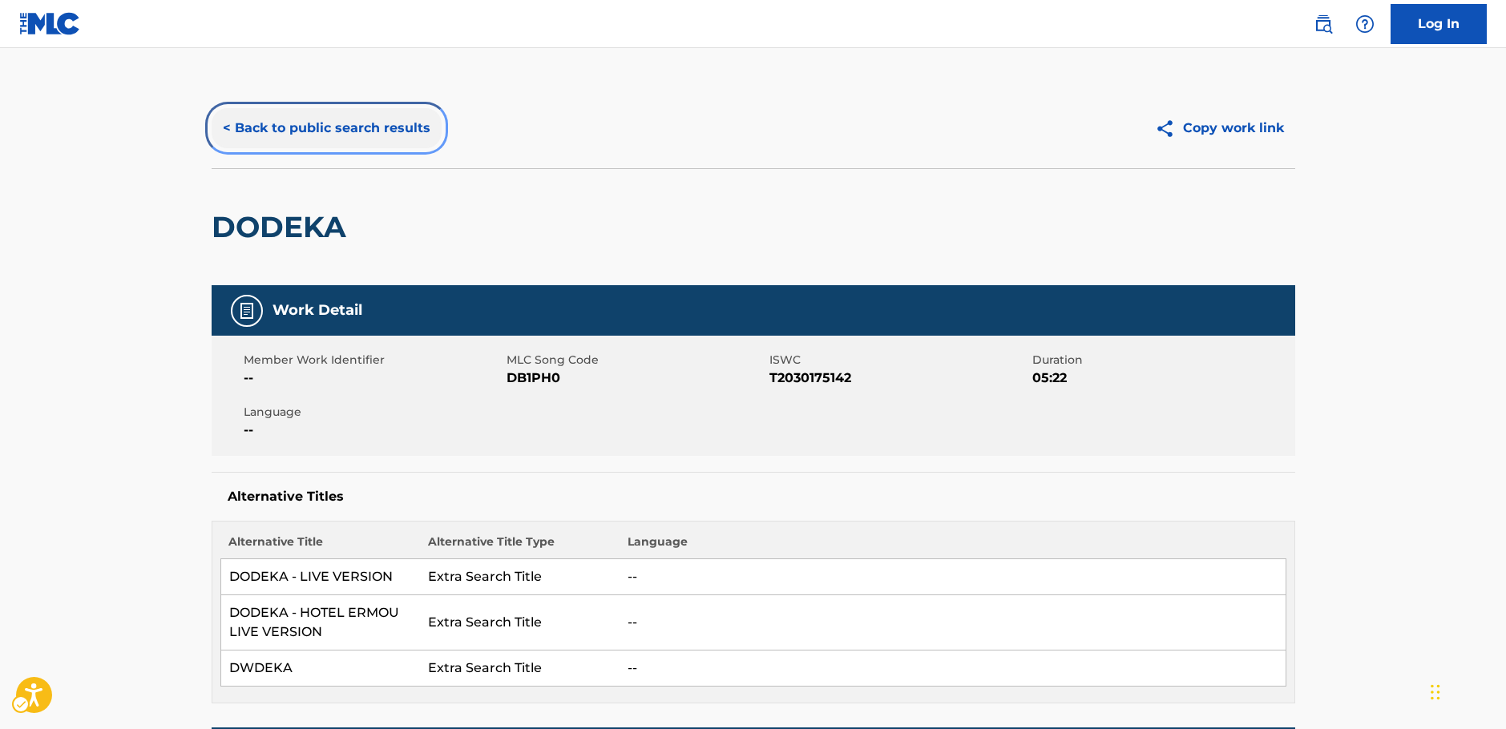
click at [338, 135] on button "< Back to public search results" at bounding box center [327, 128] width 230 height 40
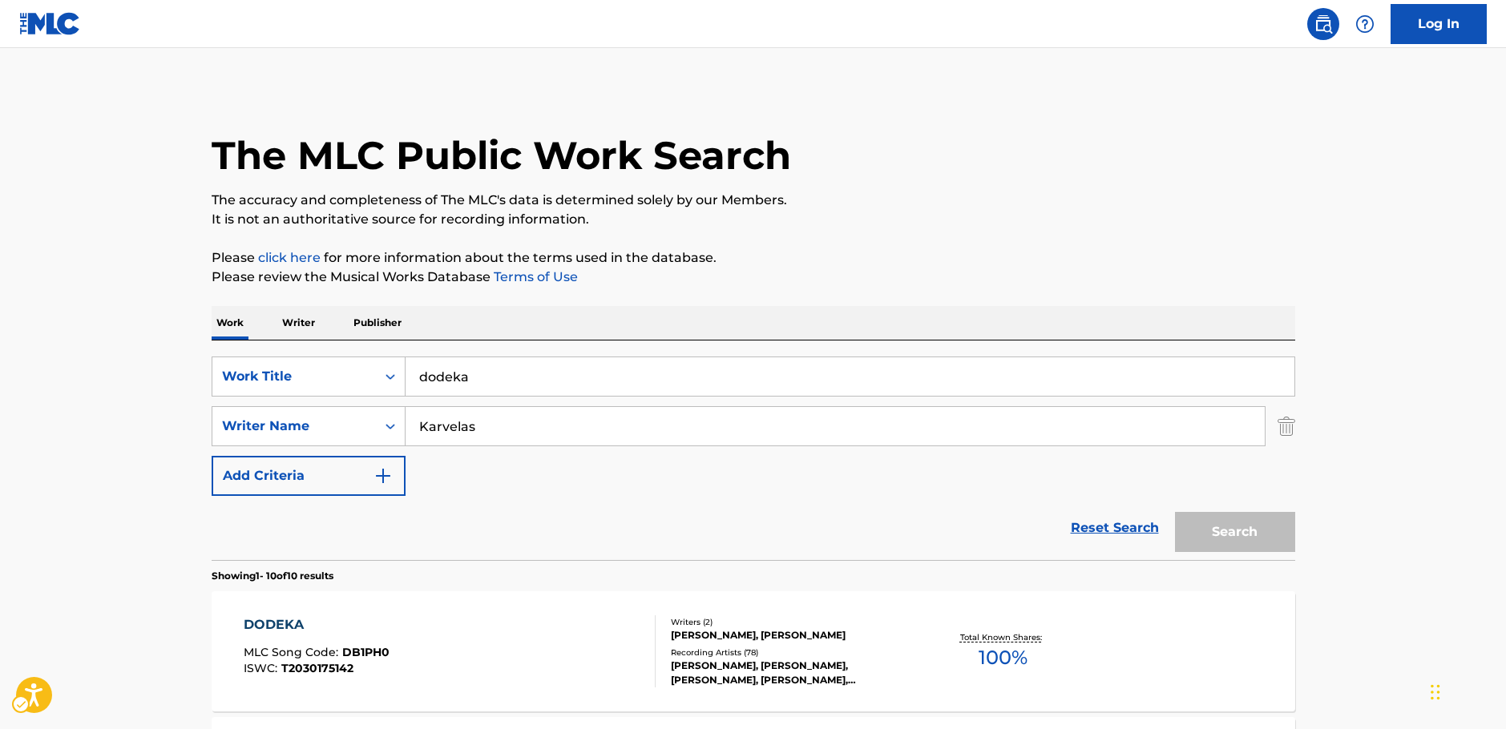
scroll to position [80, 0]
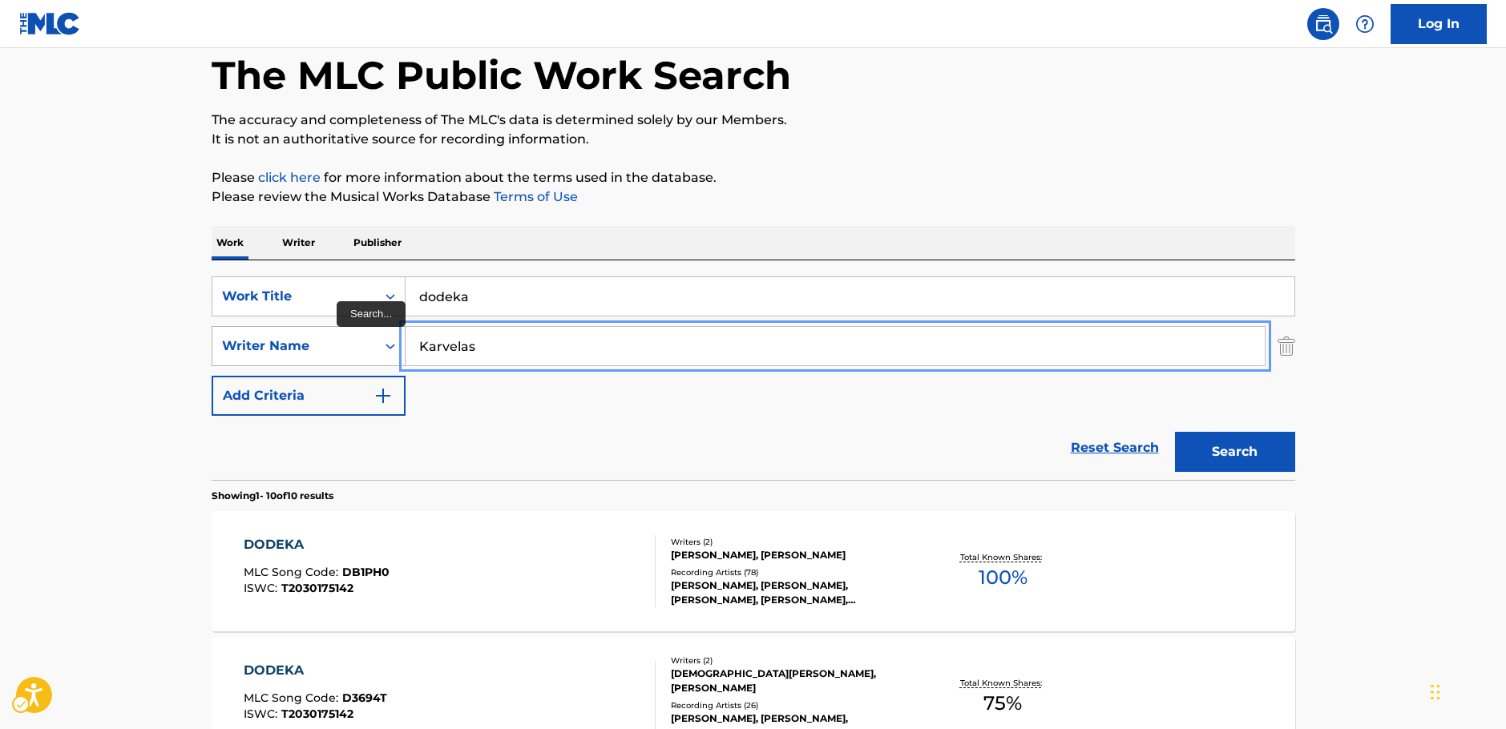
click at [366, 347] on div "SearchWithCriteriaa455b861-6019-4541-9cce-d52e0d25e05c Writer Name [PERSON_NAME]" at bounding box center [754, 346] width 1084 height 40
paste input "Lesendric"
type input "Lesendric"
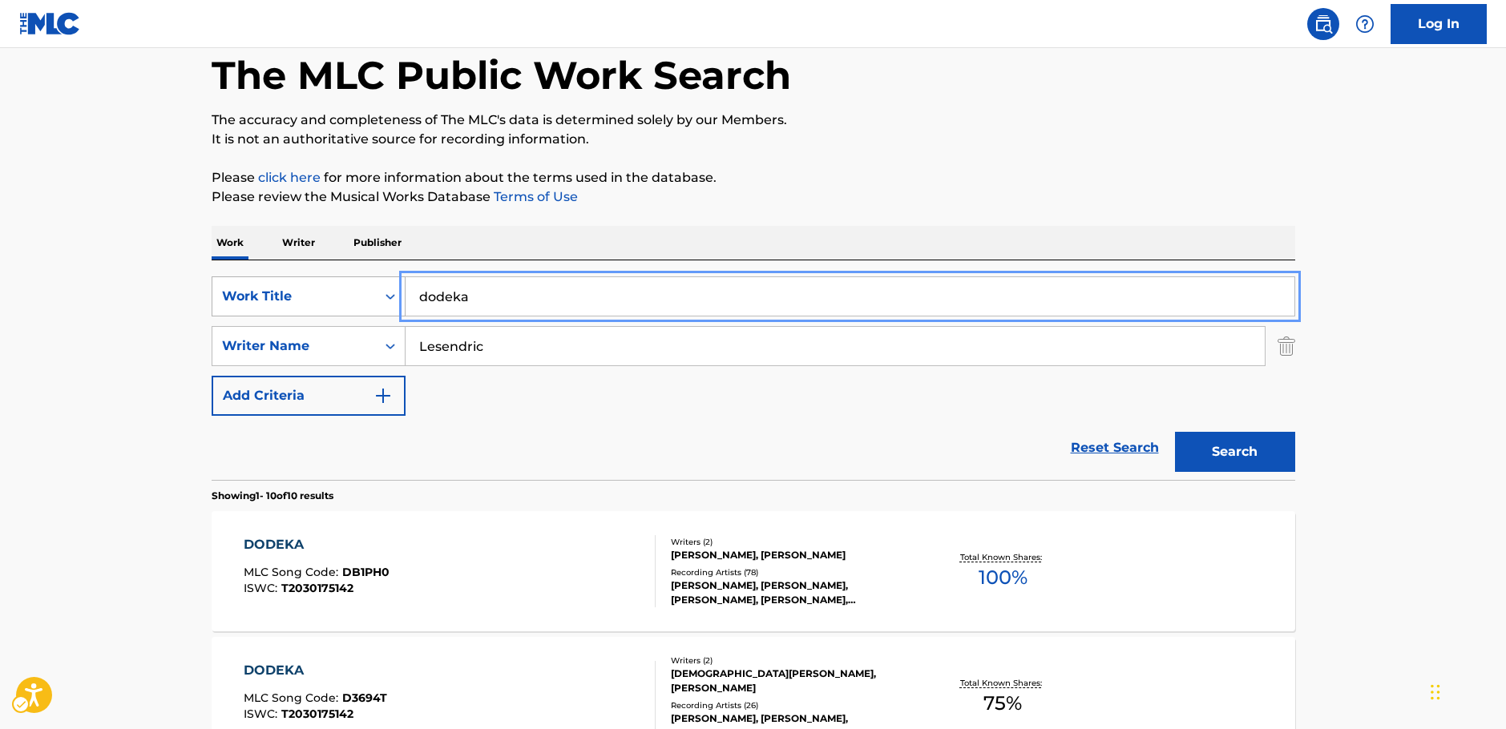
drag, startPoint x: 475, startPoint y: 293, endPoint x: 342, endPoint y: 293, distance: 133.0
click at [342, 293] on div "SearchWithCriteria87b8cf72-b751-4c81-b839-c0f1e01e1a87 Work Title dodeka" at bounding box center [754, 297] width 1084 height 40
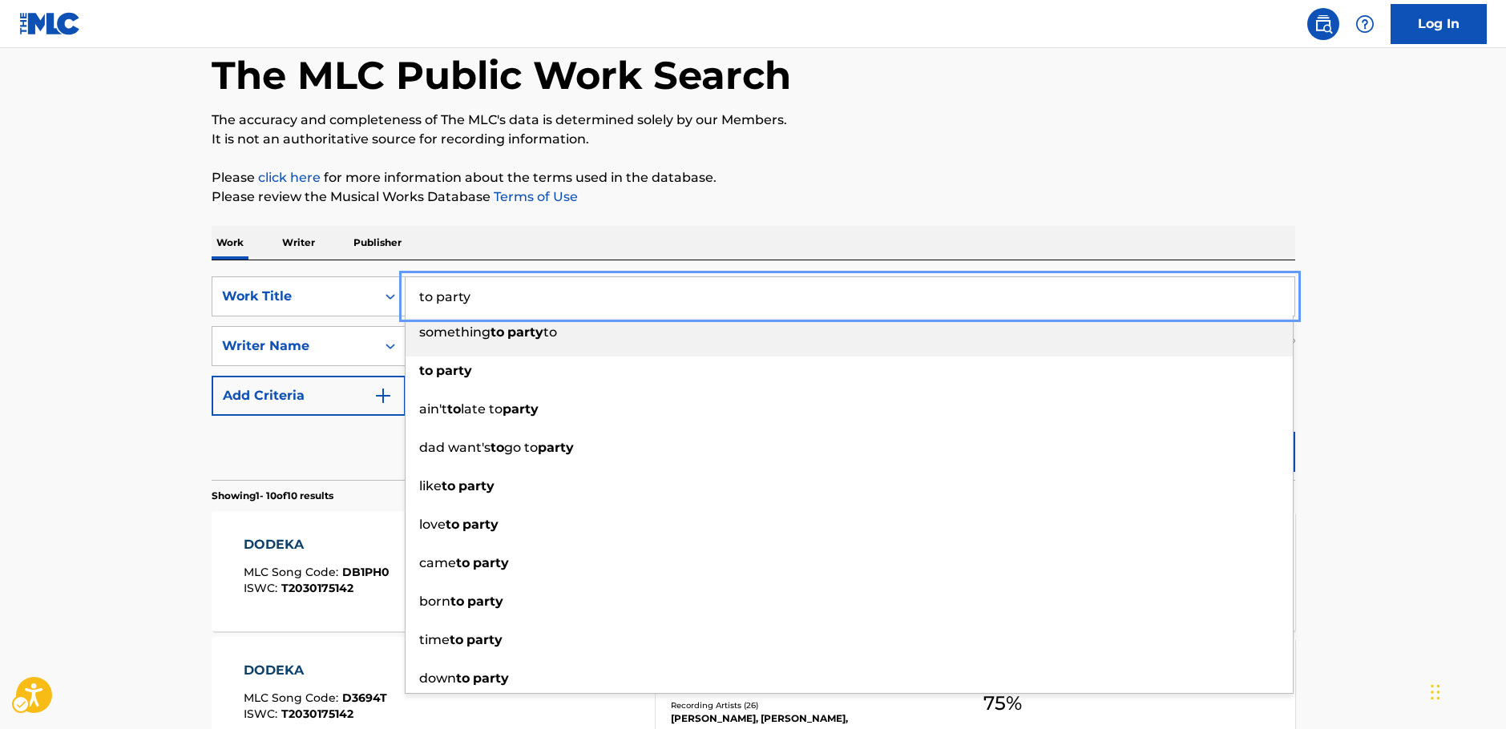
type input "to party"
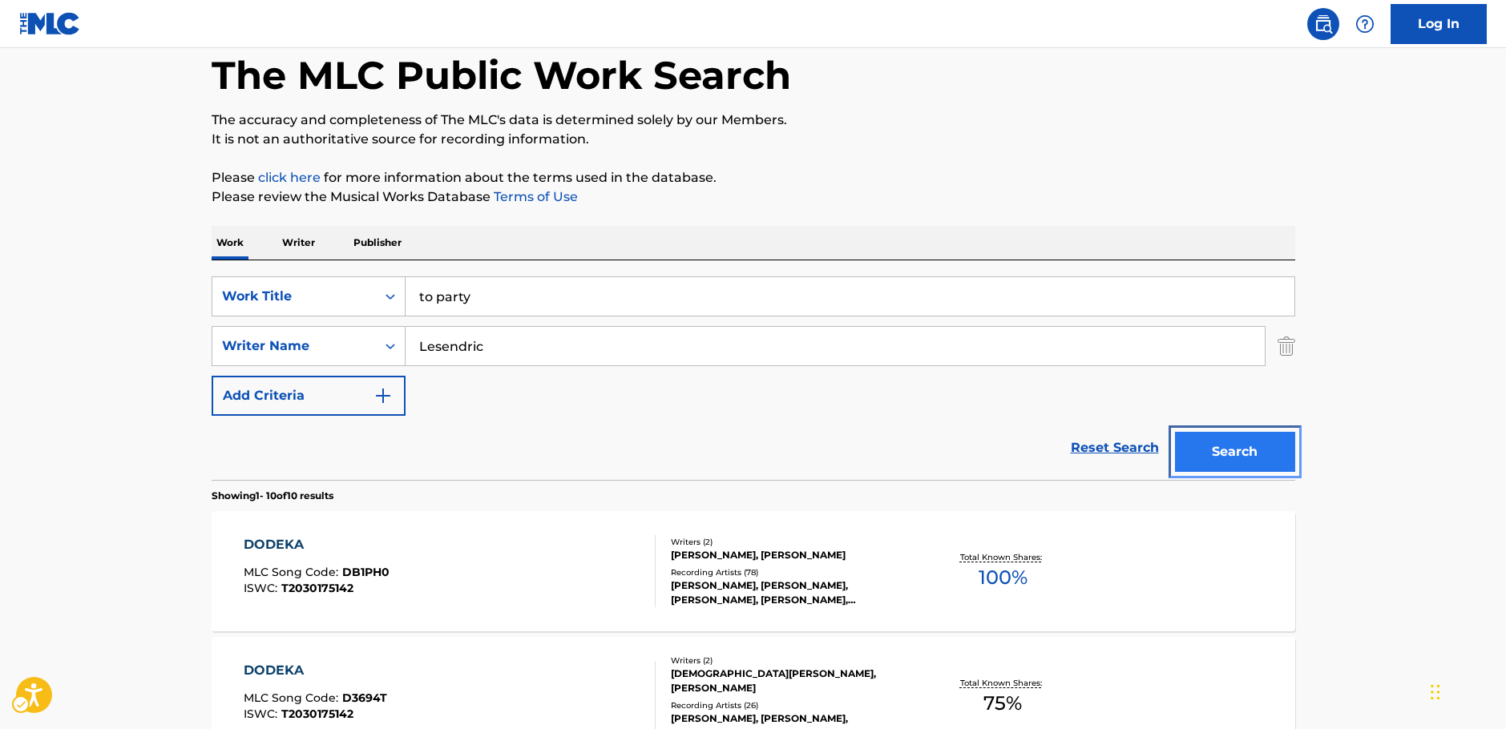
click at [1224, 459] on button "Search" at bounding box center [1235, 452] width 120 height 40
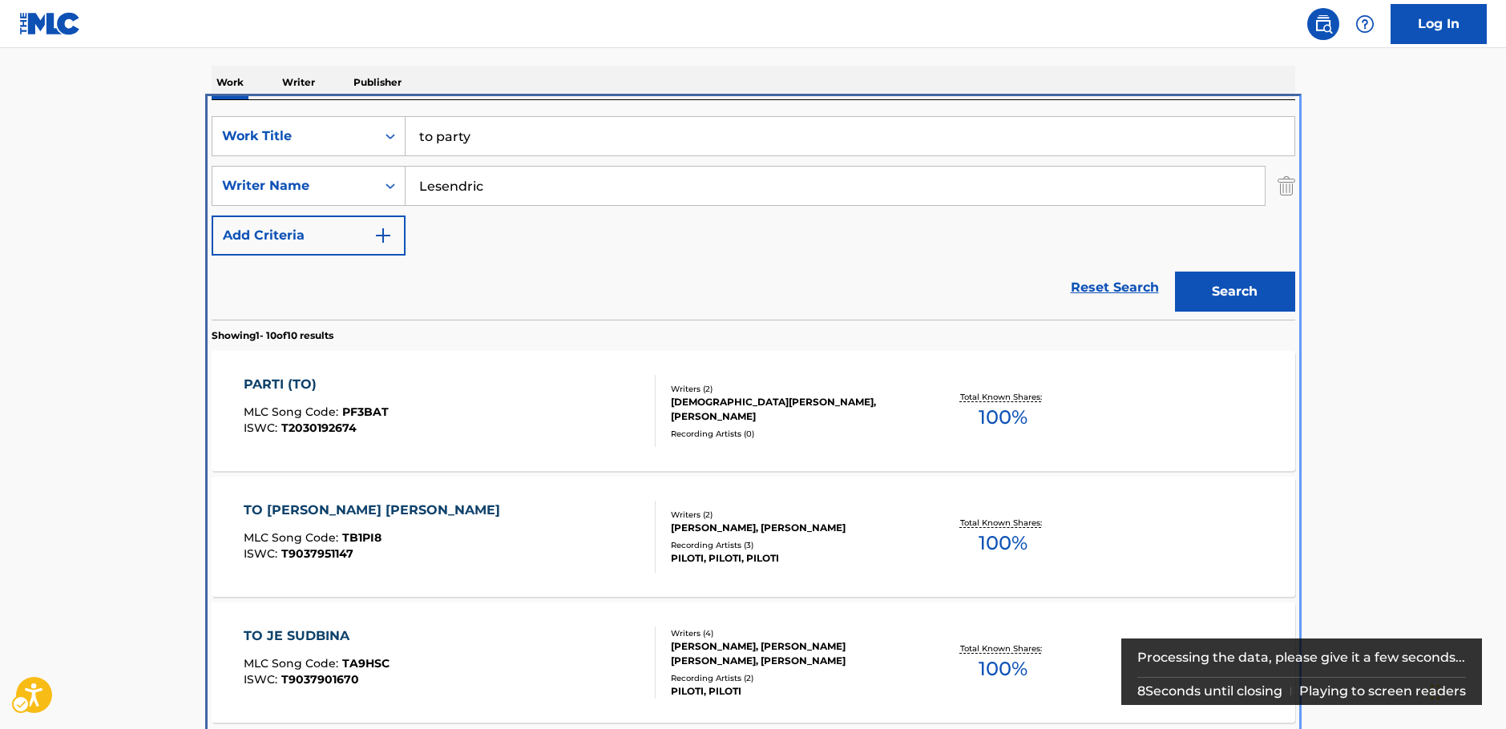
scroll to position [341, 0]
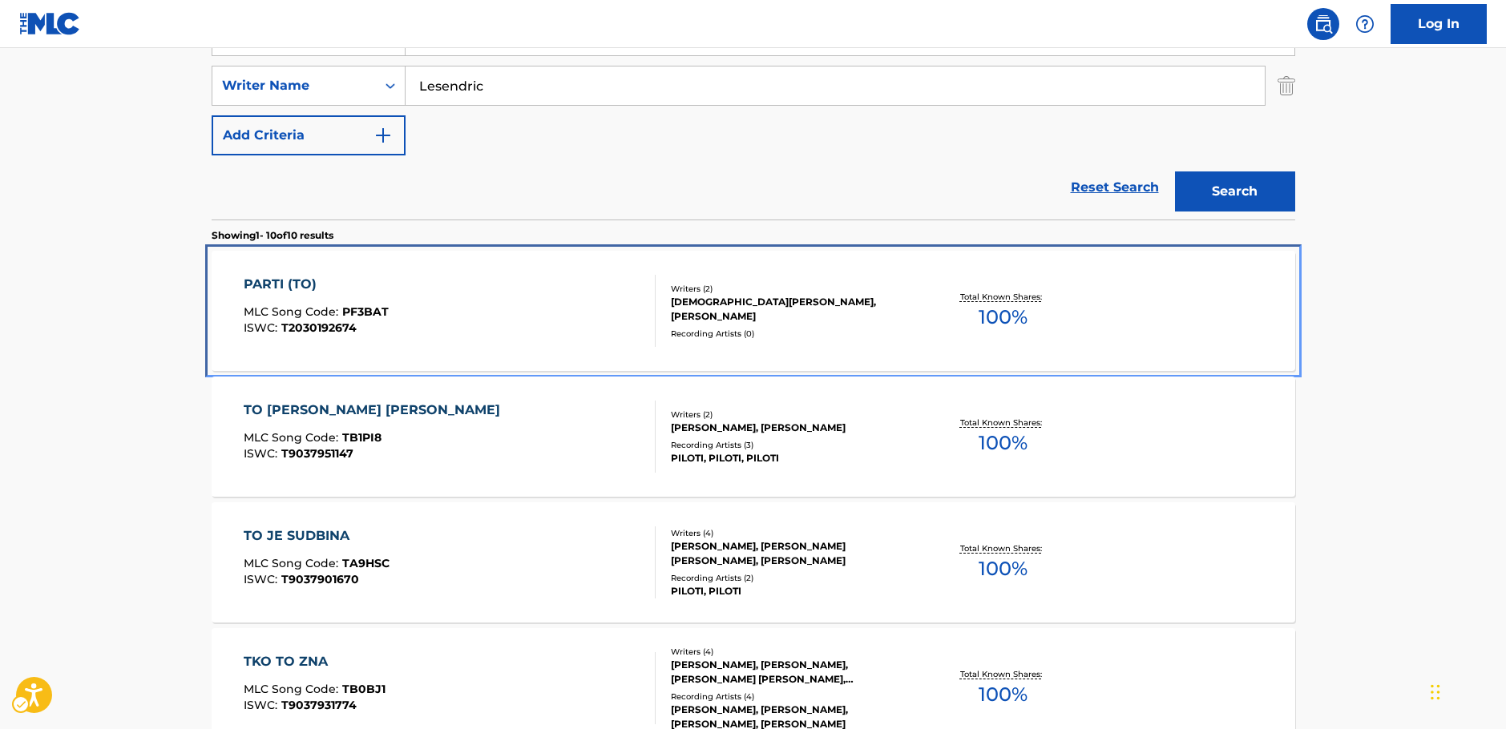
drag, startPoint x: 546, startPoint y: 296, endPoint x: 1259, endPoint y: 0, distance: 772.2
click at [546, 296] on div "PARTI (TO) MLC Song Code : PF3BAT ISWC : T2030192674" at bounding box center [450, 311] width 412 height 72
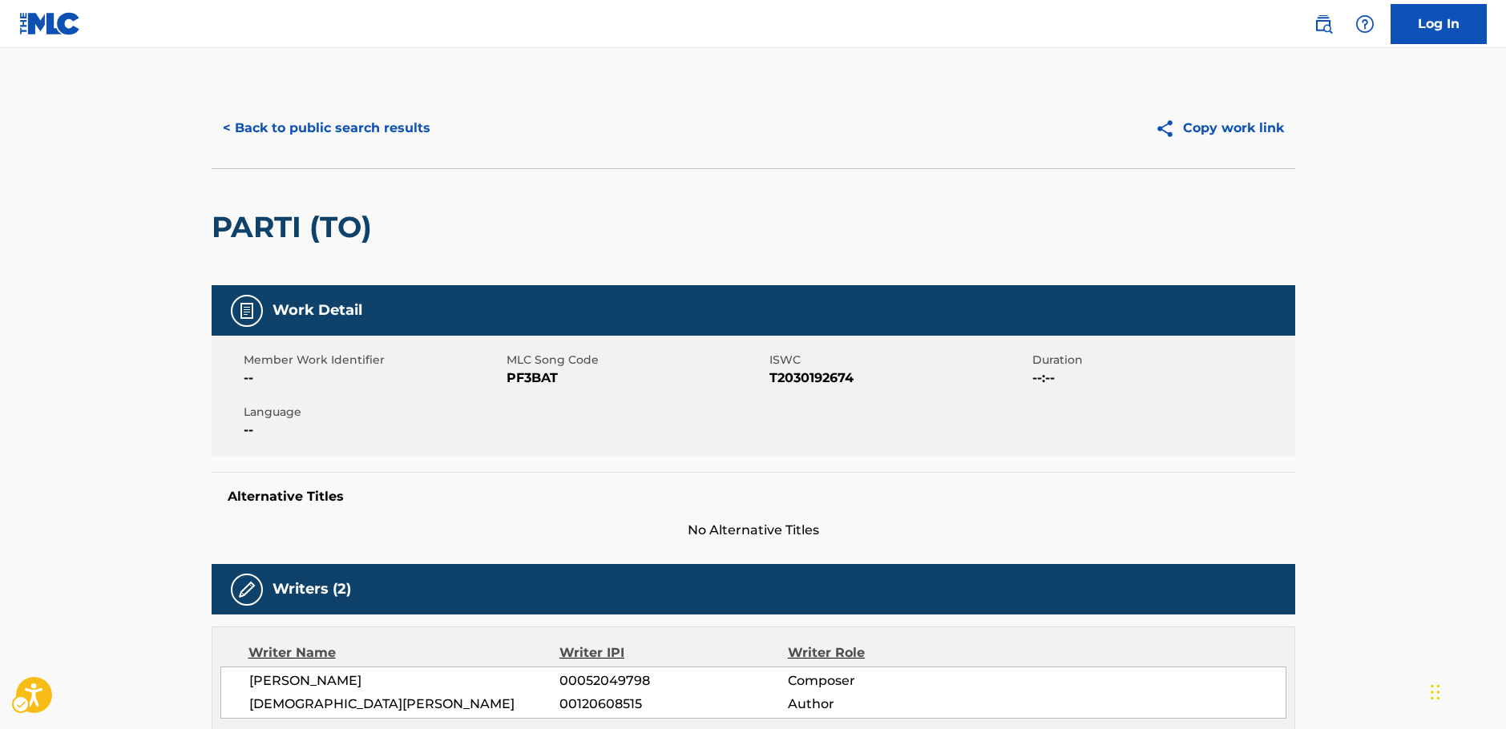
click at [355, 680] on span "ZORAN LESENDRIC" at bounding box center [404, 681] width 311 height 19
copy span "LESENDRIC"
click at [527, 375] on span "MLC Song Code - PF3BAT" at bounding box center [636, 378] width 259 height 19
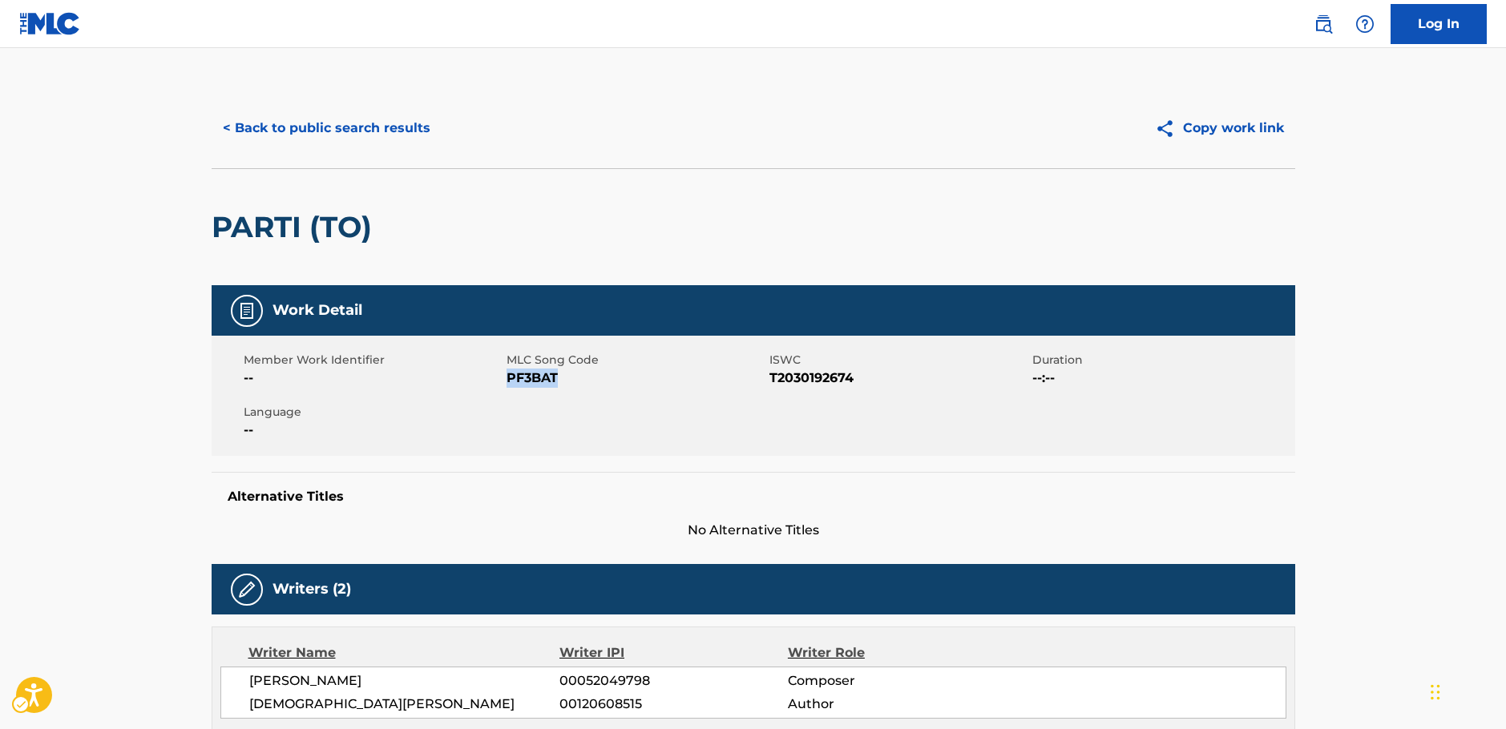
copy span "PF3BAT"
click at [808, 377] on span "ISWC - T2030192674" at bounding box center [898, 378] width 259 height 19
click at [808, 376] on span "ISWC - T2030192674" at bounding box center [898, 378] width 259 height 19
copy span "T2030192674"
drag, startPoint x: 349, startPoint y: 230, endPoint x: 685, endPoint y: 145, distance: 346.4
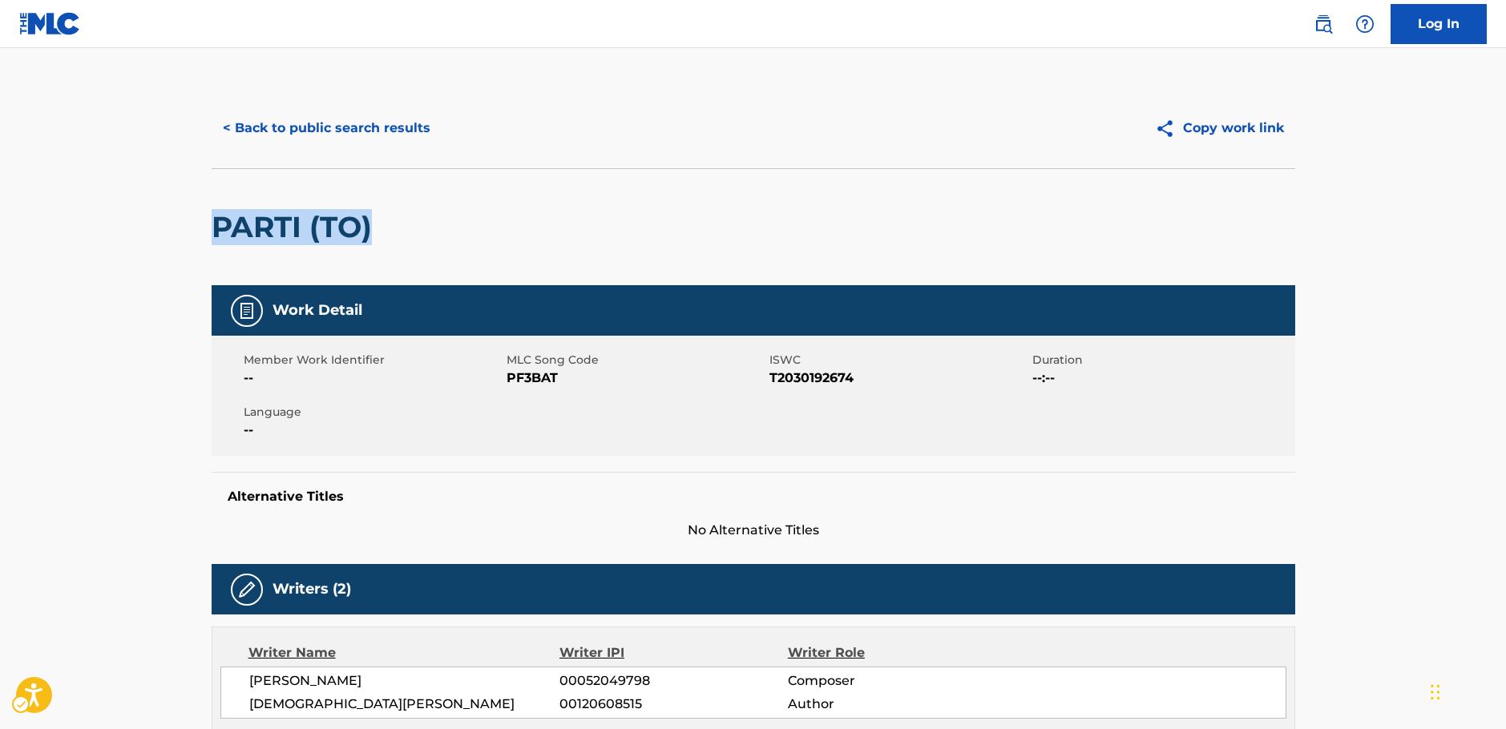
click at [204, 222] on div "< Back to public search results Copy work link PARTI (TO) Work Detail Member Wo…" at bounding box center [753, 576] width 1122 height 976
copy h2 "PARTI (TO)"
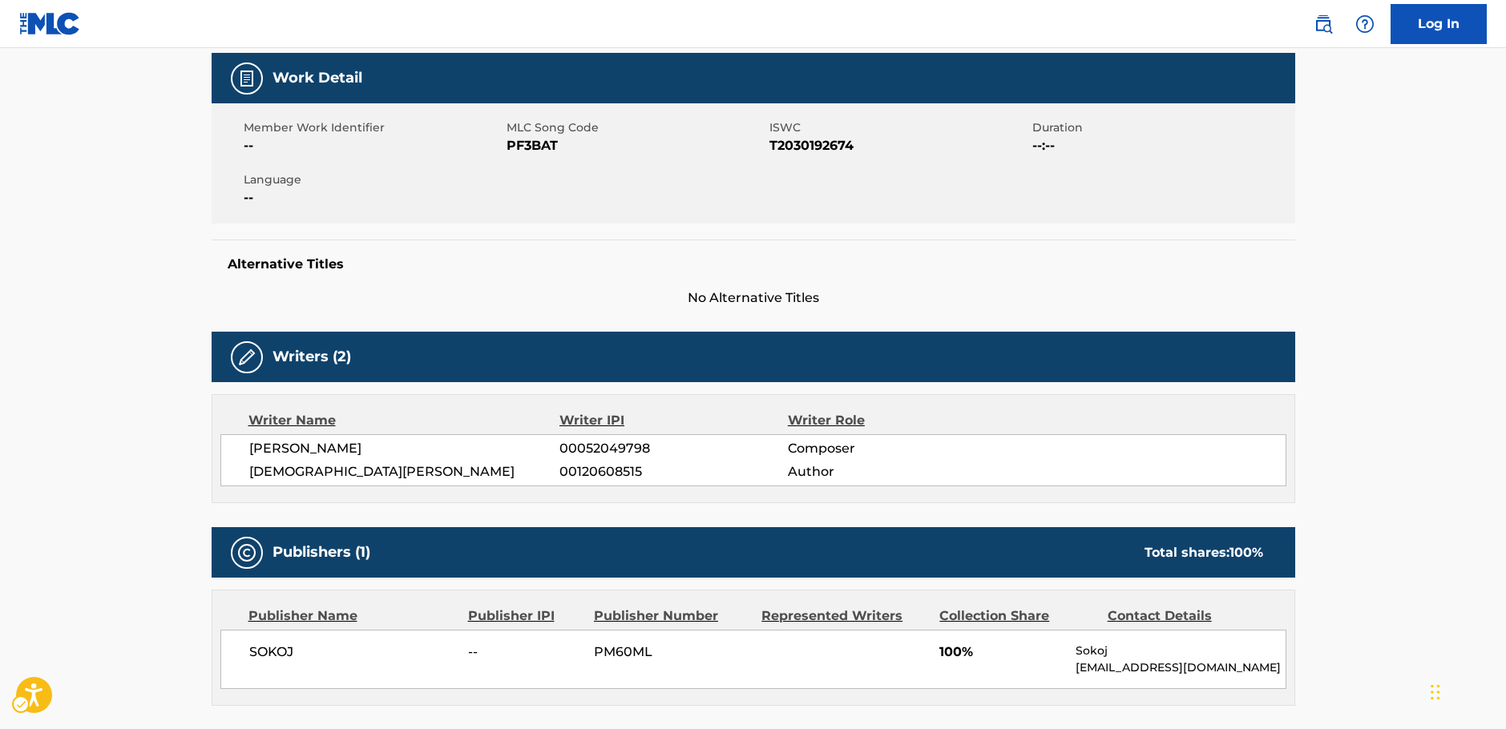
scroll to position [401, 0]
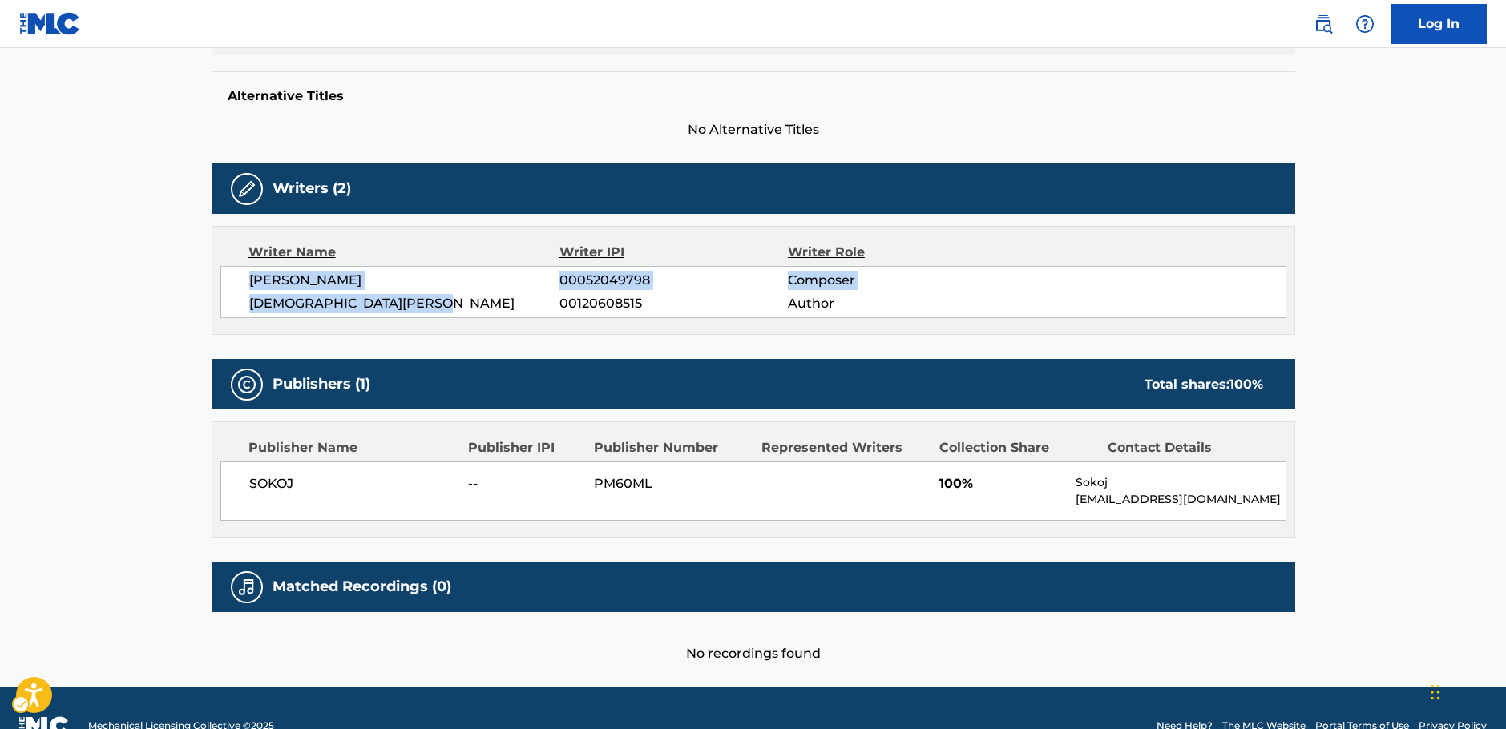
drag, startPoint x: 476, startPoint y: 304, endPoint x: 246, endPoint y: 275, distance: 231.8
click at [246, 275] on div "ZORAN LESENDRIC 00052049798 Composer EVANGELIA NIKOLAKOPOULOU 00120608515 Author" at bounding box center [753, 292] width 1066 height 52
copy div "ZORAN LESENDRIC 00052049798 Composer EVANGELIA NIKOLAKOPOULOU"
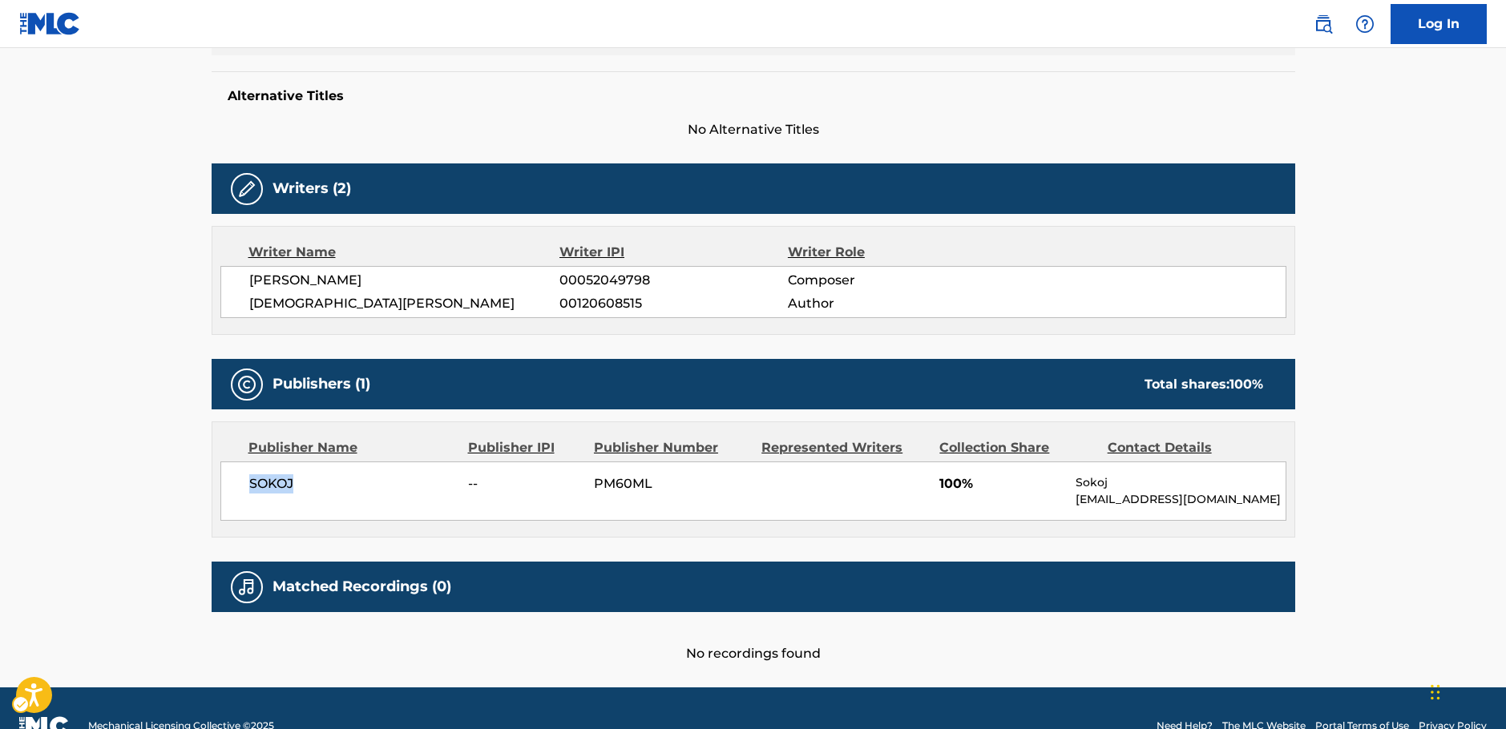
drag, startPoint x: 317, startPoint y: 487, endPoint x: 212, endPoint y: 487, distance: 104.2
click at [212, 487] on div "Publisher Name Publisher IPI Publisher Number Represented Writers Collection Sh…" at bounding box center [753, 479] width 1082 height 115
copy span "SOKOJ"
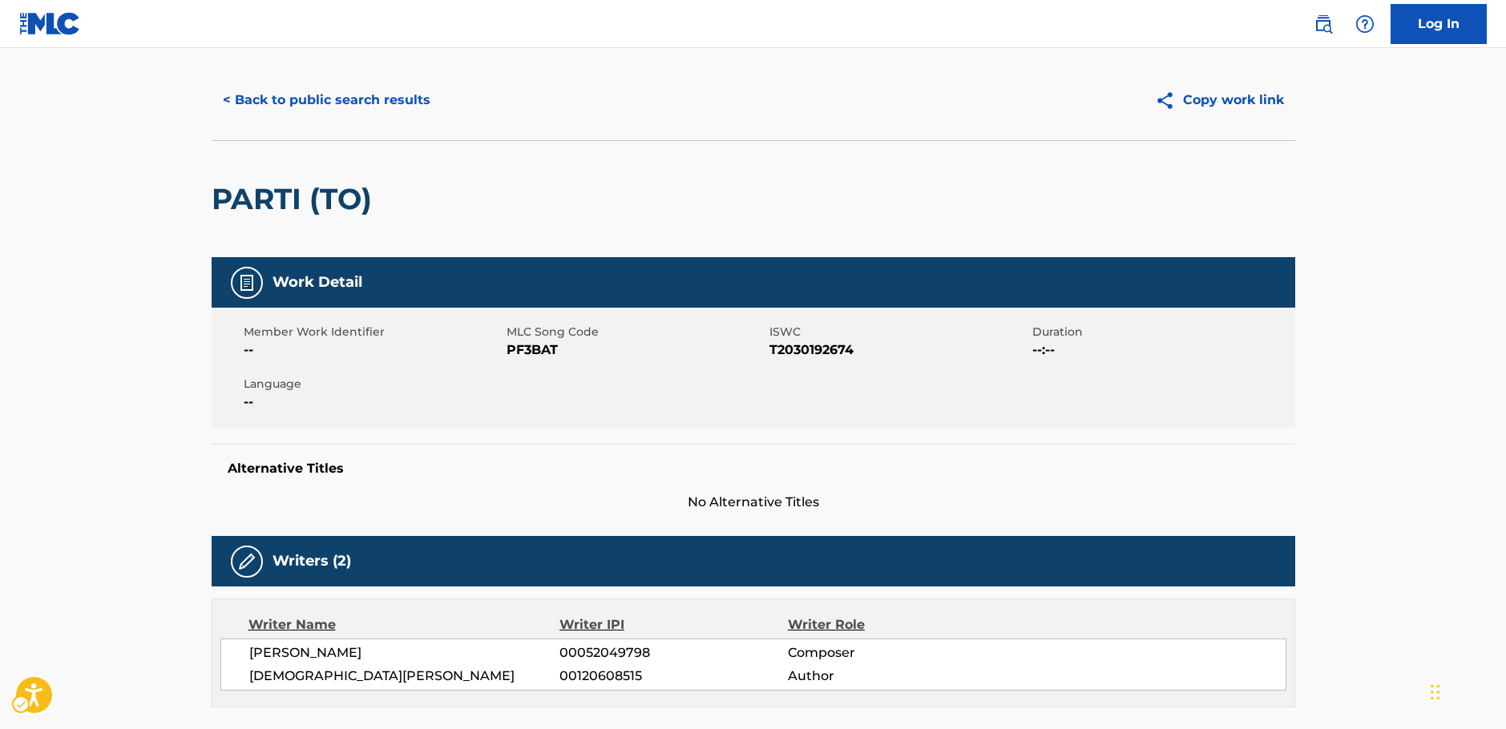
scroll to position [0, 0]
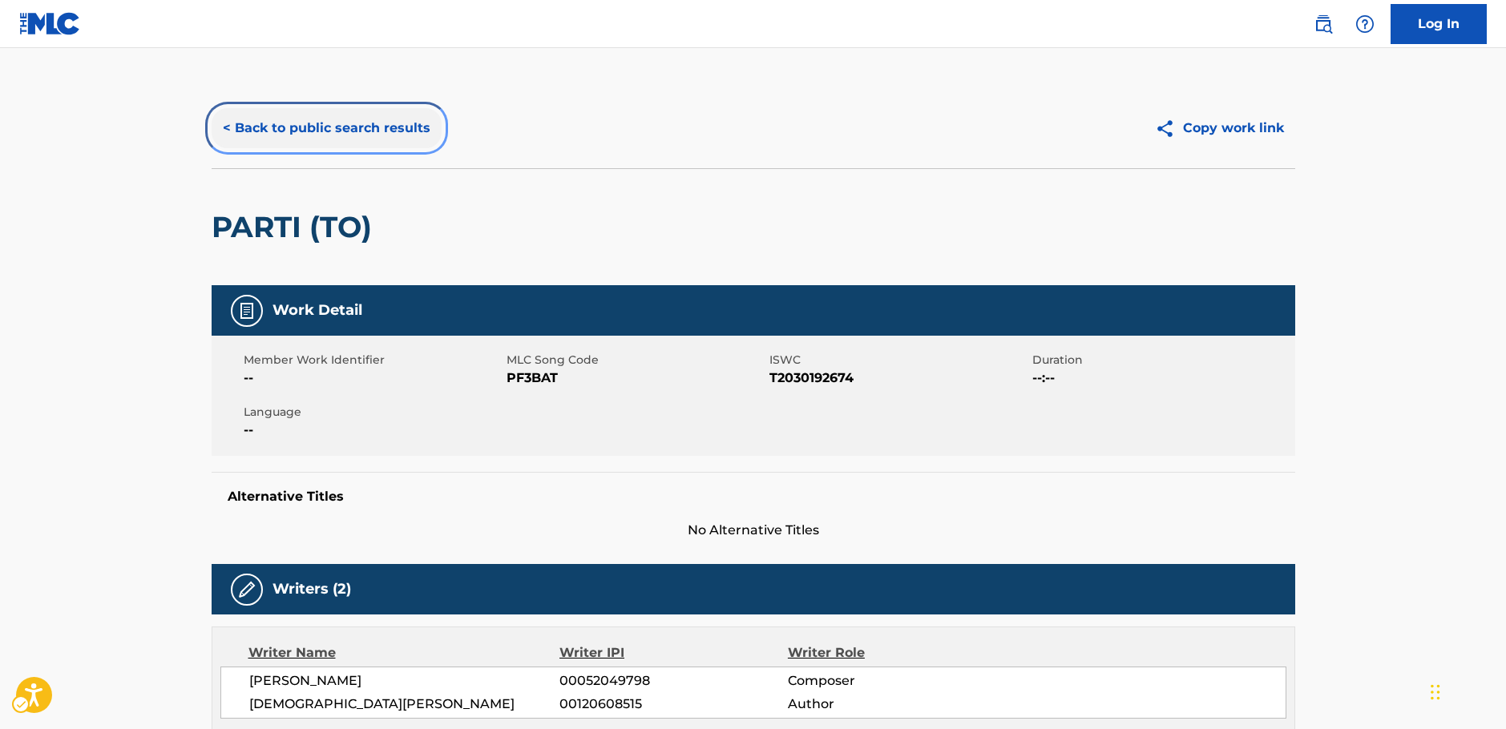
click at [299, 137] on button "< Back to public search results" at bounding box center [327, 128] width 230 height 40
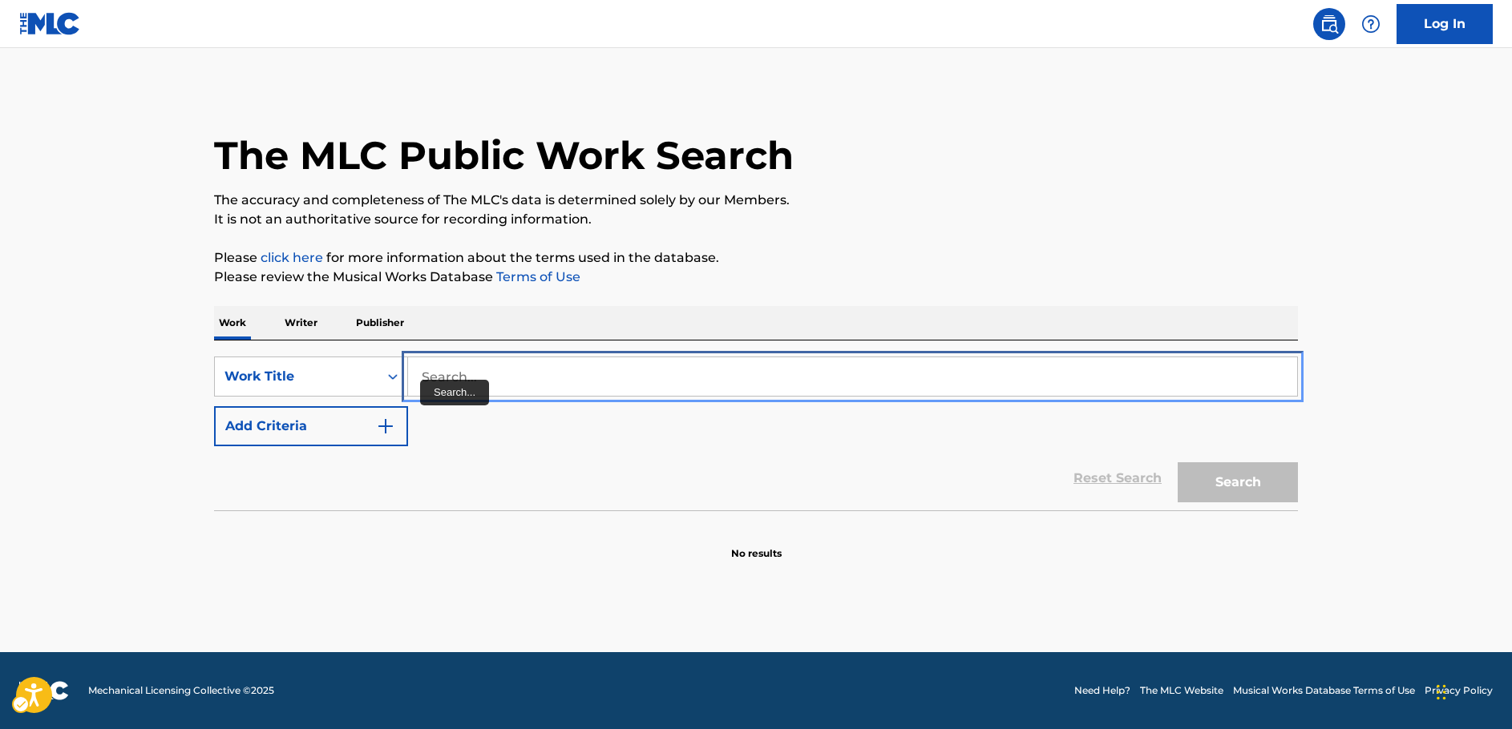
click at [454, 382] on input "Search..." at bounding box center [852, 376] width 889 height 38
paste input "I Sotiria Tis Psychis"
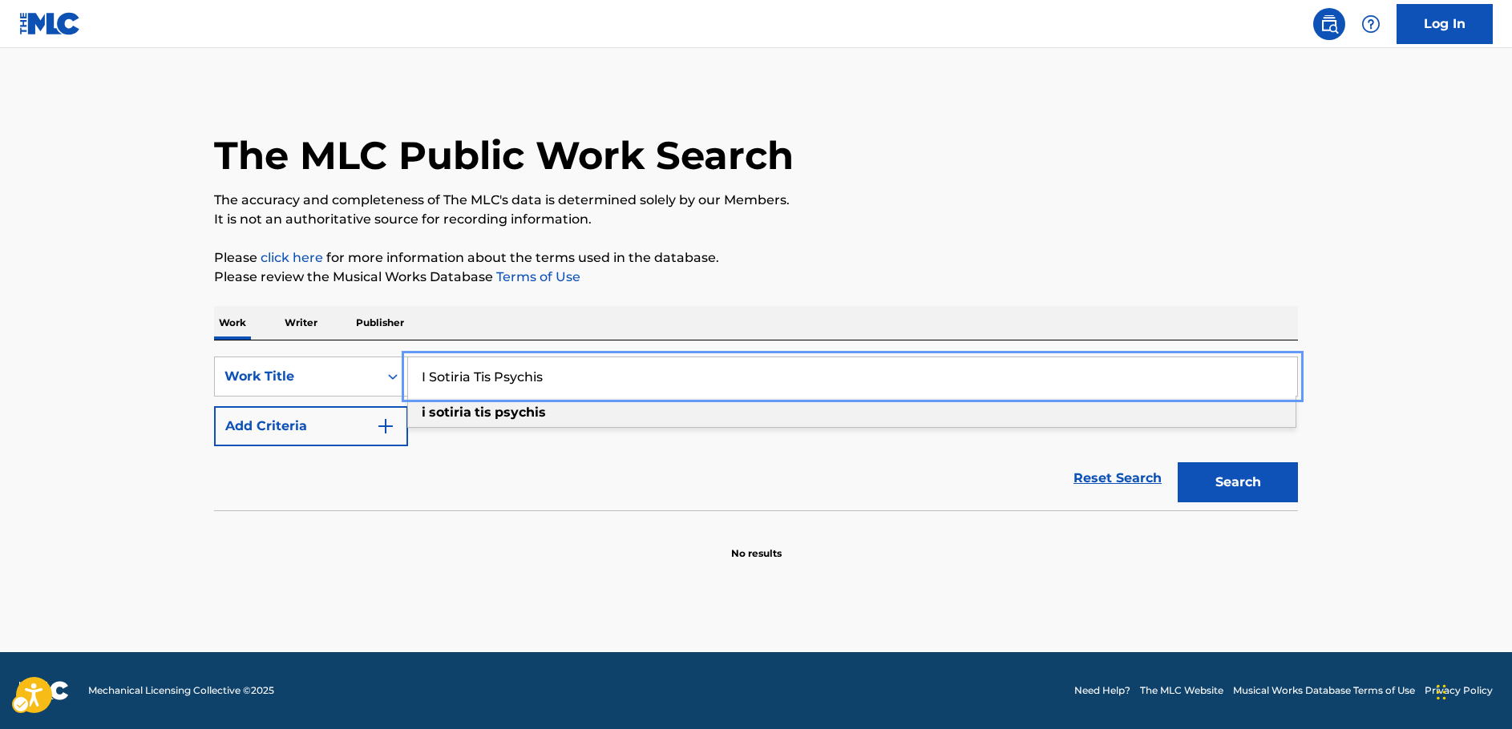
type input "I Sotiria Tis Psychis"
click at [1260, 490] on button "Search" at bounding box center [1237, 482] width 120 height 40
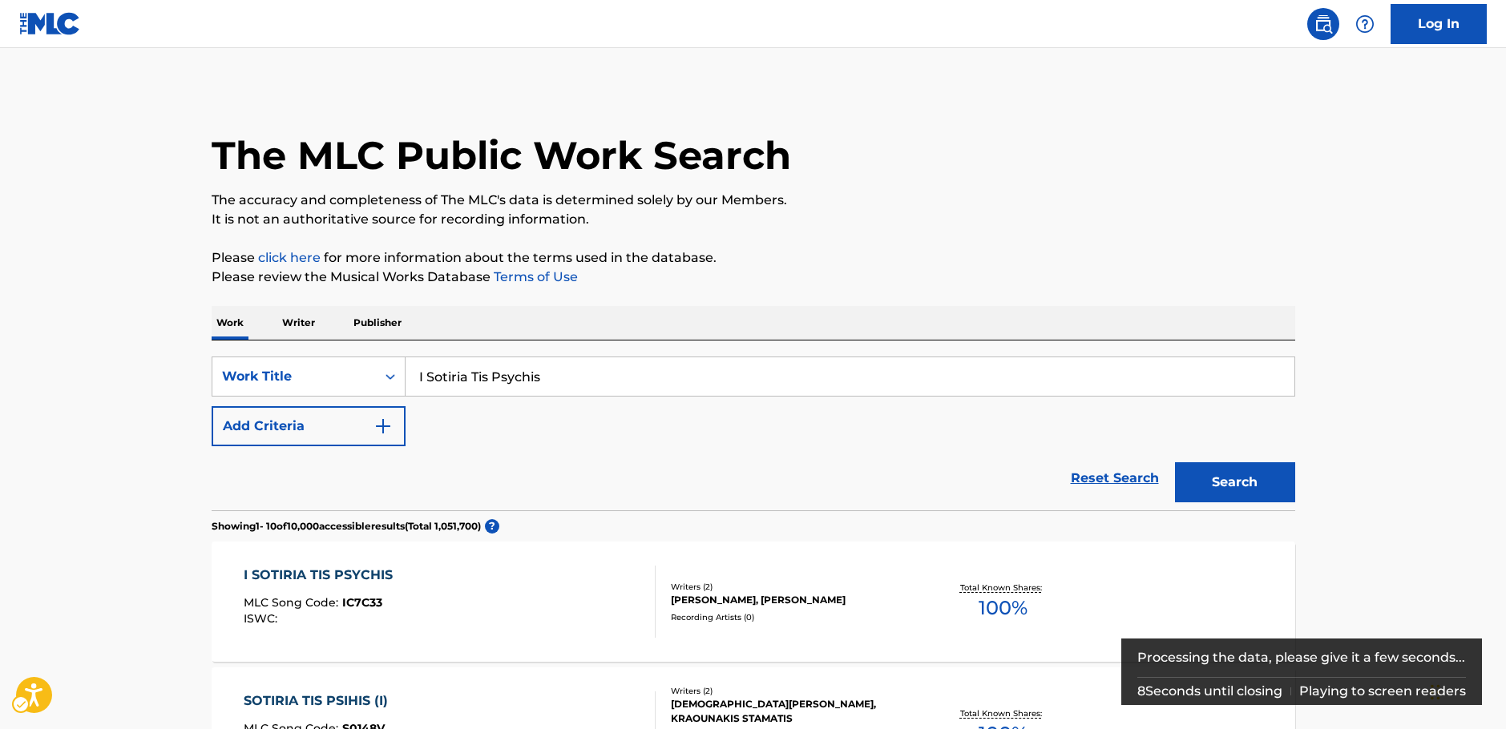
scroll to position [341, 0]
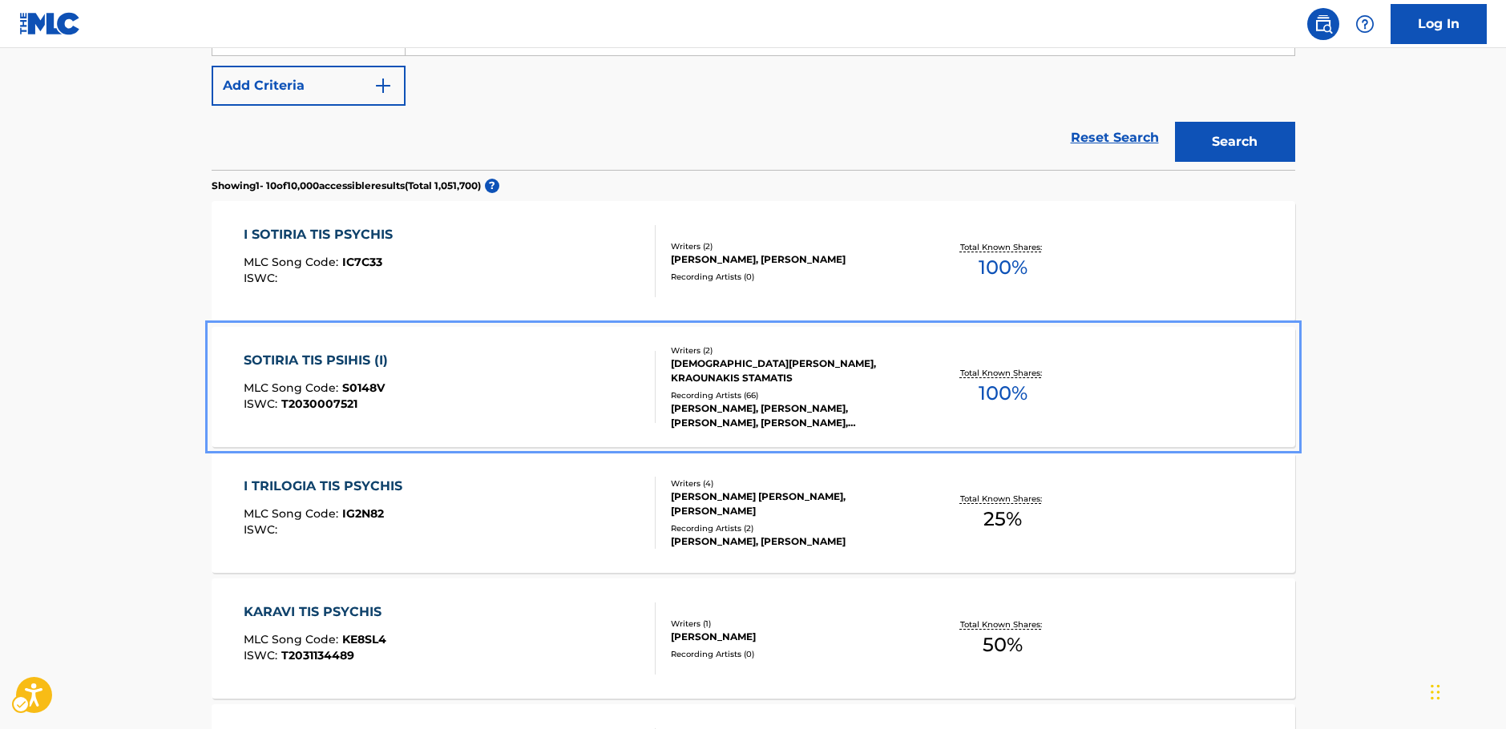
click at [589, 375] on div "SOTIRIA TIS PSIHIS (I) MLC Song Code : S0148V ISWC : T2030007521" at bounding box center [450, 387] width 412 height 72
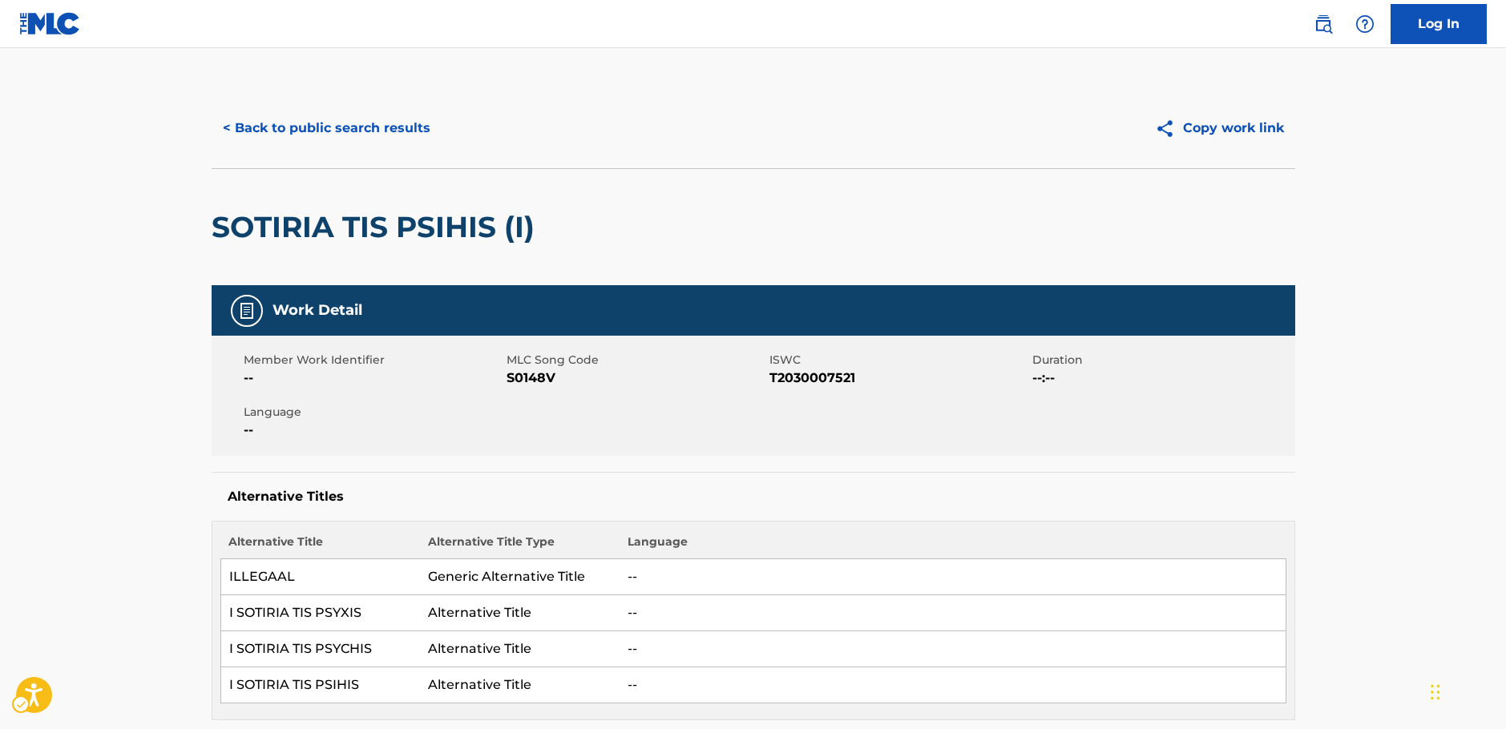
click at [527, 376] on span "MLC Song Code - S0148V" at bounding box center [636, 378] width 259 height 19
copy span "S0148V"
click at [810, 379] on span "ISWC - T2030007521" at bounding box center [898, 378] width 259 height 19
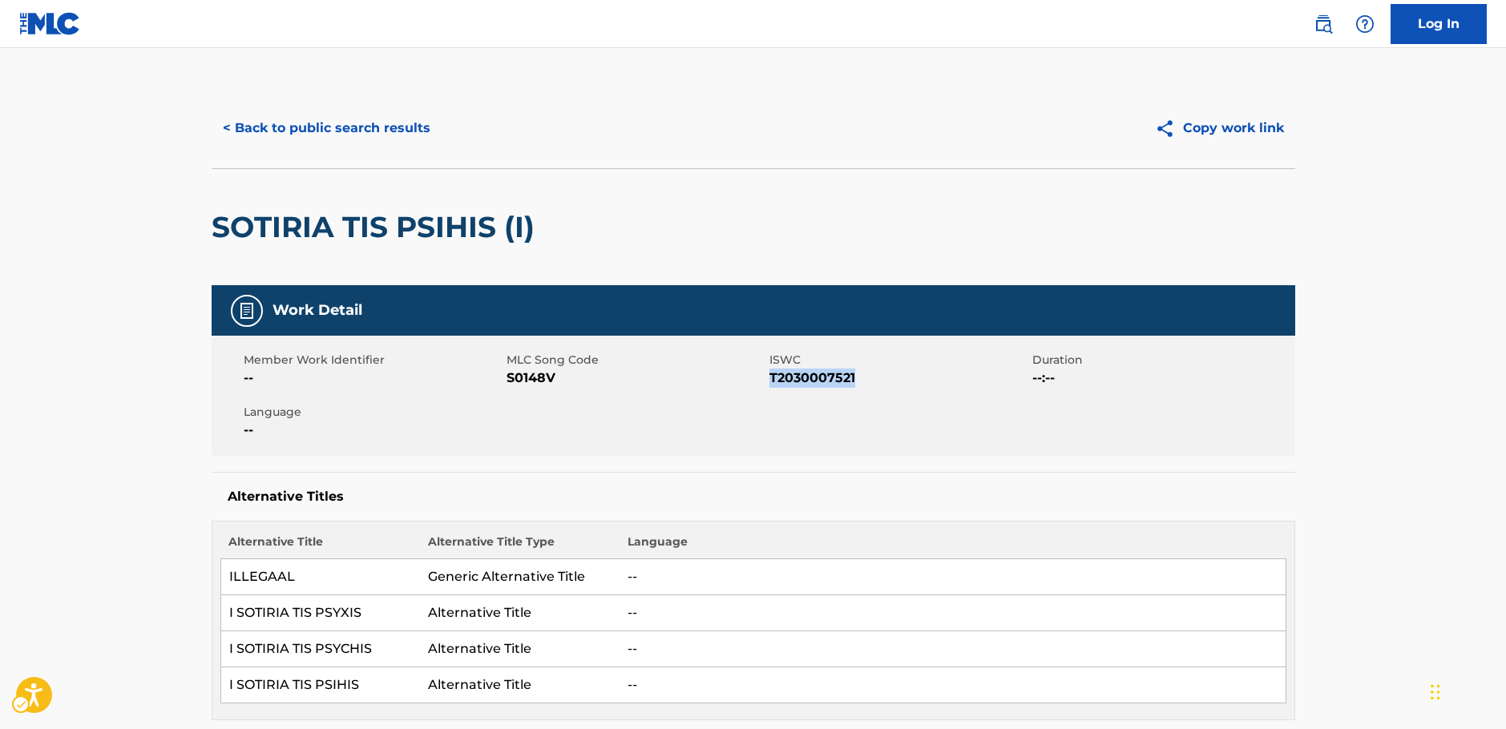
copy span "T2030007521"
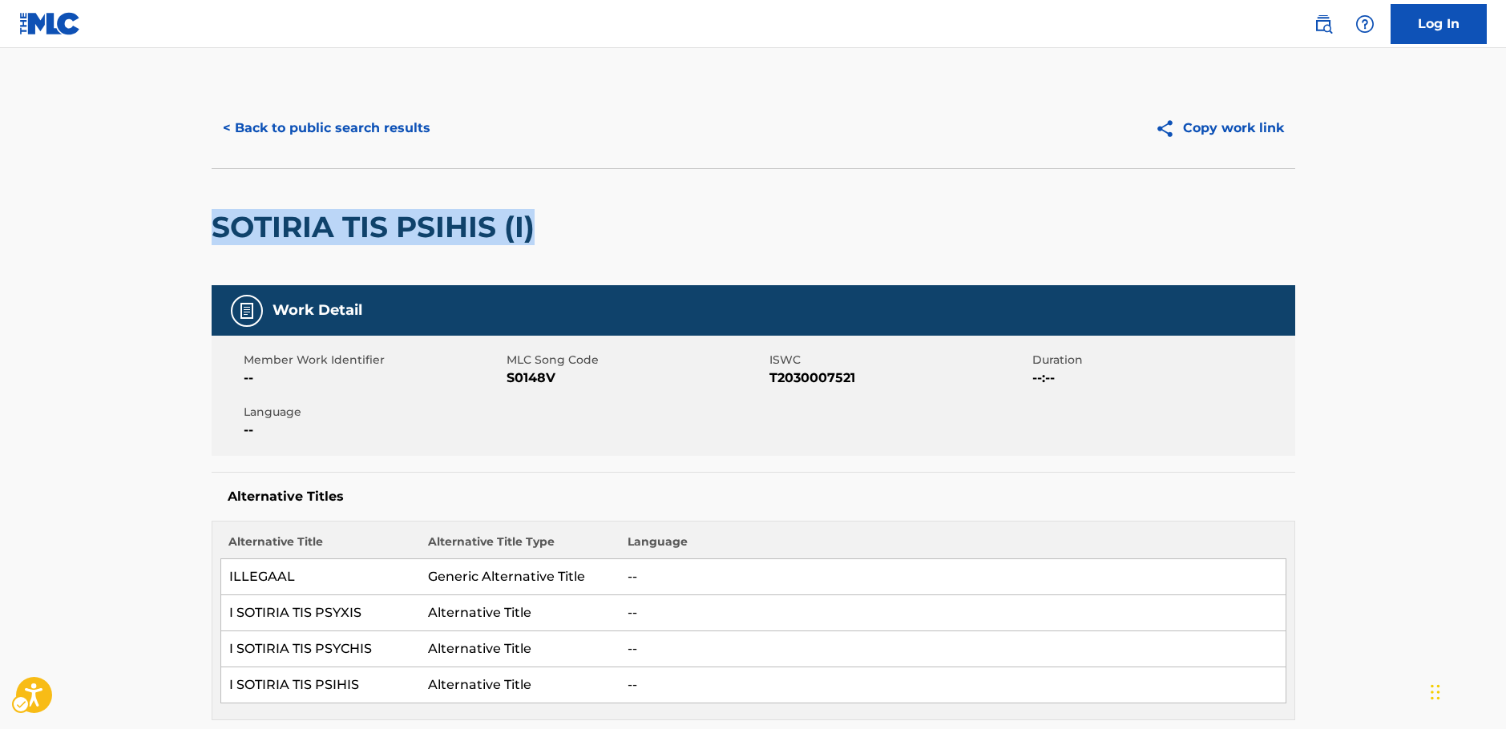
drag, startPoint x: 516, startPoint y: 248, endPoint x: 290, endPoint y: 225, distance: 227.1
click at [226, 234] on div "SOTIRIA TIS PSIHIS (I)" at bounding box center [754, 226] width 1084 height 117
copy h2 "OTIRIA TIS PSIHIS (I)"
click at [353, 133] on button "< Back to public search results" at bounding box center [327, 128] width 230 height 40
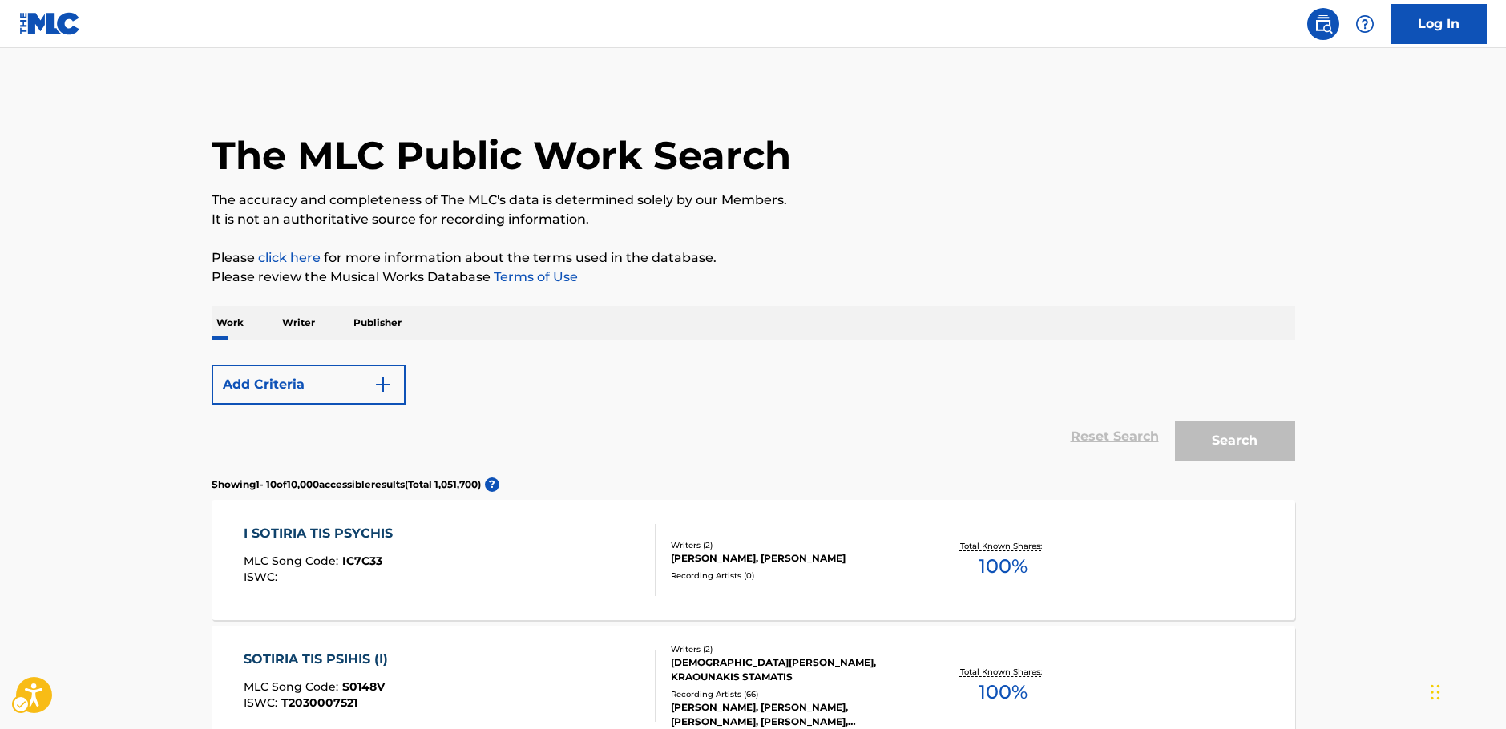
scroll to position [341, 0]
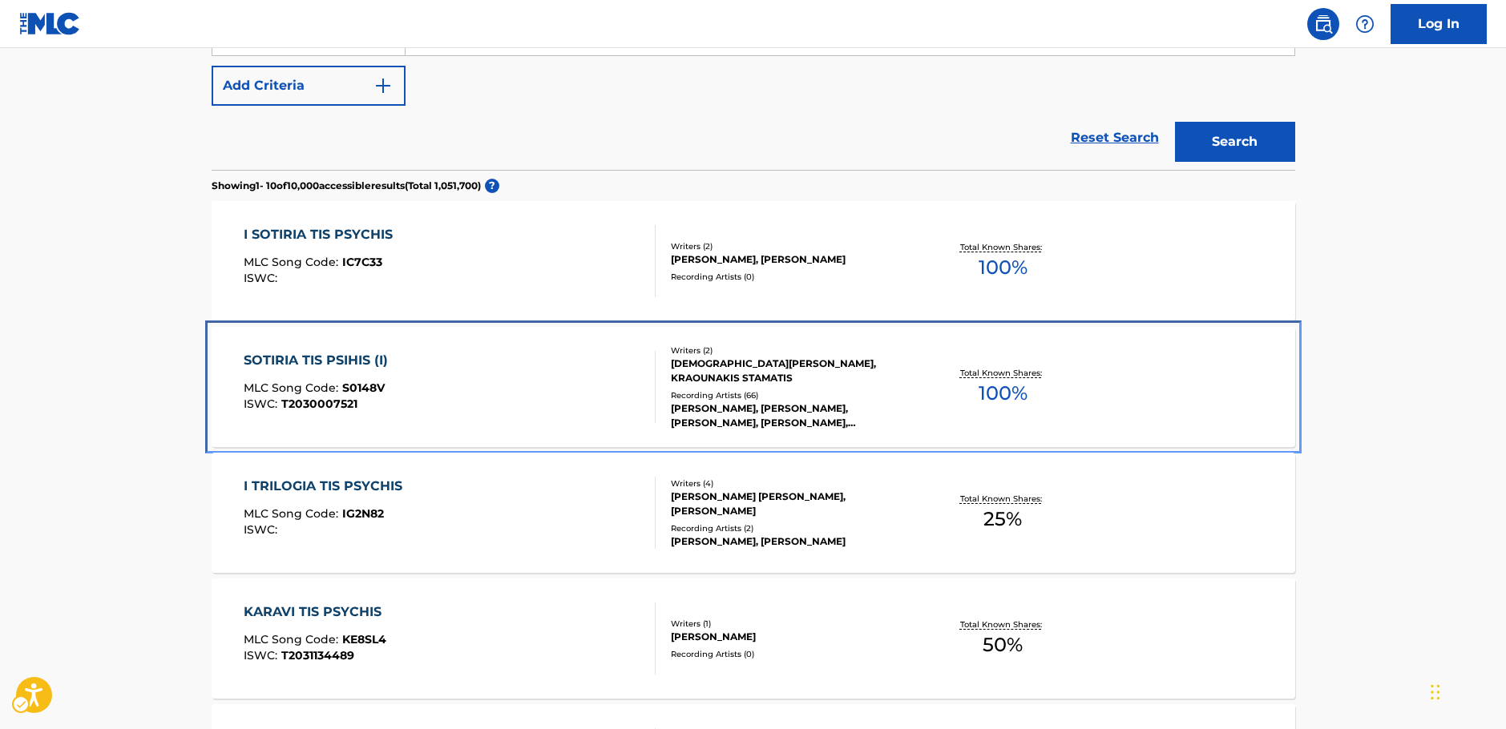
click at [431, 407] on div "SOTIRIA TIS PSIHIS (I) MLC Song Code : S0148V ISWC : T2030007521" at bounding box center [450, 387] width 412 height 72
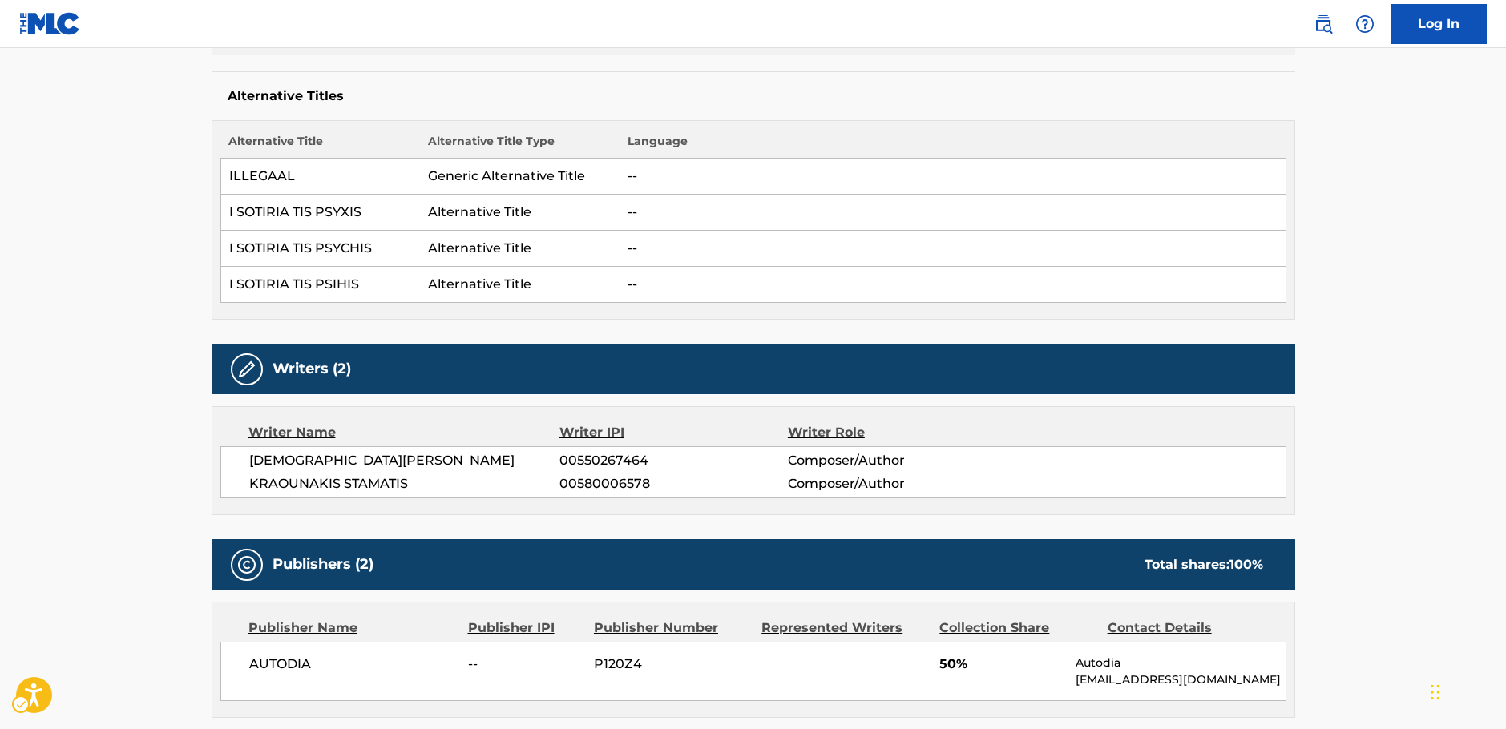
scroll to position [561, 0]
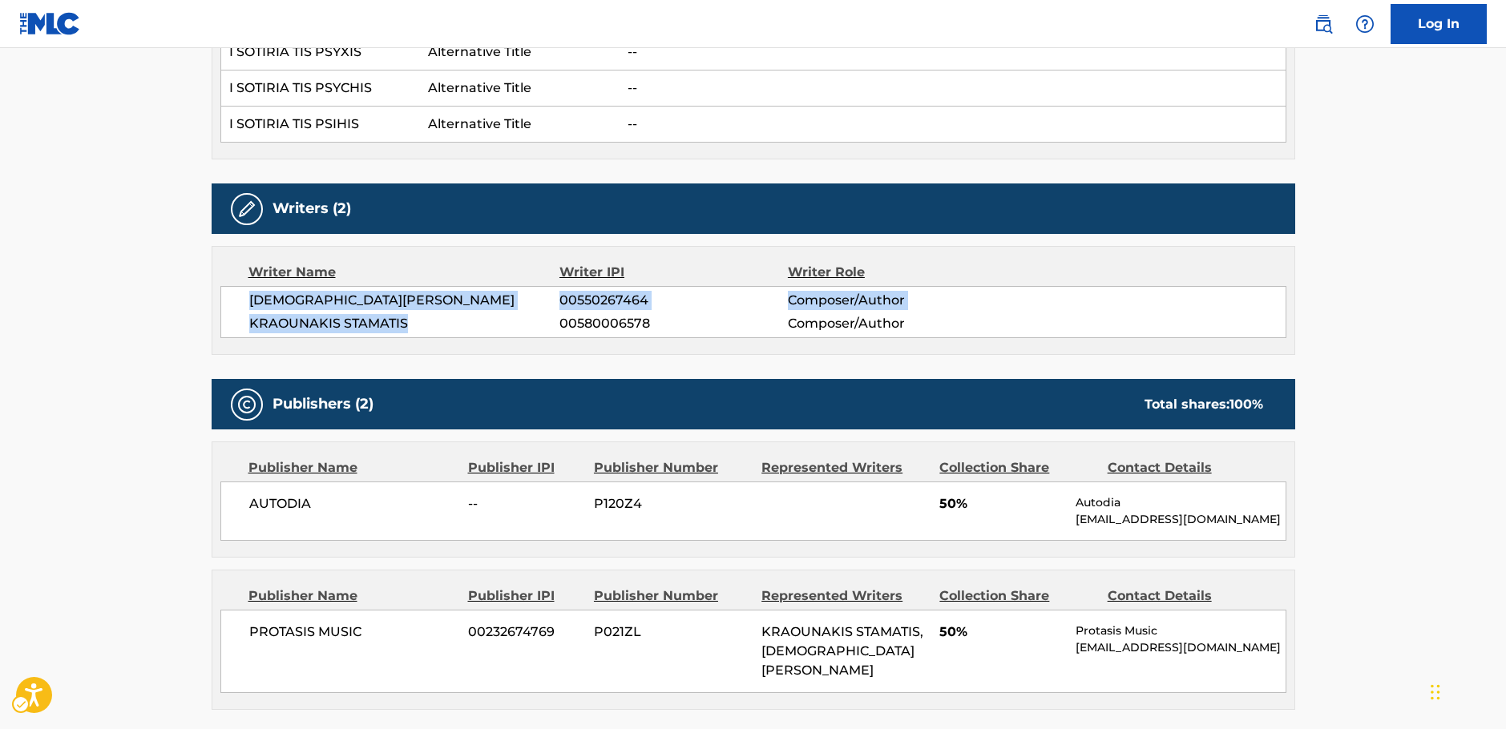
drag, startPoint x: 426, startPoint y: 327, endPoint x: 238, endPoint y: 305, distance: 189.6
click at [238, 305] on div "EVANGELIA NIKOLAKOPOULOU 00550267464 Composer/Author KRAOUNAKIS STAMATIS 005800…" at bounding box center [753, 312] width 1066 height 52
copy div "EVANGELIA NIKOLAKOPOULOU 00550267464 Composer/Author KRAOUNAKIS STAMATIS"
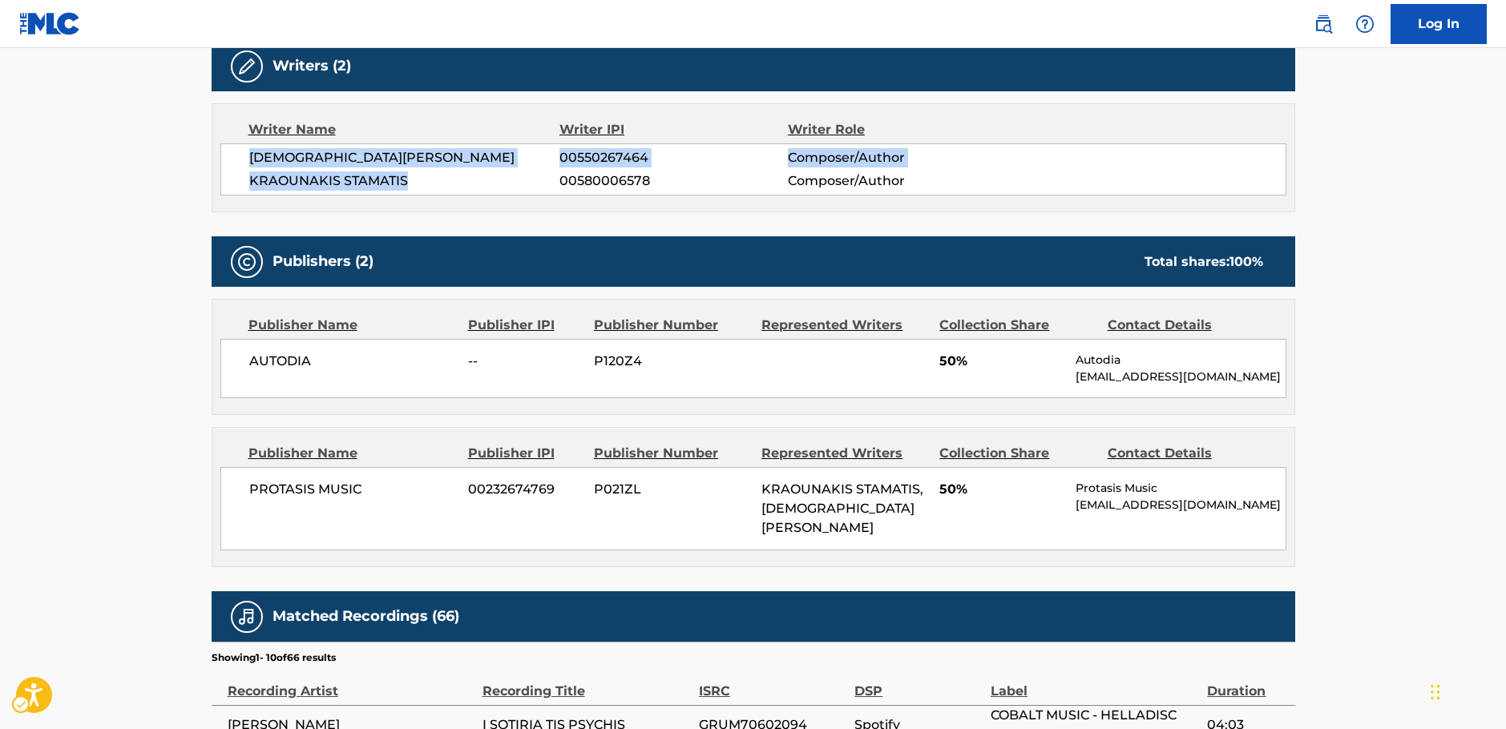
scroll to position [721, 0]
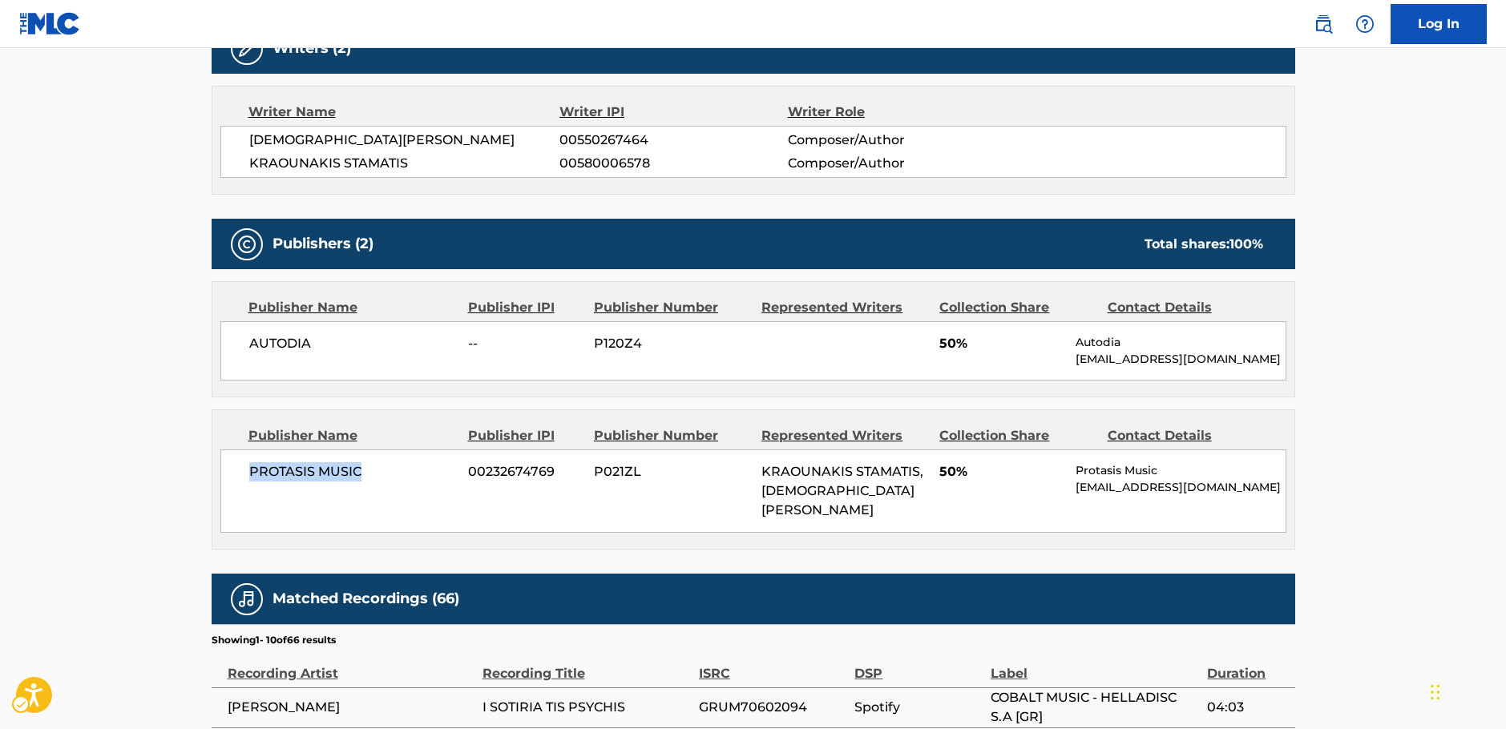
drag, startPoint x: 378, startPoint y: 482, endPoint x: 218, endPoint y: 496, distance: 160.9
click at [218, 496] on div "Publisher Name Publisher IPI Publisher Number Represented Writers Collection Sh…" at bounding box center [753, 479] width 1082 height 139
copy span "PROTASIS MUSIC"
drag, startPoint x: 307, startPoint y: 351, endPoint x: 208, endPoint y: 353, distance: 99.4
click at [208, 353] on div "< Back to public search results Copy work link SOTIRIA TIS PSIHIS (I) Work Deta…" at bounding box center [753, 256] width 1122 height 1779
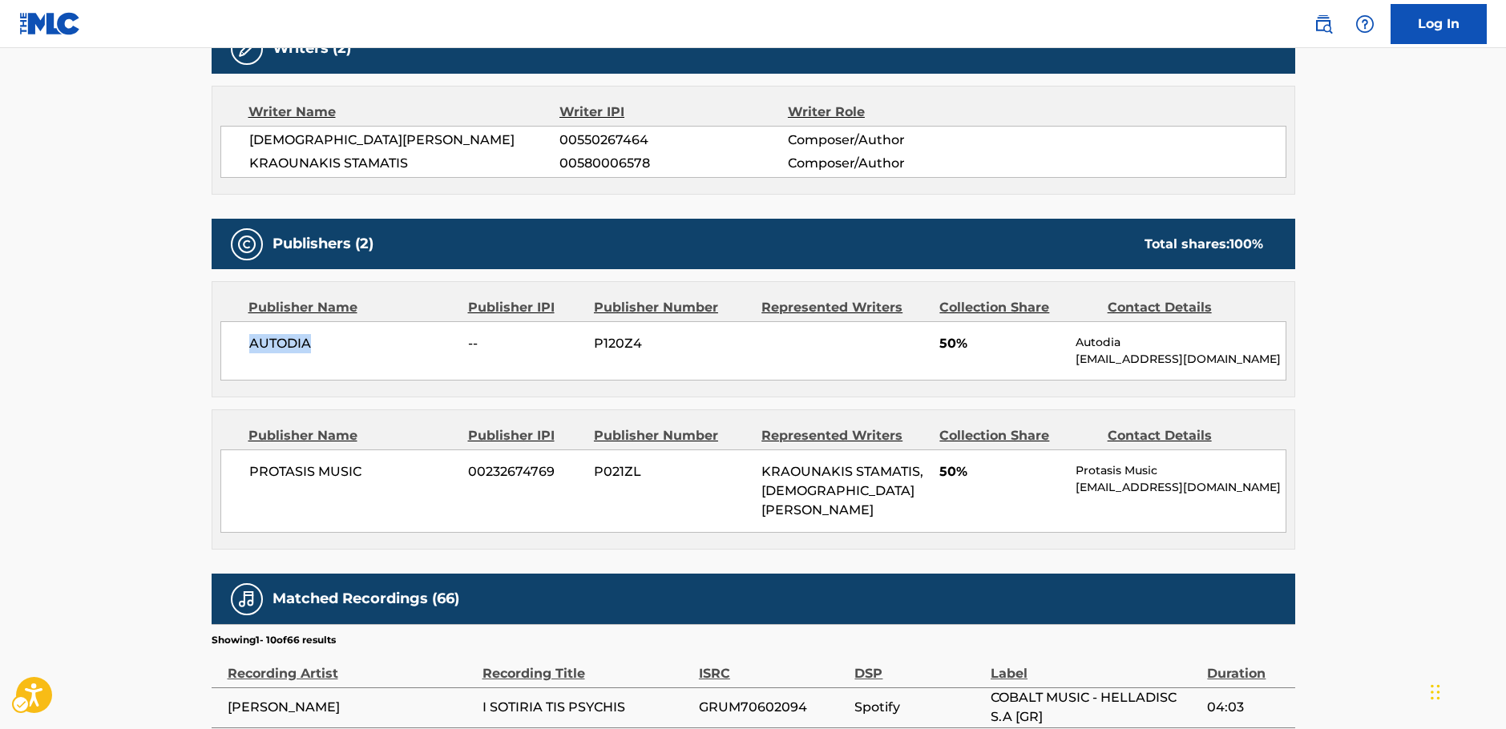
copy span "AUTODIA"
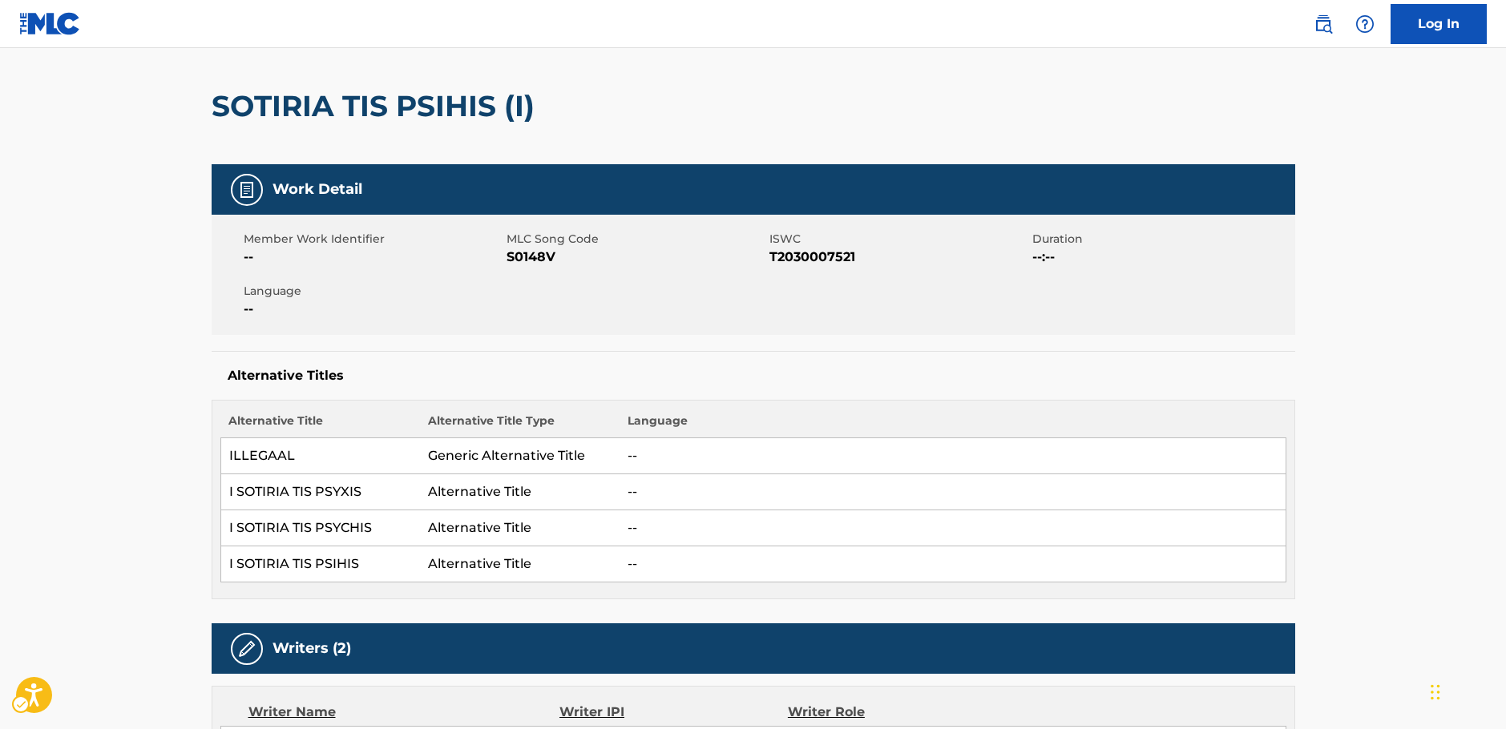
scroll to position [0, 0]
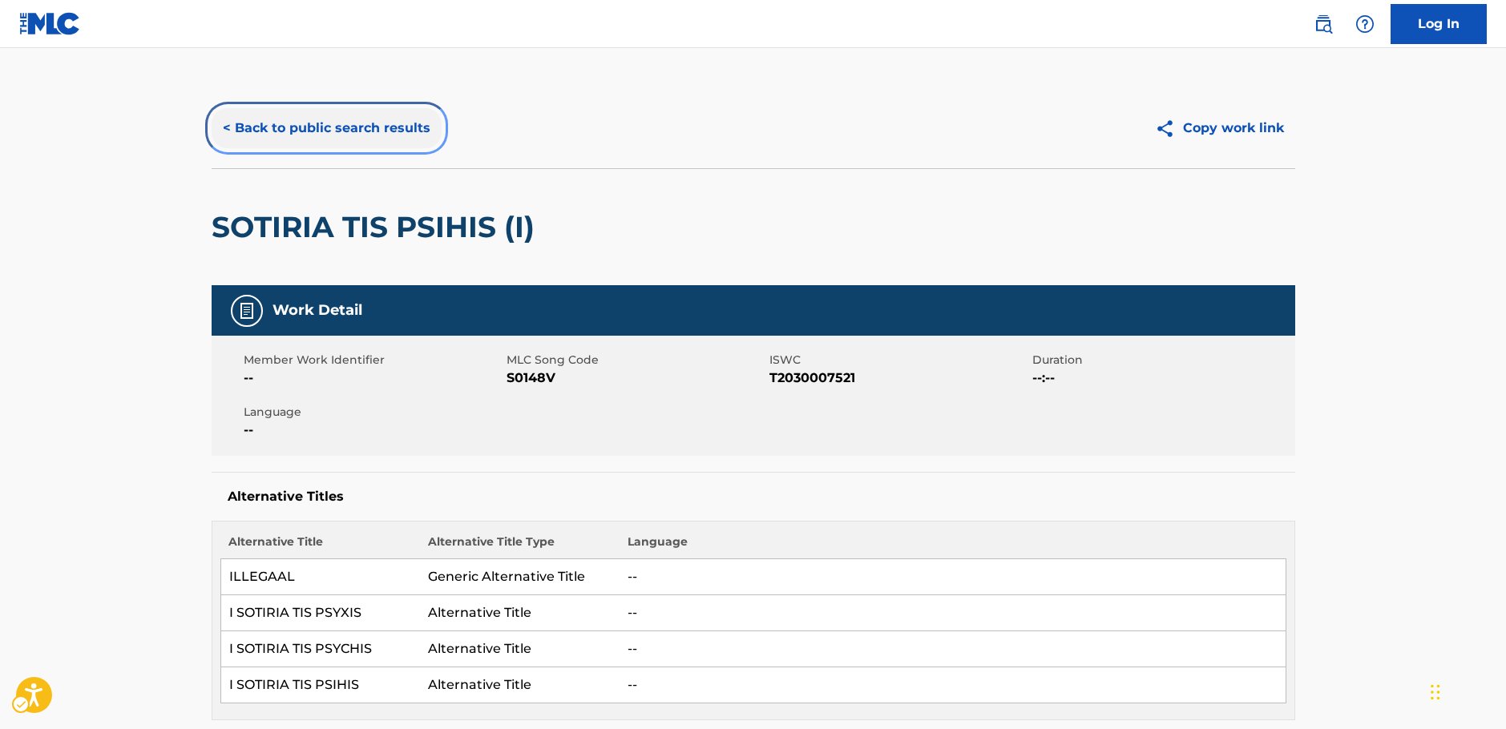
click at [291, 131] on button "< Back to public search results" at bounding box center [327, 128] width 230 height 40
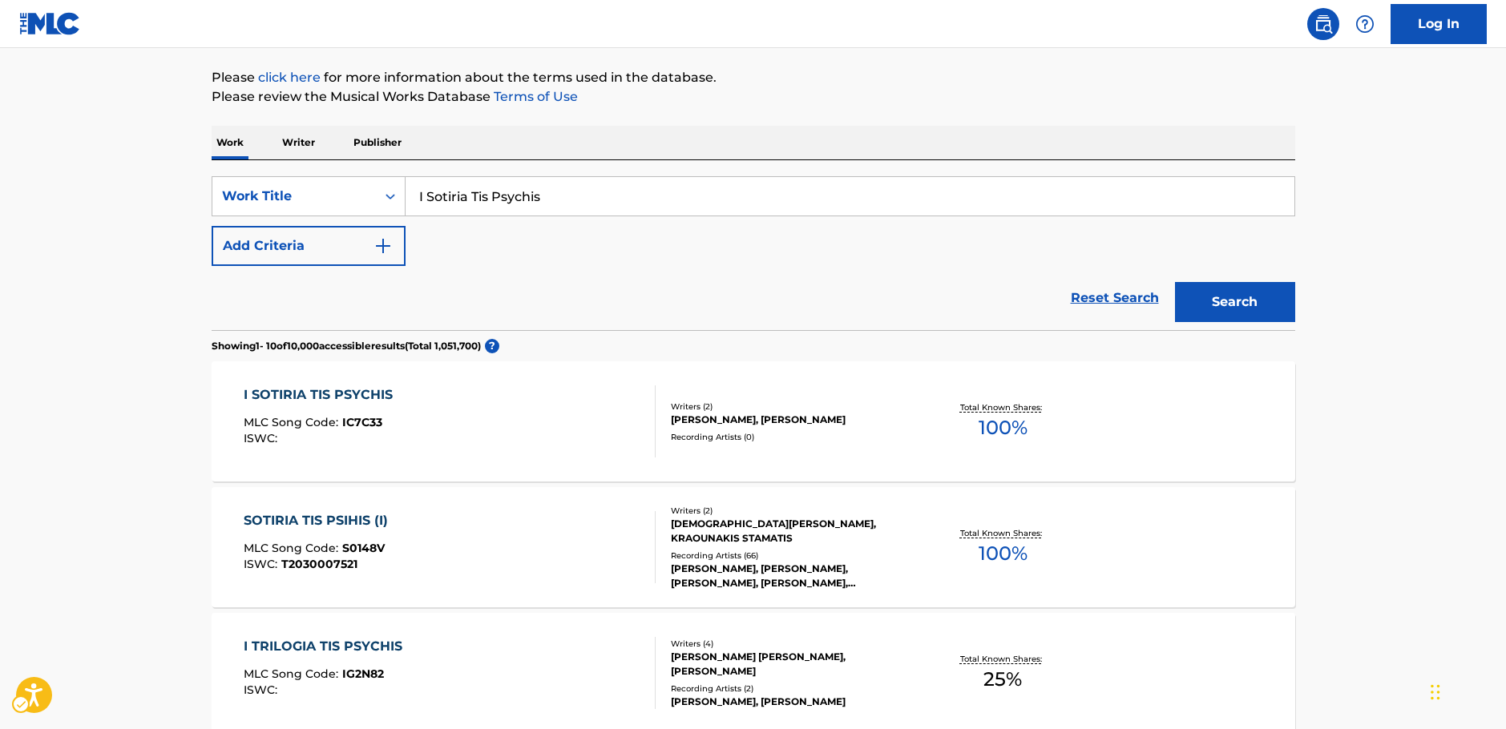
scroll to position [20, 0]
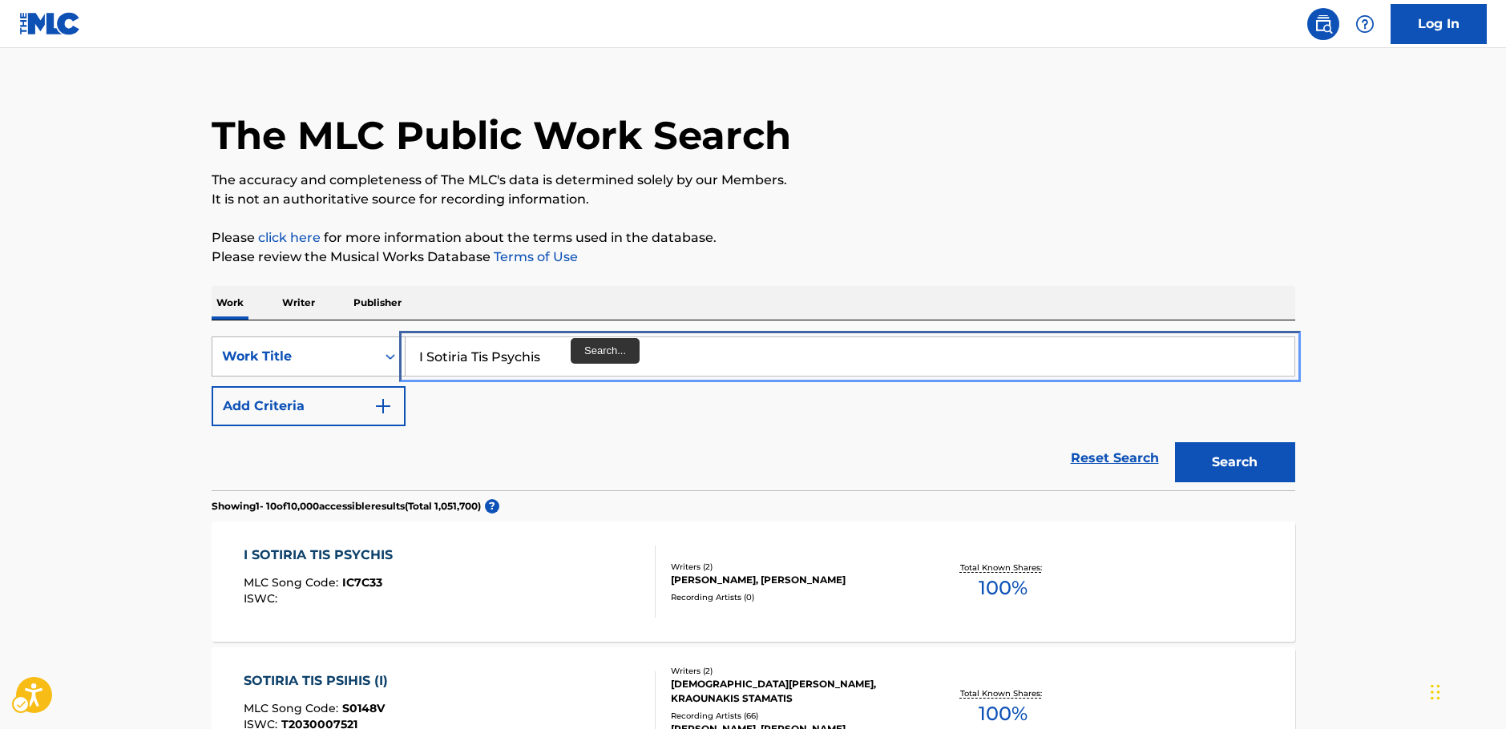
click at [368, 356] on div "SearchWithCriteria361febbb-5fc2-4378-8822-27f9dacf7275 Work Title I Sotiria Tis…" at bounding box center [754, 357] width 1084 height 40
paste input "Gia Na S' Ekdikitho"
type input "Gia Na S' Ekdikitho"
click at [1260, 470] on button "Search" at bounding box center [1235, 462] width 120 height 40
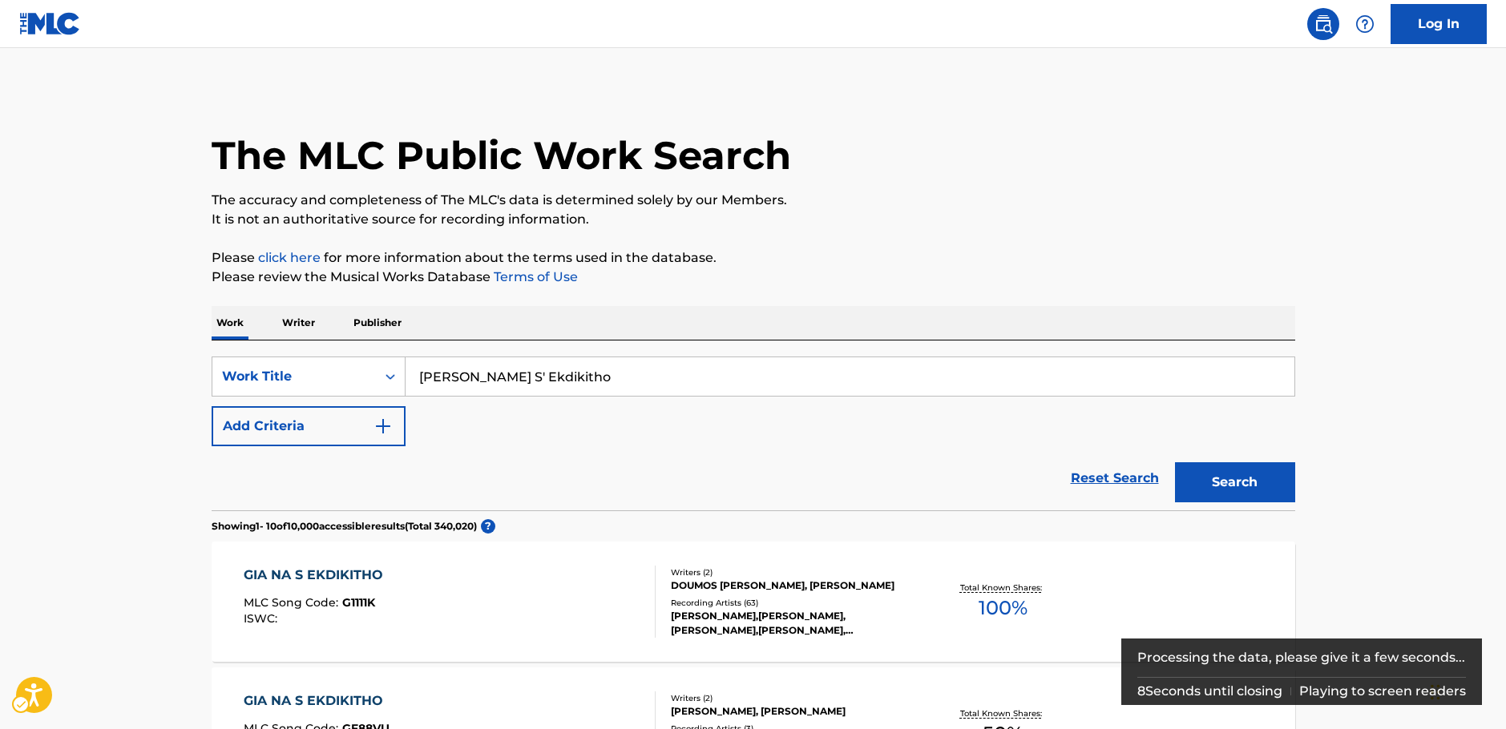
scroll to position [341, 0]
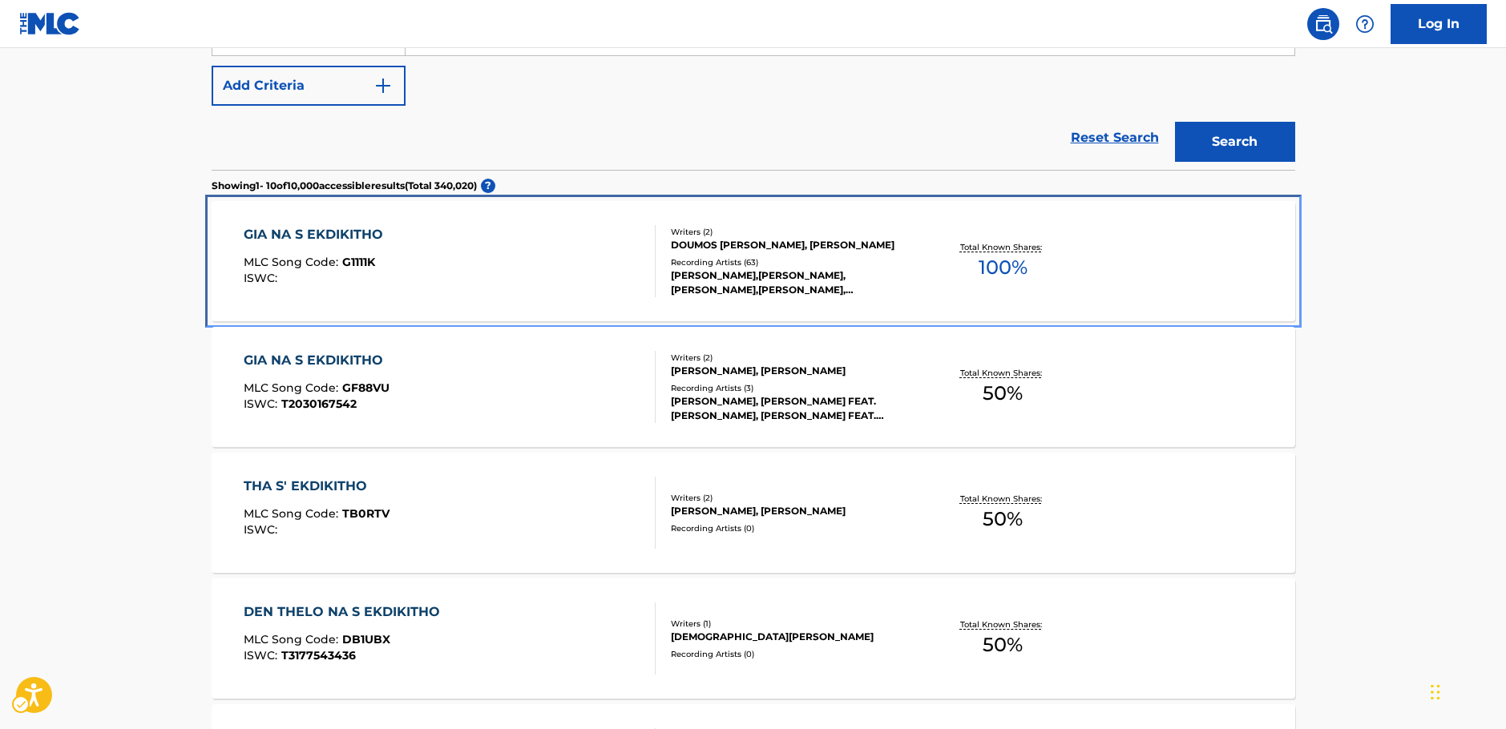
click at [500, 273] on div "GIA NA S EKDIKITHO MLC Song Code : G1111K ISWC :" at bounding box center [450, 261] width 412 height 72
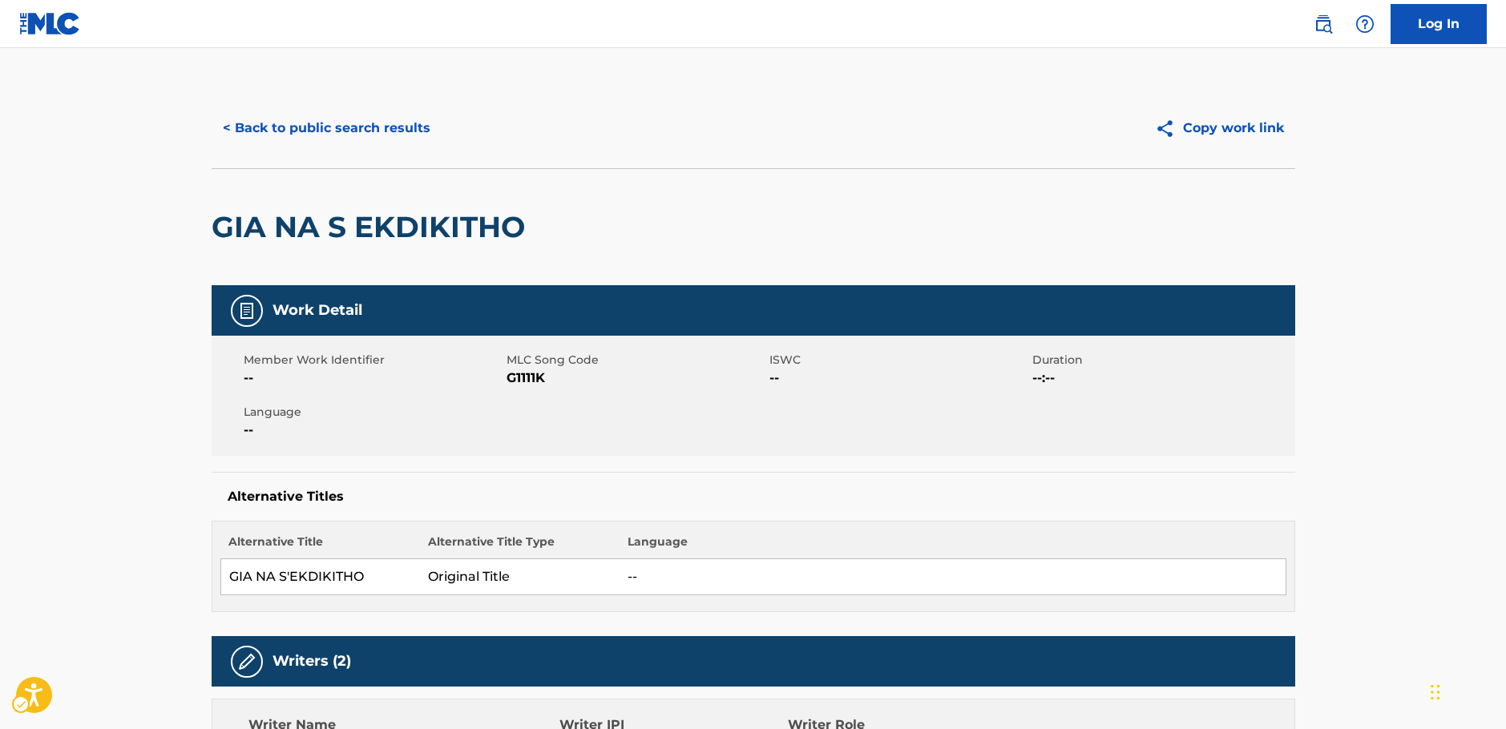
click at [536, 379] on span "MLC Song Code - G1111K" at bounding box center [636, 378] width 259 height 19
copy span "G1111K"
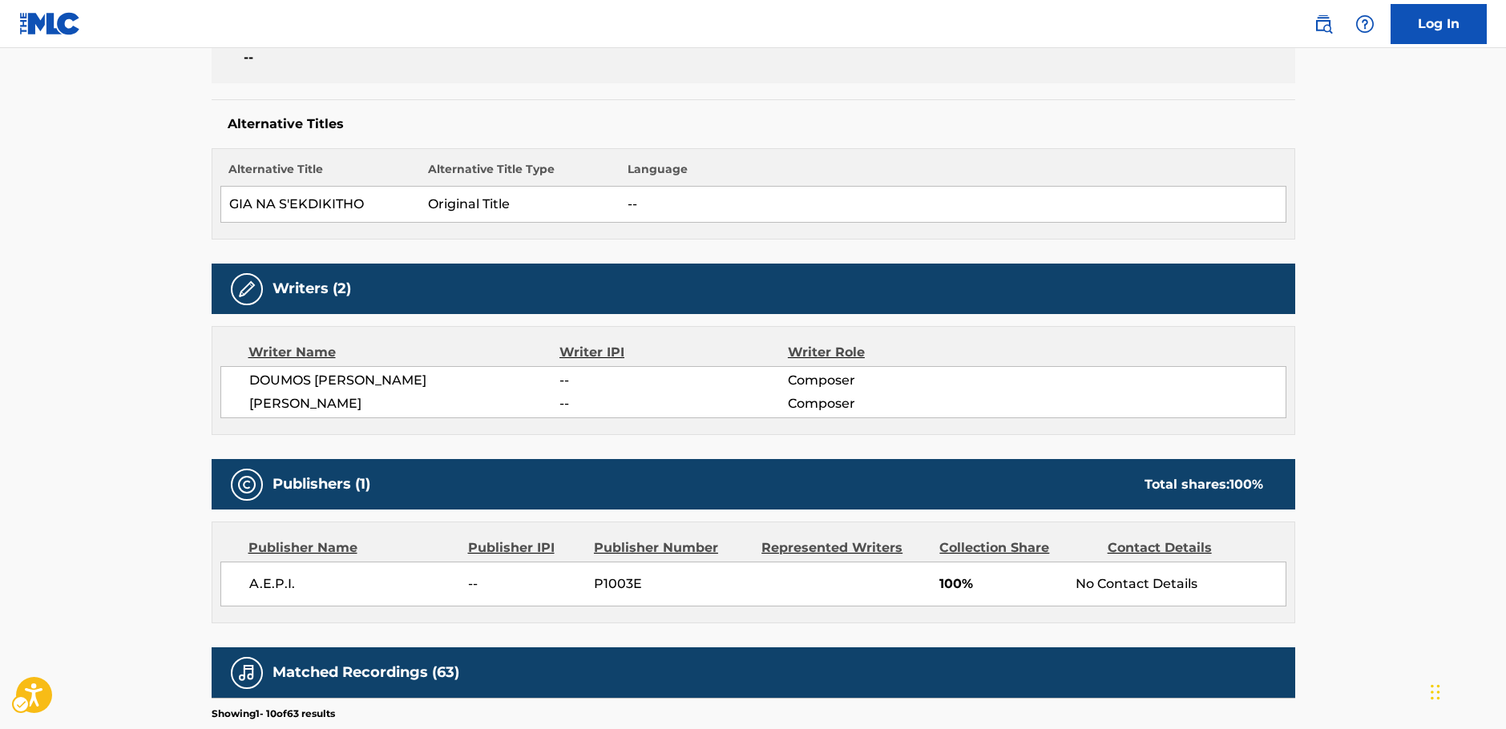
scroll to position [401, 0]
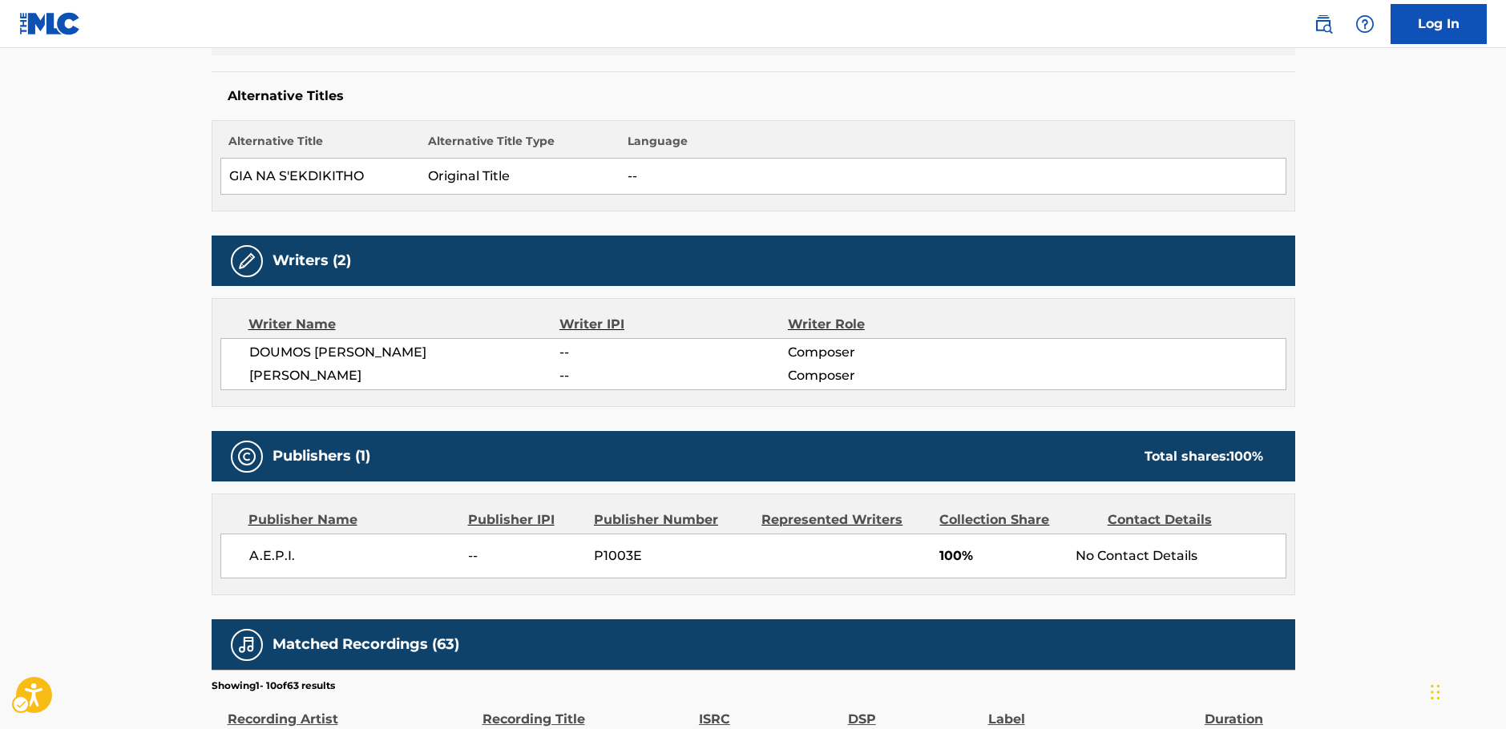
drag, startPoint x: 397, startPoint y: 373, endPoint x: 211, endPoint y: 355, distance: 186.8
click at [212, 355] on div "Writer Name Writer IPI Writer Role DOUMOS KIRIAKOS PAPADOPOULOS -- Composer LAK…" at bounding box center [754, 352] width 1084 height 109
copy div "DOUMOS KIRIAKOS PAPADOPOULOS -- Composer LAKIS APOSTOLOS"
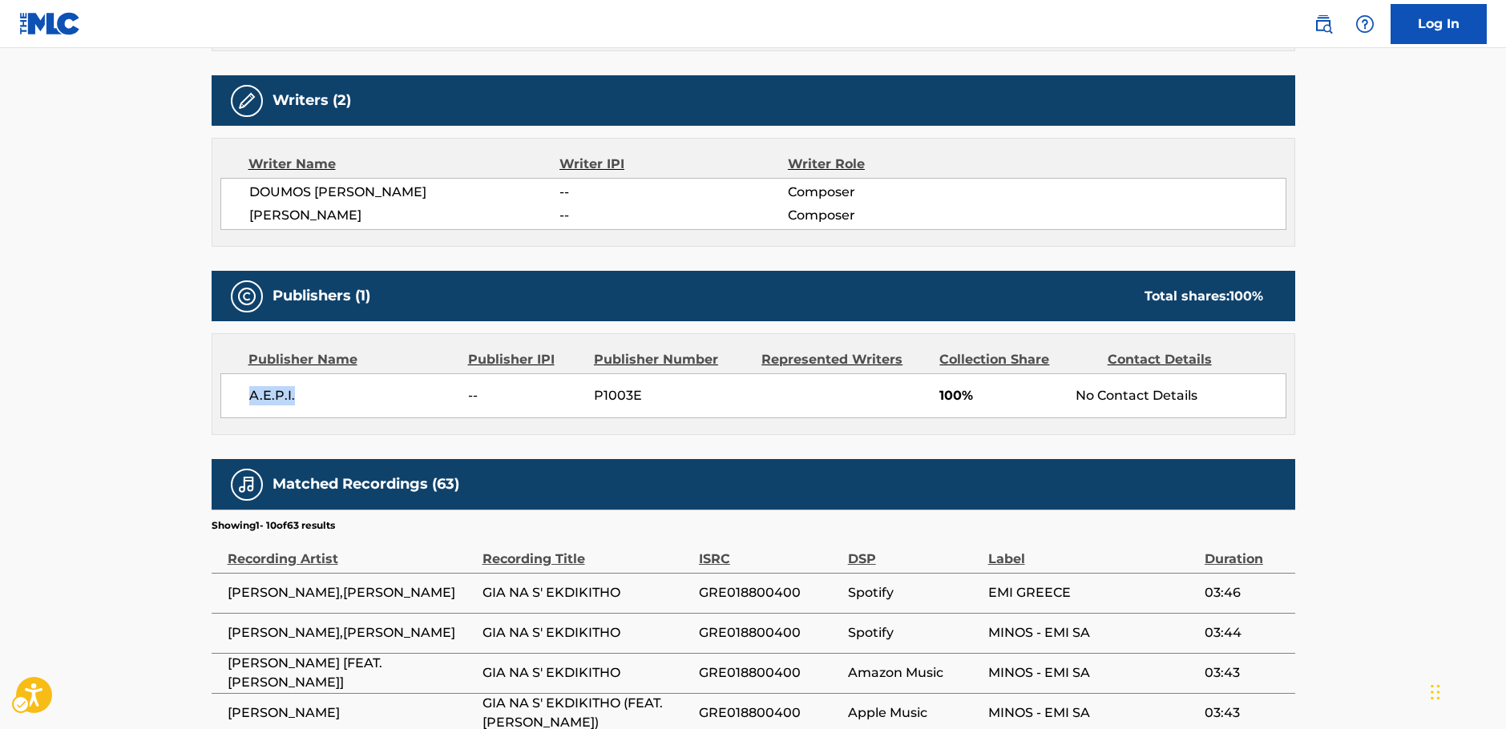
drag, startPoint x: 256, startPoint y: 403, endPoint x: 240, endPoint y: 402, distance: 16.0
click at [240, 402] on div "A.E.P.I. -- P1003E 100% No Contact Details" at bounding box center [753, 395] width 1066 height 45
copy span "A.E.P.I."
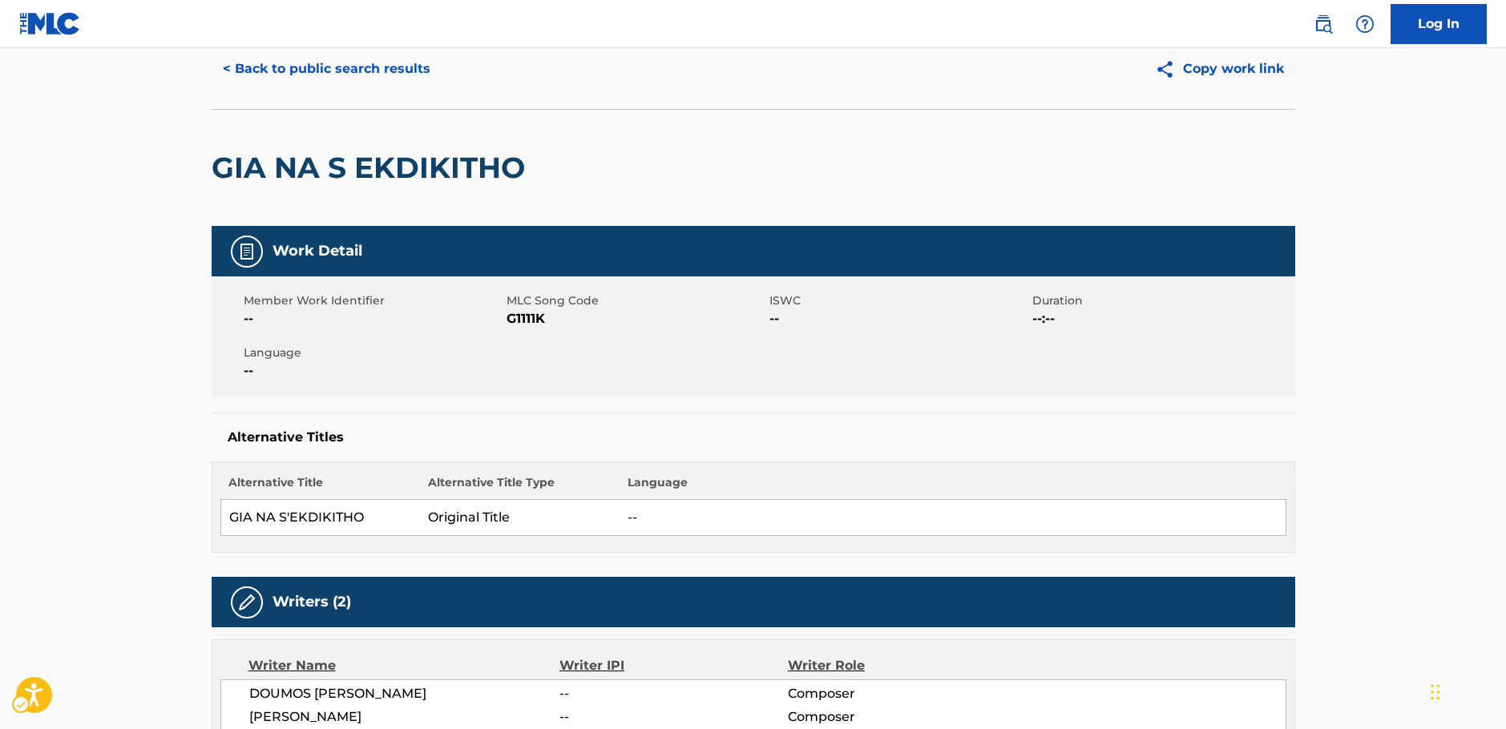
scroll to position [0, 0]
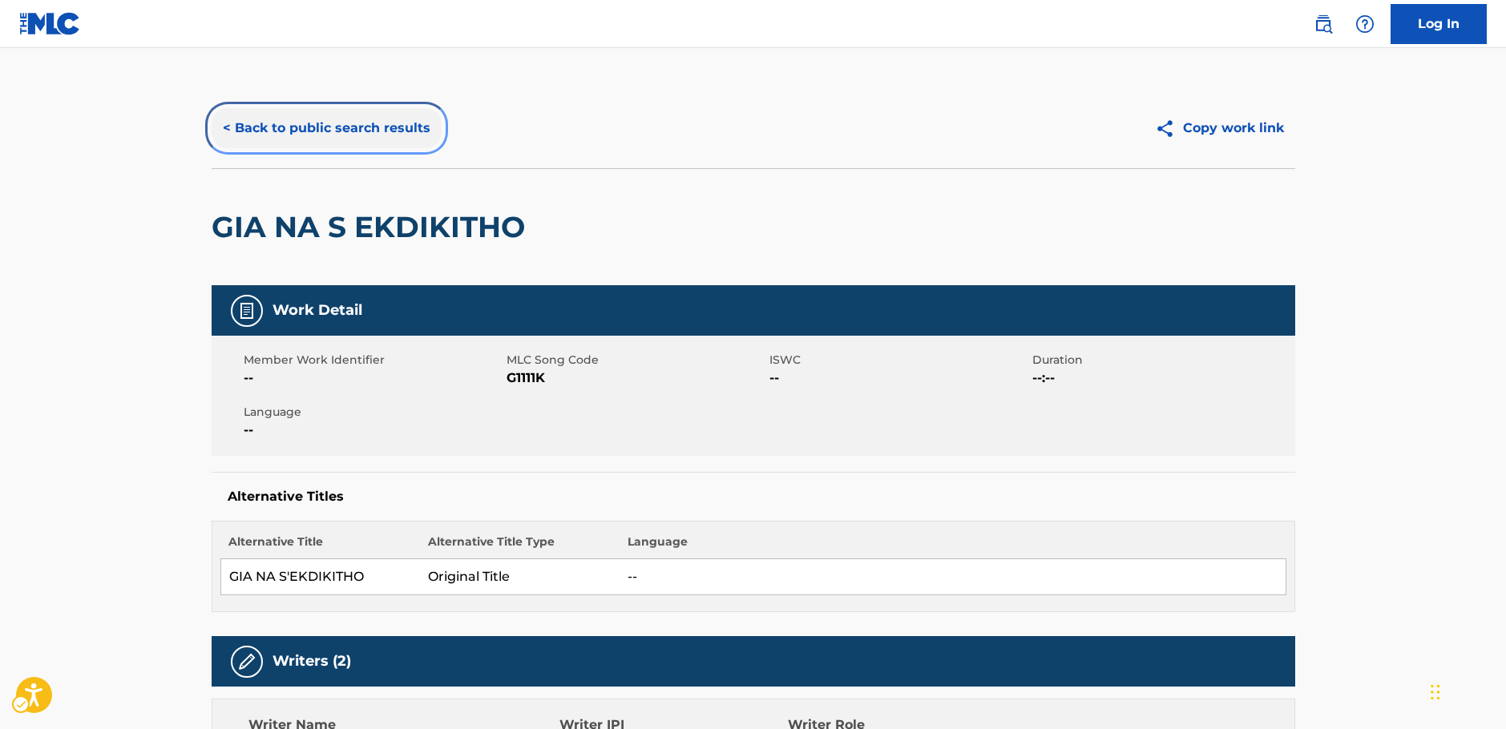
click at [301, 114] on button "< Back to public search results" at bounding box center [327, 128] width 230 height 40
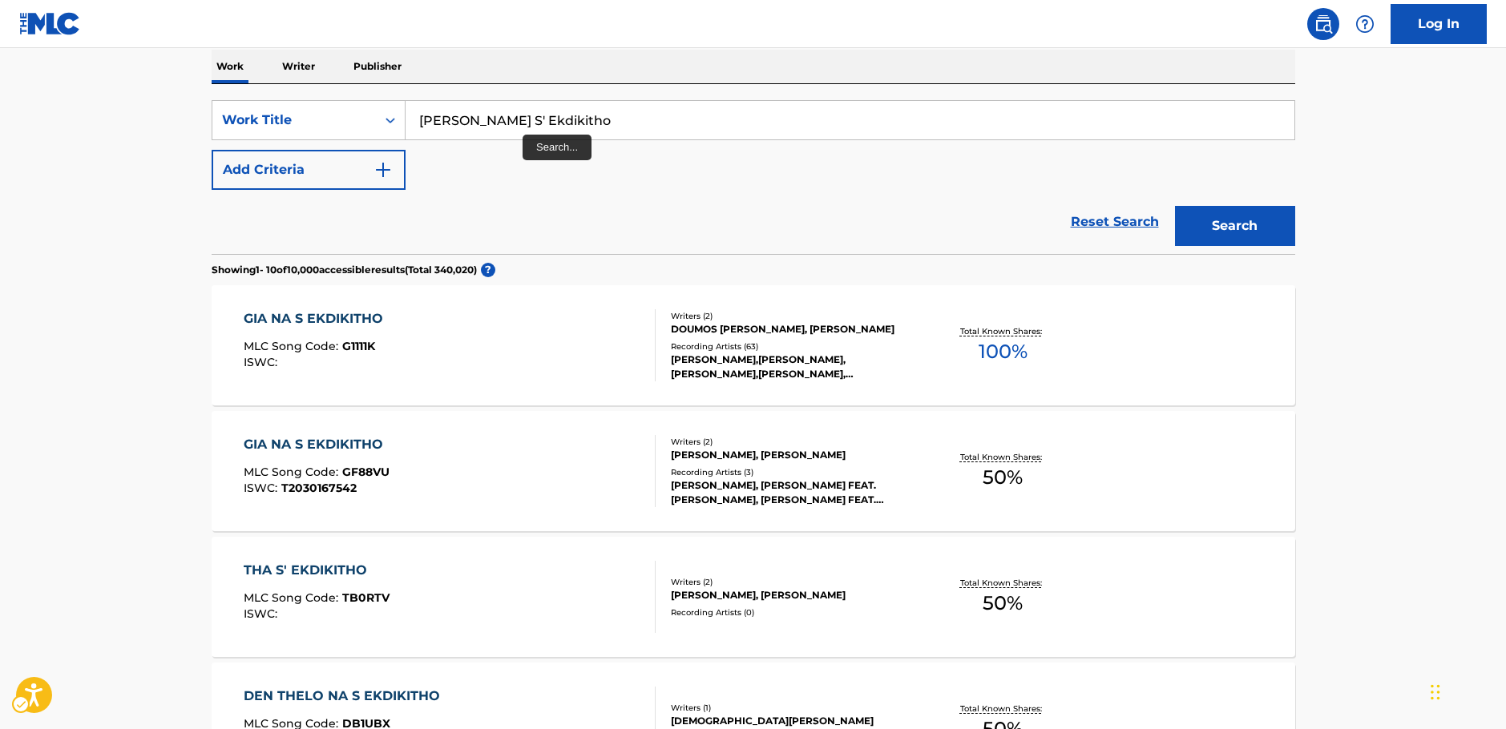
scroll to position [180, 0]
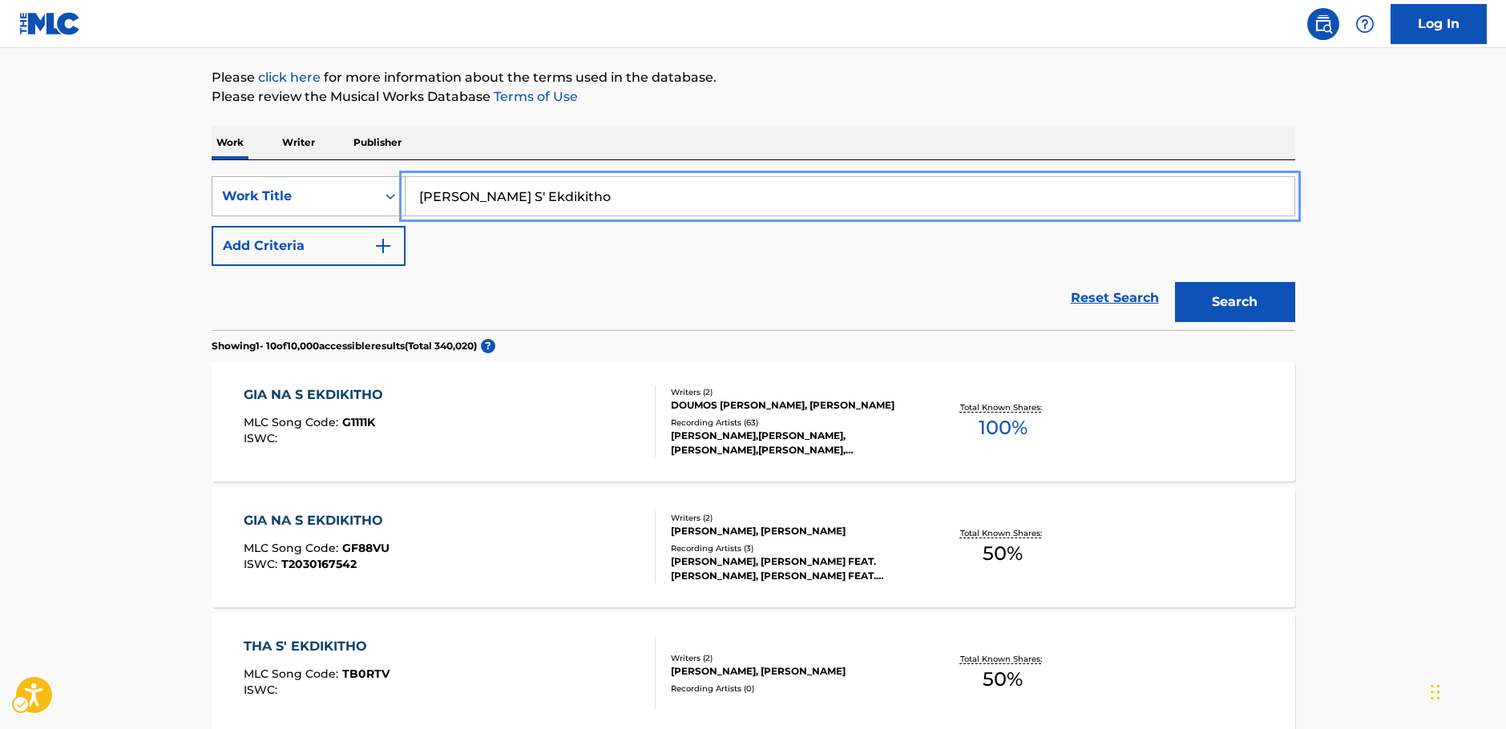
drag, startPoint x: 322, startPoint y: 193, endPoint x: 316, endPoint y: 182, distance: 12.9
click at [321, 193] on div "SearchWithCriteria361febbb-5fc2-4378-8822-27f9dacf7275 Work Title Gia Na S' Ekd…" at bounding box center [754, 196] width 1084 height 40
paste input "De Thelo Na Xereis"
type input "De Thelo Na Xereis"
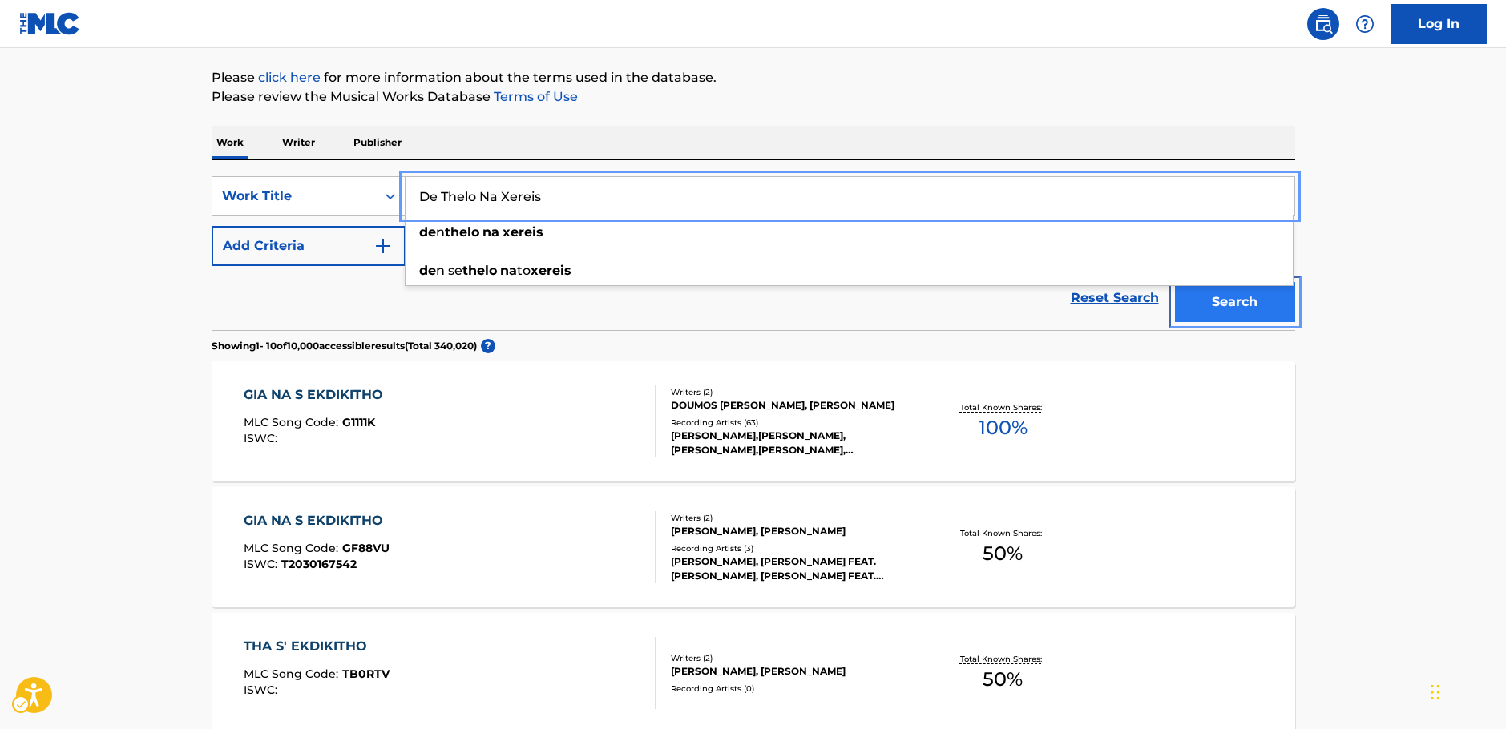
click at [1274, 313] on button "Search" at bounding box center [1235, 302] width 120 height 40
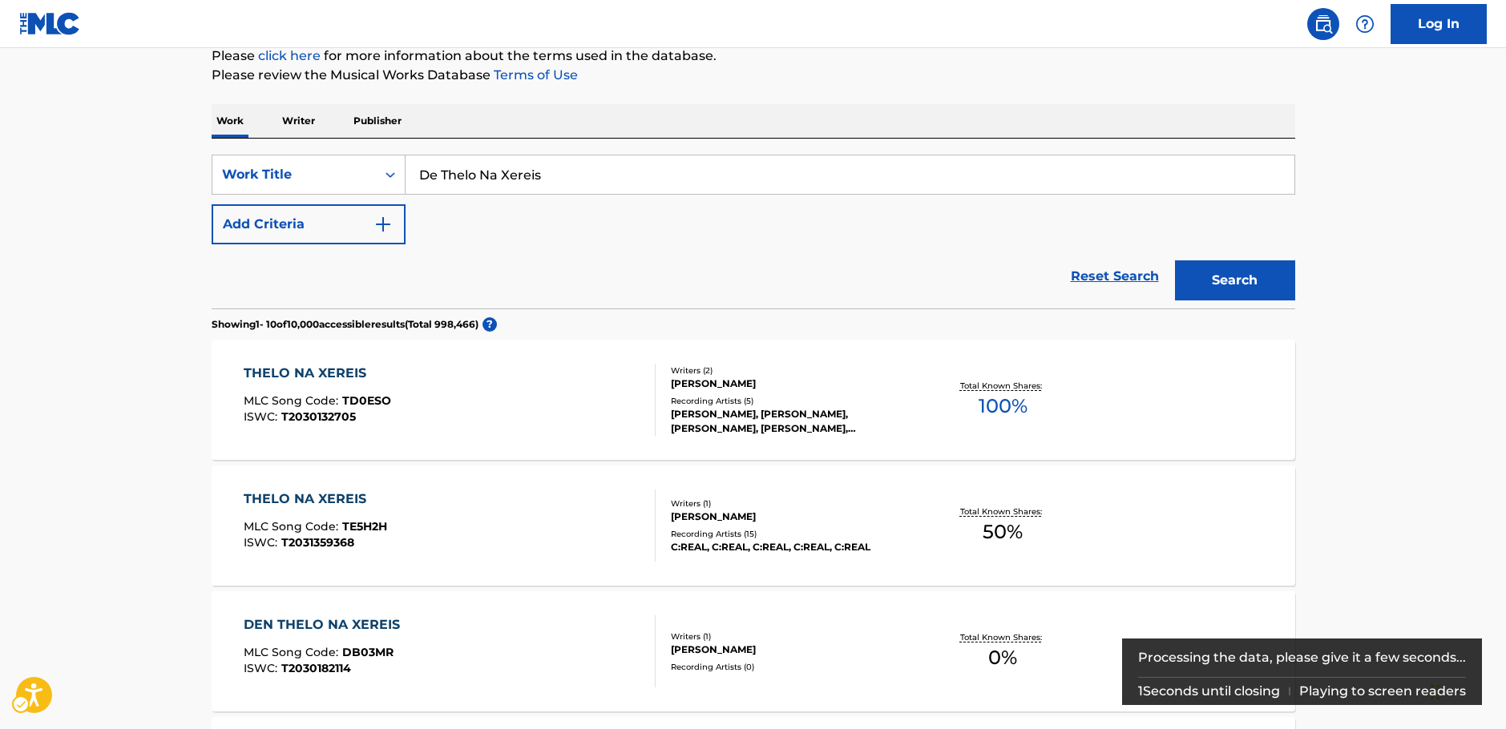
scroll to position [190, 0]
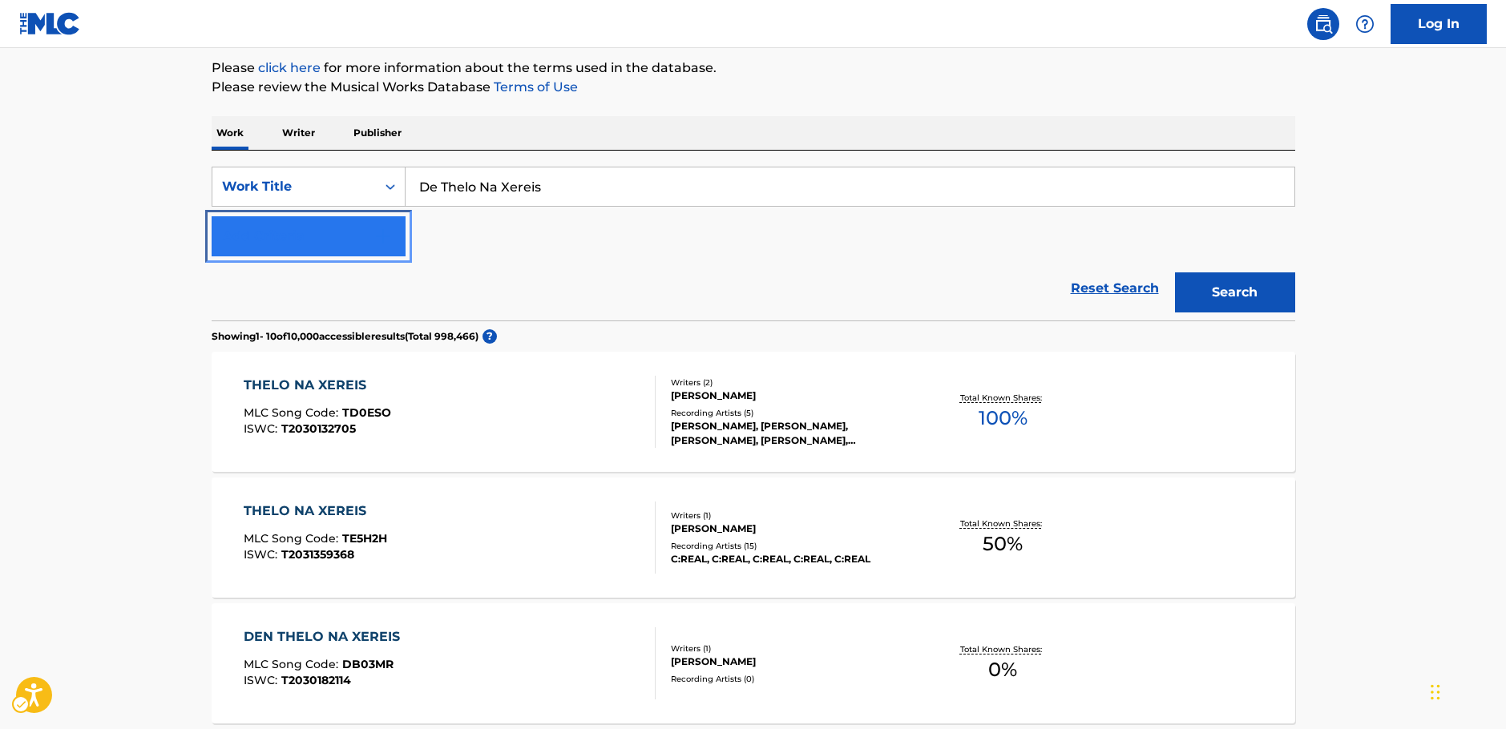
click at [384, 236] on img "Search Form" at bounding box center [382, 236] width 19 height 19
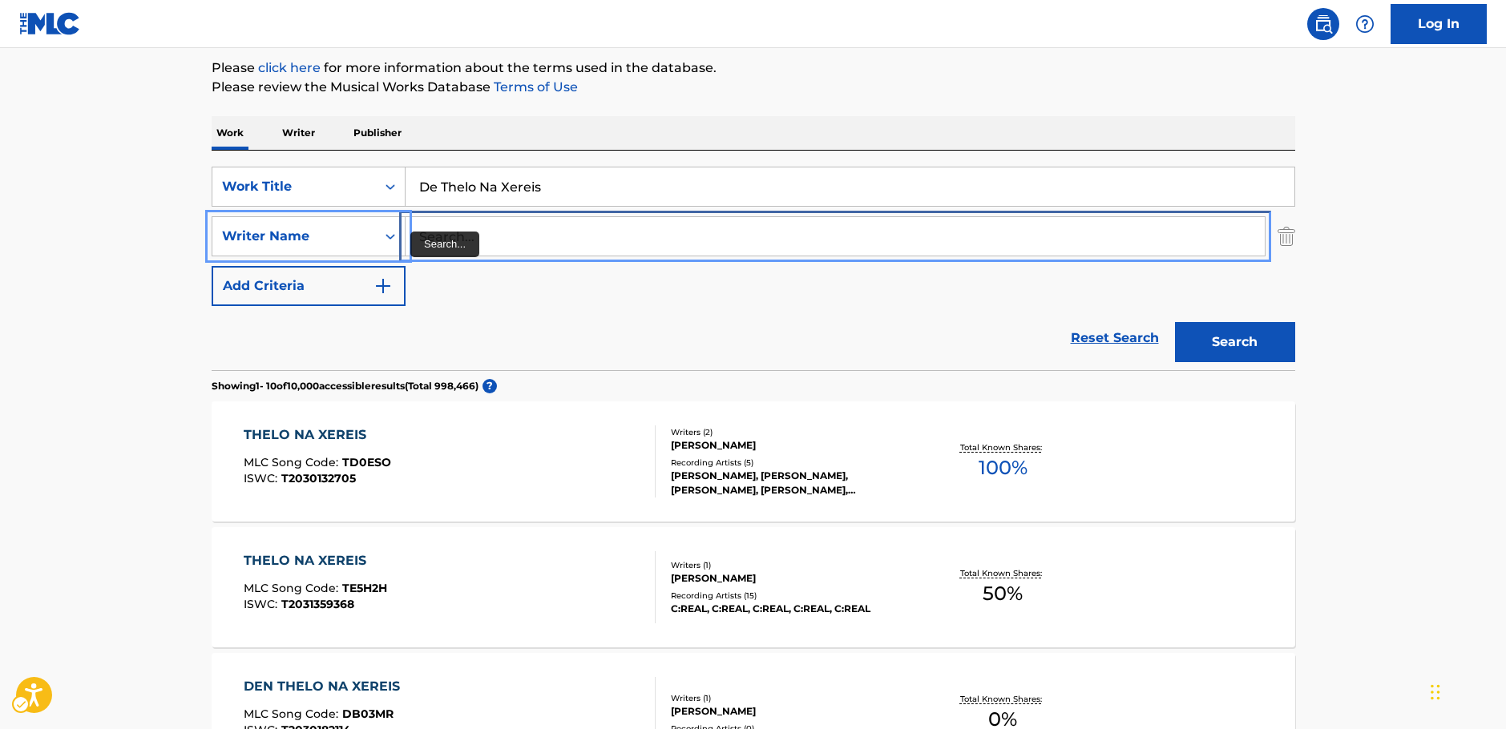
click at [487, 229] on input "Search..." at bounding box center [835, 236] width 859 height 38
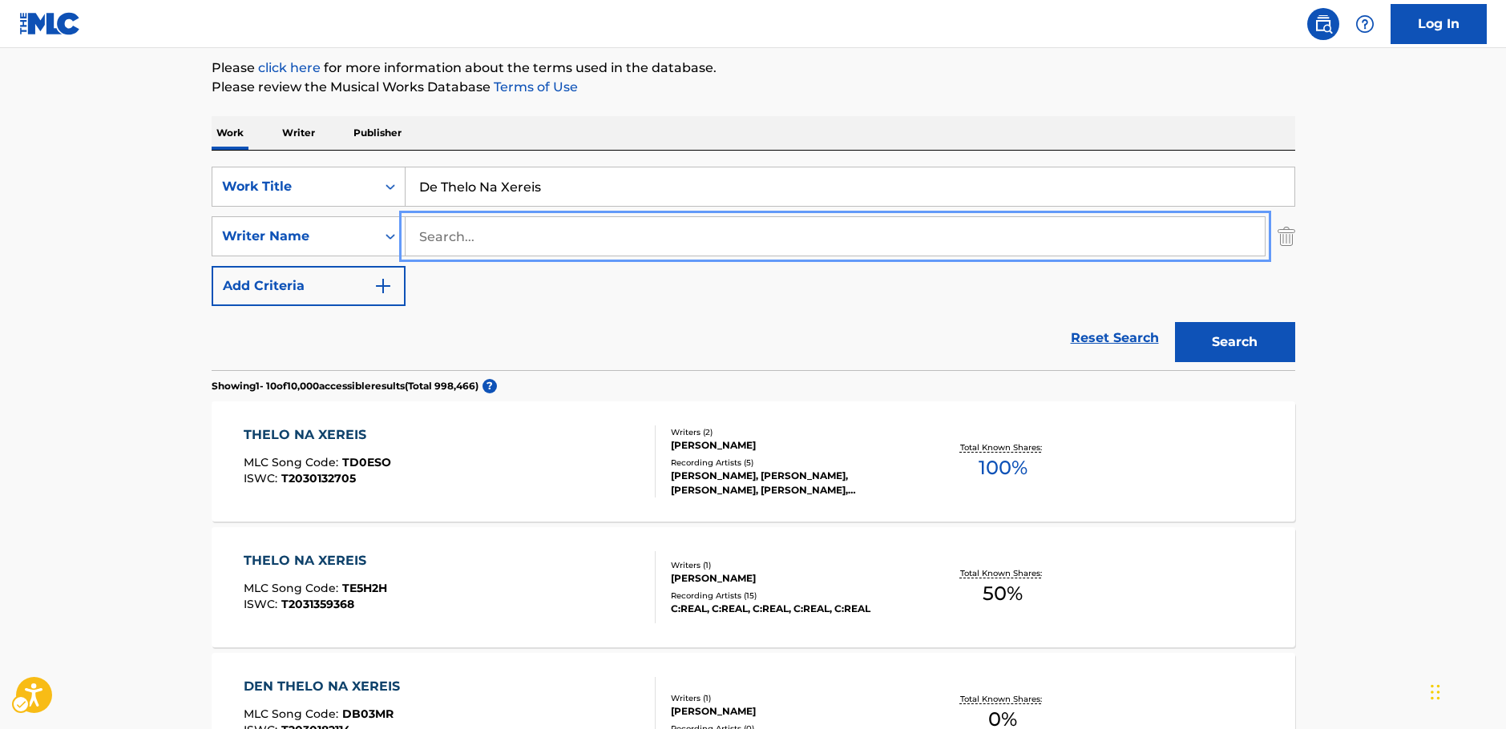
paste input "Nikos Karvelas"
type input "Nikos Karvelas"
click at [1278, 345] on button "Search" at bounding box center [1235, 342] width 120 height 40
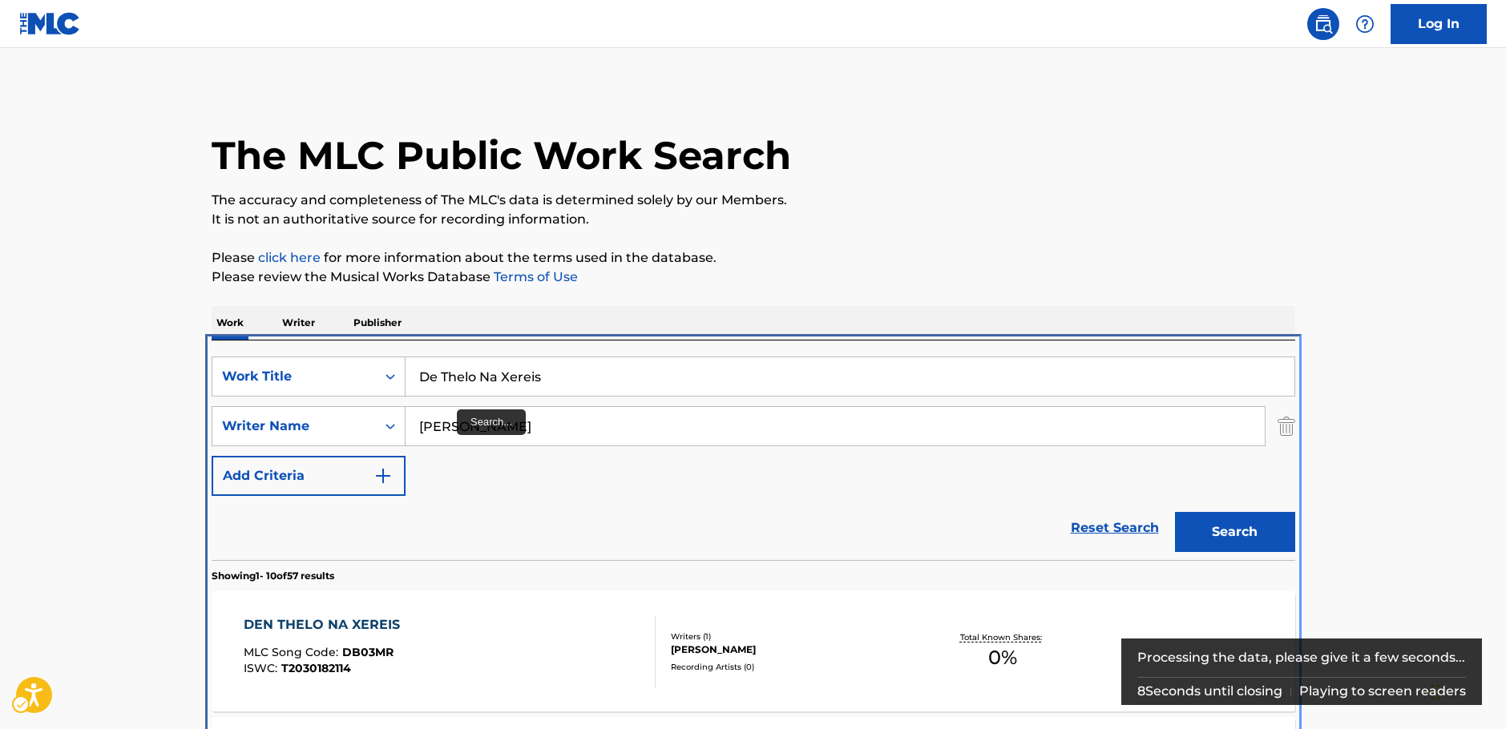
scroll to position [341, 0]
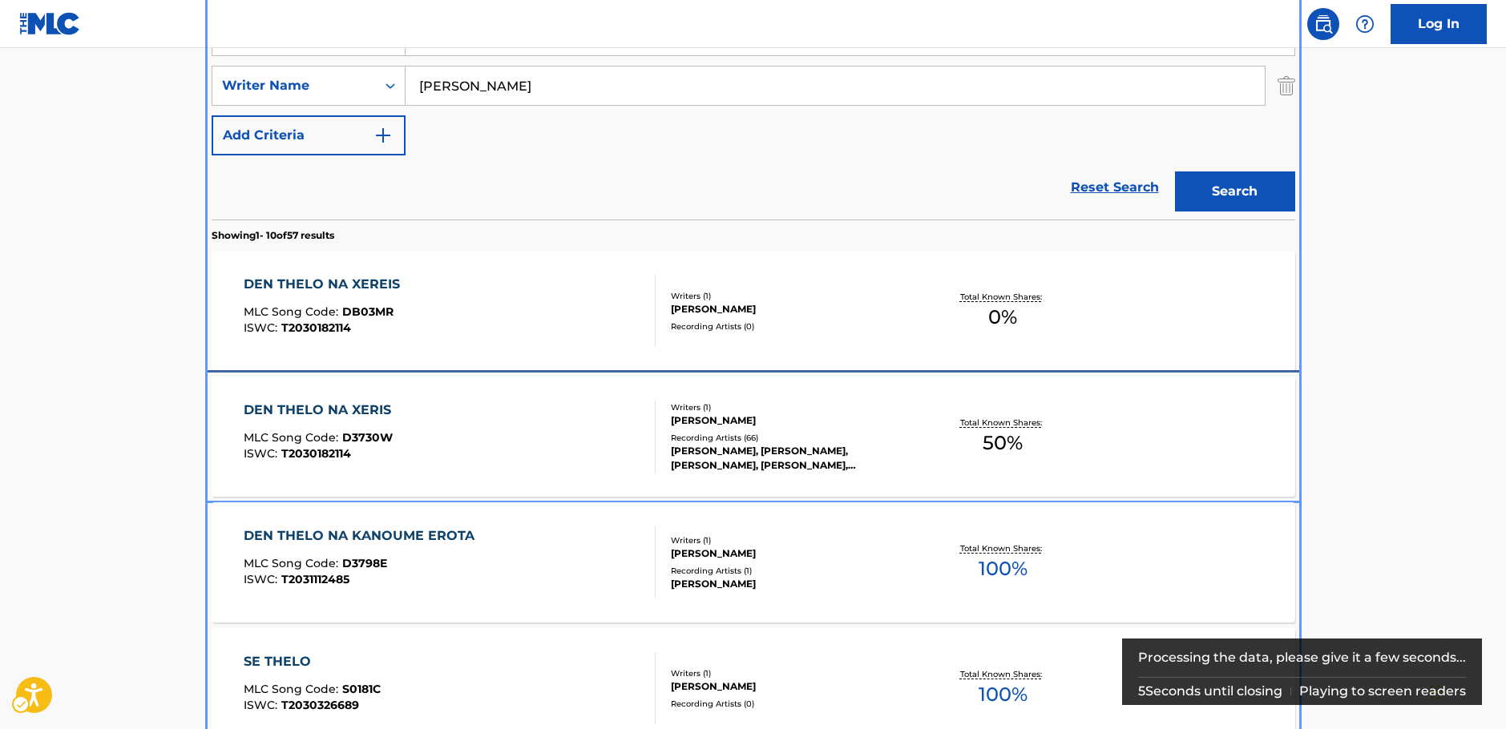
click at [471, 434] on div "DEN THELO NA XERIS MLC Song Code : D3730W ISWC : T2030182114" at bounding box center [450, 437] width 412 height 72
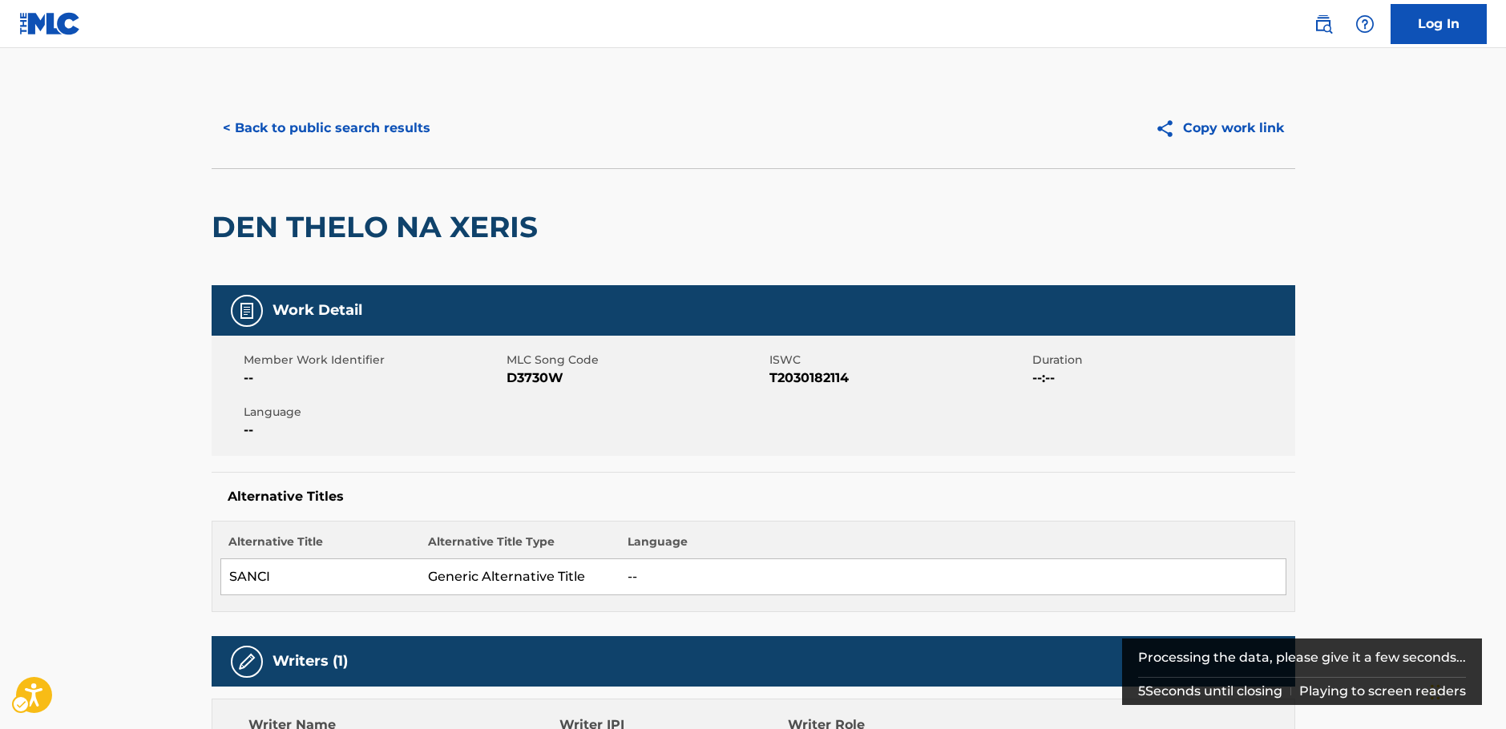
click at [543, 378] on span "D3730W" at bounding box center [636, 378] width 259 height 19
click at [543, 378] on span "MLC Song Code - D3730W" at bounding box center [636, 378] width 259 height 19
copy span "D3730W"
click at [812, 379] on span "ISWC - T2030182114" at bounding box center [898, 378] width 259 height 19
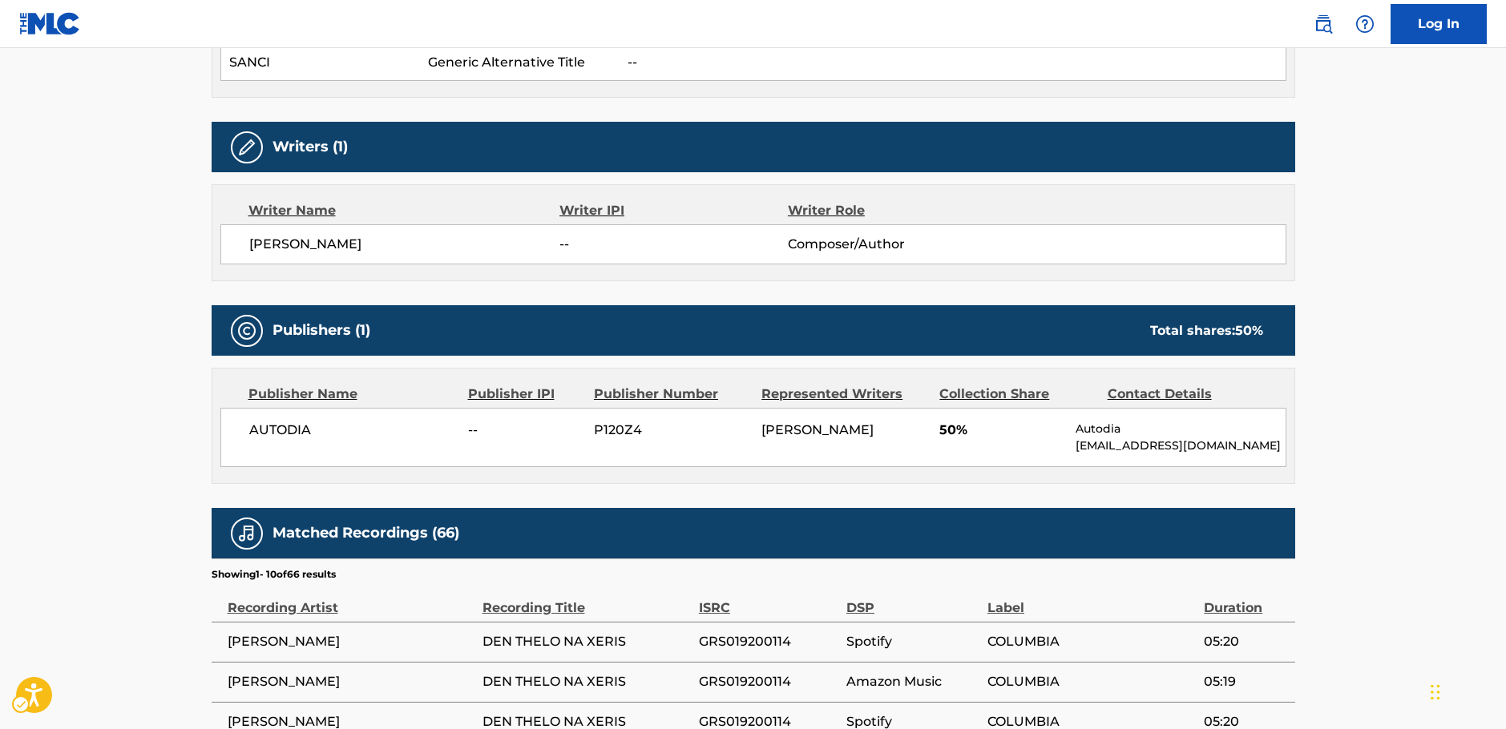
scroll to position [561, 0]
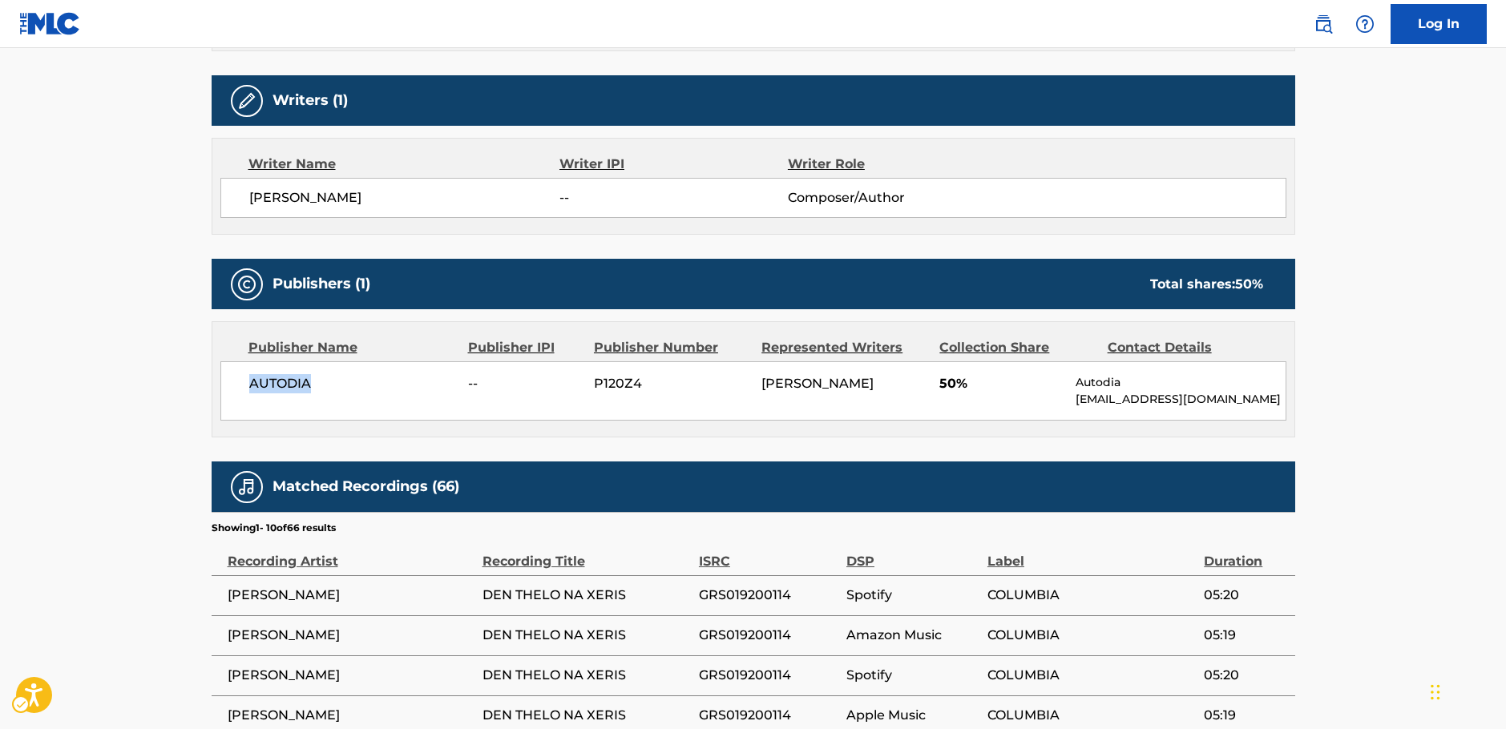
drag, startPoint x: 326, startPoint y: 387, endPoint x: 216, endPoint y: 394, distance: 110.0
click at [216, 393] on div "Publisher Name Publisher IPI Publisher Number Represented Writers Collection Sh…" at bounding box center [753, 379] width 1082 height 115
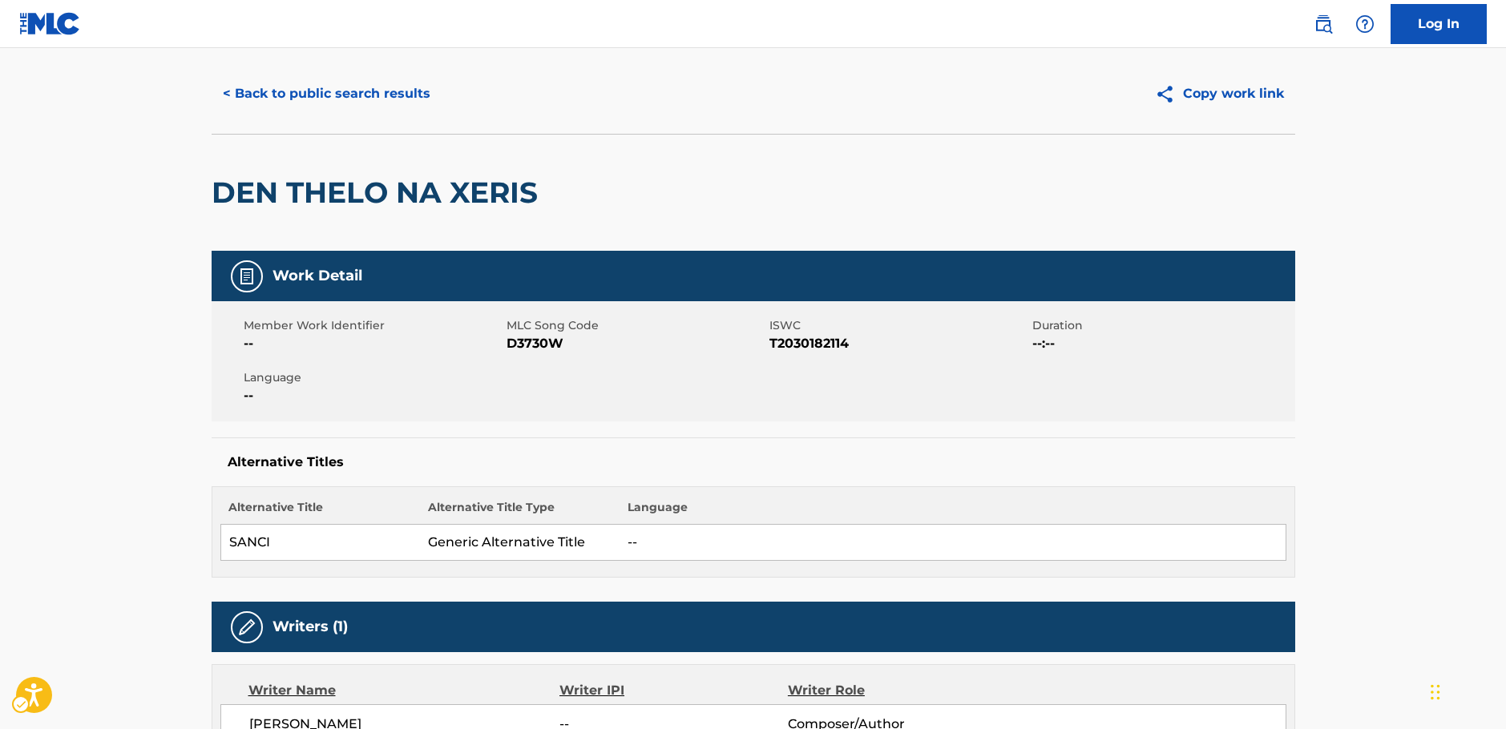
scroll to position [0, 0]
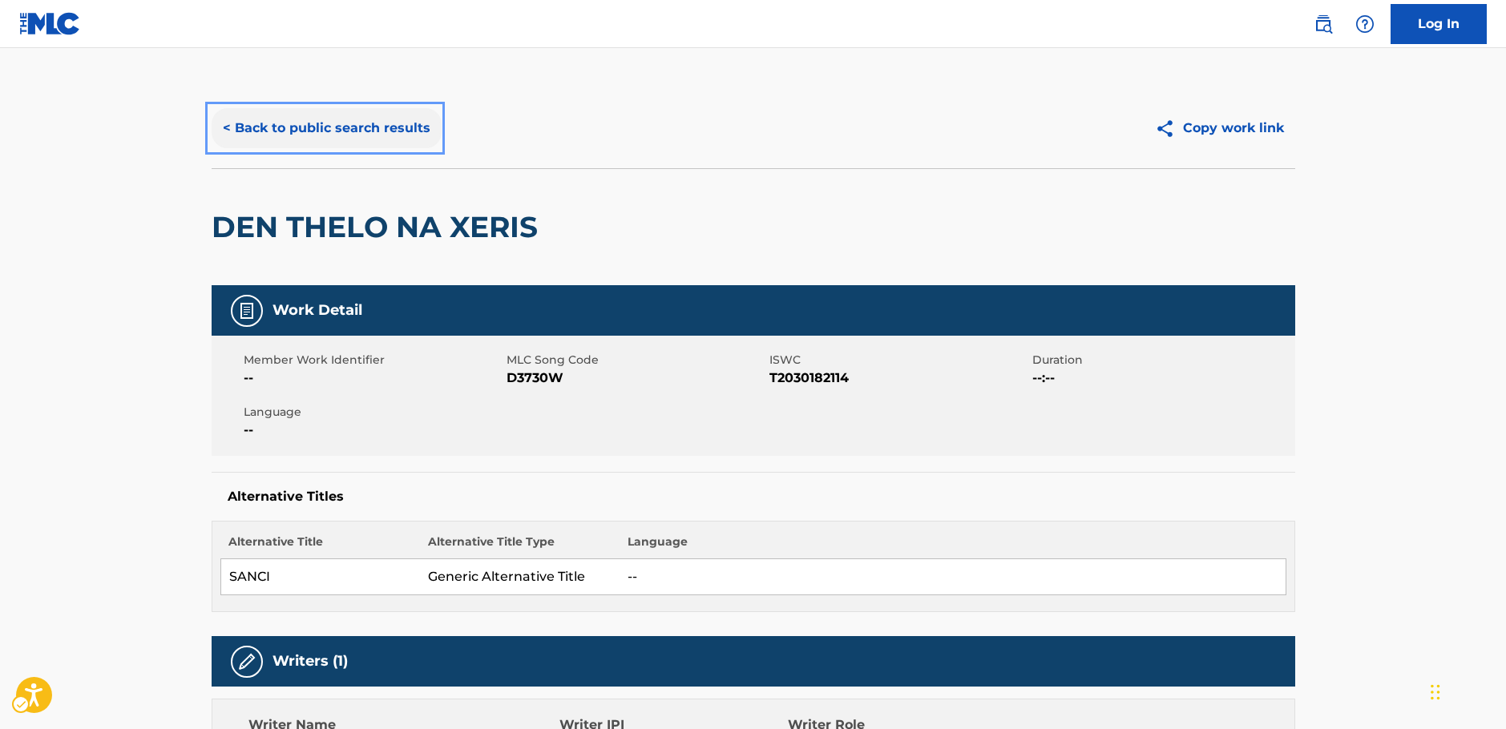
click at [318, 123] on button "< Back to public search results" at bounding box center [327, 128] width 230 height 40
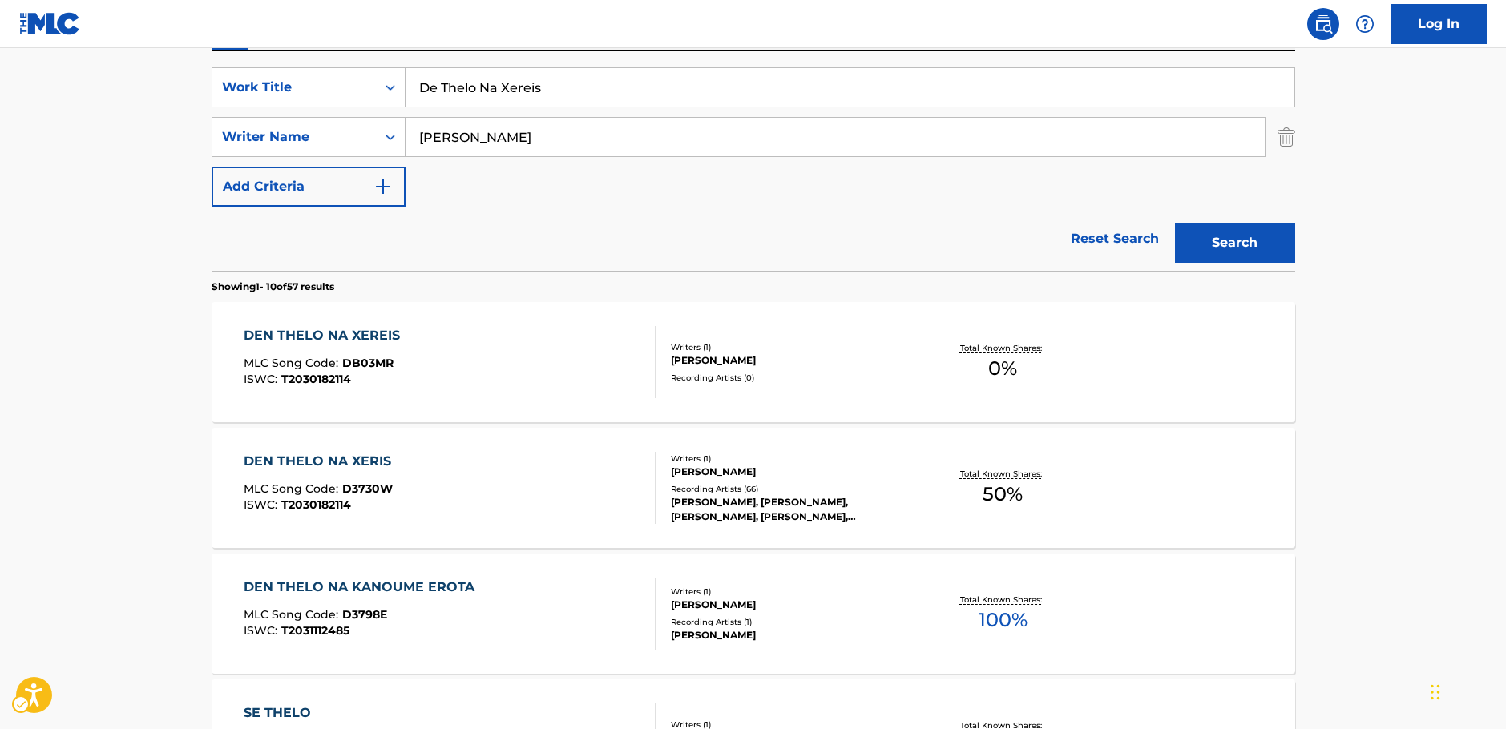
scroll to position [260, 0]
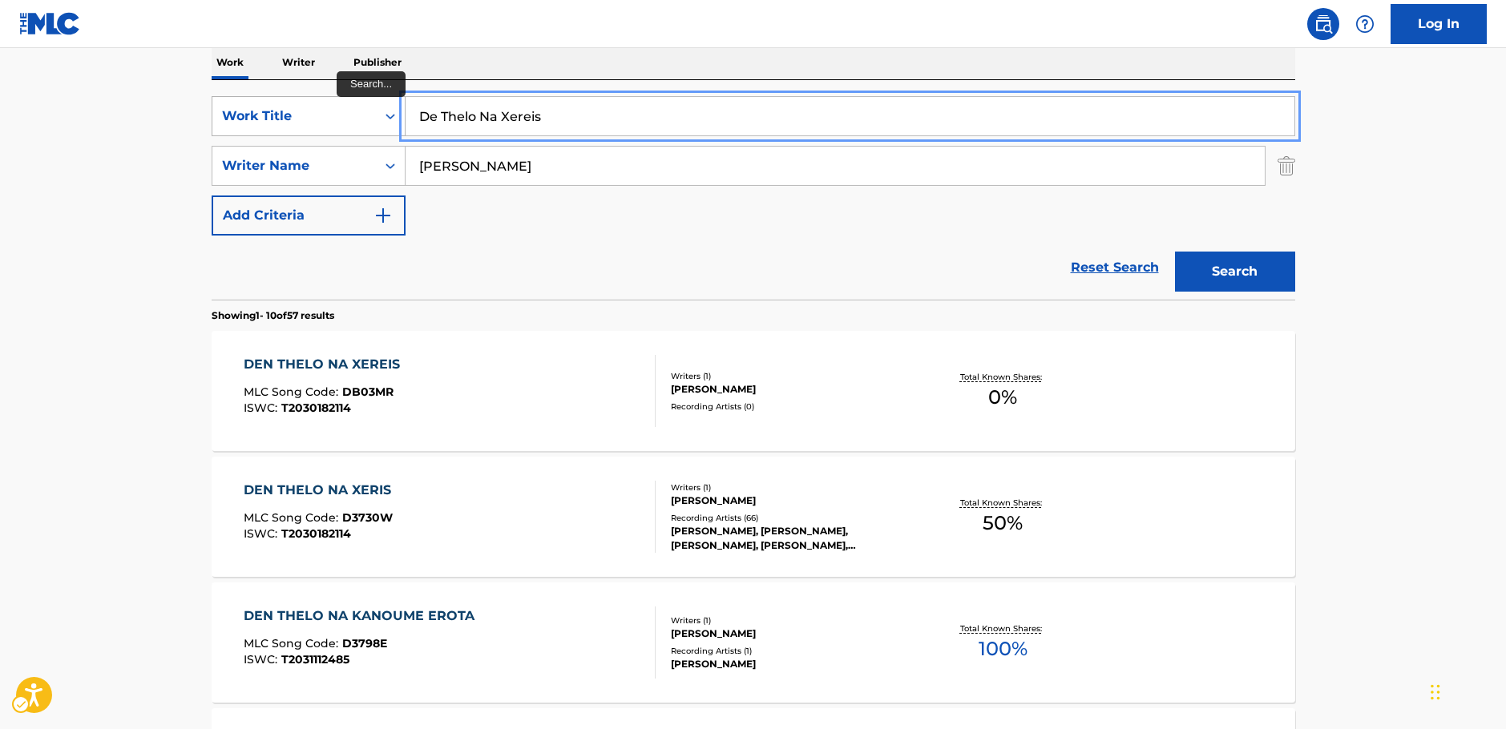
drag, startPoint x: 561, startPoint y: 117, endPoint x: 333, endPoint y: 123, distance: 228.5
click at [359, 118] on div "SearchWithCriteria361febbb-5fc2-4378-8822-27f9dacf7275 Work Title De Thelo Na X…" at bounding box center [754, 116] width 1084 height 40
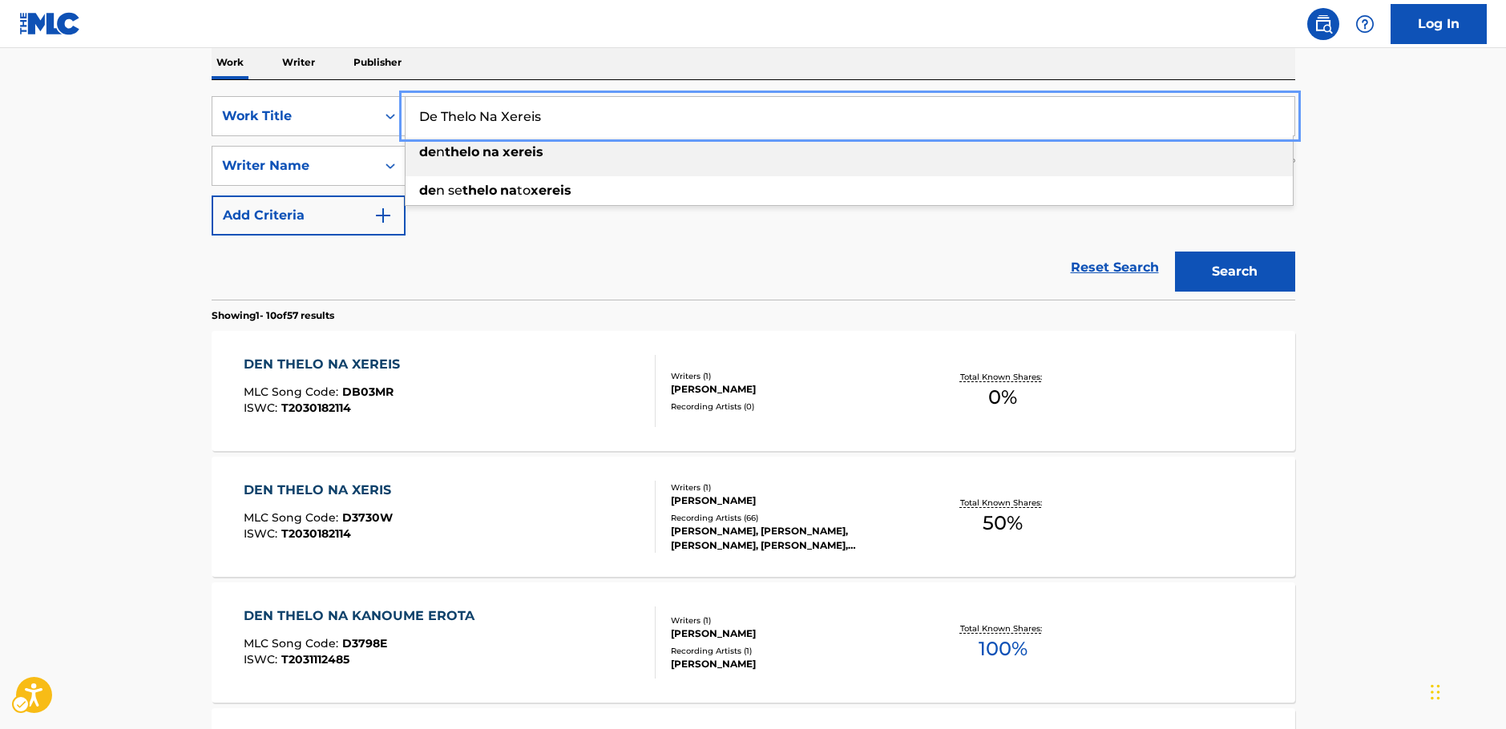
paste input "n Eimai allo"
type input "Den Eimai allos"
click at [102, 165] on main "The MLC Public Work Search The accuracy and completeness of The MLC's data is d…" at bounding box center [753, 731] width 1506 height 1887
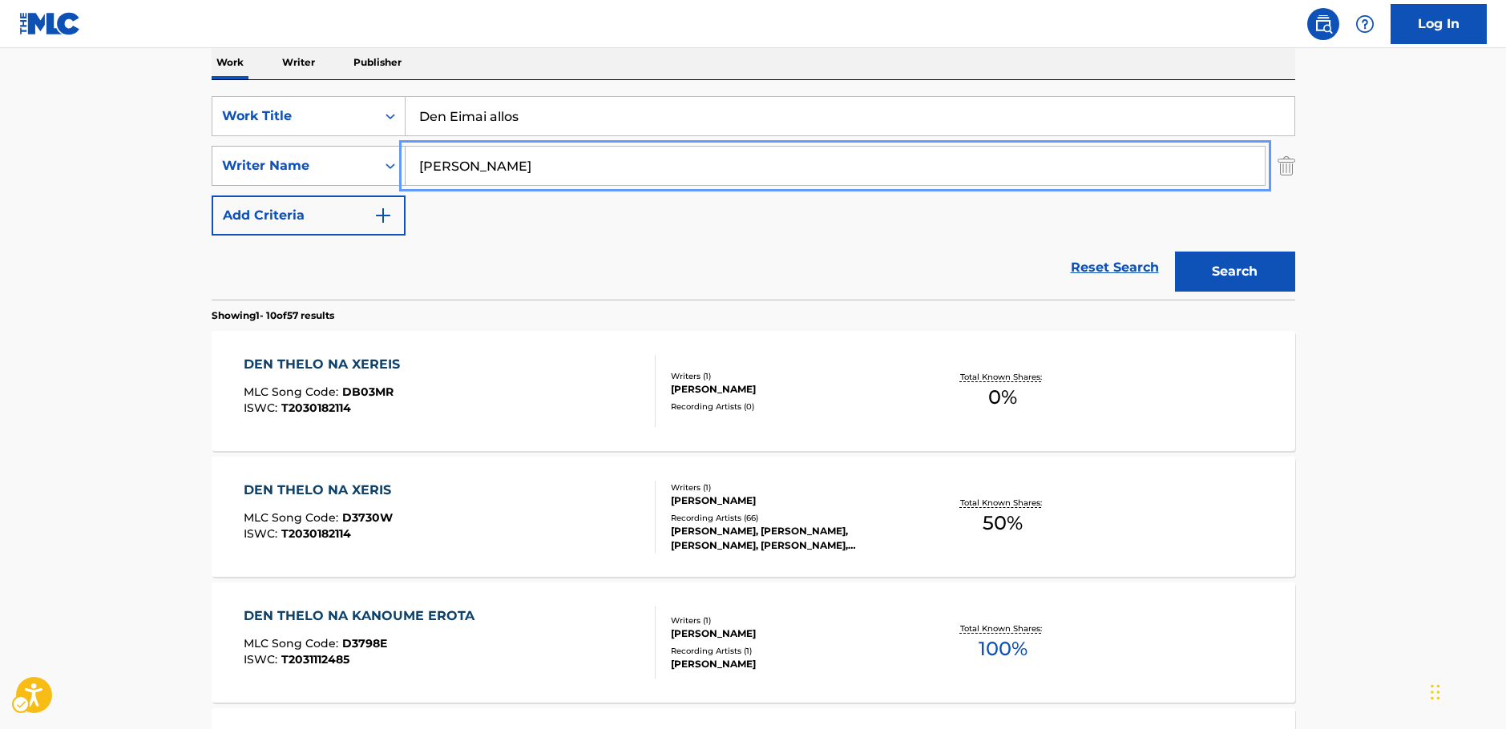
drag, startPoint x: 491, startPoint y: 164, endPoint x: 348, endPoint y: 164, distance: 143.5
click at [349, 164] on div "SearchWithCriteria7344498d-c695-4f2e-ab9b-d78ceebe9bd3 Writer Name Nikos Karvel…" at bounding box center [754, 166] width 1084 height 40
click at [1291, 260] on button "Search" at bounding box center [1235, 272] width 120 height 40
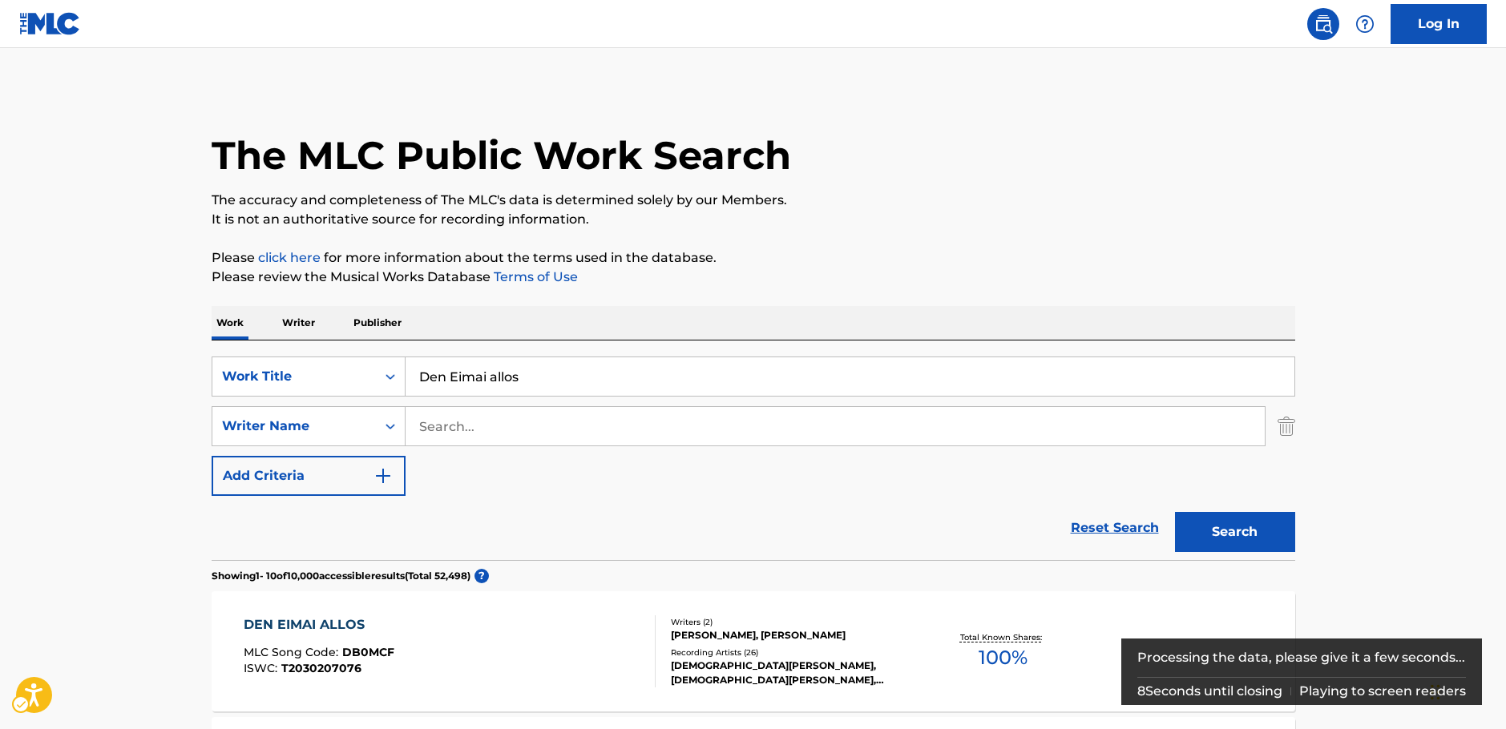
scroll to position [341, 0]
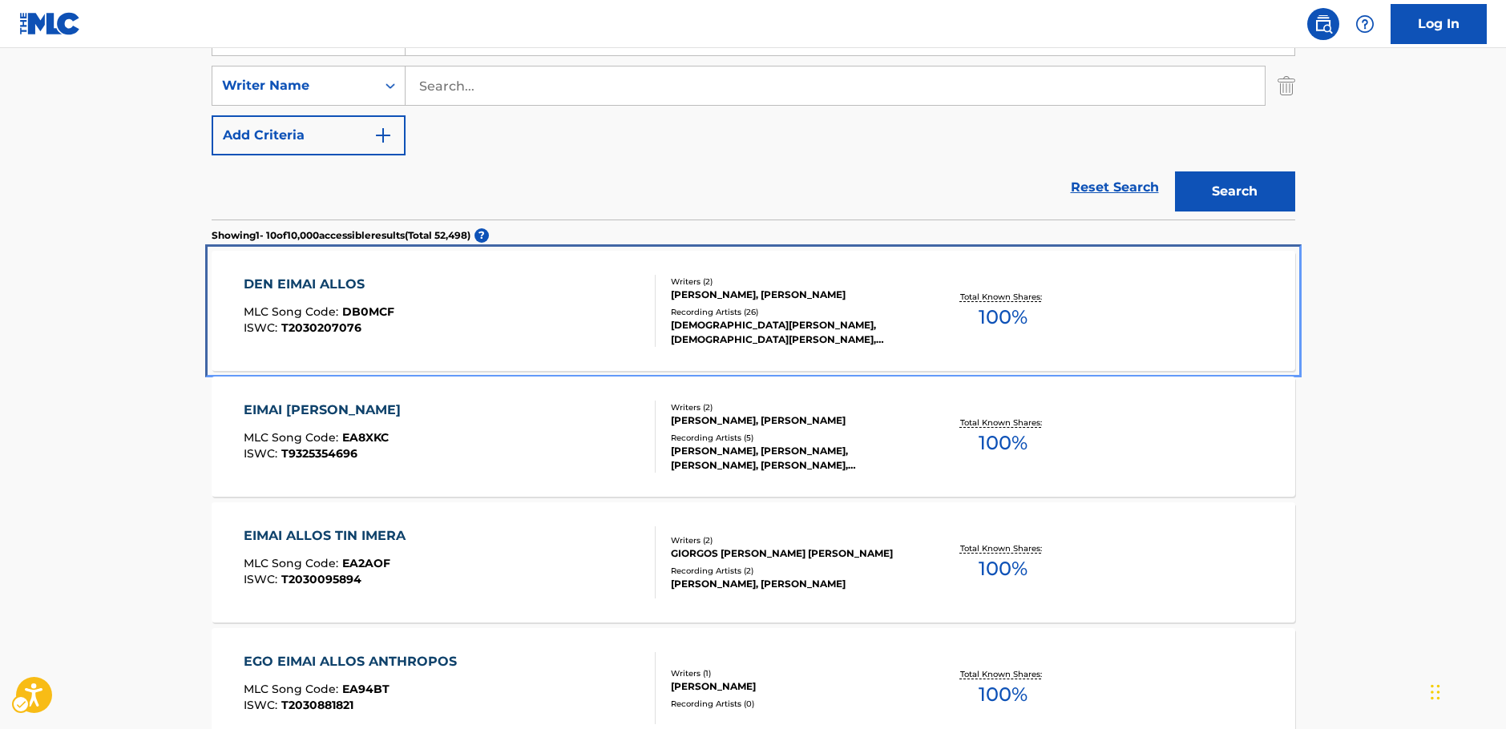
click at [468, 299] on div "DEN EIMAI ALLOS MLC Song Code : DB0MCF ISWC : T2030207076" at bounding box center [450, 311] width 412 height 72
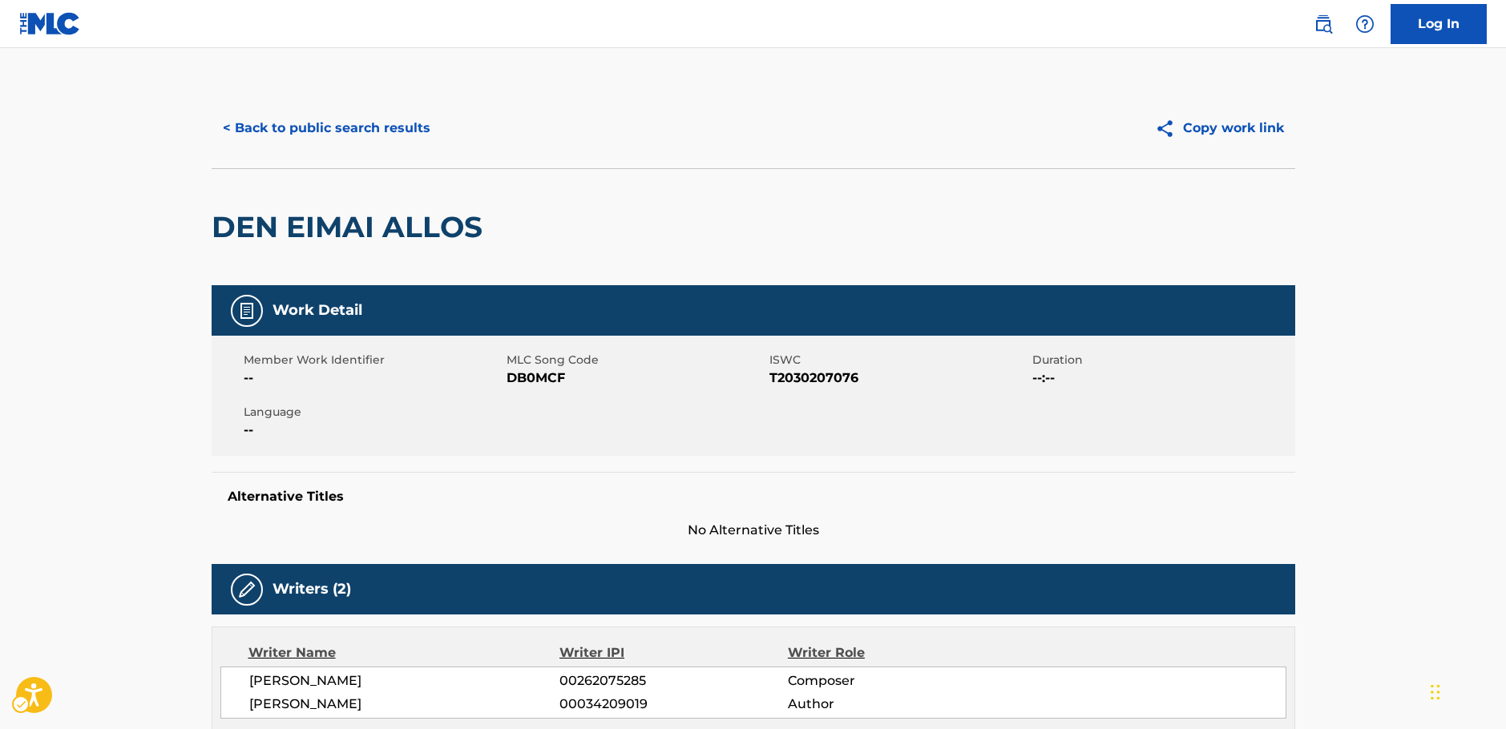
click at [519, 376] on span "MLC Song Code - DB0MCF" at bounding box center [636, 378] width 259 height 19
click at [807, 380] on span "ISWC - T2030207076" at bounding box center [898, 378] width 259 height 19
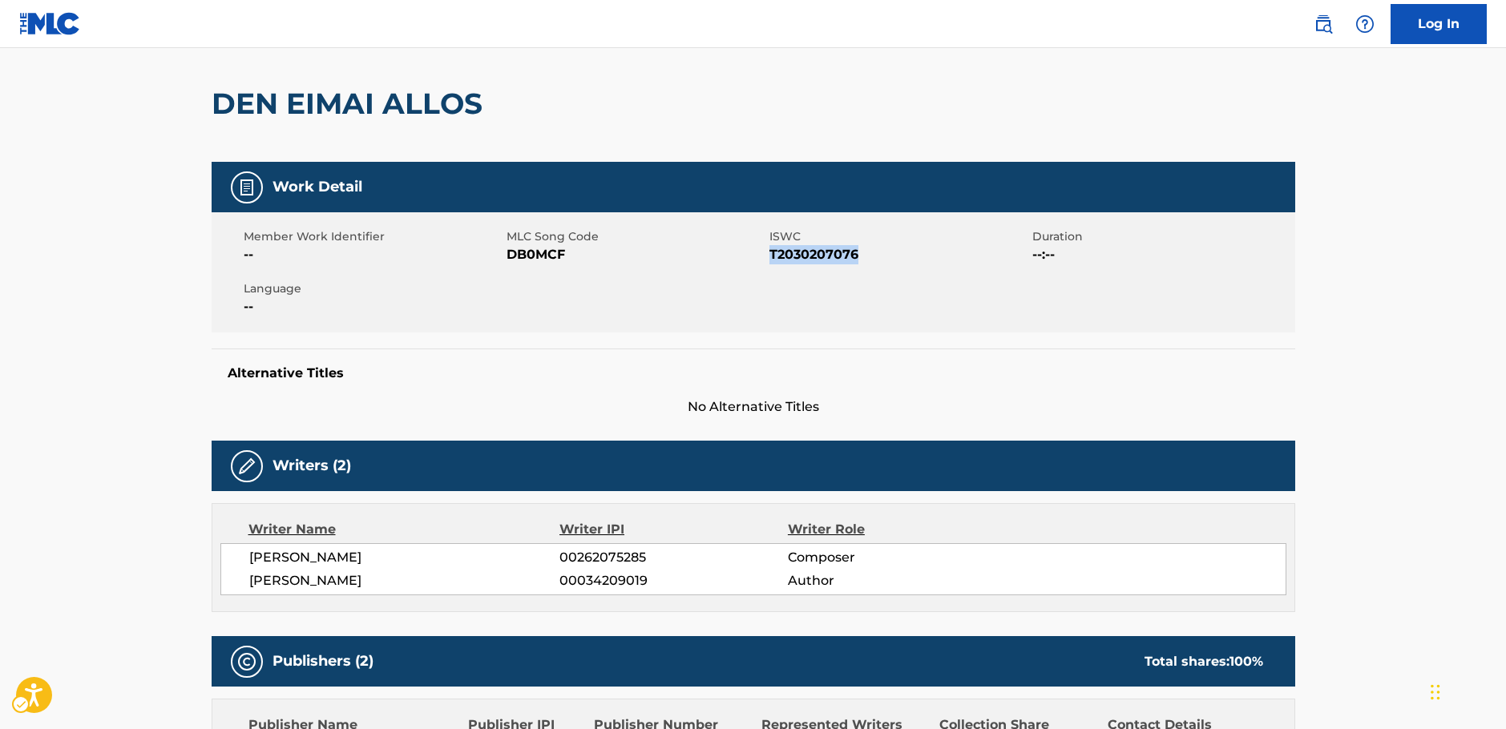
scroll to position [160, 0]
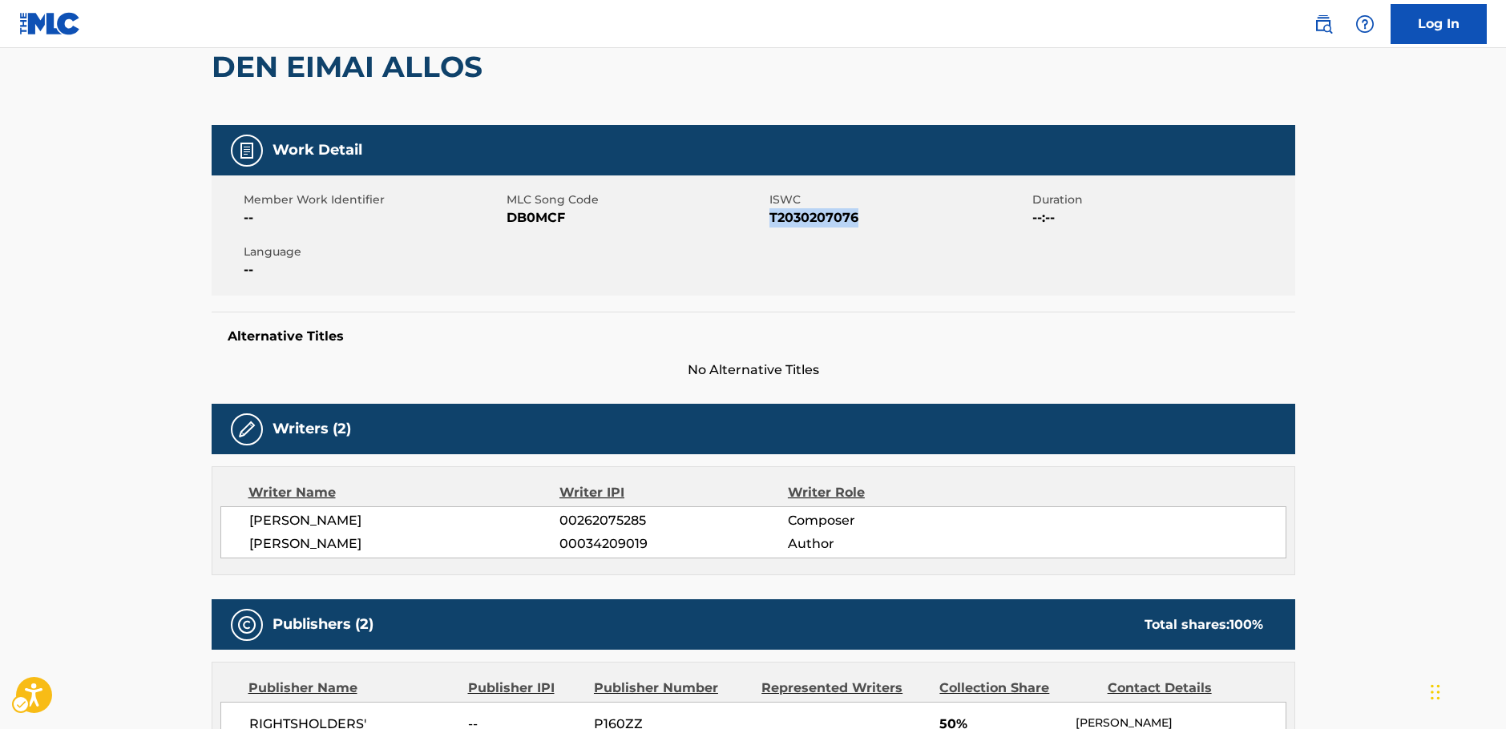
drag, startPoint x: 416, startPoint y: 538, endPoint x: 250, endPoint y: 519, distance: 166.9
click at [250, 519] on div "THANOS MIKROUTSIKOS 00262075285 Composer EMMANOUIL ELEFTHERIOU 00034209019 Auth…" at bounding box center [753, 533] width 1066 height 52
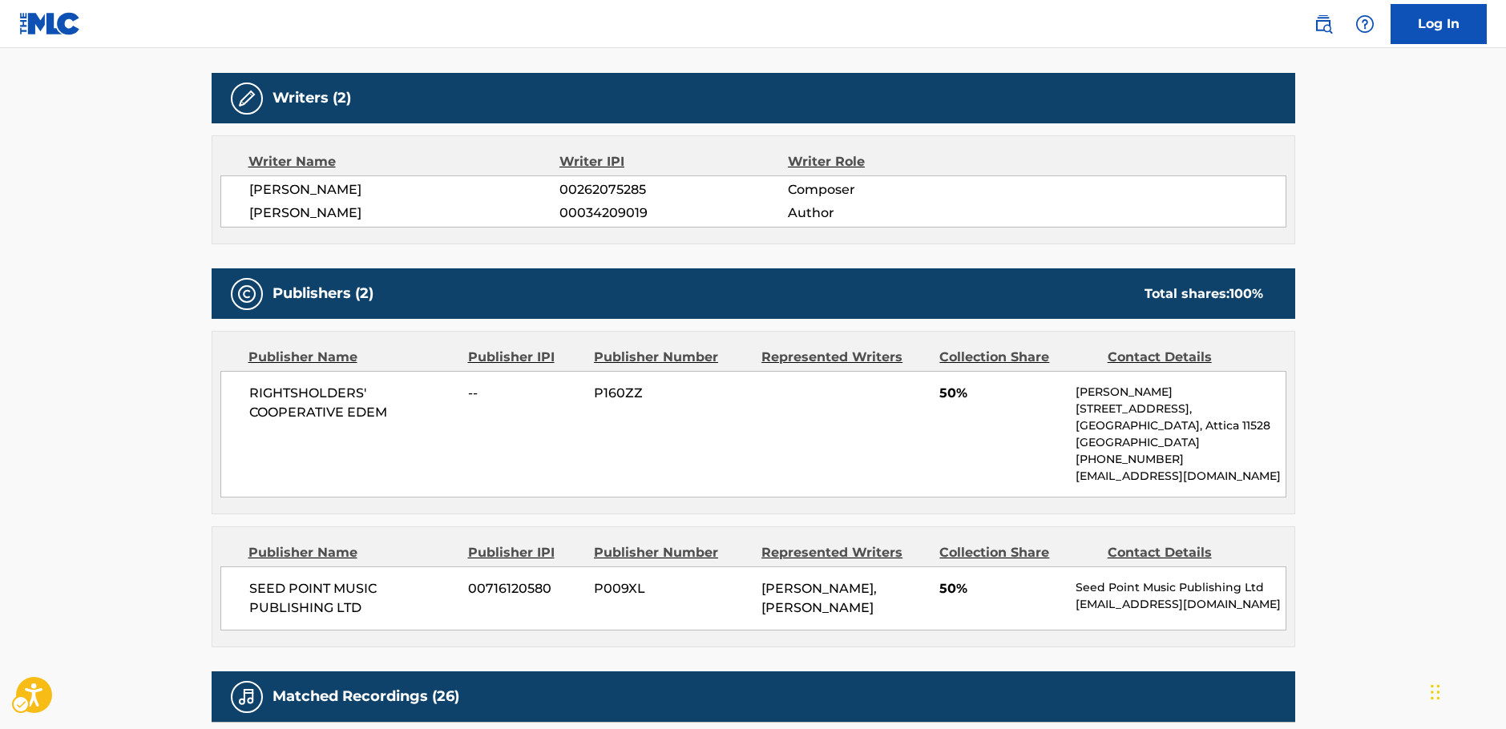
scroll to position [561, 0]
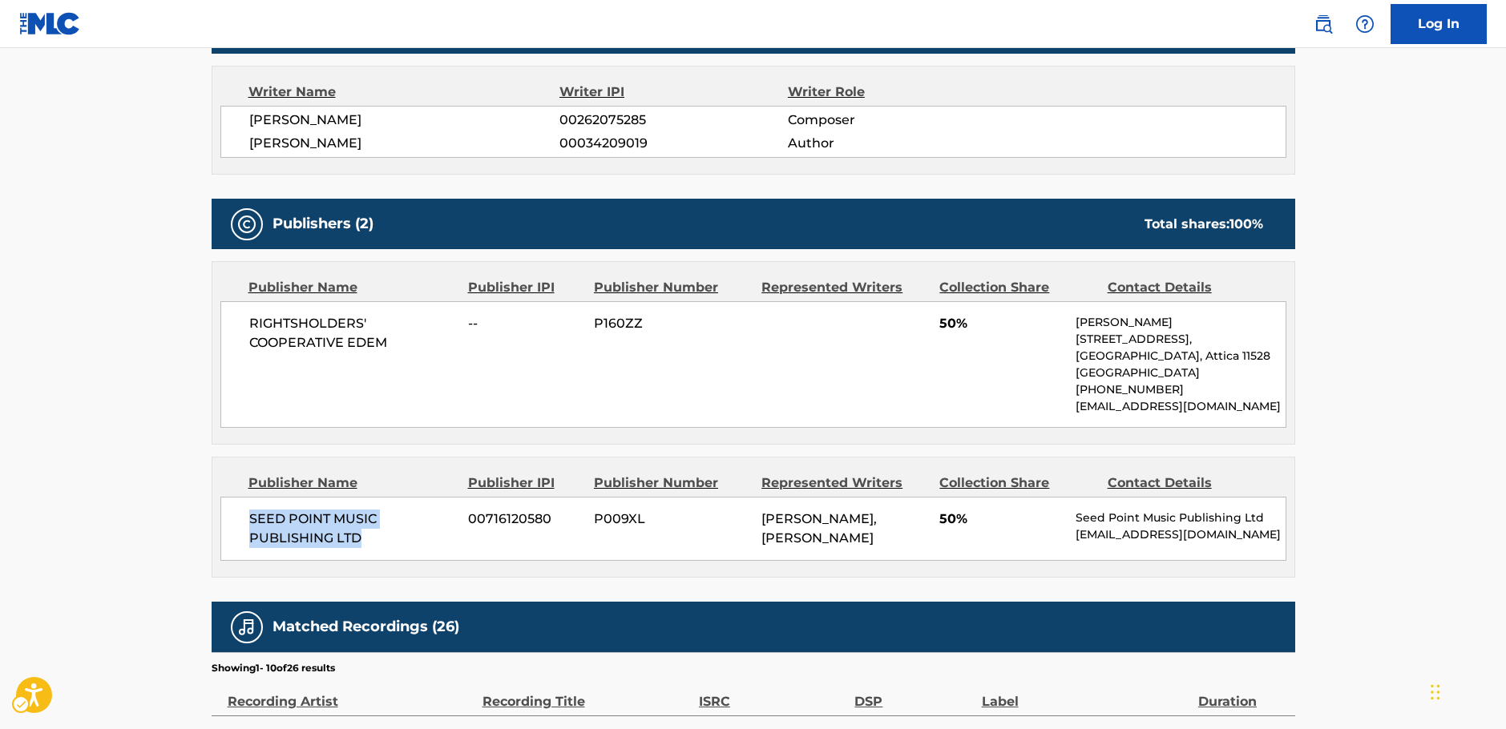
drag, startPoint x: 378, startPoint y: 563, endPoint x: 236, endPoint y: 539, distance: 143.9
click at [236, 539] on div "SEED POINT MUSIC PUBLISHING LTD 00716120580 P009XL THANOS MIKROUTSIKOS, EMMANOU…" at bounding box center [753, 529] width 1066 height 64
drag, startPoint x: 395, startPoint y: 349, endPoint x: 224, endPoint y: 325, distance: 173.3
click at [224, 325] on div "RIGHTSHOLDERS' COOPERATIVE EDEM -- P160ZZ 50% Vasiliki Panoutsakopoulou 7 Papad…" at bounding box center [753, 364] width 1066 height 127
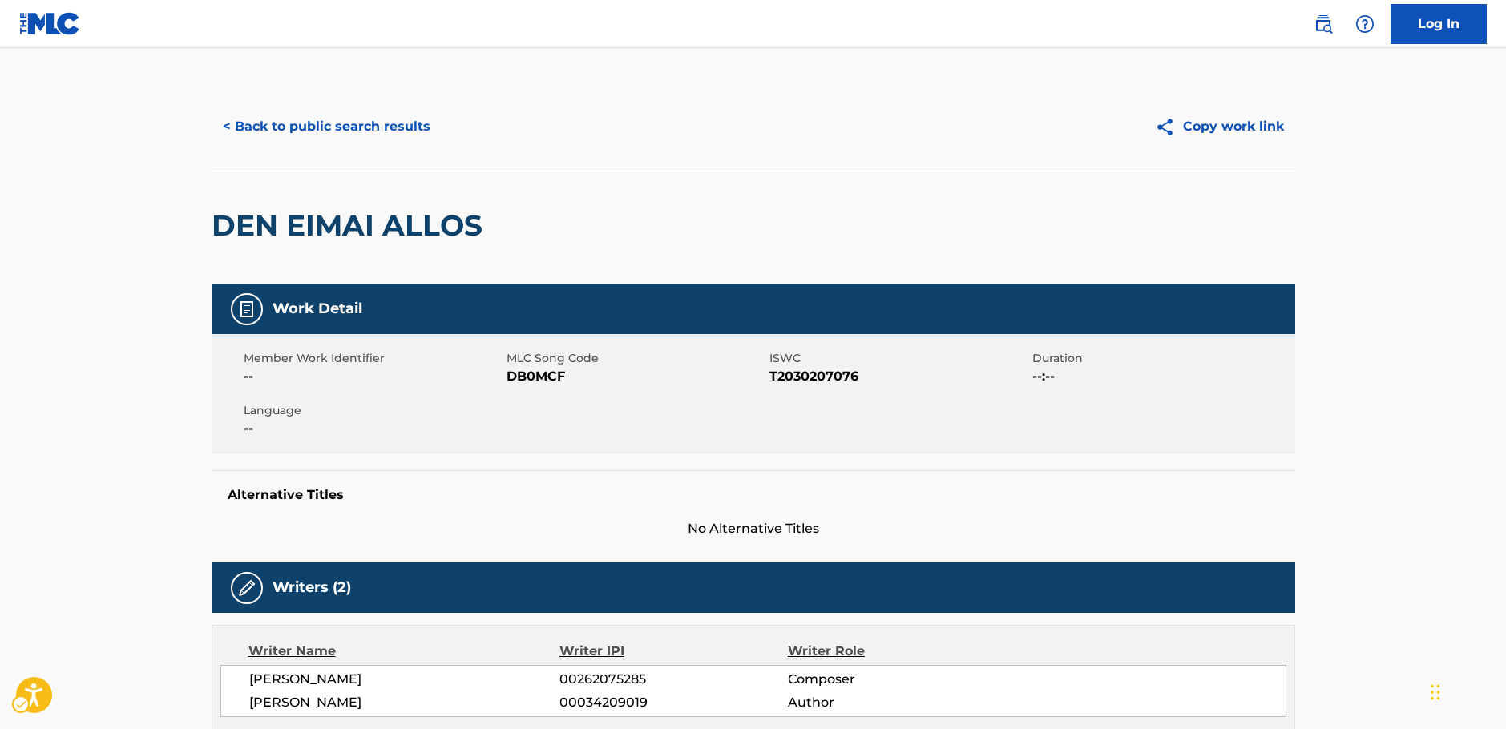
scroll to position [0, 0]
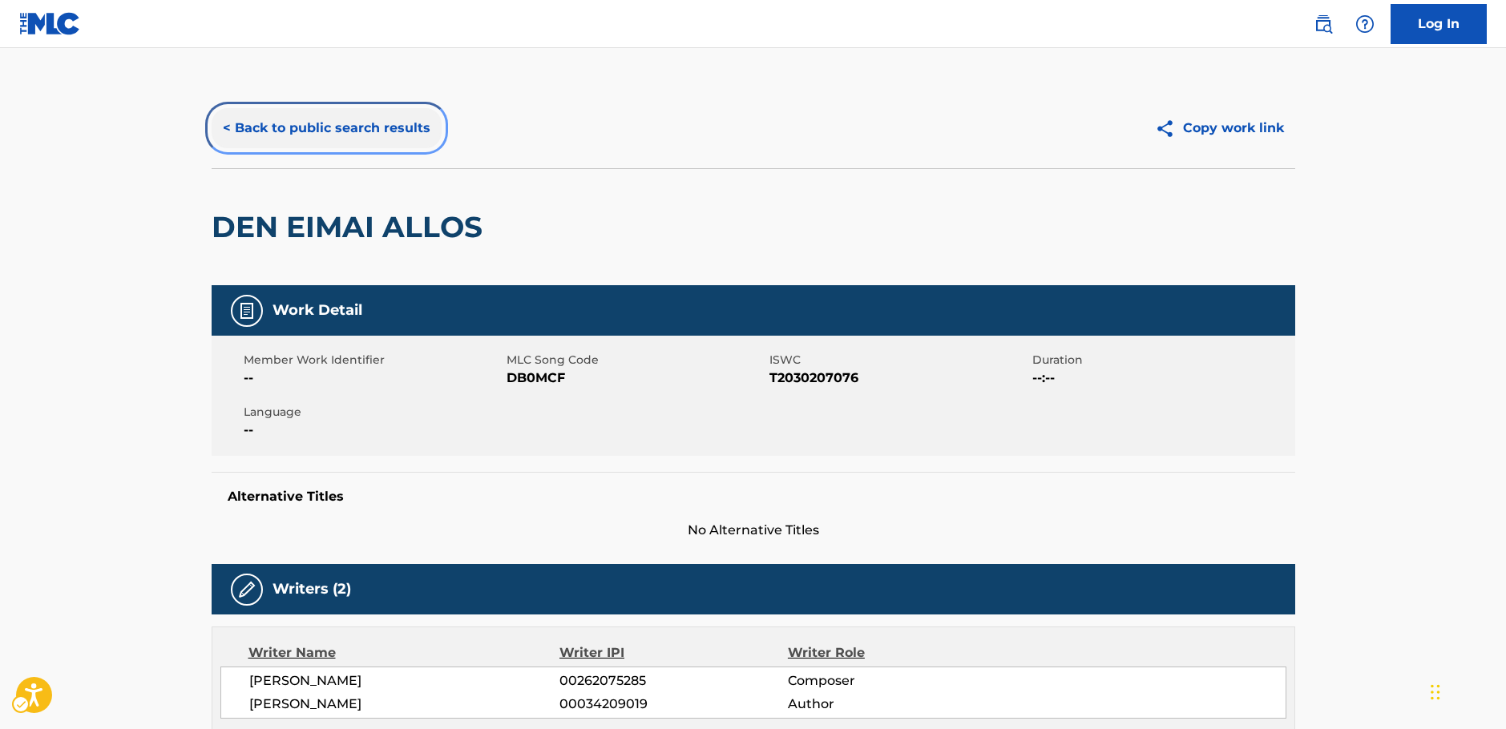
click at [361, 131] on button "< Back to public search results" at bounding box center [327, 128] width 230 height 40
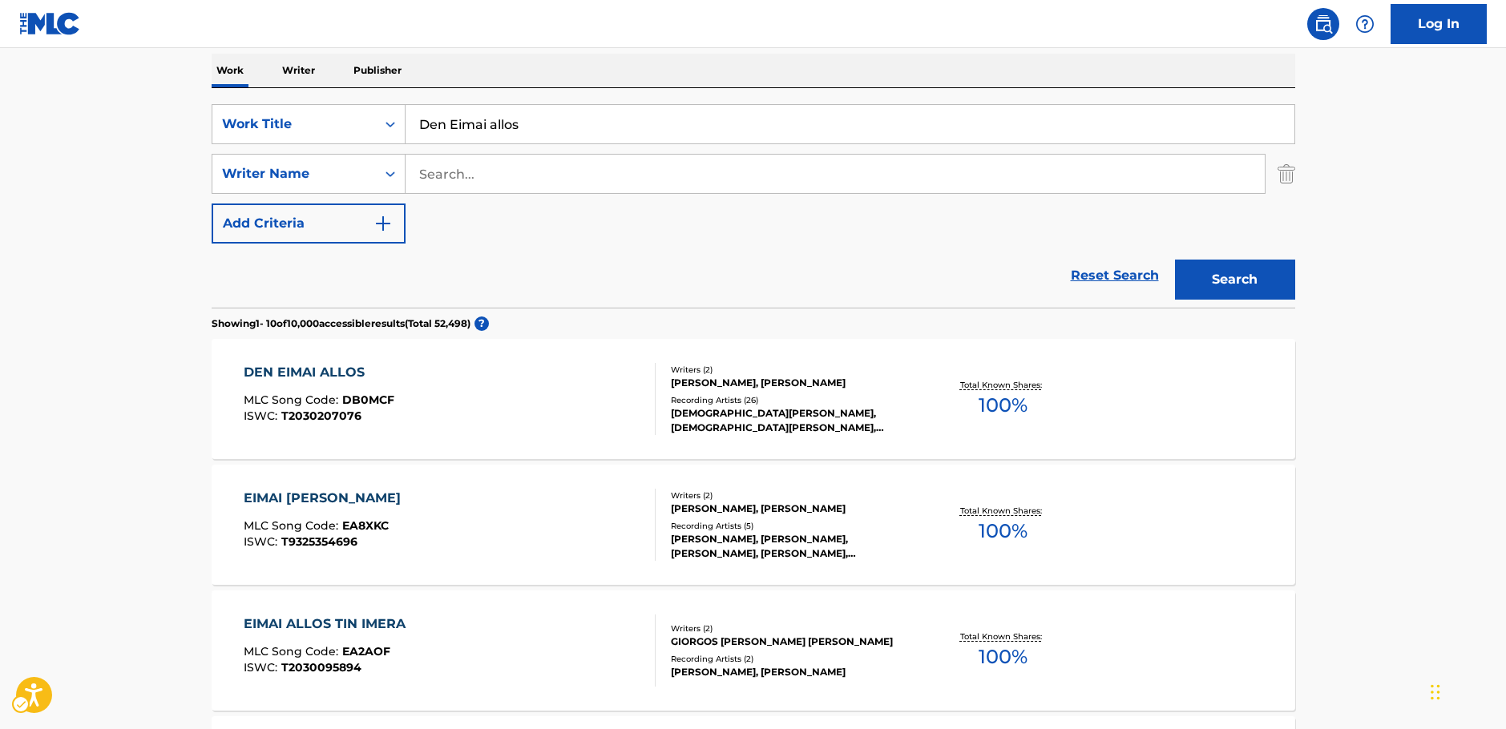
scroll to position [180, 0]
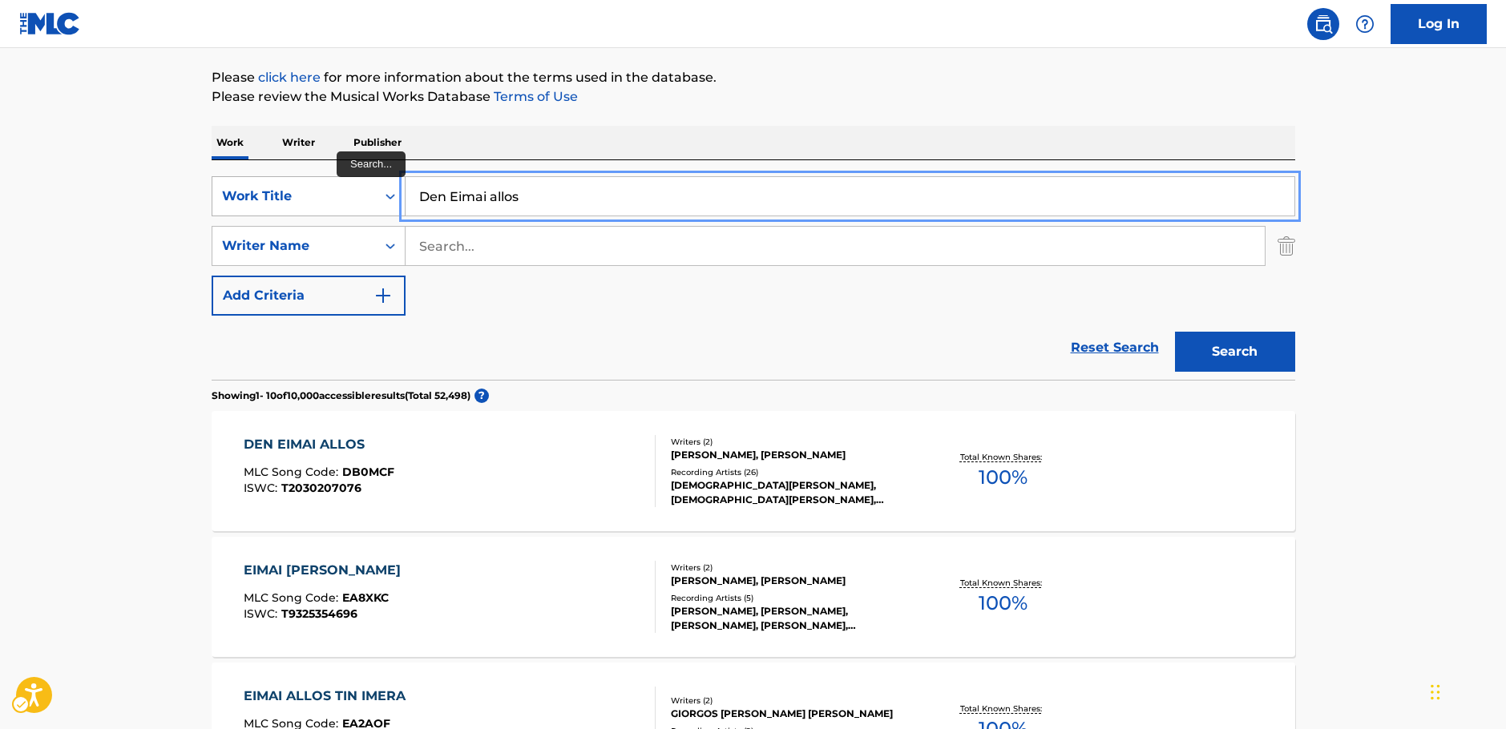
drag, startPoint x: 522, startPoint y: 196, endPoint x: 332, endPoint y: 195, distance: 190.0
click at [332, 195] on div "SearchWithCriteria361febbb-5fc2-4378-8822-27f9dacf7275 Work Title Den Eimai all…" at bounding box center [754, 196] width 1084 height 40
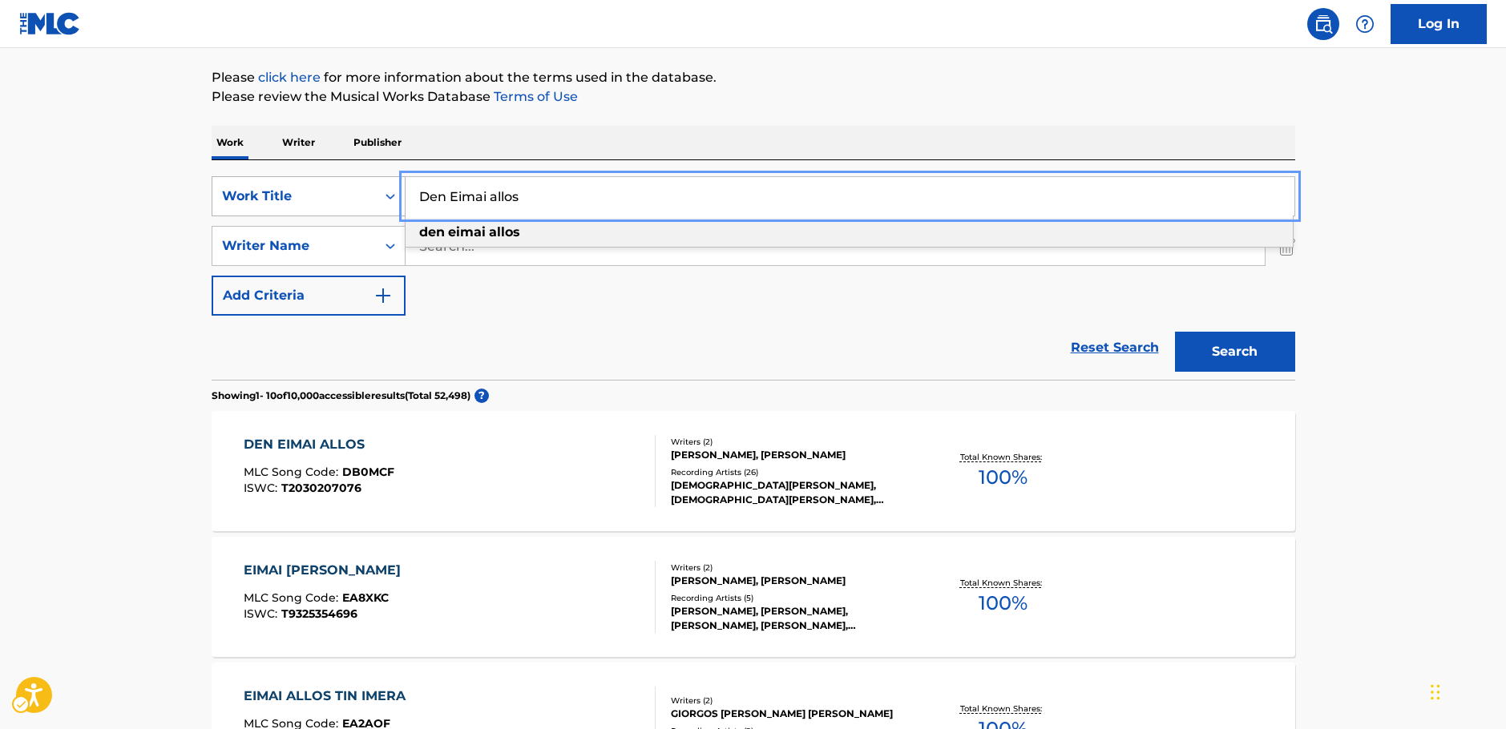
paste input "Tyxero Asteri"
type input "Tyxero Asteri"
drag, startPoint x: 156, startPoint y: 337, endPoint x: 337, endPoint y: 334, distance: 181.2
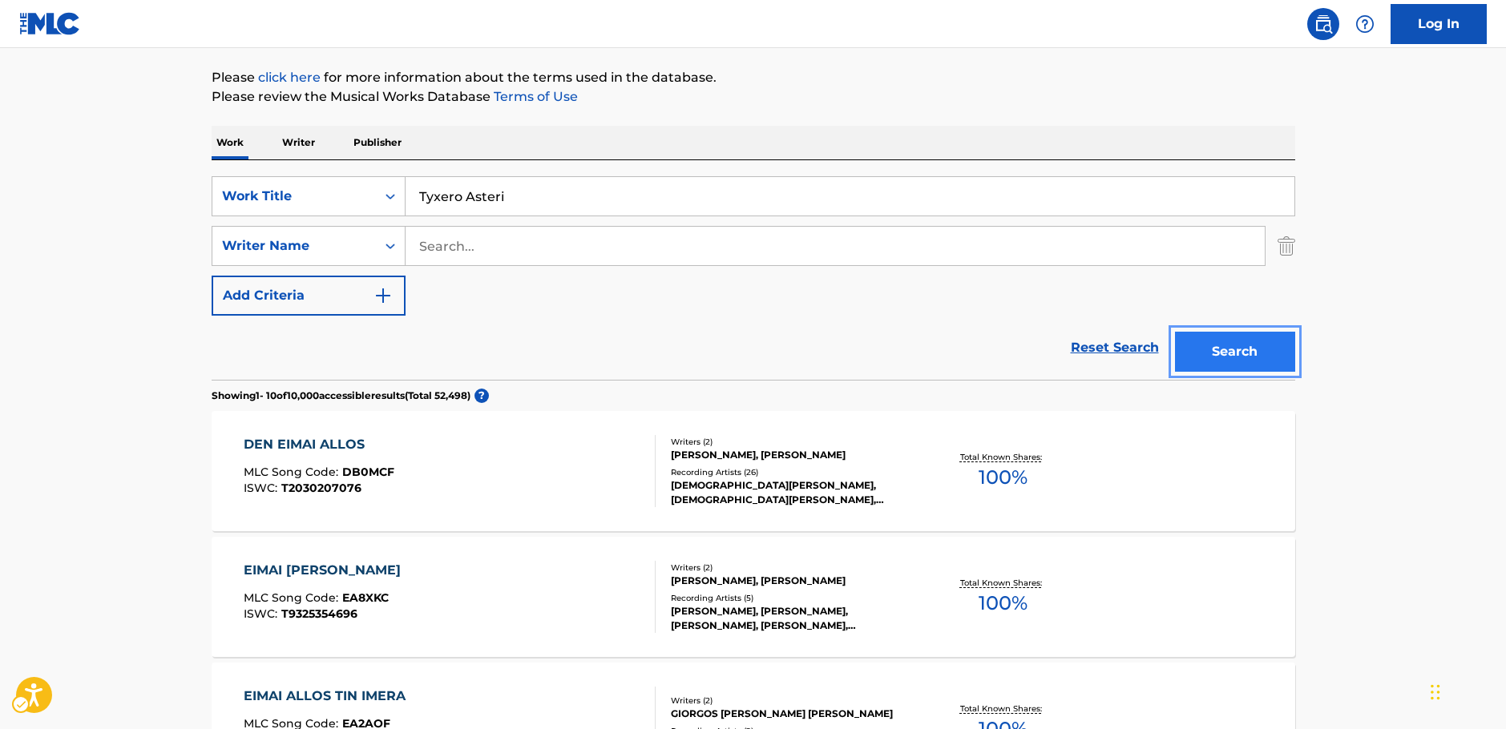
click at [1274, 357] on button "Search" at bounding box center [1235, 352] width 120 height 40
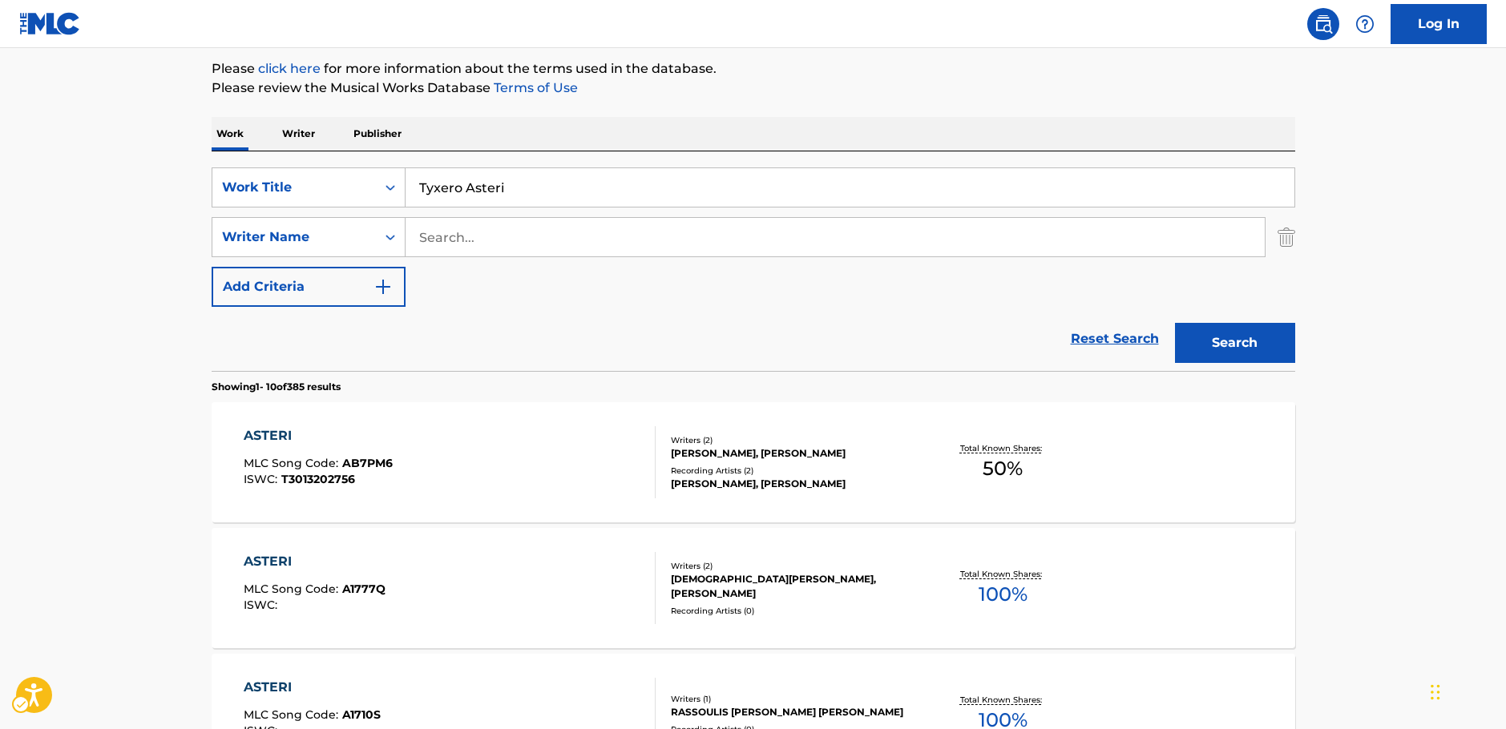
scroll to position [20, 0]
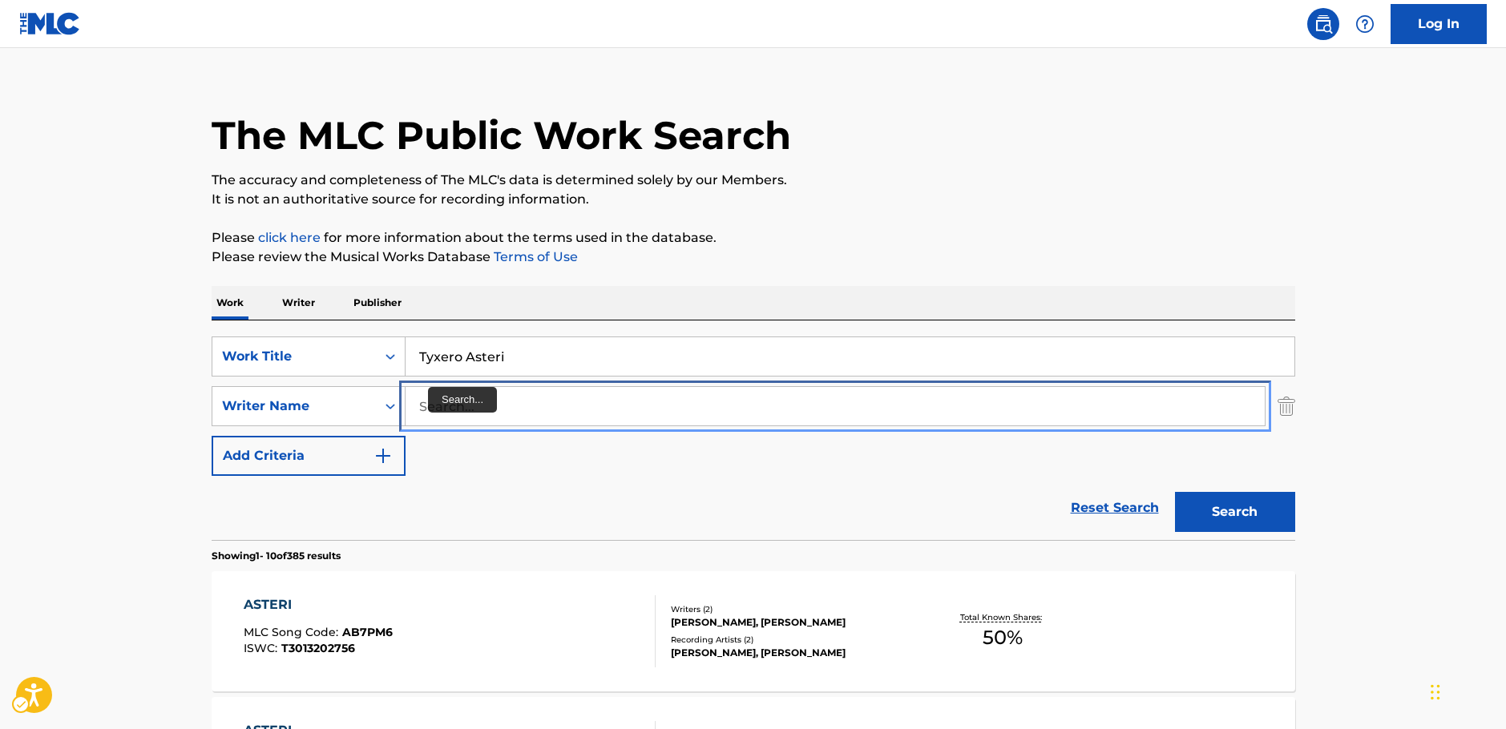
click at [434, 402] on input "Search..." at bounding box center [835, 406] width 859 height 38
paste input "Stamper"
type input "Stamper"
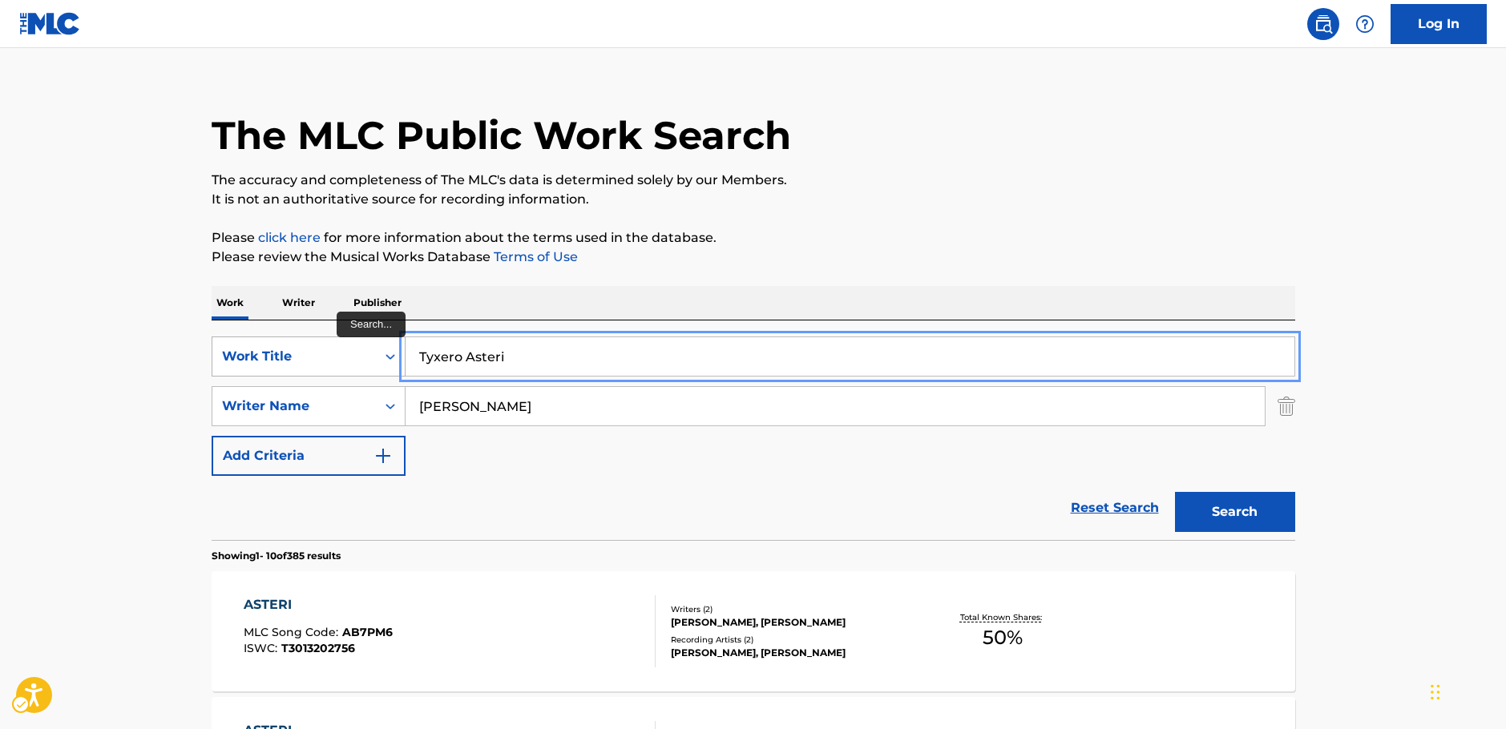
drag, startPoint x: 486, startPoint y: 362, endPoint x: 240, endPoint y: 364, distance: 246.1
click at [240, 364] on div "SearchWithCriteria361febbb-5fc2-4378-8822-27f9dacf7275 Work Title Tyxero Asteri" at bounding box center [754, 357] width 1084 height 40
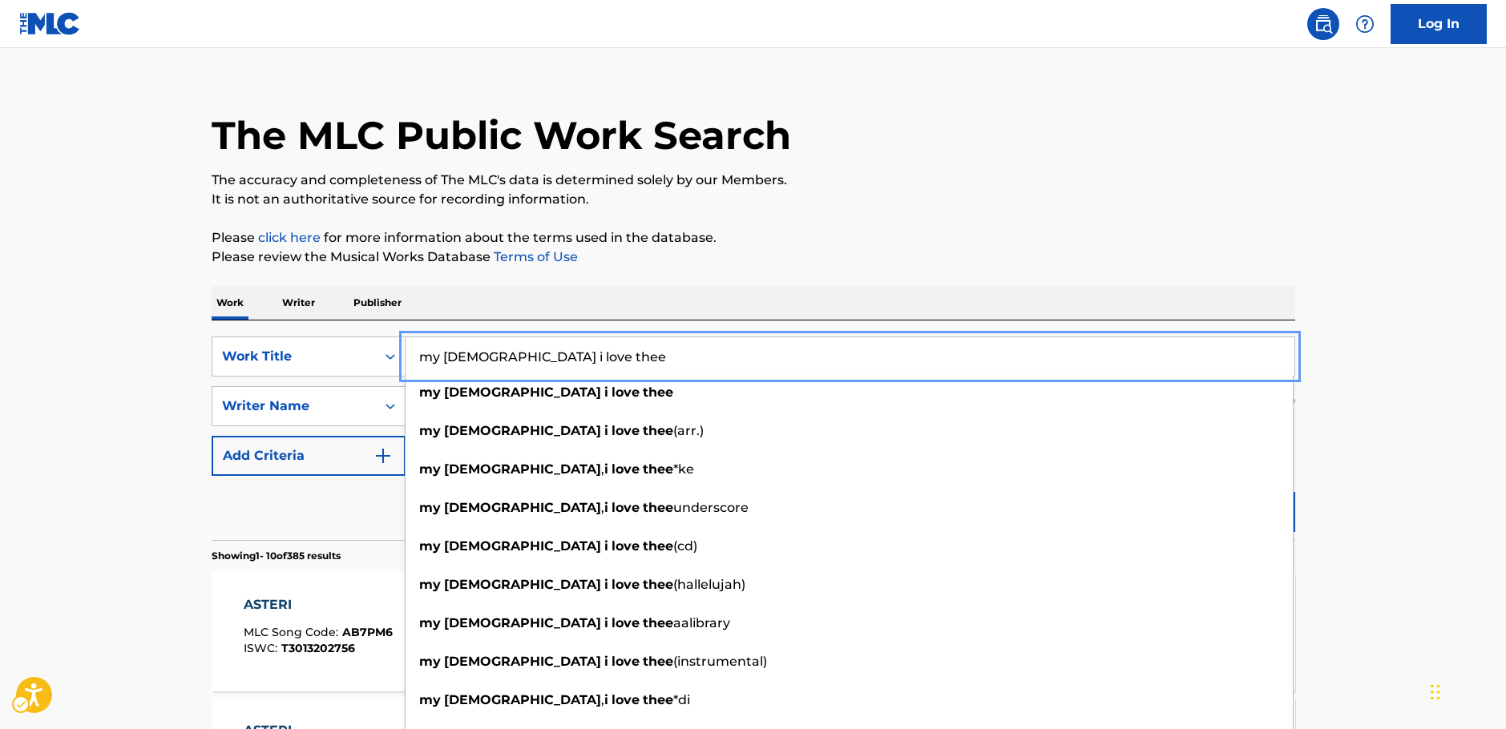
type input "my jesus i love thee"
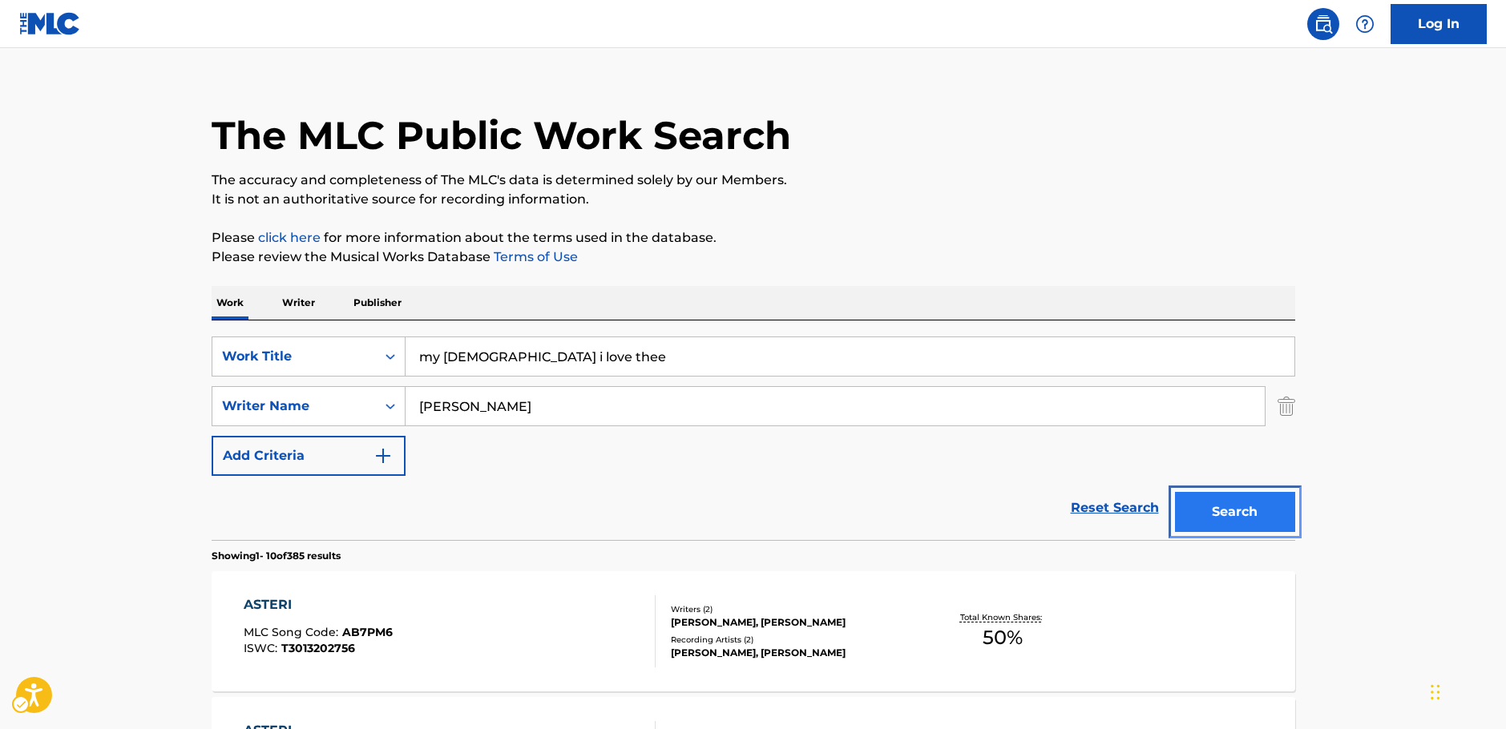
click at [1238, 516] on button "Search" at bounding box center [1235, 512] width 120 height 40
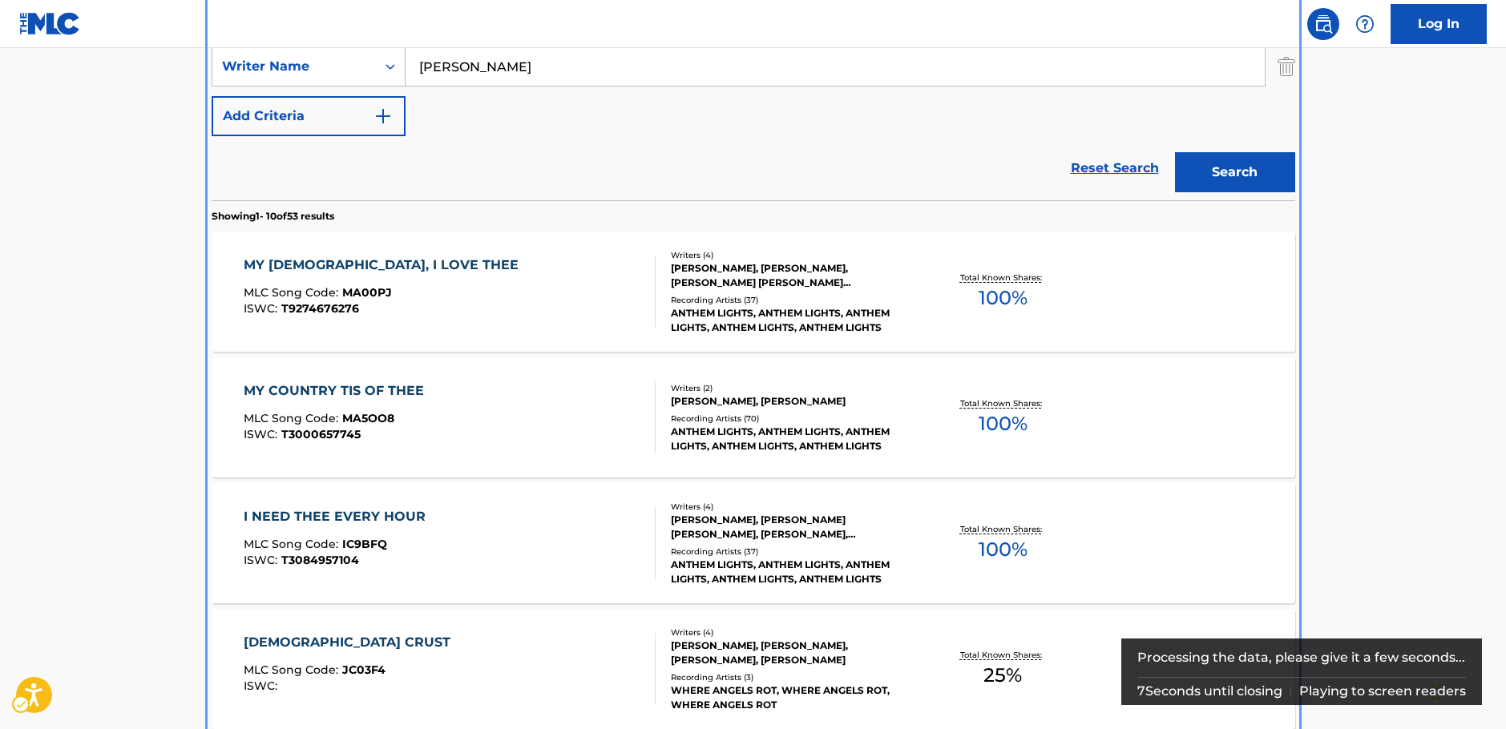
scroll to position [341, 0]
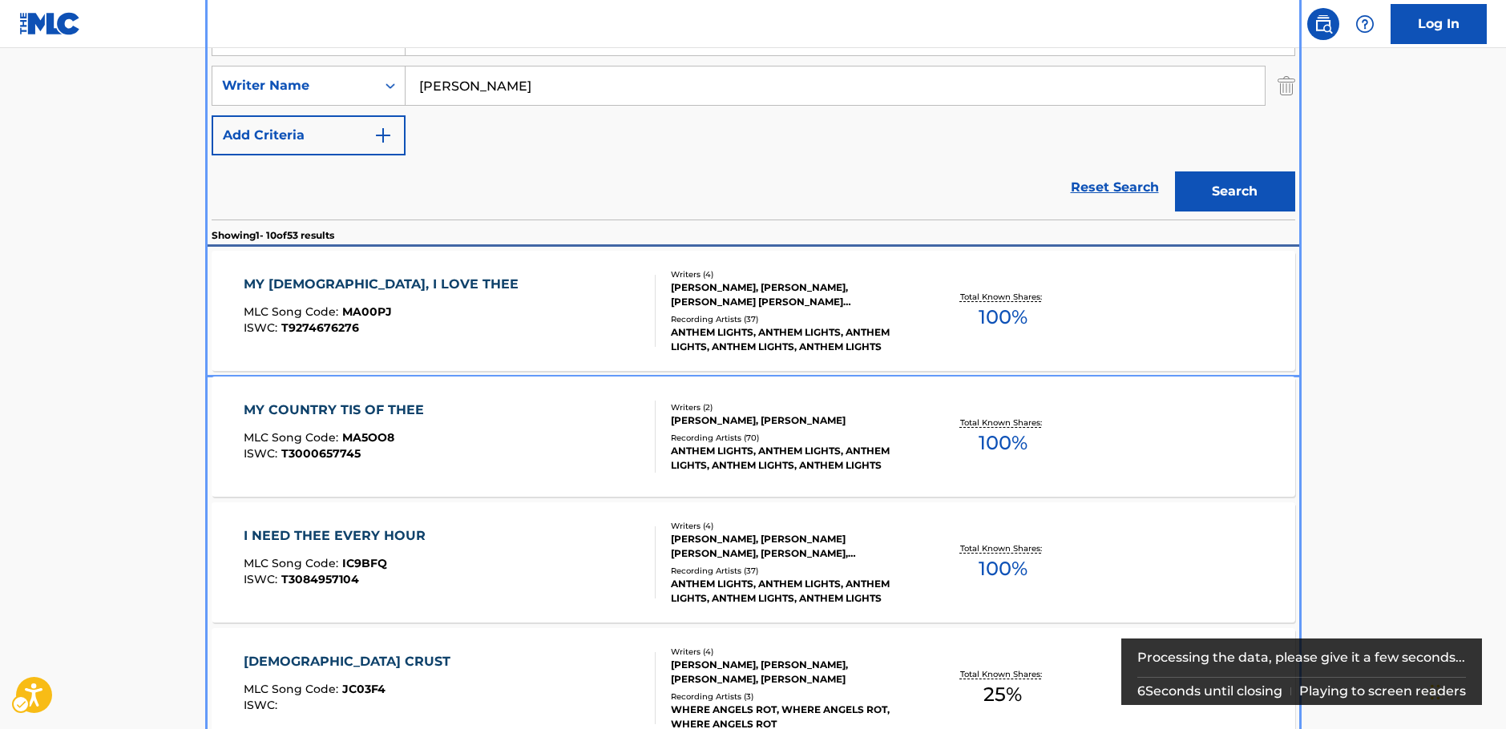
click at [480, 309] on div "MY JESUS, I LOVE THEE MLC Song Code : MA00PJ ISWC : T9274676276" at bounding box center [450, 311] width 412 height 72
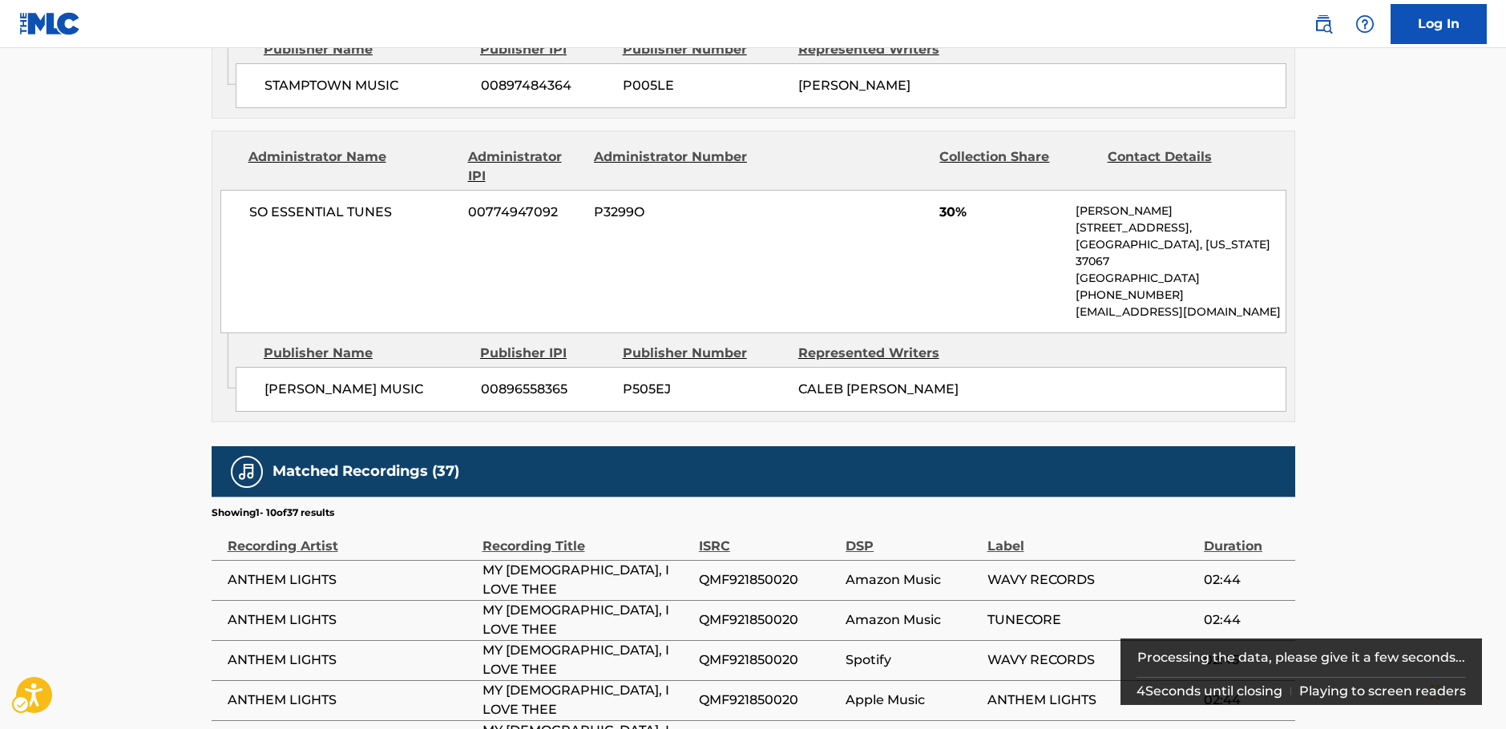
scroll to position [1434, 0]
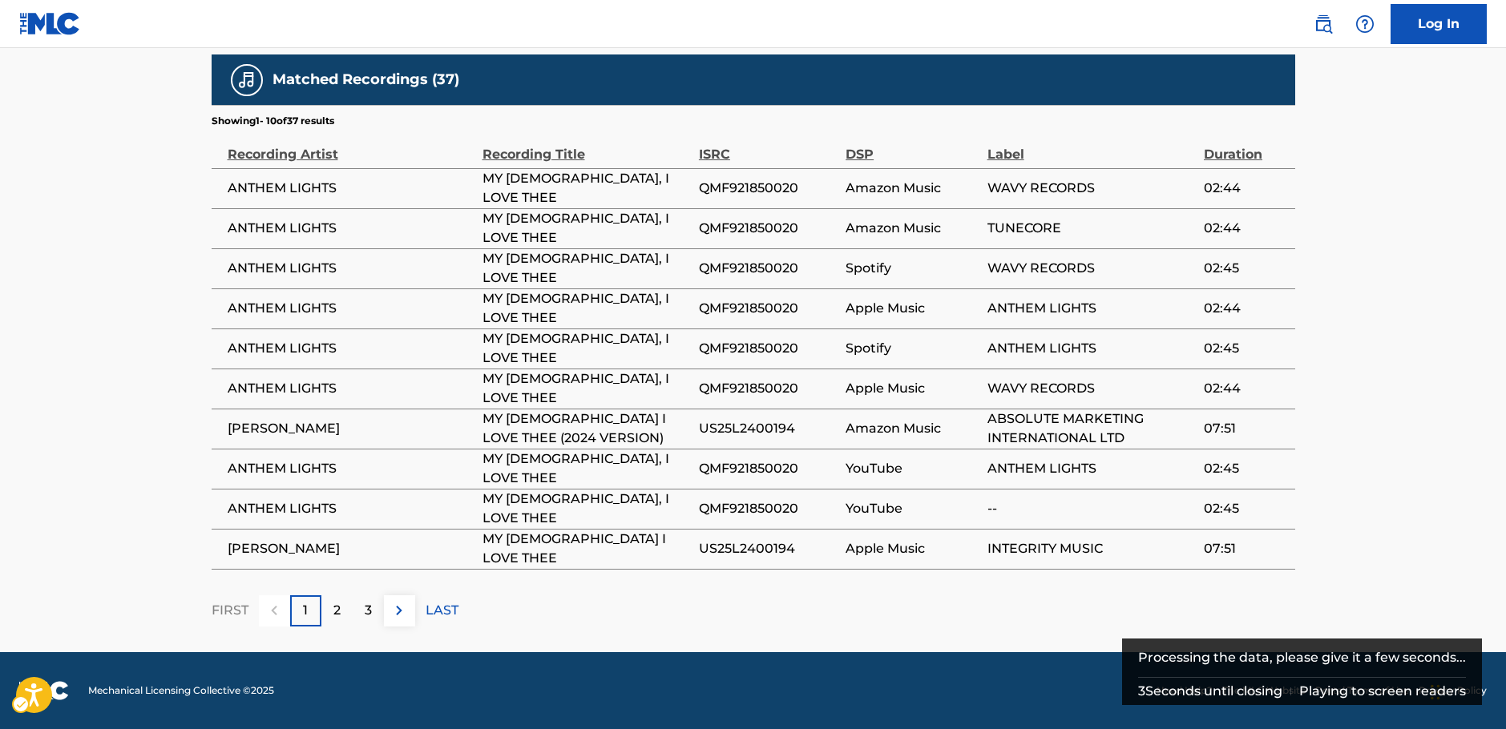
click at [333, 612] on p "2" at bounding box center [336, 610] width 7 height 19
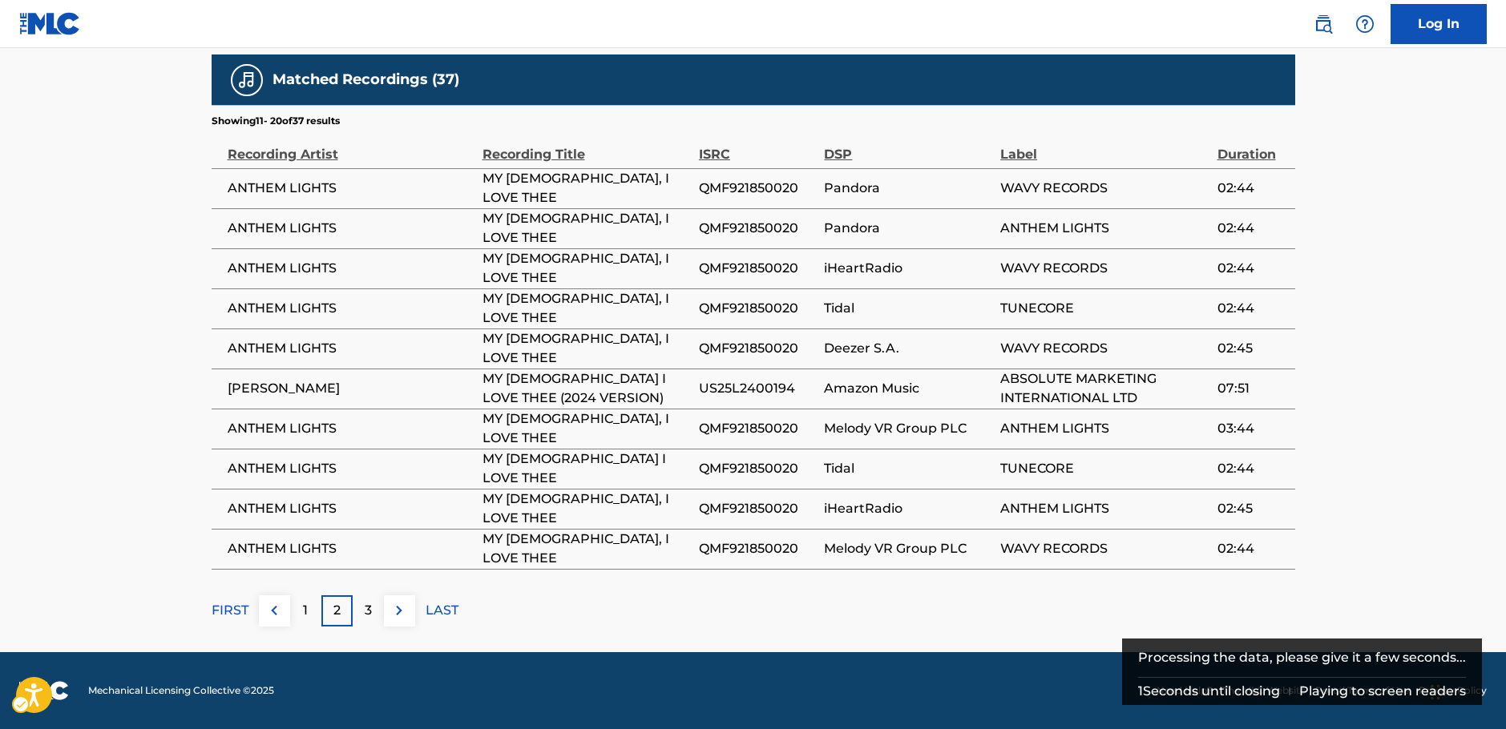
click at [365, 609] on p "3" at bounding box center [368, 610] width 7 height 19
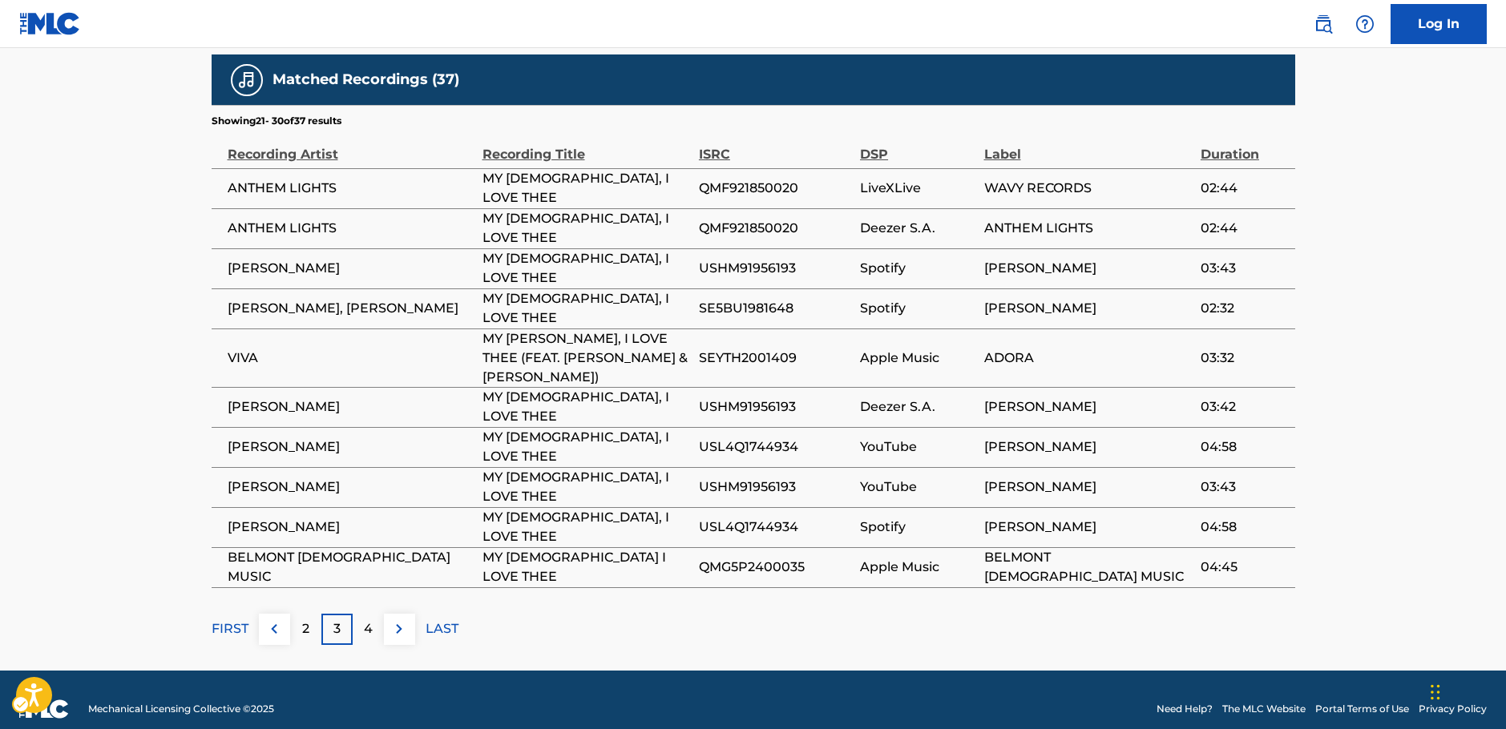
click at [305, 618] on div "2" at bounding box center [305, 629] width 31 height 31
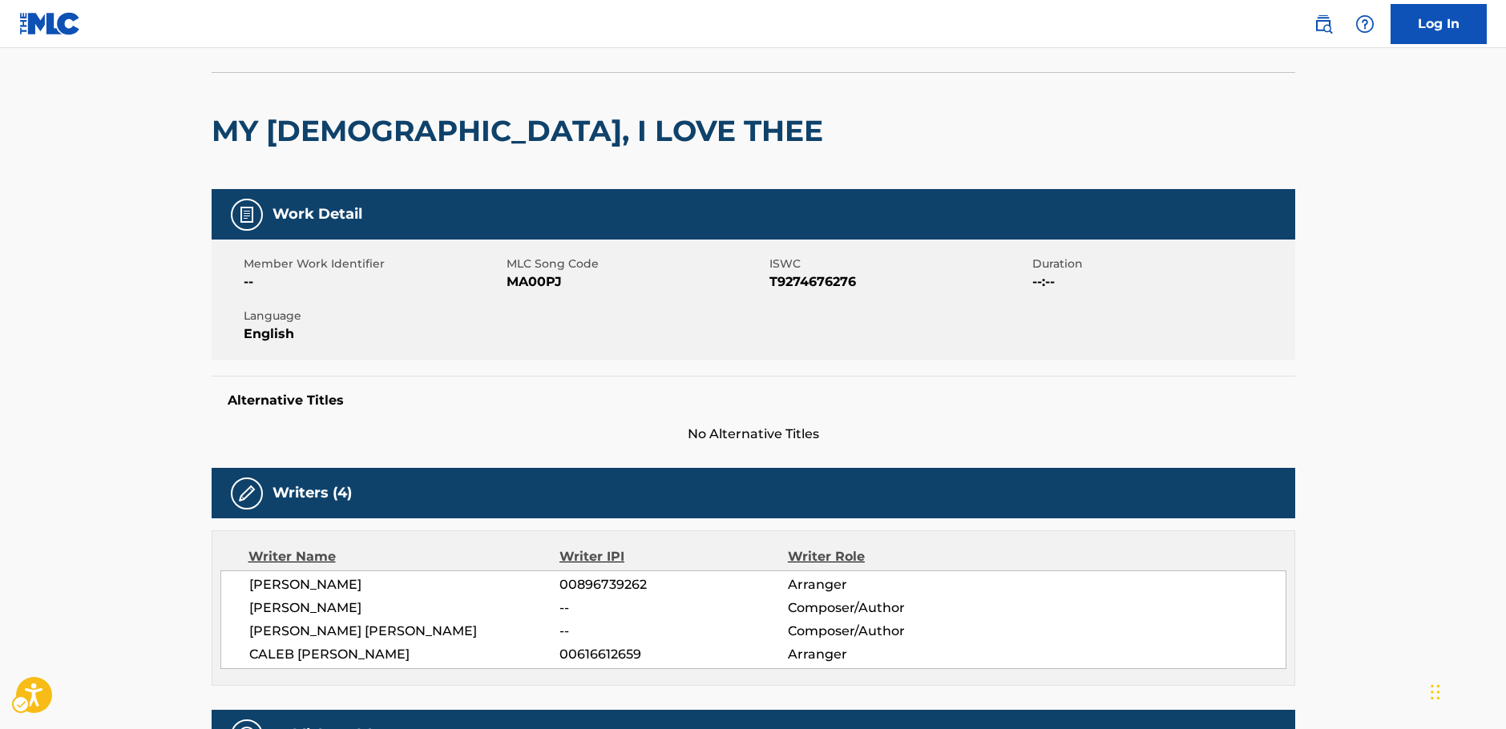
scroll to position [0, 0]
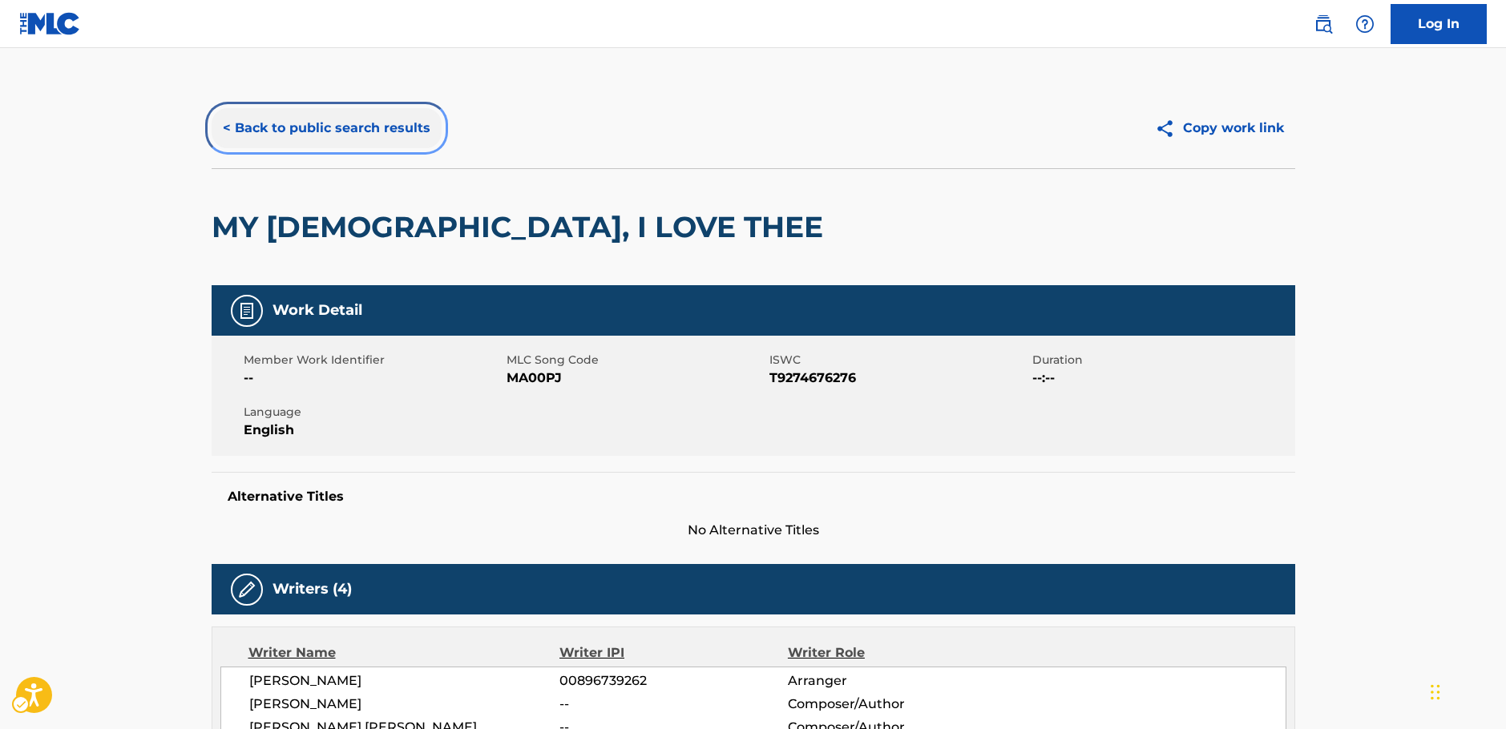
click at [342, 135] on button "< Back to public search results" at bounding box center [327, 128] width 230 height 40
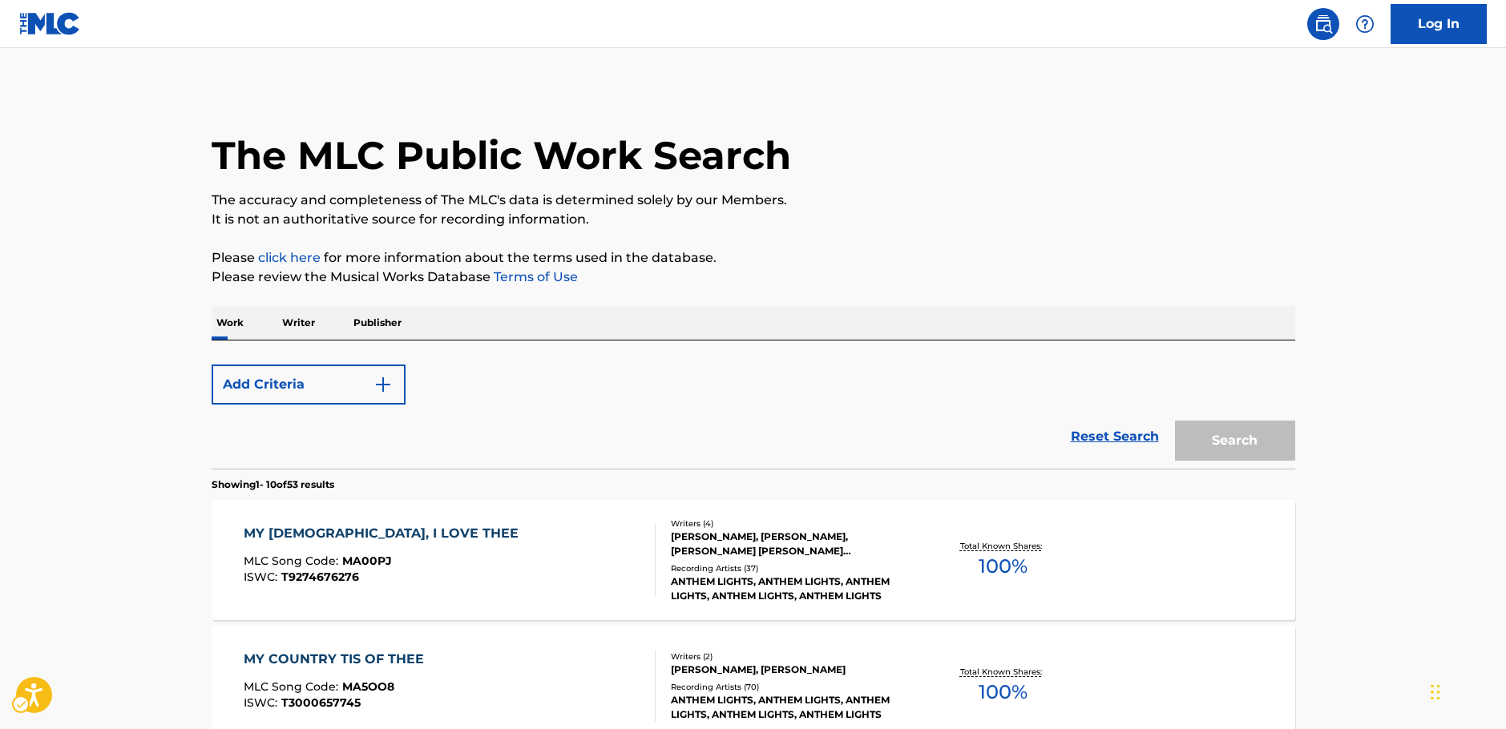
scroll to position [341, 0]
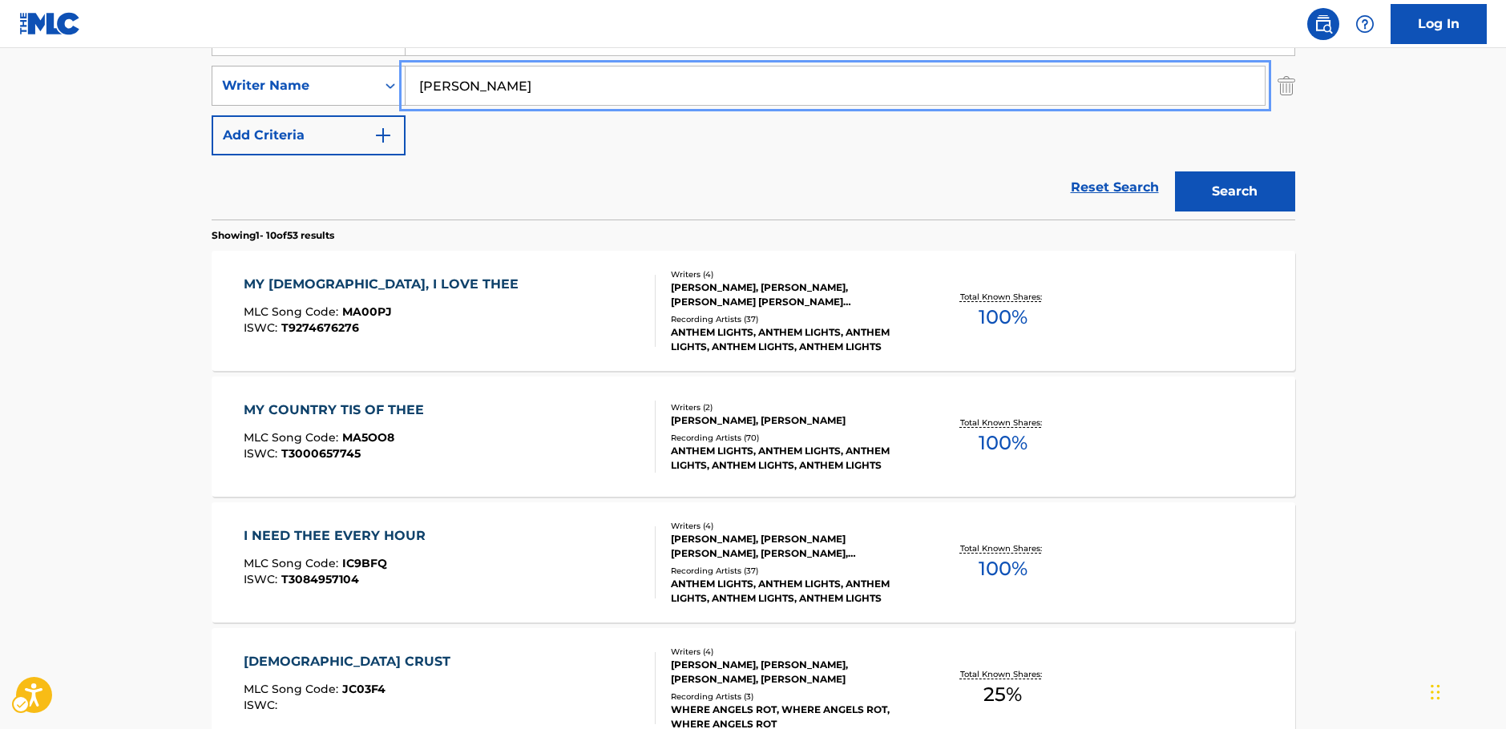
drag, startPoint x: 505, startPoint y: 91, endPoint x: 402, endPoint y: 87, distance: 103.5
click at [402, 87] on div "SearchWithCriteria7344498d-c695-4f2e-ab9b-d78ceebe9bd3 Writer Name Stamper" at bounding box center [754, 86] width 1084 height 40
click at [1175, 172] on button "Search" at bounding box center [1235, 192] width 120 height 40
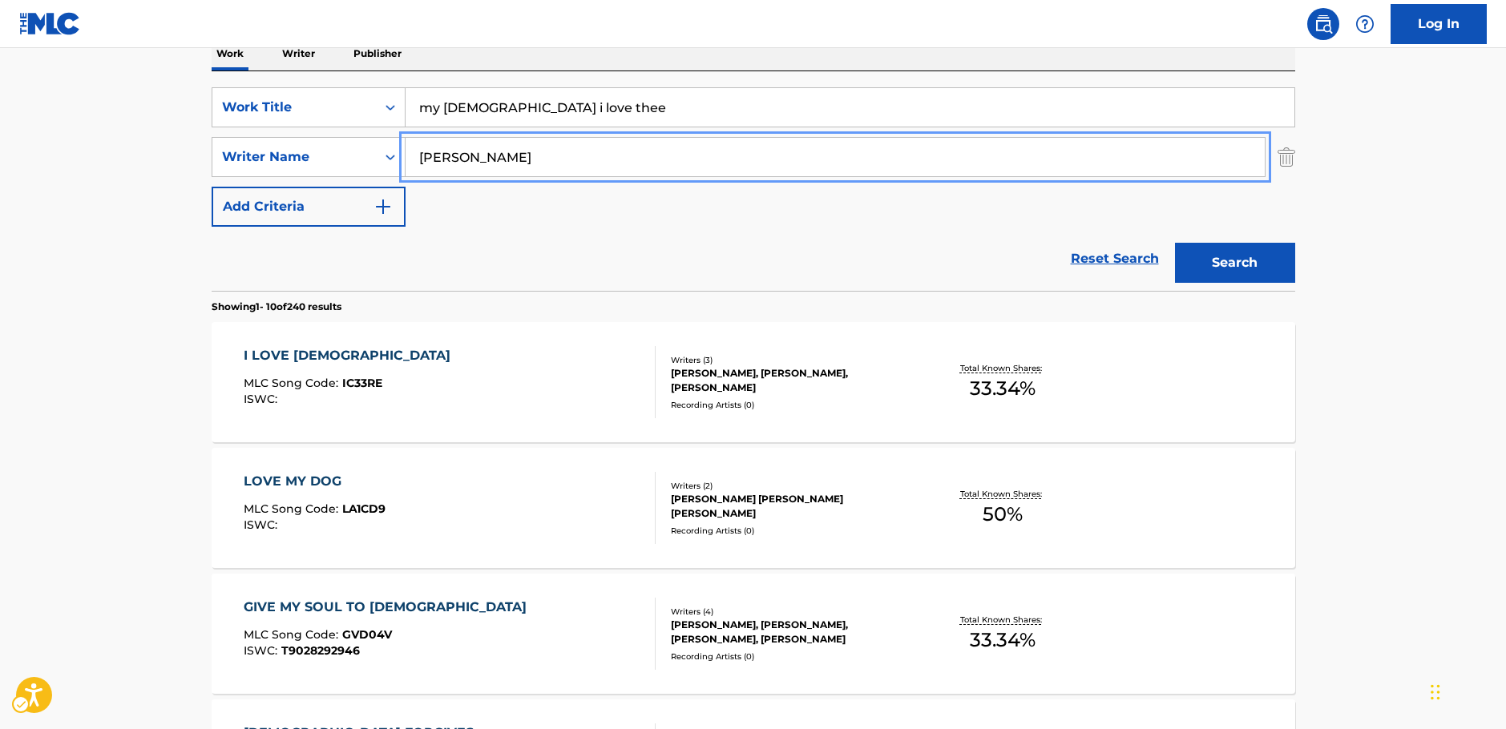
scroll to position [180, 0]
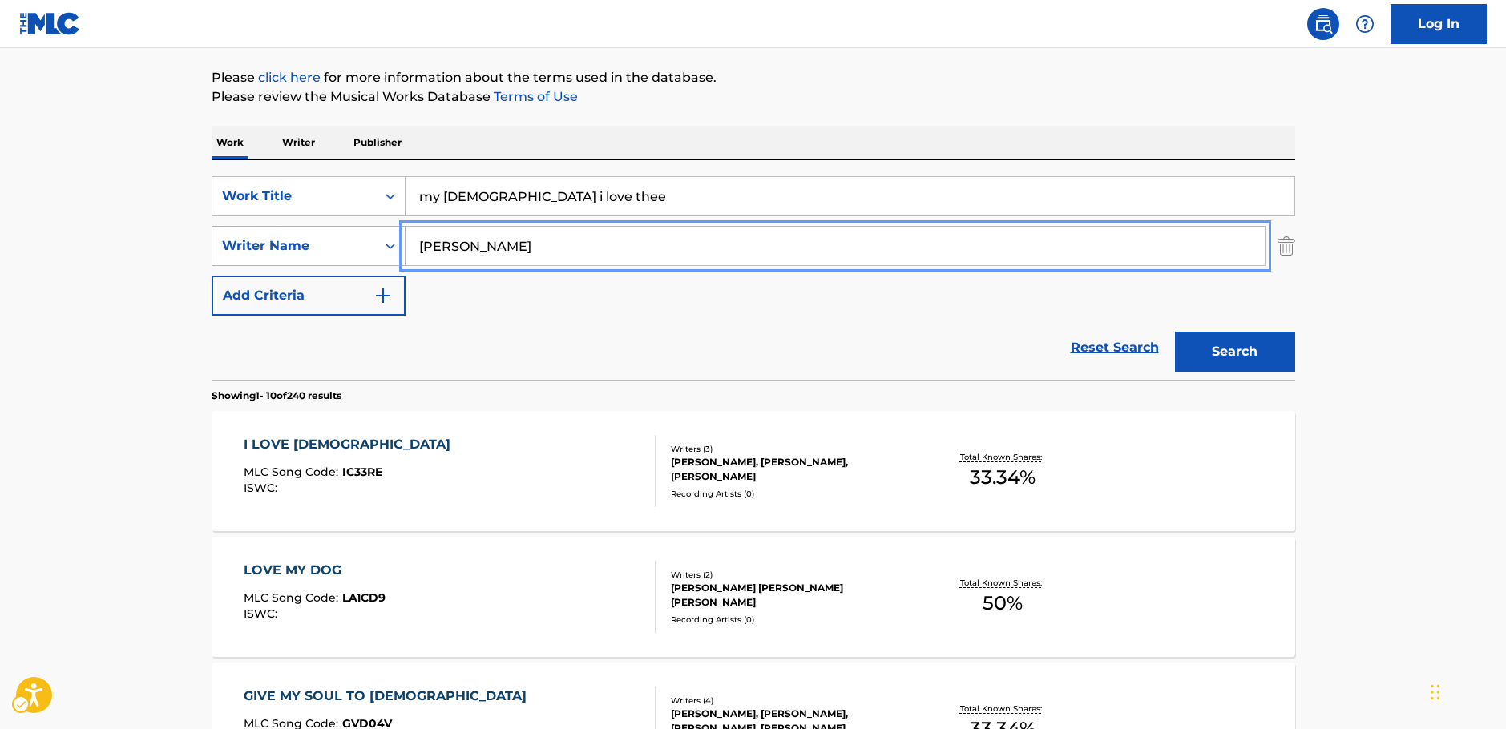
drag, startPoint x: 506, startPoint y: 248, endPoint x: 270, endPoint y: 254, distance: 235.7
click at [270, 254] on div "SearchWithCriteria7344498d-c695-4f2e-ab9b-d78ceebe9bd3 Writer Name spillman" at bounding box center [754, 246] width 1084 height 40
type input "stamper"
click at [1175, 332] on button "Search" at bounding box center [1235, 352] width 120 height 40
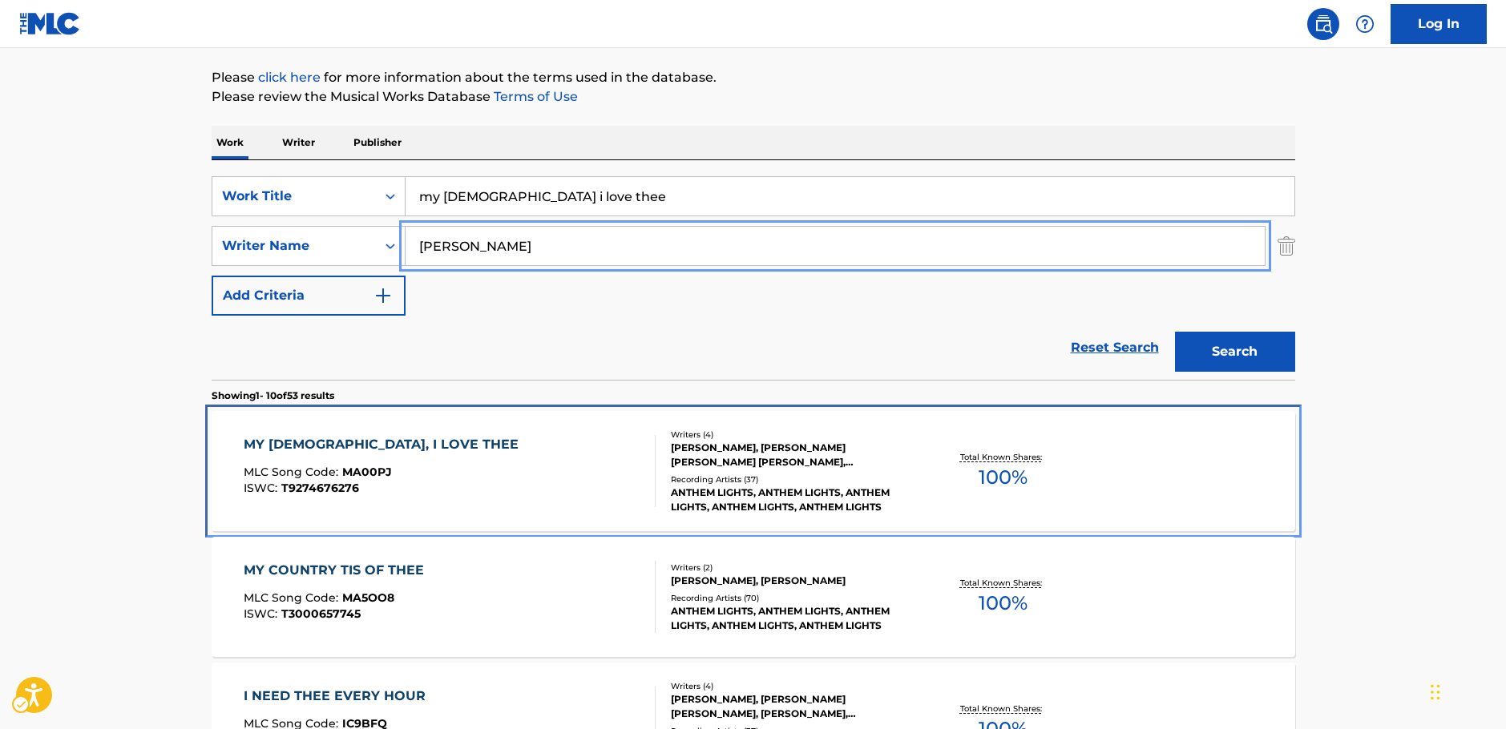
click at [483, 460] on div "MY JESUS, I LOVE THEE MLC Song Code : MA00PJ ISWC : T9274676276" at bounding box center [450, 471] width 412 height 72
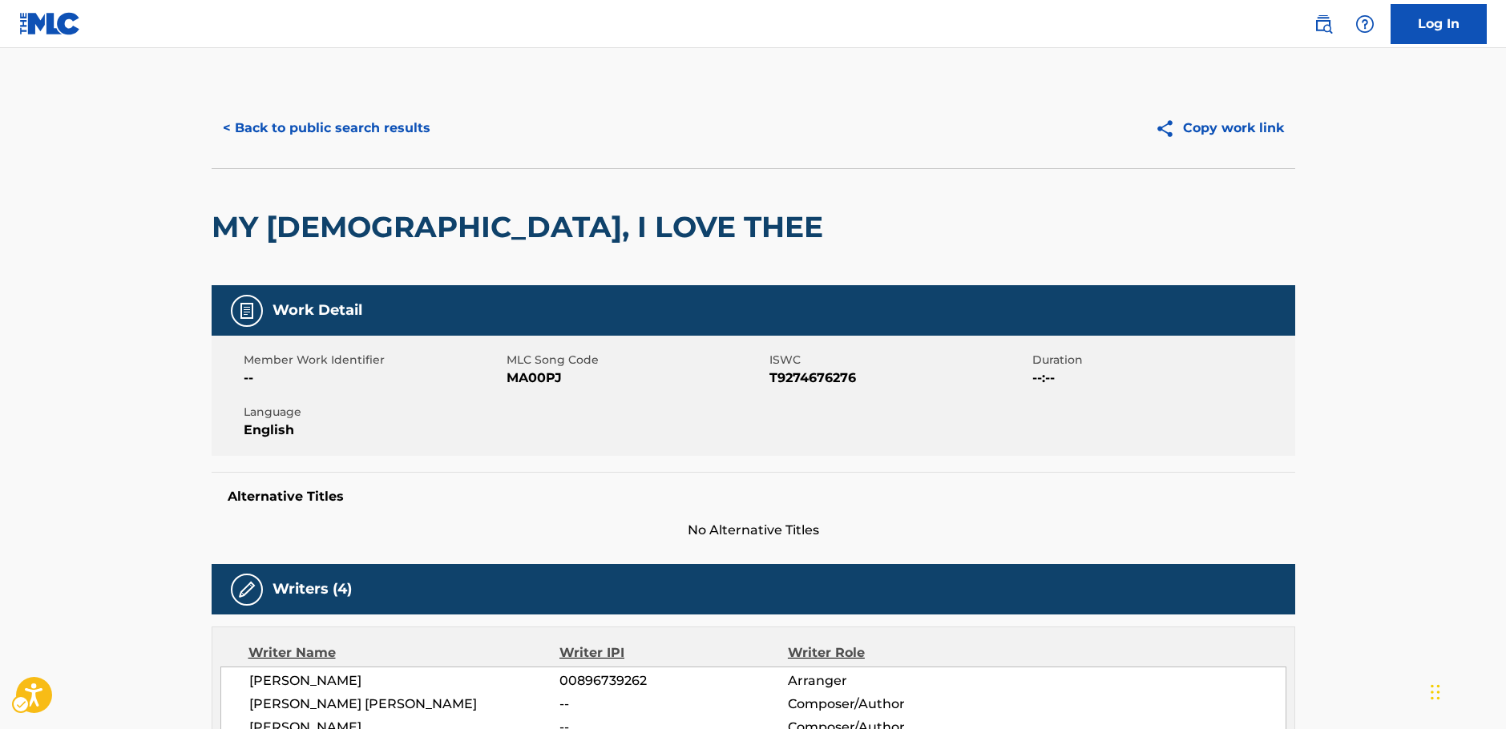
click at [533, 380] on span "MLC Song Code - MA00PJ" at bounding box center [636, 378] width 259 height 19
click at [796, 375] on span "ISWC - T9274676276" at bounding box center [898, 378] width 259 height 19
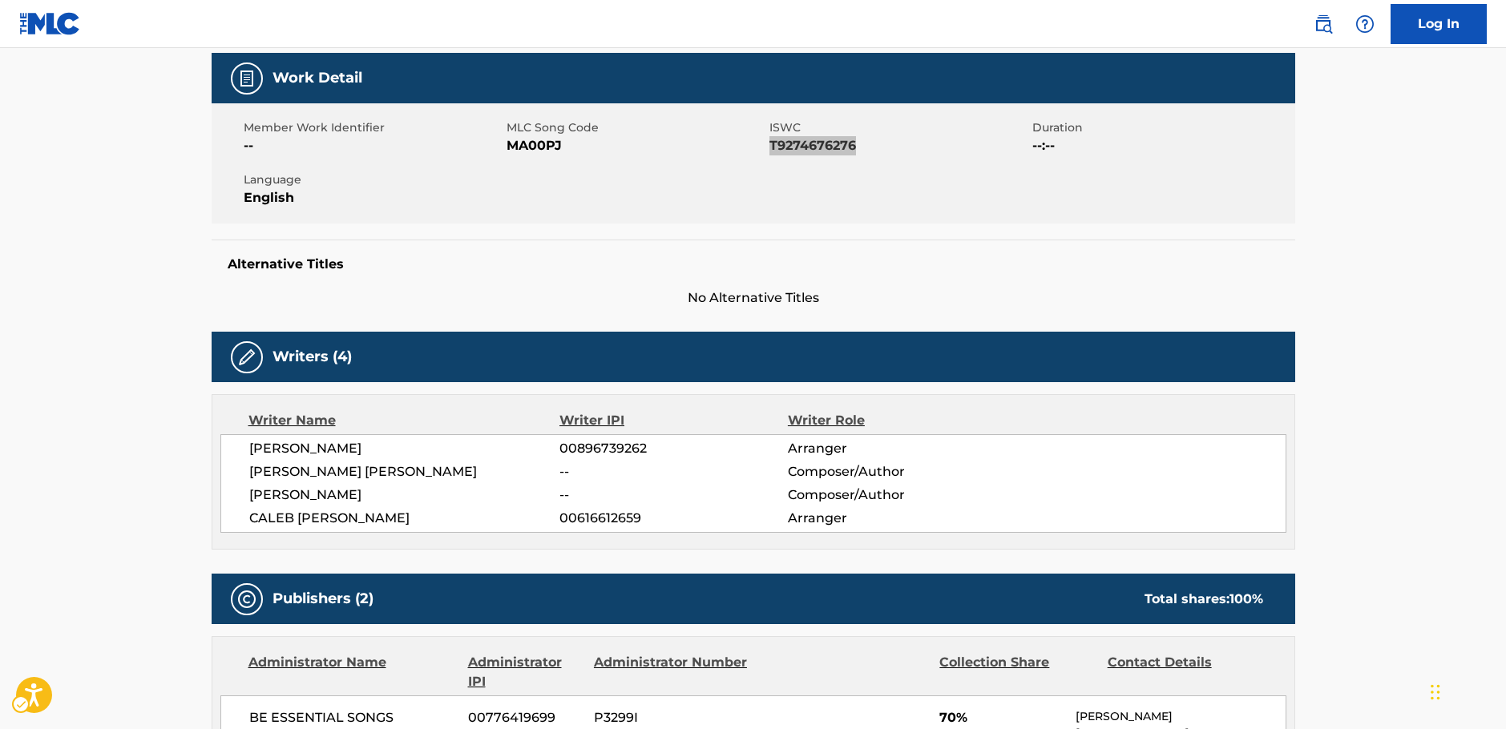
scroll to position [240, 0]
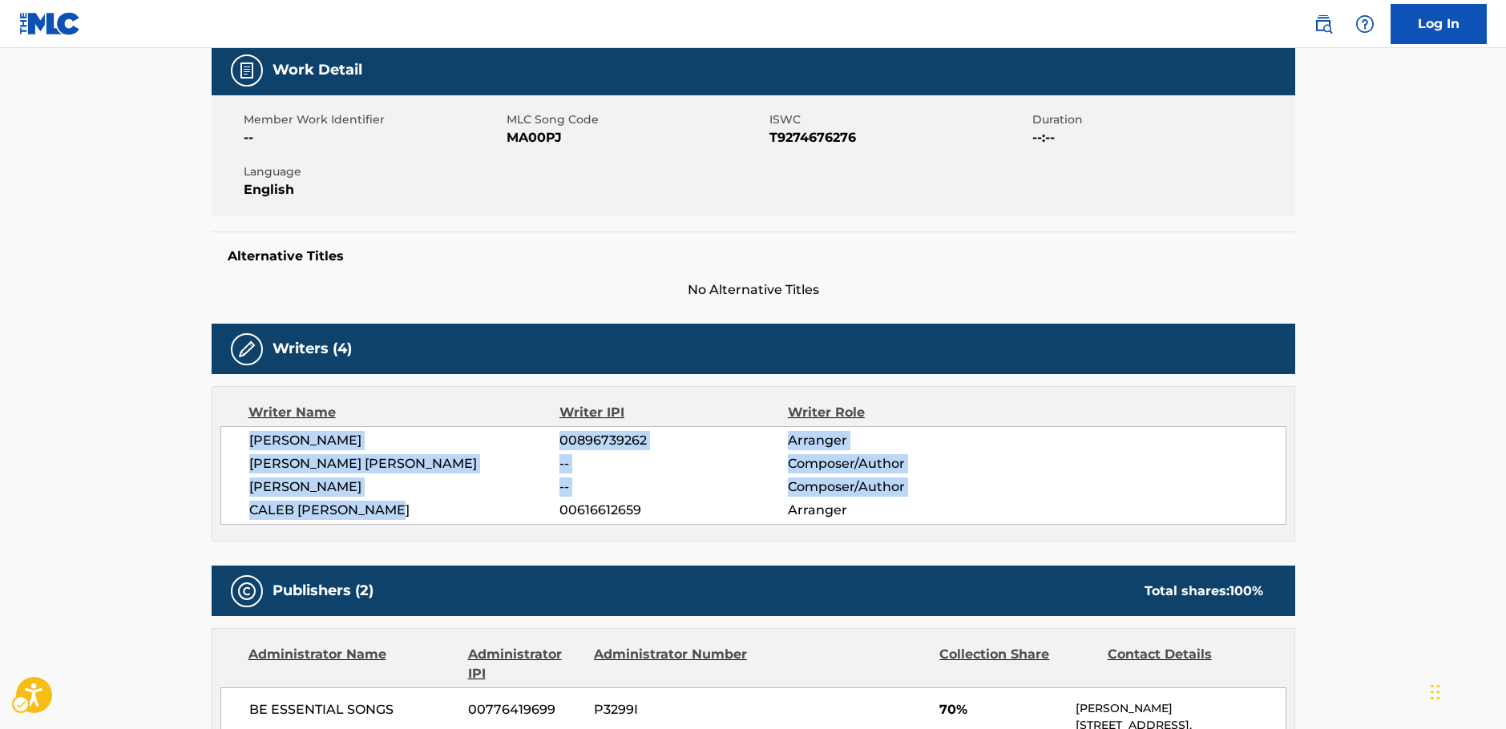
drag, startPoint x: 449, startPoint y: 509, endPoint x: 236, endPoint y: 443, distance: 222.3
click at [231, 444] on div "JOSEPH P STAMPER 00896739262 Arranger ADONIRAM JUDSON GORDON -- Composer/Author…" at bounding box center [753, 475] width 1066 height 99
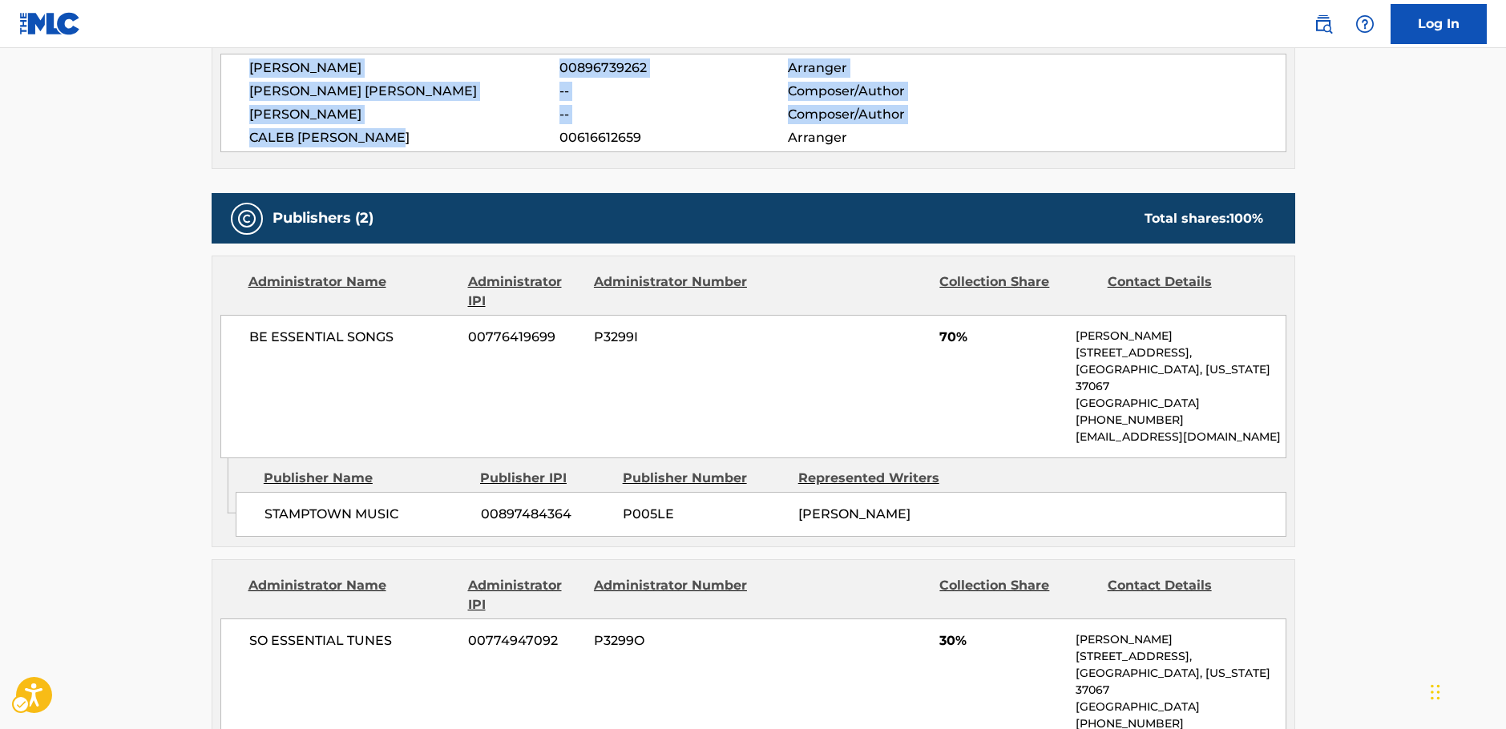
scroll to position [641, 0]
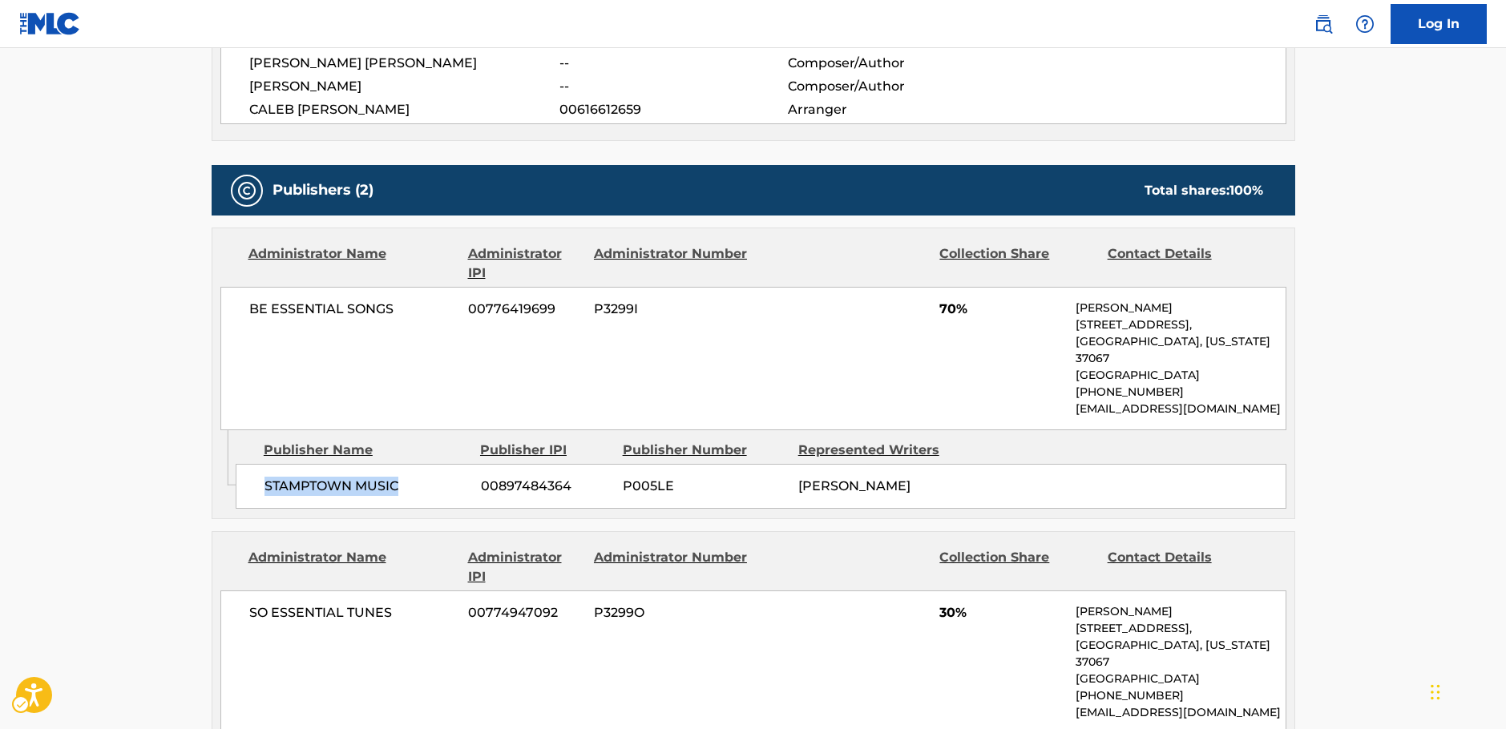
drag, startPoint x: 368, startPoint y: 481, endPoint x: 258, endPoint y: 481, distance: 109.8
click at [258, 481] on div "STAMPTOWN MUSIC 00897484364 P005LE JOSEPH P STAMPER" at bounding box center [761, 486] width 1051 height 45
drag, startPoint x: 417, startPoint y: 317, endPoint x: 94, endPoint y: 362, distance: 326.1
click at [236, 325] on div "BE ESSENTIAL SONGS 00776419699 P3299I 70% Andie Rankins 741 Cool Springs Blvd, …" at bounding box center [753, 358] width 1066 height 143
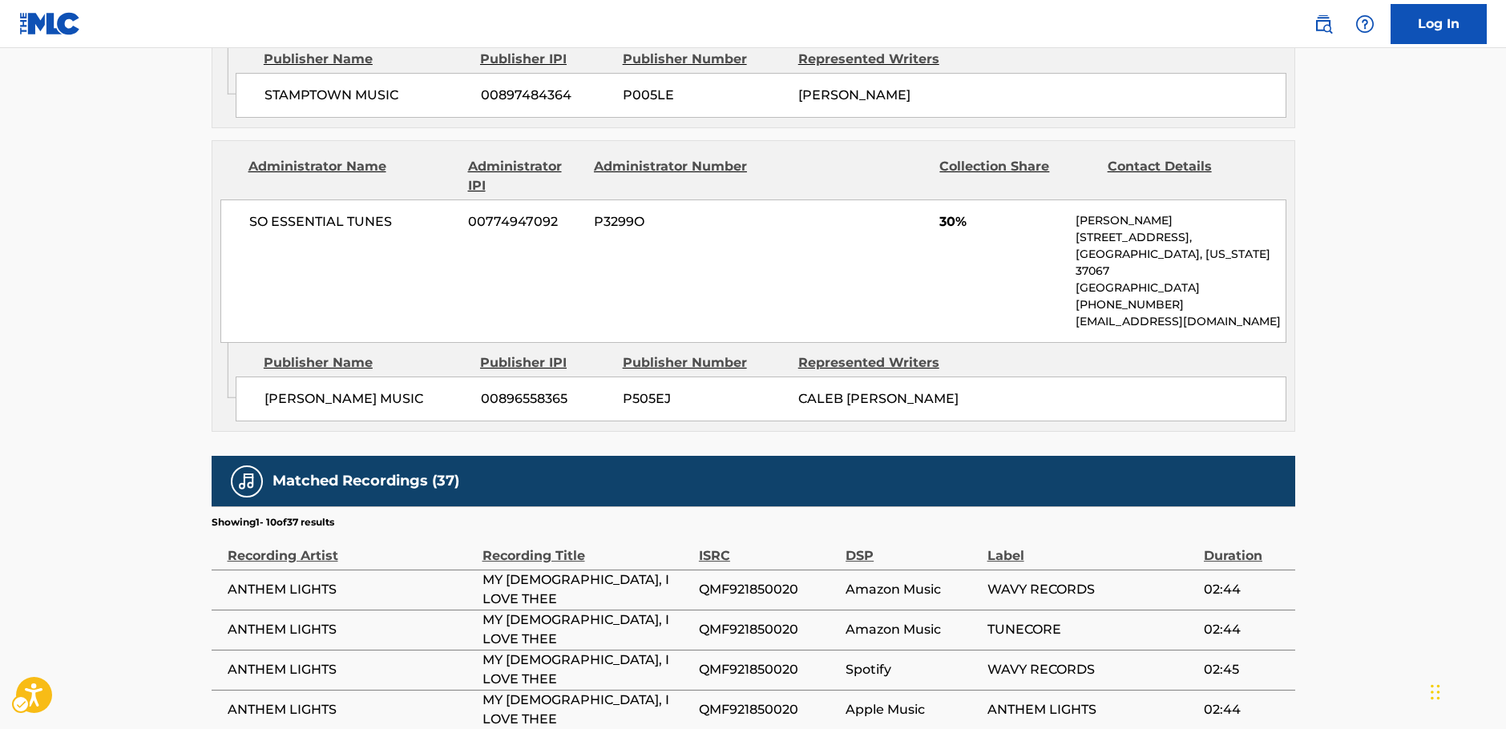
scroll to position [1042, 0]
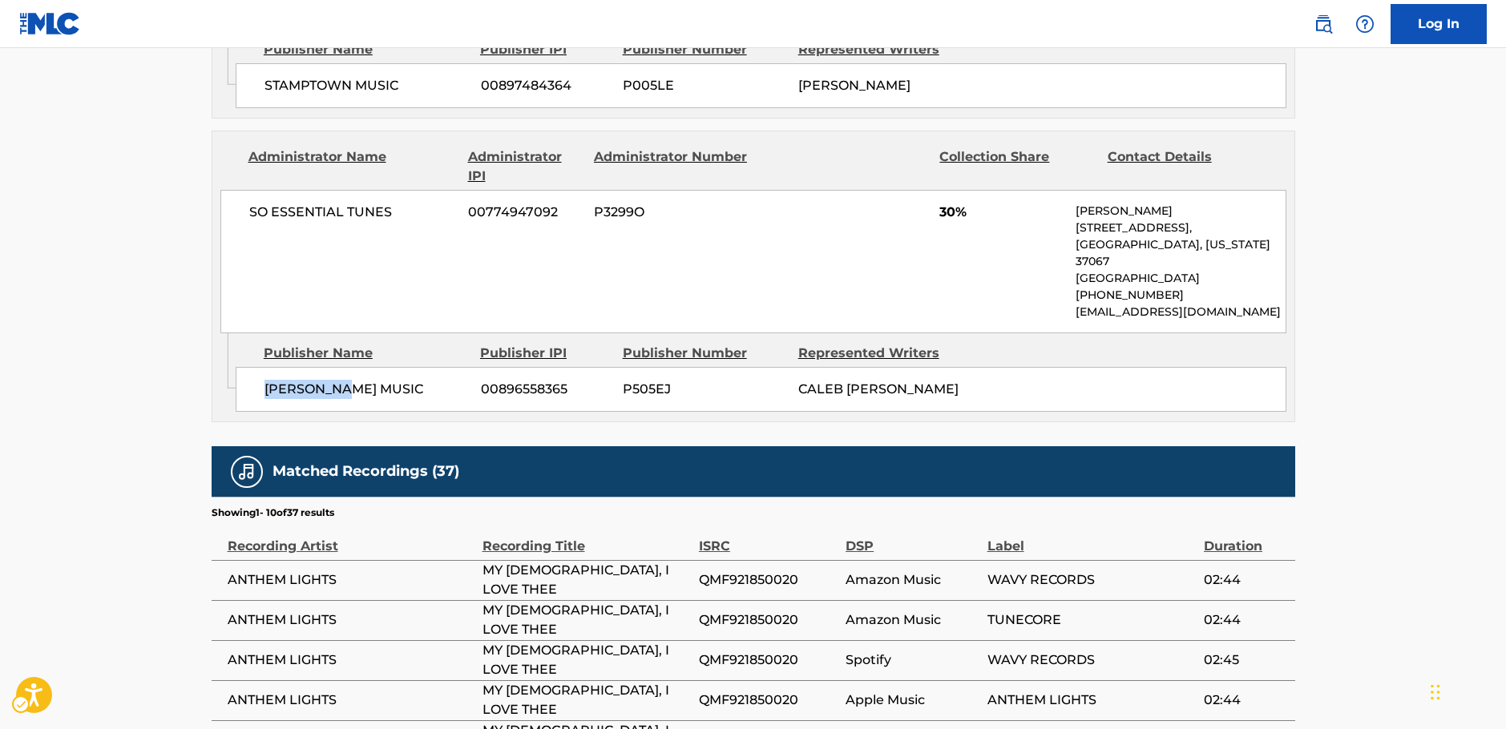
drag, startPoint x: 369, startPoint y: 390, endPoint x: 259, endPoint y: 395, distance: 110.7
click at [259, 395] on div "WADE MUSIC 00896558365 P505EJ CALEB ANDREW GRIMM" at bounding box center [761, 389] width 1051 height 45
drag, startPoint x: 397, startPoint y: 218, endPoint x: 228, endPoint y: 221, distance: 168.3
click at [237, 219] on div "SO ESSENTIAL TUNES 00774947092 P3299O 30% Andie Rankins 741 Cool Springs Blvd, …" at bounding box center [753, 261] width 1066 height 143
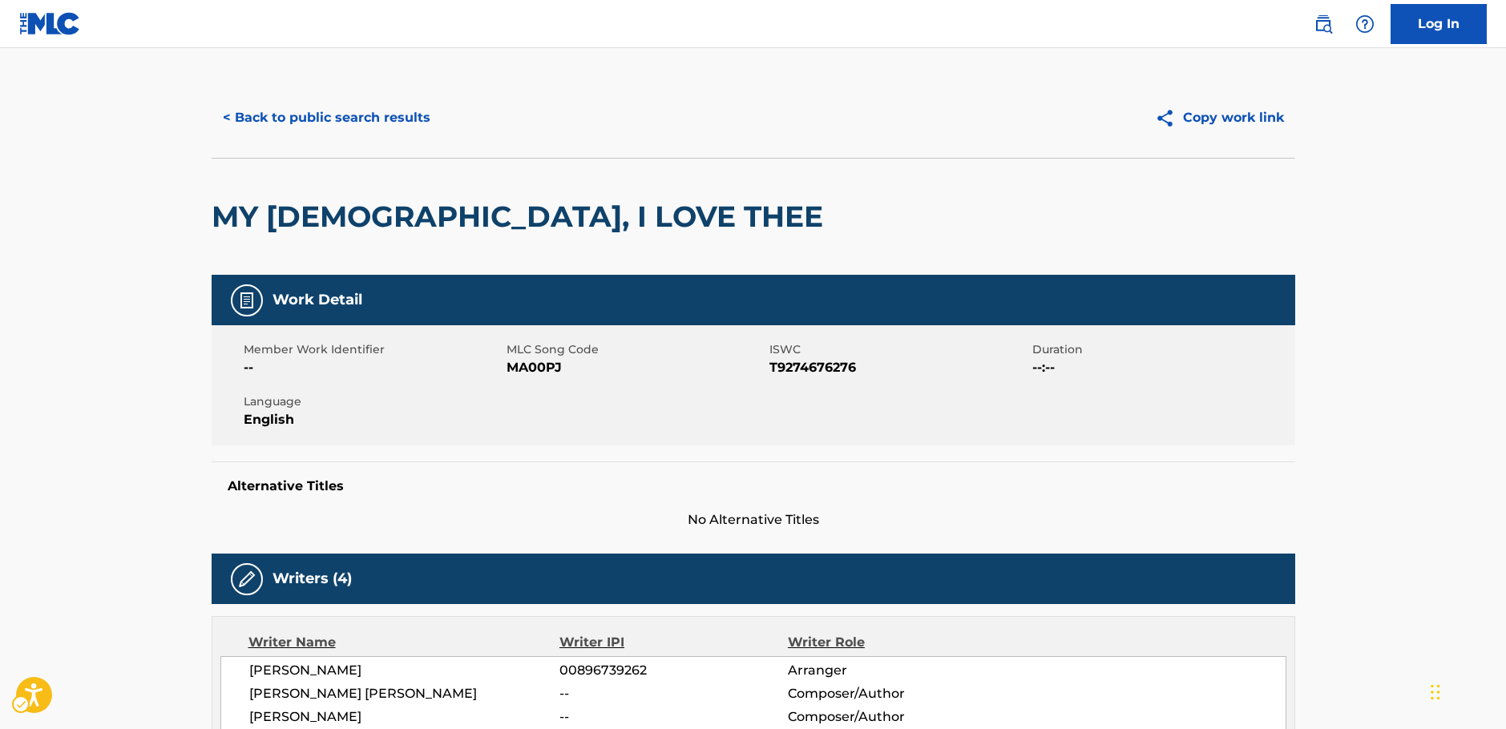
scroll to position [0, 0]
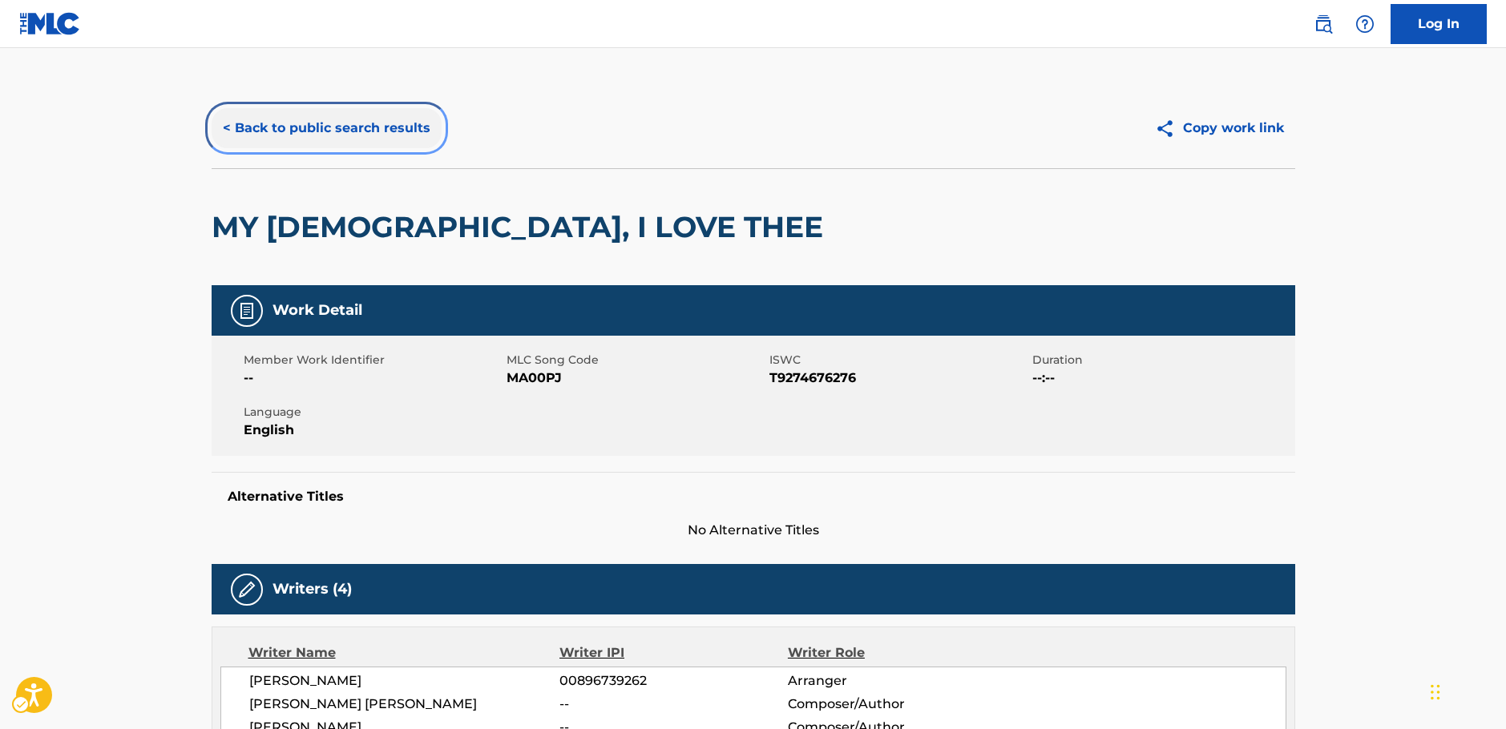
drag, startPoint x: 301, startPoint y: 120, endPoint x: 466, endPoint y: 283, distance: 231.2
click at [301, 120] on button "< Back to public search results" at bounding box center [327, 128] width 230 height 40
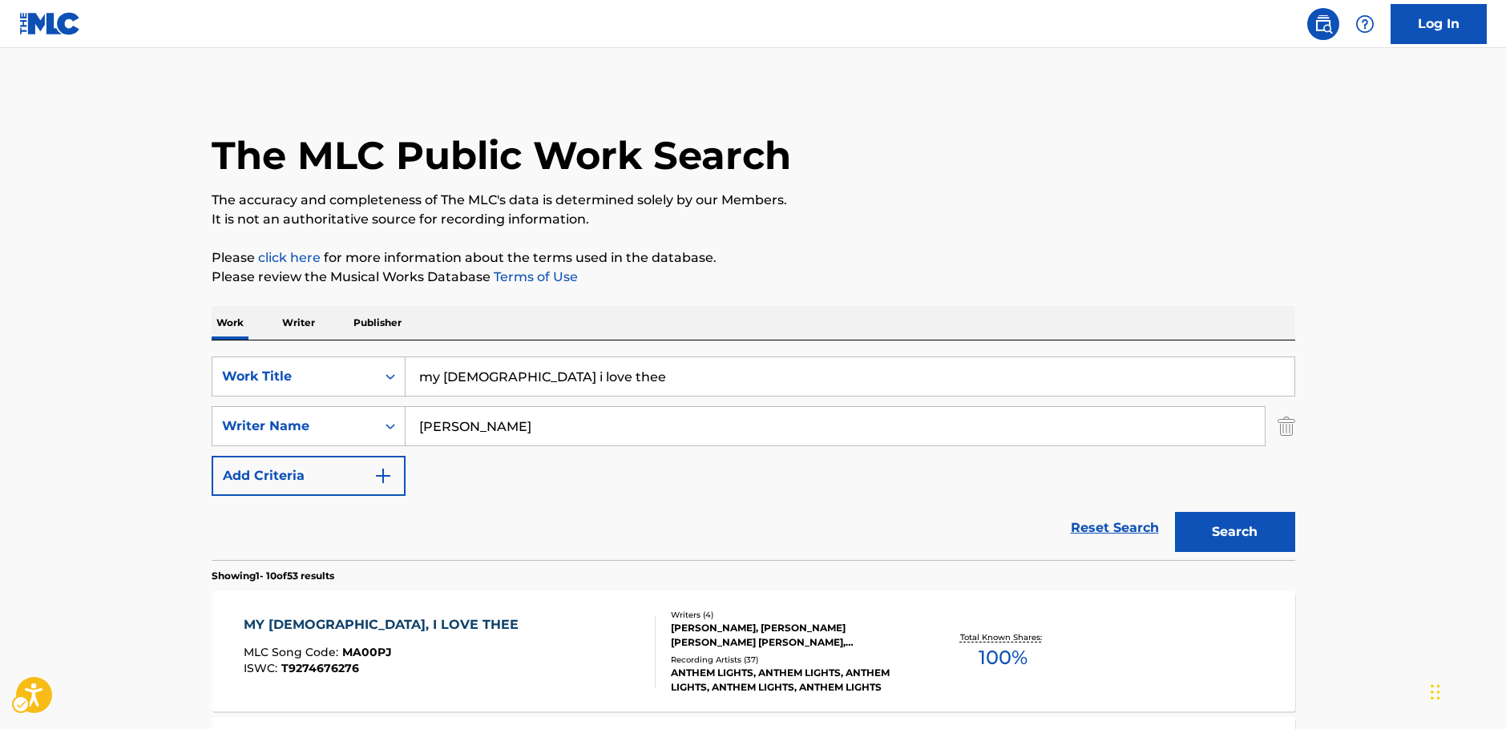
scroll to position [180, 0]
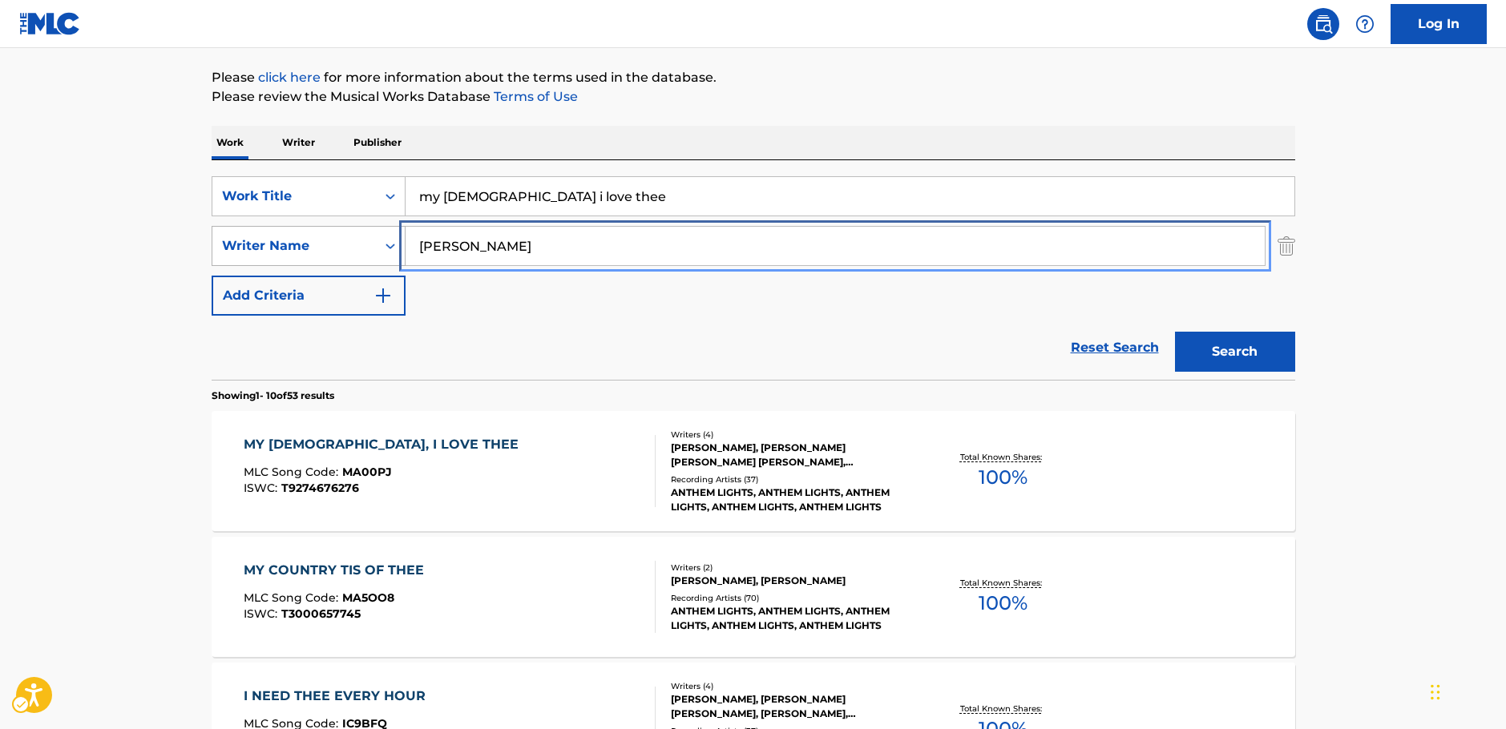
drag, startPoint x: 473, startPoint y: 243, endPoint x: 284, endPoint y: 248, distance: 189.2
click at [285, 248] on div "SearchWithCriteria7344498d-c695-4f2e-ab9b-d78ceebe9bd3 Writer Name stamper" at bounding box center [754, 246] width 1084 height 40
type input "gaither"
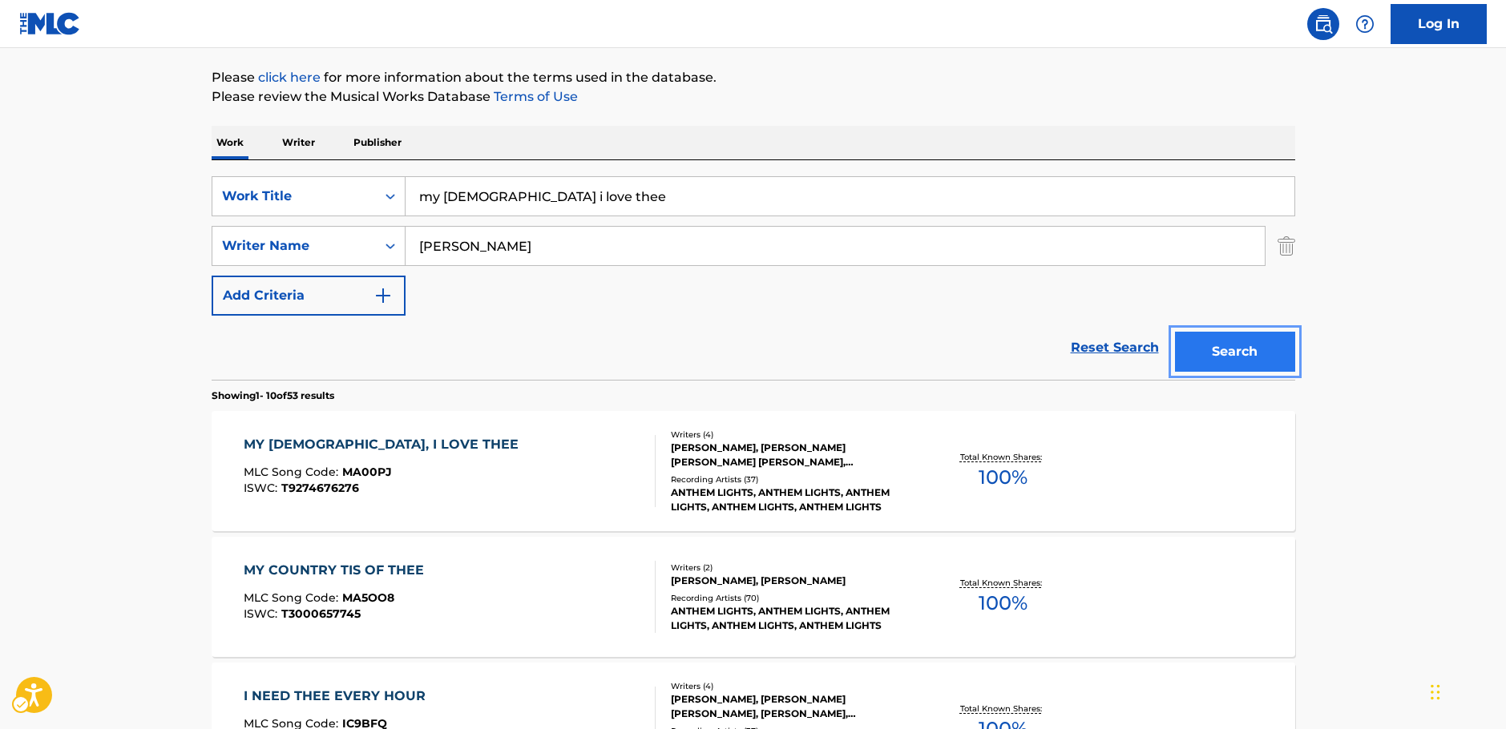
click at [1219, 335] on button "Search" at bounding box center [1235, 352] width 120 height 40
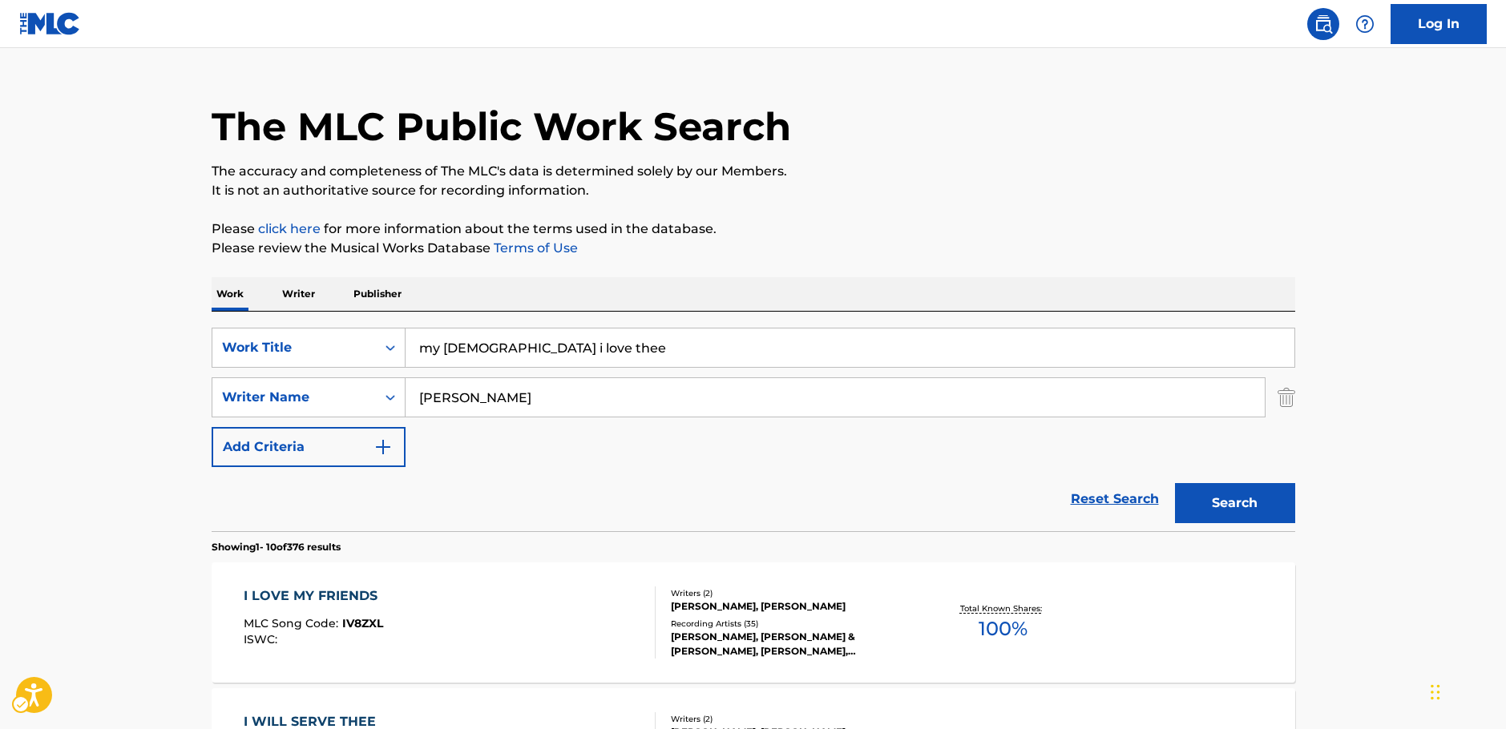
scroll to position [0, 0]
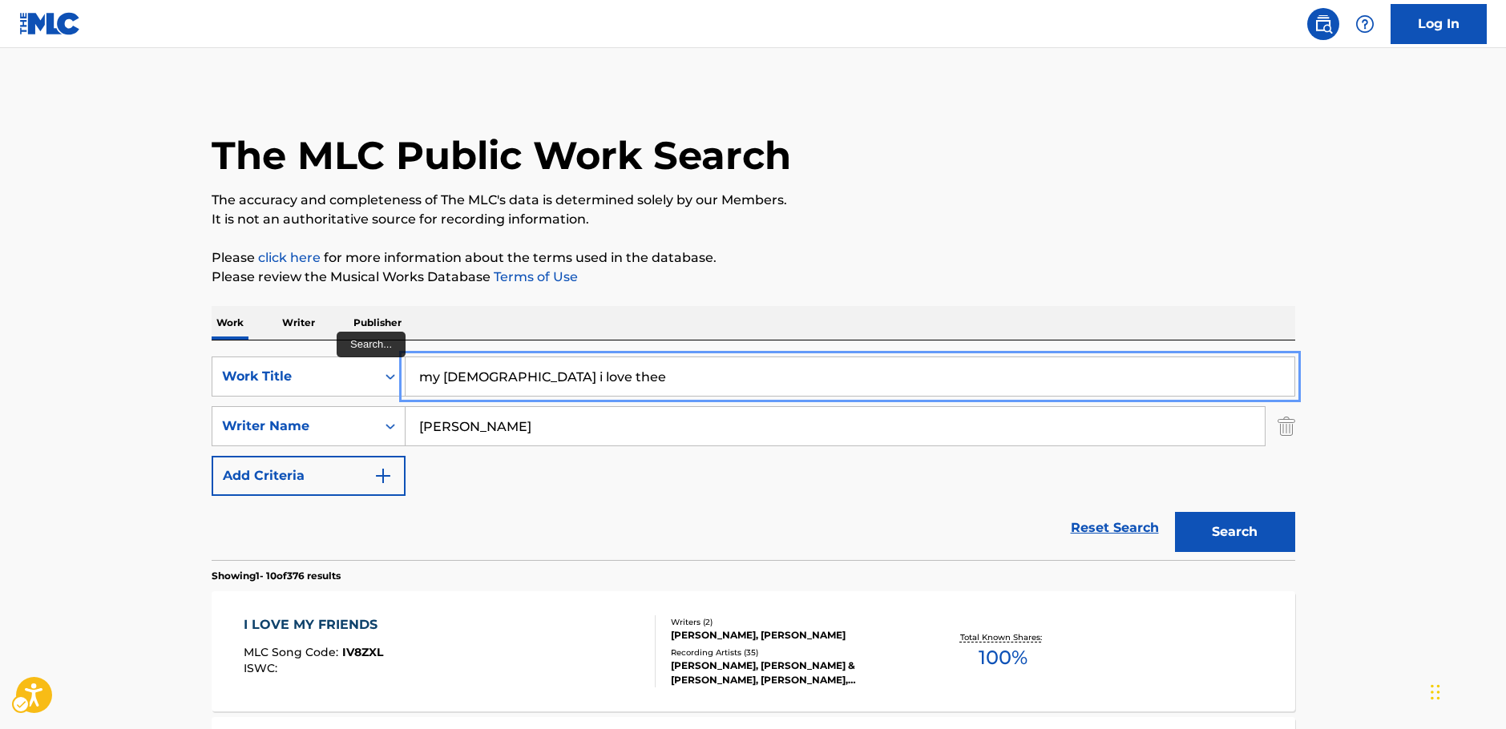
drag, startPoint x: 563, startPoint y: 382, endPoint x: 146, endPoint y: 361, distance: 417.3
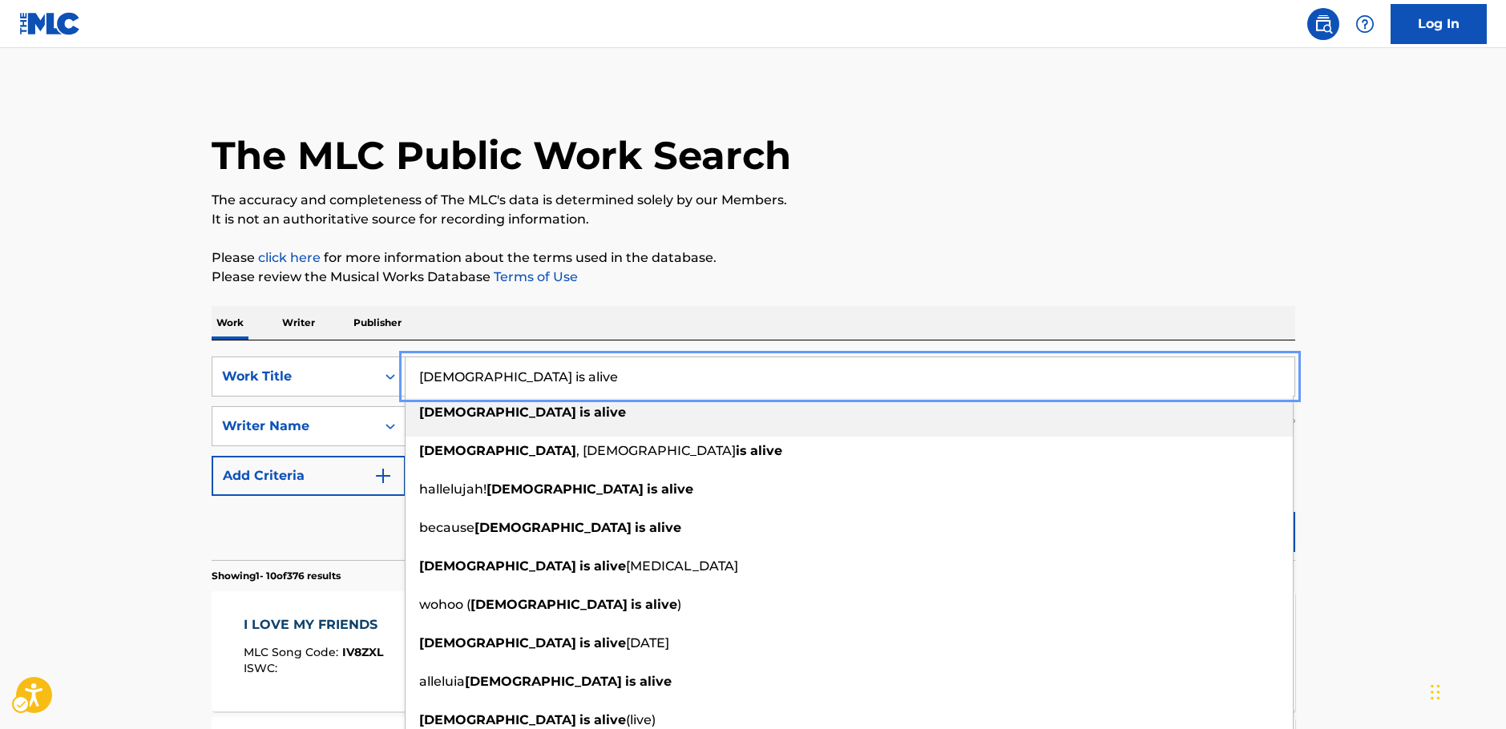
type input "jesus is alive"
drag, startPoint x: 99, startPoint y: 382, endPoint x: 384, endPoint y: 432, distance: 289.8
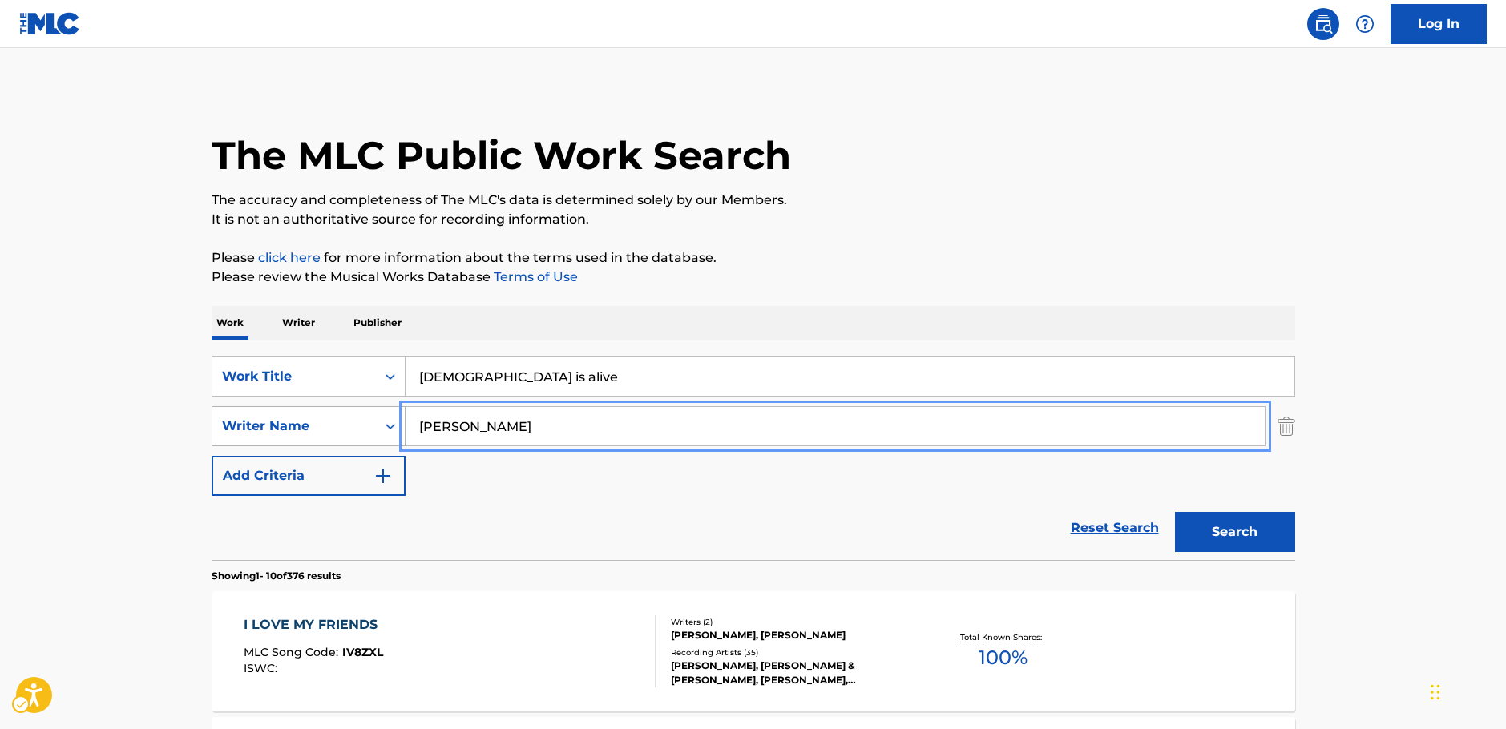
drag, startPoint x: 524, startPoint y: 435, endPoint x: 249, endPoint y: 419, distance: 275.4
click at [251, 420] on div "SearchWithCriteria7344498d-c695-4f2e-ab9b-d78ceebe9bd3 Writer Name gaither" at bounding box center [754, 426] width 1084 height 40
type input "neville"
click at [1175, 512] on button "Search" at bounding box center [1235, 532] width 120 height 40
click at [372, 380] on div "Work Title" at bounding box center [294, 376] width 164 height 30
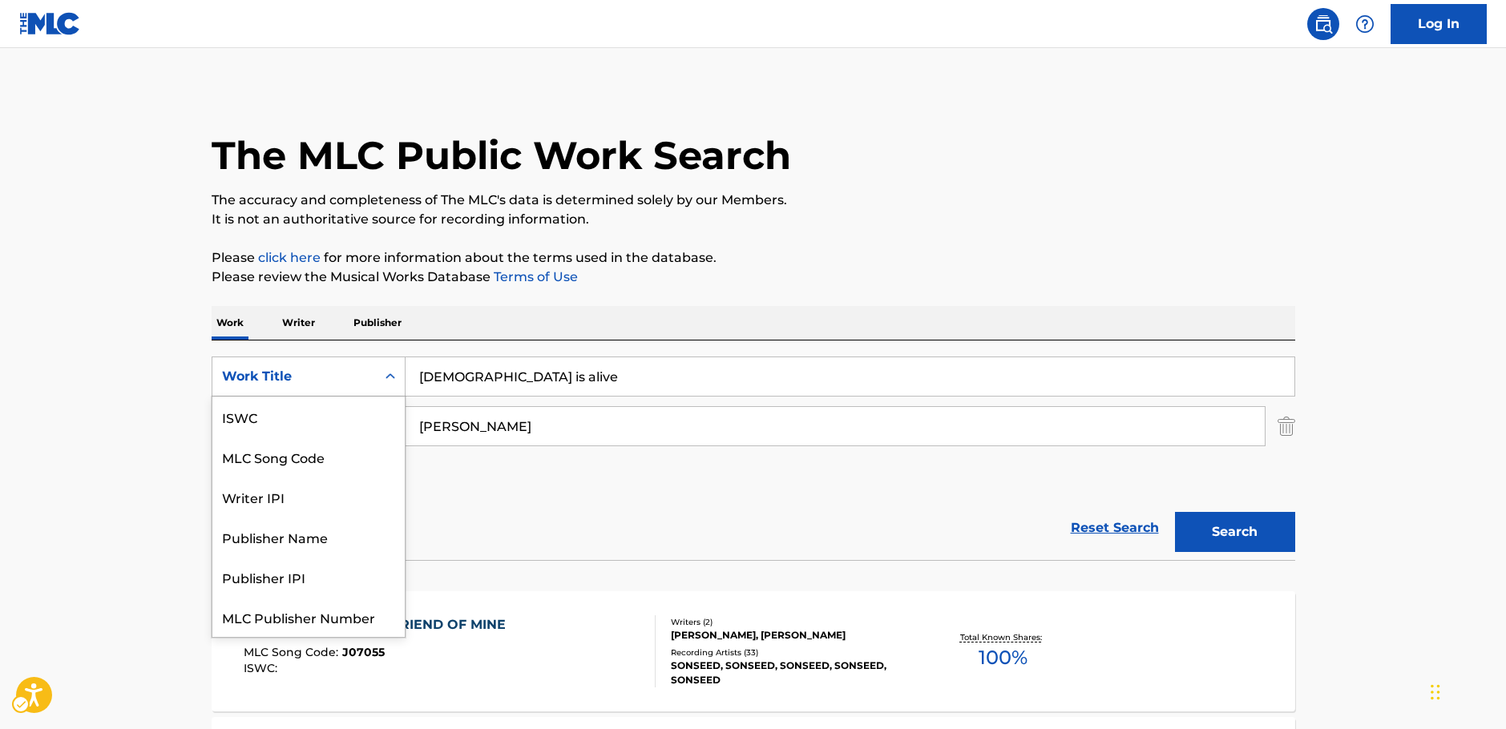
scroll to position [40, 0]
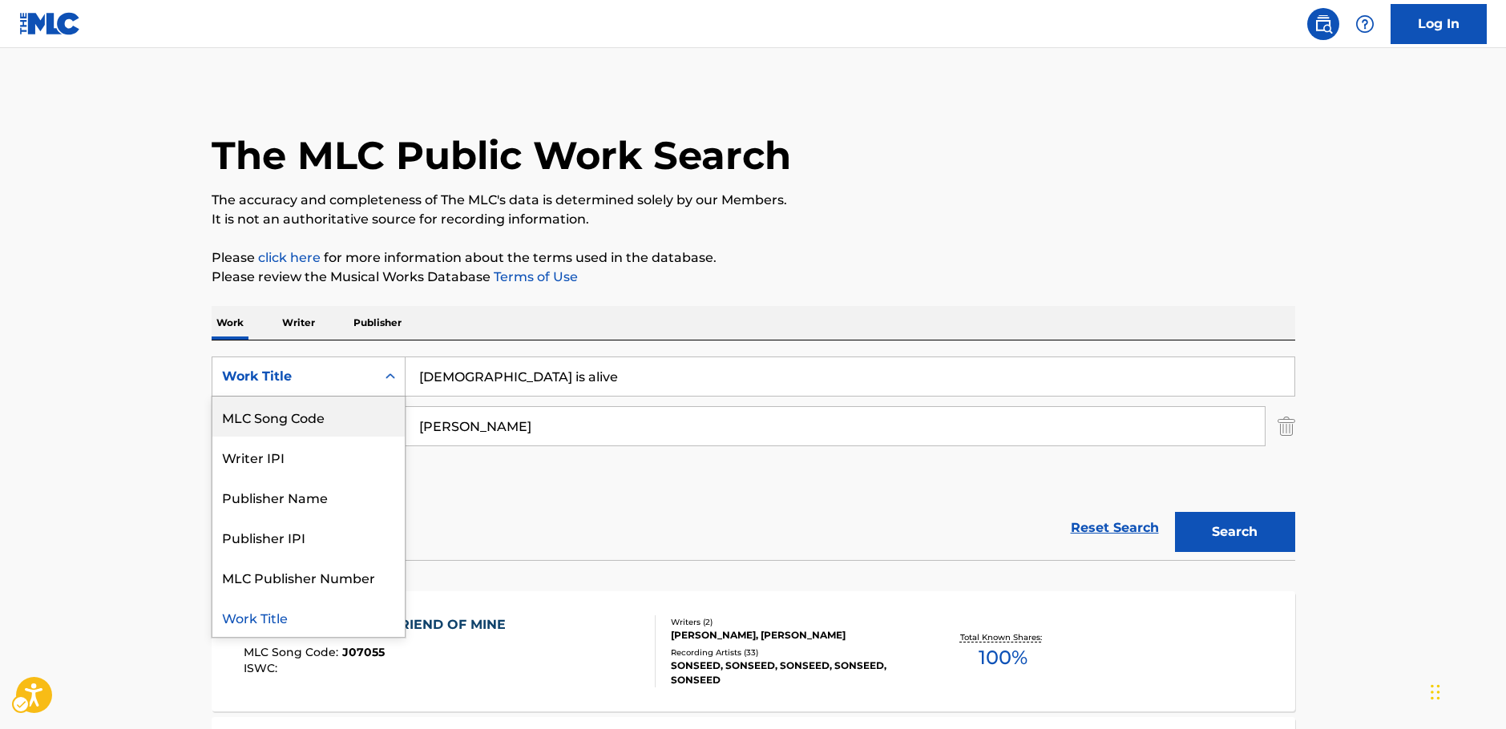
click at [308, 412] on div "MLC Song Code" at bounding box center [308, 417] width 192 height 40
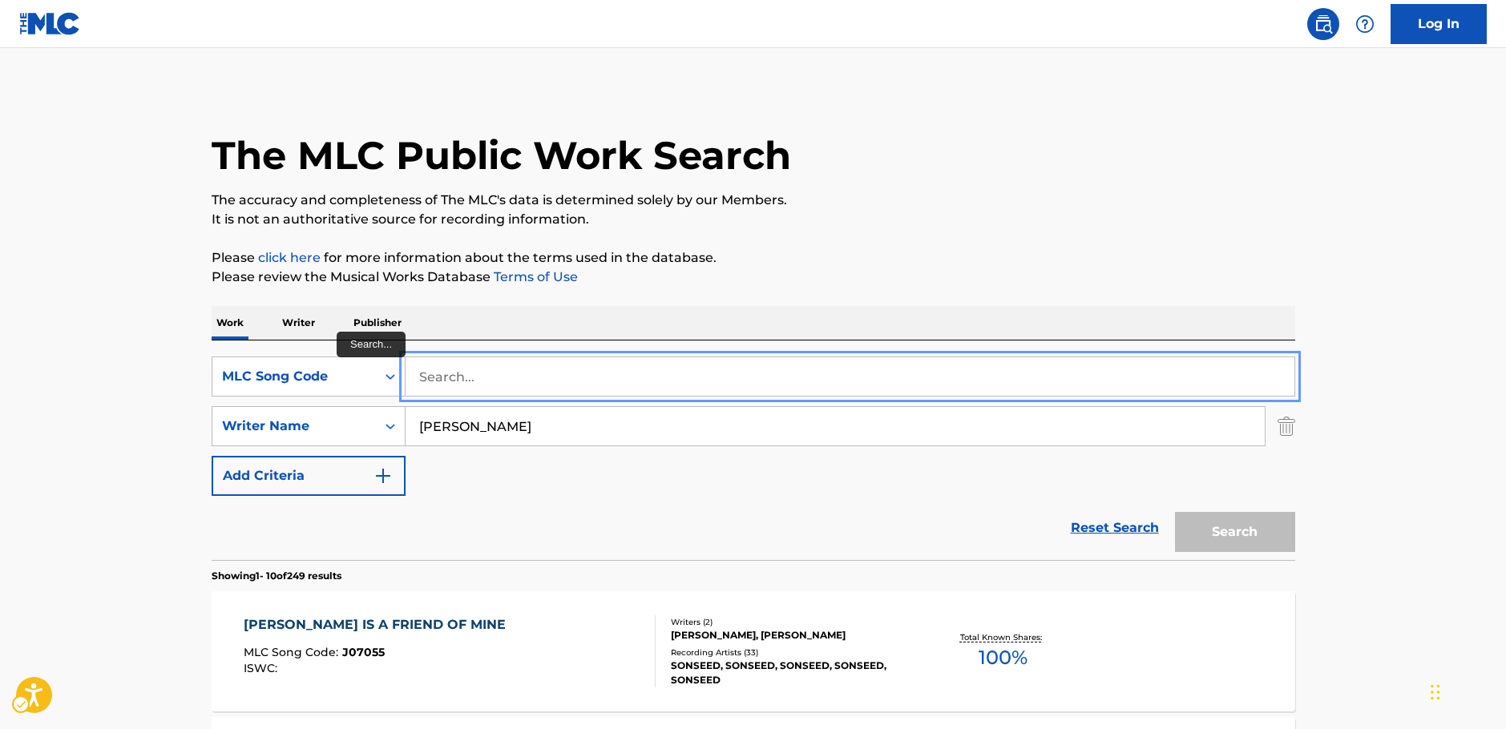
click at [440, 373] on input "Search..." at bounding box center [850, 376] width 889 height 38
paste input "W13230"
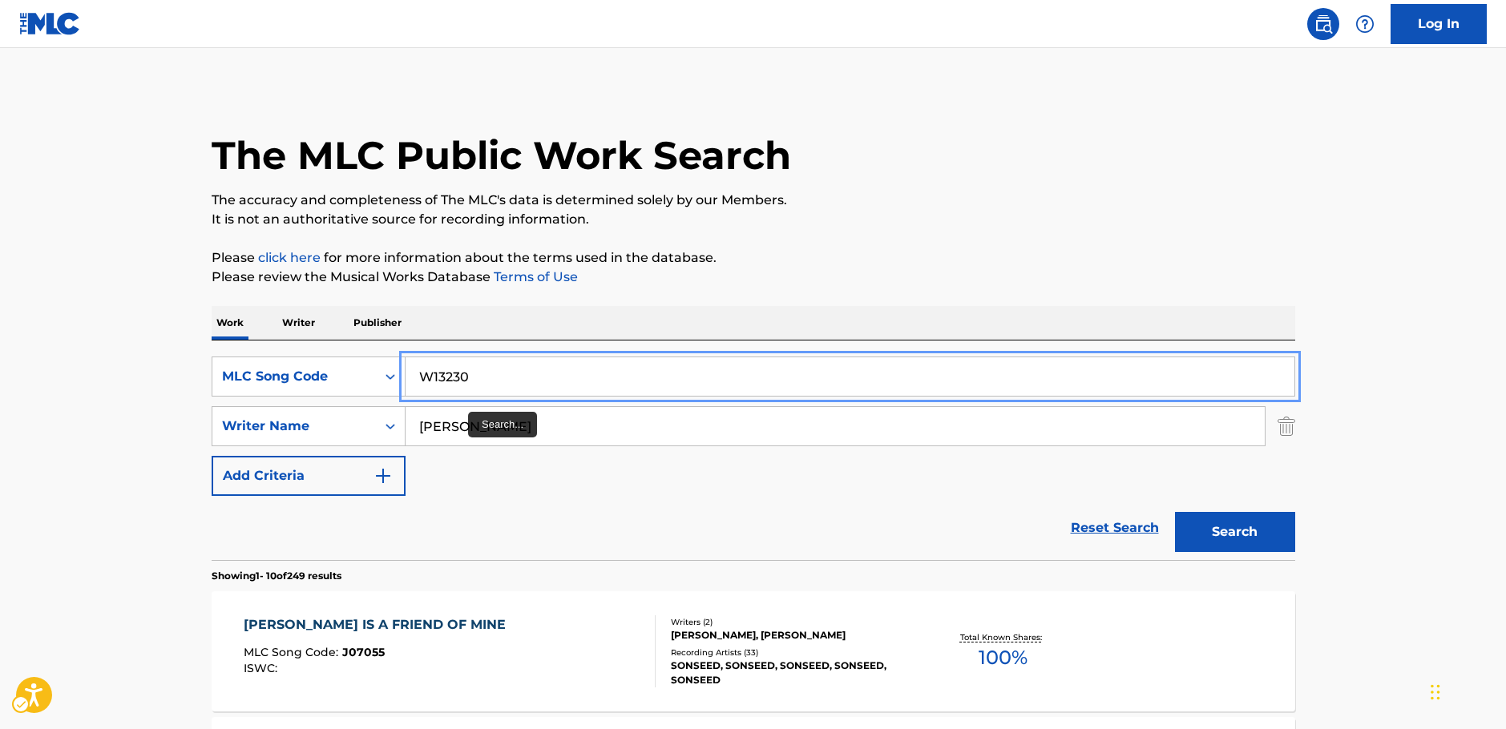
type input "W13230"
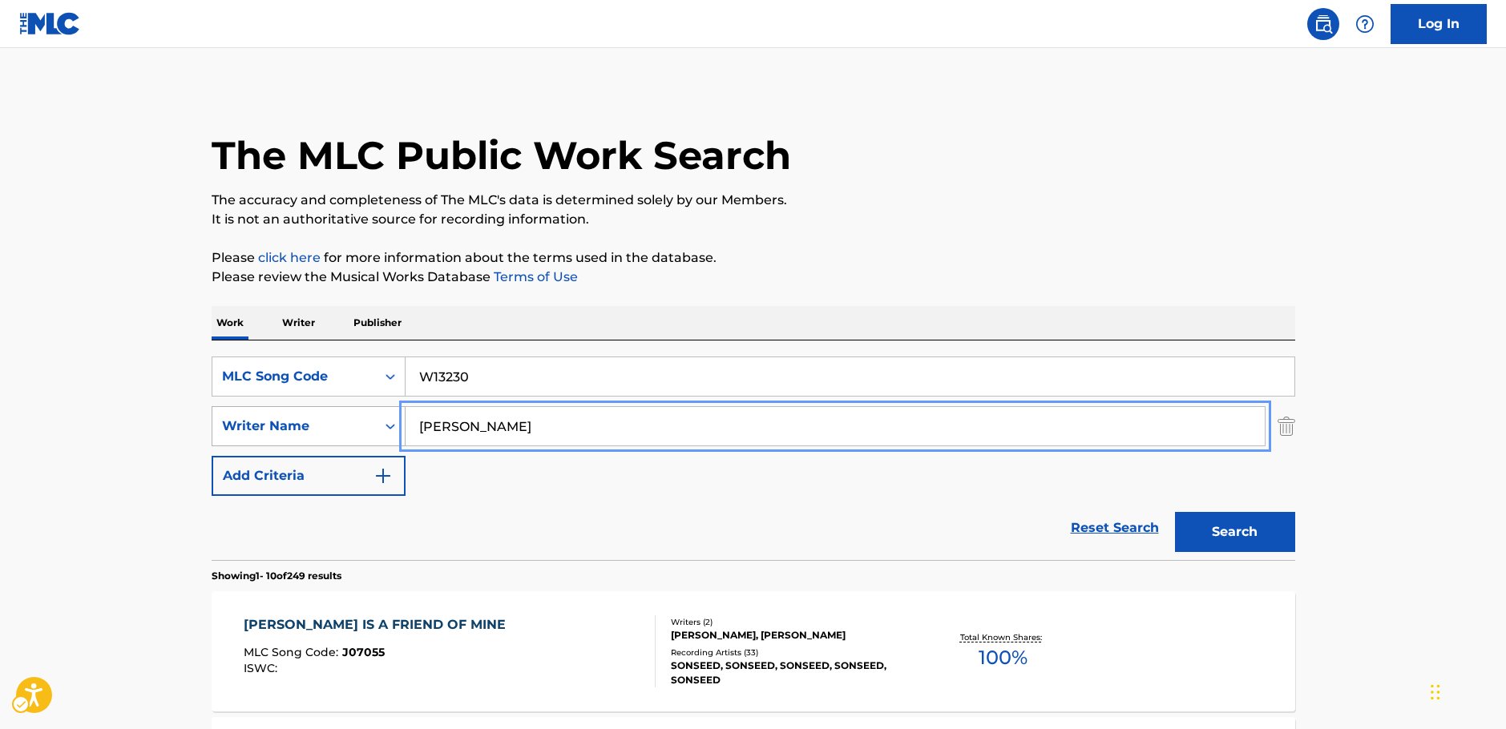
drag, startPoint x: 474, startPoint y: 423, endPoint x: 348, endPoint y: 427, distance: 126.7
click at [351, 431] on div "SearchWithCriteria7344498d-c695-4f2e-ab9b-d78ceebe9bd3 Writer Name neville" at bounding box center [754, 426] width 1084 height 40
click at [1175, 512] on button "Search" at bounding box center [1235, 532] width 120 height 40
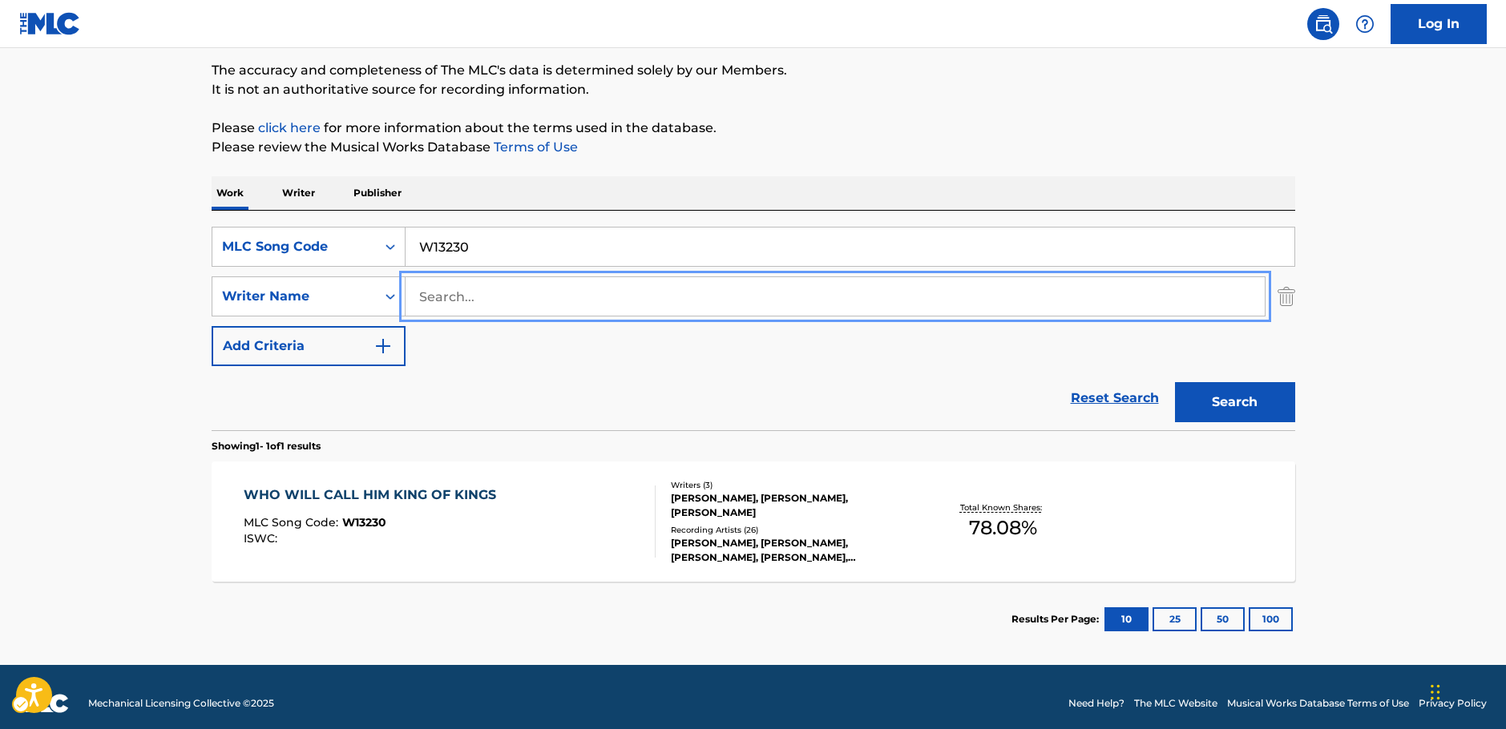
scroll to position [143, 0]
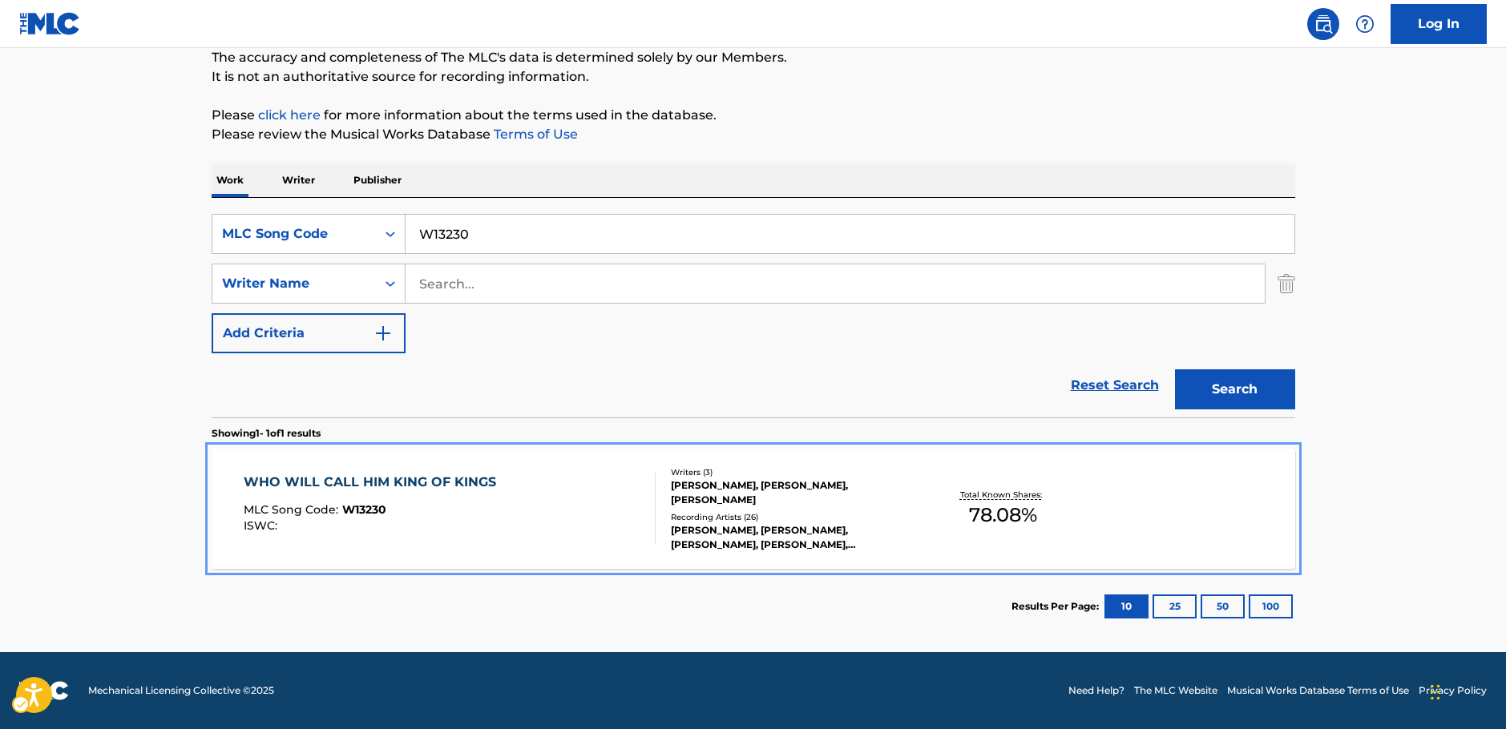
click at [454, 516] on div "MLC Song Code : W13230" at bounding box center [374, 512] width 260 height 16
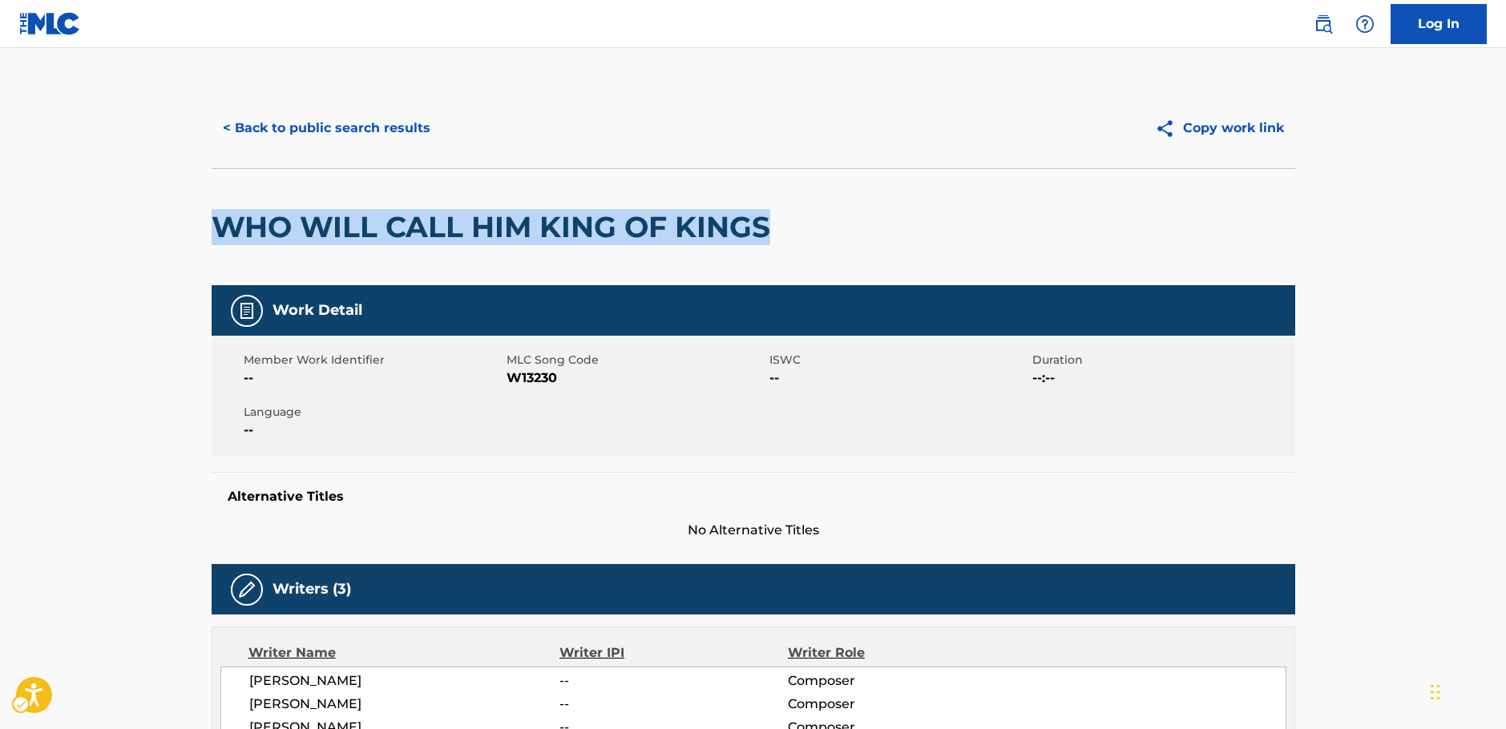
drag, startPoint x: 520, startPoint y: 235, endPoint x: 709, endPoint y: 99, distance: 233.1
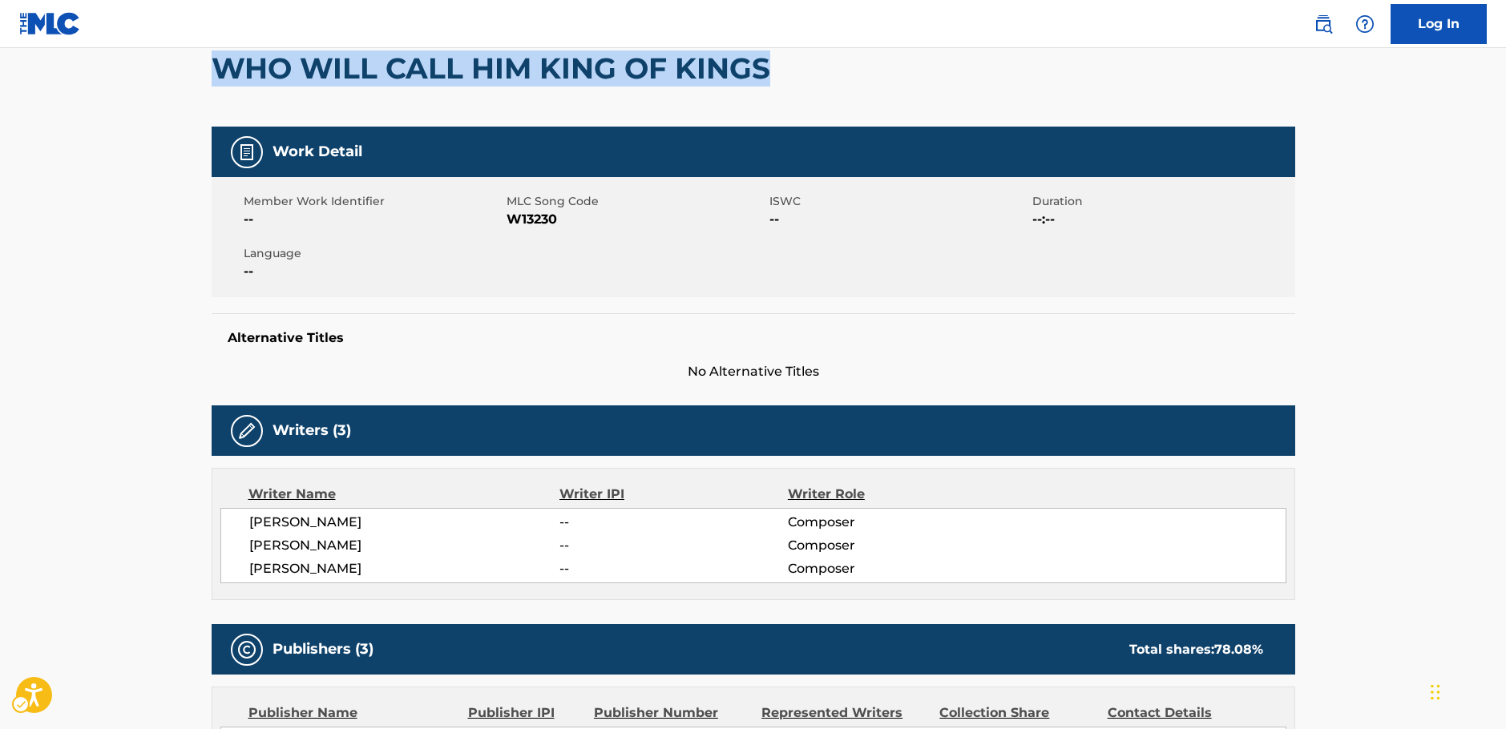
scroll to position [160, 0]
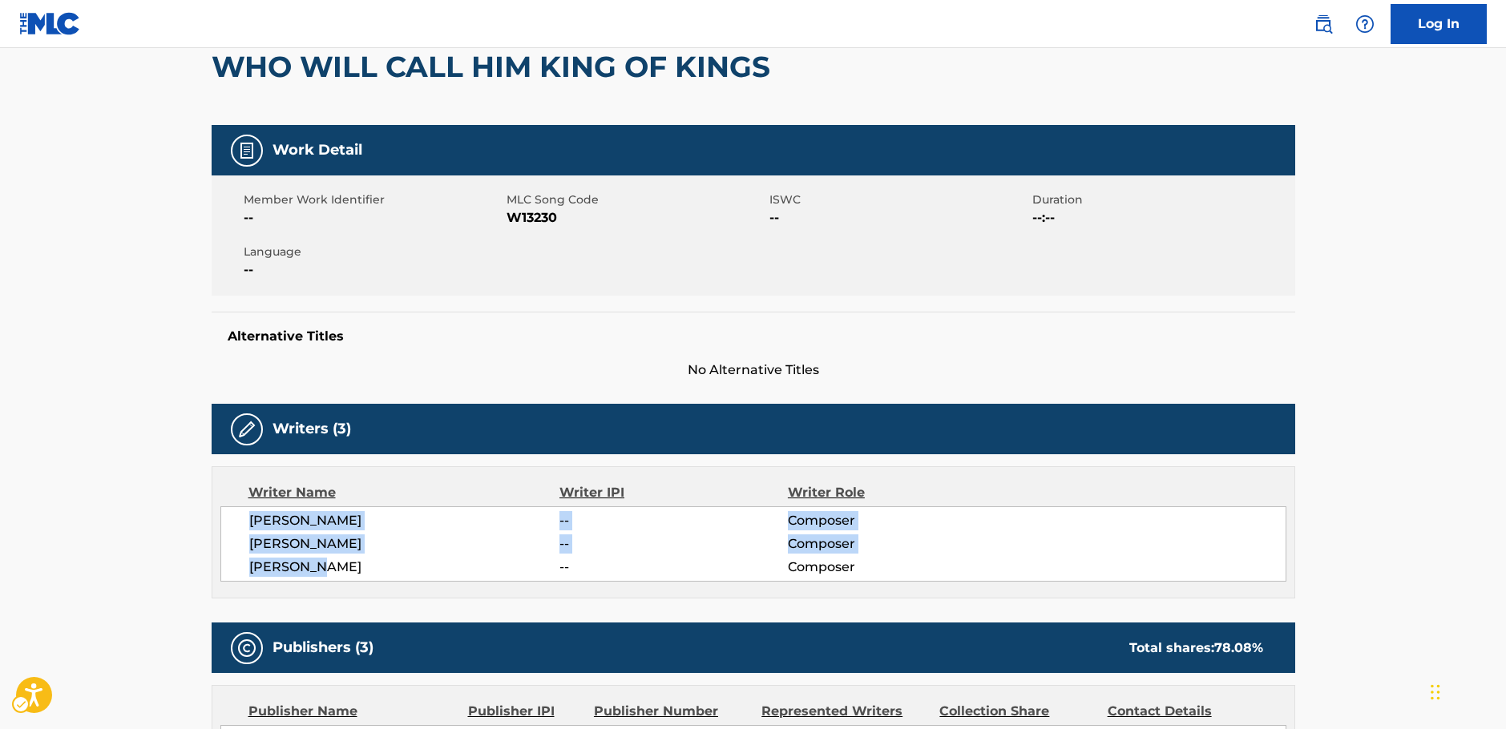
drag, startPoint x: 326, startPoint y: 569, endPoint x: 867, endPoint y: 216, distance: 645.8
click at [248, 520] on div "B. FARRELL -- Composer S. HELVERING -- Composer G. NELSON -- Composer" at bounding box center [753, 544] width 1066 height 75
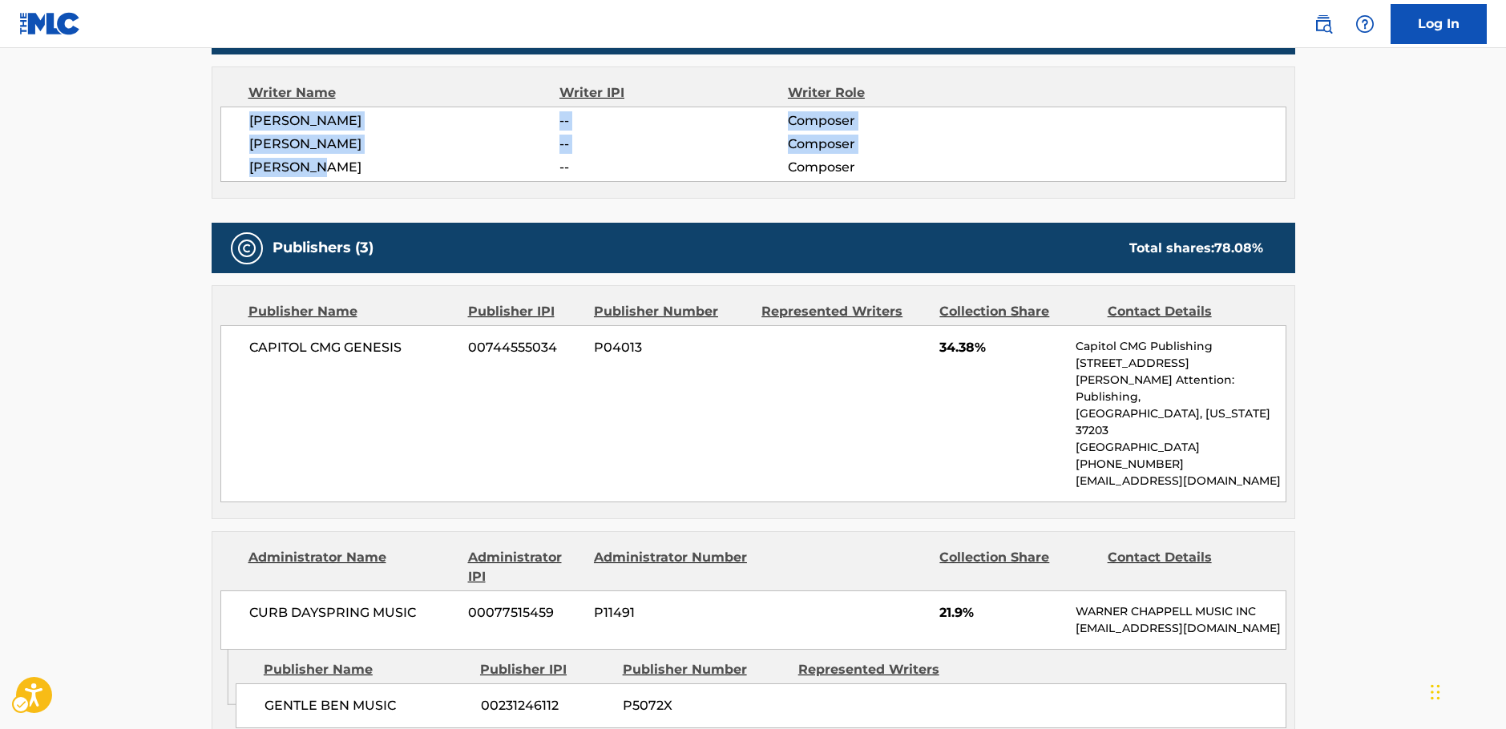
scroll to position [561, 0]
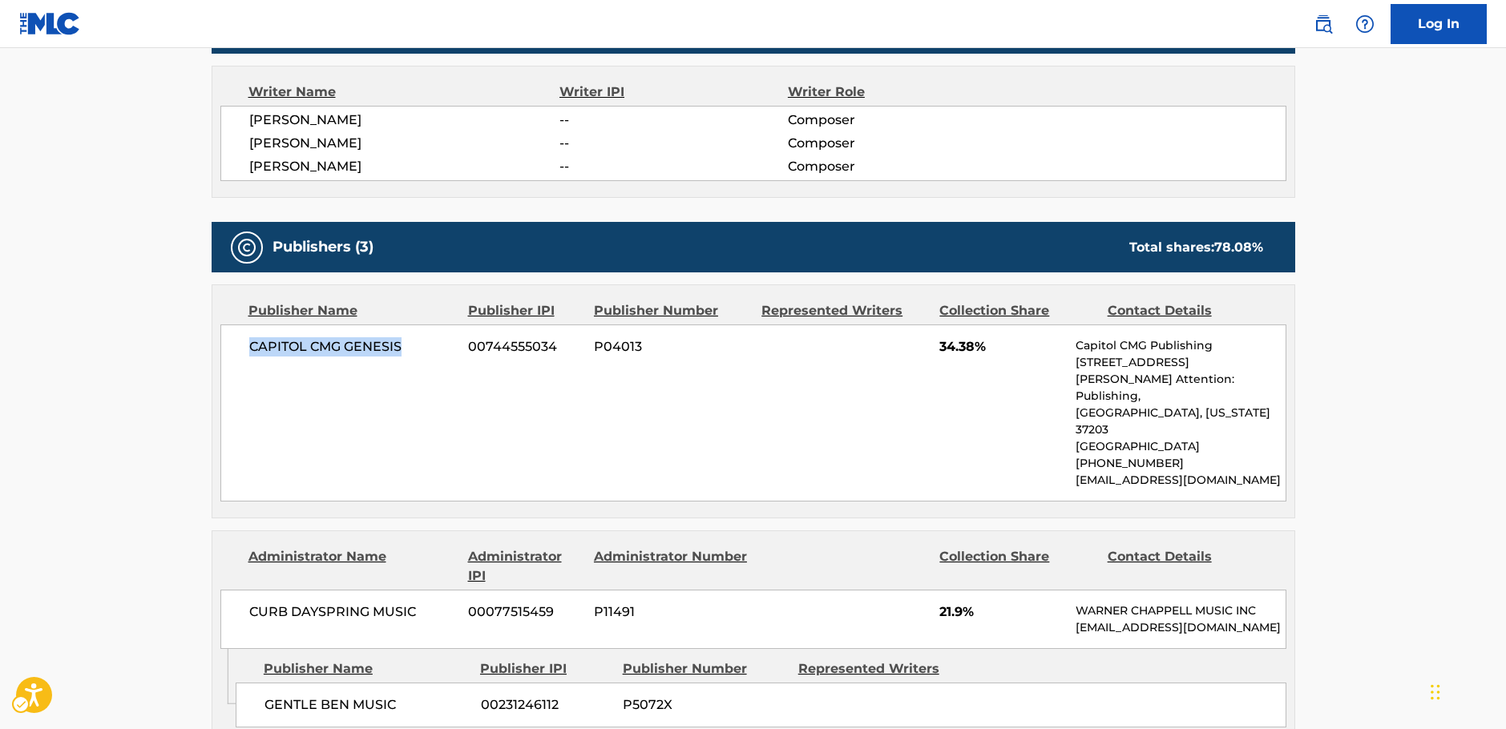
drag, startPoint x: 400, startPoint y: 353, endPoint x: 242, endPoint y: 367, distance: 158.6
click at [243, 365] on div "CAPITOL CMG GENESIS 00744555034 P04013 34.38% Capitol CMG Publishing 1234 Marti…" at bounding box center [753, 413] width 1066 height 177
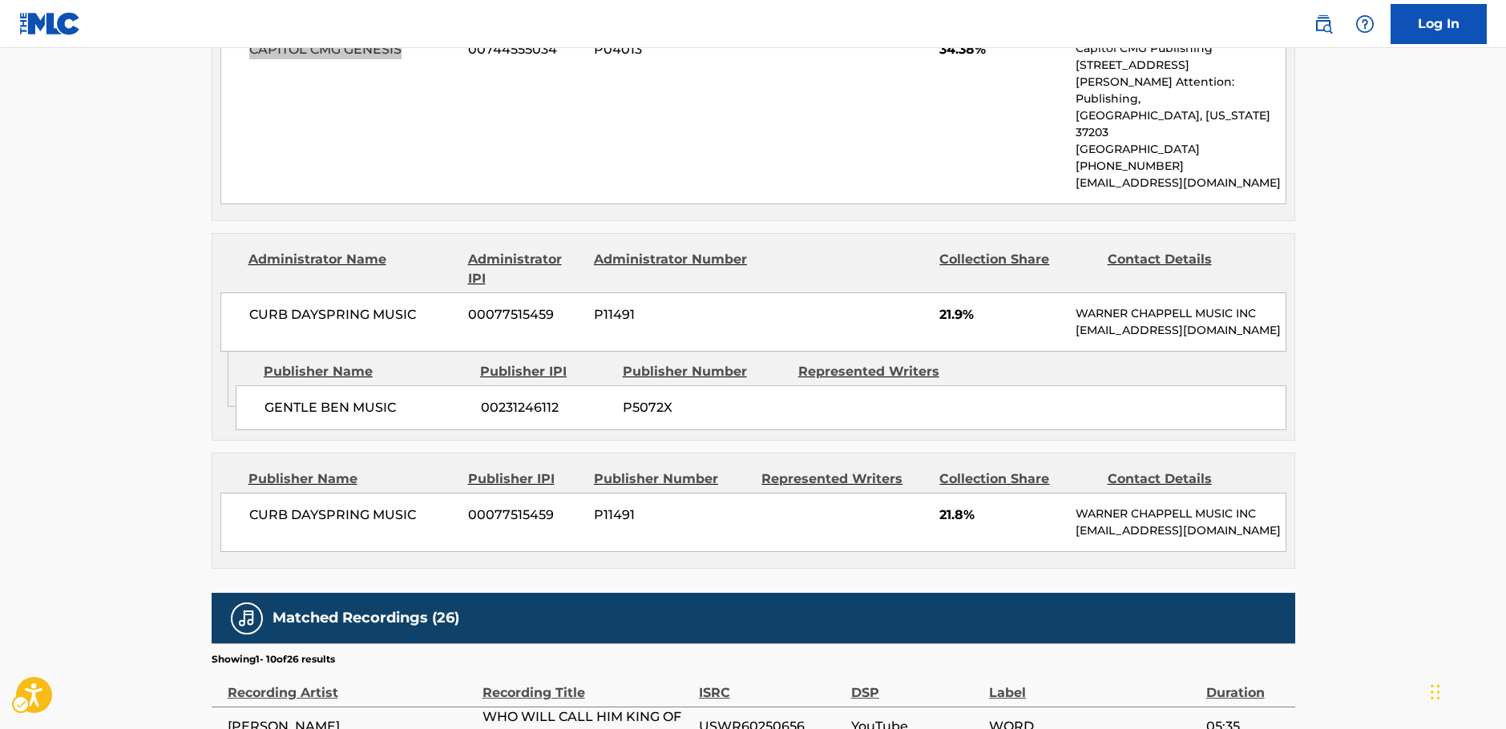
scroll to position [882, 0]
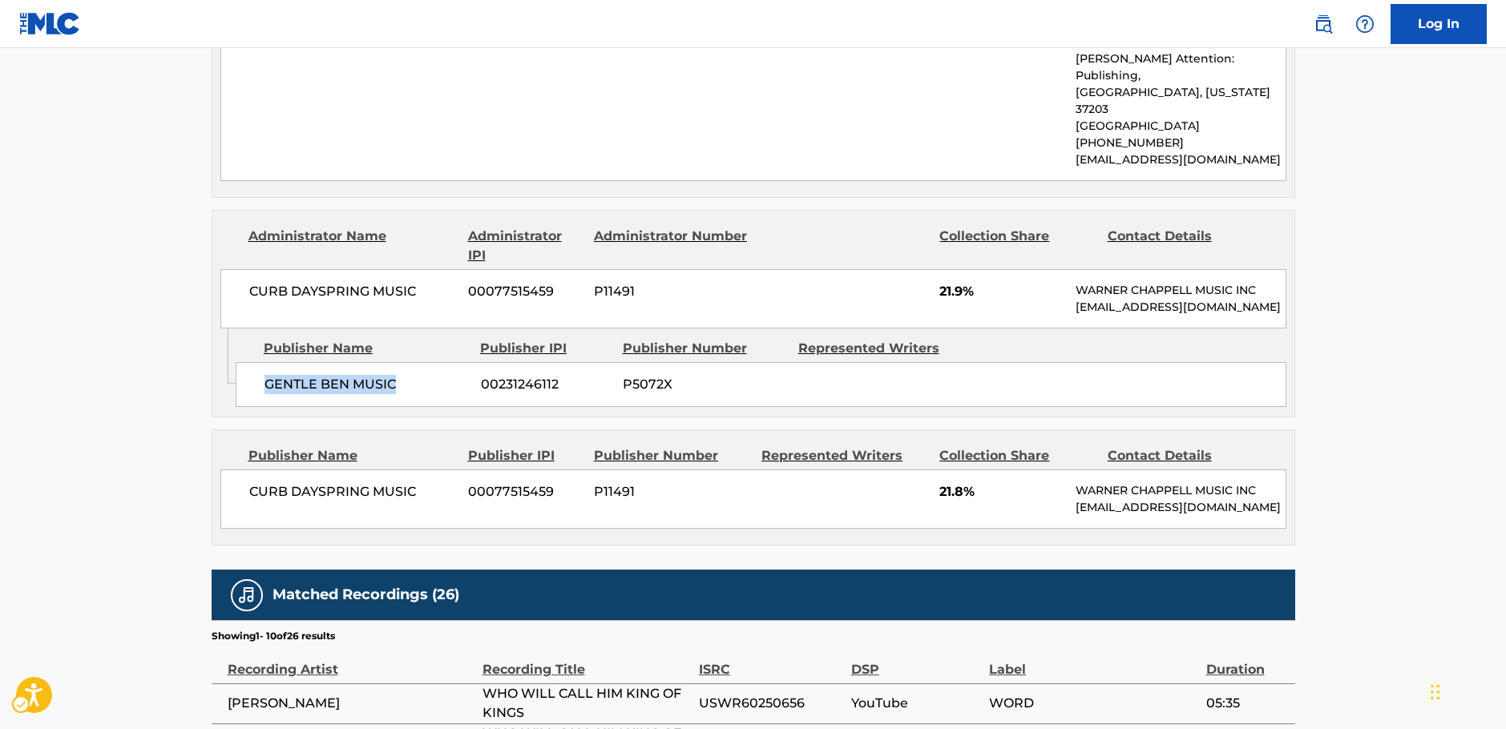
drag, startPoint x: 376, startPoint y: 386, endPoint x: 248, endPoint y: 391, distance: 128.3
click at [259, 388] on div "GENTLE BEN MUSIC 00231246112 P5072X" at bounding box center [761, 384] width 1051 height 45
drag, startPoint x: 403, startPoint y: 281, endPoint x: 9, endPoint y: 352, distance: 400.7
click at [238, 282] on div "CURB DAYSPRING MUSIC 00077515459 P11491 21.9% WARNER CHAPPELL MUSIC INC MLC_Inq…" at bounding box center [753, 298] width 1066 height 59
drag, startPoint x: 435, startPoint y: 498, endPoint x: 243, endPoint y: 497, distance: 192.4
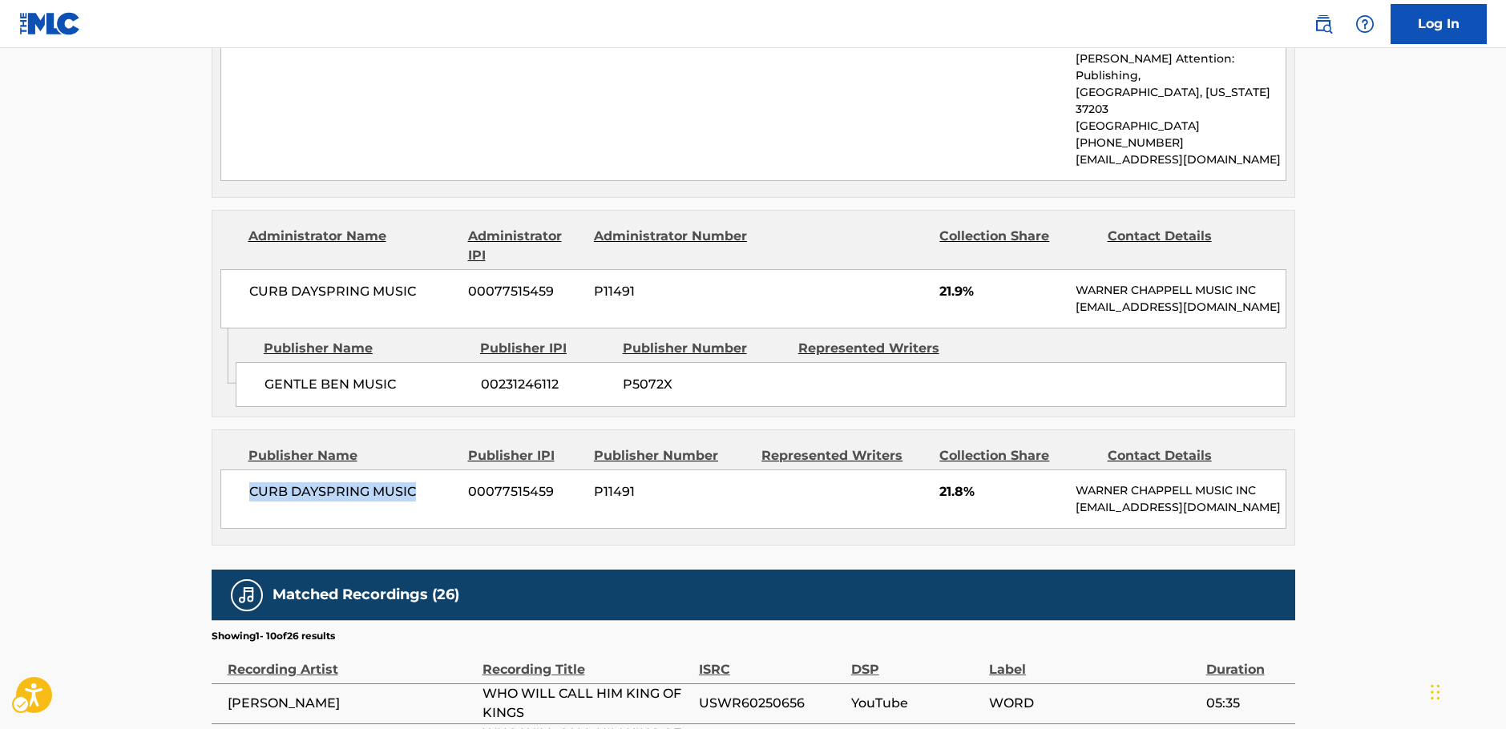
click at [215, 505] on div "Publisher Name Publisher IPI Publisher Number Represented Writers Collection Sh…" at bounding box center [753, 487] width 1082 height 115
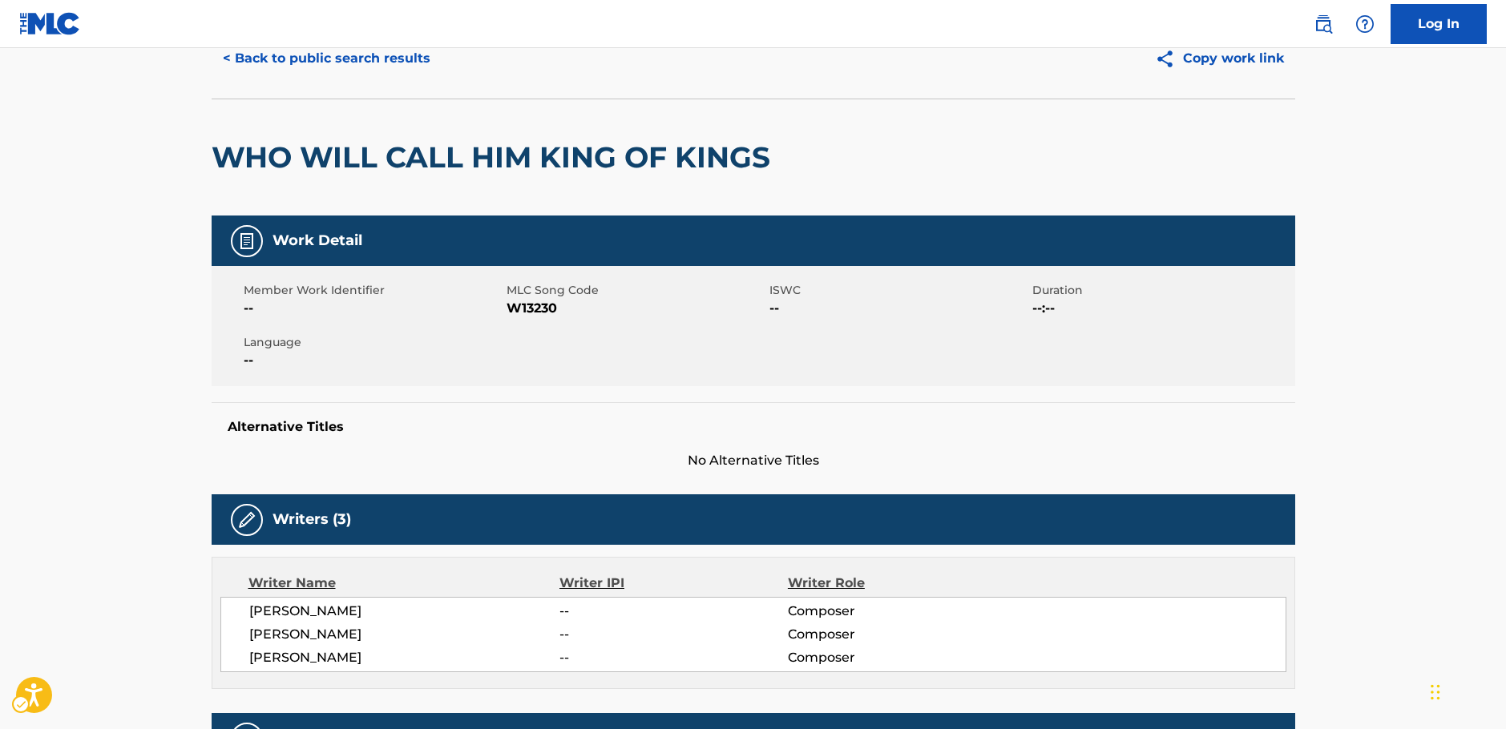
scroll to position [0, 0]
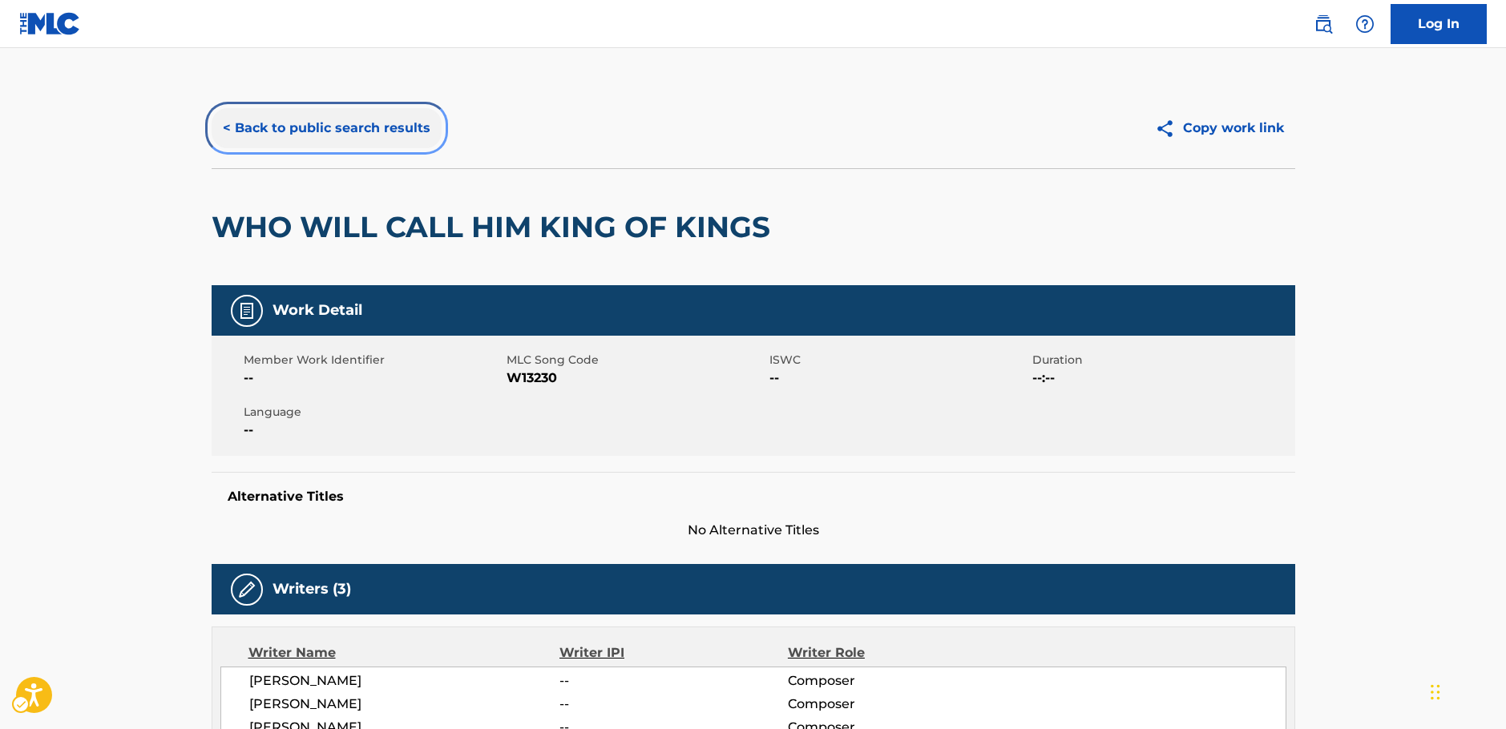
click at [325, 131] on button "< Back to public search results" at bounding box center [327, 128] width 230 height 40
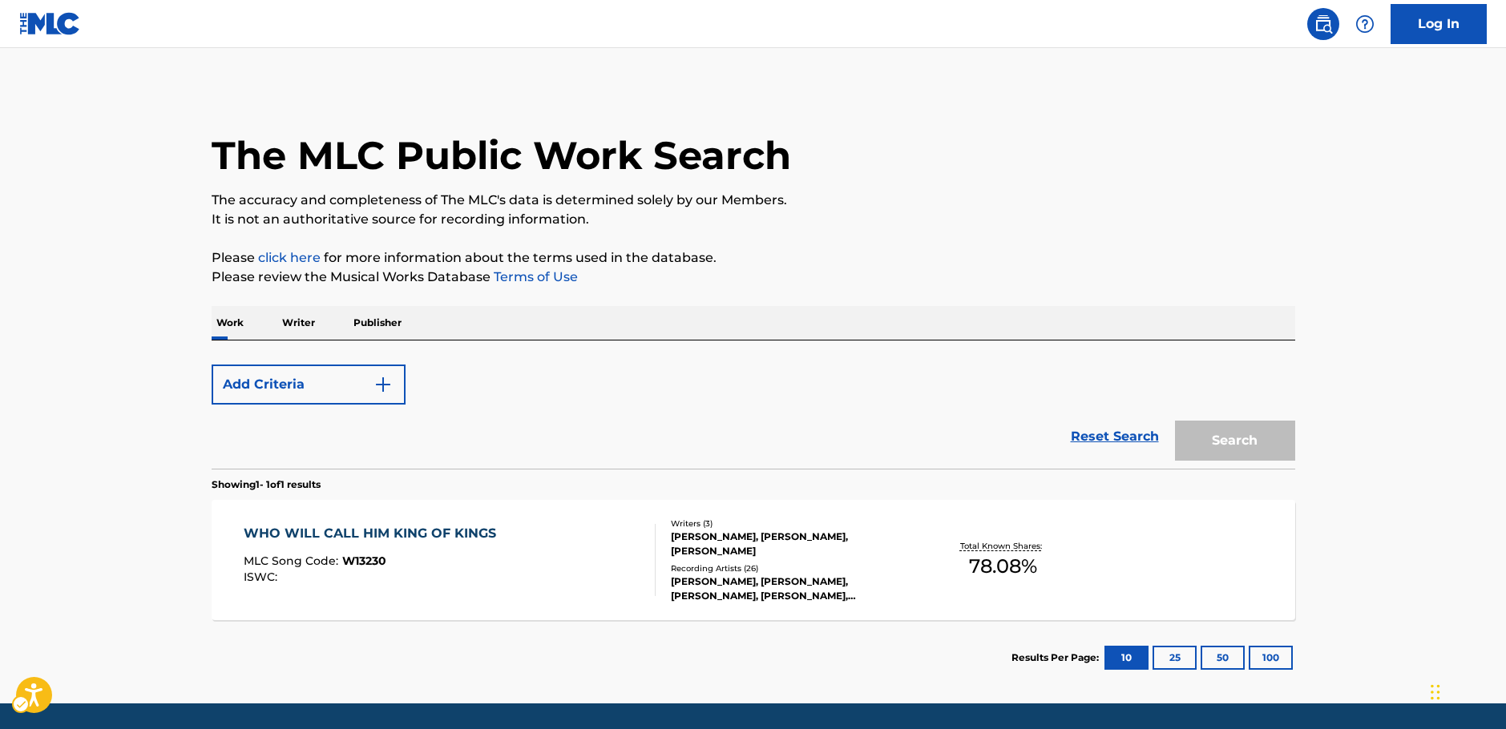
scroll to position [51, 0]
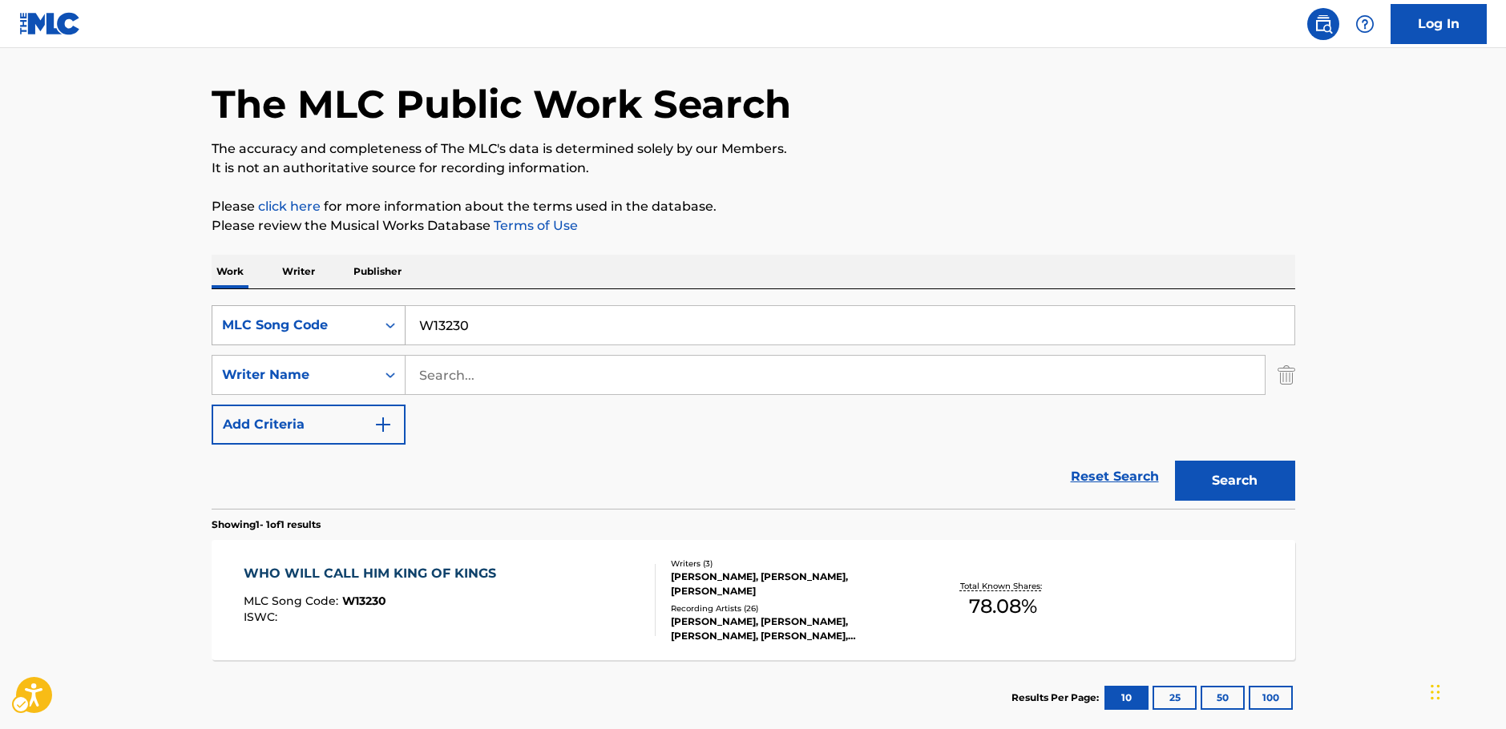
click at [377, 329] on div "Search Form" at bounding box center [390, 325] width 29 height 29
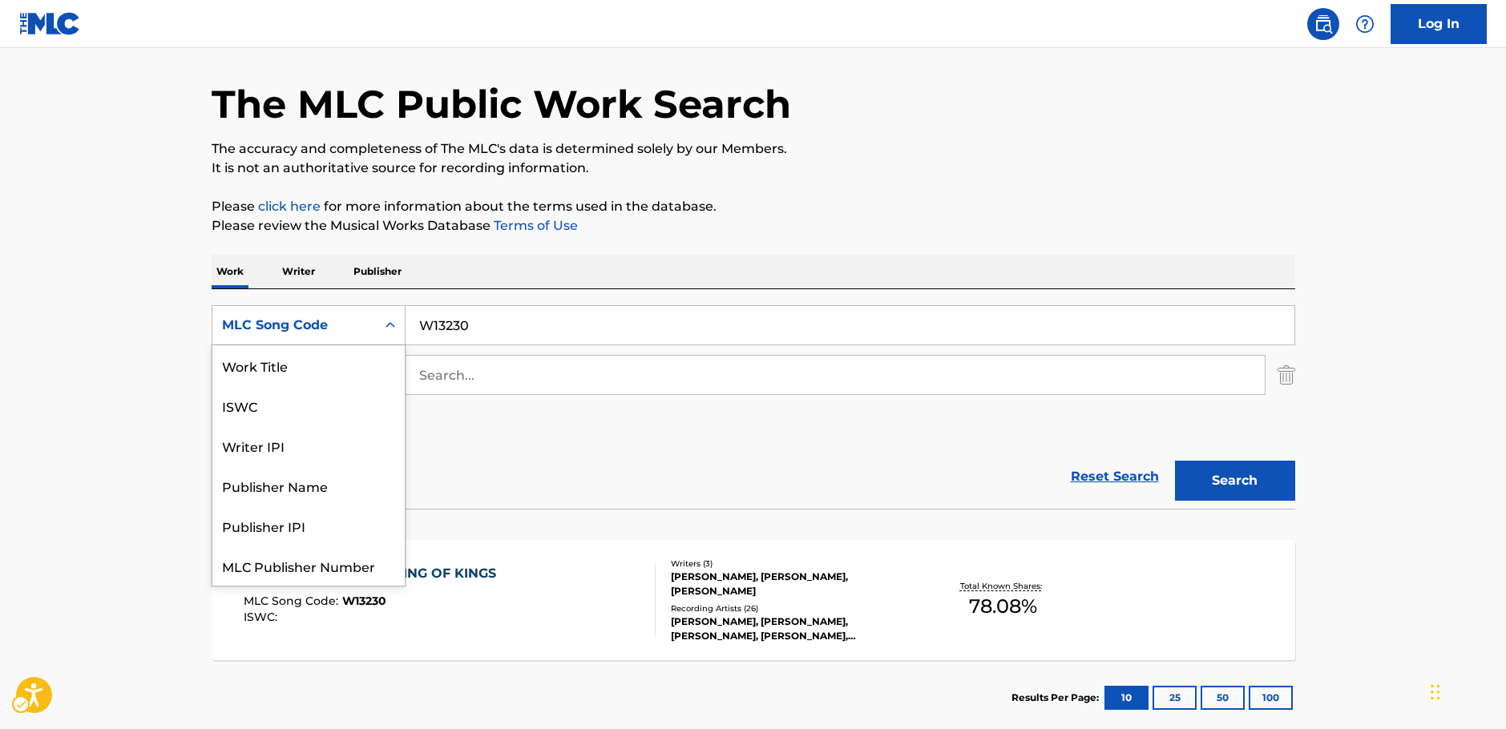
scroll to position [0, 0]
click at [281, 373] on div "Work Title" at bounding box center [308, 365] width 192 height 40
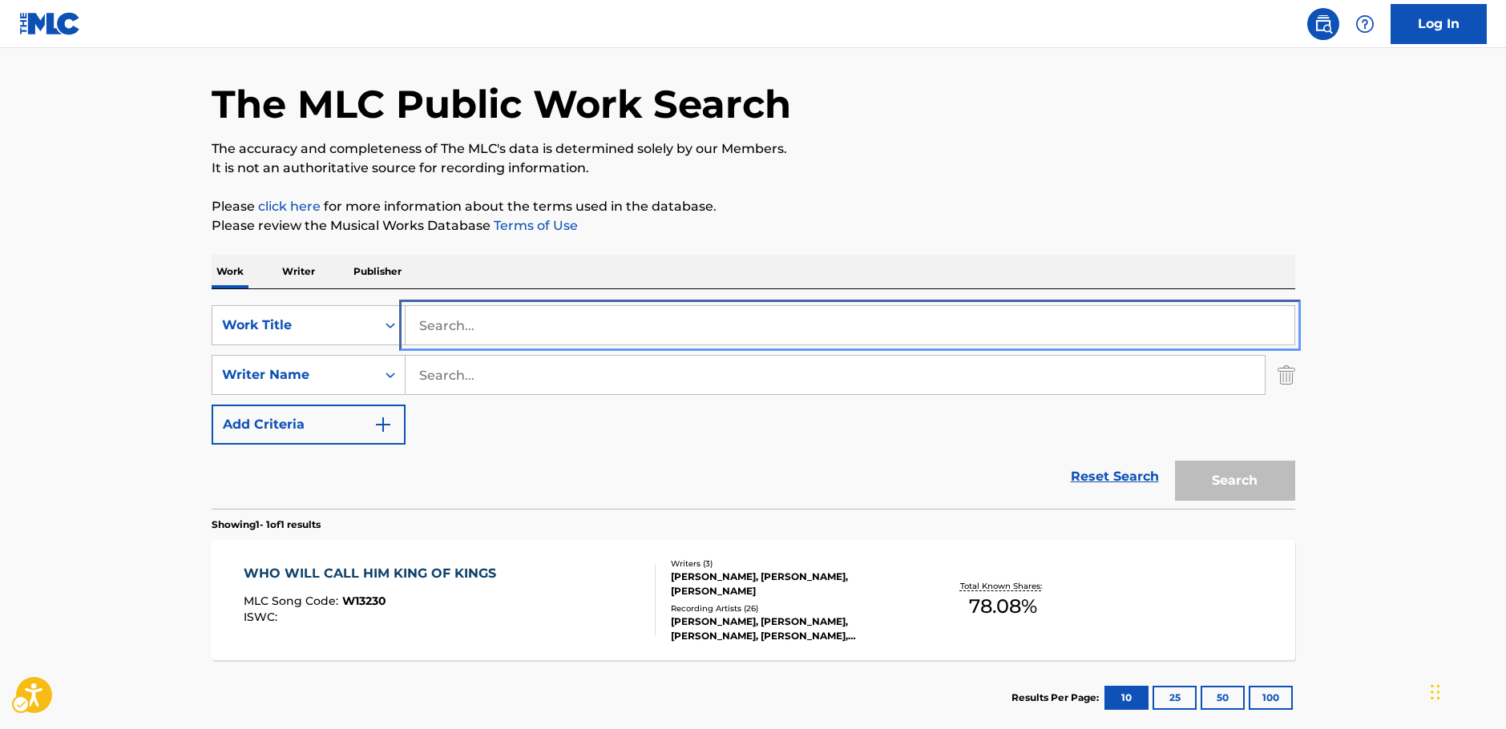
click at [487, 316] on input "Search..." at bounding box center [850, 325] width 889 height 38
paste input "Calvary's Enough"
type input "Calvary's Enough"
click at [127, 346] on main "The MLC Public Work Search The accuracy and completeness of The MLC's data is d…" at bounding box center [753, 370] width 1506 height 747
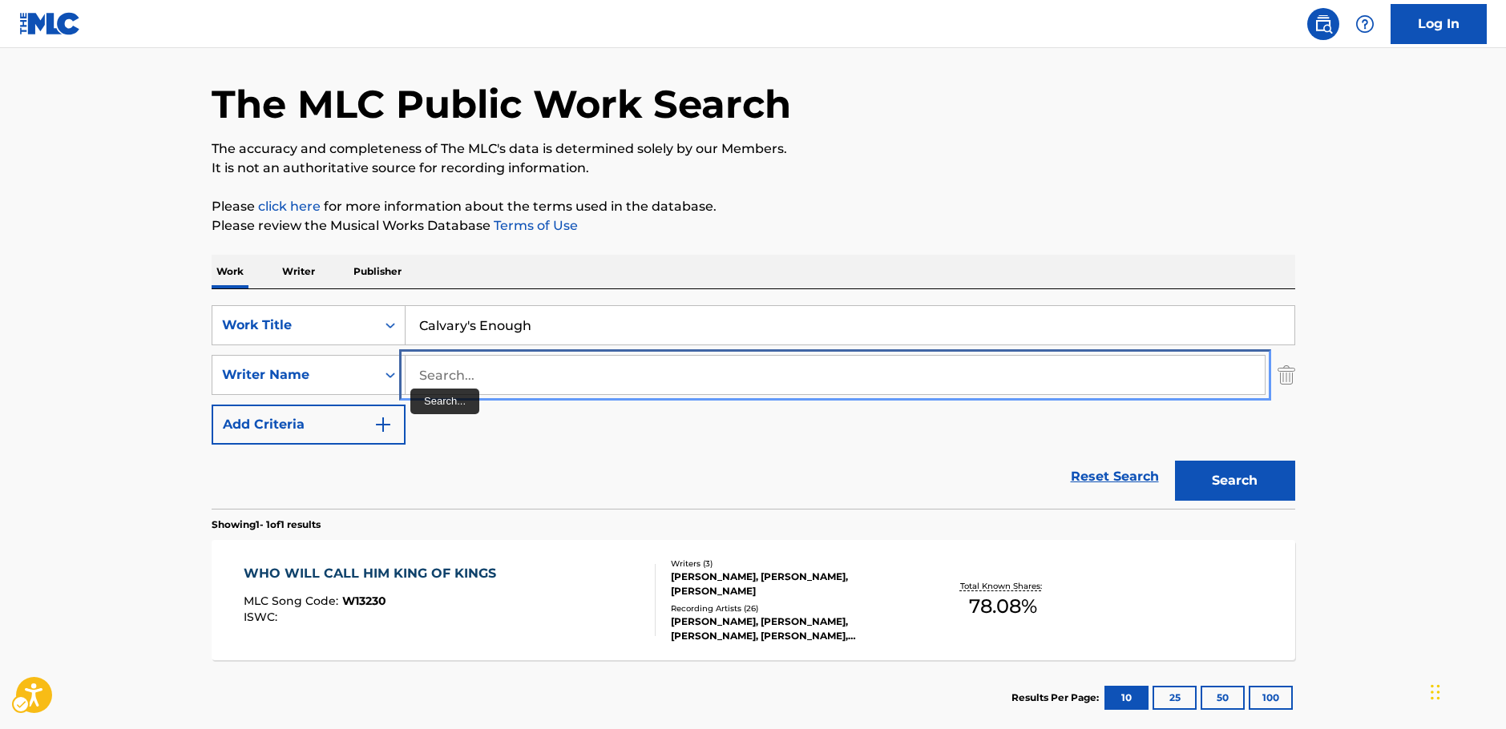
click at [455, 381] on input "Search..." at bounding box center [835, 375] width 859 height 38
type input "ligertwood"
click at [1175, 461] on button "Search" at bounding box center [1235, 481] width 120 height 40
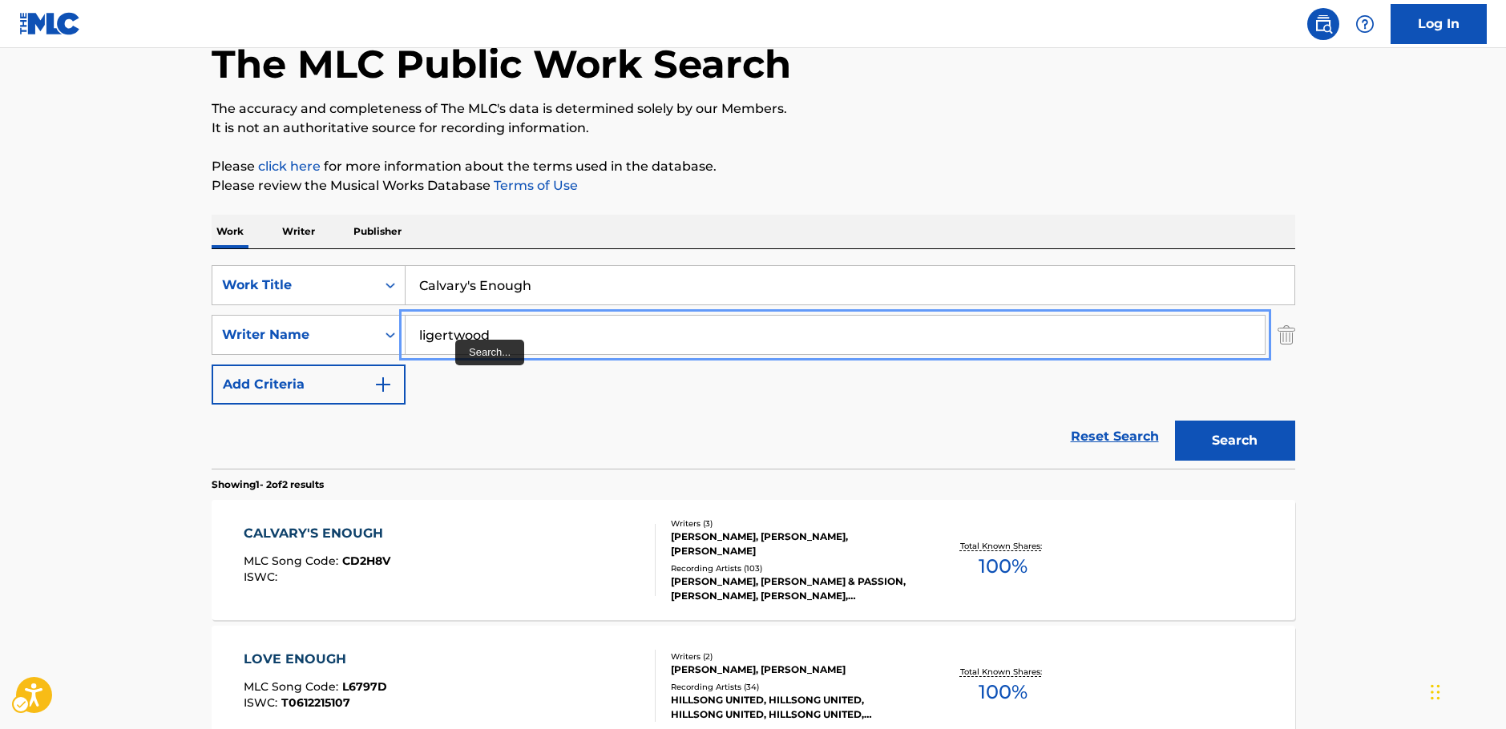
scroll to position [131, 0]
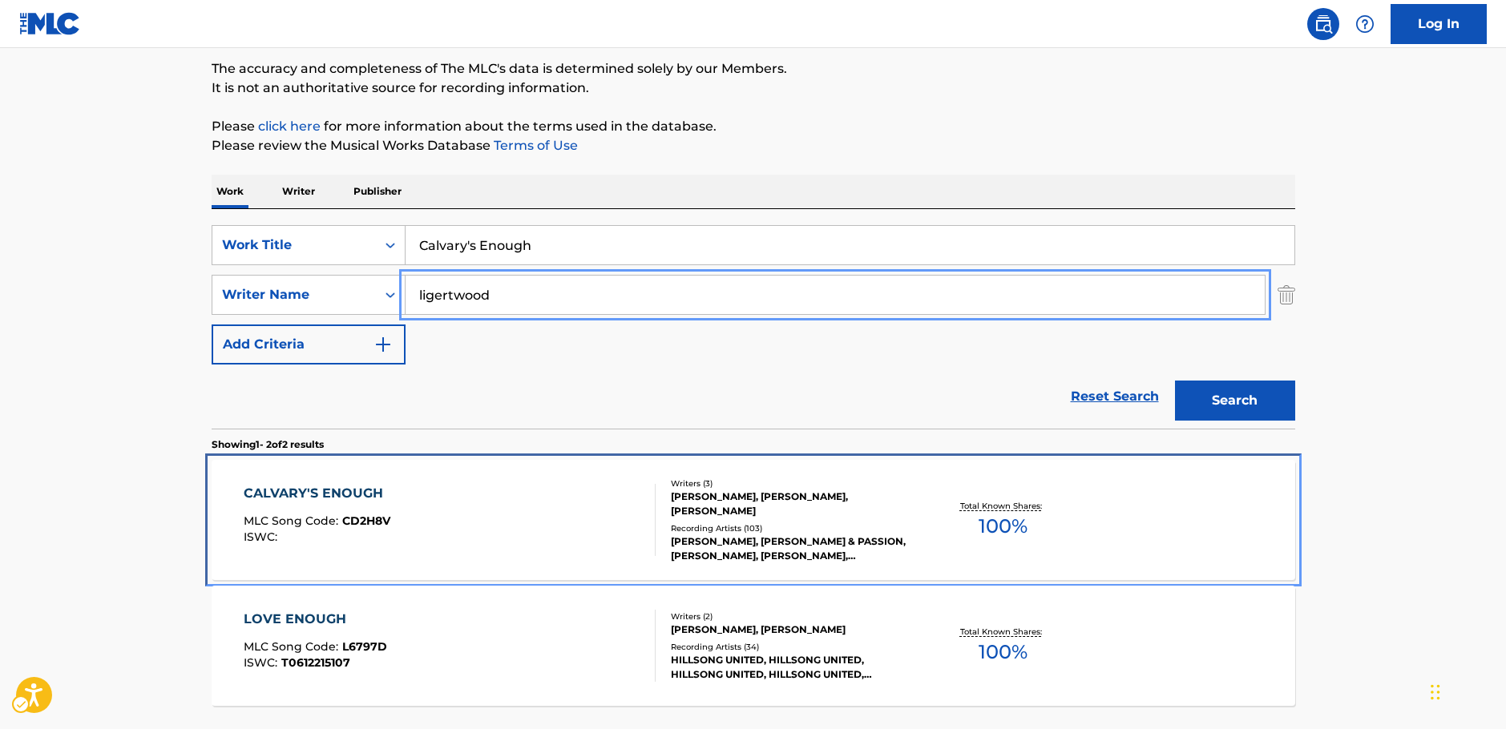
click at [452, 535] on div "CALVARY'S ENOUGH MLC Song Code : CD2H8V ISWC :" at bounding box center [450, 520] width 412 height 72
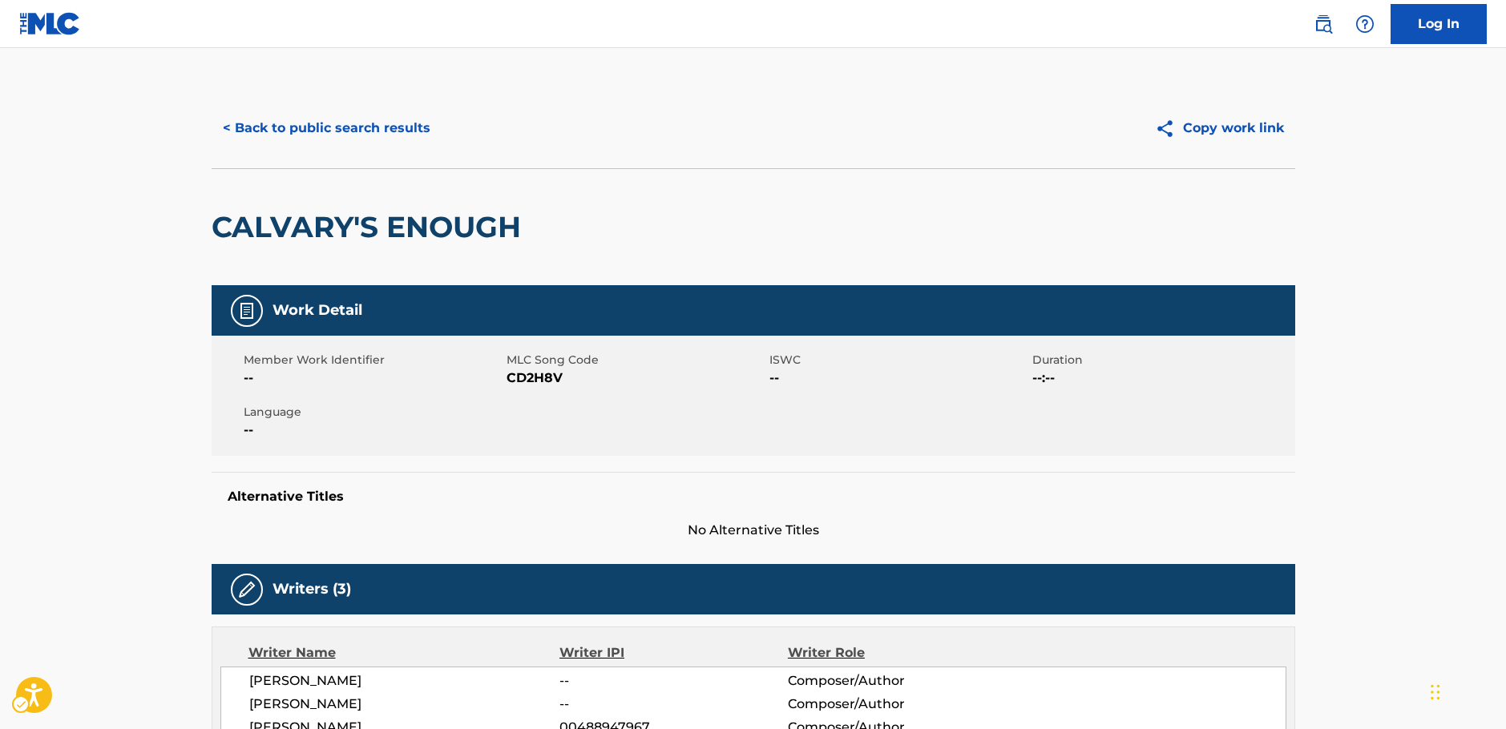
click at [517, 382] on span "MLC Song Code - CD2H8V" at bounding box center [636, 378] width 259 height 19
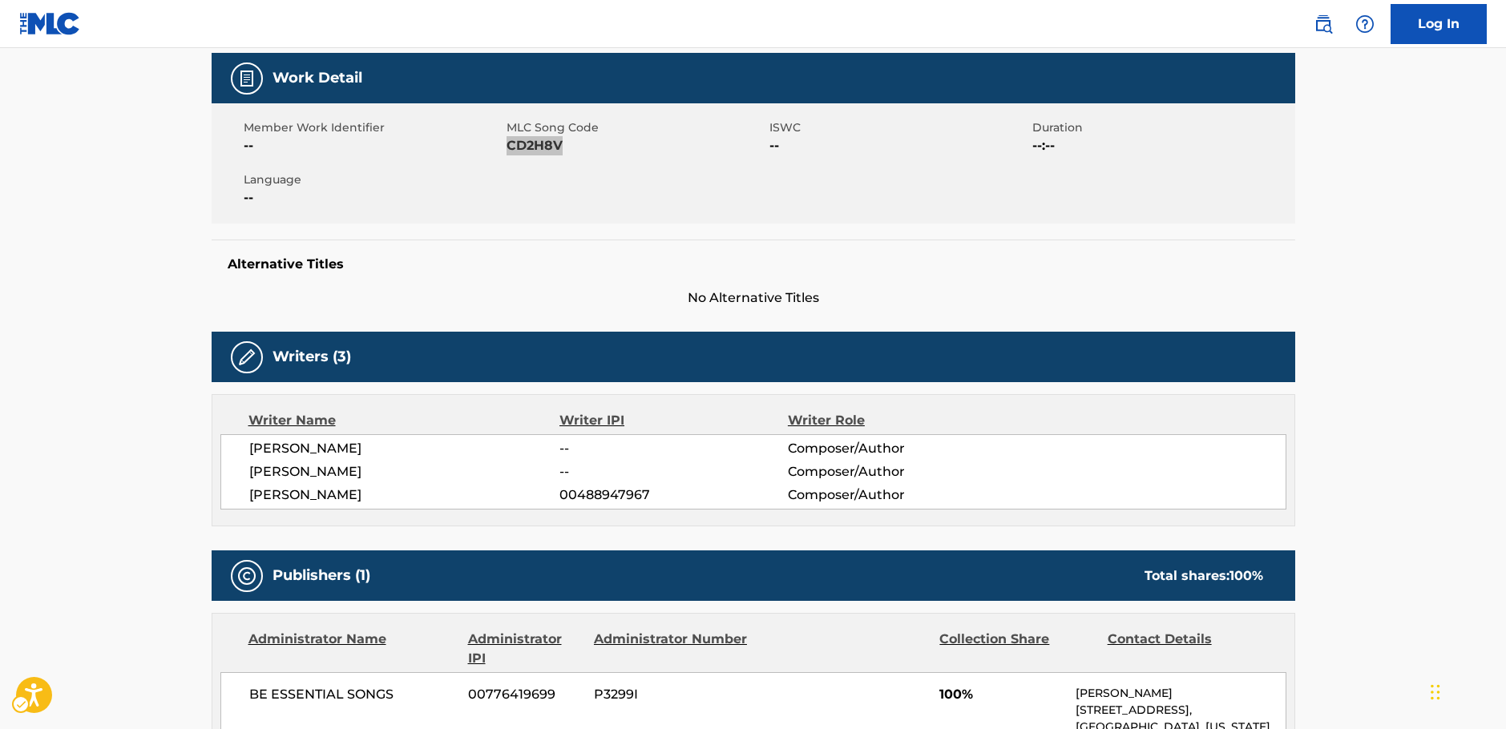
scroll to position [240, 0]
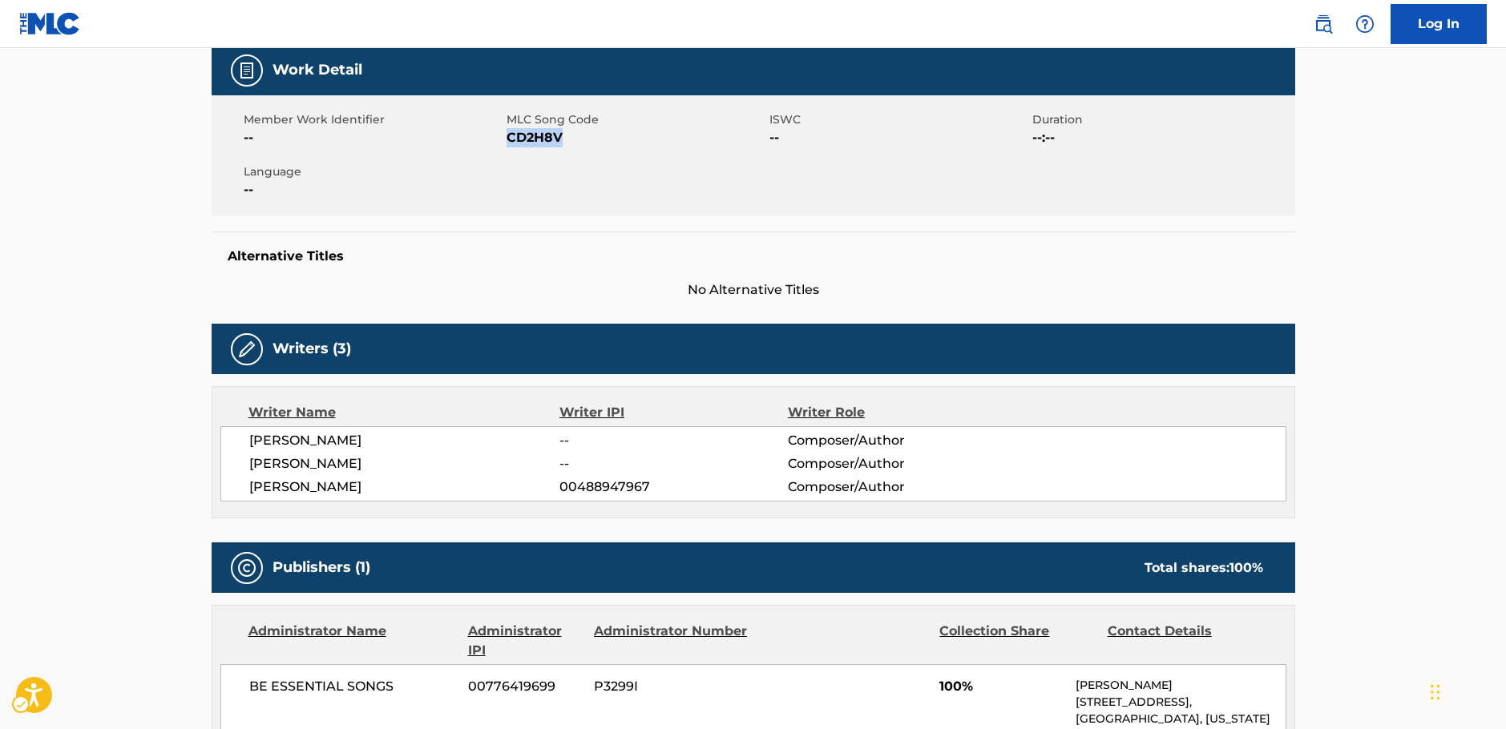
drag, startPoint x: 445, startPoint y: 482, endPoint x: 241, endPoint y: 444, distance: 207.2
click at [241, 444] on div "AODHAN KING -- Composer/Author BROOKE LIGERTWOOD -- Composer/Author SCOTT ROSS …" at bounding box center [753, 463] width 1066 height 75
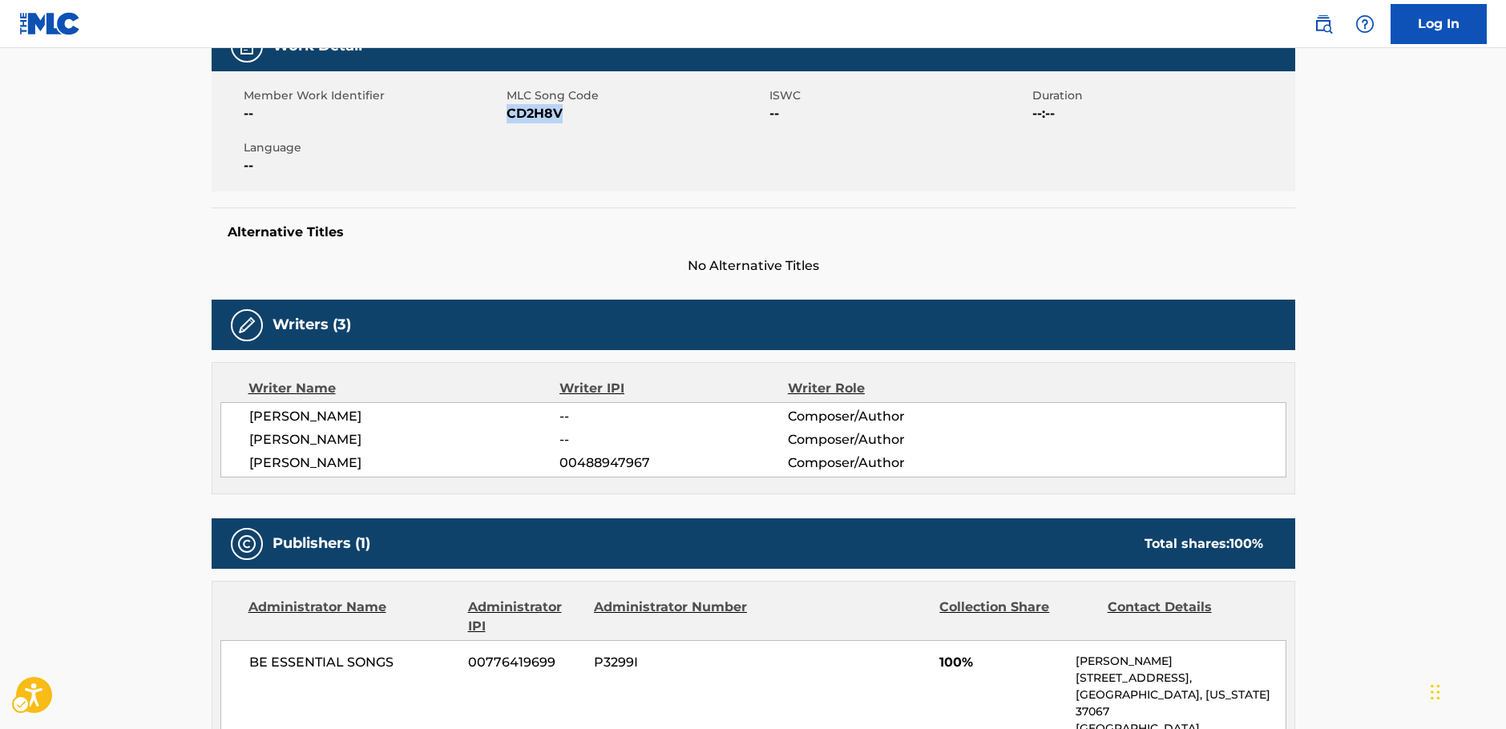
scroll to position [561, 0]
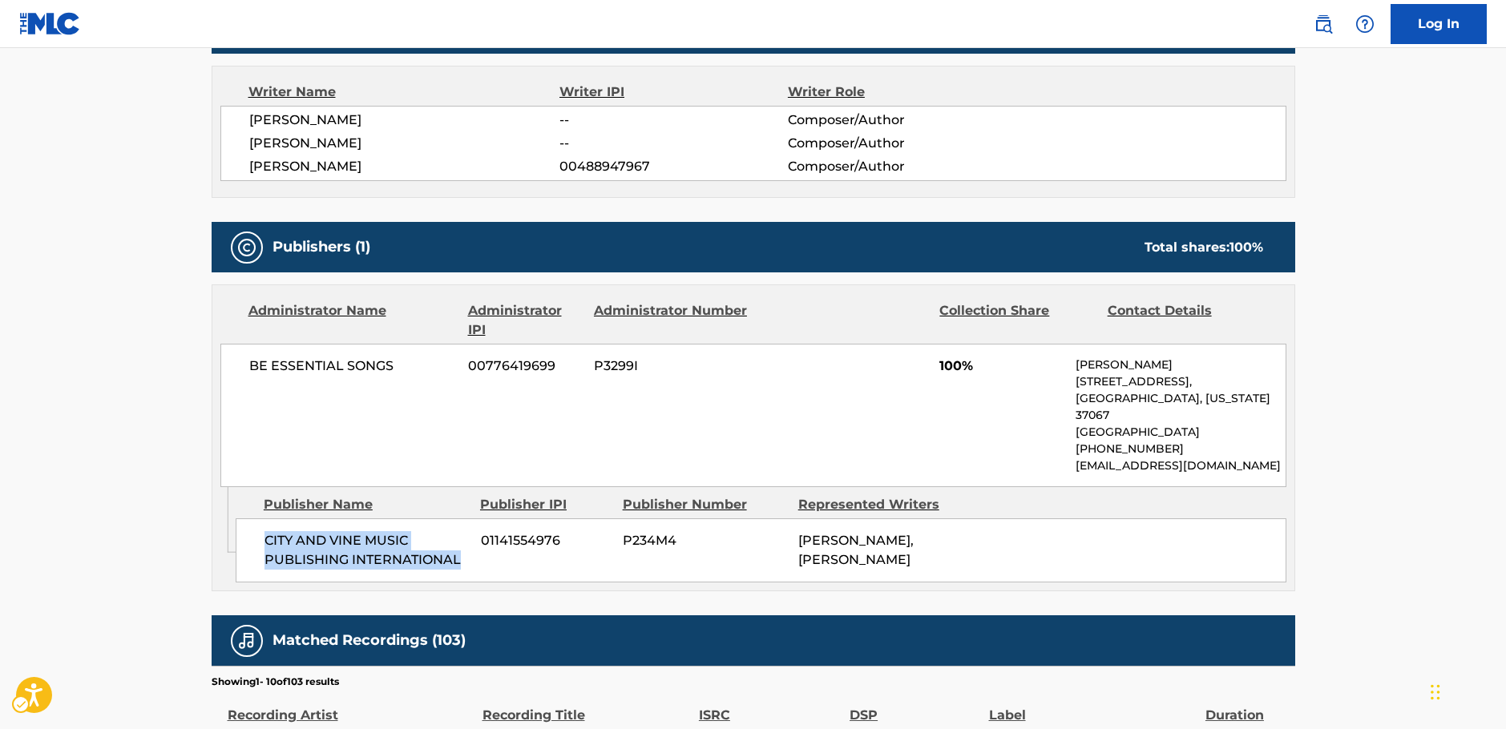
drag, startPoint x: 468, startPoint y: 566, endPoint x: 264, endPoint y: 543, distance: 205.7
click at [262, 543] on div "CITY AND VINE MUSIC PUBLISHING INTERNATIONAL 01141554976 P234M4 SCOTT ROSS LIGE…" at bounding box center [761, 551] width 1051 height 64
drag, startPoint x: 398, startPoint y: 369, endPoint x: 0, endPoint y: 423, distance: 401.9
click at [217, 385] on div "Administrator Name Administrator IPI Administrator Number Collection Share Cont…" at bounding box center [753, 386] width 1082 height 202
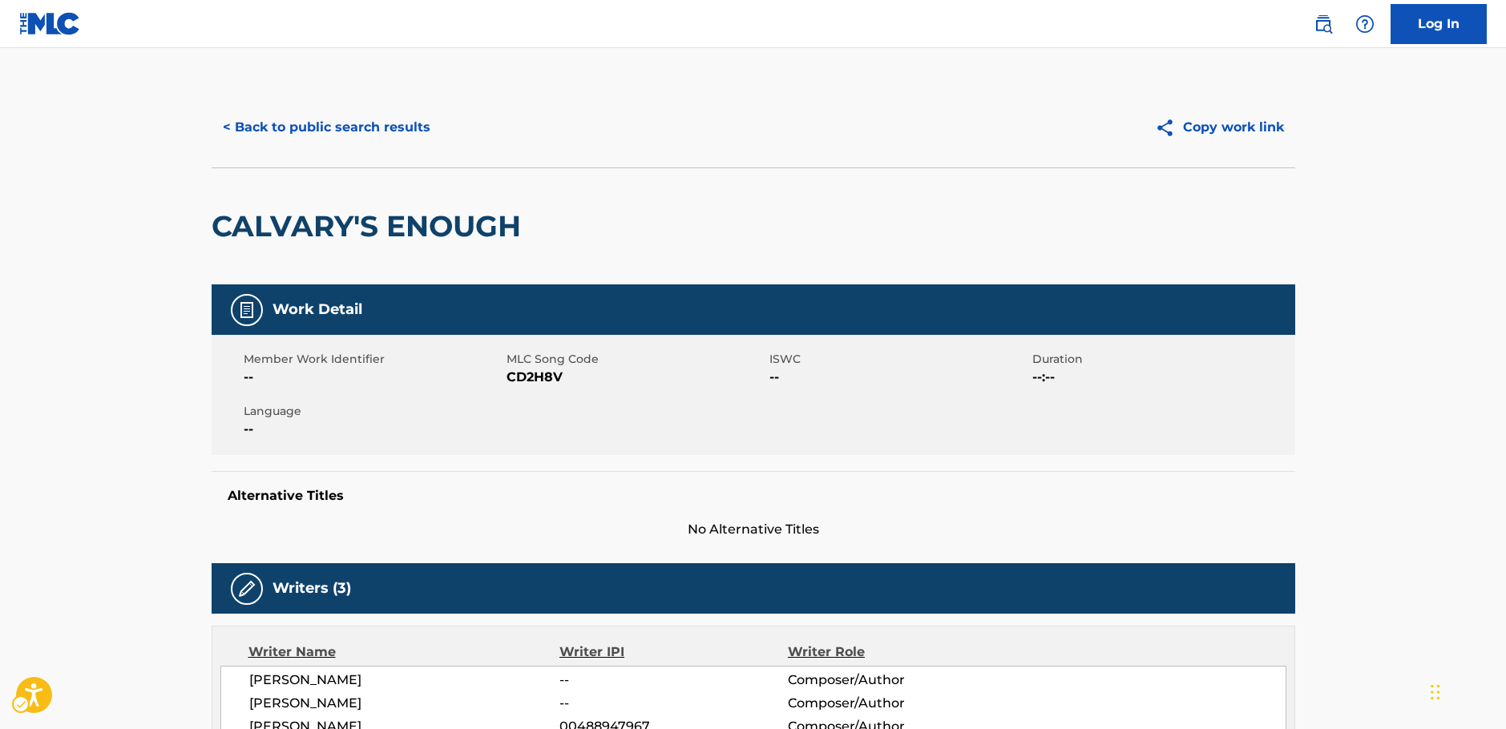
scroll to position [0, 0]
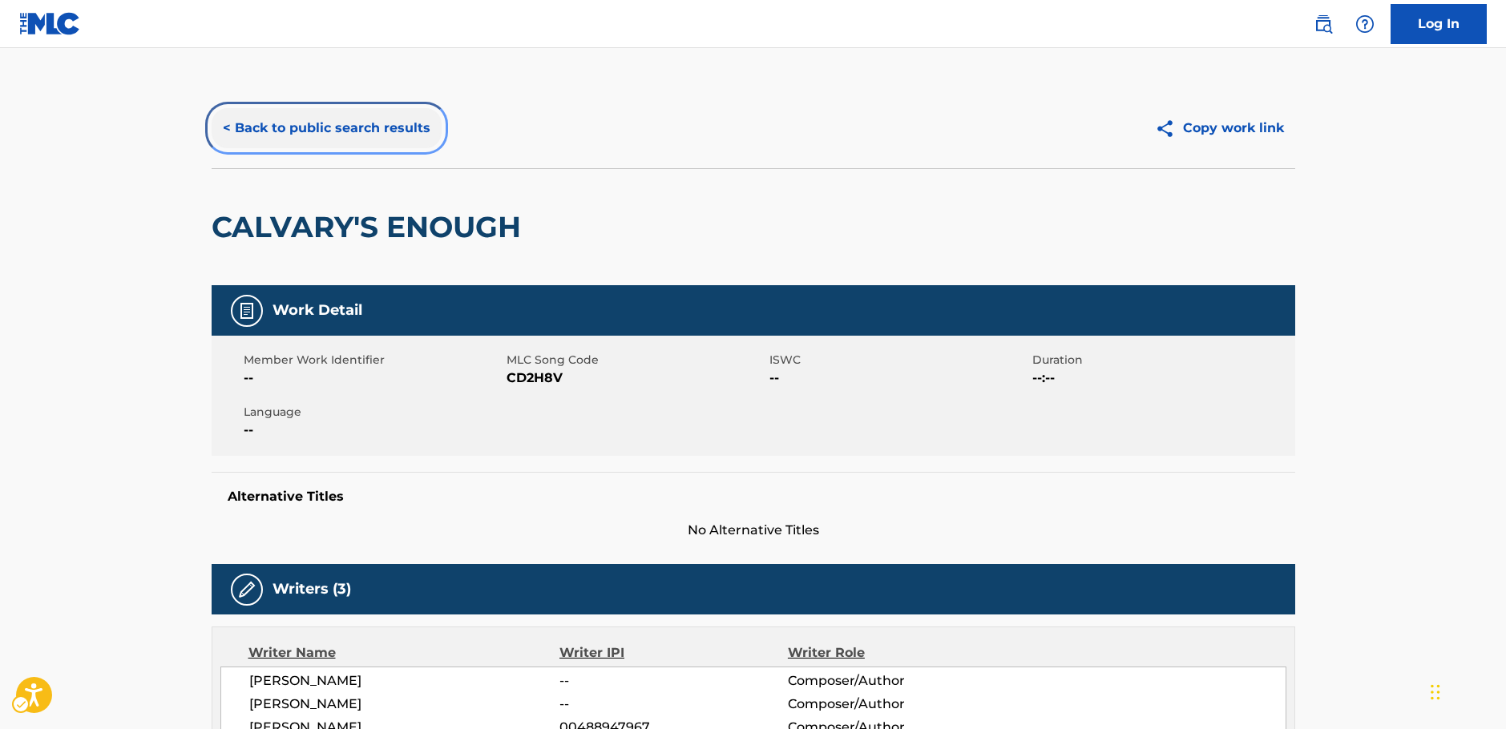
click at [283, 123] on button "< Back to public search results" at bounding box center [327, 128] width 230 height 40
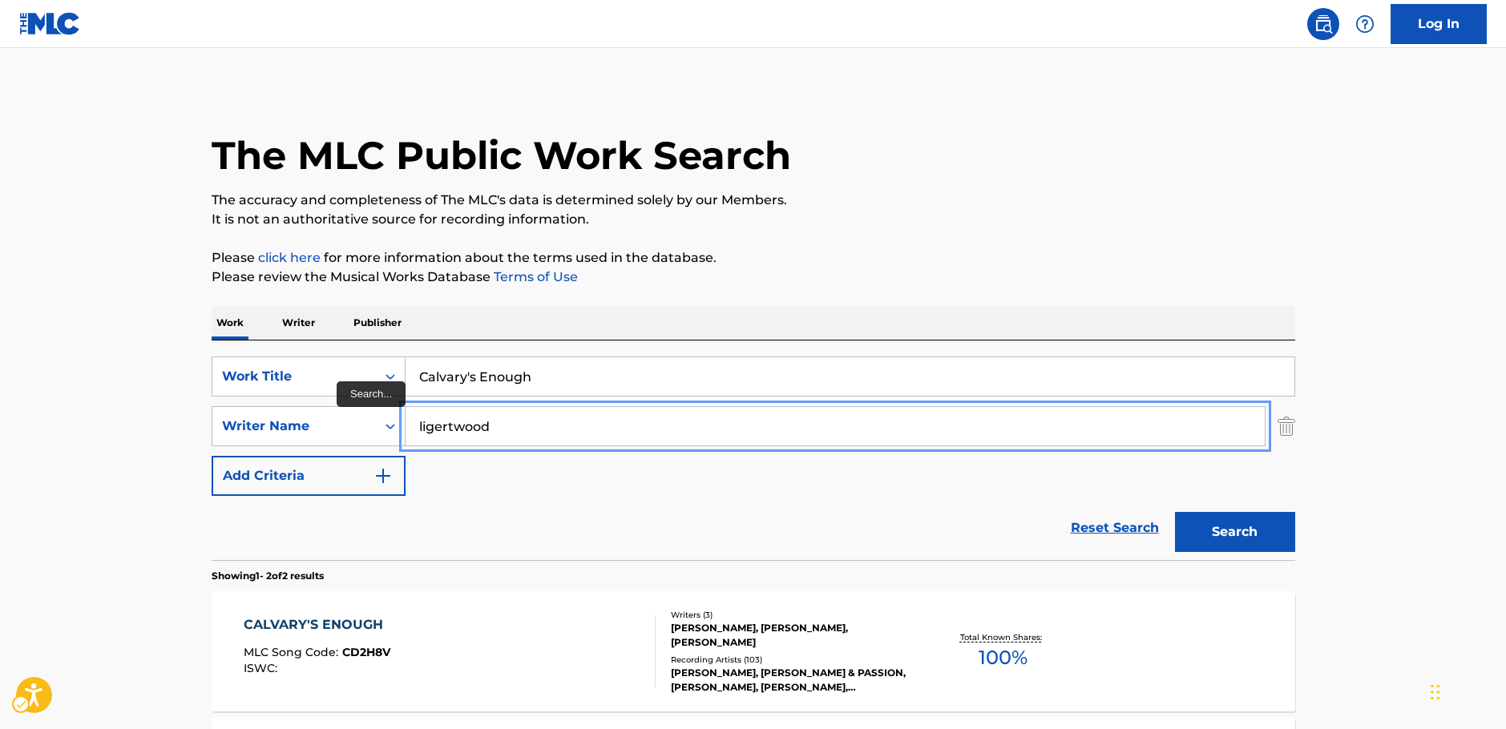
drag, startPoint x: 445, startPoint y: 433, endPoint x: 499, endPoint y: 406, distance: 60.2
click at [369, 433] on div "SearchWithCriteria7344498d-c695-4f2e-ab9b-d78ceebe9bd3 Writer Name ligertwood" at bounding box center [754, 426] width 1084 height 40
paste input "Simms"
type input "Simms"
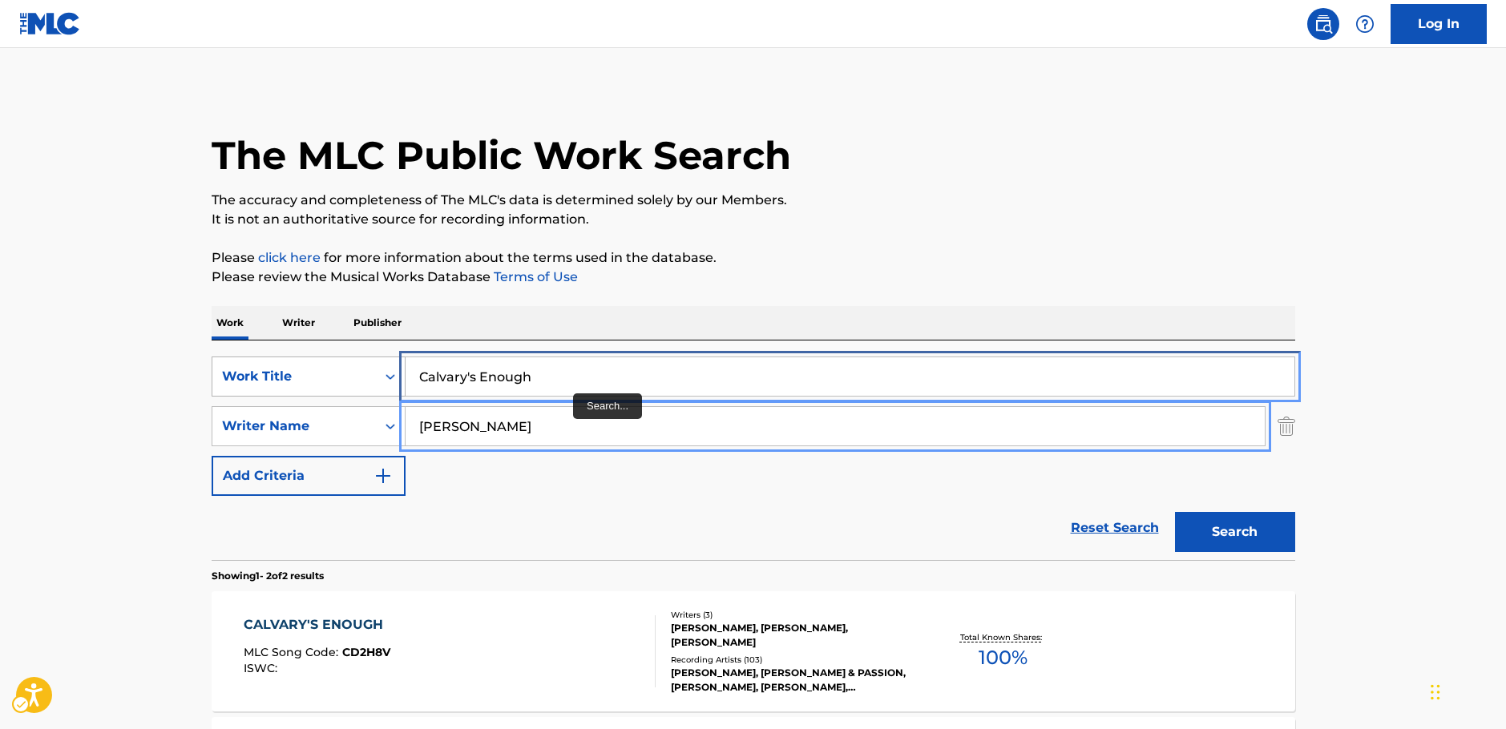
click at [260, 384] on div "SearchWithCriteria37e3c8f4-ff82-4e85-aa84-0af5a644fe4c Work Title Calvary's Eno…" at bounding box center [754, 377] width 1084 height 40
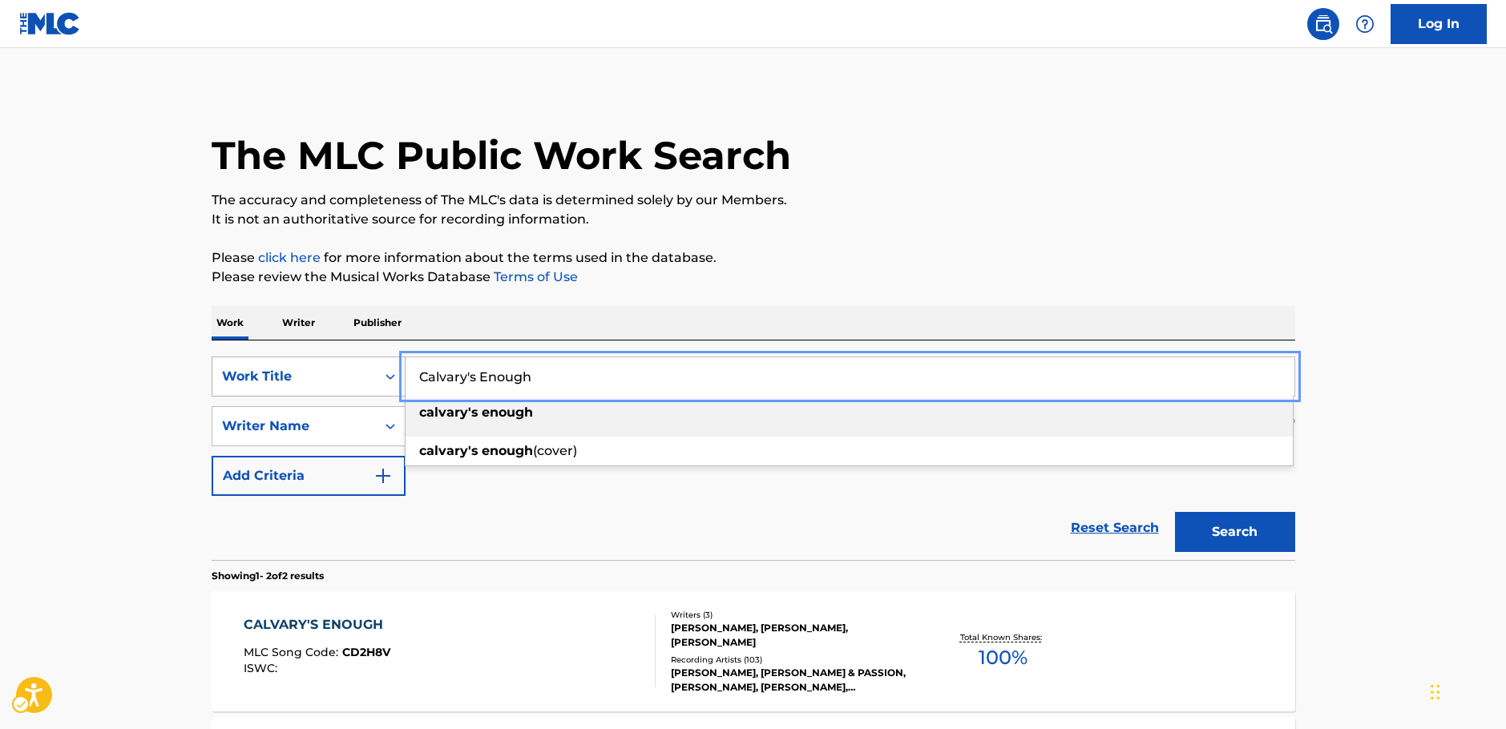
paste input "Heaven (Gloria)"
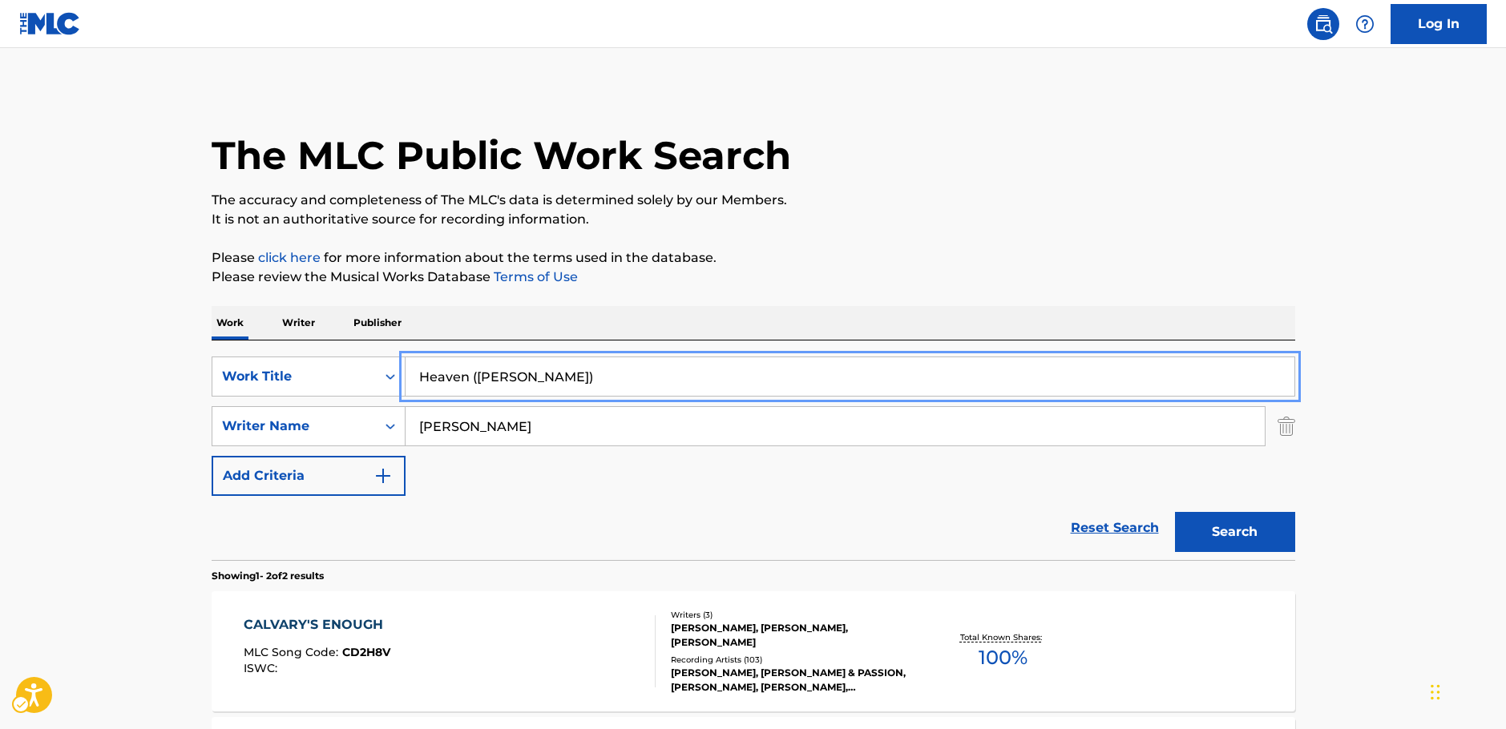
click at [107, 450] on main "The MLC Public Work Search The accuracy and completeness of The MLC's data is d…" at bounding box center [753, 484] width 1506 height 873
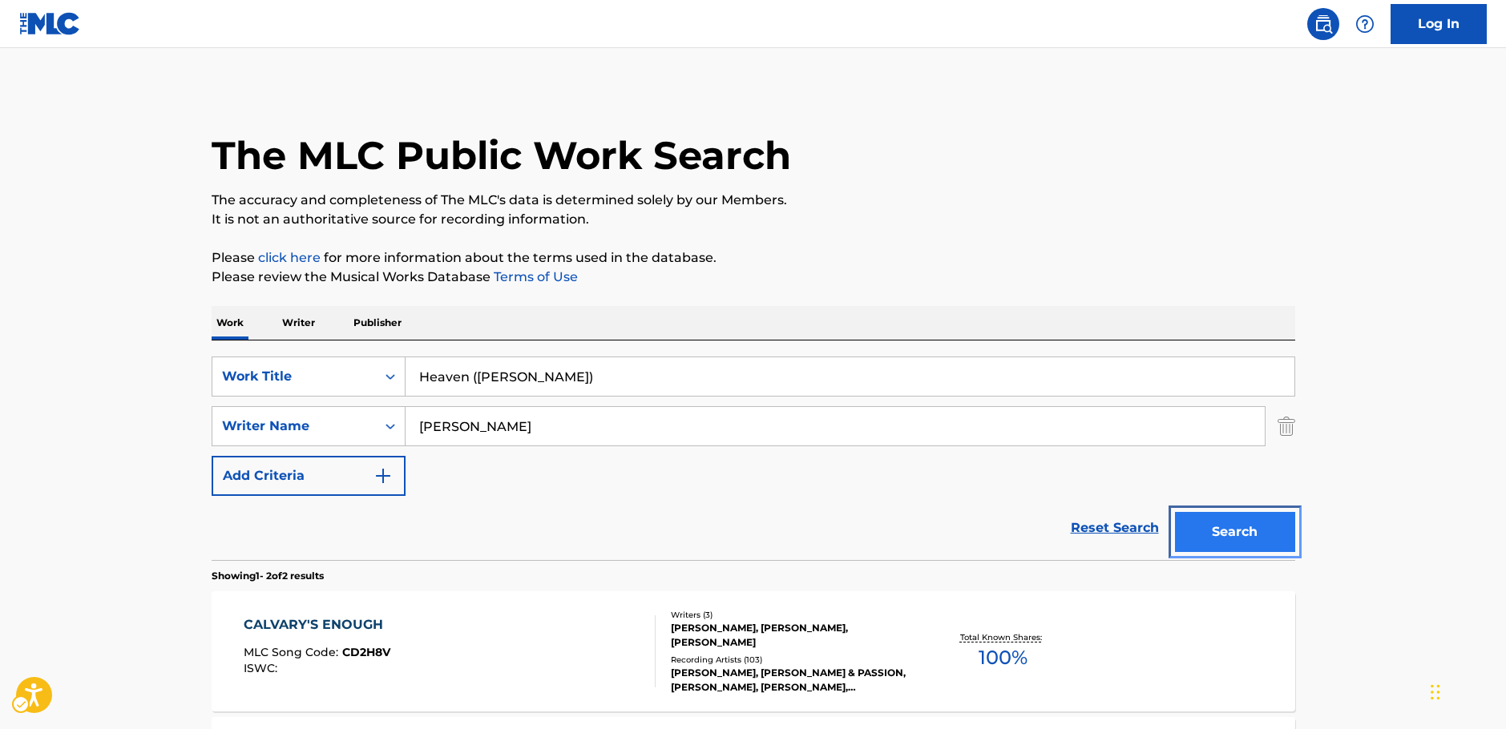
click at [1241, 530] on button "Search" at bounding box center [1235, 532] width 120 height 40
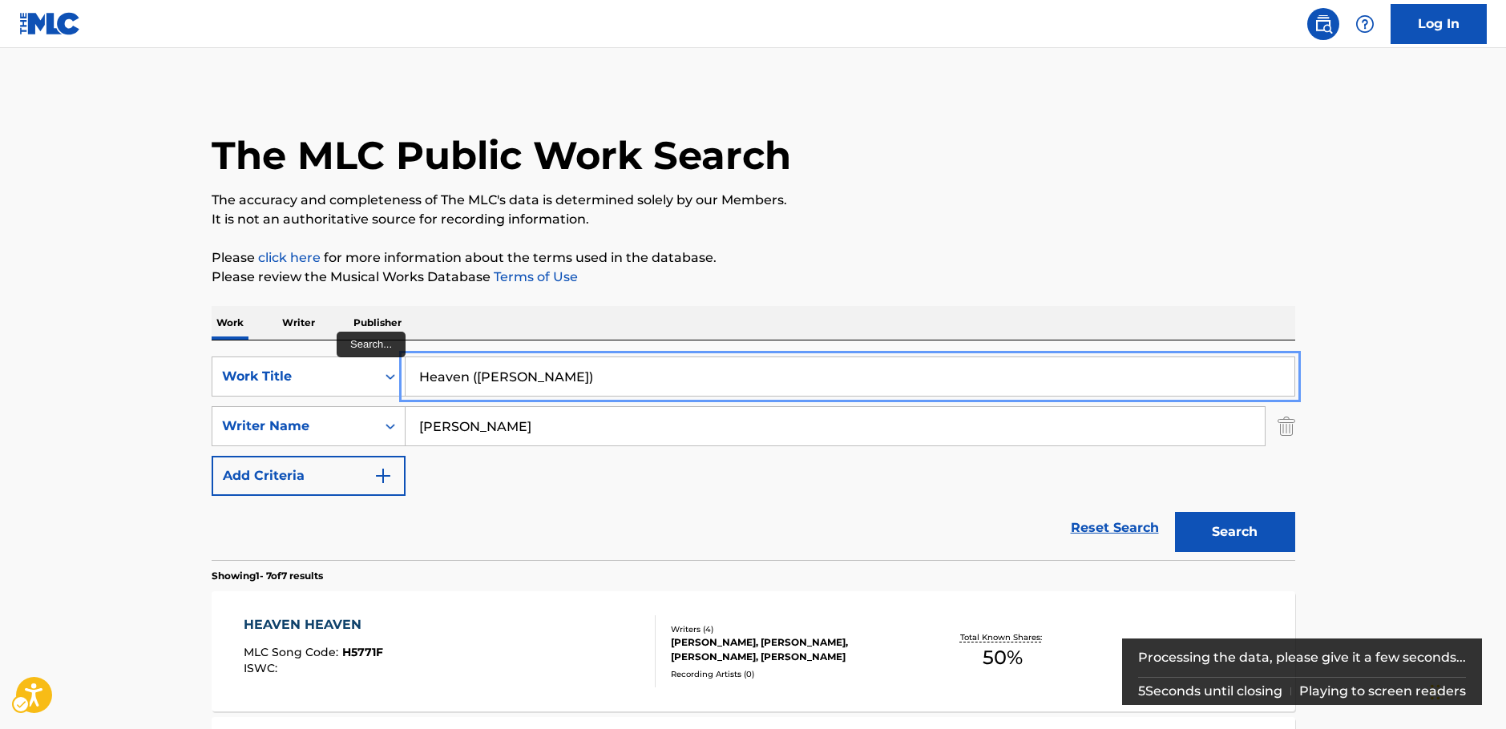
click at [480, 378] on input "Heaven (Gloria)" at bounding box center [850, 376] width 889 height 38
click at [535, 373] on input "Heaven Gloria)" at bounding box center [850, 376] width 889 height 38
type input "Heaven Gloria"
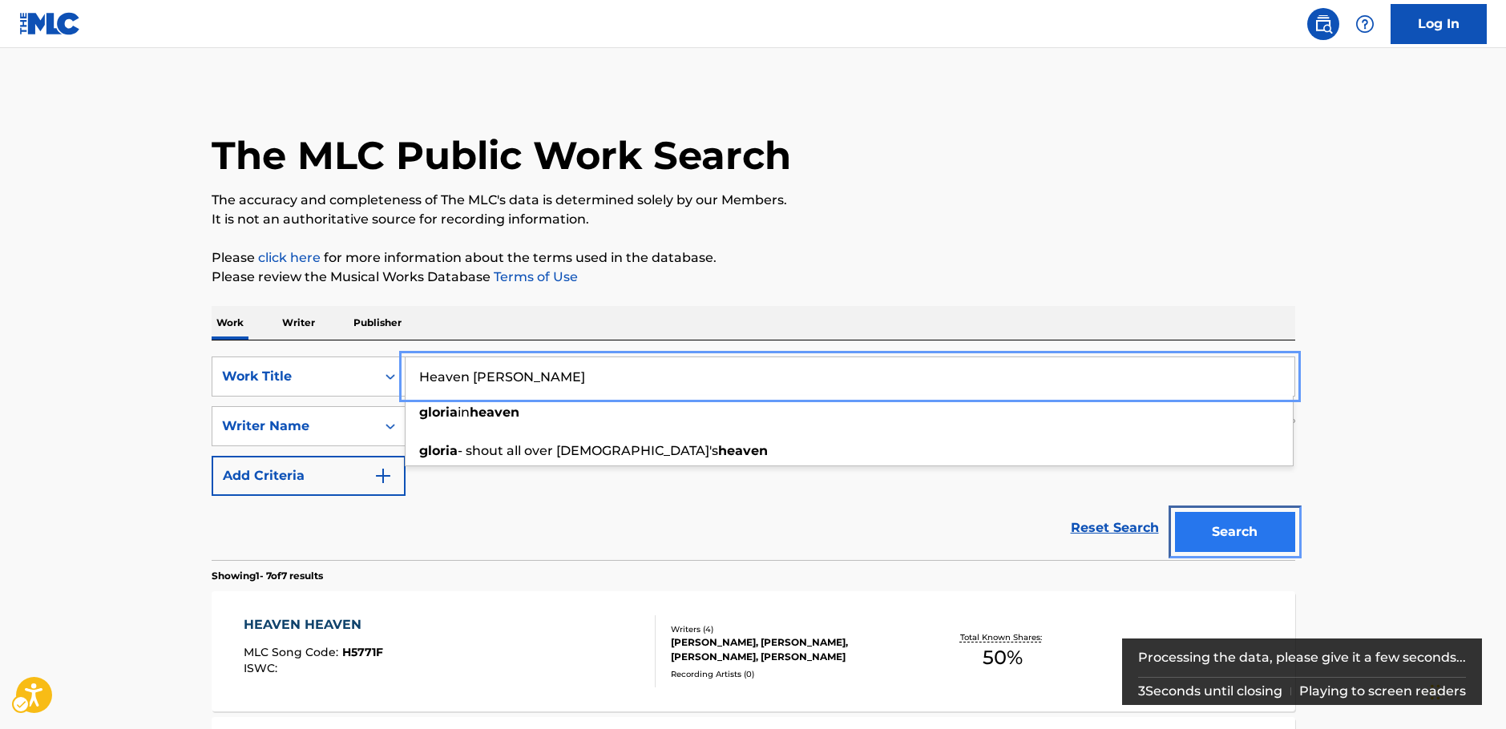
click at [1275, 530] on button "Search" at bounding box center [1235, 532] width 120 height 40
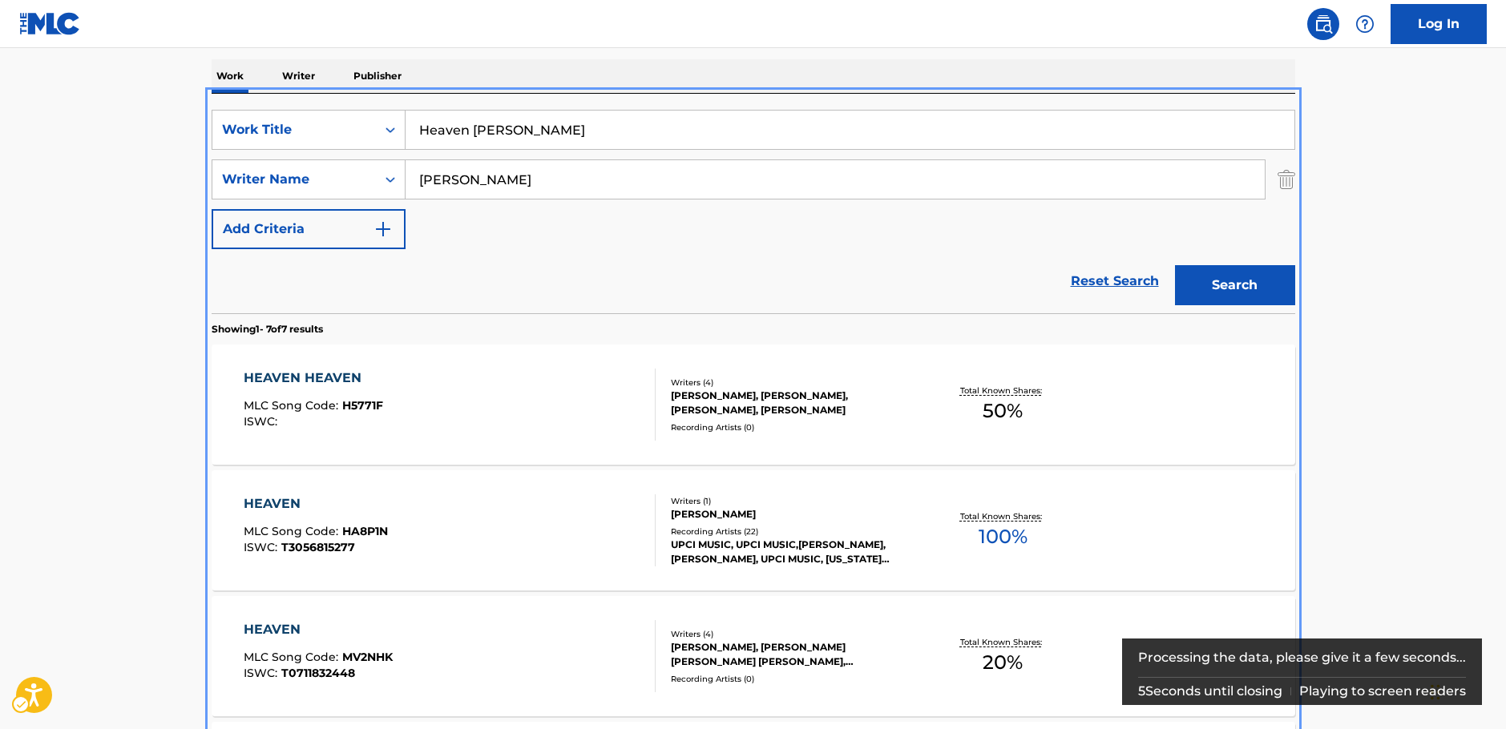
scroll to position [100, 0]
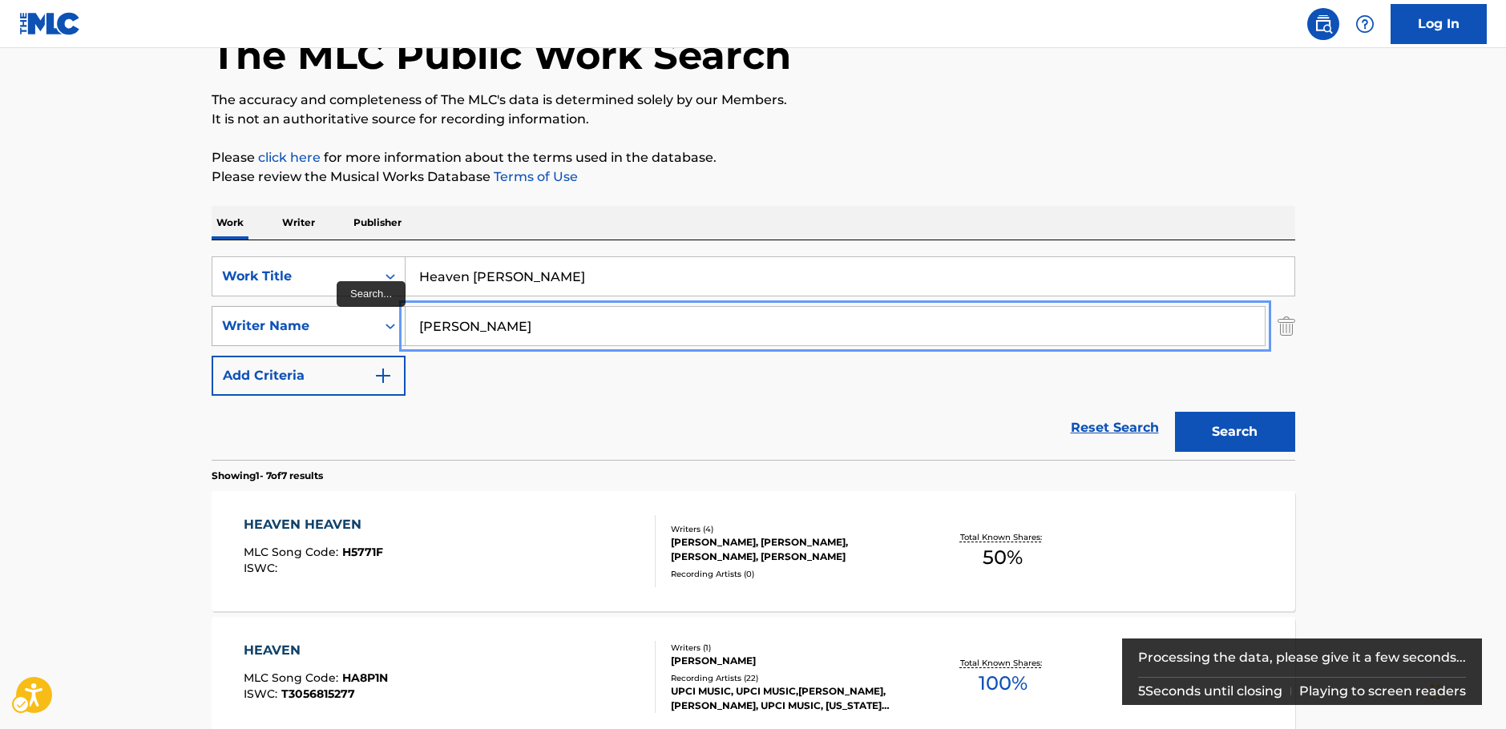
drag, startPoint x: 484, startPoint y: 329, endPoint x: 344, endPoint y: 337, distance: 140.5
click at [345, 337] on div "SearchWithCriteria7344498d-c695-4f2e-ab9b-d78ceebe9bd3 Writer Name Simms" at bounding box center [754, 326] width 1084 height 40
paste input "James"
type input "James Simms"
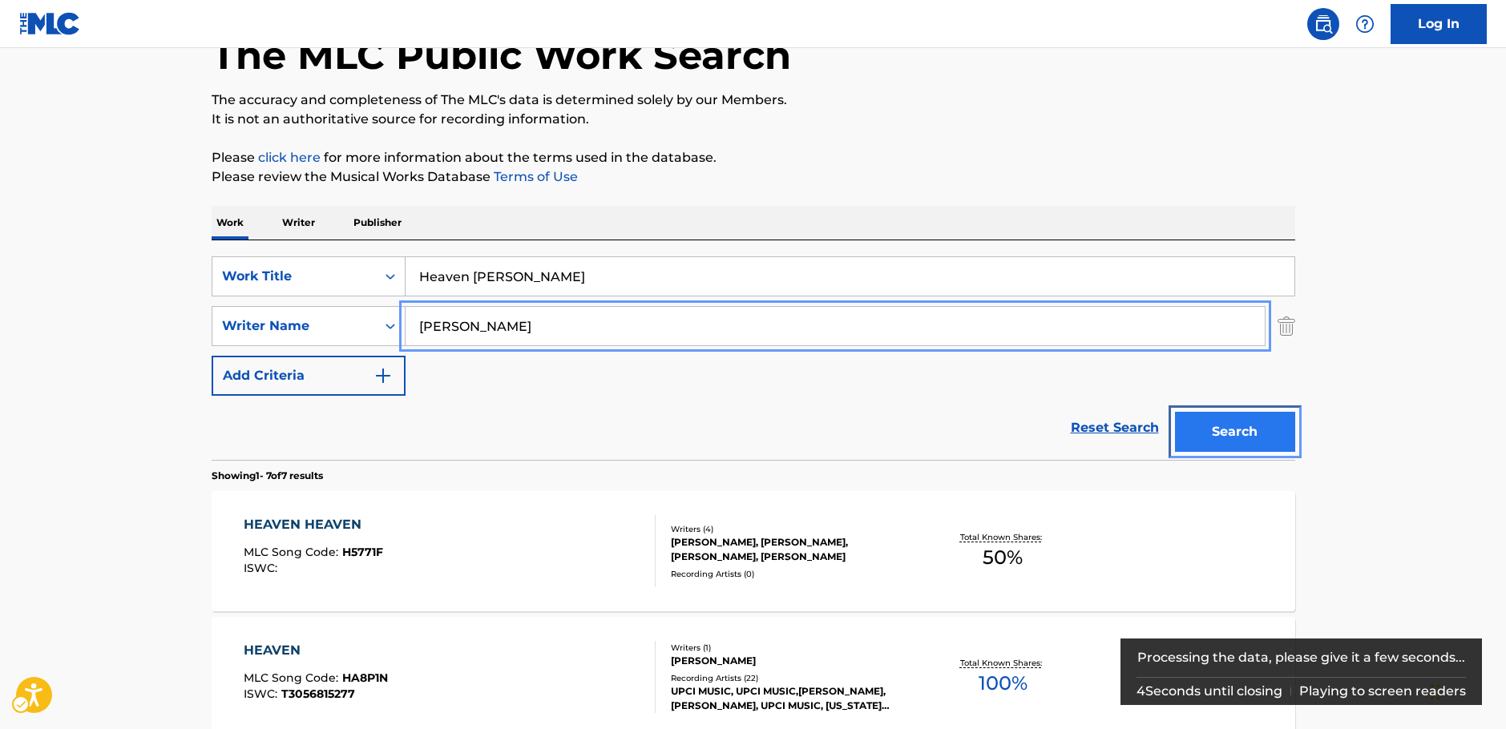
drag, startPoint x: 1262, startPoint y: 434, endPoint x: 1052, endPoint y: 434, distance: 210.8
click at [1261, 434] on button "Search" at bounding box center [1235, 432] width 120 height 40
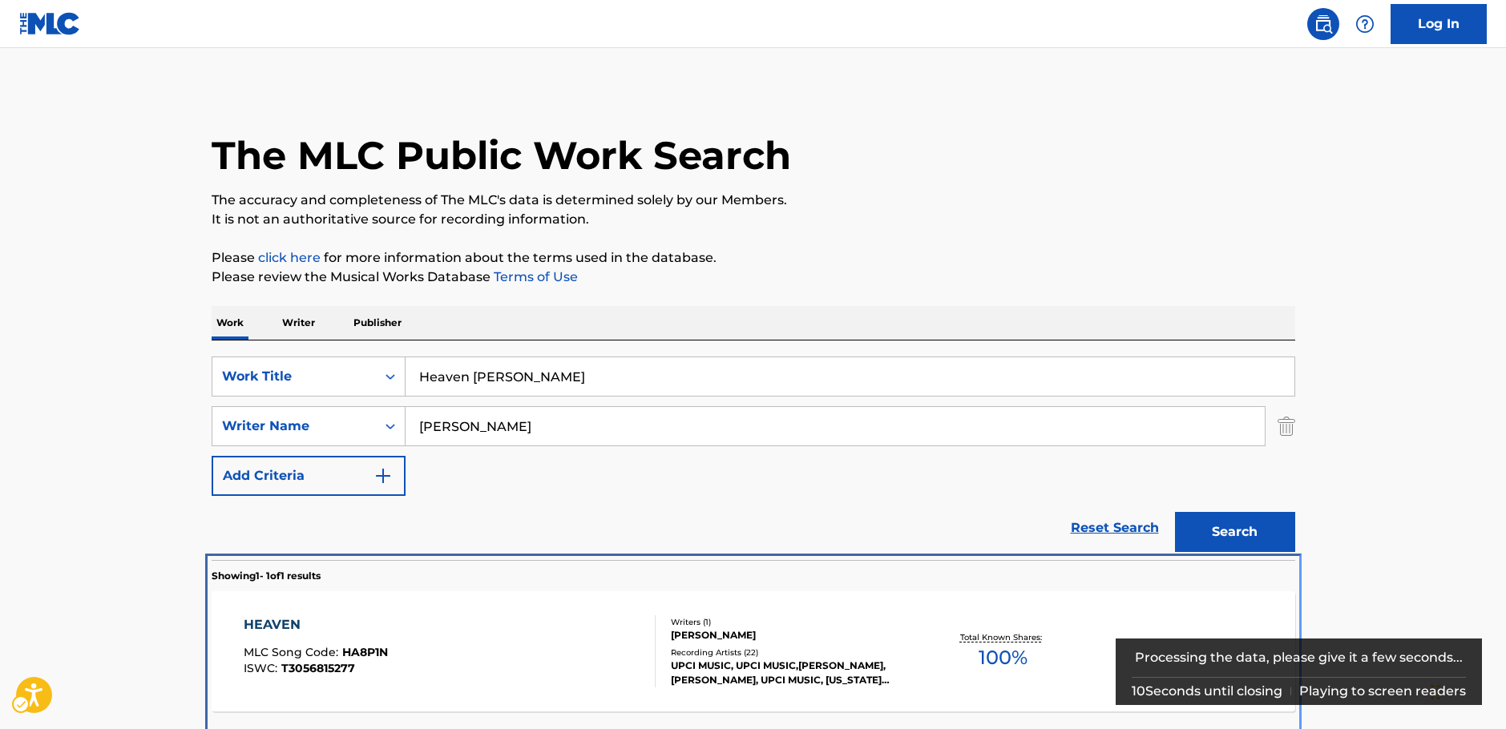
scroll to position [58, 0]
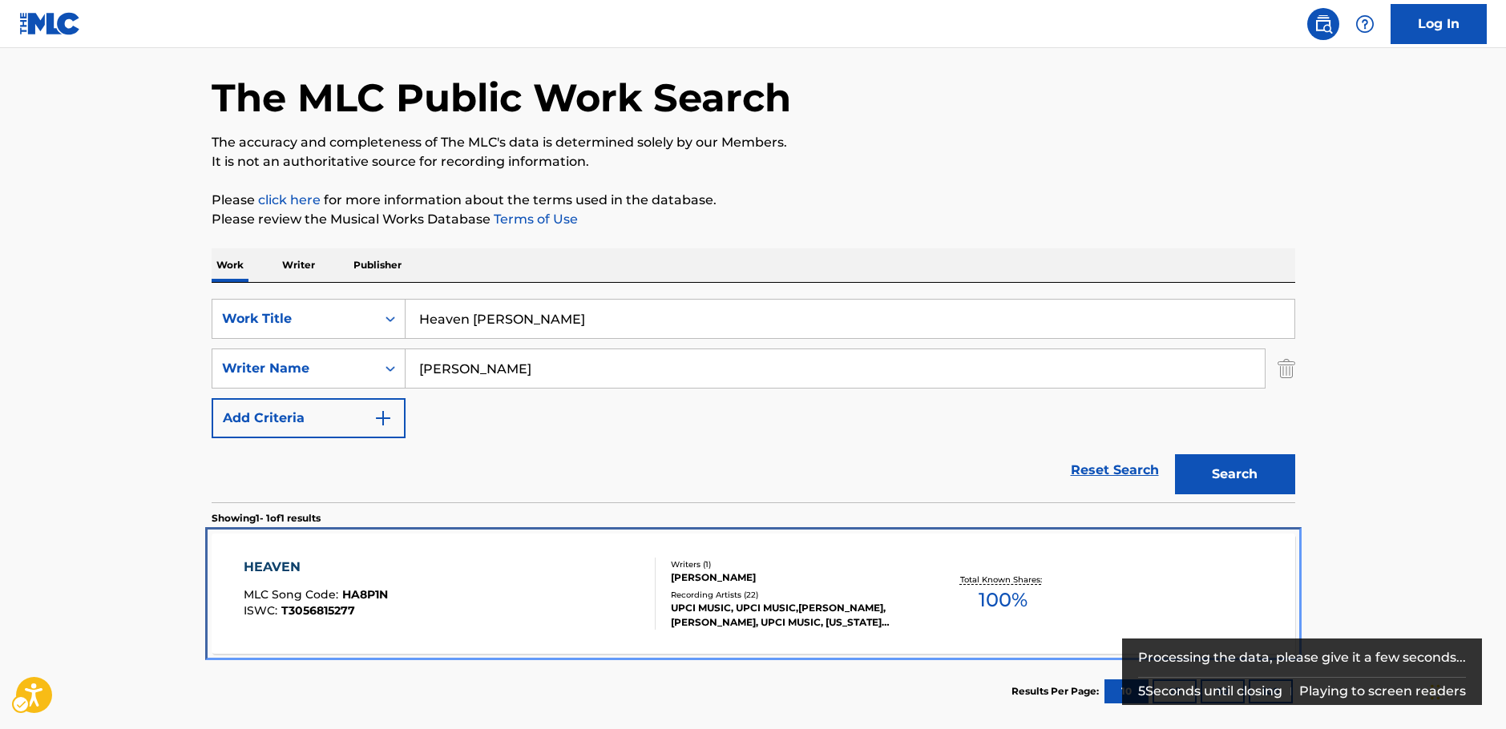
click at [571, 587] on div "HEAVEN MLC Song Code : HA8P1N ISWC : T3056815277" at bounding box center [450, 594] width 412 height 72
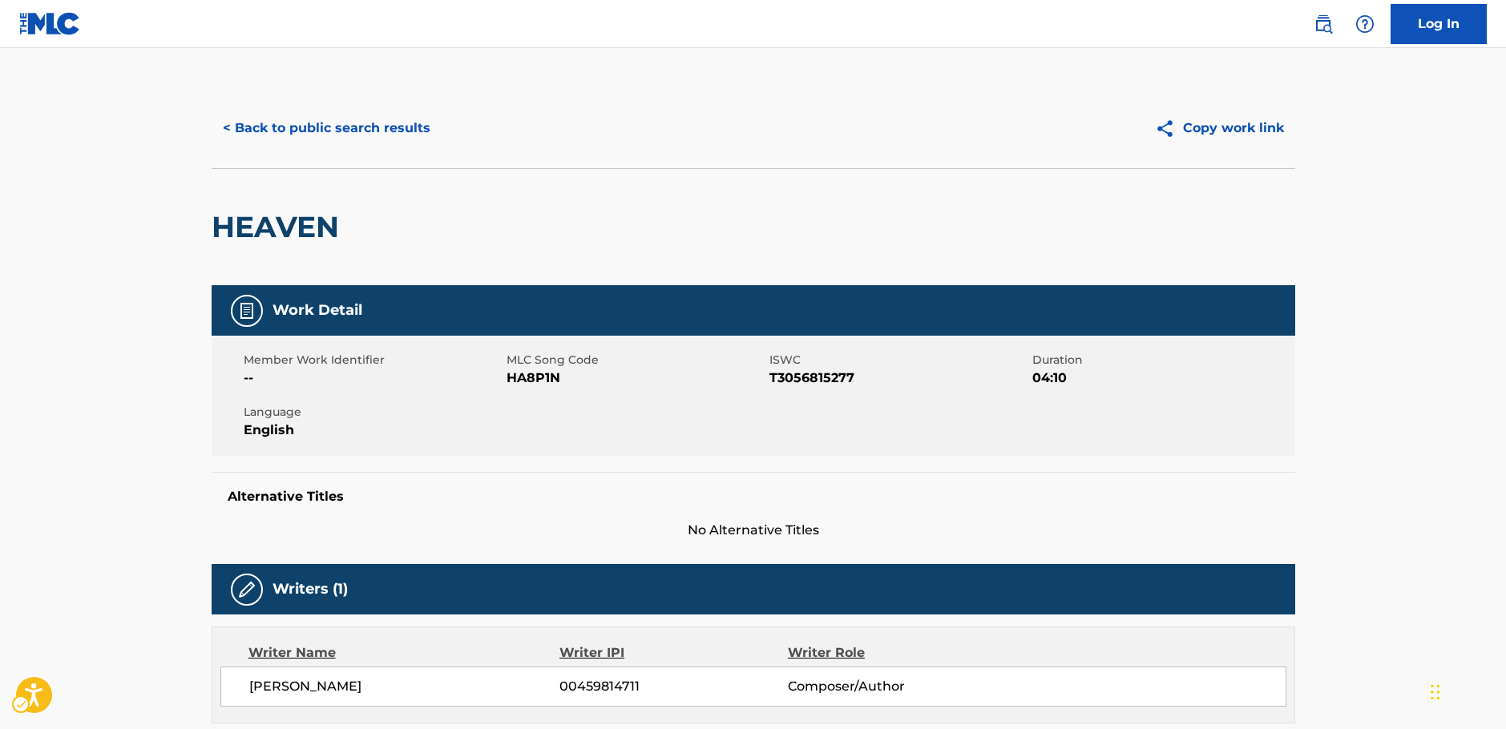
click at [538, 379] on span "MLC Song Code - HA8P1N" at bounding box center [636, 378] width 259 height 19
click at [822, 373] on span "ISWC - T3056815277" at bounding box center [898, 378] width 259 height 19
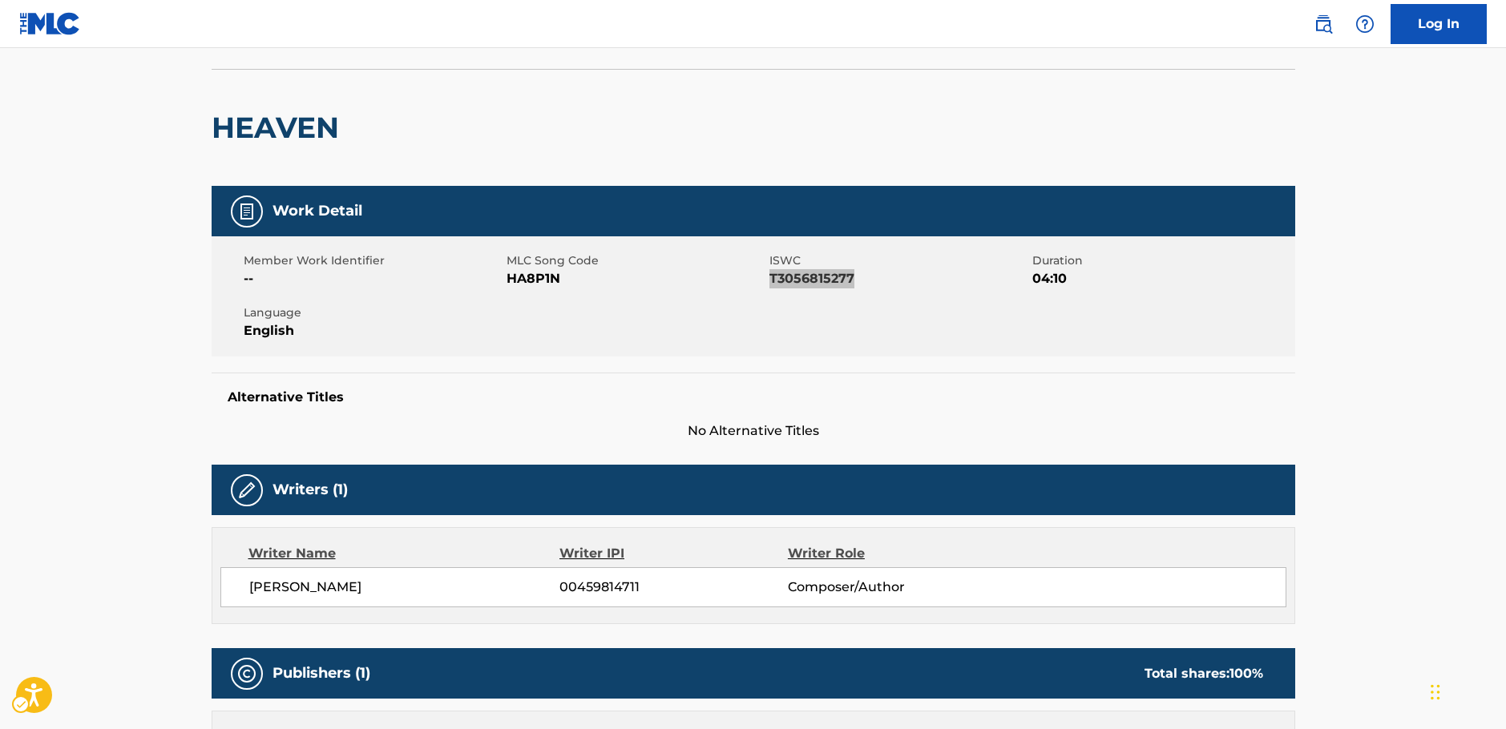
scroll to position [240, 0]
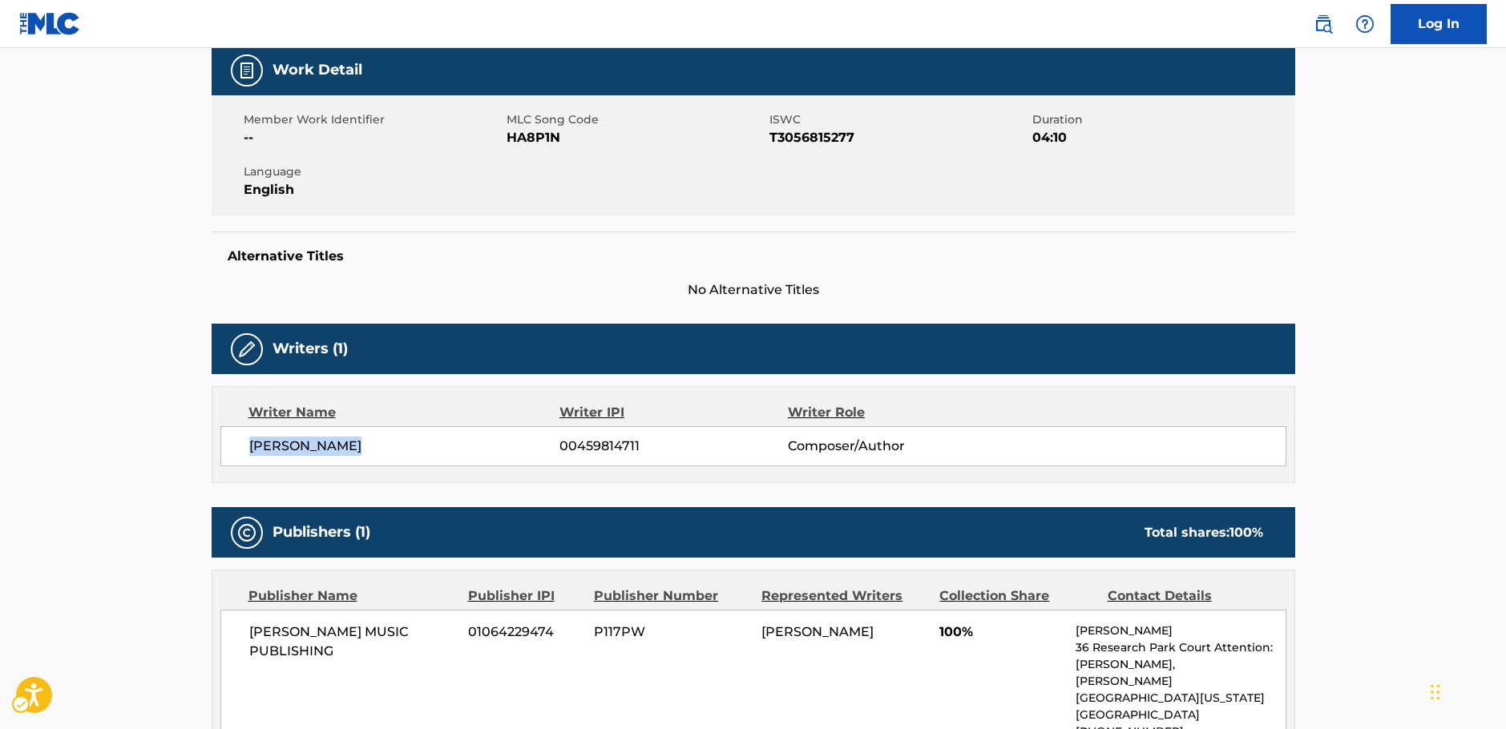
drag, startPoint x: 415, startPoint y: 449, endPoint x: 232, endPoint y: 458, distance: 183.8
click at [232, 458] on div "JAMES A SIMMS 00459814711 Composer/Author" at bounding box center [753, 446] width 1066 height 40
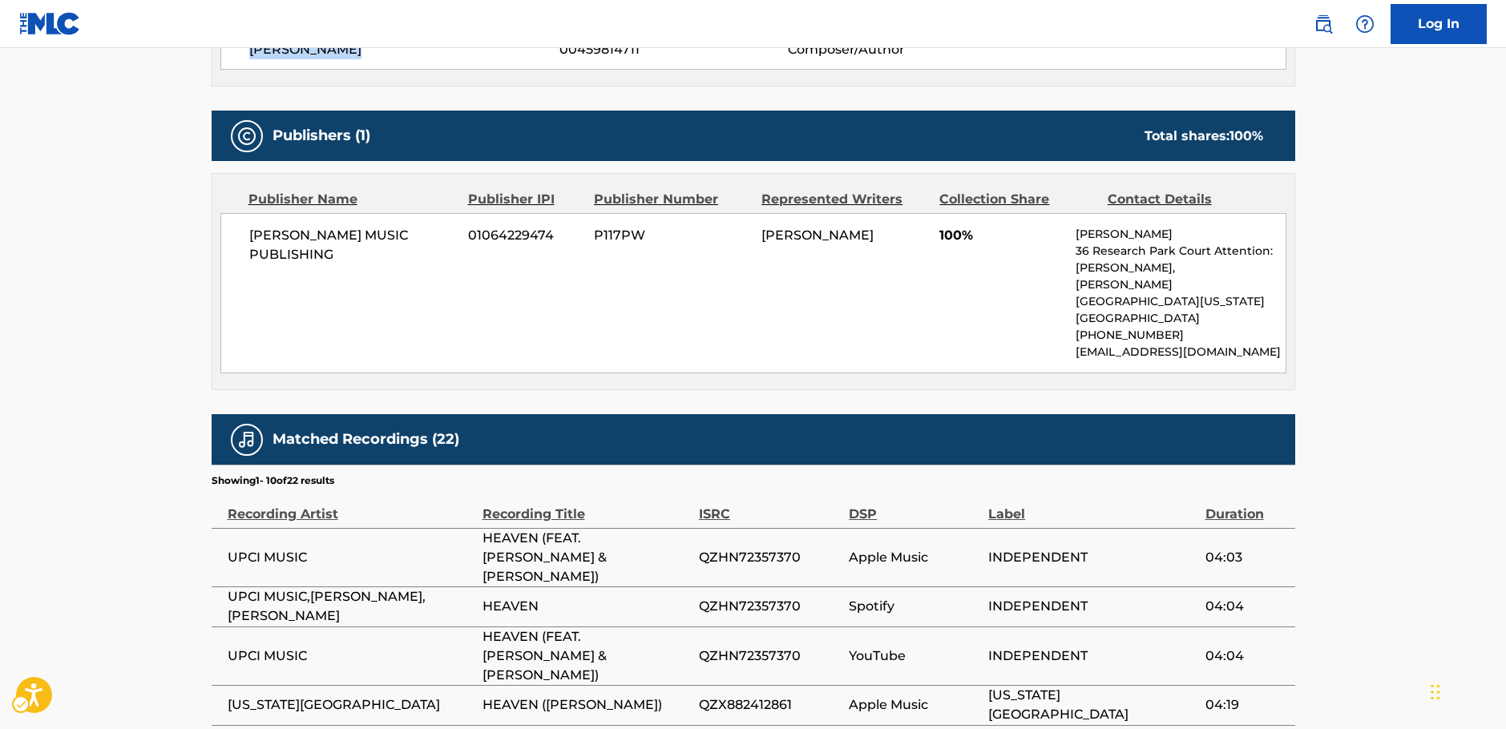
scroll to position [641, 0]
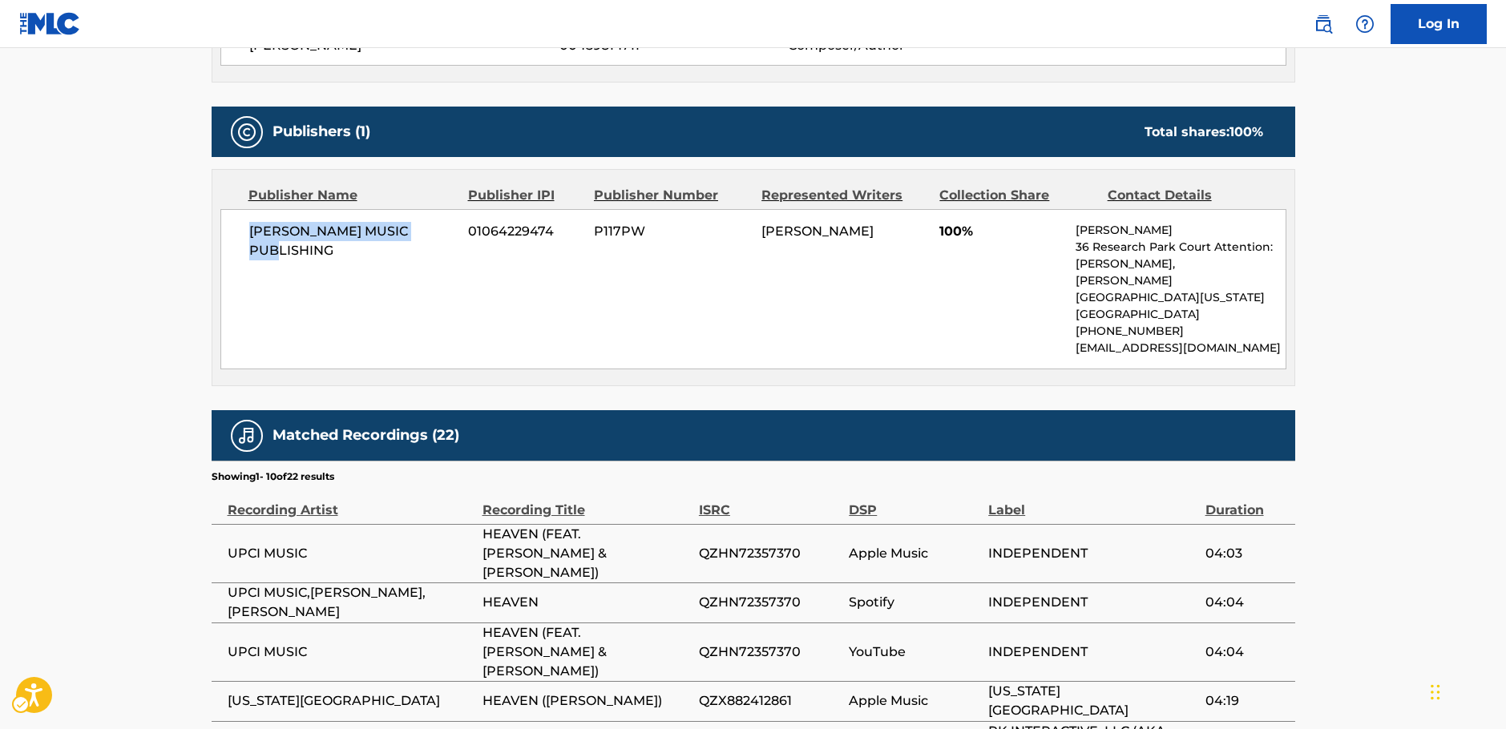
drag, startPoint x: 450, startPoint y: 241, endPoint x: 246, endPoint y: 245, distance: 203.6
click at [246, 245] on div "WELDON MUSIC PUBLISHING 01064229474 P117PW JAMES A SIMMS 100% Micah Pollock 36 …" at bounding box center [753, 289] width 1066 height 160
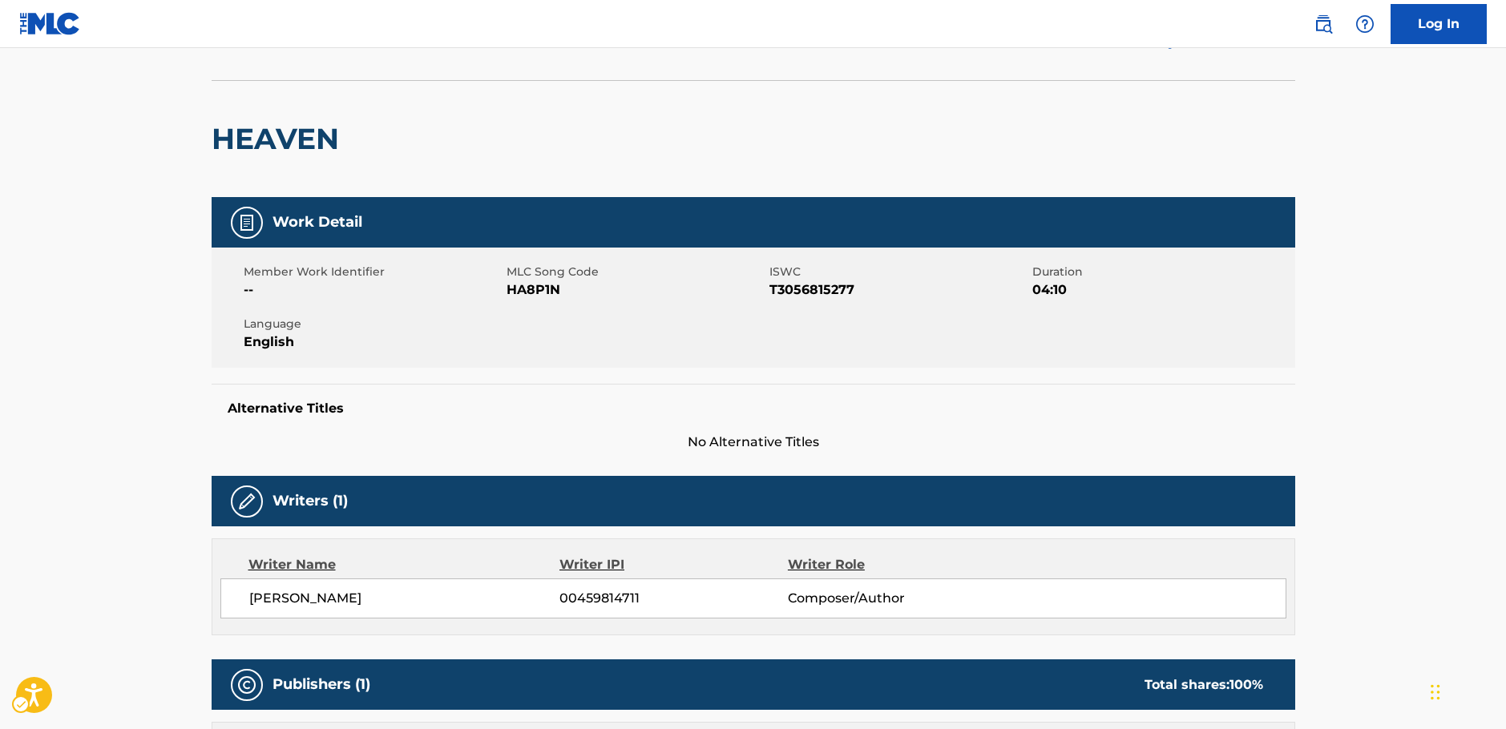
scroll to position [0, 0]
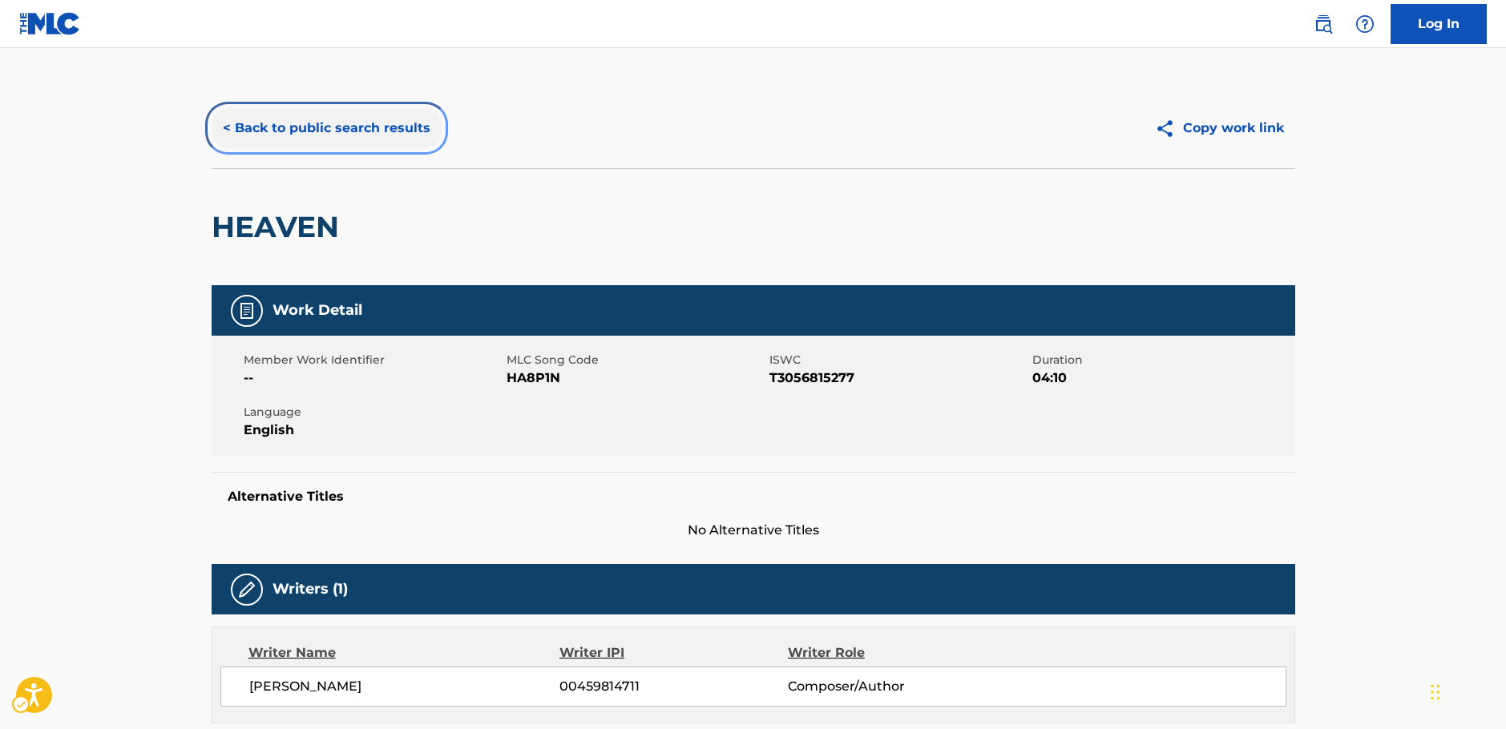
click at [418, 129] on button "< Back to public search results" at bounding box center [327, 128] width 230 height 40
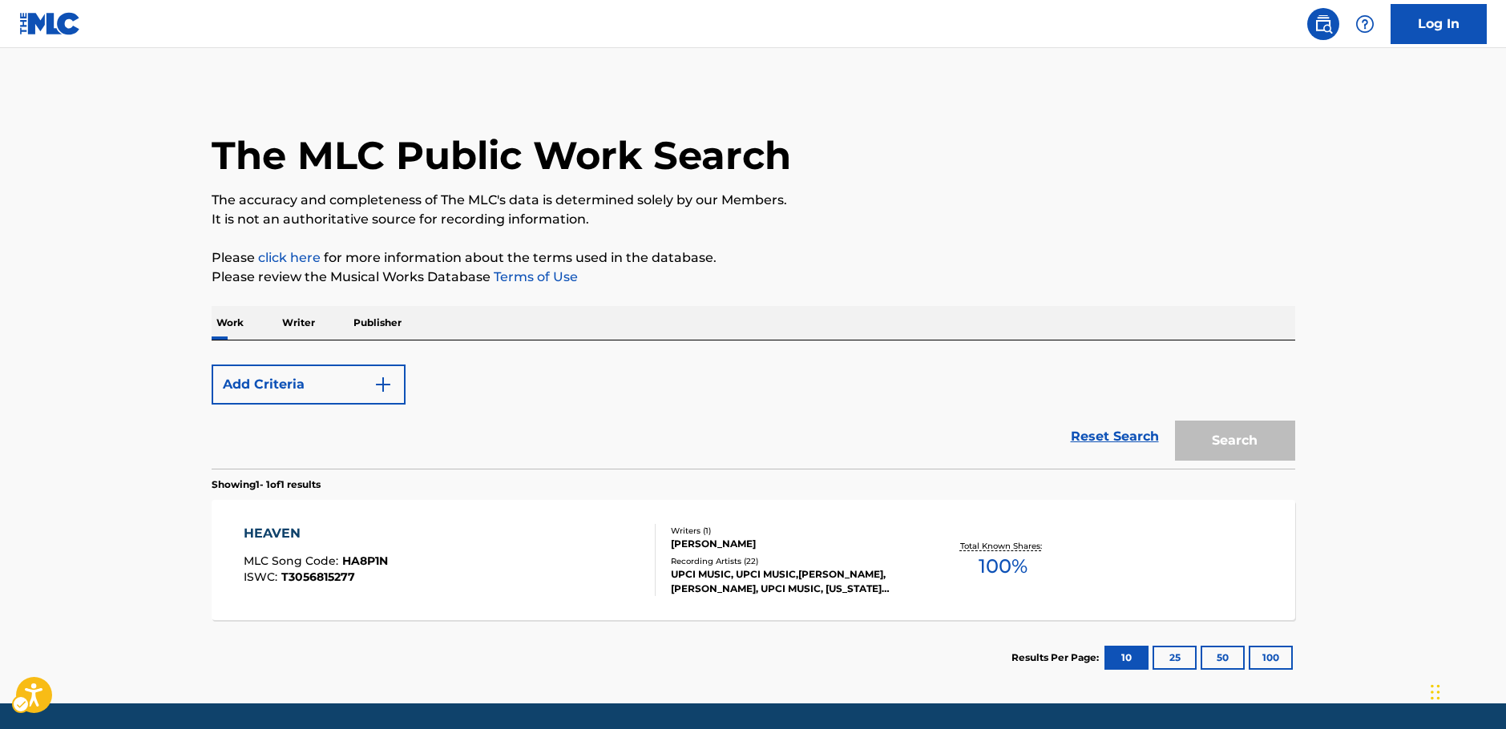
scroll to position [51, 0]
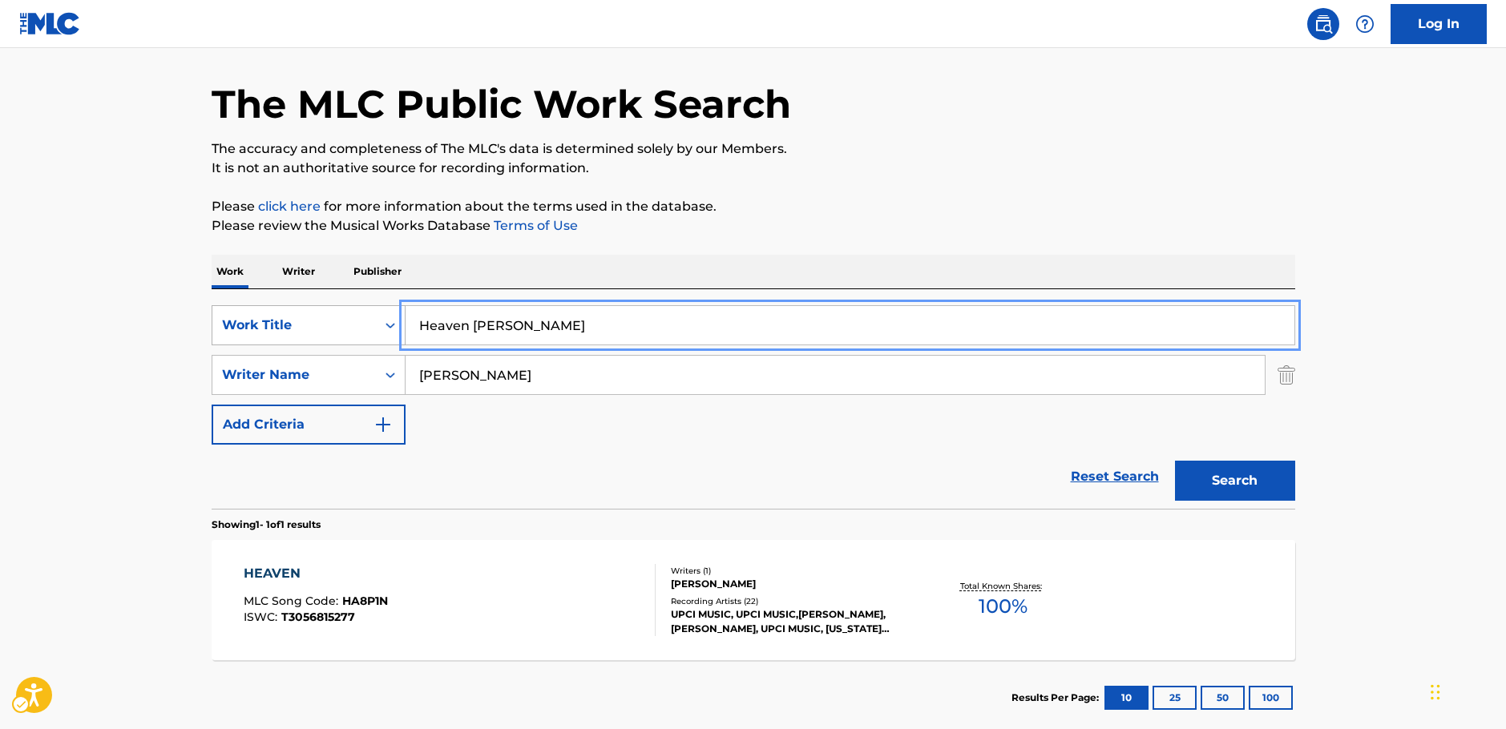
drag, startPoint x: 532, startPoint y: 327, endPoint x: 250, endPoint y: 321, distance: 282.2
click at [306, 327] on div "SearchWithCriteria37e3c8f4-ff82-4e85-aa84-0af5a644fe4c Work Title Heaven Gloria" at bounding box center [754, 325] width 1084 height 40
paste input "ow It's Done"
type input "How It's Done"
click at [134, 277] on main "The MLC Public Work Search The accuracy and completeness of The MLC's data is d…" at bounding box center [753, 370] width 1506 height 747
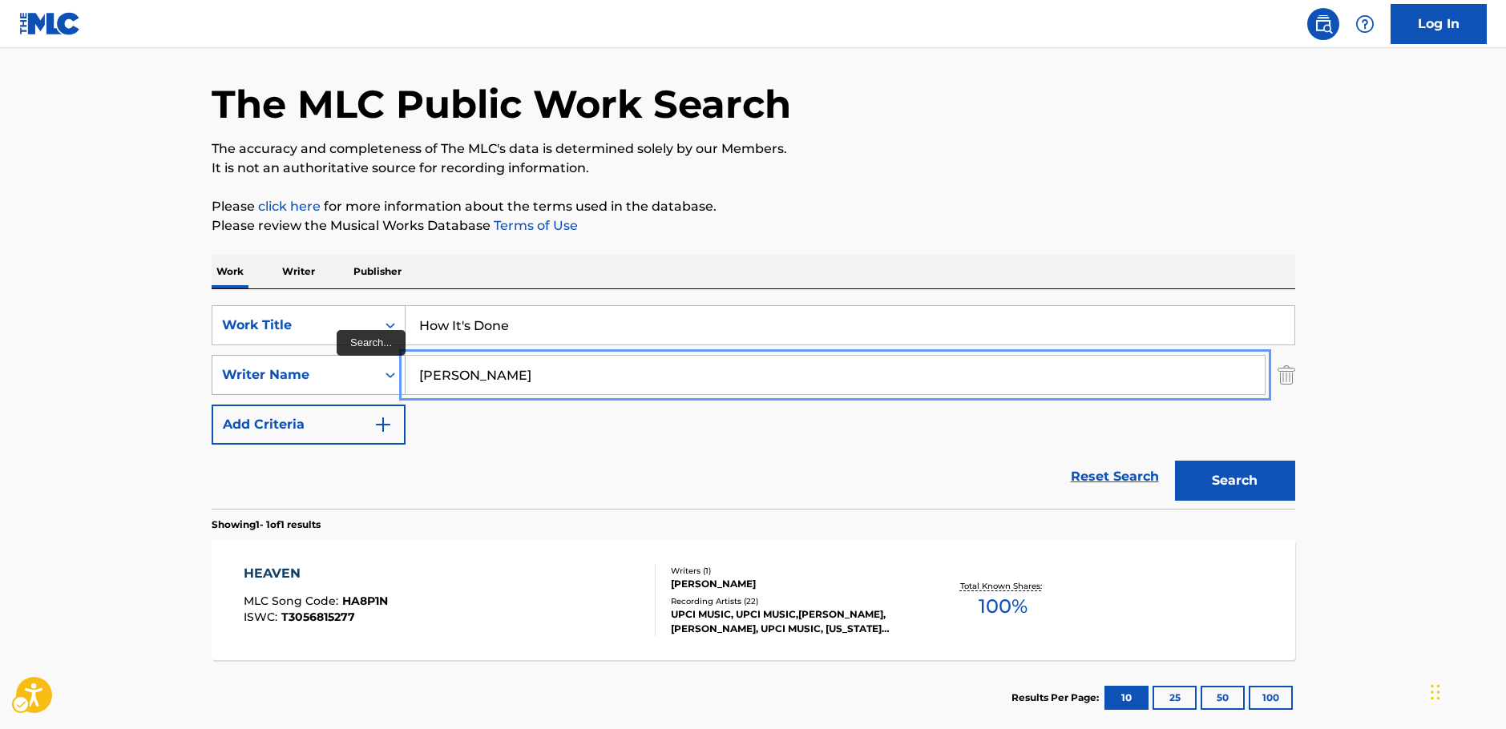
click at [349, 356] on div "SearchWithCriteria7344498d-c695-4f2e-ab9b-d78ceebe9bd3 Writer Name James Simms" at bounding box center [754, 375] width 1084 height 40
click at [1175, 461] on button "Search" at bounding box center [1235, 481] width 120 height 40
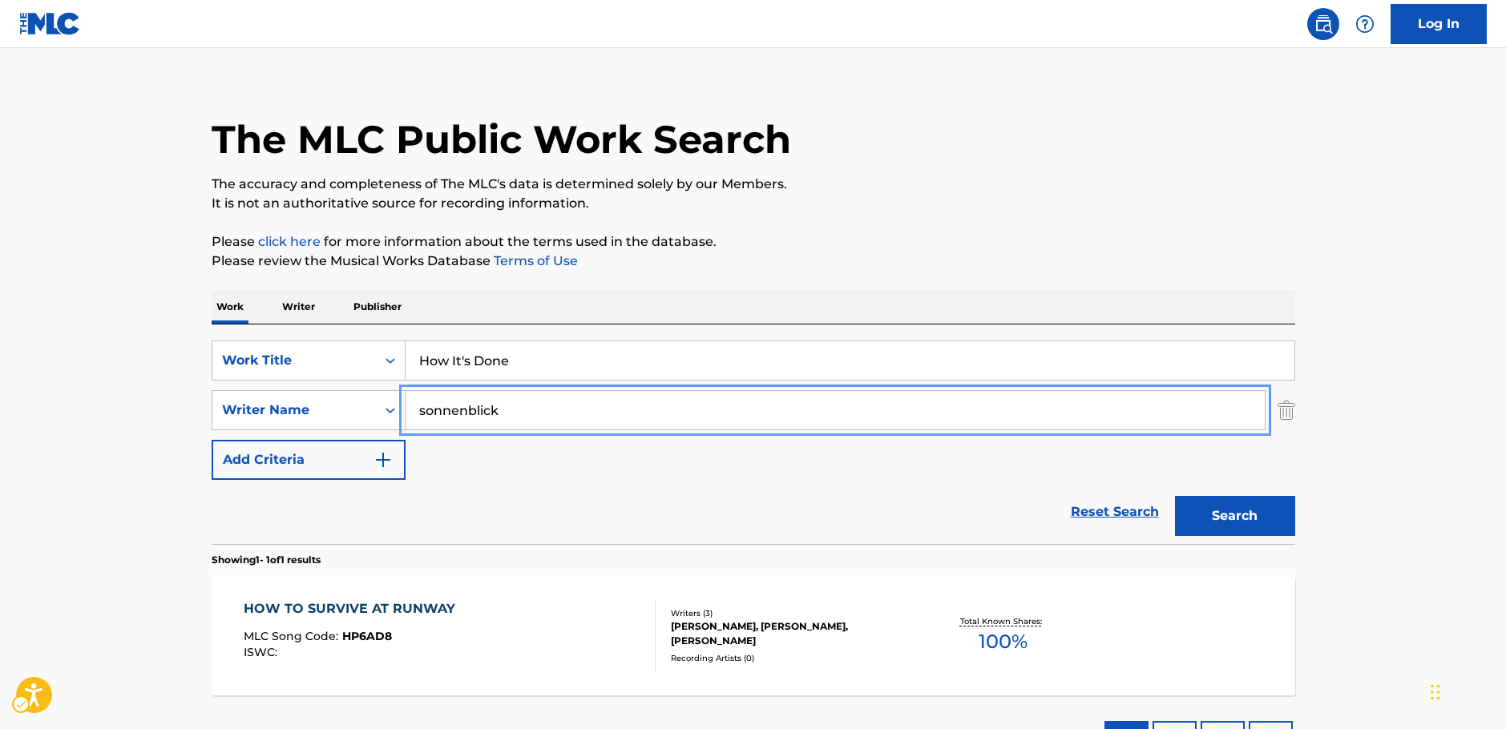
scroll to position [0, 0]
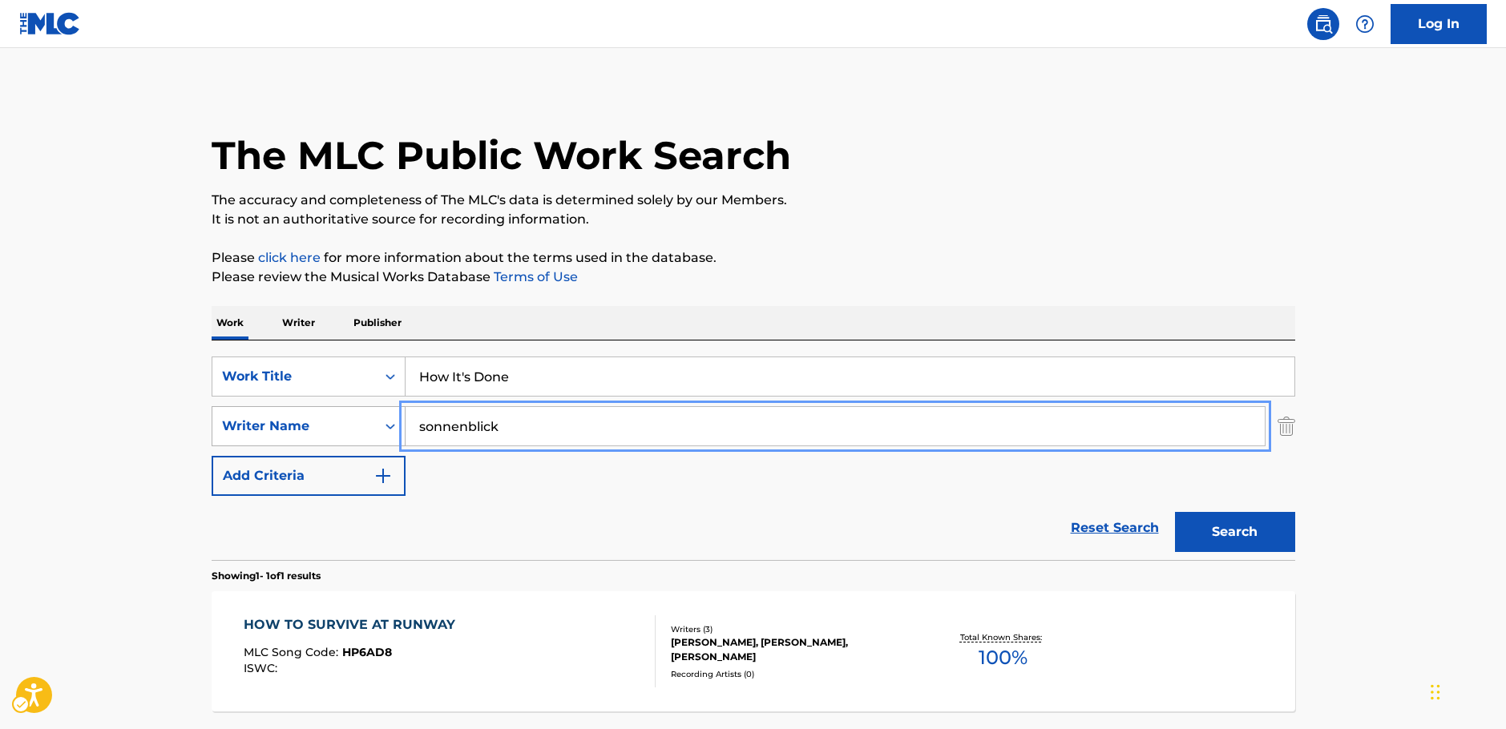
drag, startPoint x: 372, startPoint y: 430, endPoint x: 327, endPoint y: 425, distance: 45.2
click at [323, 425] on div "SearchWithCriteria7344498d-c695-4f2e-ab9b-d78ceebe9bd3 Writer Name sonnenblick" at bounding box center [754, 426] width 1084 height 40
paste input "Belyaev"
type input "Belyaev"
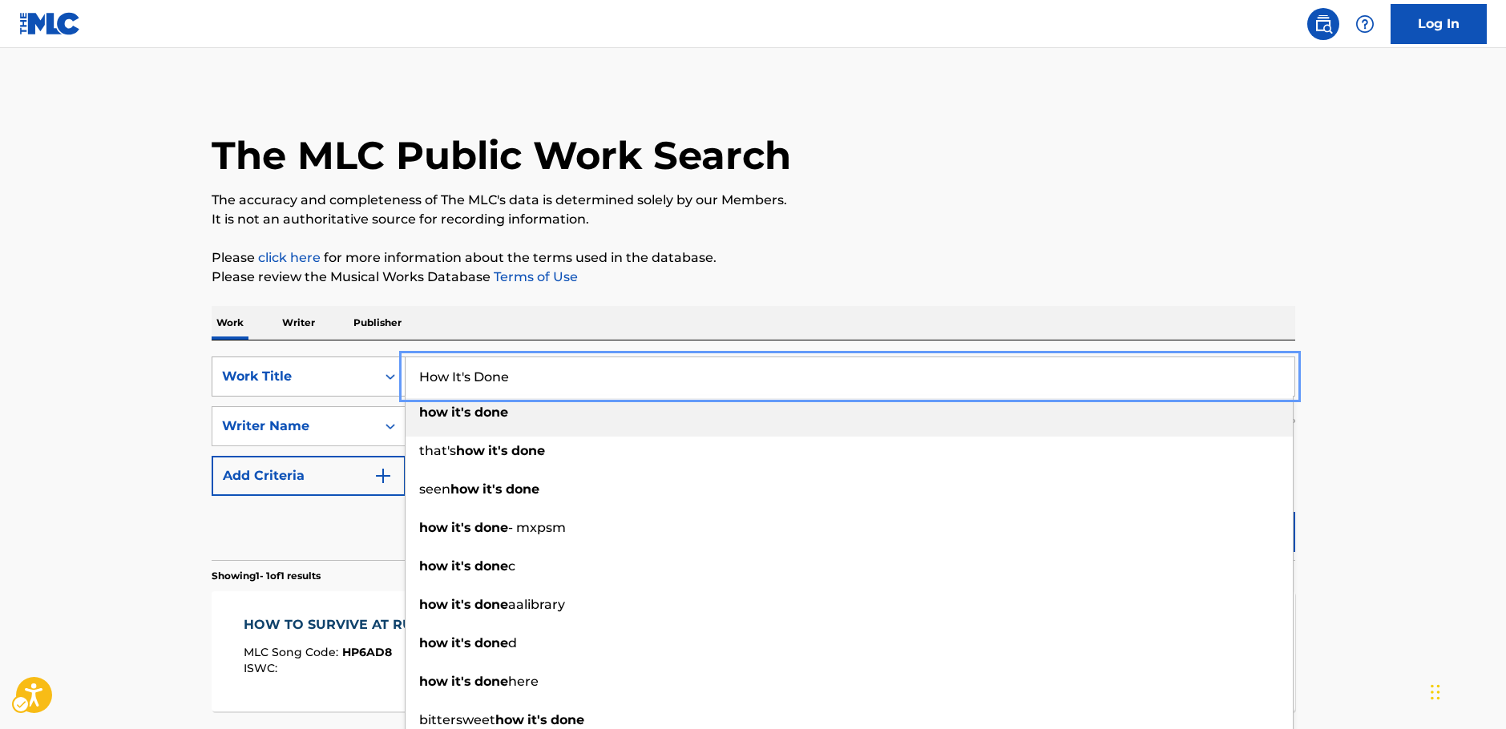
drag, startPoint x: 515, startPoint y: 378, endPoint x: 308, endPoint y: 362, distance: 208.1
click at [285, 386] on div "SearchWithCriteria37e3c8f4-ff82-4e85-aa84-0af5a644fe4c Work Title How It's Done…" at bounding box center [754, 377] width 1084 height 40
paste input "pryrechena"
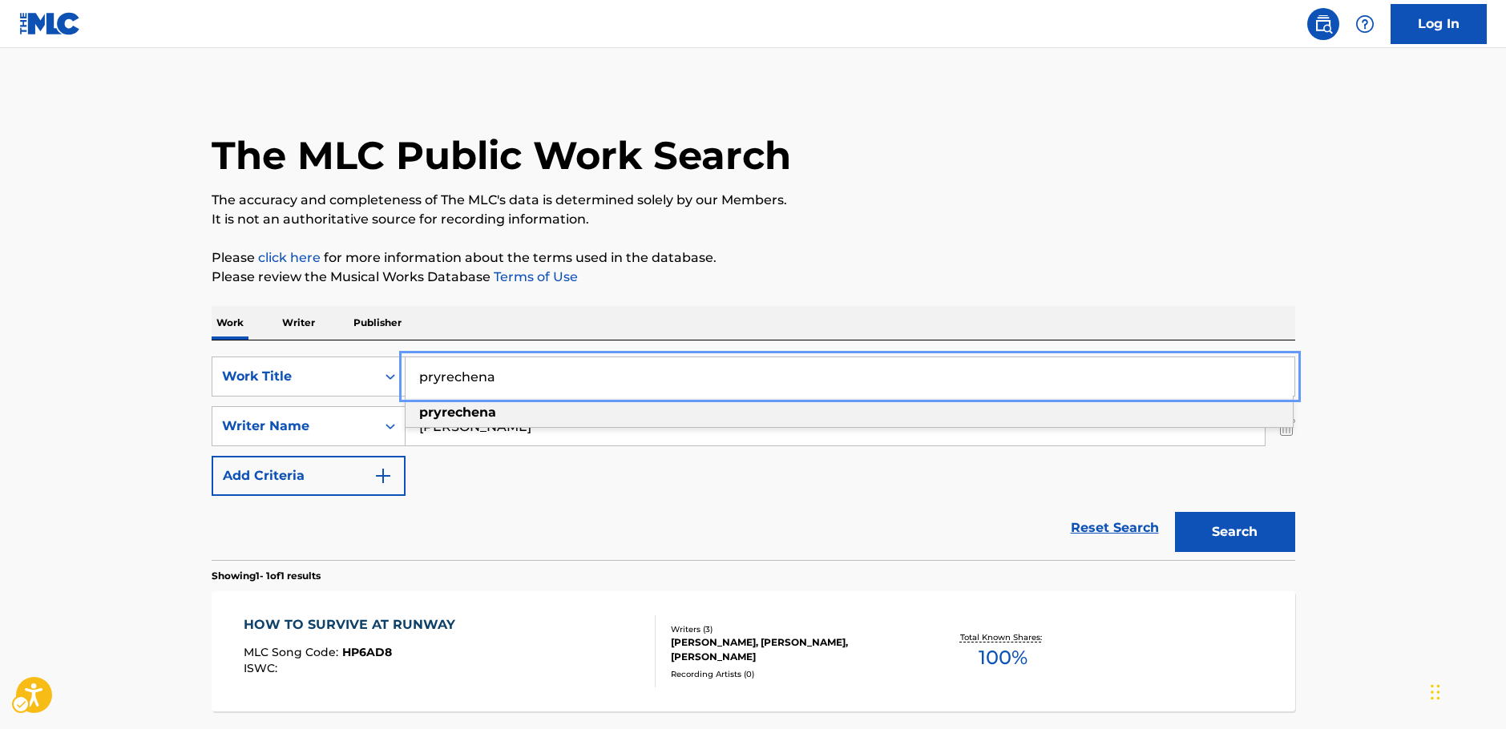
type input "pryrechena"
click at [98, 379] on main "The MLC Public Work Search The accuracy and completeness of The MLC's data is d…" at bounding box center [753, 421] width 1506 height 747
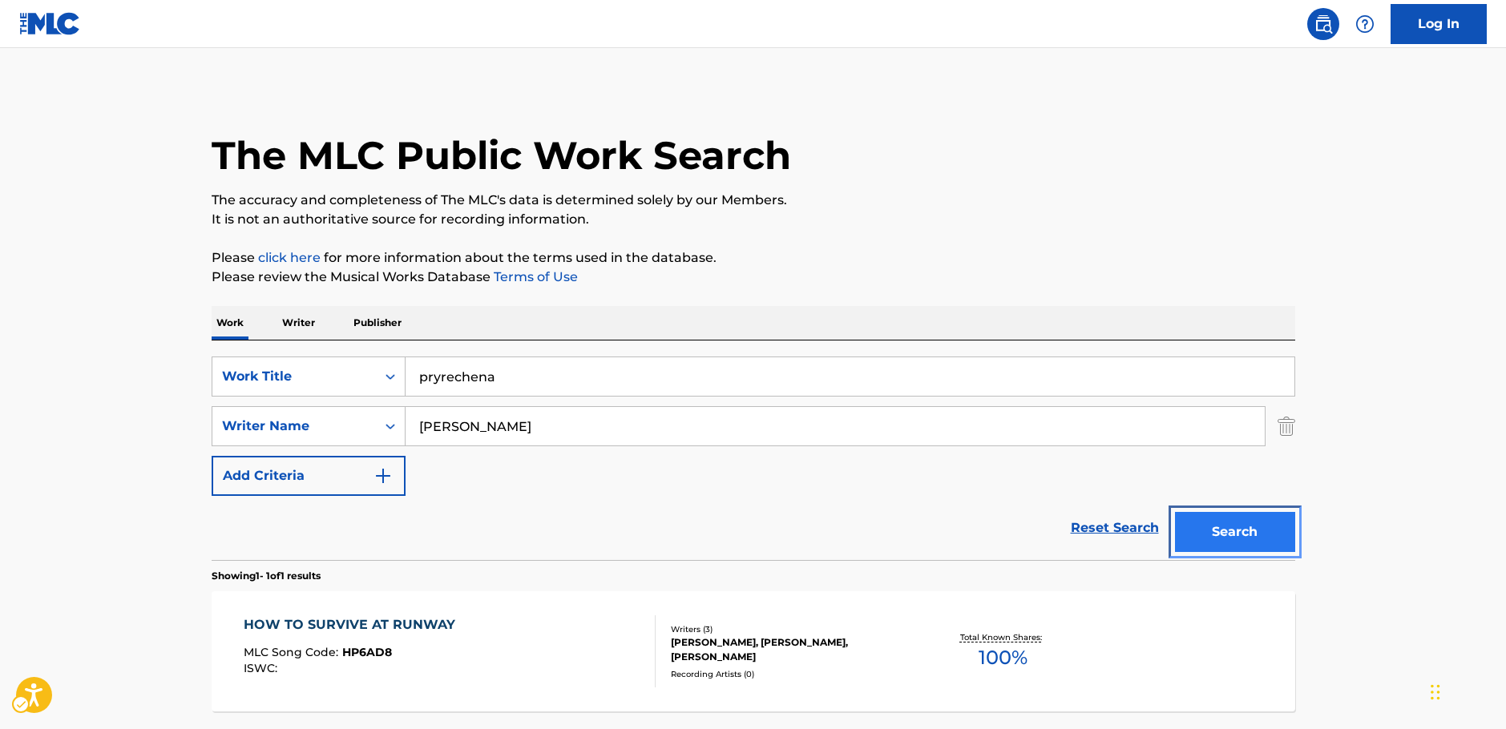
click at [1210, 537] on button "Search" at bounding box center [1235, 532] width 120 height 40
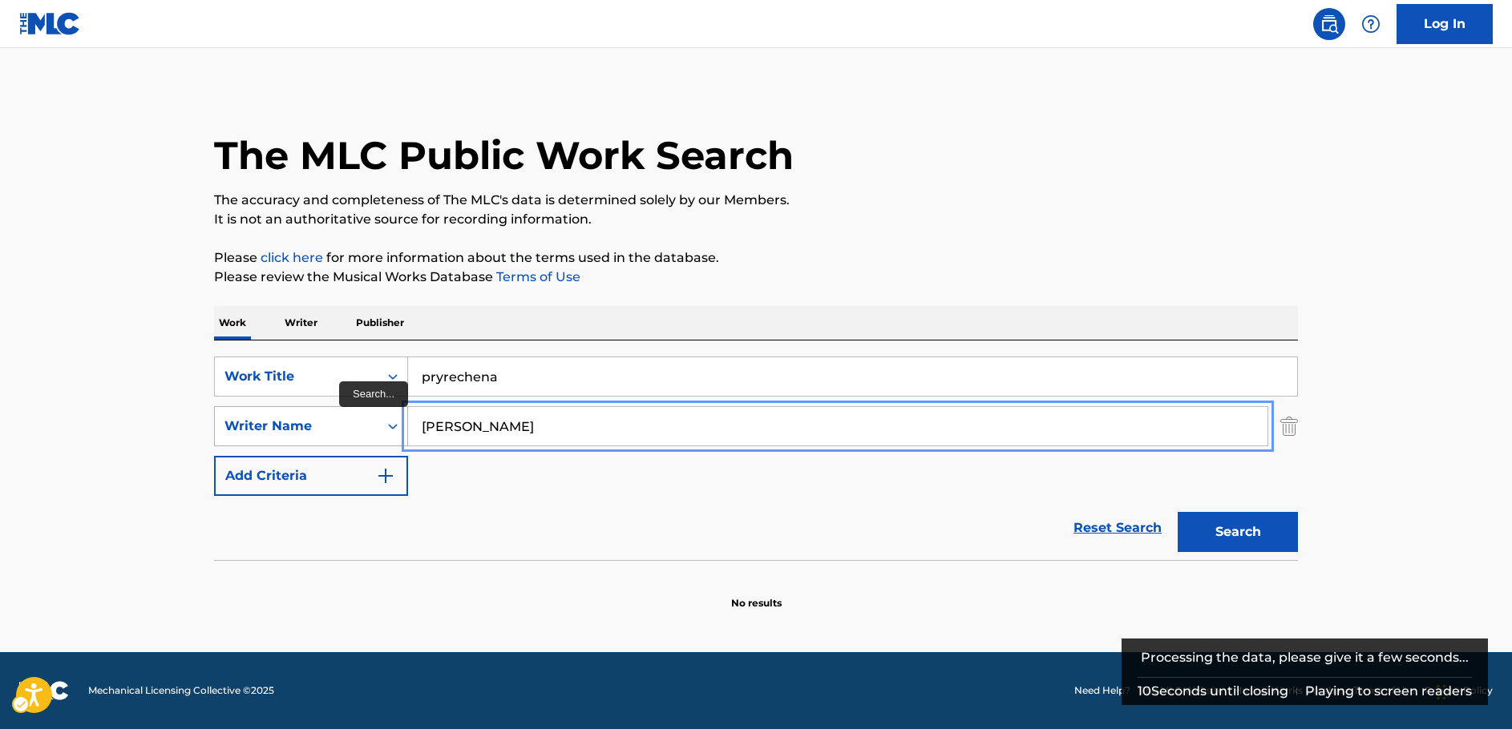
drag, startPoint x: 428, startPoint y: 423, endPoint x: 332, endPoint y: 425, distance: 96.2
click at [333, 425] on div "SearchWithCriteria7344498d-c695-4f2e-ab9b-d78ceebe9bd3 Writer Name Belyaev" at bounding box center [756, 426] width 1084 height 40
click at [1177, 512] on button "Search" at bounding box center [1237, 532] width 120 height 40
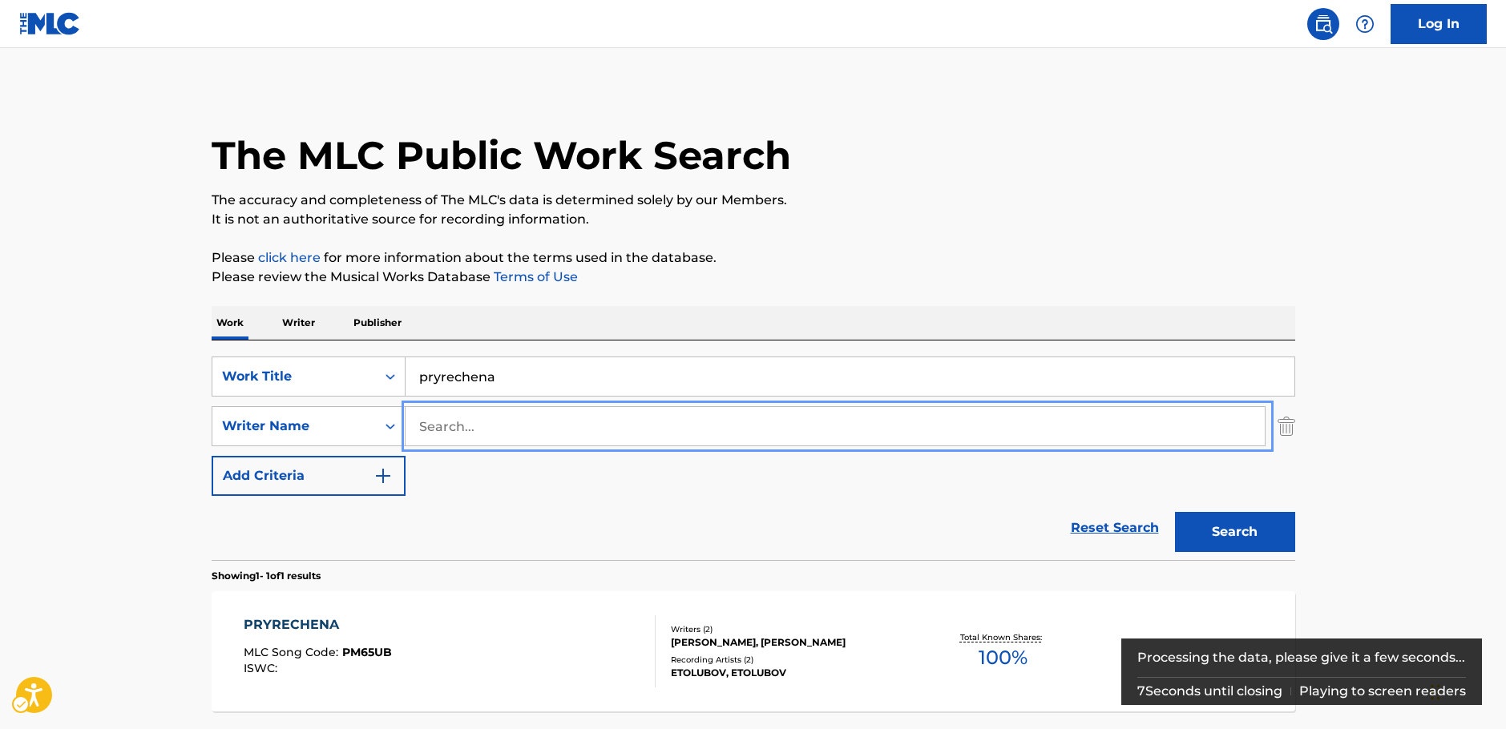
scroll to position [143, 0]
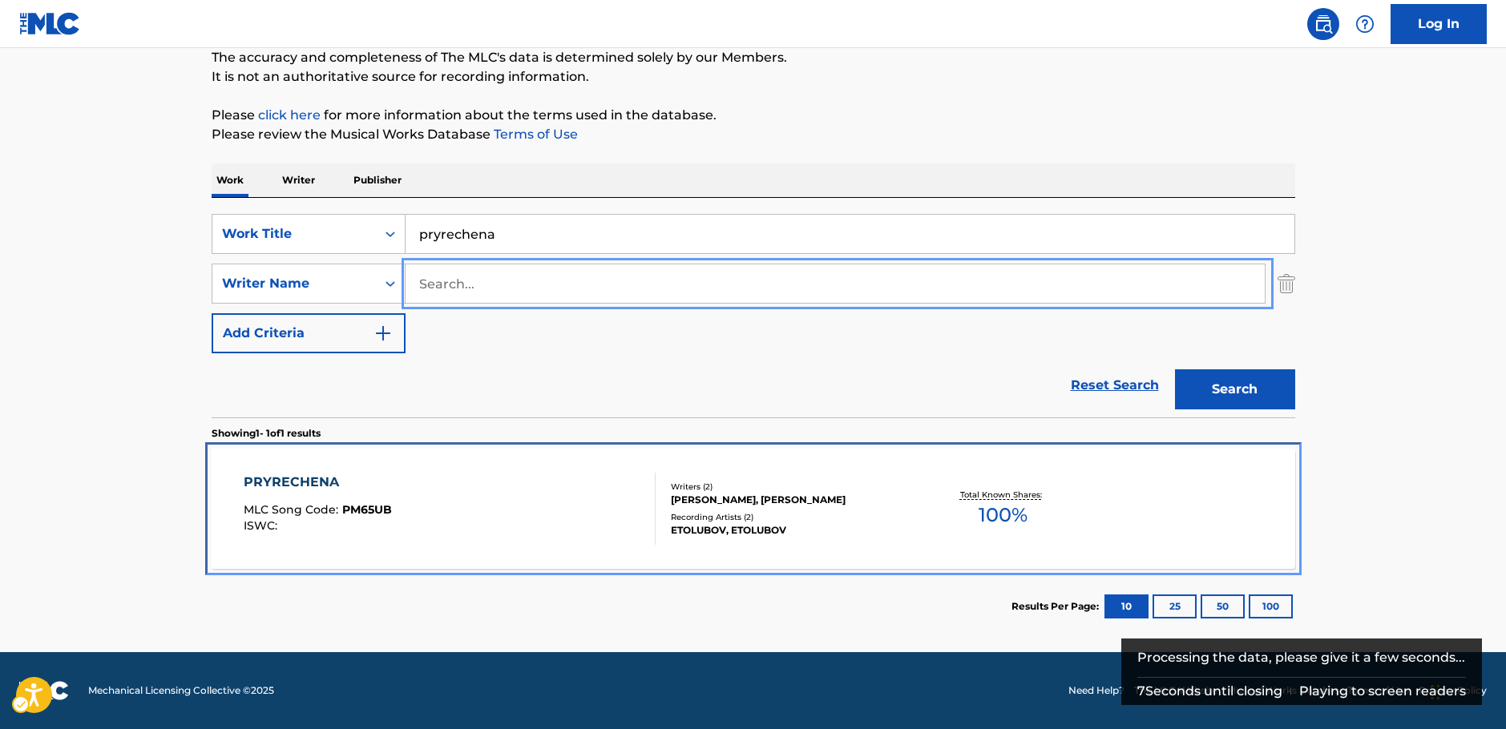
click at [539, 509] on div "PRYRECHENA MLC Song Code : PM65UB ISWC :" at bounding box center [450, 509] width 412 height 72
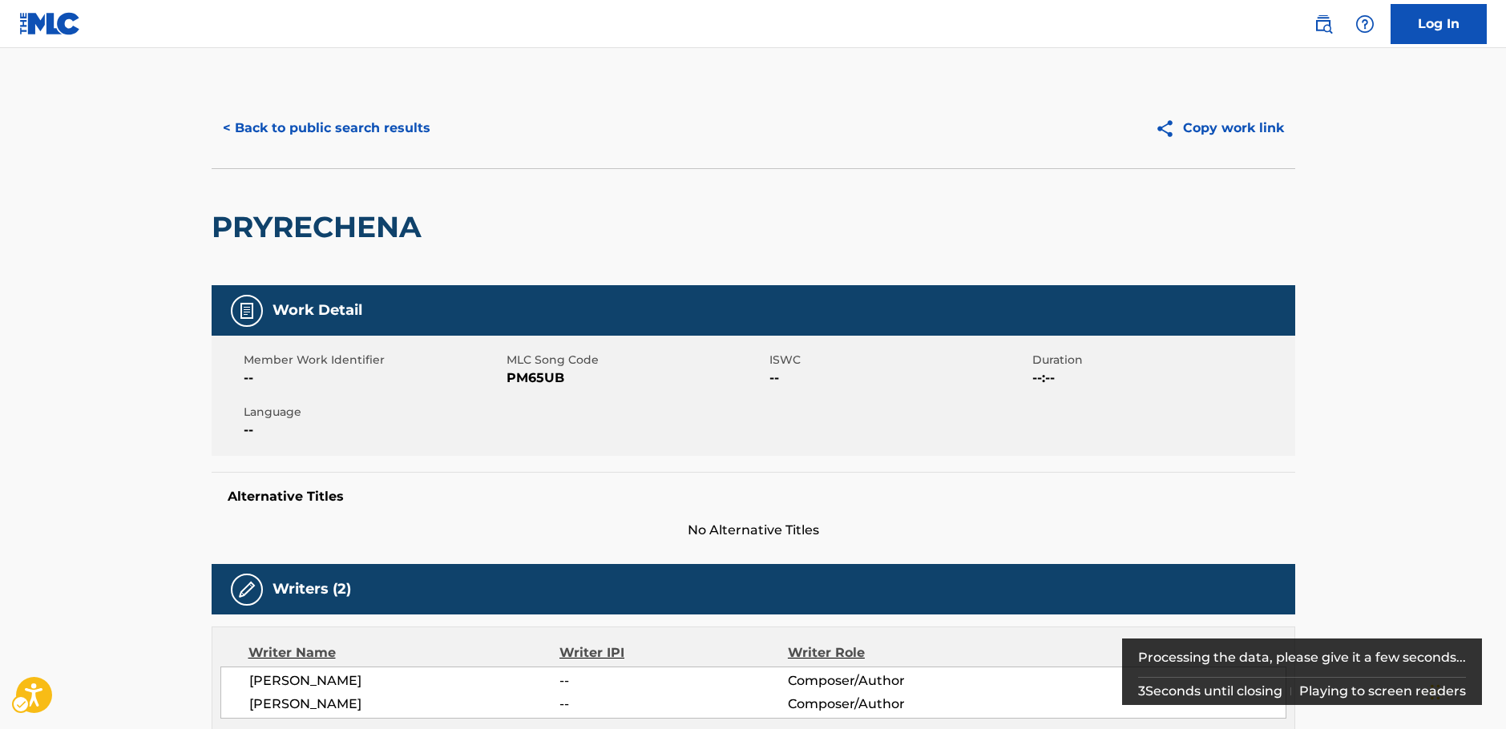
click at [525, 377] on span "MLC Song Code - PM65UB" at bounding box center [636, 378] width 259 height 19
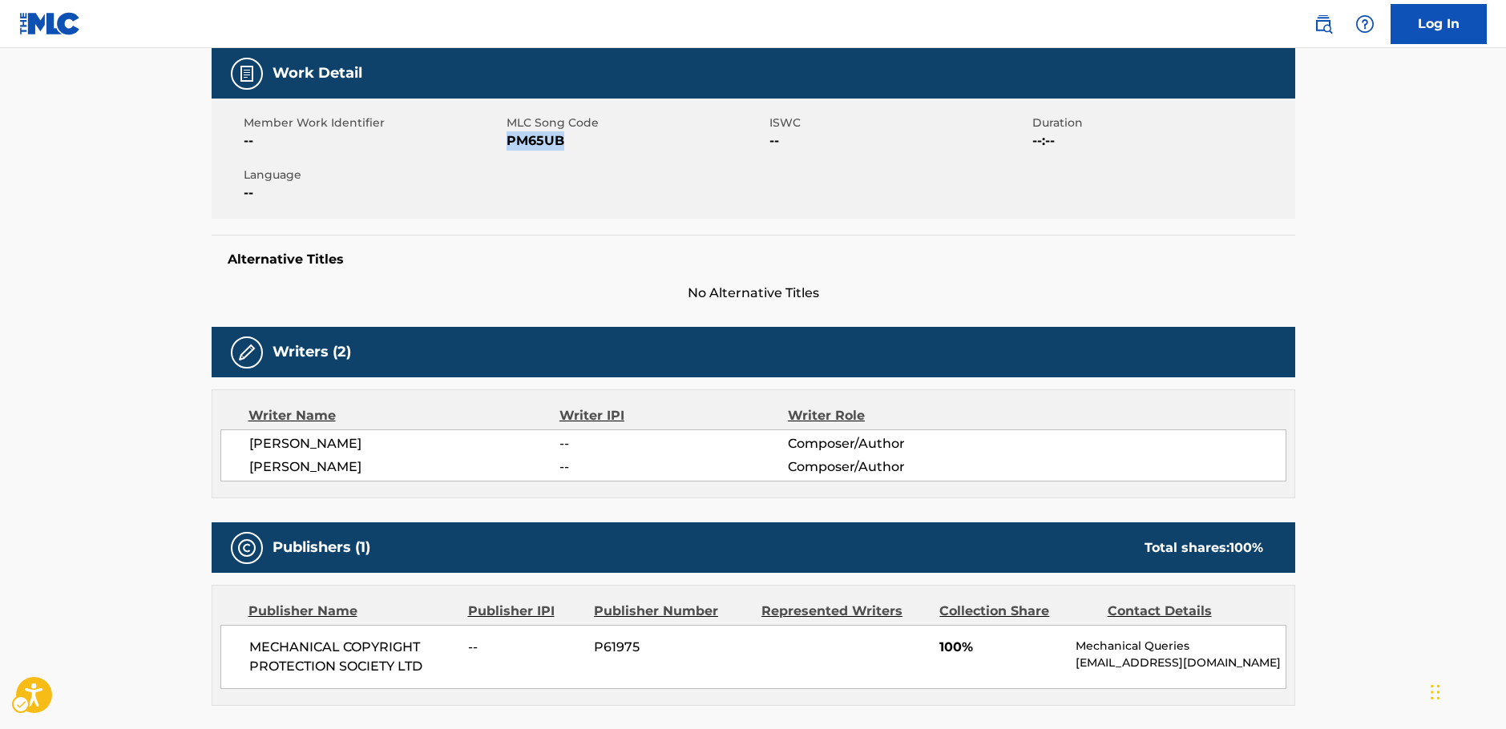
scroll to position [240, 0]
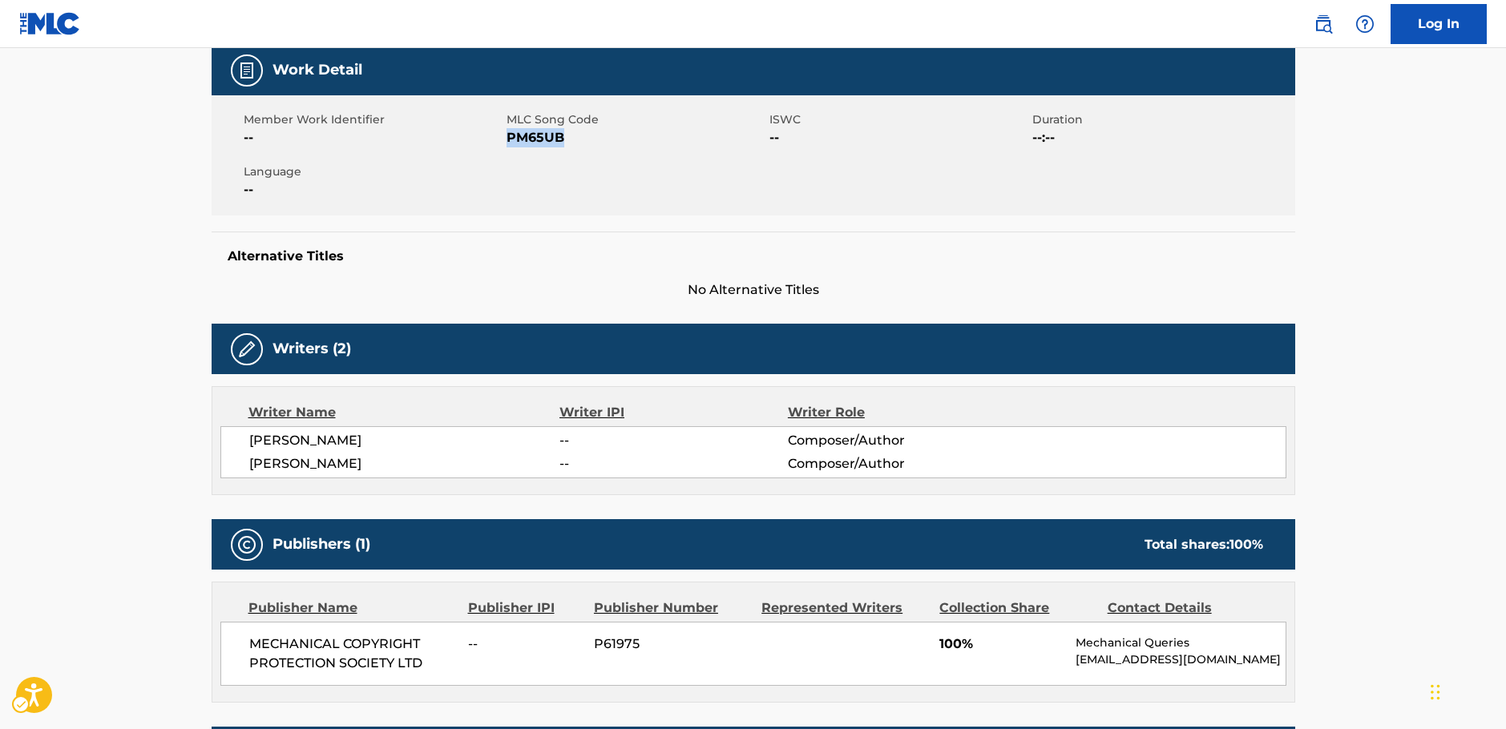
drag, startPoint x: 382, startPoint y: 466, endPoint x: 237, endPoint y: 440, distance: 147.3
click at [236, 440] on div "ANDRII BELAYEV -- Composer/Author LIUBOV FOMENKO -- Composer/Author" at bounding box center [753, 452] width 1066 height 52
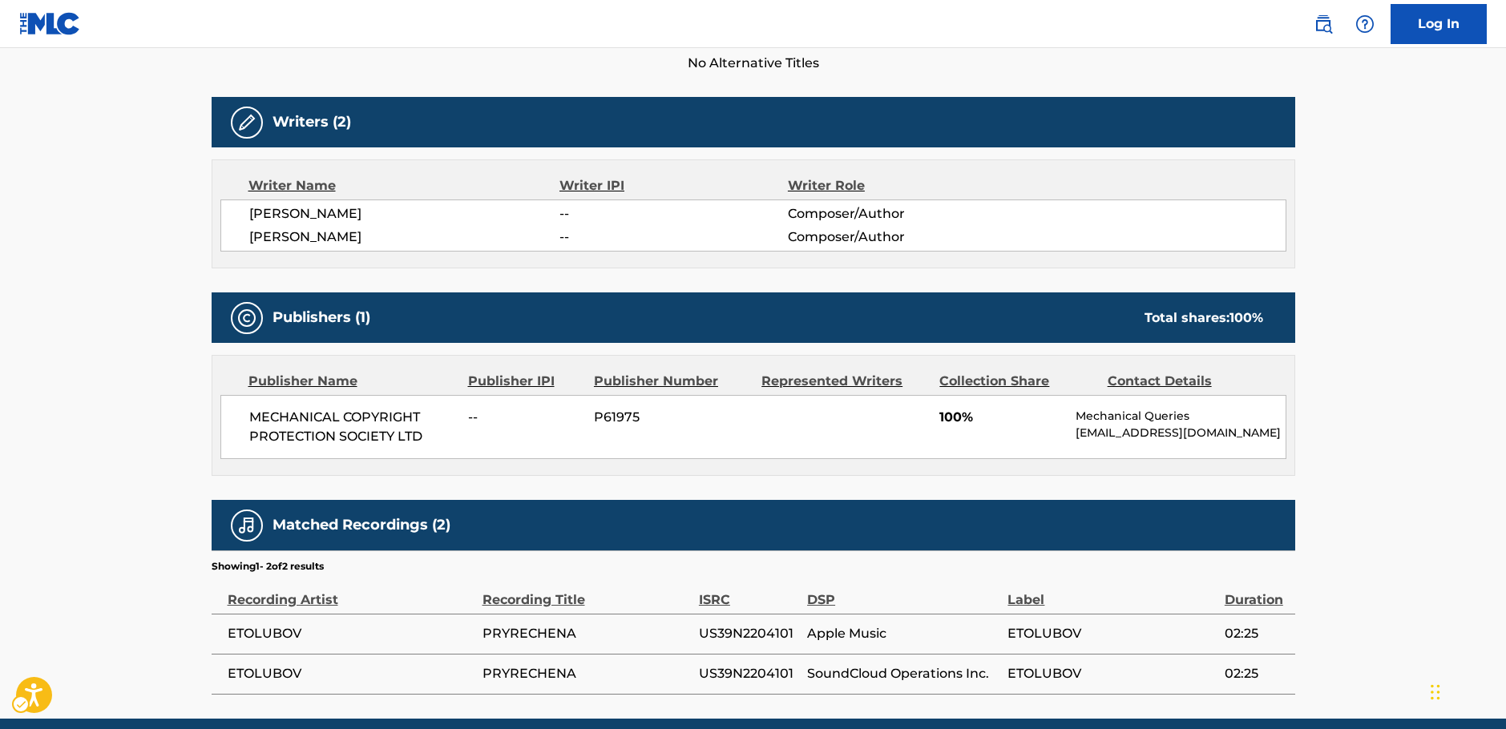
scroll to position [546, 0]
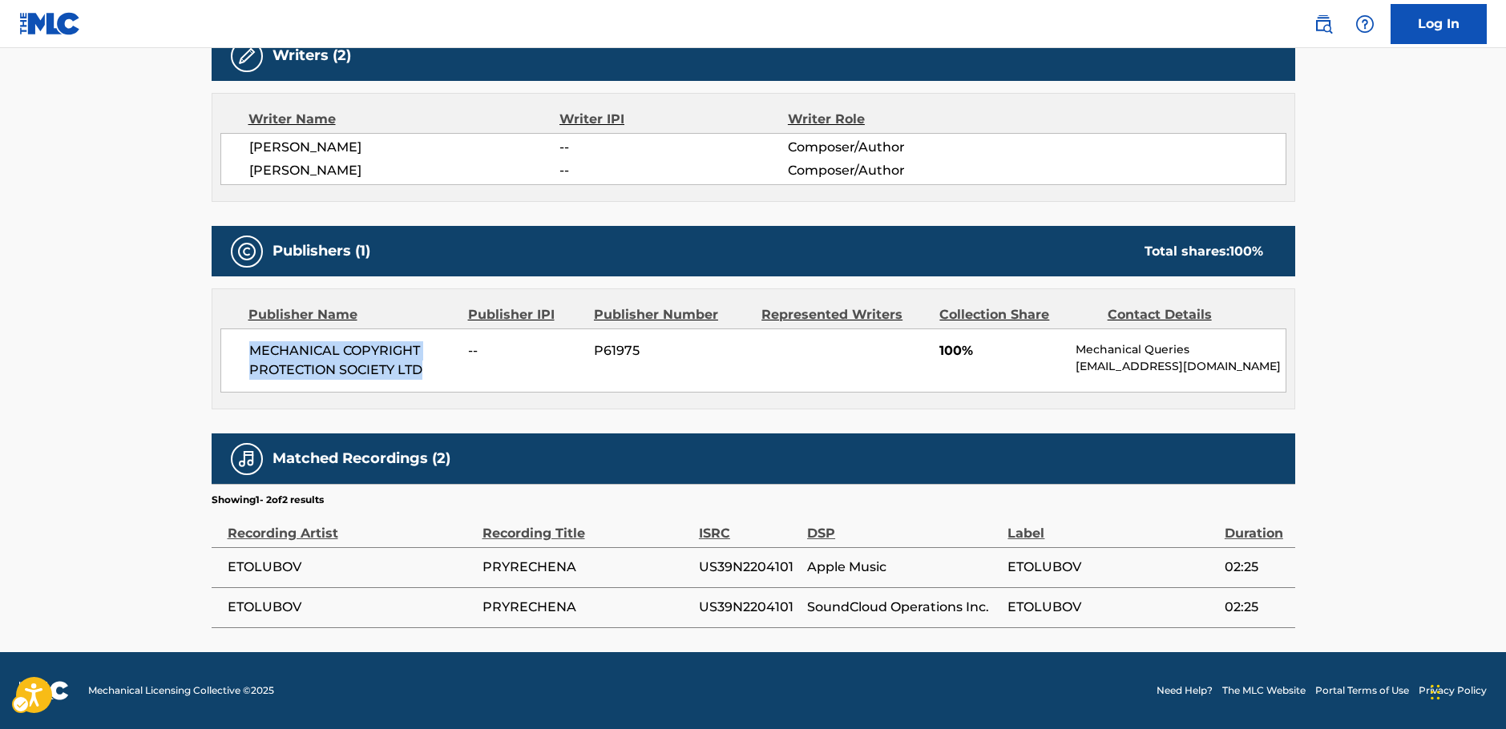
drag, startPoint x: 439, startPoint y: 360, endPoint x: 252, endPoint y: 333, distance: 188.6
click at [244, 335] on div "MECHANICAL COPYRIGHT PROTECTION SOCIETY LTD -- P61975 100% Mechanical Queries m…" at bounding box center [753, 361] width 1066 height 64
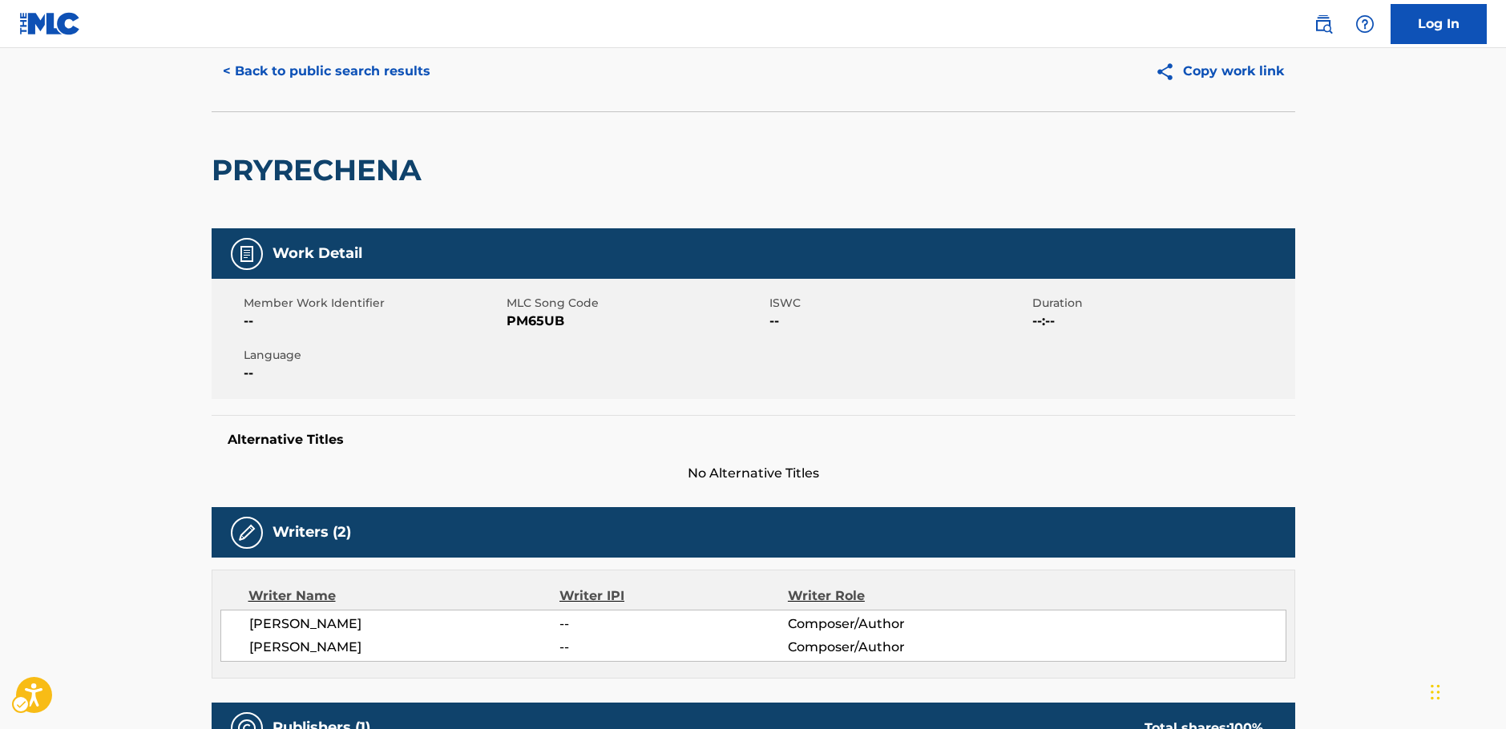
scroll to position [0, 0]
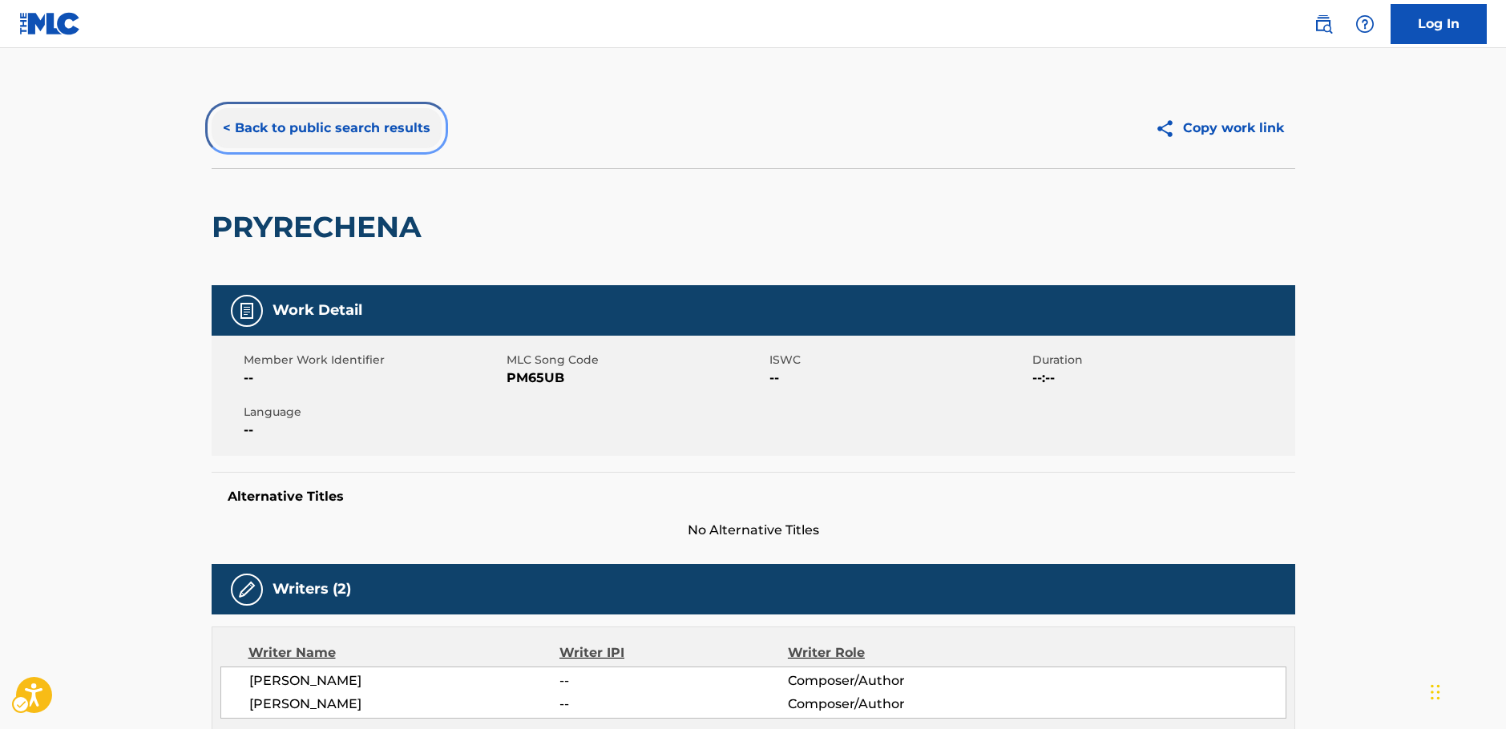
click at [295, 123] on button "< Back to public search results" at bounding box center [327, 128] width 230 height 40
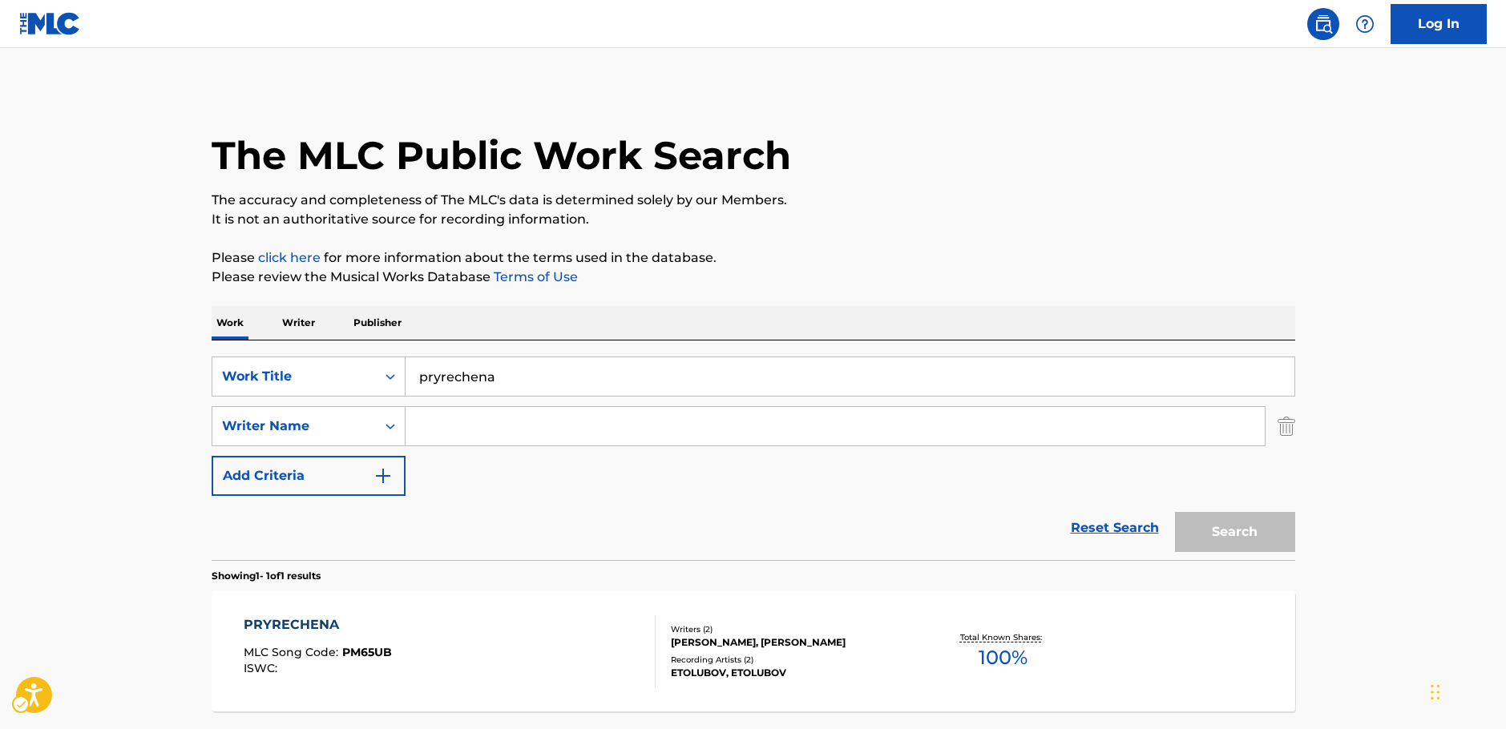
scroll to position [51, 0]
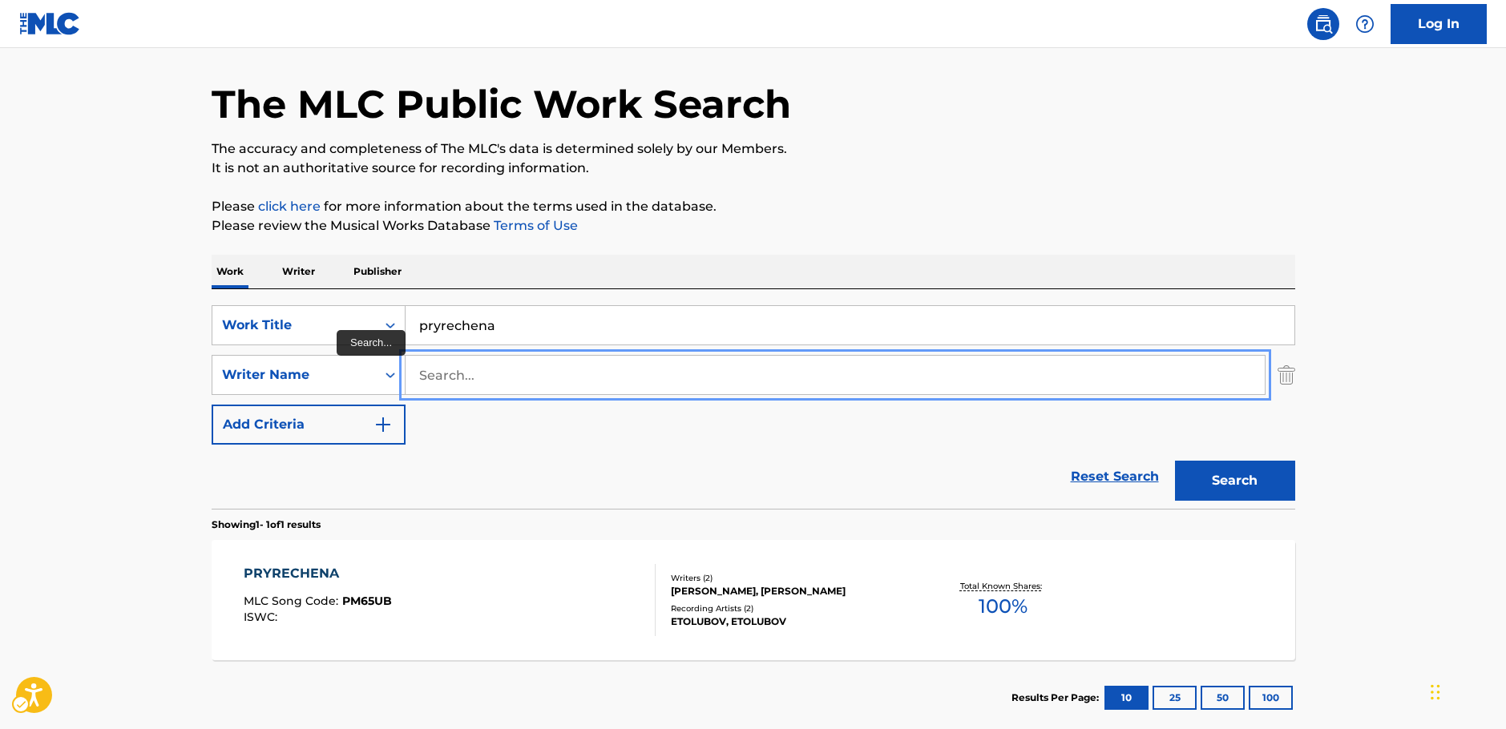
click at [477, 370] on input "Search..." at bounding box center [835, 375] width 859 height 38
paste input "Riley"
type input "Riley"
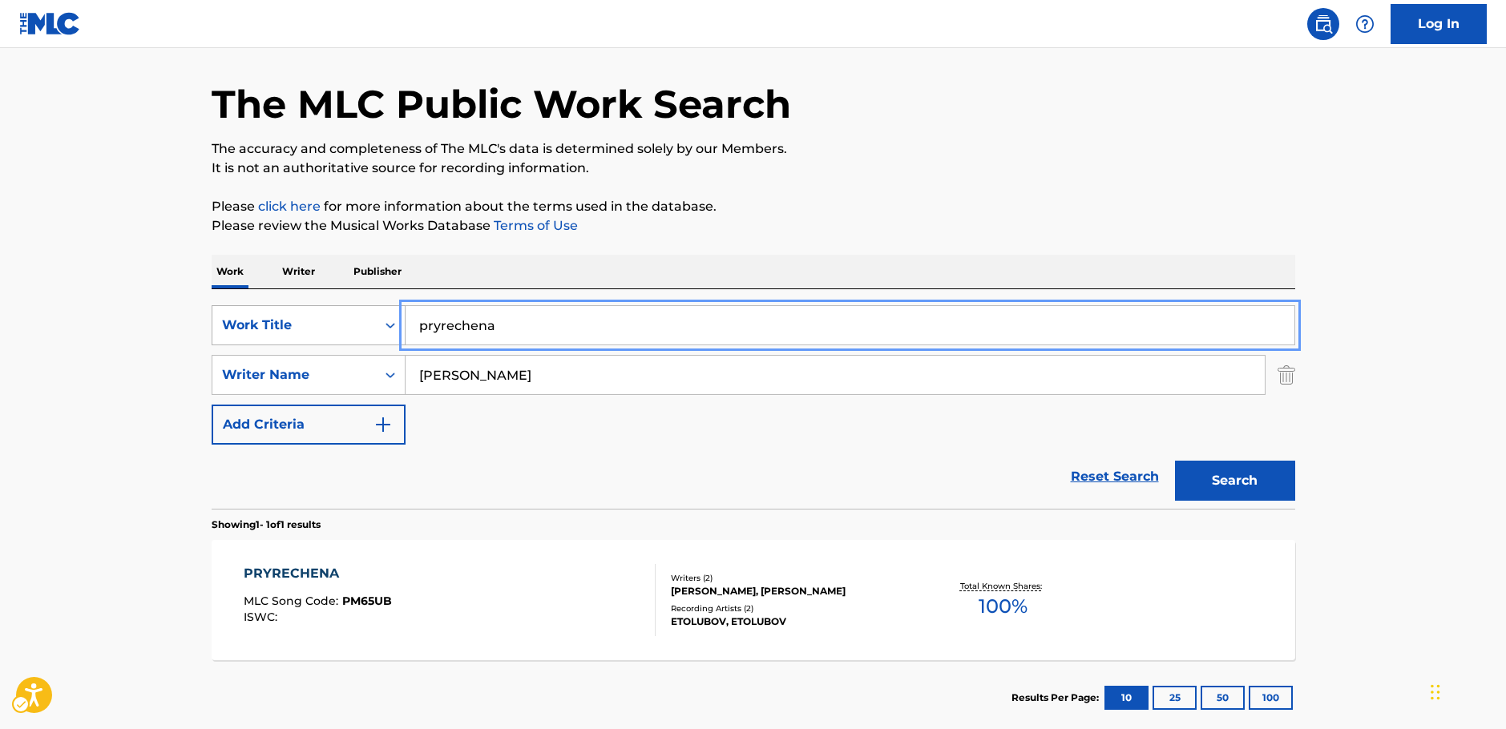
drag, startPoint x: 339, startPoint y: 325, endPoint x: 237, endPoint y: 326, distance: 101.8
click at [244, 328] on div "SearchWithCriteria37e3c8f4-ff82-4e85-aa84-0af5a644fe4c Work Title pryrechena" at bounding box center [754, 325] width 1084 height 40
paste input "Human Toy"
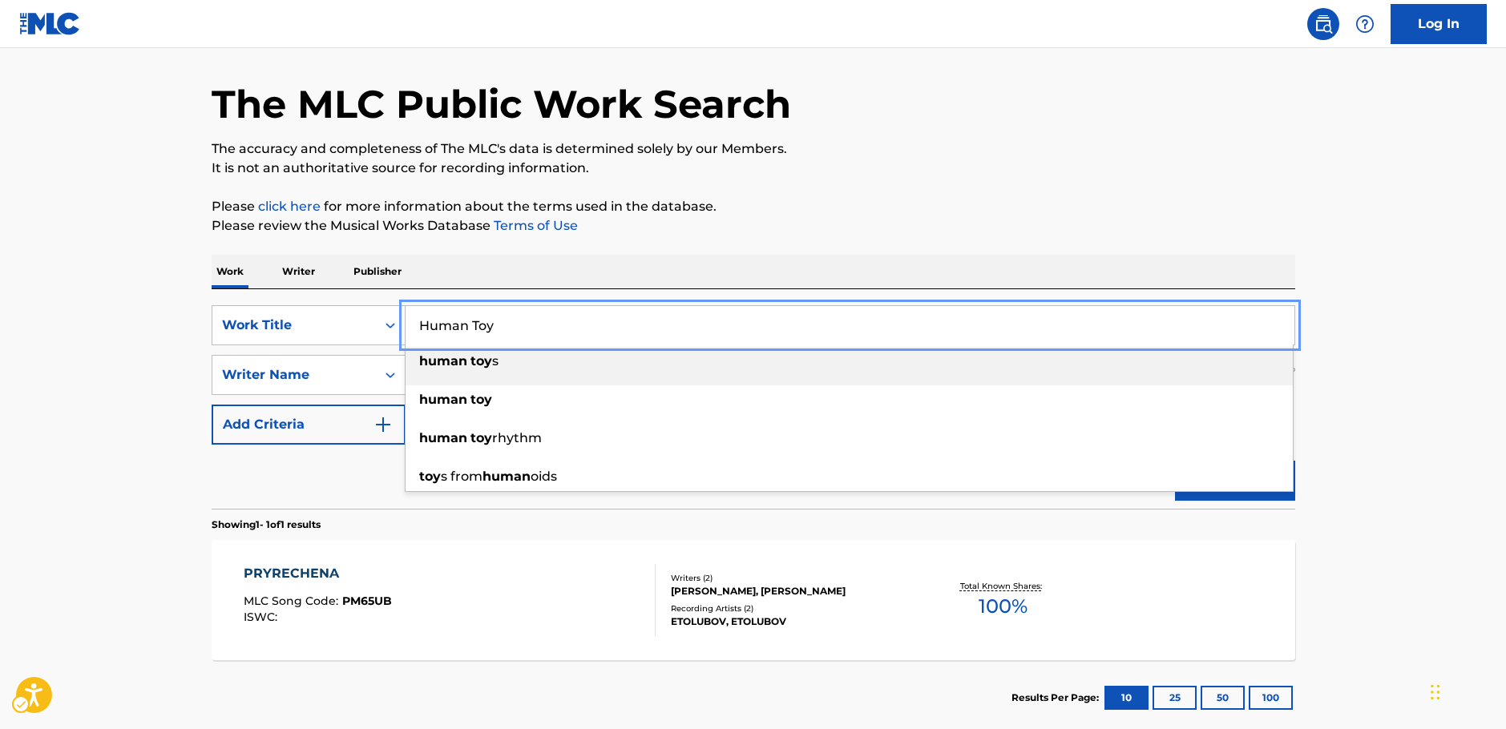
type input "Human Toy"
click at [130, 386] on main "The MLC Public Work Search The accuracy and completeness of The MLC's data is d…" at bounding box center [753, 370] width 1506 height 747
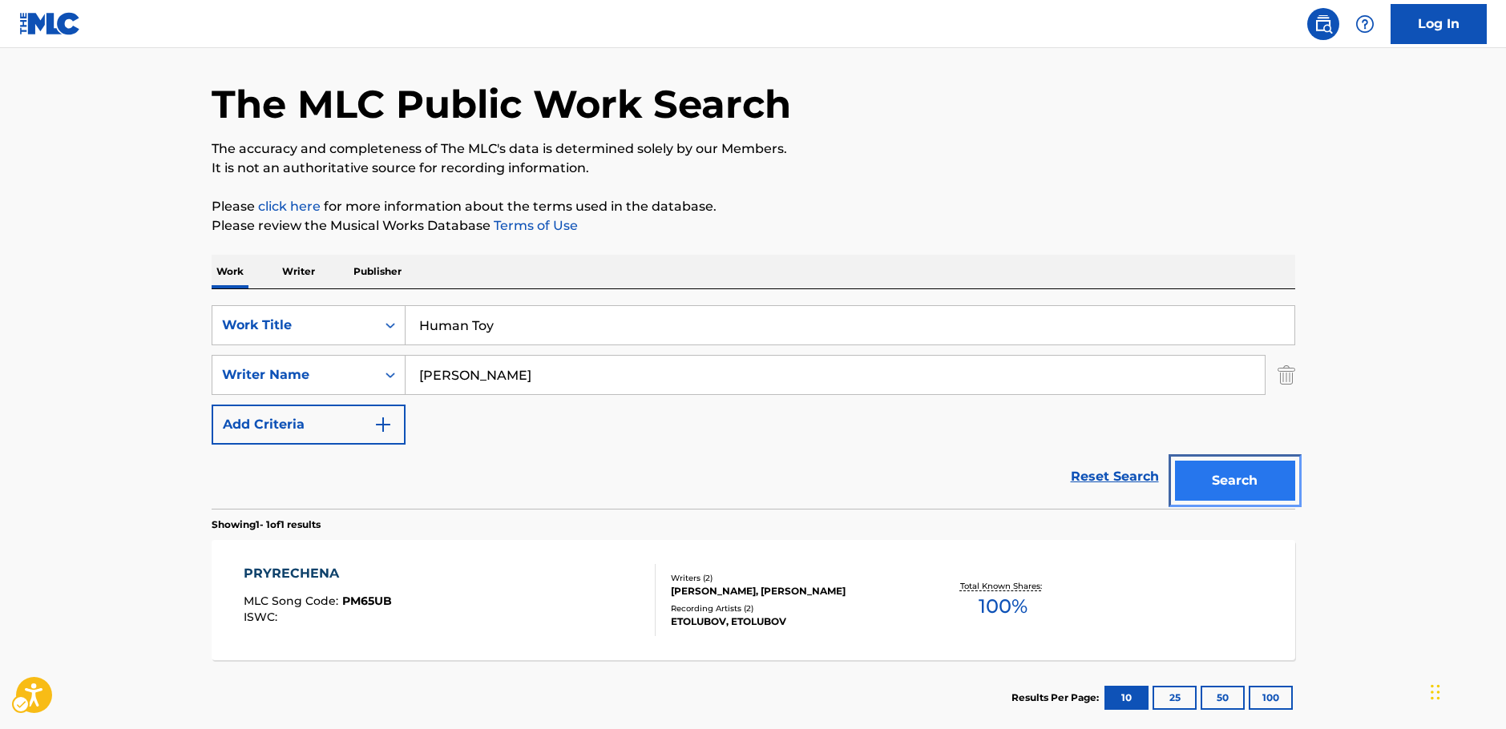
click at [1250, 470] on button "Search" at bounding box center [1235, 481] width 120 height 40
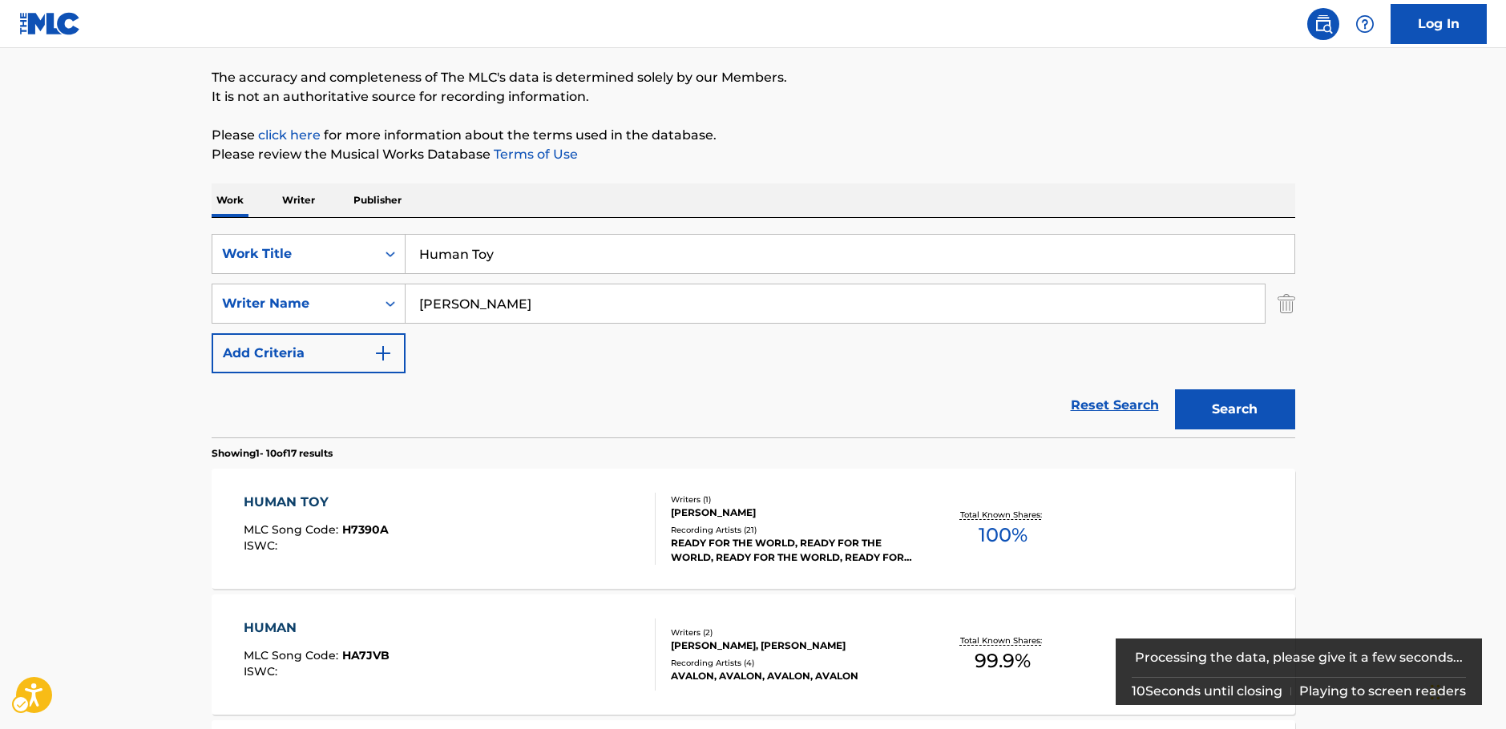
scroll to position [240, 0]
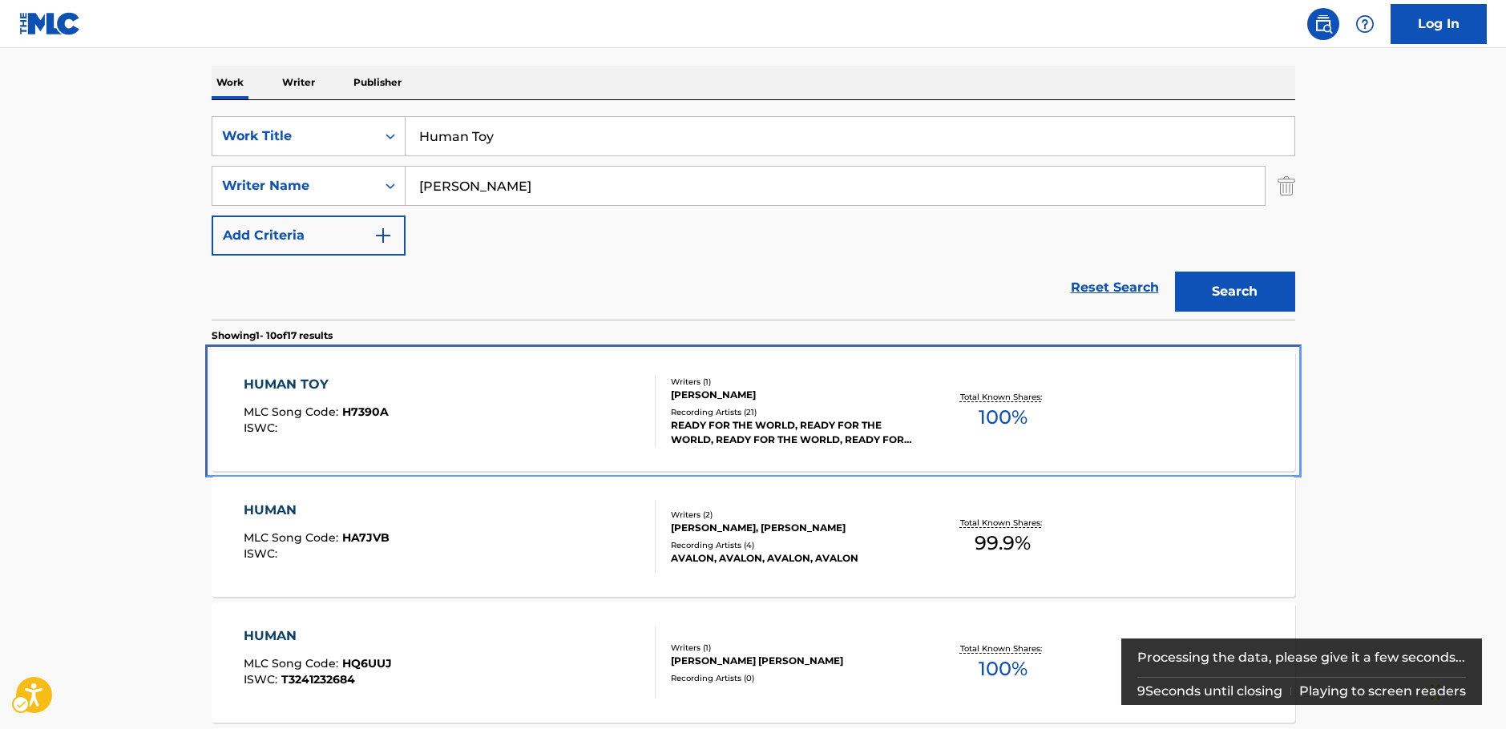
click at [569, 428] on div "HUMAN TOY MLC Song Code : H7390A ISWC :" at bounding box center [450, 411] width 412 height 72
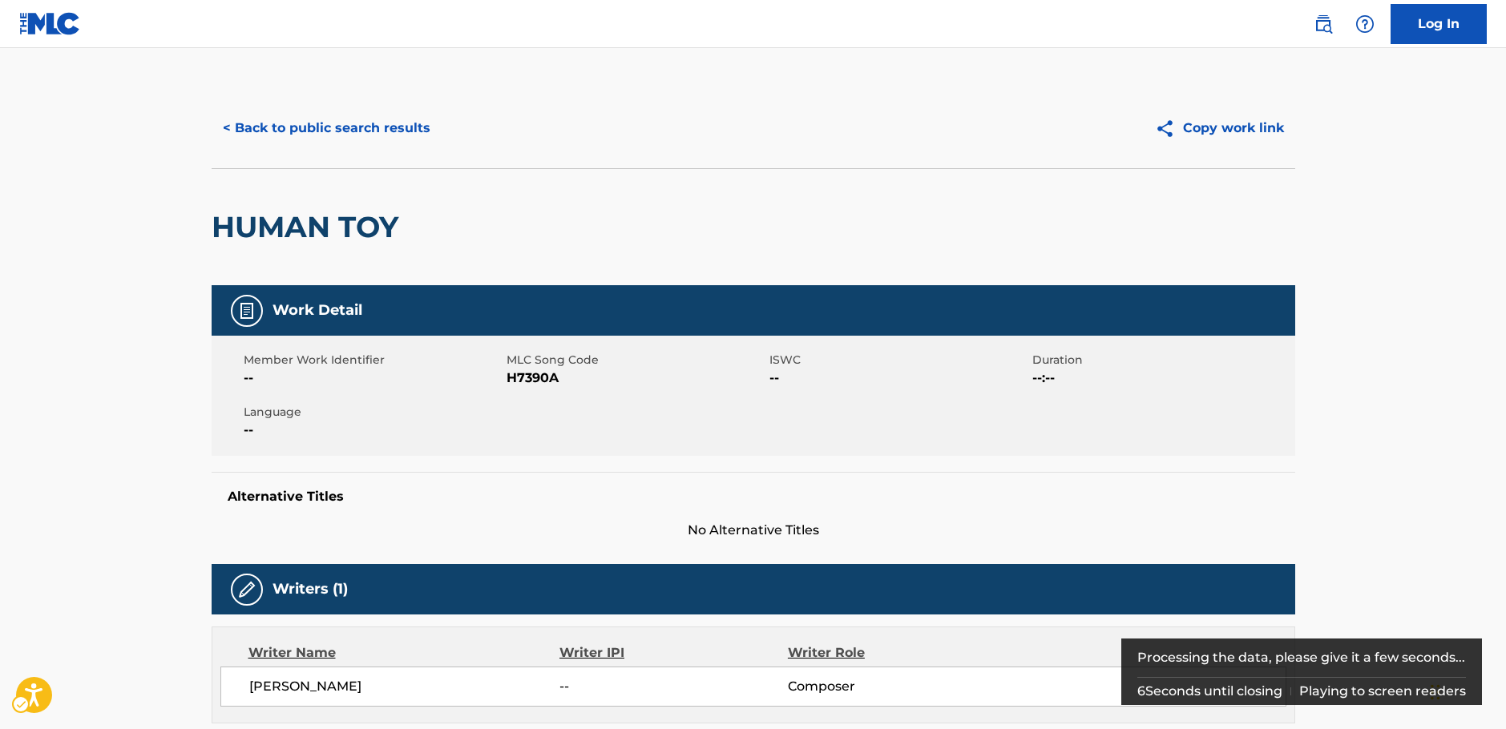
click at [525, 382] on span "MLC Song Code - H7390A" at bounding box center [636, 378] width 259 height 19
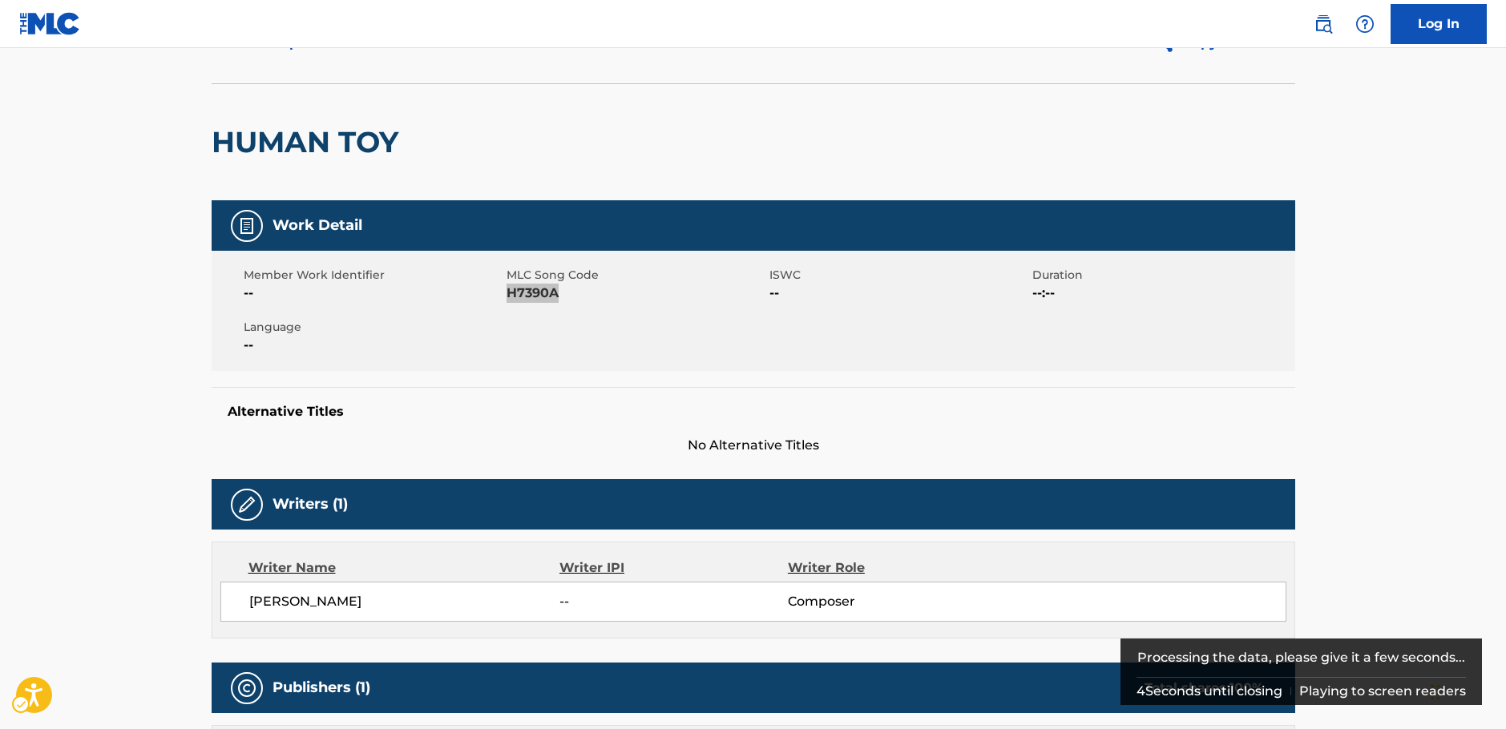
scroll to position [240, 0]
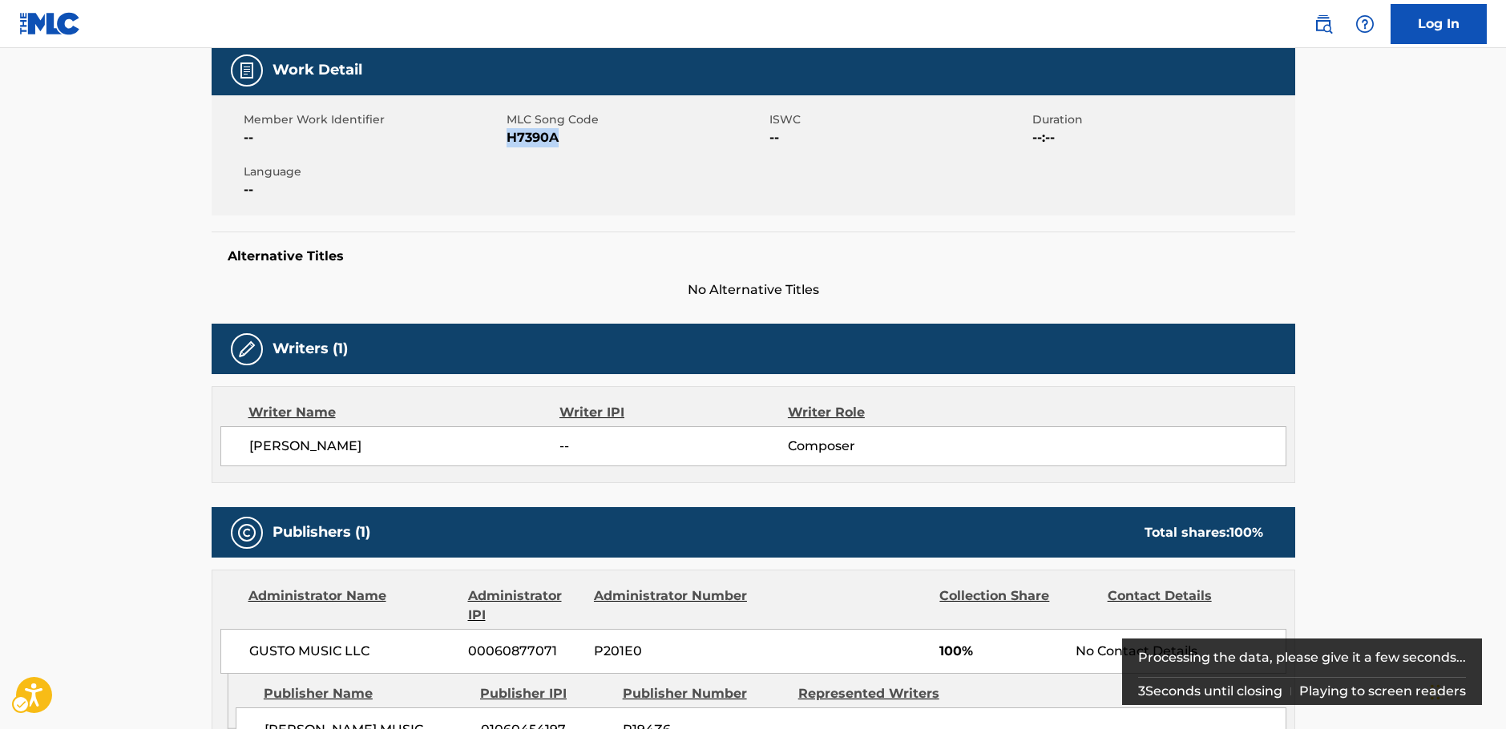
drag, startPoint x: 339, startPoint y: 449, endPoint x: 248, endPoint y: 438, distance: 92.0
click at [244, 441] on div "MELVIN RILEY JR. -- Composer" at bounding box center [753, 446] width 1066 height 40
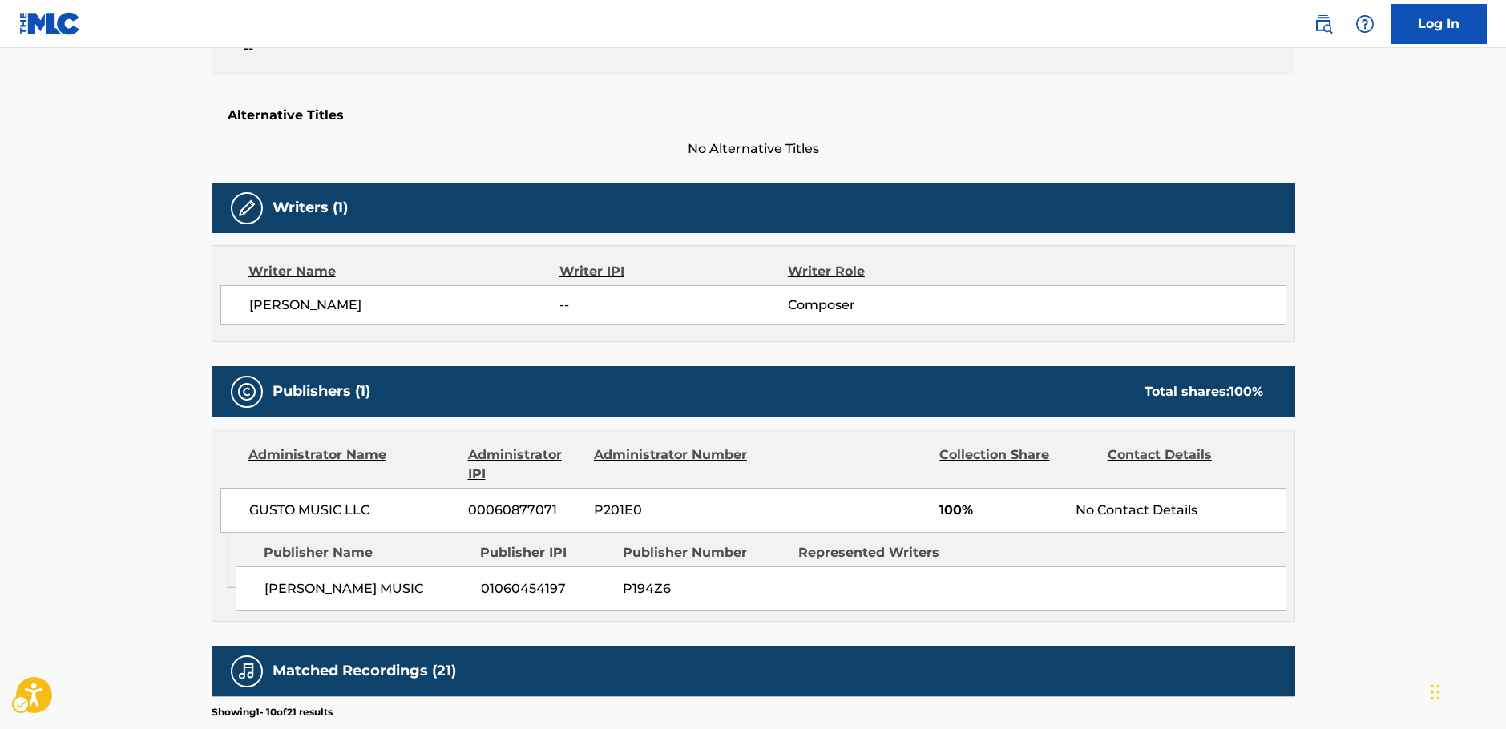
scroll to position [561, 0]
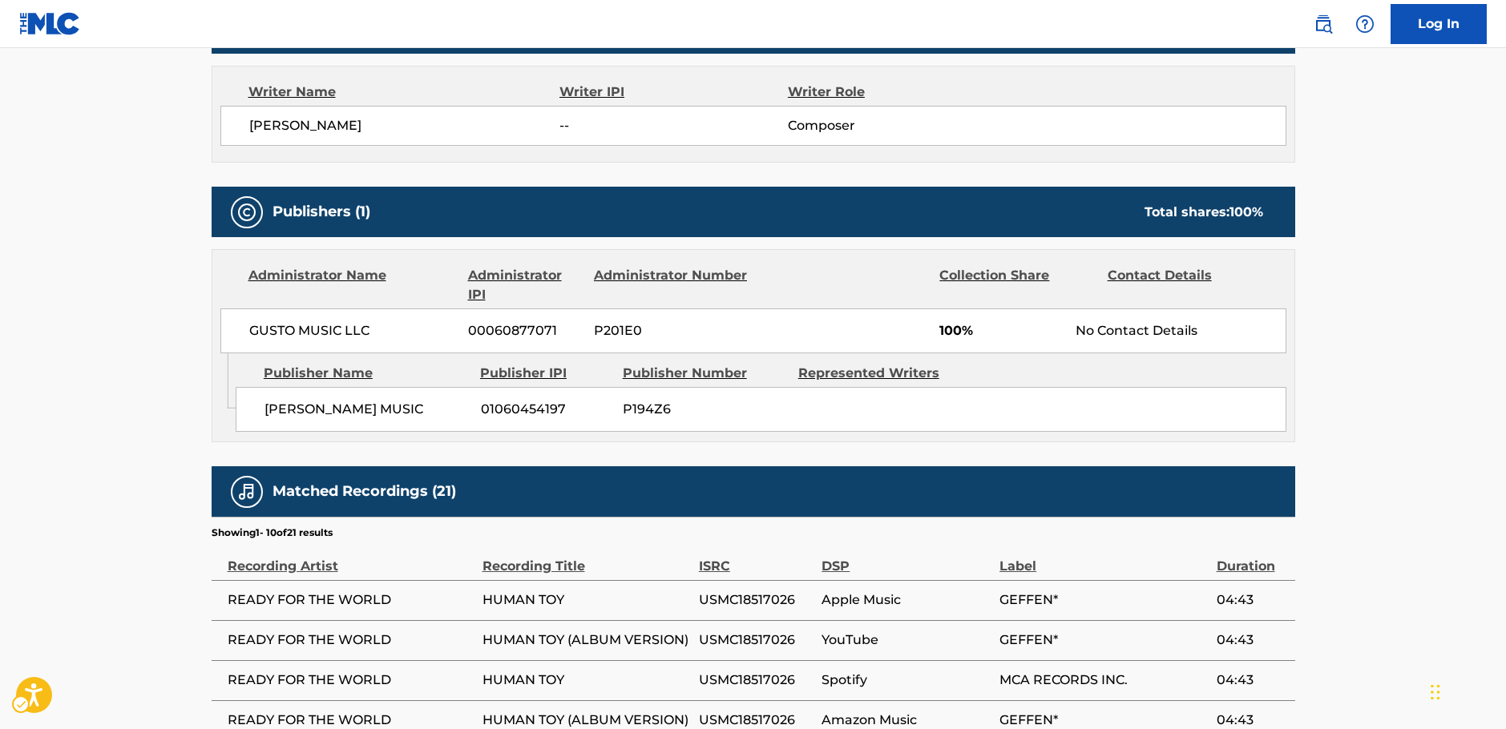
drag, startPoint x: 285, startPoint y: 421, endPoint x: 268, endPoint y: 422, distance: 16.9
click at [268, 422] on div "MELVIN RILEY JR MUSIC 01060454197 P194Z6" at bounding box center [761, 409] width 1051 height 45
drag, startPoint x: 415, startPoint y: 333, endPoint x: 6, endPoint y: 382, distance: 412.5
click at [213, 333] on div "Administrator Name Administrator IPI Administrator Number Collection Share Cont…" at bounding box center [753, 301] width 1082 height 103
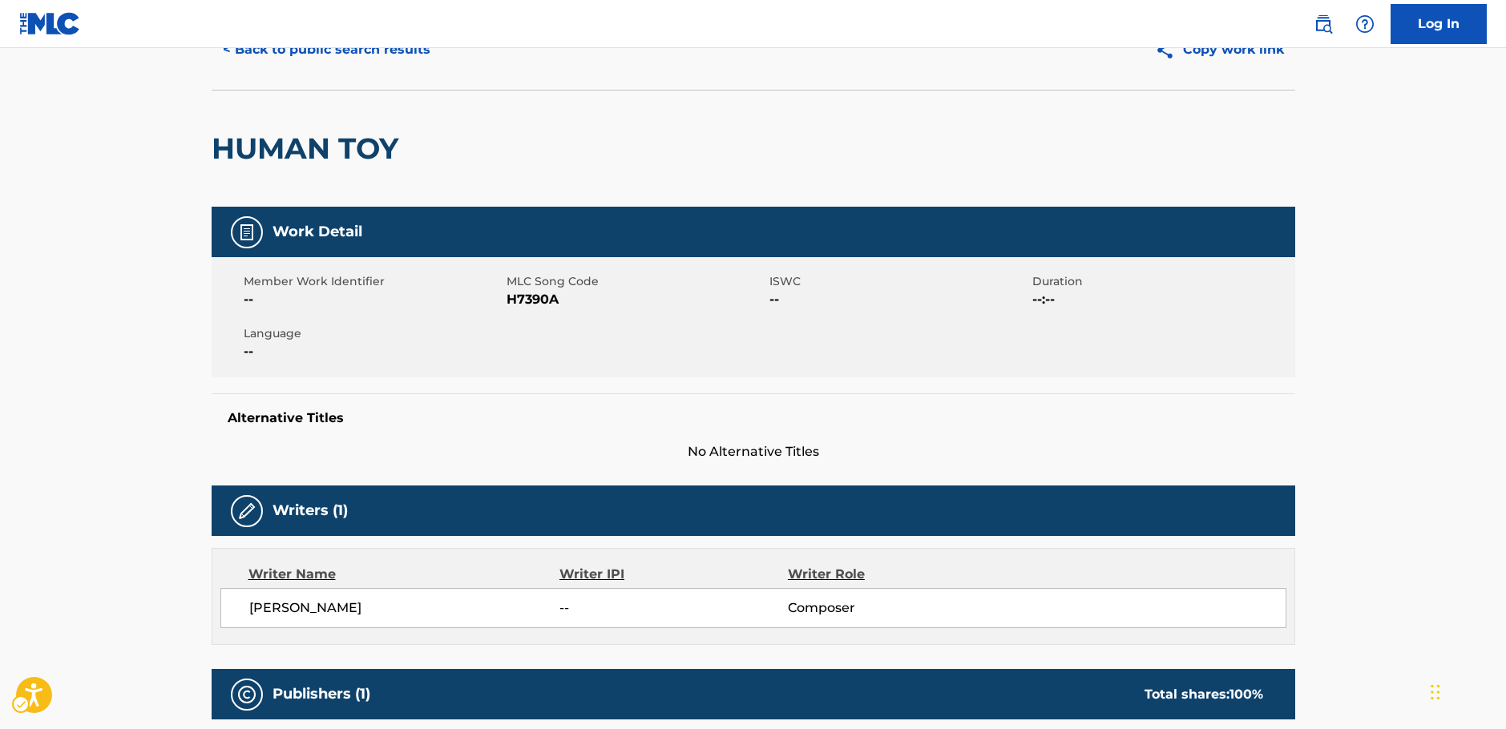
scroll to position [0, 0]
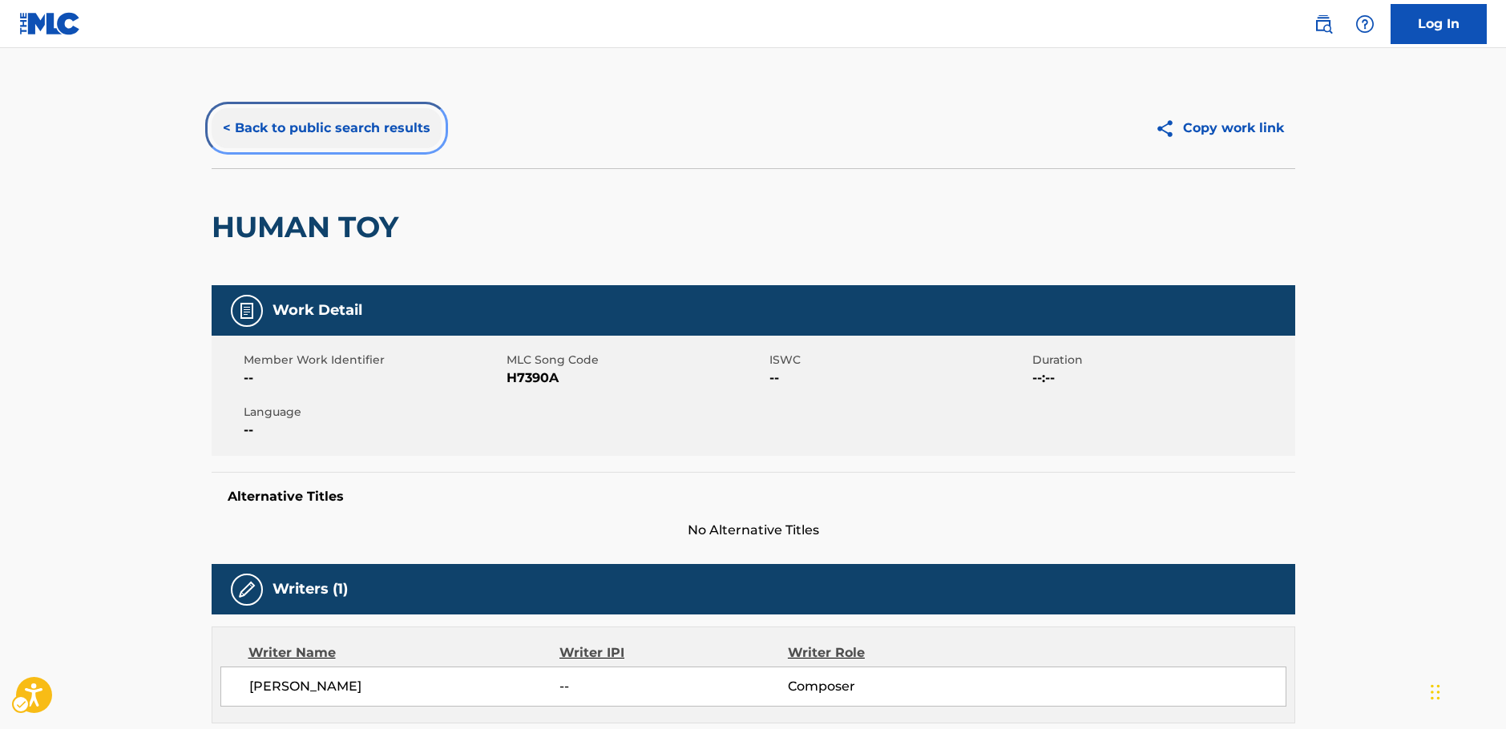
click at [268, 140] on button "< Back to public search results" at bounding box center [327, 128] width 230 height 40
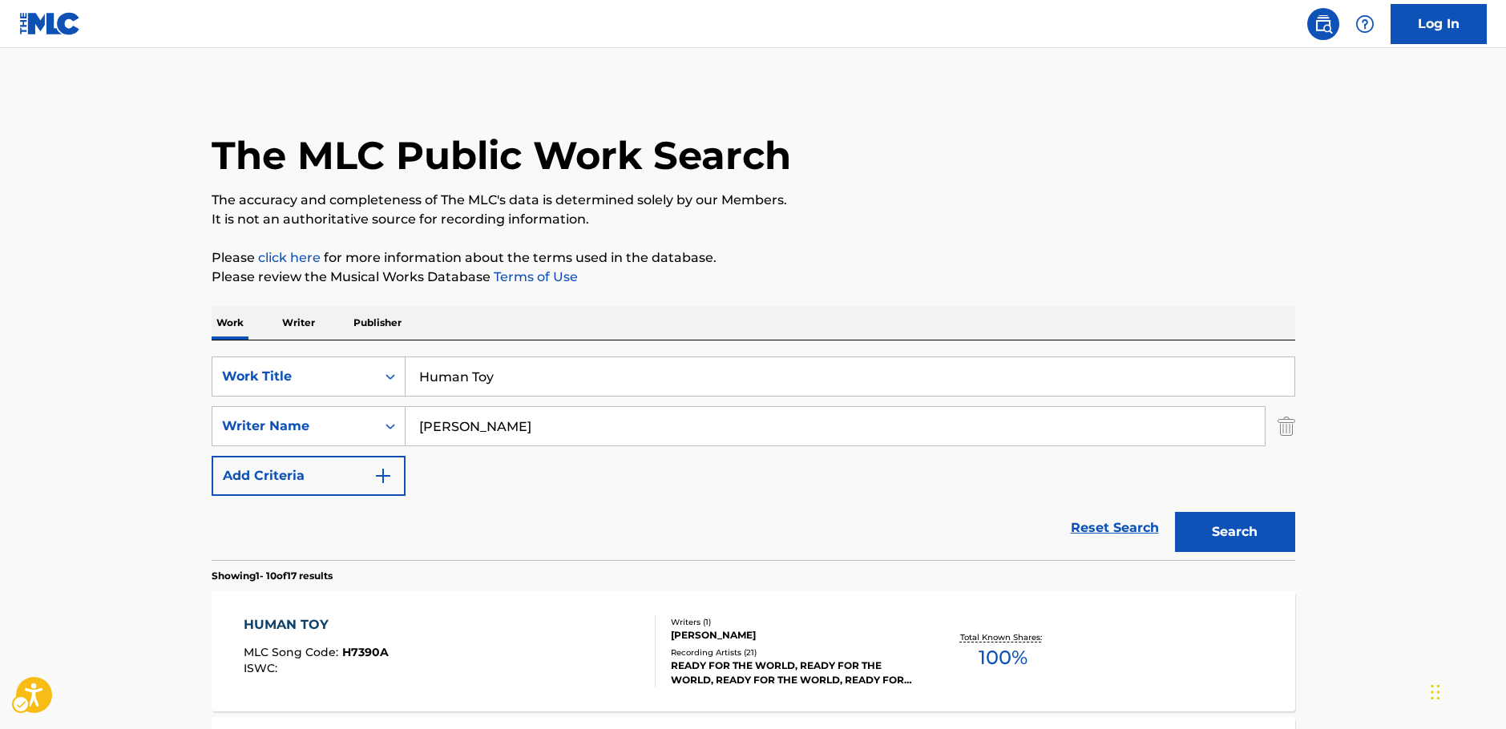
scroll to position [240, 0]
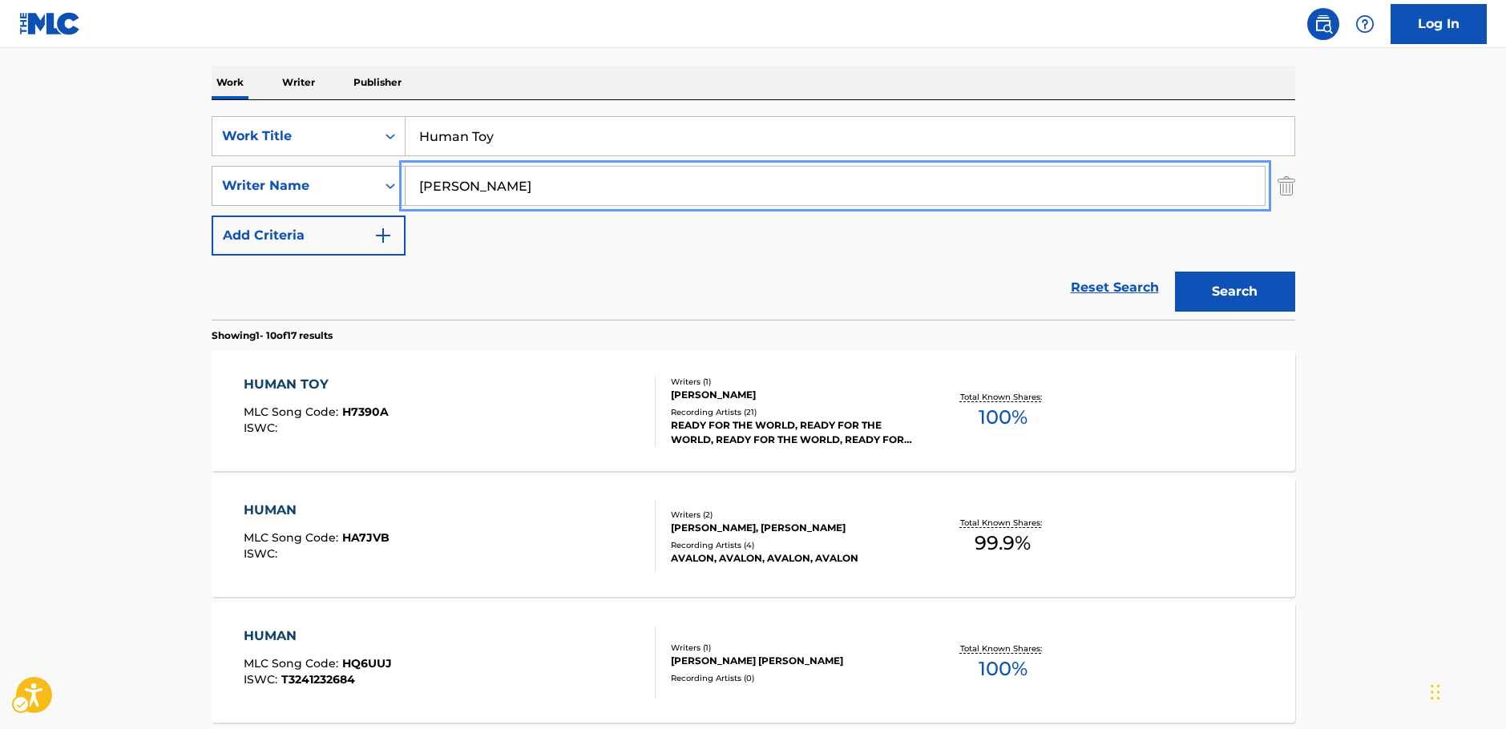
drag, startPoint x: 465, startPoint y: 192, endPoint x: 374, endPoint y: 187, distance: 90.7
click at [374, 187] on div "SearchWithCriteria7344498d-c695-4f2e-ab9b-d78ceebe9bd3 Writer Name Riley" at bounding box center [754, 186] width 1084 height 40
paste input "Liam"
type input "Liam"
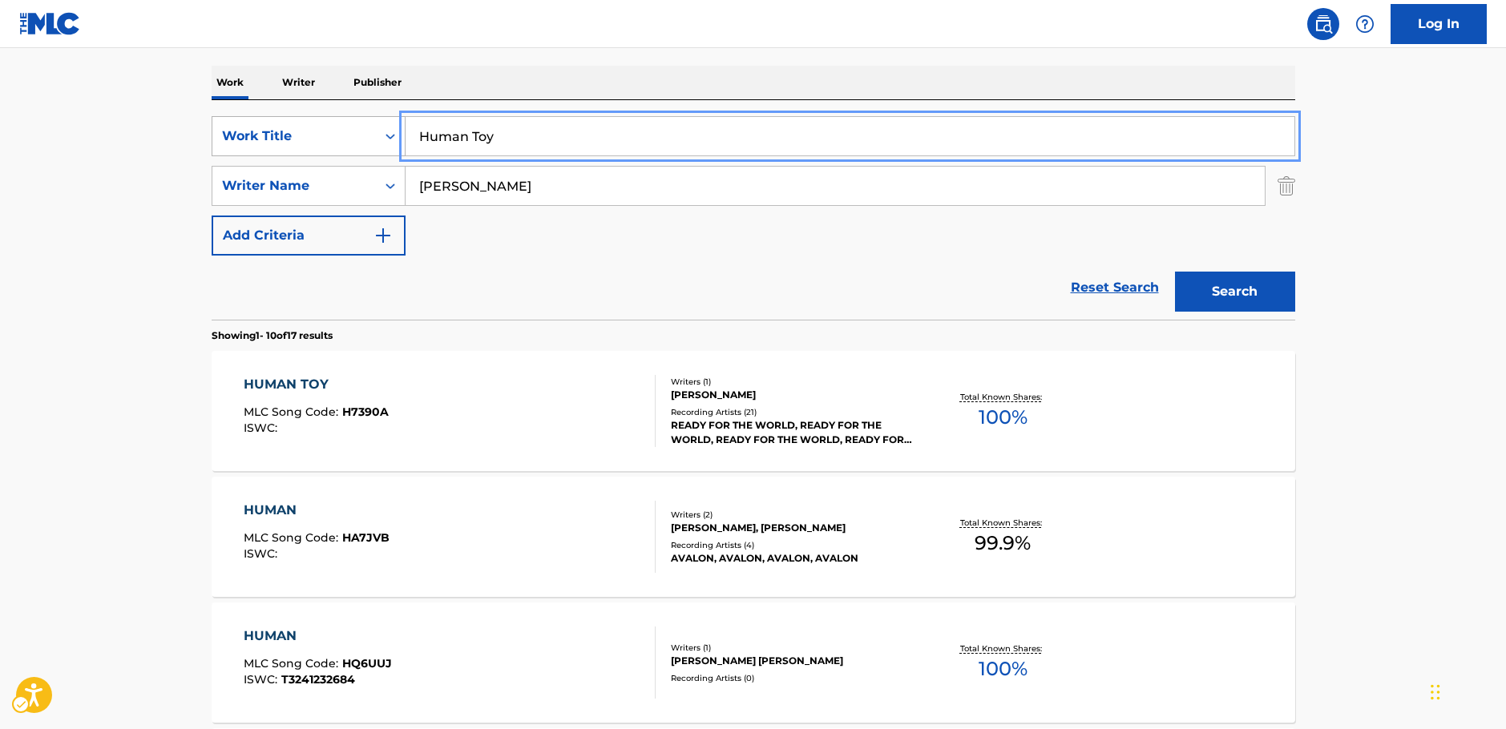
drag, startPoint x: 365, startPoint y: 133, endPoint x: 248, endPoint y: 135, distance: 116.2
click at [248, 135] on div "SearchWithCriteria37e3c8f4-ff82-4e85-aa84-0af5a644fe4c Work Title Human Toy" at bounding box center [754, 136] width 1084 height 40
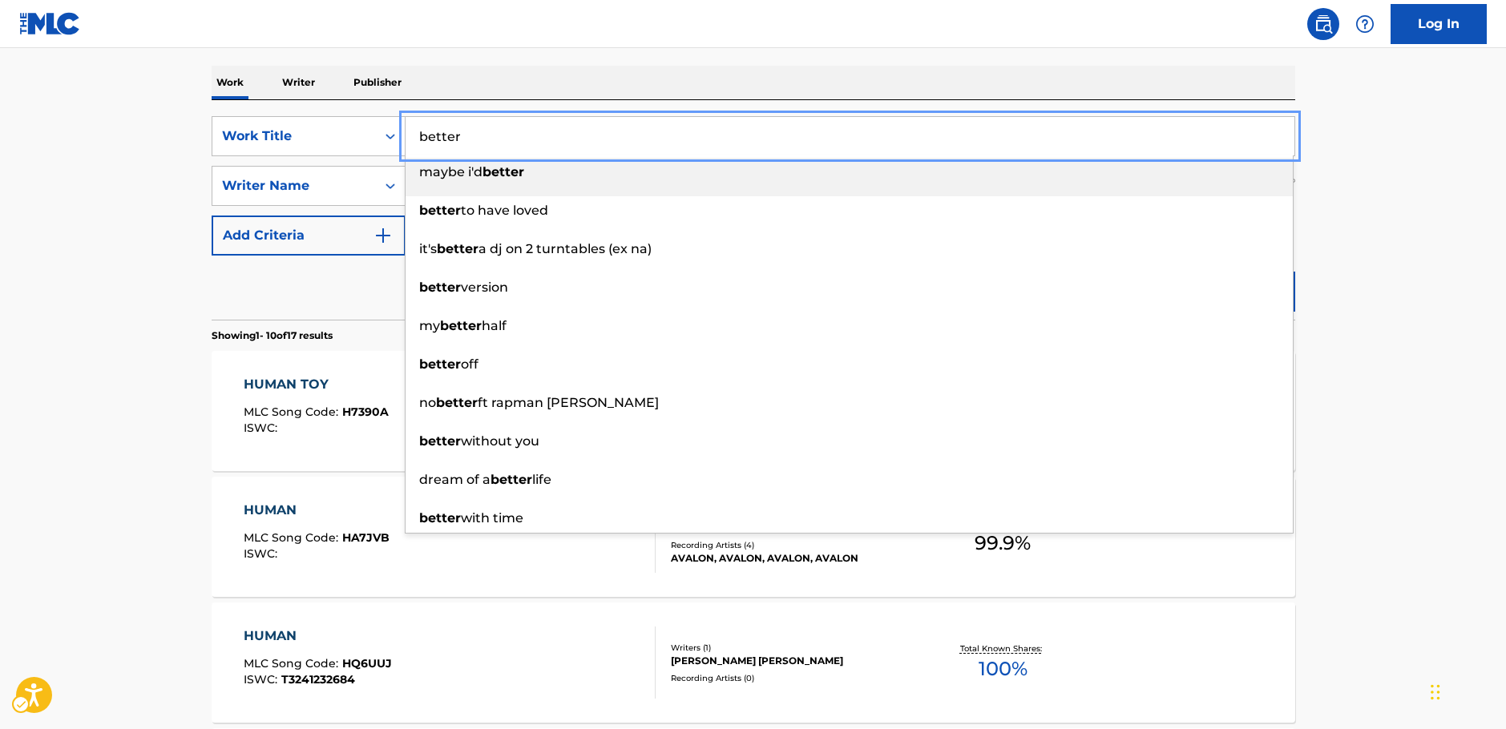
type input "better"
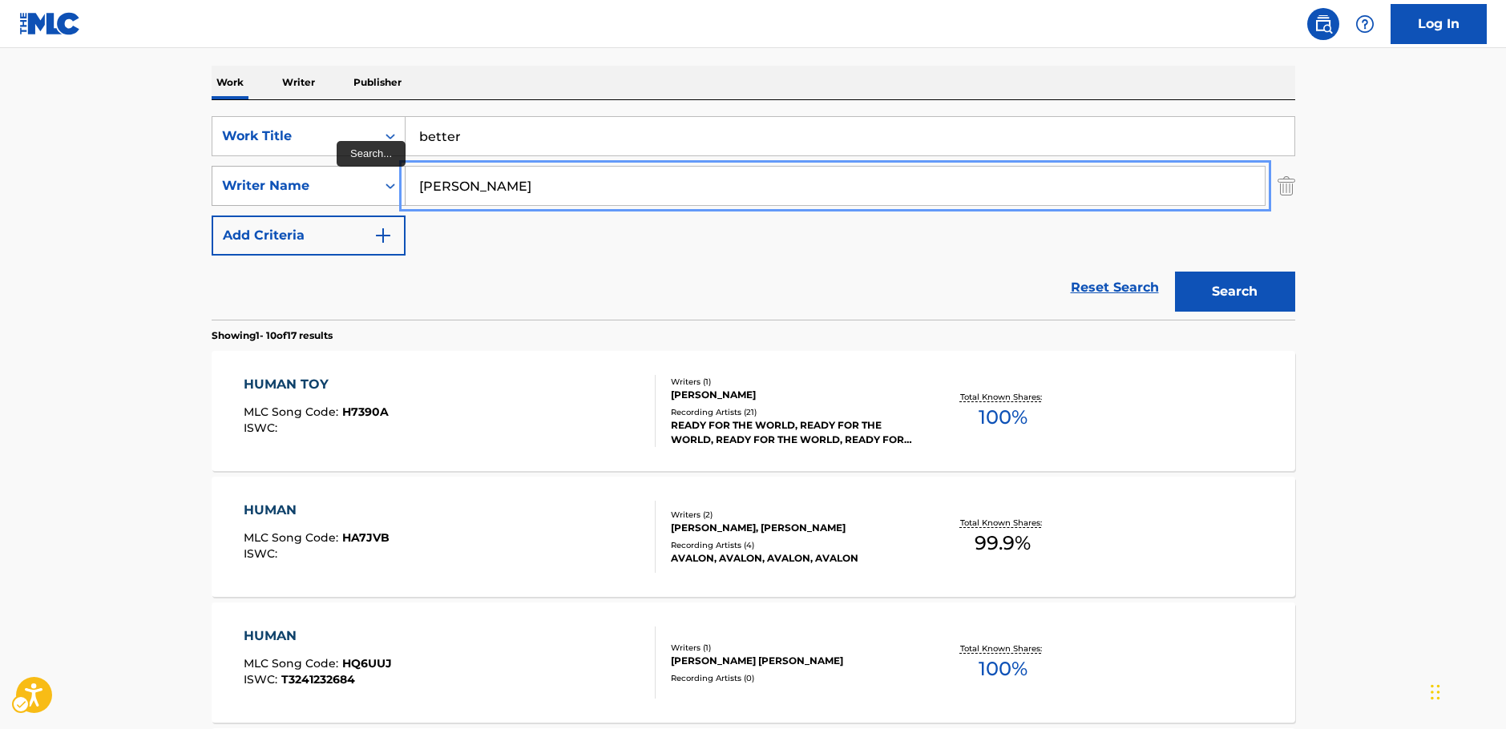
drag, startPoint x: 448, startPoint y: 186, endPoint x: 349, endPoint y: 178, distance: 99.7
click at [346, 178] on div "SearchWithCriteria7344498d-c695-4f2e-ab9b-d78ceebe9bd3 Writer Name Liam" at bounding box center [754, 186] width 1084 height 40
paste input "McCay"
click at [1201, 287] on button "Search" at bounding box center [1235, 292] width 120 height 40
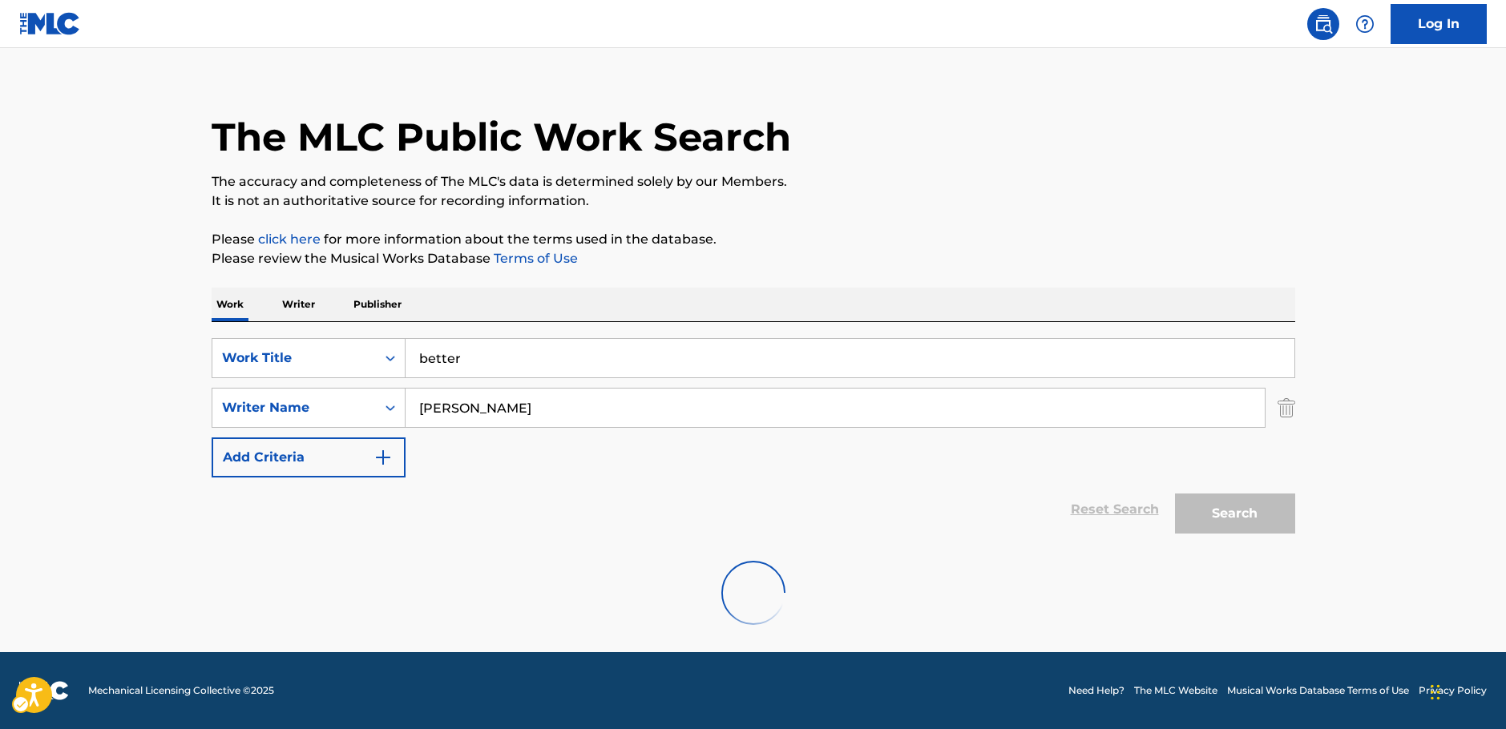
scroll to position [0, 0]
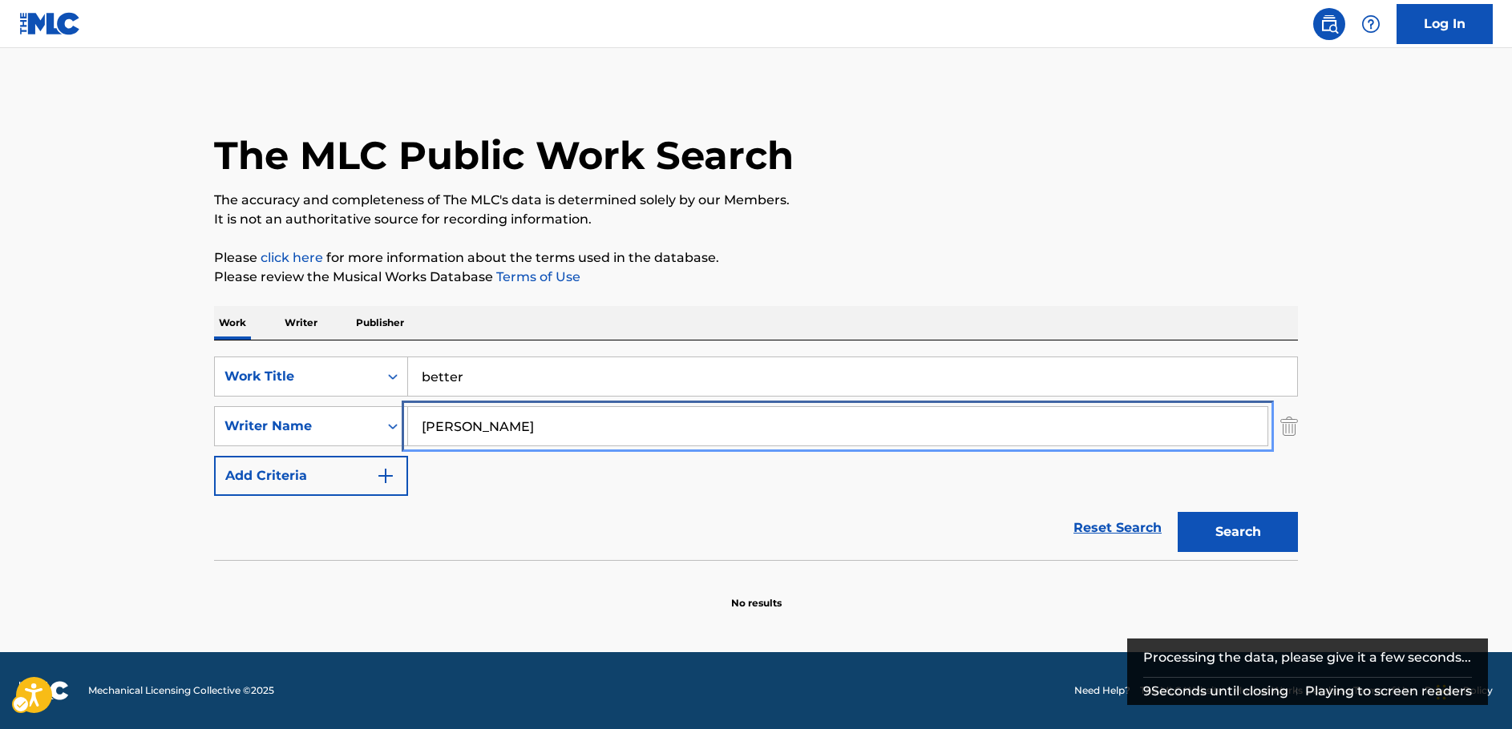
click at [483, 437] on input "Liam McCay" at bounding box center [837, 426] width 859 height 38
click at [477, 426] on input "Liam McCay" at bounding box center [837, 426] width 859 height 38
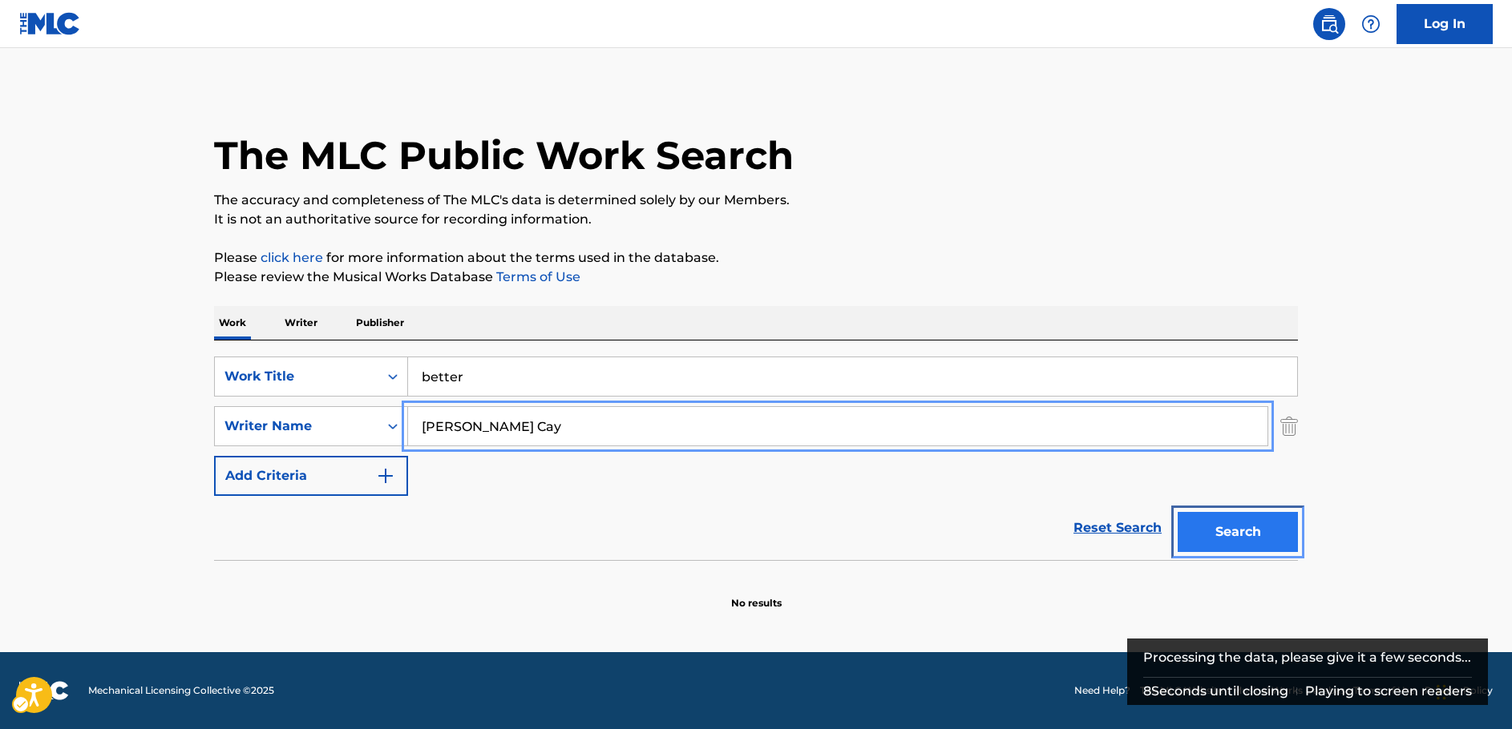
click at [1205, 523] on button "Search" at bounding box center [1237, 532] width 120 height 40
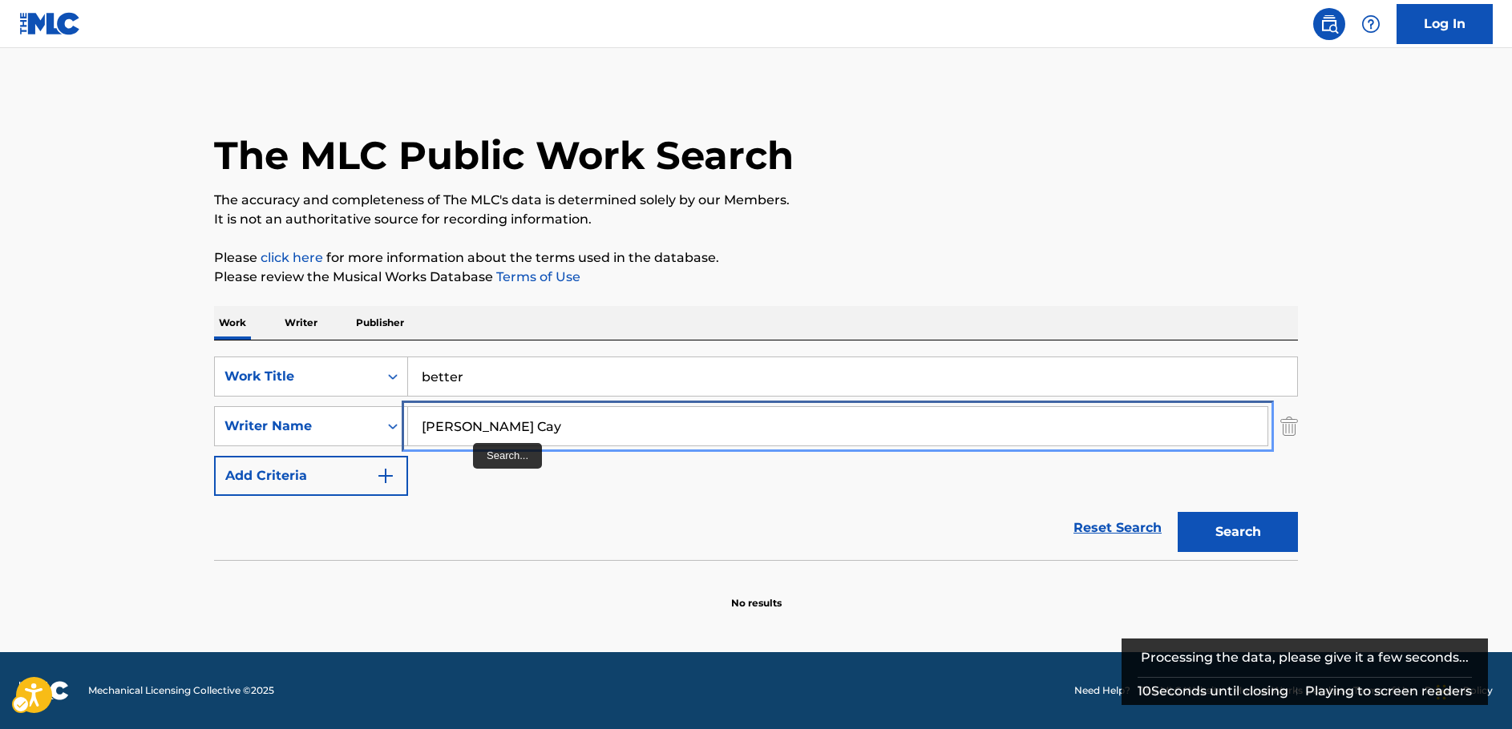
drag, startPoint x: 459, startPoint y: 426, endPoint x: 720, endPoint y: 431, distance: 260.5
click at [719, 435] on input "Liam Mc Cay" at bounding box center [837, 426] width 859 height 38
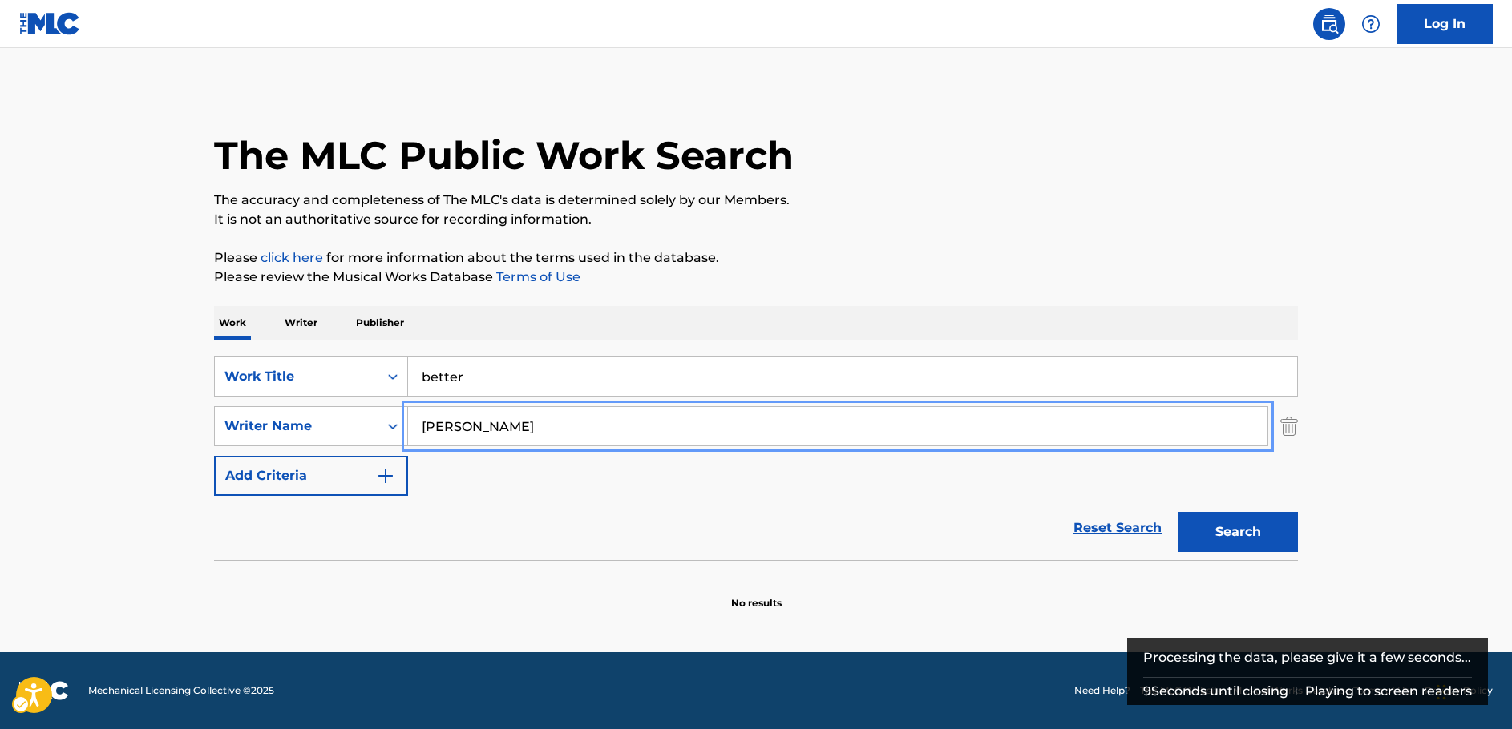
click at [1177, 512] on button "Search" at bounding box center [1237, 532] width 120 height 40
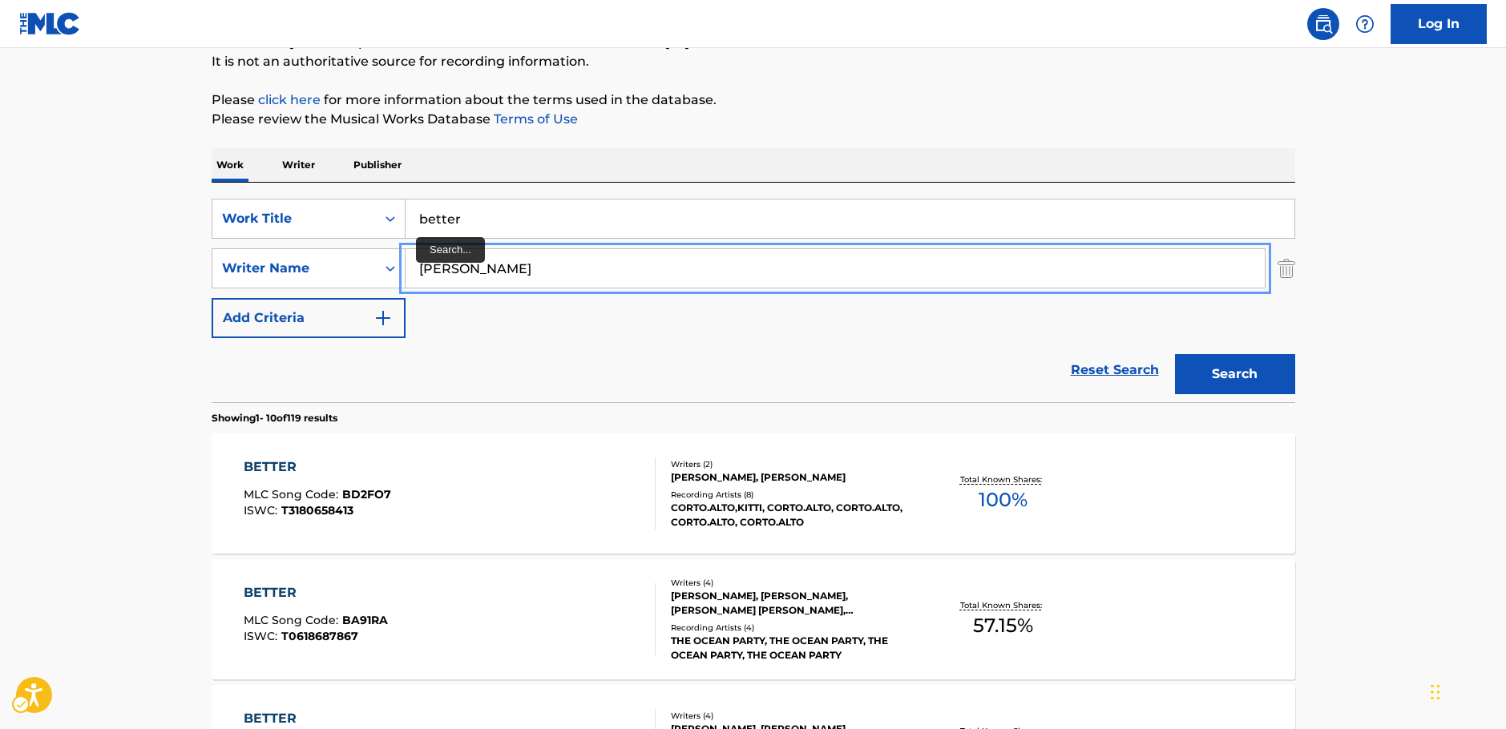
scroll to position [80, 0]
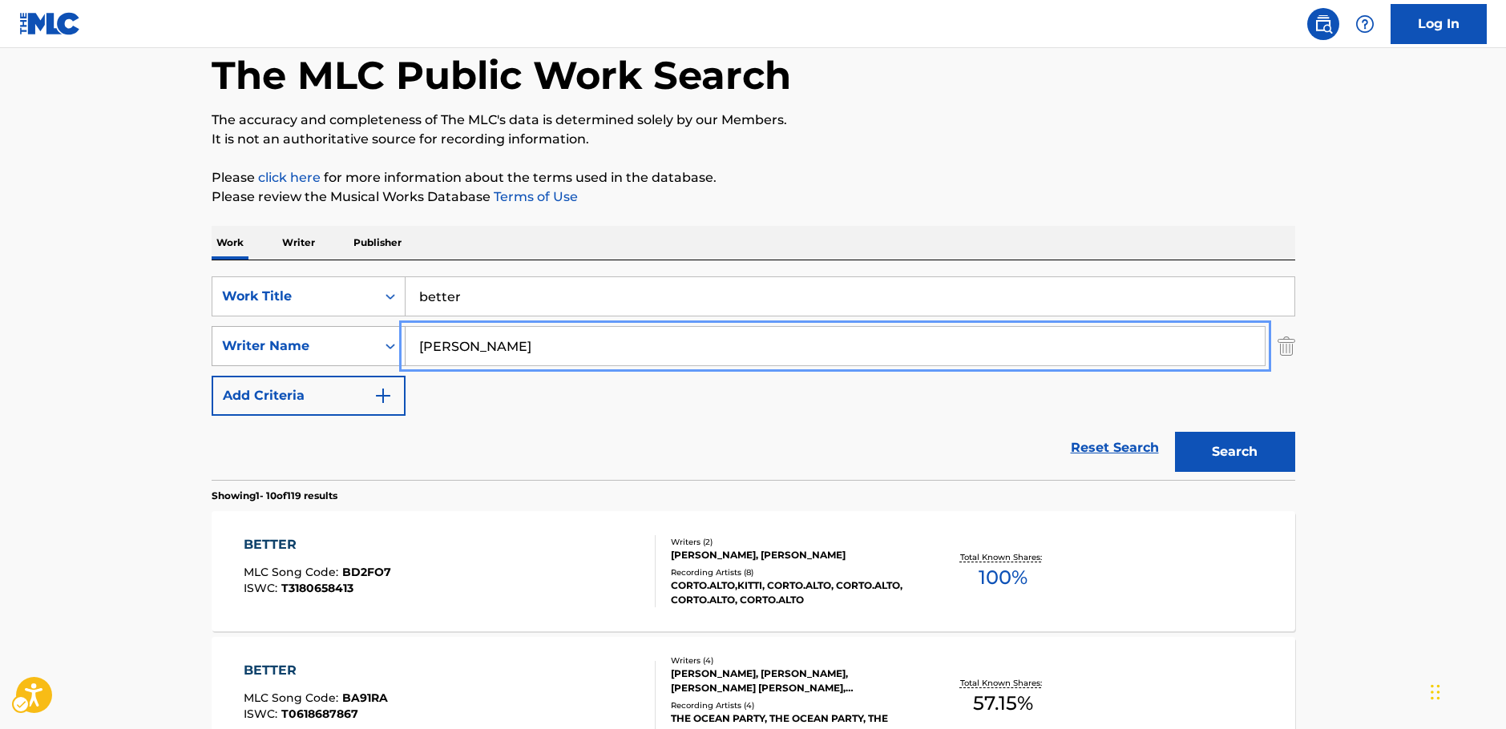
drag, startPoint x: 378, startPoint y: 342, endPoint x: 305, endPoint y: 338, distance: 72.2
click at [305, 339] on div "SearchWithCriteria7344498d-c695-4f2e-ab9b-d78ceebe9bd3 Writer Name Liam" at bounding box center [754, 346] width 1084 height 40
type input "william james"
click at [1175, 432] on button "Search" at bounding box center [1235, 452] width 120 height 40
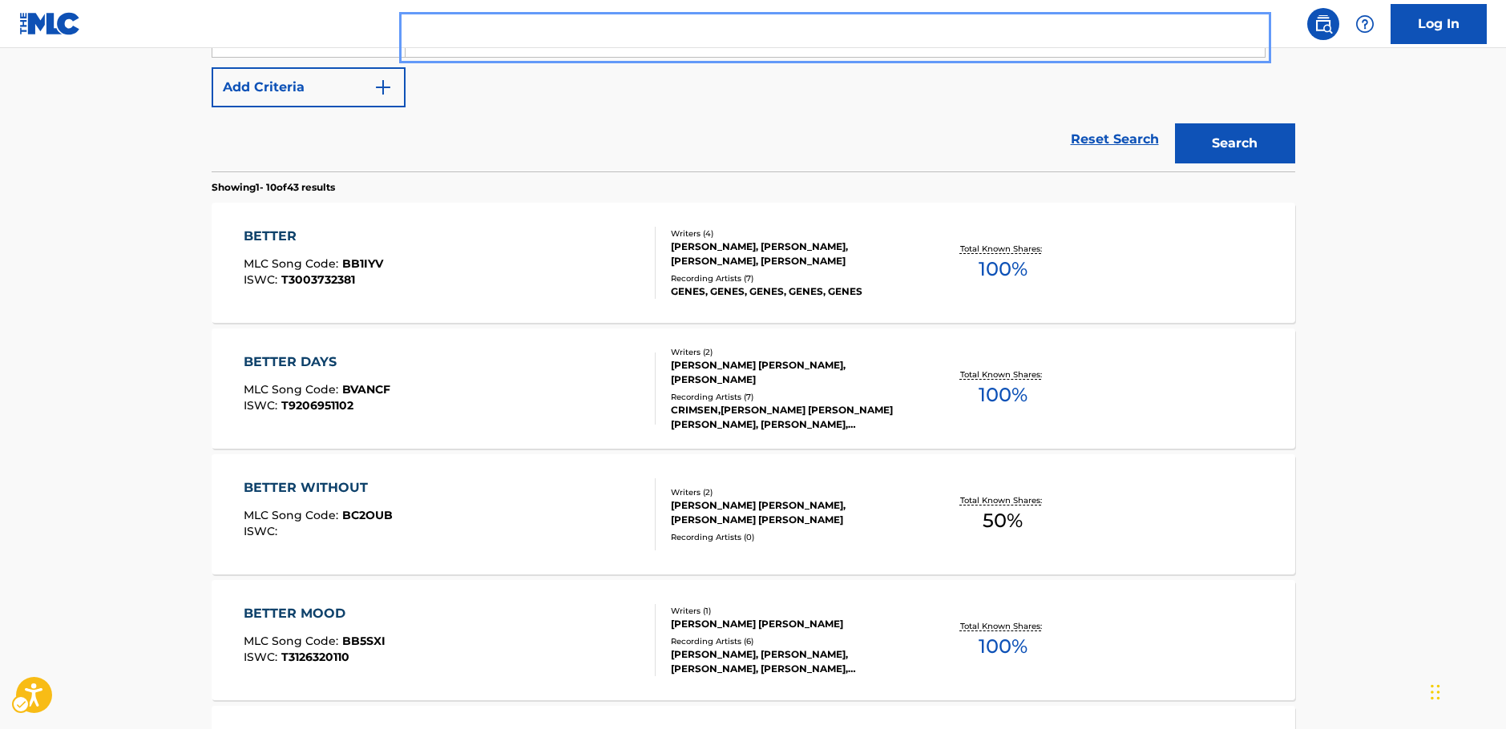
scroll to position [240, 0]
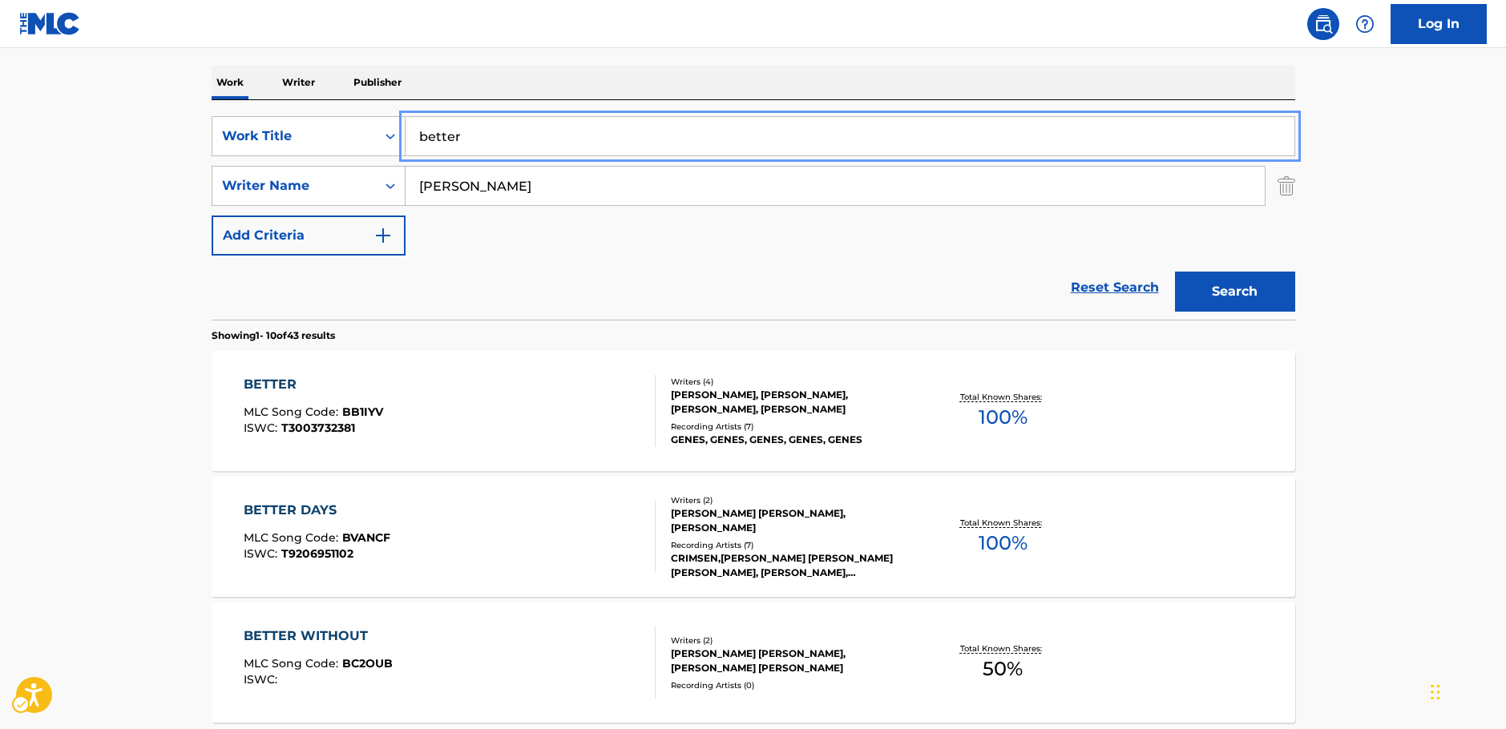
drag, startPoint x: 402, startPoint y: 139, endPoint x: 267, endPoint y: 156, distance: 136.6
click at [318, 139] on div "SearchWithCriteria37e3c8f4-ff82-4e85-aa84-0af5a644fe4c Work Title better" at bounding box center [754, 136] width 1084 height 40
paste input "Lian Qu 1990"
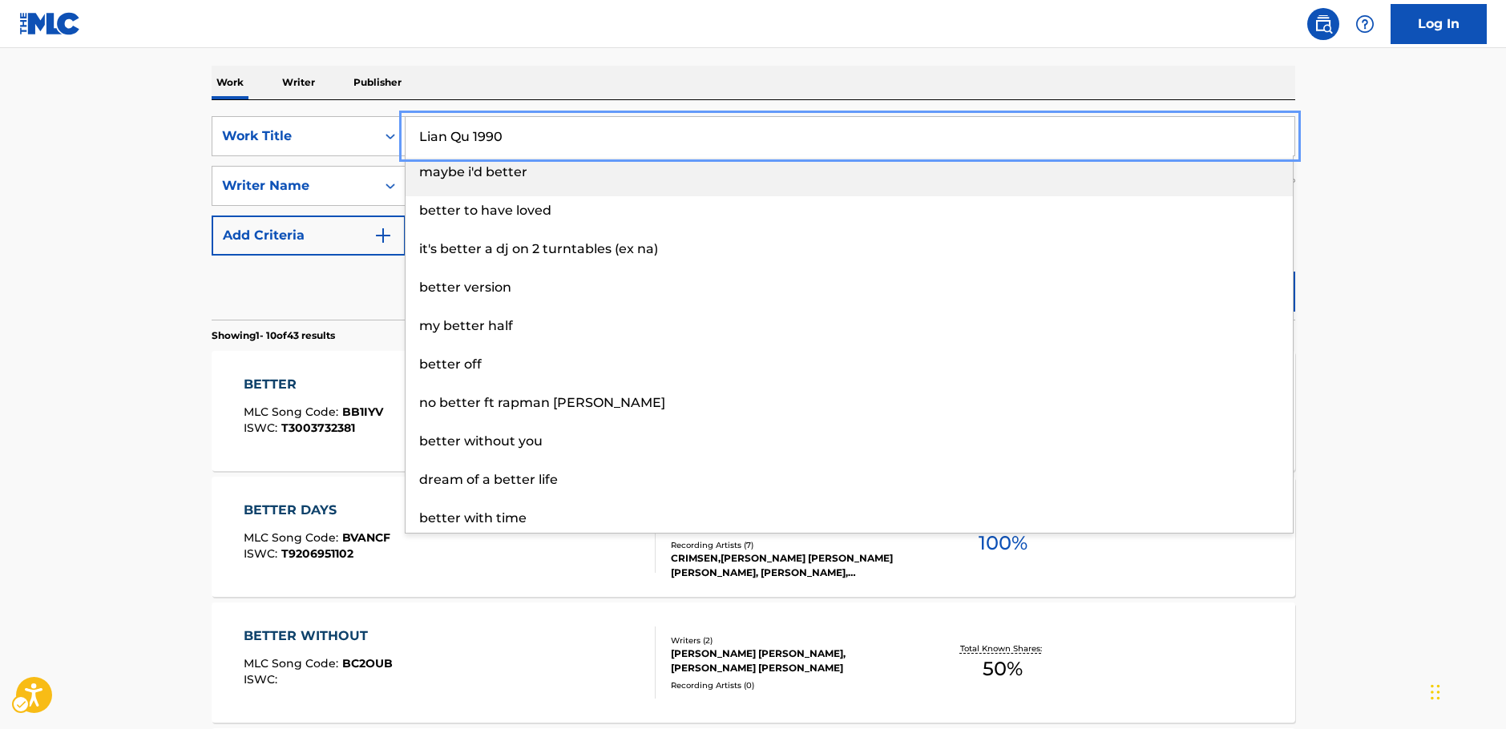
type input "Lian Qu 1990"
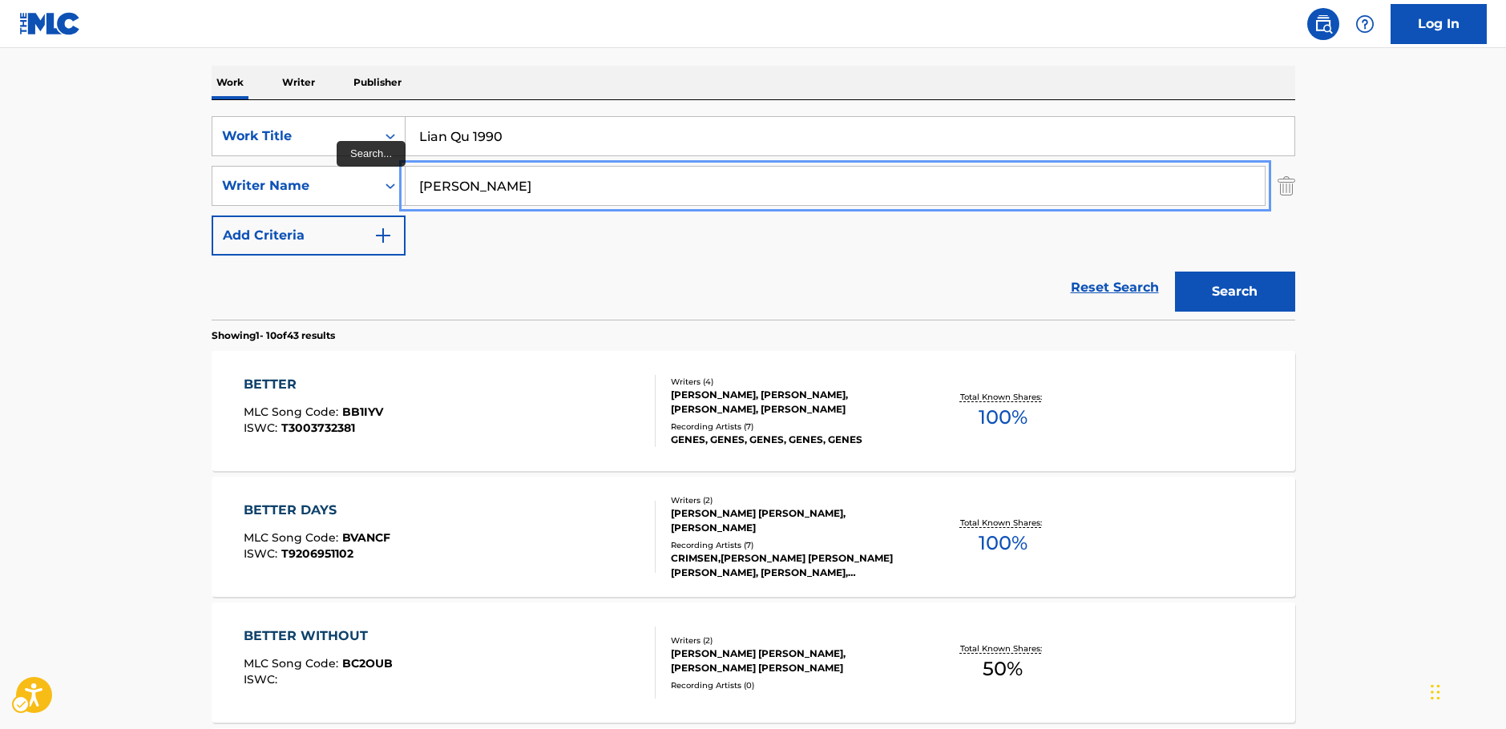
drag, startPoint x: 530, startPoint y: 186, endPoint x: 329, endPoint y: 206, distance: 201.4
click at [330, 206] on div "SearchWithCriteria37e3c8f4-ff82-4e85-aa84-0af5a644fe4c Work Title Lian Qu 1990 …" at bounding box center [754, 185] width 1084 height 139
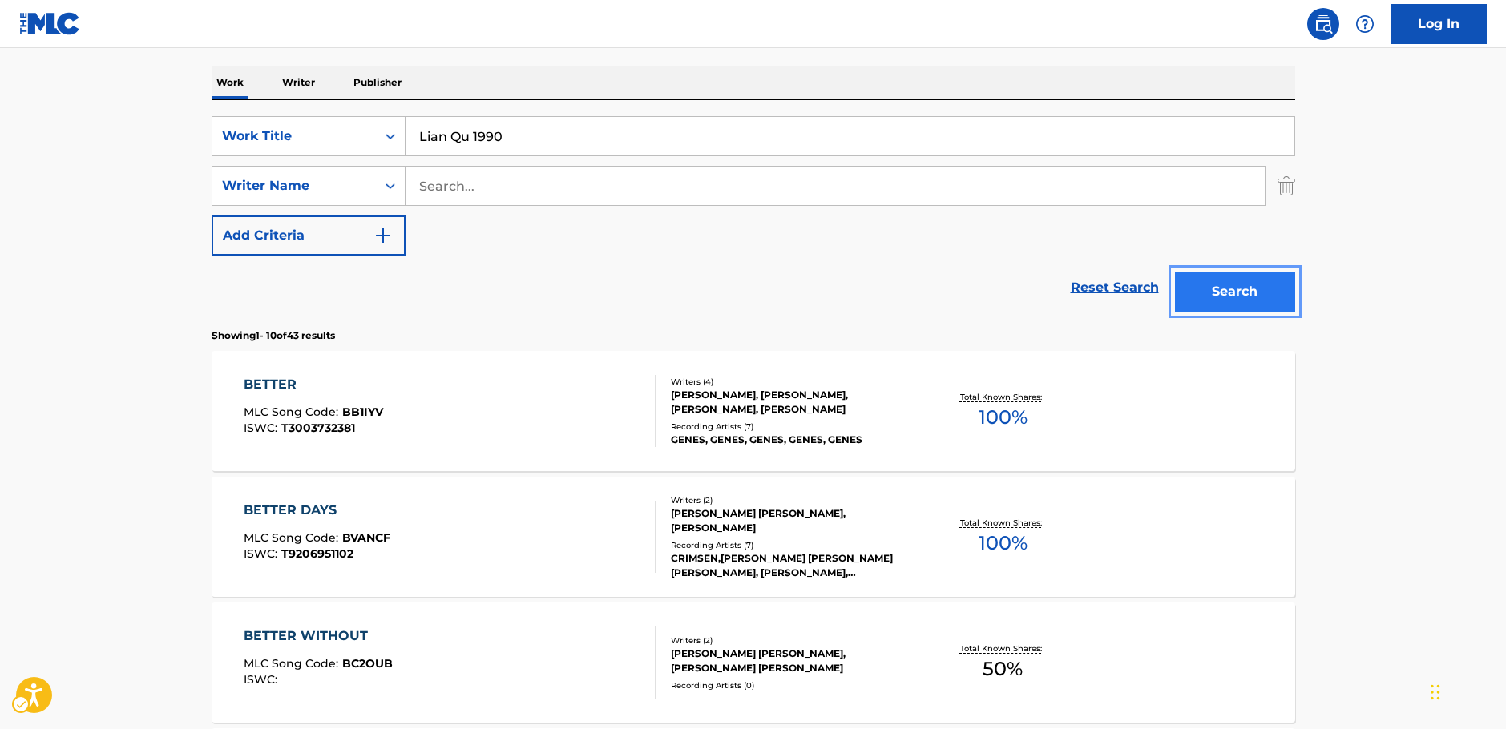
click at [1224, 283] on button "Search" at bounding box center [1235, 292] width 120 height 40
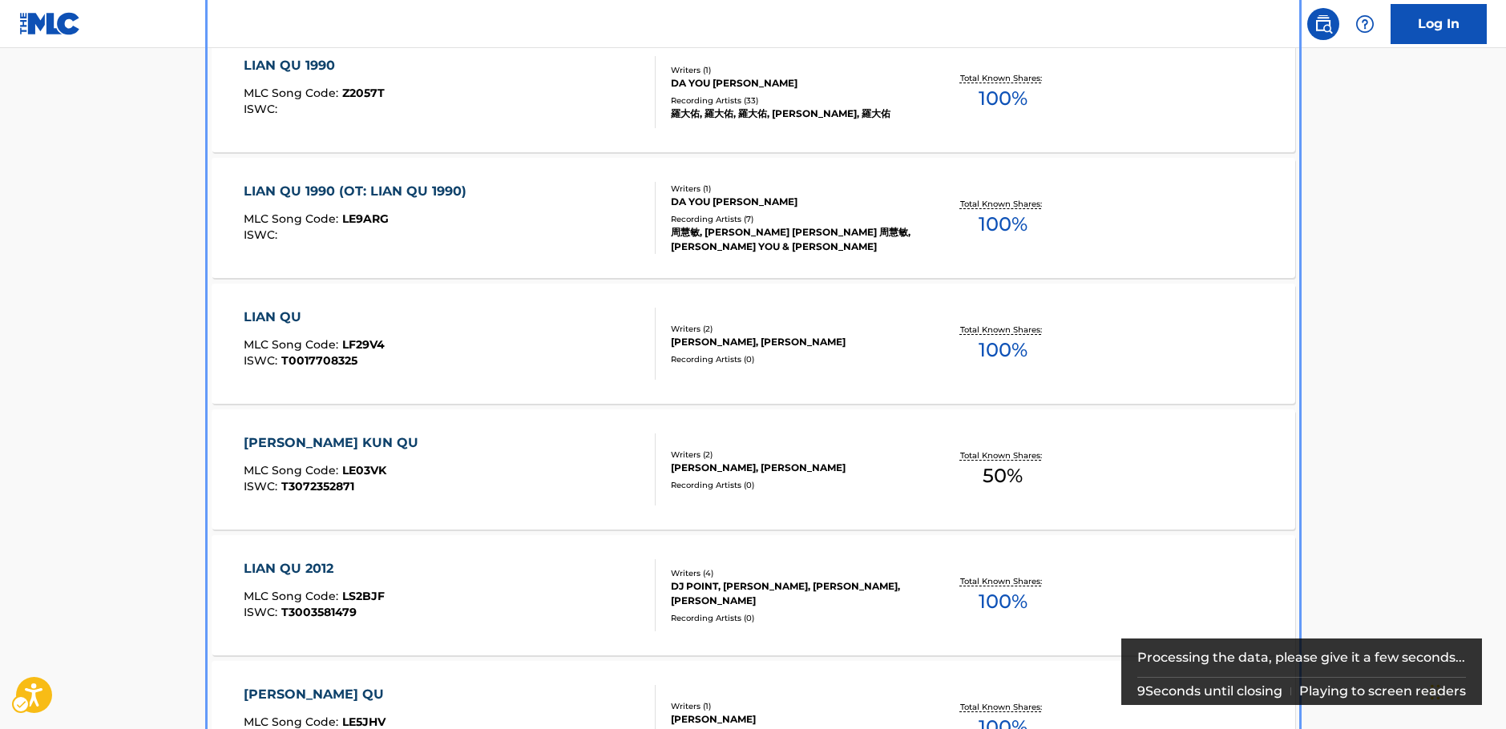
scroll to position [400, 0]
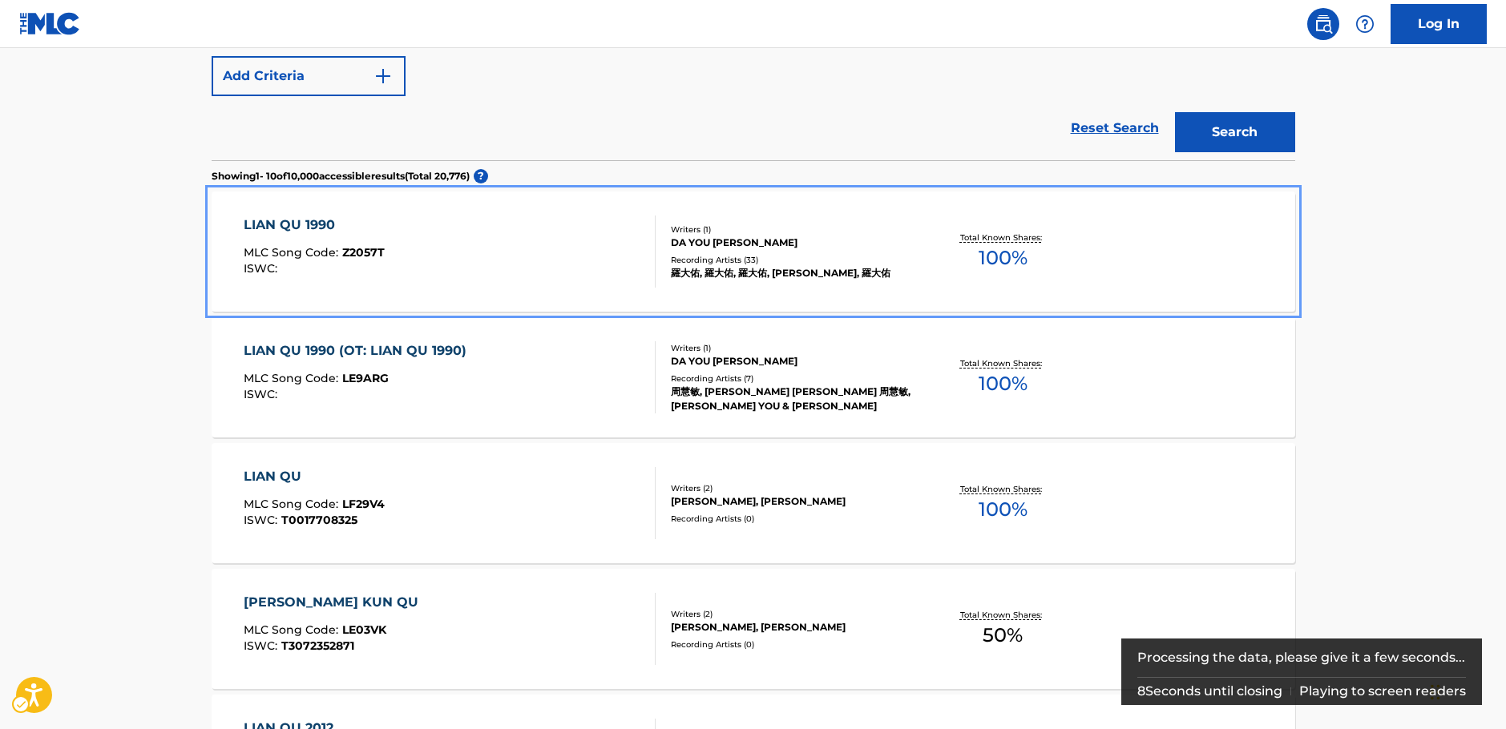
click at [491, 237] on div "LIAN QU 1990 MLC Song Code : Z2057T ISWC :" at bounding box center [450, 252] width 412 height 72
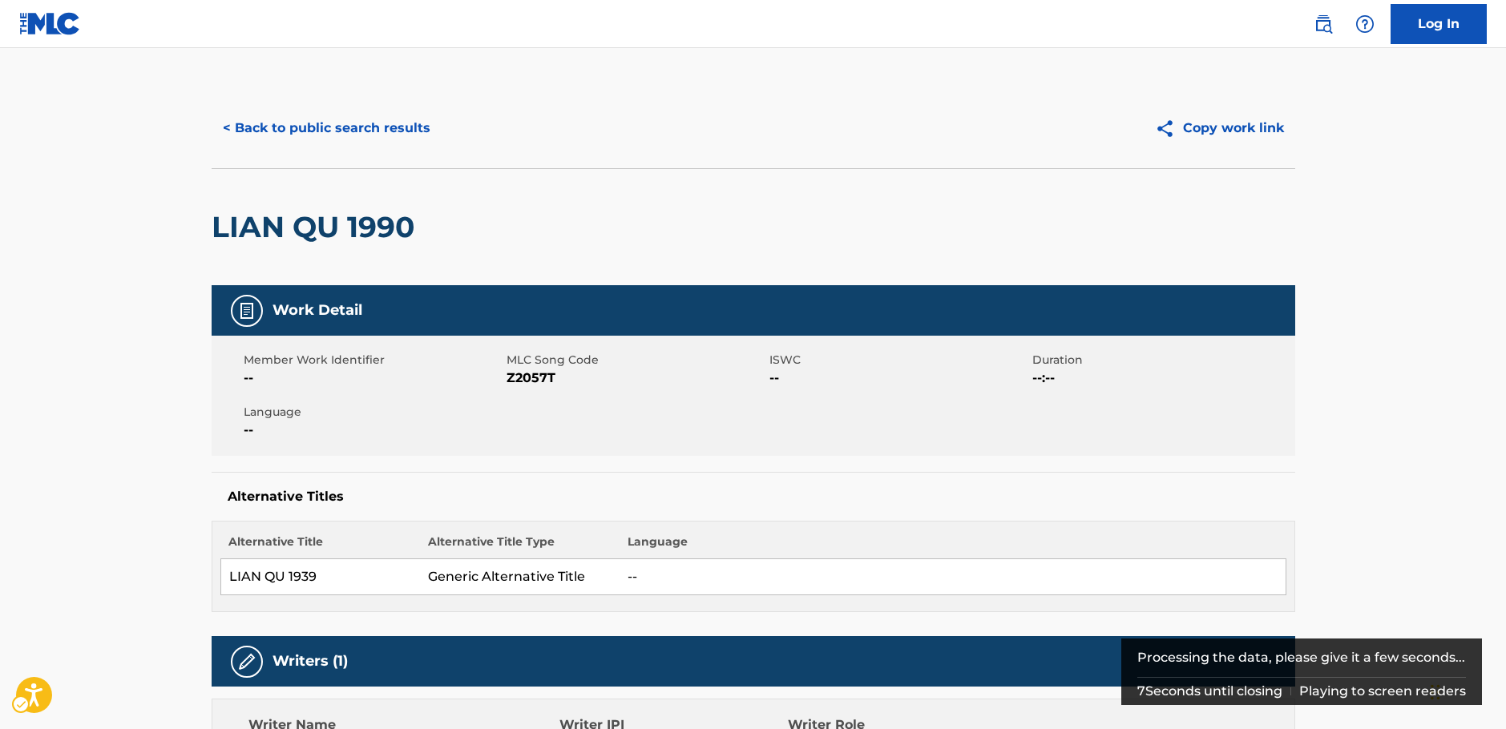
click at [535, 373] on span "MLC Song Code - Z2057T" at bounding box center [636, 378] width 259 height 19
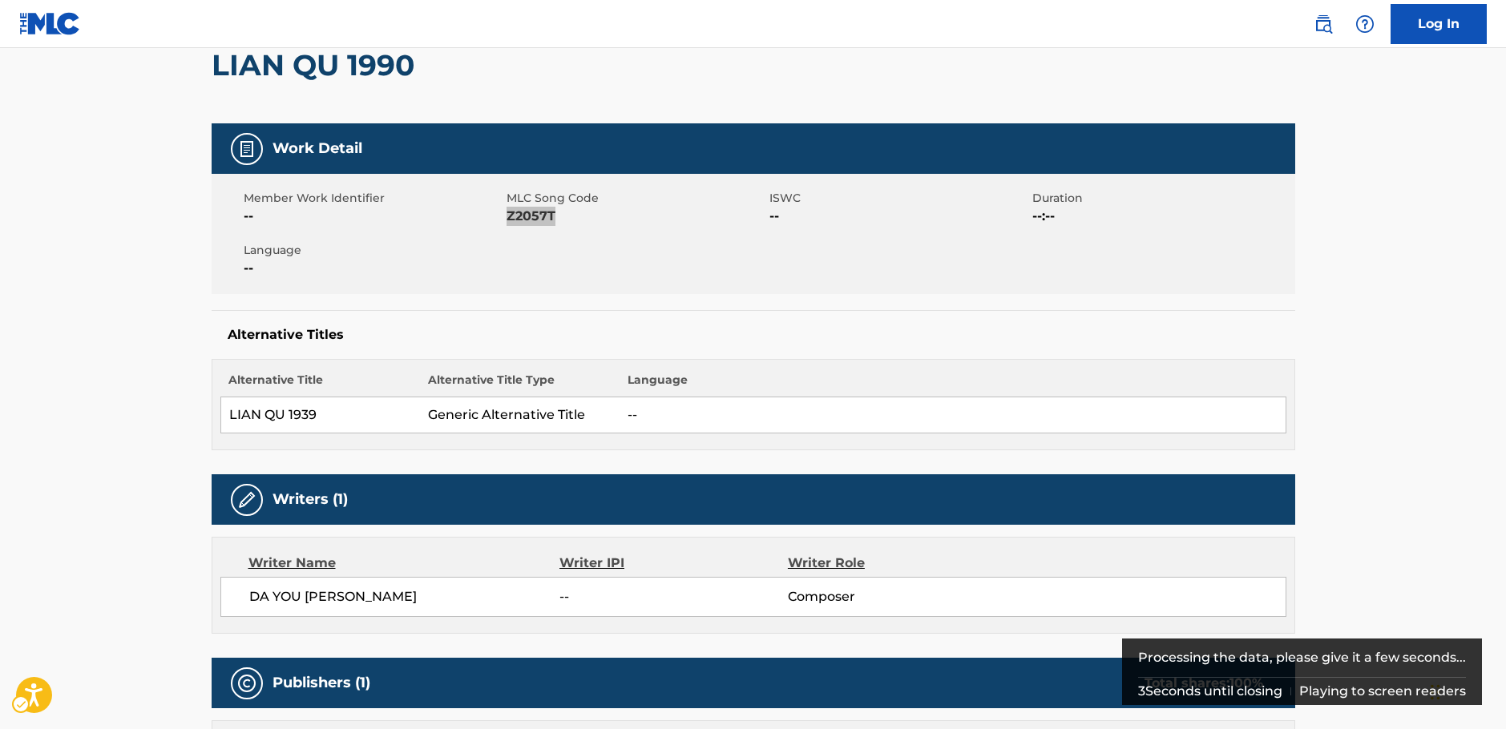
scroll to position [321, 0]
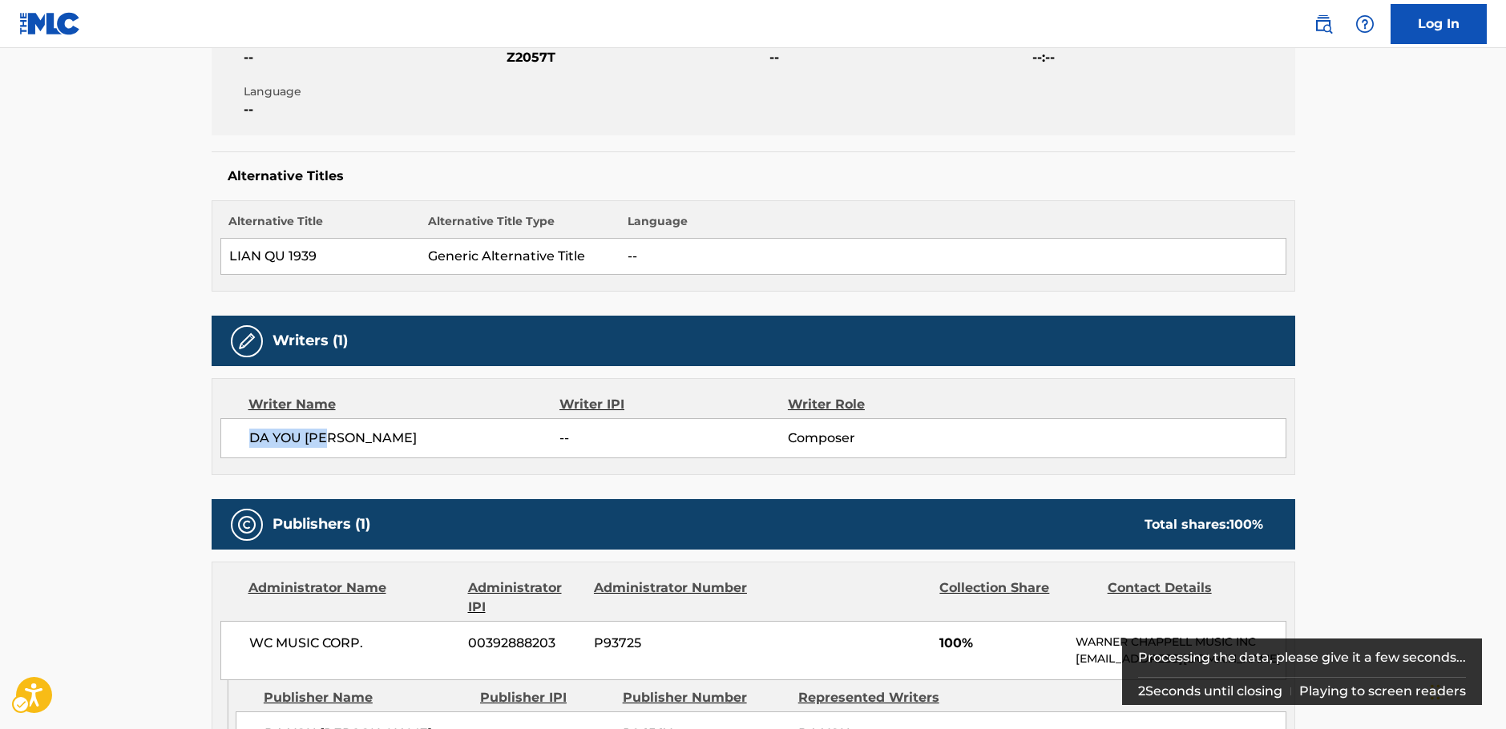
drag, startPoint x: 381, startPoint y: 426, endPoint x: 260, endPoint y: 430, distance: 120.3
click at [251, 434] on div "DA YOU LUO -- Composer" at bounding box center [753, 438] width 1066 height 40
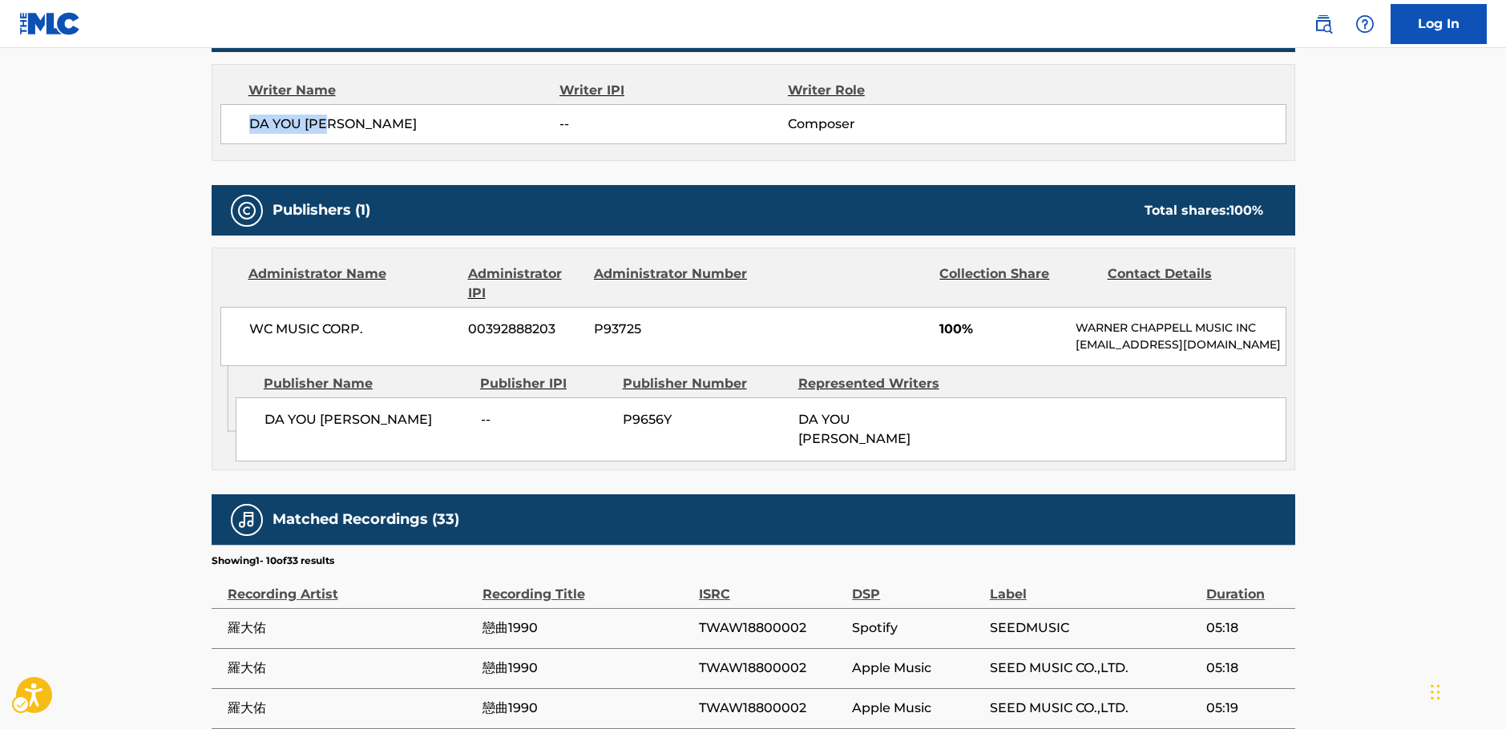
scroll to position [641, 0]
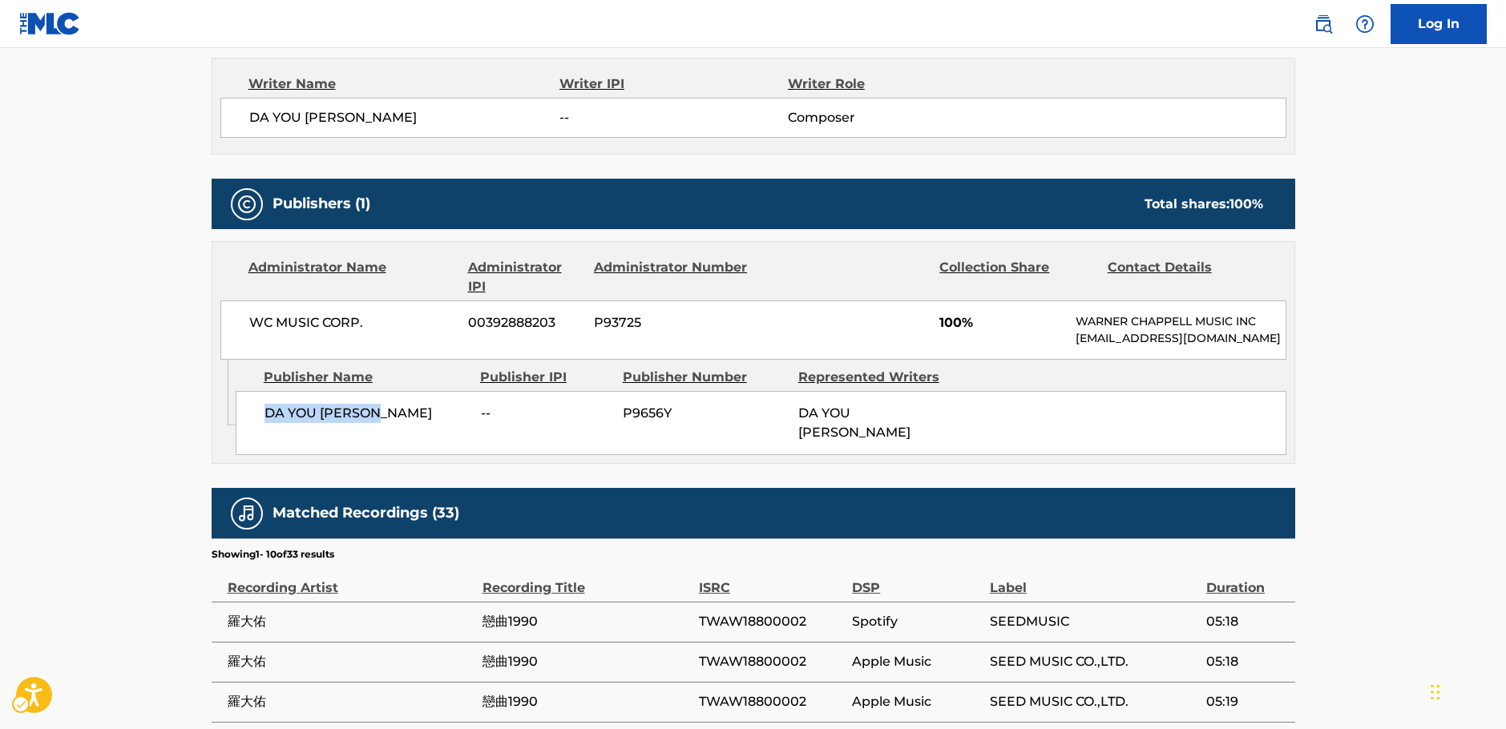
drag, startPoint x: 309, startPoint y: 431, endPoint x: 241, endPoint y: 435, distance: 67.4
click at [241, 435] on div "DA YOU YIN YUE -- P9656Y DA YOU LUO" at bounding box center [761, 423] width 1051 height 64
drag, startPoint x: 277, startPoint y: 328, endPoint x: 220, endPoint y: 324, distance: 57.0
click at [220, 324] on div "WC MUSIC CORP. 00392888203 P93725 100% [PERSON_NAME] MUSIC INC [EMAIL_ADDRESS][…" at bounding box center [753, 330] width 1066 height 59
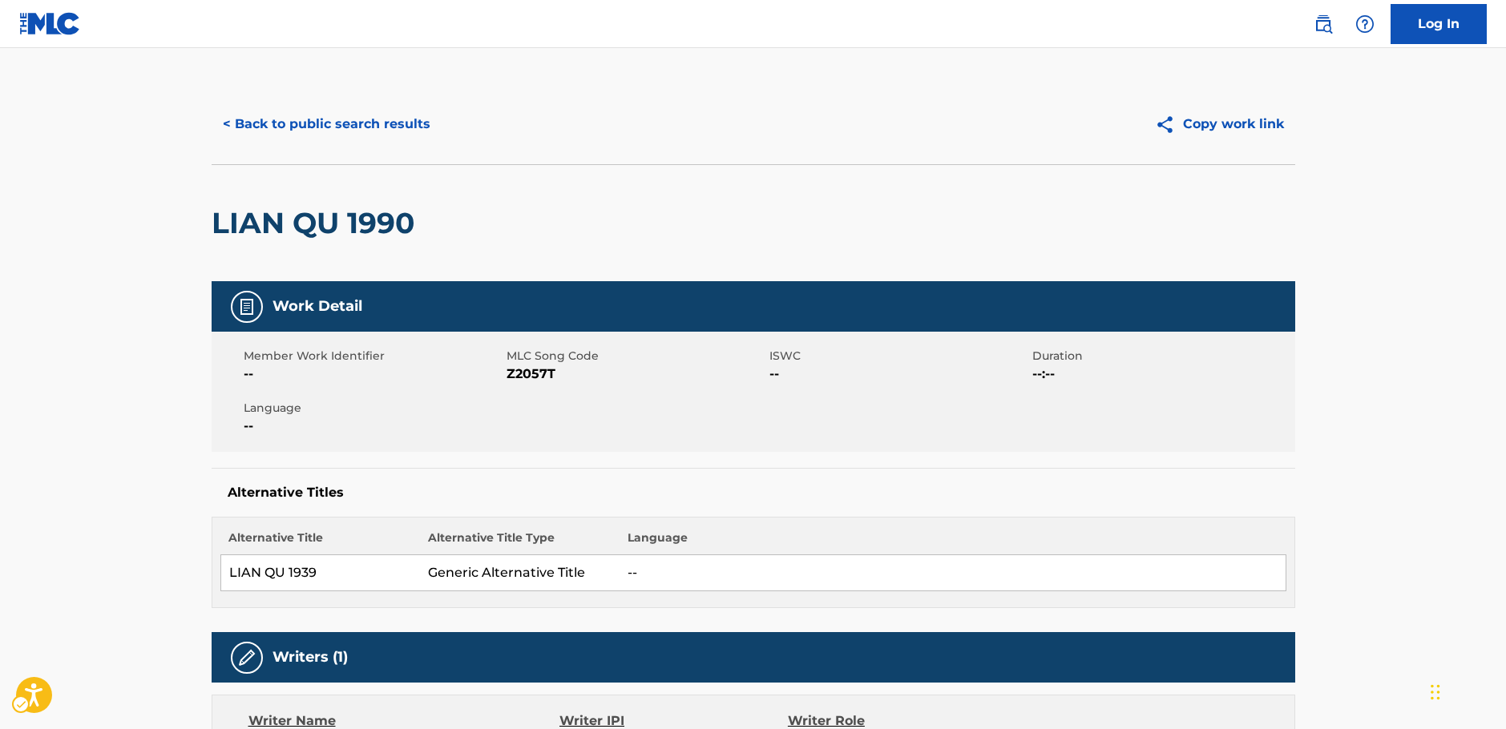
scroll to position [0, 0]
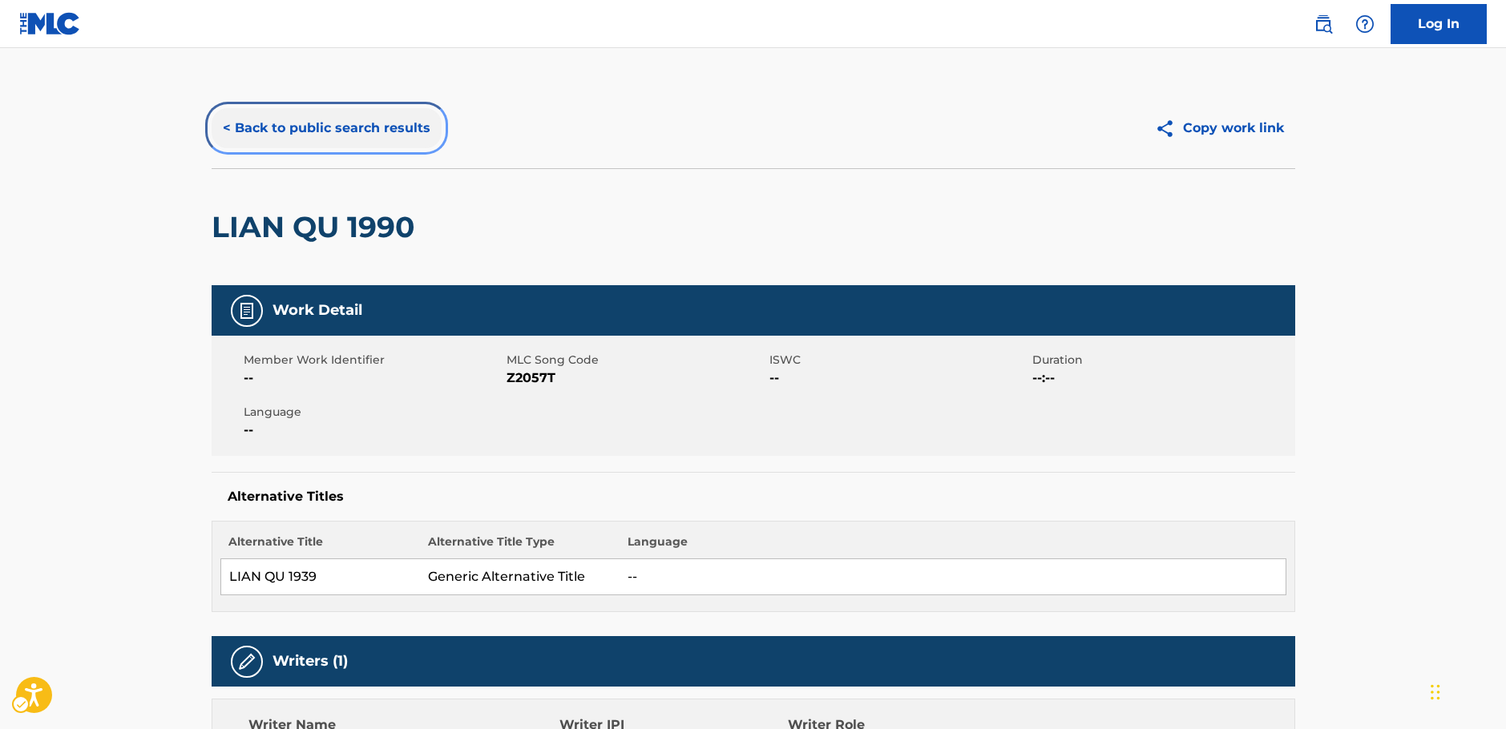
click at [300, 136] on button "< Back to public search results" at bounding box center [327, 128] width 230 height 40
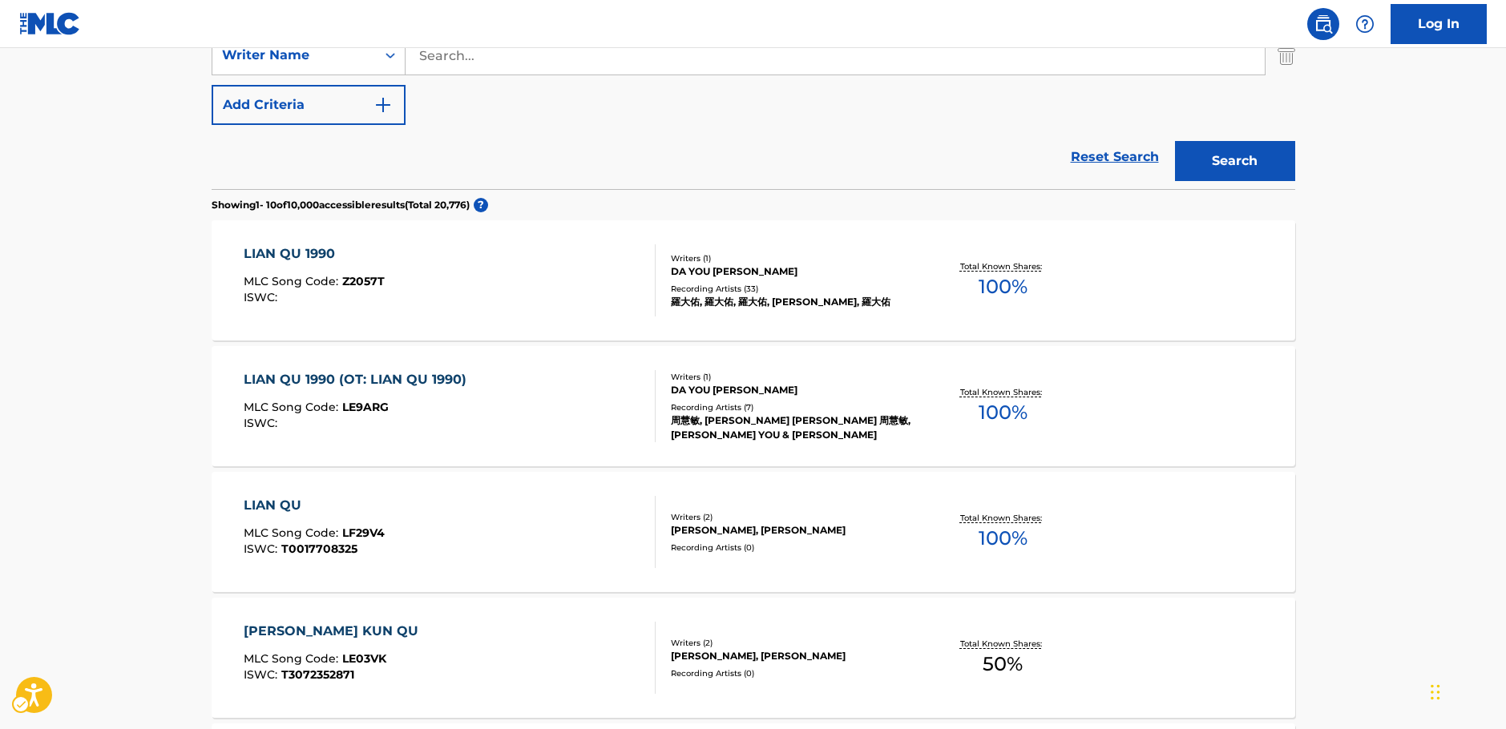
scroll to position [251, 0]
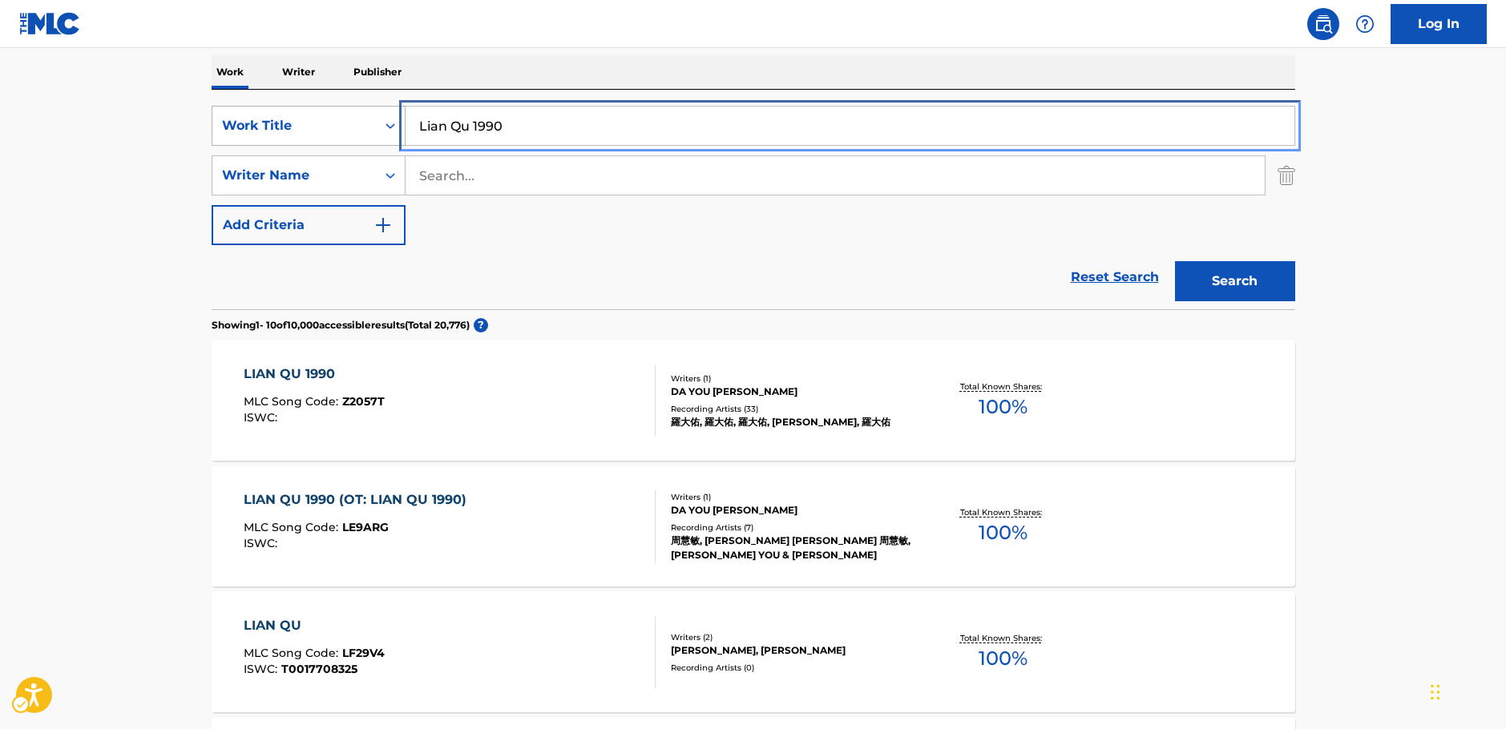
drag, startPoint x: 334, startPoint y: 115, endPoint x: 318, endPoint y: 116, distance: 16.0
click at [323, 115] on div "SearchWithCriteria37e3c8f4-ff82-4e85-aa84-0af5a644fe4c Work Title Lian Qu 1990" at bounding box center [754, 126] width 1084 height 40
paste input "MUERO LLORANDO"
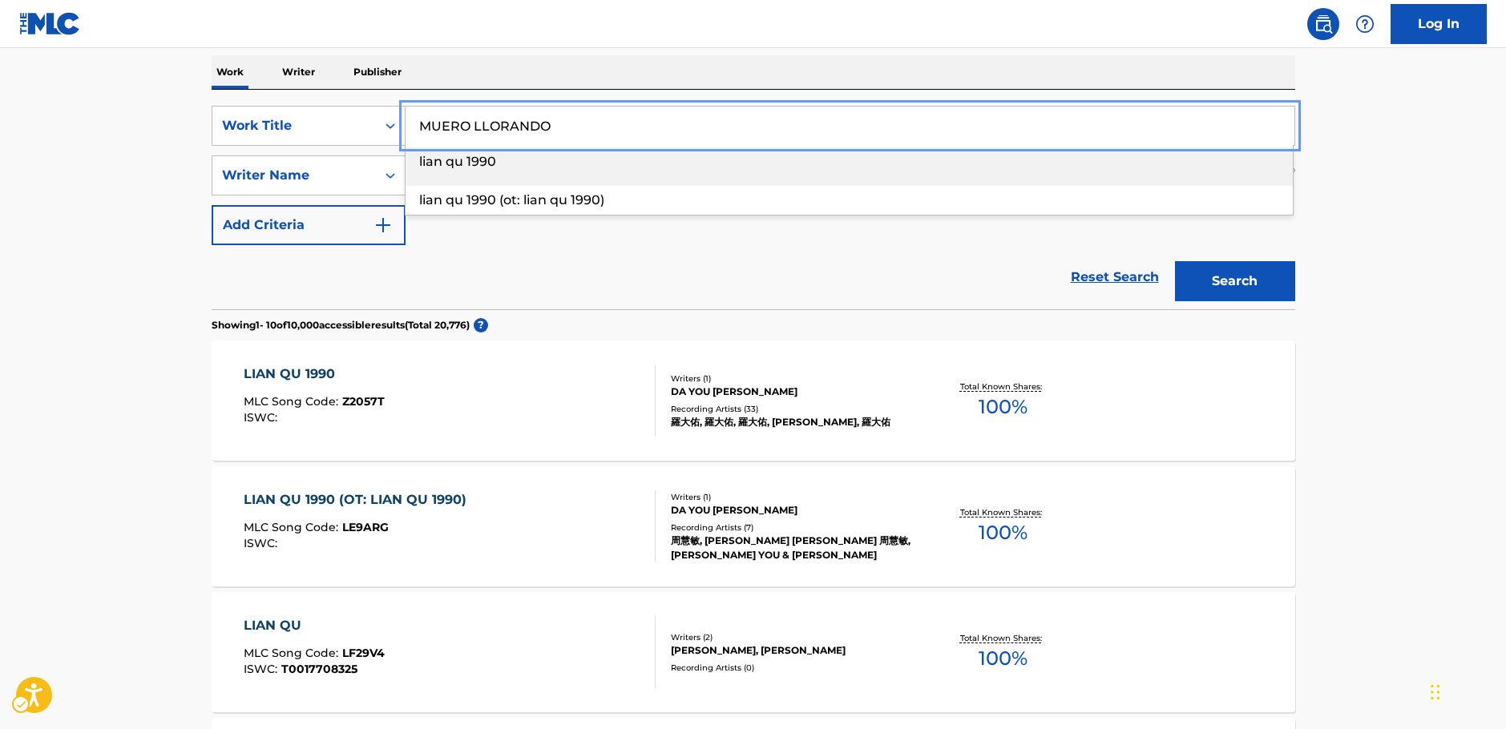
type input "MUERO LLORANDO"
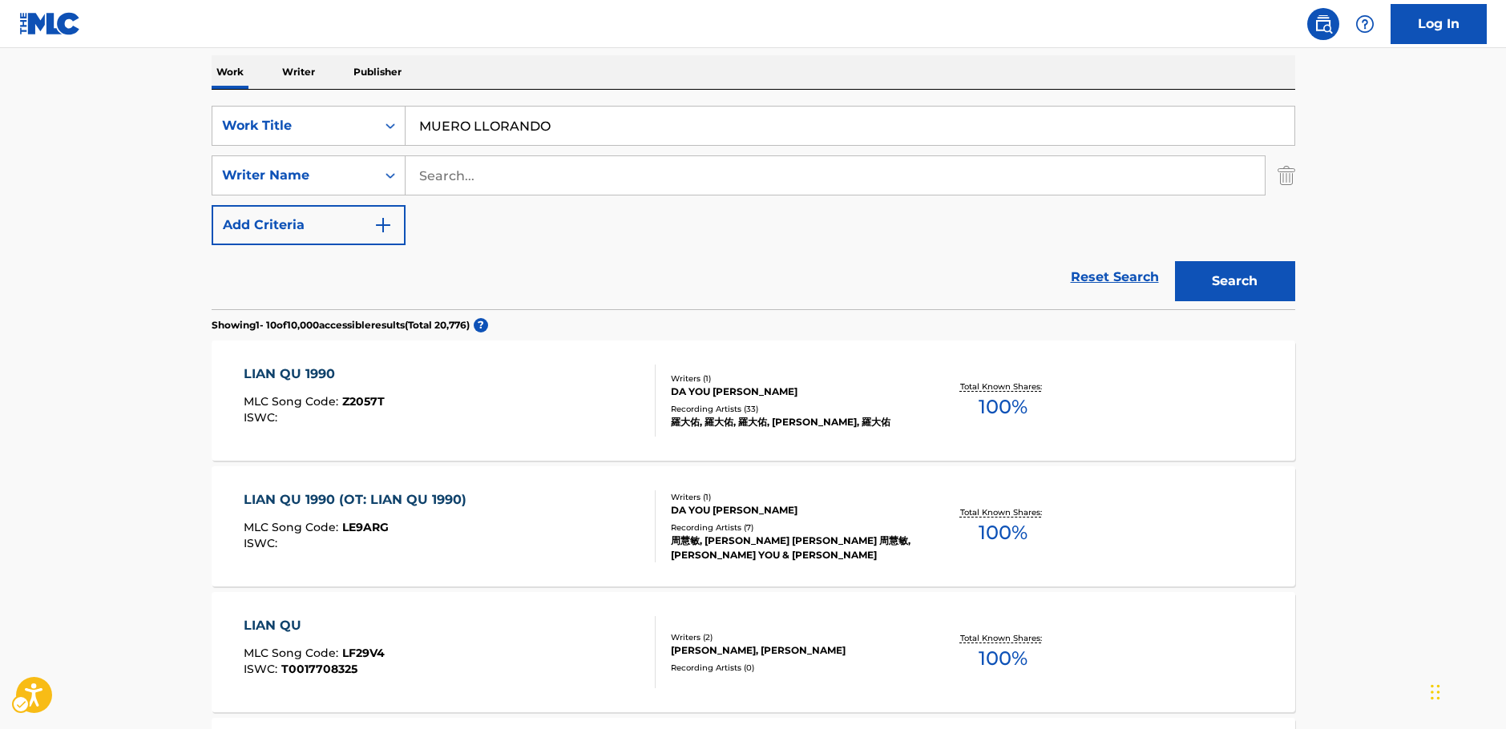
click at [115, 160] on main "The MLC Public Work Search The accuracy and completeness of The MLC's data is d…" at bounding box center [753, 740] width 1506 height 1887
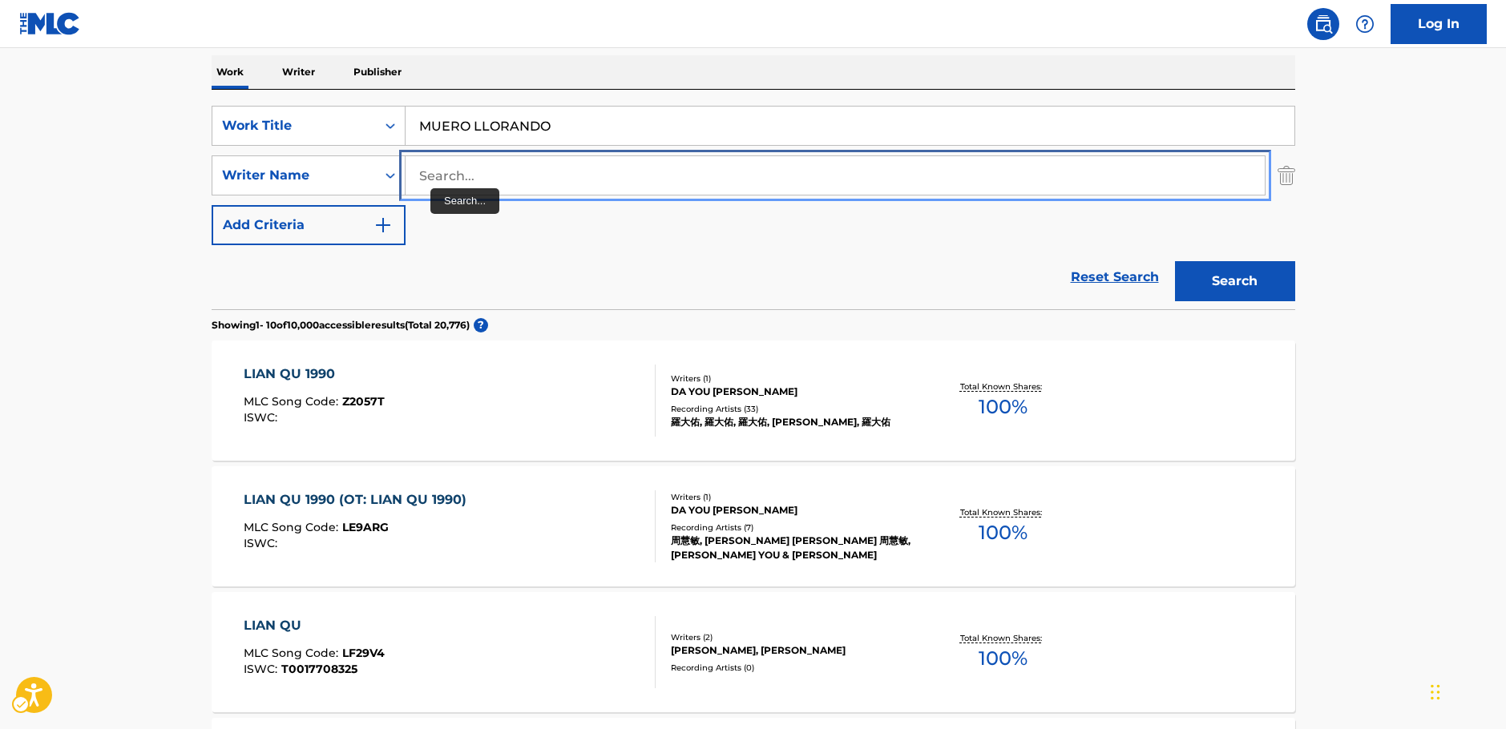
click at [446, 177] on input "Search..." at bounding box center [835, 175] width 859 height 38
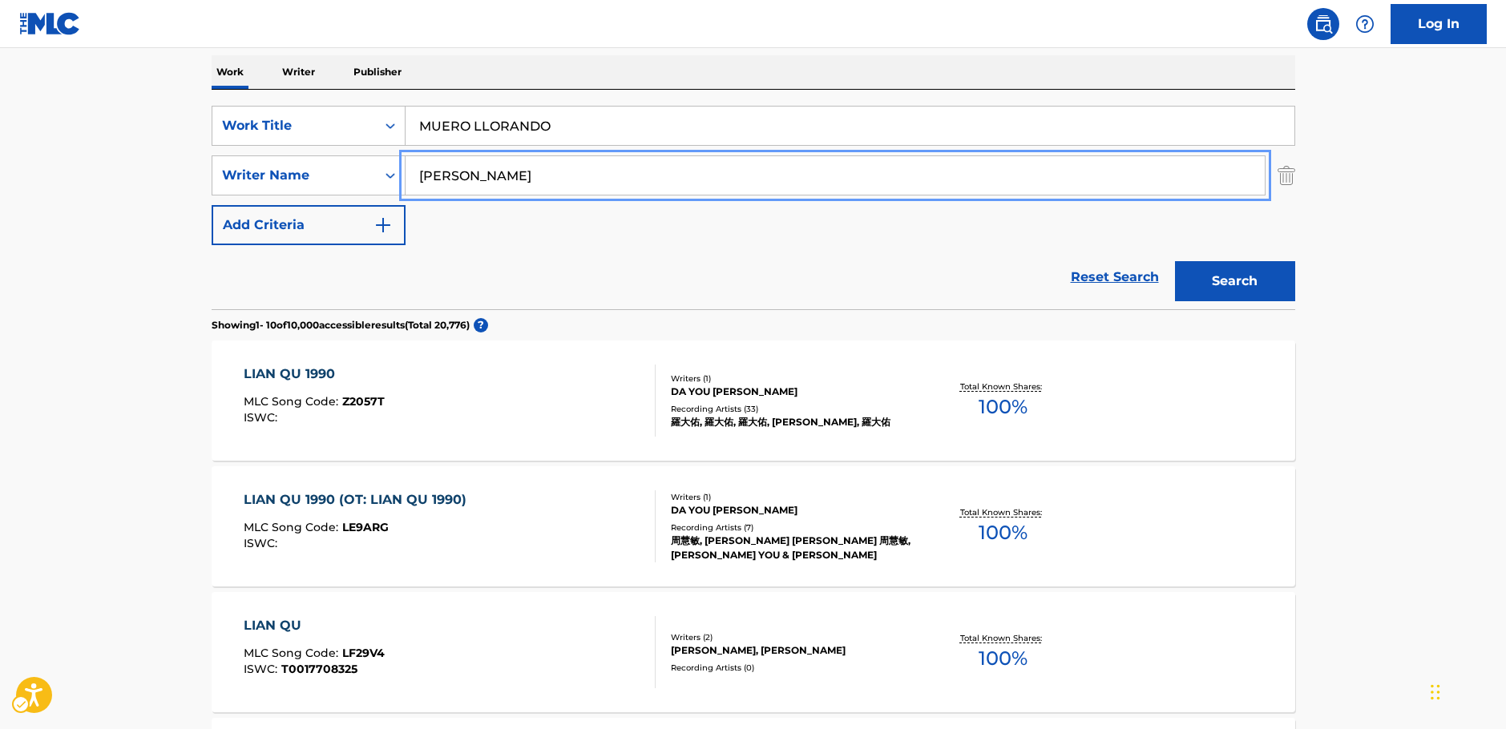
type input "aponte"
click at [1175, 261] on button "Search" at bounding box center [1235, 281] width 120 height 40
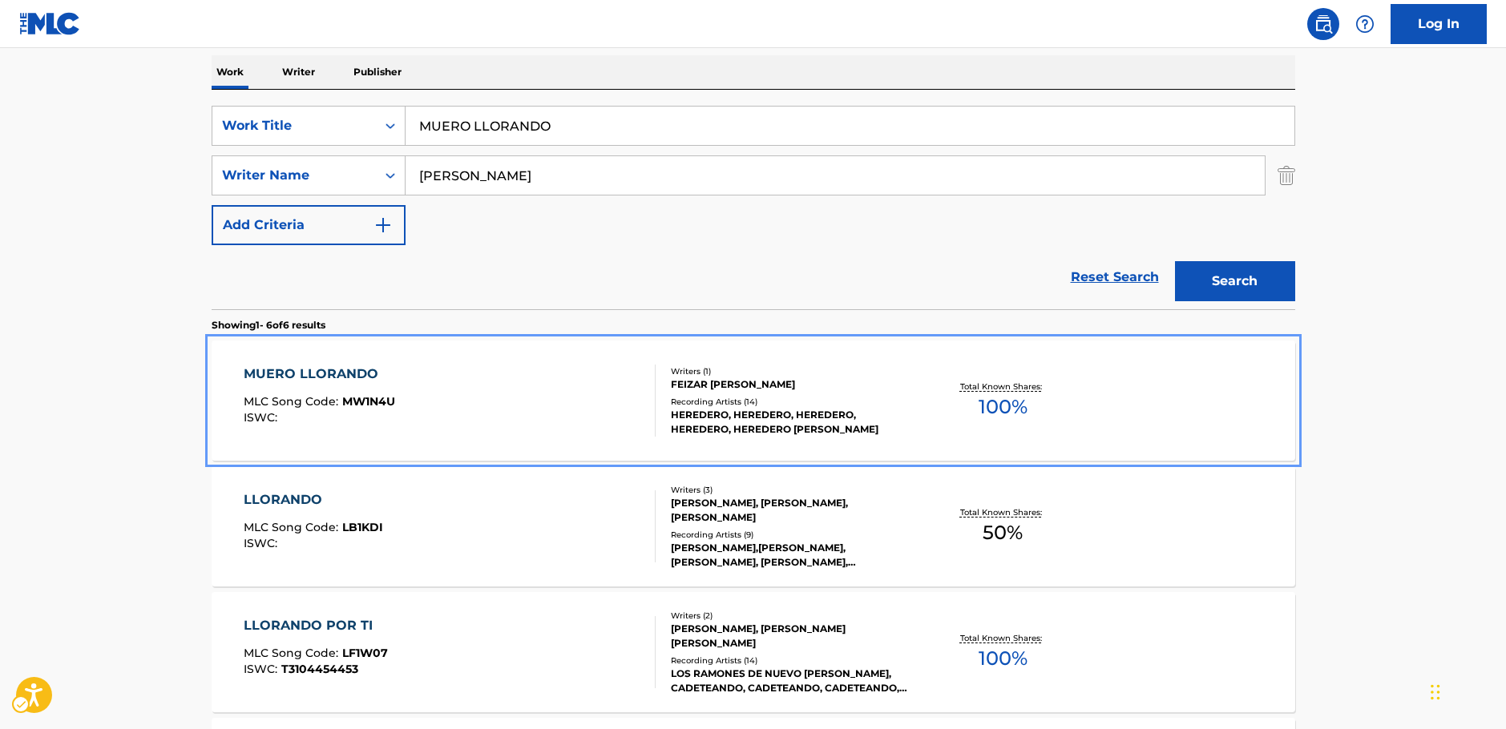
click at [470, 390] on div "MUERO LLORANDO MLC Song Code : MW1N4U ISWC :" at bounding box center [450, 401] width 412 height 72
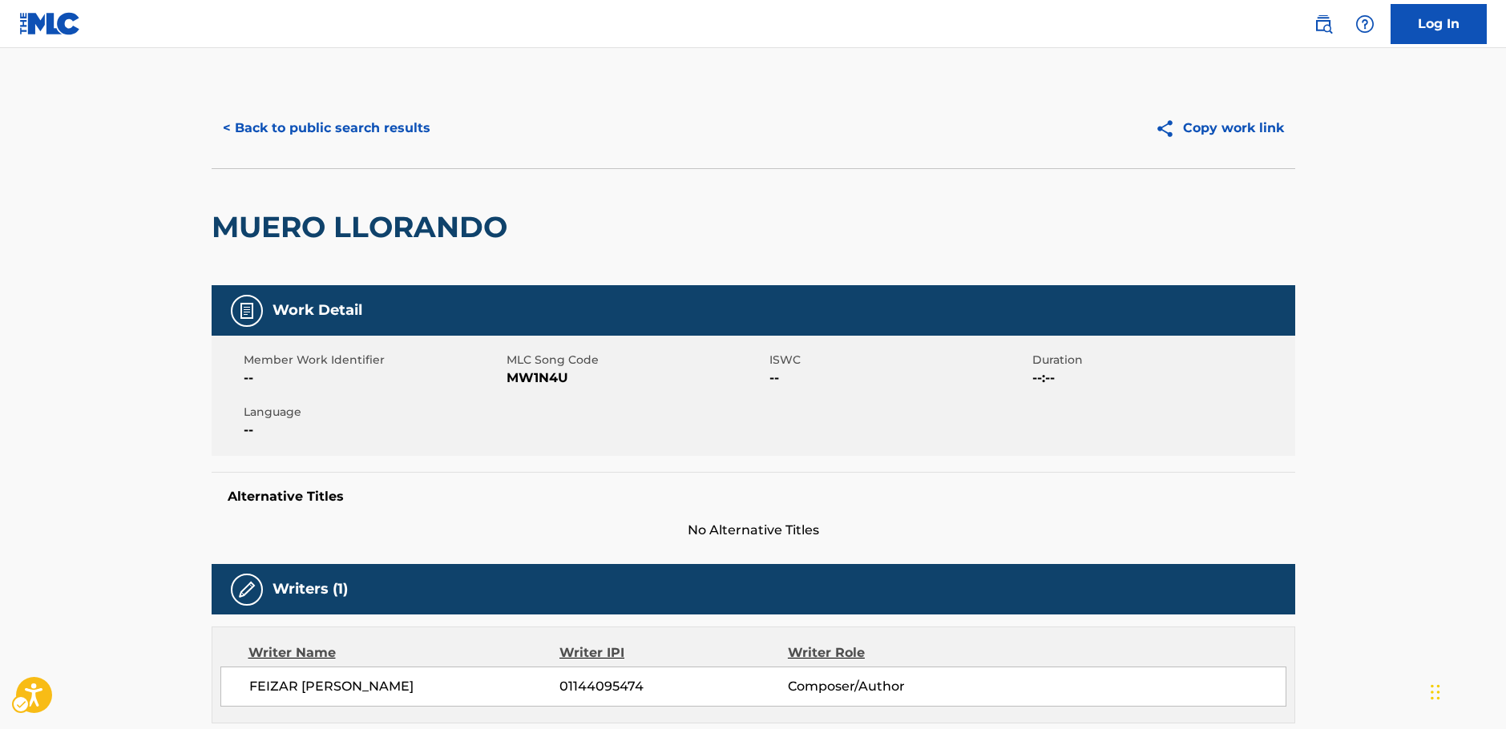
click at [539, 376] on span "MLC Song Code - MW1N4U" at bounding box center [636, 378] width 259 height 19
drag, startPoint x: 531, startPoint y: 224, endPoint x: 636, endPoint y: 134, distance: 138.7
click at [229, 236] on div "MUERO LLORANDO" at bounding box center [754, 226] width 1084 height 117
click at [397, 223] on h2 "MUERO LLORANDO" at bounding box center [364, 227] width 304 height 36
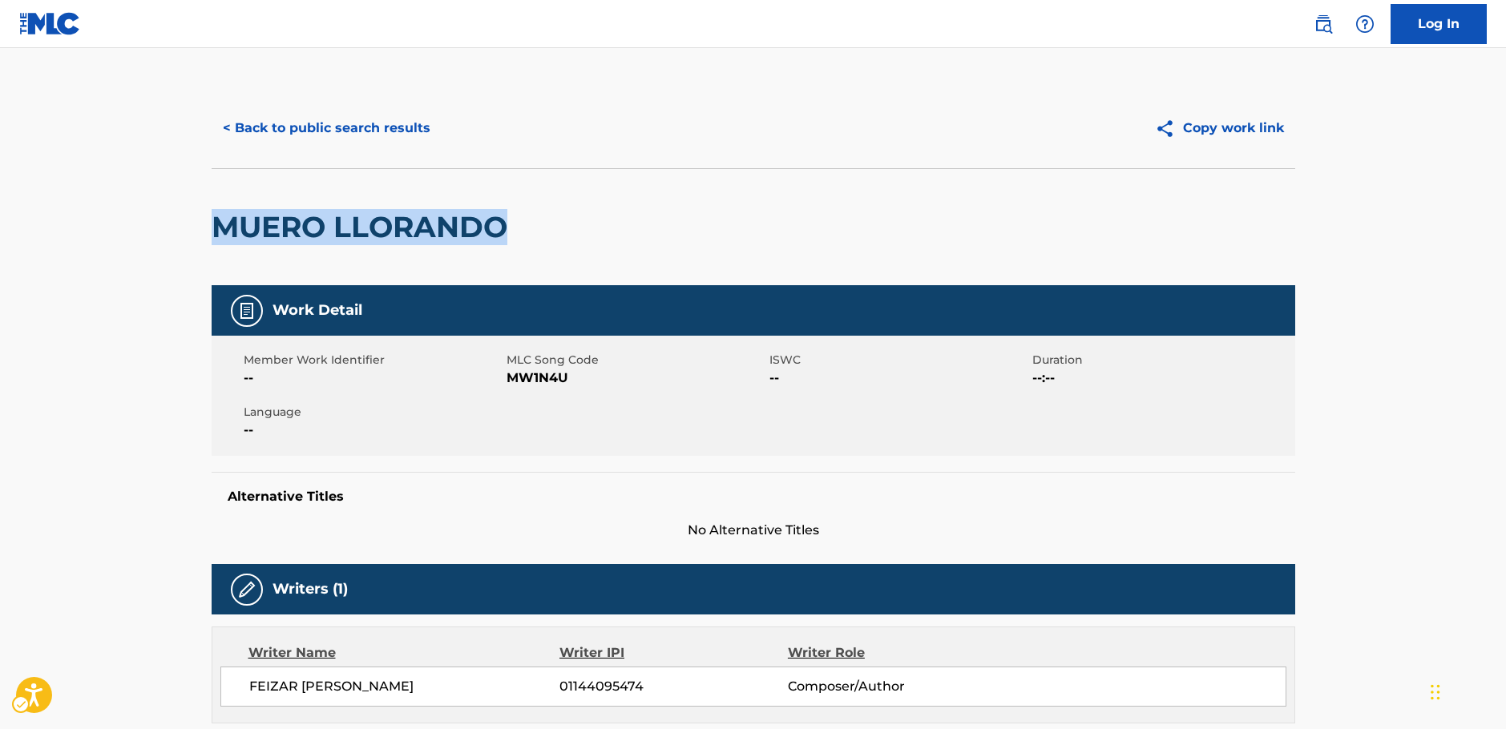
drag, startPoint x: 512, startPoint y: 227, endPoint x: 90, endPoint y: 242, distance: 422.7
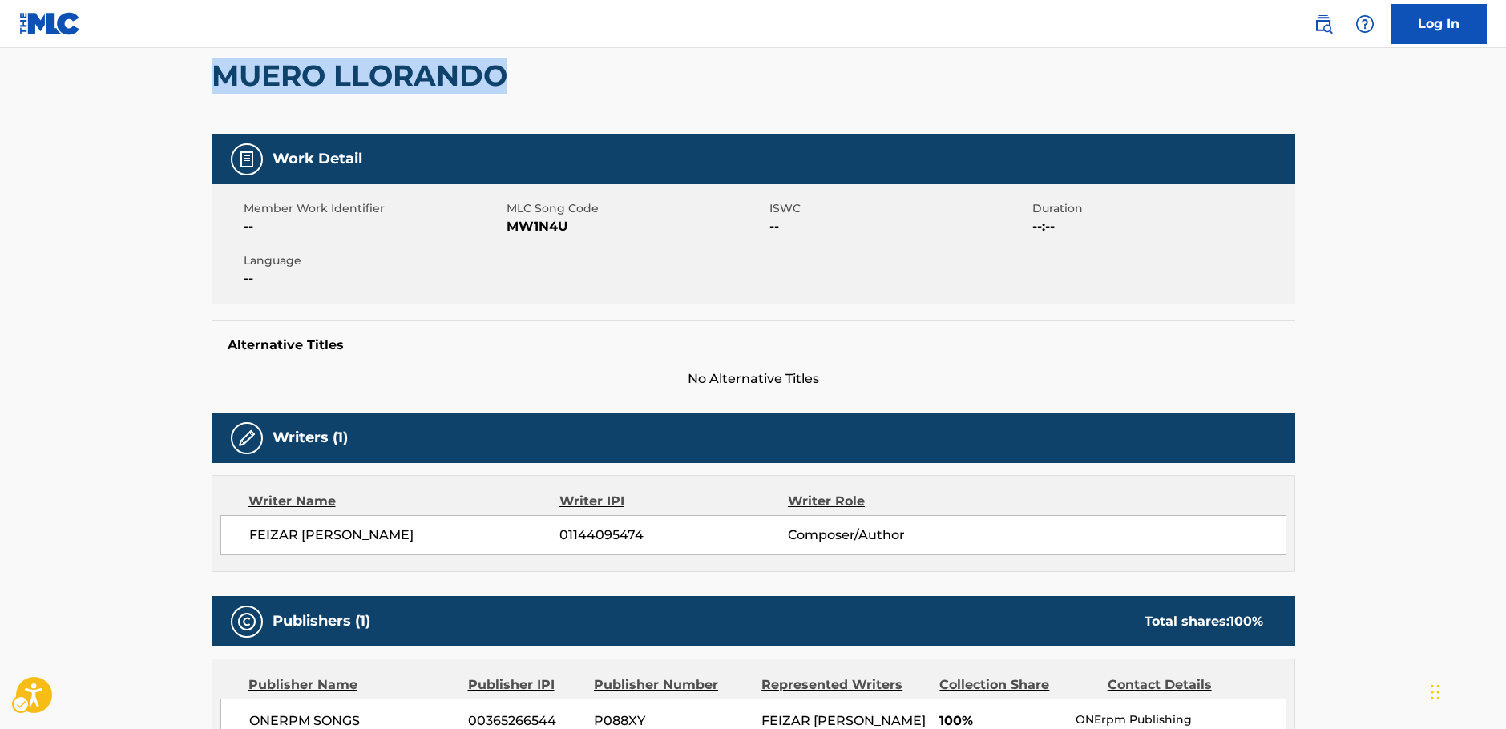
scroll to position [321, 0]
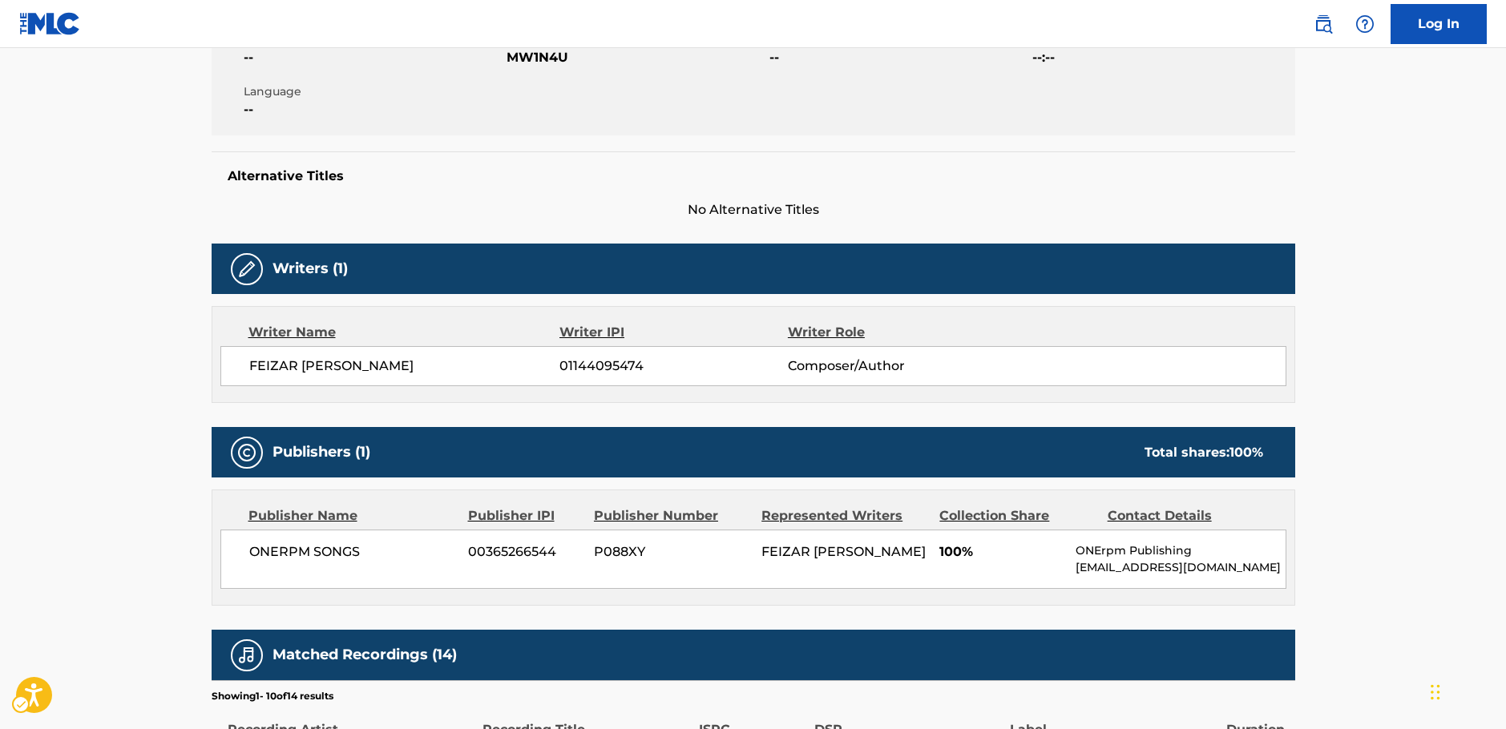
drag, startPoint x: 491, startPoint y: 378, endPoint x: 259, endPoint y: 369, distance: 231.8
click at [248, 372] on div "FEIZAR MAURICIO ORJUELA APONTE 01144095474 Composer/Author" at bounding box center [753, 366] width 1066 height 40
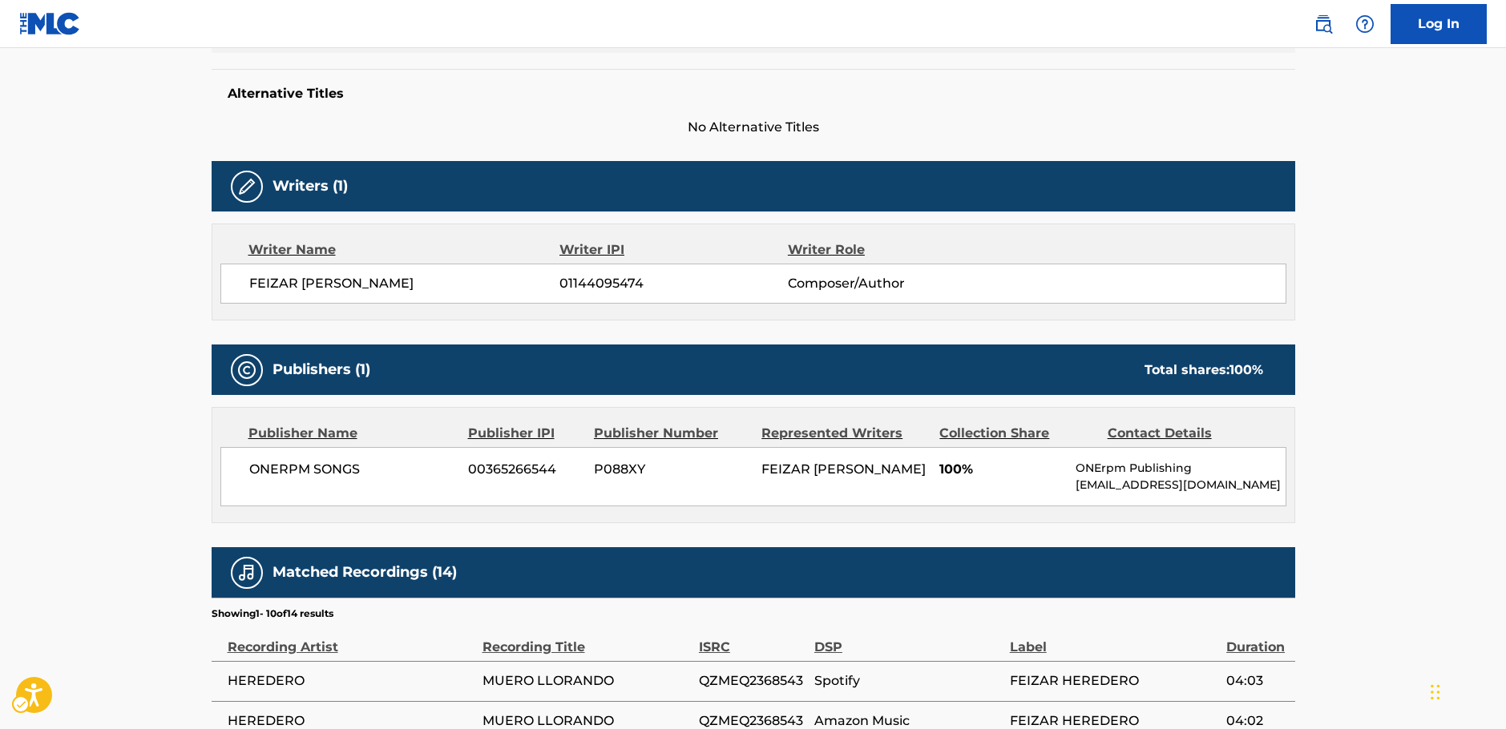
scroll to position [561, 0]
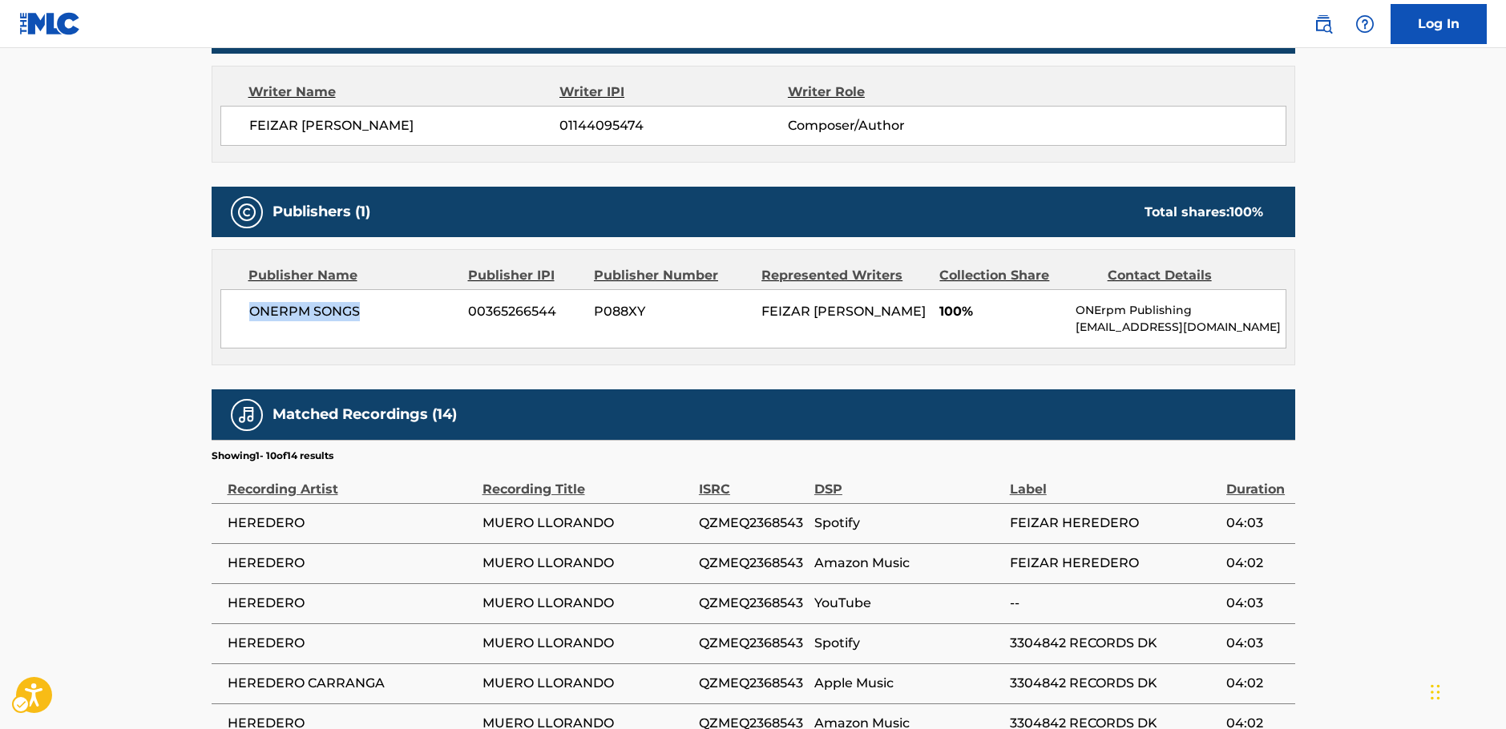
drag, startPoint x: 291, startPoint y: 312, endPoint x: 267, endPoint y: 302, distance: 25.9
click at [249, 310] on span "ONERPM SONGS" at bounding box center [353, 311] width 208 height 19
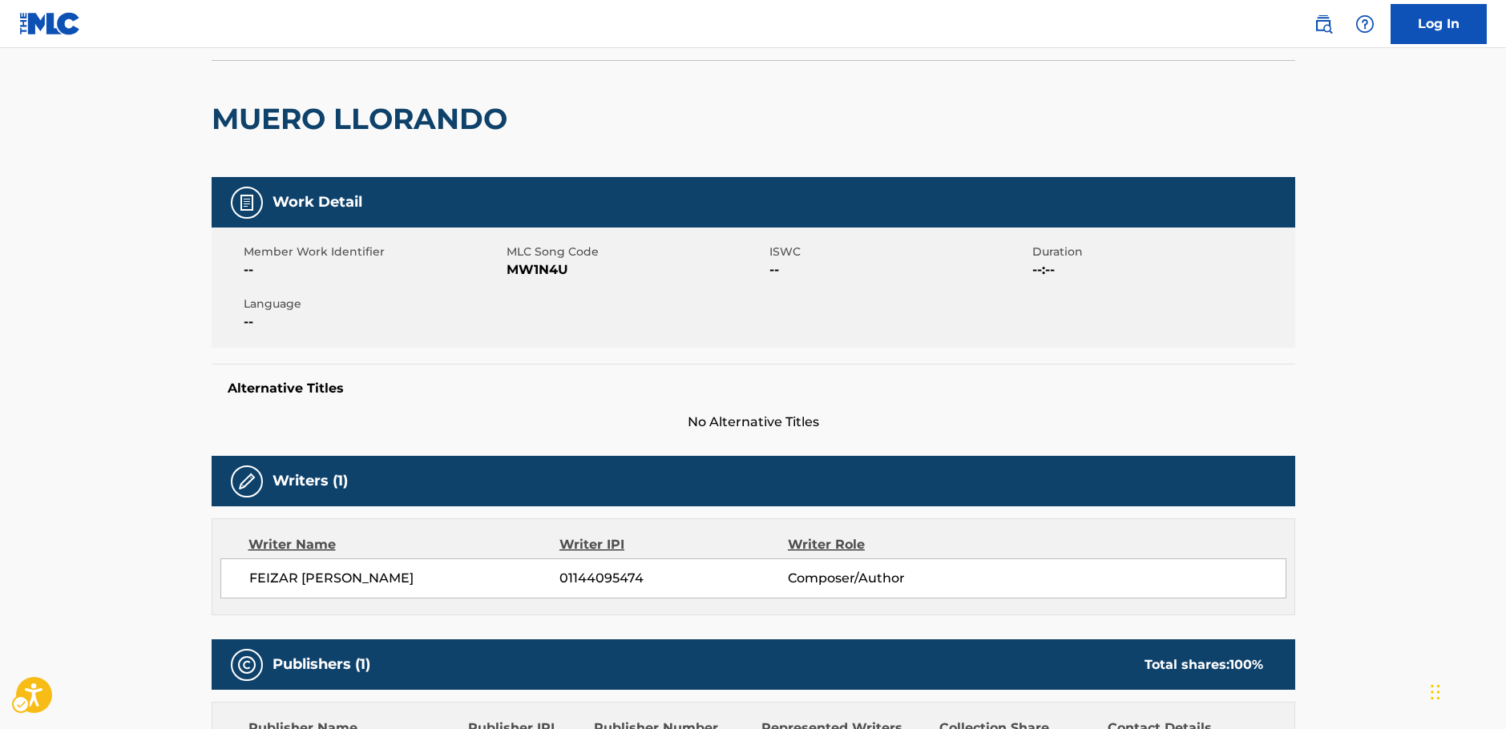
scroll to position [0, 0]
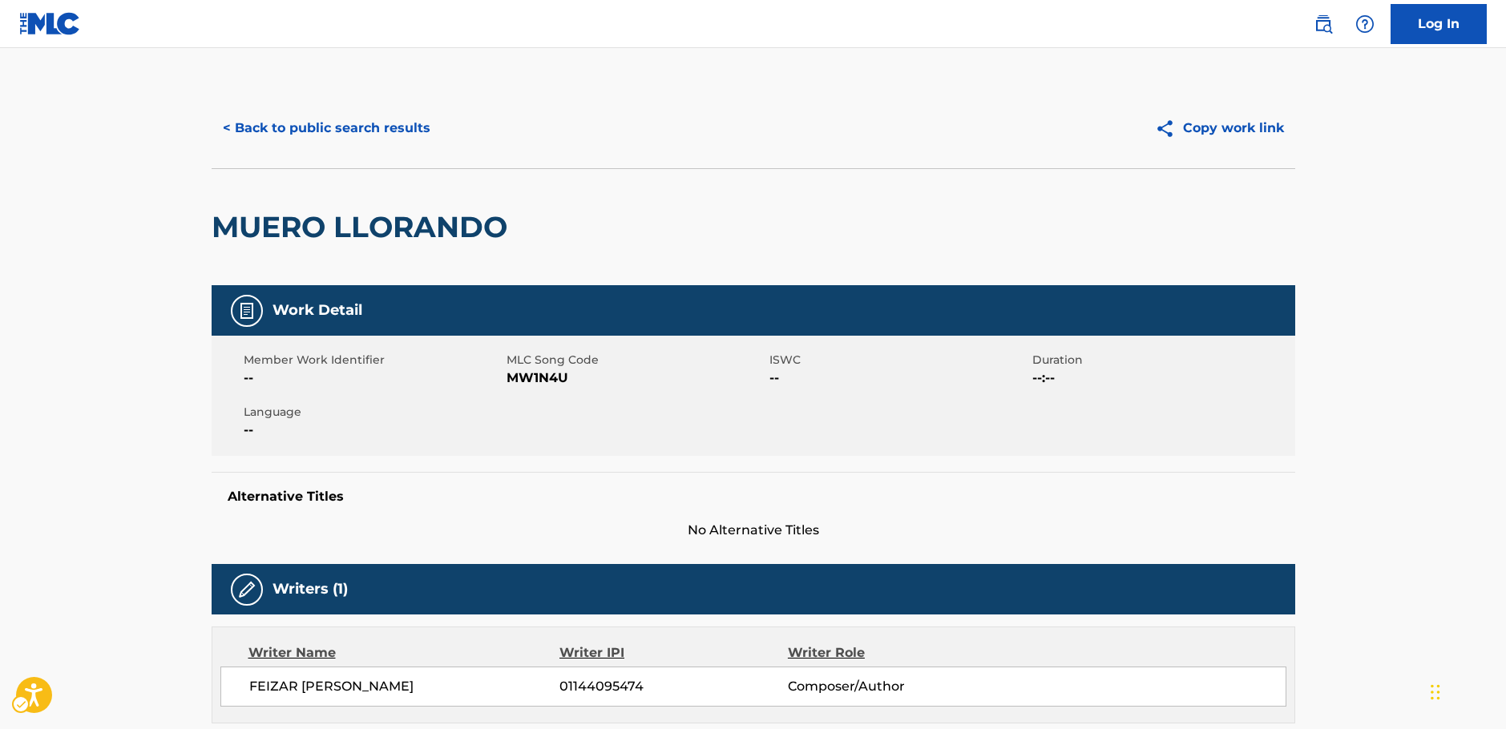
click at [376, 104] on div "< Back to public search results Copy work link" at bounding box center [754, 128] width 1084 height 80
click at [378, 127] on button "< Back to public search results" at bounding box center [327, 128] width 230 height 40
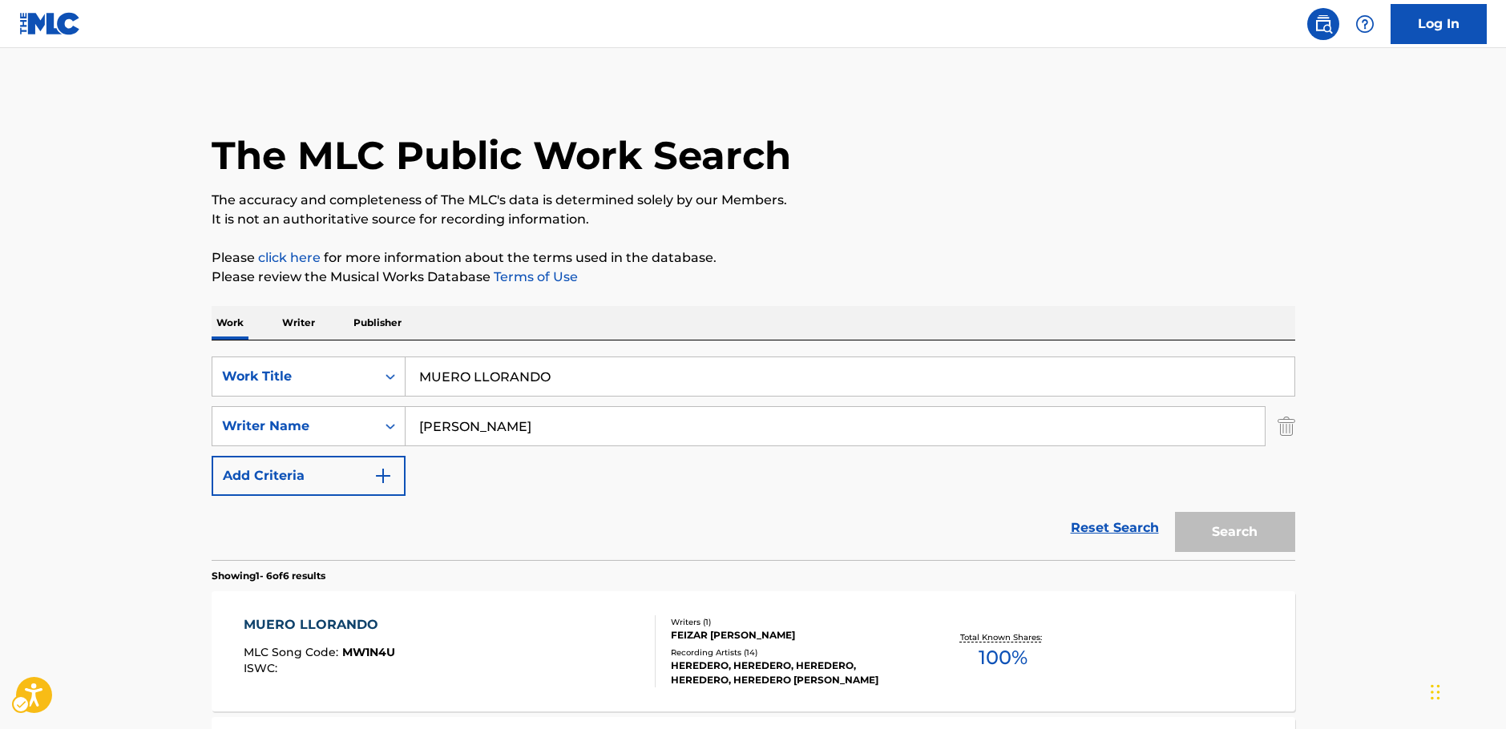
scroll to position [251, 0]
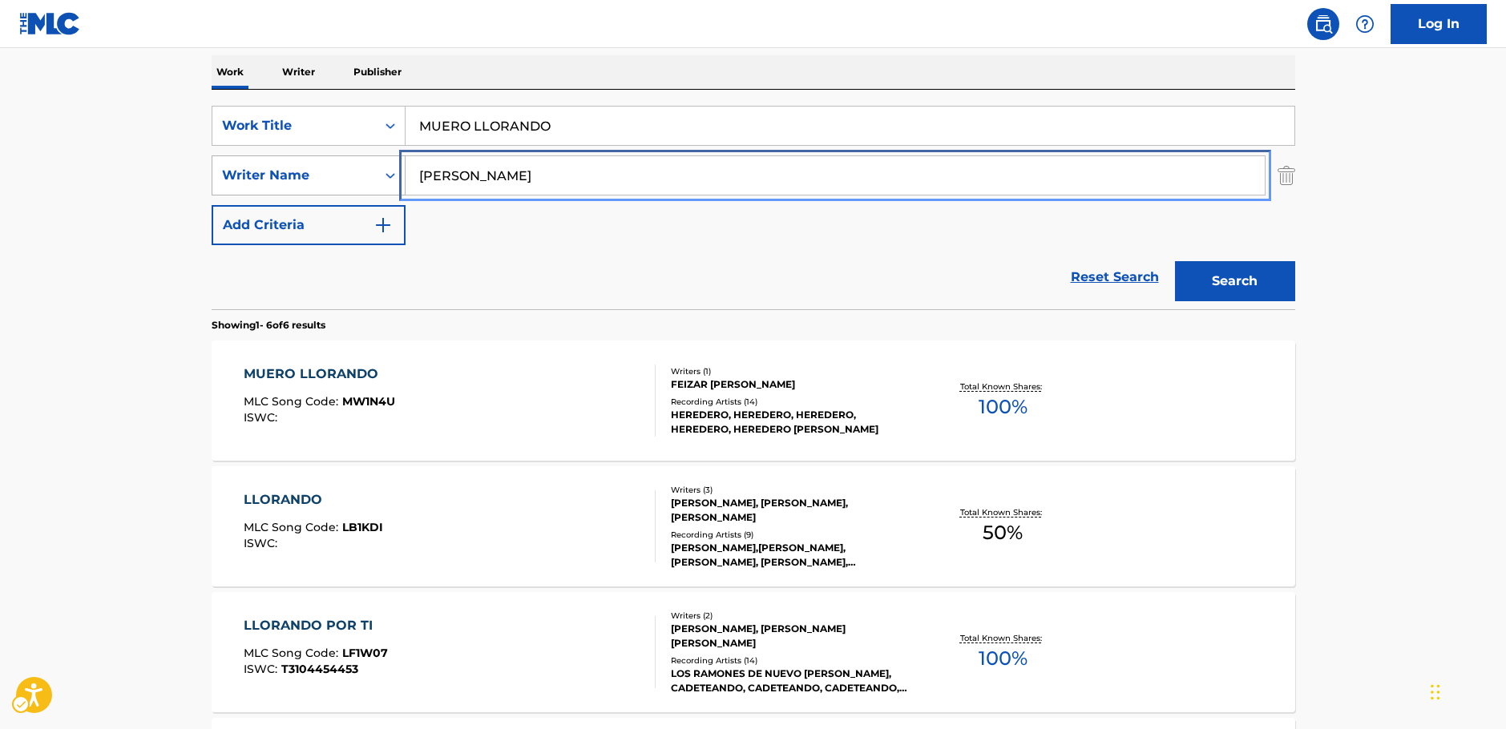
click at [330, 172] on div "SearchWithCriteria7344498d-c695-4f2e-ab9b-d78ceebe9bd3 Writer Name aponte" at bounding box center [754, 175] width 1084 height 40
paste input "Tanaka"
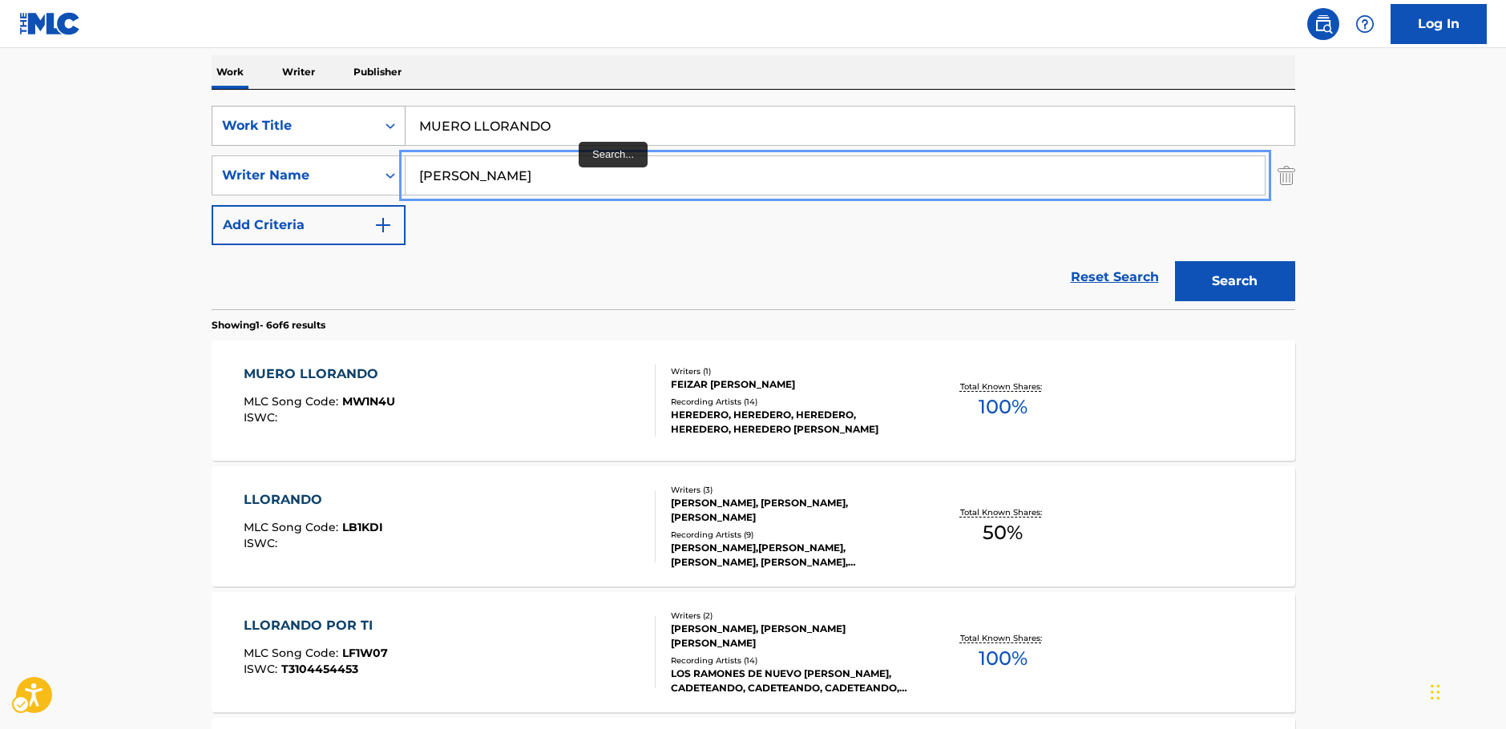
type input "Tanaka"
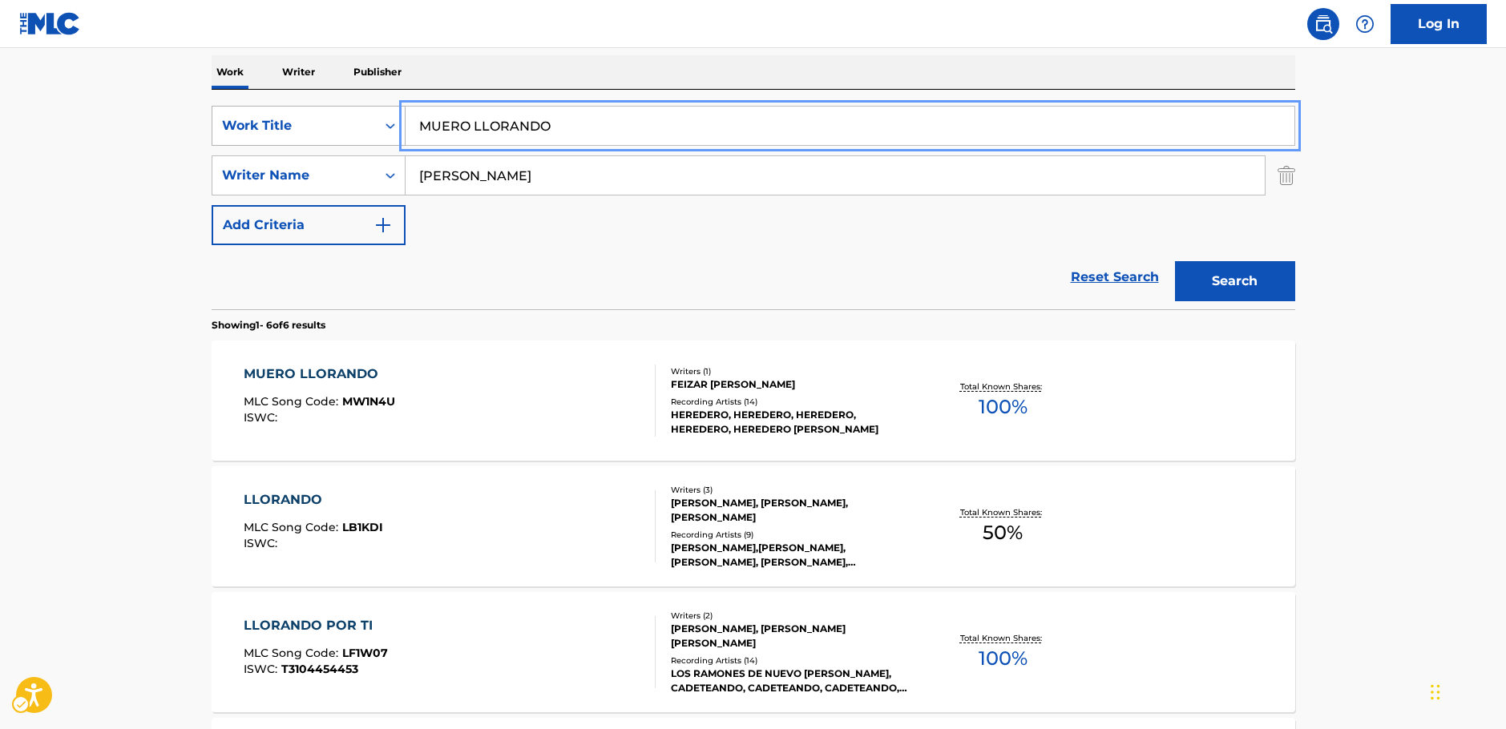
drag, startPoint x: 309, startPoint y: 130, endPoint x: 280, endPoint y: 130, distance: 28.9
click at [281, 130] on div "SearchWithCriteria37e3c8f4-ff82-4e85-aa84-0af5a644fe4c Work Title MUERO LLORANDO" at bounding box center [754, 126] width 1084 height 40
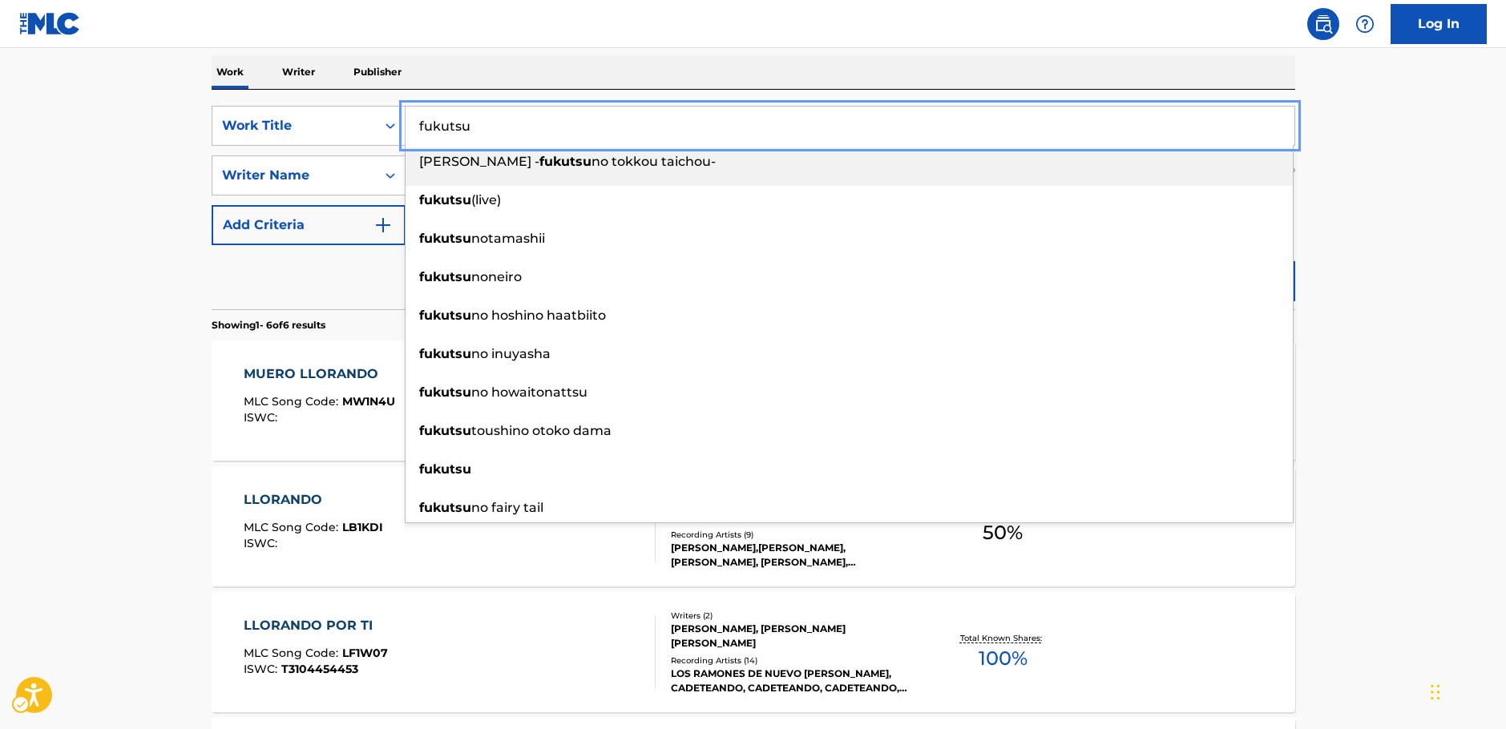
click at [137, 189] on main "The MLC Public Work Search The accuracy and completeness of The MLC's data is d…" at bounding box center [753, 485] width 1506 height 1376
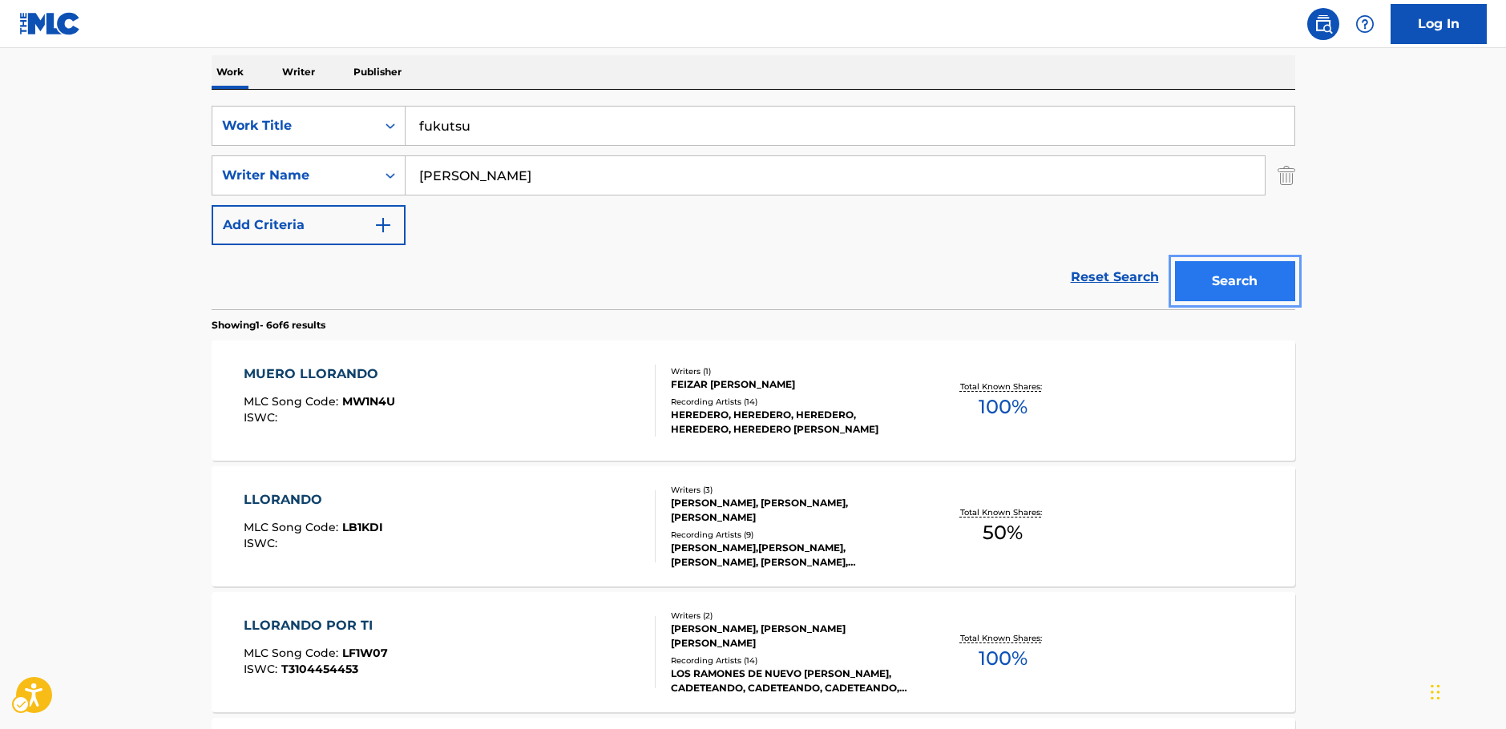
click at [1263, 274] on button "Search" at bounding box center [1235, 281] width 120 height 40
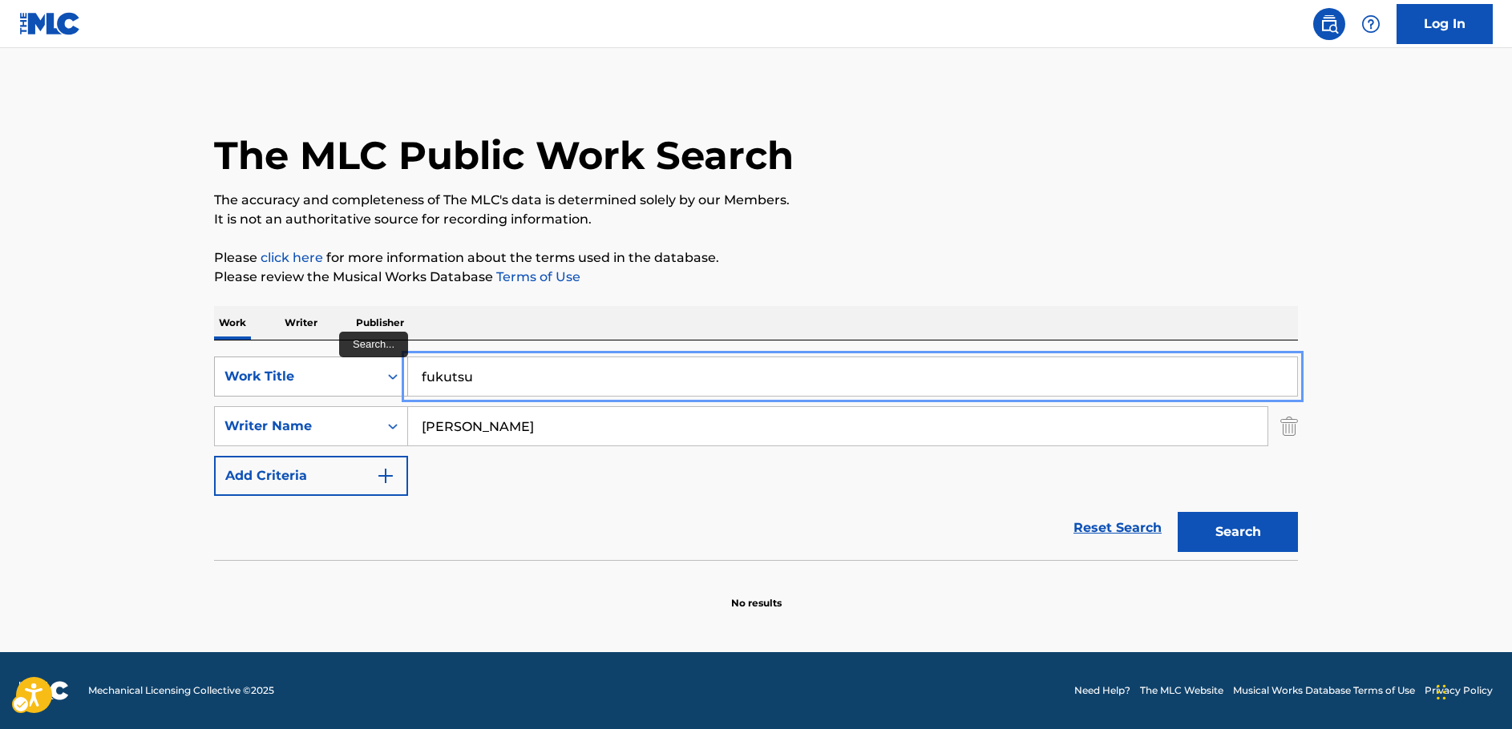
drag, startPoint x: 448, startPoint y: 377, endPoint x: 357, endPoint y: 383, distance: 90.8
click at [357, 381] on div "SearchWithCriteria37e3c8f4-ff82-4e85-aa84-0af5a644fe4c Work Title fukutsu" at bounding box center [756, 377] width 1084 height 40
paste input "IKITEIREBAKOSO"
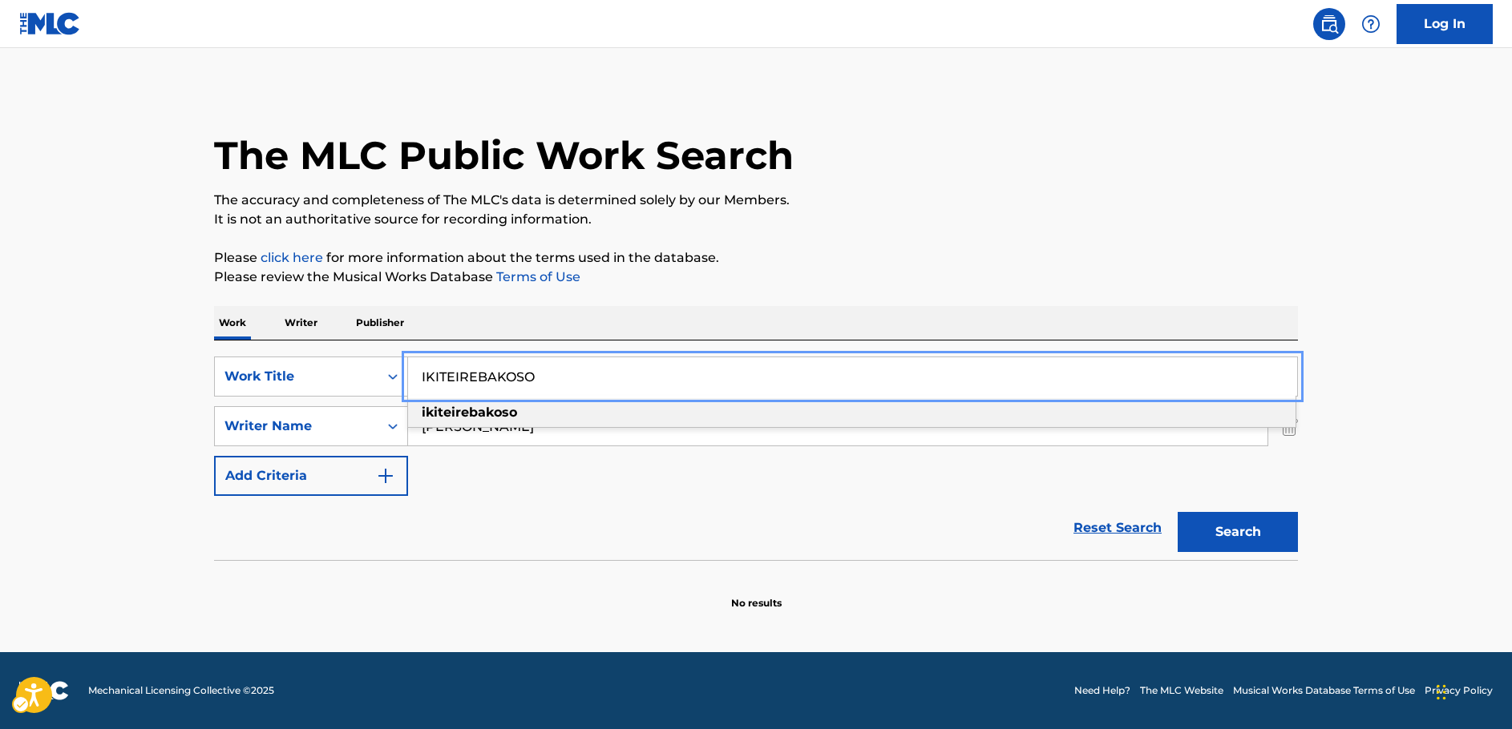
type input "IKITEIREBAKOSO"
click at [1230, 536] on button "Search" at bounding box center [1237, 532] width 120 height 40
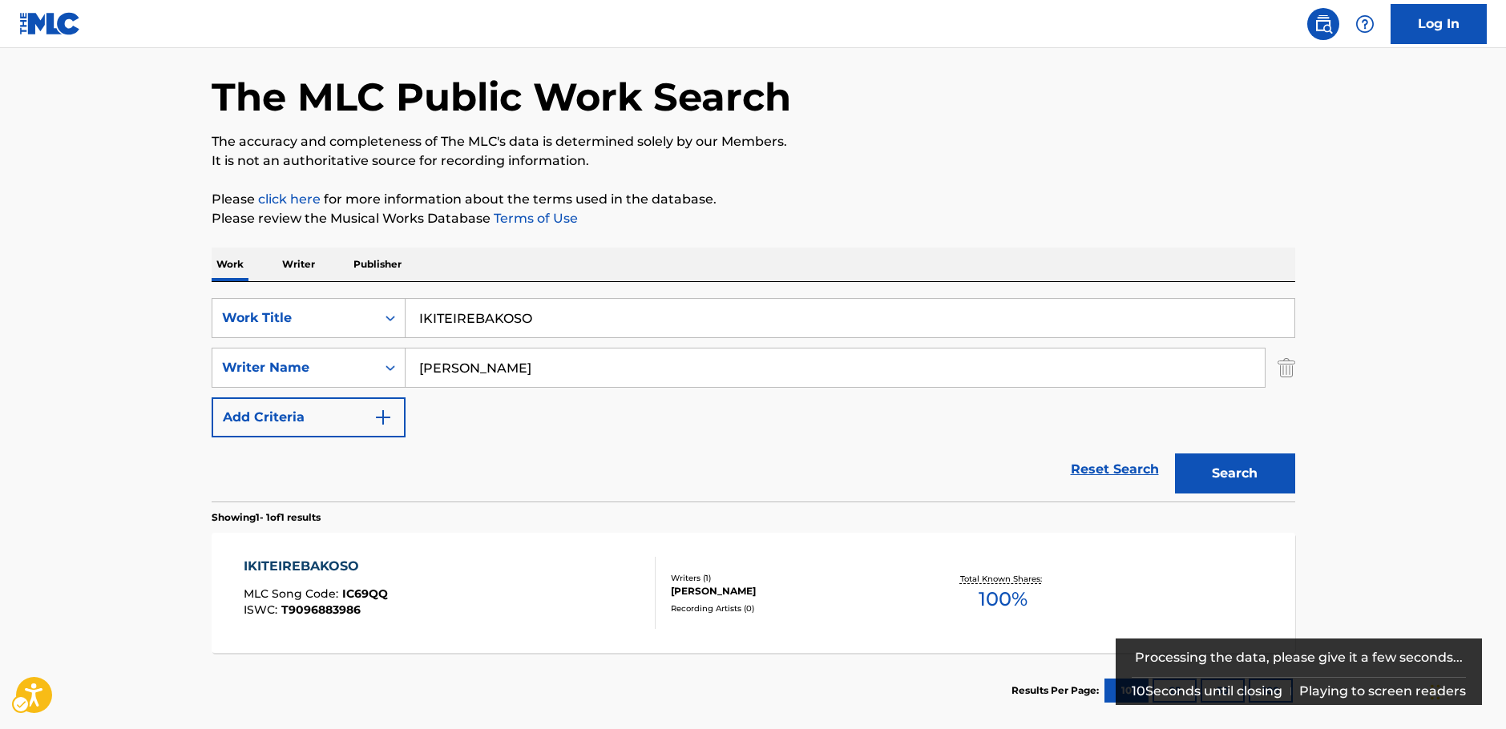
scroll to position [143, 0]
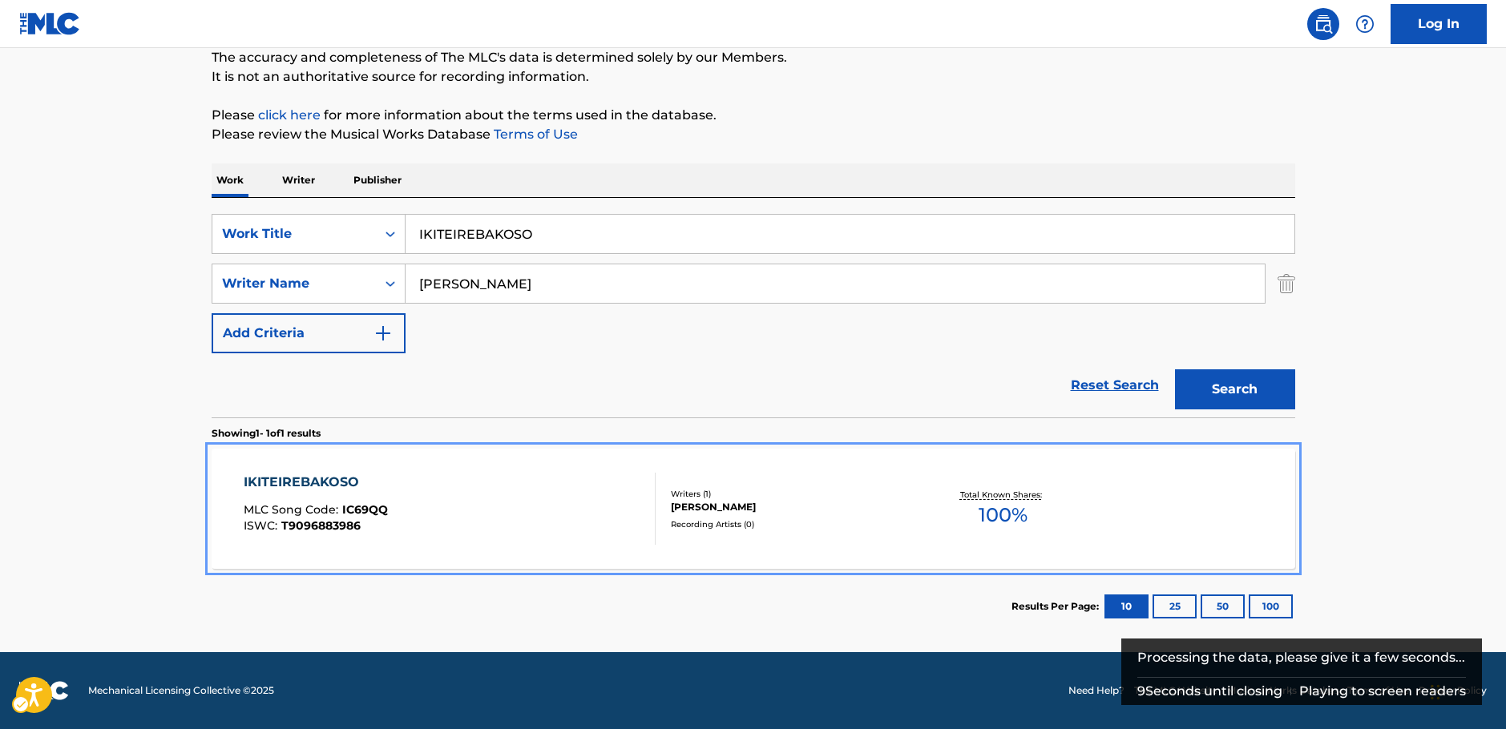
click at [541, 513] on div "IKITEIREBAKOSO MLC Song Code : IC69QQ ISWC : T9096883986" at bounding box center [450, 509] width 412 height 72
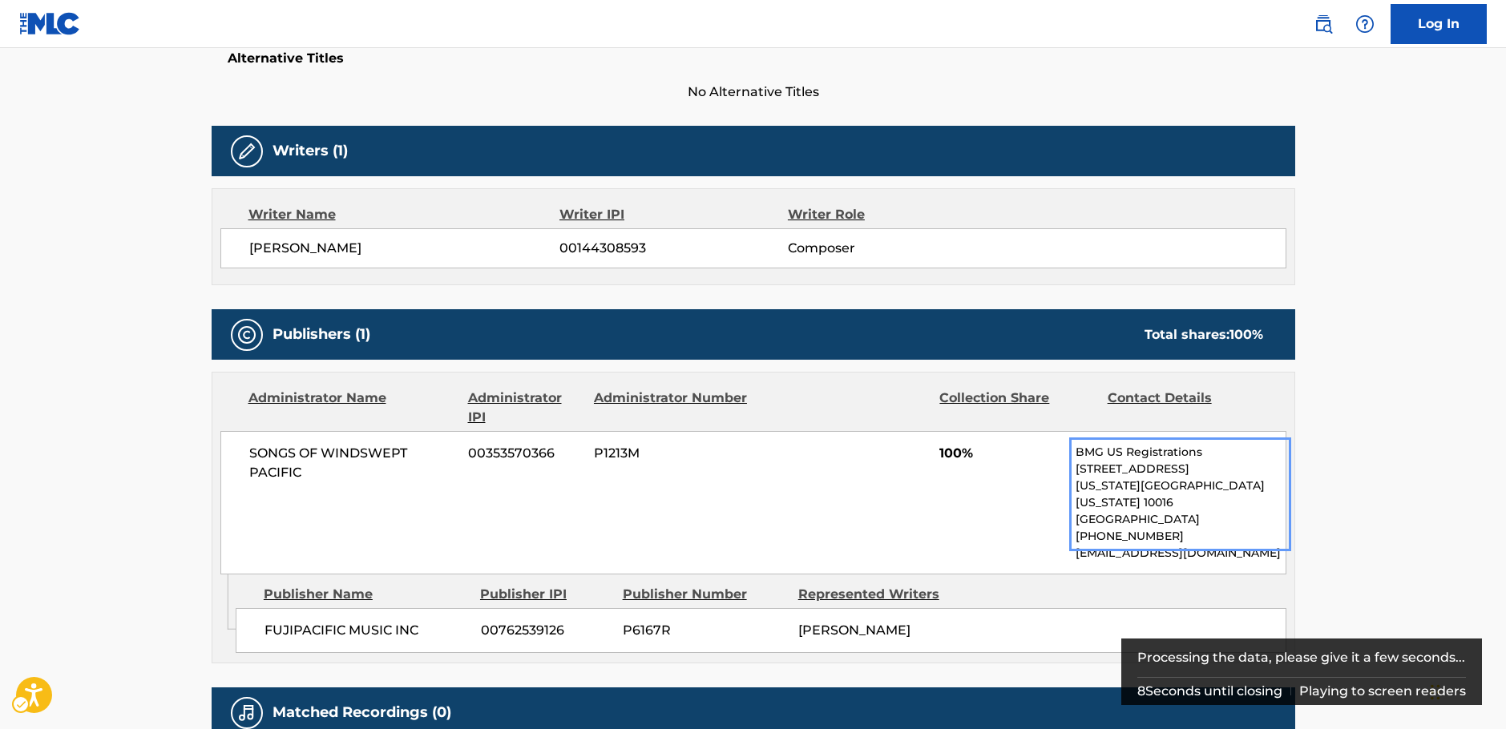
scroll to position [160, 0]
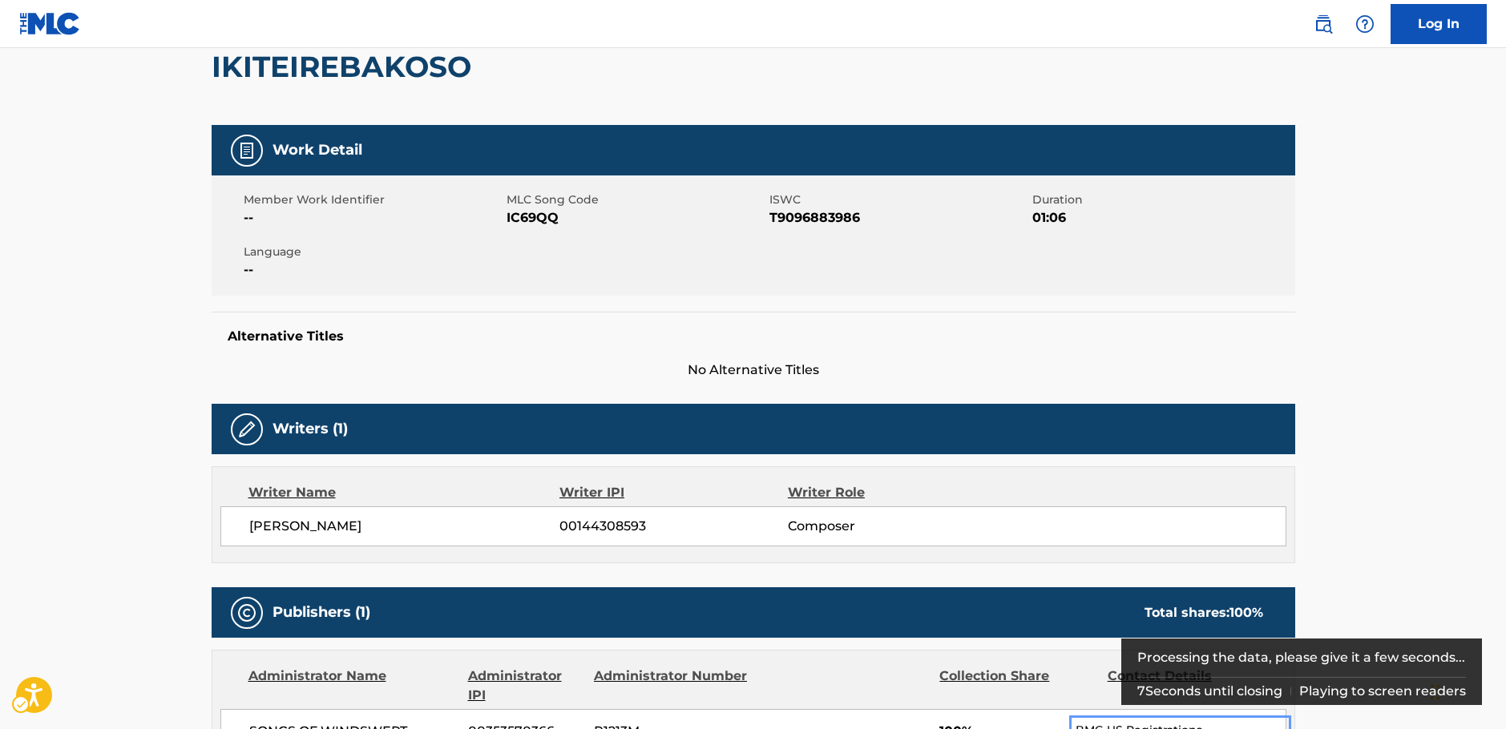
click at [536, 224] on span "MLC Song Code - IC69QQ" at bounding box center [636, 217] width 259 height 19
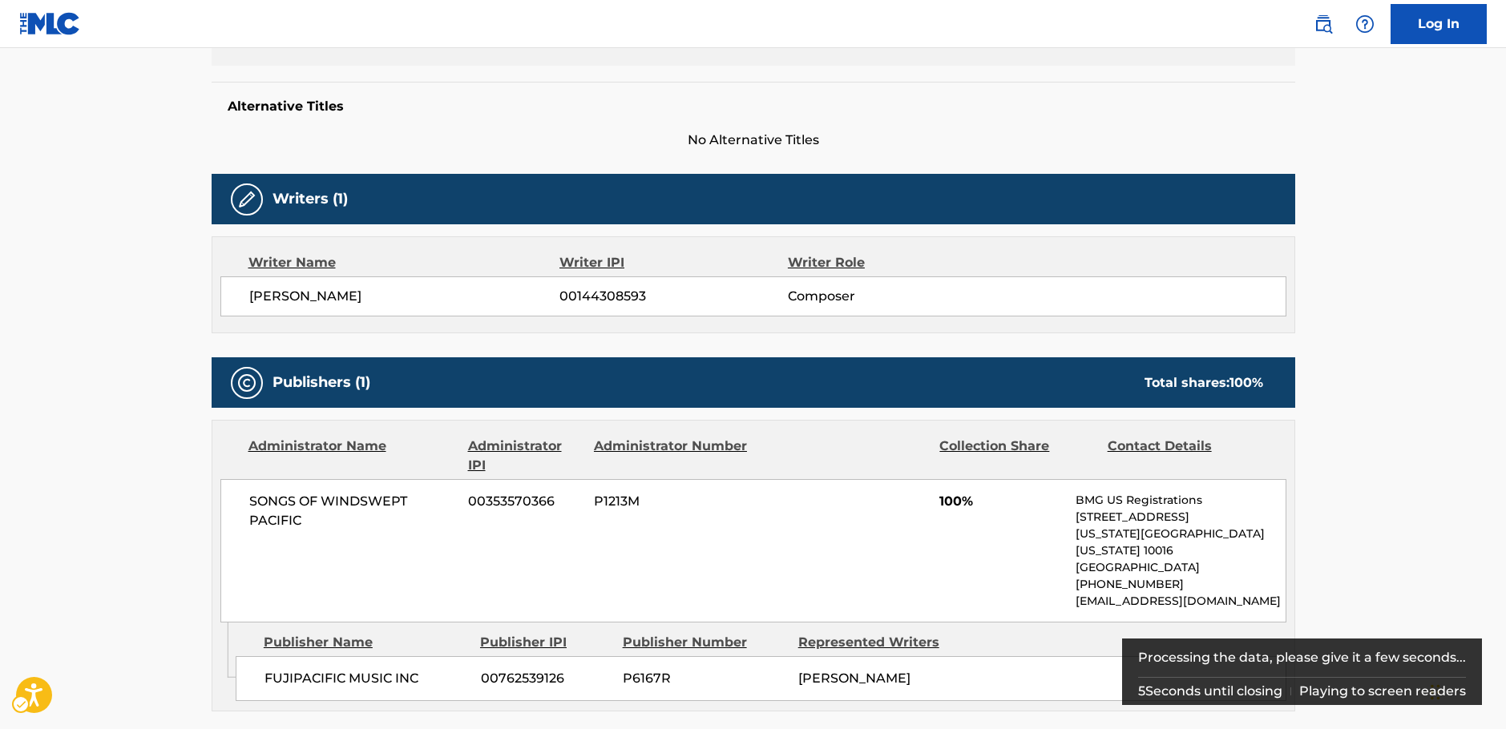
scroll to position [583, 0]
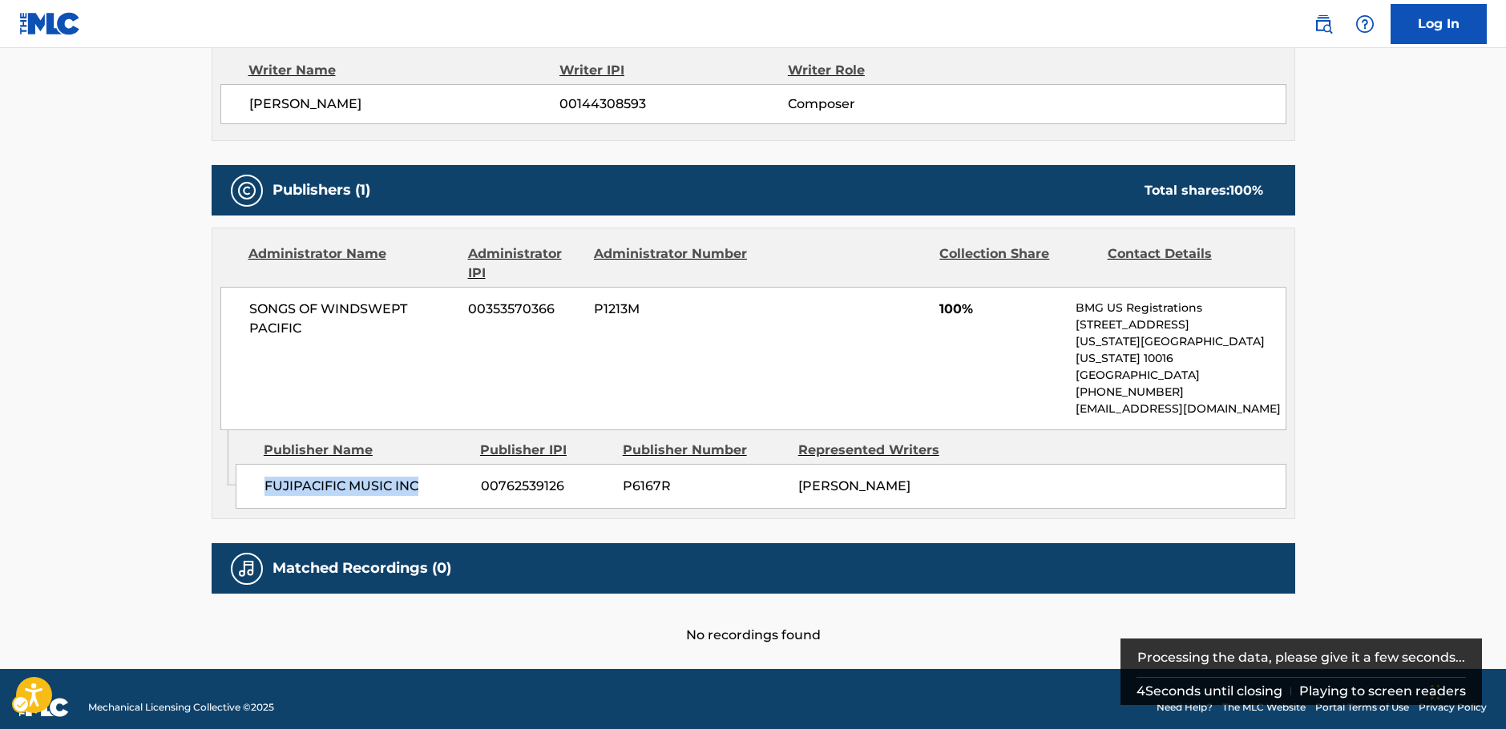
drag, startPoint x: 439, startPoint y: 477, endPoint x: 209, endPoint y: 483, distance: 230.1
click at [231, 481] on div "Admin Original Publisher Connecting Line Publisher Name Publisher IPI Publisher…" at bounding box center [753, 474] width 1082 height 88
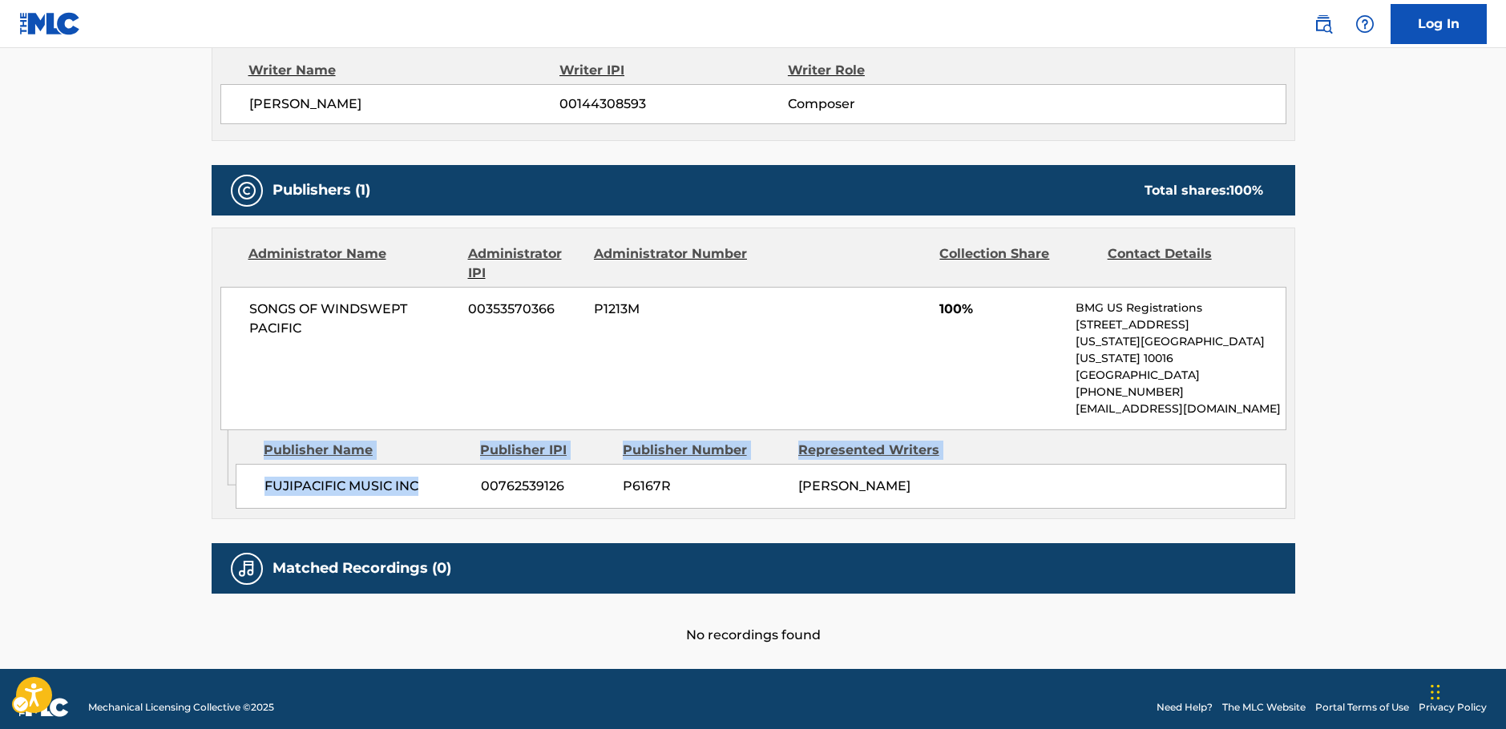
drag, startPoint x: 323, startPoint y: 468, endPoint x: 359, endPoint y: 468, distance: 36.1
click at [323, 477] on span "FUJIPACIFIC MUSIC INC" at bounding box center [366, 486] width 204 height 19
drag, startPoint x: 354, startPoint y: 469, endPoint x: 224, endPoint y: 474, distance: 130.8
click at [232, 473] on div "Admin Original Publisher Connecting Line Publisher Name Publisher IPI Publisher…" at bounding box center [753, 474] width 1082 height 88
click at [354, 479] on div "FUJIPACIFIC MUSIC INC 00762539126 P6167R KOUHEI TANAKA" at bounding box center [761, 486] width 1051 height 45
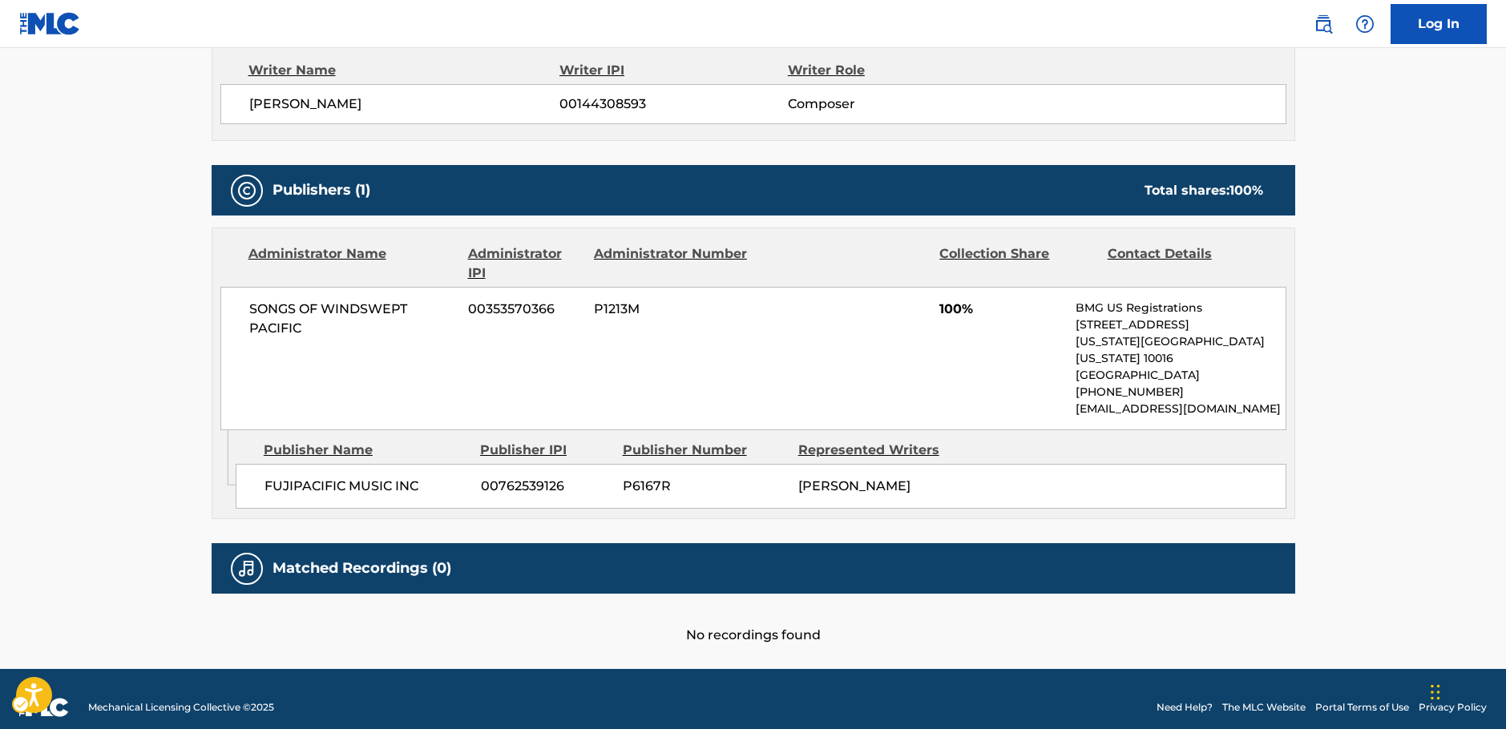
click at [392, 477] on span "FUJIPACIFIC MUSIC INC" at bounding box center [366, 486] width 204 height 19
drag, startPoint x: 315, startPoint y: 333, endPoint x: 233, endPoint y: 308, distance: 85.4
click at [233, 308] on div "SONGS OF WINDSWEPT PACIFIC 00353570366 P1213M 100% BMG US Registrations 1 Park …" at bounding box center [753, 358] width 1066 height 143
